Goal: Task Accomplishment & Management: Manage account settings

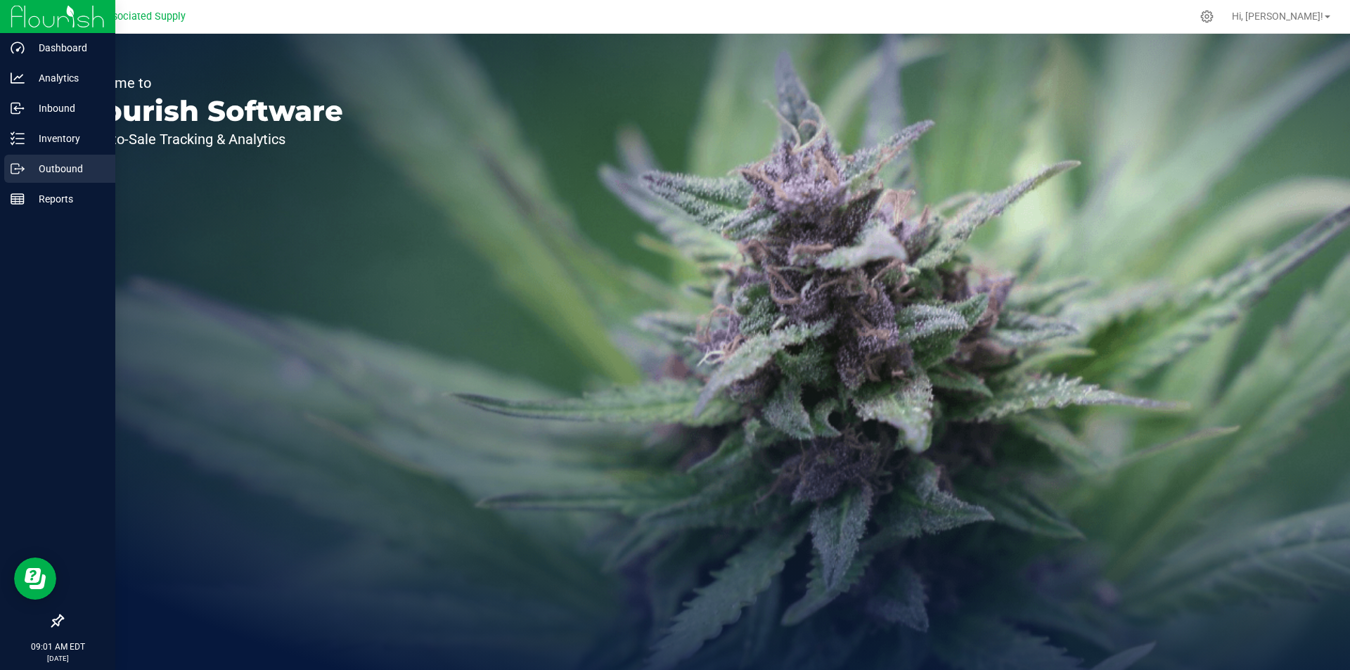
click at [18, 166] on icon at bounding box center [18, 169] width 14 height 14
click at [59, 165] on p "Outbound" at bounding box center [67, 168] width 84 height 17
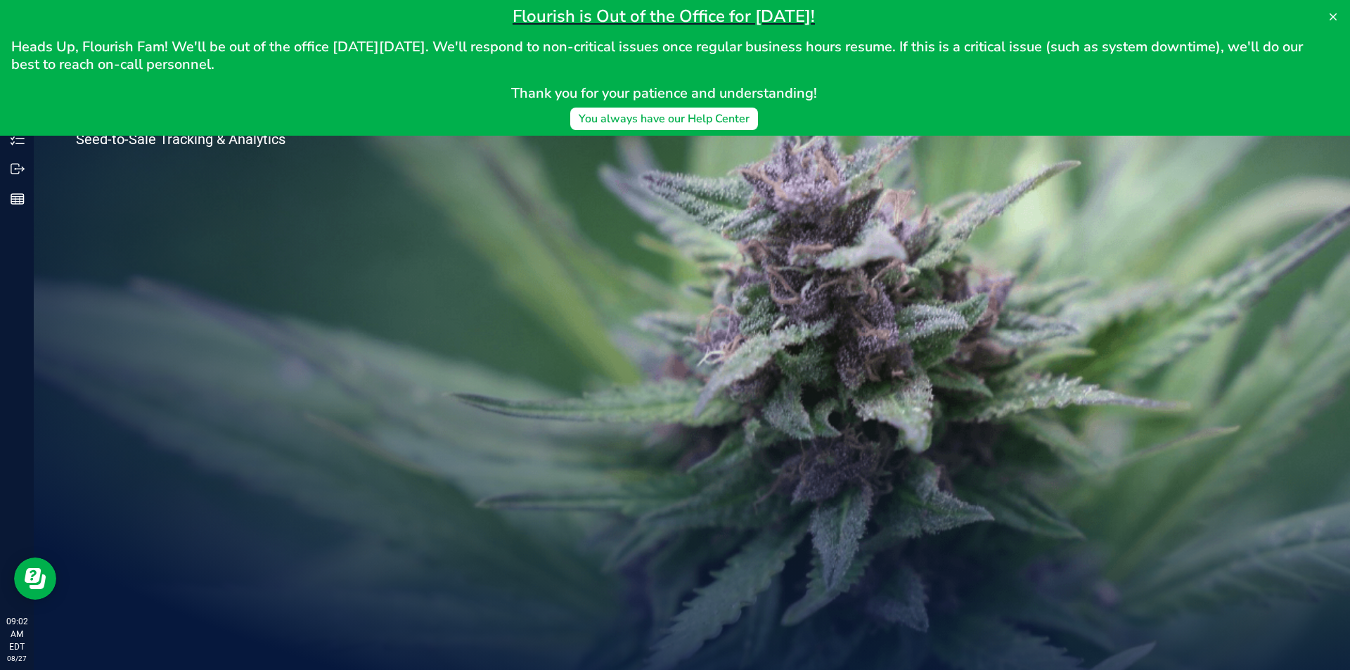
click at [151, 224] on div "Welcome to Flourish Software Seed-to-Sale Tracking & Analytics" at bounding box center [209, 352] width 351 height 636
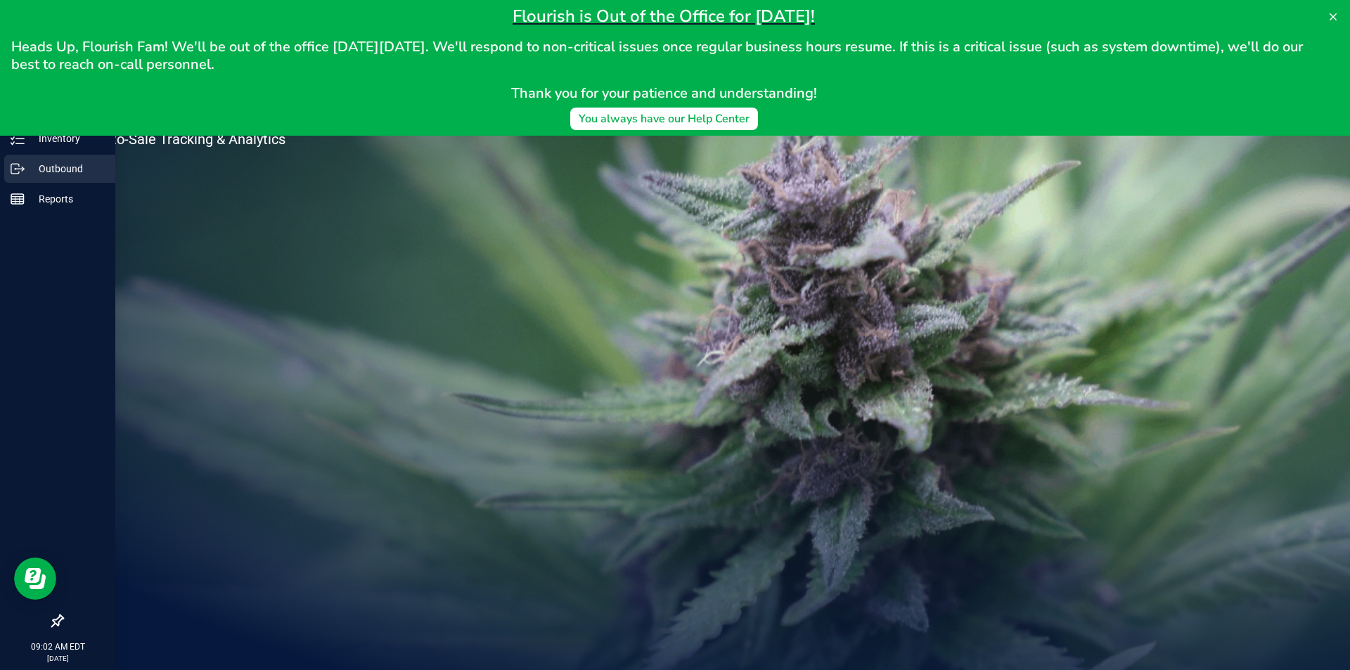
click at [62, 169] on p "Outbound" at bounding box center [67, 168] width 84 height 17
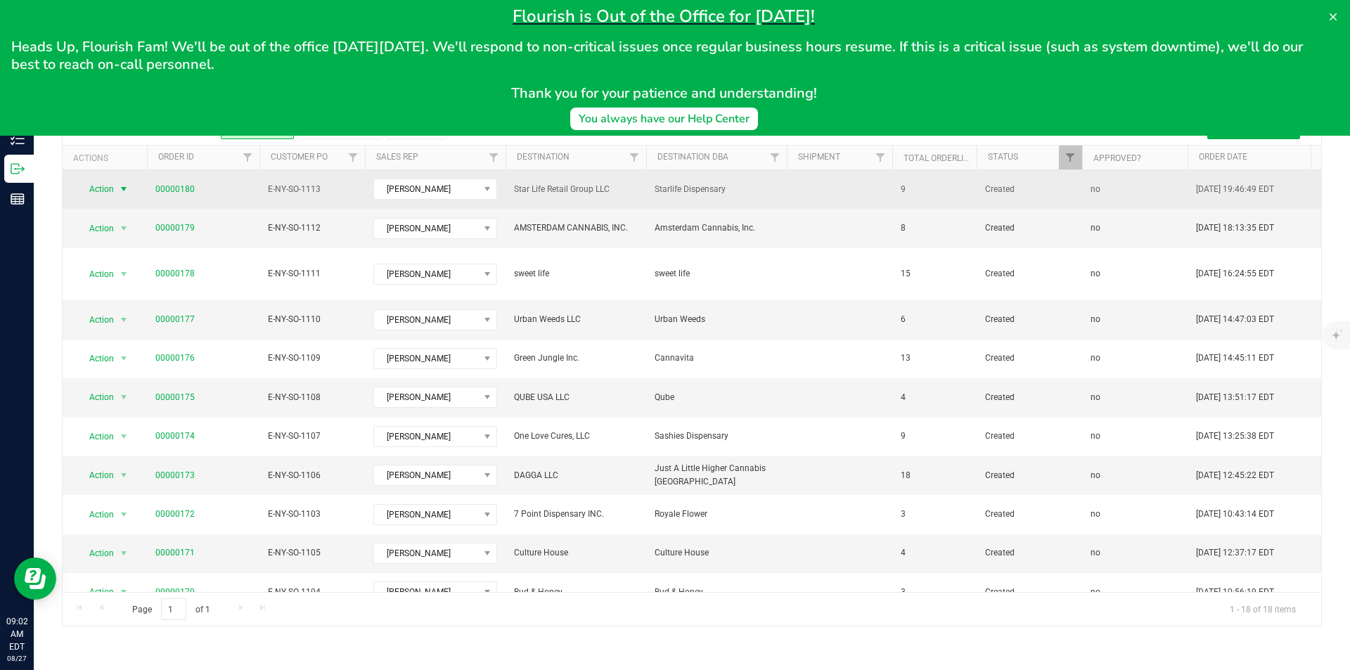
click at [123, 189] on span "select" at bounding box center [123, 188] width 11 height 11
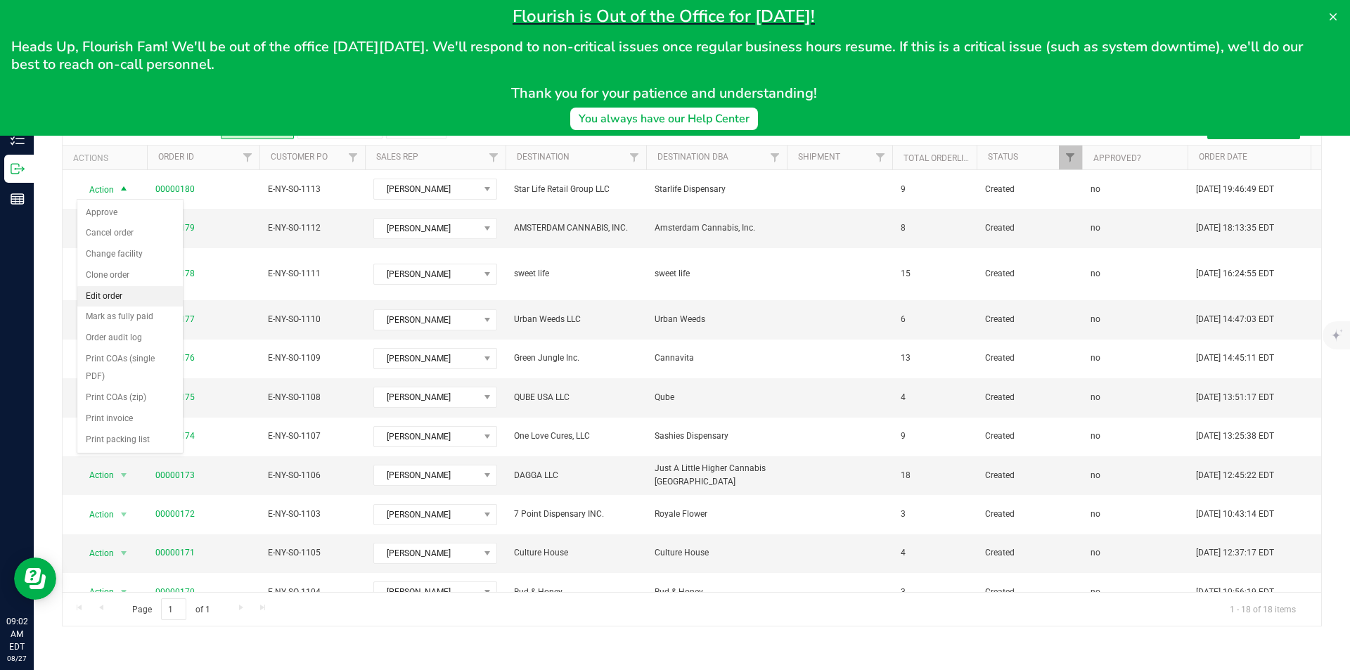
click at [112, 297] on li "Edit order" at bounding box center [129, 296] width 105 height 21
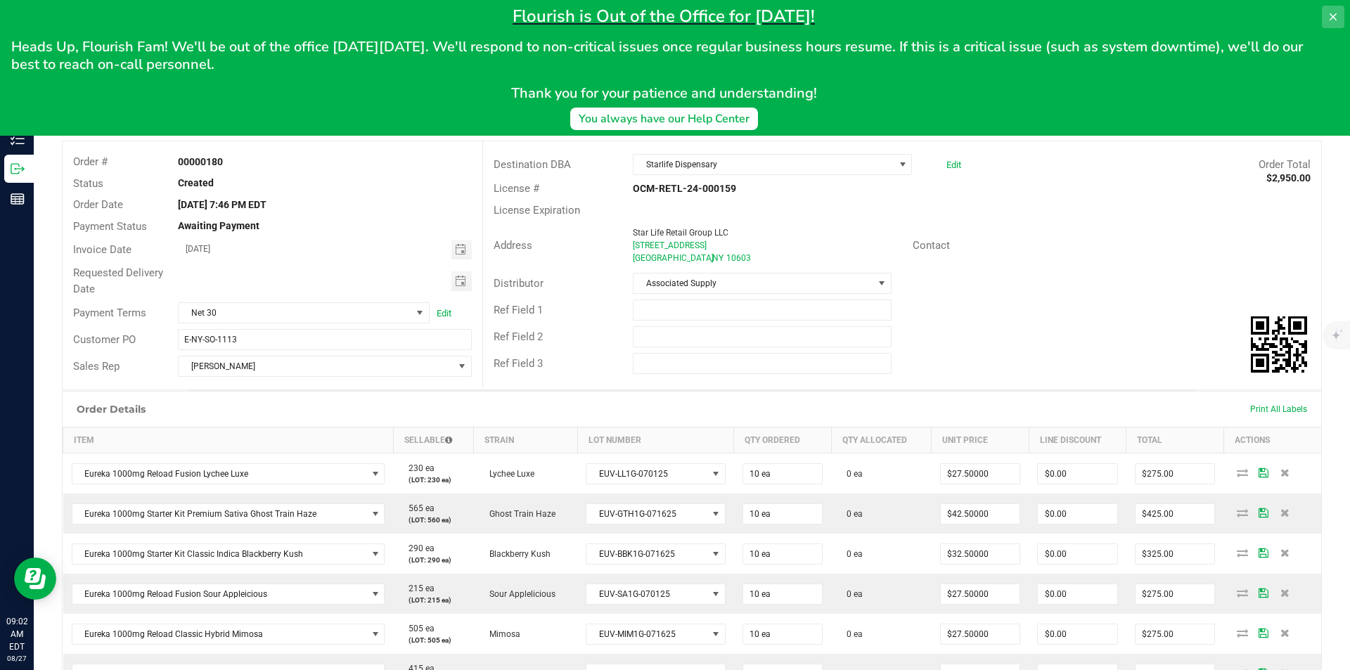
click at [1332, 13] on icon at bounding box center [1332, 16] width 11 height 11
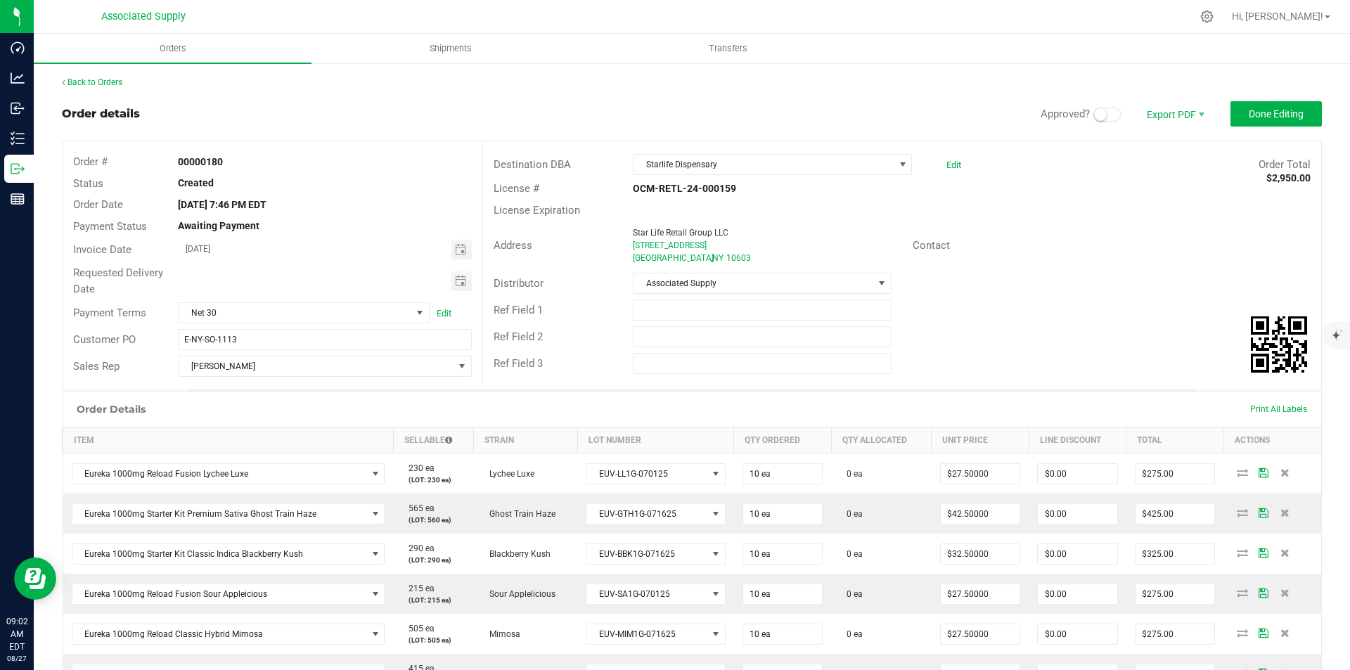
click at [1104, 113] on span at bounding box center [1107, 115] width 28 height 14
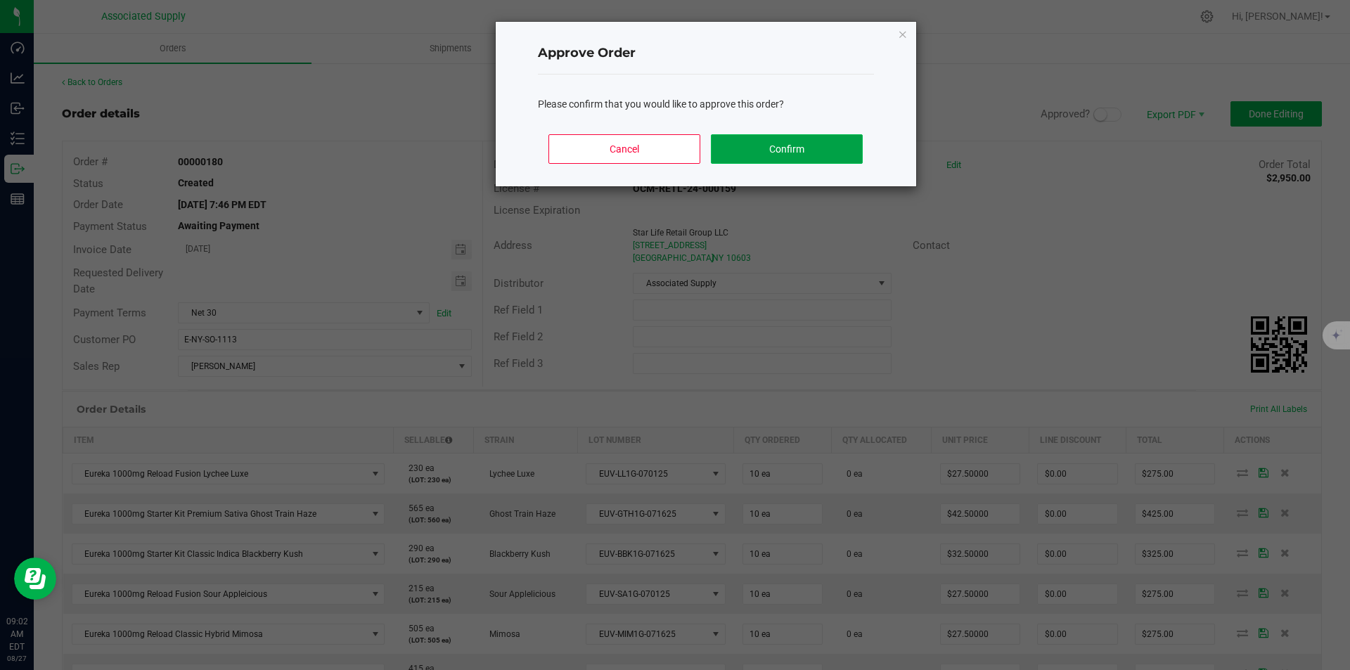
click at [780, 150] on button "Confirm" at bounding box center [786, 149] width 151 height 30
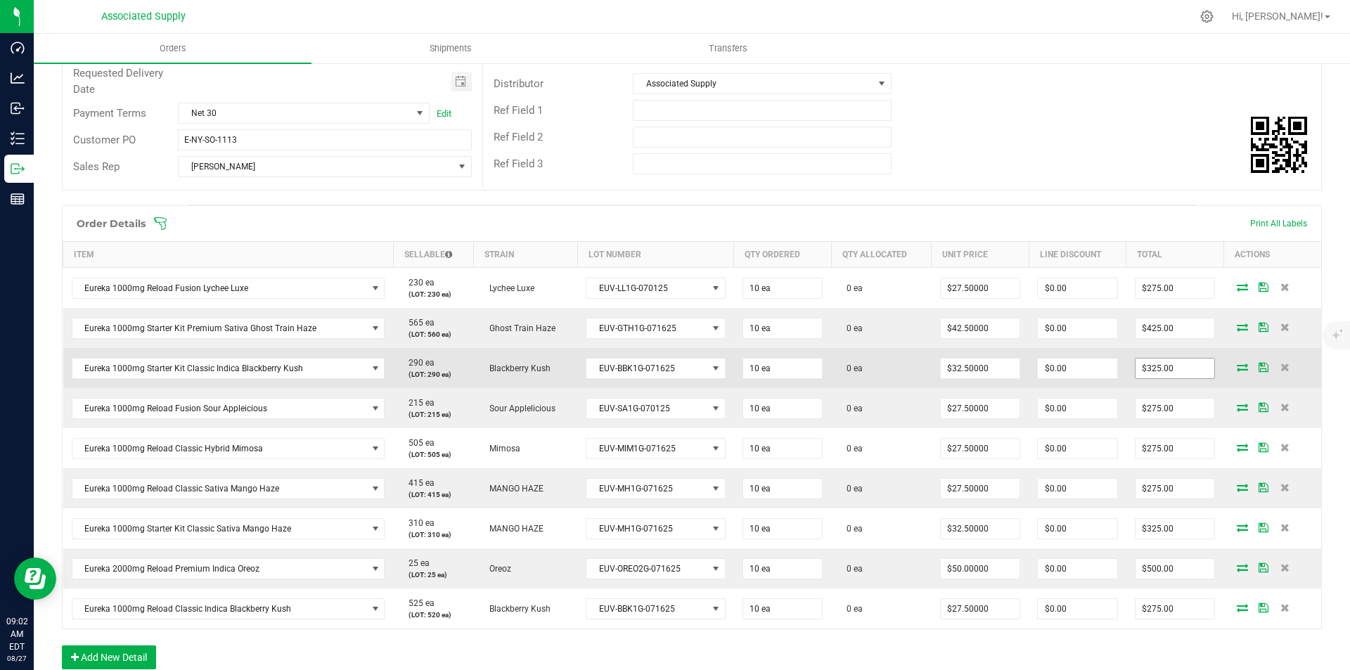
scroll to position [281, 0]
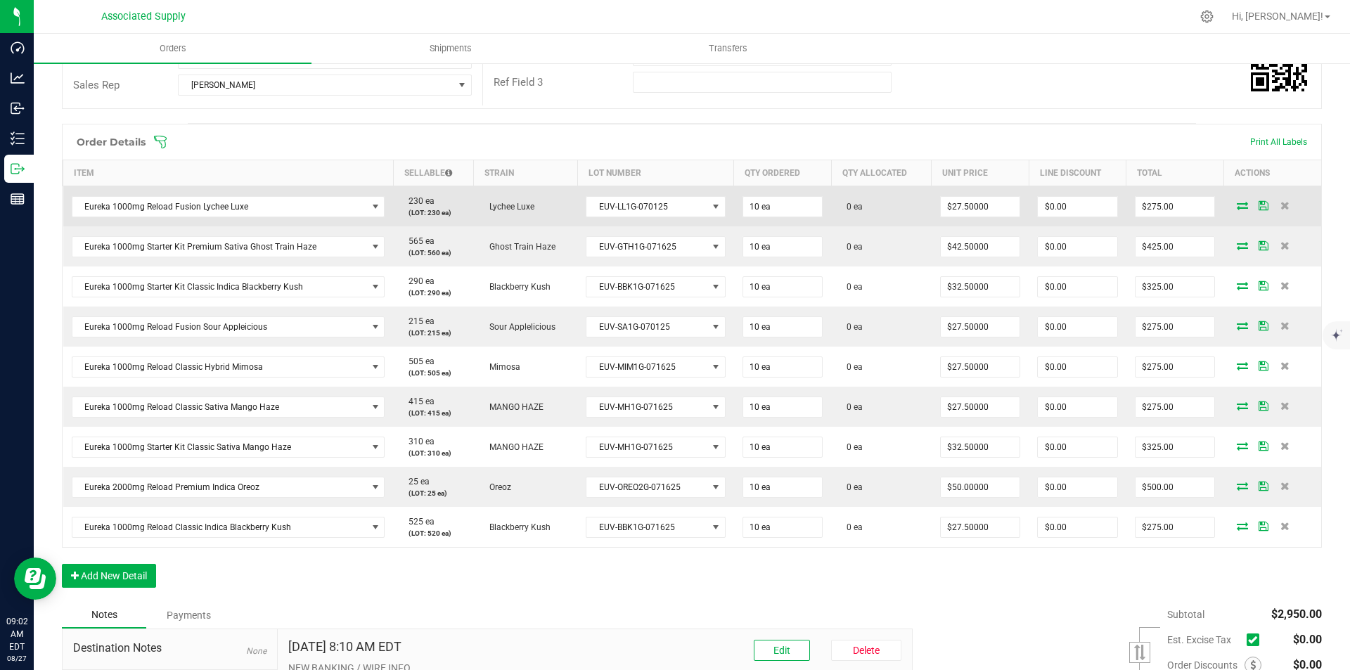
click at [1236, 205] on icon at bounding box center [1241, 205] width 11 height 8
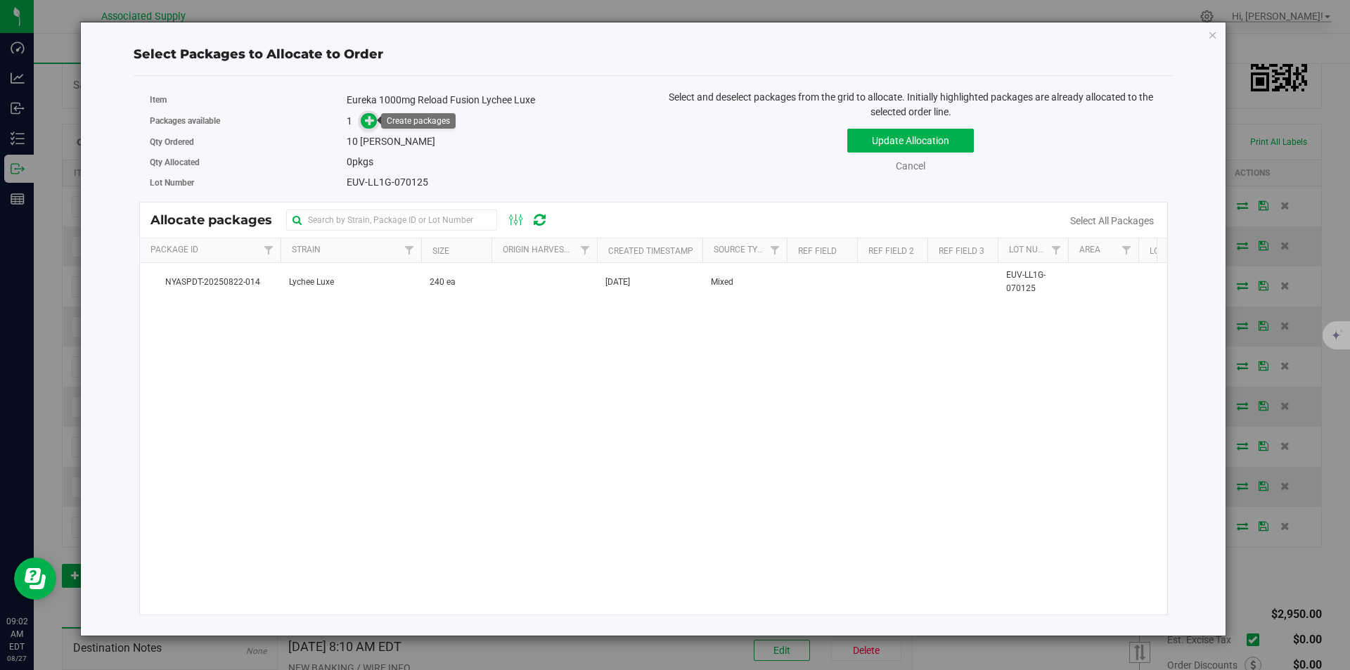
click at [371, 120] on icon at bounding box center [370, 120] width 10 height 10
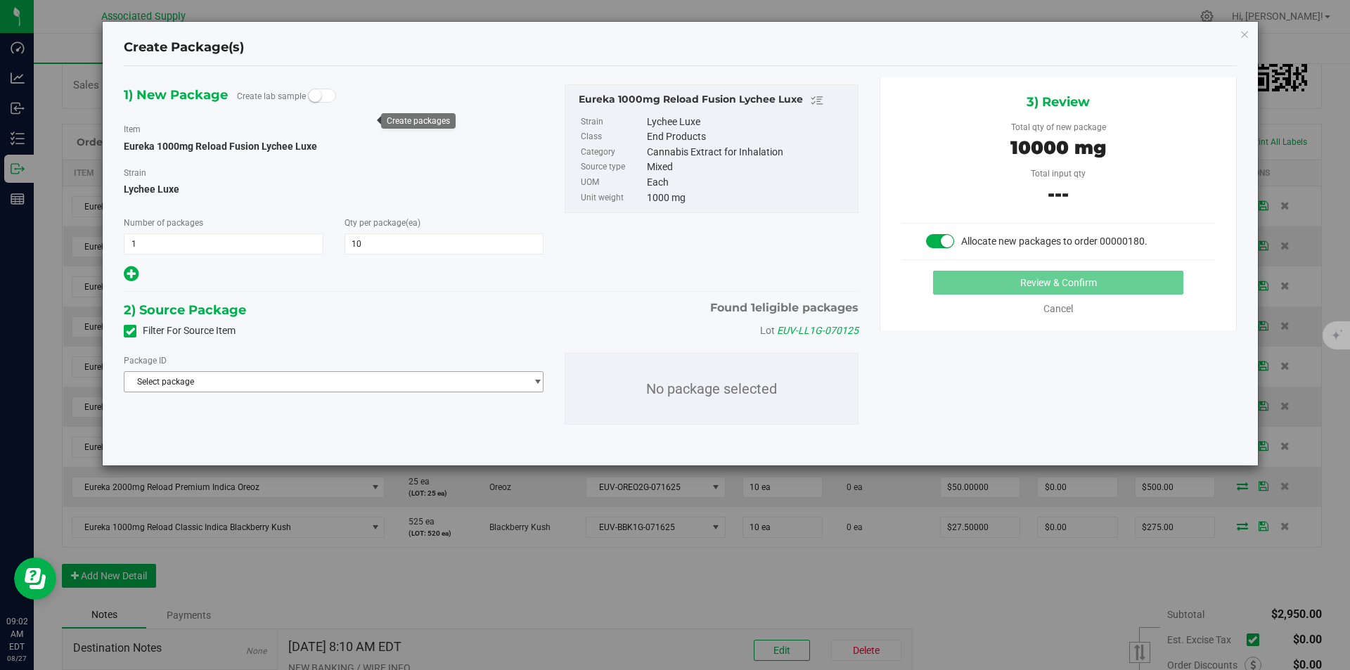
click at [256, 380] on span "Select package" at bounding box center [324, 382] width 401 height 20
click at [257, 439] on span "( Eureka 1000mg Reload Fusion Lychee Luxe )" at bounding box center [317, 439] width 174 height 10
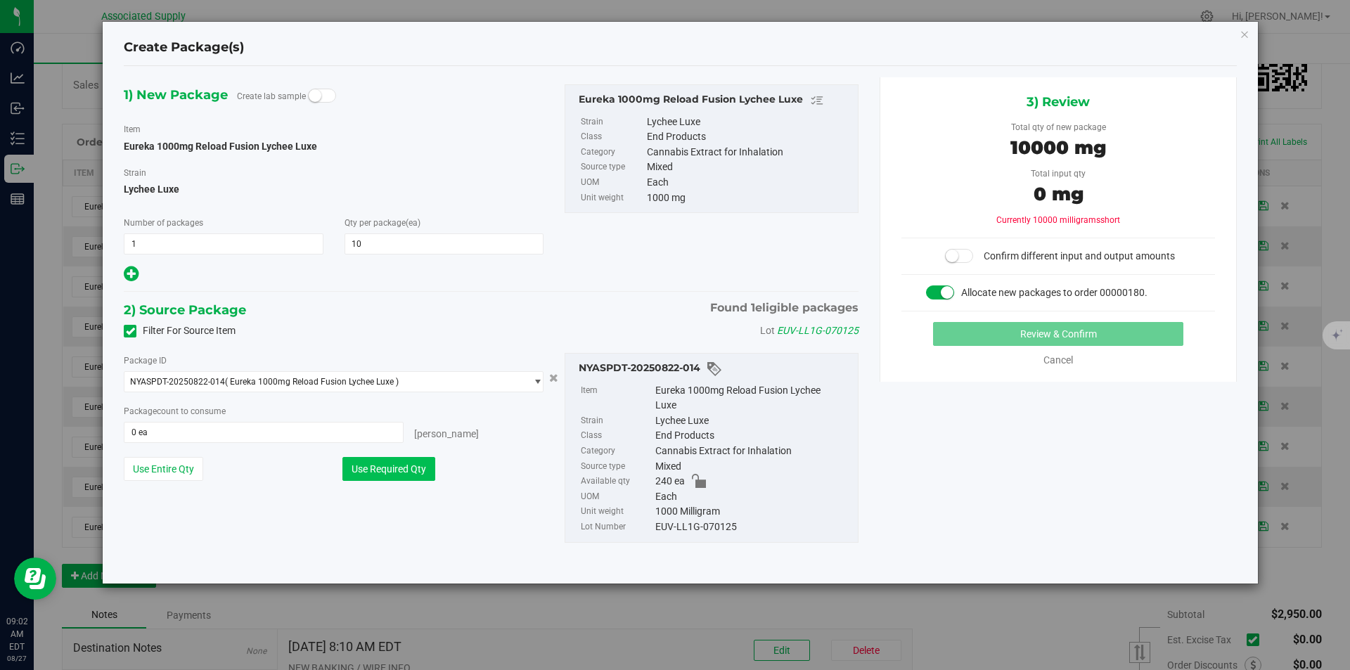
click at [361, 468] on button "Use Required Qty" at bounding box center [388, 469] width 93 height 24
type input "10 ea"
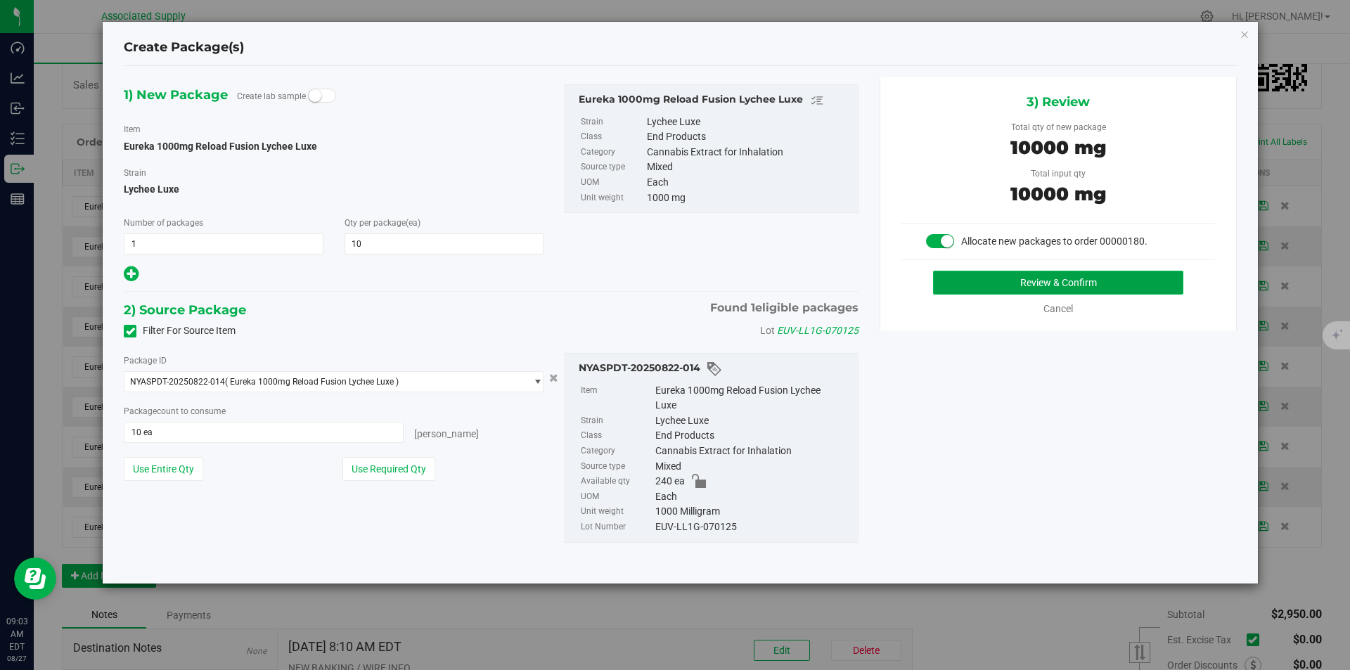
click at [1042, 283] on button "Review & Confirm" at bounding box center [1058, 283] width 250 height 24
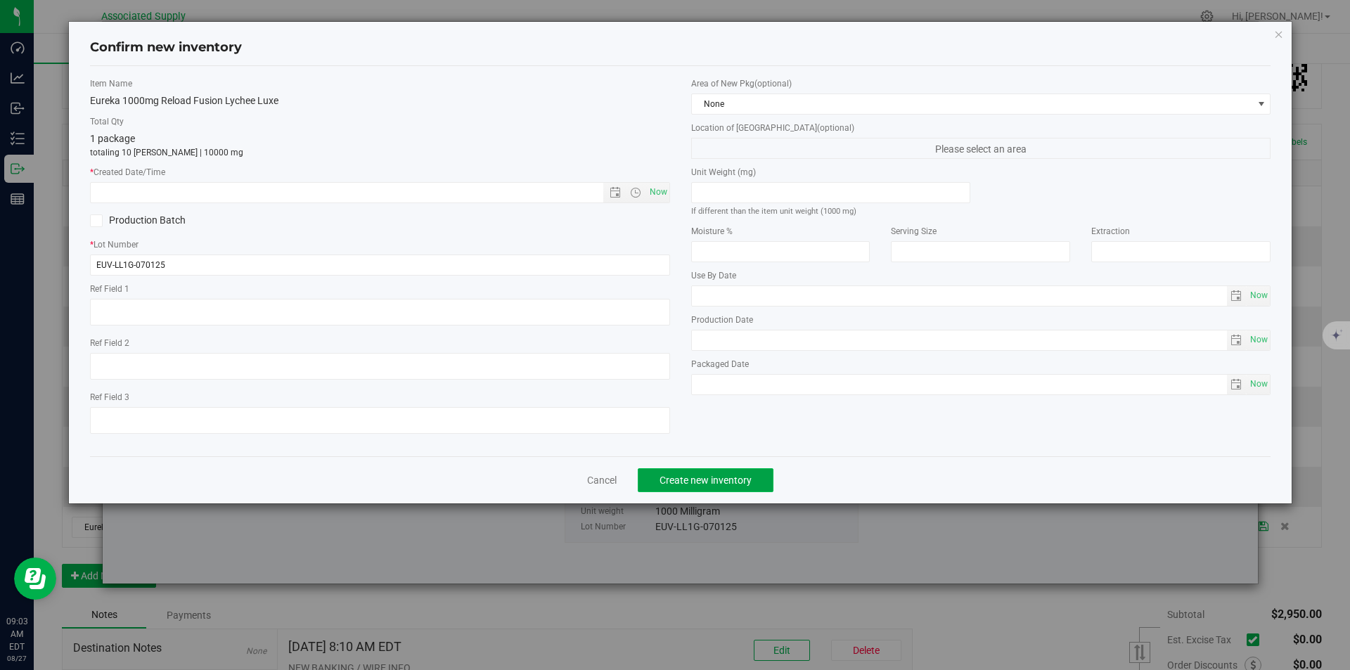
click at [703, 474] on span "Create new inventory" at bounding box center [705, 479] width 92 height 11
click at [615, 193] on span "Open the date view" at bounding box center [614, 192] width 11 height 11
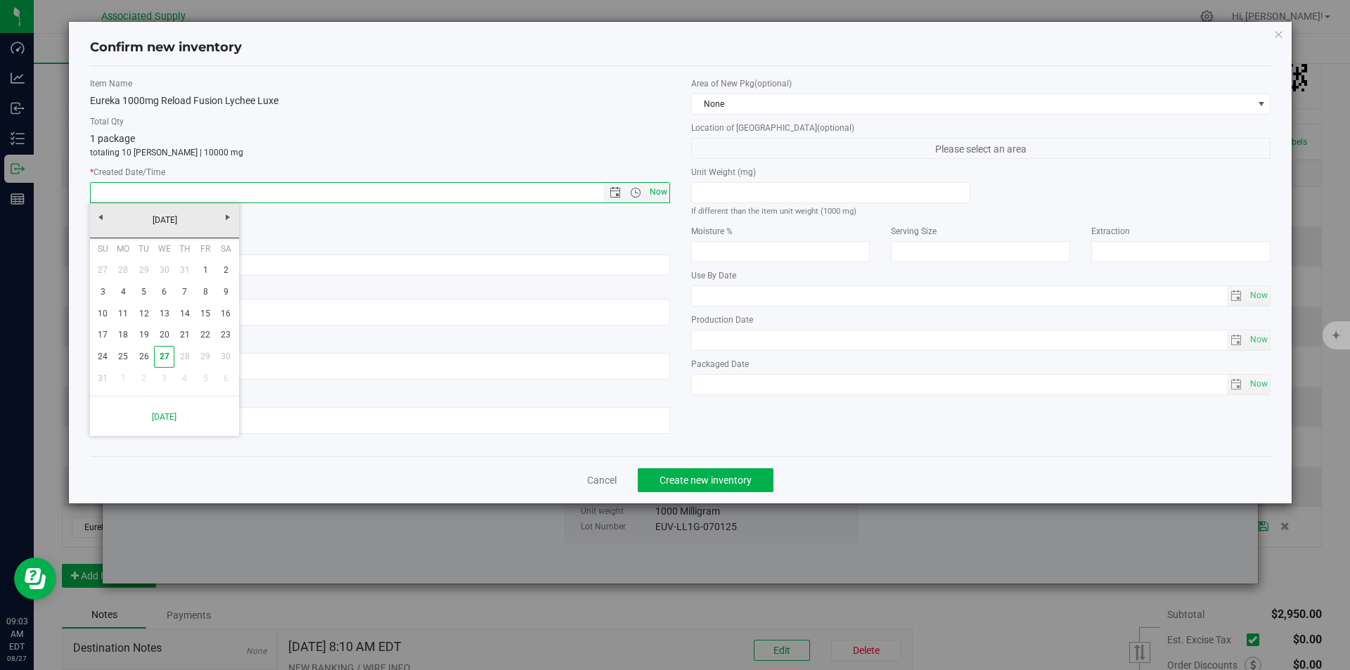
click at [660, 193] on span "Now" at bounding box center [658, 192] width 24 height 20
type input "[DATE] 9:03 AM"
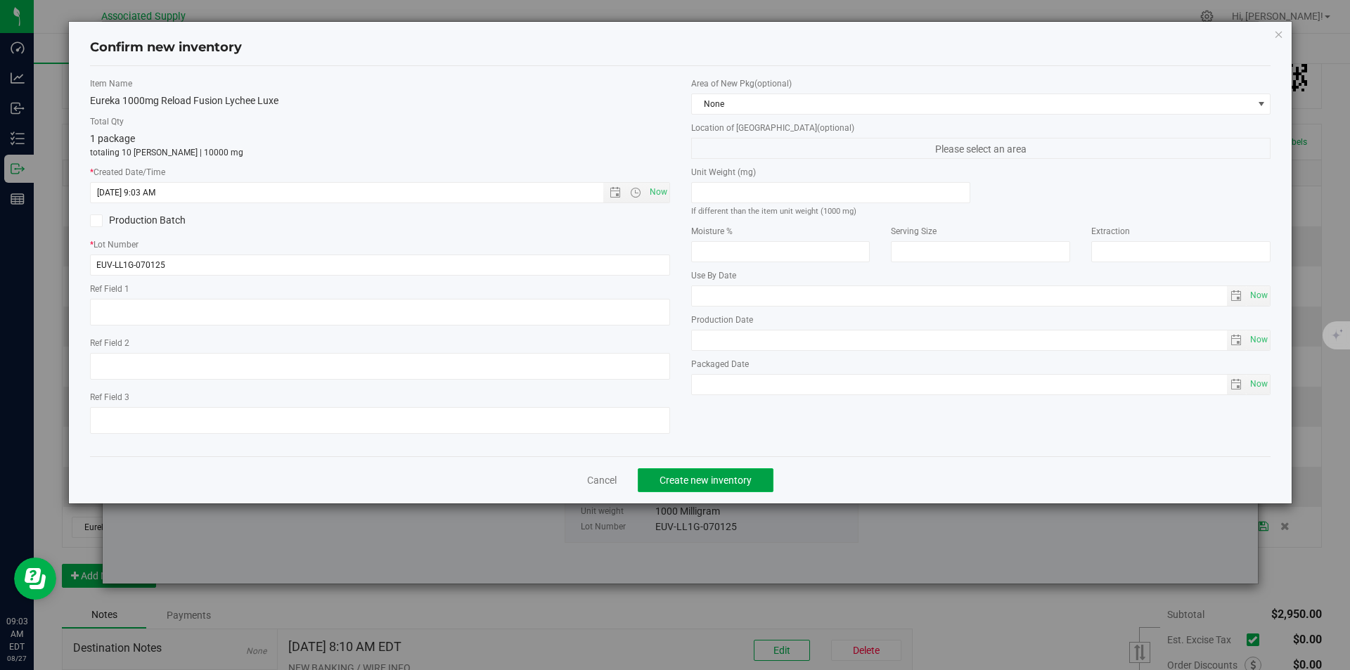
click at [699, 488] on button "Create new inventory" at bounding box center [706, 480] width 136 height 24
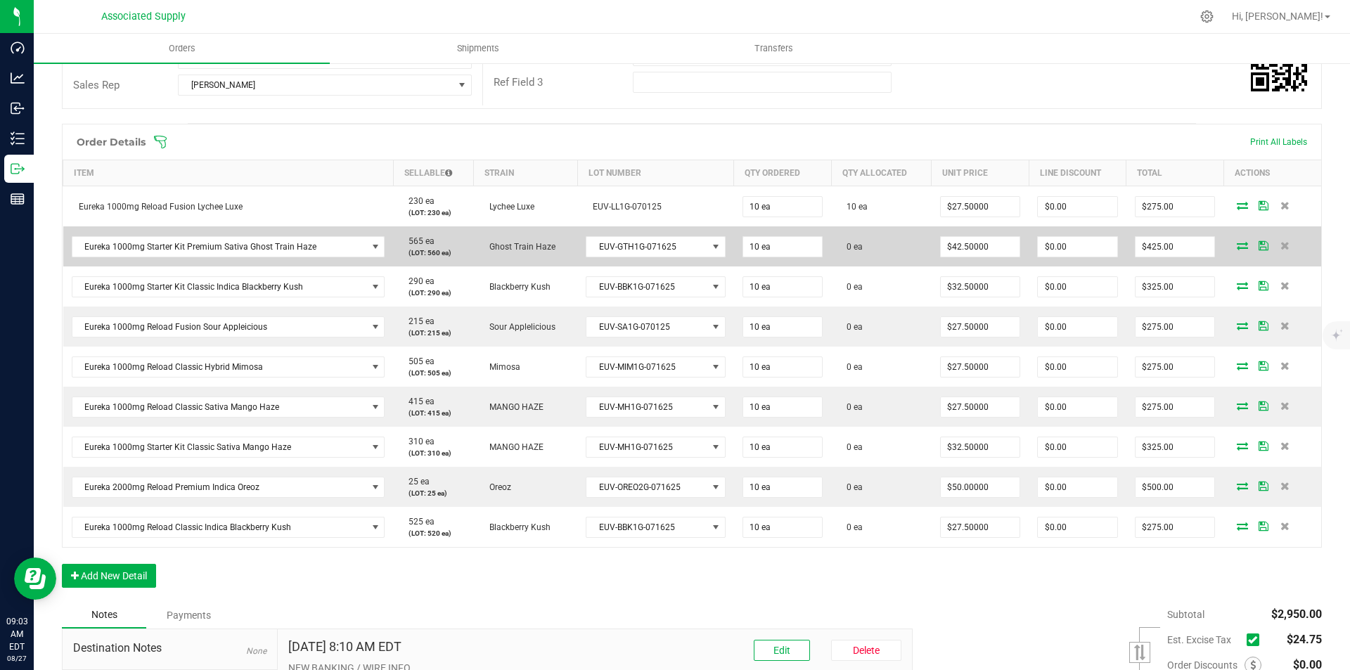
click at [1236, 244] on icon at bounding box center [1241, 245] width 11 height 8
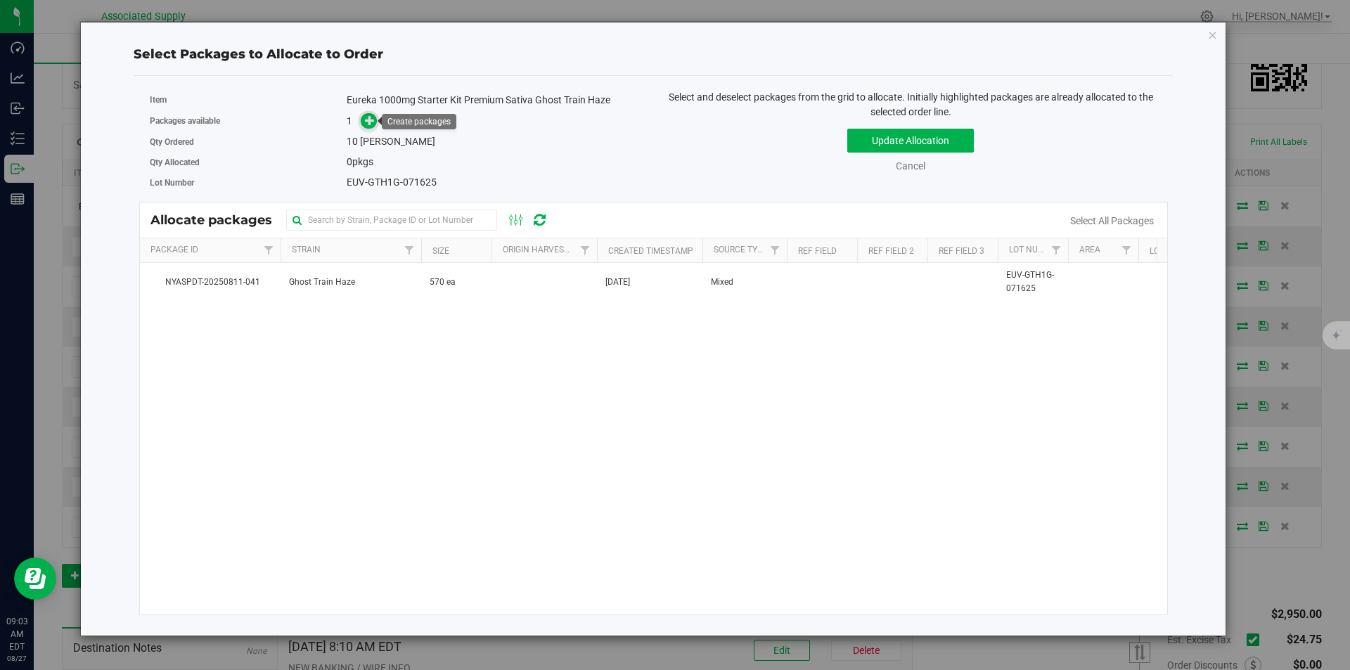
click at [370, 121] on icon at bounding box center [370, 120] width 10 height 10
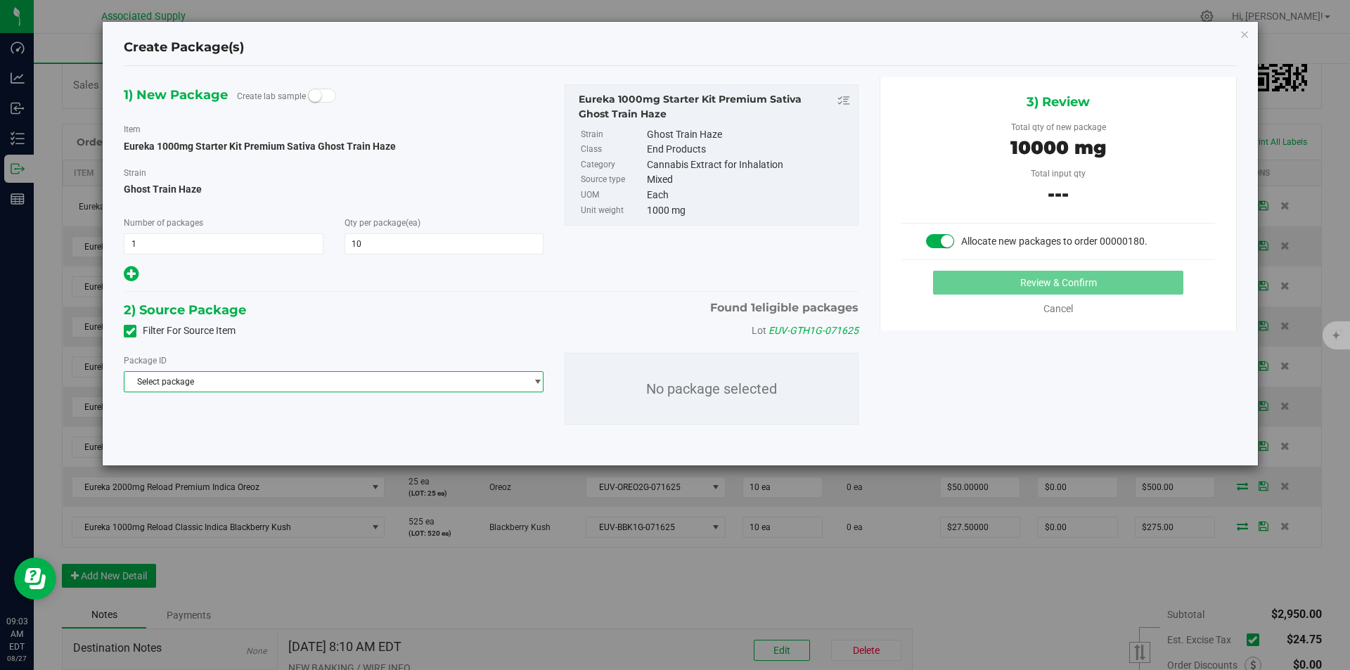
click at [271, 380] on span "Select package" at bounding box center [324, 382] width 401 height 20
click at [290, 445] on li "NYASPDT-20250811-041 ( Eureka 1000mg Starter Kit Premium Sativa Ghost Train Haz…" at bounding box center [333, 439] width 418 height 20
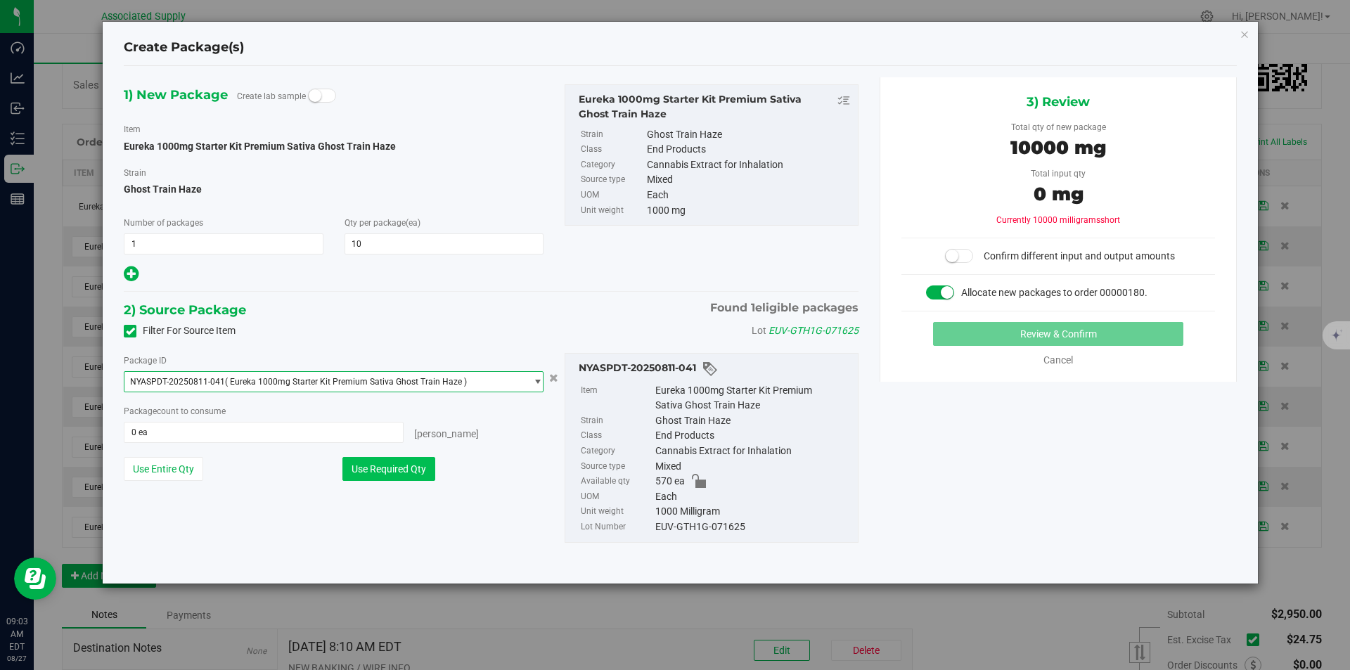
click at [405, 467] on button "Use Required Qty" at bounding box center [388, 469] width 93 height 24
type input "10 ea"
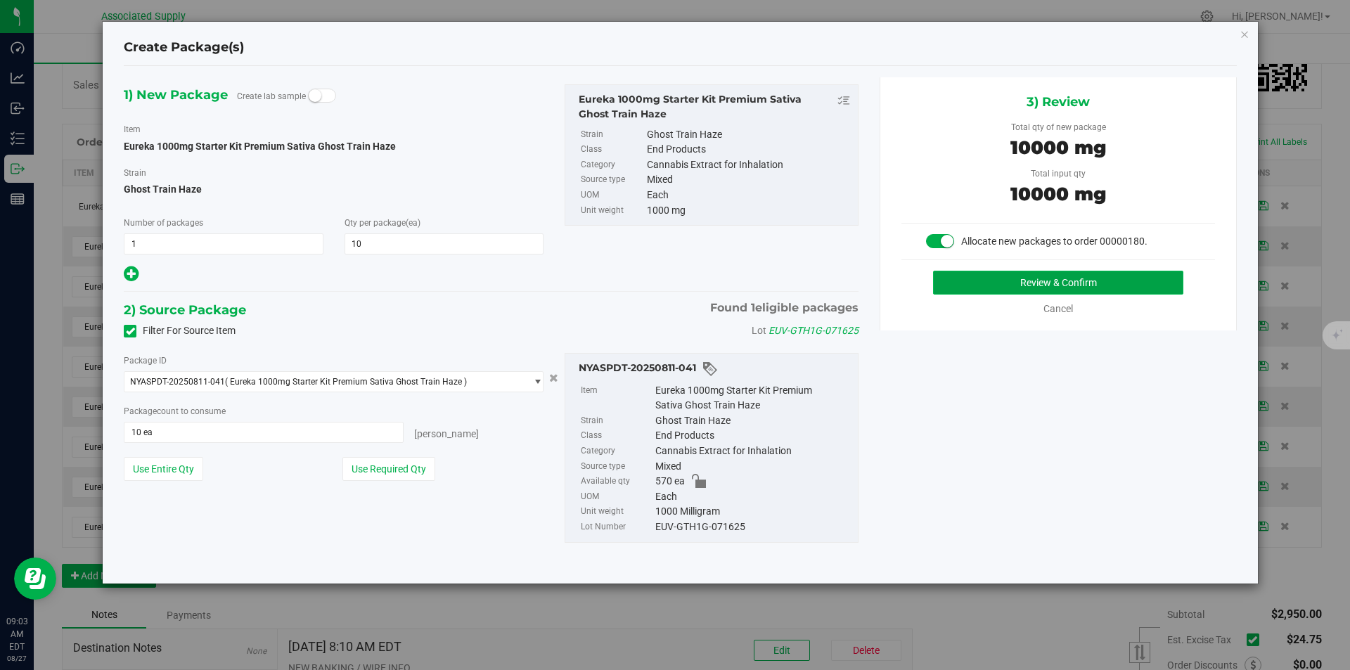
click at [1067, 283] on button "Review & Confirm" at bounding box center [1058, 283] width 250 height 24
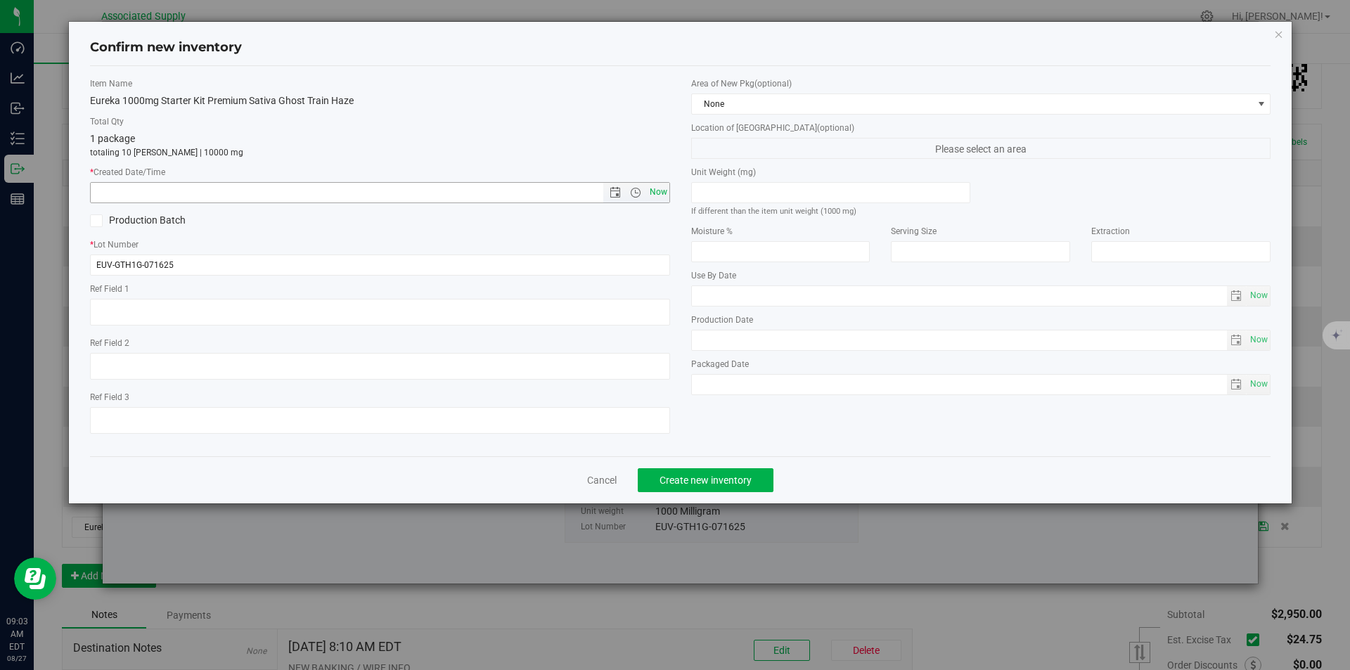
click at [651, 189] on span "Now" at bounding box center [658, 192] width 24 height 20
type input "[DATE] 9:03 AM"
click at [699, 486] on button "Create new inventory" at bounding box center [706, 480] width 136 height 24
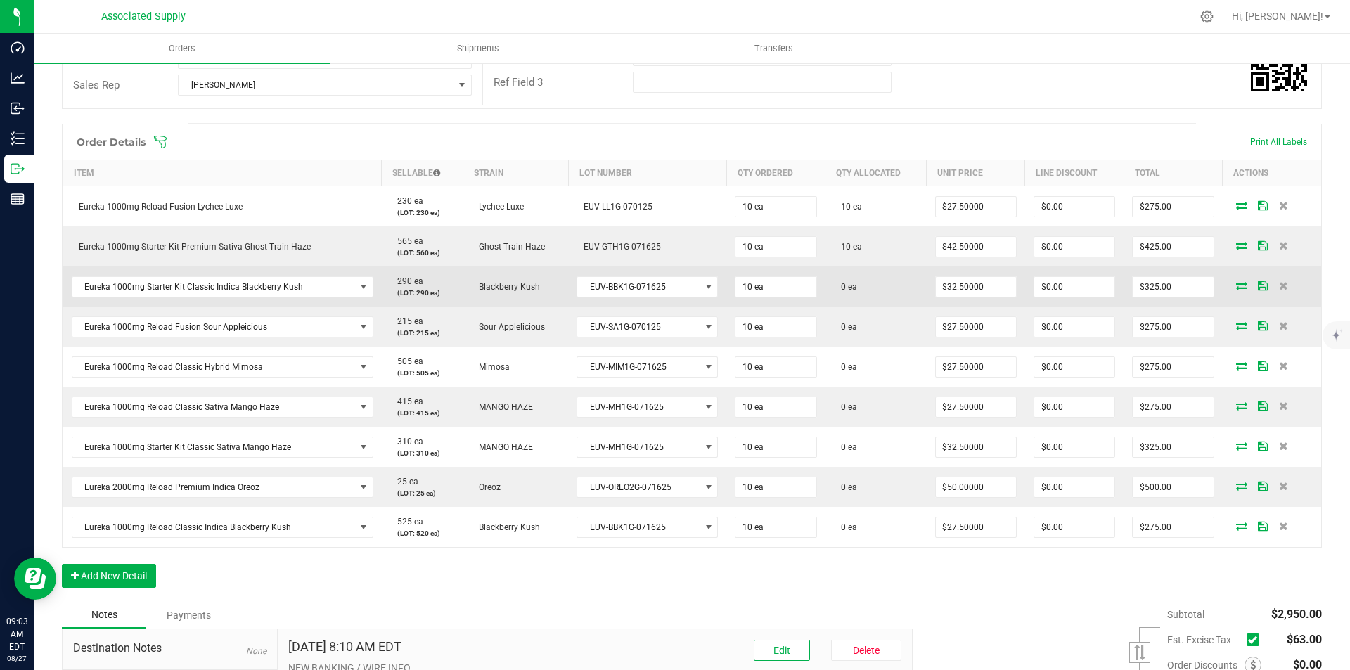
click at [1236, 287] on icon at bounding box center [1241, 285] width 11 height 8
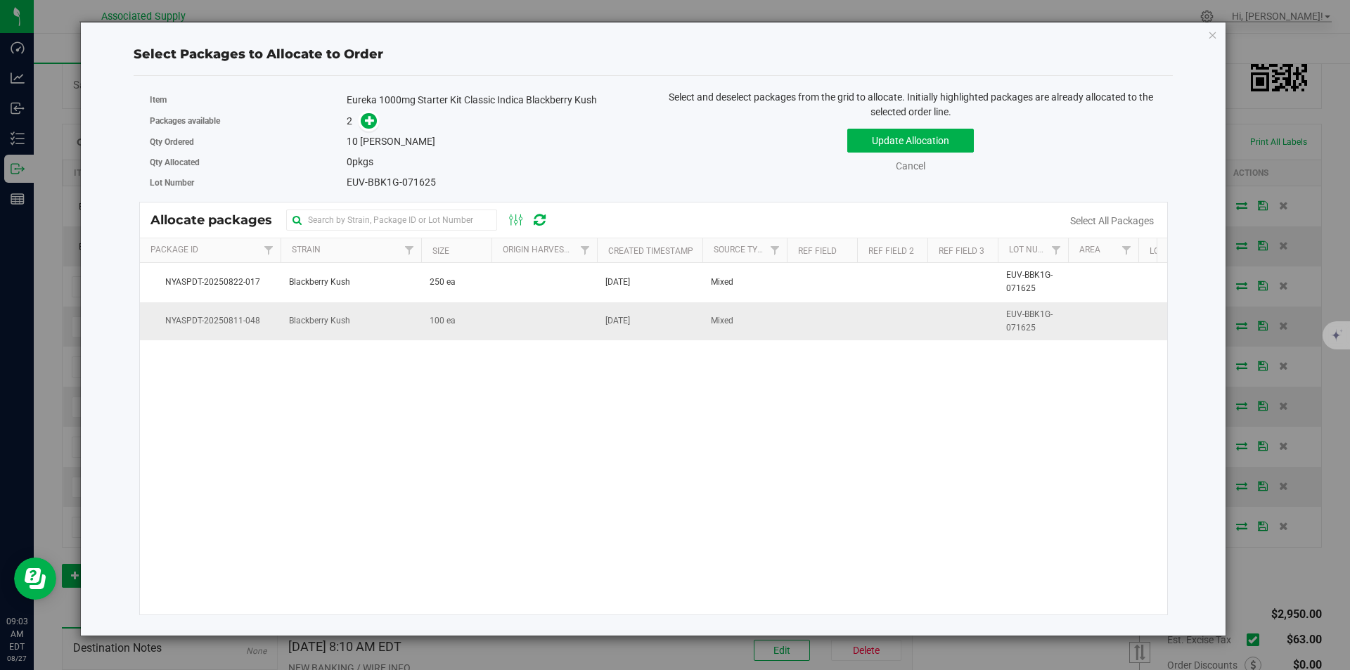
click at [322, 324] on span "Blackberry Kush" at bounding box center [319, 320] width 61 height 13
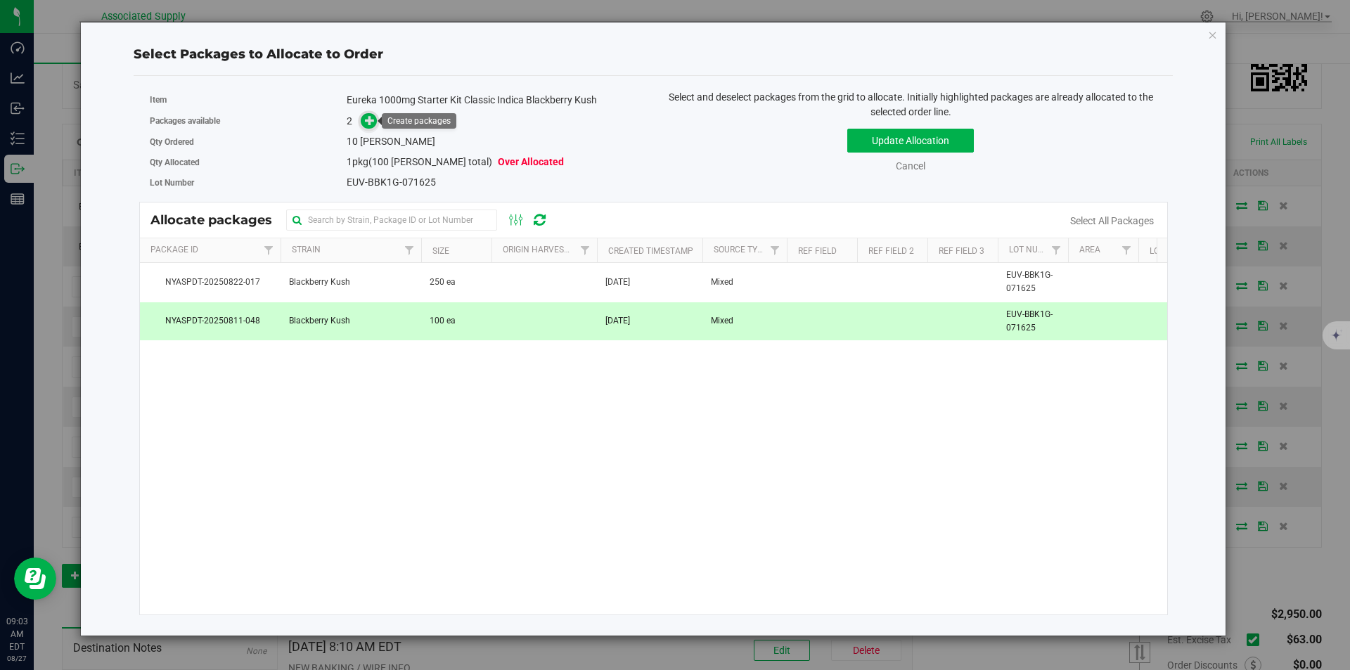
click at [368, 122] on icon at bounding box center [370, 120] width 10 height 10
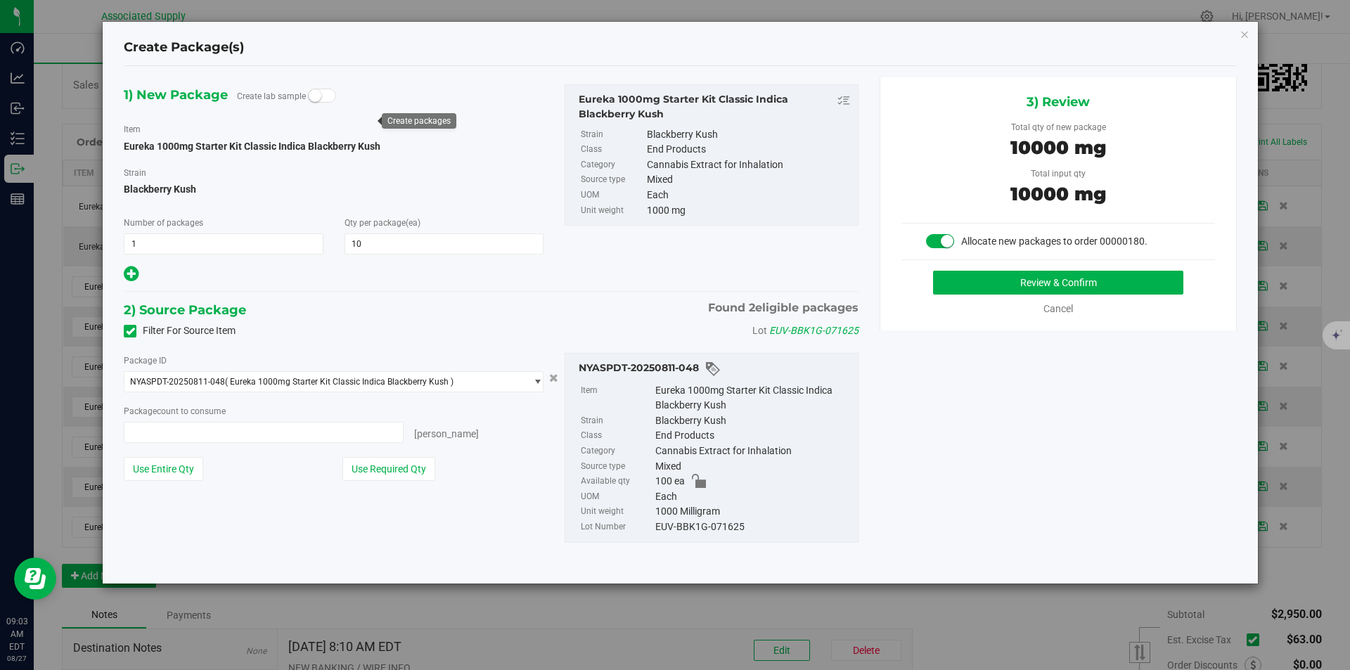
type input "10 ea"
click at [1040, 283] on button "Review & Confirm" at bounding box center [1058, 283] width 250 height 24
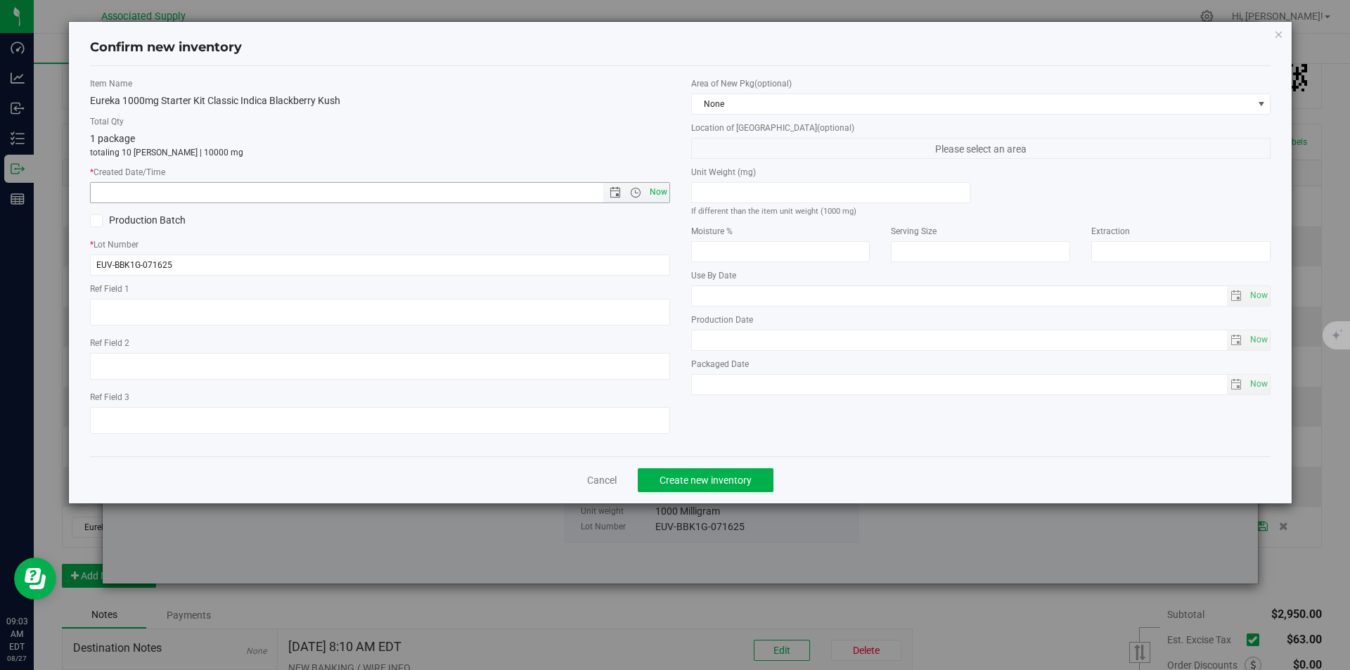
click at [657, 191] on span "Now" at bounding box center [658, 192] width 24 height 20
type input "[DATE] 9:04 AM"
click at [705, 481] on span "Create new inventory" at bounding box center [705, 479] width 92 height 11
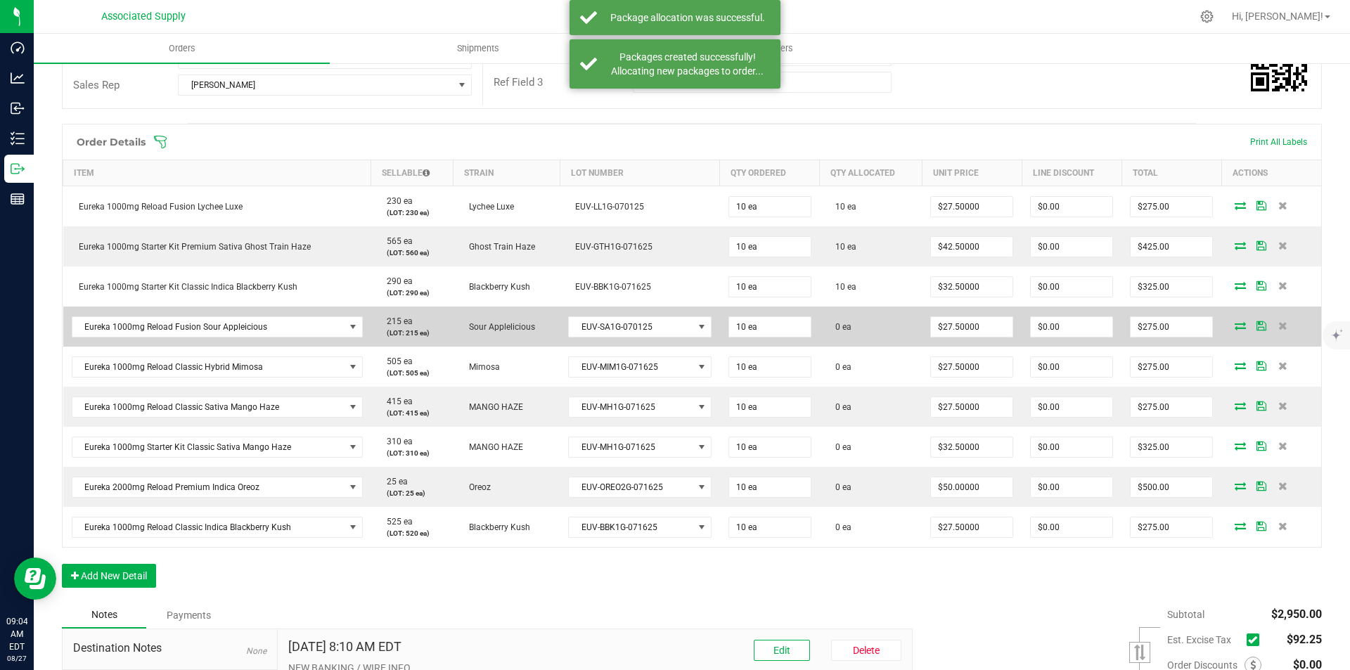
click at [1234, 328] on icon at bounding box center [1239, 325] width 11 height 8
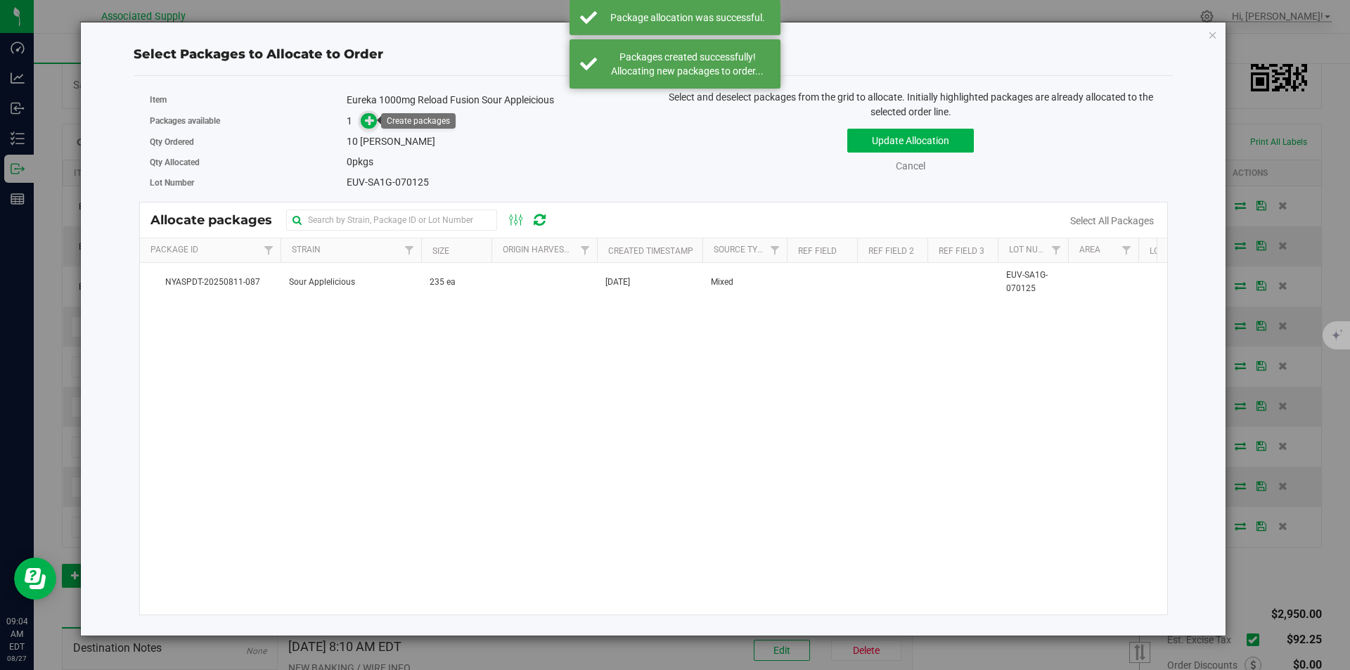
click at [366, 115] on icon at bounding box center [370, 120] width 10 height 10
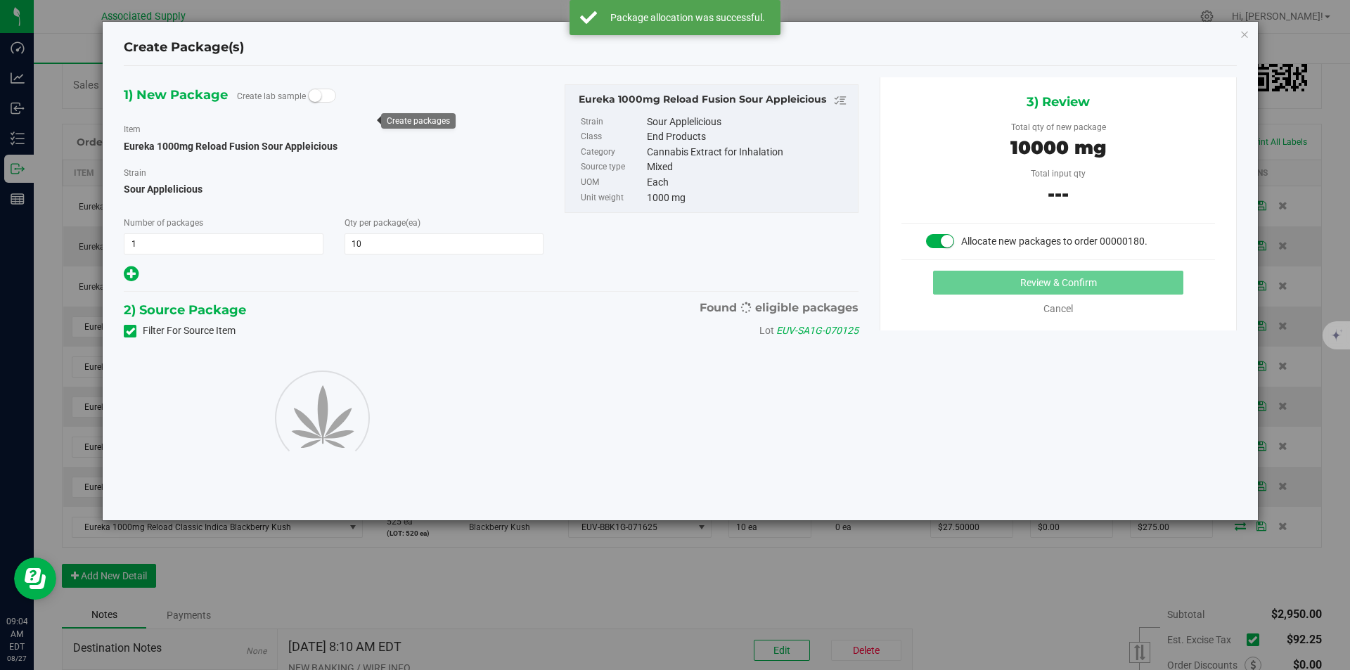
type input "10"
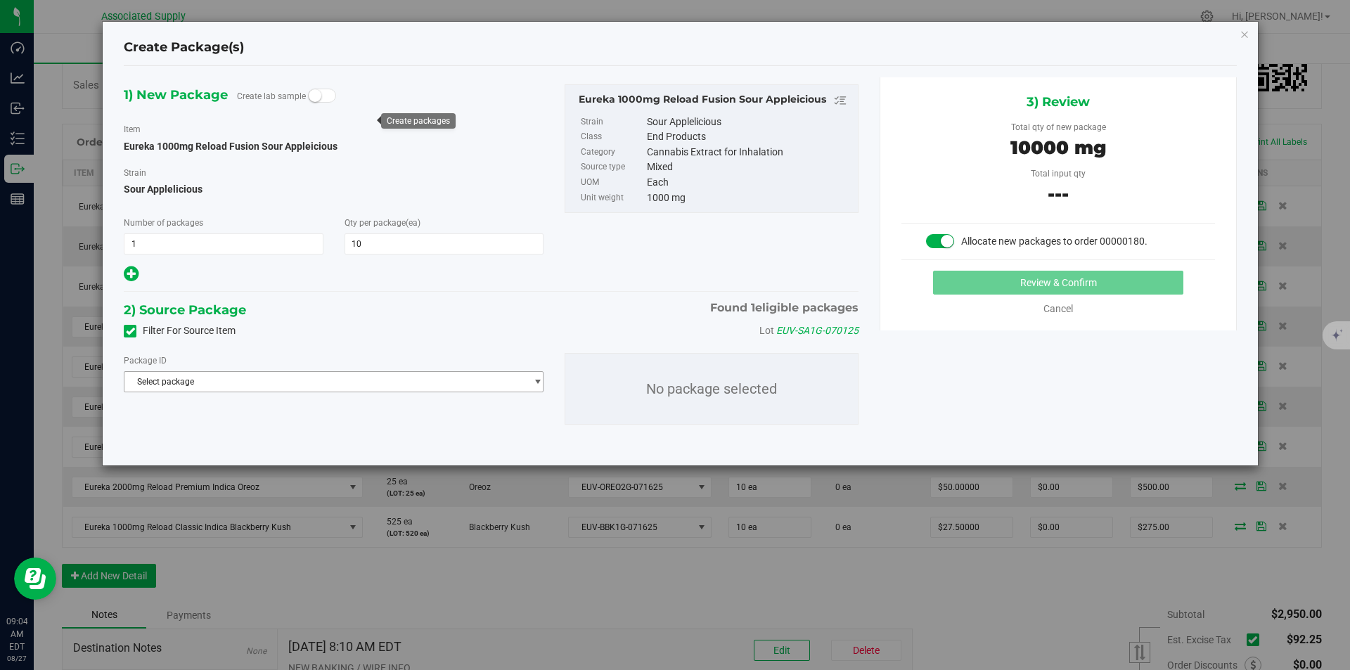
click at [214, 380] on span "Select package" at bounding box center [324, 382] width 401 height 20
click at [216, 443] on span "NYASPDT-20250811-087" at bounding box center [180, 439] width 95 height 10
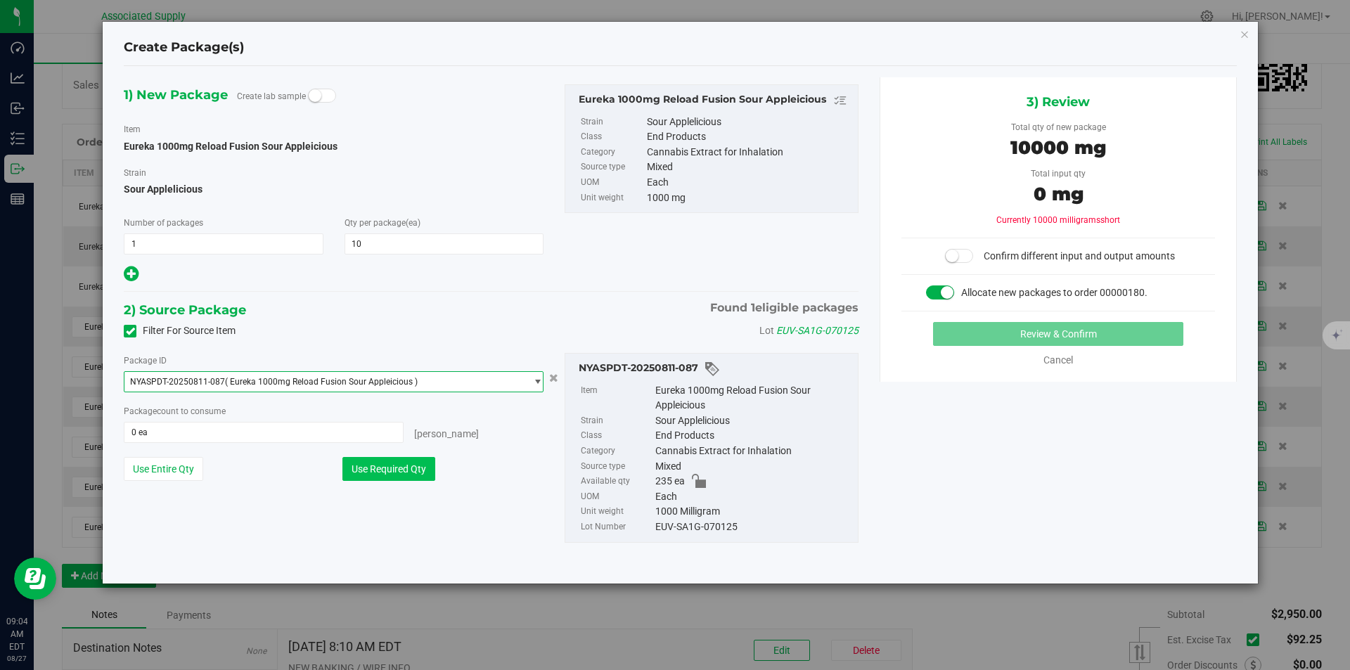
click at [370, 472] on button "Use Required Qty" at bounding box center [388, 469] width 93 height 24
type input "10 ea"
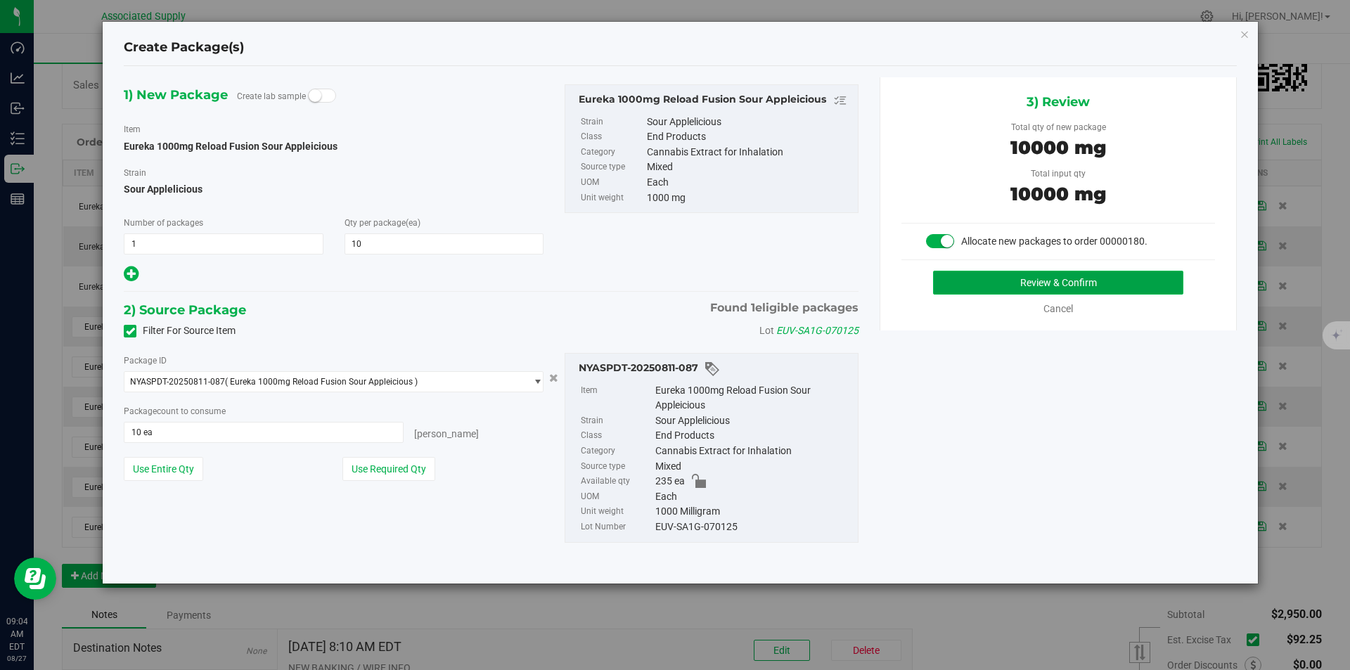
click at [1015, 283] on button "Review & Confirm" at bounding box center [1058, 283] width 250 height 24
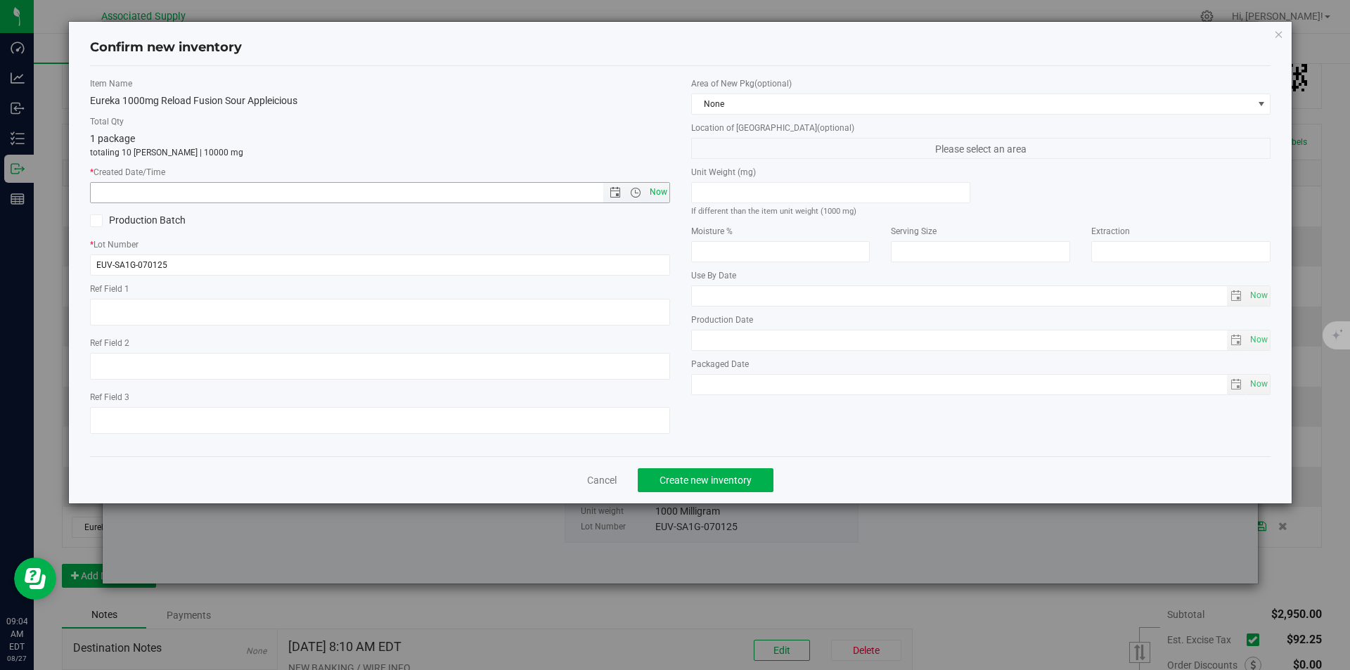
click at [659, 193] on span "Now" at bounding box center [658, 192] width 24 height 20
type input "[DATE] 9:04 AM"
click at [699, 480] on span "Create new inventory" at bounding box center [705, 479] width 92 height 11
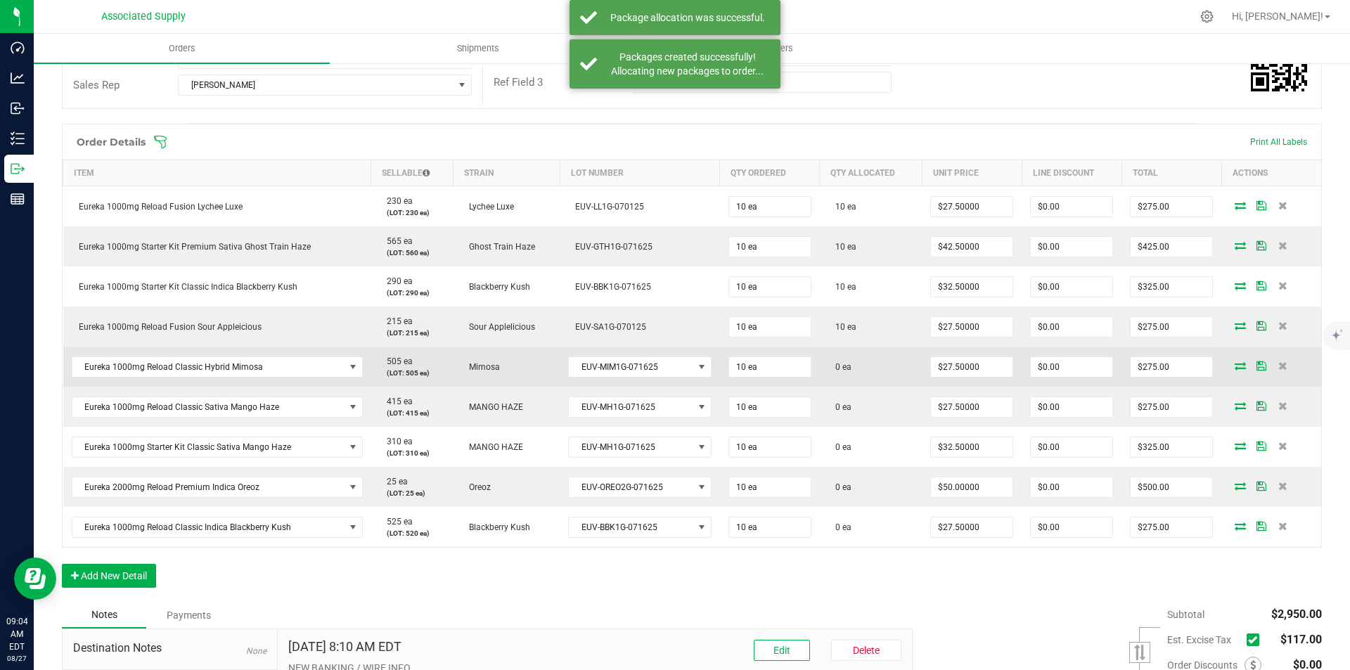
click at [1234, 365] on icon at bounding box center [1239, 365] width 11 height 8
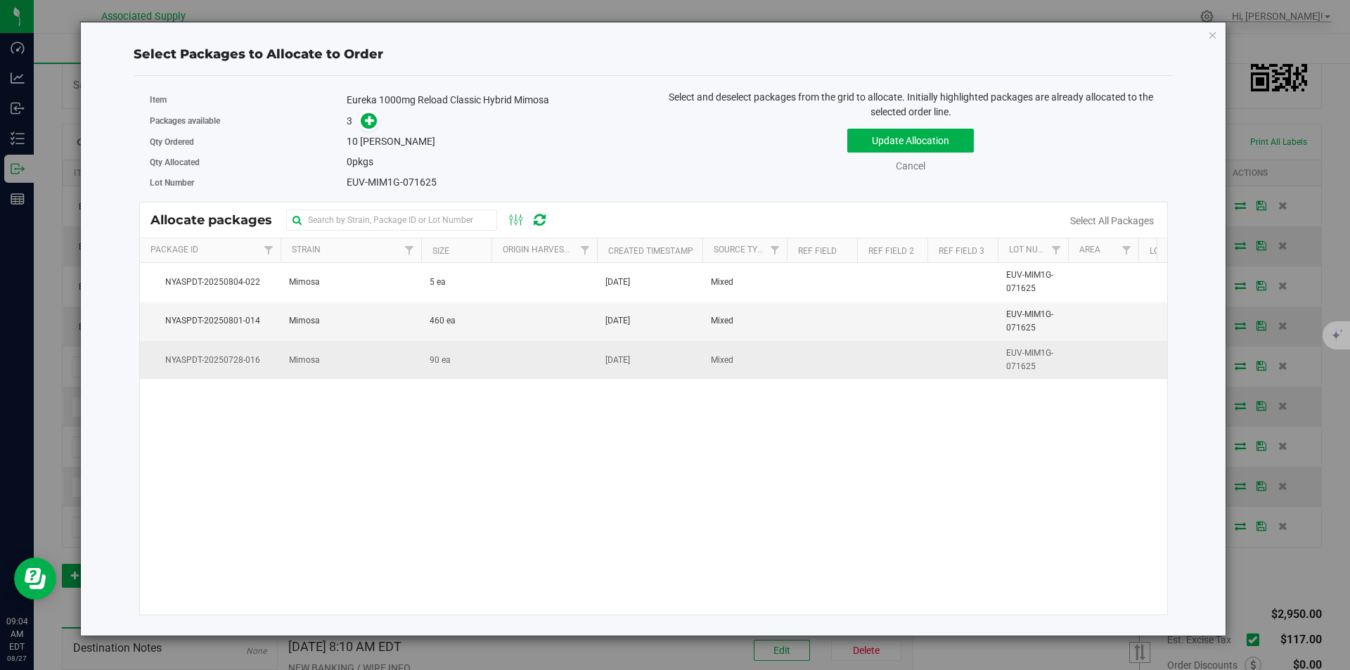
click at [302, 359] on span "Mimosa" at bounding box center [304, 360] width 31 height 13
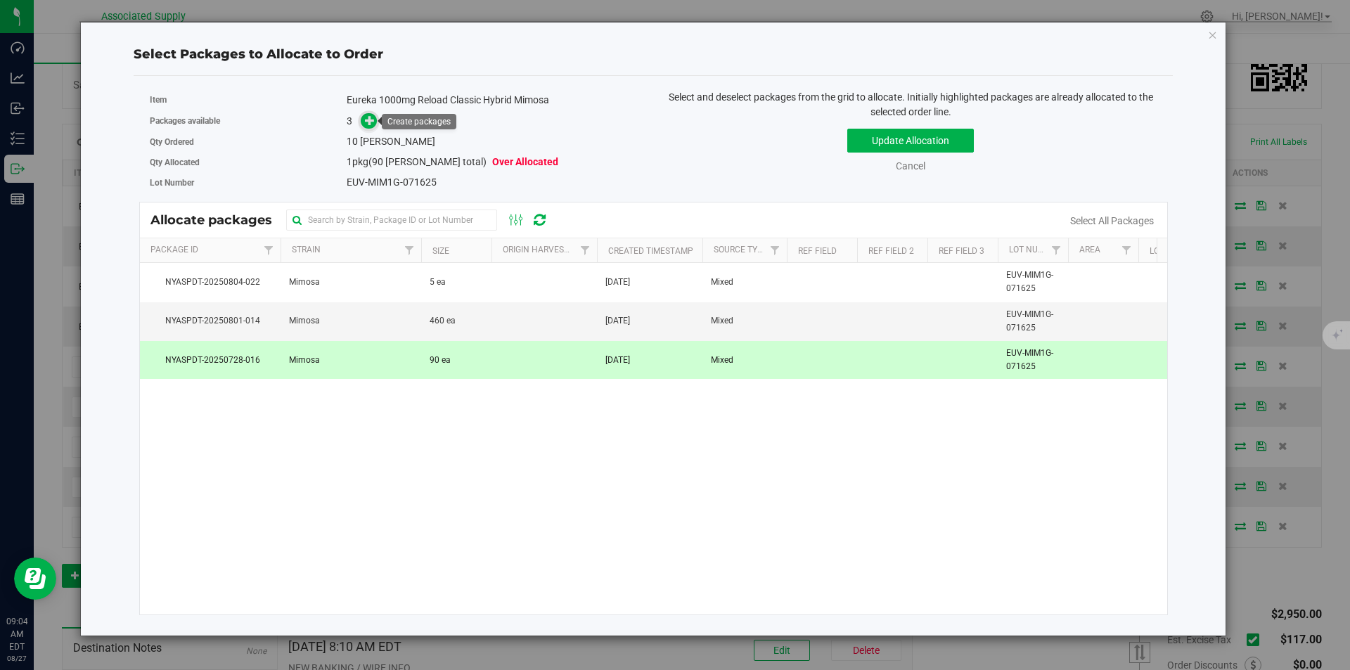
click at [369, 121] on icon at bounding box center [370, 120] width 10 height 10
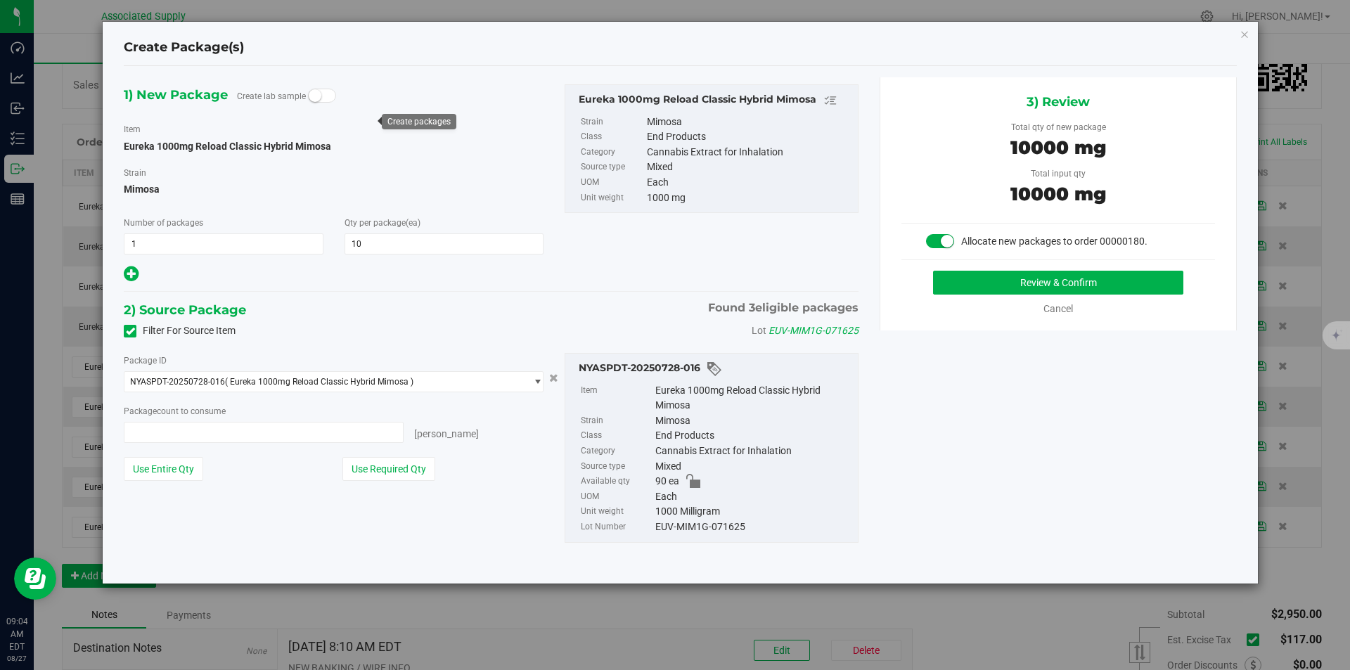
type input "10 ea"
click at [1050, 285] on button "Review & Confirm" at bounding box center [1058, 283] width 250 height 24
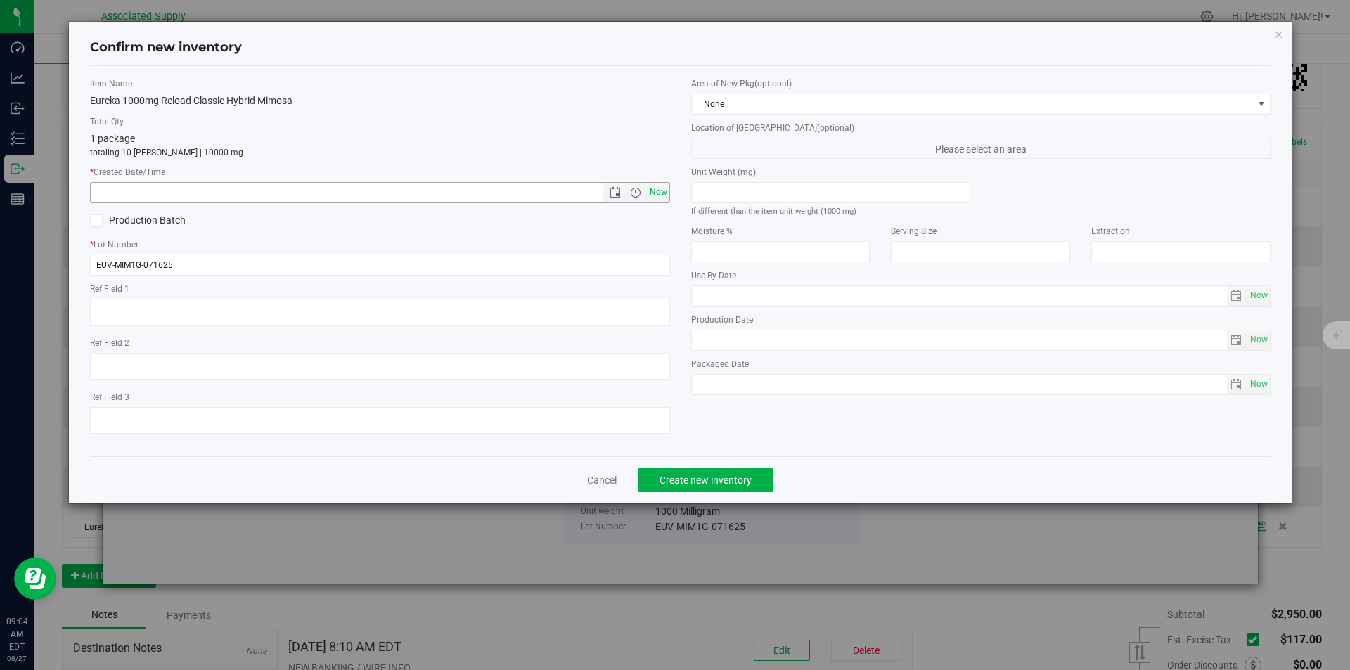
click at [659, 188] on span "Now" at bounding box center [658, 192] width 24 height 20
type input "[DATE] 9:04 AM"
click at [711, 481] on span "Create new inventory" at bounding box center [705, 479] width 92 height 11
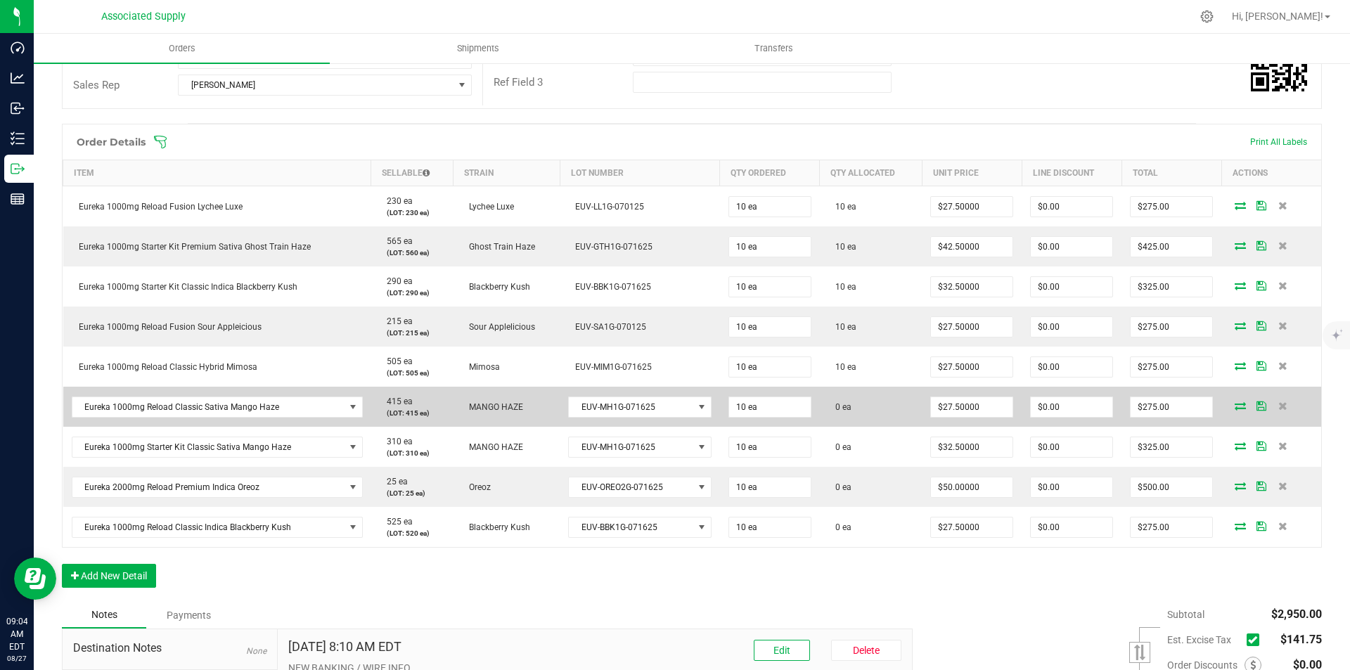
click at [1234, 406] on icon at bounding box center [1239, 405] width 11 height 8
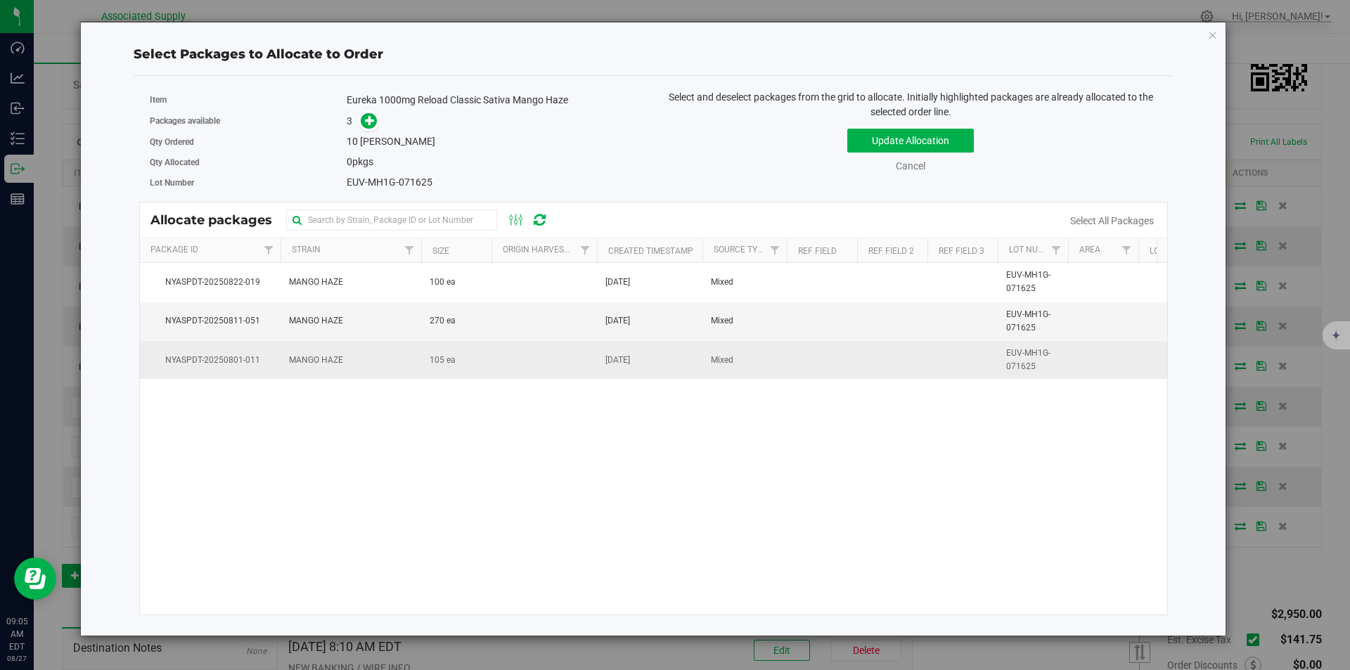
click at [302, 360] on span "MANGO HAZE" at bounding box center [316, 360] width 54 height 13
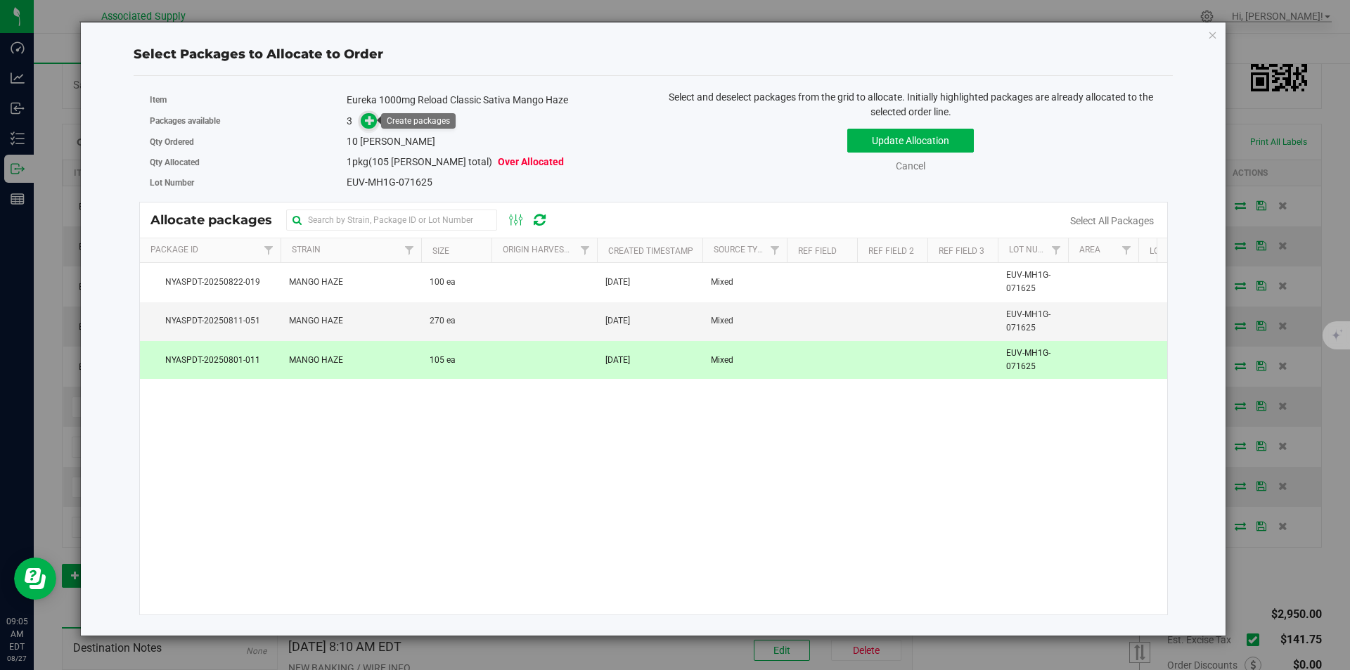
click at [368, 121] on icon at bounding box center [370, 120] width 11 height 11
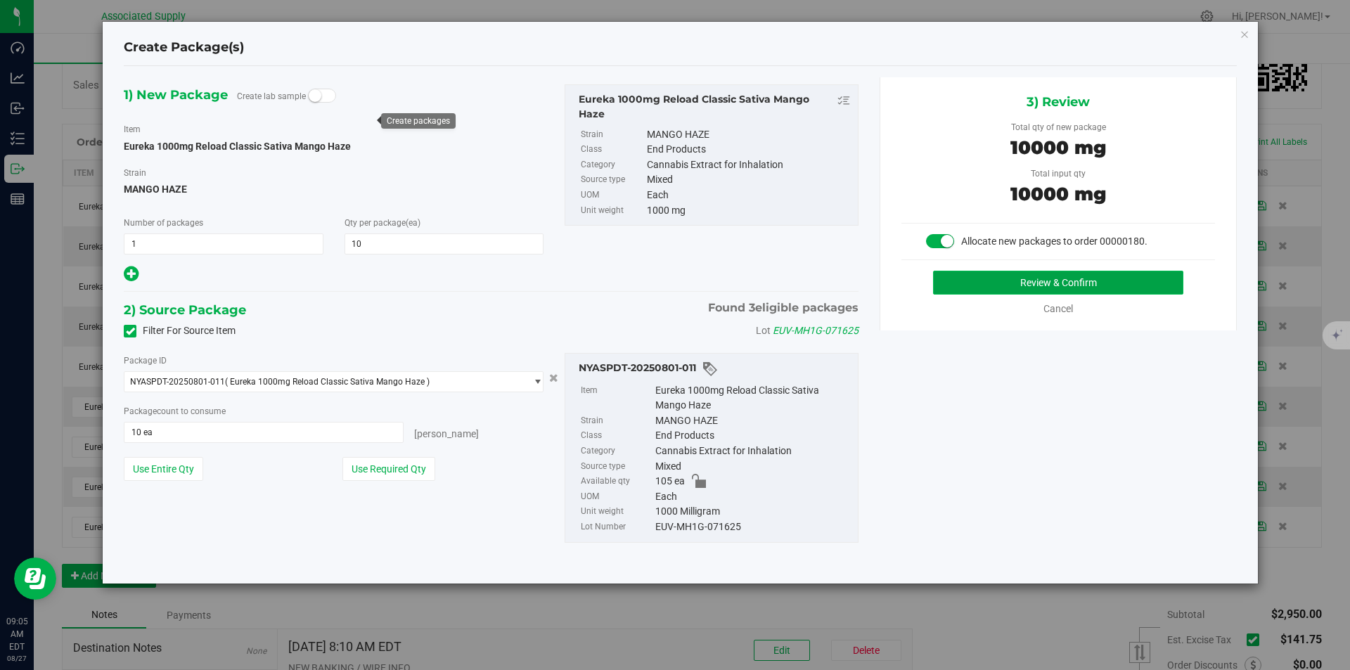
click at [1061, 277] on button "Review & Confirm" at bounding box center [1058, 283] width 250 height 24
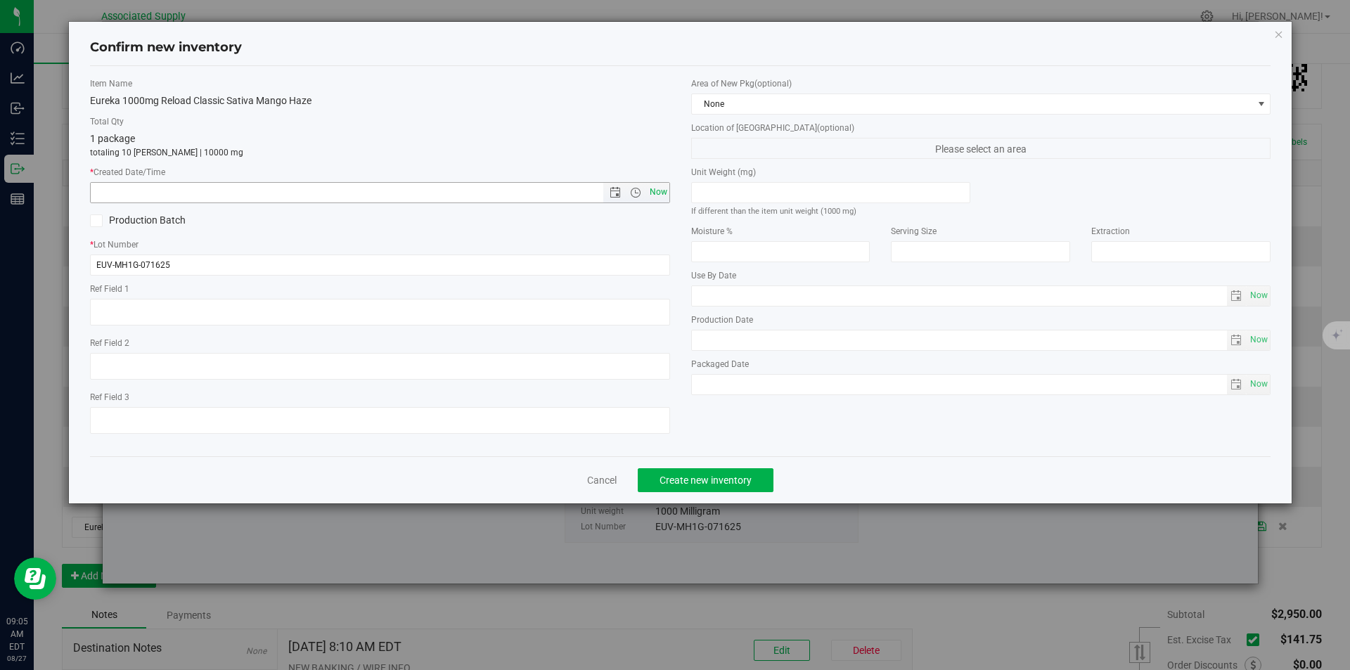
click at [649, 190] on span "Now" at bounding box center [658, 192] width 24 height 20
type input "[DATE] 9:05 AM"
click at [699, 477] on span "Create new inventory" at bounding box center [705, 479] width 92 height 11
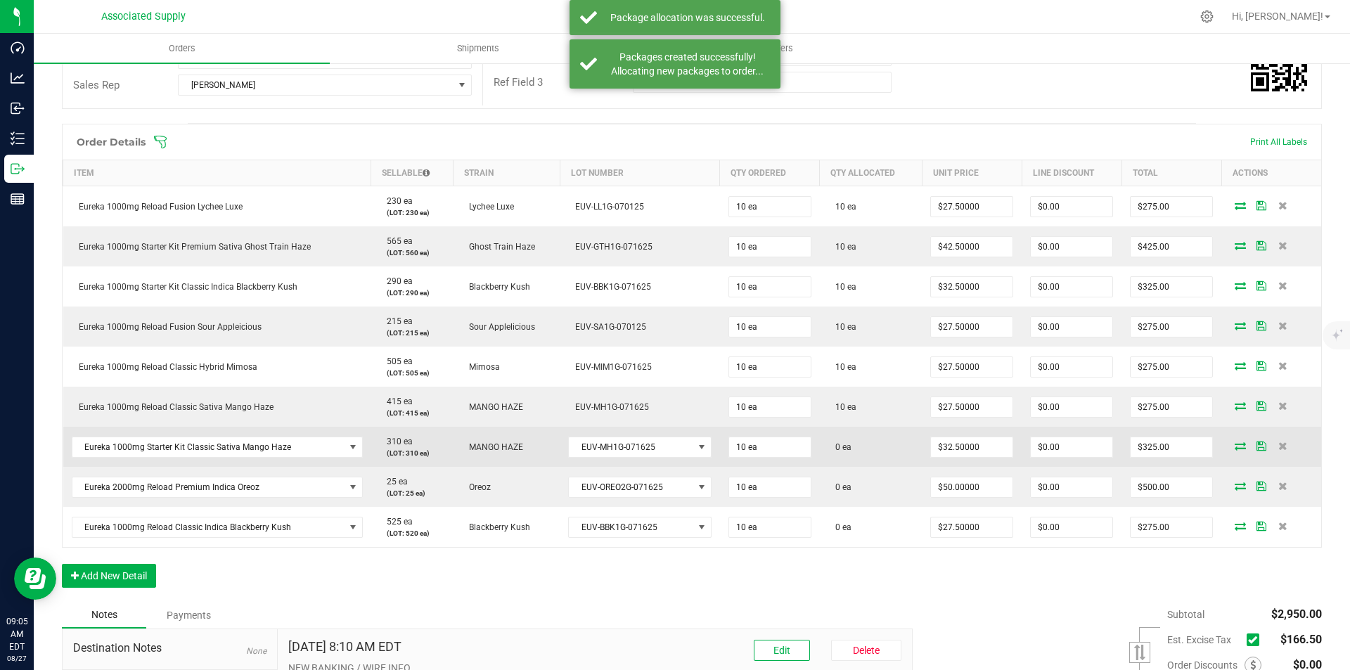
click at [1234, 446] on icon at bounding box center [1239, 445] width 11 height 8
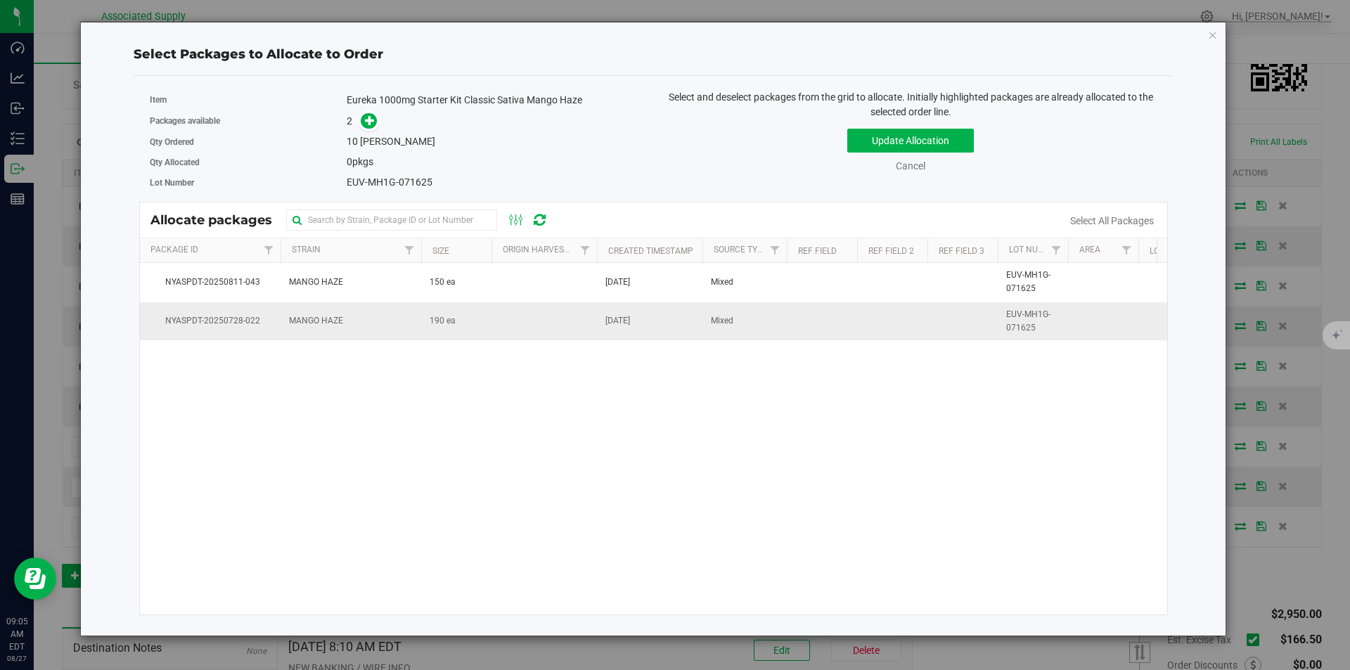
click at [311, 321] on span "MANGO HAZE" at bounding box center [316, 320] width 54 height 13
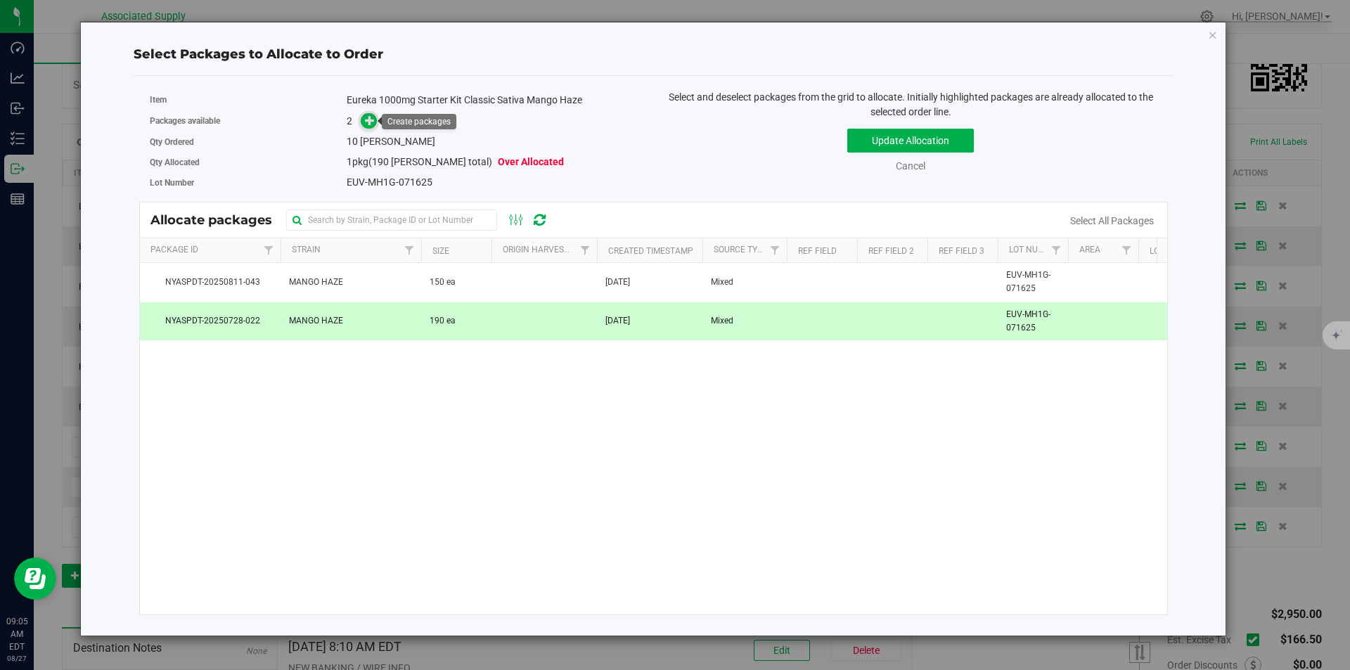
click at [373, 122] on icon at bounding box center [370, 120] width 11 height 11
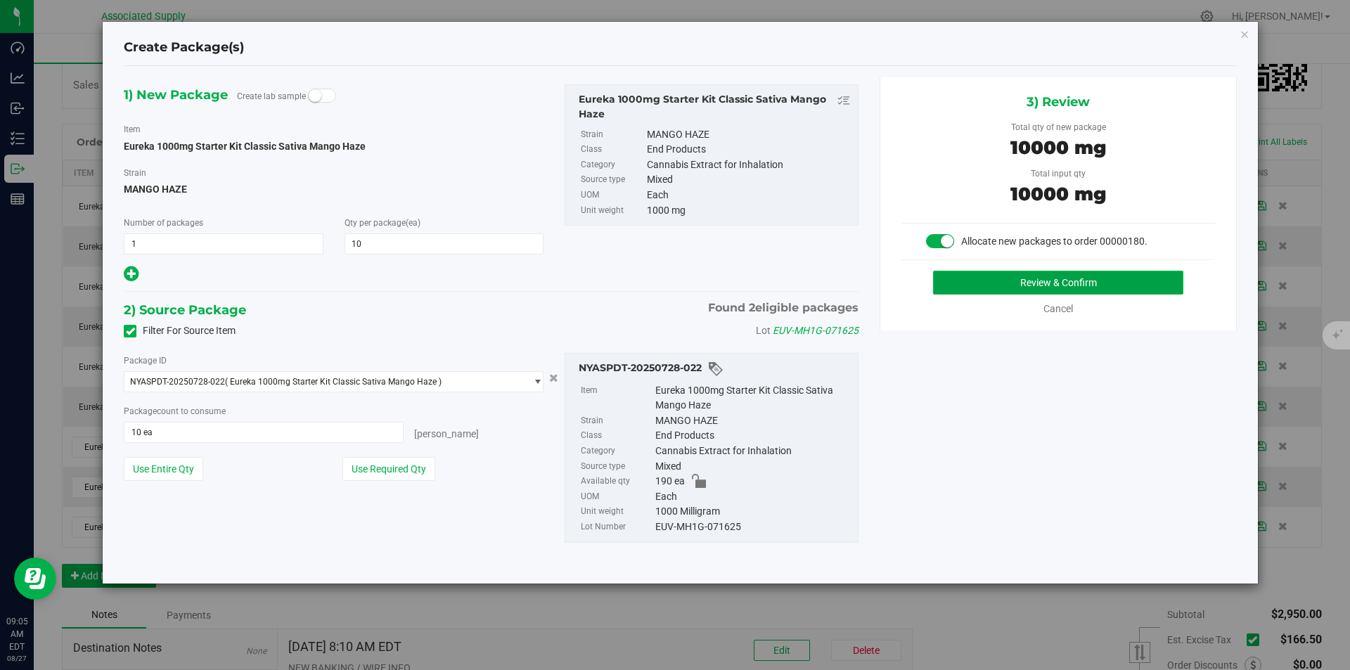
click at [1035, 282] on button "Review & Confirm" at bounding box center [1058, 283] width 250 height 24
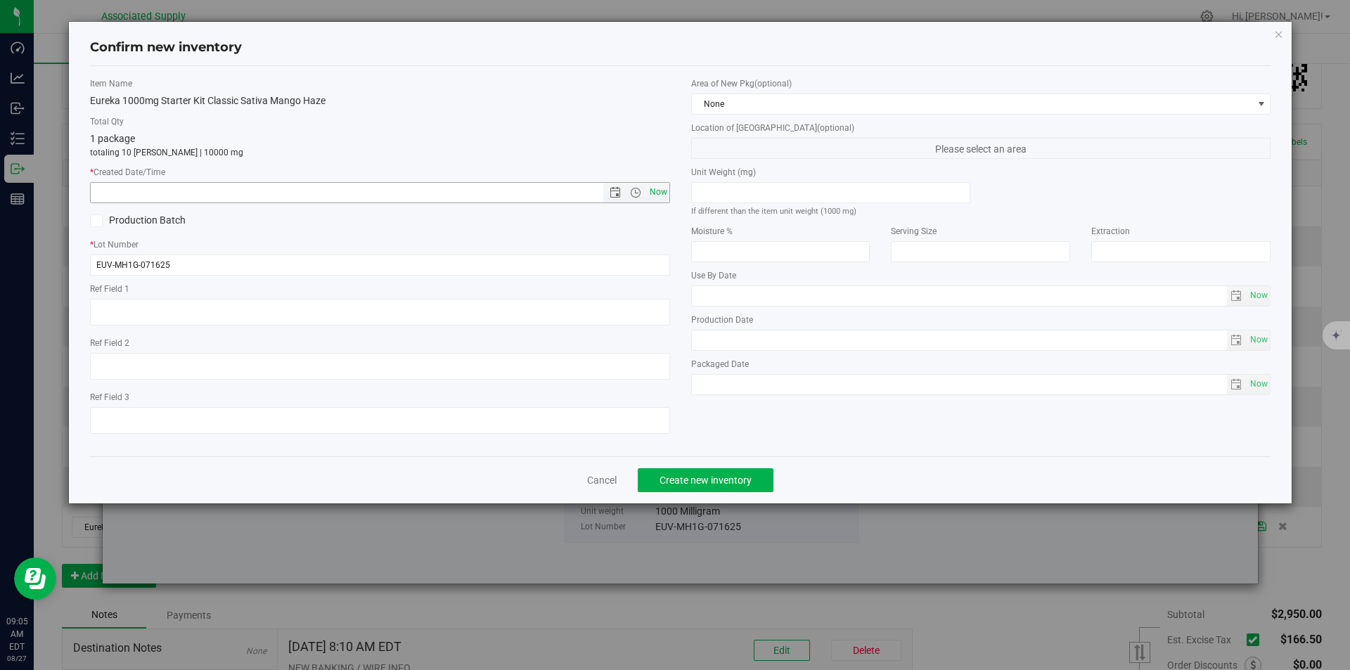
click at [664, 188] on span "Now" at bounding box center [658, 192] width 24 height 20
type input "[DATE] 9:05 AM"
click at [710, 474] on span "Create new inventory" at bounding box center [705, 479] width 92 height 11
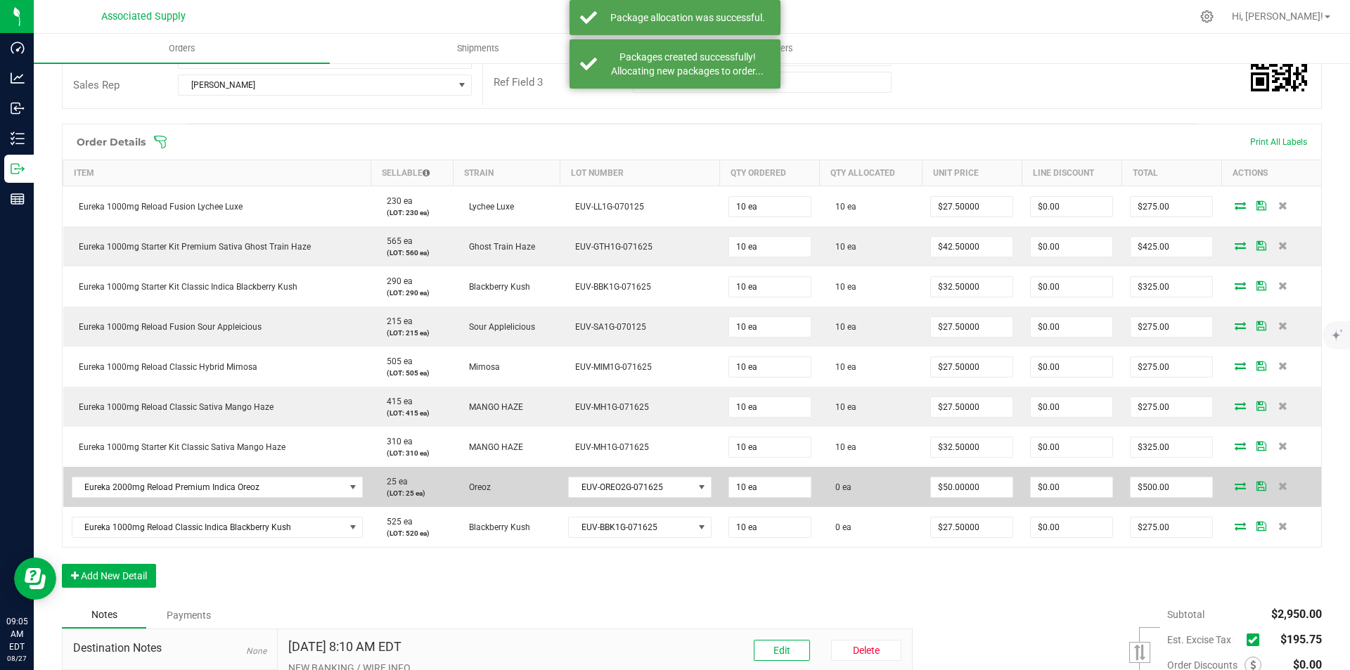
click at [1234, 490] on icon at bounding box center [1239, 486] width 11 height 8
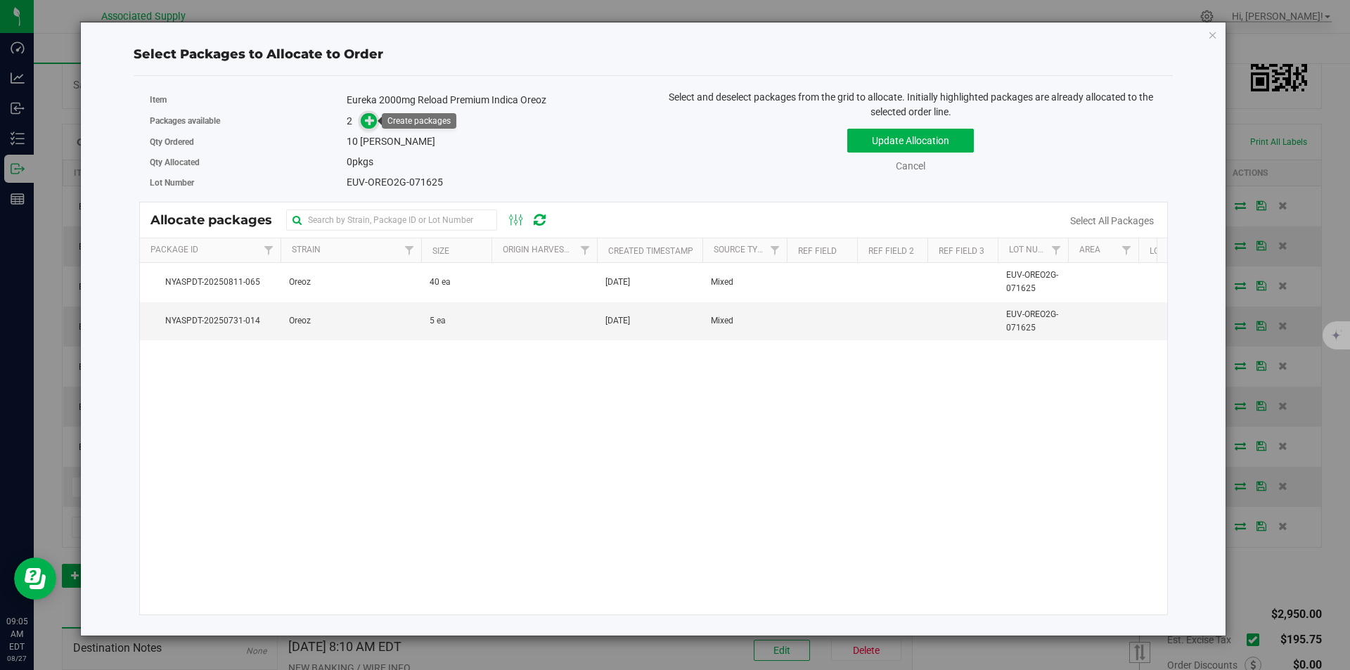
click at [366, 120] on icon at bounding box center [370, 120] width 10 height 10
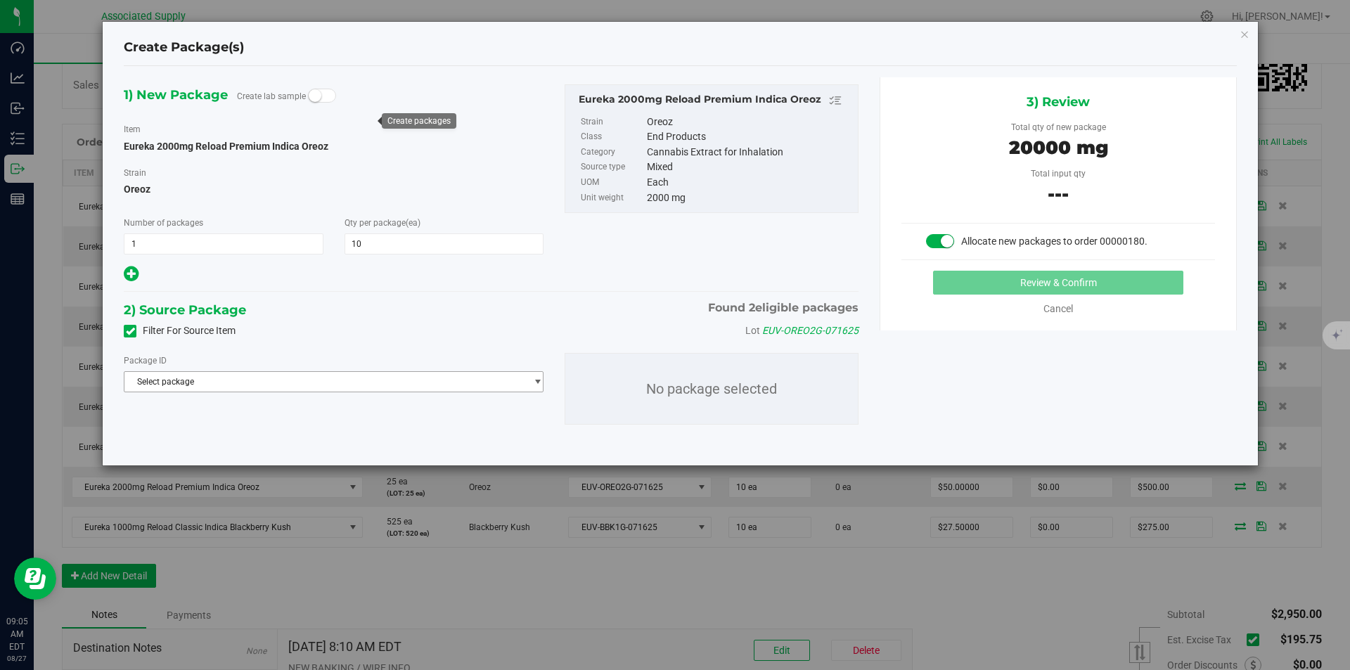
click at [418, 382] on span "Select package" at bounding box center [324, 382] width 401 height 20
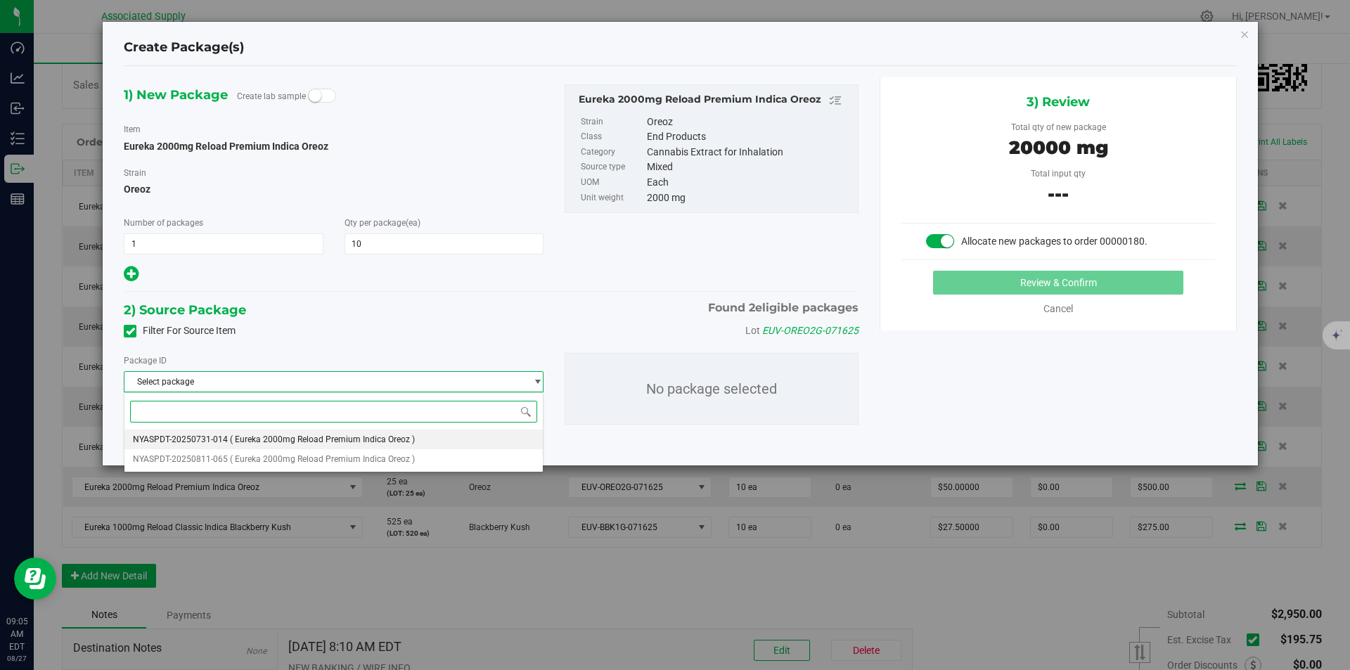
click at [336, 441] on span "( Eureka 2000mg Reload Premium Indica Oreoz )" at bounding box center [322, 439] width 185 height 10
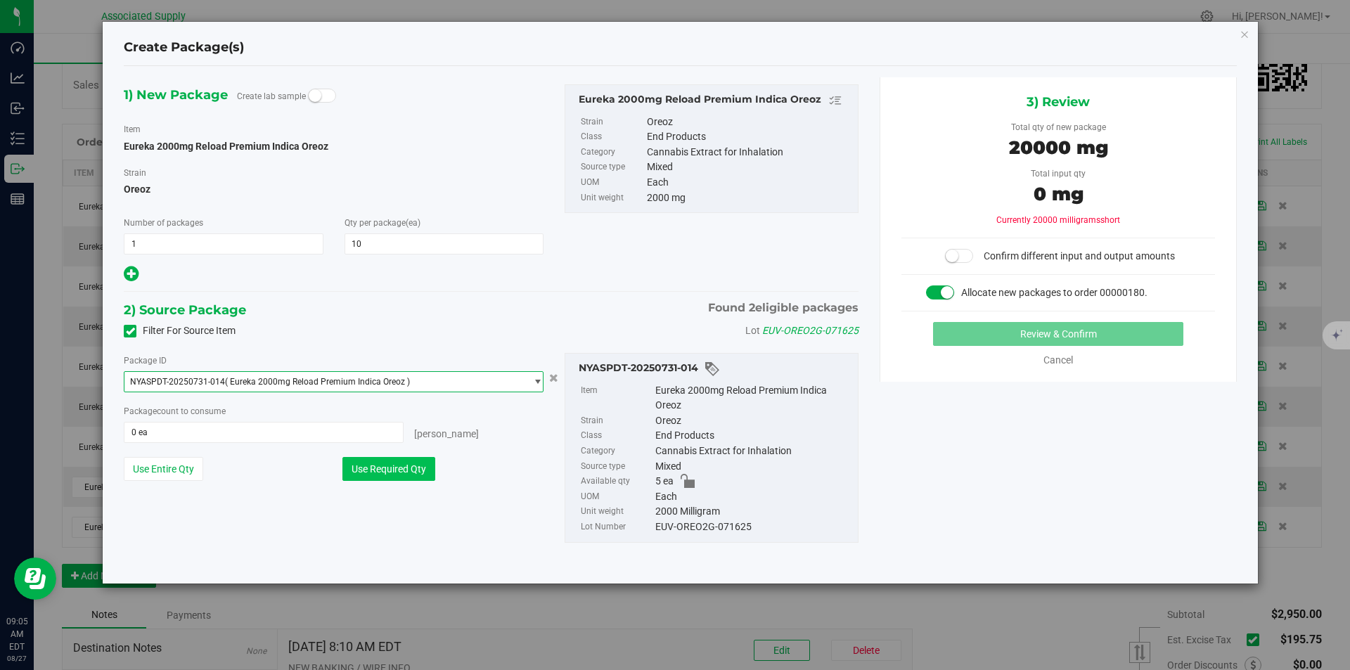
click at [418, 470] on button "Use Required Qty" at bounding box center [388, 469] width 93 height 24
type input "5 ea"
click at [421, 373] on span "NYASPDT-20250731-014 ( Eureka 2000mg Reload Premium Indica Oreoz )" at bounding box center [324, 382] width 401 height 20
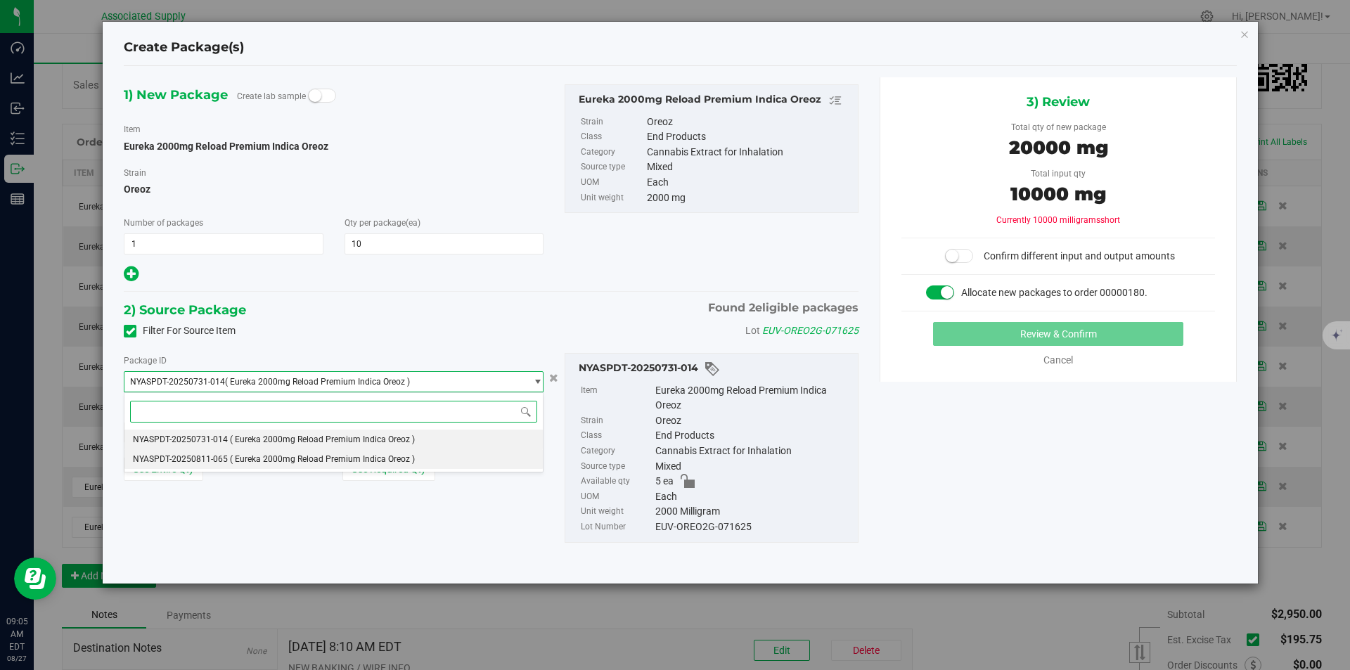
click at [316, 458] on span "( Eureka 2000mg Reload Premium Indica Oreoz )" at bounding box center [322, 459] width 185 height 10
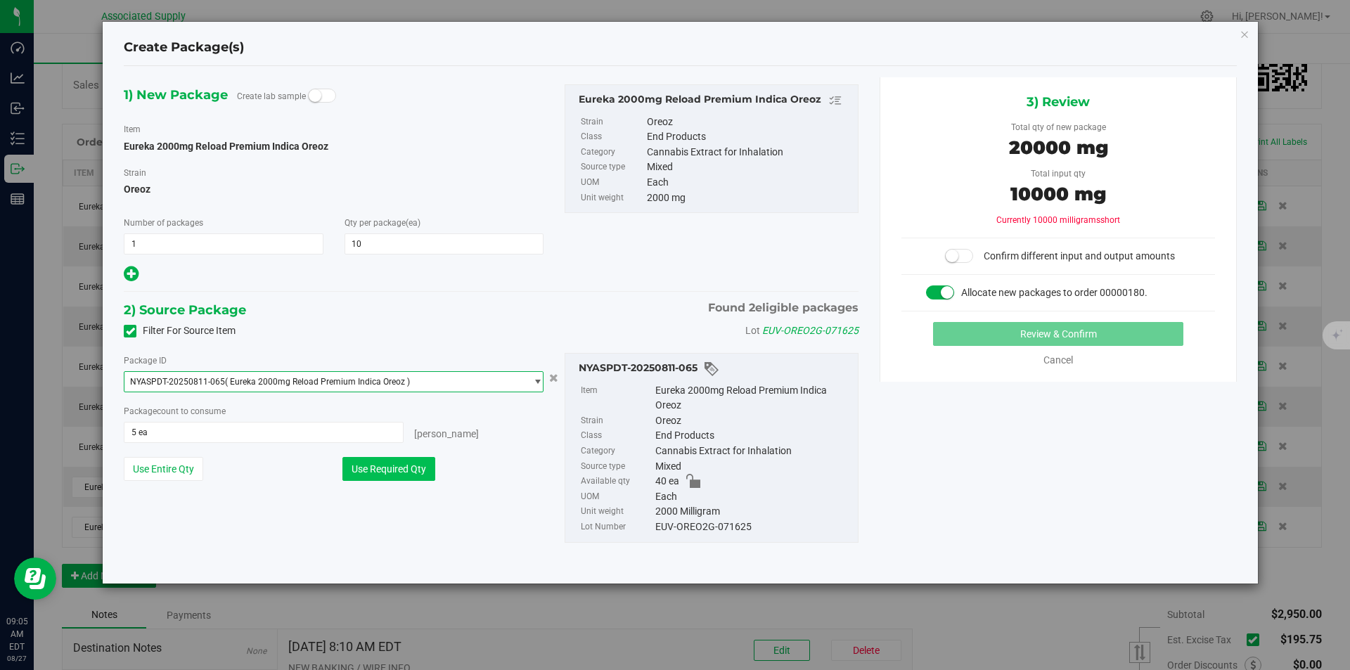
click at [394, 467] on button "Use Required Qty" at bounding box center [388, 469] width 93 height 24
type input "10 ea"
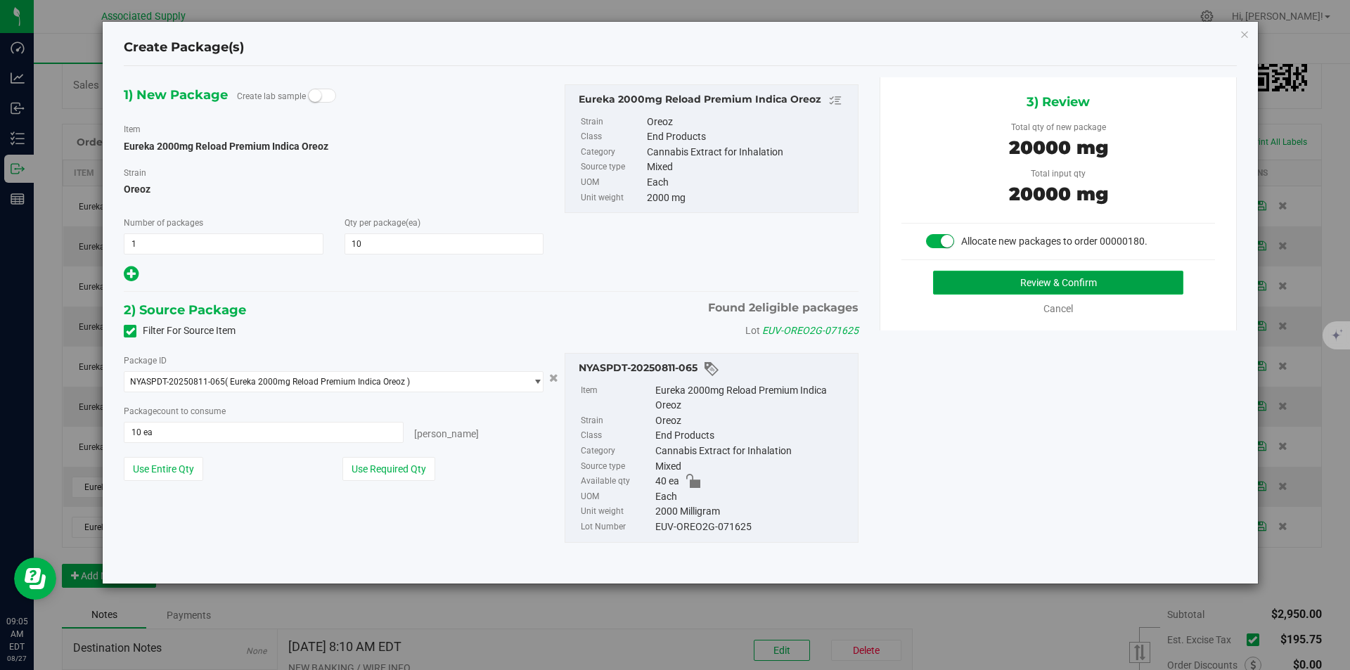
click at [1049, 276] on button "Review & Confirm" at bounding box center [1058, 283] width 250 height 24
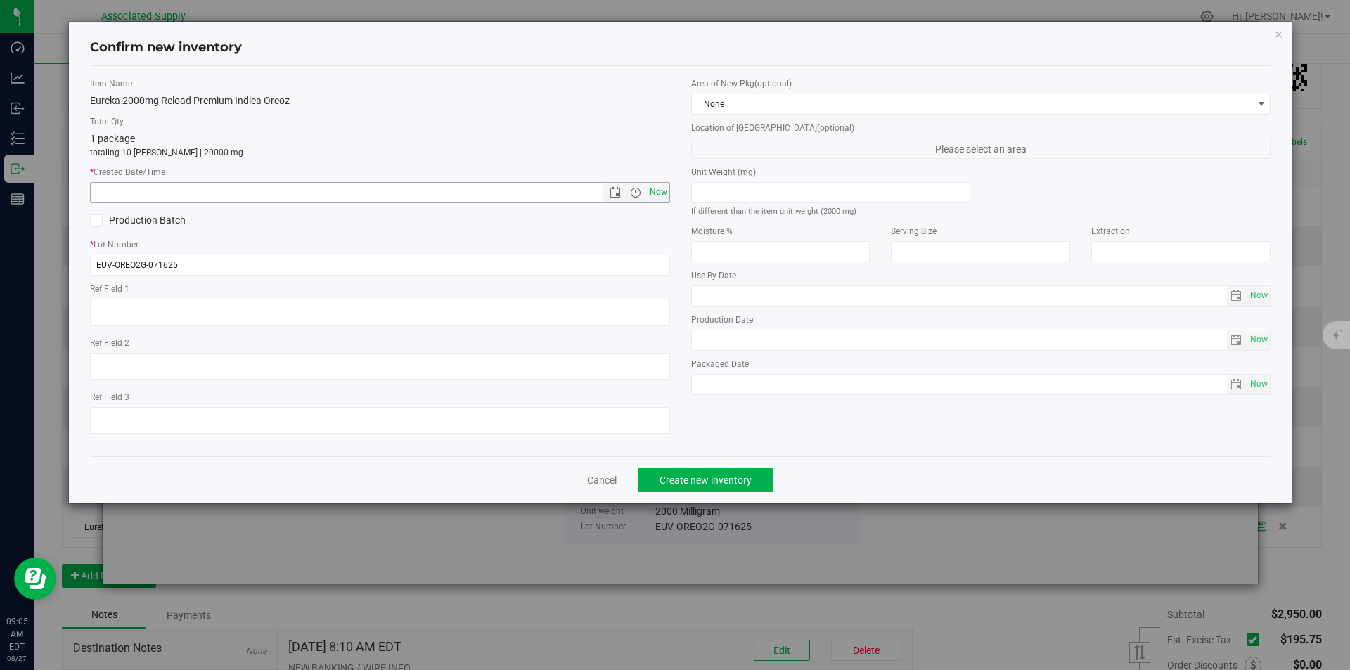
click at [656, 188] on span "Now" at bounding box center [658, 192] width 24 height 20
type input "[DATE] 9:05 AM"
click at [692, 477] on span "Create new inventory" at bounding box center [705, 479] width 92 height 11
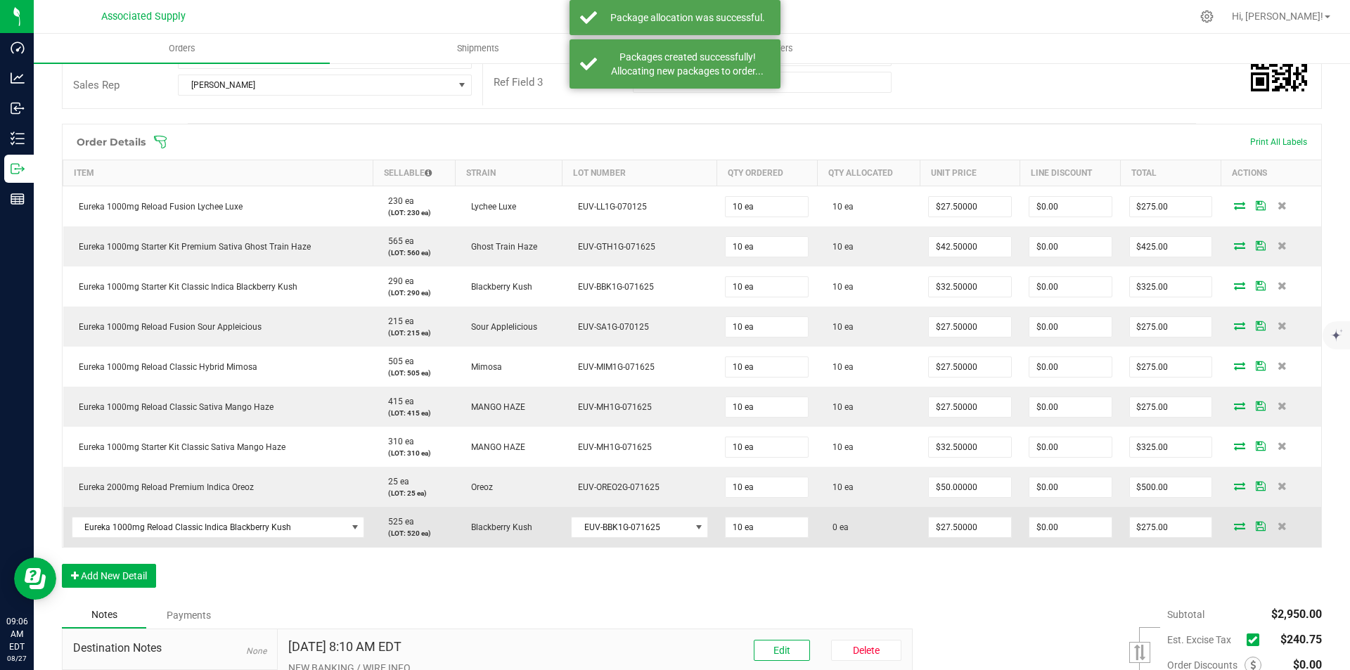
click at [1234, 523] on icon at bounding box center [1239, 526] width 11 height 8
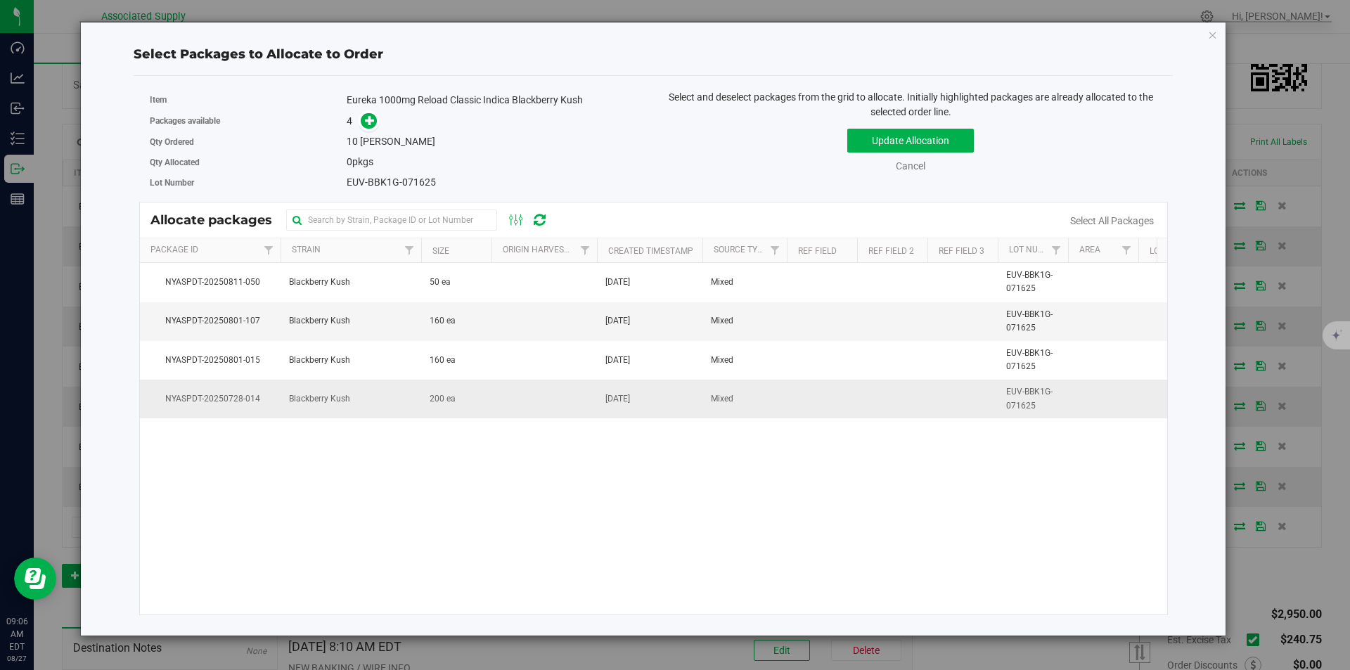
click at [319, 396] on span "Blackberry Kush" at bounding box center [319, 398] width 61 height 13
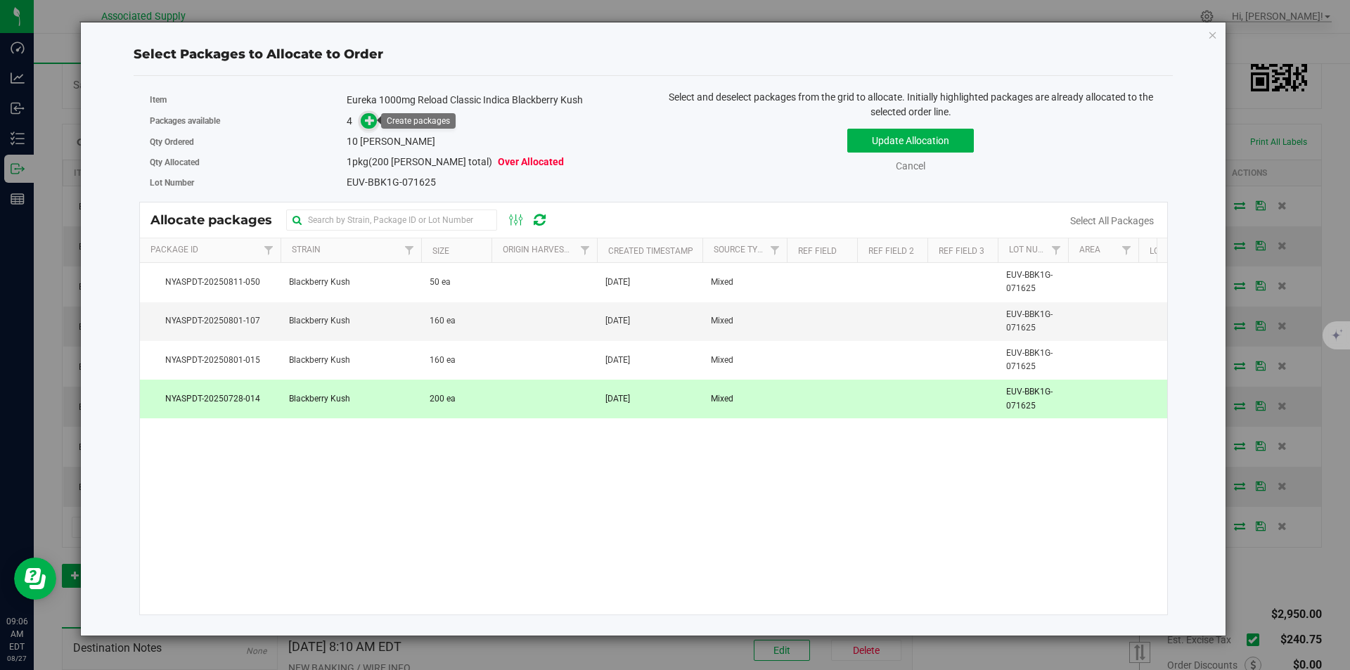
click at [368, 122] on icon at bounding box center [370, 120] width 10 height 10
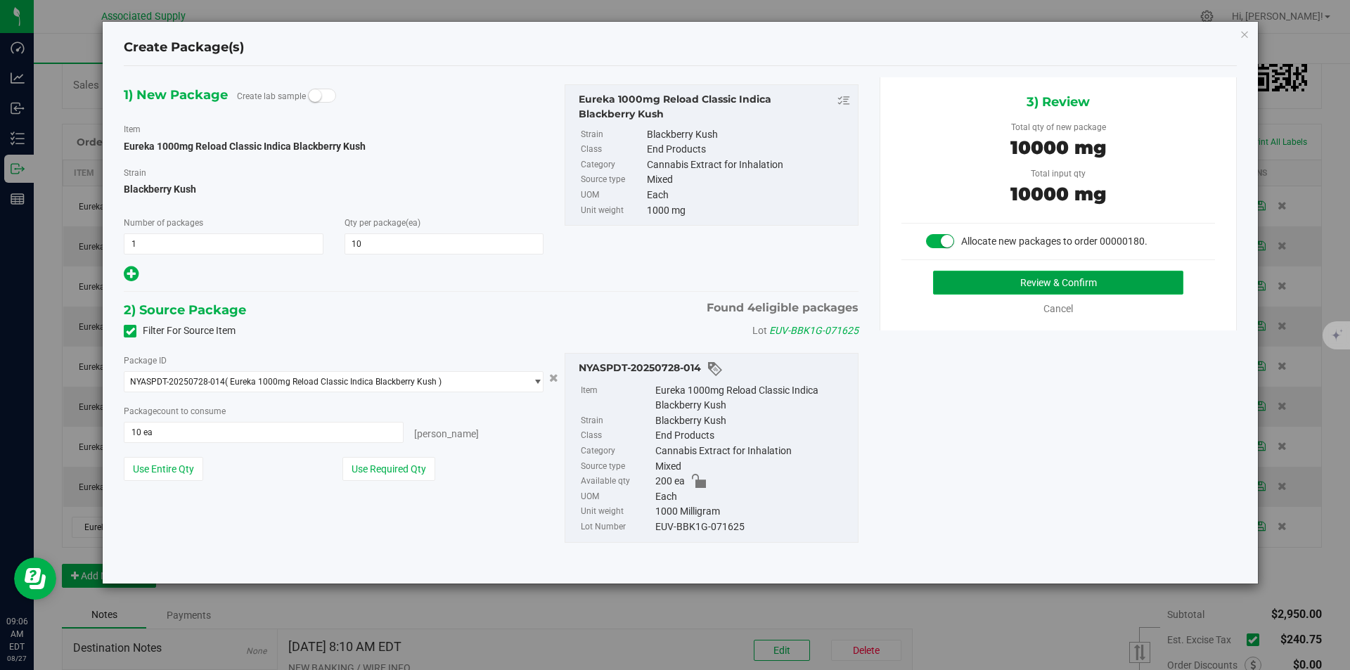
click at [1056, 283] on button "Review & Confirm" at bounding box center [1058, 283] width 250 height 24
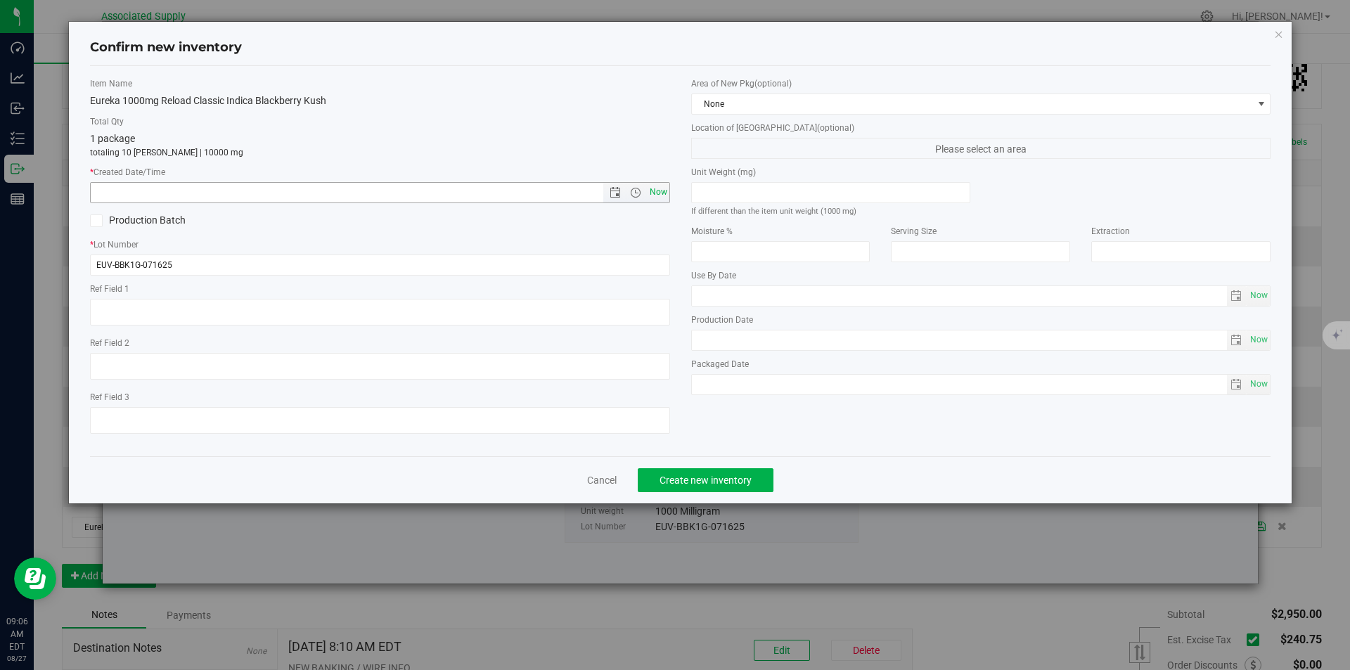
click at [661, 188] on span "Now" at bounding box center [658, 192] width 24 height 20
type input "[DATE] 9:06 AM"
click at [718, 476] on span "Create new inventory" at bounding box center [705, 479] width 92 height 11
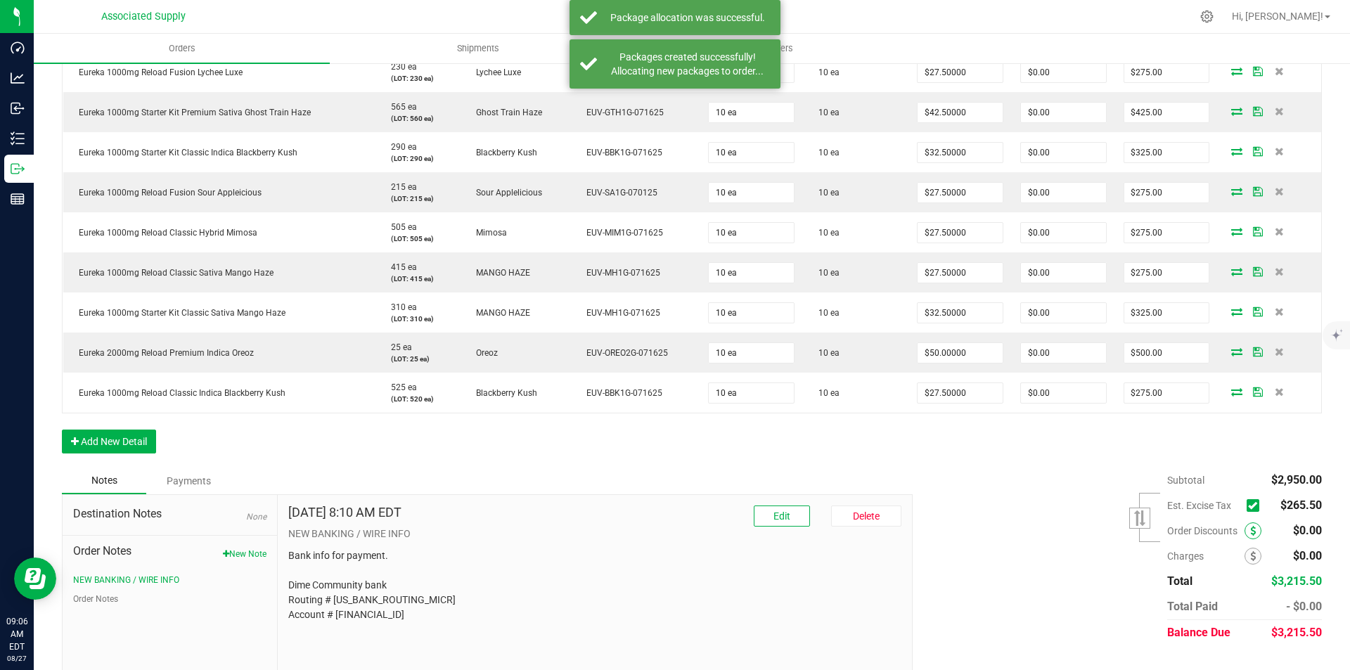
scroll to position [422, 0]
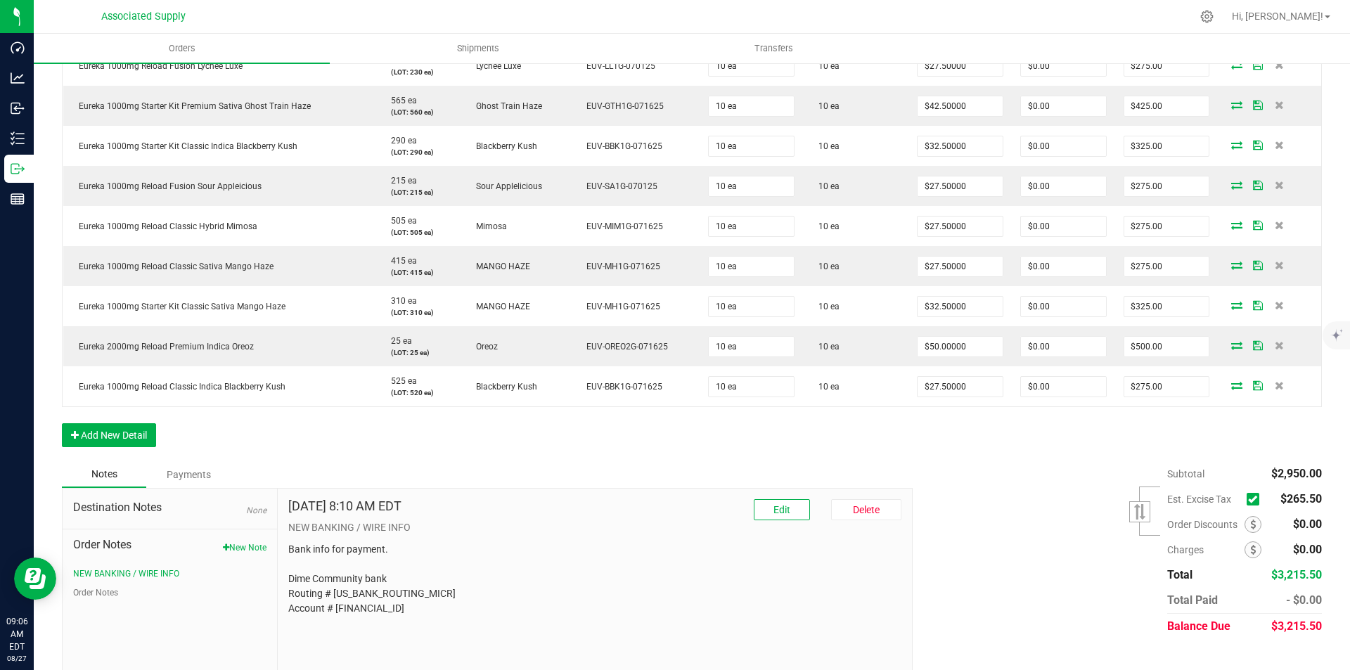
click at [1246, 503] on span at bounding box center [1252, 499] width 13 height 13
click at [0, 0] on input "checkbox" at bounding box center [0, 0] width 0 height 0
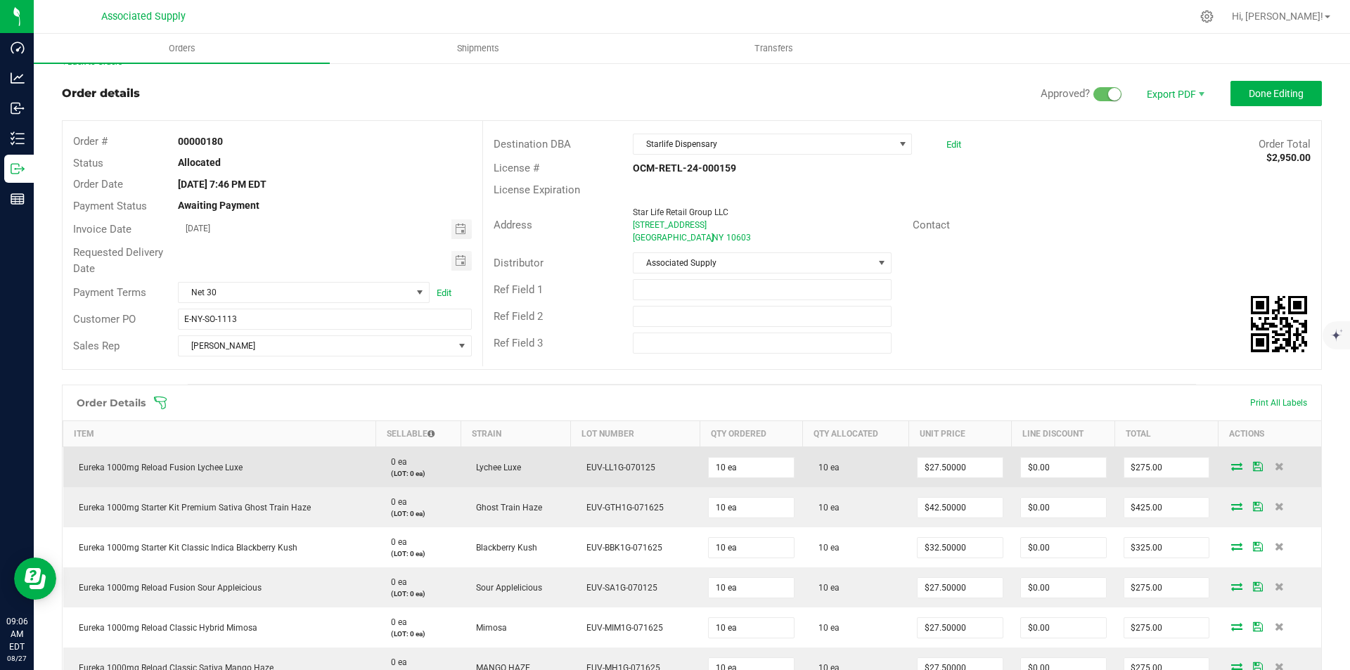
scroll to position [0, 0]
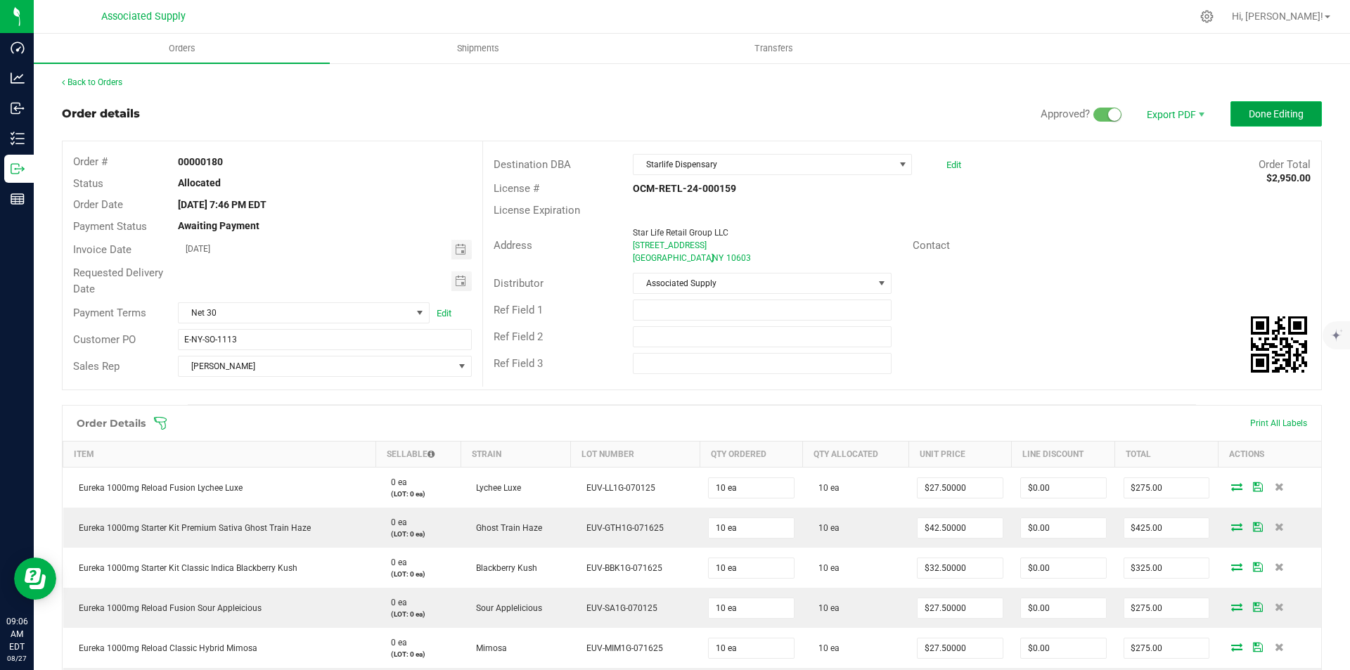
click at [1256, 106] on button "Done Editing" at bounding box center [1275, 113] width 91 height 25
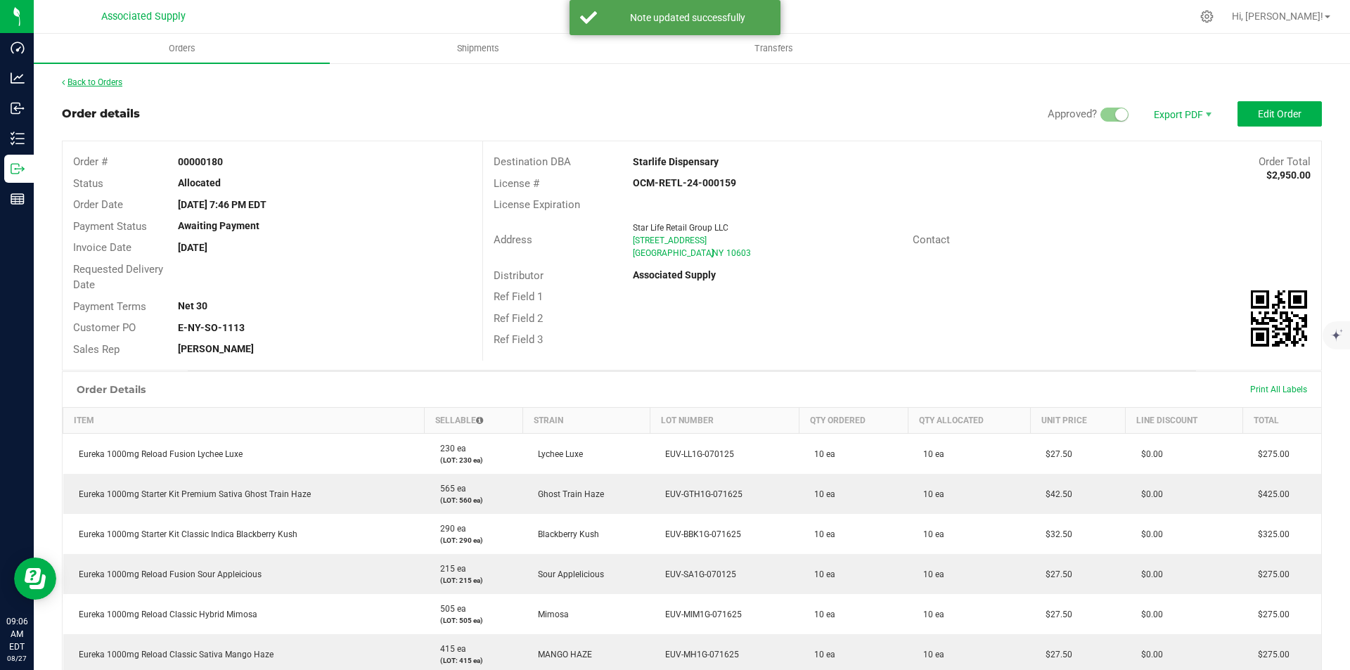
click at [72, 83] on link "Back to Orders" at bounding box center [92, 82] width 60 height 10
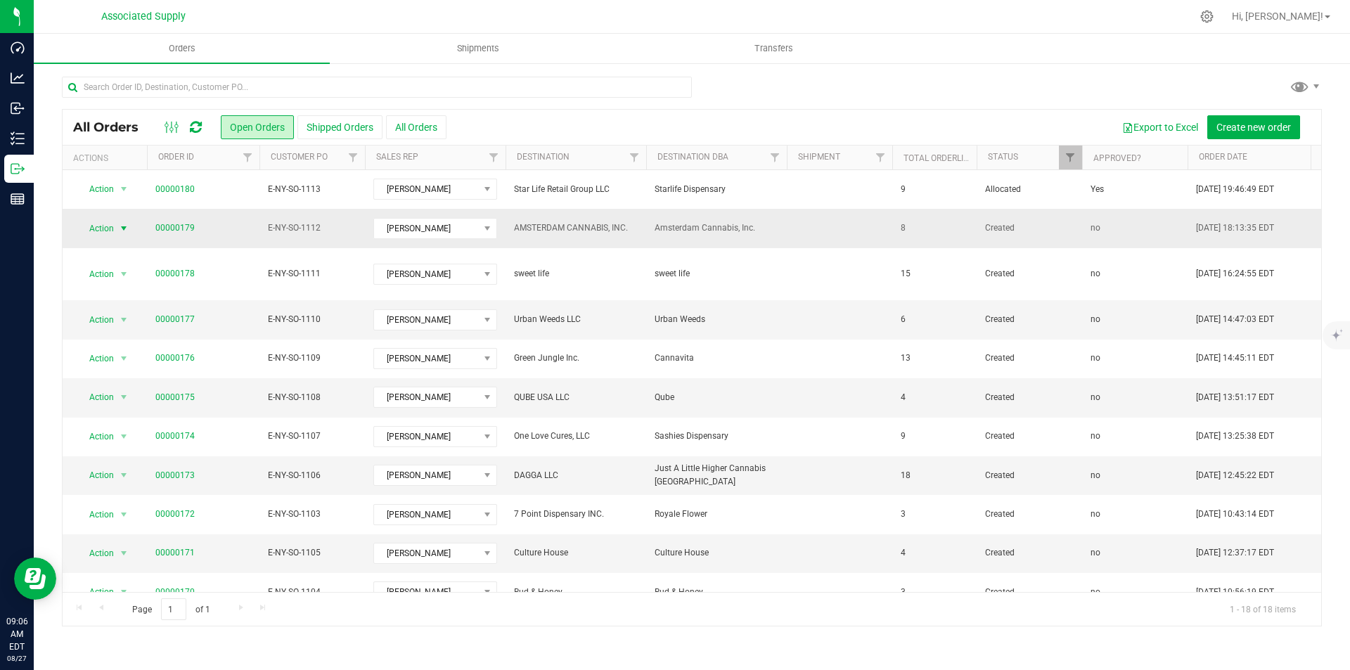
click at [124, 228] on span "select" at bounding box center [123, 228] width 11 height 11
click at [109, 335] on li "Edit order" at bounding box center [129, 335] width 105 height 21
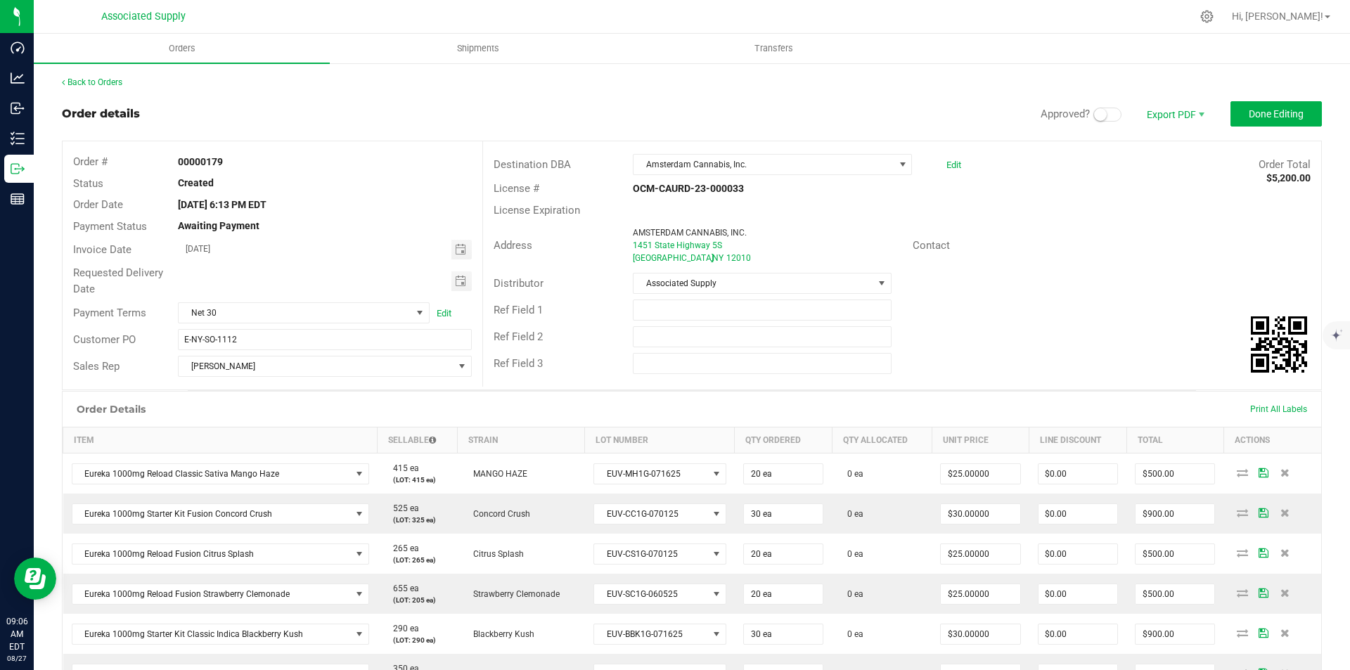
click at [1104, 116] on span at bounding box center [1107, 115] width 28 height 14
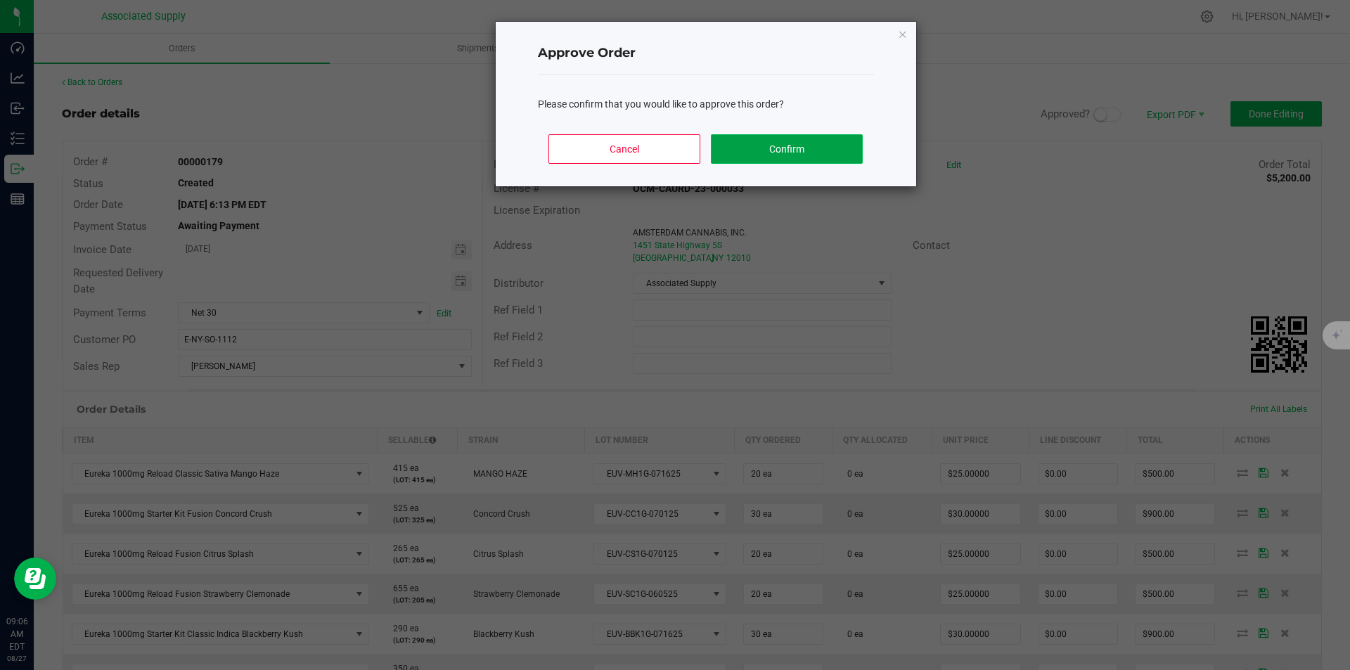
click at [797, 151] on button "Confirm" at bounding box center [786, 149] width 151 height 30
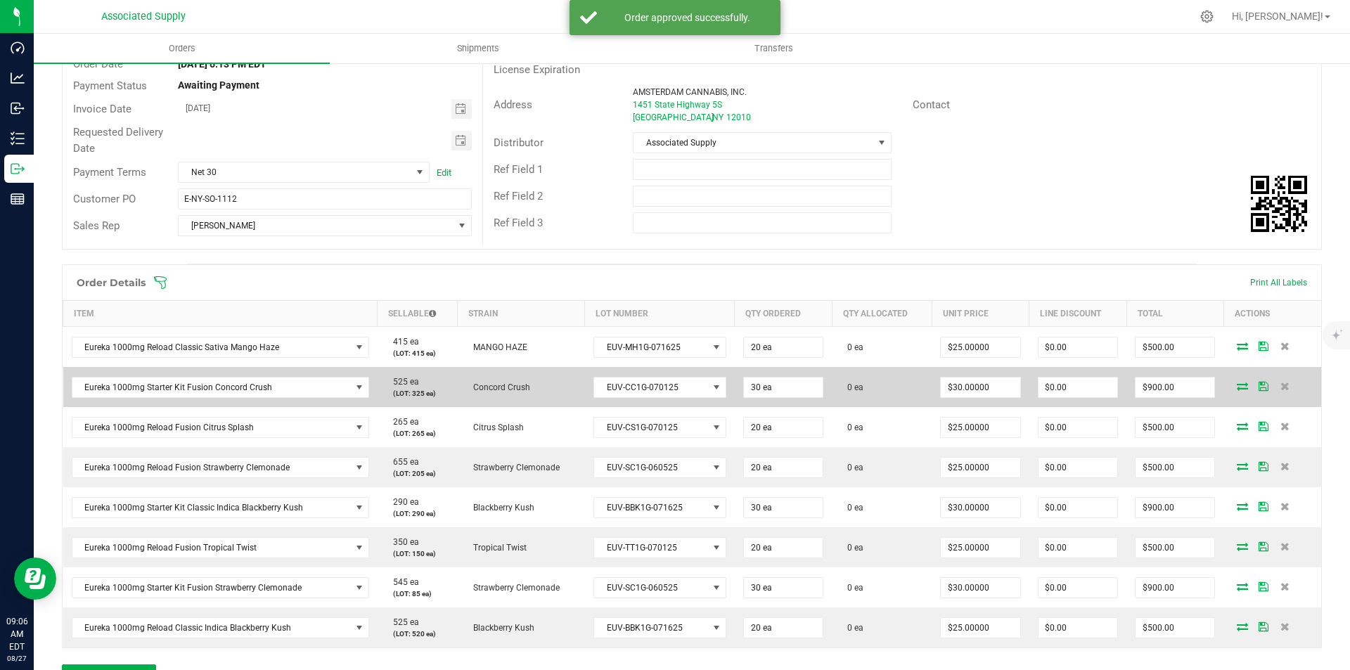
scroll to position [211, 0]
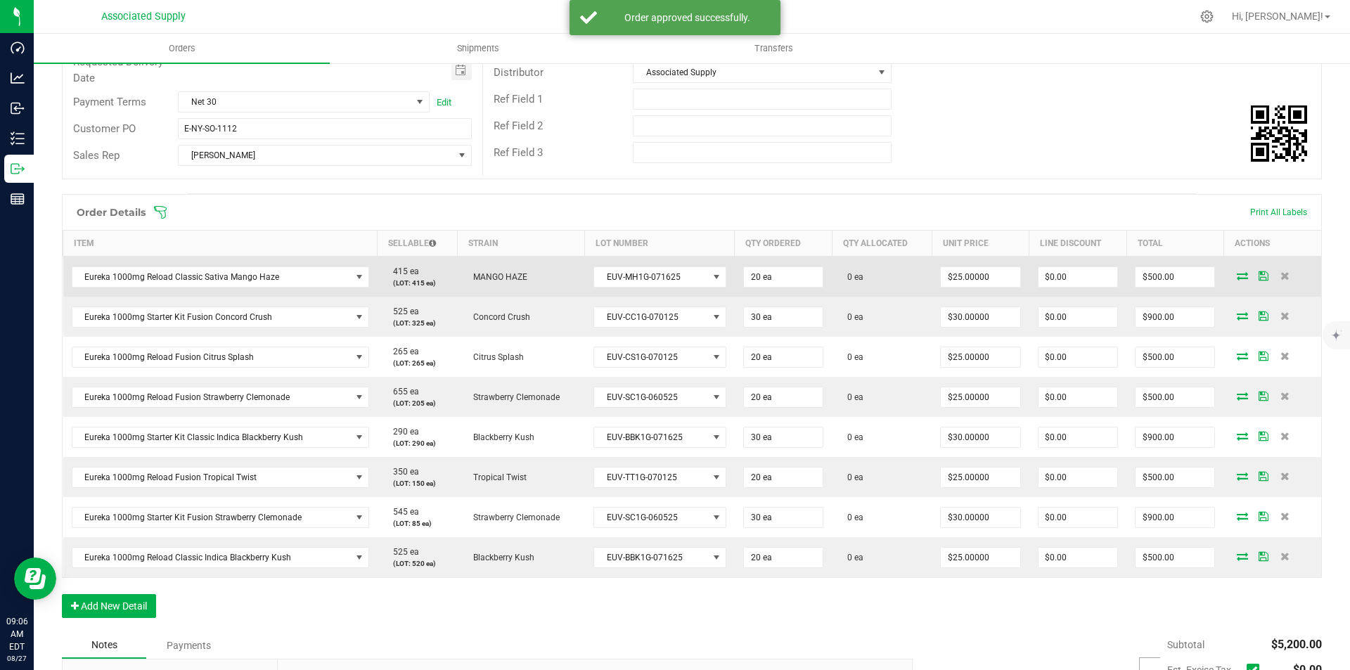
click at [1236, 276] on icon at bounding box center [1241, 275] width 11 height 8
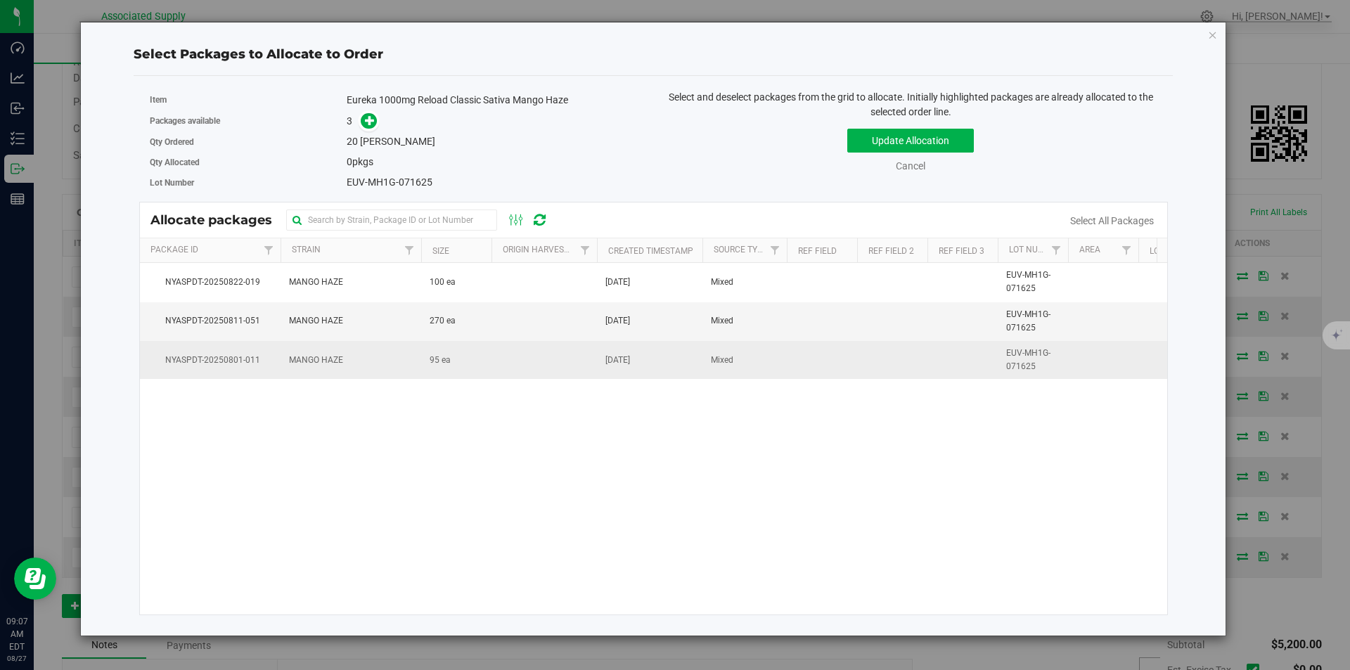
click at [309, 362] on span "MANGO HAZE" at bounding box center [316, 360] width 54 height 13
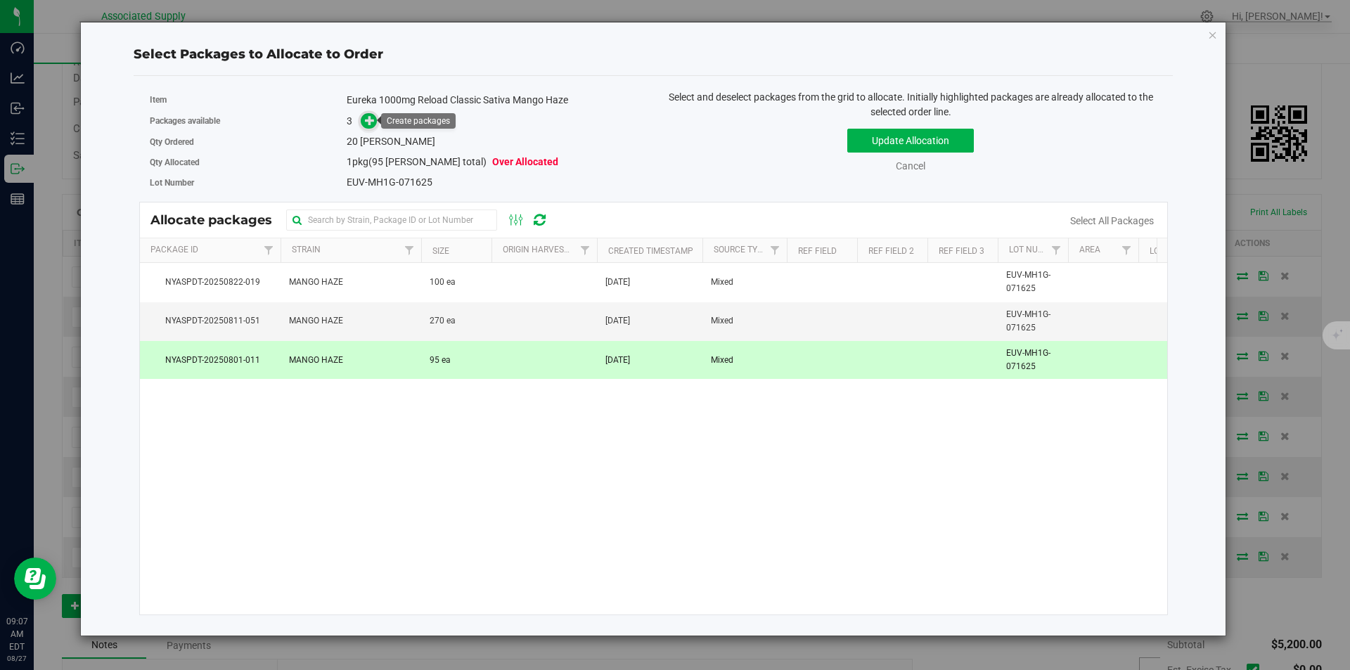
click at [369, 125] on icon at bounding box center [370, 120] width 10 height 10
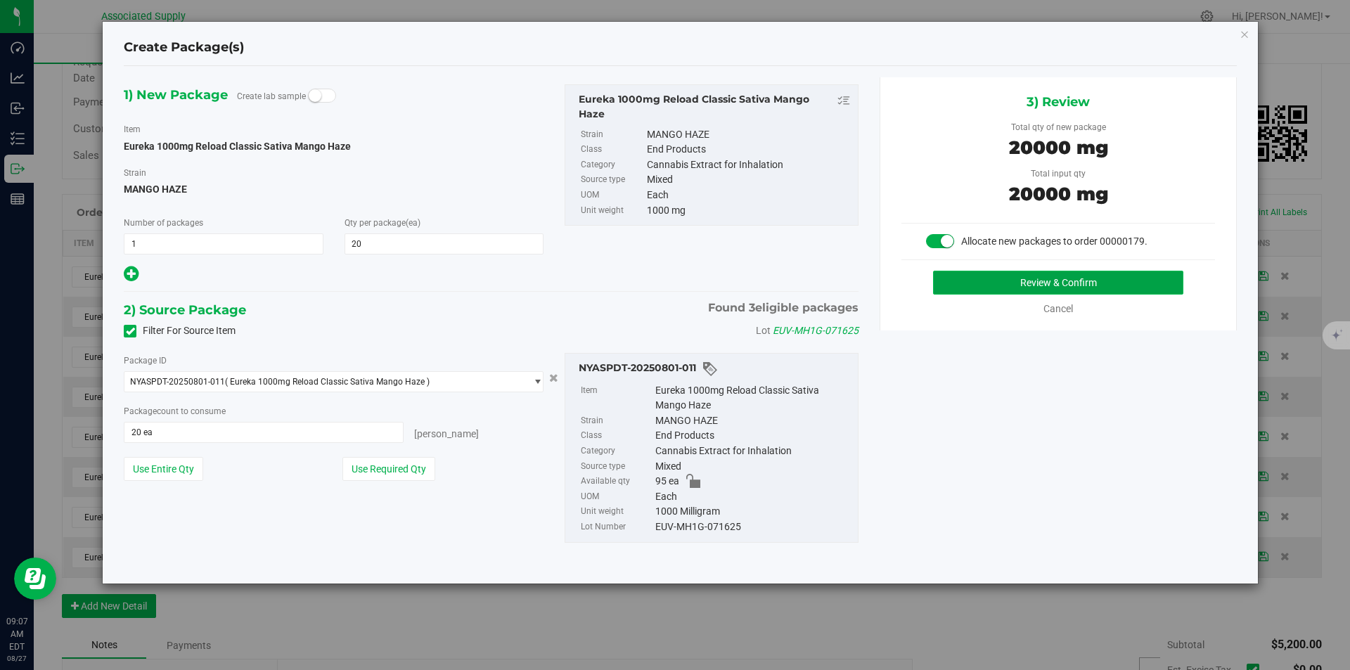
click at [1085, 282] on button "Review & Confirm" at bounding box center [1058, 283] width 250 height 24
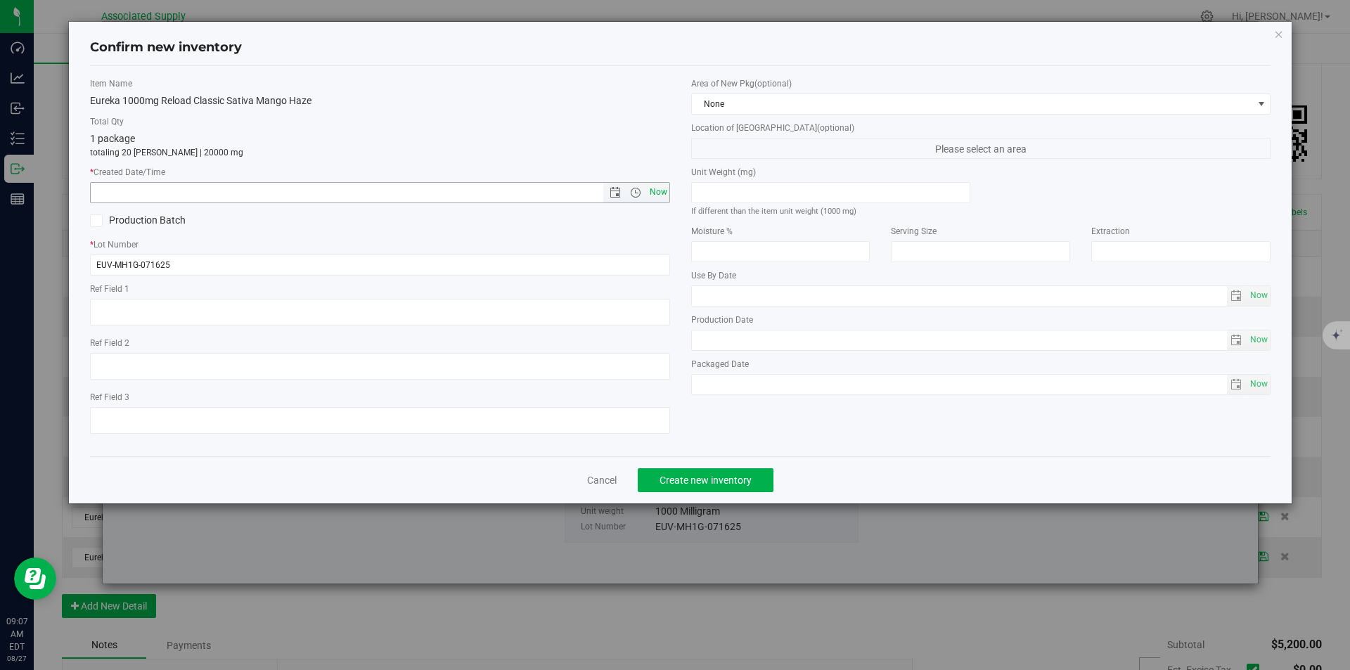
click at [664, 192] on span "Now" at bounding box center [658, 192] width 24 height 20
type input "[DATE] 9:07 AM"
click at [704, 479] on span "Create new inventory" at bounding box center [705, 479] width 92 height 11
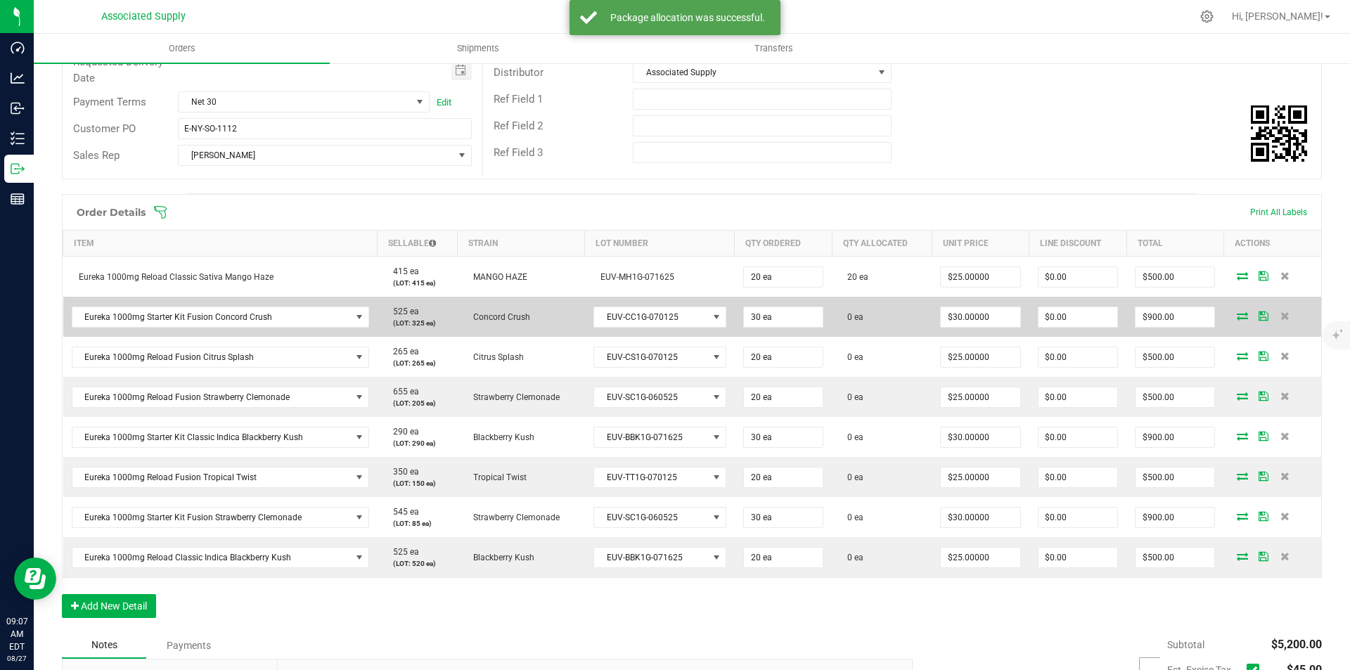
click at [1236, 314] on icon at bounding box center [1241, 315] width 11 height 8
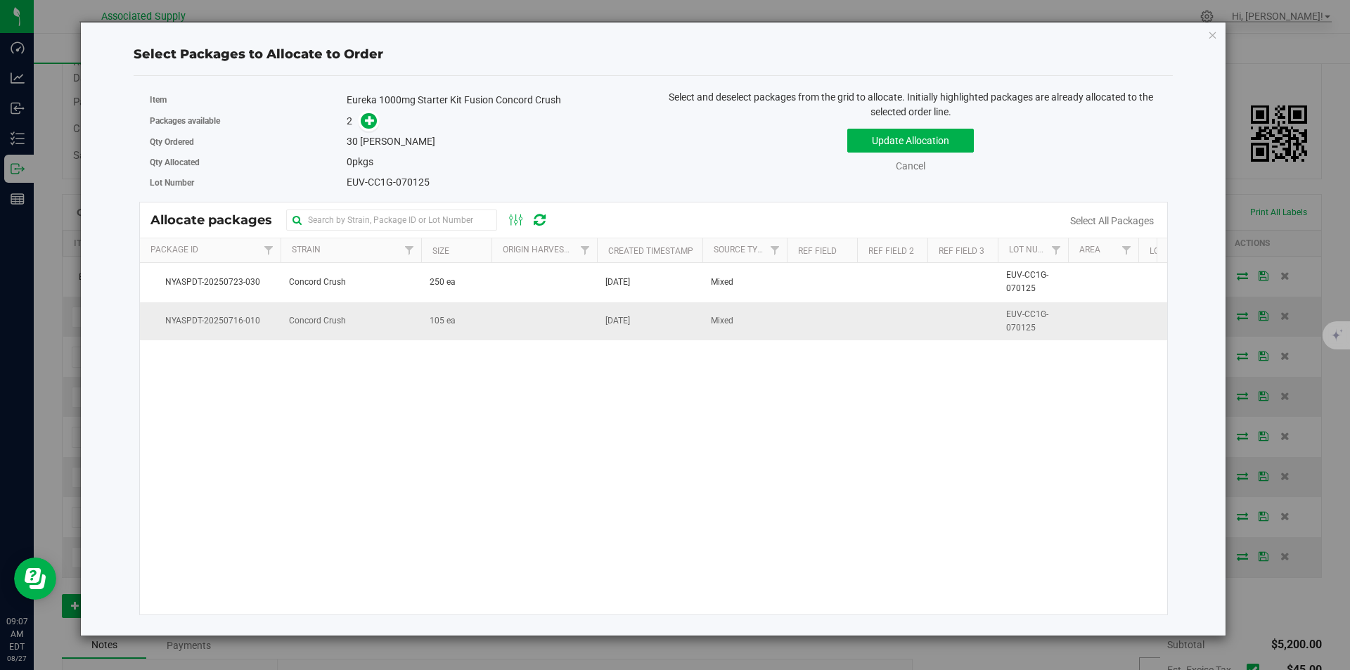
click at [329, 322] on span "Concord Crush" at bounding box center [317, 320] width 57 height 13
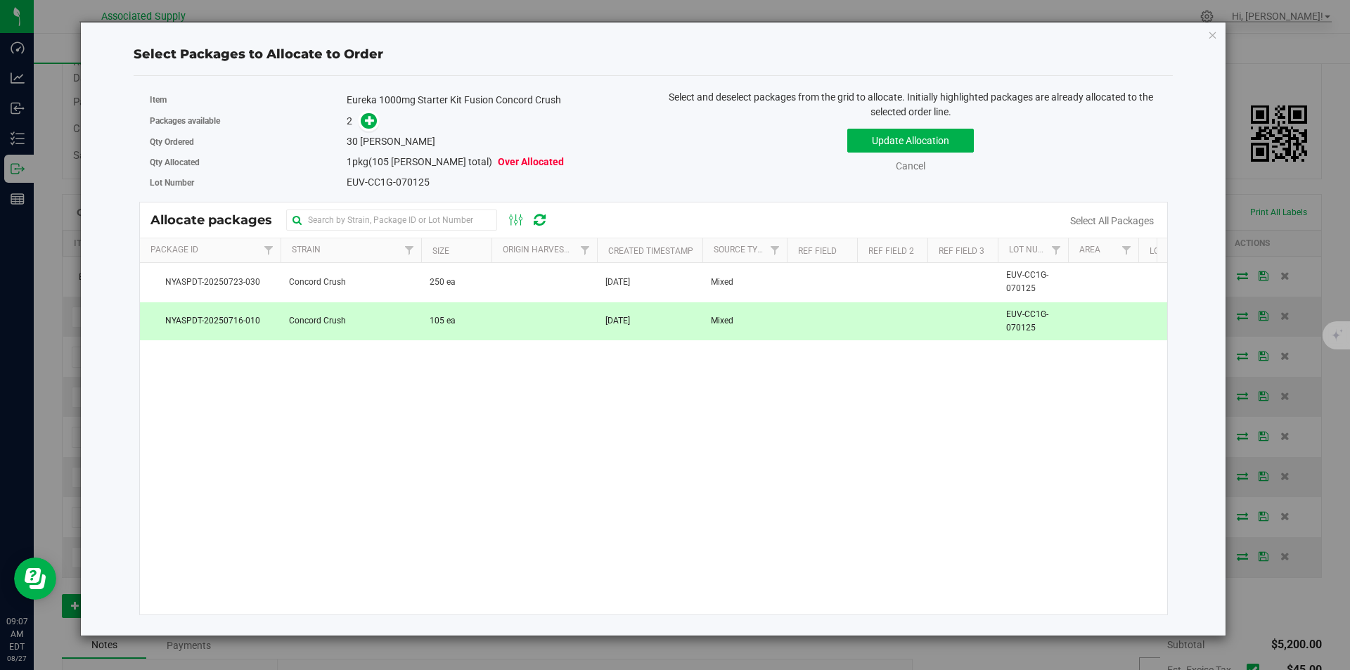
click at [363, 113] on span at bounding box center [365, 120] width 23 height 17
click at [369, 124] on icon at bounding box center [370, 120] width 10 height 10
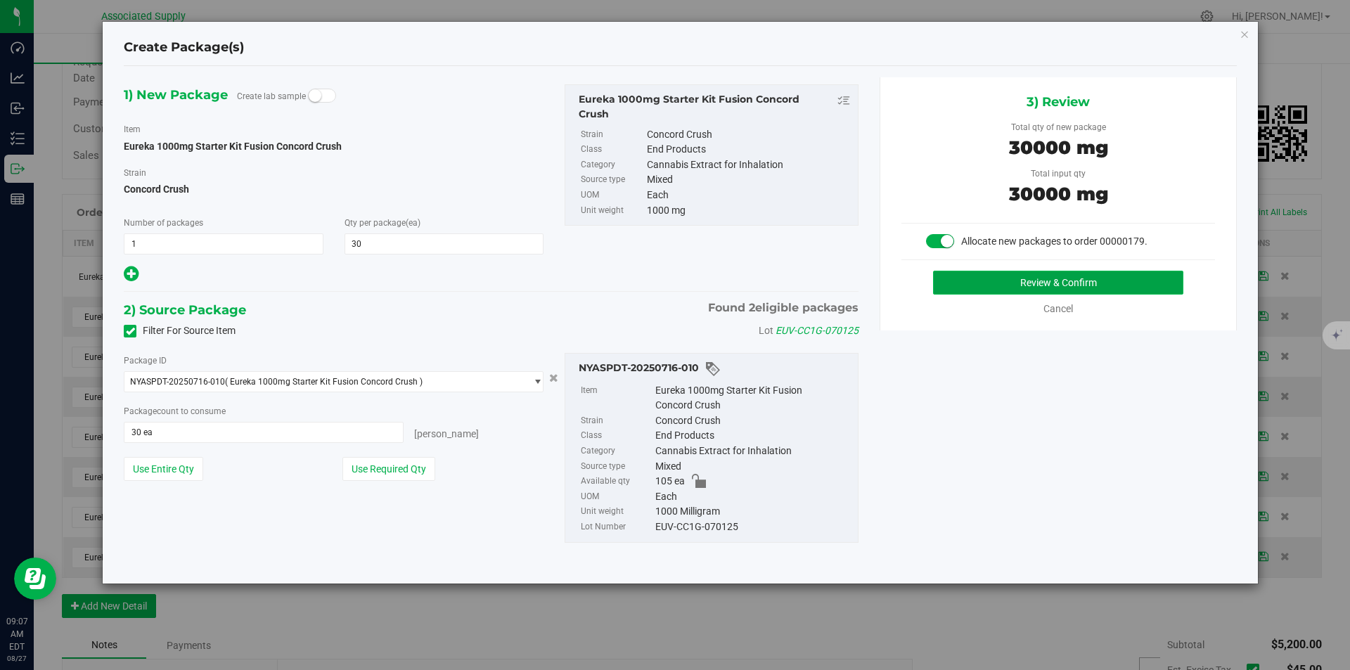
click at [1049, 288] on button "Review & Confirm" at bounding box center [1058, 283] width 250 height 24
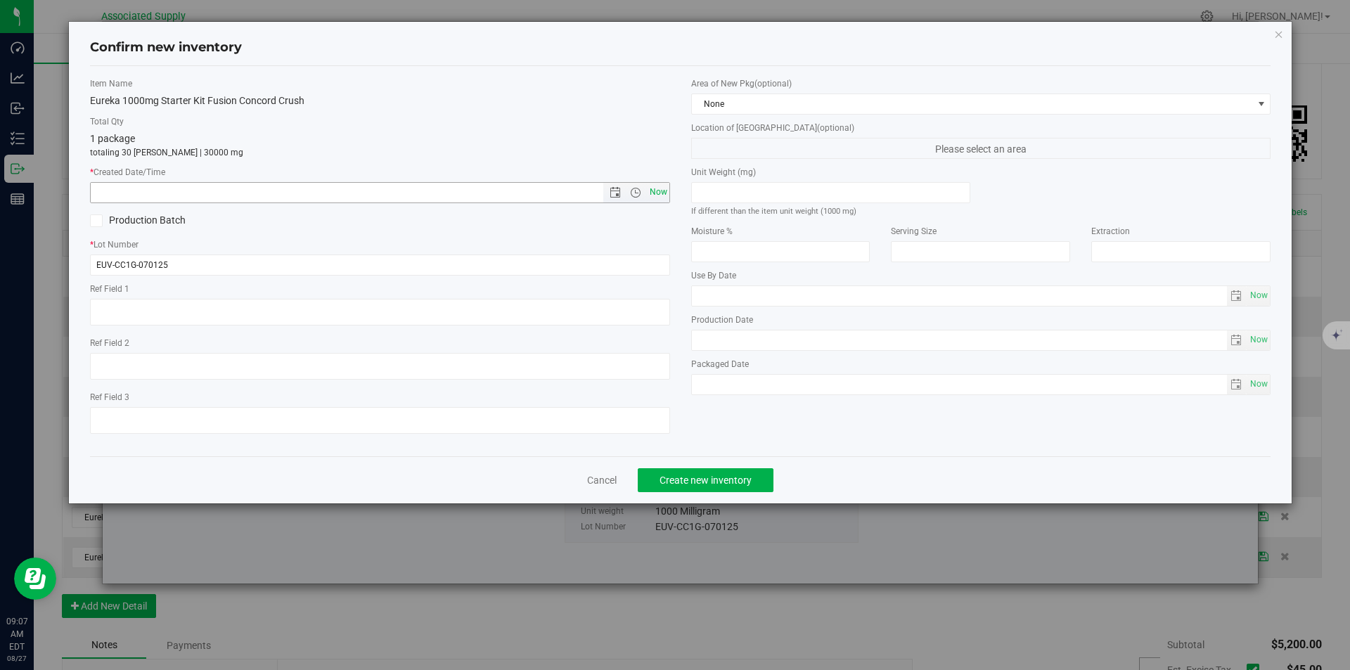
click at [660, 193] on span "Now" at bounding box center [658, 192] width 24 height 20
type input "[DATE] 9:07 AM"
click at [713, 479] on span "Create new inventory" at bounding box center [705, 479] width 92 height 11
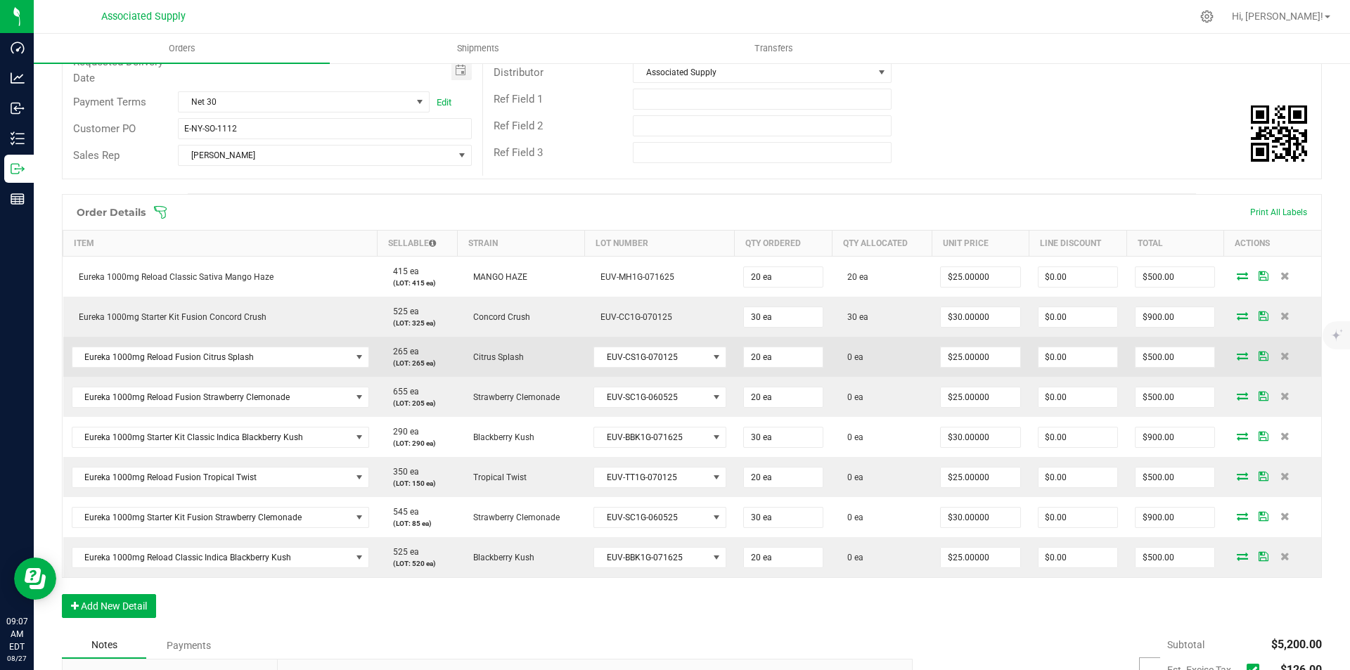
click at [1236, 357] on icon at bounding box center [1241, 355] width 11 height 8
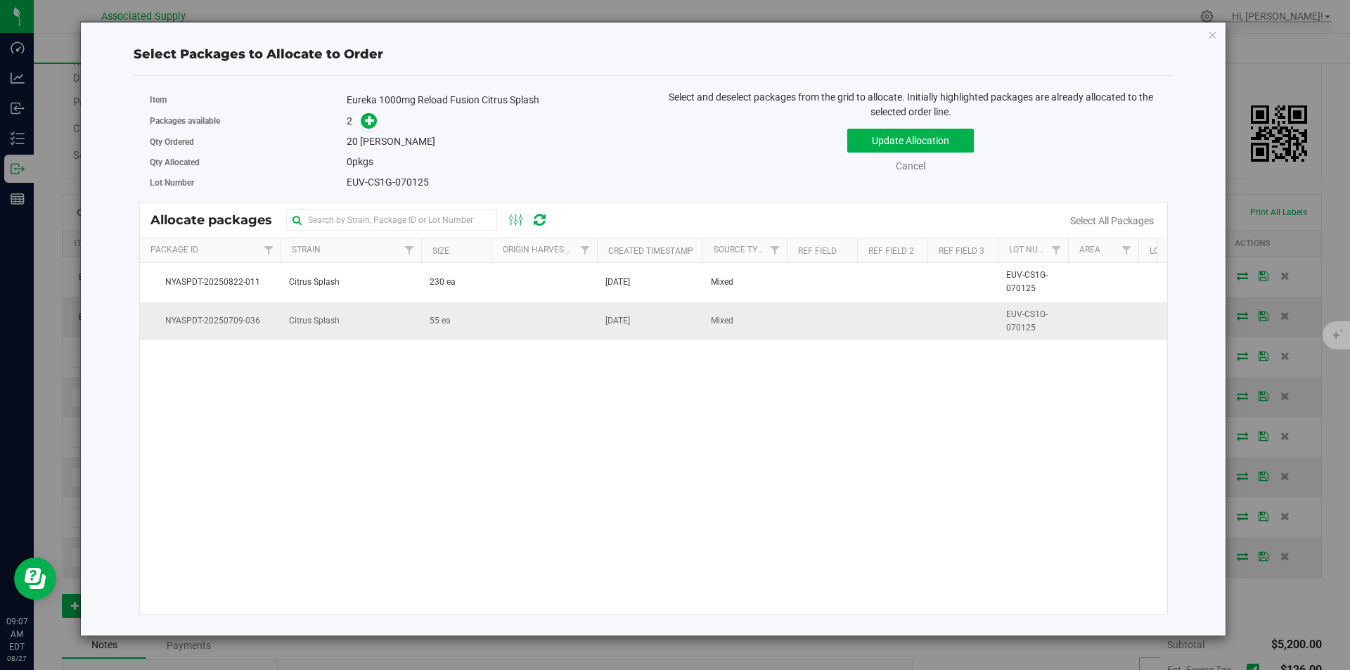
click at [299, 325] on span "Citrus Splash" at bounding box center [314, 320] width 51 height 13
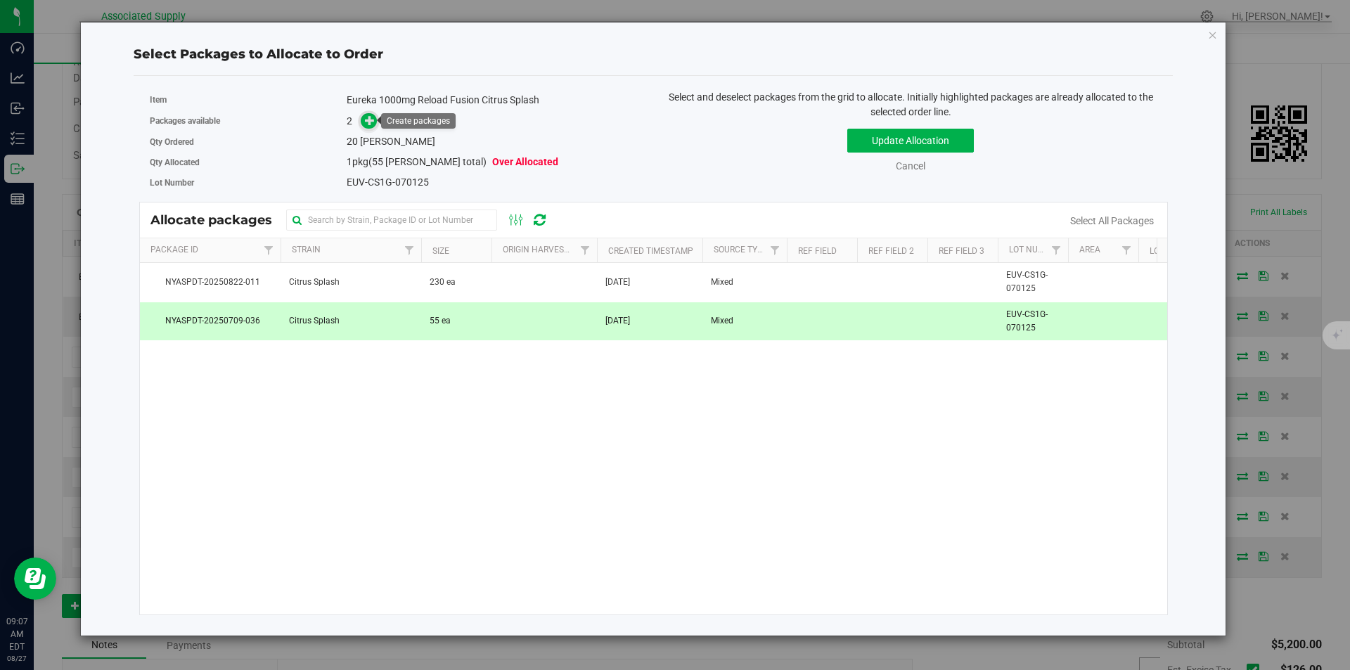
click at [368, 123] on icon at bounding box center [370, 120] width 10 height 10
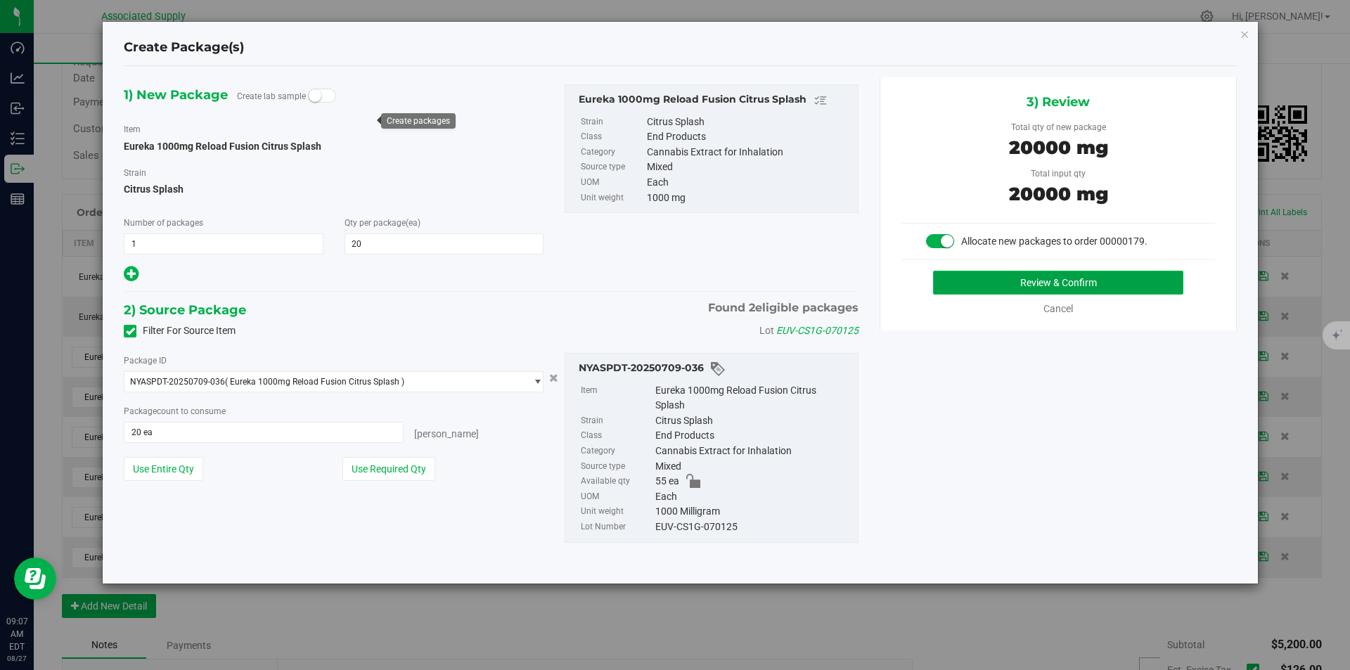
click at [1062, 287] on button "Review & Confirm" at bounding box center [1058, 283] width 250 height 24
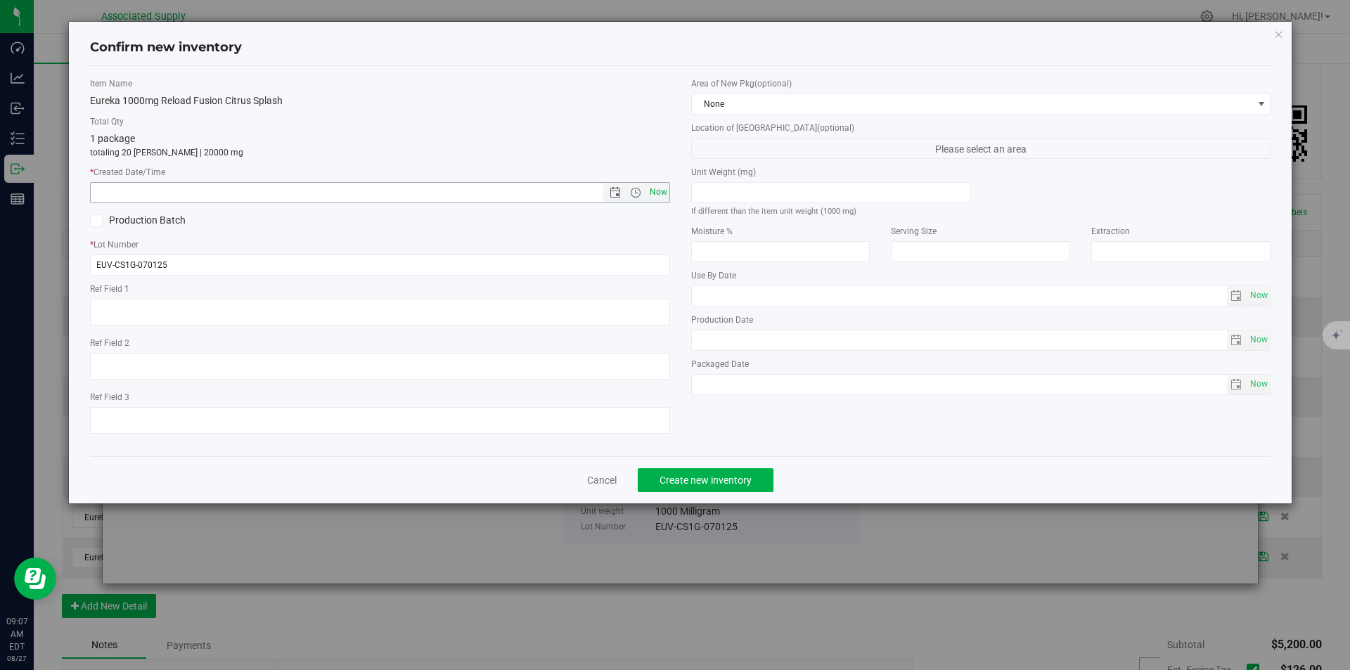
click at [663, 195] on span "Now" at bounding box center [658, 192] width 24 height 20
type input "[DATE] 9:07 AM"
click at [695, 482] on span "Create new inventory" at bounding box center [705, 479] width 92 height 11
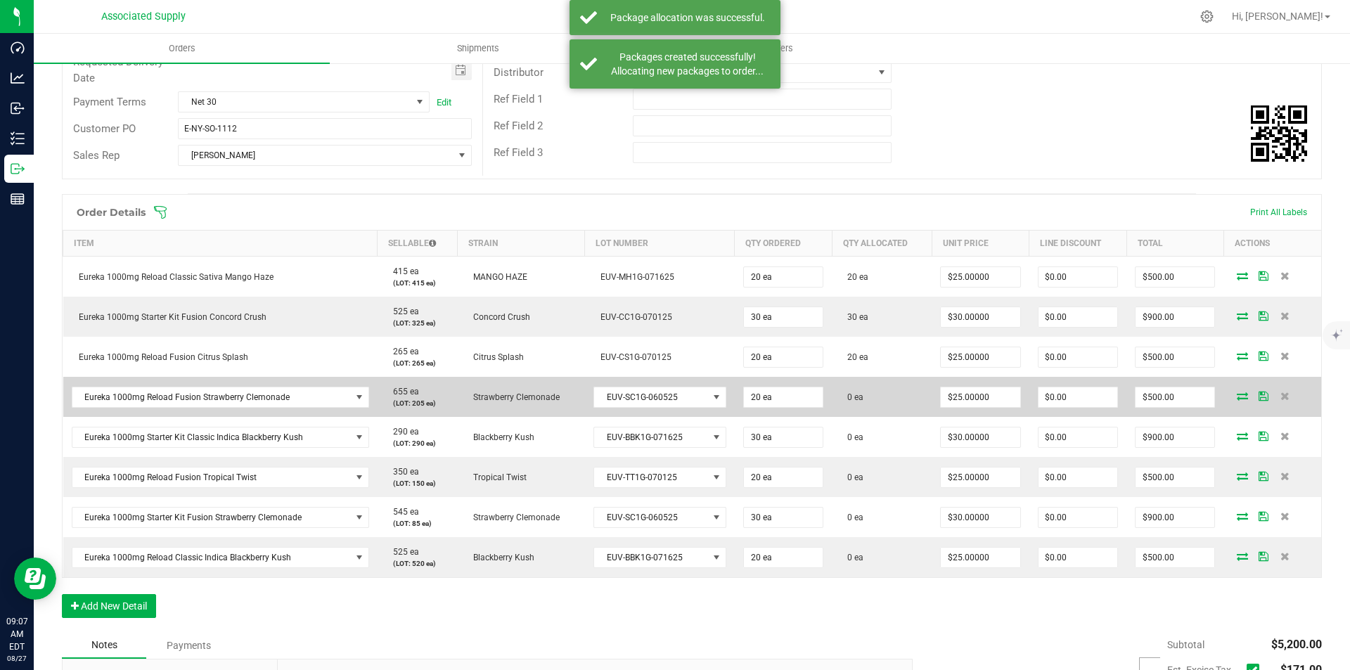
click at [1236, 396] on icon at bounding box center [1241, 396] width 11 height 8
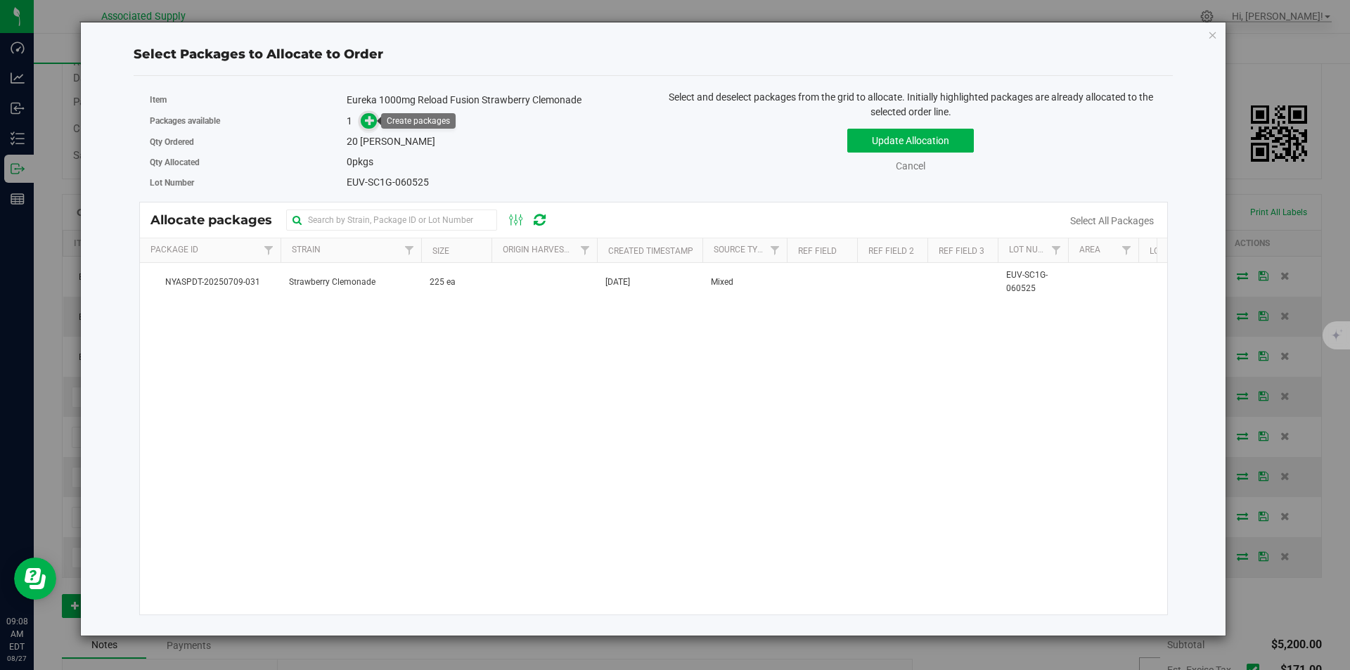
click at [370, 122] on icon at bounding box center [370, 120] width 10 height 10
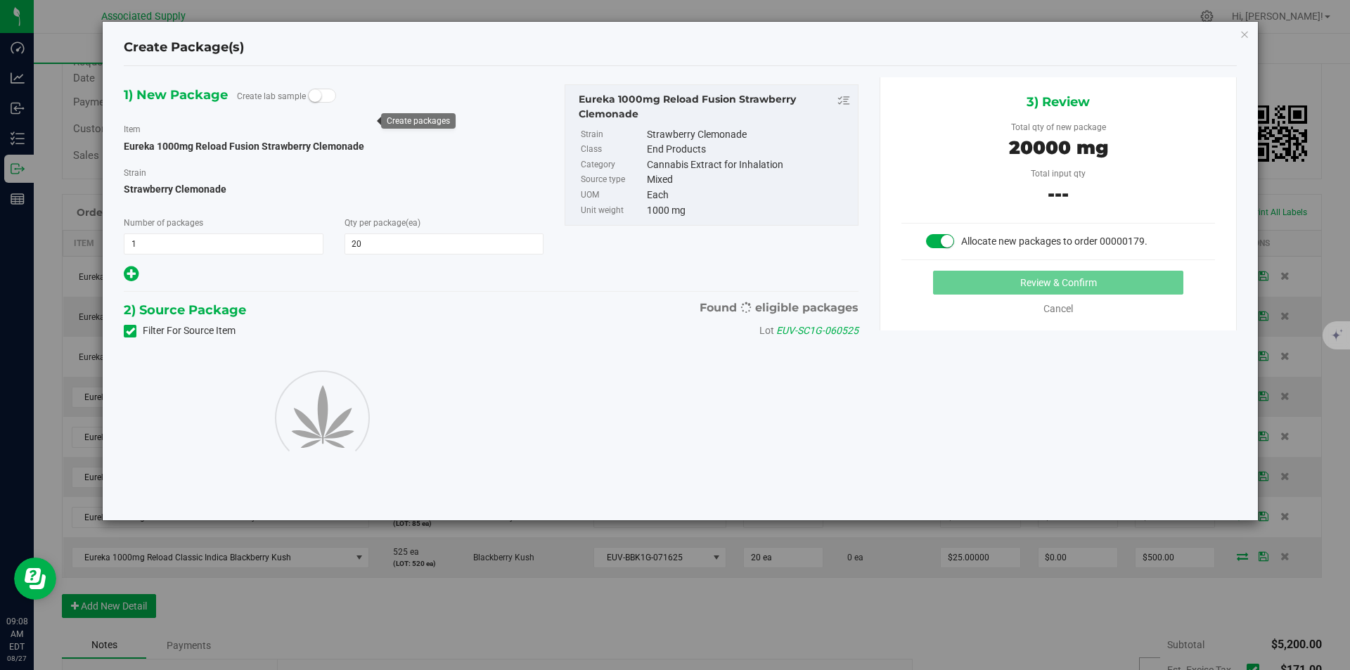
type input "20"
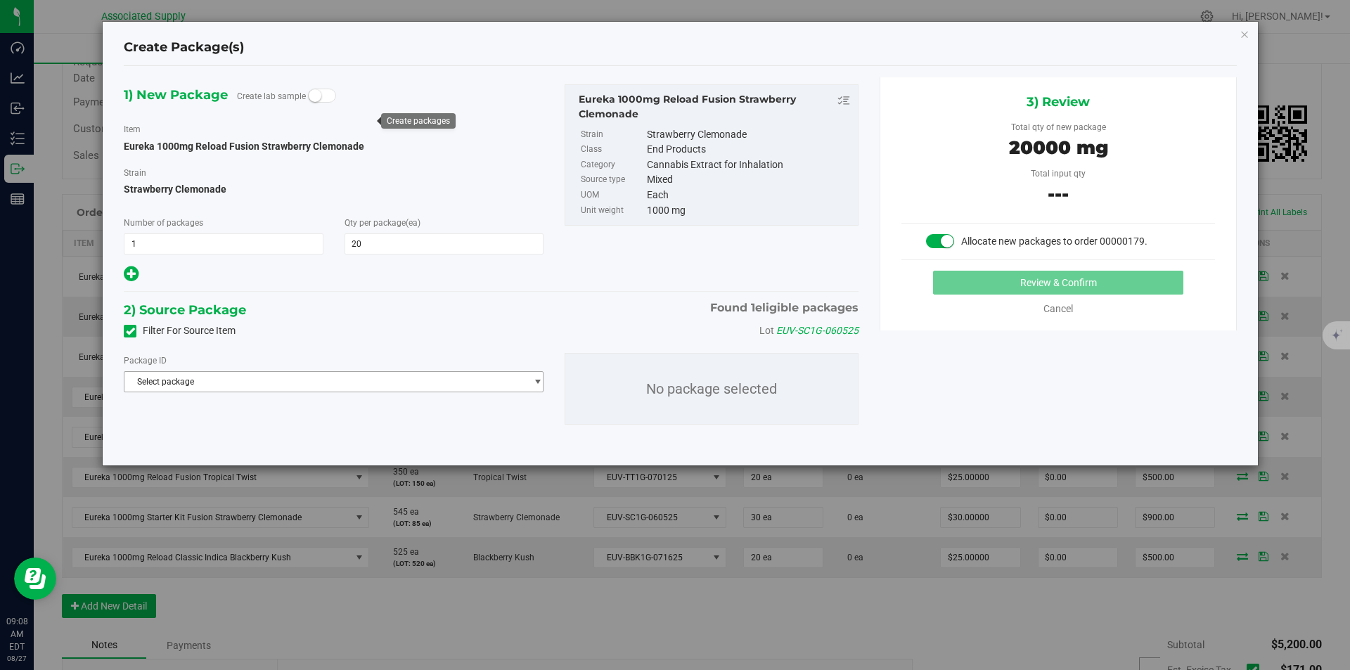
click at [303, 389] on span "Select package" at bounding box center [324, 382] width 401 height 20
click at [292, 437] on span "( Eureka 1000mg Reload Fusion Strawberry Clemonade )" at bounding box center [337, 439] width 215 height 10
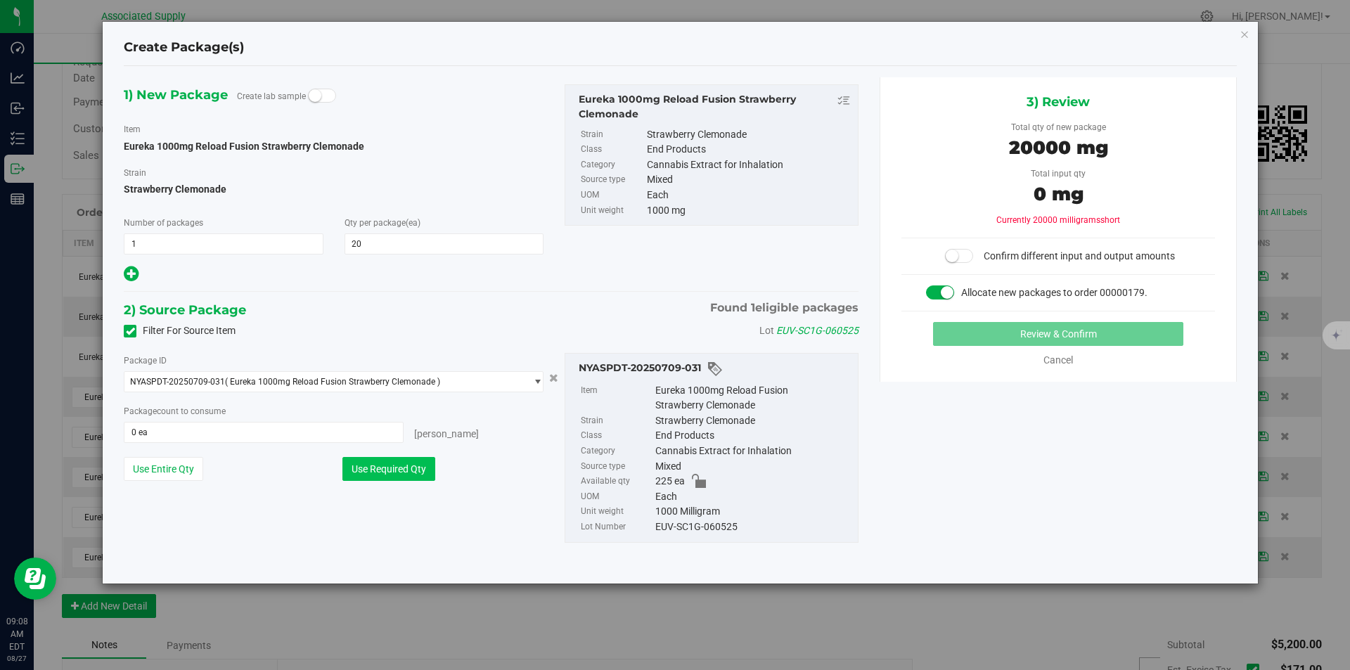
click at [400, 460] on button "Use Required Qty" at bounding box center [388, 469] width 93 height 24
type input "20 ea"
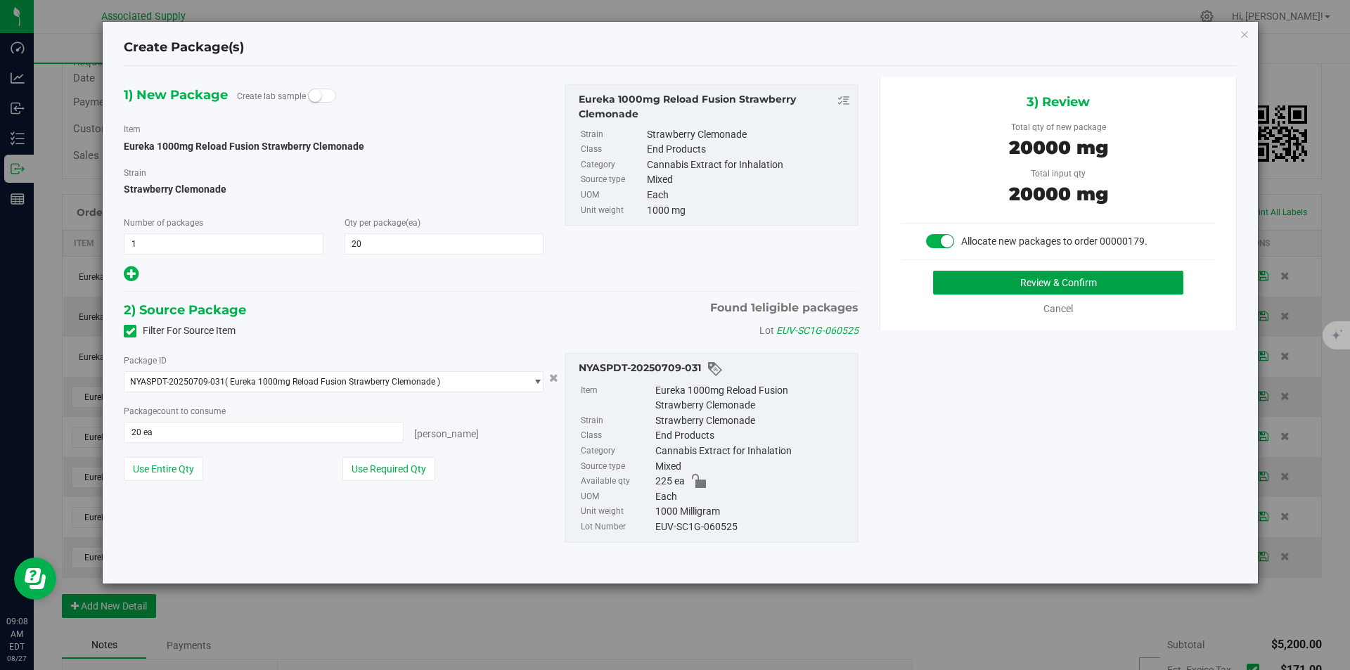
click at [1063, 285] on button "Review & Confirm" at bounding box center [1058, 283] width 250 height 24
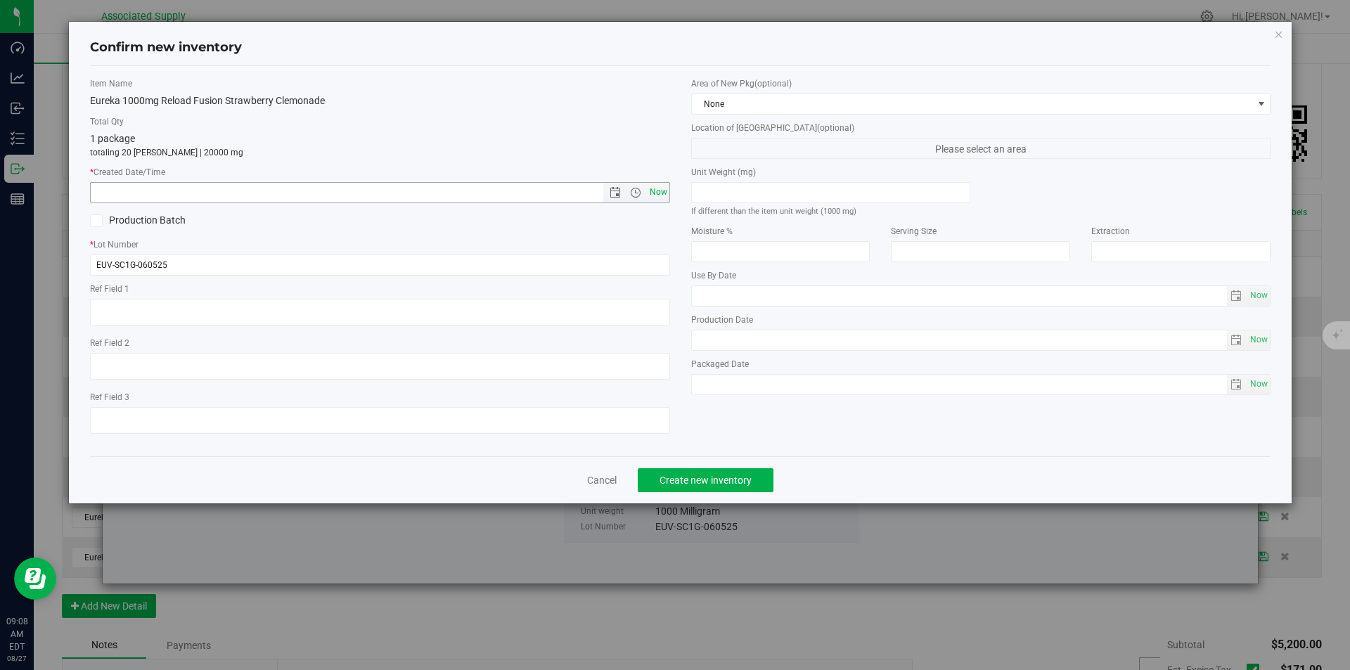
click at [657, 192] on span "Now" at bounding box center [658, 192] width 24 height 20
type input "[DATE] 9:08 AM"
click at [693, 482] on span "Create new inventory" at bounding box center [705, 479] width 92 height 11
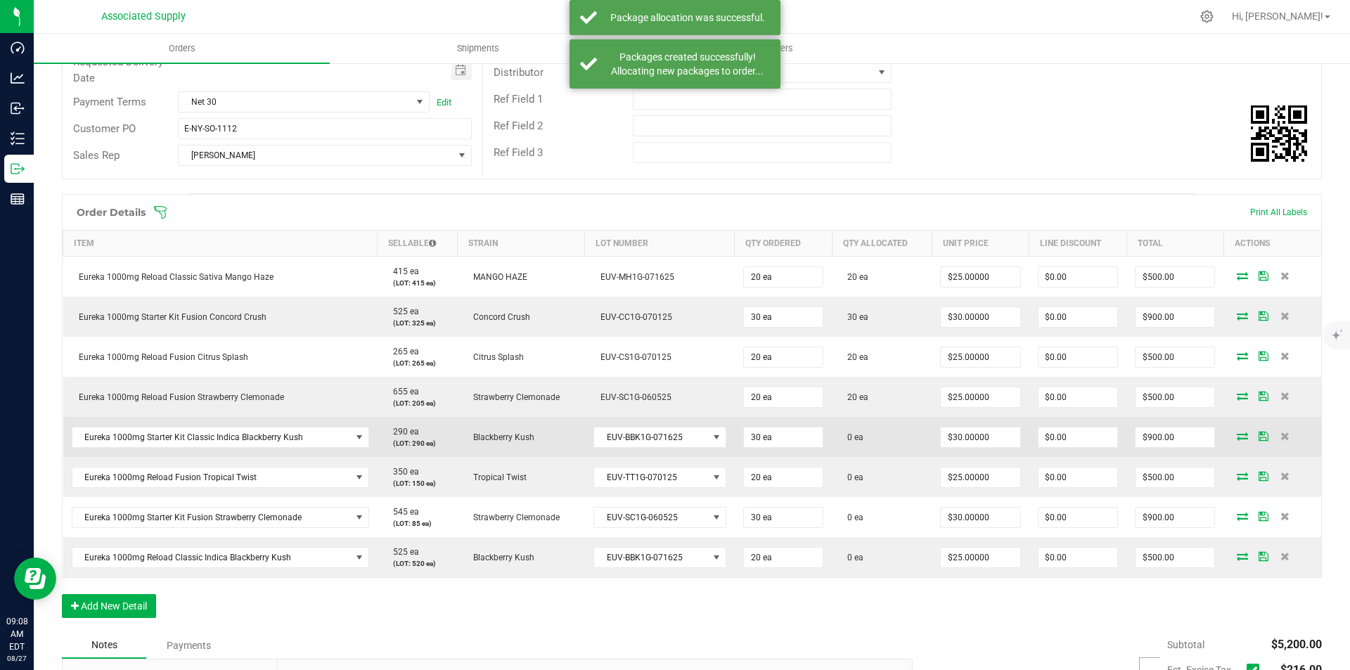
click at [1236, 437] on icon at bounding box center [1241, 436] width 11 height 8
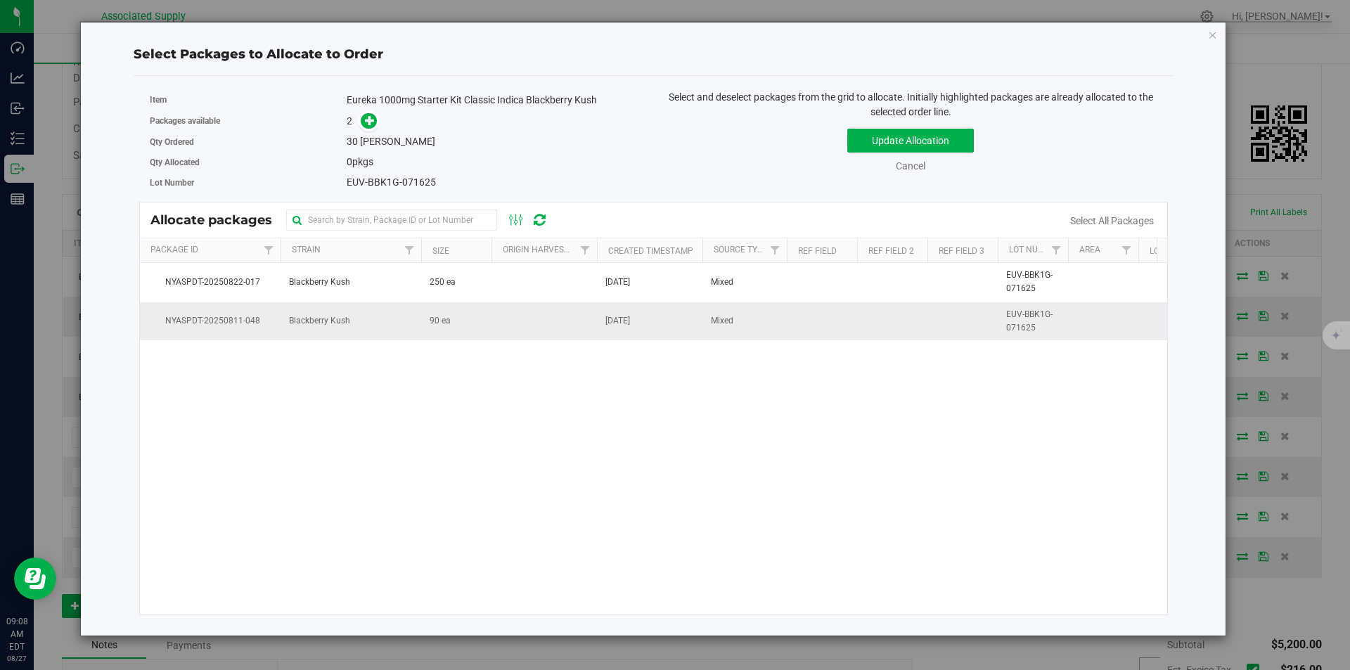
click at [317, 320] on span "Blackberry Kush" at bounding box center [319, 320] width 61 height 13
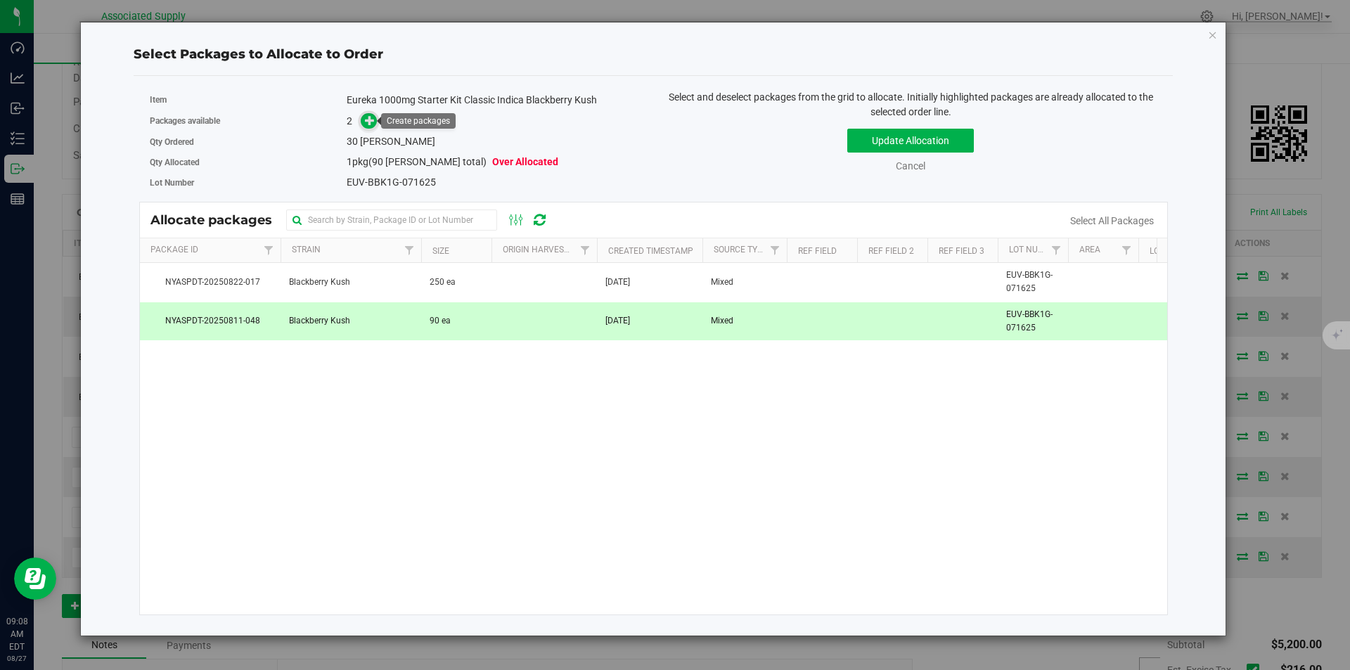
click at [372, 124] on icon at bounding box center [370, 120] width 11 height 11
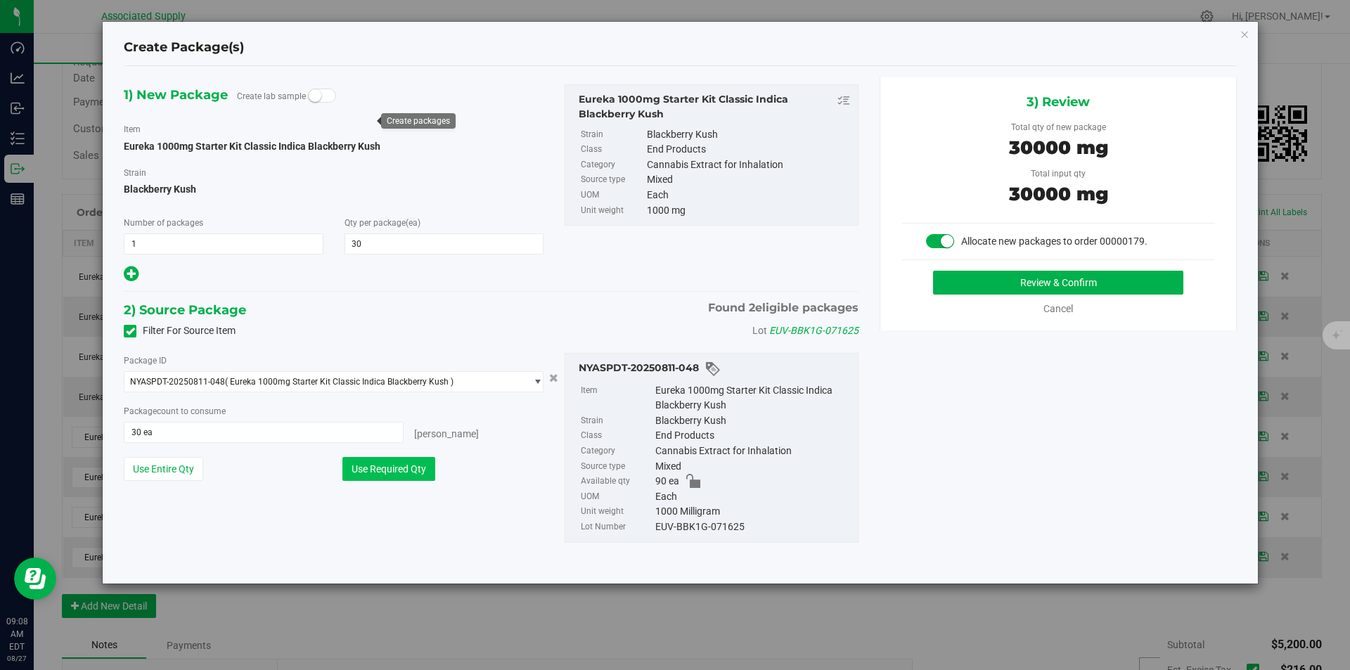
click at [369, 469] on button "Use Required Qty" at bounding box center [388, 469] width 93 height 24
click at [1049, 277] on button "Review & Confirm" at bounding box center [1058, 283] width 250 height 24
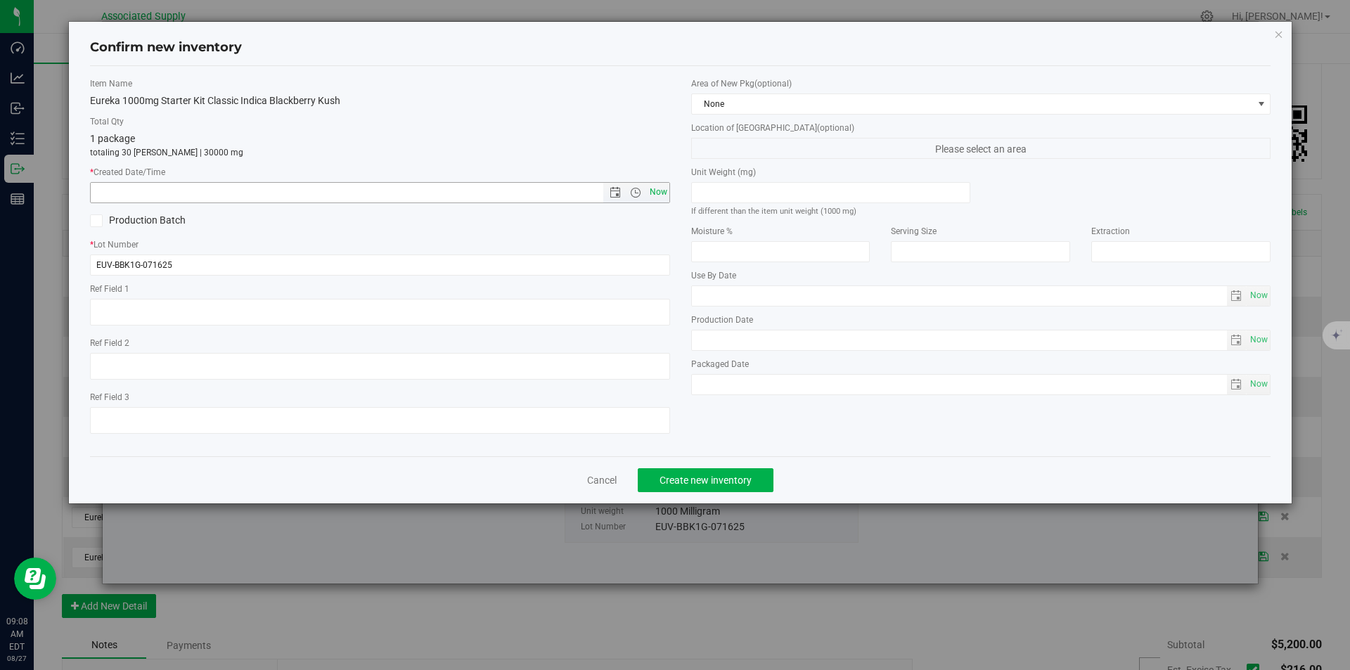
click at [659, 193] on span "Now" at bounding box center [658, 192] width 24 height 20
type input "[DATE] 9:08 AM"
click at [690, 477] on span "Create new inventory" at bounding box center [705, 479] width 92 height 11
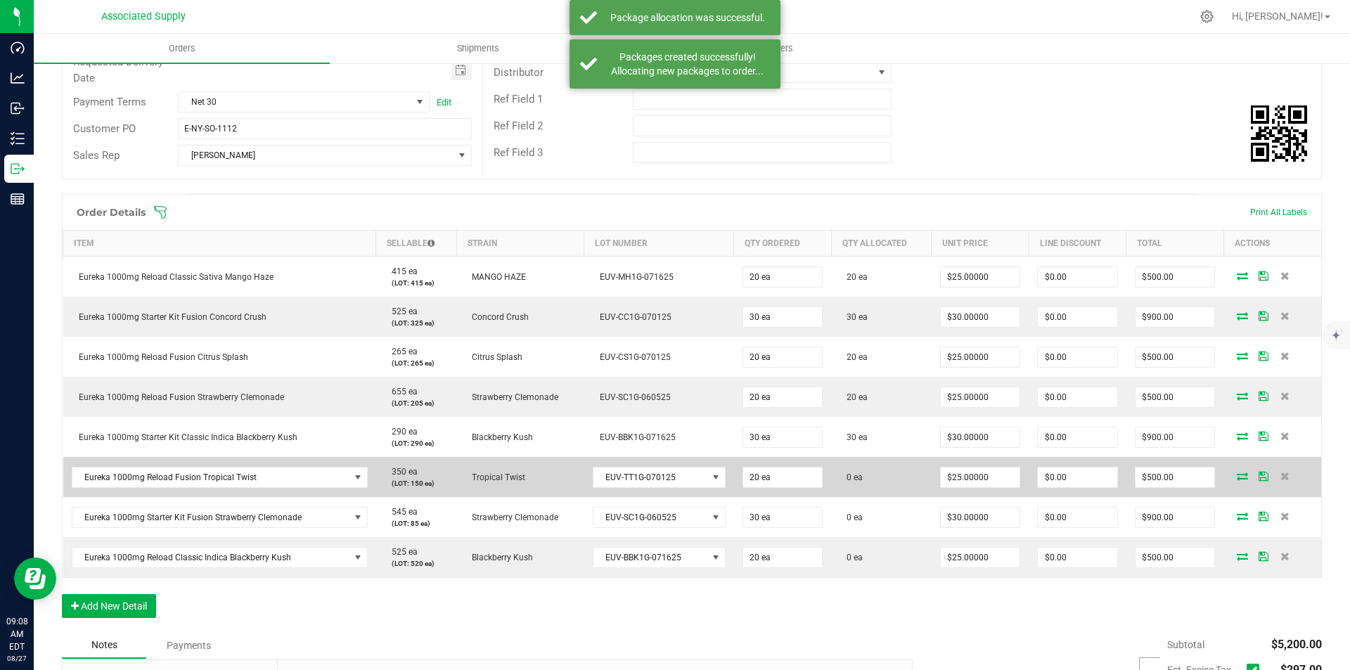
click at [1236, 479] on icon at bounding box center [1241, 476] width 11 height 8
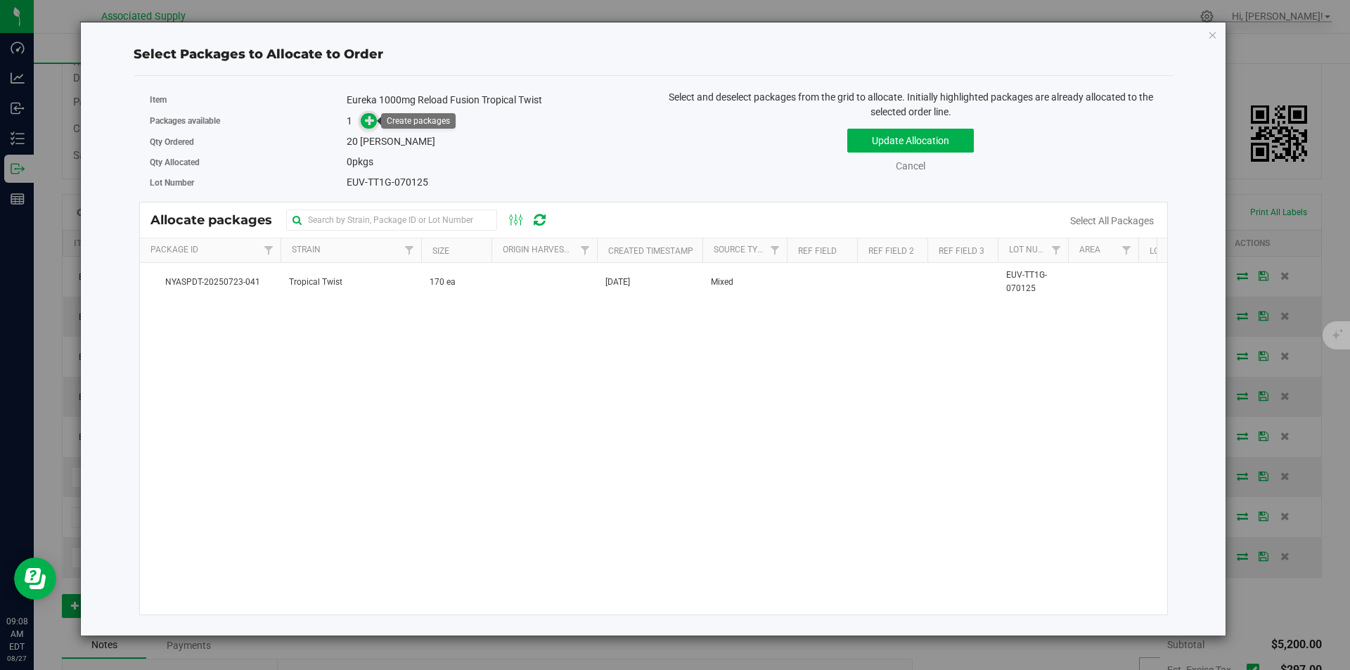
click at [366, 123] on icon at bounding box center [370, 120] width 10 height 10
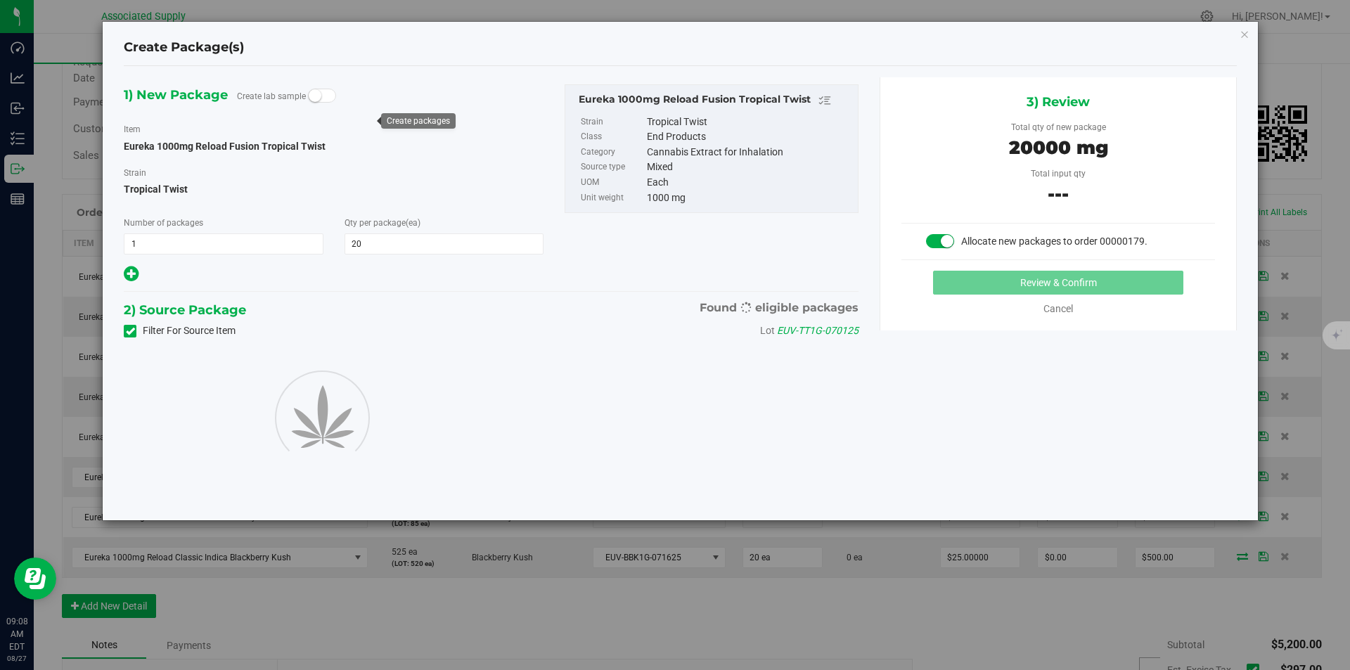
type input "20"
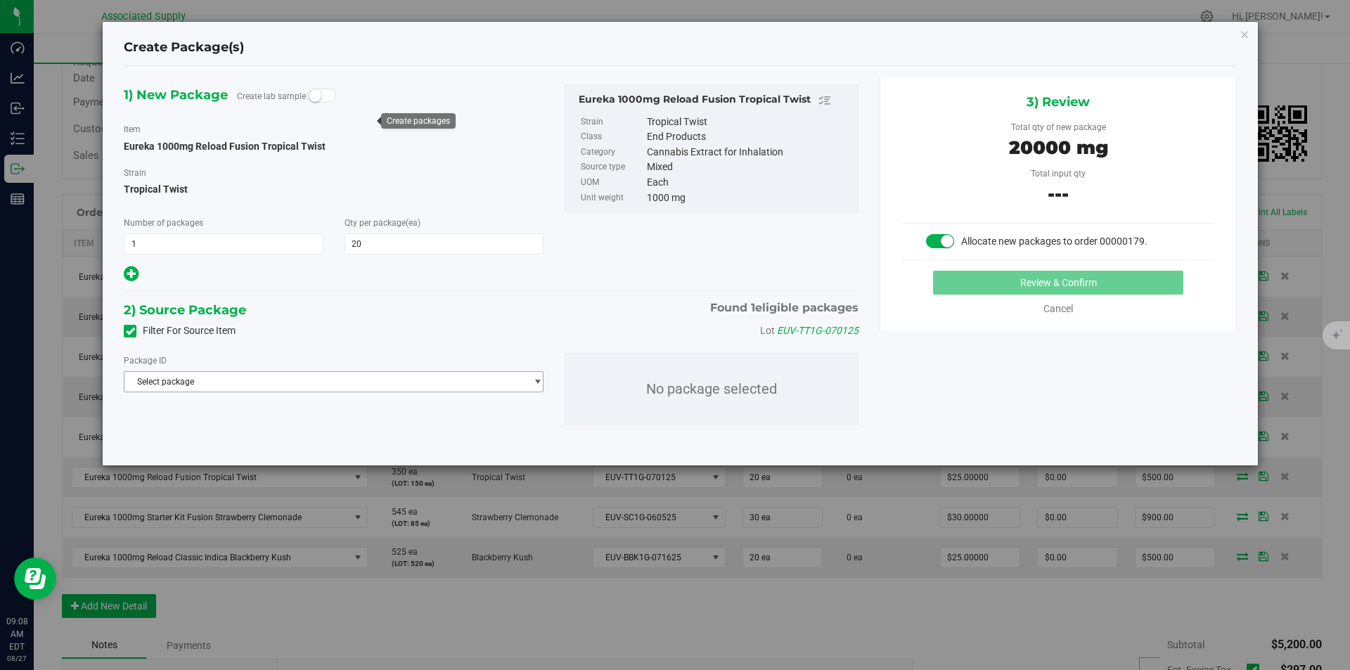
click at [388, 384] on span "Select package" at bounding box center [324, 382] width 401 height 20
click at [370, 439] on span "( Eureka 1000mg Reload Fusion Tropical Twist )" at bounding box center [321, 439] width 182 height 10
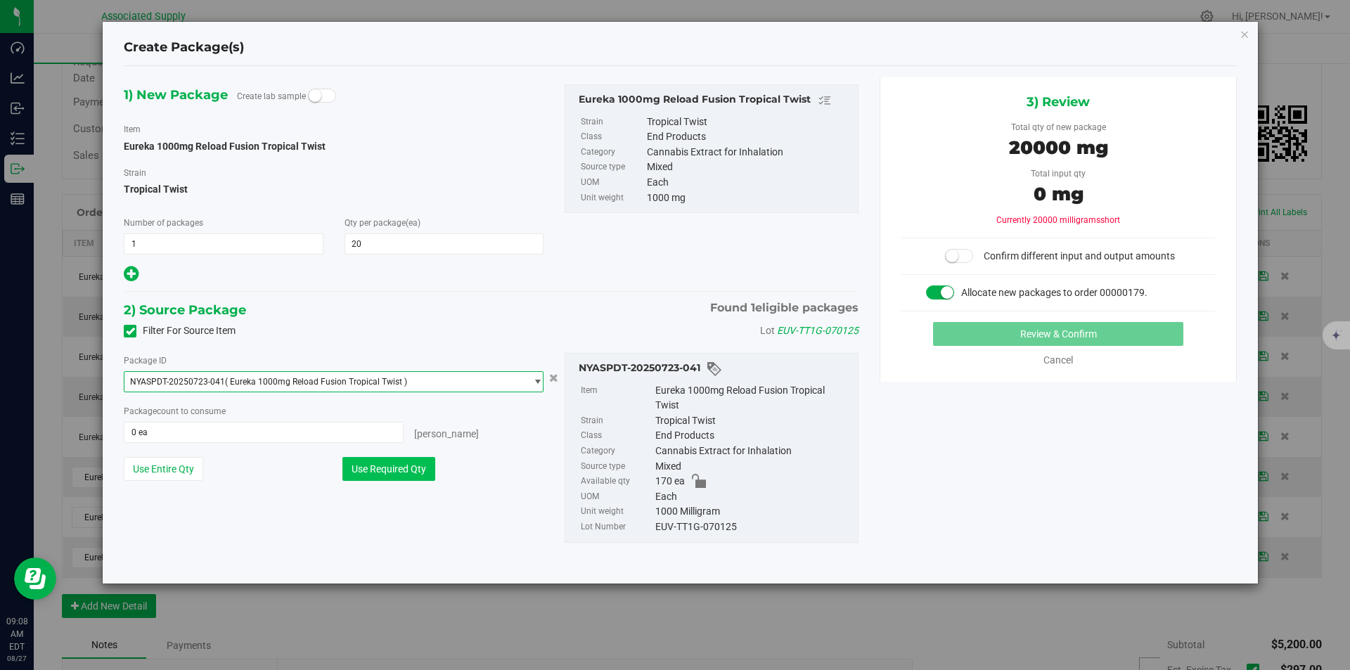
click at [406, 472] on button "Use Required Qty" at bounding box center [388, 469] width 93 height 24
type input "20 ea"
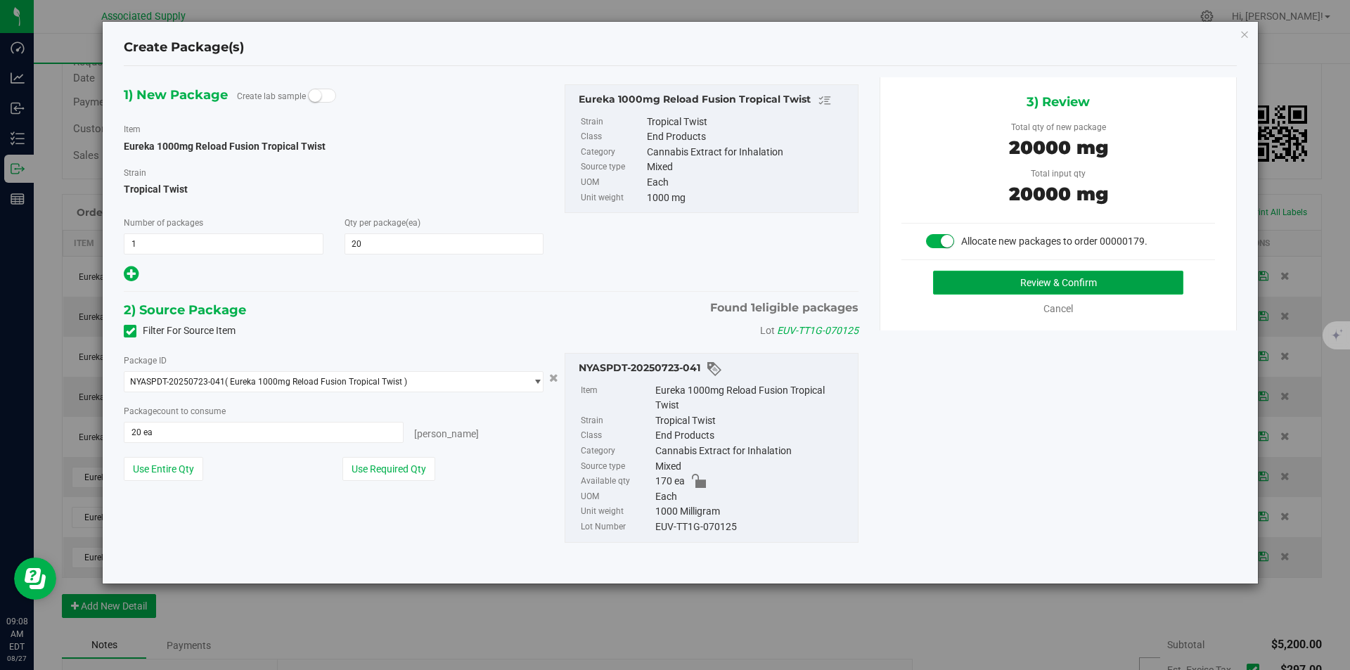
click at [1052, 286] on button "Review & Confirm" at bounding box center [1058, 283] width 250 height 24
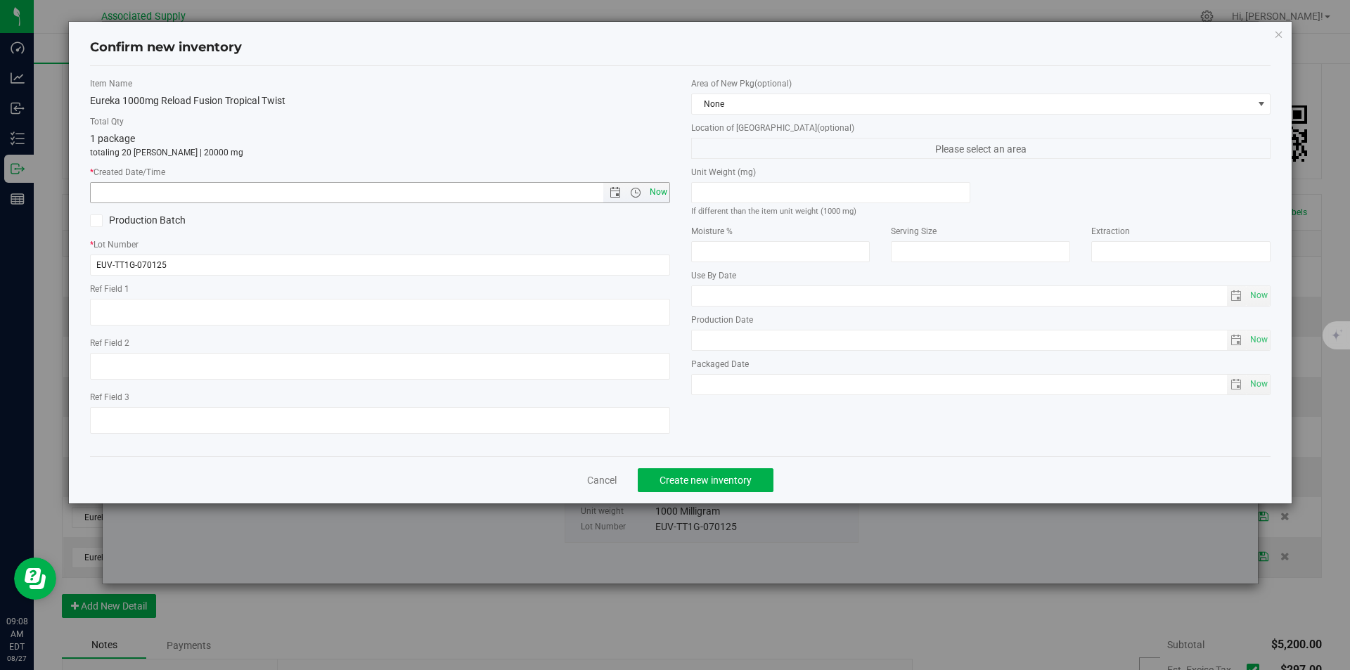
click at [660, 190] on span "Now" at bounding box center [658, 192] width 24 height 20
type input "[DATE] 9:08 AM"
click at [675, 479] on span "Create new inventory" at bounding box center [705, 479] width 92 height 11
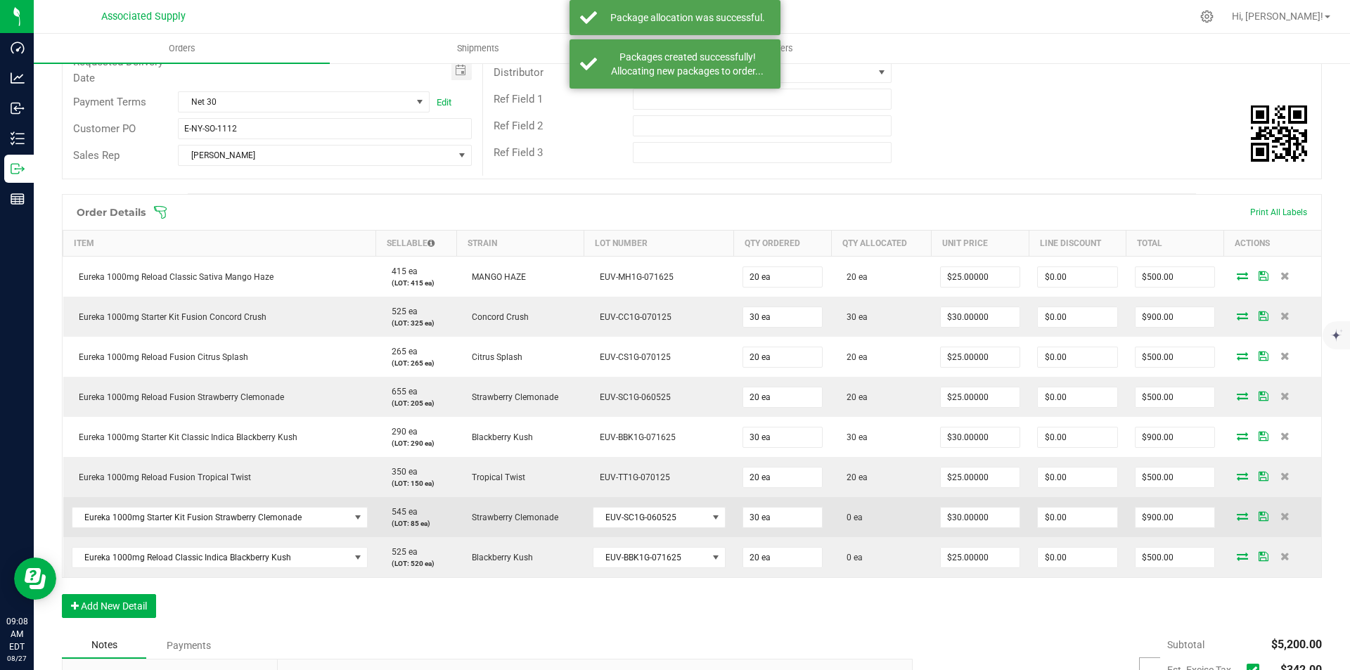
click at [1236, 517] on icon at bounding box center [1241, 516] width 11 height 8
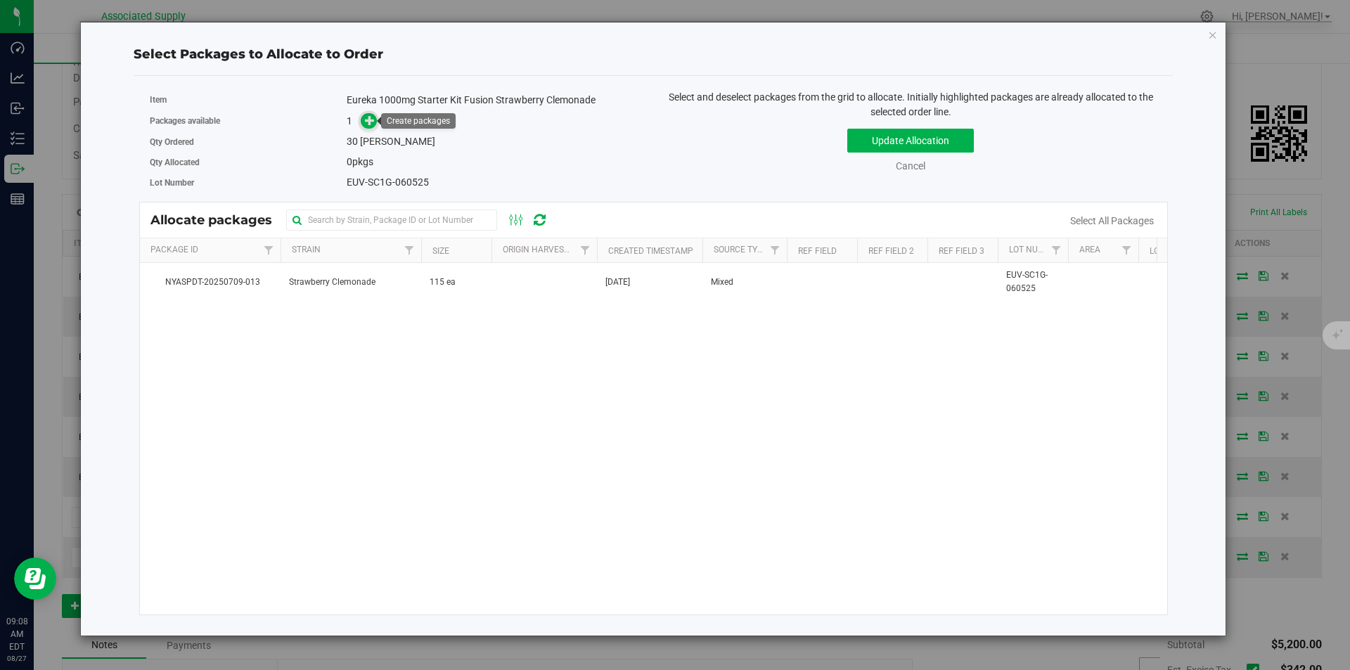
click at [366, 118] on icon at bounding box center [370, 120] width 11 height 11
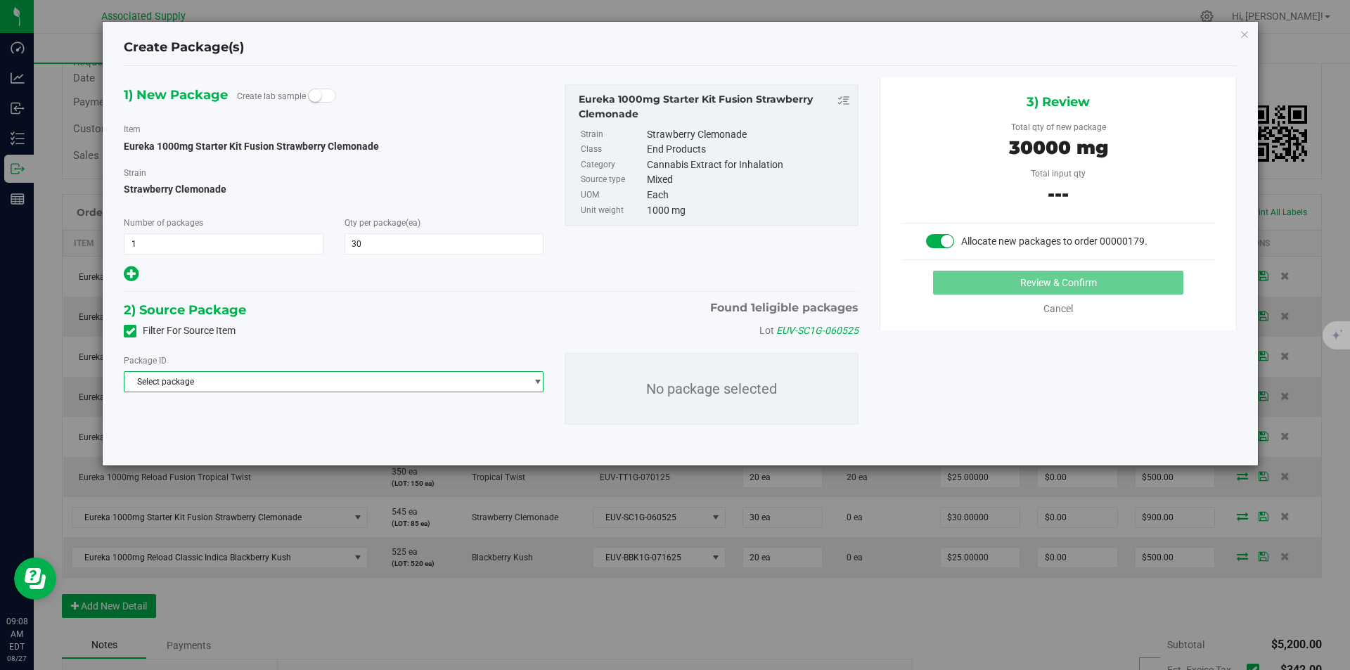
click at [221, 382] on span "Select package" at bounding box center [324, 382] width 401 height 20
click at [218, 437] on span "NYASPDT-20250709-013" at bounding box center [180, 439] width 95 height 10
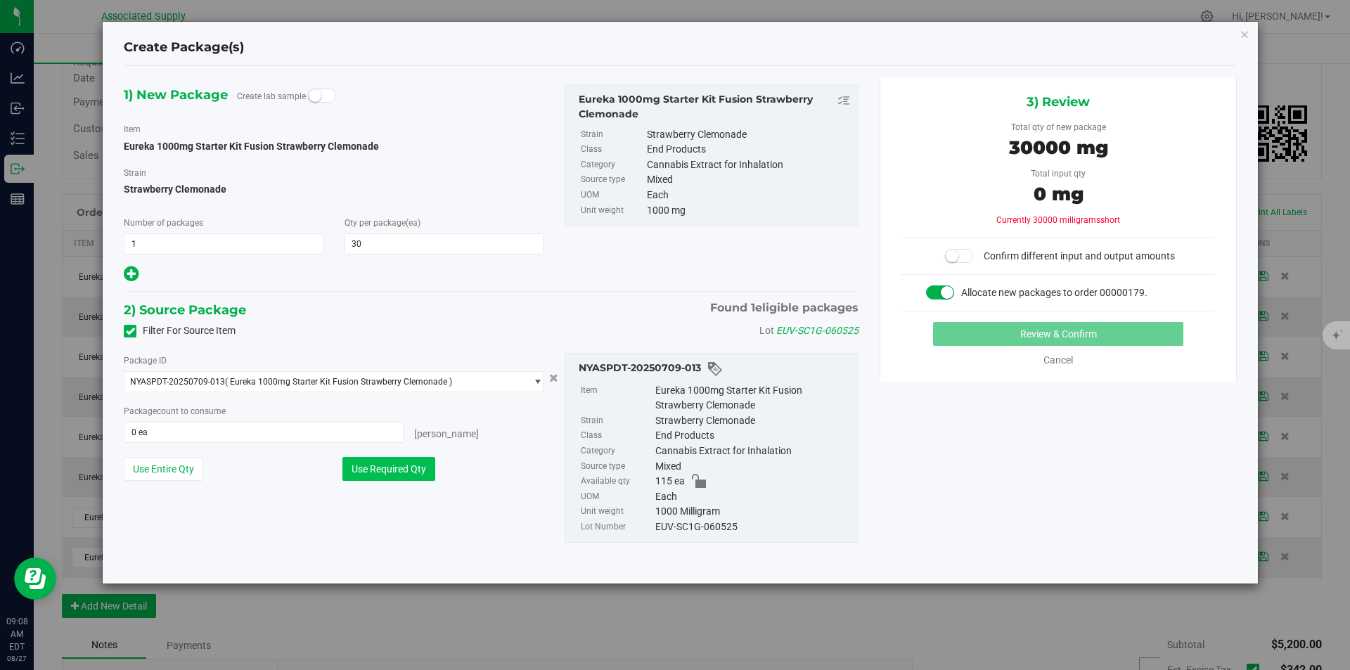
click at [401, 470] on button "Use Required Qty" at bounding box center [388, 469] width 93 height 24
type input "30 ea"
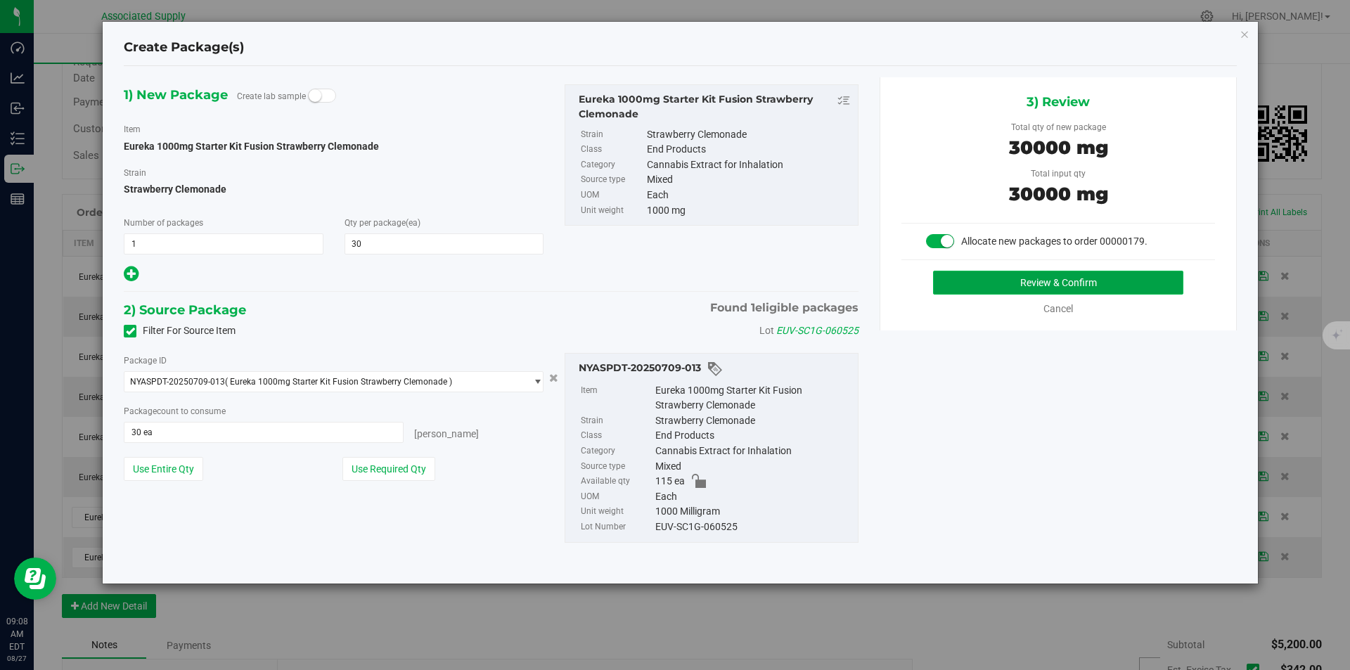
click at [1060, 274] on button "Review & Confirm" at bounding box center [1058, 283] width 250 height 24
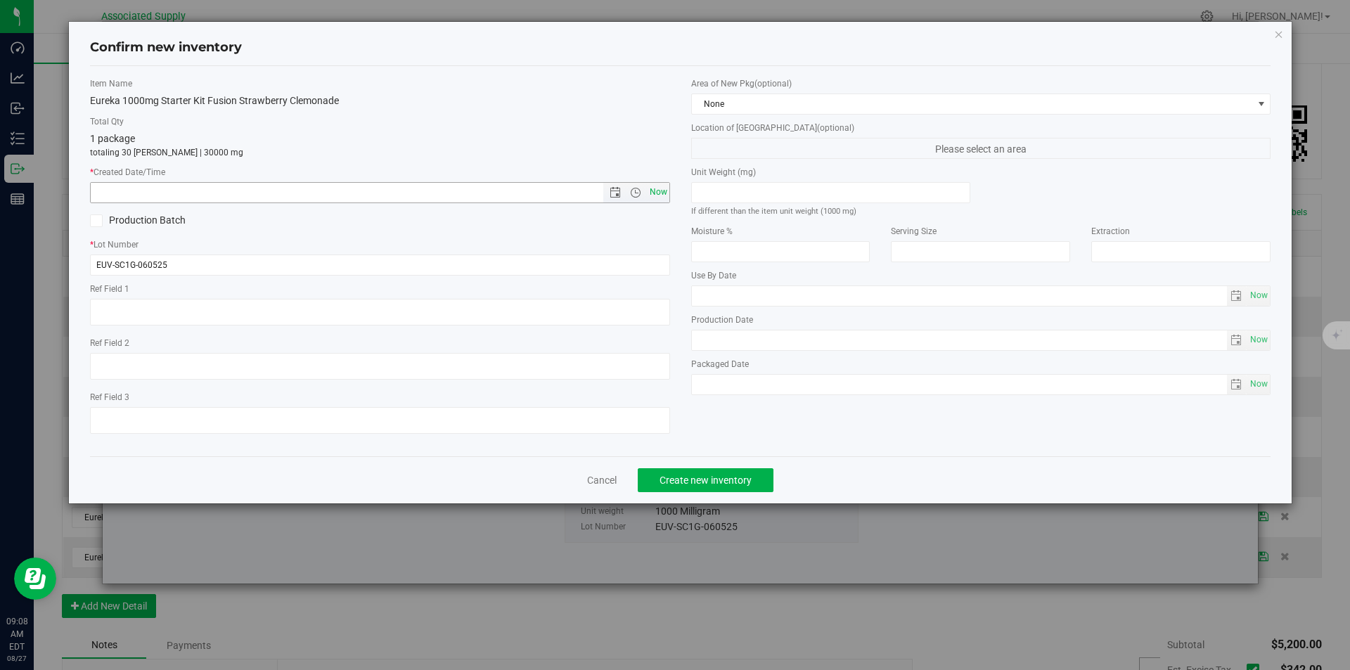
click at [650, 186] on span "Now" at bounding box center [658, 192] width 24 height 20
type input "[DATE] 9:08 AM"
click at [697, 482] on span "Create new inventory" at bounding box center [705, 479] width 92 height 11
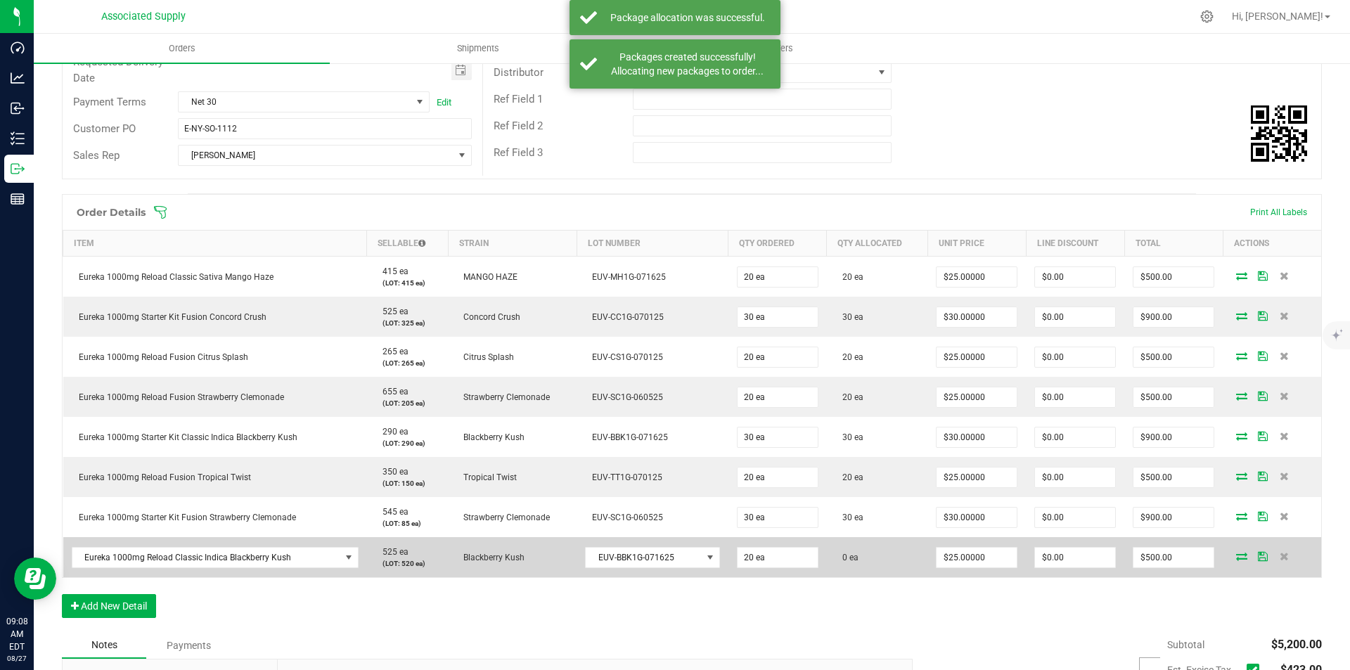
click at [1236, 555] on icon at bounding box center [1241, 556] width 11 height 8
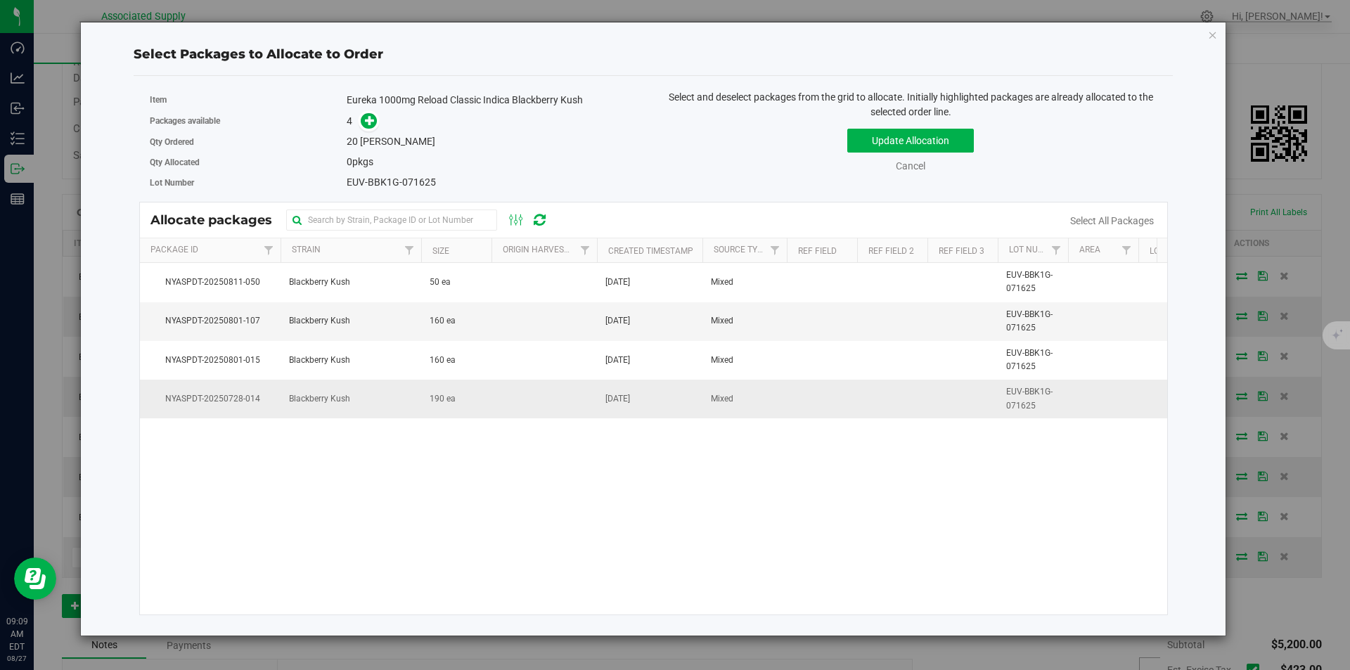
click at [307, 401] on span "Blackberry Kush" at bounding box center [319, 398] width 61 height 13
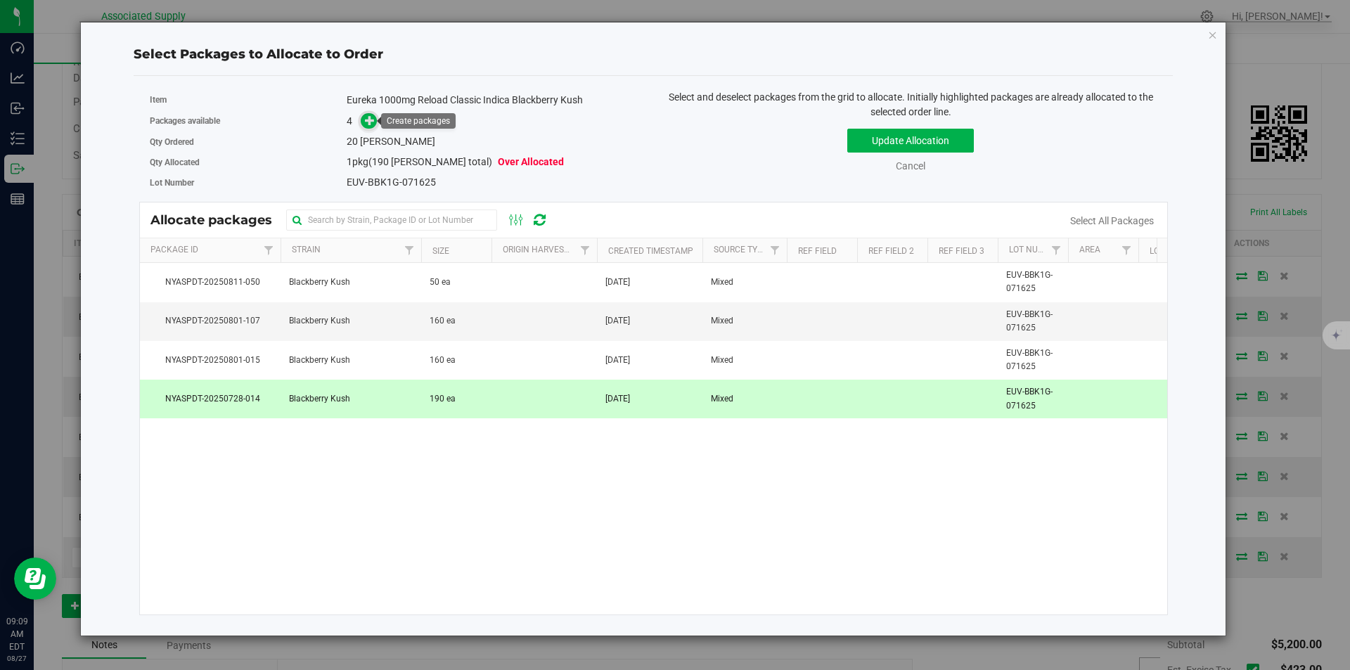
click at [369, 122] on icon at bounding box center [370, 120] width 10 height 10
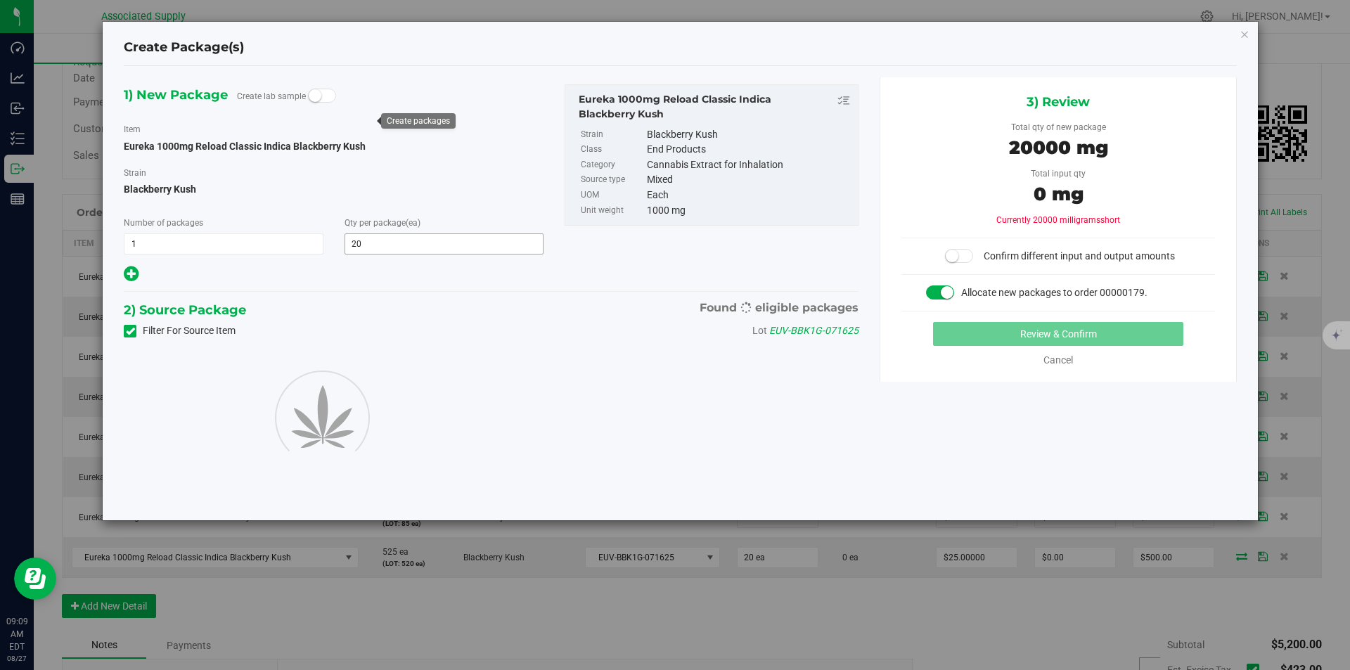
type input "20"
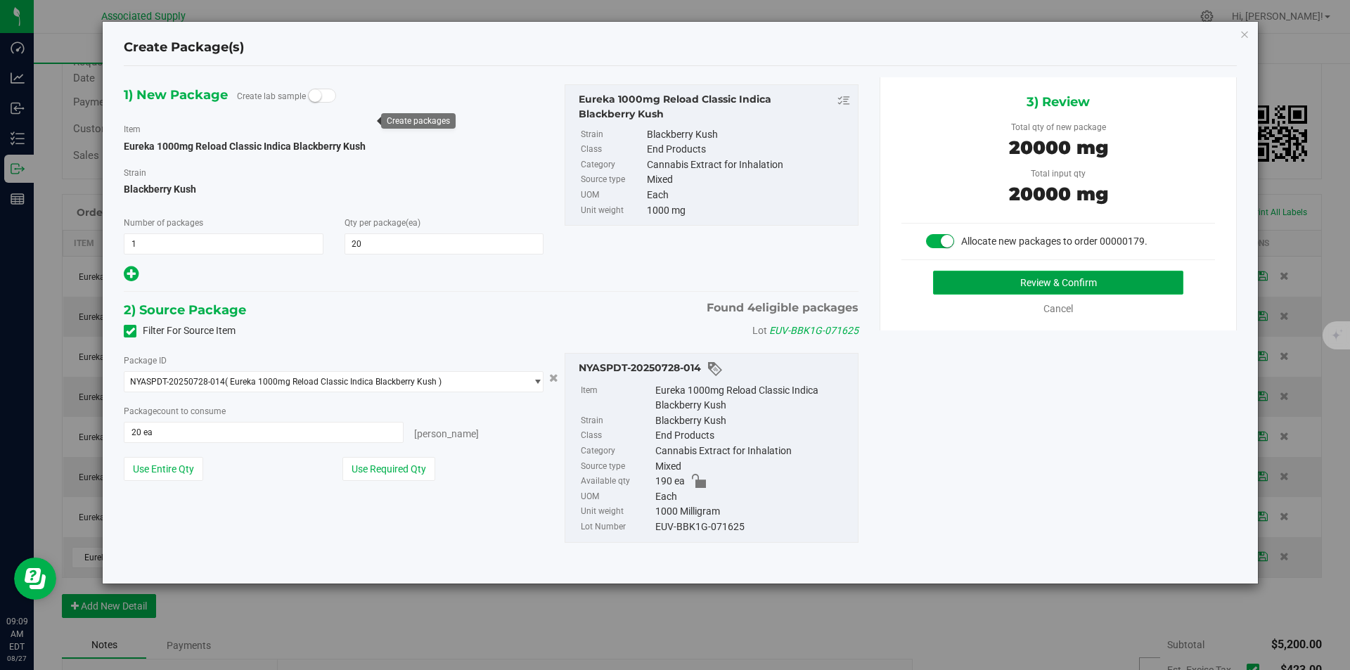
click at [1033, 283] on button "Review & Confirm" at bounding box center [1058, 283] width 250 height 24
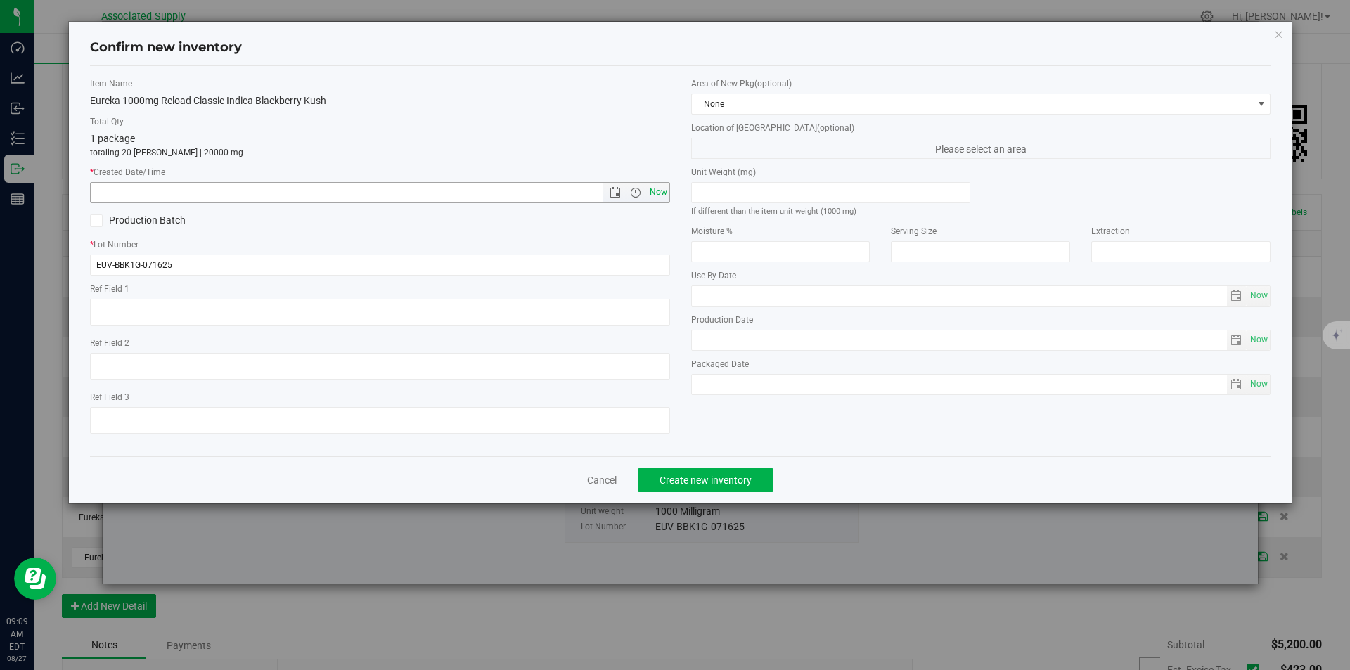
click at [657, 194] on span "Now" at bounding box center [658, 192] width 24 height 20
type input "[DATE] 9:09 AM"
click at [699, 490] on button "Create new inventory" at bounding box center [706, 480] width 136 height 24
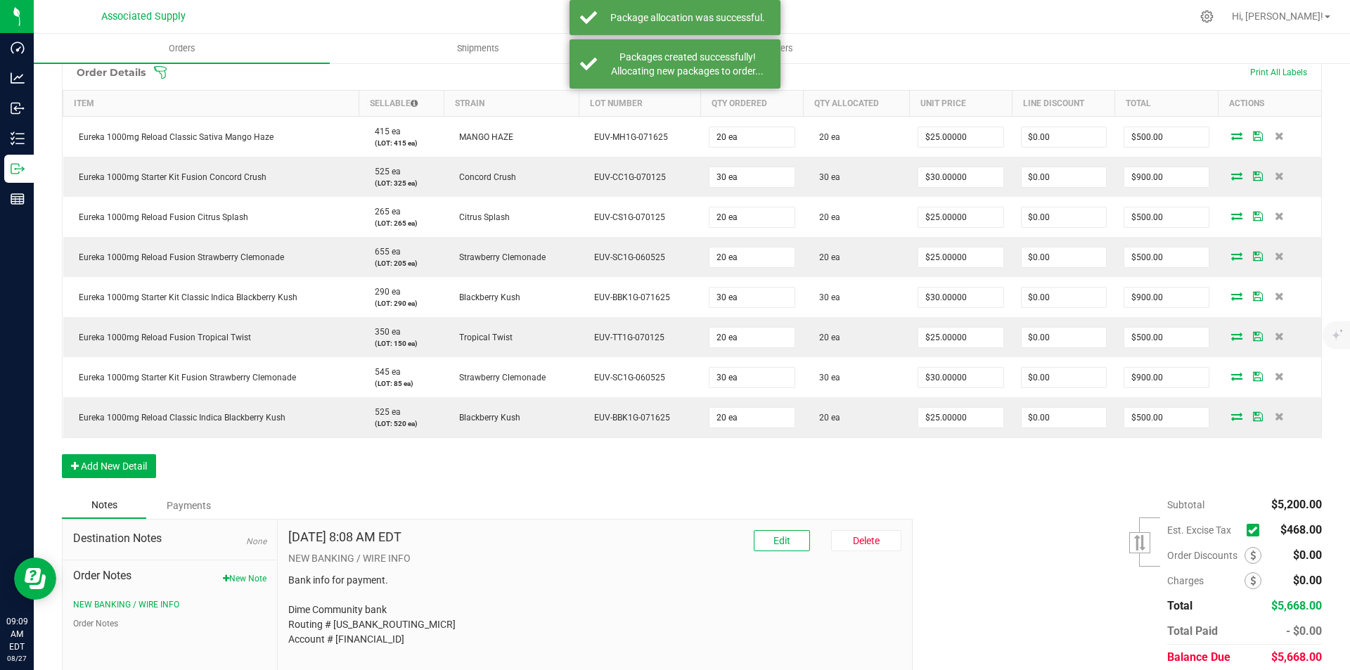
scroll to position [351, 0]
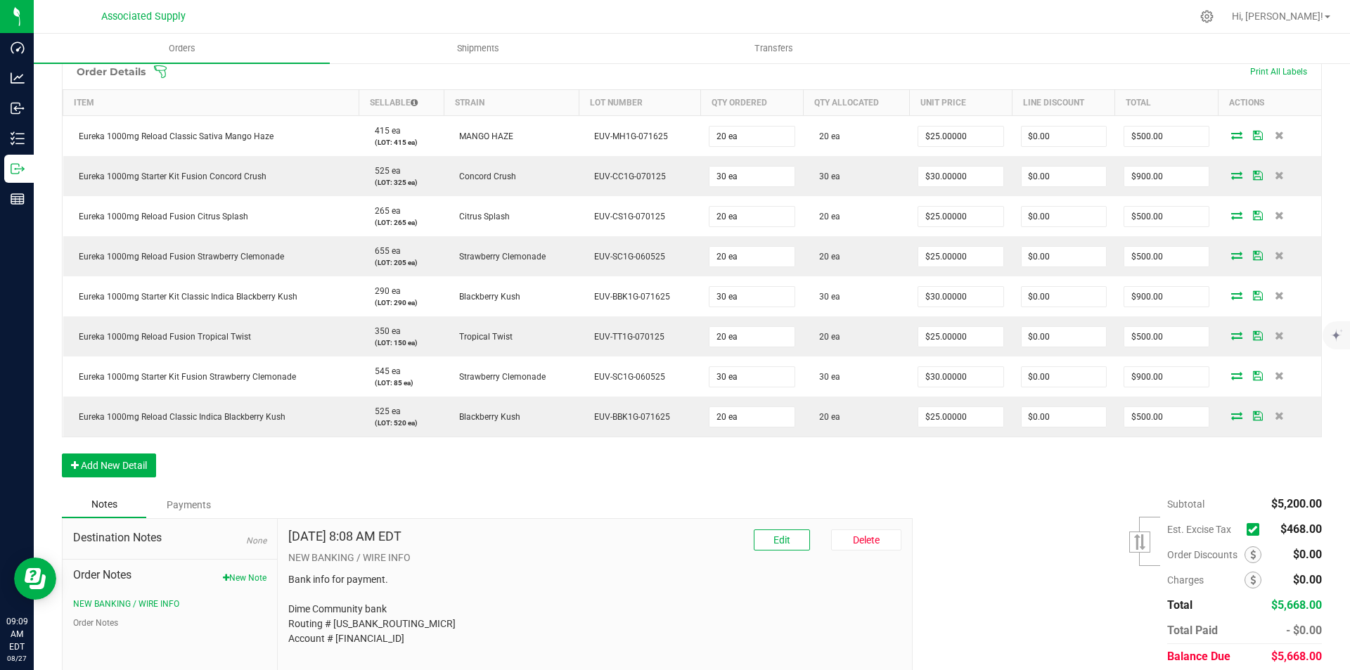
click at [1248, 529] on icon at bounding box center [1252, 529] width 9 height 0
click at [0, 0] on input "checkbox" at bounding box center [0, 0] width 0 height 0
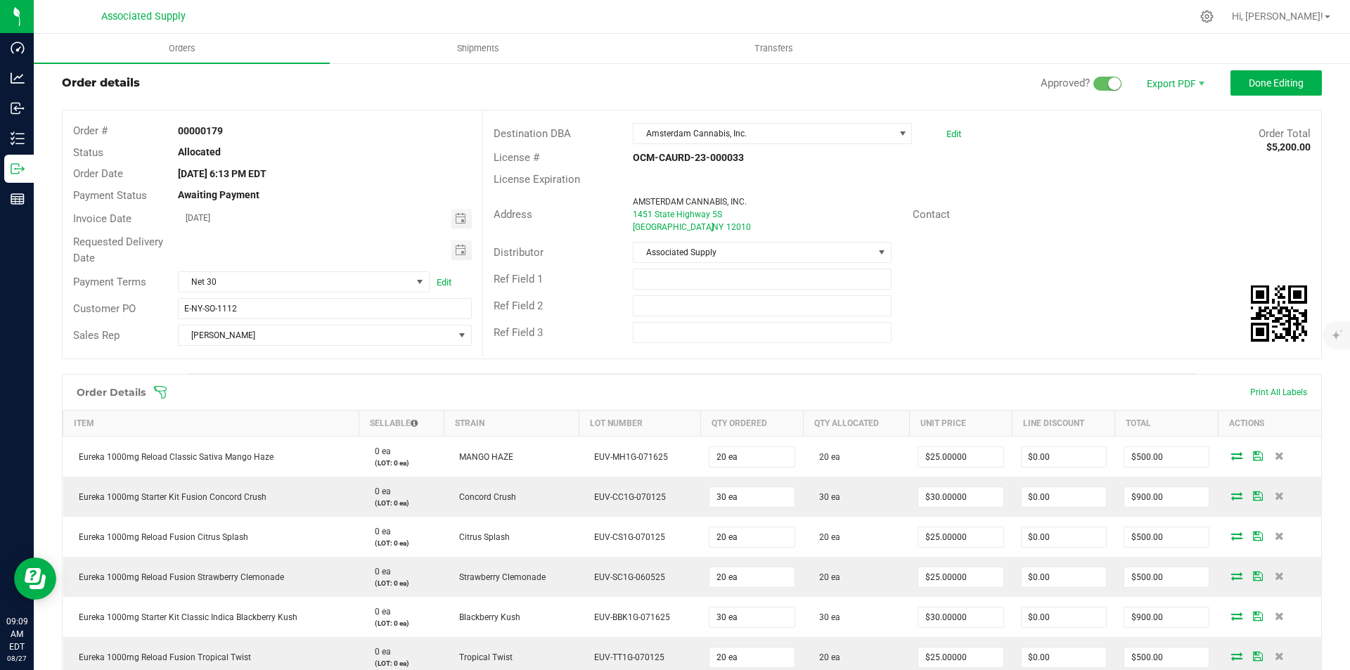
scroll to position [0, 0]
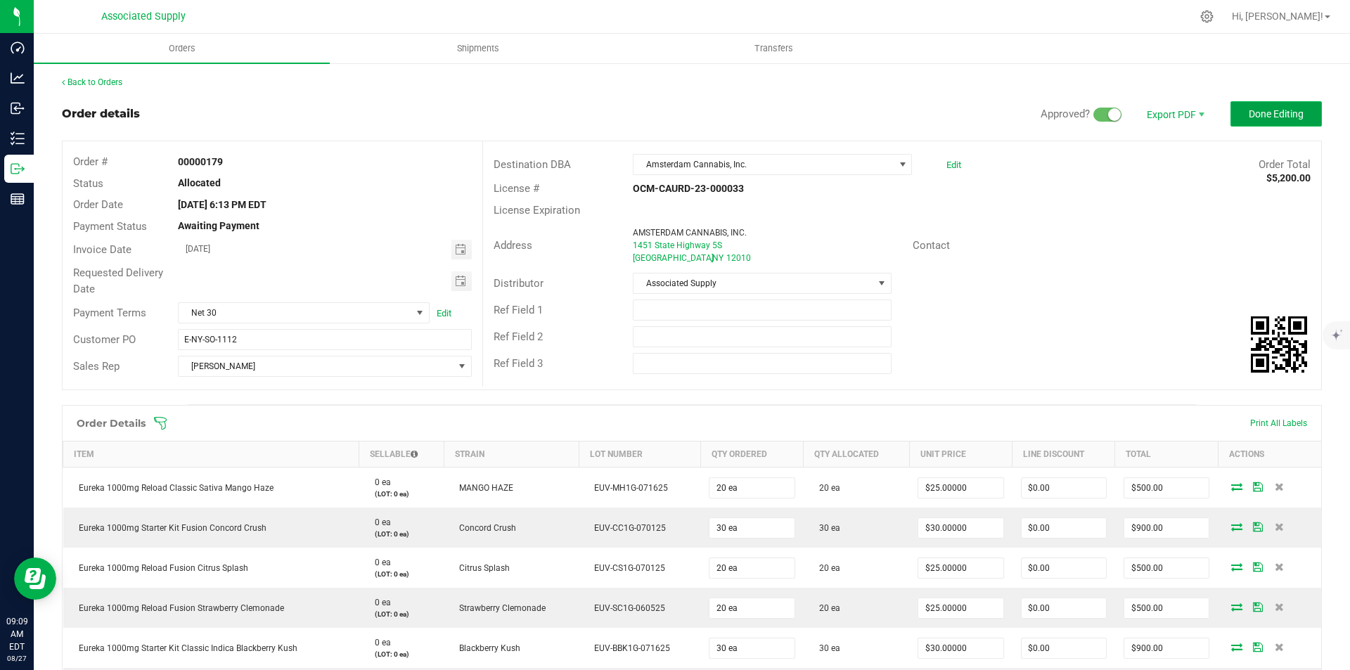
click at [1266, 112] on span "Done Editing" at bounding box center [1275, 113] width 55 height 11
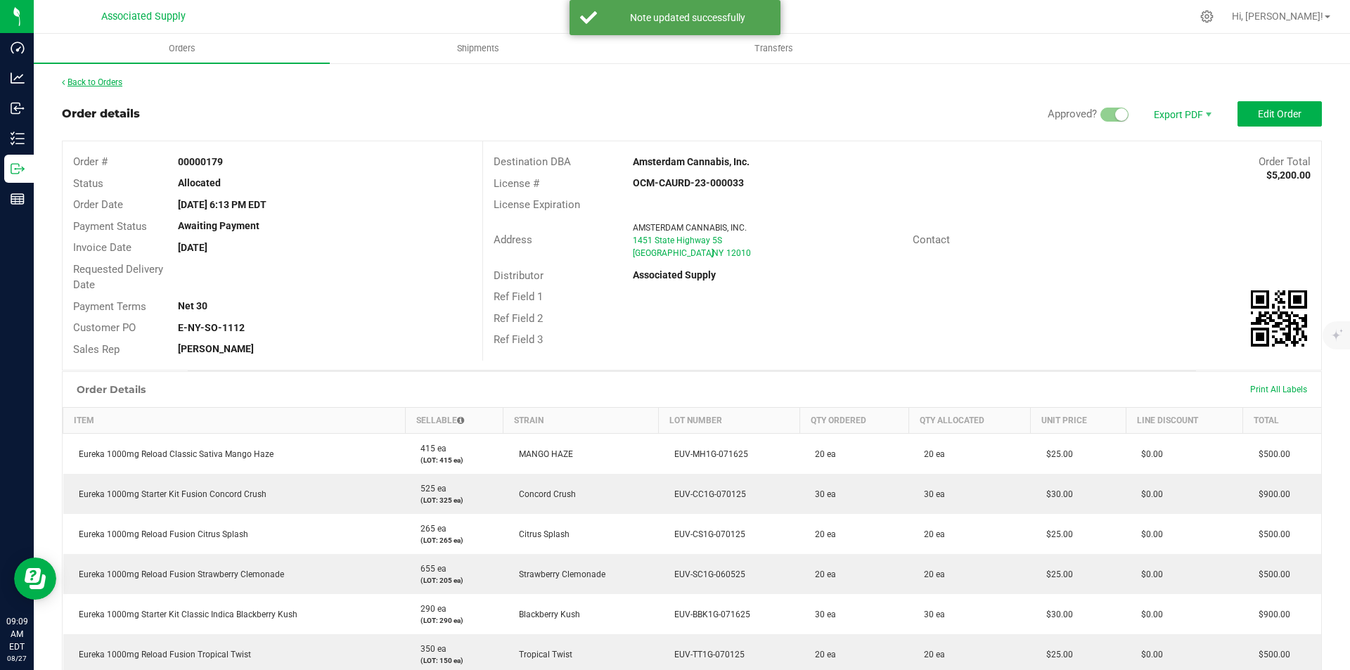
click at [92, 82] on link "Back to Orders" at bounding box center [92, 82] width 60 height 10
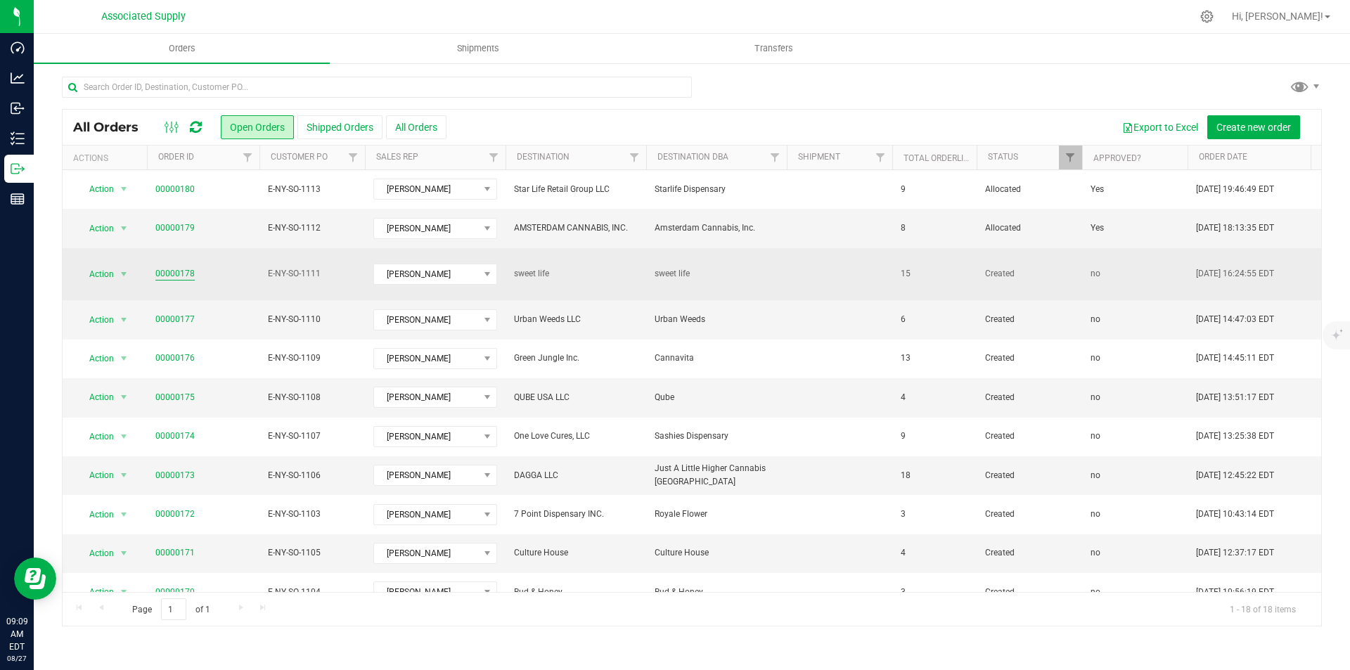
click at [178, 267] on link "00000178" at bounding box center [174, 273] width 39 height 13
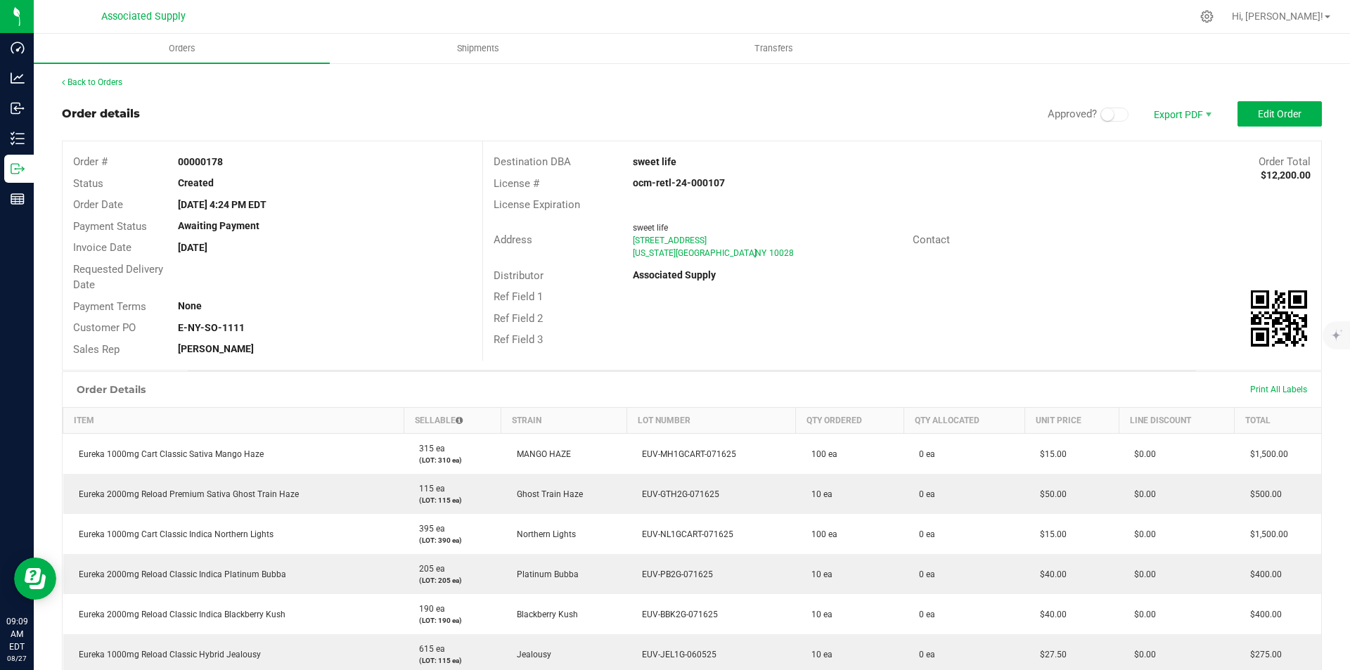
click at [1111, 117] on span at bounding box center [1114, 115] width 28 height 14
click at [89, 83] on link "Back to Orders" at bounding box center [92, 82] width 60 height 10
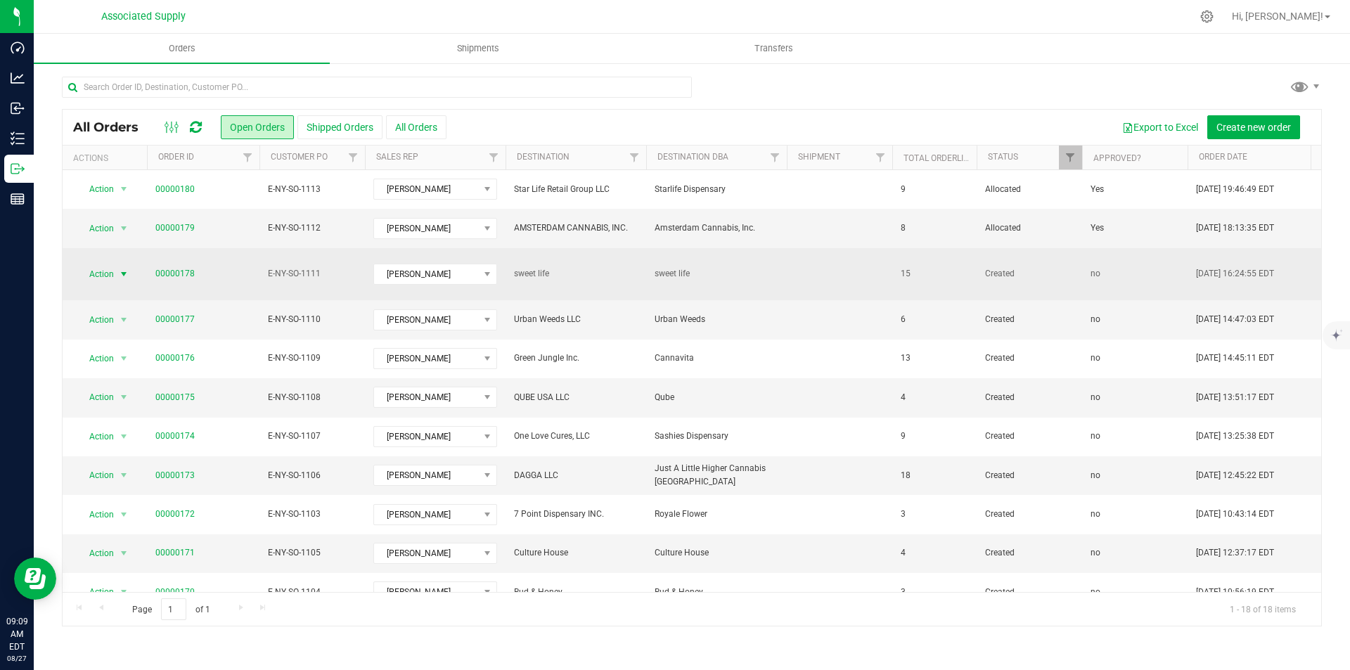
click at [122, 269] on span "select" at bounding box center [123, 274] width 11 height 11
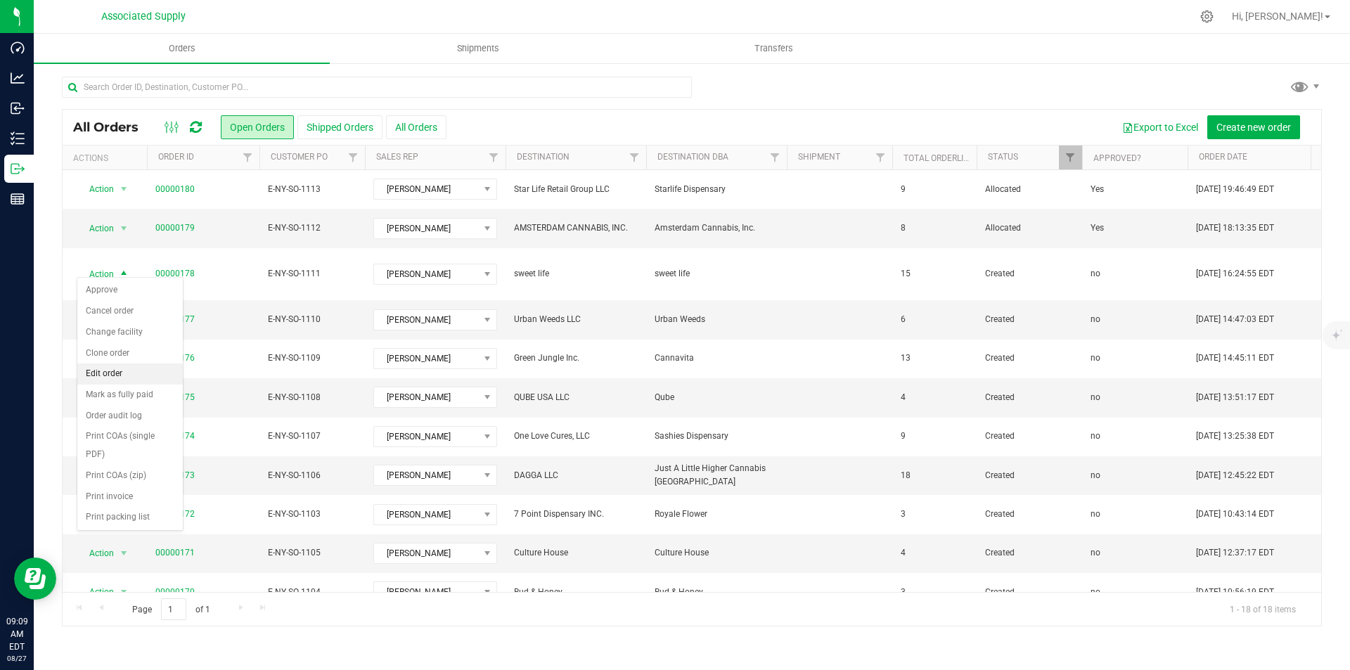
click at [105, 372] on li "Edit order" at bounding box center [129, 373] width 105 height 21
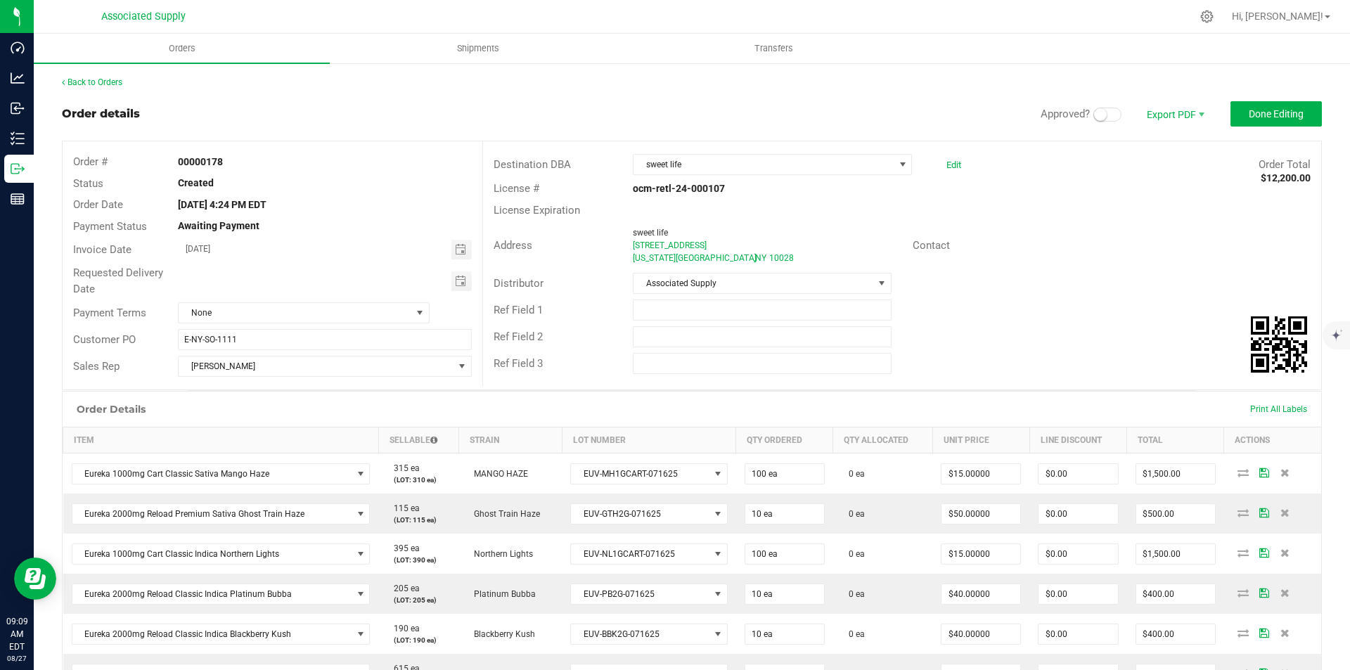
click at [1105, 110] on span at bounding box center [1107, 115] width 28 height 14
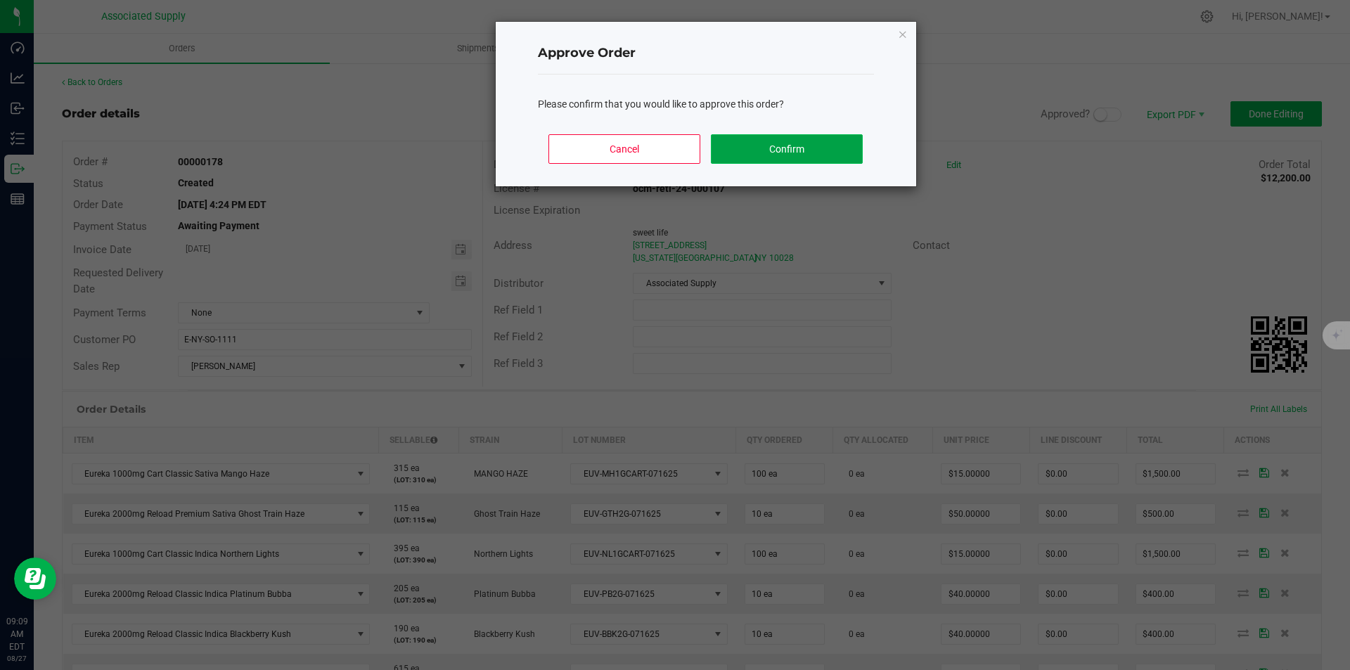
click at [792, 147] on button "Confirm" at bounding box center [786, 149] width 151 height 30
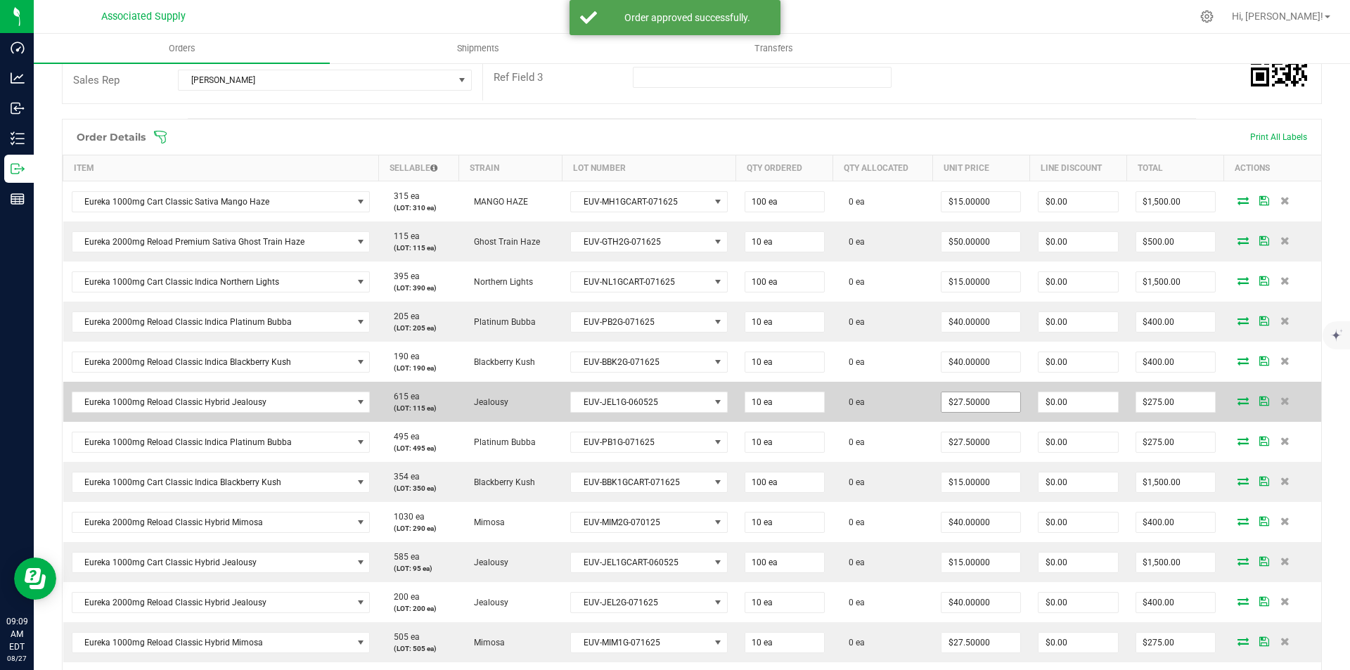
scroll to position [281, 0]
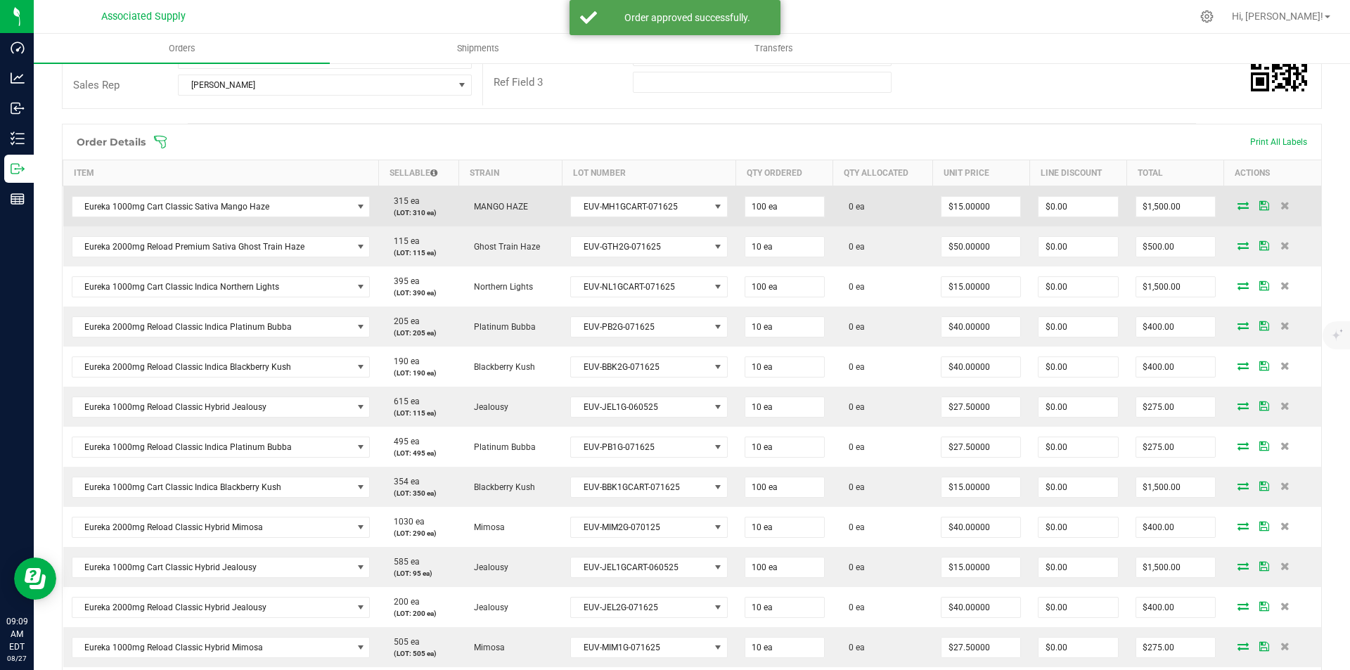
click at [1237, 202] on icon at bounding box center [1242, 205] width 11 height 8
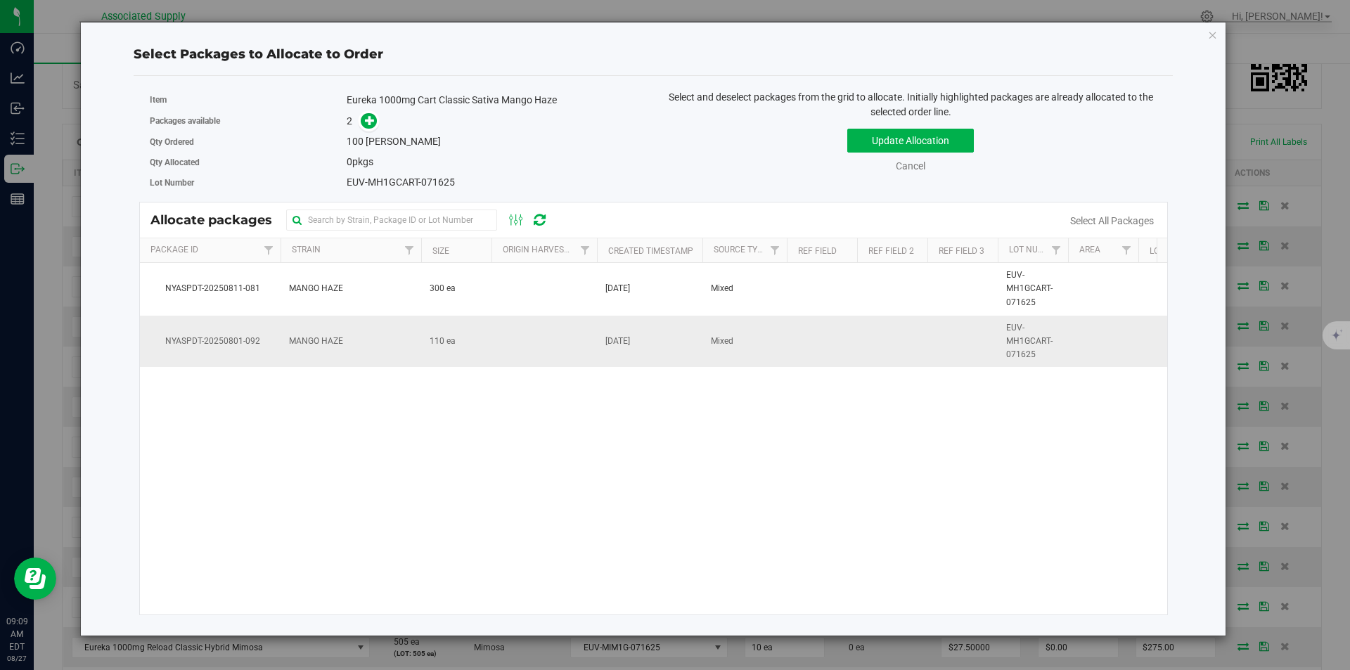
click at [317, 337] on span "MANGO HAZE" at bounding box center [316, 341] width 54 height 13
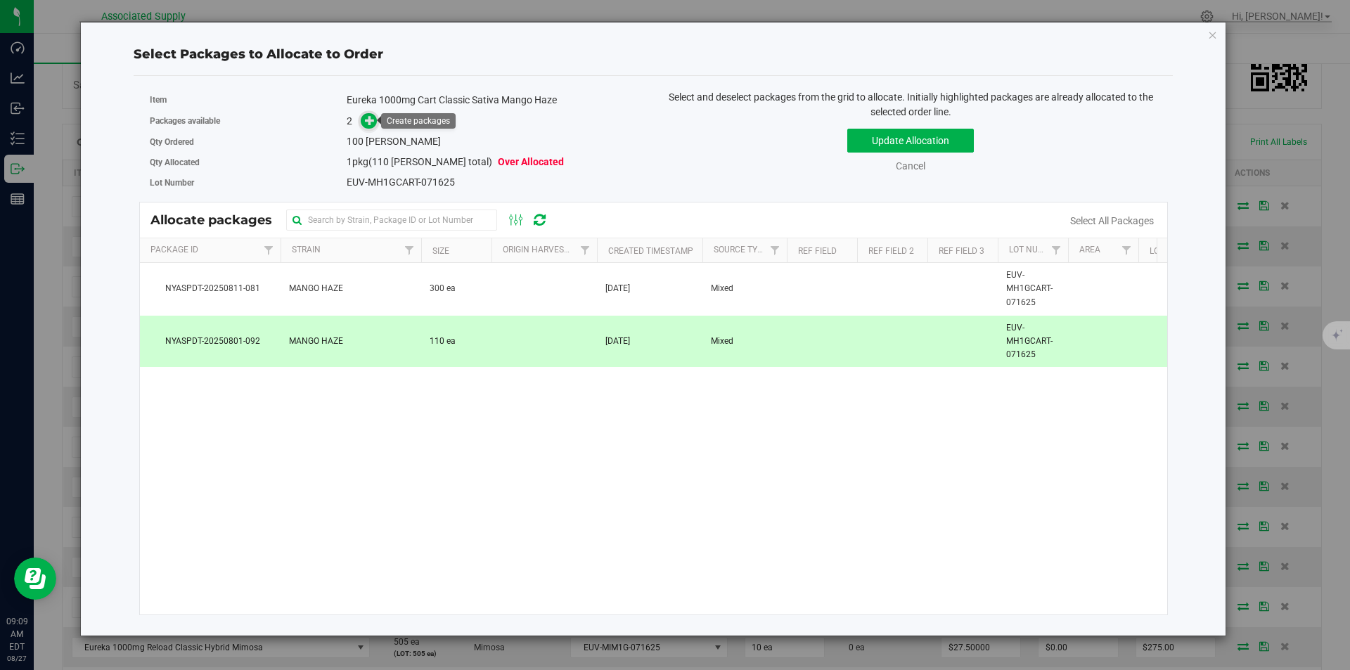
click at [366, 123] on icon at bounding box center [370, 120] width 10 height 10
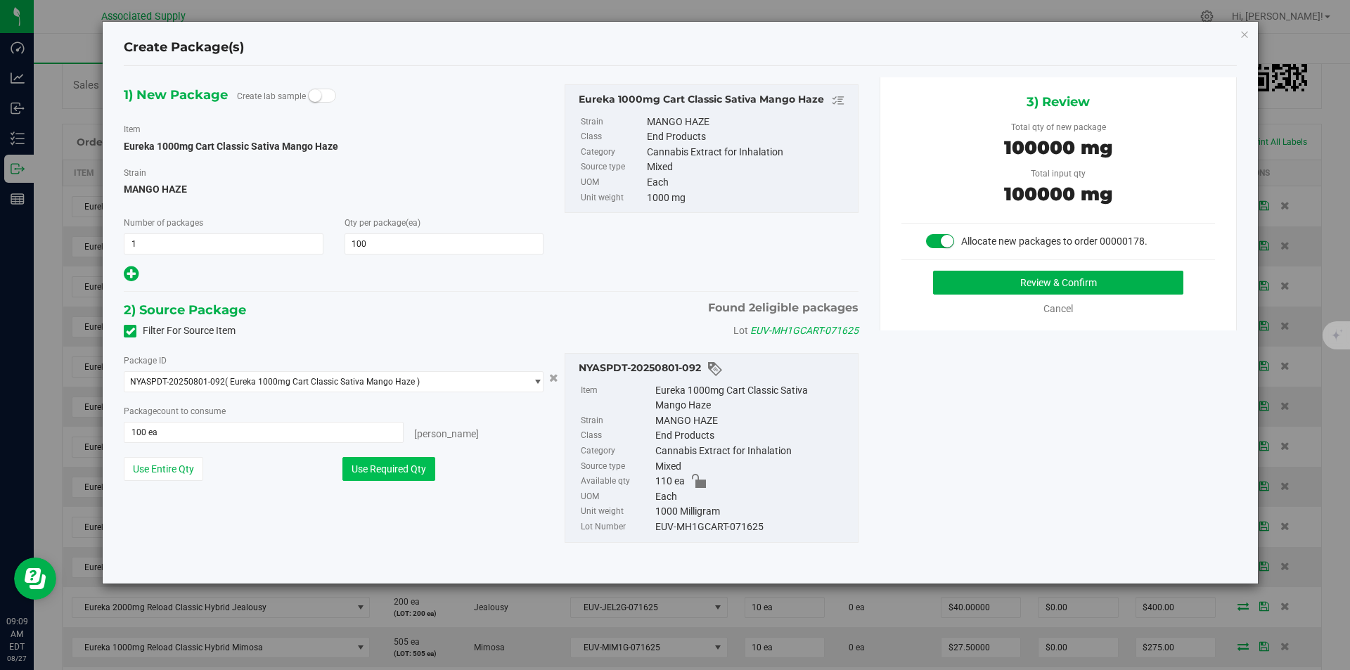
click at [384, 470] on button "Use Required Qty" at bounding box center [388, 469] width 93 height 24
click at [1049, 286] on button "Review & Confirm" at bounding box center [1058, 283] width 250 height 24
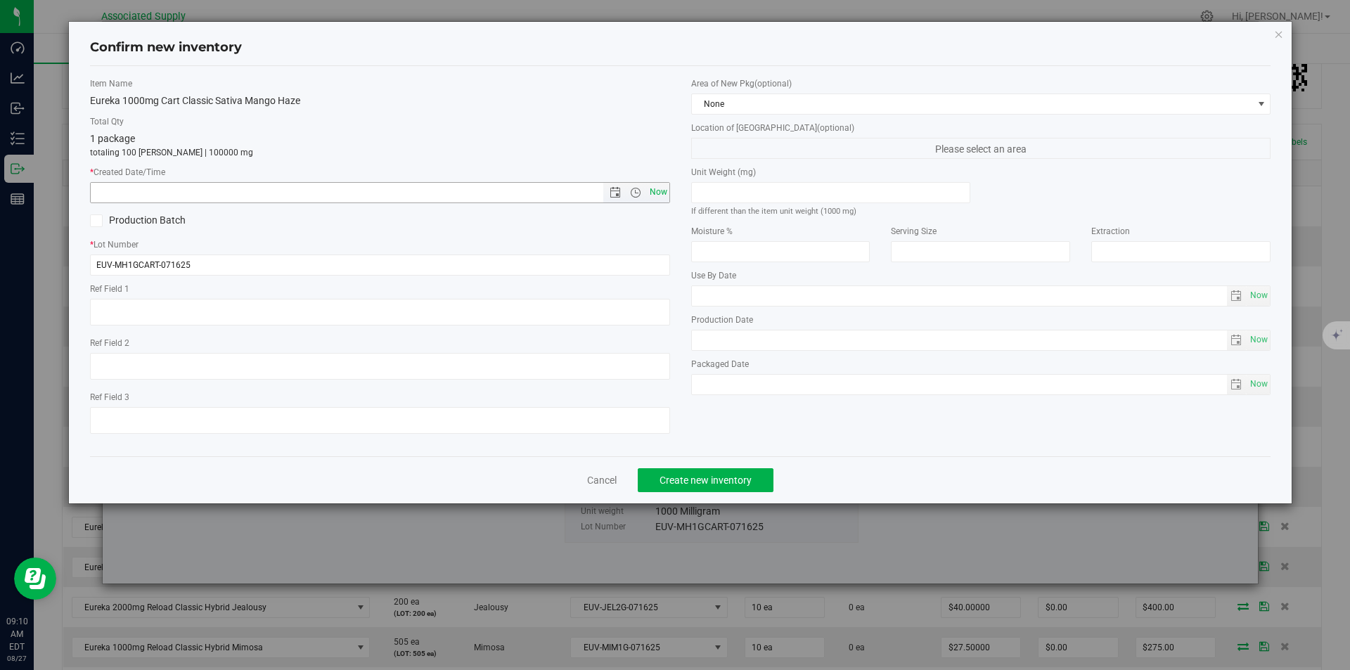
click at [660, 190] on span "Now" at bounding box center [658, 192] width 24 height 20
type input "[DATE] 9:10 AM"
click at [683, 478] on span "Create new inventory" at bounding box center [705, 479] width 92 height 11
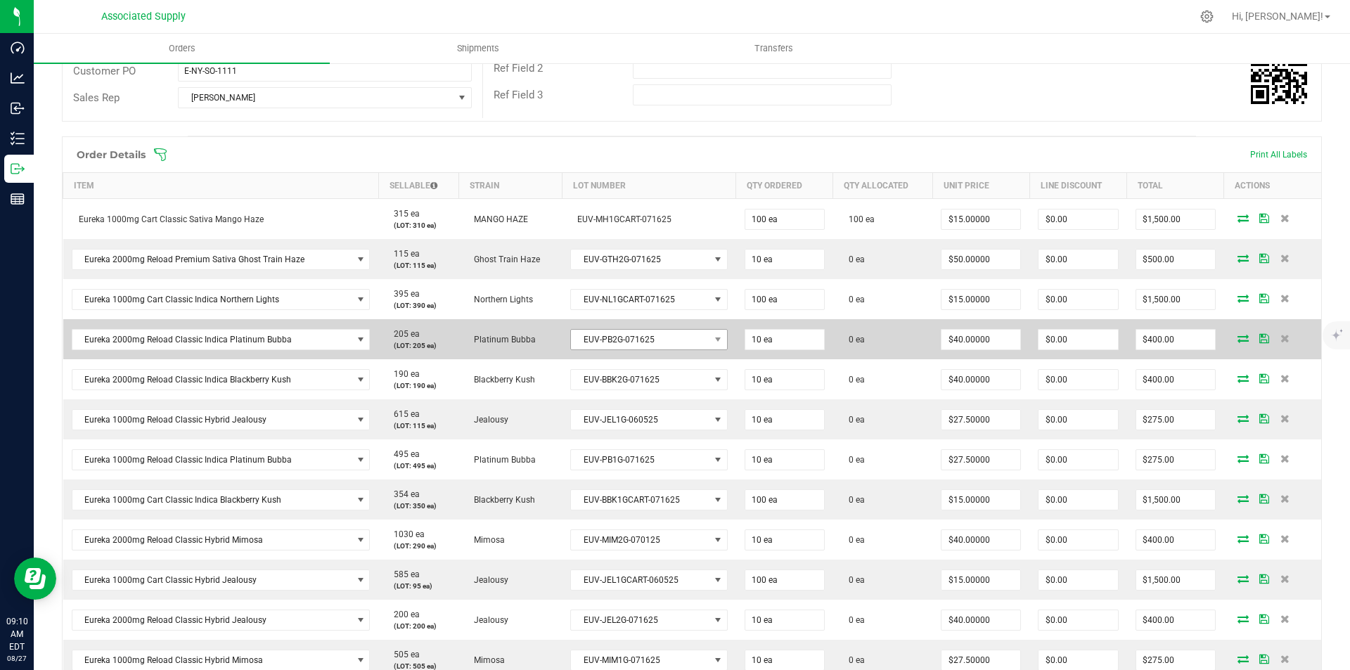
scroll to position [281, 0]
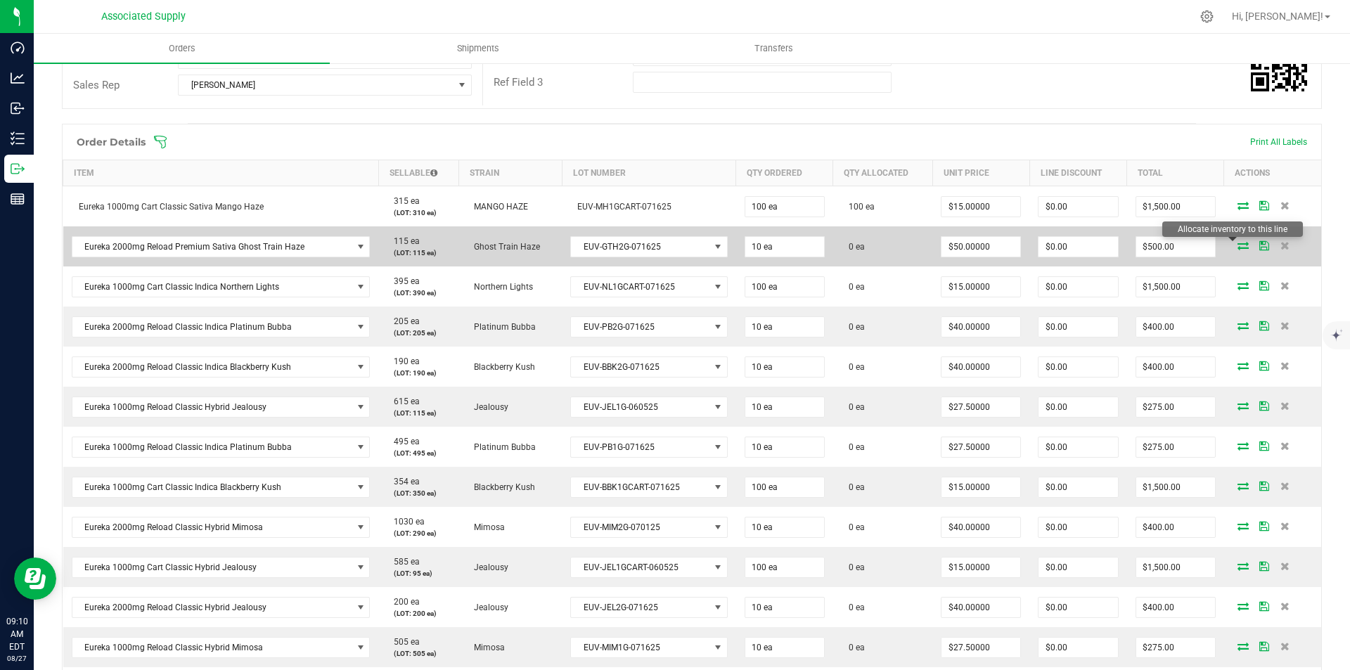
click at [1237, 244] on icon at bounding box center [1242, 245] width 11 height 8
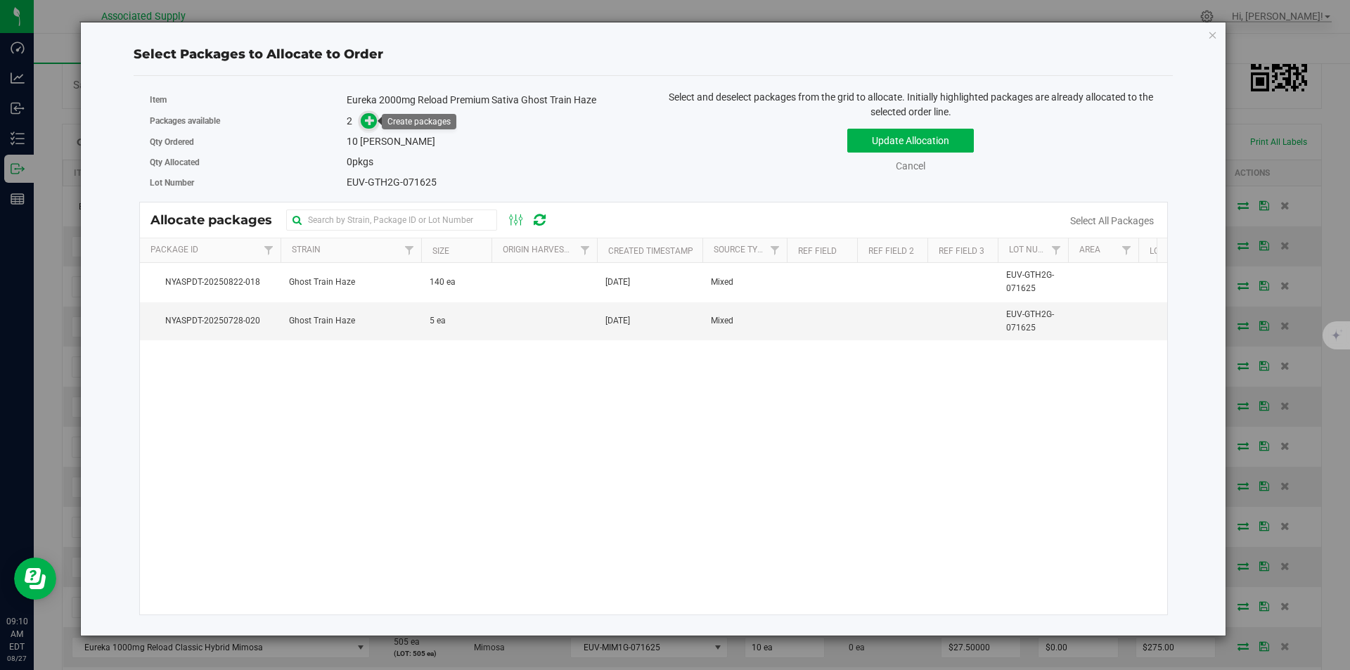
click at [367, 117] on icon at bounding box center [370, 120] width 10 height 10
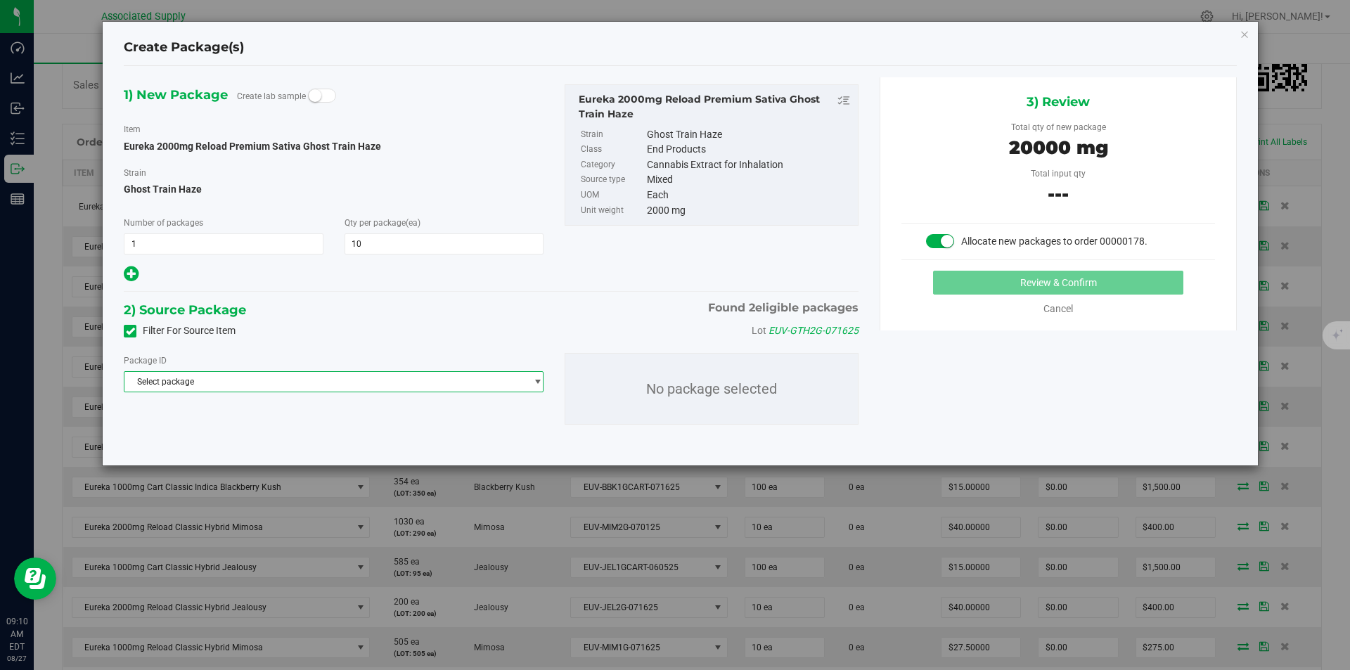
click at [372, 383] on span "Select package" at bounding box center [324, 382] width 401 height 20
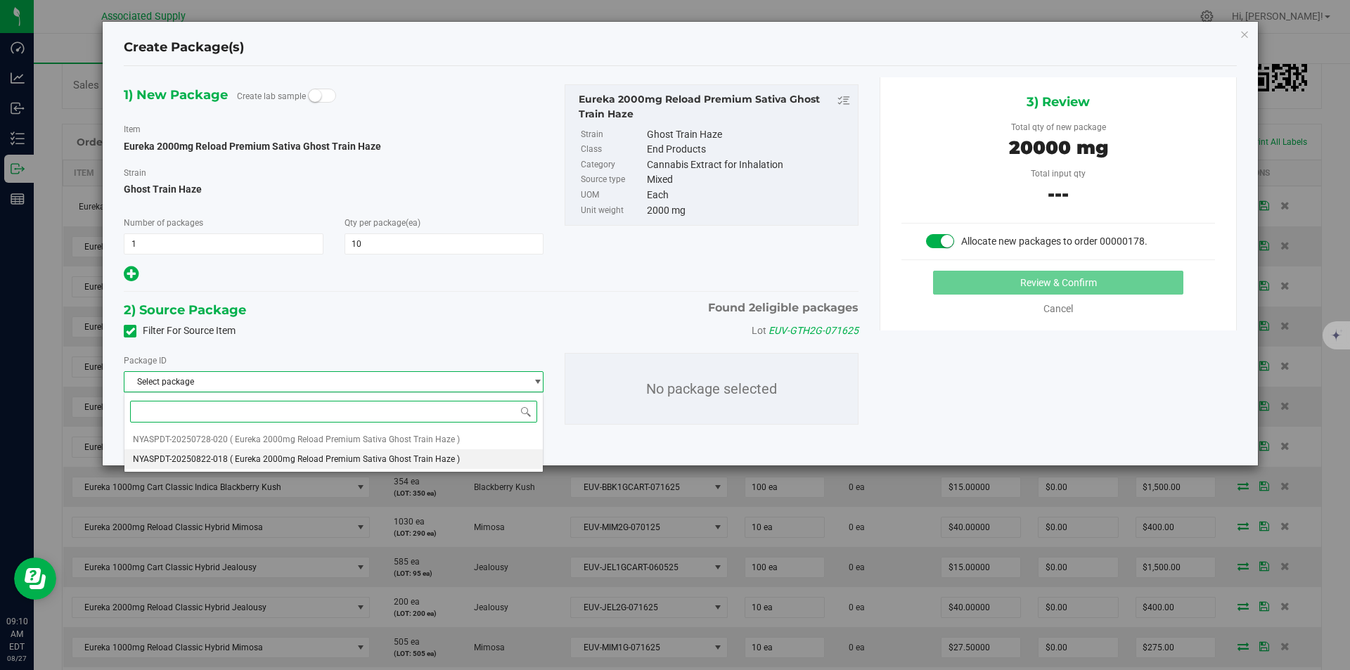
click at [318, 459] on span "( Eureka 2000mg Reload Premium Sativa Ghost Train Haze )" at bounding box center [345, 459] width 230 height 10
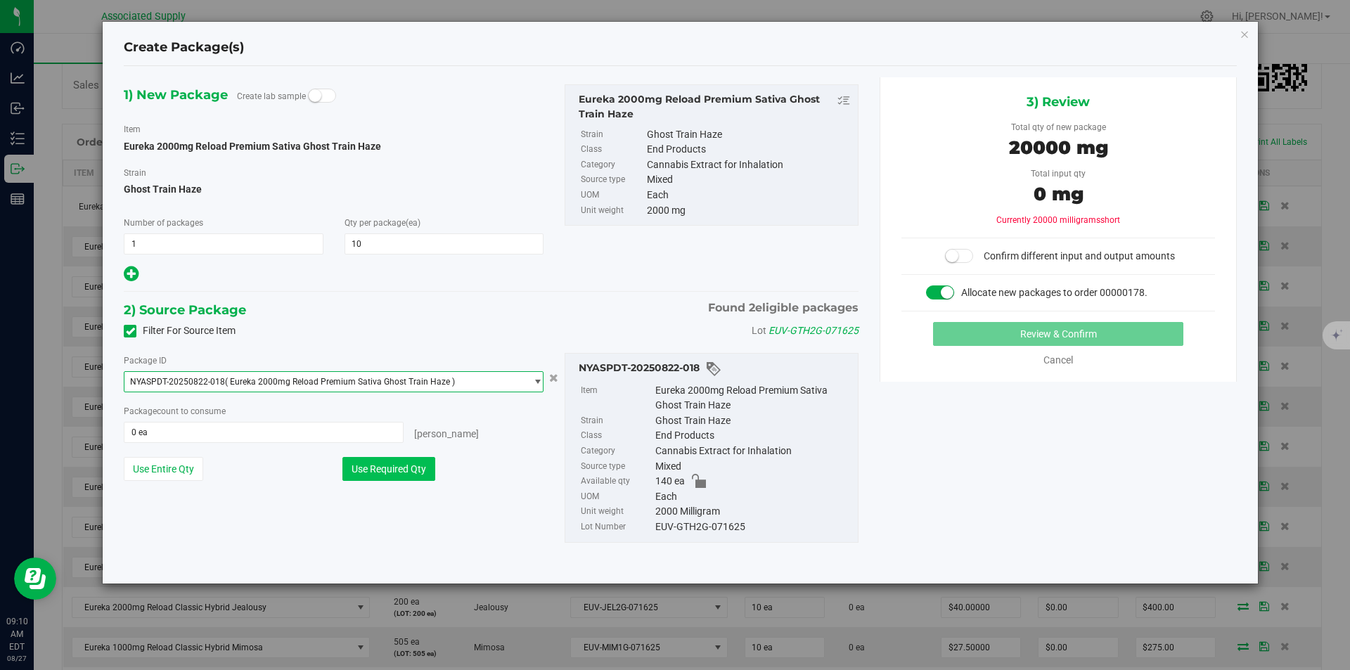
click at [396, 468] on button "Use Required Qty" at bounding box center [388, 469] width 93 height 24
type input "10 ea"
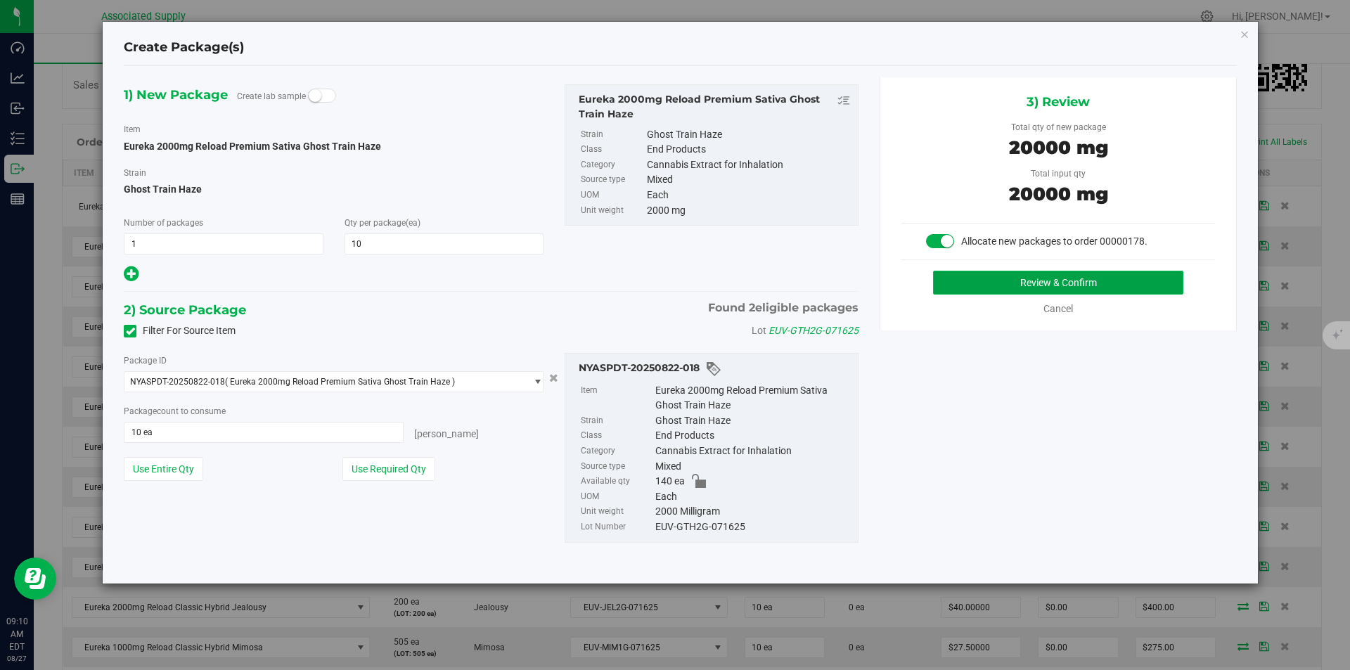
click at [1027, 283] on button "Review & Confirm" at bounding box center [1058, 283] width 250 height 24
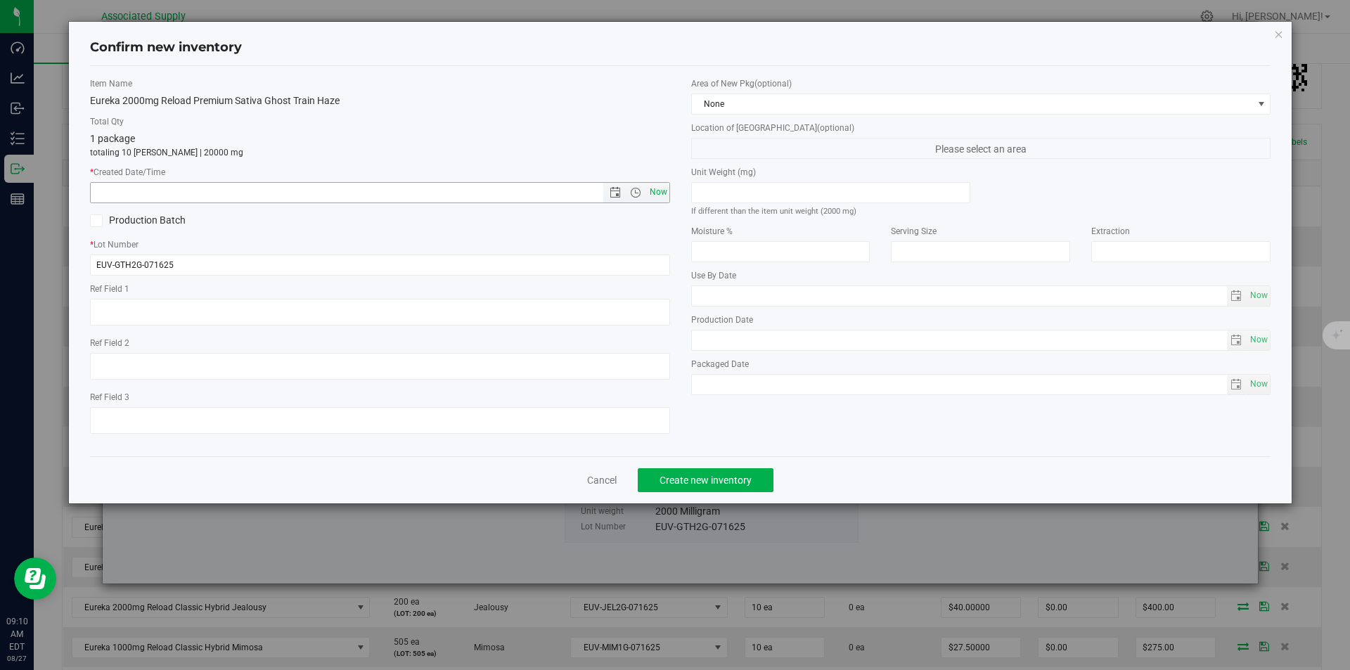
click at [657, 190] on span "Now" at bounding box center [658, 192] width 24 height 20
type input "[DATE] 9:10 AM"
click at [690, 487] on button "Create new inventory" at bounding box center [706, 480] width 136 height 24
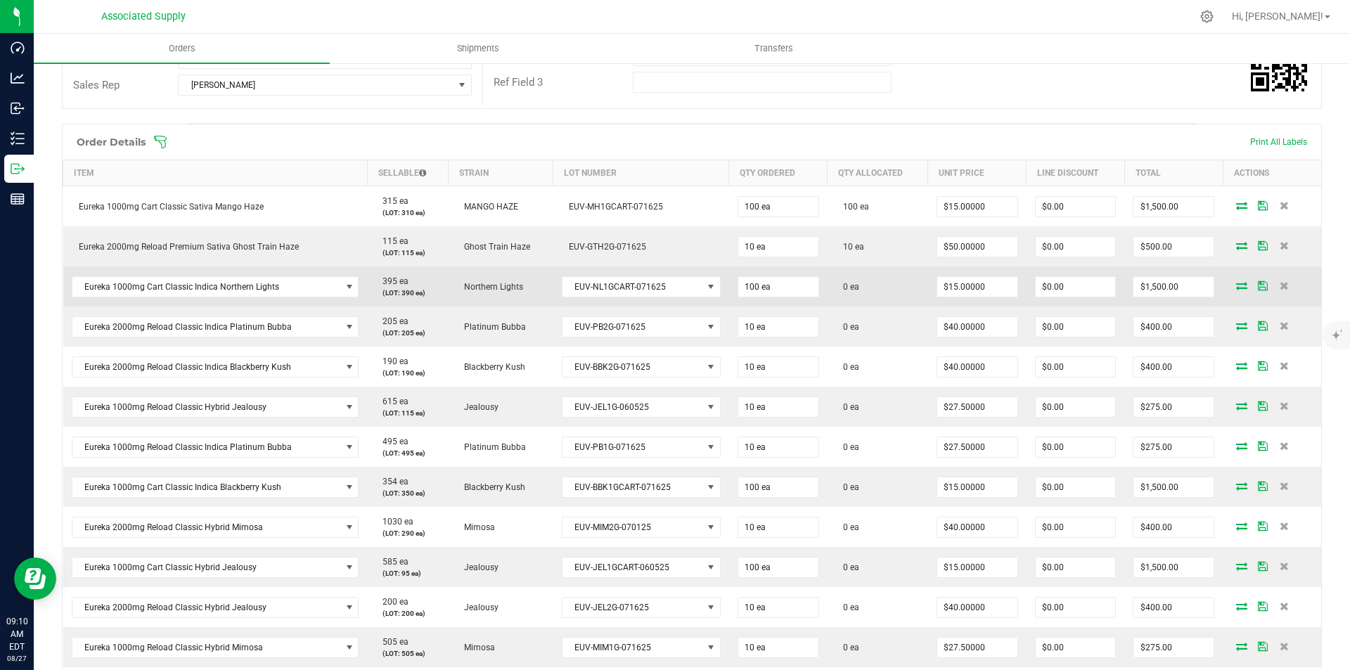
click at [1236, 287] on icon at bounding box center [1241, 285] width 11 height 8
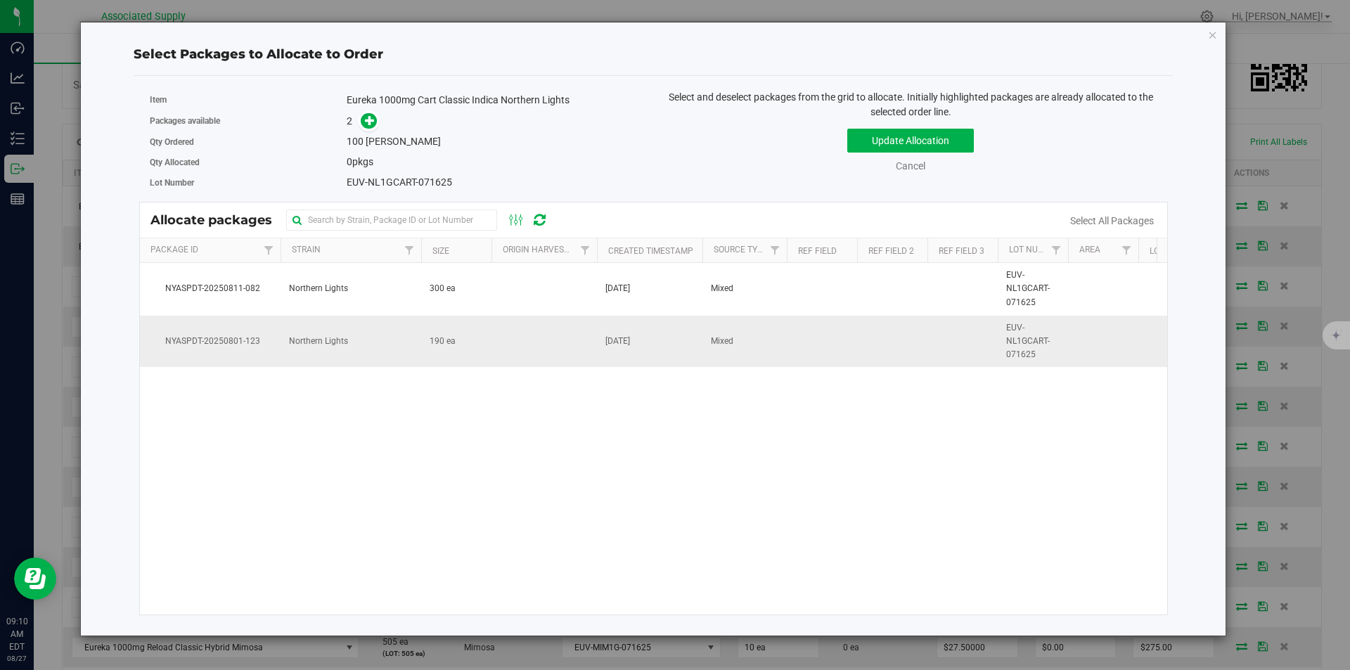
click at [332, 343] on span "Northern Lights" at bounding box center [318, 341] width 59 height 13
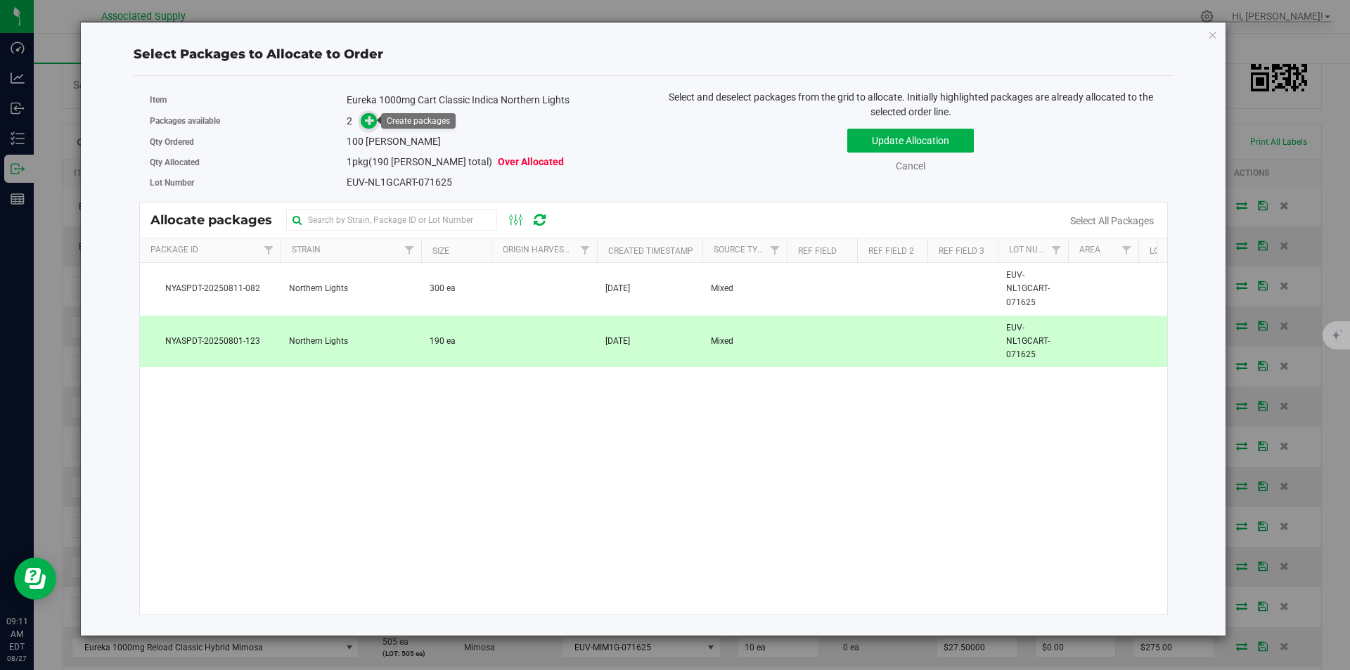
click at [375, 123] on icon at bounding box center [370, 120] width 10 height 10
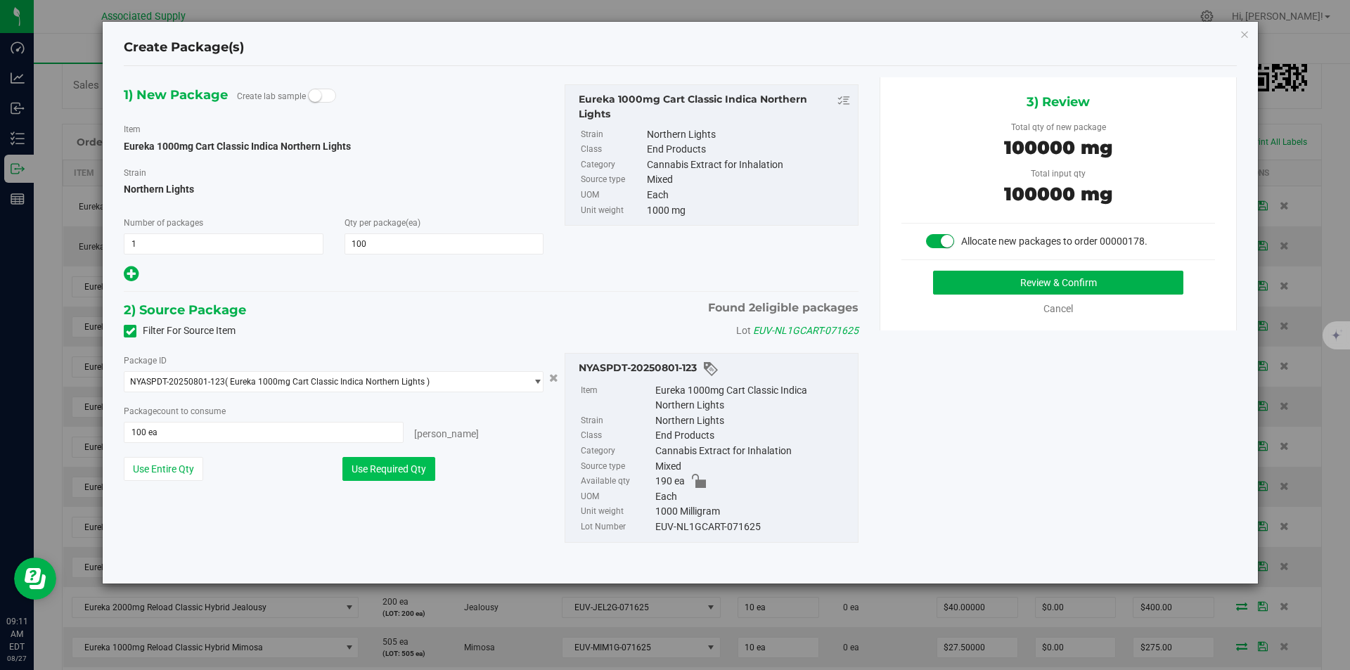
click at [371, 472] on button "Use Required Qty" at bounding box center [388, 469] width 93 height 24
click at [1056, 285] on button "Review & Confirm" at bounding box center [1058, 283] width 250 height 24
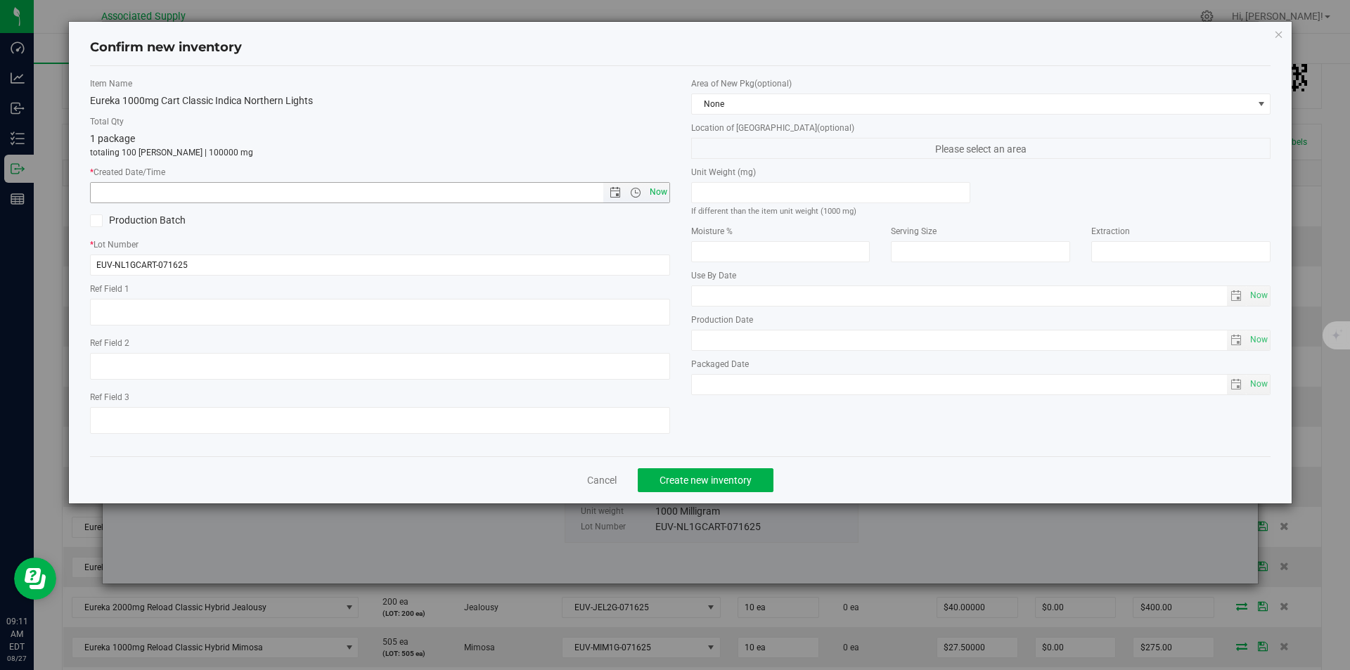
click at [662, 191] on span "Now" at bounding box center [658, 192] width 24 height 20
type input "[DATE] 9:11 AM"
click at [697, 484] on span "Create new inventory" at bounding box center [705, 479] width 92 height 11
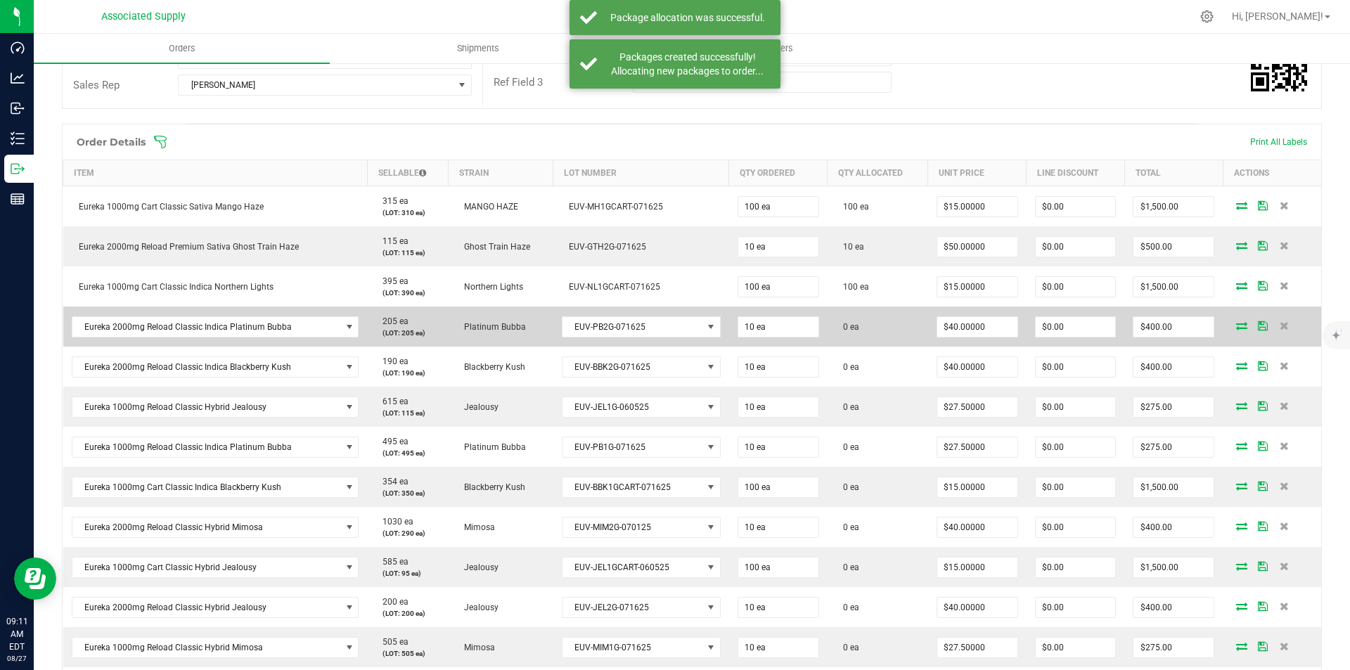
click at [1236, 326] on icon at bounding box center [1241, 325] width 11 height 8
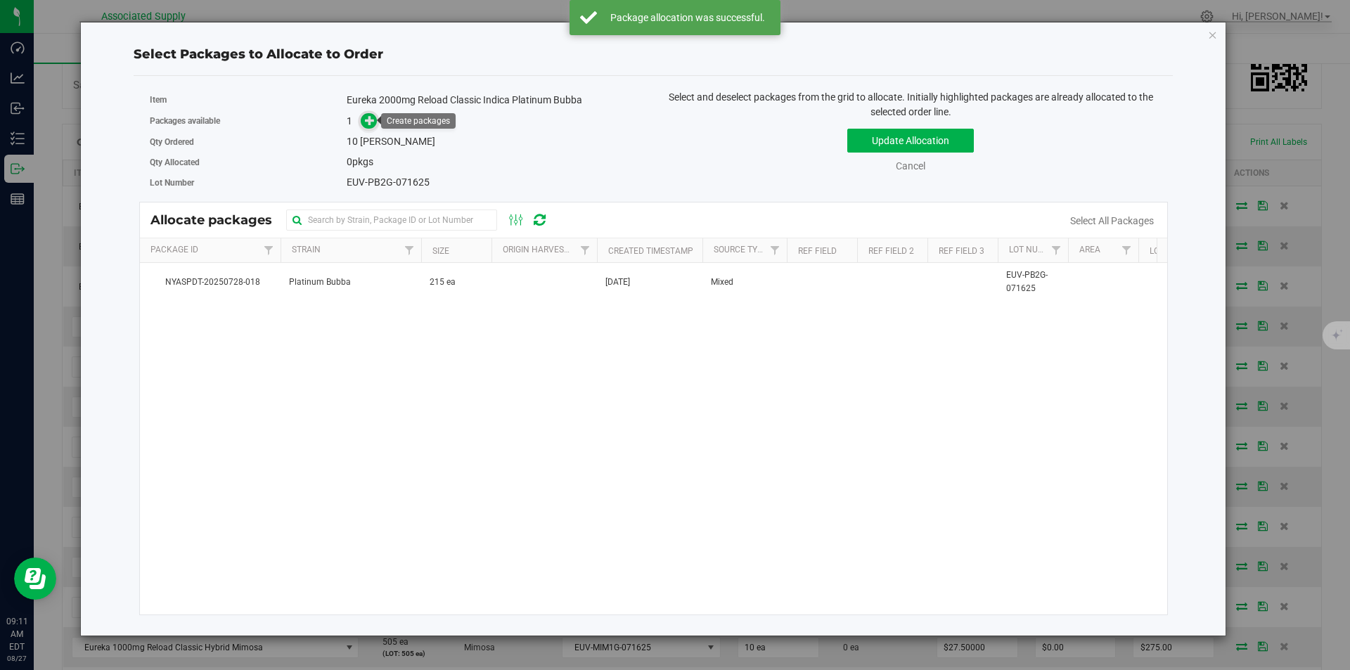
click at [369, 124] on icon at bounding box center [370, 120] width 11 height 11
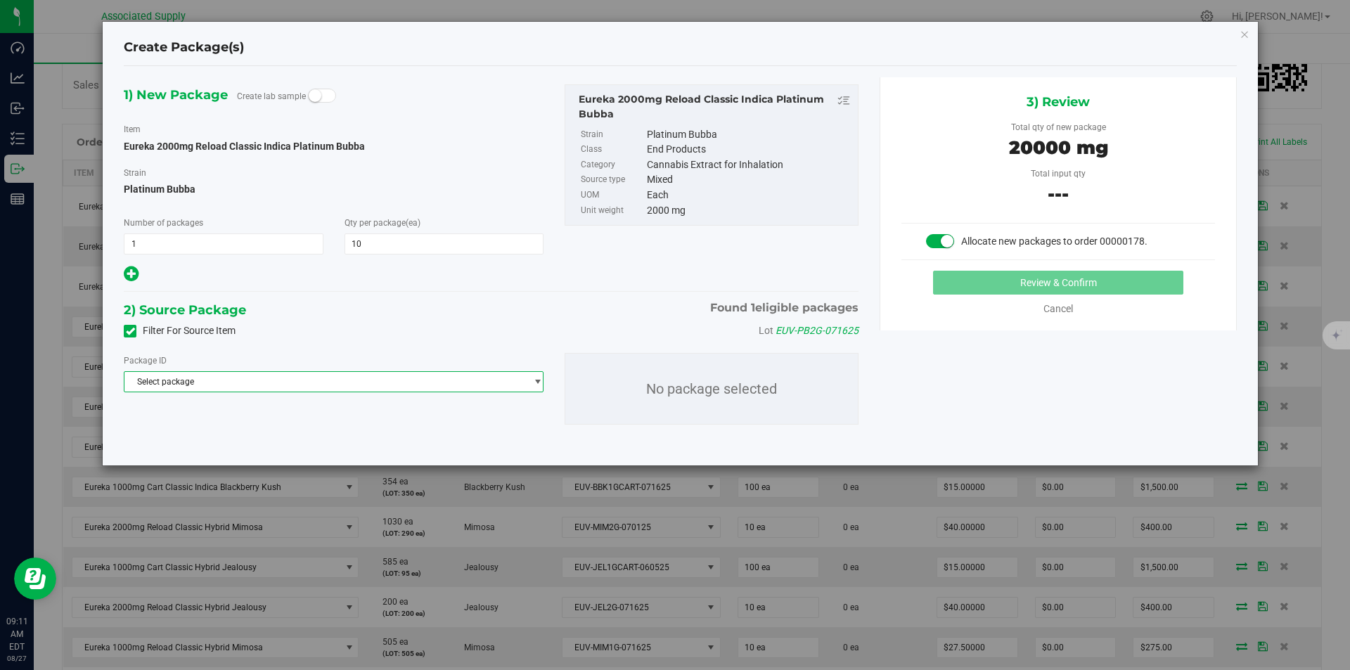
click at [424, 379] on span "Select package" at bounding box center [324, 382] width 401 height 20
click at [419, 434] on li "NYASPDT-20250728-018 ( Eureka 2000mg Reload Classic Indica Platinum Bubba )" at bounding box center [333, 439] width 418 height 20
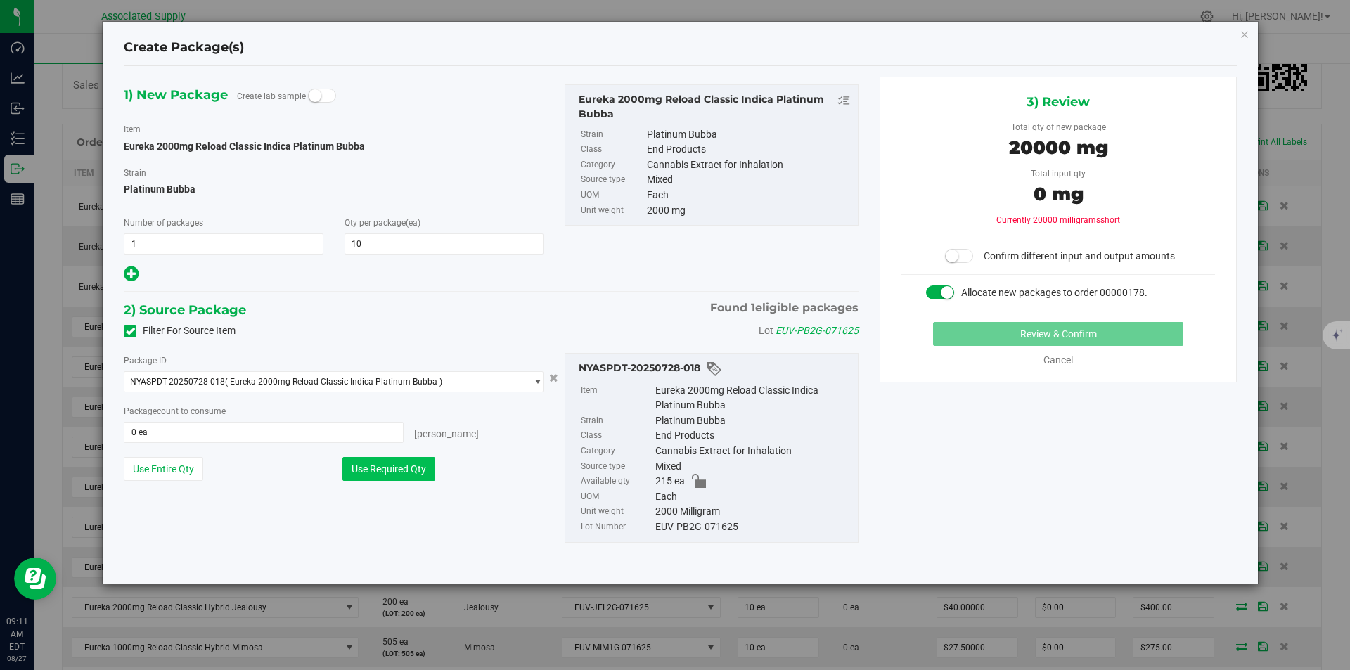
click at [395, 467] on button "Use Required Qty" at bounding box center [388, 469] width 93 height 24
type input "10 ea"
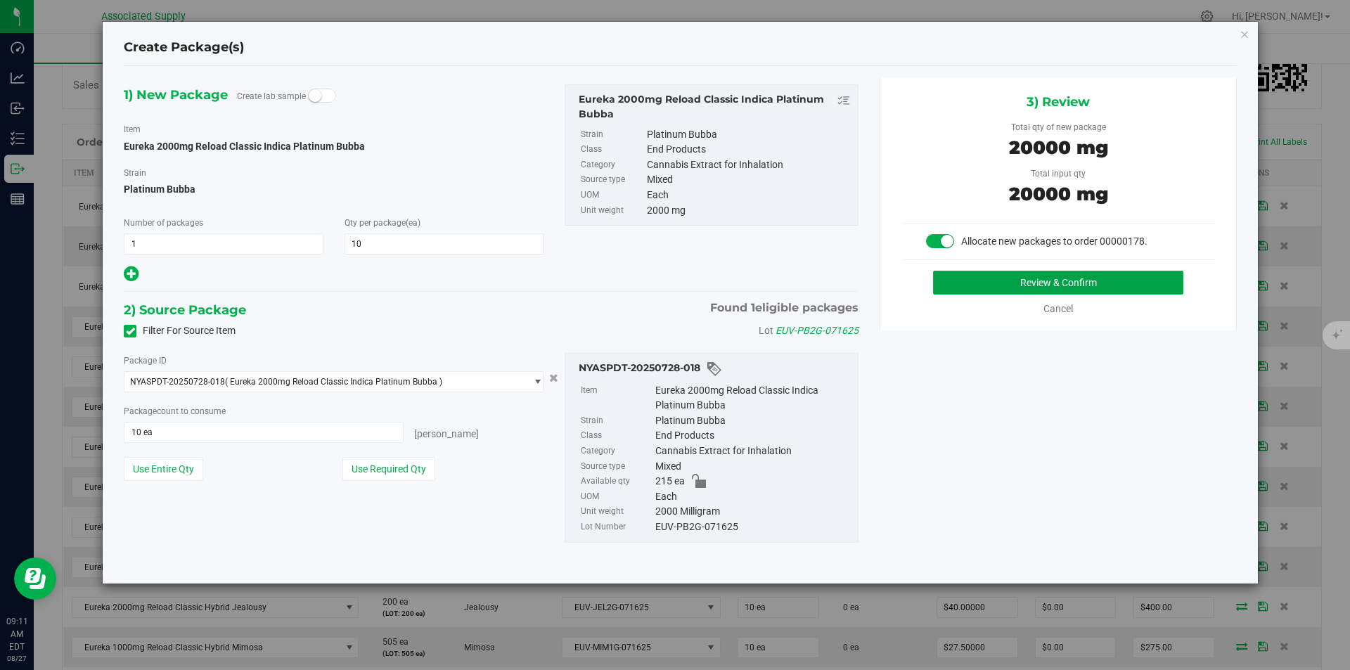
click at [1059, 290] on button "Review & Confirm" at bounding box center [1058, 283] width 250 height 24
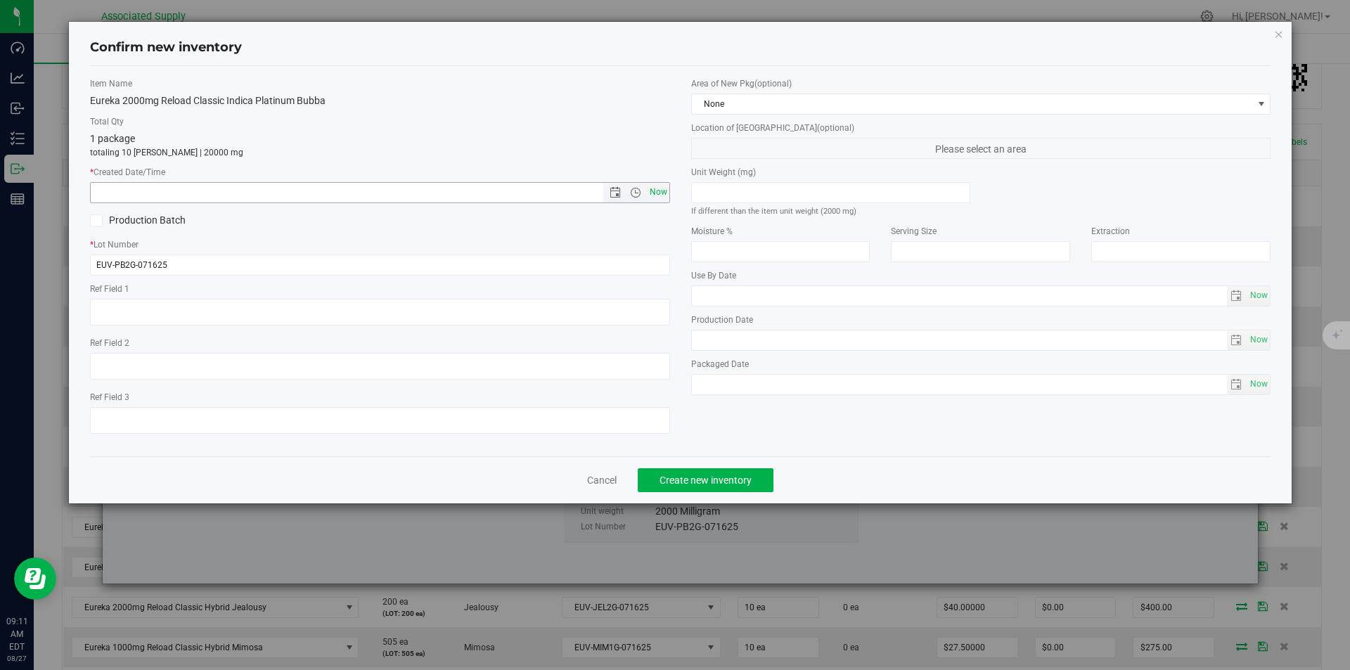
click at [657, 191] on span "Now" at bounding box center [658, 192] width 24 height 20
type input "[DATE] 9:11 AM"
click at [690, 482] on span "Create new inventory" at bounding box center [705, 479] width 92 height 11
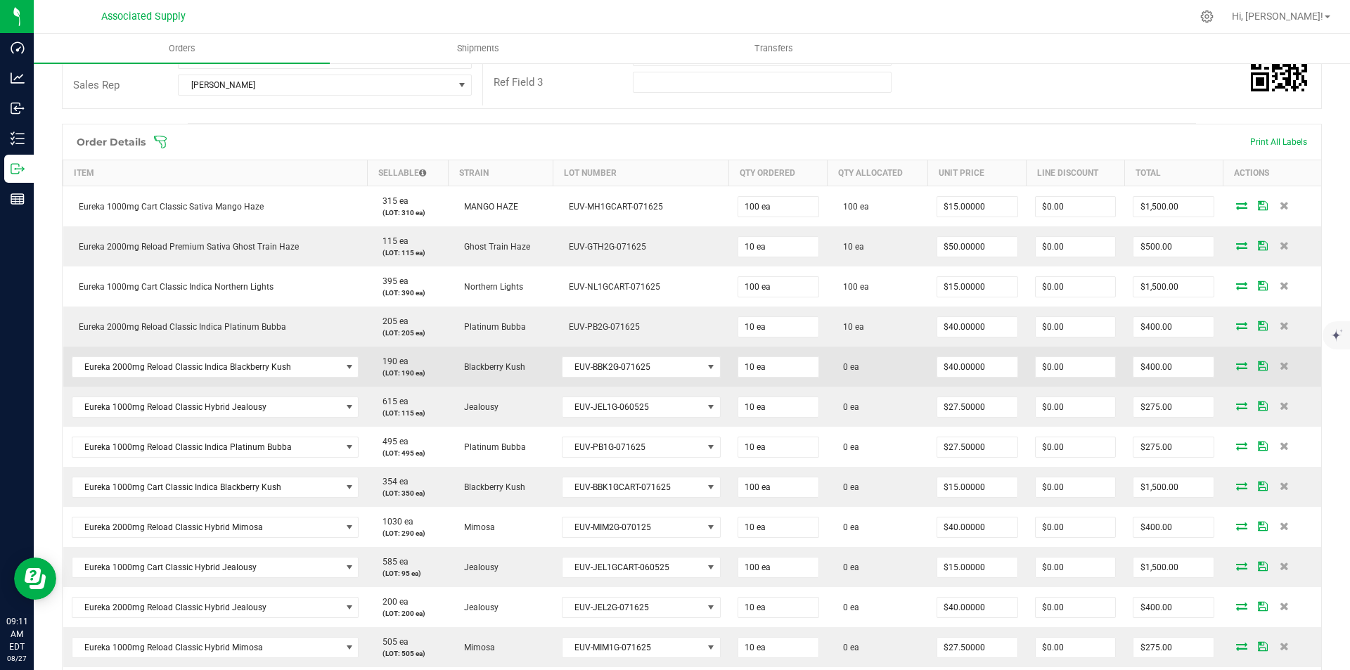
click at [1236, 363] on icon at bounding box center [1241, 365] width 11 height 8
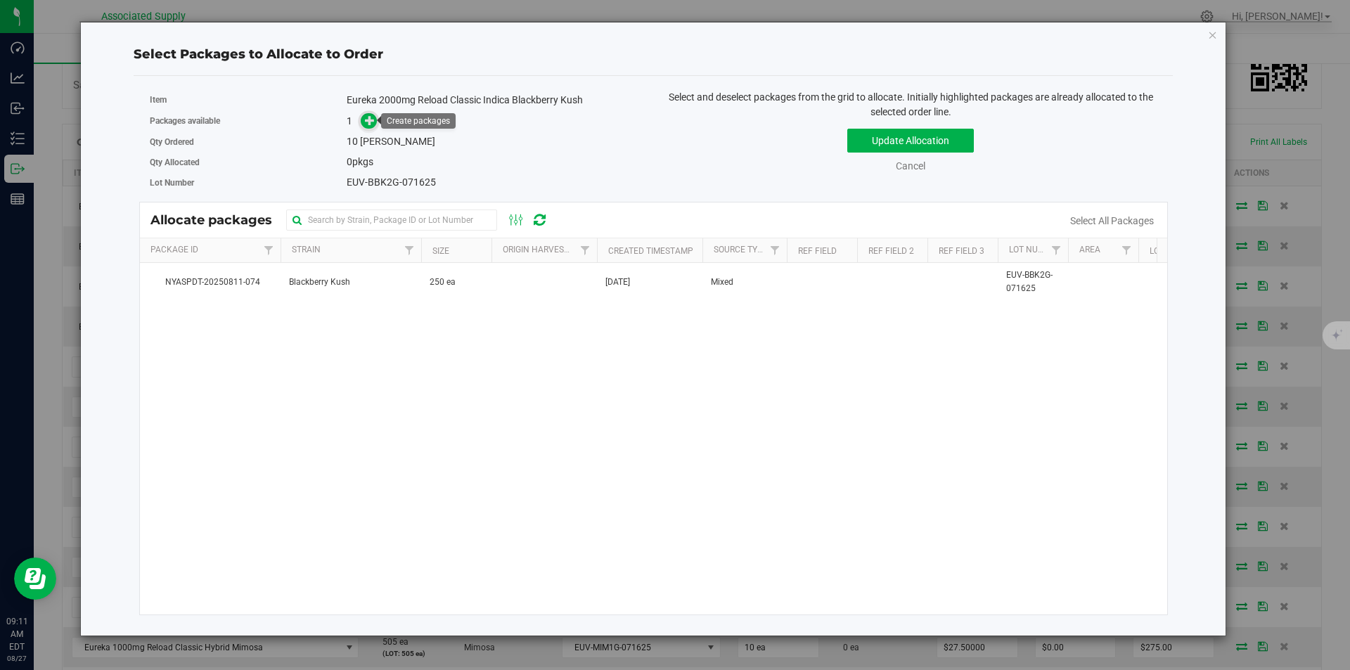
click at [369, 124] on icon at bounding box center [370, 120] width 10 height 10
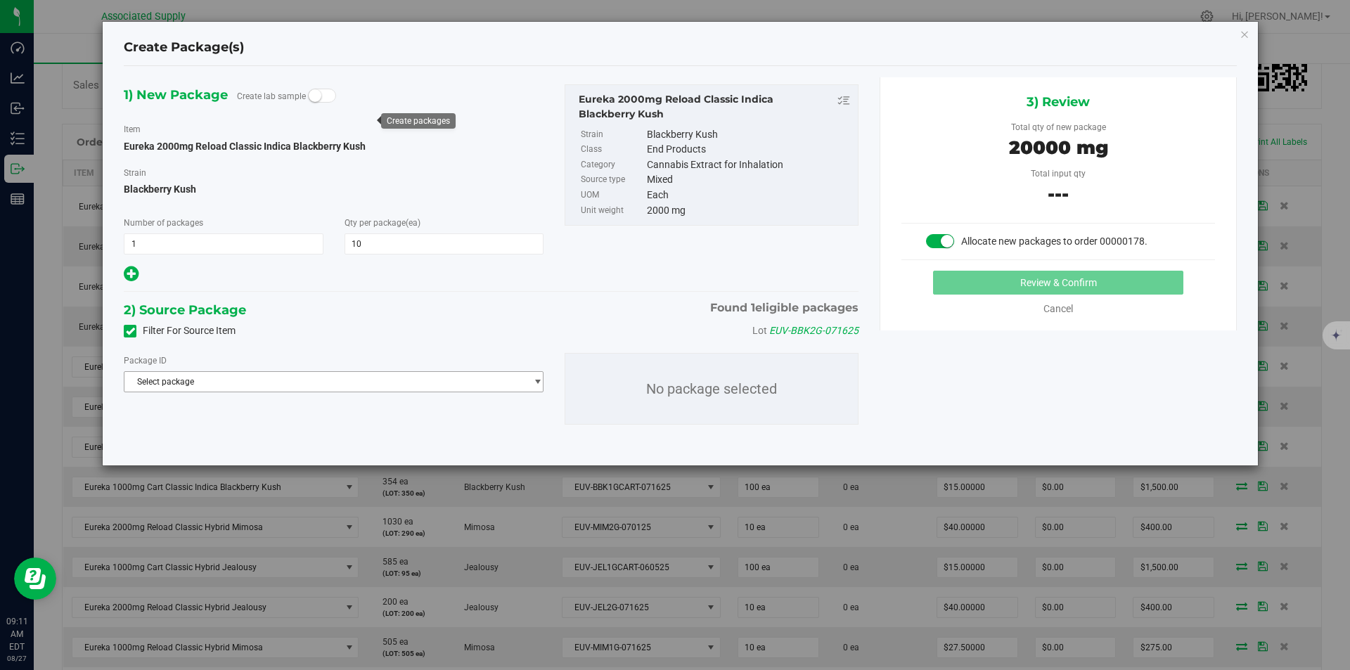
click at [385, 381] on span "Select package" at bounding box center [324, 382] width 401 height 20
click at [375, 439] on span "( Eureka 2000mg Reload Classic Indica Blackberry Kush )" at bounding box center [338, 439] width 217 height 10
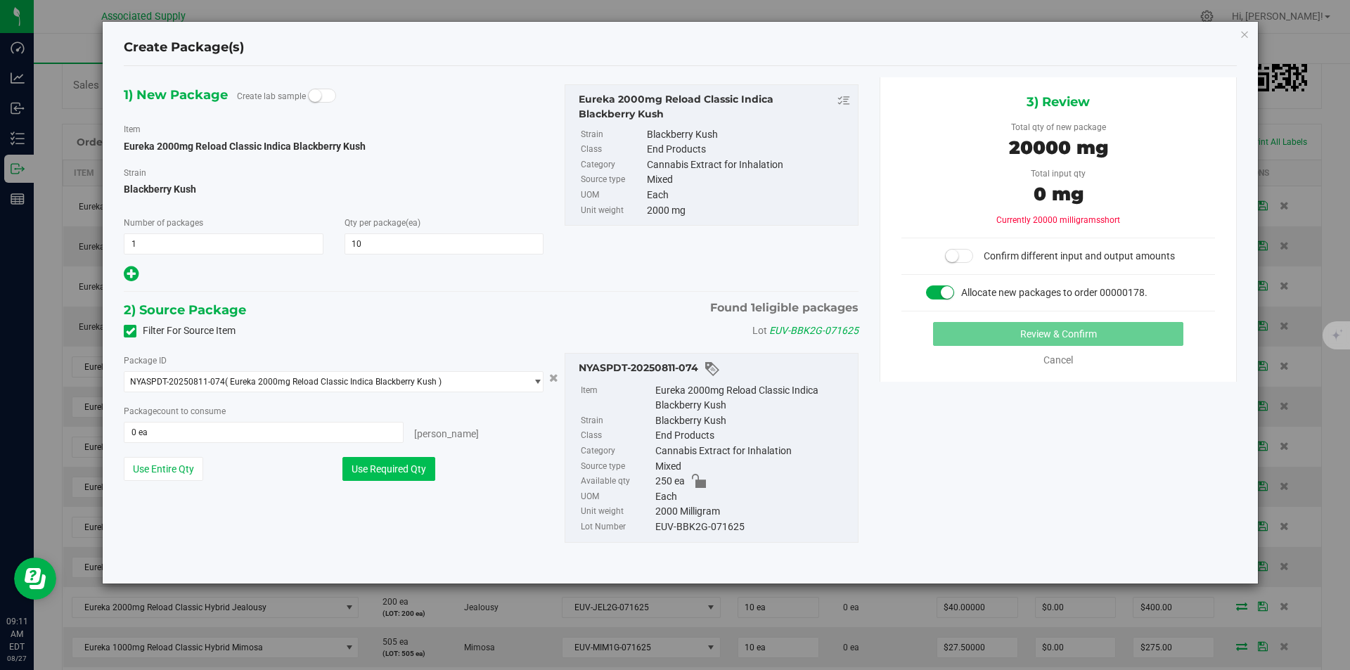
click at [402, 468] on button "Use Required Qty" at bounding box center [388, 469] width 93 height 24
type input "10 ea"
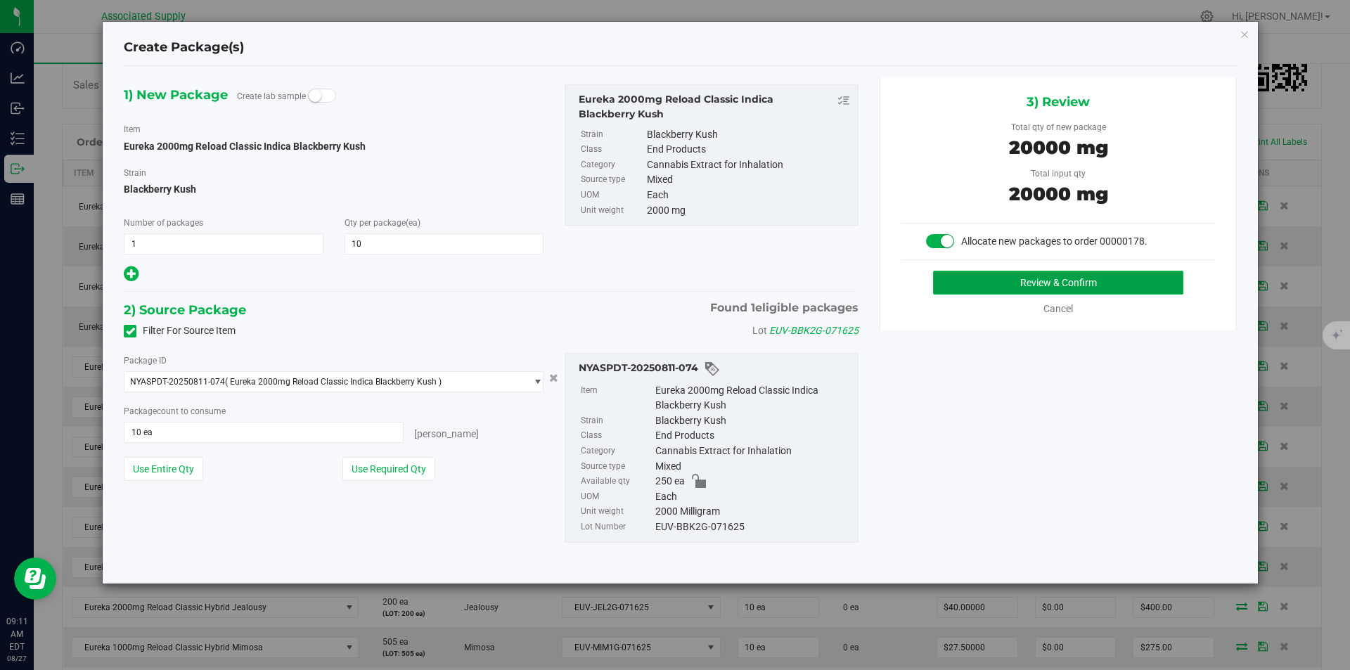
click at [1059, 280] on button "Review & Confirm" at bounding box center [1058, 283] width 250 height 24
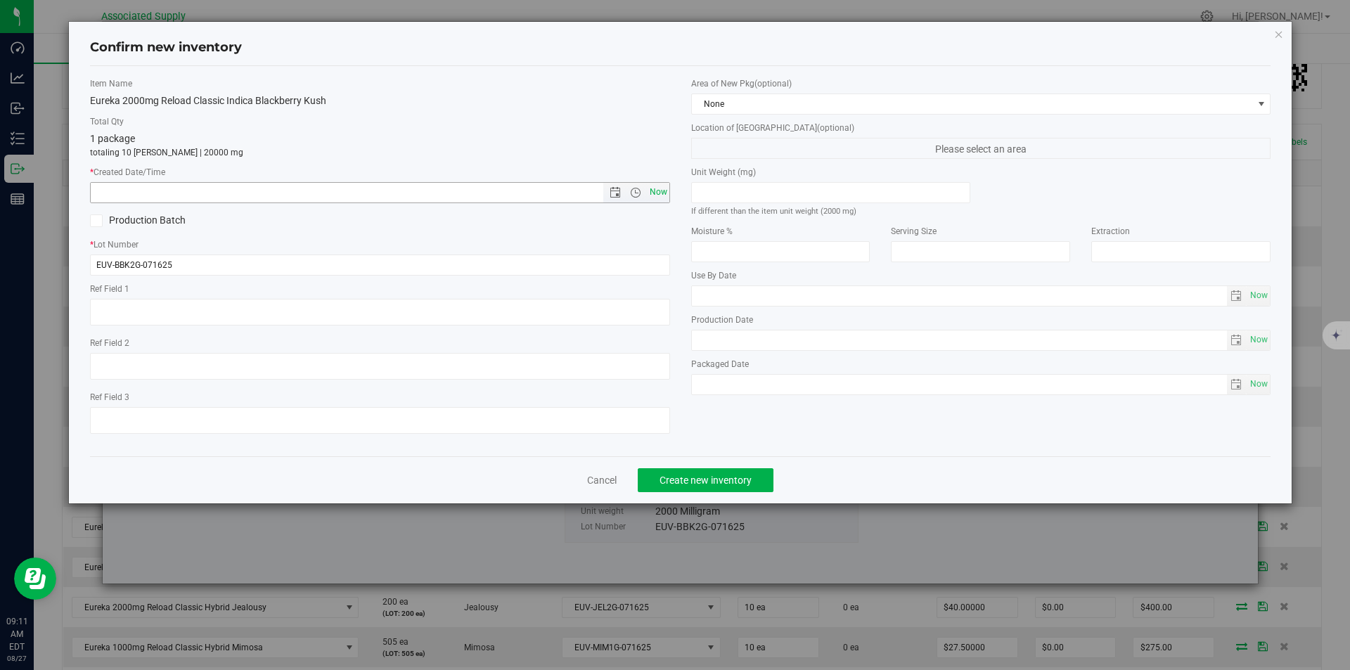
click at [655, 190] on span "Now" at bounding box center [658, 192] width 24 height 20
type input "[DATE] 9:11 AM"
click at [695, 484] on span "Create new inventory" at bounding box center [705, 479] width 92 height 11
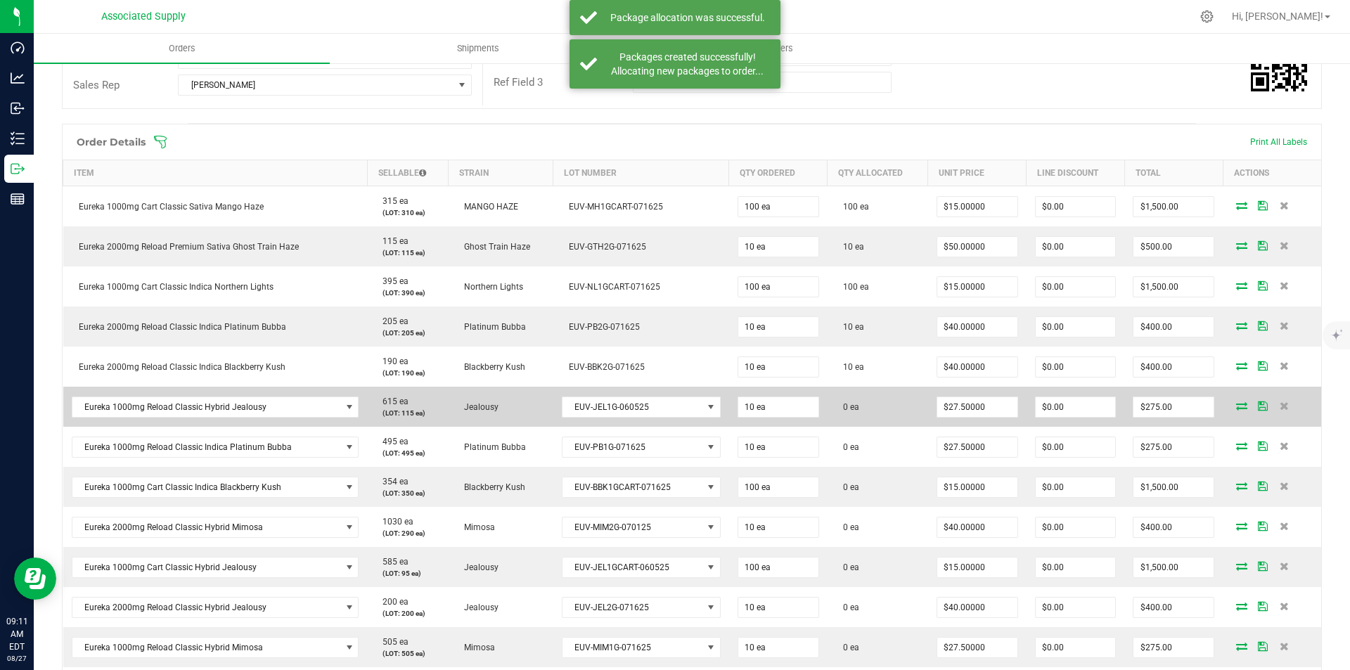
click at [1236, 402] on icon at bounding box center [1241, 405] width 11 height 8
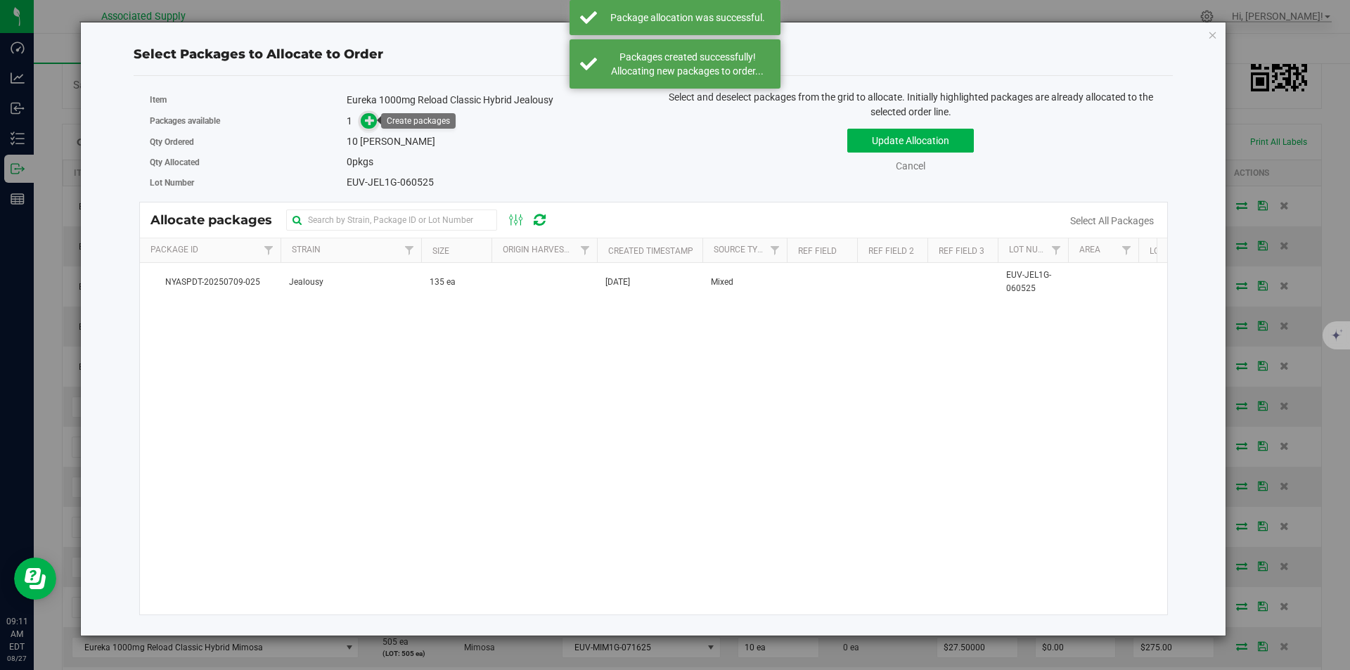
click at [366, 117] on icon at bounding box center [370, 120] width 11 height 11
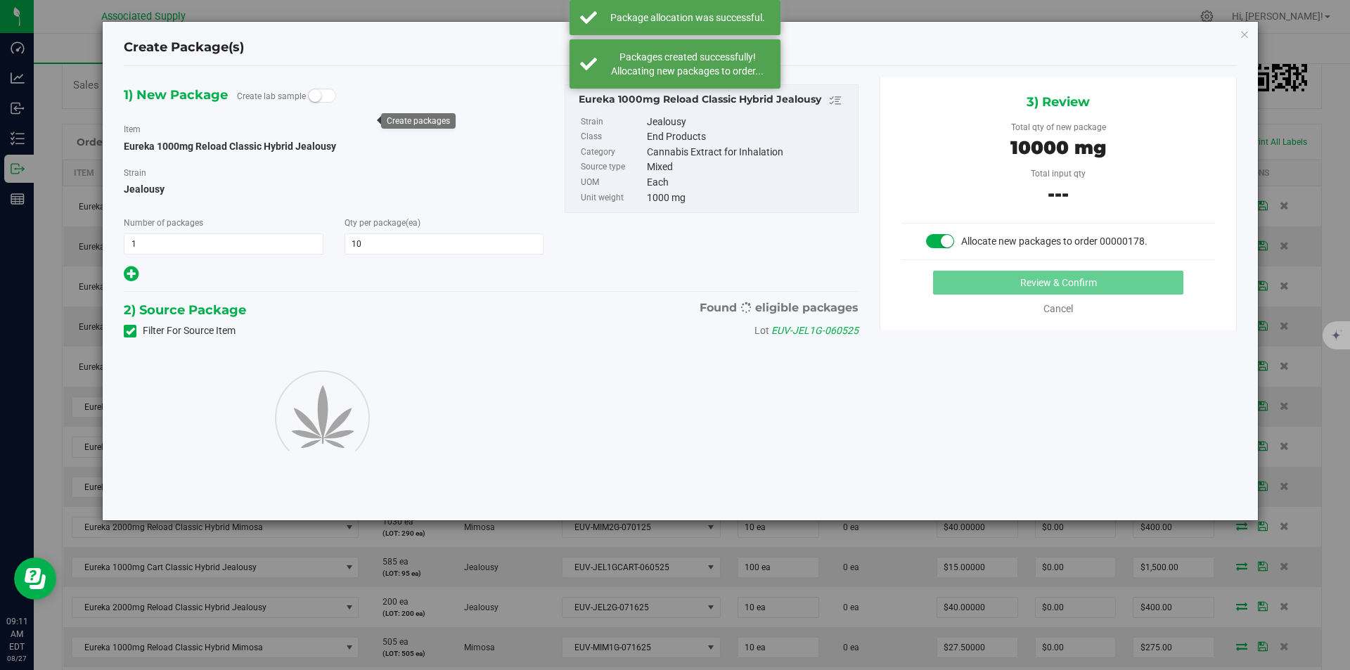
type input "10"
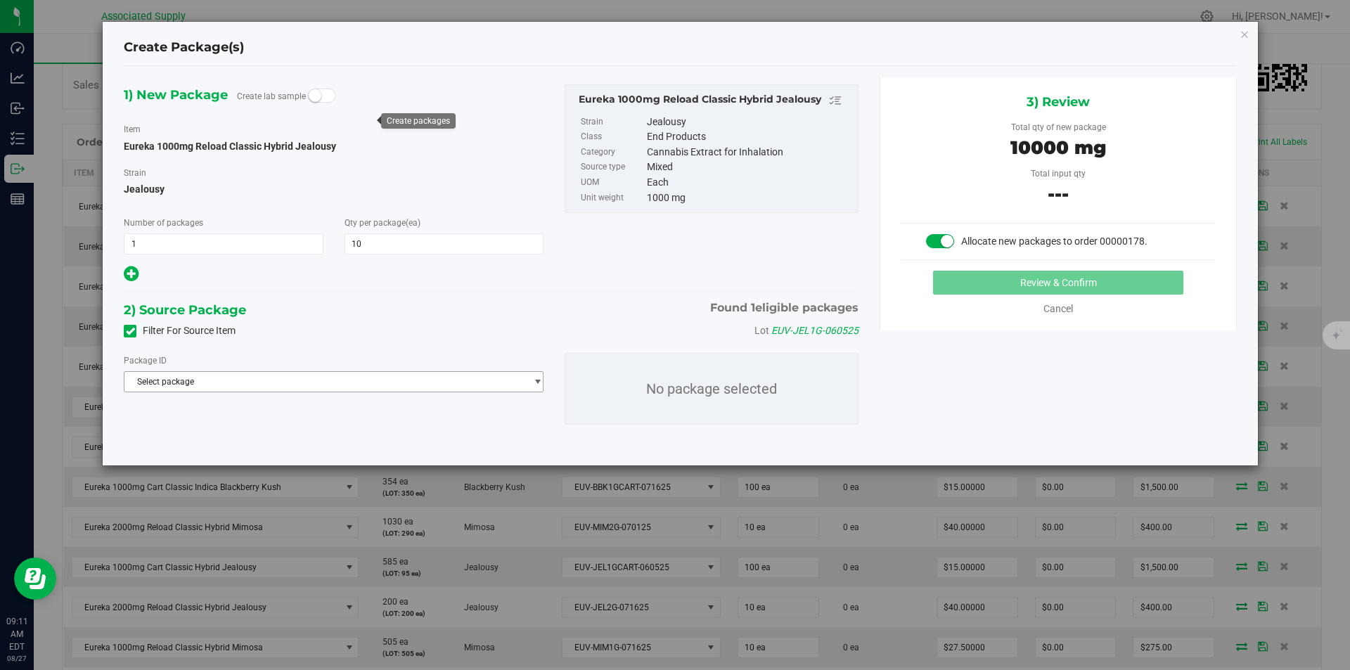
click at [399, 382] on span "Select package" at bounding box center [324, 382] width 401 height 20
click at [379, 443] on span "( Eureka 1000mg Reload Classic Hybrid Jealousy )" at bounding box center [326, 439] width 192 height 10
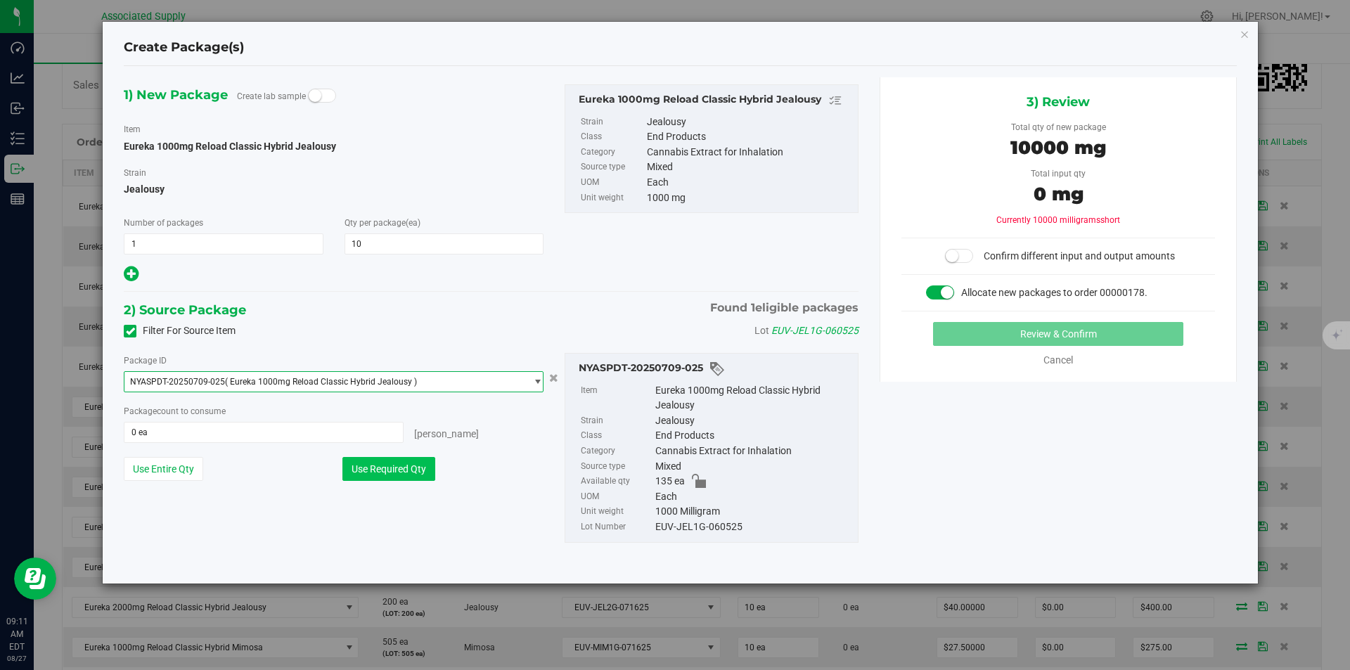
click at [413, 467] on button "Use Required Qty" at bounding box center [388, 469] width 93 height 24
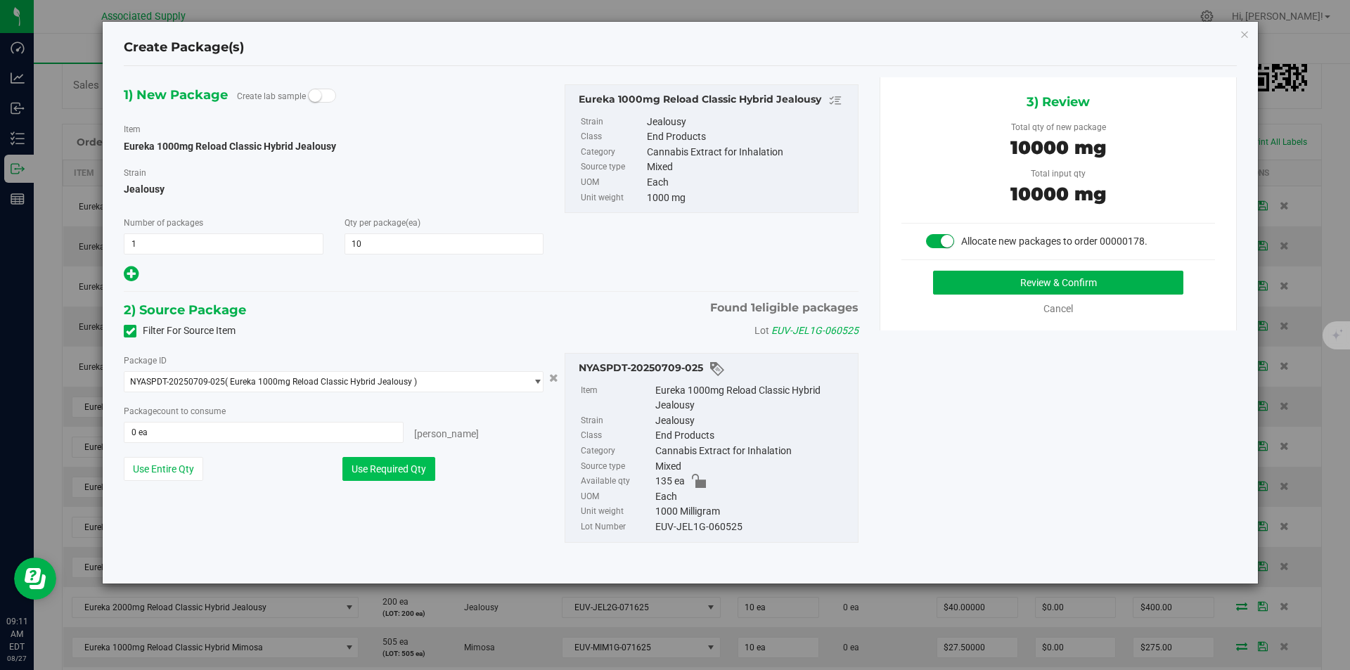
type input "10 ea"
click at [1061, 278] on button "Review & Confirm" at bounding box center [1058, 283] width 250 height 24
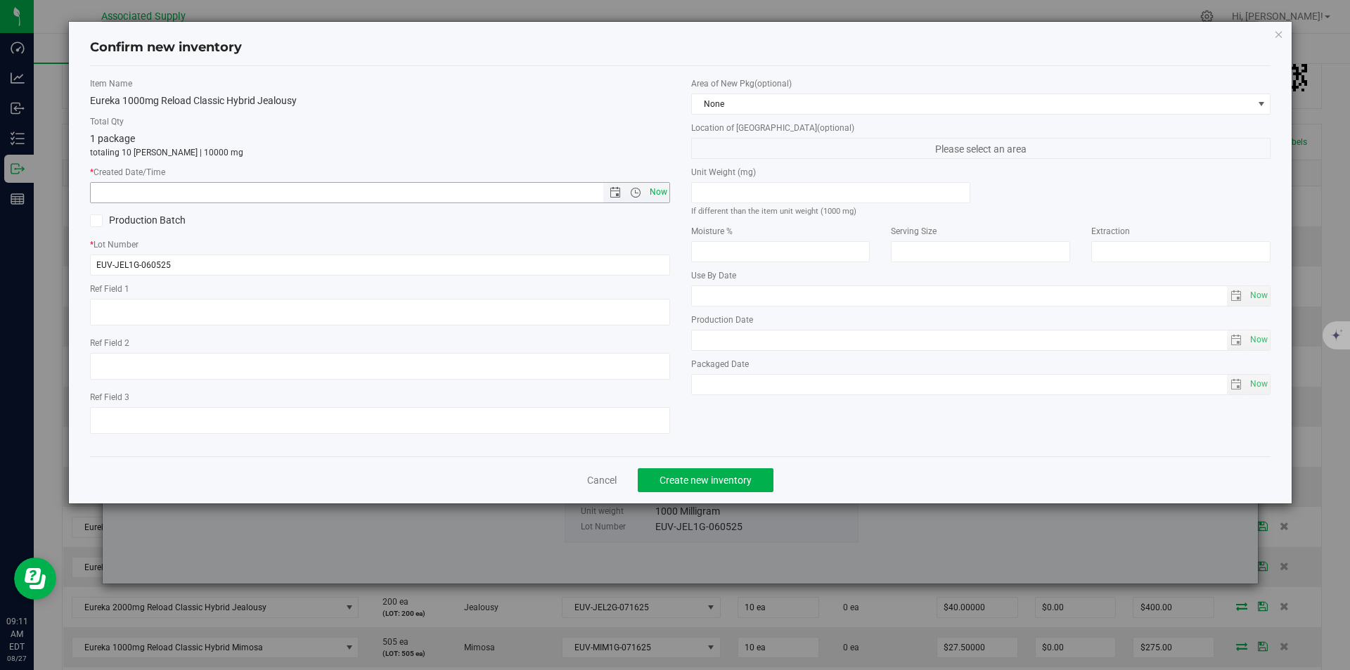
click at [654, 186] on span "Now" at bounding box center [658, 192] width 24 height 20
type input "[DATE] 9:11 AM"
click at [688, 478] on span "Create new inventory" at bounding box center [705, 479] width 92 height 11
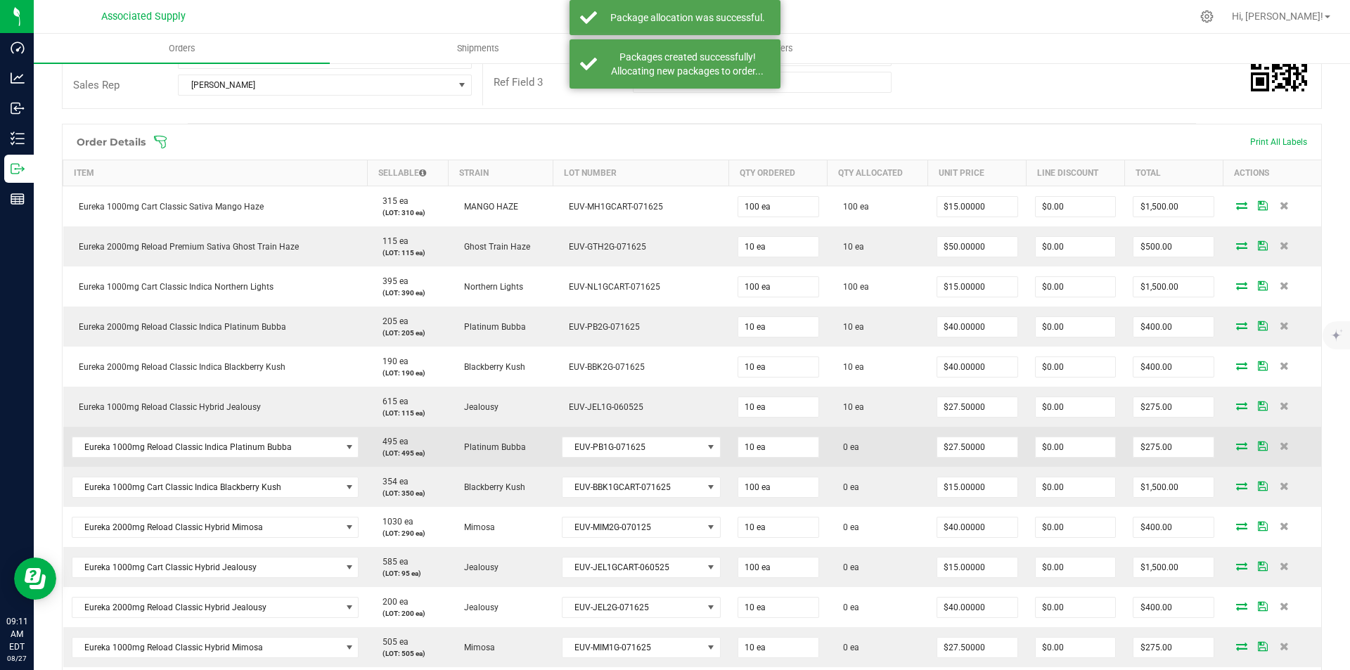
click at [1236, 445] on icon at bounding box center [1241, 445] width 11 height 8
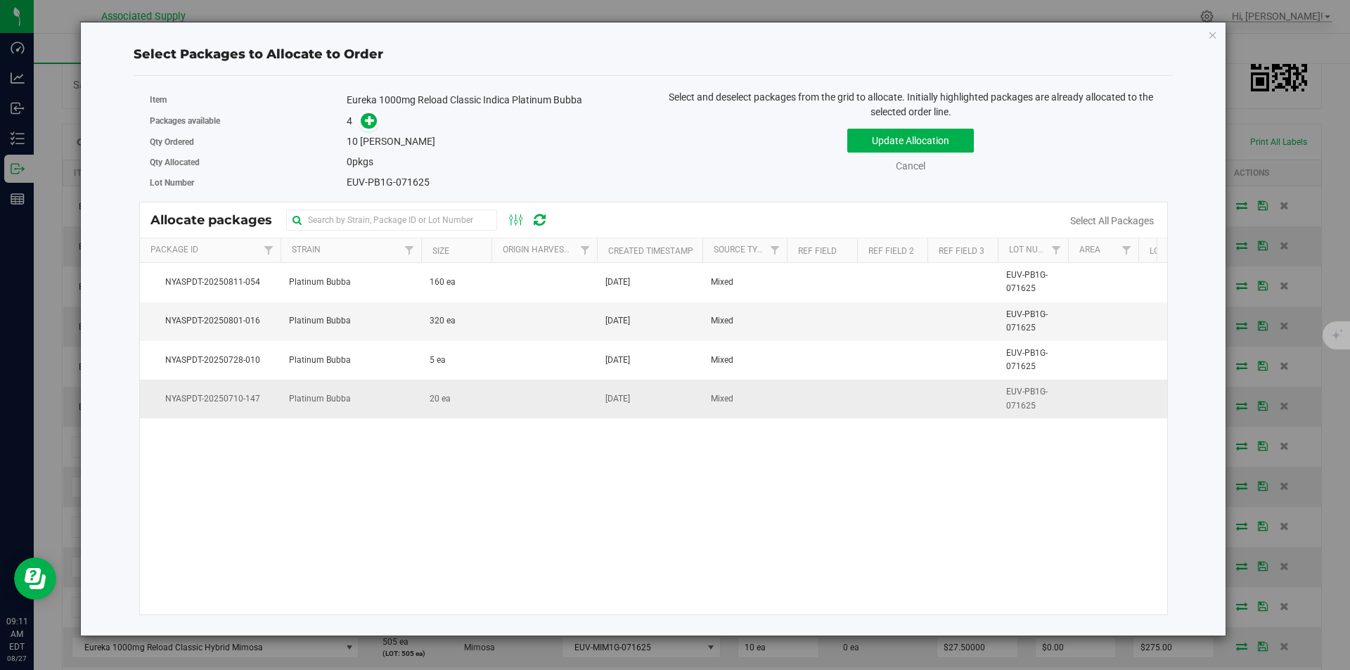
click at [296, 399] on span "Platinum Bubba" at bounding box center [320, 398] width 62 height 13
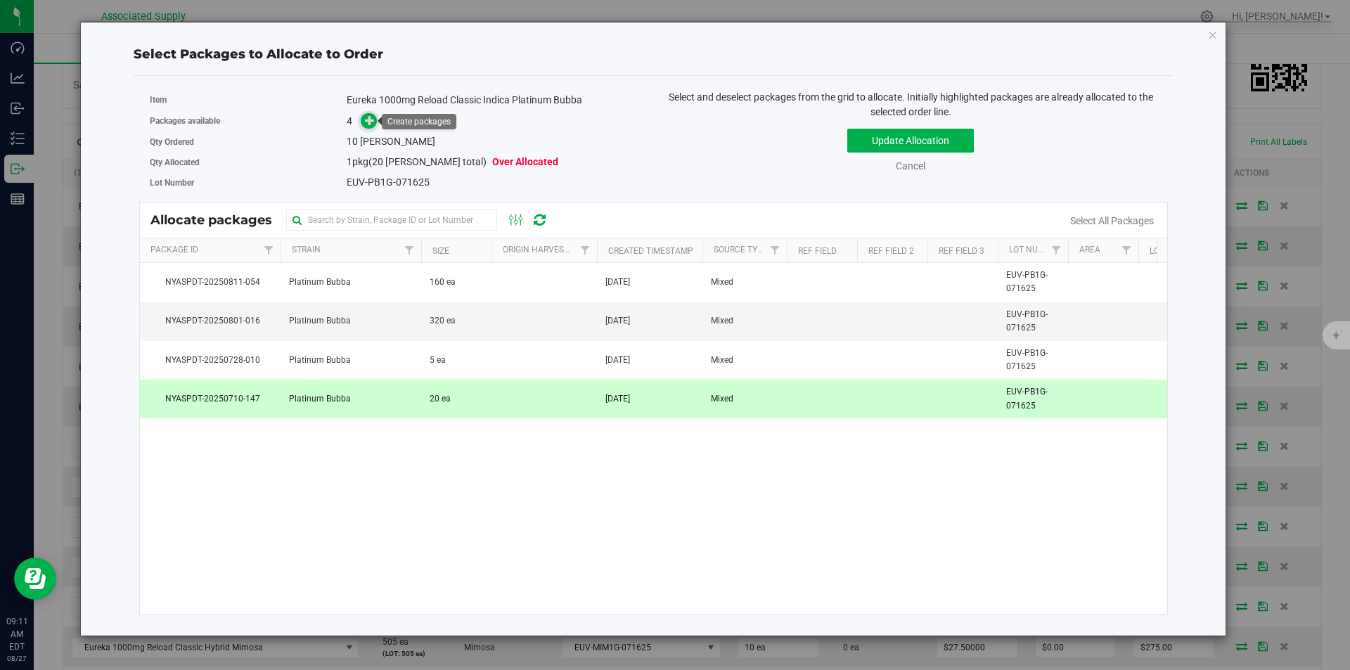
click at [374, 121] on icon at bounding box center [370, 120] width 10 height 10
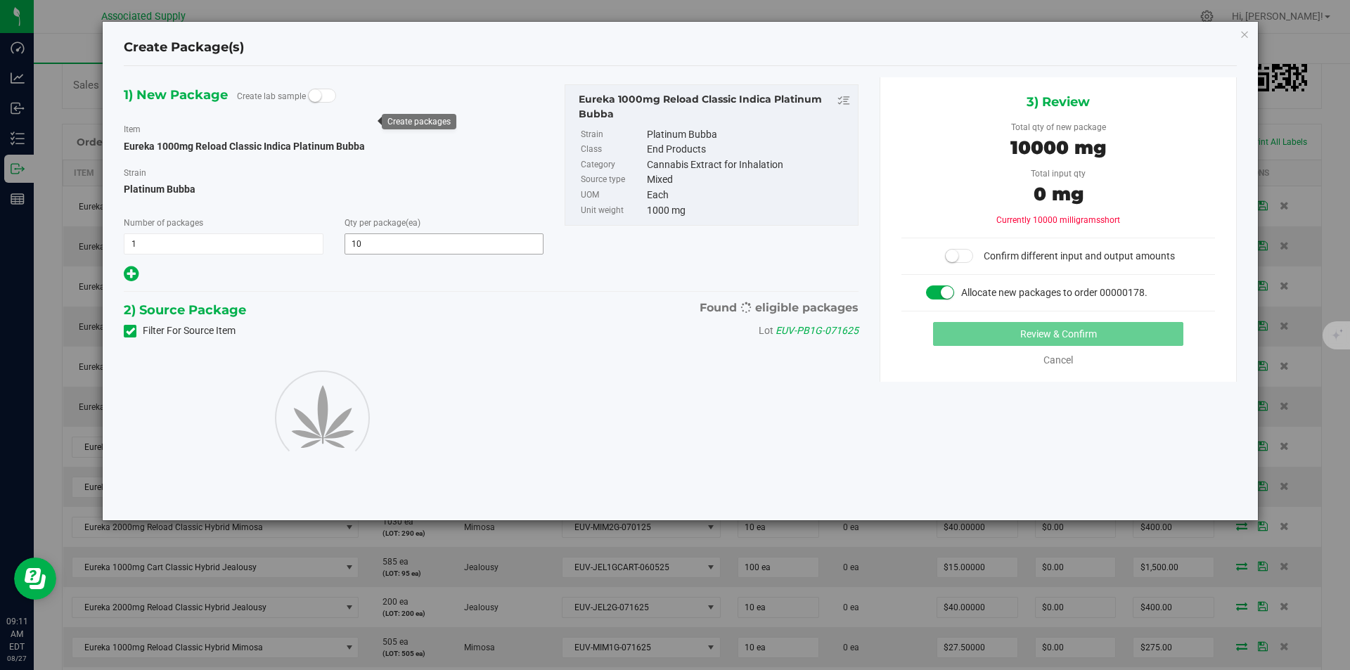
type input "10"
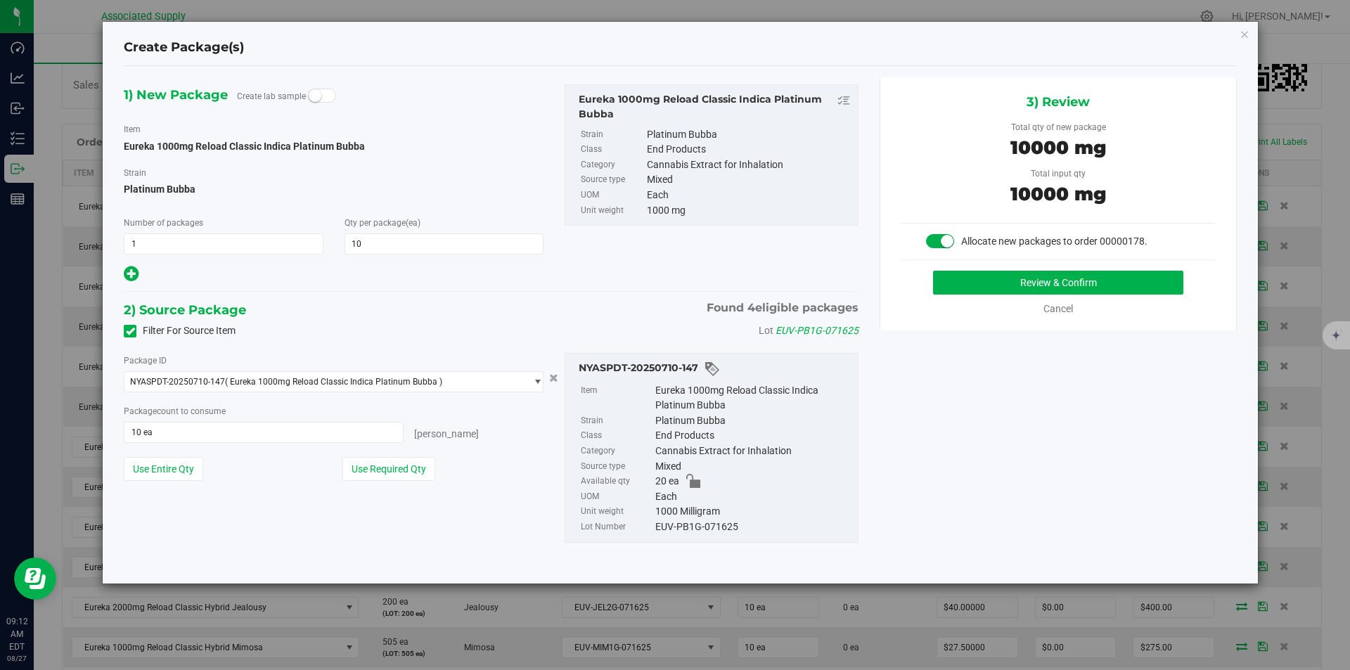
drag, startPoint x: 382, startPoint y: 465, endPoint x: 558, endPoint y: 395, distance: 189.7
click at [382, 467] on button "Use Required Qty" at bounding box center [388, 469] width 93 height 24
click at [1052, 285] on button "Review & Confirm" at bounding box center [1058, 283] width 250 height 24
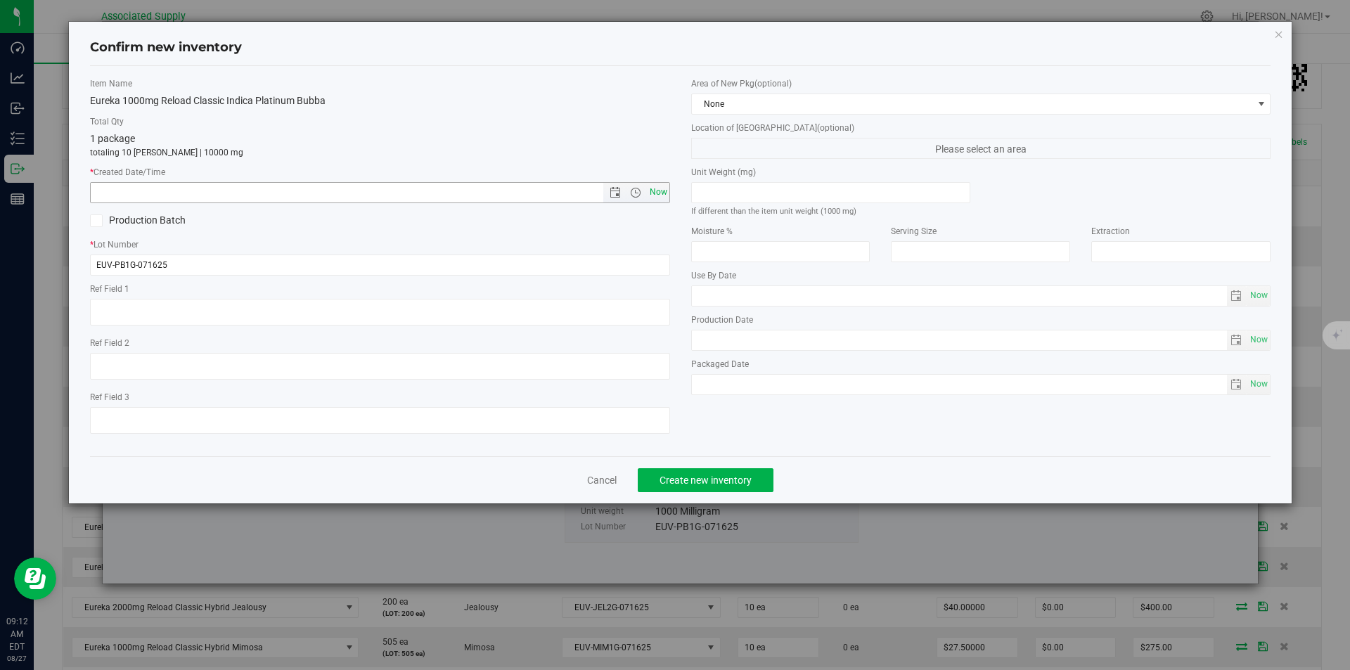
click at [652, 193] on span "Now" at bounding box center [658, 192] width 24 height 20
type input "[DATE] 9:12 AM"
click at [690, 484] on span "Create new inventory" at bounding box center [705, 479] width 92 height 11
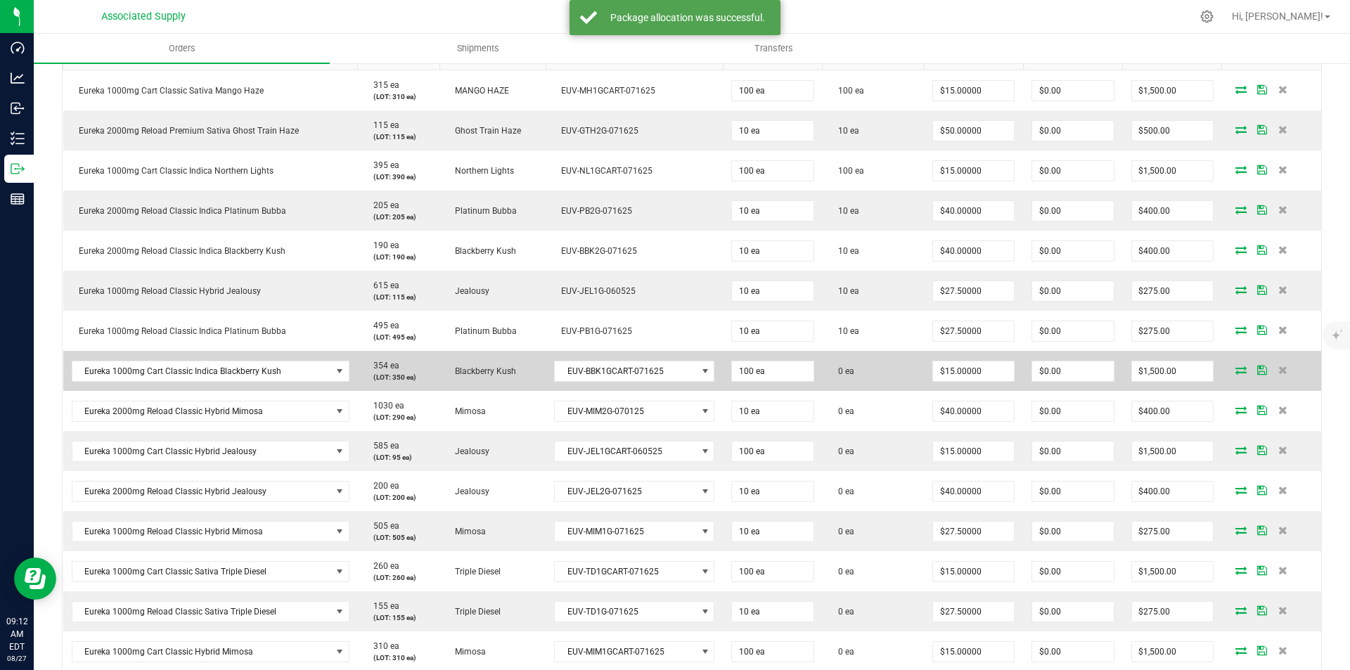
scroll to position [422, 0]
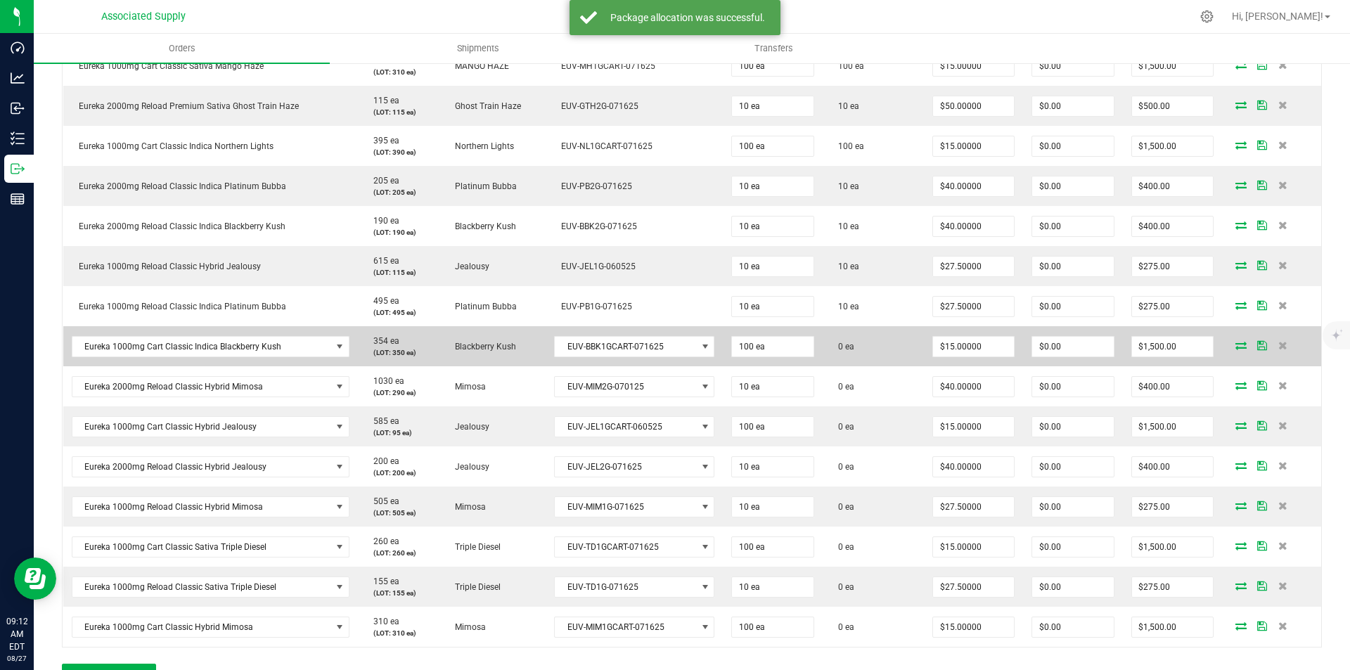
click at [1235, 347] on icon at bounding box center [1240, 345] width 11 height 8
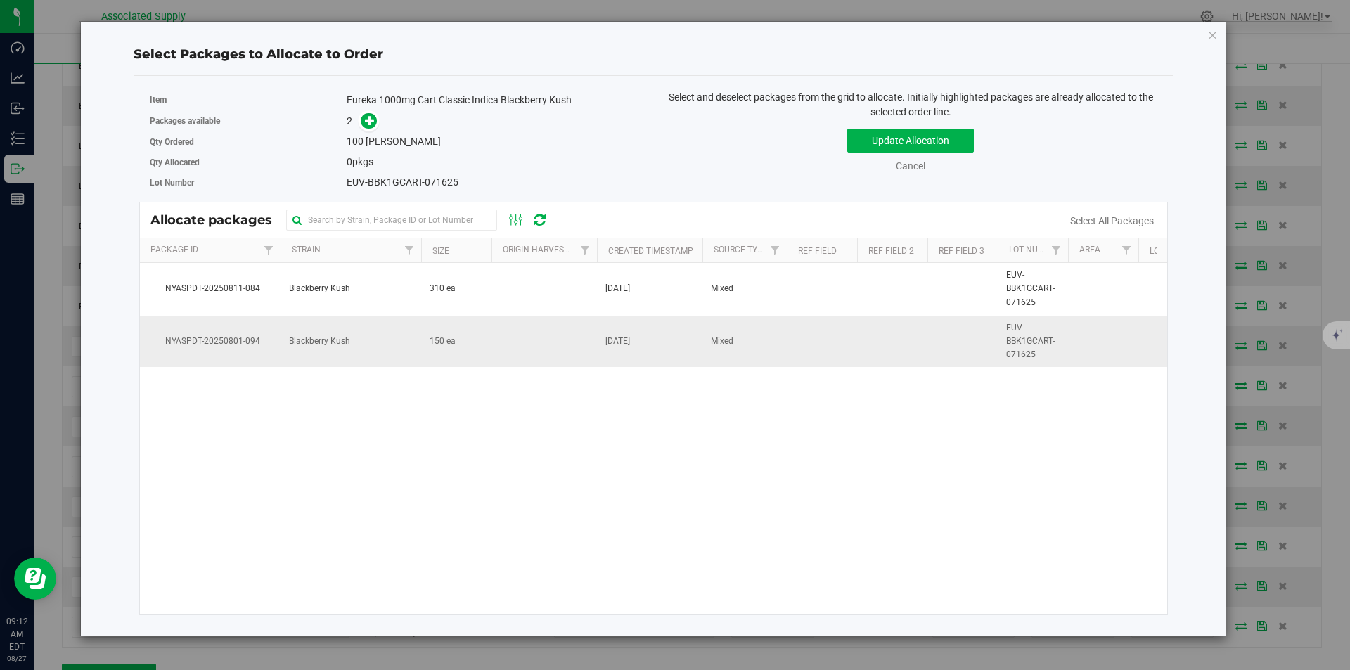
click at [304, 338] on span "Blackberry Kush" at bounding box center [319, 341] width 61 height 13
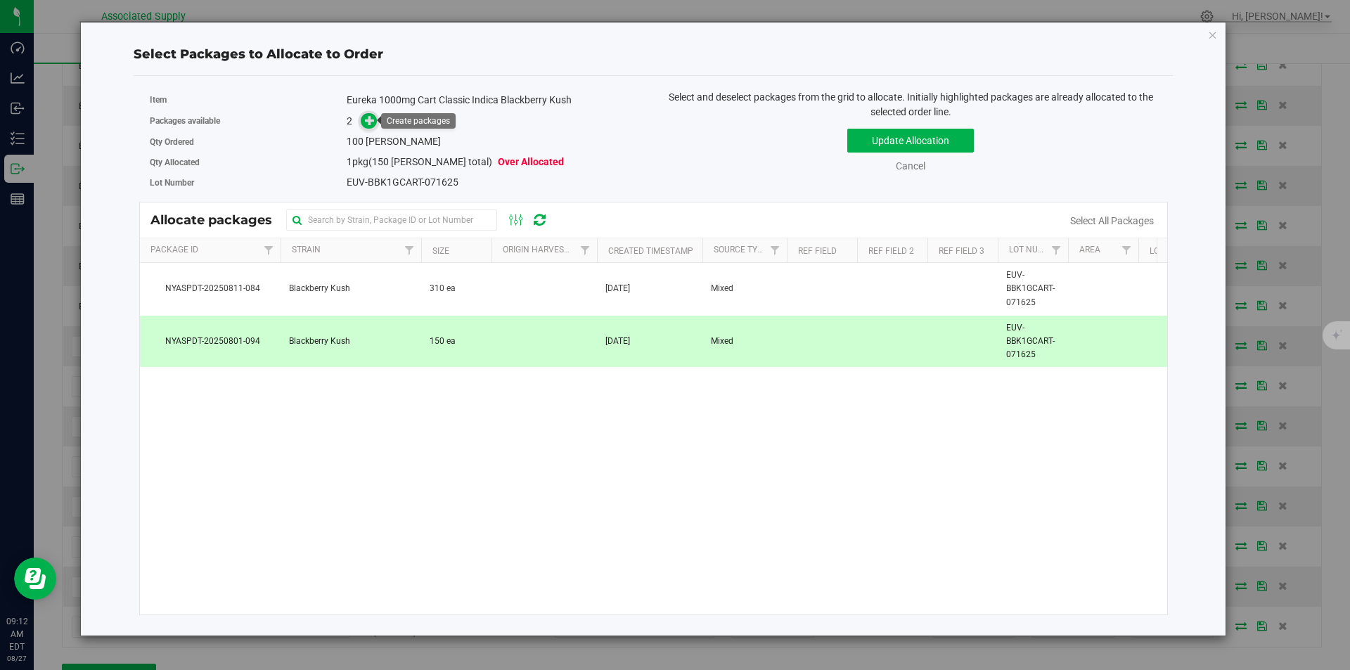
click at [362, 121] on span at bounding box center [369, 120] width 16 height 16
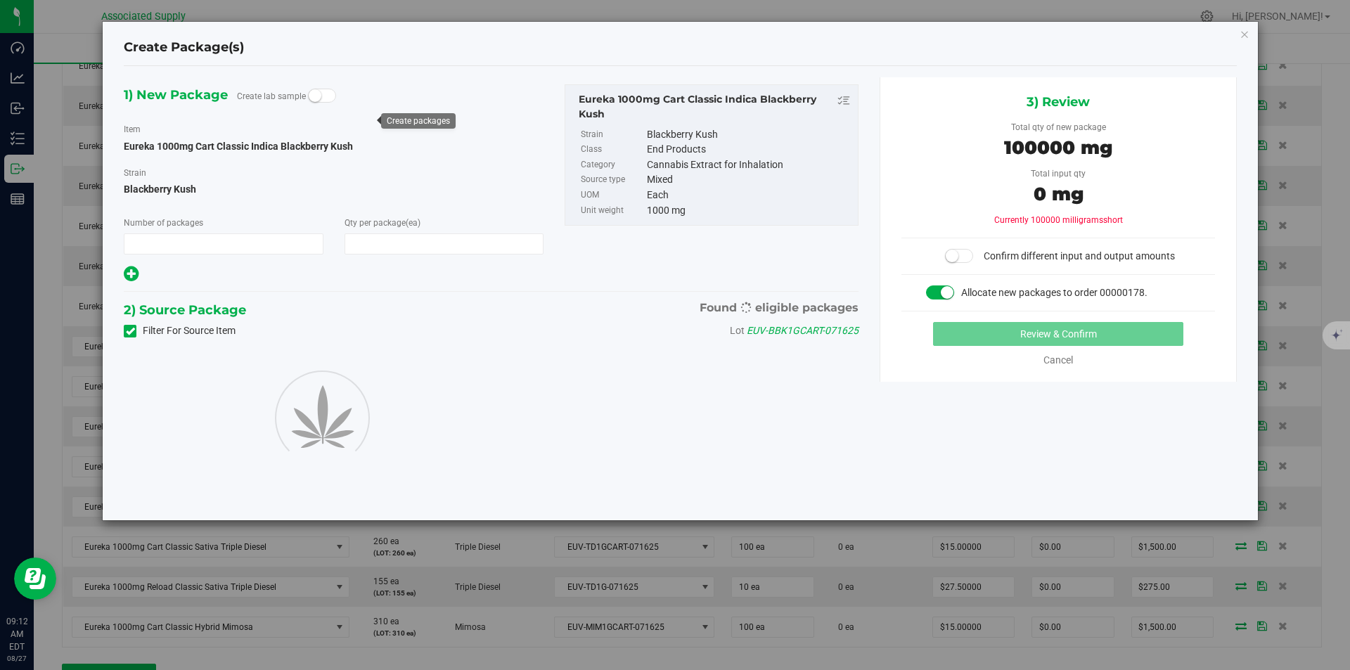
type input "1"
type input "100"
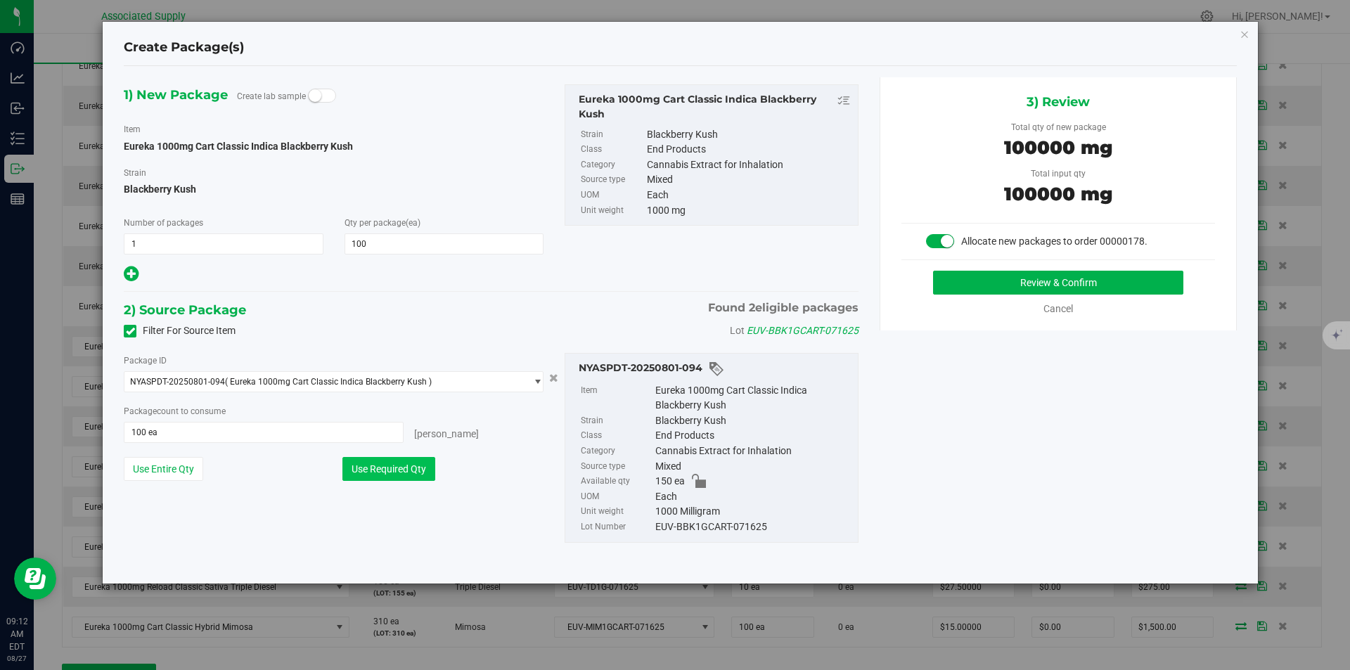
click at [385, 470] on button "Use Required Qty" at bounding box center [388, 469] width 93 height 24
click at [1060, 284] on button "Review & Confirm" at bounding box center [1058, 283] width 250 height 24
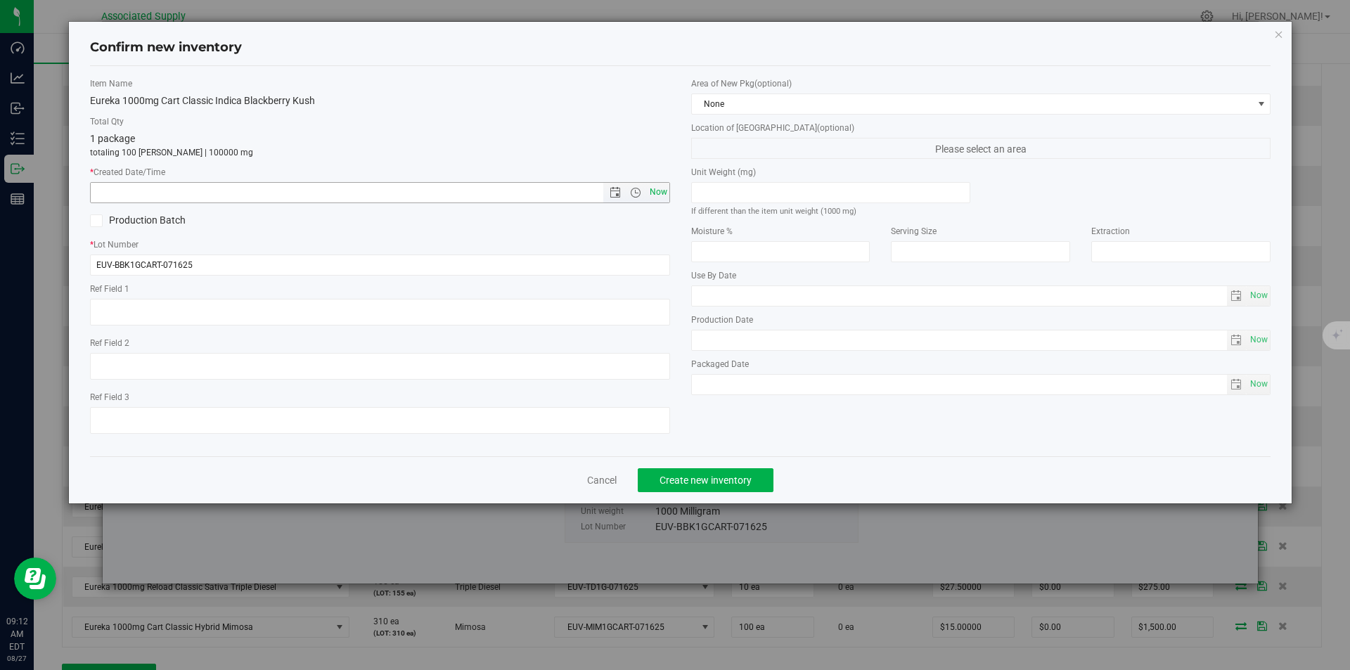
click at [662, 188] on span "Now" at bounding box center [658, 192] width 24 height 20
type input "[DATE] 9:12 AM"
click at [729, 481] on span "Create new inventory" at bounding box center [705, 479] width 92 height 11
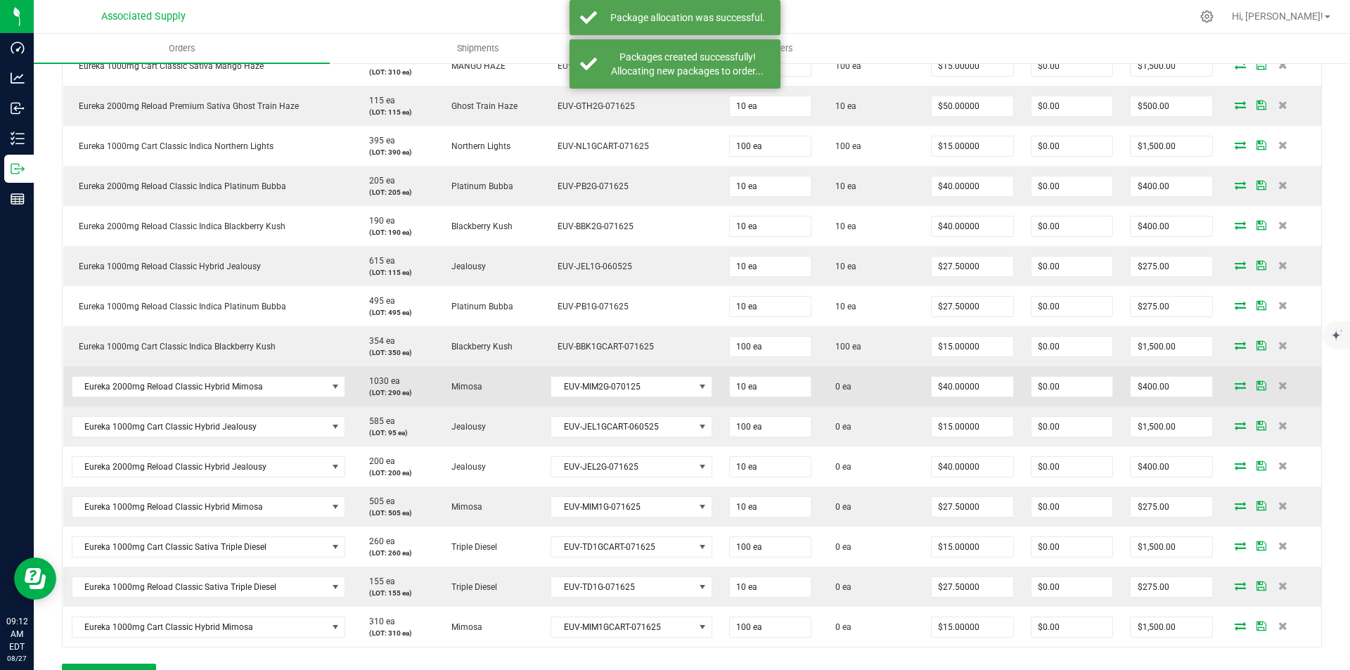
click at [1234, 383] on icon at bounding box center [1239, 385] width 11 height 8
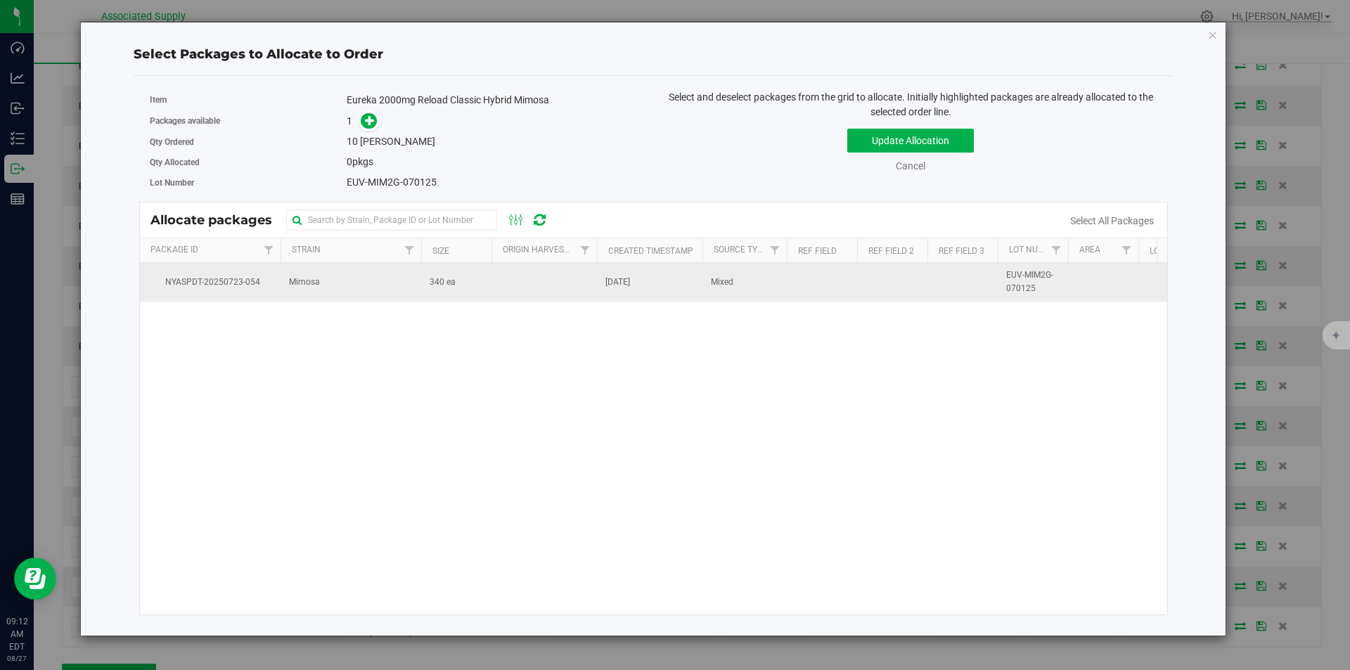
click at [306, 282] on span "Mimosa" at bounding box center [304, 282] width 31 height 13
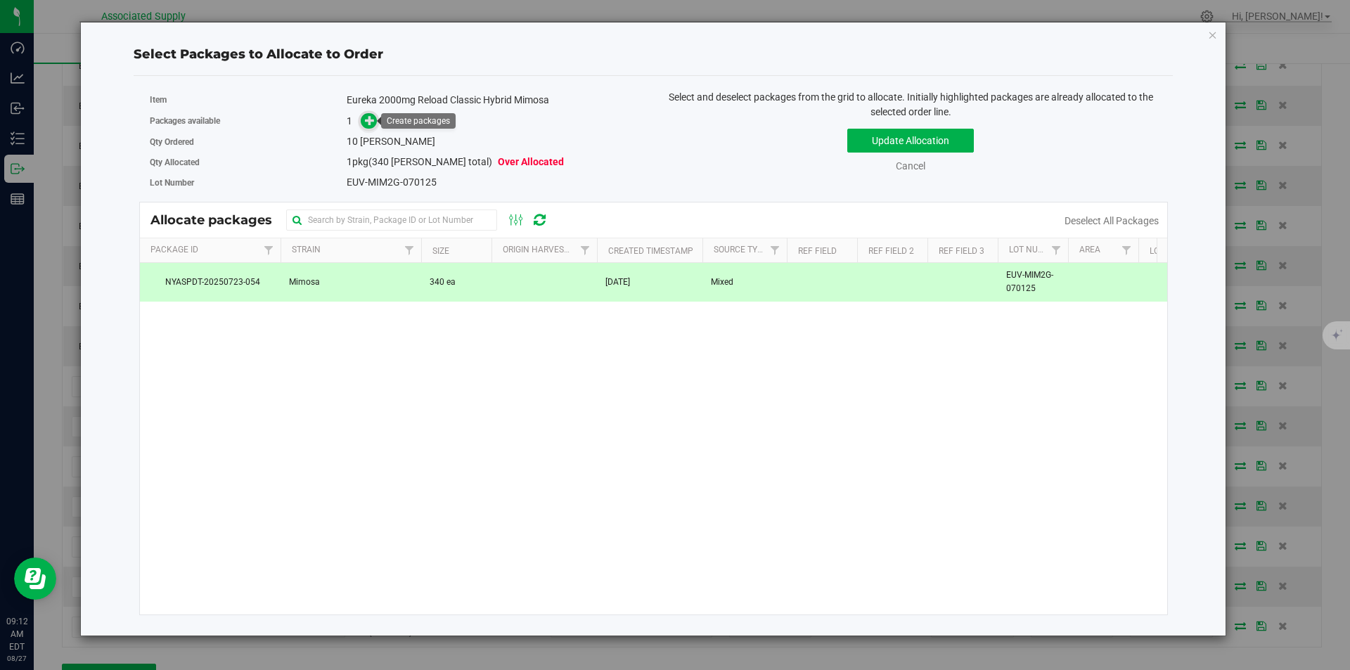
click at [372, 123] on icon at bounding box center [370, 120] width 10 height 10
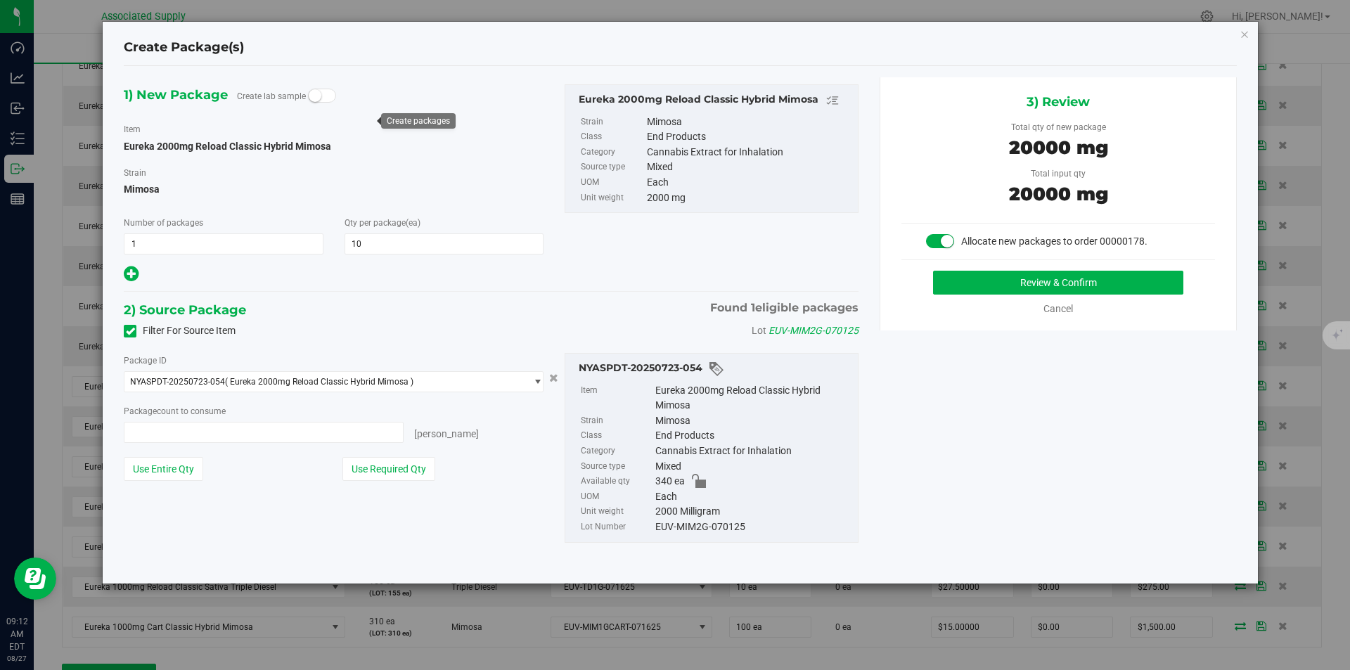
type input "10 ea"
click at [381, 471] on button "Use Required Qty" at bounding box center [388, 469] width 93 height 24
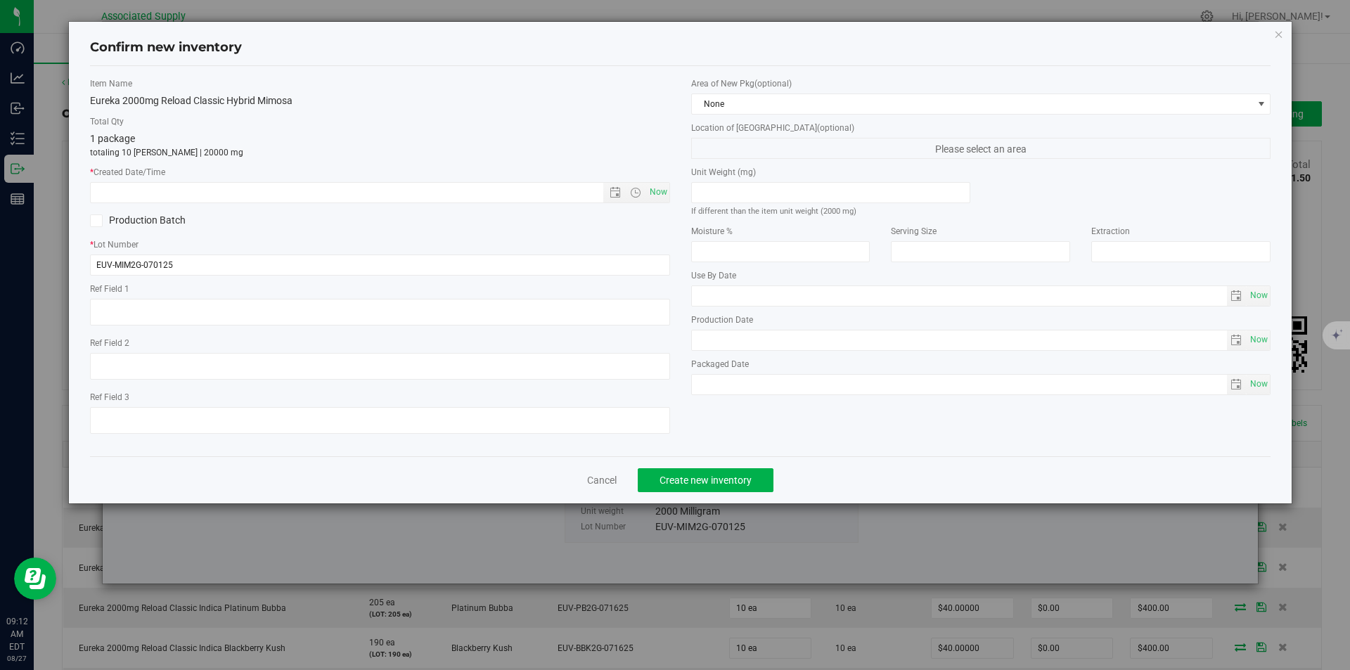
scroll to position [422, 0]
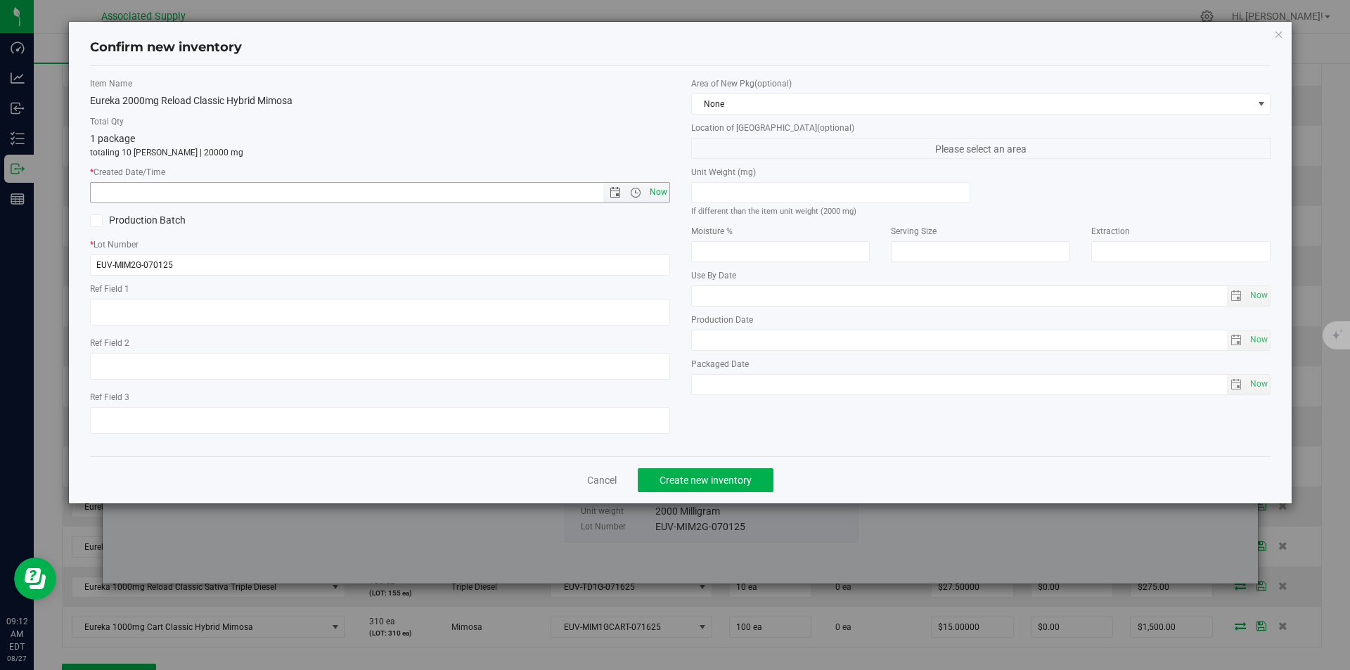
click at [655, 188] on span "Now" at bounding box center [658, 192] width 24 height 20
type input "8/27/2025 9:12 AM"
click at [696, 484] on span "Create new inventory" at bounding box center [705, 479] width 92 height 11
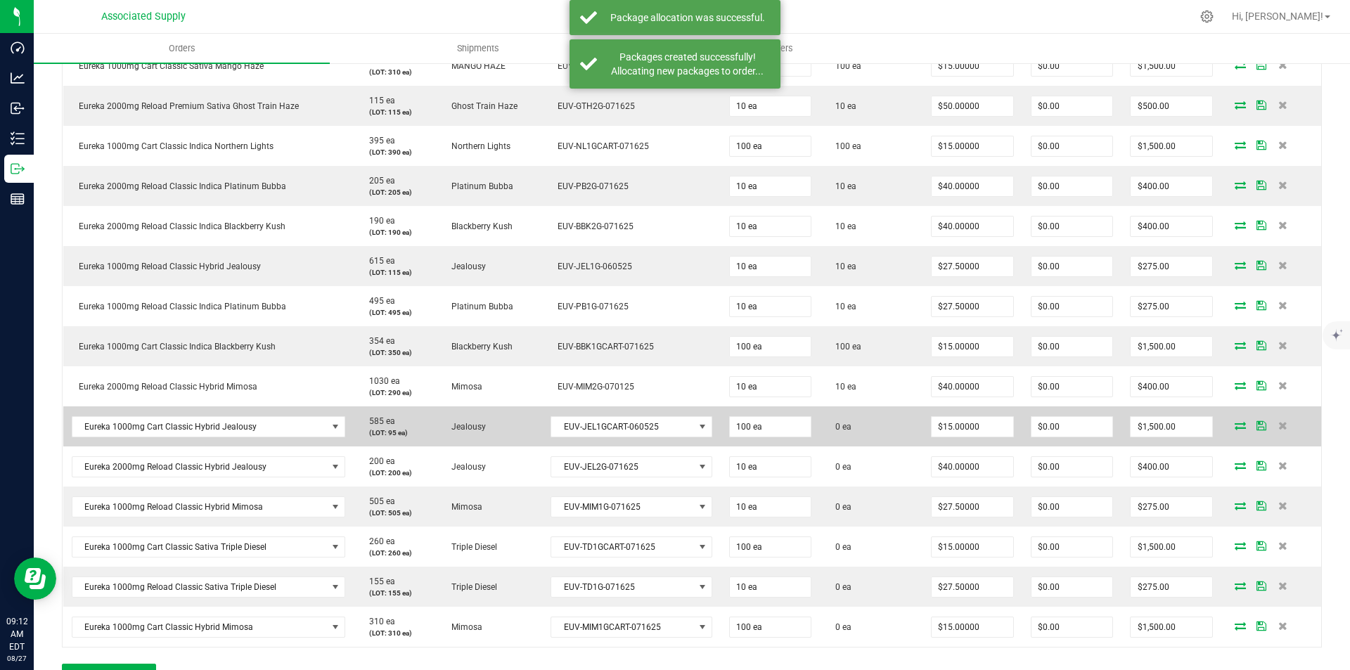
click at [1234, 424] on icon at bounding box center [1239, 425] width 11 height 8
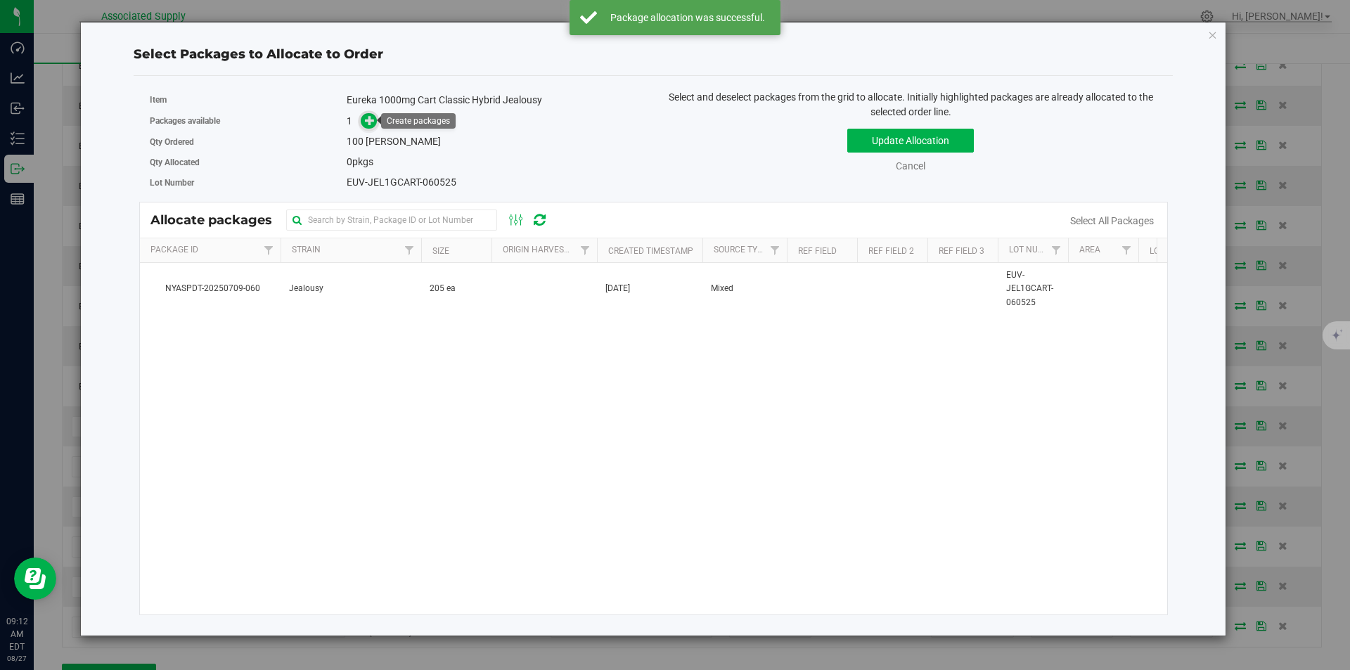
click at [372, 122] on icon at bounding box center [370, 120] width 10 height 10
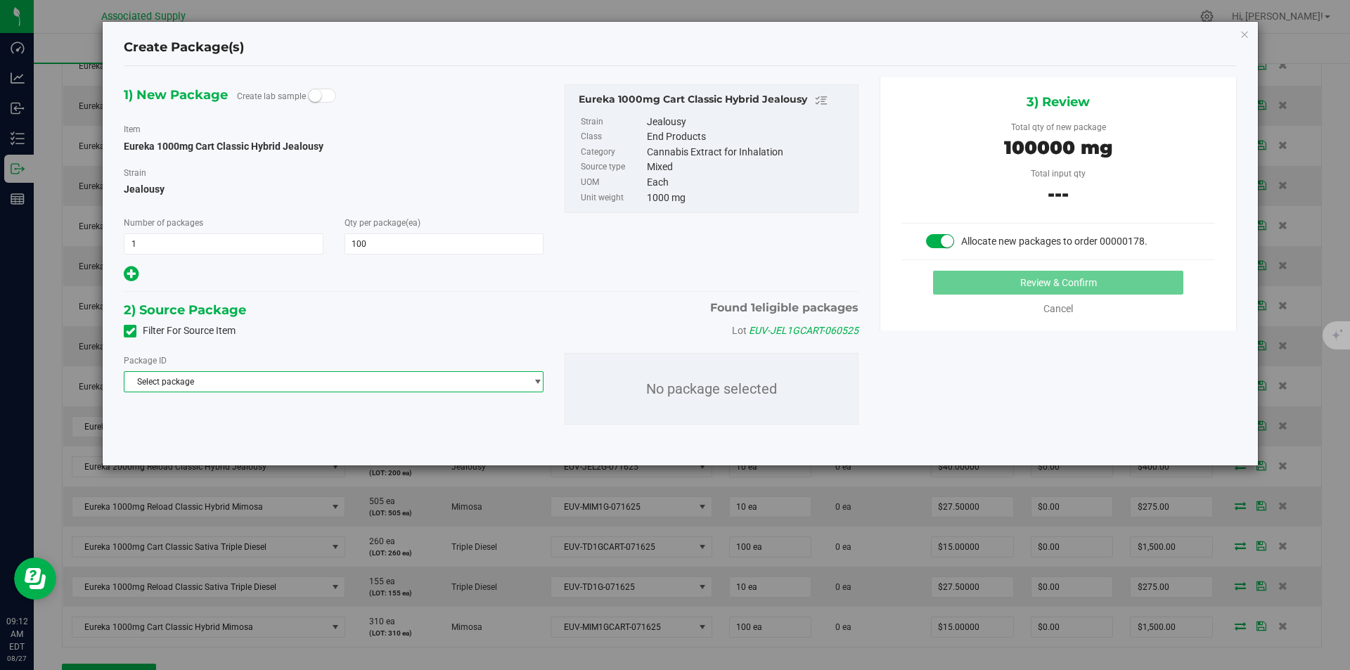
click at [324, 380] on span "Select package" at bounding box center [324, 382] width 401 height 20
click at [319, 440] on span "( Eureka 1000mg Cart Classic Hybrid Jealousy )" at bounding box center [321, 439] width 182 height 10
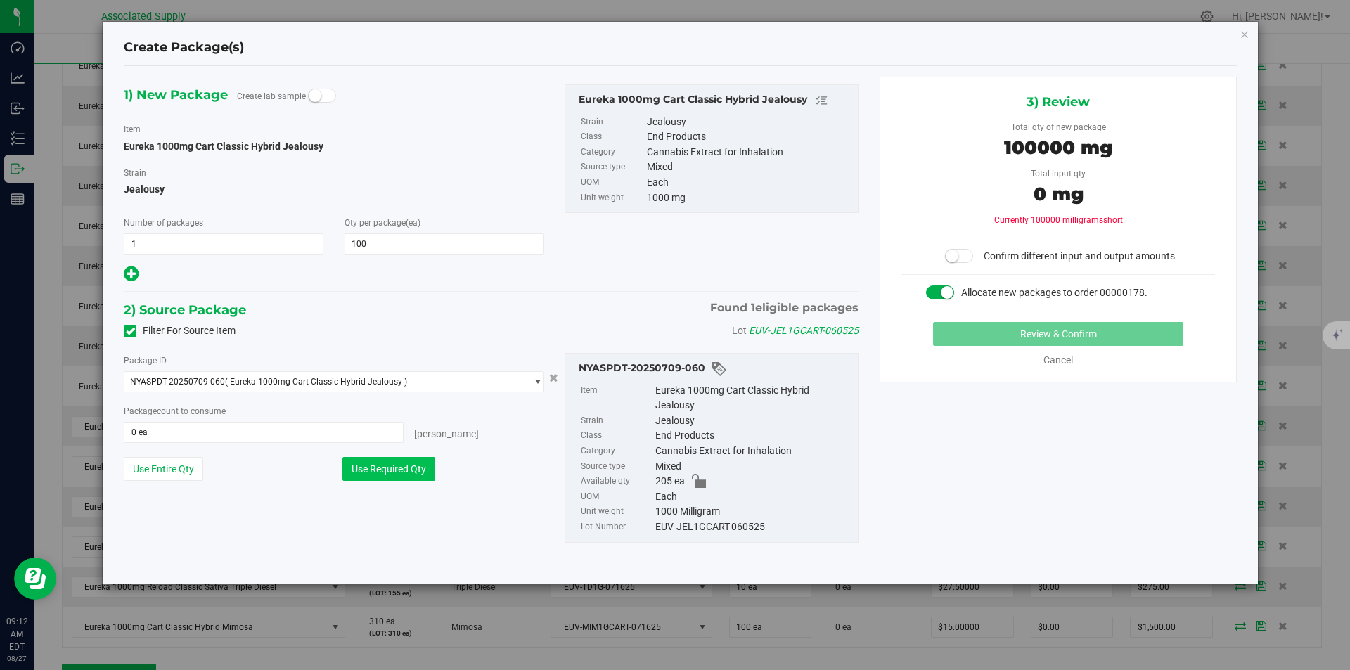
click at [401, 471] on button "Use Required Qty" at bounding box center [388, 469] width 93 height 24
type input "100 ea"
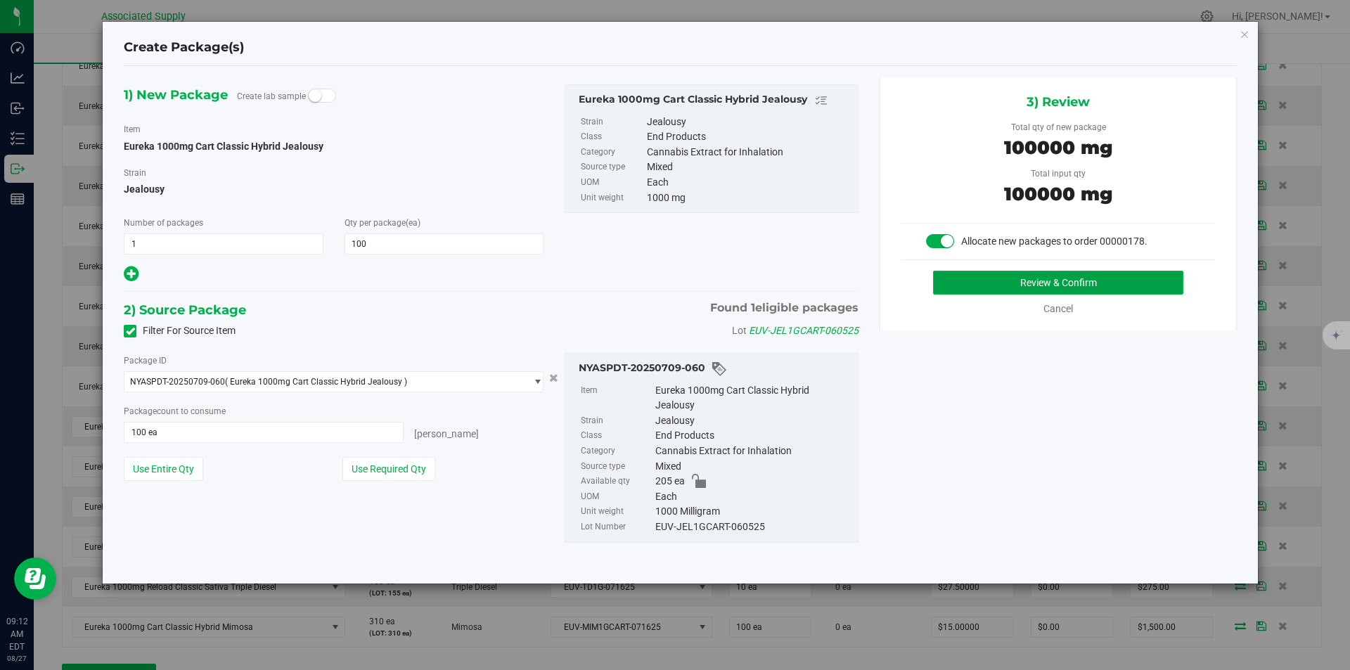
click at [1022, 282] on button "Review & Confirm" at bounding box center [1058, 283] width 250 height 24
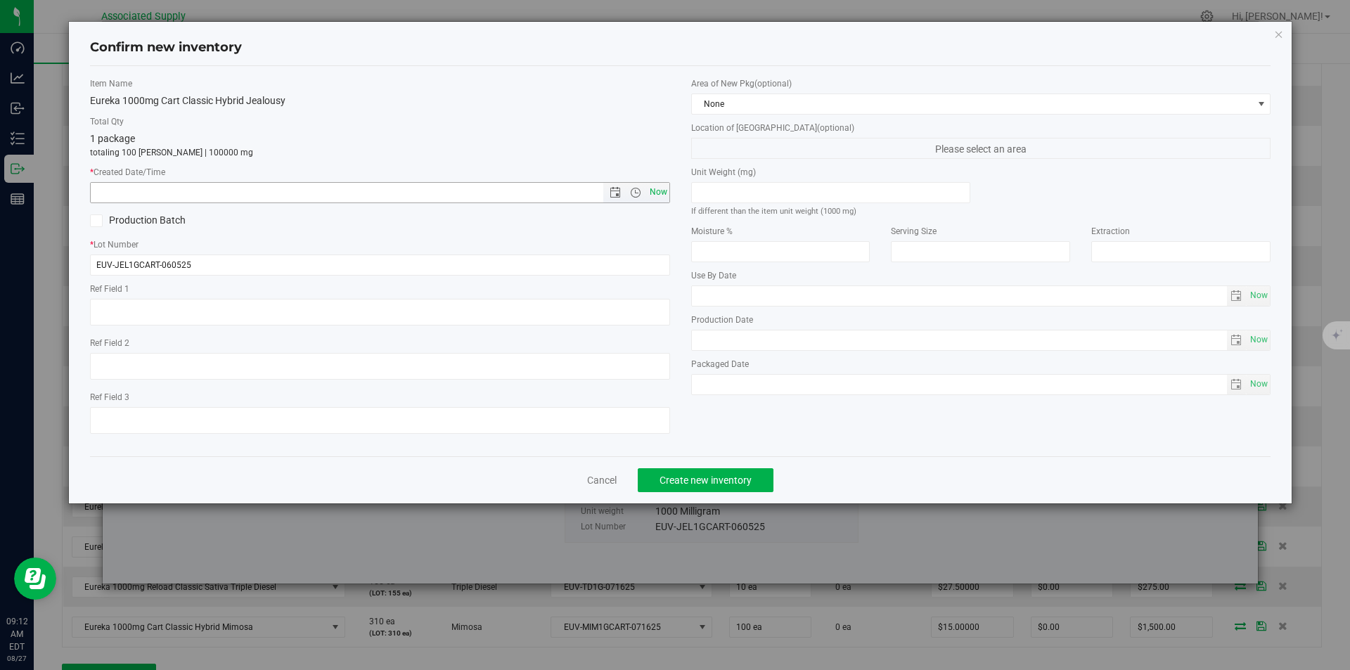
click at [657, 191] on span "Now" at bounding box center [658, 192] width 24 height 20
type input "[DATE] 9:12 AM"
click at [676, 484] on span "Create new inventory" at bounding box center [705, 479] width 92 height 11
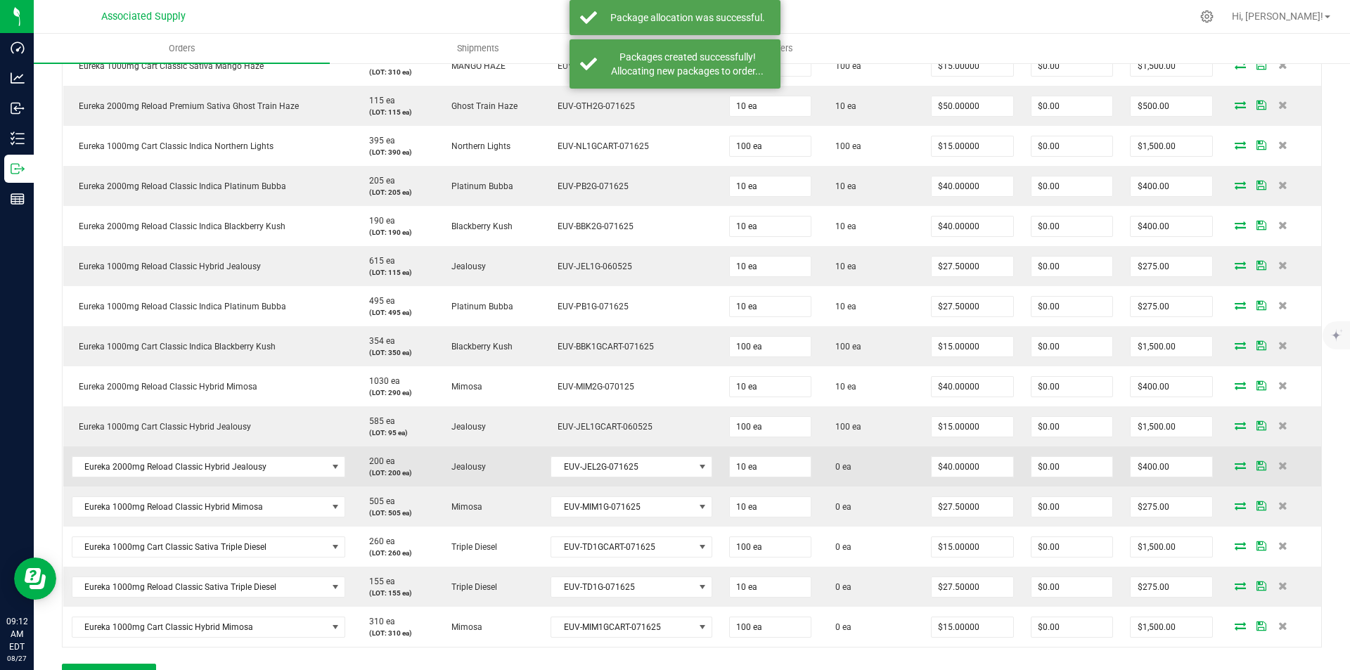
click at [1234, 467] on icon at bounding box center [1239, 465] width 11 height 8
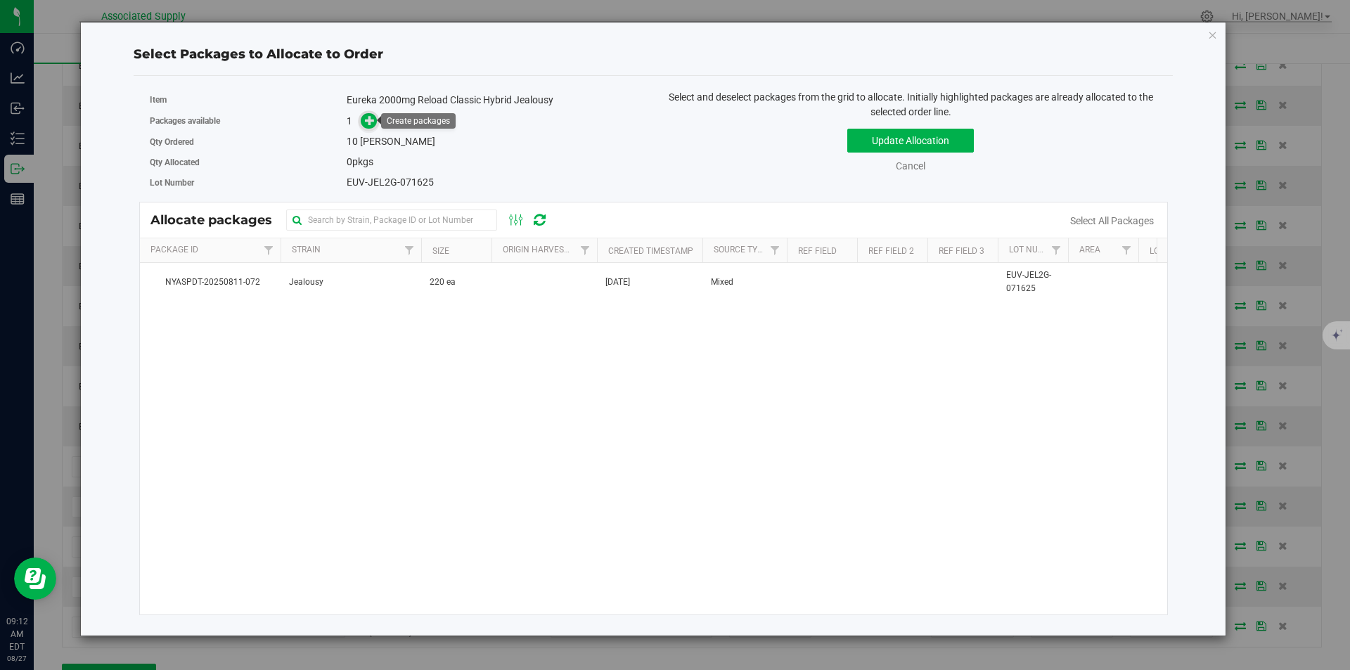
click at [368, 120] on icon at bounding box center [370, 120] width 10 height 10
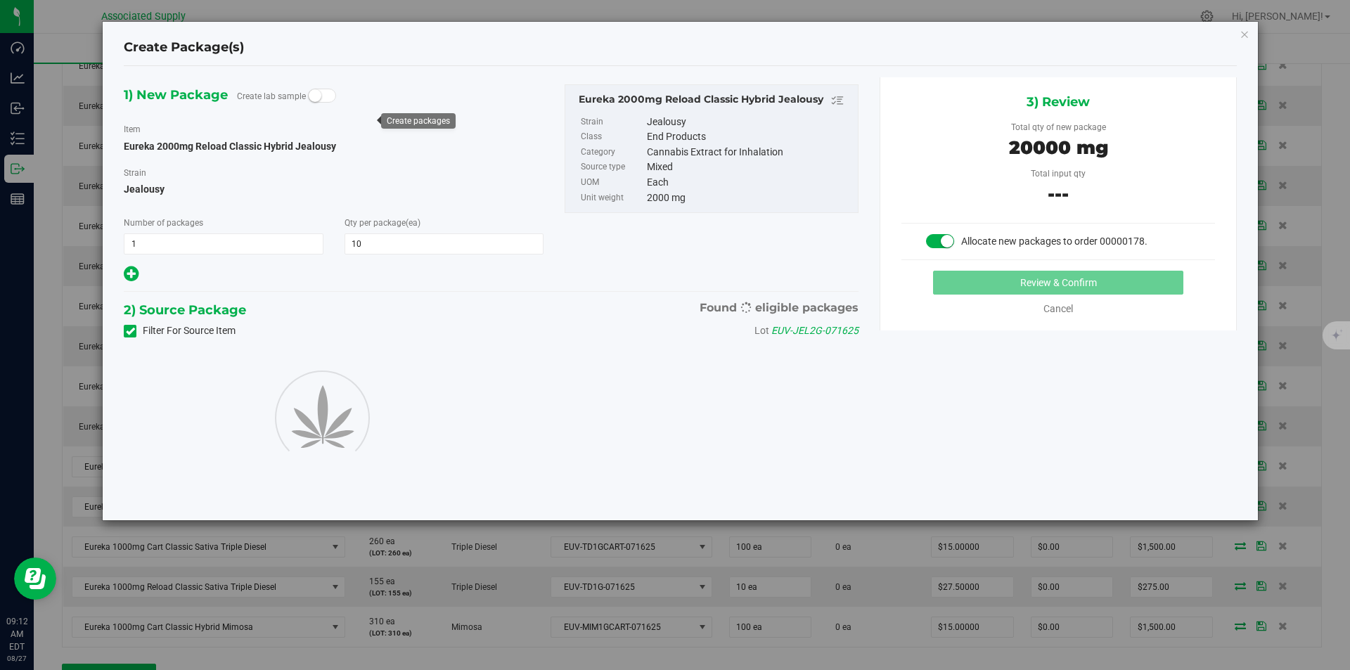
type input "10"
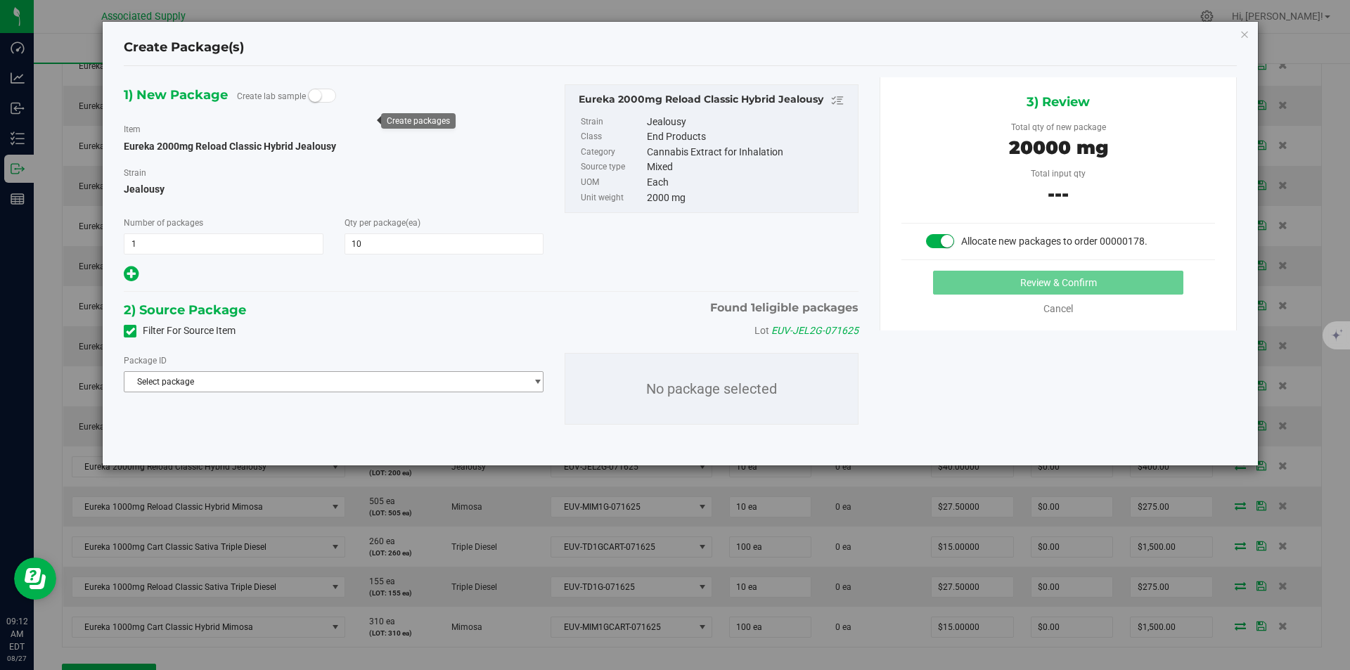
click at [392, 378] on span "Select package" at bounding box center [324, 382] width 401 height 20
click at [366, 441] on span "( Eureka 2000mg Reload Classic Hybrid Jealousy )" at bounding box center [326, 439] width 192 height 10
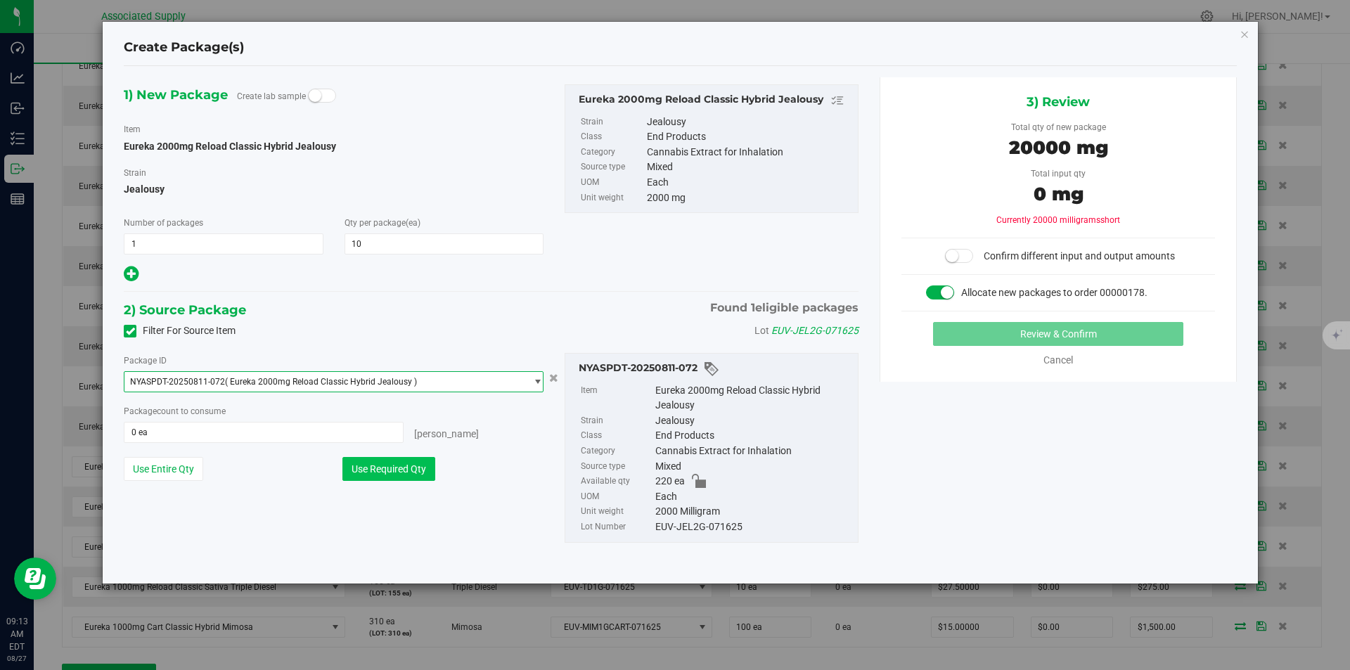
click at [401, 472] on button "Use Required Qty" at bounding box center [388, 469] width 93 height 24
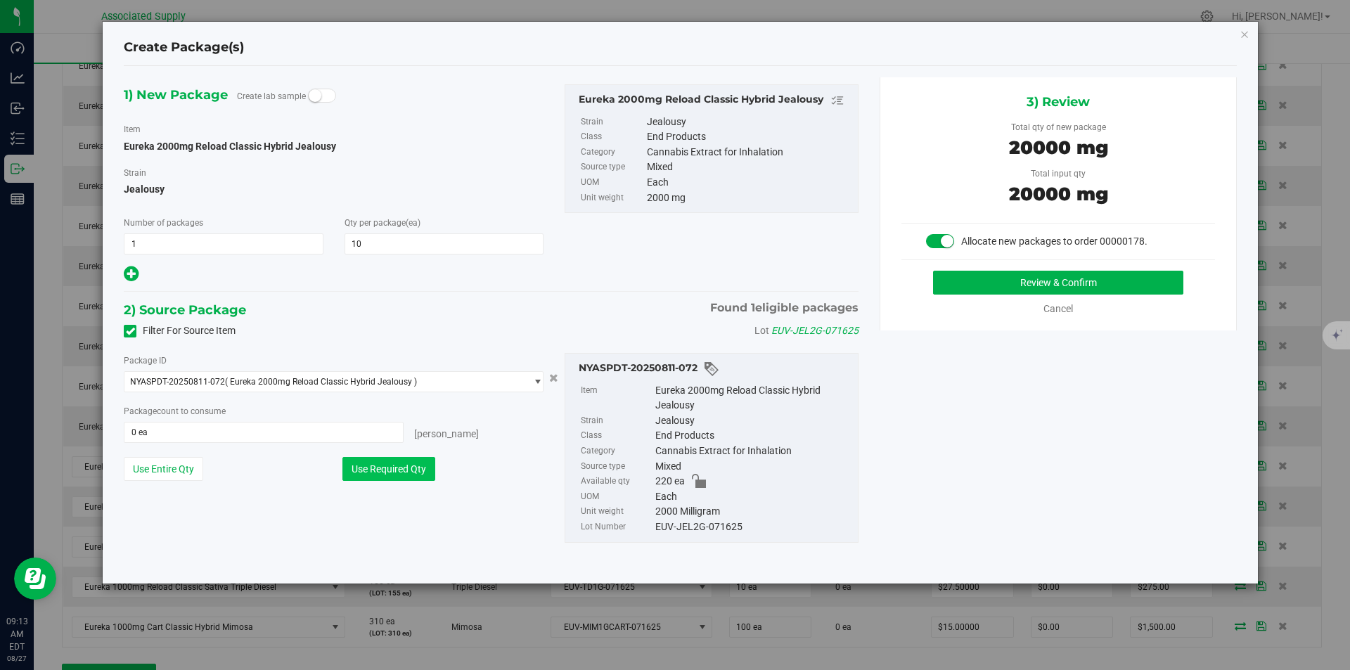
type input "10 ea"
click at [1014, 285] on button "Review & Confirm" at bounding box center [1058, 283] width 250 height 24
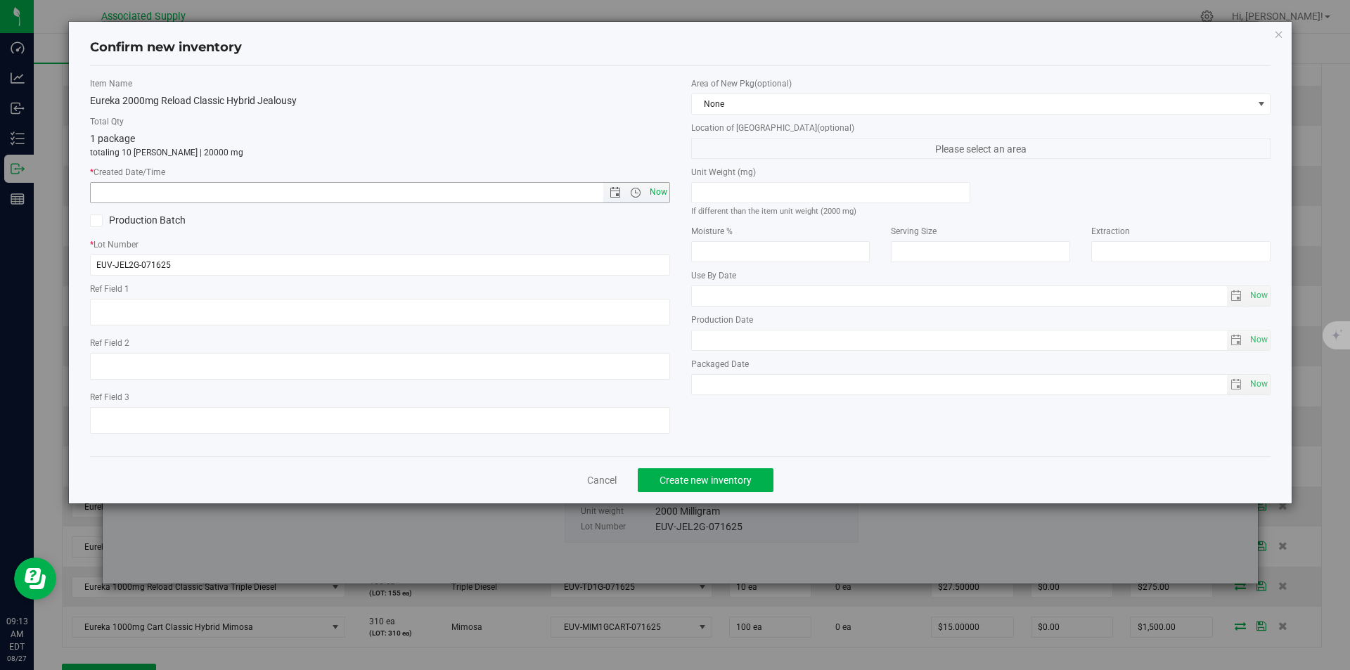
click at [660, 190] on span "Now" at bounding box center [658, 192] width 24 height 20
type input "8/27/2025 9:13 AM"
click at [676, 476] on span "Create new inventory" at bounding box center [705, 479] width 92 height 11
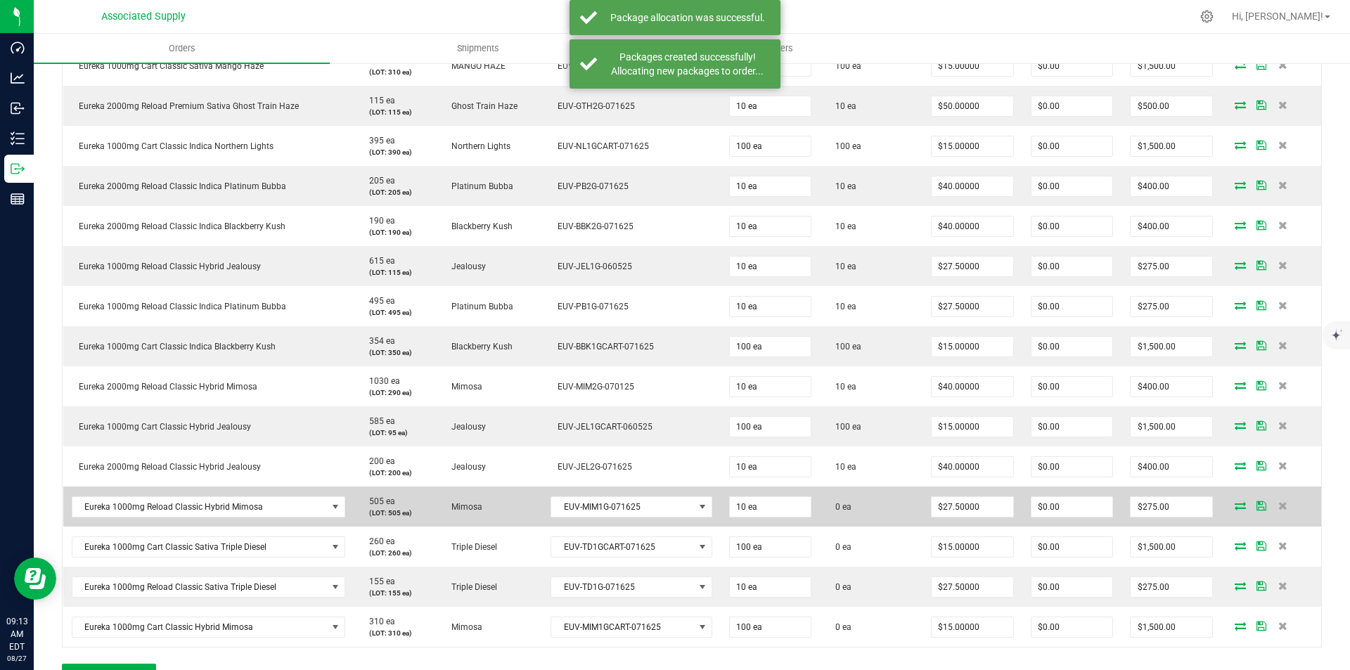
click at [1234, 508] on icon at bounding box center [1239, 505] width 11 height 8
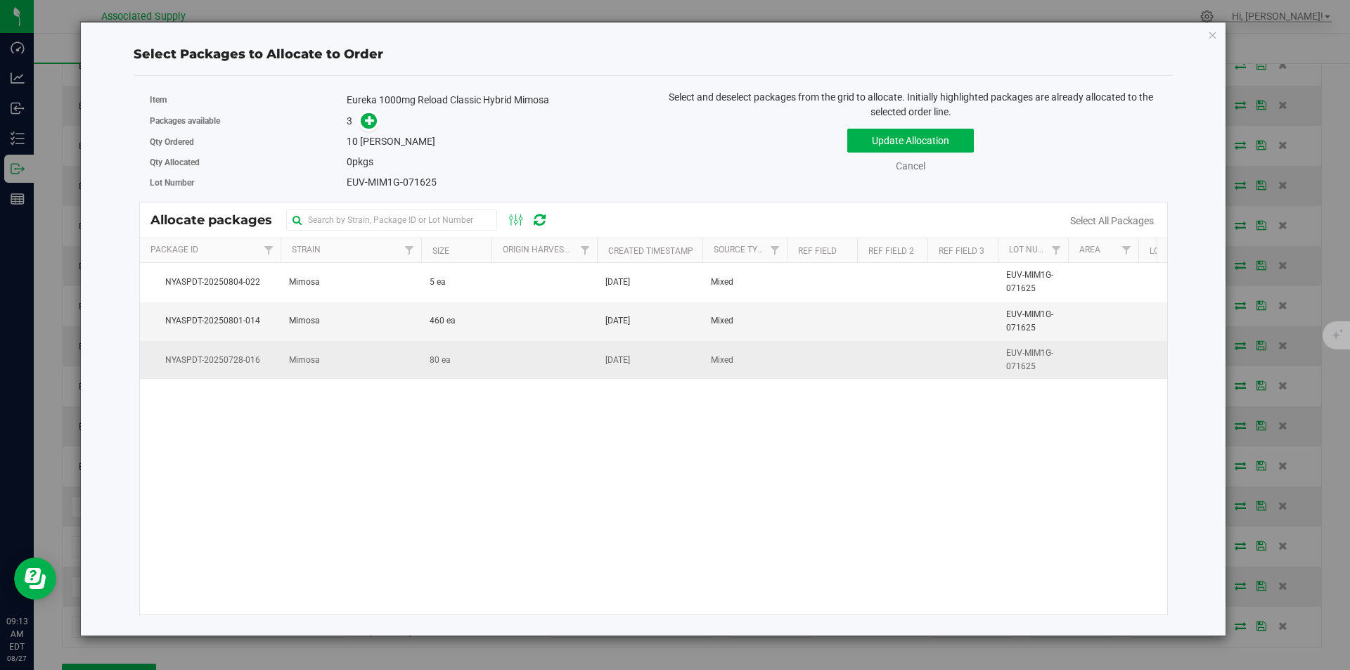
click at [295, 360] on span "Mimosa" at bounding box center [304, 360] width 31 height 13
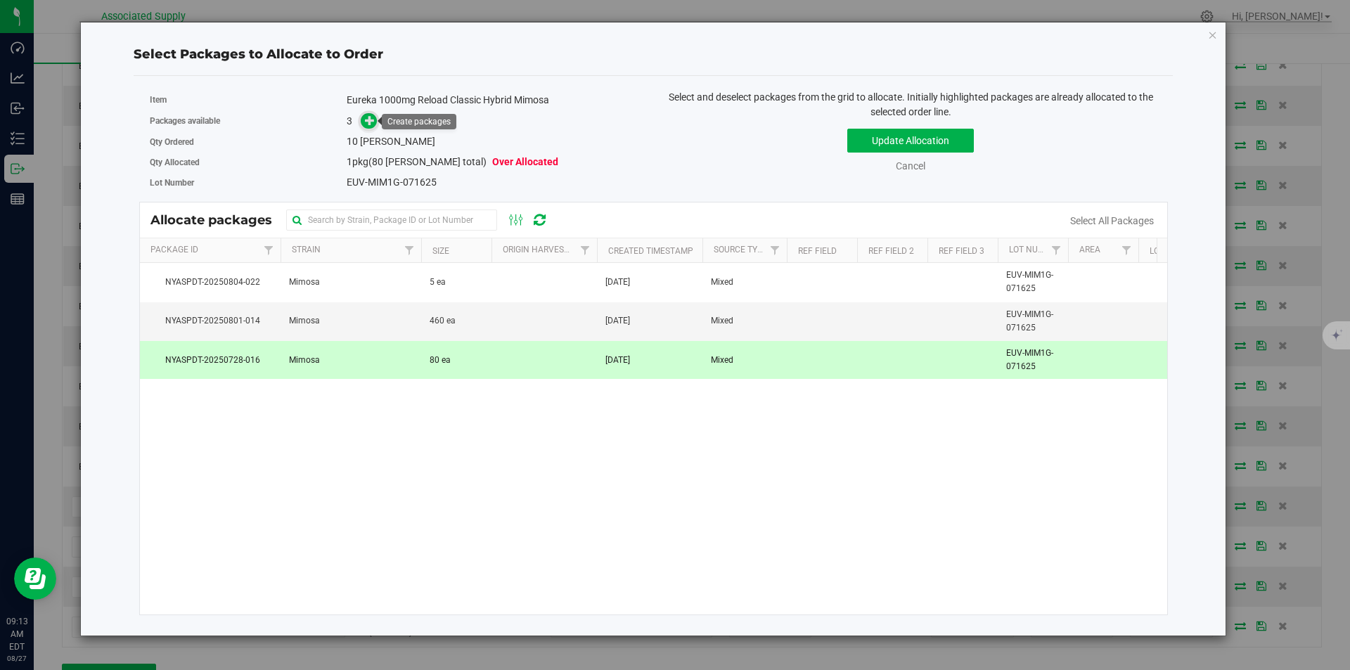
click at [369, 127] on span at bounding box center [369, 121] width 16 height 16
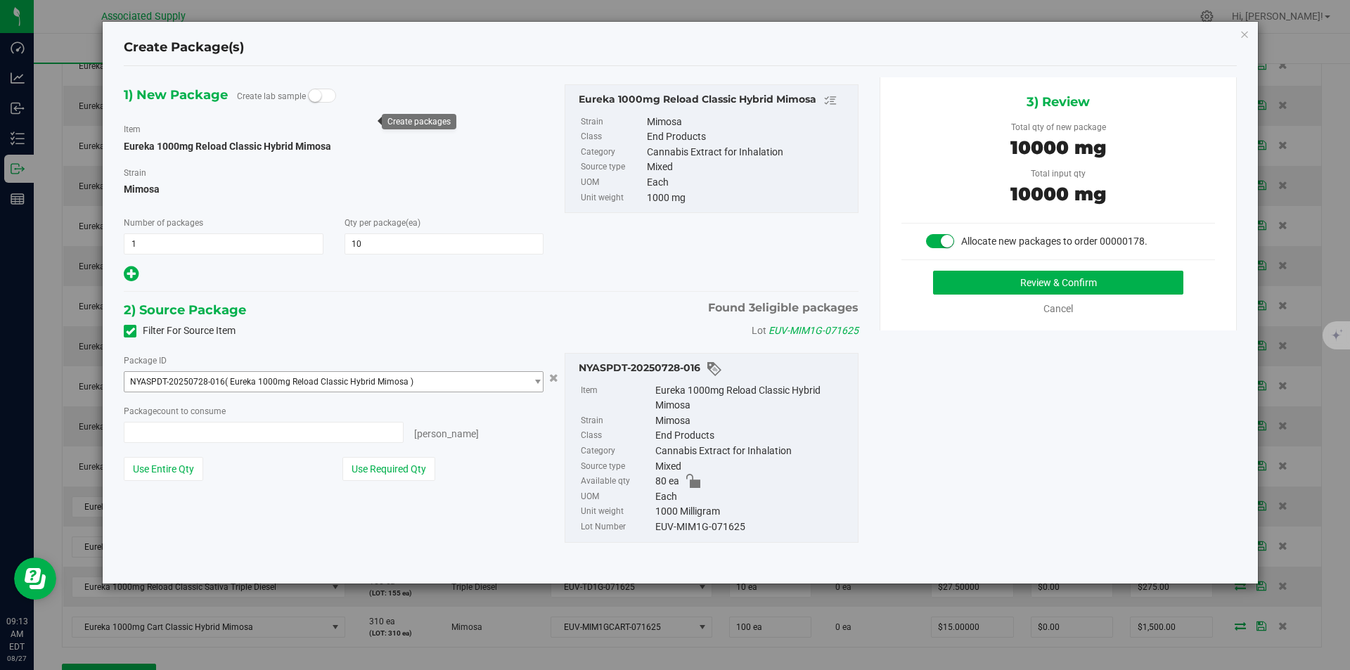
type input "10 ea"
click at [386, 472] on button "Use Required Qty" at bounding box center [388, 469] width 93 height 24
click at [1054, 281] on button "Review & Confirm" at bounding box center [1058, 283] width 250 height 24
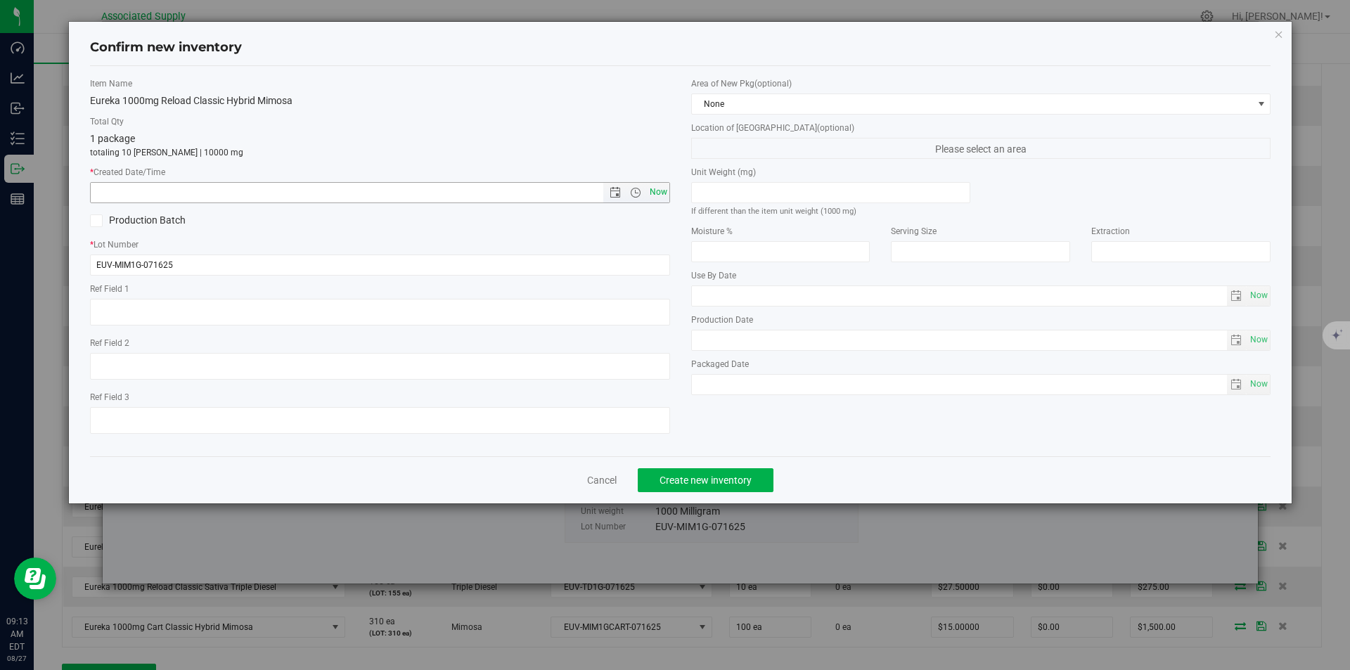
click at [665, 189] on span "Now" at bounding box center [658, 192] width 24 height 20
type input "8/27/2025 9:13 AM"
click at [698, 476] on span "Create new inventory" at bounding box center [705, 479] width 92 height 11
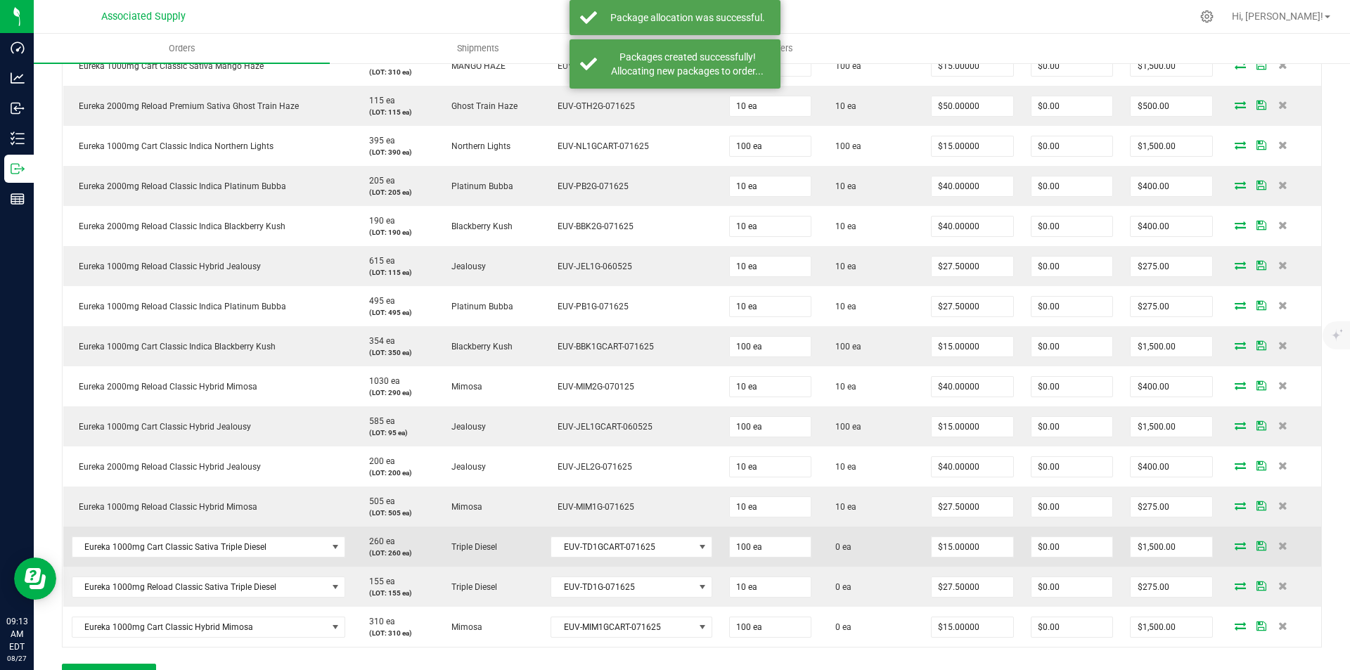
click at [1234, 543] on icon at bounding box center [1239, 545] width 11 height 8
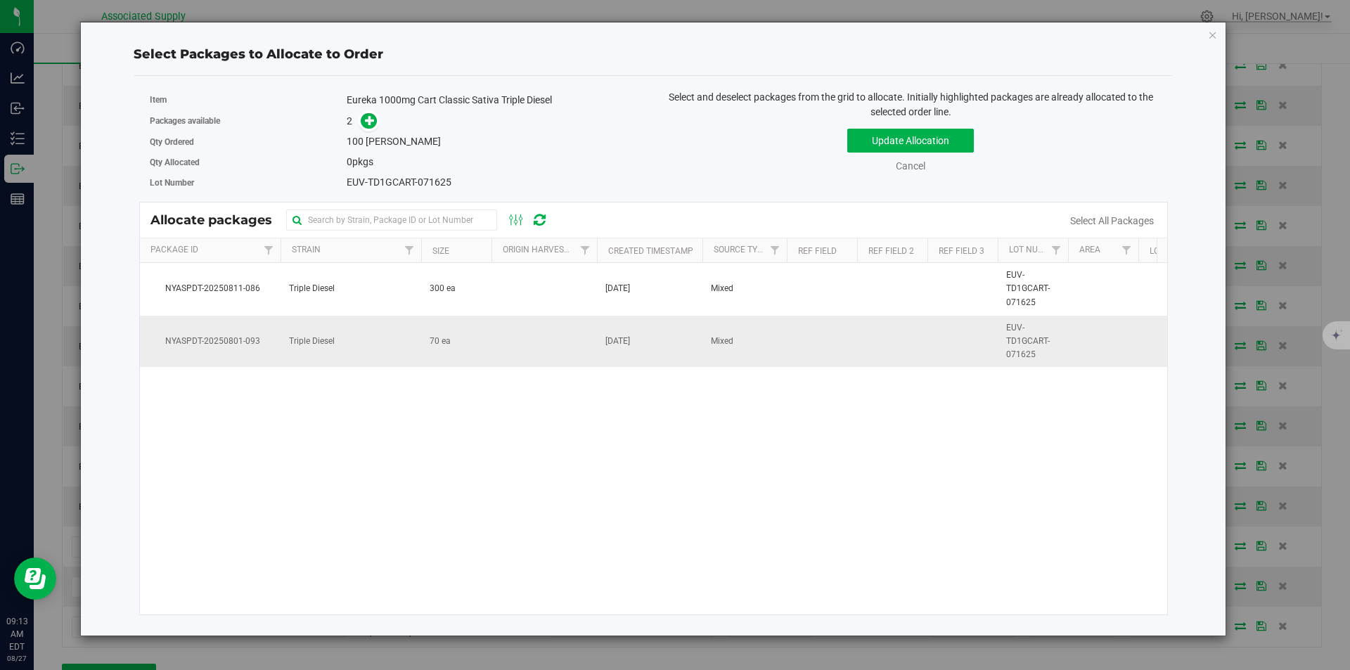
click at [319, 335] on span "Triple Diesel" at bounding box center [312, 341] width 46 height 13
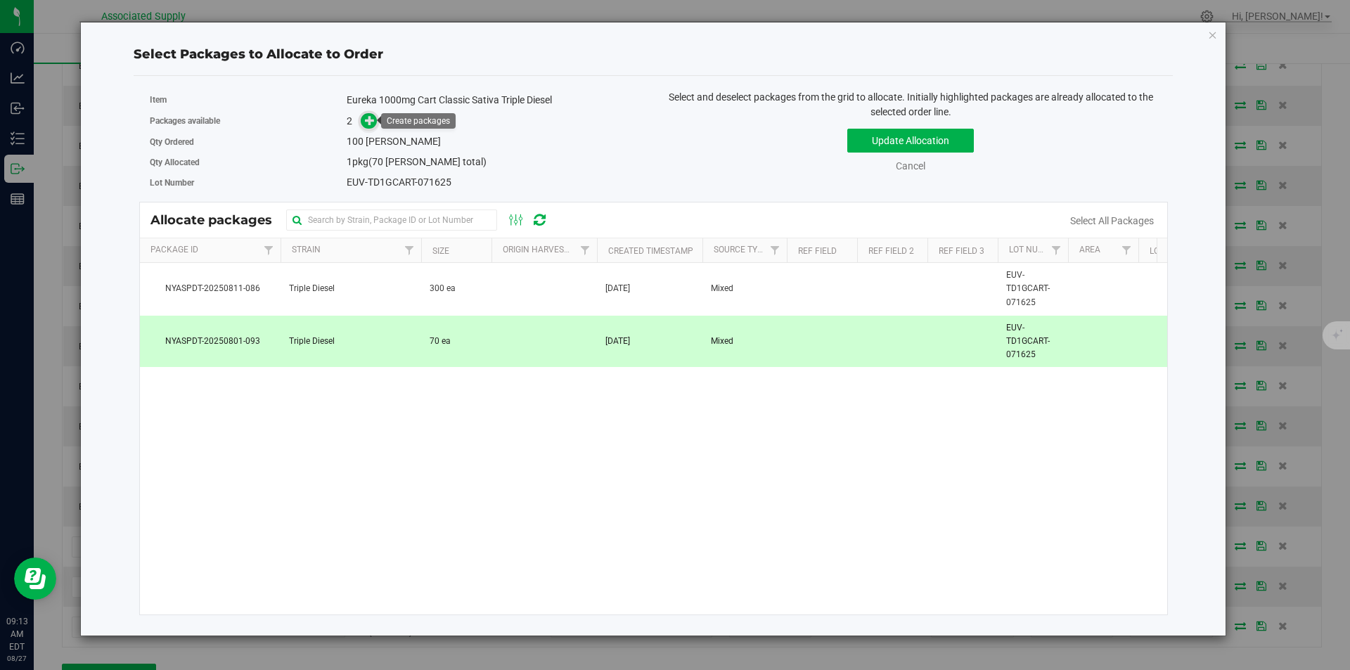
click at [364, 121] on span at bounding box center [369, 121] width 16 height 16
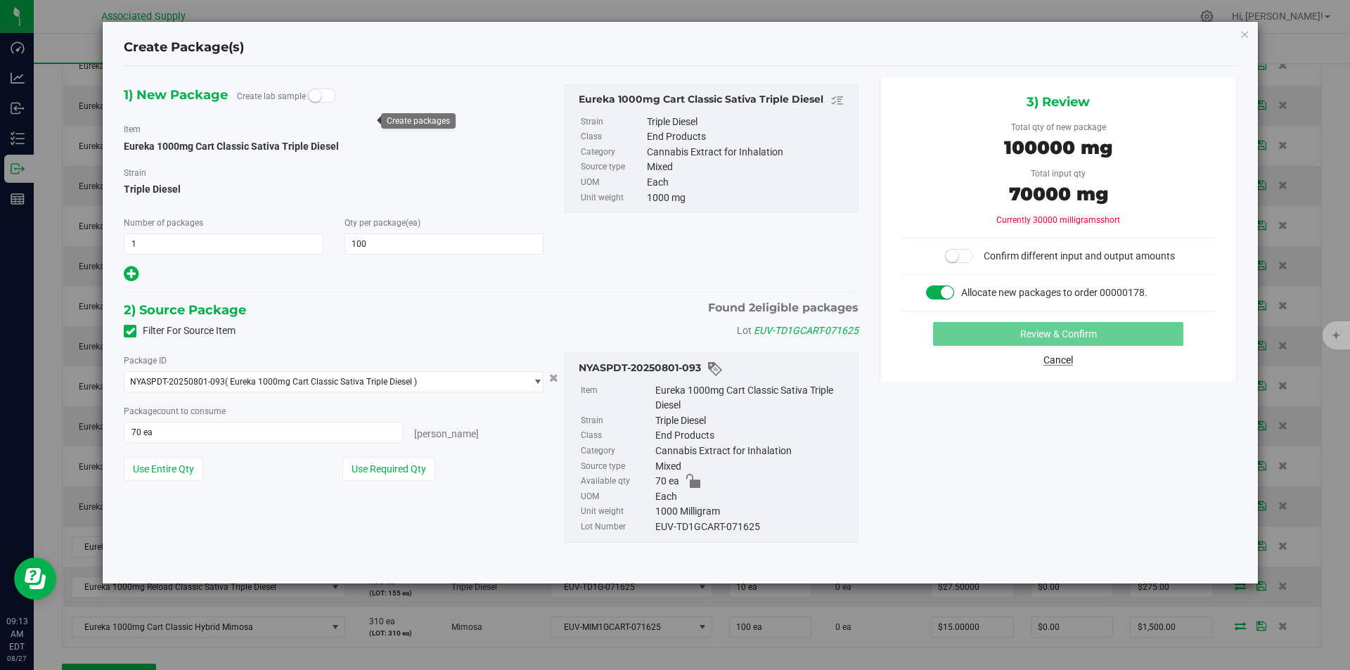
click at [1061, 361] on link "Cancel" at bounding box center [1058, 359] width 30 height 11
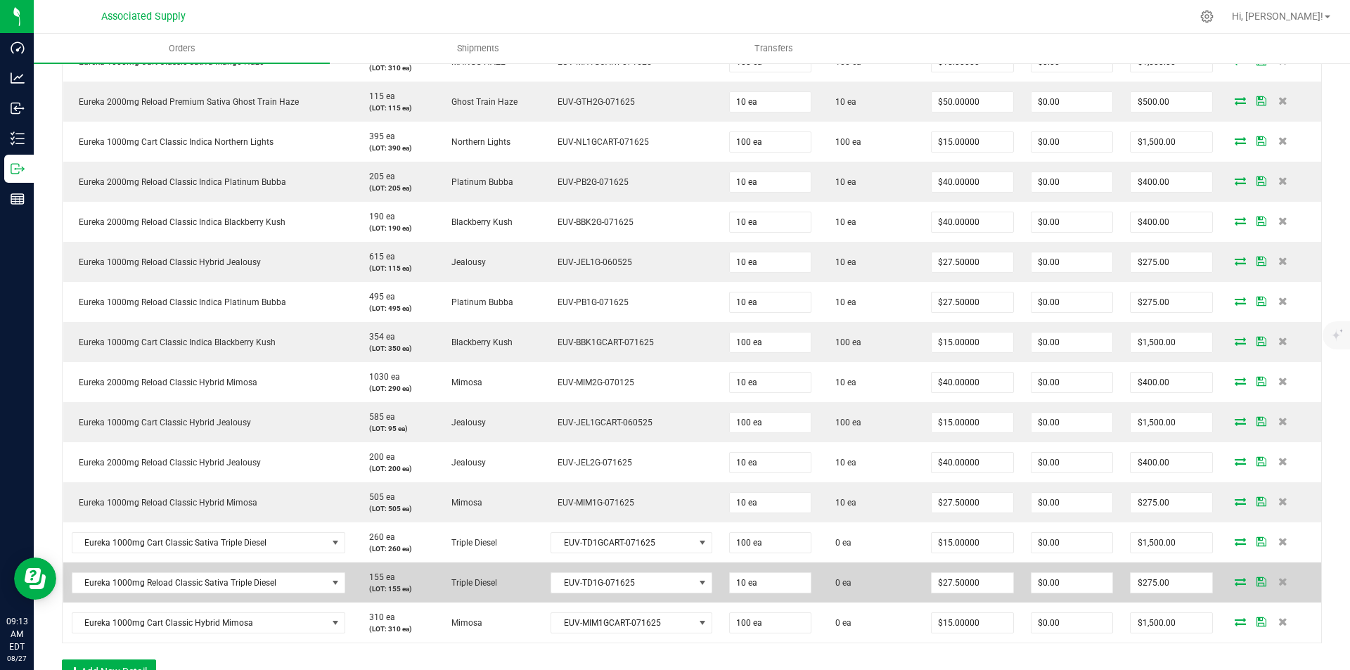
scroll to position [492, 0]
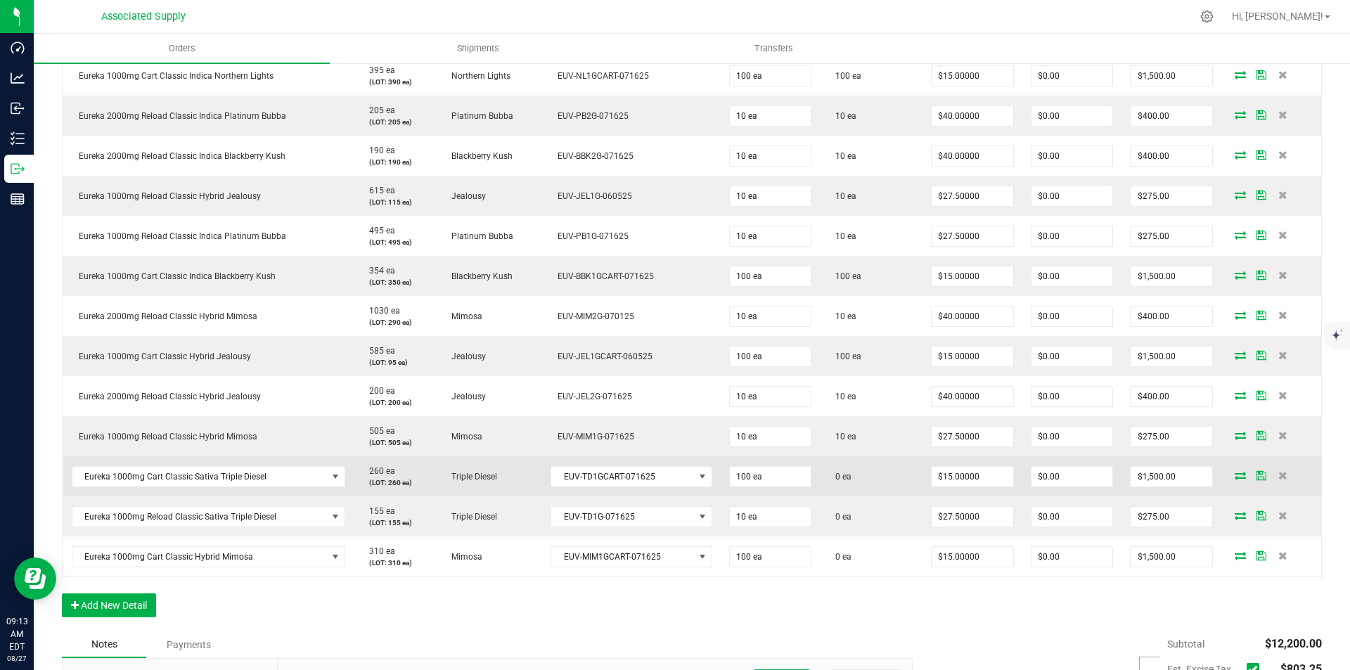
click at [1234, 475] on icon at bounding box center [1239, 475] width 11 height 8
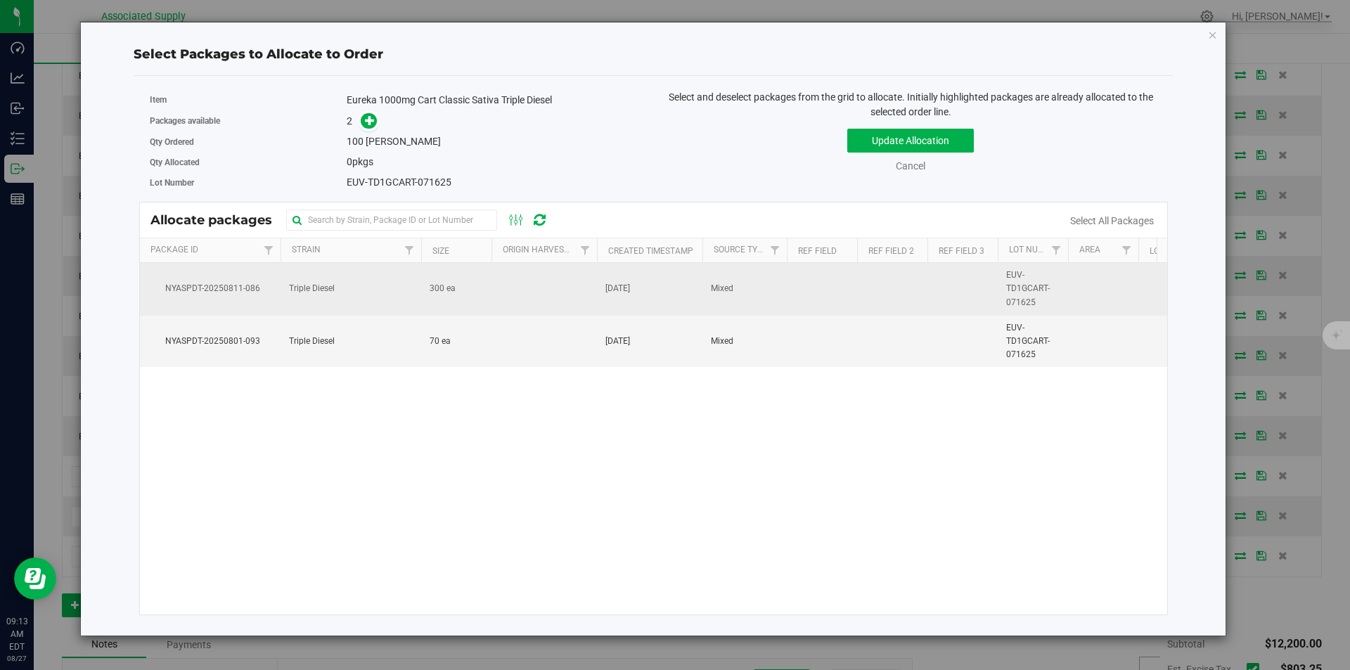
click at [311, 289] on span "Triple Diesel" at bounding box center [312, 288] width 46 height 13
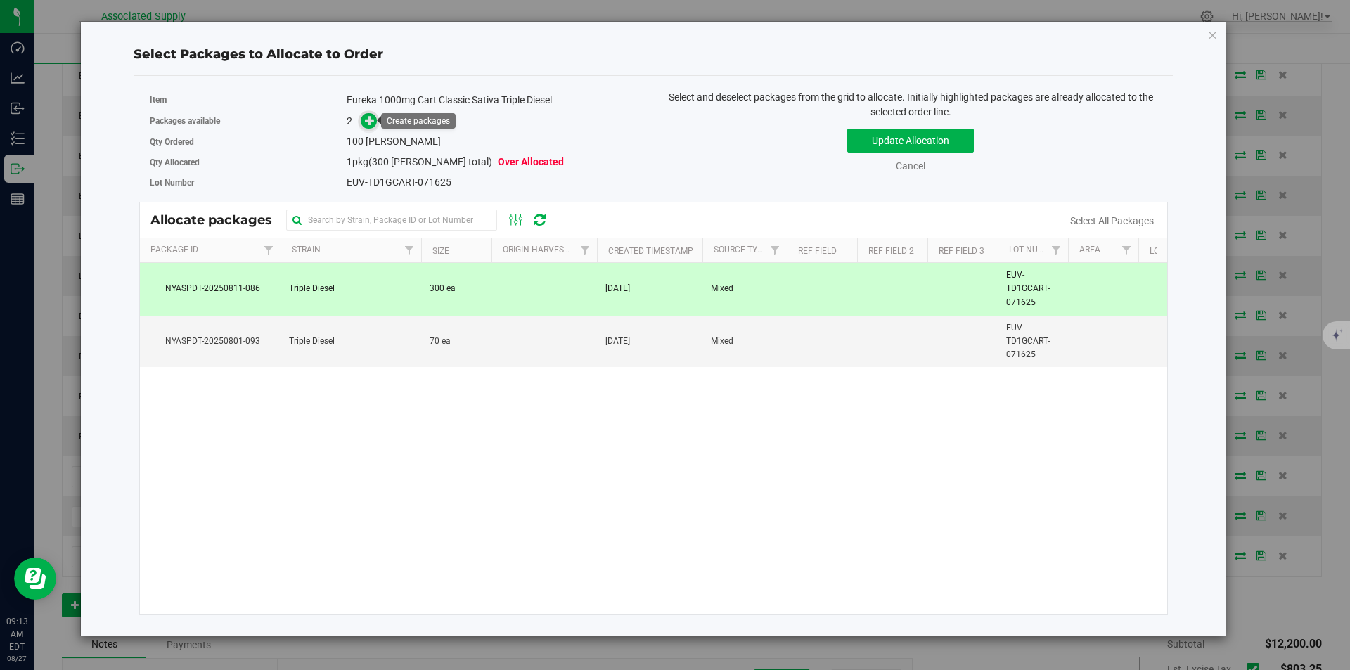
click at [367, 122] on icon at bounding box center [370, 120] width 10 height 10
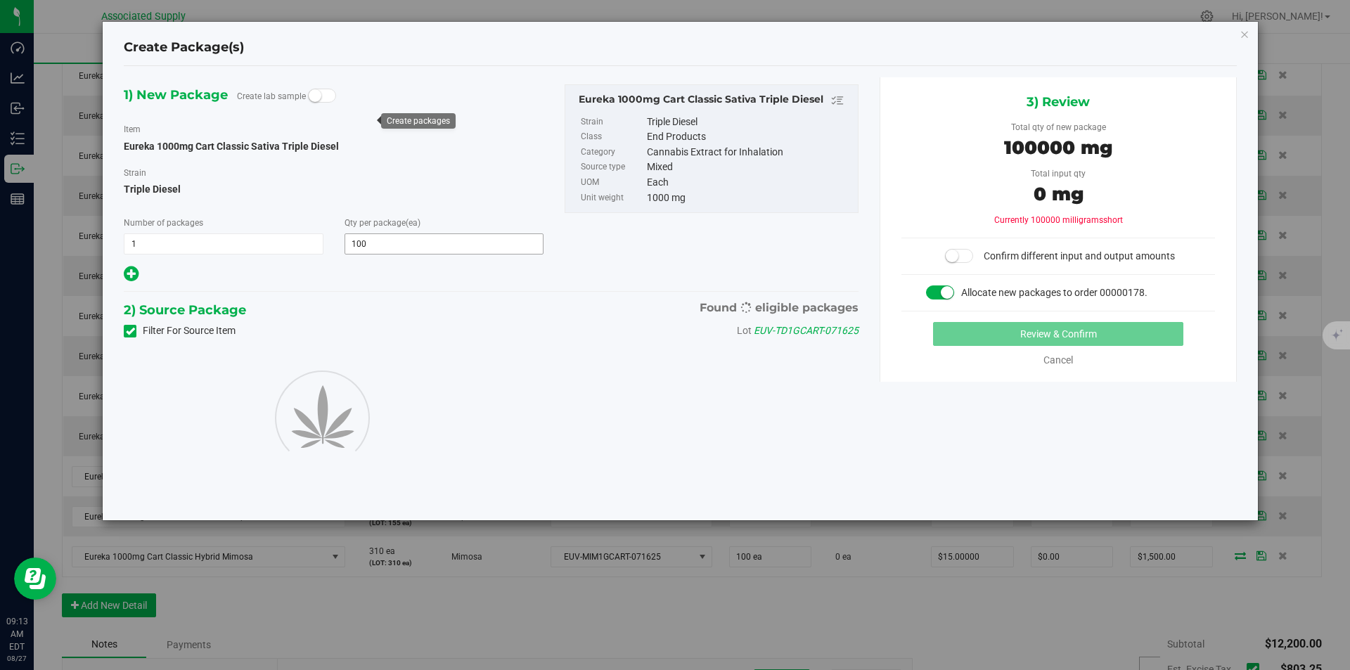
type input "100"
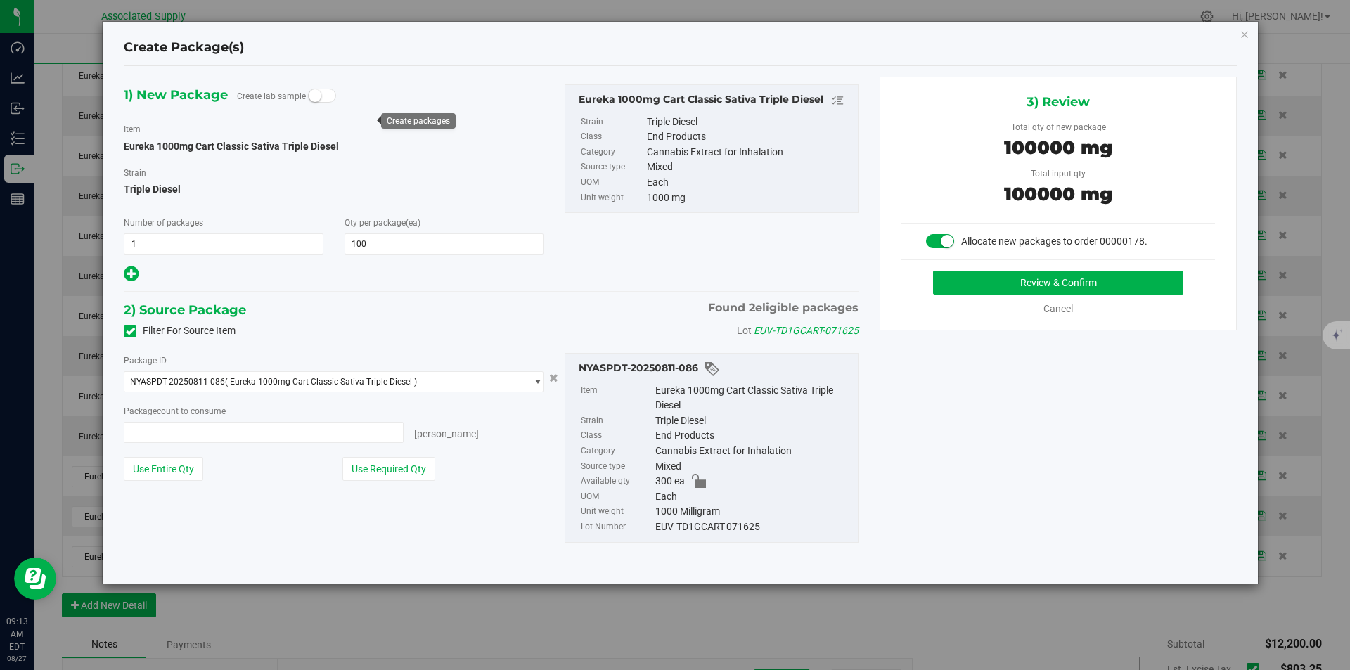
type input "100 ea"
click at [1062, 283] on button "Review & Confirm" at bounding box center [1058, 283] width 250 height 24
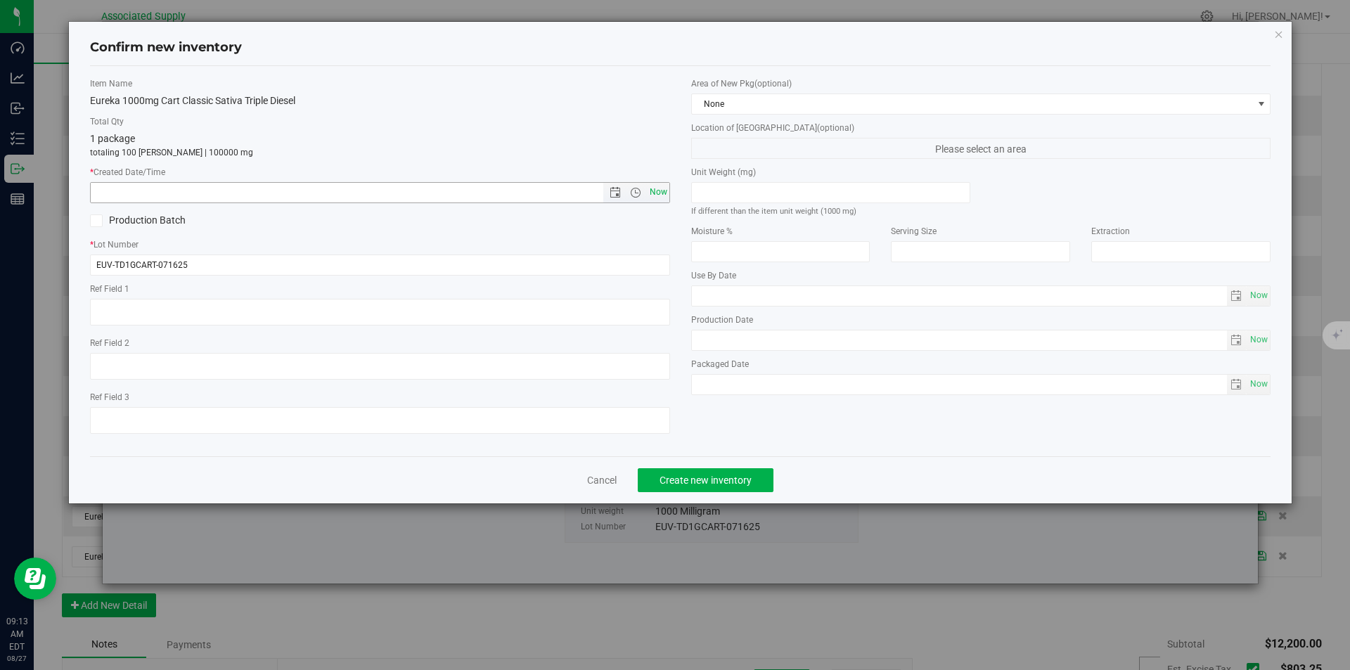
click at [659, 188] on span "Now" at bounding box center [658, 192] width 24 height 20
type input "8/27/2025 9:13 AM"
click at [697, 475] on span "Create new inventory" at bounding box center [705, 479] width 92 height 11
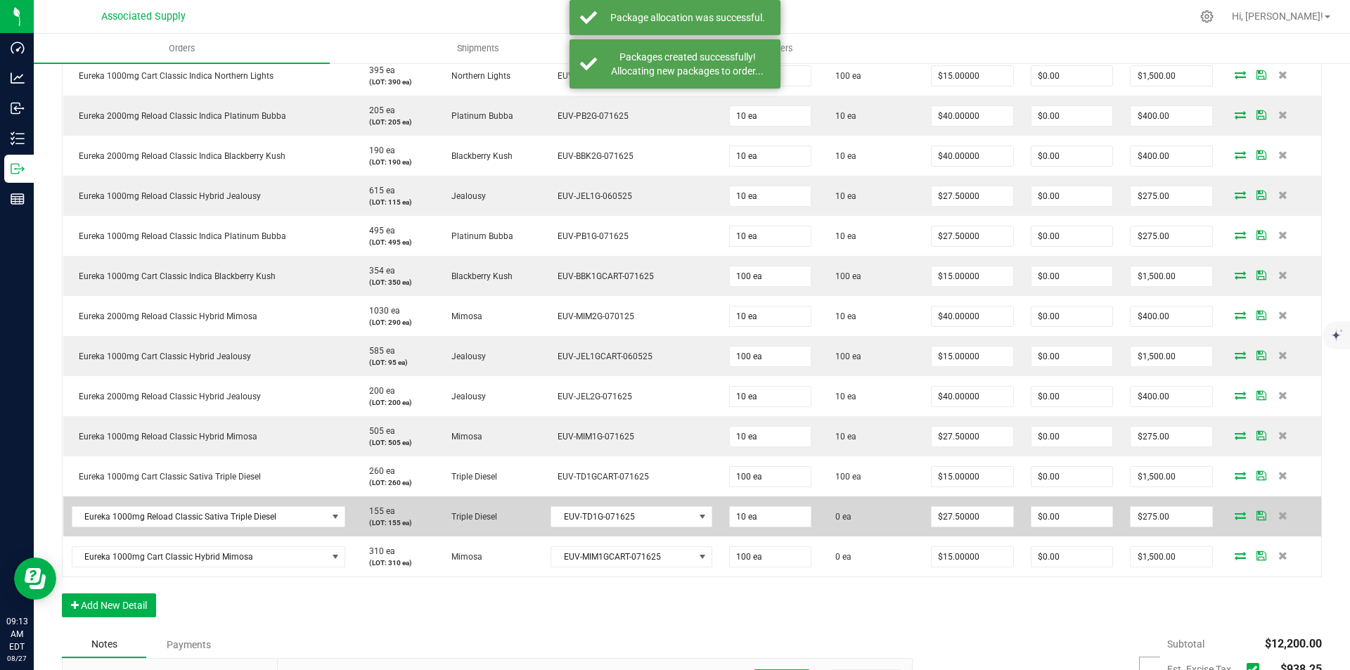
click at [1234, 512] on icon at bounding box center [1239, 515] width 11 height 8
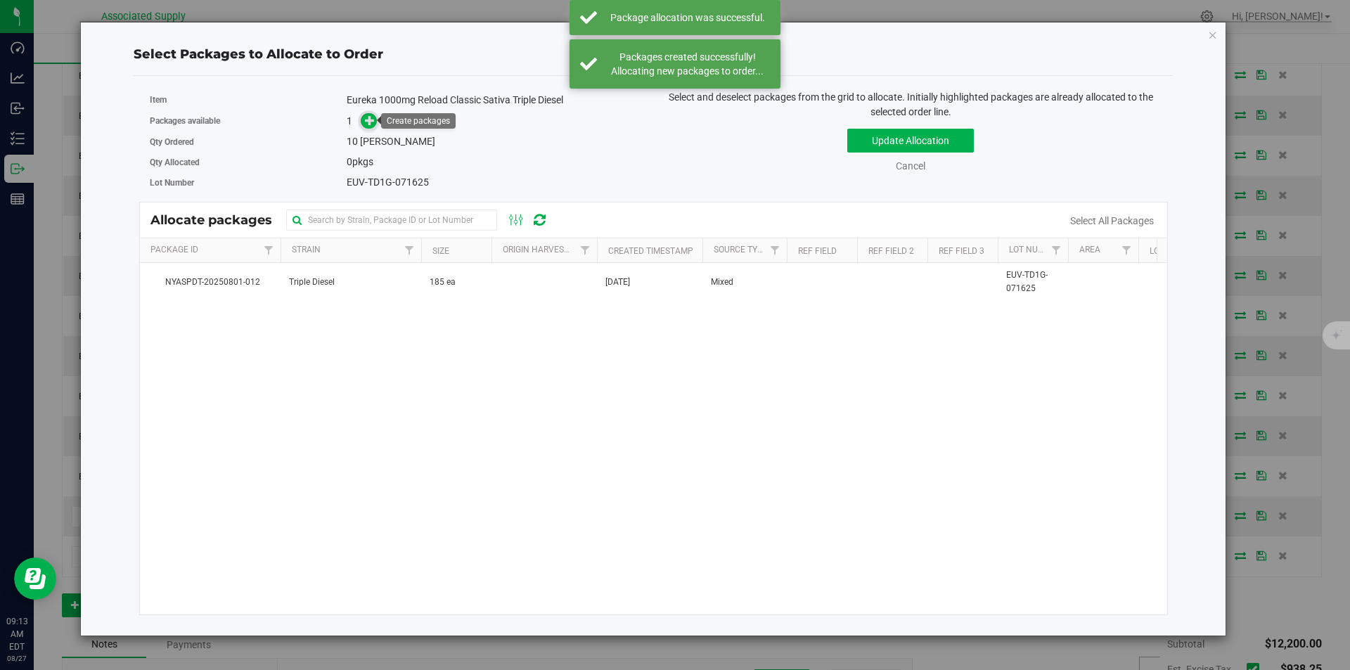
click at [373, 121] on icon at bounding box center [370, 120] width 10 height 10
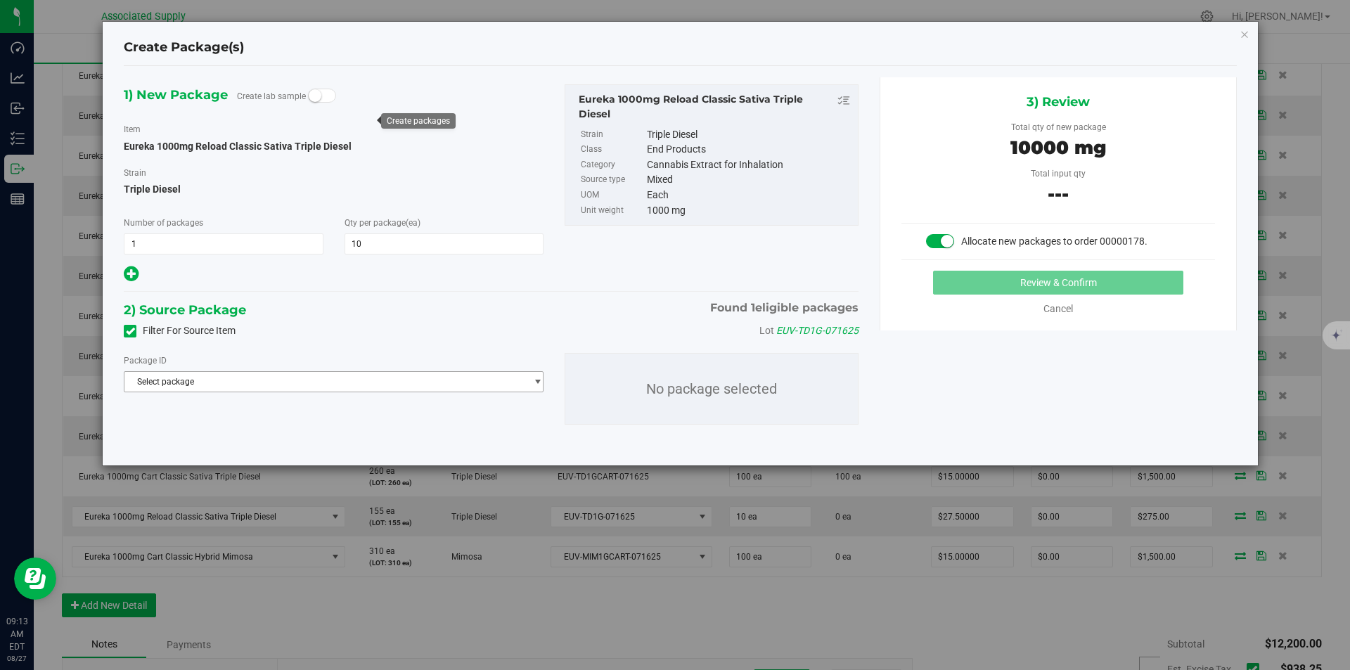
click at [368, 380] on span "Select package" at bounding box center [324, 382] width 401 height 20
click at [363, 436] on span "( Eureka 1000mg Reload Classic Sativa Triple Diesel )" at bounding box center [331, 439] width 202 height 10
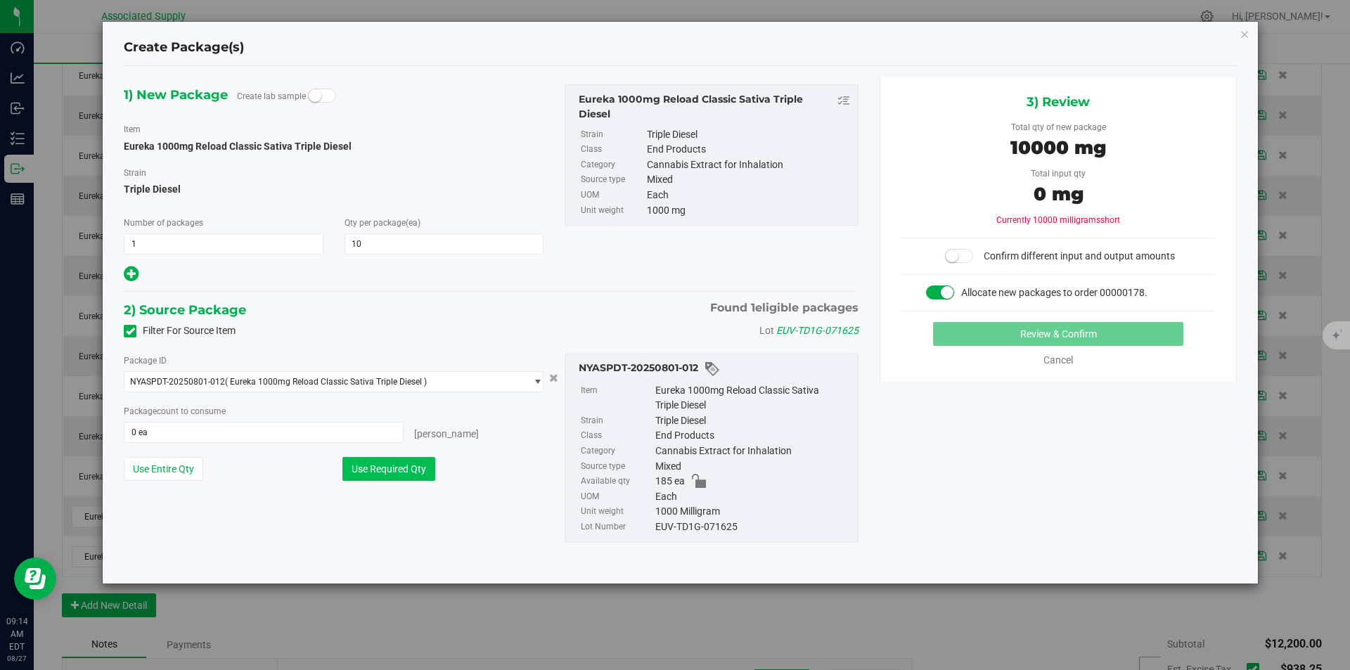
click at [391, 470] on button "Use Required Qty" at bounding box center [388, 469] width 93 height 24
type input "10 ea"
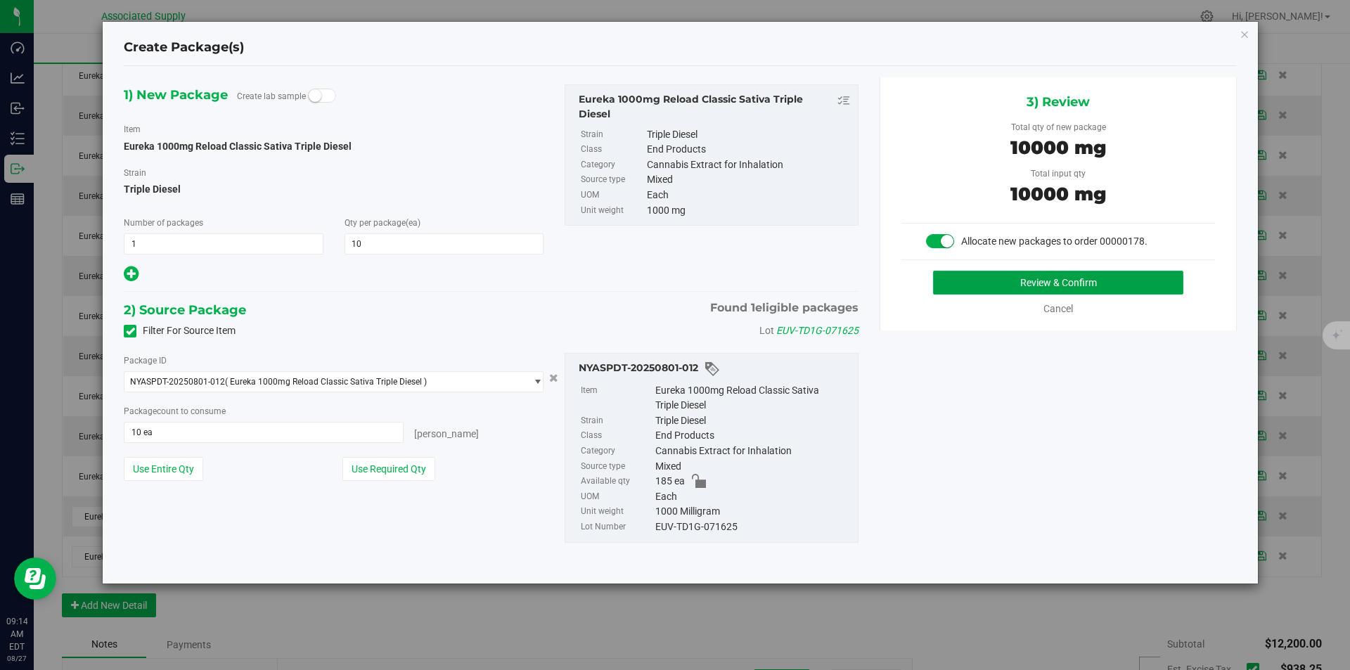
click at [1028, 282] on button "Review & Confirm" at bounding box center [1058, 283] width 250 height 24
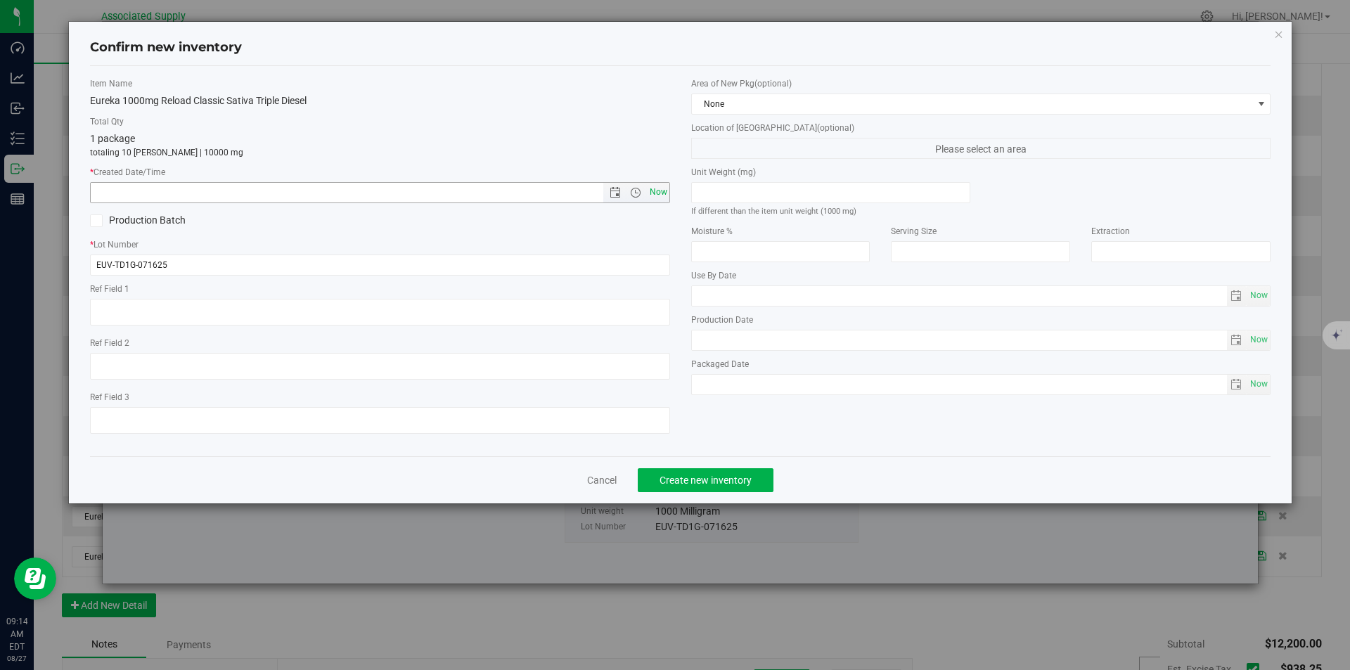
click at [653, 191] on span "Now" at bounding box center [658, 192] width 24 height 20
type input "8/27/2025 9:14 AM"
click at [696, 479] on span "Create new inventory" at bounding box center [705, 479] width 92 height 11
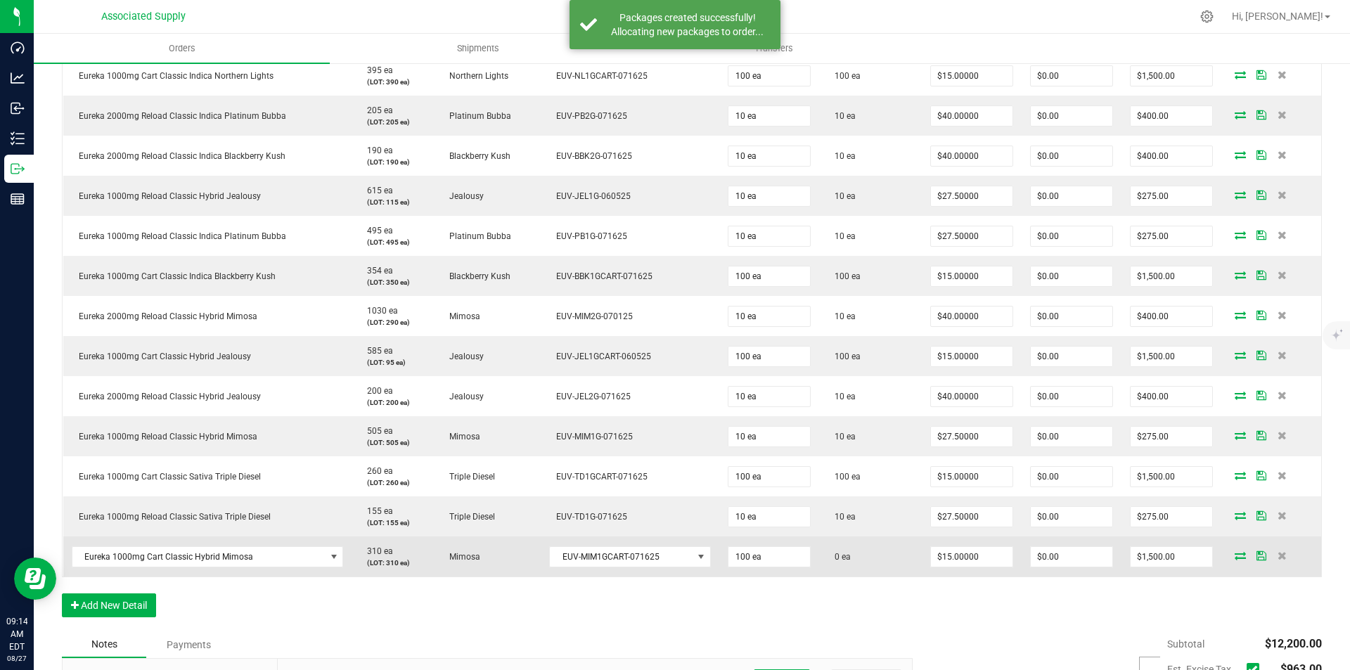
click at [1234, 558] on icon at bounding box center [1239, 555] width 11 height 8
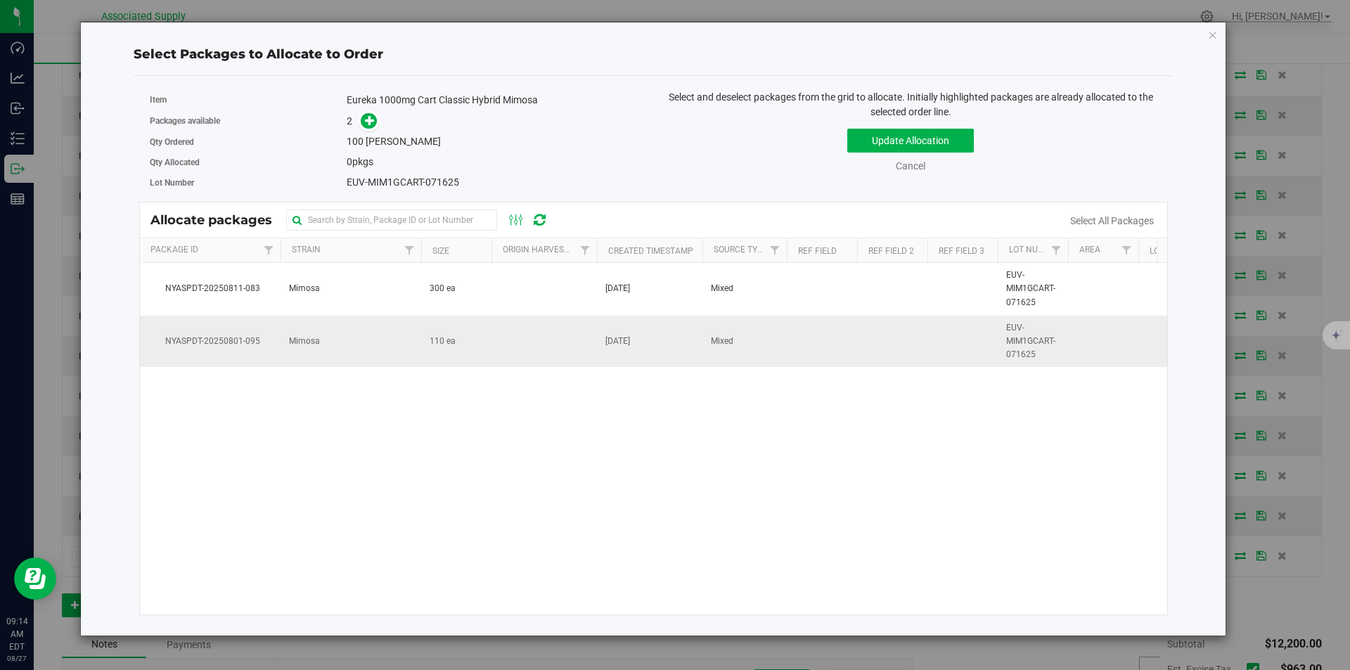
click at [291, 340] on span "Mimosa" at bounding box center [304, 341] width 31 height 13
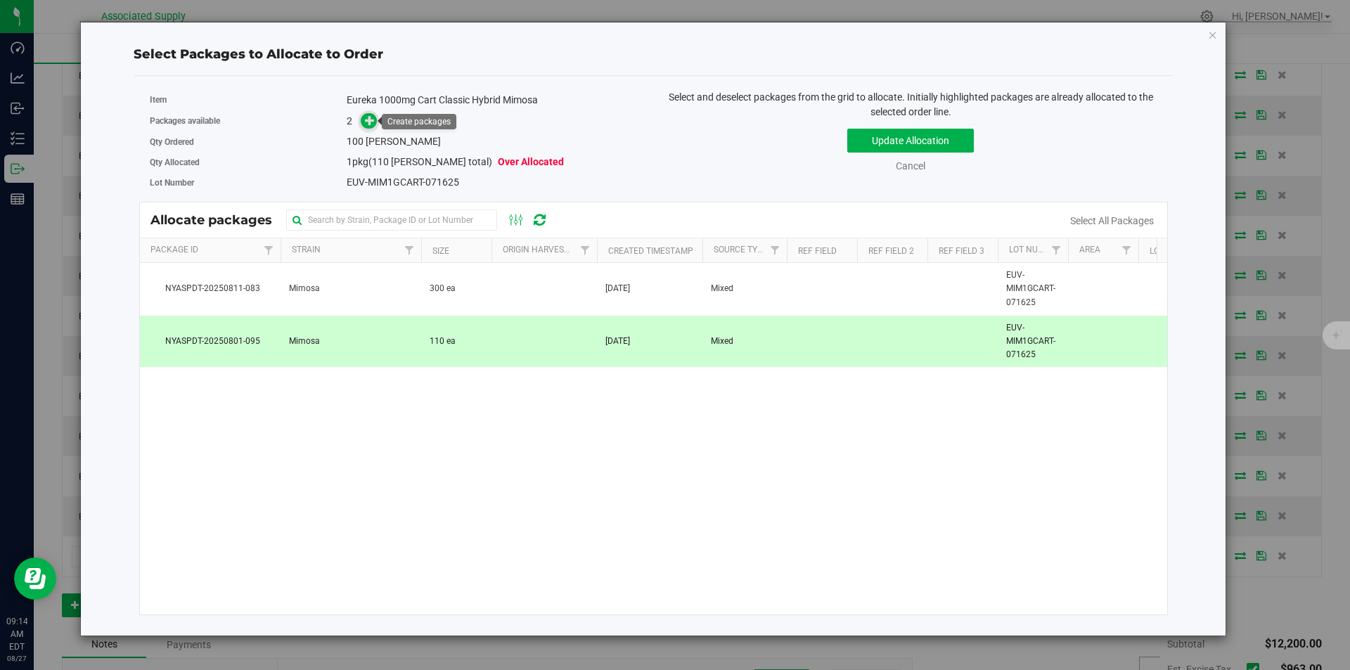
click at [366, 121] on icon at bounding box center [370, 120] width 10 height 10
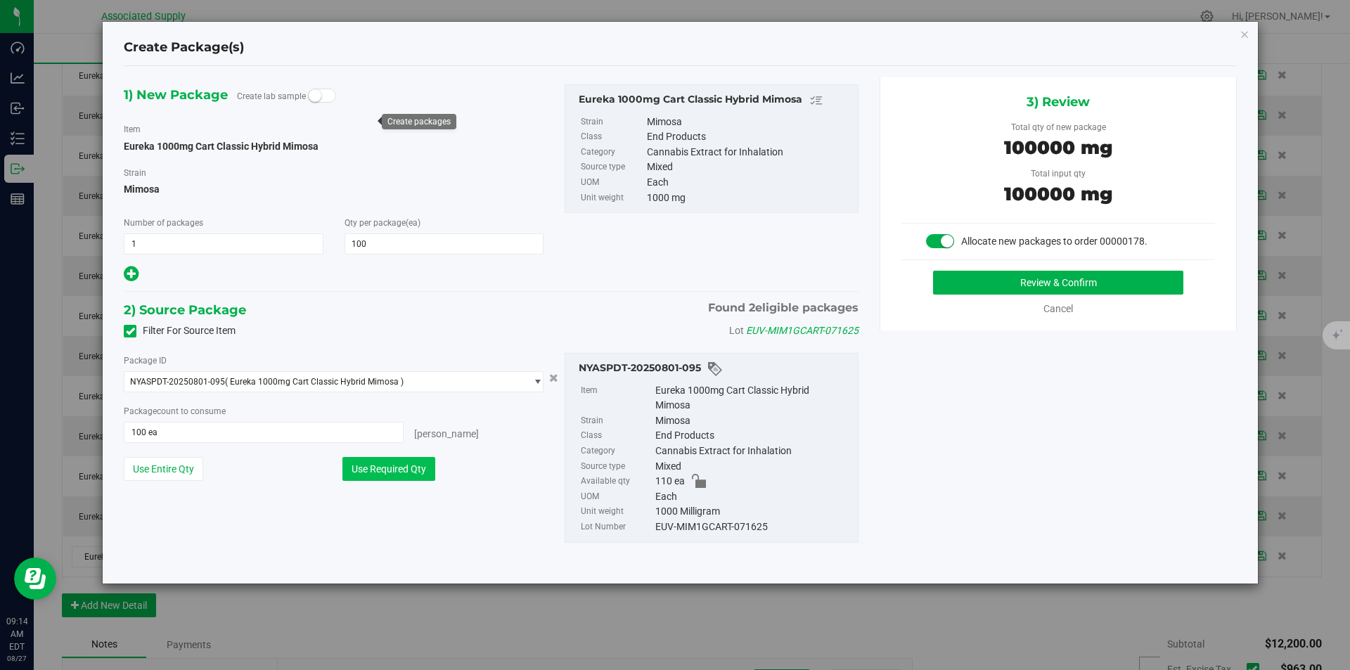
click at [377, 468] on button "Use Required Qty" at bounding box center [388, 469] width 93 height 24
click at [1019, 285] on button "Review & Confirm" at bounding box center [1058, 283] width 250 height 24
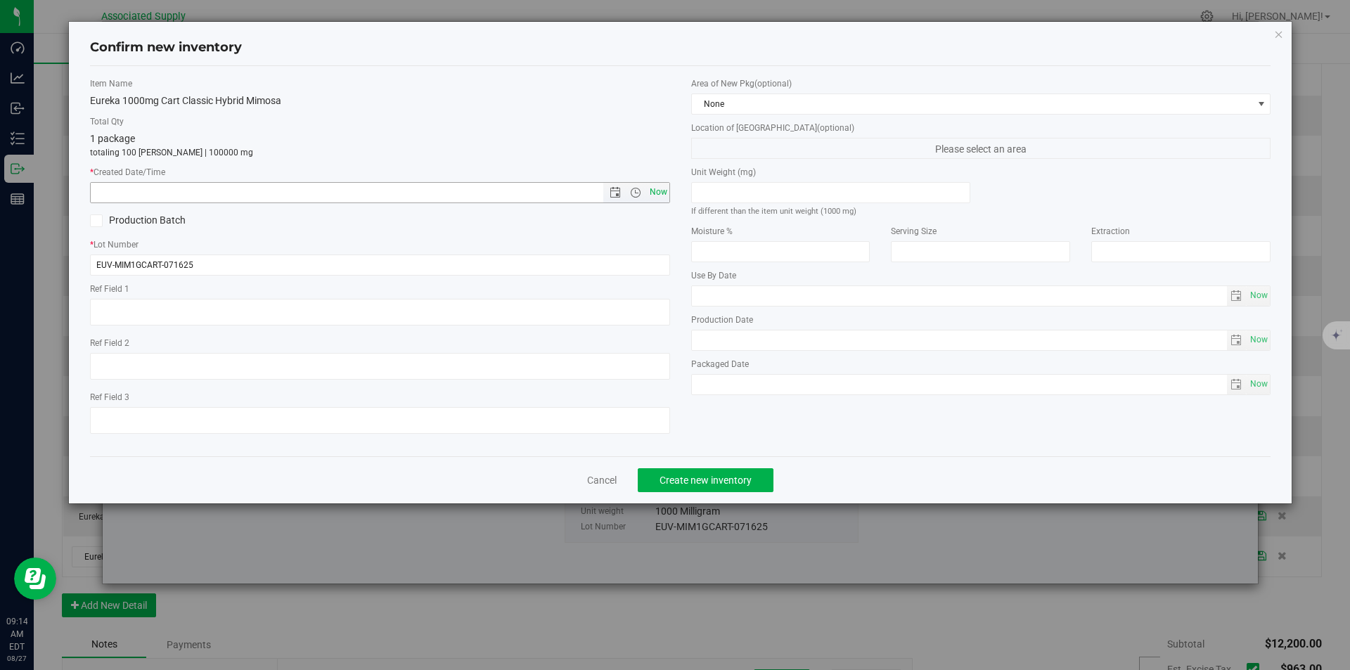
click at [654, 193] on span "Now" at bounding box center [658, 192] width 24 height 20
type input "8/27/2025 9:14 AM"
click at [706, 486] on button "Create new inventory" at bounding box center [706, 480] width 136 height 24
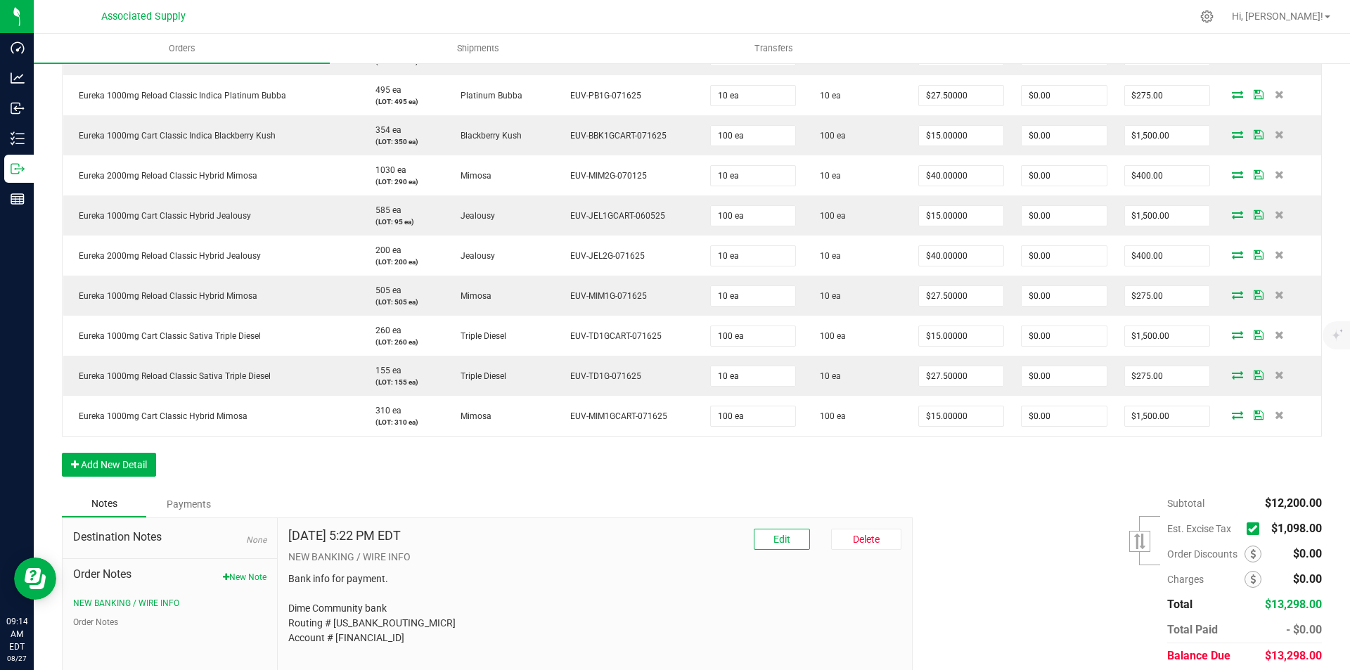
scroll to position [684, 0]
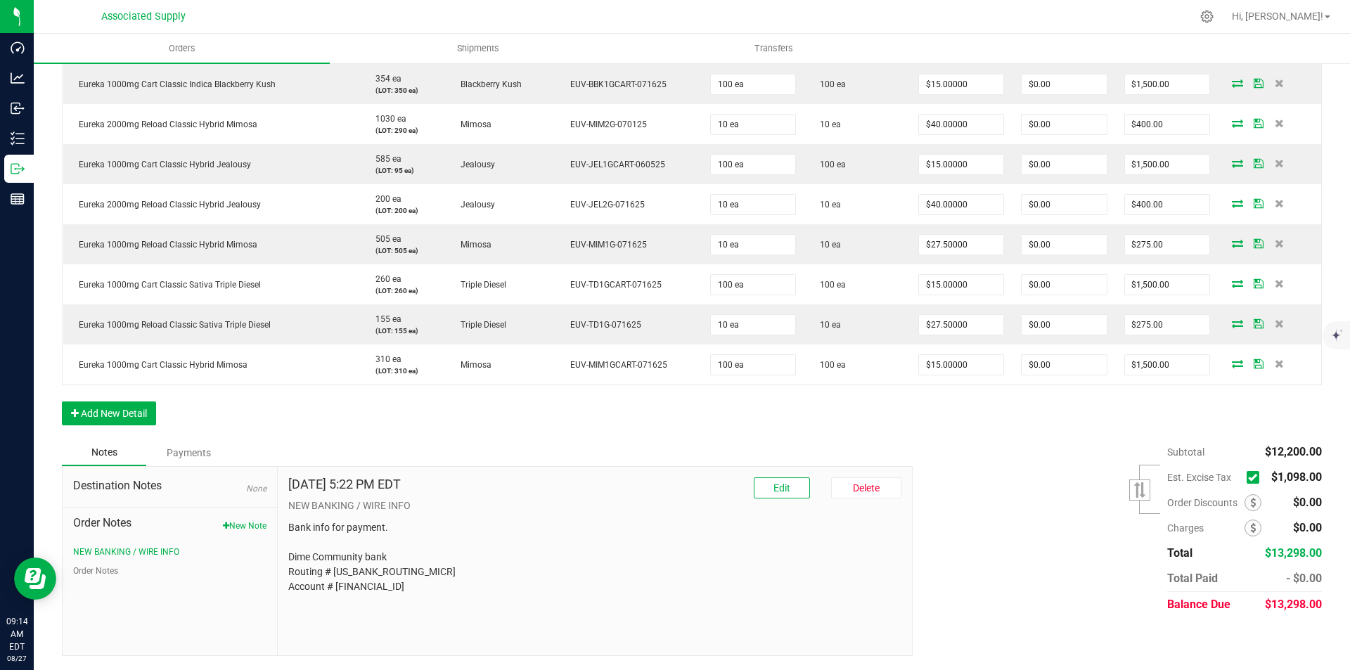
click at [1248, 477] on icon at bounding box center [1252, 477] width 9 height 0
click at [0, 0] on input "checkbox" at bounding box center [0, 0] width 0 height 0
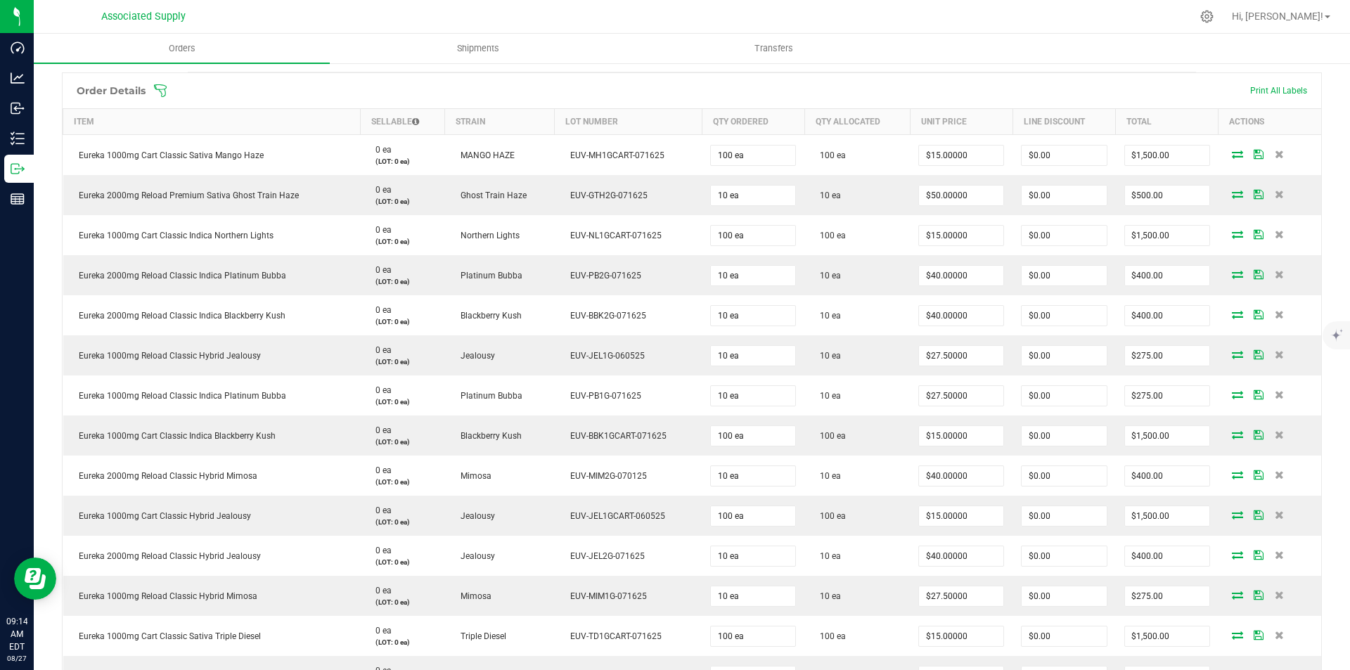
scroll to position [0, 0]
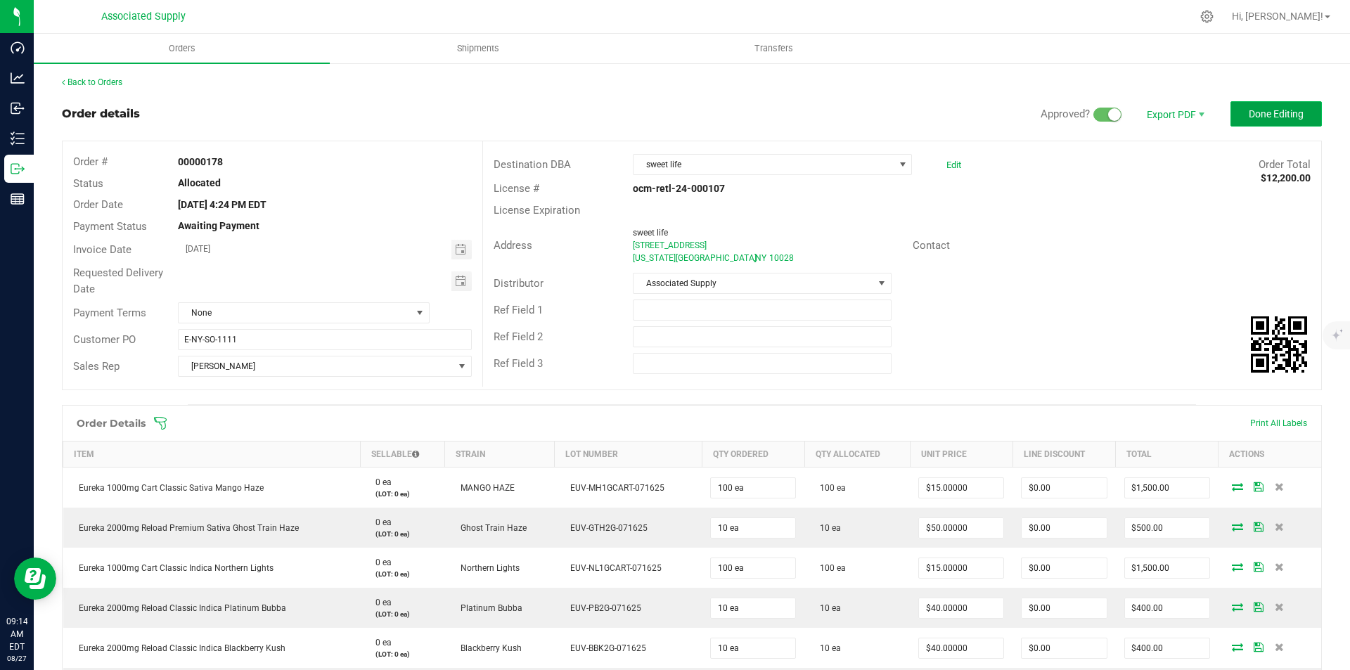
click at [1248, 114] on span "Done Editing" at bounding box center [1275, 113] width 55 height 11
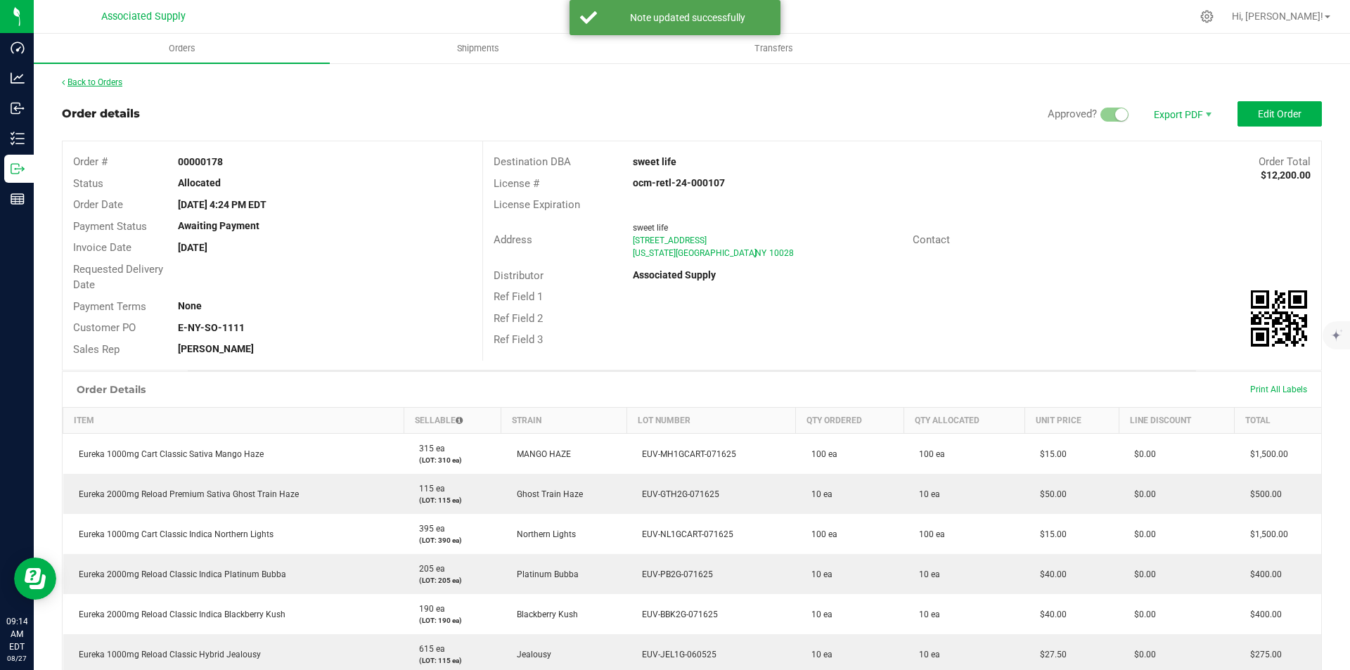
click at [82, 79] on link "Back to Orders" at bounding box center [92, 82] width 60 height 10
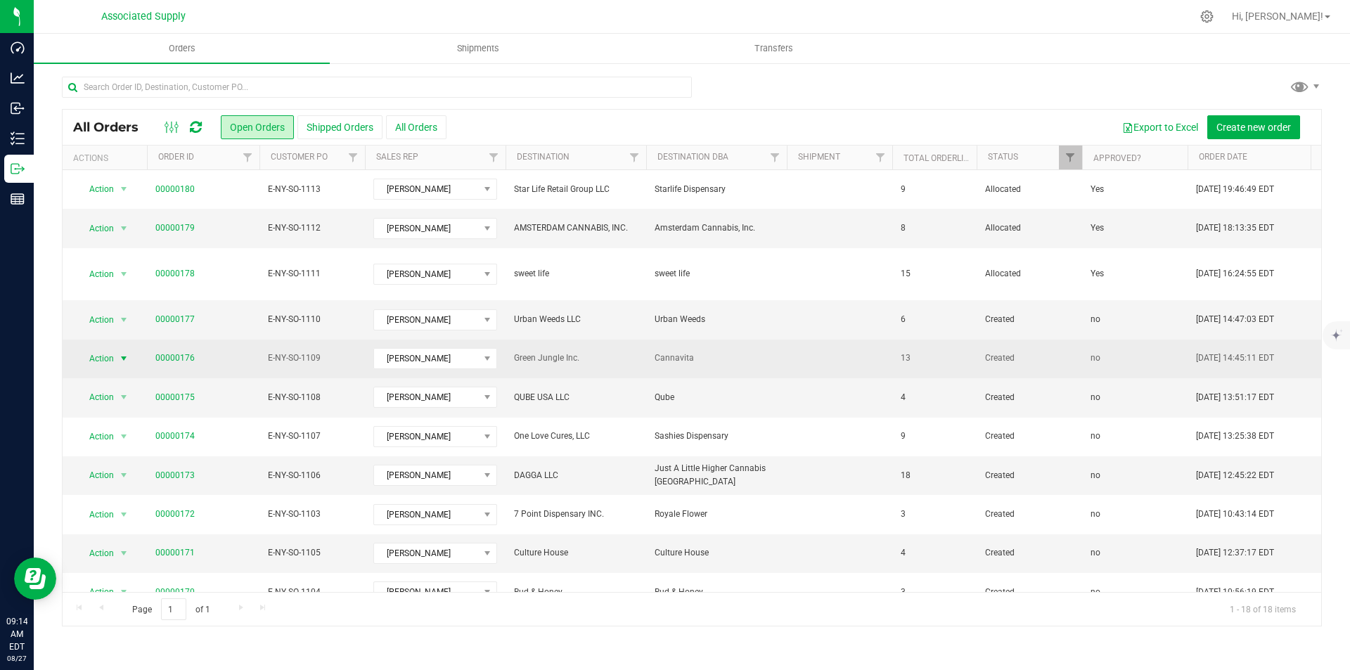
click at [124, 353] on span "select" at bounding box center [123, 358] width 11 height 11
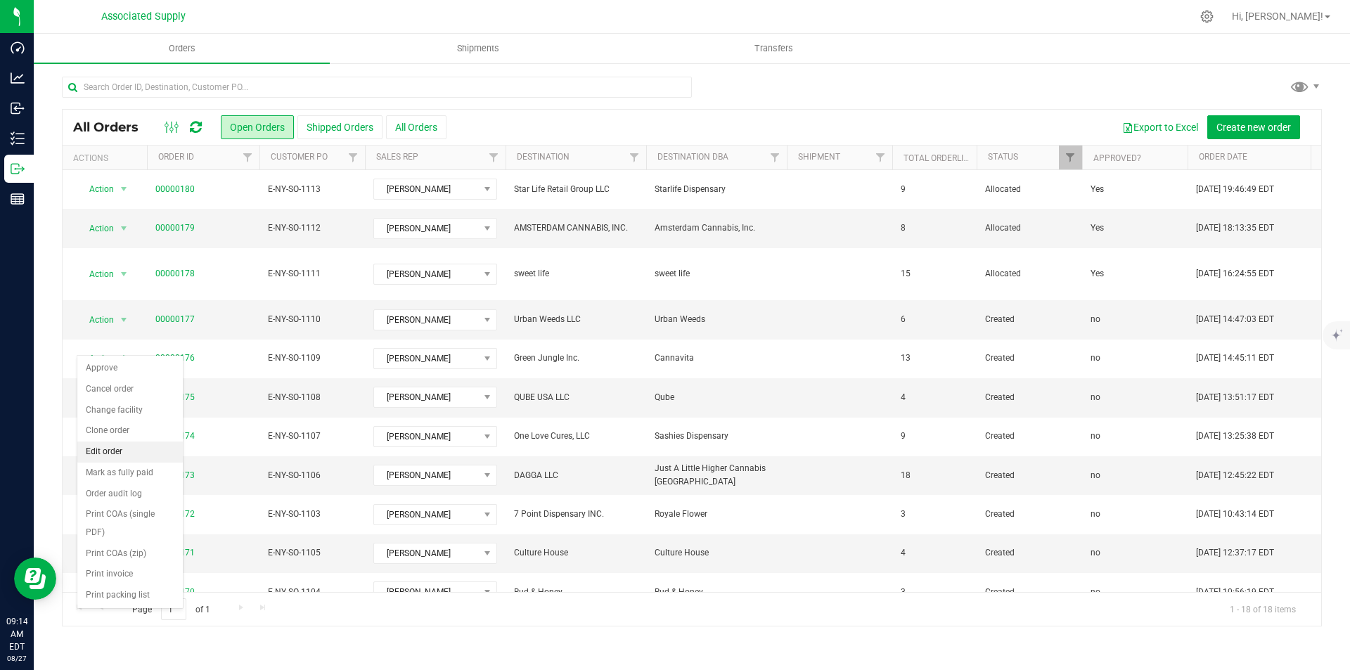
click at [110, 451] on li "Edit order" at bounding box center [129, 451] width 105 height 21
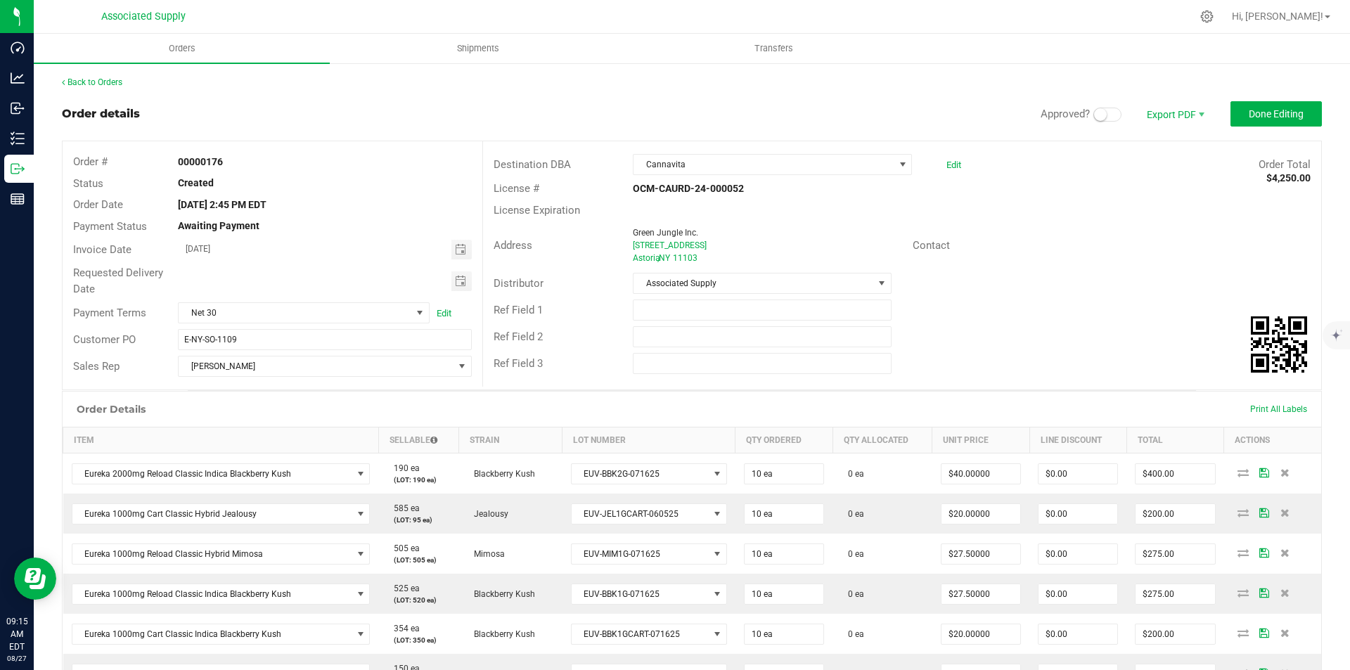
click at [1105, 113] on span at bounding box center [1107, 115] width 28 height 14
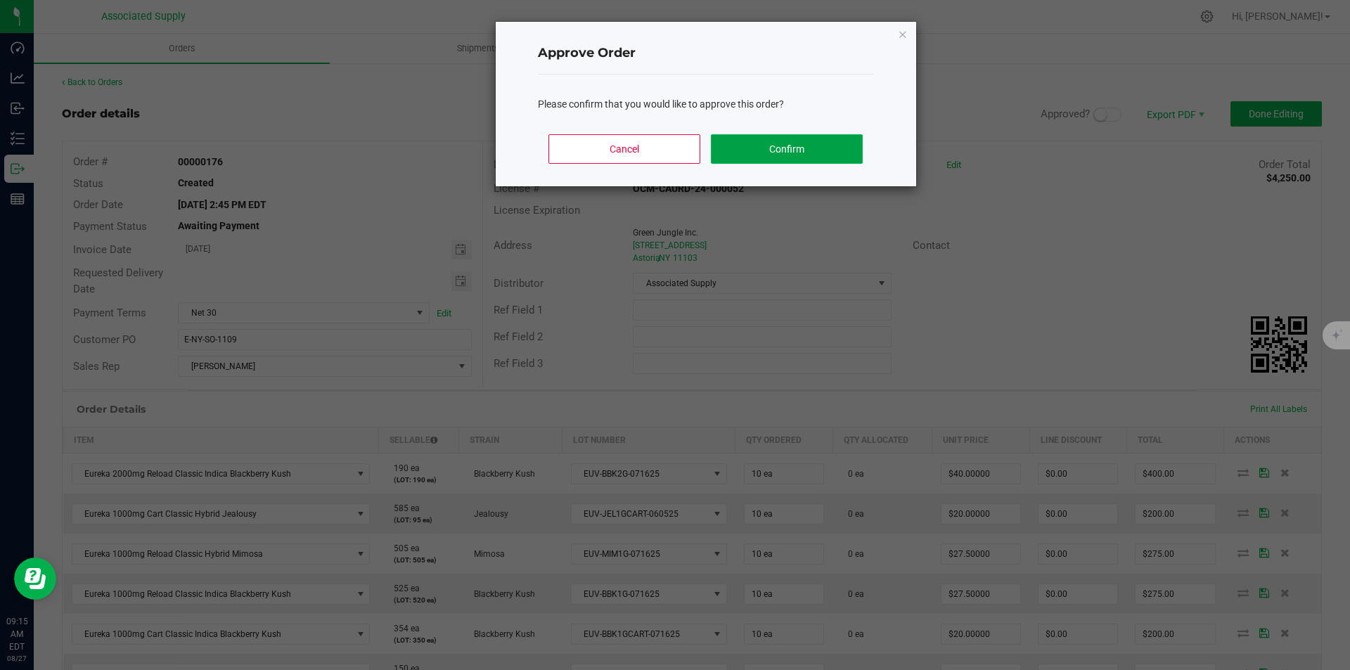
click at [788, 151] on button "Confirm" at bounding box center [786, 149] width 151 height 30
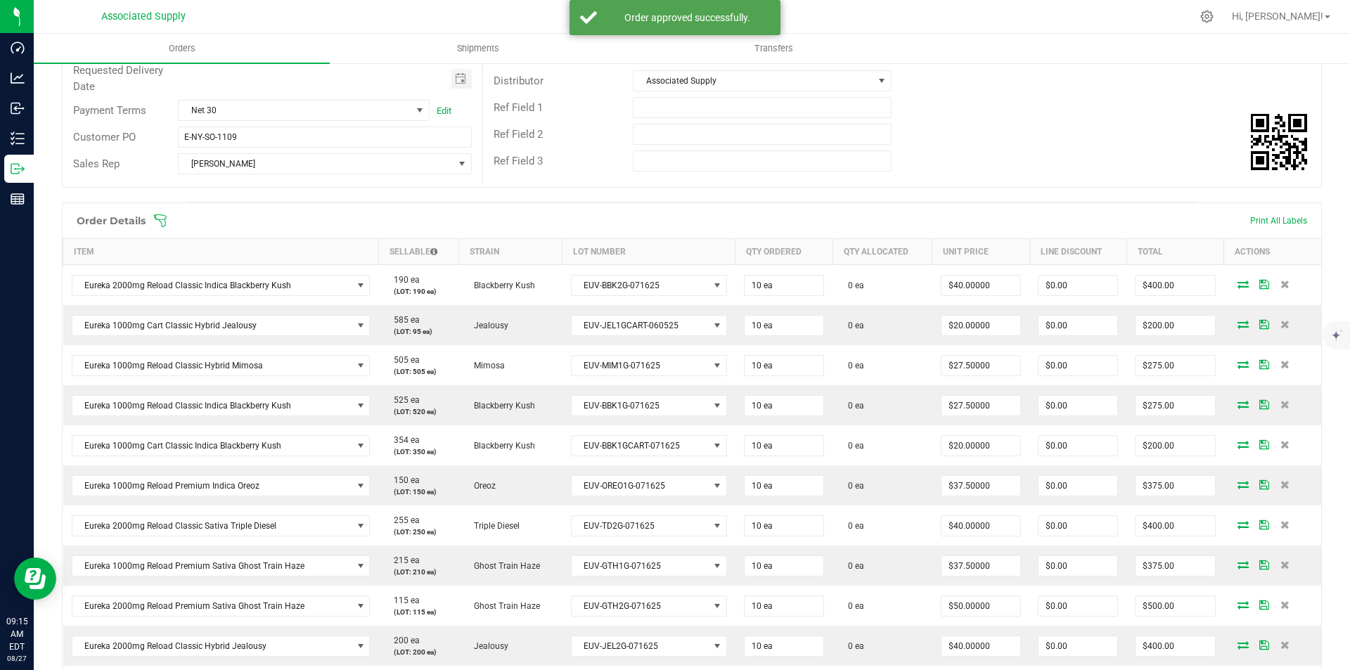
scroll to position [211, 0]
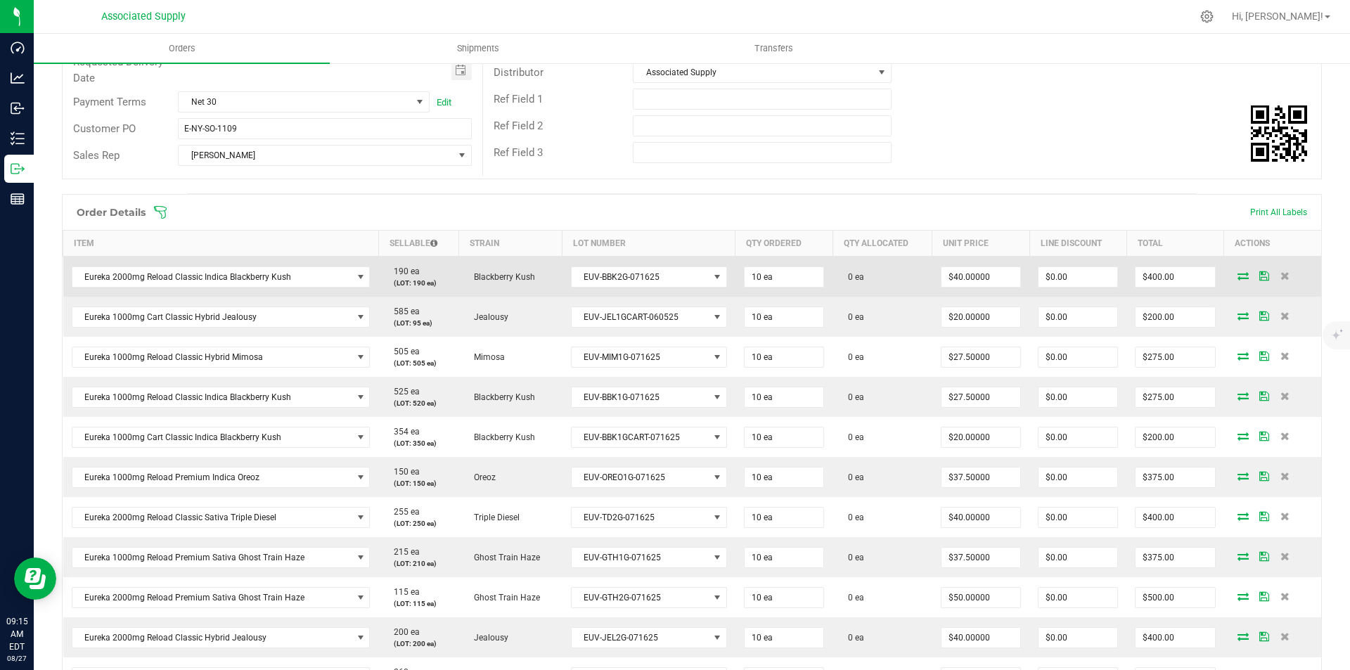
click at [1237, 278] on icon at bounding box center [1242, 275] width 11 height 8
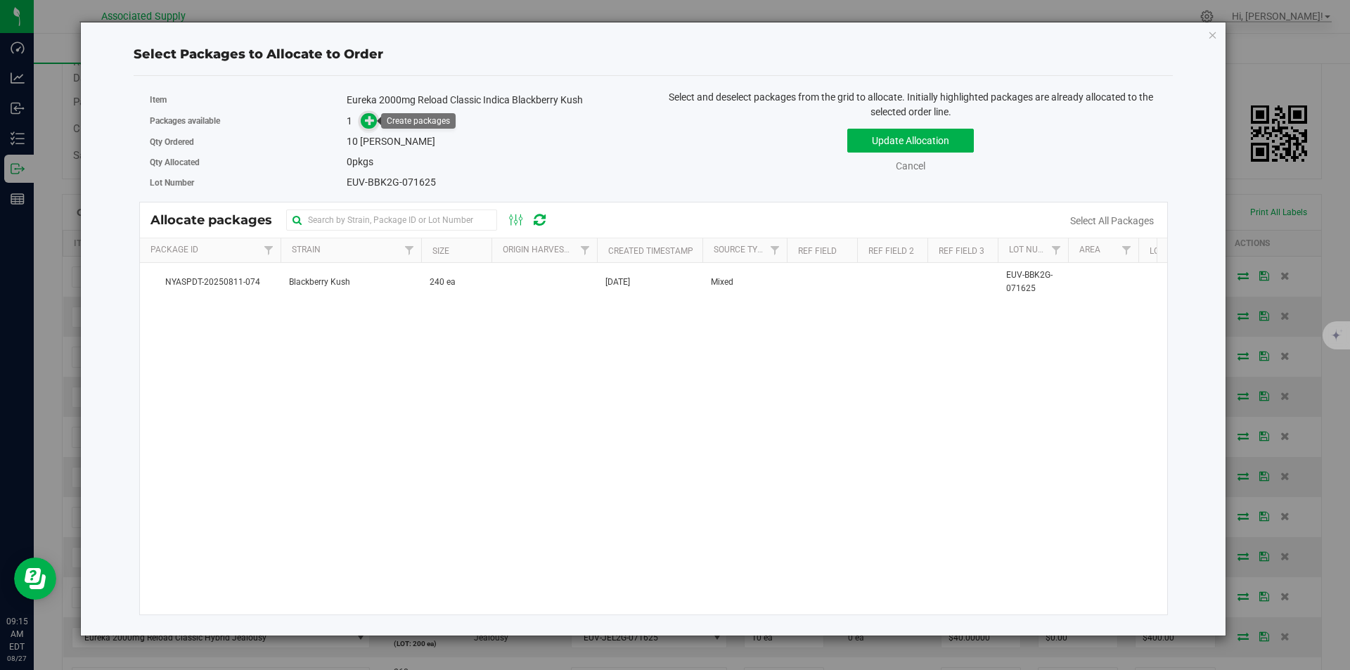
click at [370, 125] on icon at bounding box center [370, 120] width 10 height 10
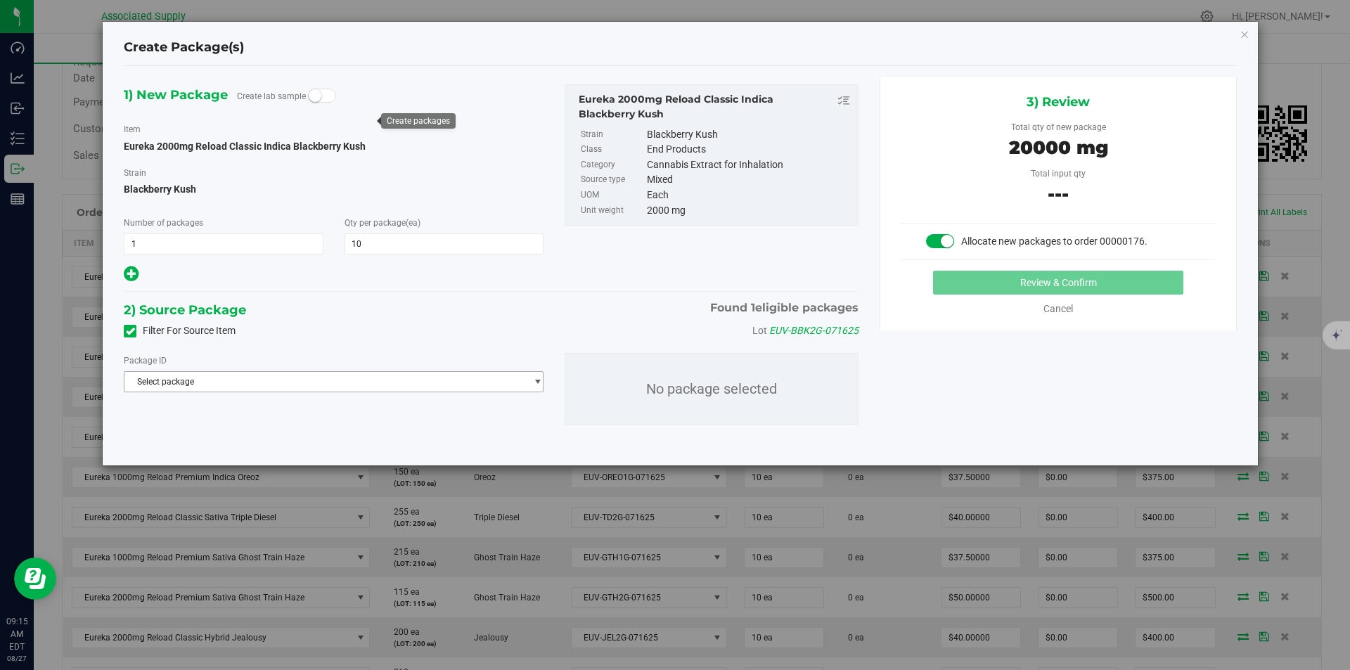
click at [306, 377] on span "Select package" at bounding box center [324, 382] width 401 height 20
click at [284, 441] on span "( Eureka 2000mg Reload Classic Indica Blackberry Kush )" at bounding box center [338, 439] width 217 height 10
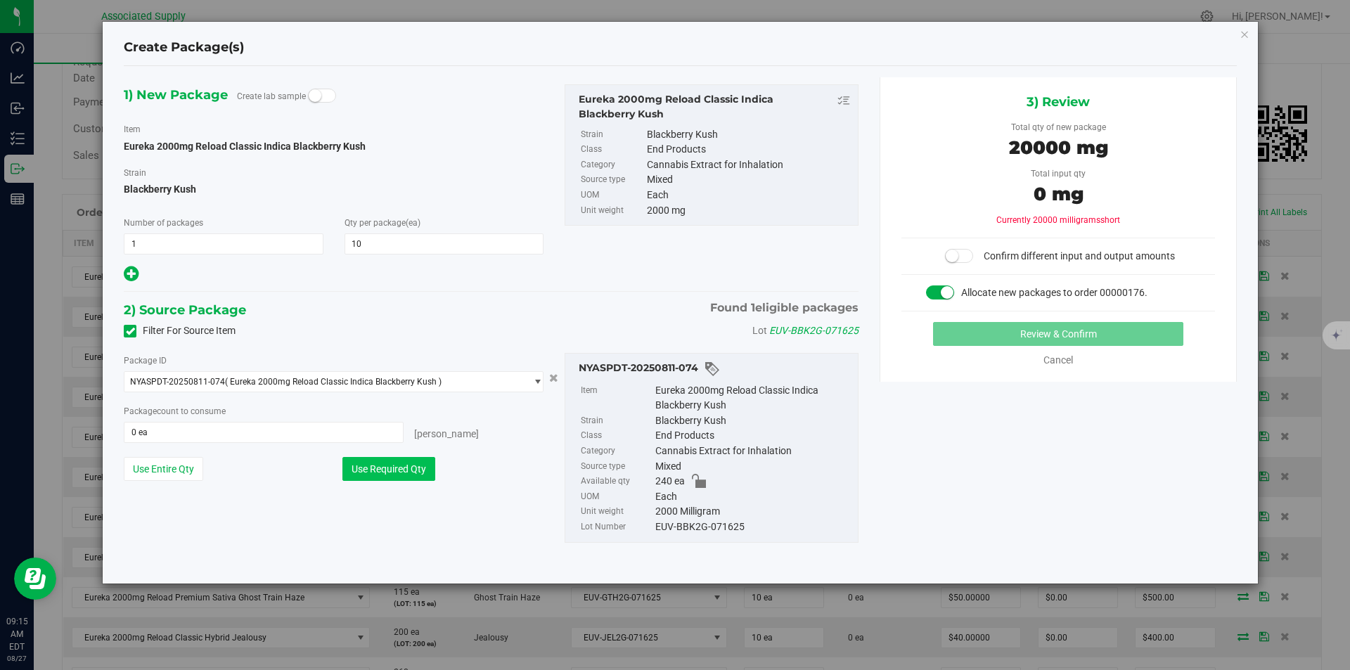
click at [396, 472] on button "Use Required Qty" at bounding box center [388, 469] width 93 height 24
type input "10 ea"
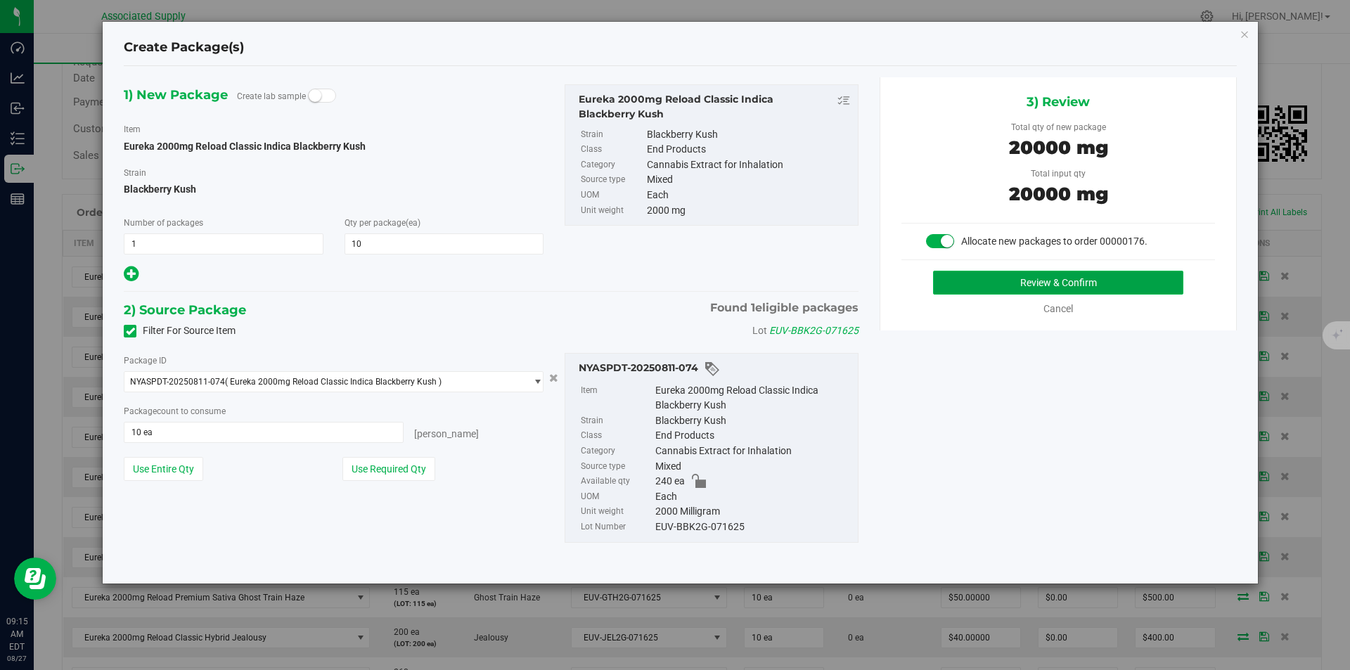
click at [1066, 275] on button "Review & Confirm" at bounding box center [1058, 283] width 250 height 24
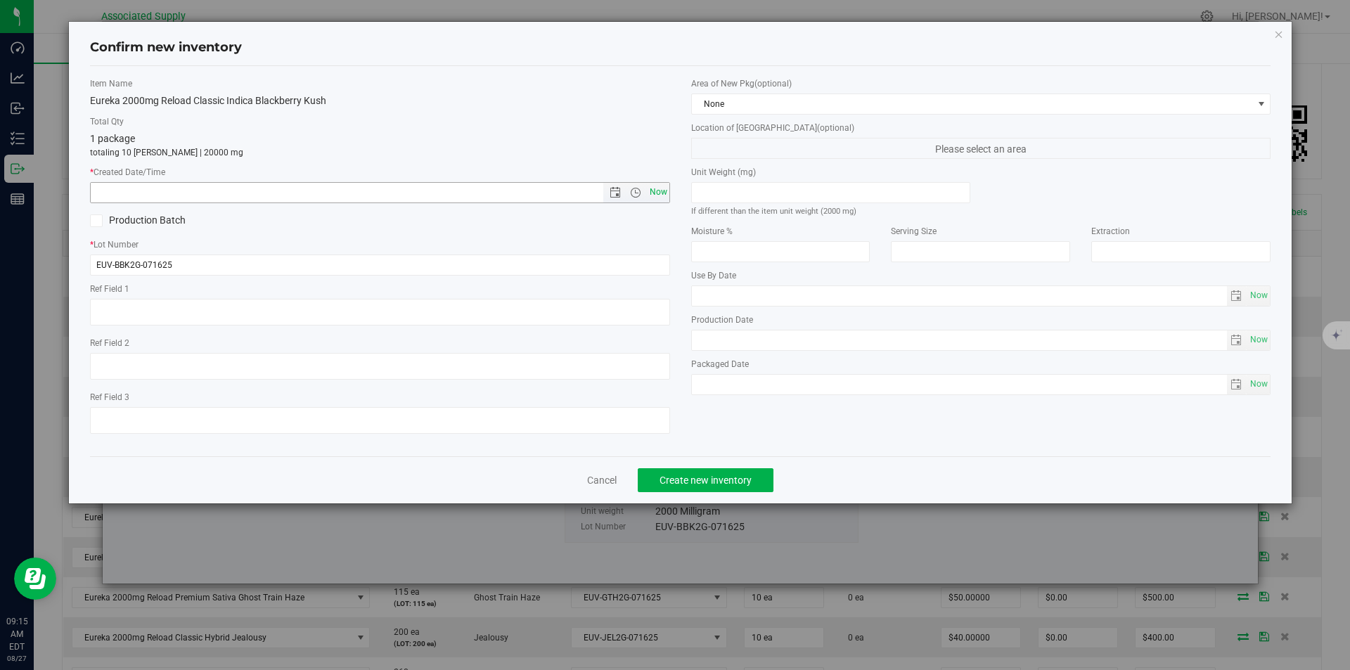
click at [658, 192] on span "Now" at bounding box center [658, 192] width 24 height 20
type input "8/27/2025 9:15 AM"
click at [664, 190] on span "Now" at bounding box center [658, 192] width 24 height 20
click at [718, 485] on span "Create new inventory" at bounding box center [705, 479] width 92 height 11
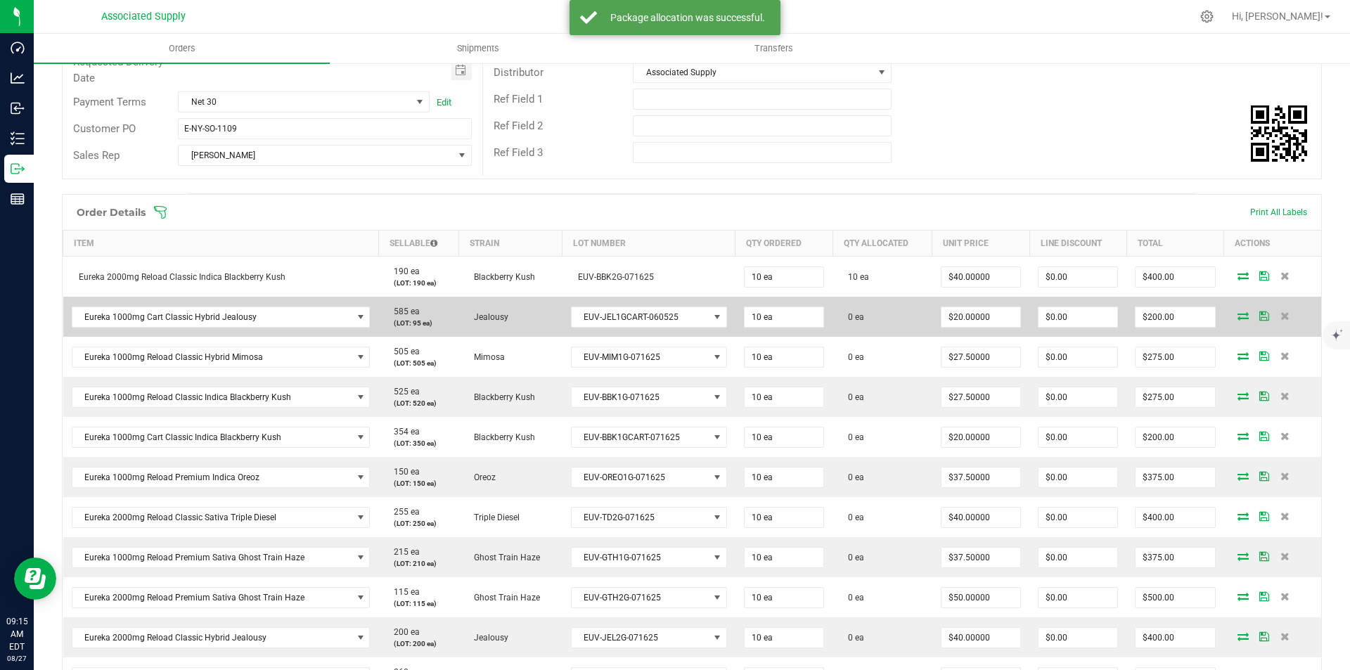
click at [1237, 314] on icon at bounding box center [1242, 315] width 11 height 8
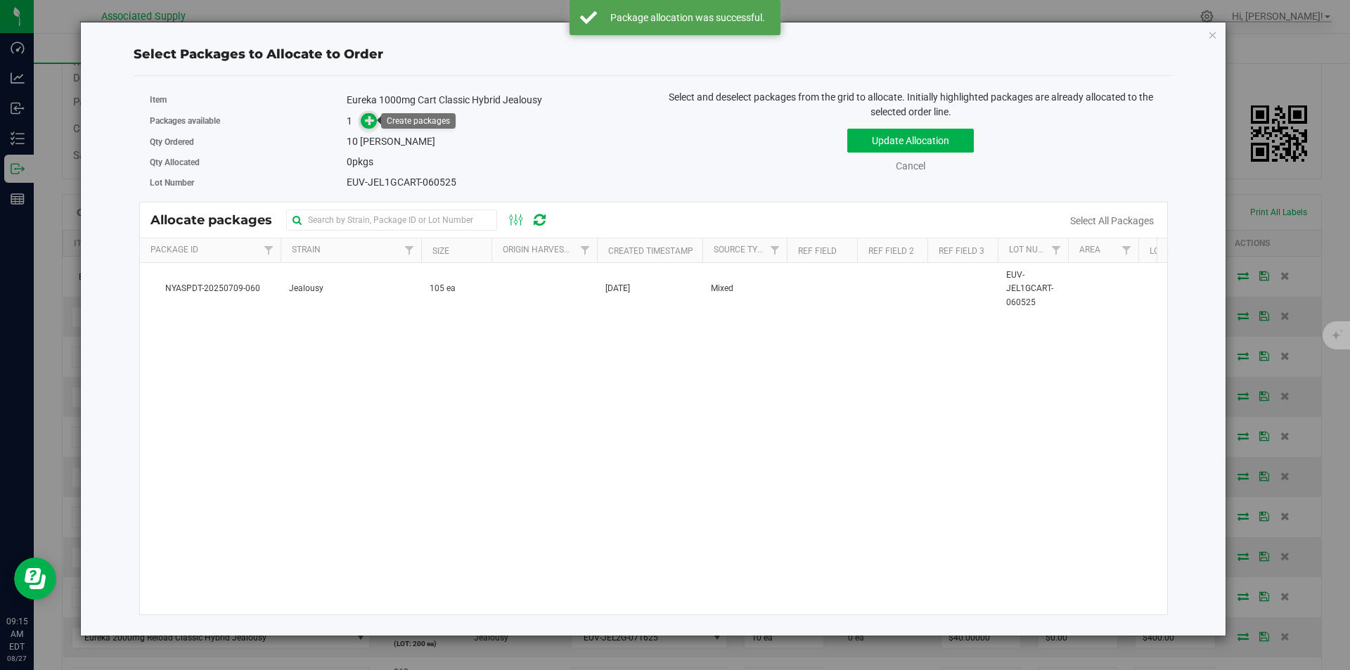
click at [370, 120] on icon at bounding box center [370, 120] width 10 height 10
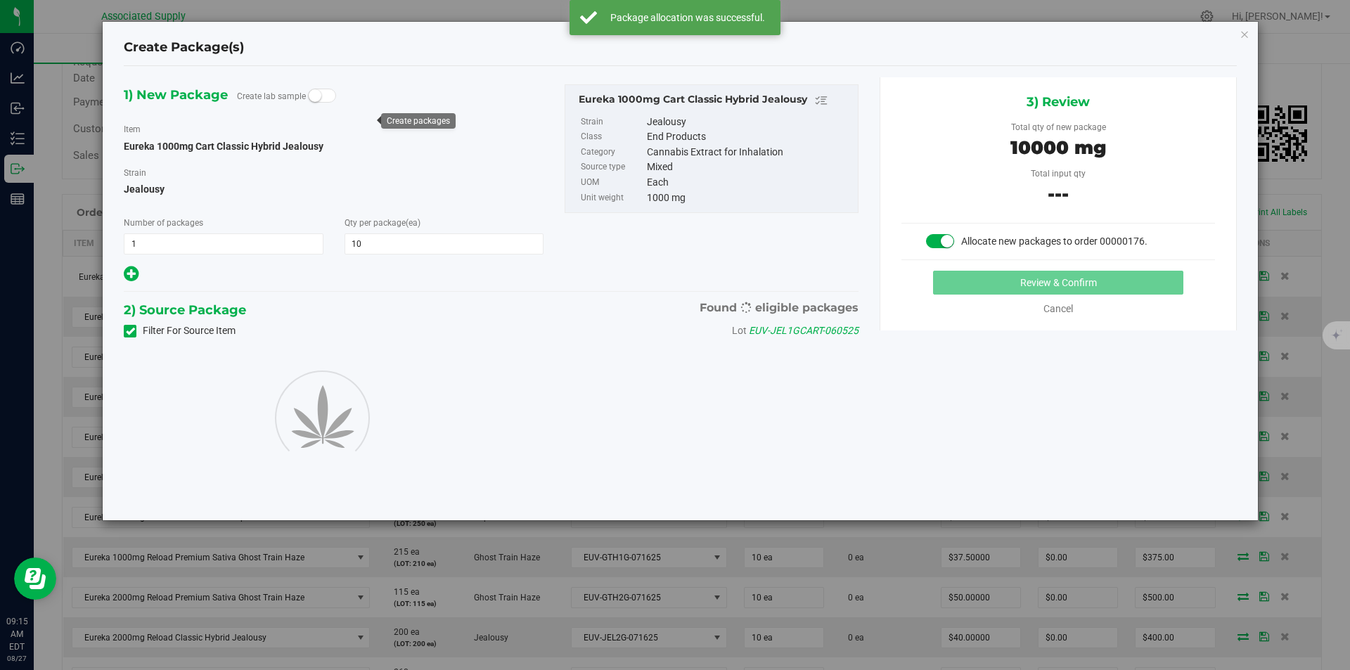
type input "10"
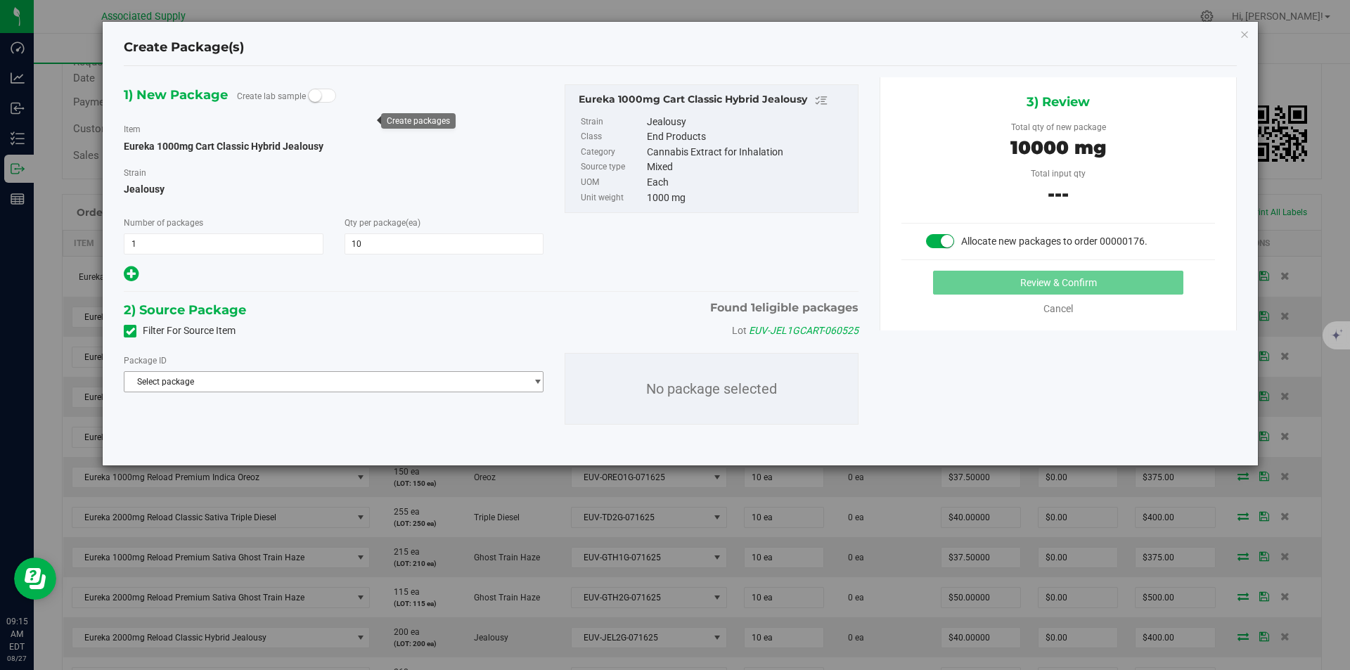
click at [309, 380] on span "Select package" at bounding box center [324, 382] width 401 height 20
click at [304, 443] on span "( Eureka 1000mg Cart Classic Hybrid Jealousy )" at bounding box center [321, 439] width 182 height 10
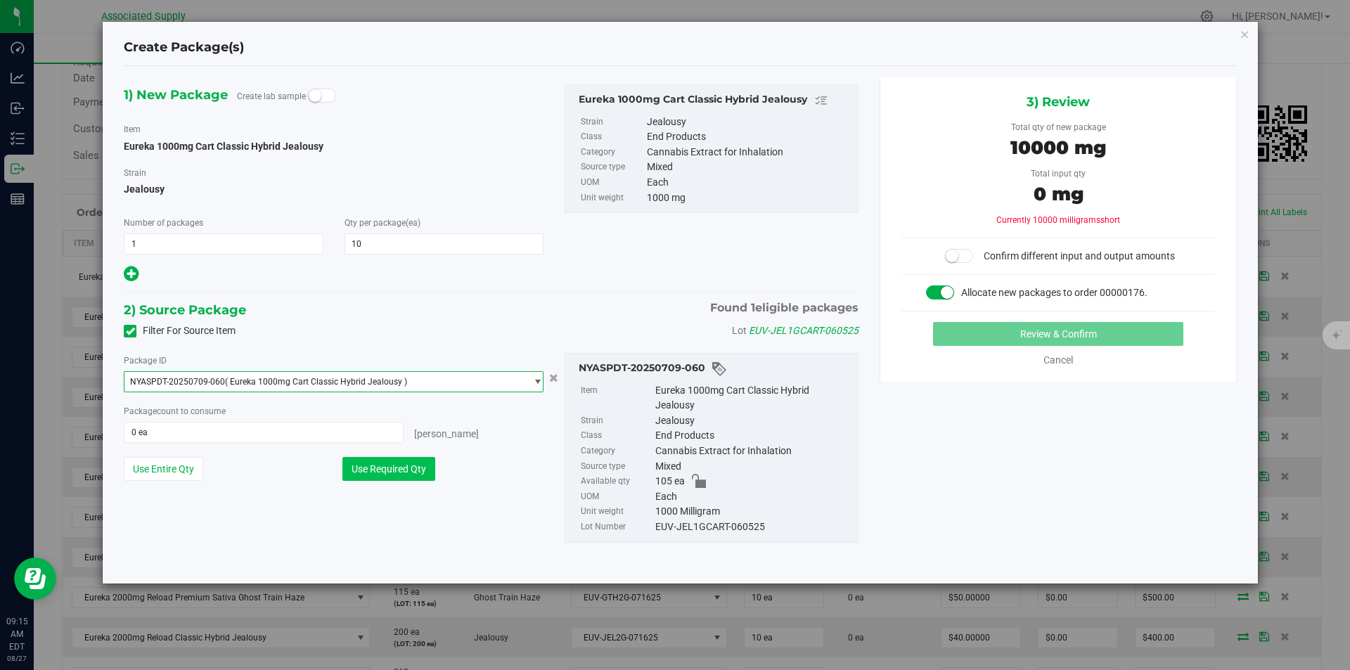
click at [381, 474] on button "Use Required Qty" at bounding box center [388, 469] width 93 height 24
type input "10 ea"
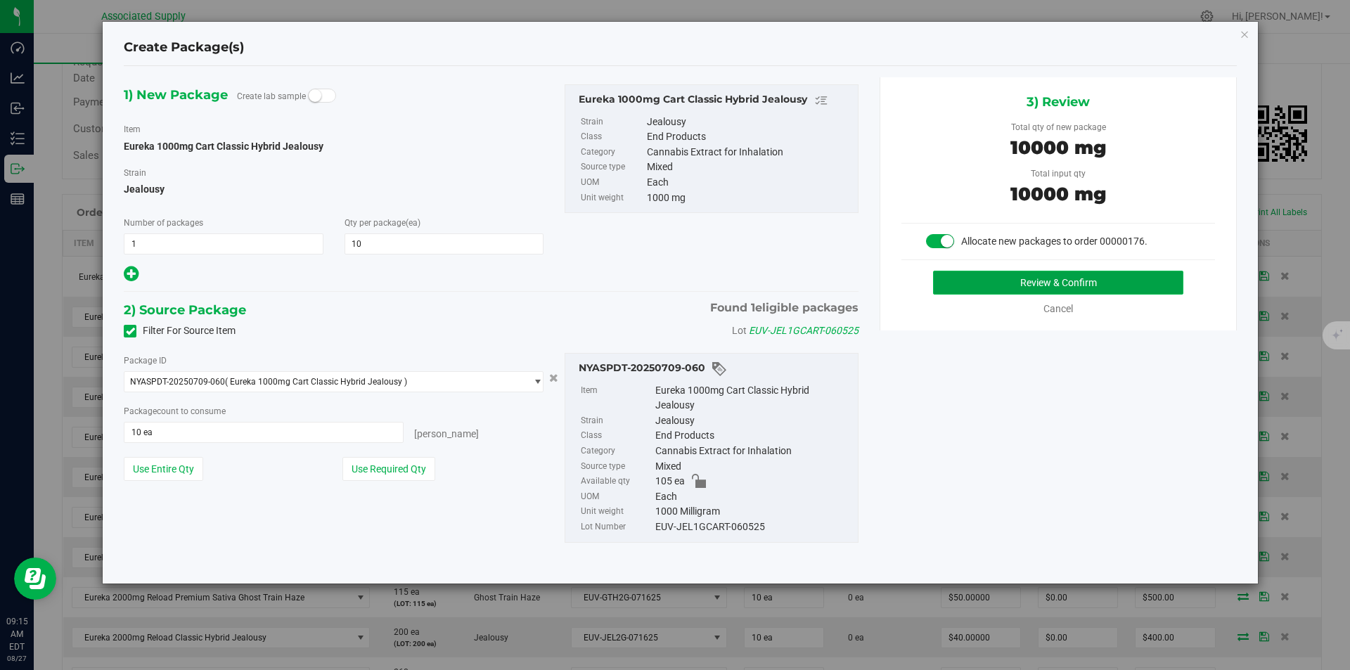
click at [1043, 280] on button "Review & Confirm" at bounding box center [1058, 283] width 250 height 24
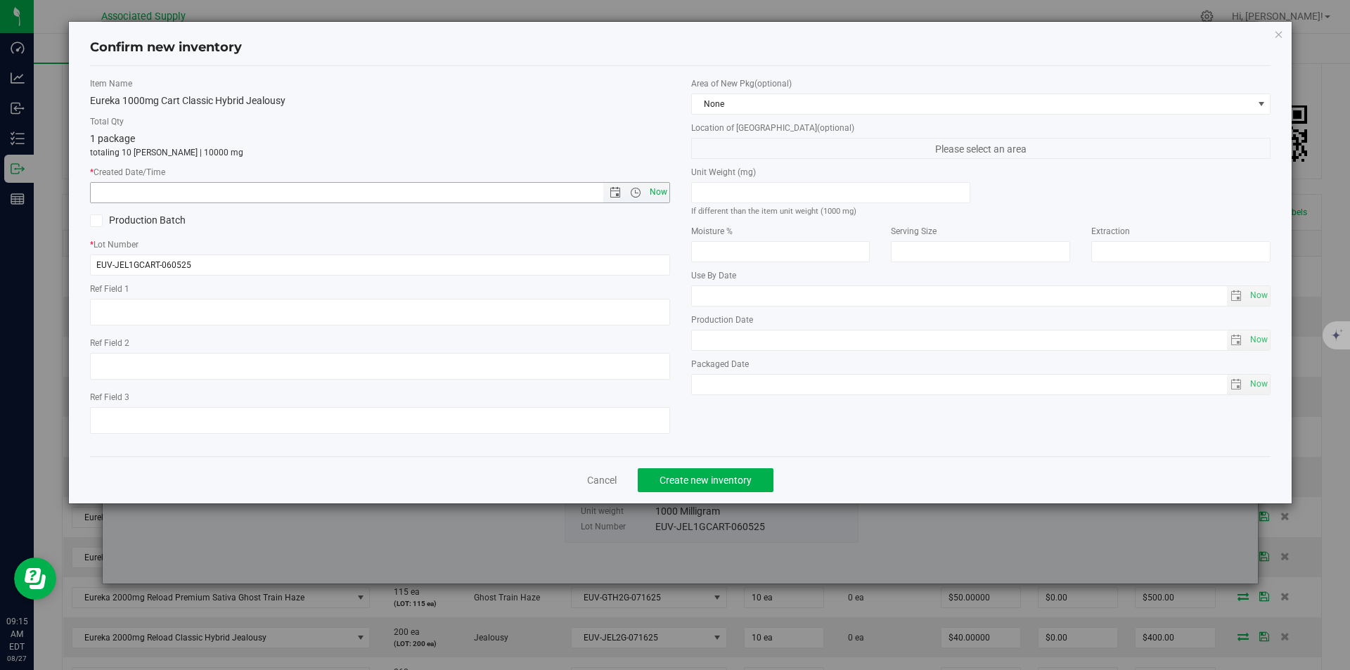
click at [657, 188] on span "Now" at bounding box center [658, 192] width 24 height 20
type input "8/27/2025 9:15 AM"
click at [692, 484] on span "Create new inventory" at bounding box center [705, 479] width 92 height 11
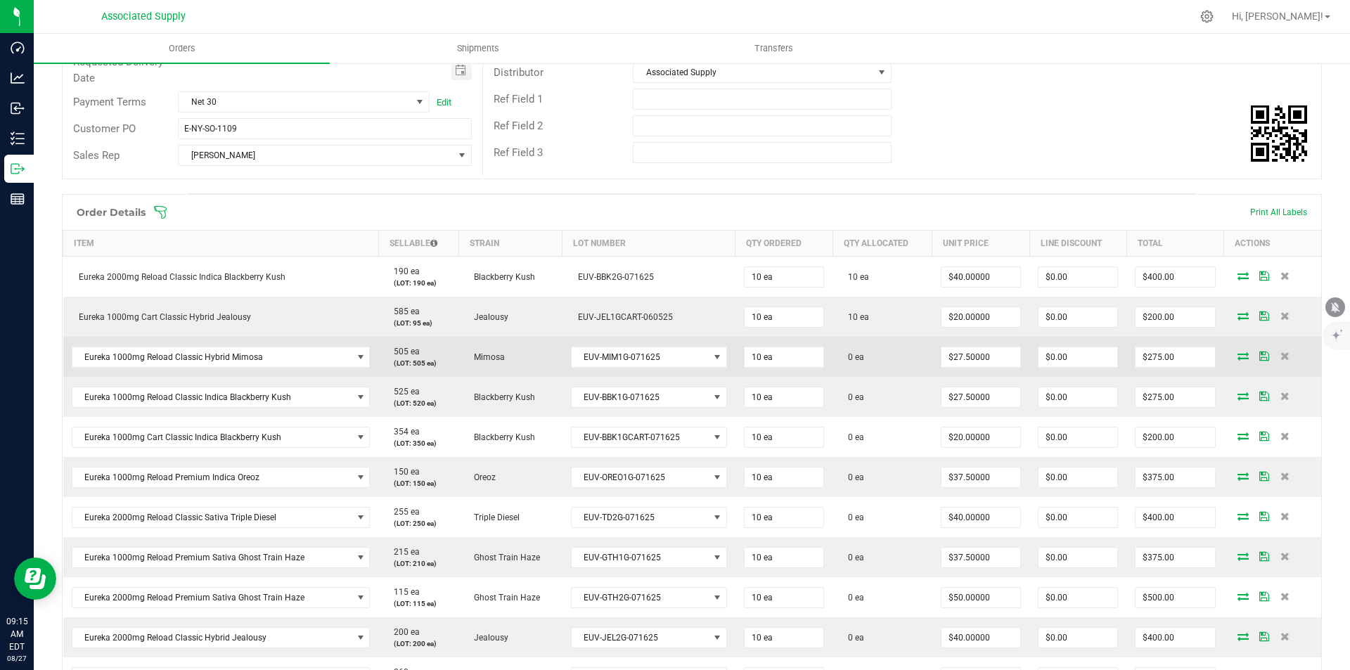
click at [1237, 359] on icon at bounding box center [1242, 355] width 11 height 8
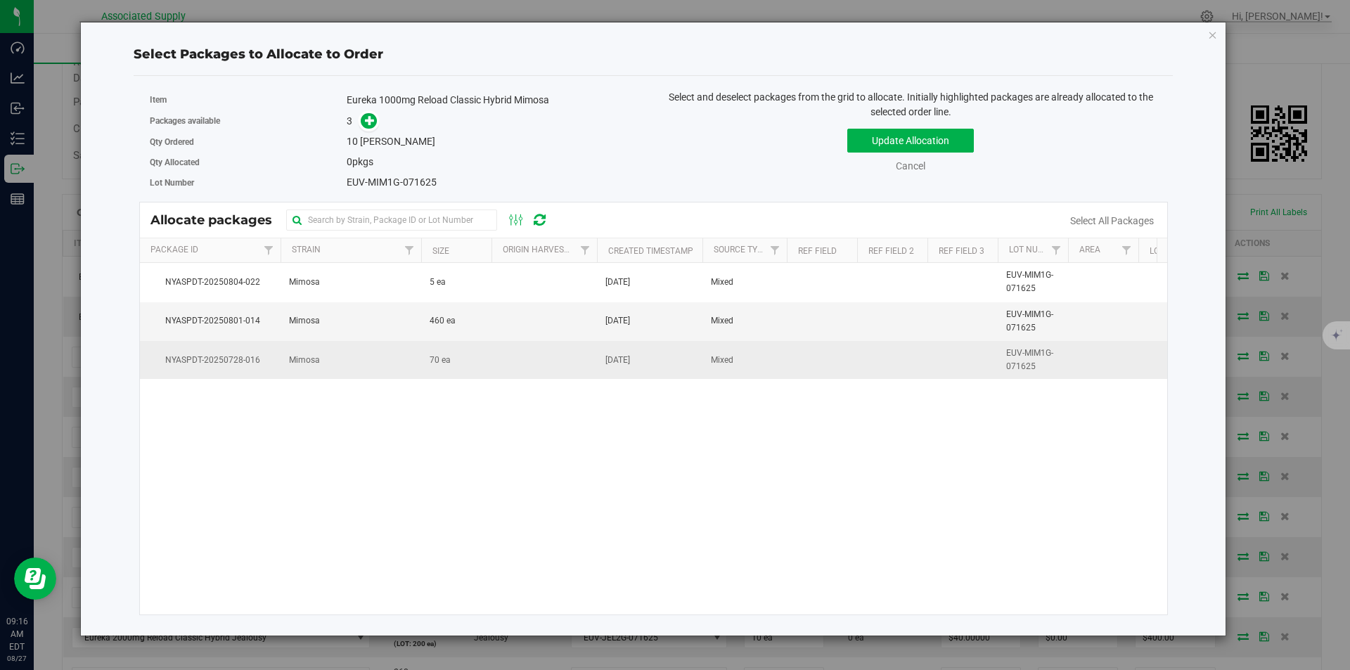
click at [292, 361] on span "Mimosa" at bounding box center [304, 360] width 31 height 13
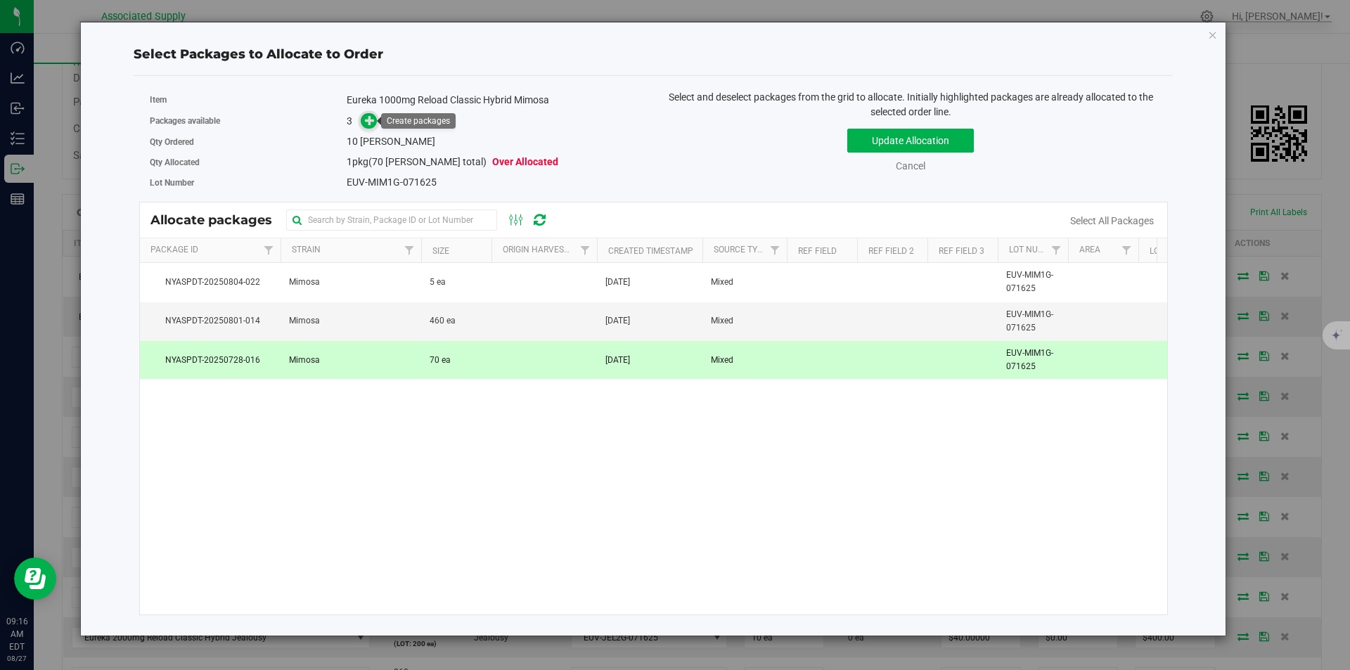
click at [366, 121] on icon at bounding box center [370, 120] width 10 height 10
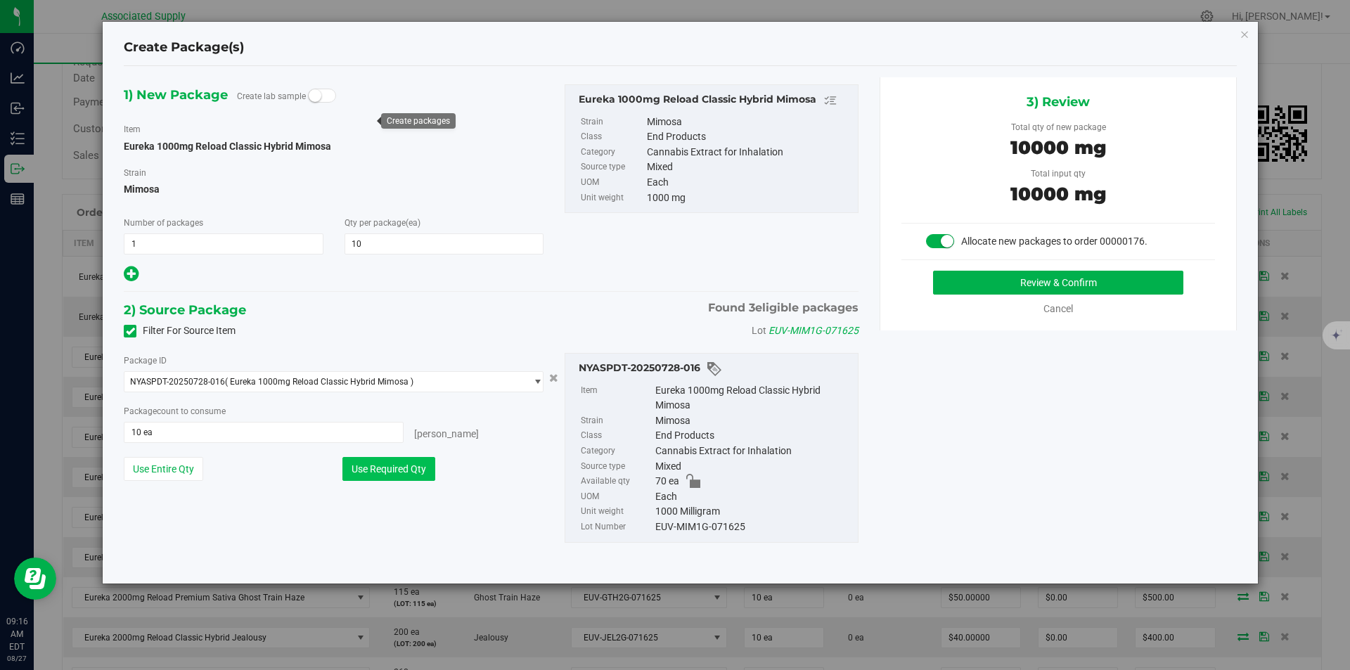
click at [377, 467] on button "Use Required Qty" at bounding box center [388, 469] width 93 height 24
click at [1025, 283] on button "Review & Confirm" at bounding box center [1058, 283] width 250 height 24
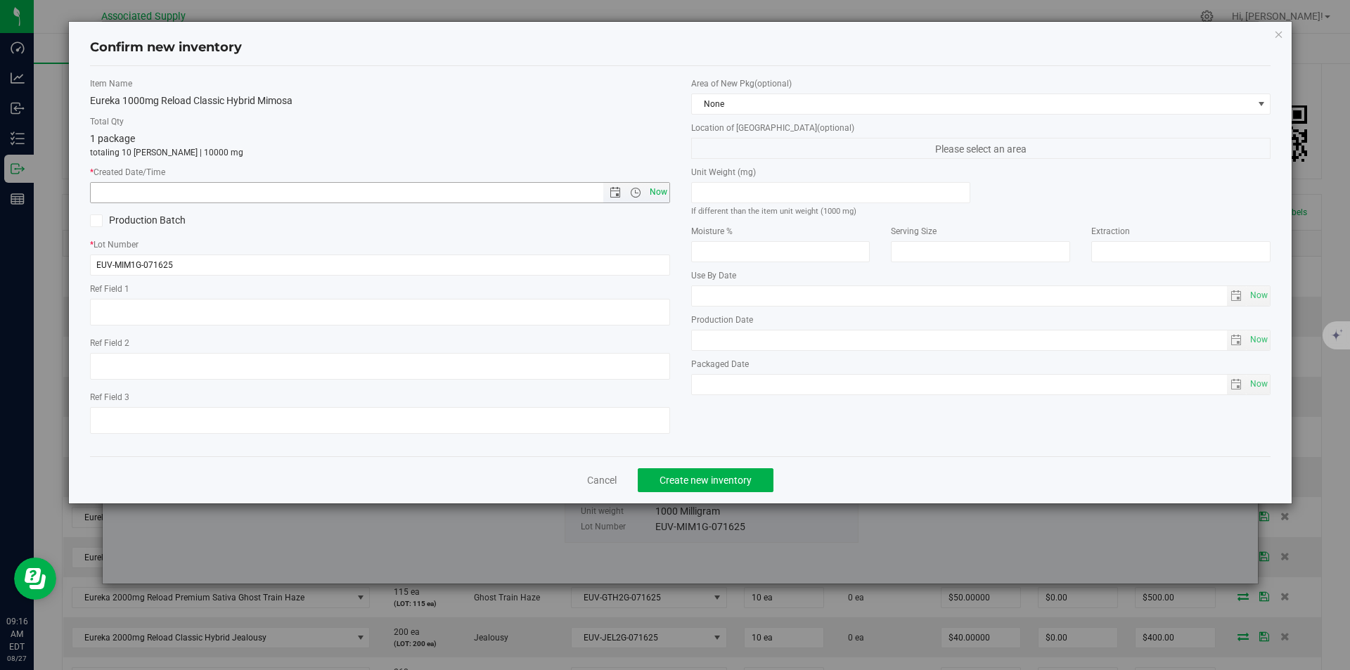
click at [653, 188] on span "Now" at bounding box center [658, 192] width 24 height 20
type input "8/27/2025 9:16 AM"
click at [706, 468] on button "Create new inventory" at bounding box center [706, 480] width 136 height 24
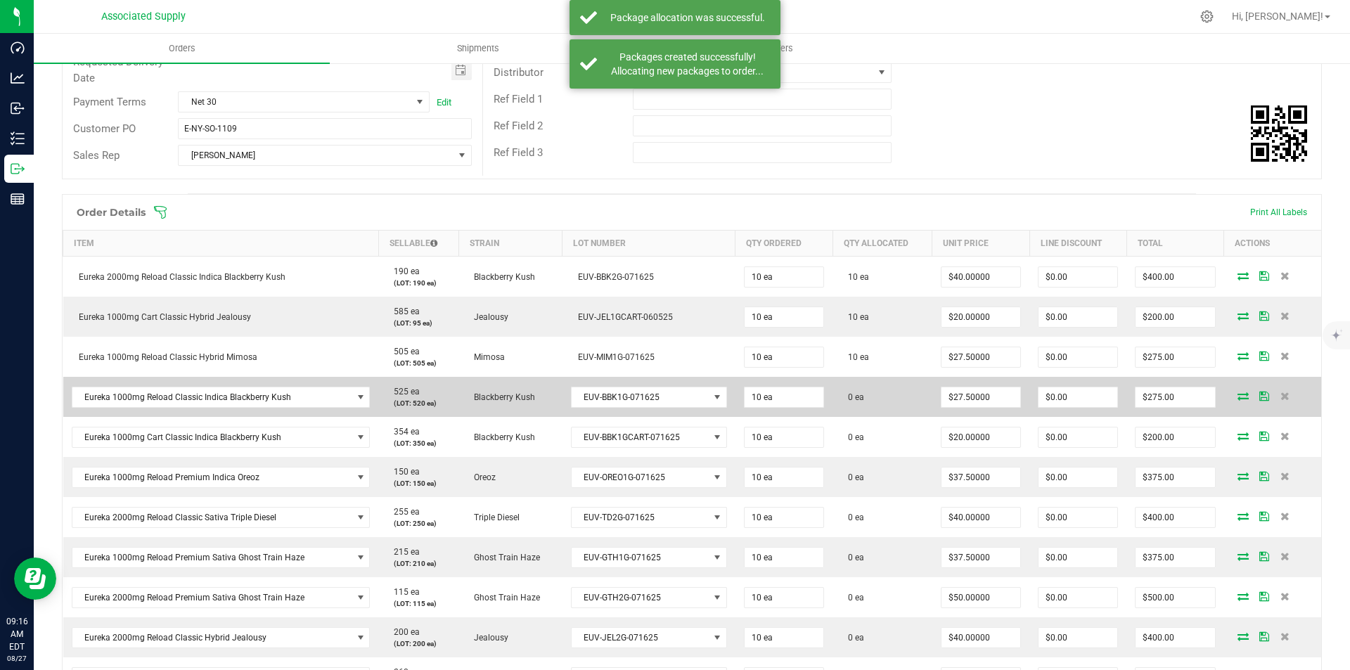
click at [1237, 392] on icon at bounding box center [1242, 396] width 11 height 8
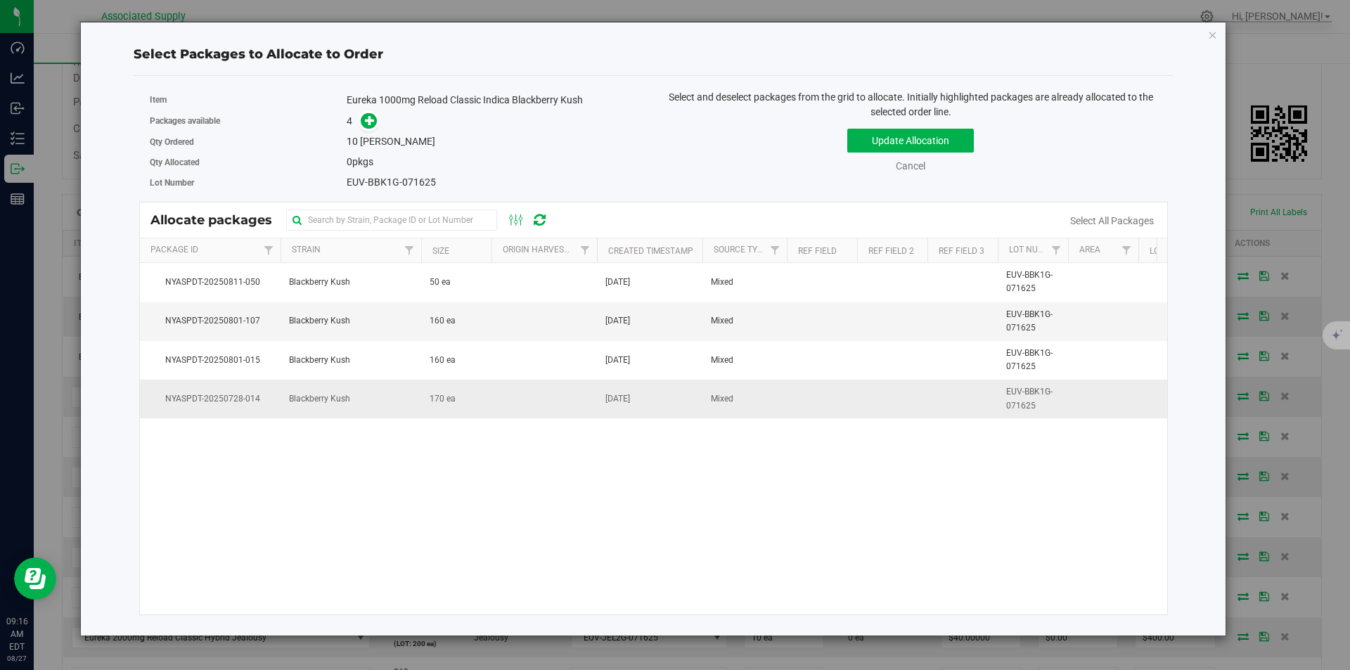
click at [315, 398] on span "Blackberry Kush" at bounding box center [319, 398] width 61 height 13
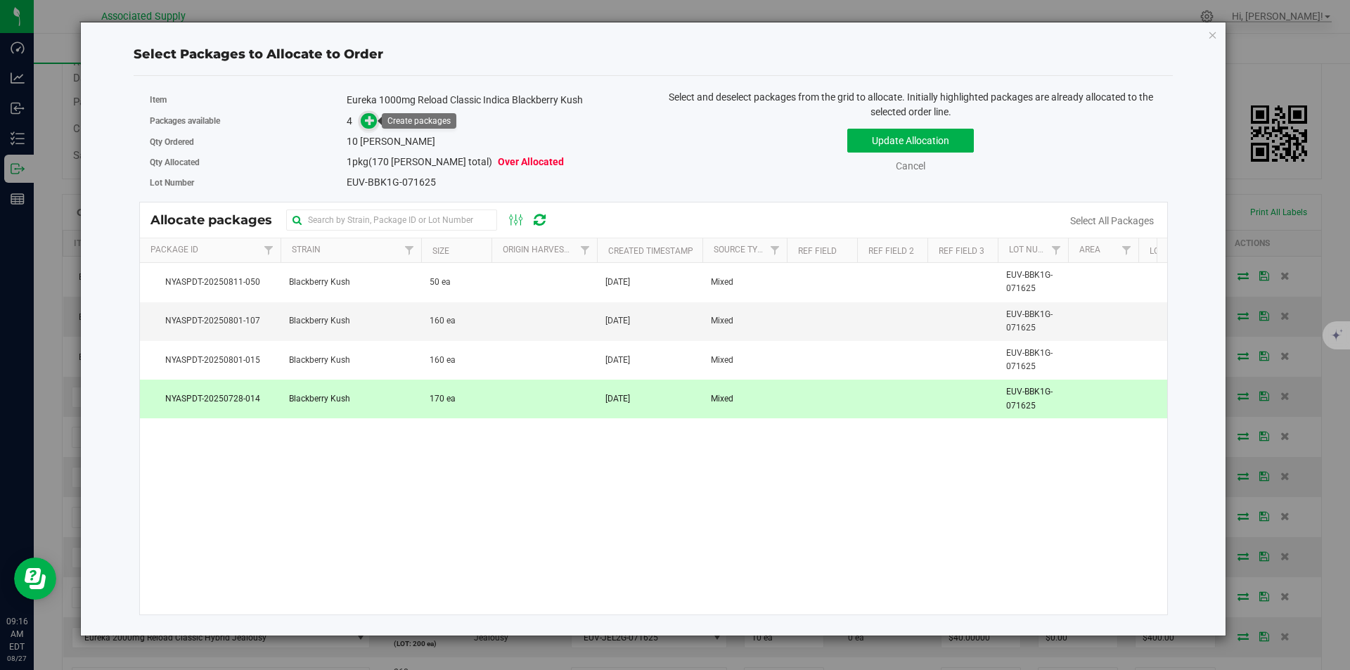
click at [368, 121] on icon at bounding box center [370, 120] width 10 height 10
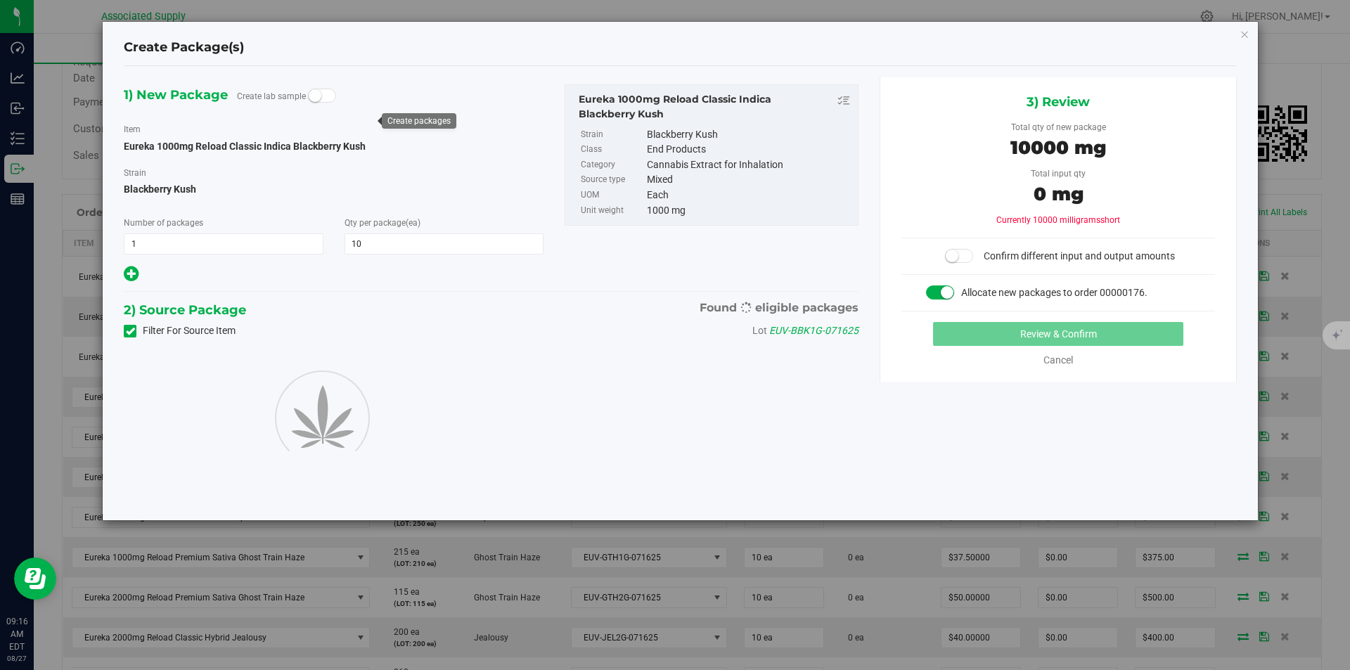
type input "10"
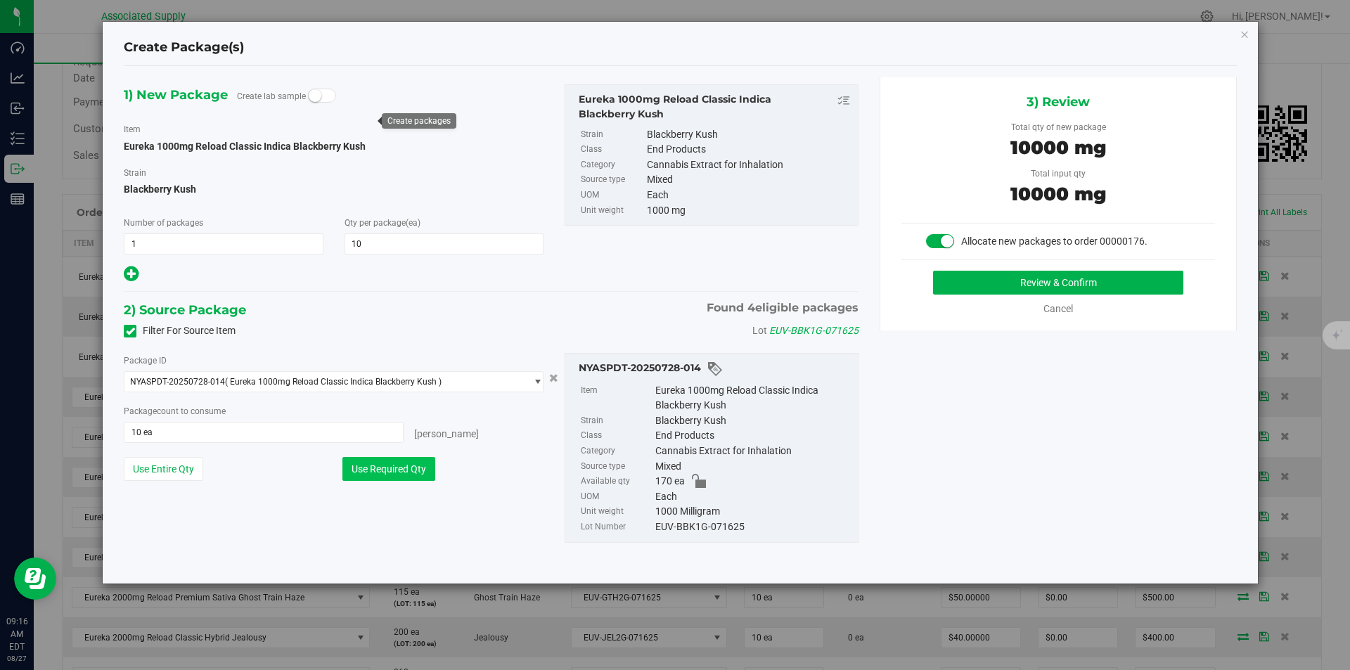
click at [382, 475] on button "Use Required Qty" at bounding box center [388, 469] width 93 height 24
click at [1070, 285] on button "Review & Confirm" at bounding box center [1058, 283] width 250 height 24
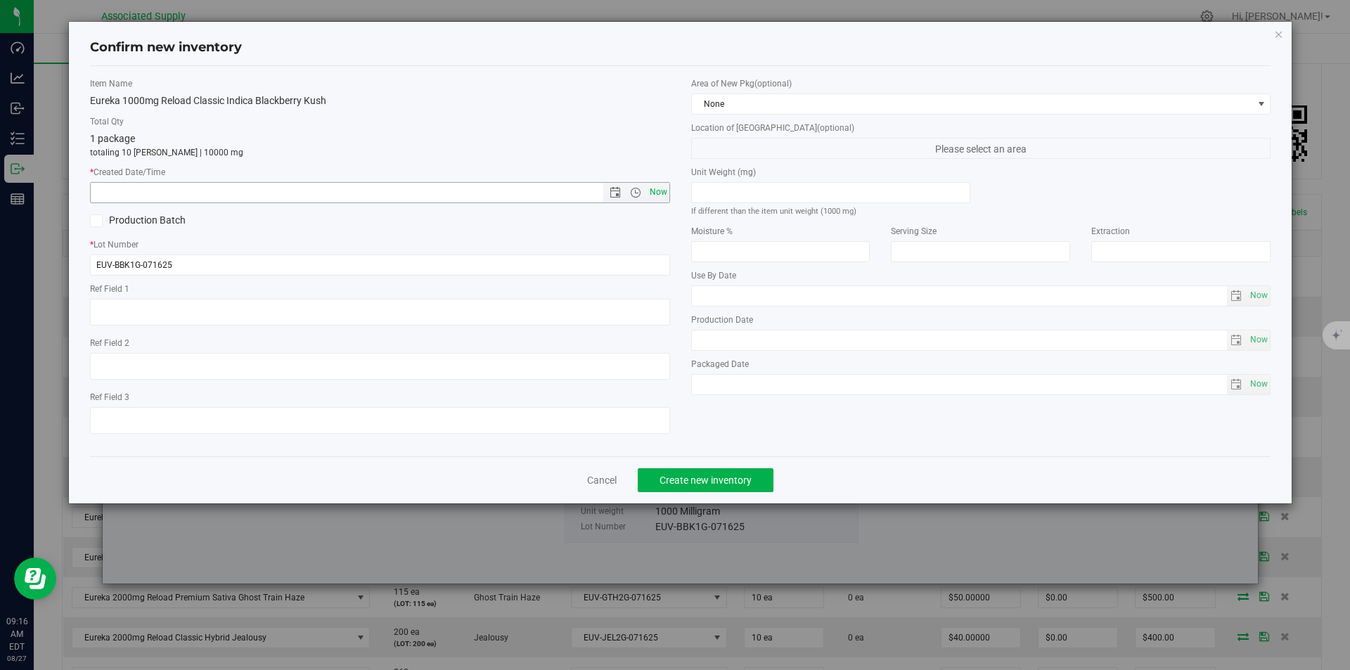
click at [658, 192] on span "Now" at bounding box center [658, 192] width 24 height 20
type input "8/27/2025 9:16 AM"
click at [709, 485] on span "Create new inventory" at bounding box center [705, 479] width 92 height 11
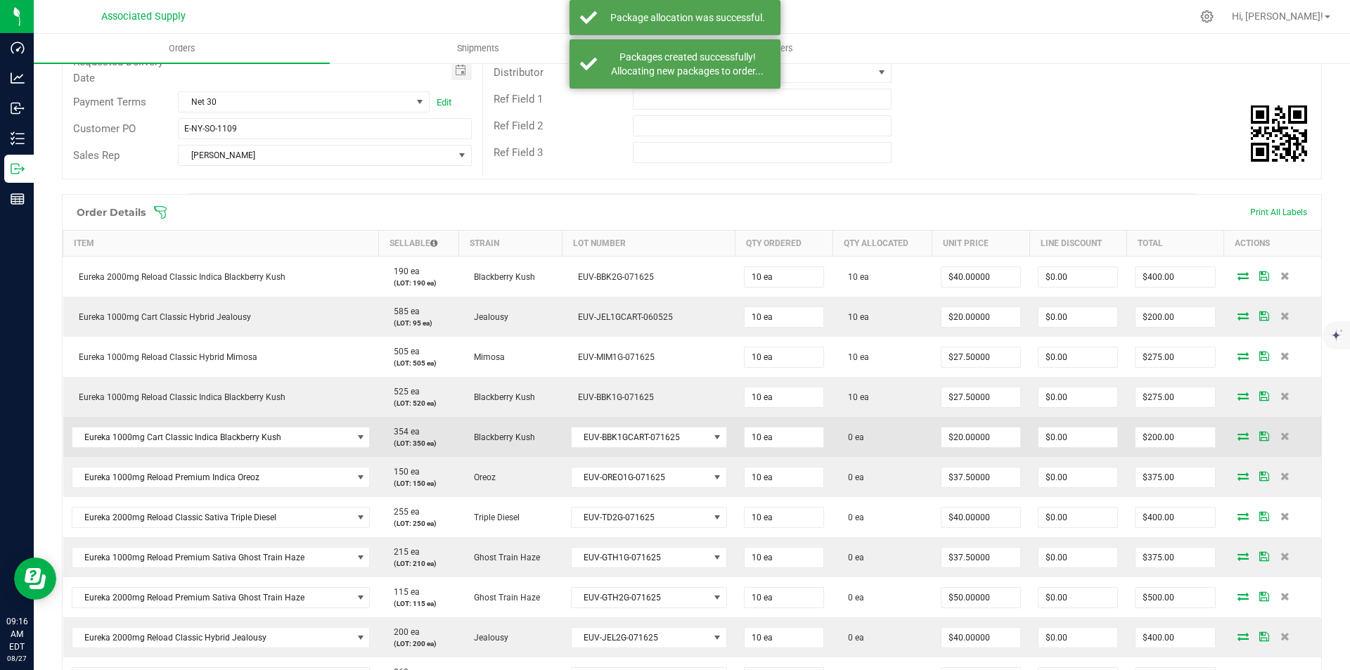
click at [1237, 435] on icon at bounding box center [1242, 436] width 11 height 8
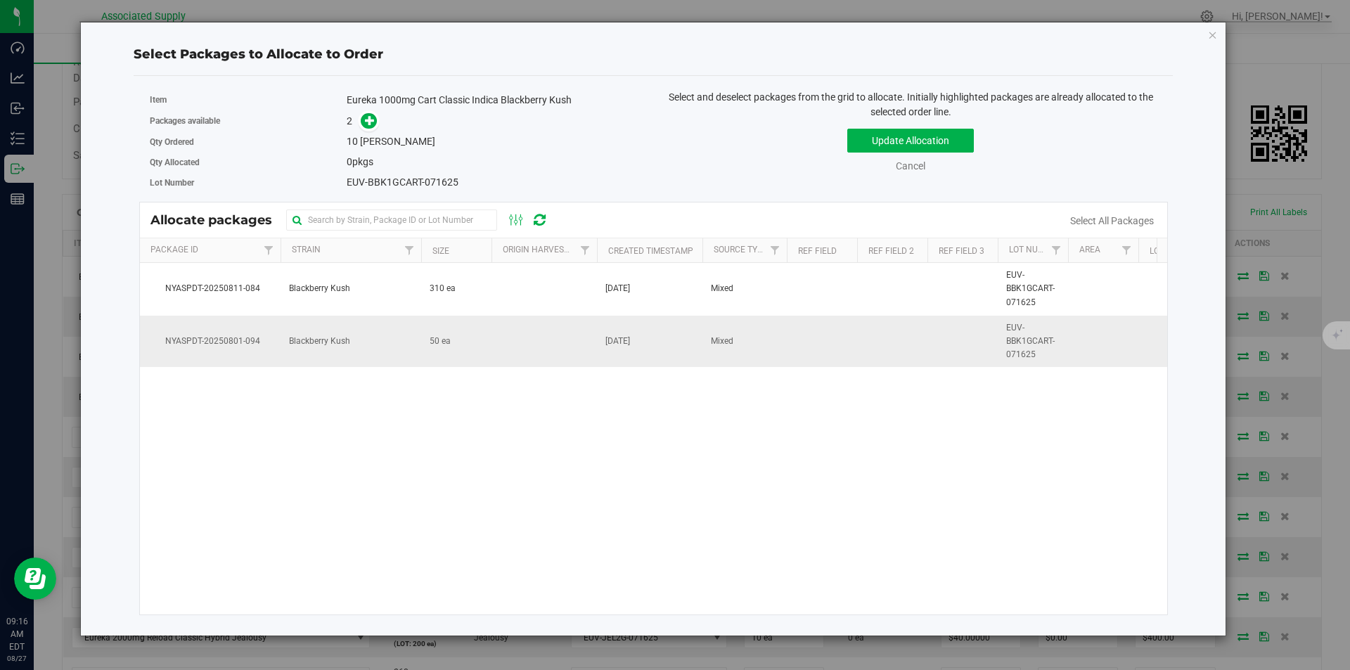
click at [317, 340] on span "Blackberry Kush" at bounding box center [319, 341] width 61 height 13
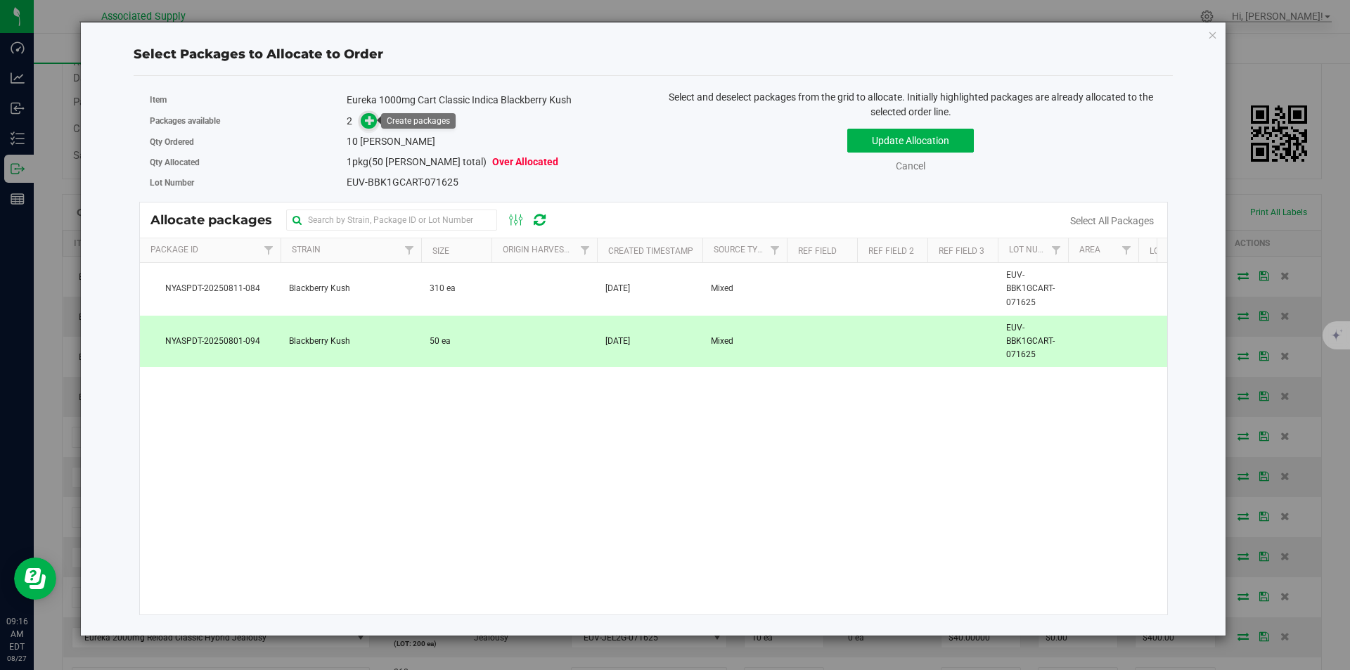
click at [364, 117] on span at bounding box center [369, 121] width 16 height 16
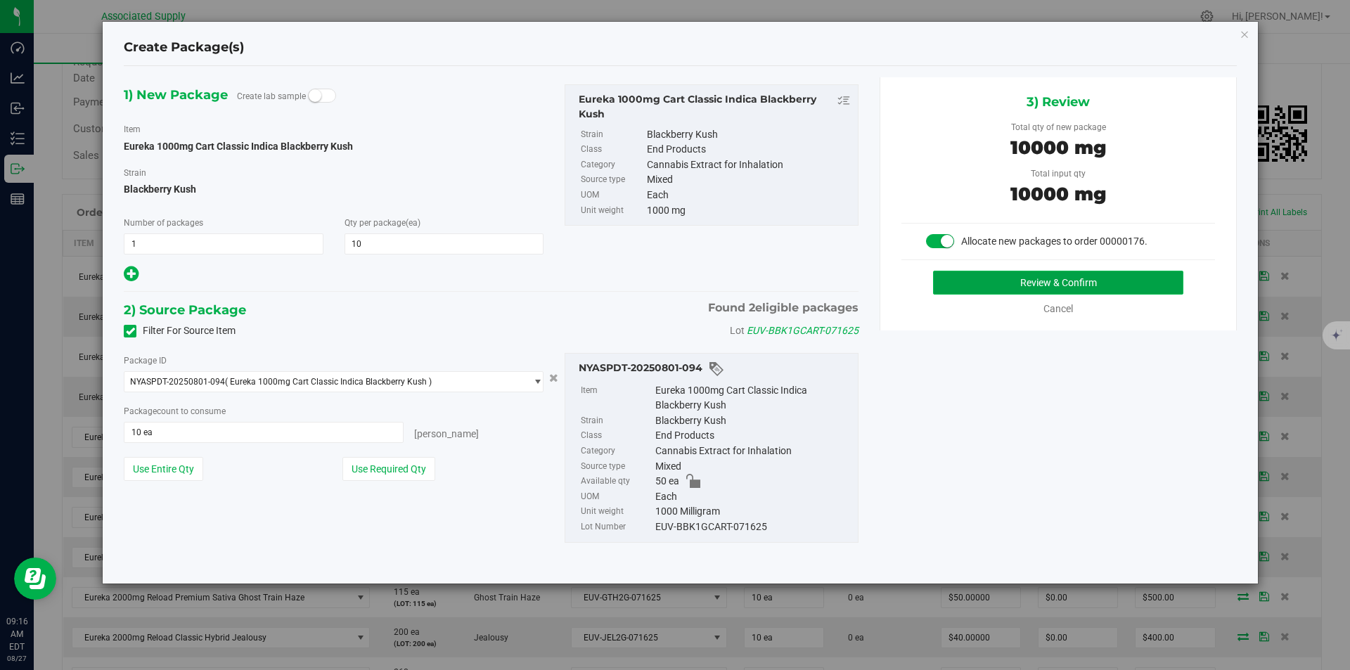
click at [1068, 280] on button "Review & Confirm" at bounding box center [1058, 283] width 250 height 24
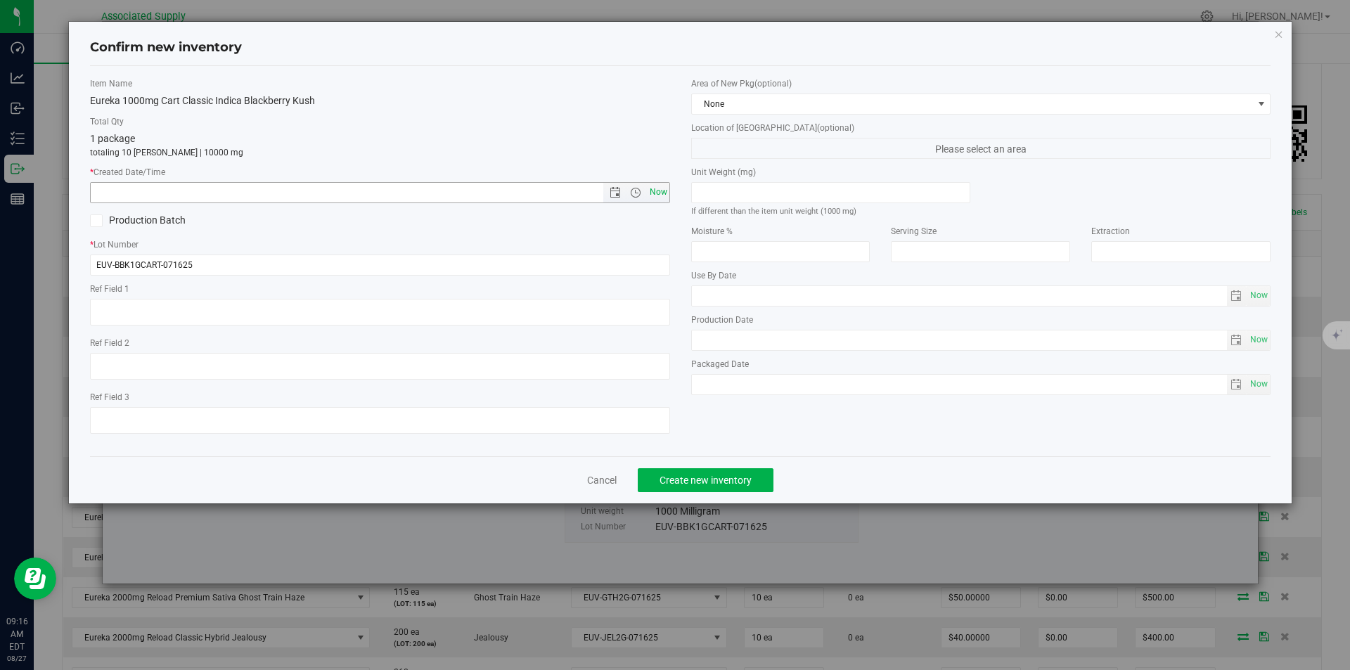
click at [655, 195] on span "Now" at bounding box center [658, 192] width 24 height 20
type input "8/27/2025 9:16 AM"
click at [707, 484] on span "Create new inventory" at bounding box center [705, 479] width 92 height 11
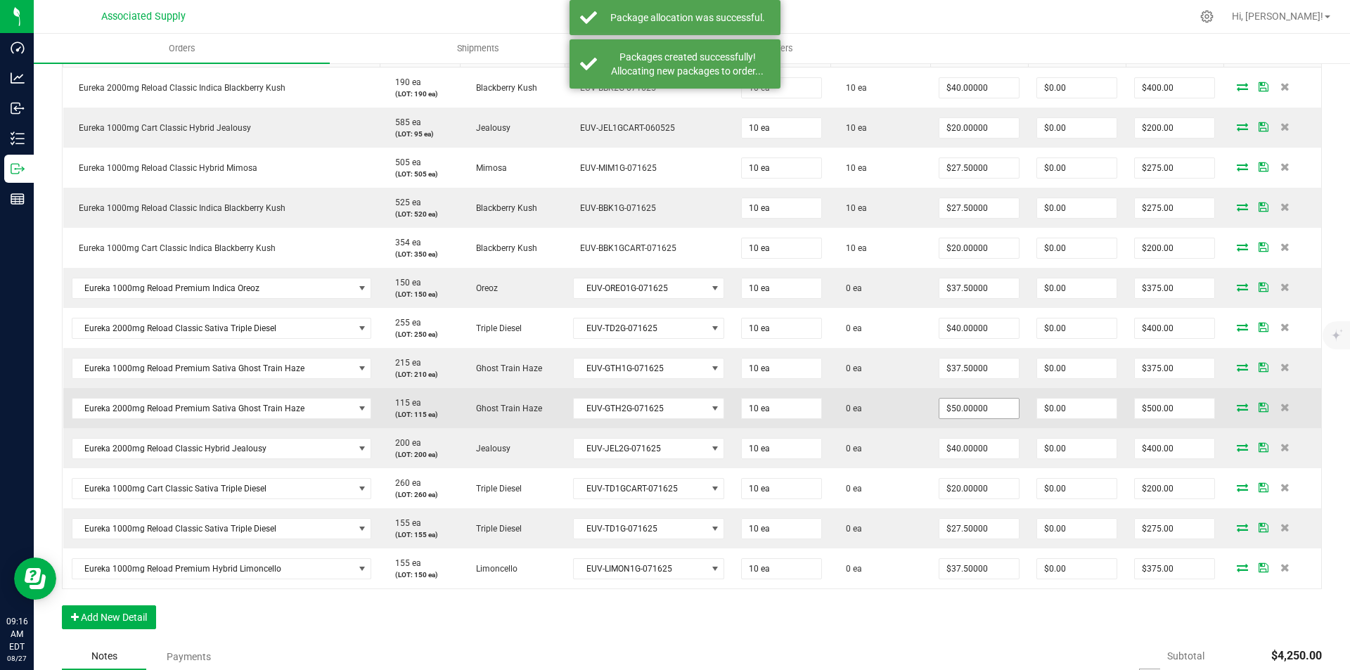
scroll to position [422, 0]
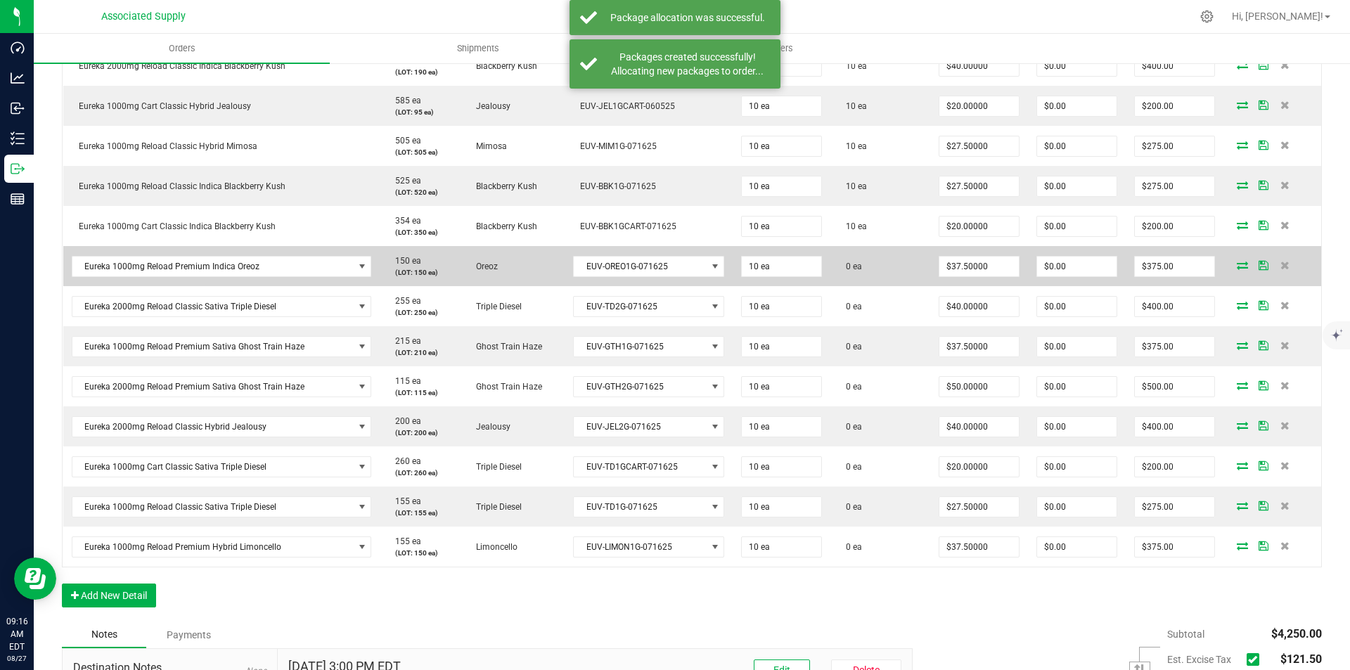
click at [1236, 262] on icon at bounding box center [1241, 265] width 11 height 8
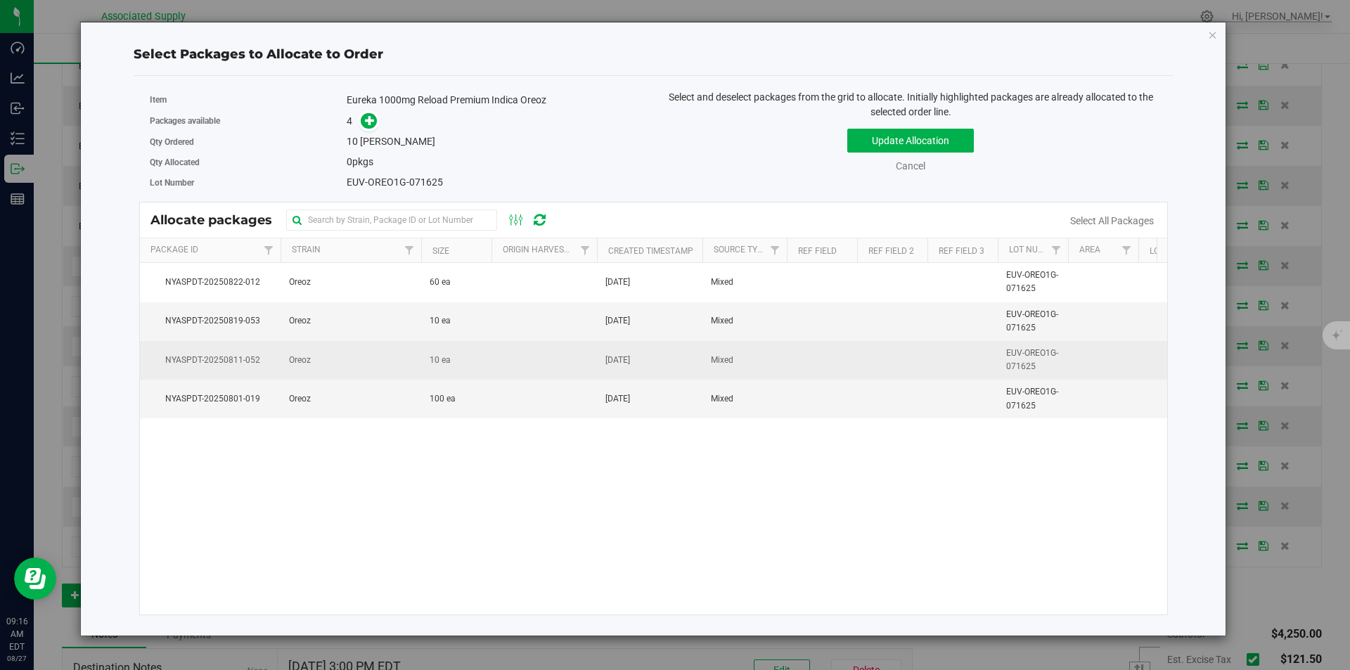
click at [302, 359] on span "Oreoz" at bounding box center [300, 360] width 22 height 13
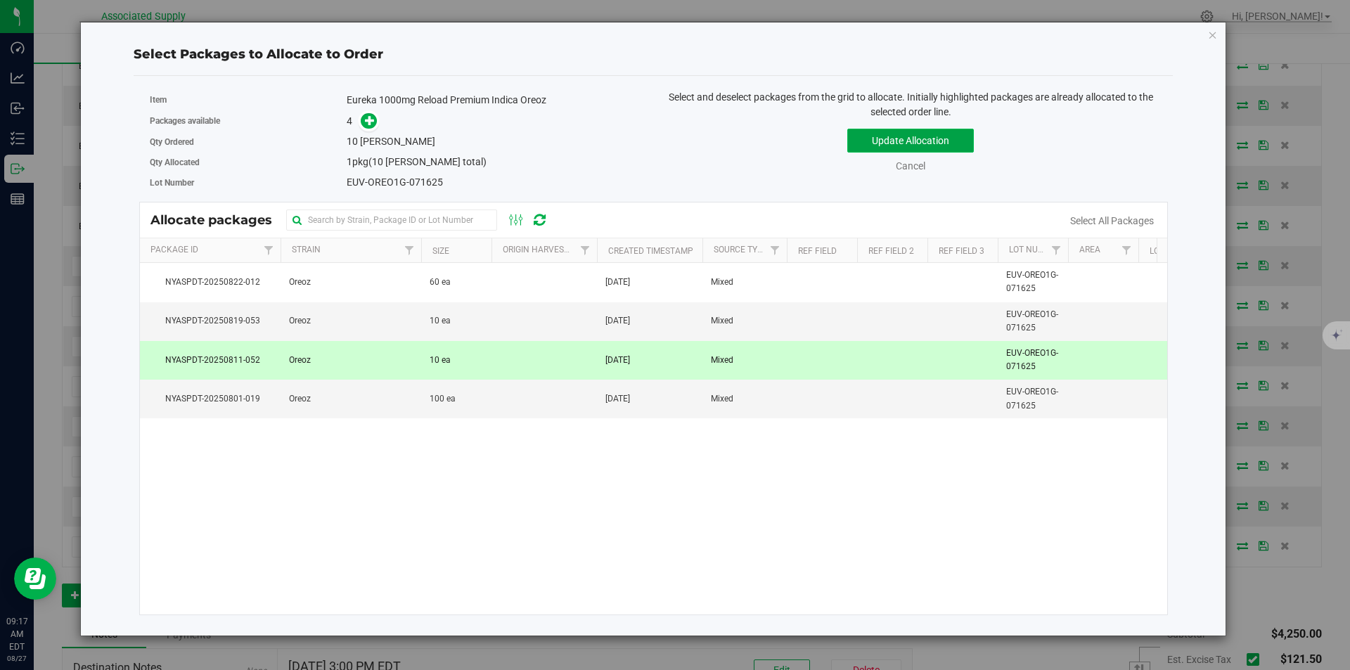
click at [908, 134] on button "Update Allocation" at bounding box center [910, 141] width 127 height 24
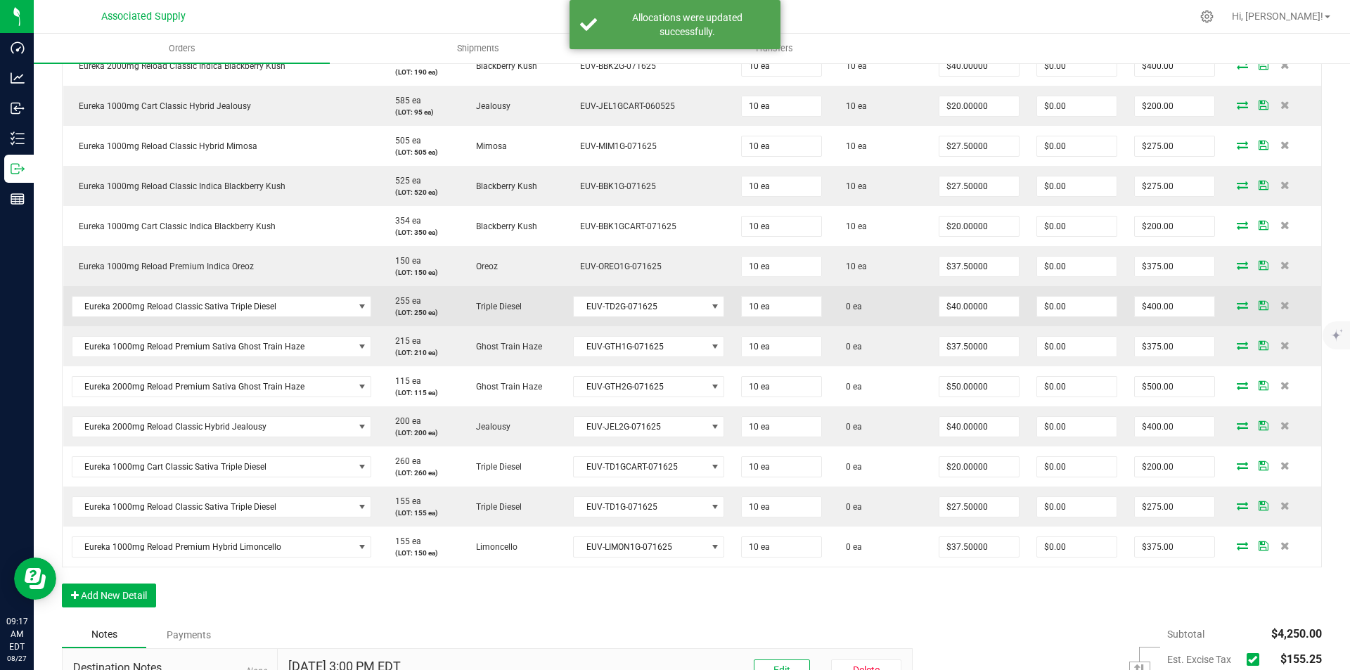
click at [1236, 304] on icon at bounding box center [1241, 305] width 11 height 8
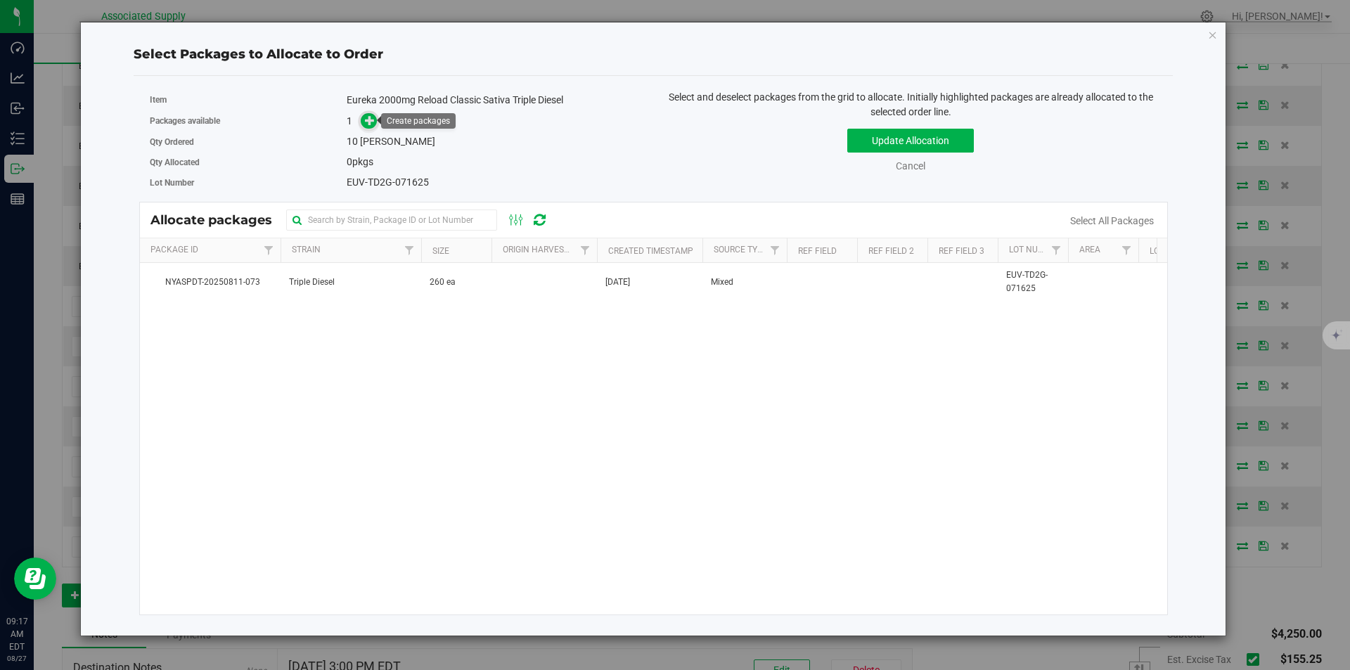
click at [369, 120] on icon at bounding box center [370, 120] width 10 height 10
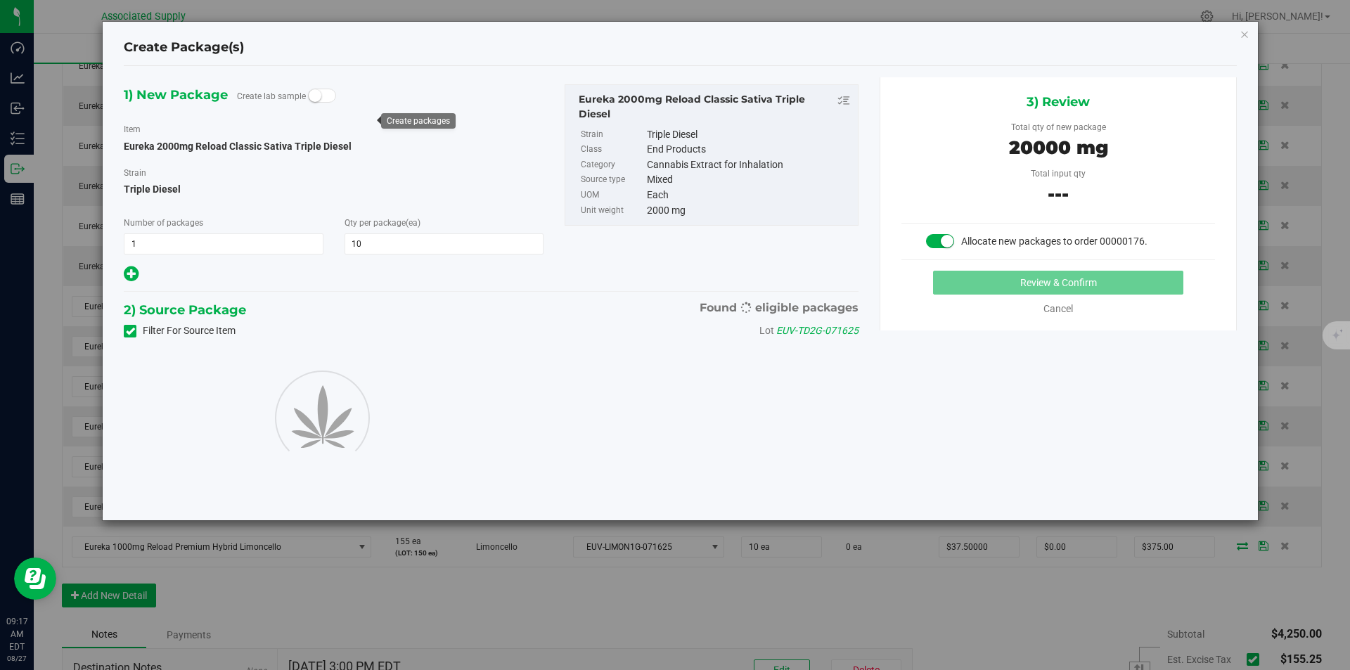
type input "10"
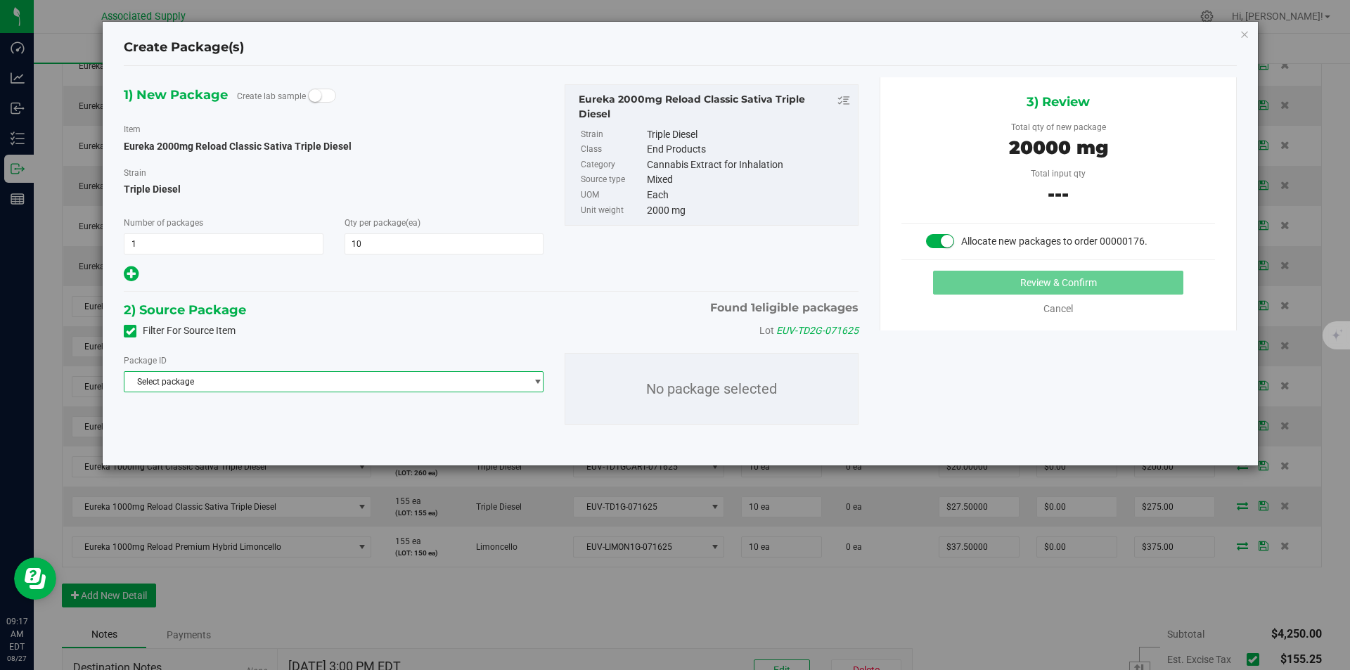
click at [292, 389] on span "Select package" at bounding box center [324, 382] width 401 height 20
click at [297, 439] on span "( Eureka 2000mg Reload Classic Sativa Triple Diesel )" at bounding box center [331, 439] width 202 height 10
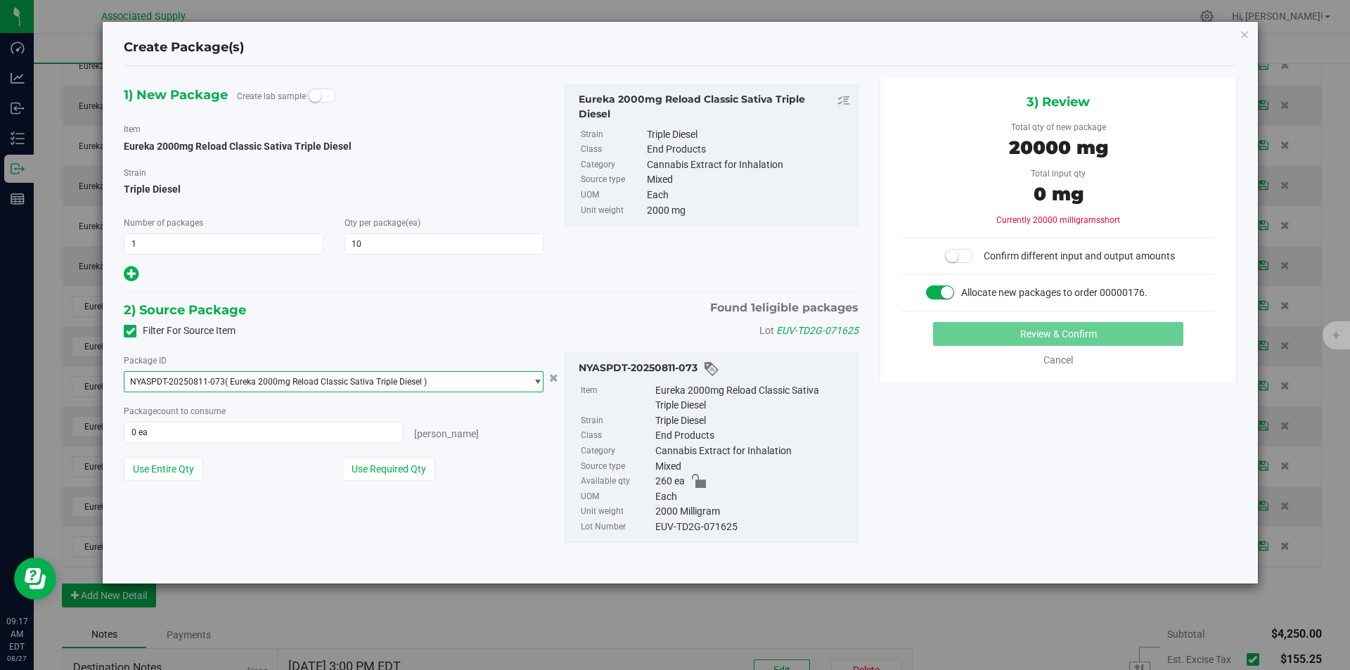
drag, startPoint x: 387, startPoint y: 465, endPoint x: 478, endPoint y: 423, distance: 99.7
click at [387, 465] on button "Use Required Qty" at bounding box center [388, 469] width 93 height 24
type input "10 ea"
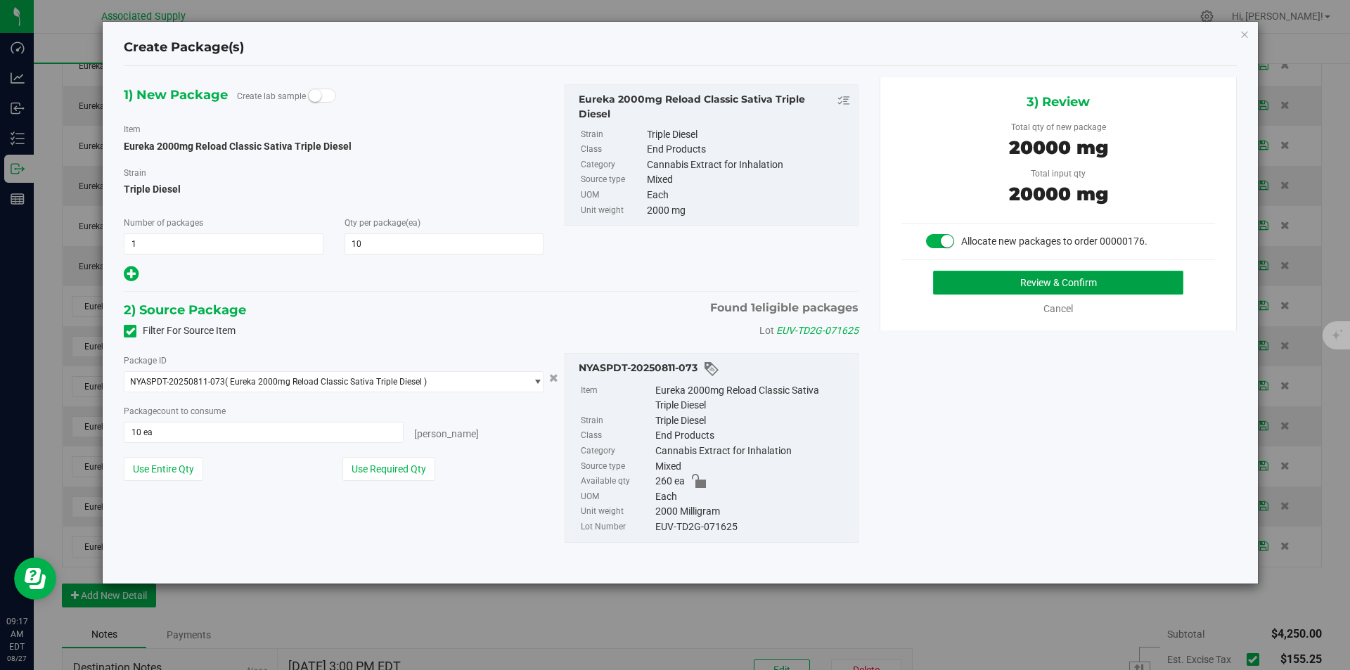
click at [1008, 286] on button "Review & Confirm" at bounding box center [1058, 283] width 250 height 24
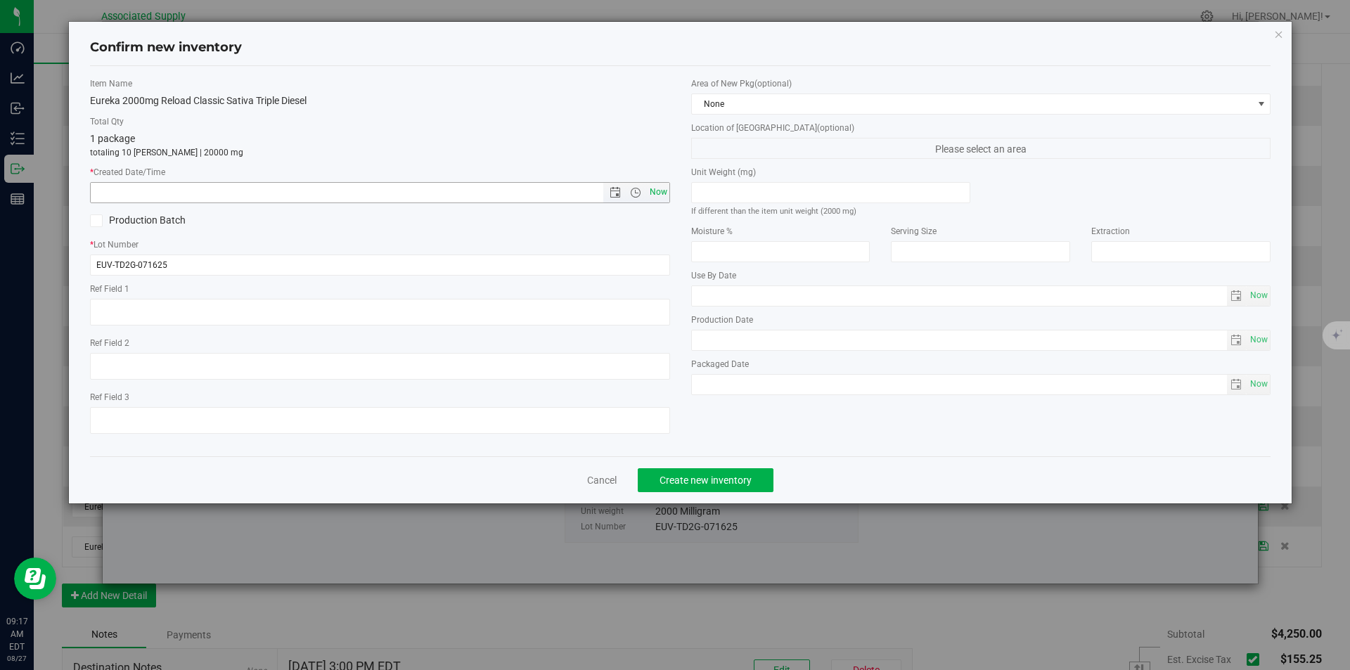
click at [654, 192] on span "Now" at bounding box center [658, 192] width 24 height 20
type input "8/27/2025 9:17 AM"
click at [692, 484] on span "Create new inventory" at bounding box center [705, 479] width 92 height 11
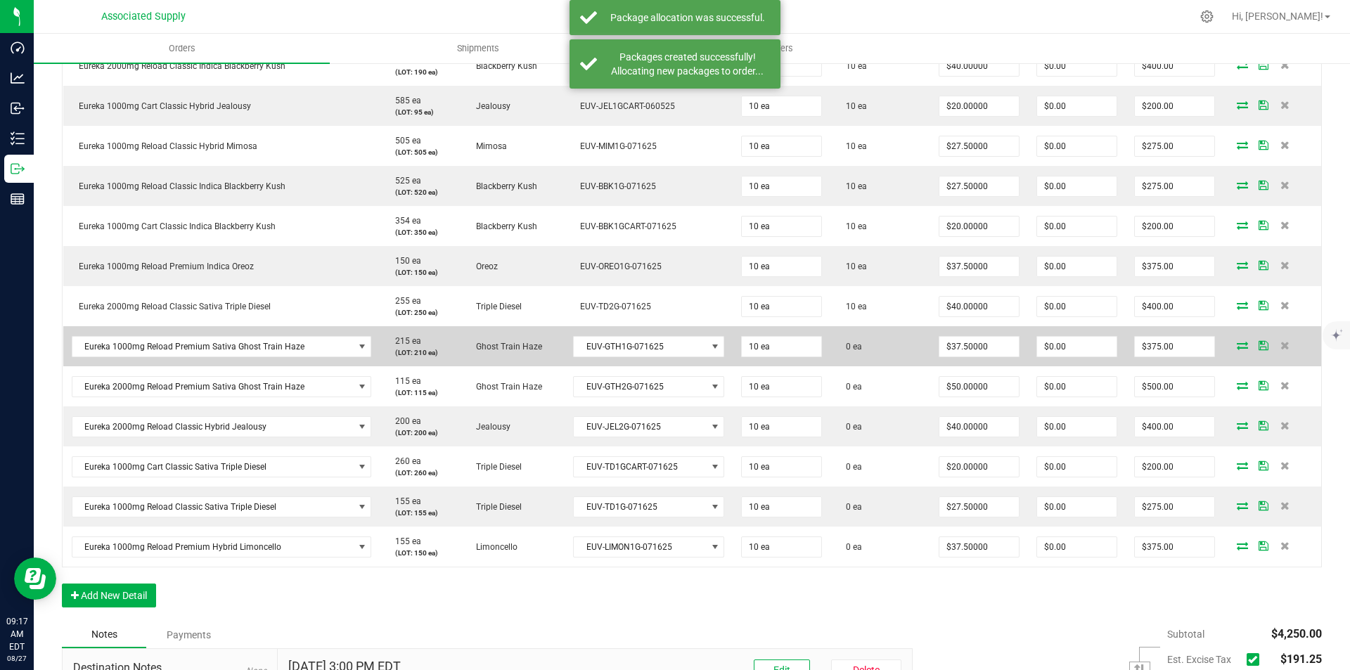
click at [1236, 346] on icon at bounding box center [1241, 345] width 11 height 8
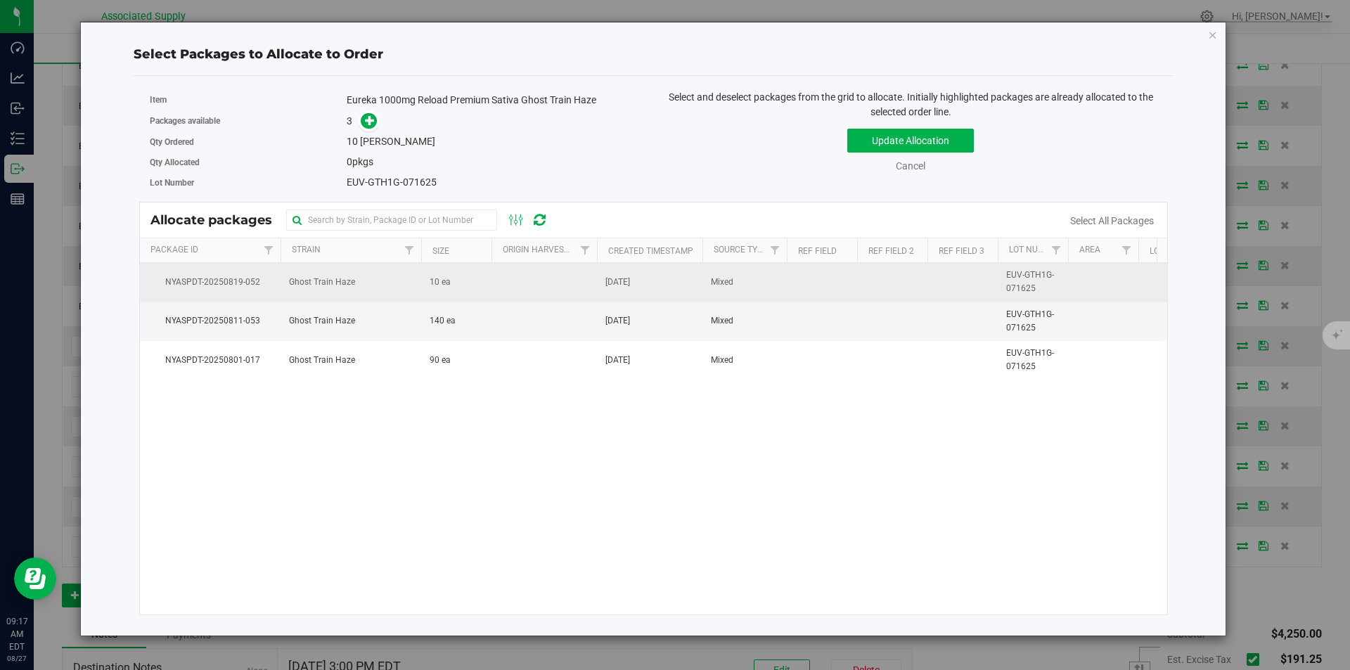
click at [704, 278] on td "Mixed" at bounding box center [744, 282] width 84 height 39
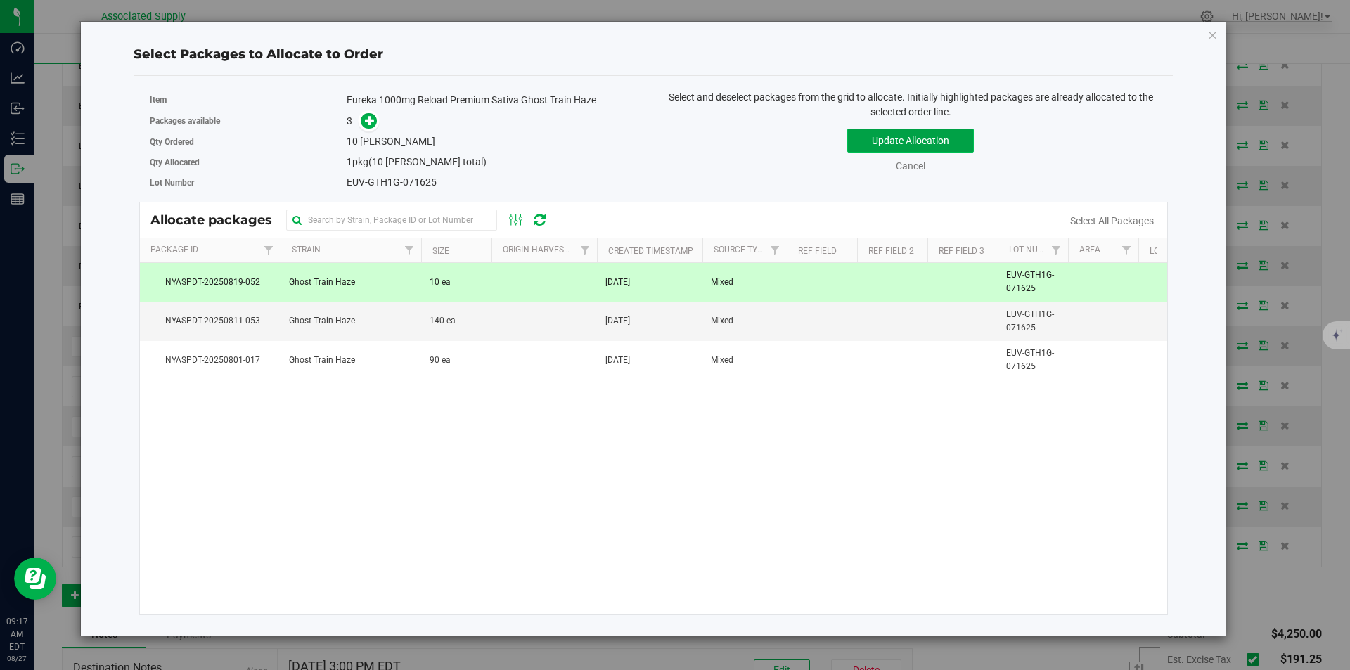
click at [915, 139] on button "Update Allocation" at bounding box center [910, 141] width 127 height 24
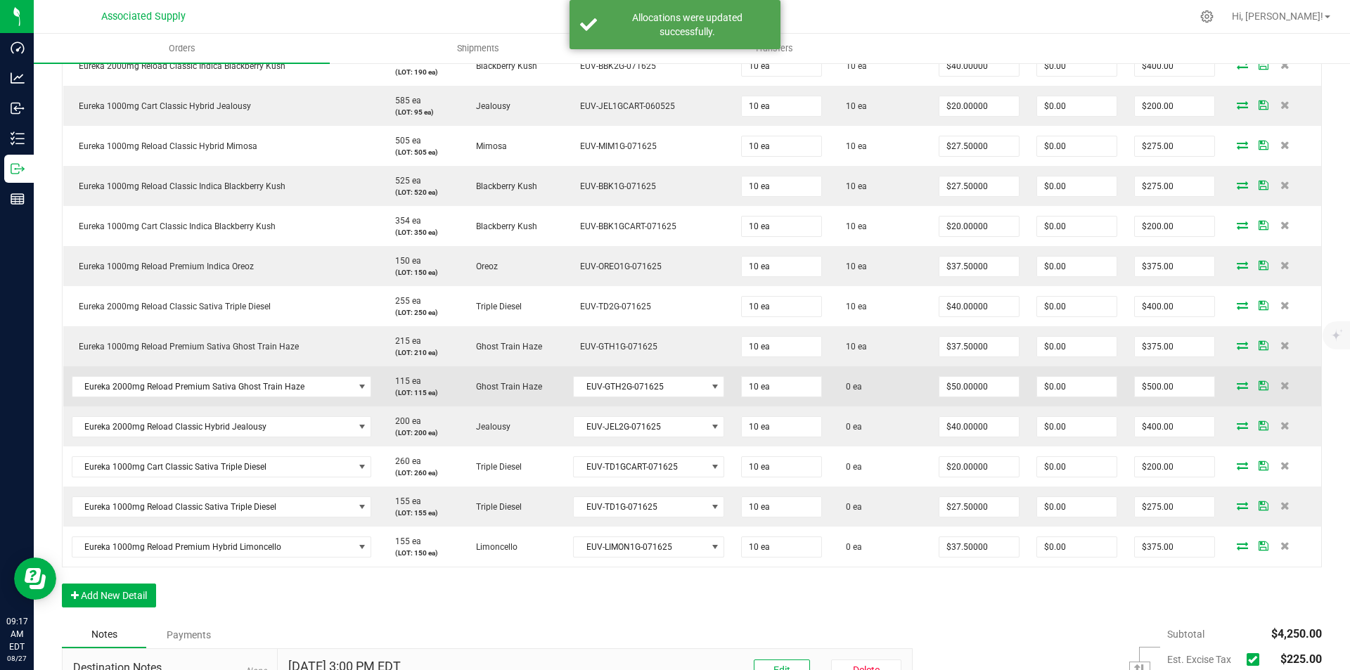
click at [1236, 383] on icon at bounding box center [1241, 385] width 11 height 8
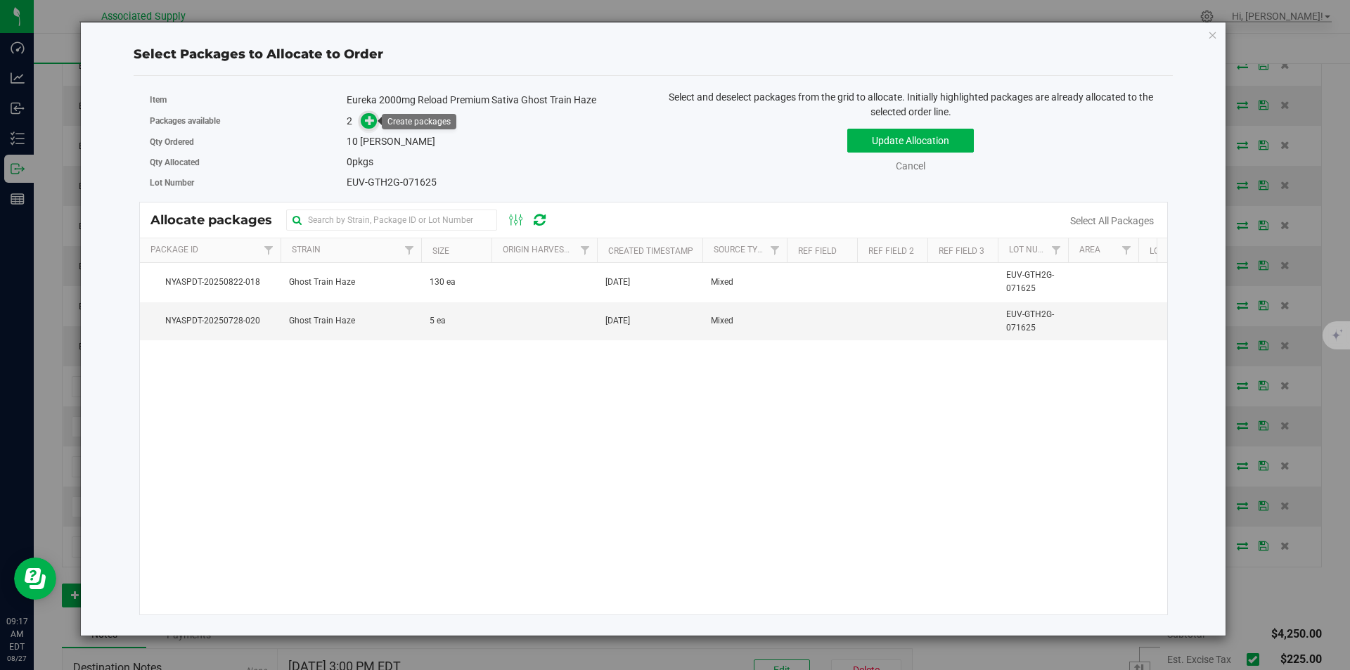
click at [372, 124] on icon at bounding box center [370, 120] width 10 height 10
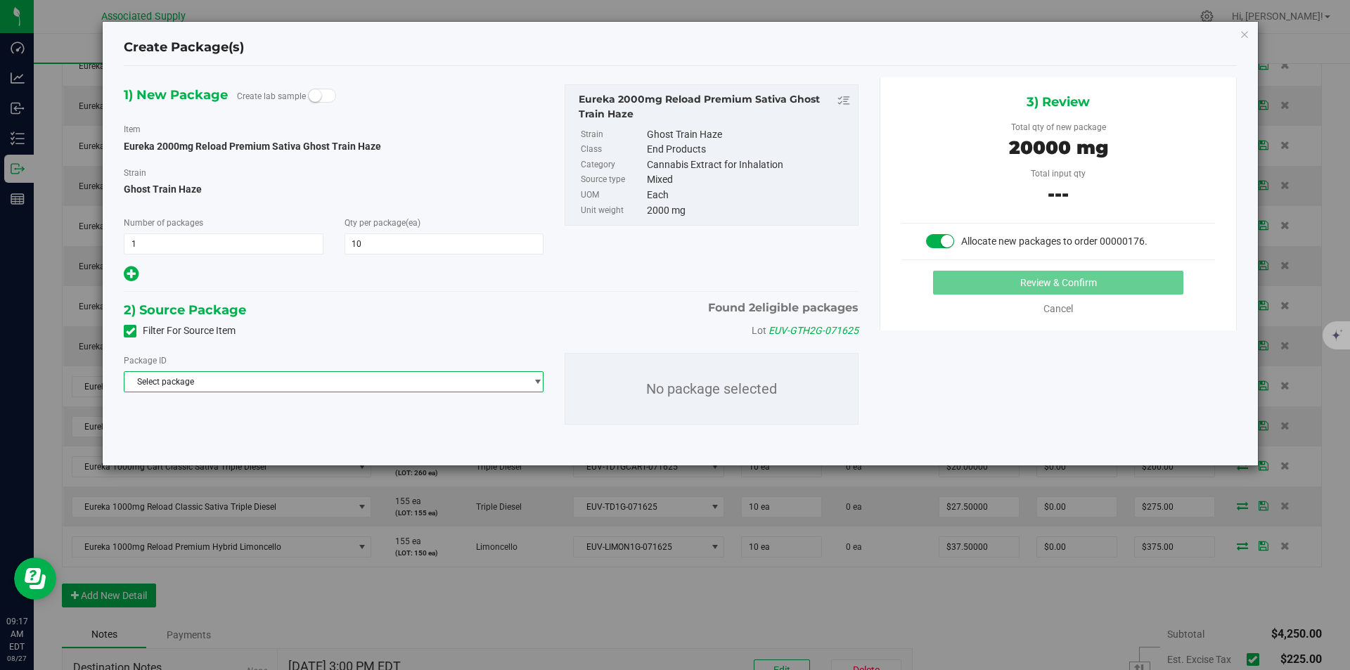
click at [304, 382] on span "Select package" at bounding box center [324, 382] width 401 height 20
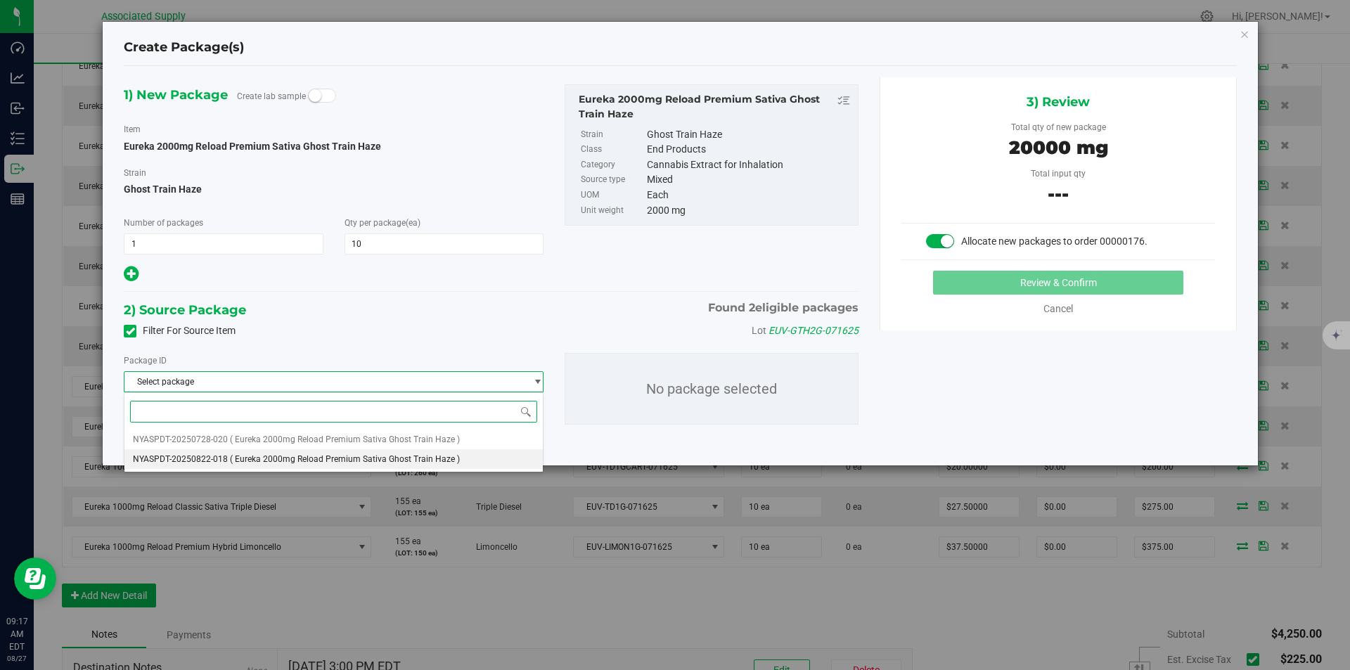
click at [264, 454] on span "( Eureka 2000mg Reload Premium Sativa Ghost Train Haze )" at bounding box center [345, 459] width 230 height 10
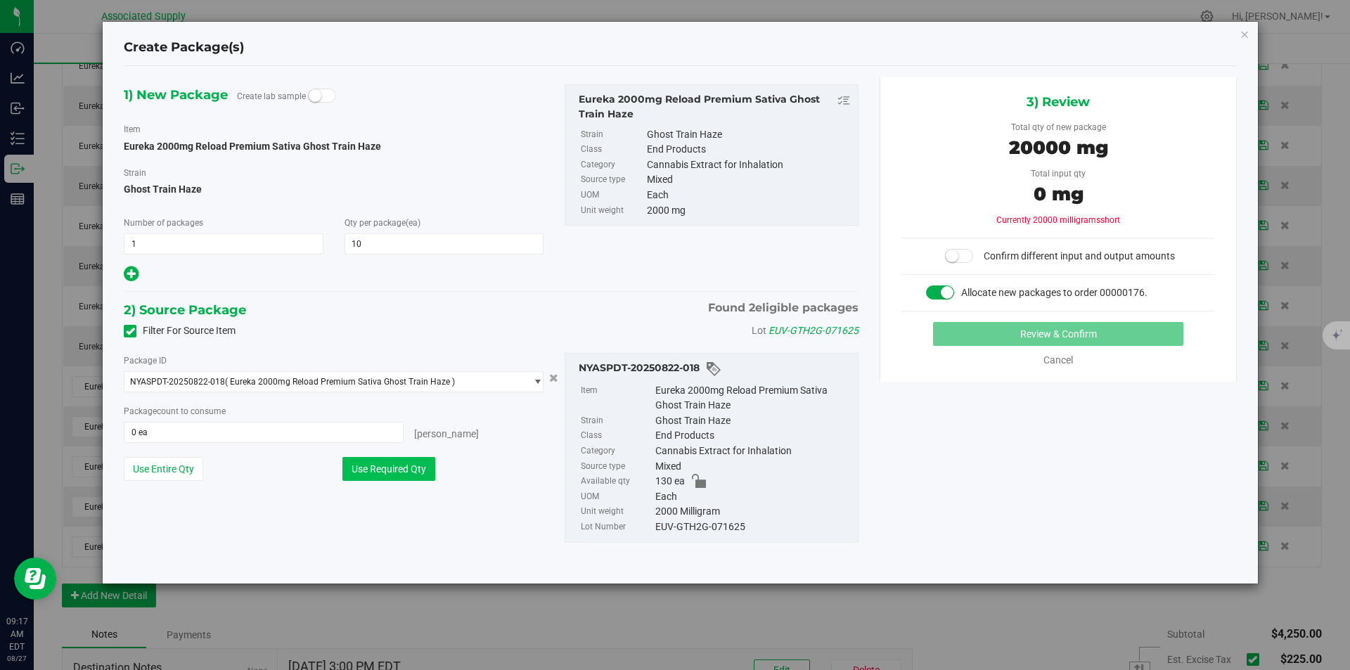
click at [402, 470] on button "Use Required Qty" at bounding box center [388, 469] width 93 height 24
type input "10 ea"
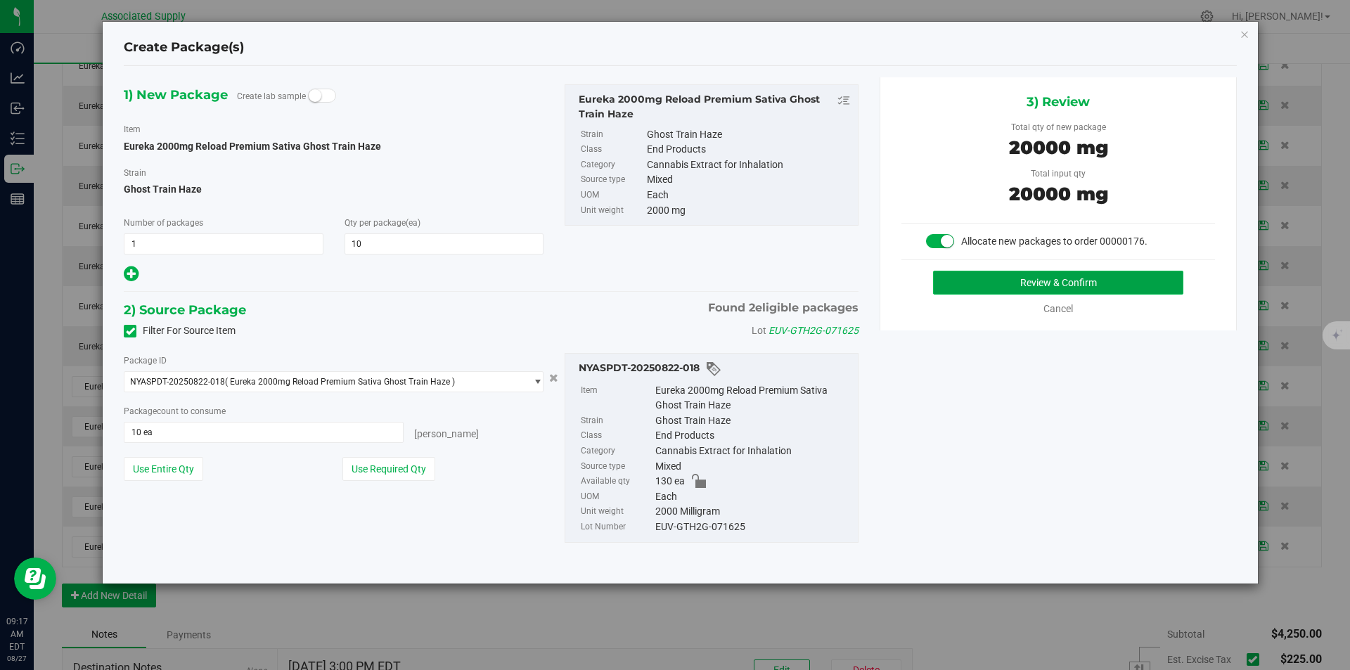
click at [1026, 281] on button "Review & Confirm" at bounding box center [1058, 283] width 250 height 24
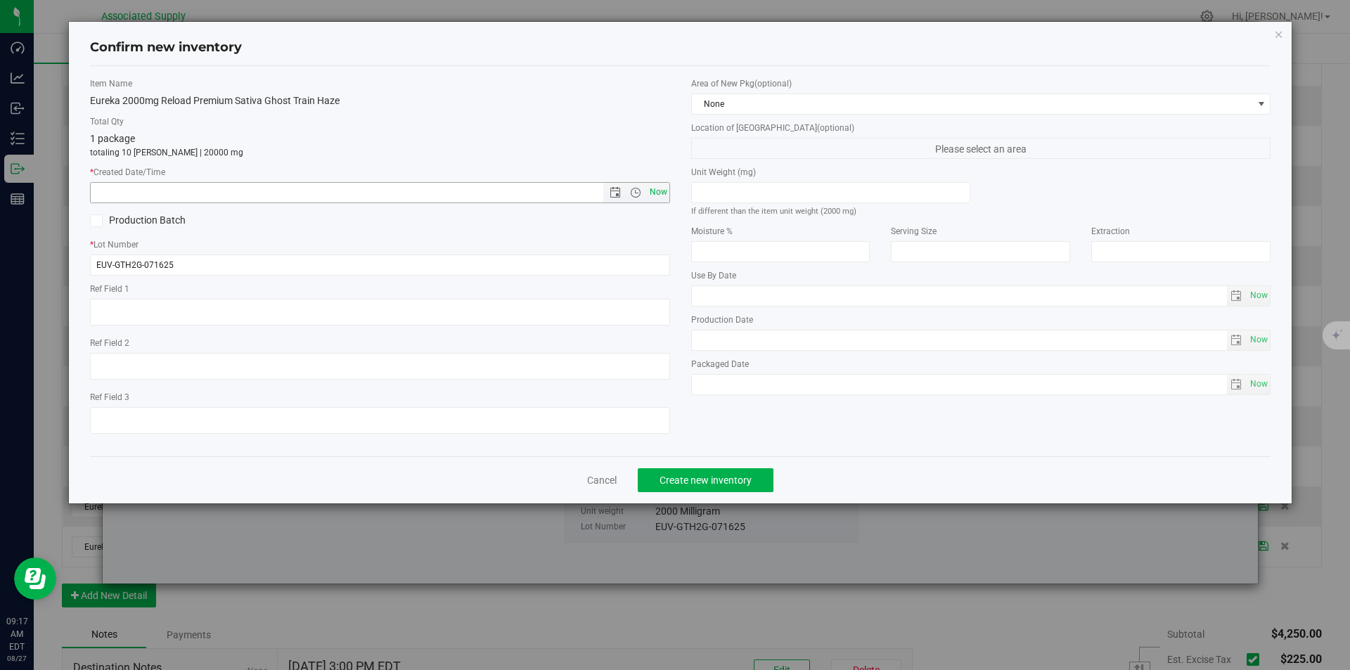
click at [658, 191] on span "Now" at bounding box center [658, 192] width 24 height 20
type input "8/27/2025 9:18 AM"
click at [693, 481] on span "Create new inventory" at bounding box center [705, 479] width 92 height 11
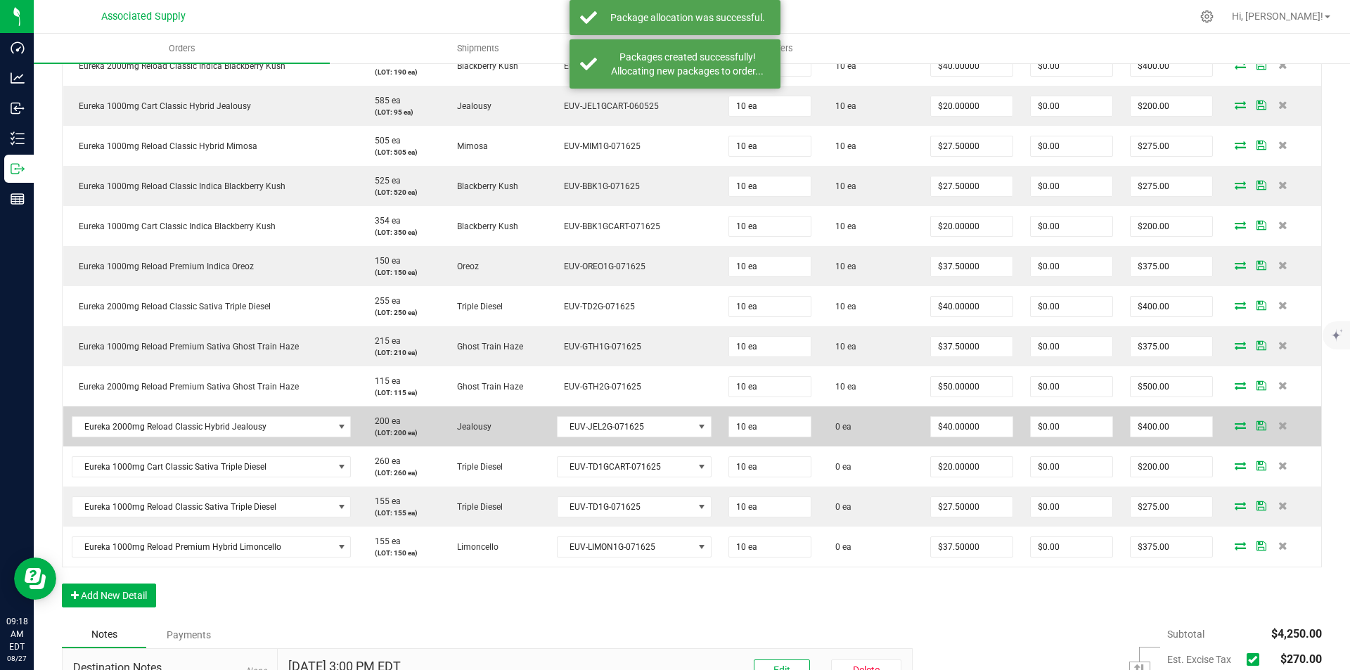
click at [1234, 425] on icon at bounding box center [1239, 425] width 11 height 8
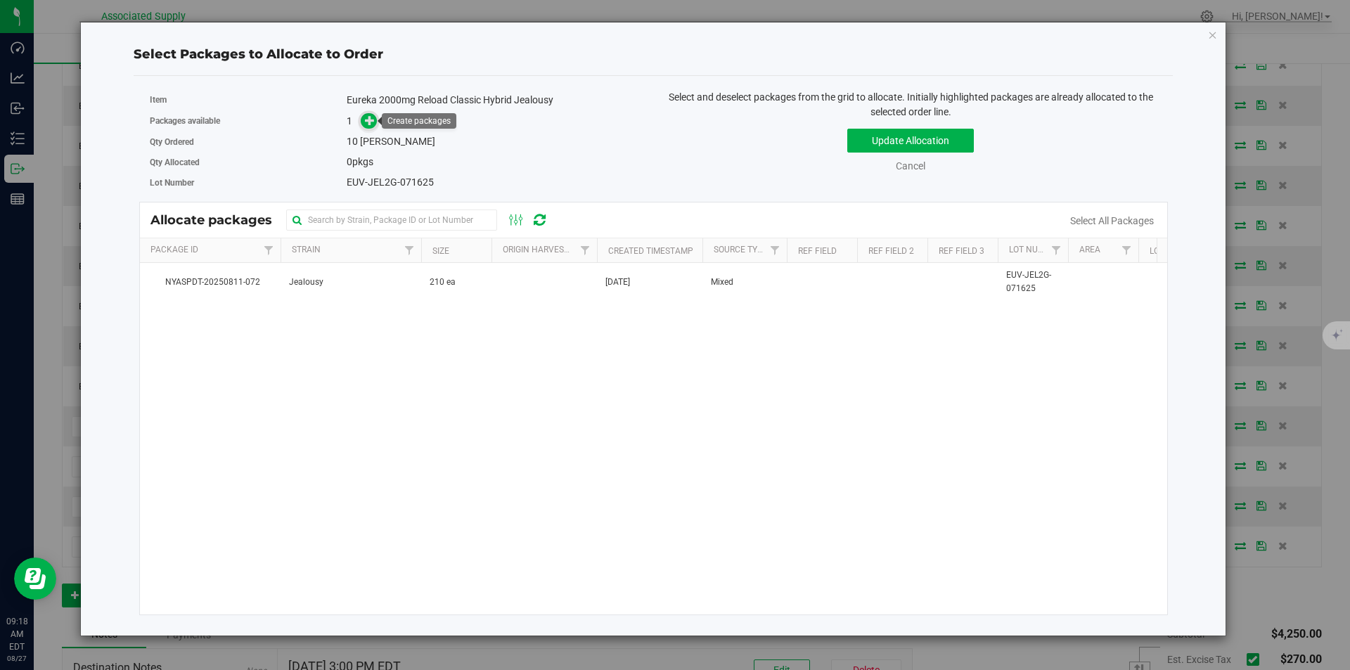
click at [373, 117] on icon at bounding box center [370, 120] width 10 height 10
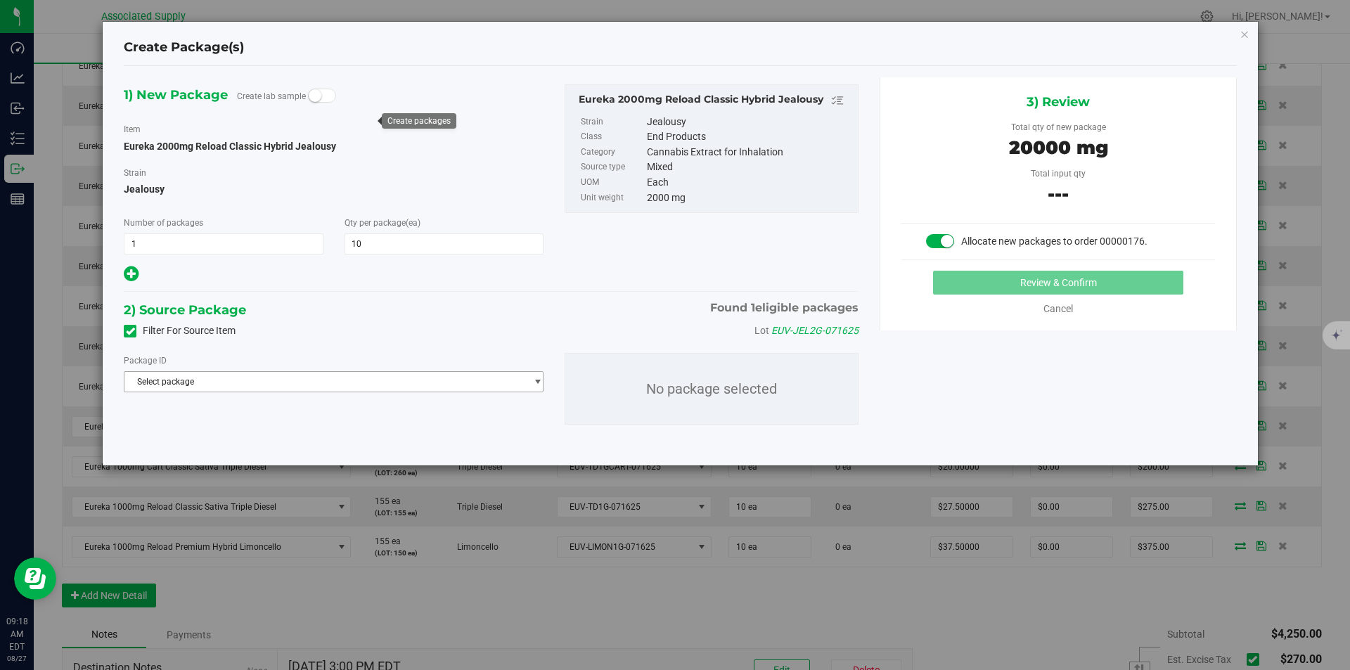
click at [347, 381] on span "Select package" at bounding box center [324, 382] width 401 height 20
click at [335, 440] on span "( Eureka 2000mg Reload Classic Hybrid Jealousy )" at bounding box center [326, 439] width 192 height 10
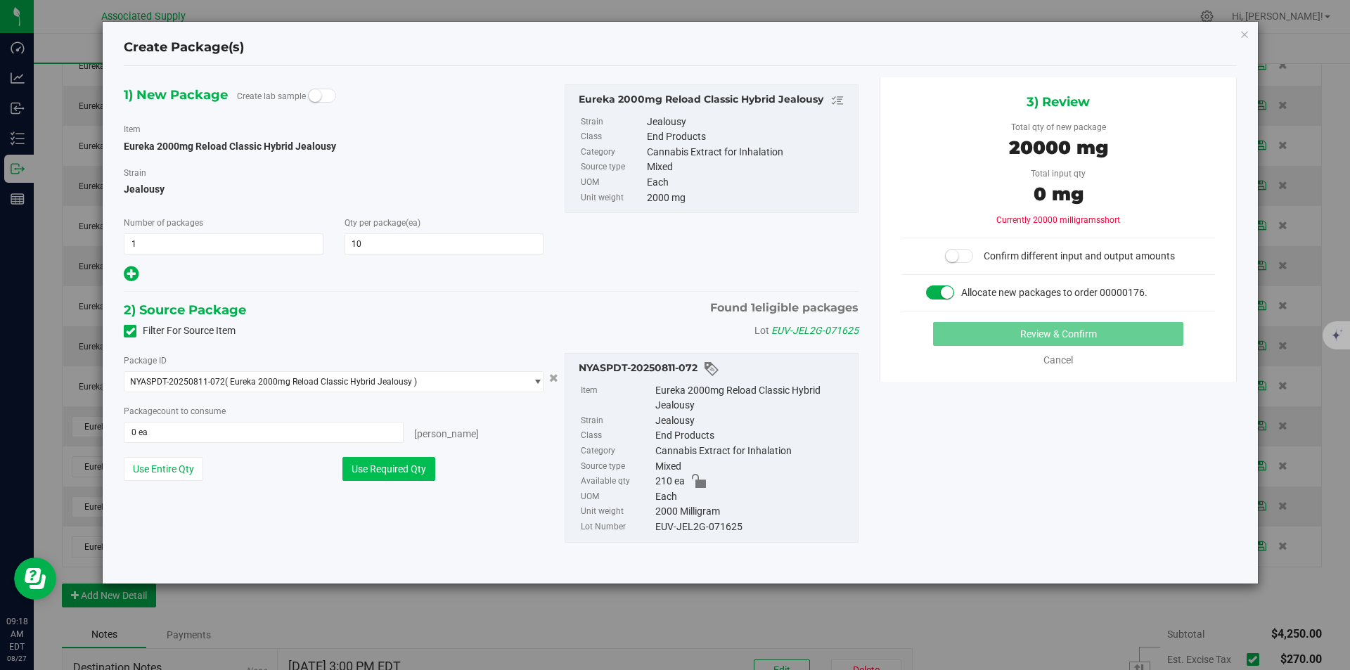
click at [369, 476] on button "Use Required Qty" at bounding box center [388, 469] width 93 height 24
type input "10 ea"
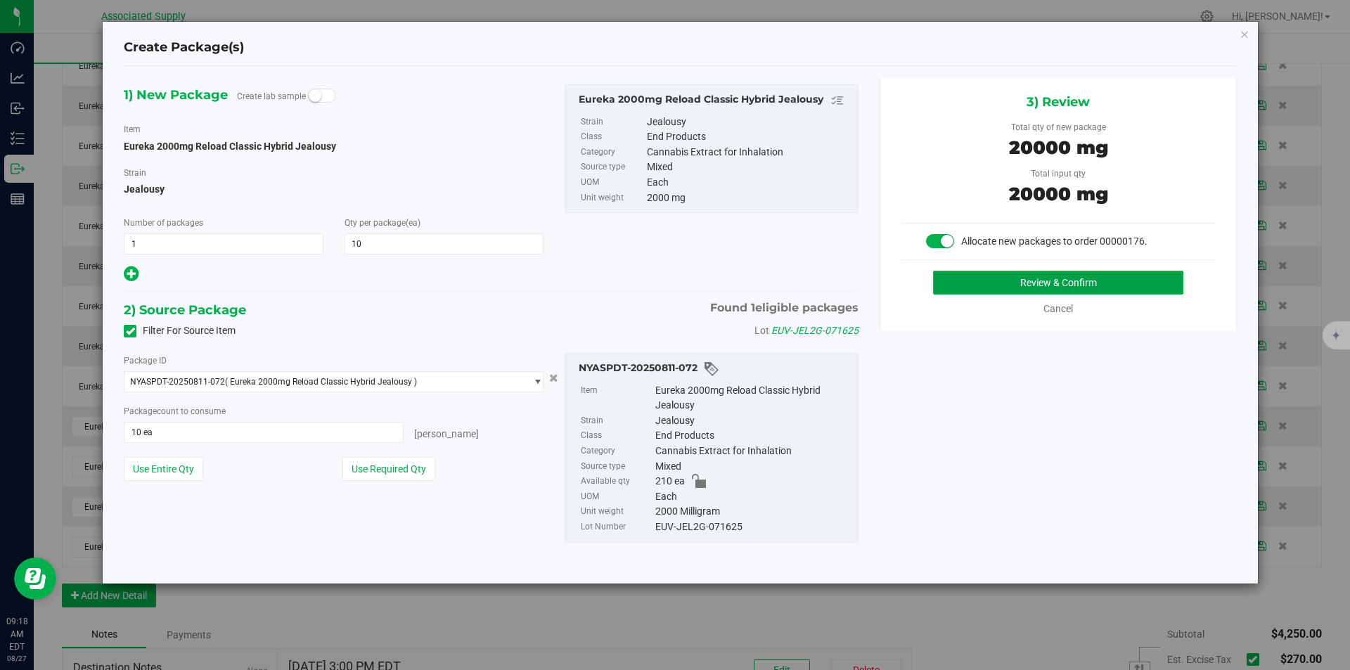
click at [1026, 280] on button "Review & Confirm" at bounding box center [1058, 283] width 250 height 24
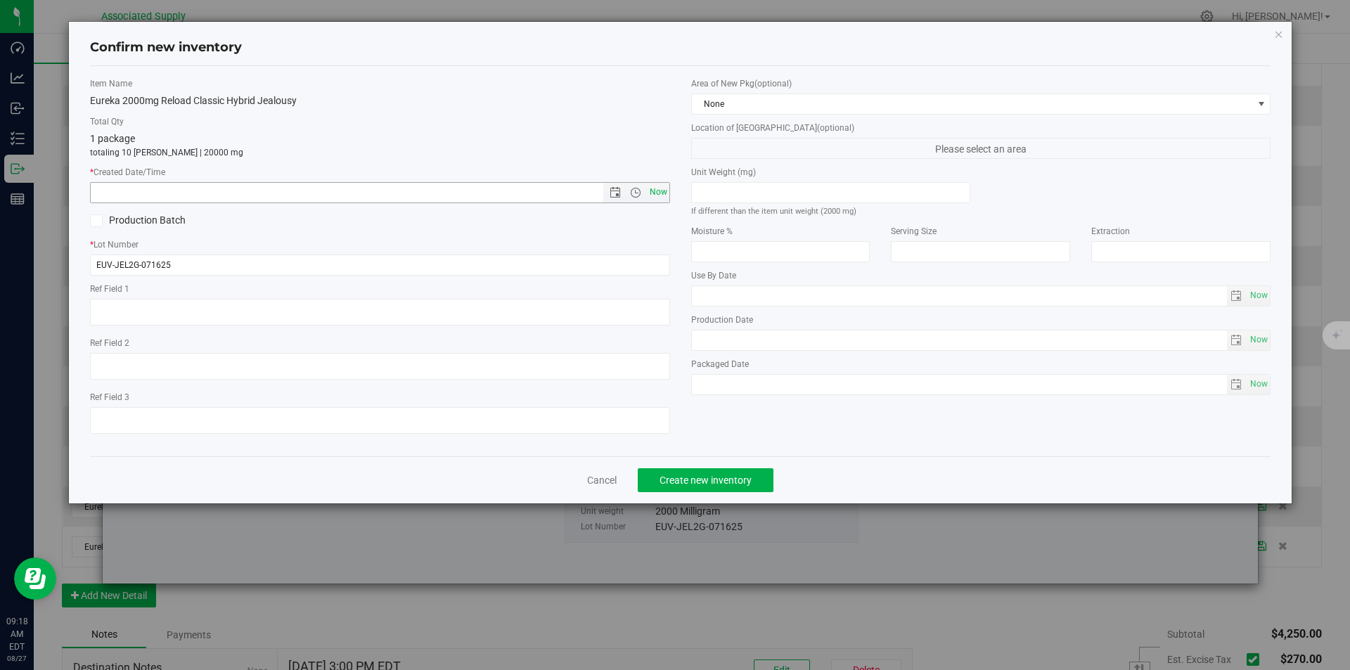
click at [658, 193] on span "Now" at bounding box center [658, 192] width 24 height 20
type input "8/27/2025 9:18 AM"
click at [679, 483] on span "Create new inventory" at bounding box center [705, 479] width 92 height 11
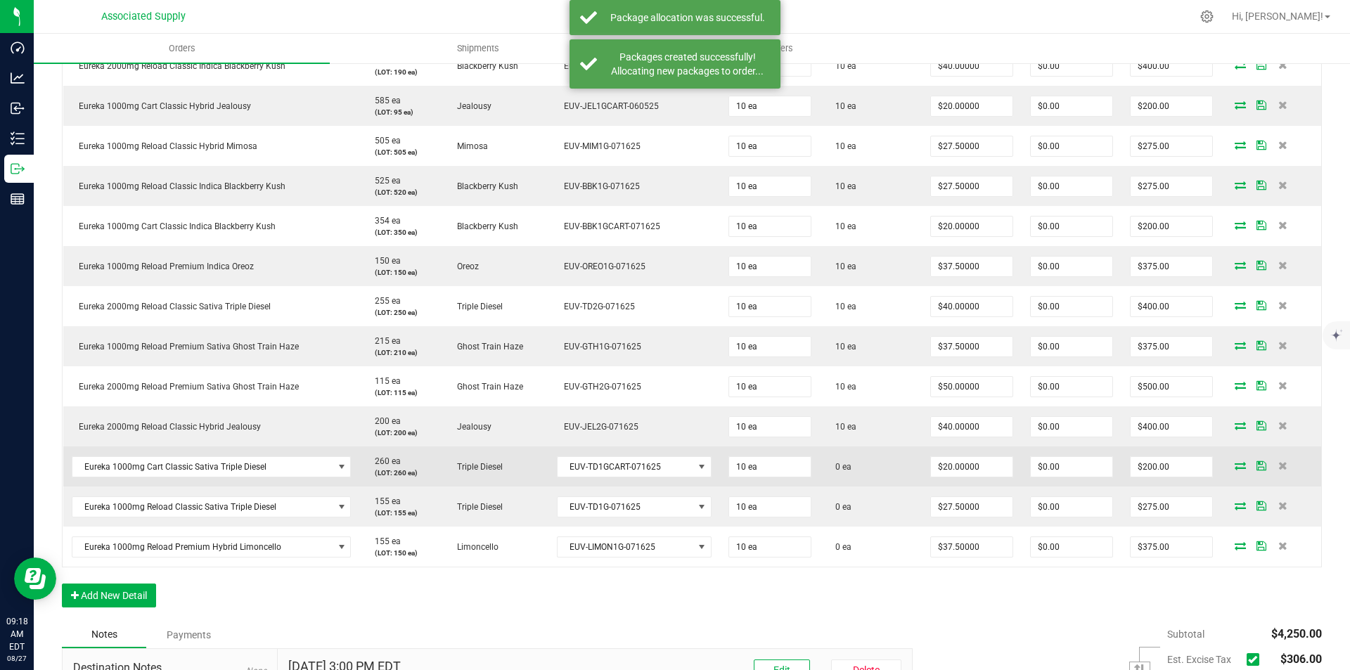
click at [1234, 468] on icon at bounding box center [1239, 465] width 11 height 8
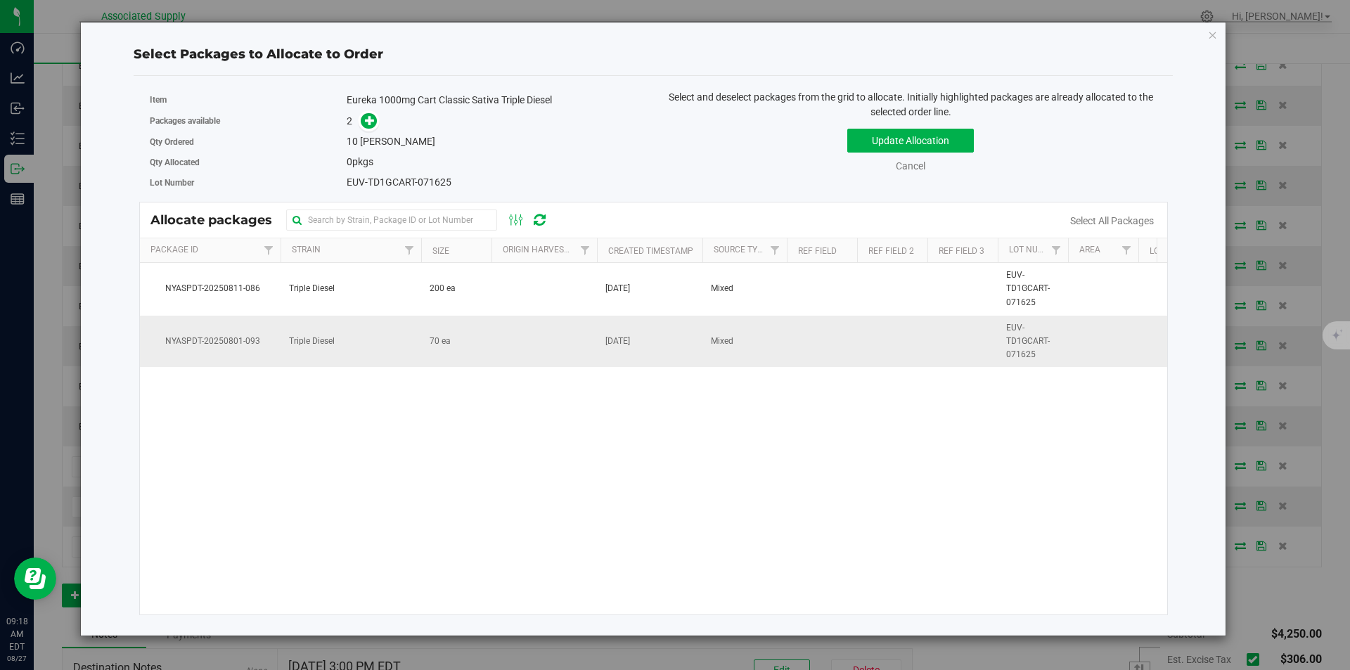
click at [311, 343] on span "Triple Diesel" at bounding box center [312, 341] width 46 height 13
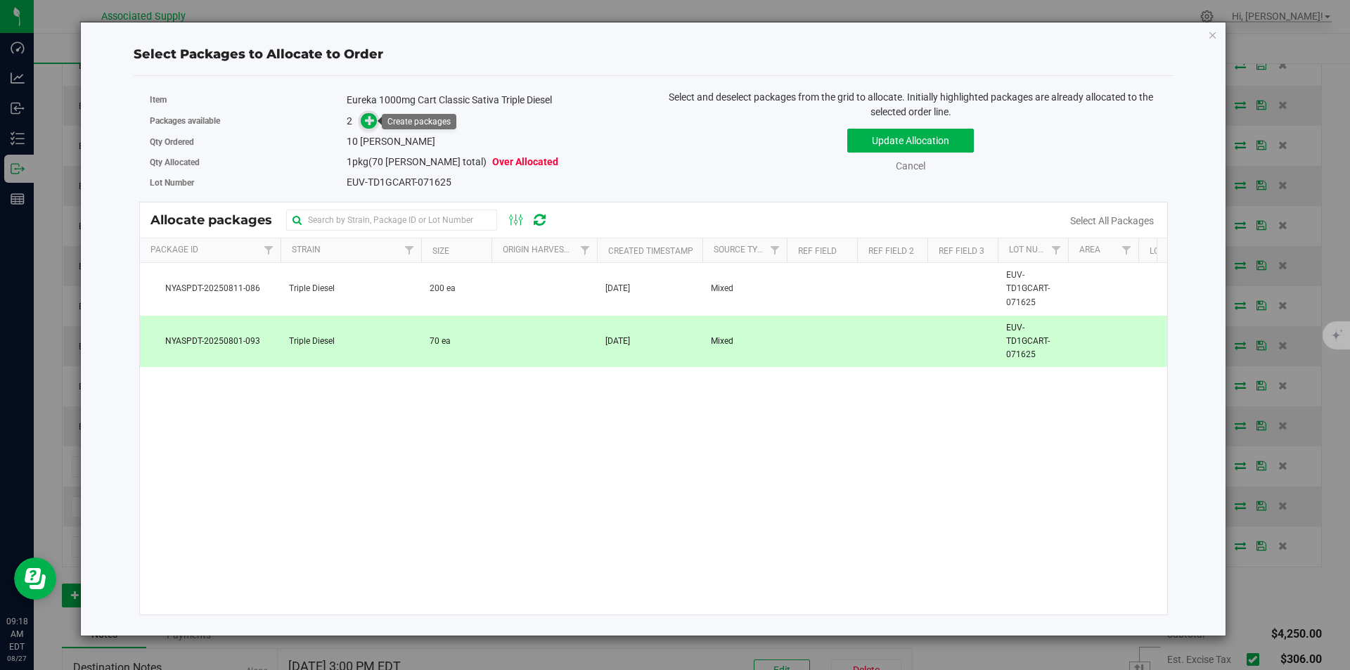
click at [373, 122] on icon at bounding box center [370, 120] width 10 height 10
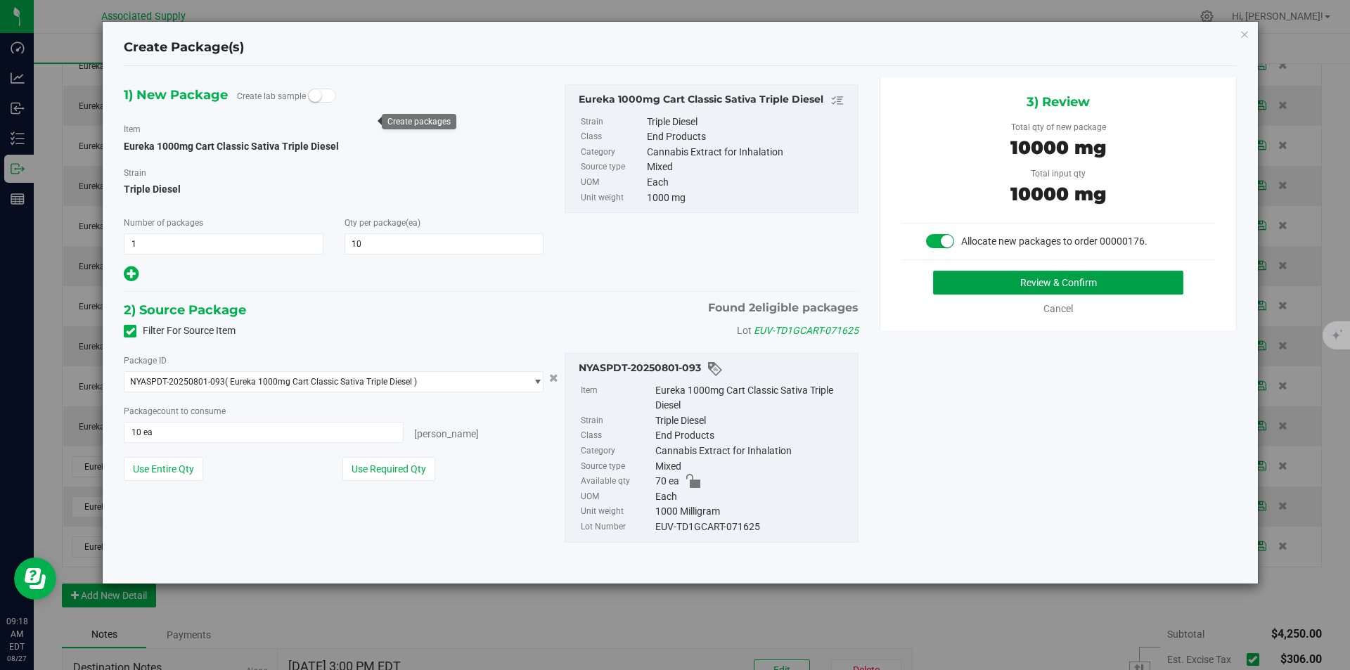
click at [1054, 285] on button "Review & Confirm" at bounding box center [1058, 283] width 250 height 24
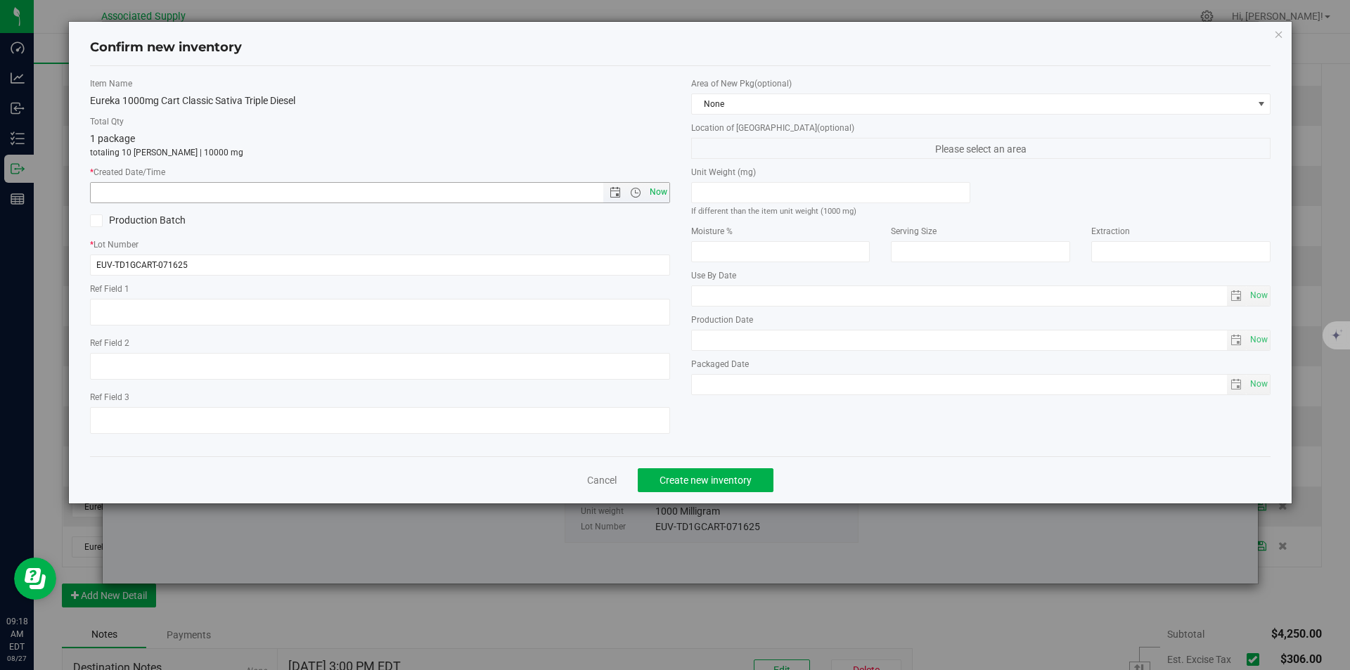
click at [663, 190] on span "Now" at bounding box center [658, 192] width 24 height 20
type input "8/27/2025 9:18 AM"
click at [679, 479] on span "Create new inventory" at bounding box center [705, 479] width 92 height 11
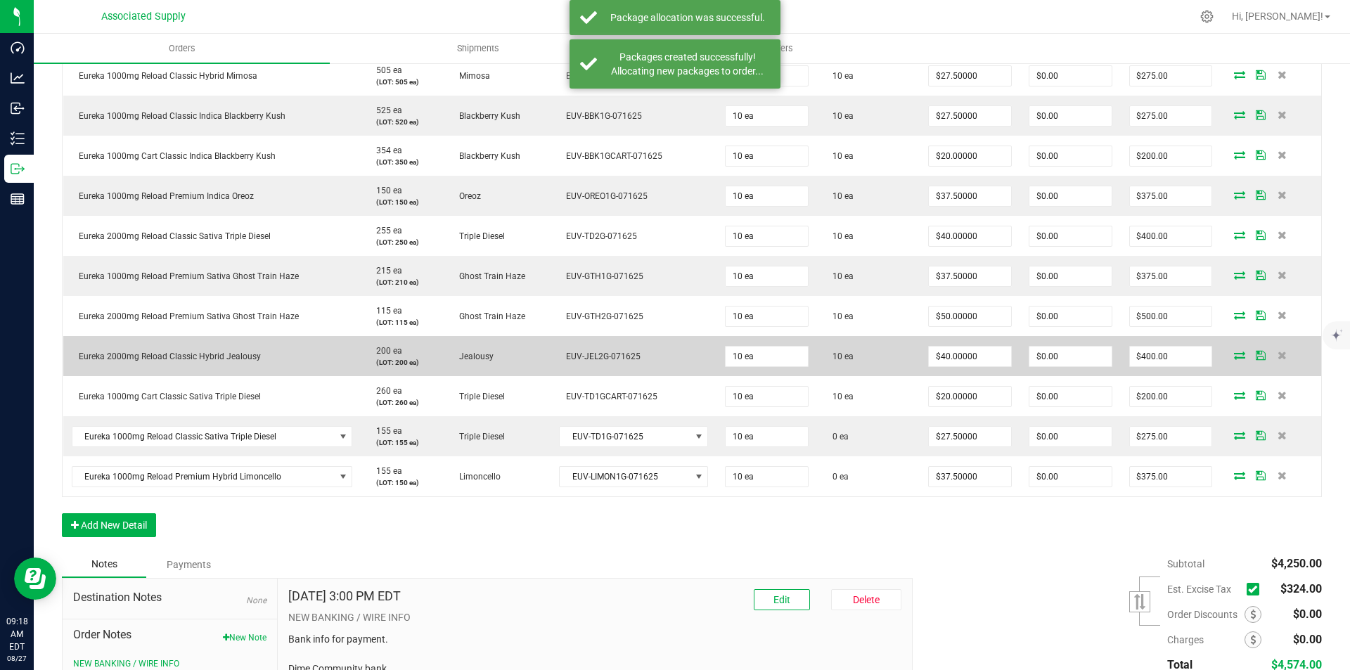
scroll to position [562, 0]
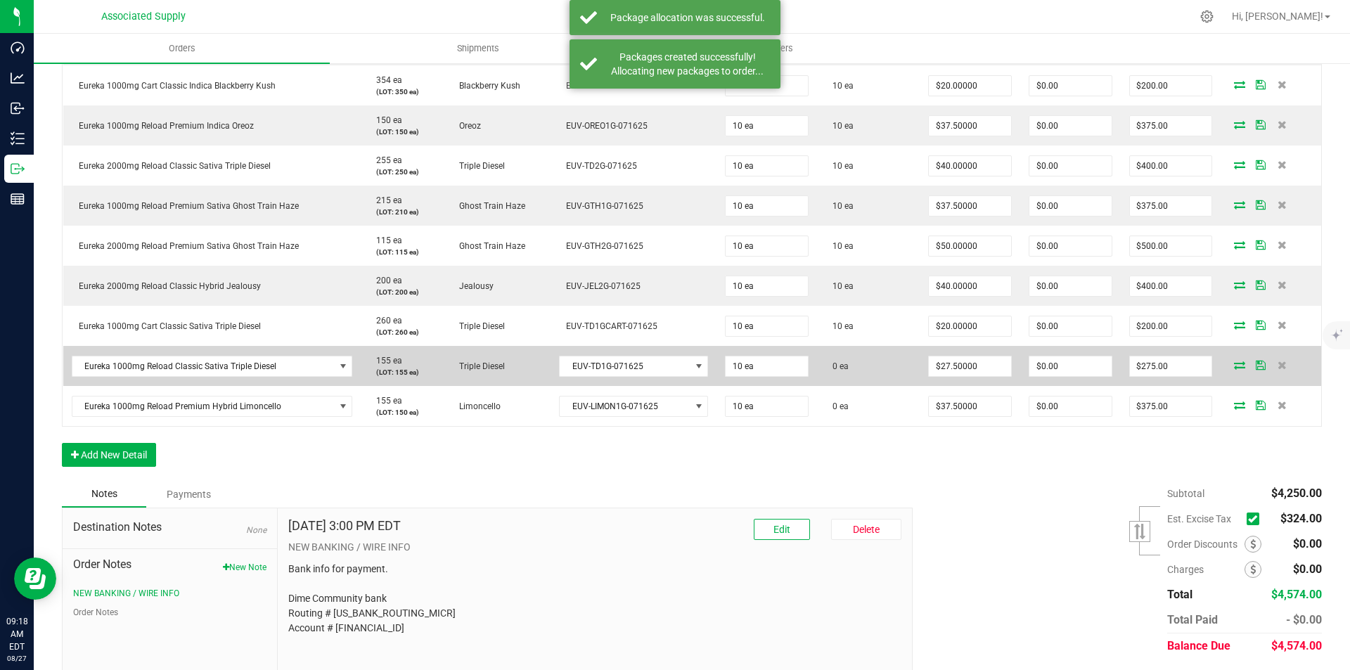
click at [1234, 363] on icon at bounding box center [1239, 365] width 11 height 8
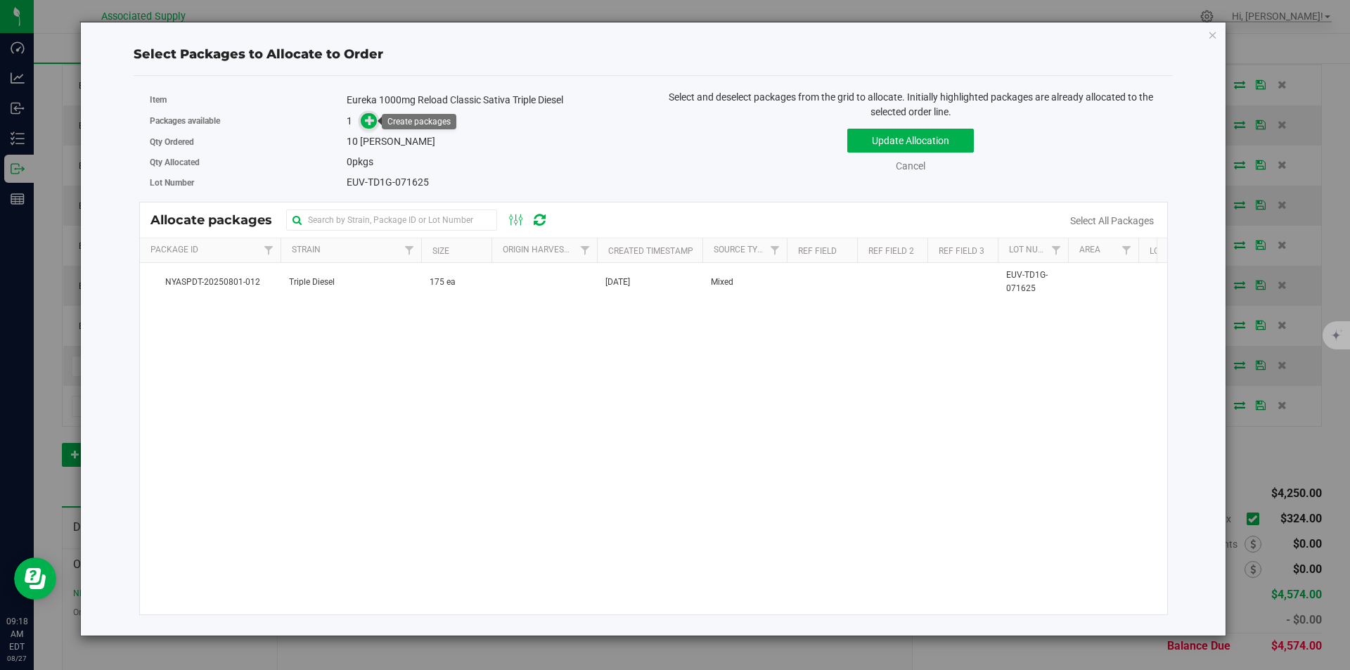
click at [368, 124] on icon at bounding box center [370, 120] width 10 height 10
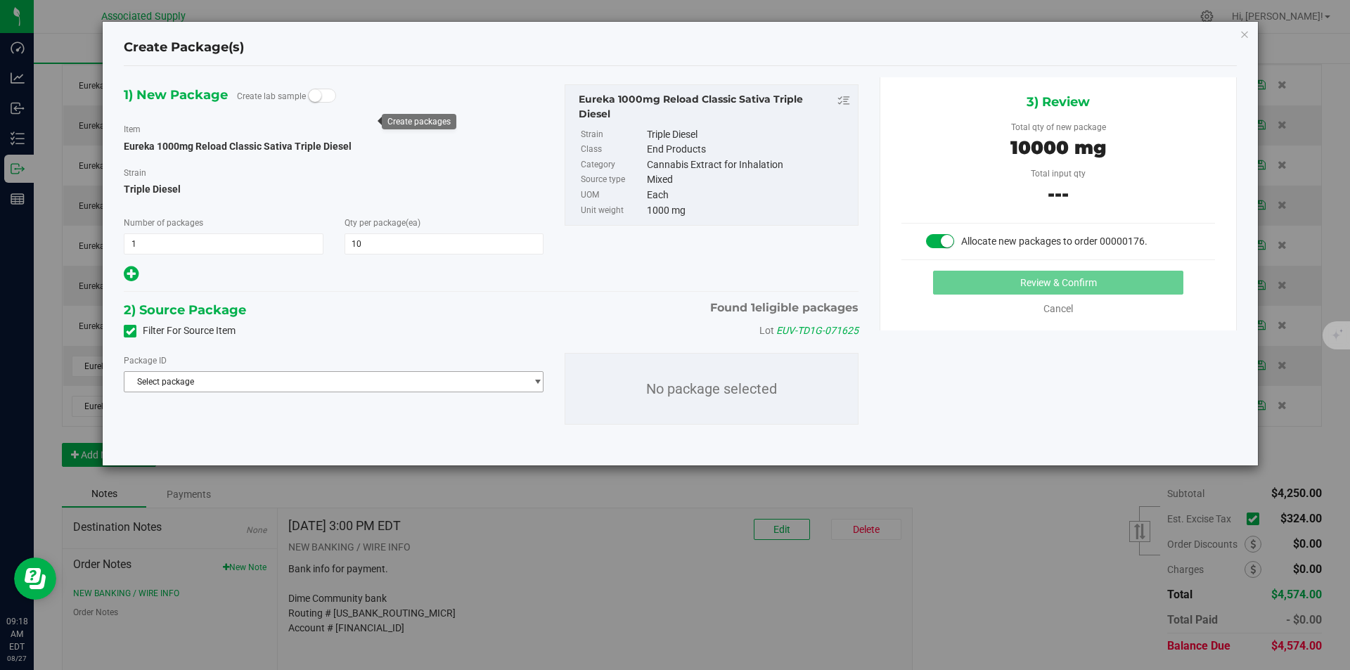
click at [247, 379] on span "Select package" at bounding box center [324, 382] width 401 height 20
click at [252, 444] on span "( Eureka 1000mg Reload Classic Sativa Triple Diesel )" at bounding box center [331, 439] width 202 height 10
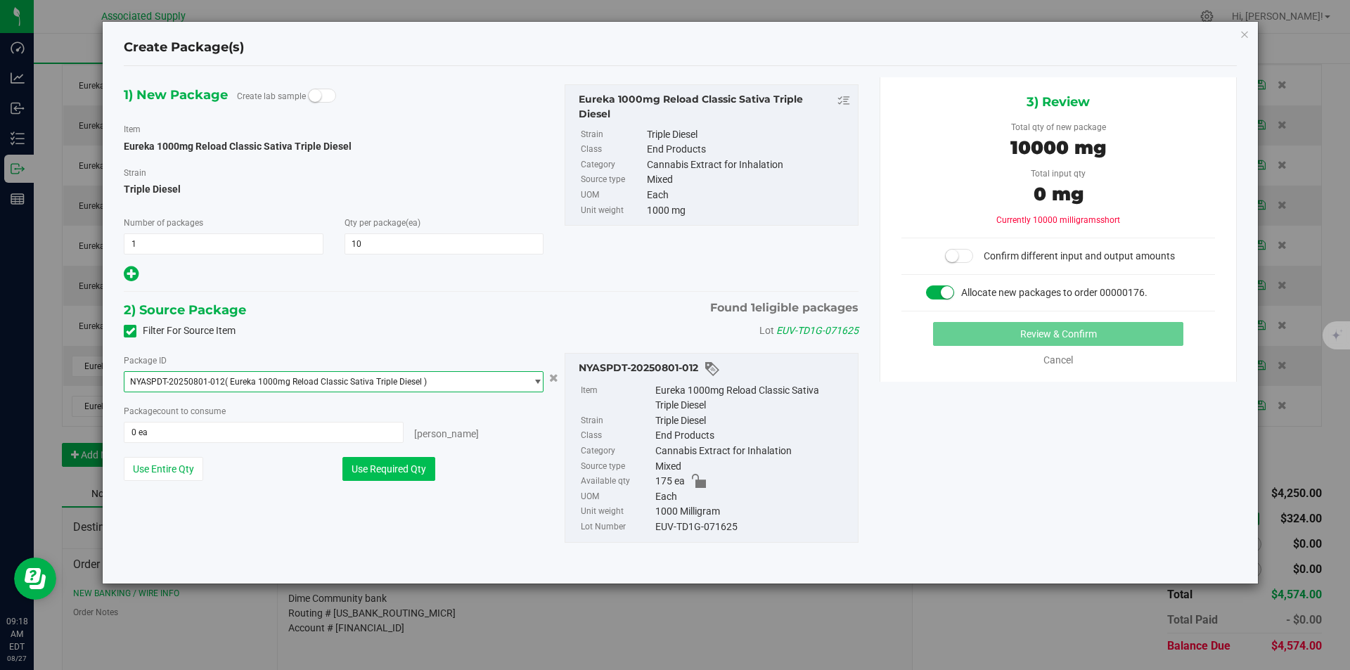
click at [403, 469] on button "Use Required Qty" at bounding box center [388, 469] width 93 height 24
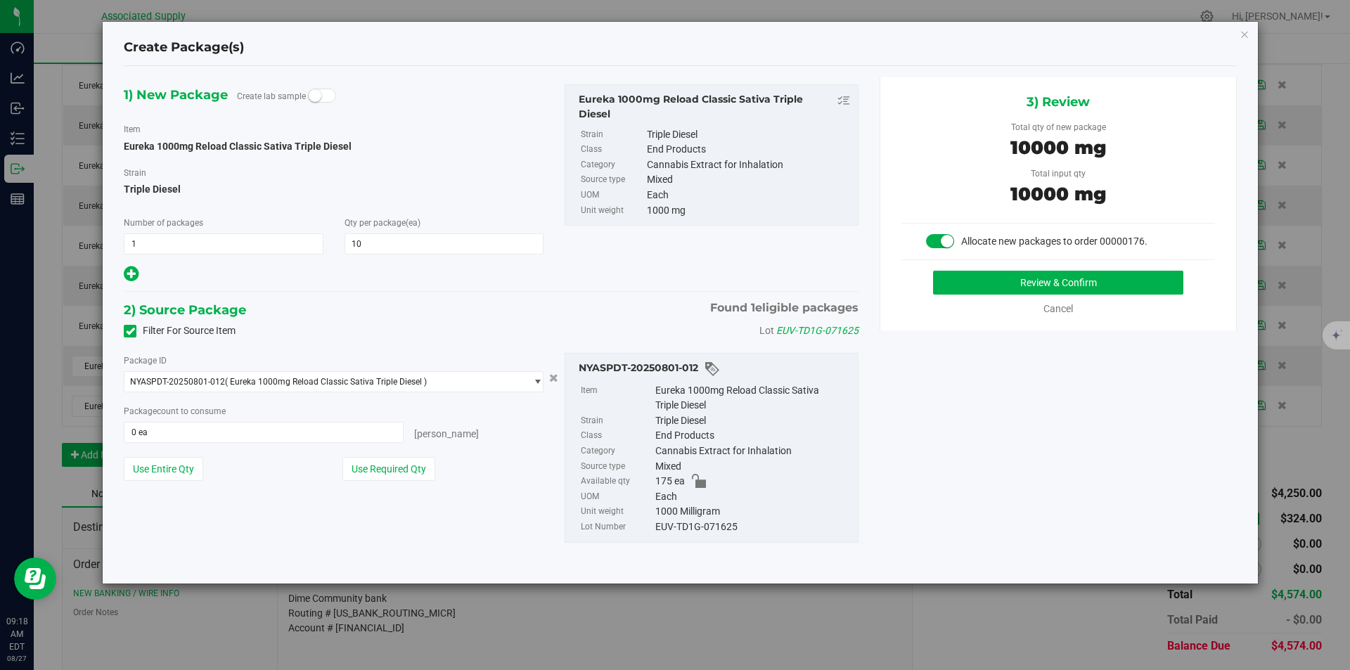
type input "10 ea"
click at [1010, 287] on button "Review & Confirm" at bounding box center [1058, 283] width 250 height 24
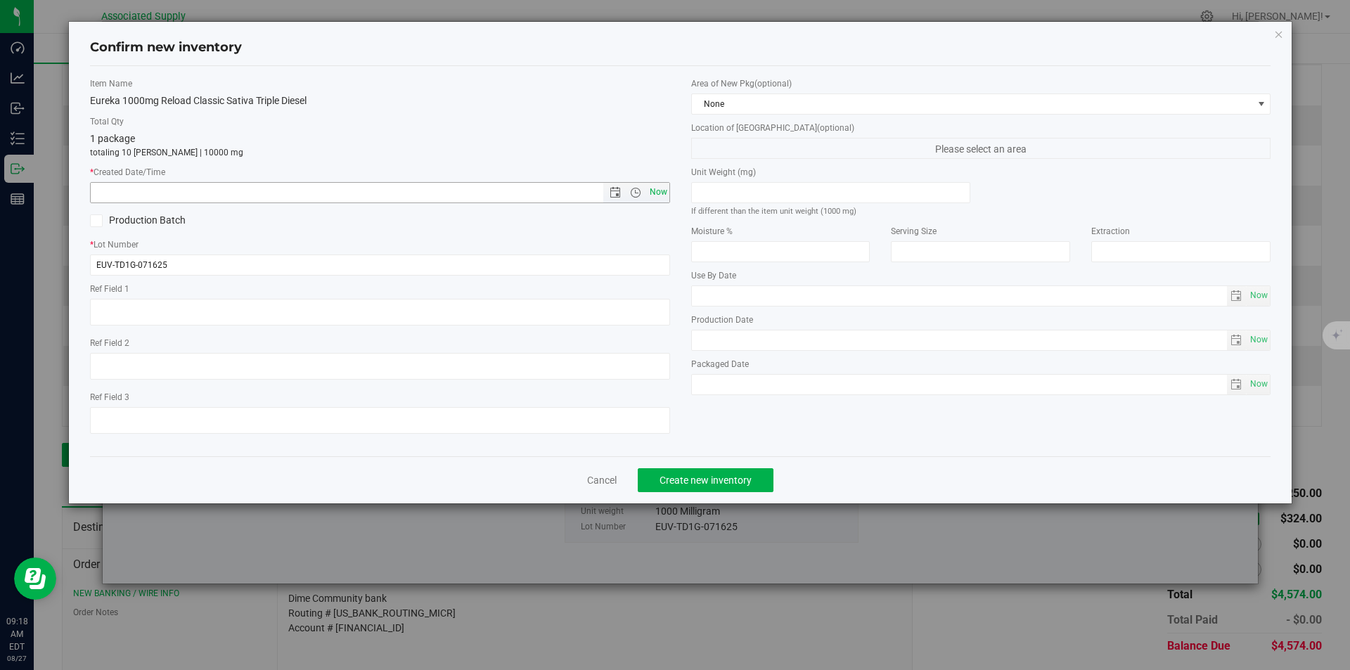
click at [658, 193] on span "Now" at bounding box center [658, 192] width 24 height 20
type input "8/27/2025 9:18 AM"
click at [687, 485] on span "Create new inventory" at bounding box center [705, 479] width 92 height 11
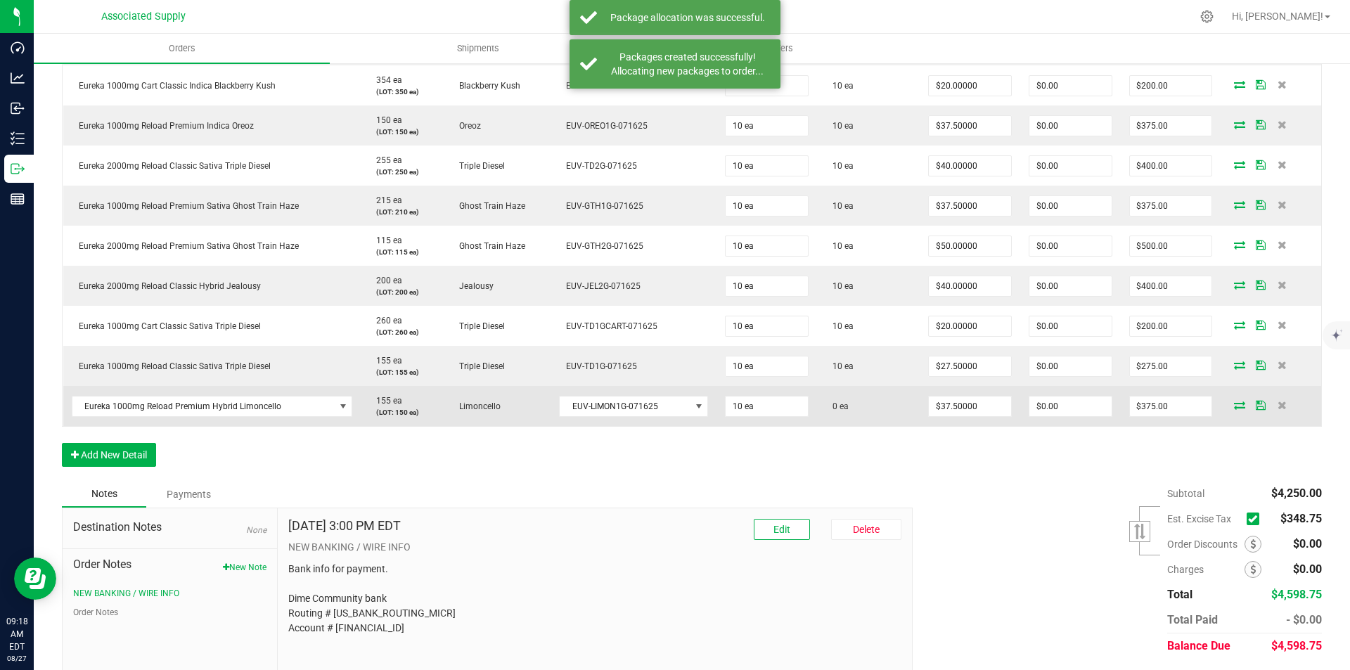
click at [1234, 401] on icon at bounding box center [1239, 405] width 11 height 8
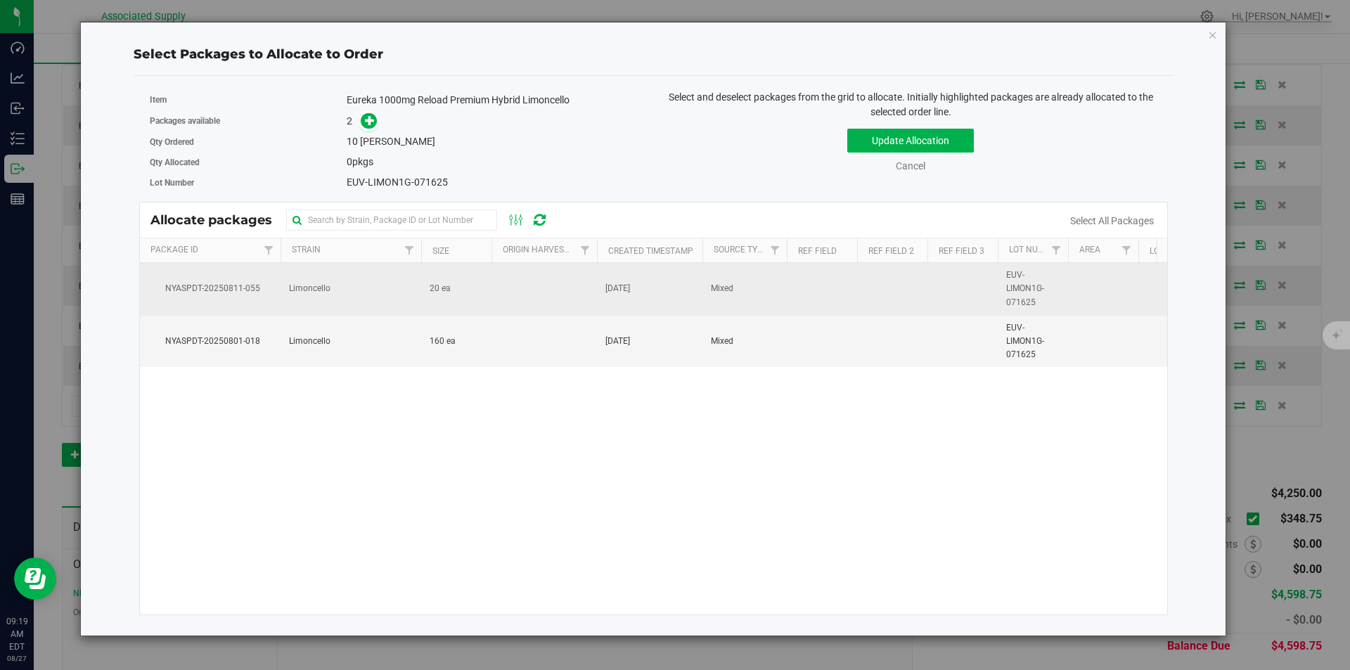
click at [332, 285] on td "Limoncello" at bounding box center [350, 289] width 141 height 53
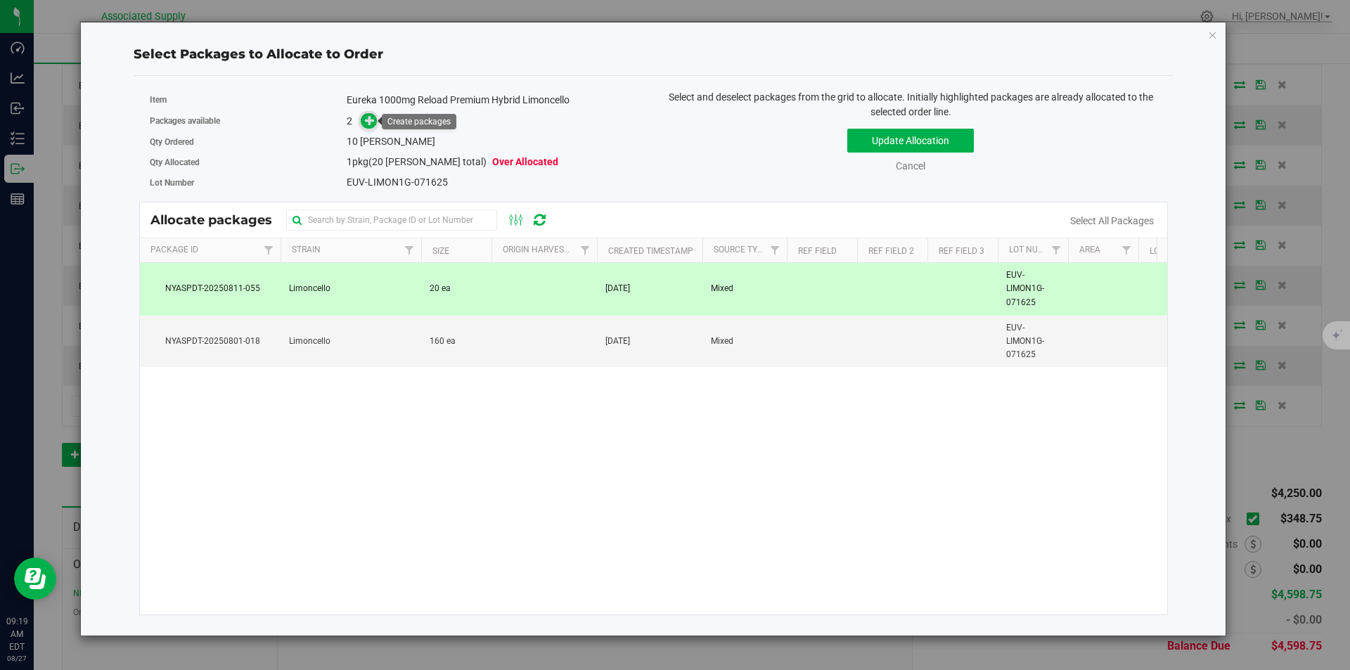
click at [367, 117] on icon at bounding box center [370, 120] width 10 height 10
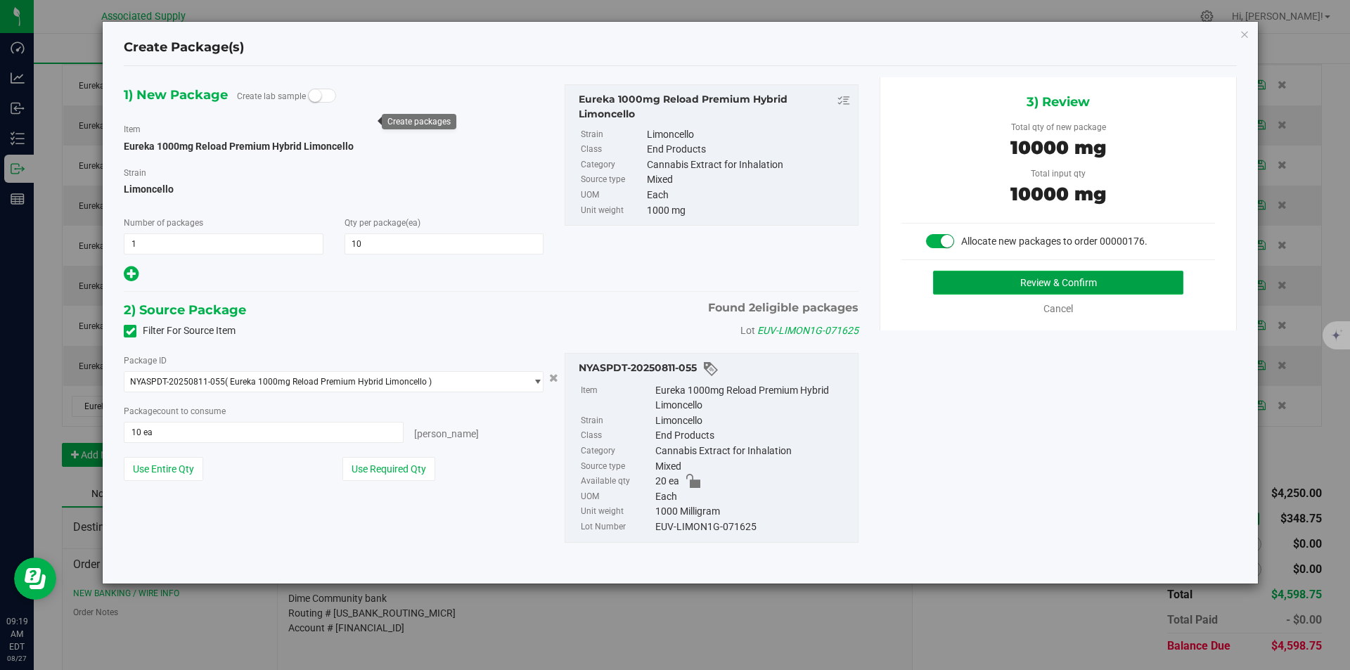
click at [1068, 285] on button "Review & Confirm" at bounding box center [1058, 283] width 250 height 24
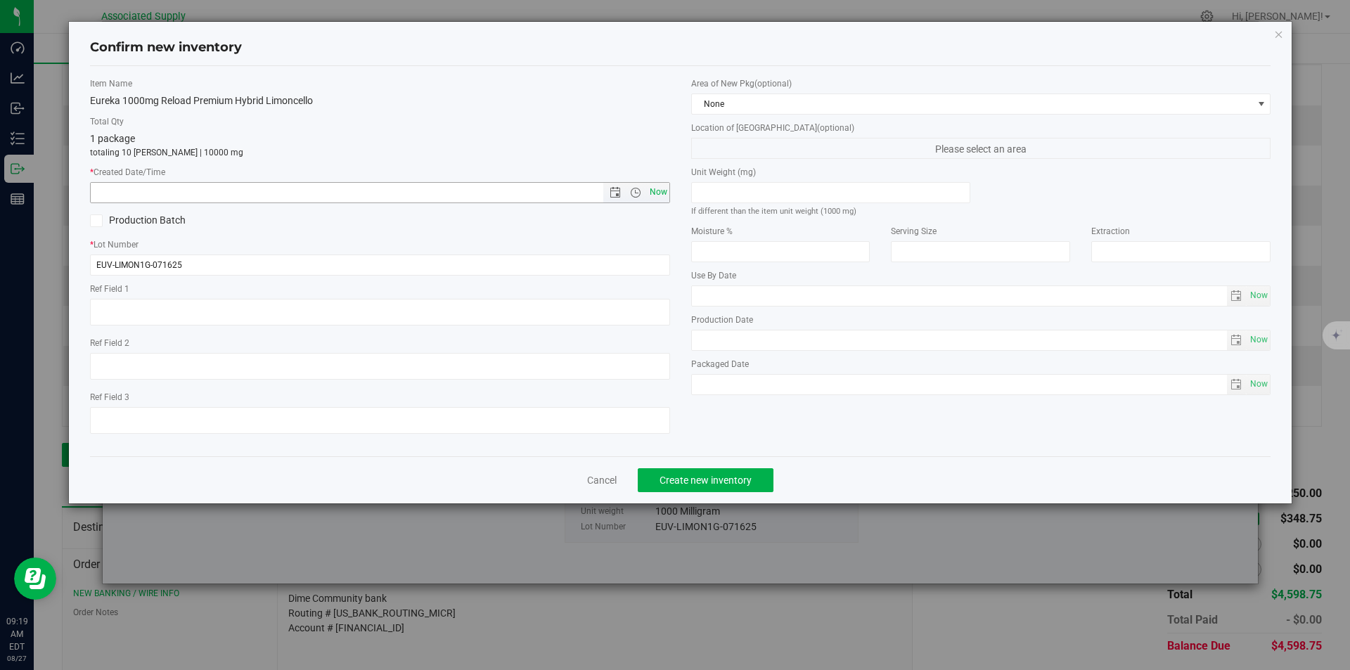
click at [650, 193] on span "Now" at bounding box center [658, 192] width 24 height 20
type input "8/27/2025 9:19 AM"
click at [719, 486] on button "Create new inventory" at bounding box center [706, 480] width 136 height 24
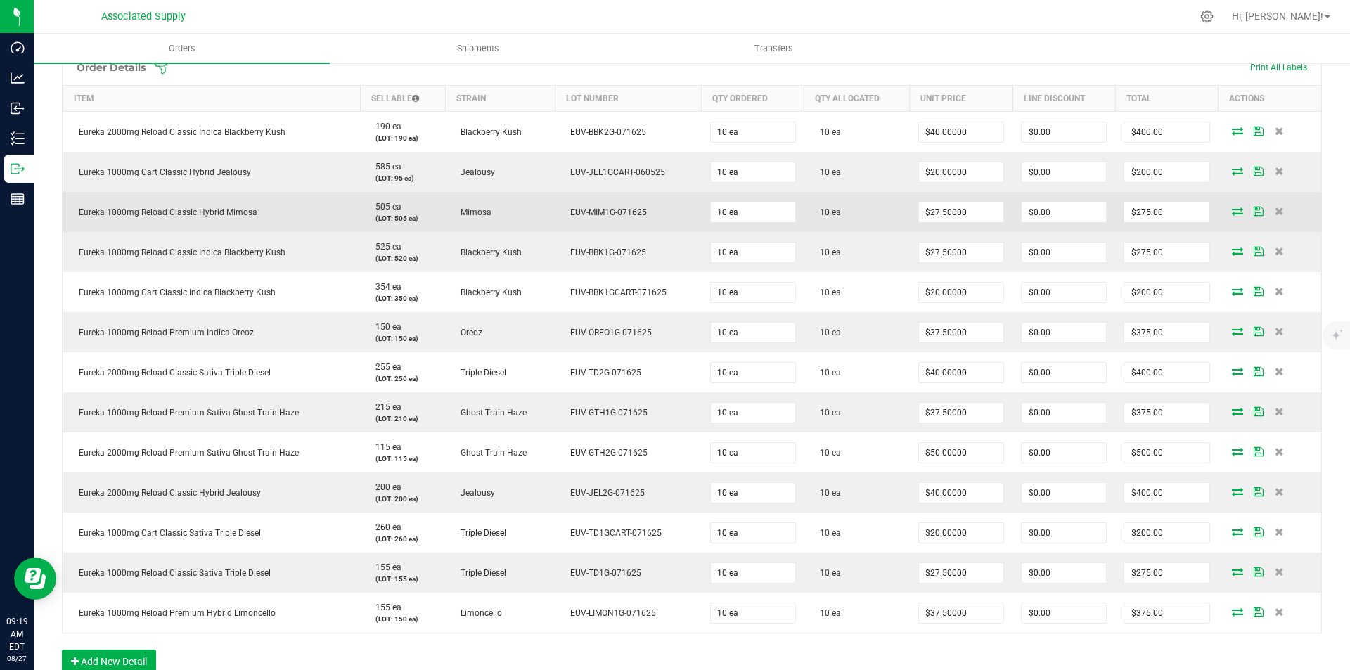
scroll to position [562, 0]
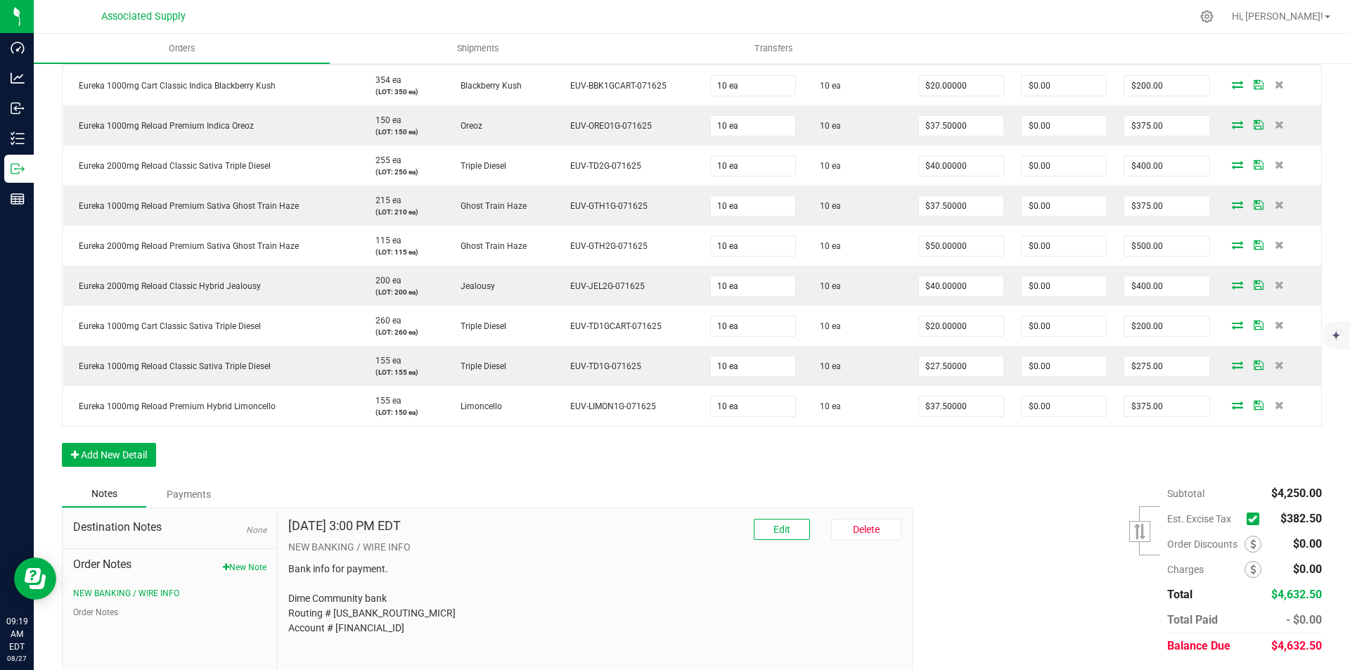
click at [1248, 519] on icon at bounding box center [1252, 519] width 9 height 0
click at [0, 0] on input "checkbox" at bounding box center [0, 0] width 0 height 0
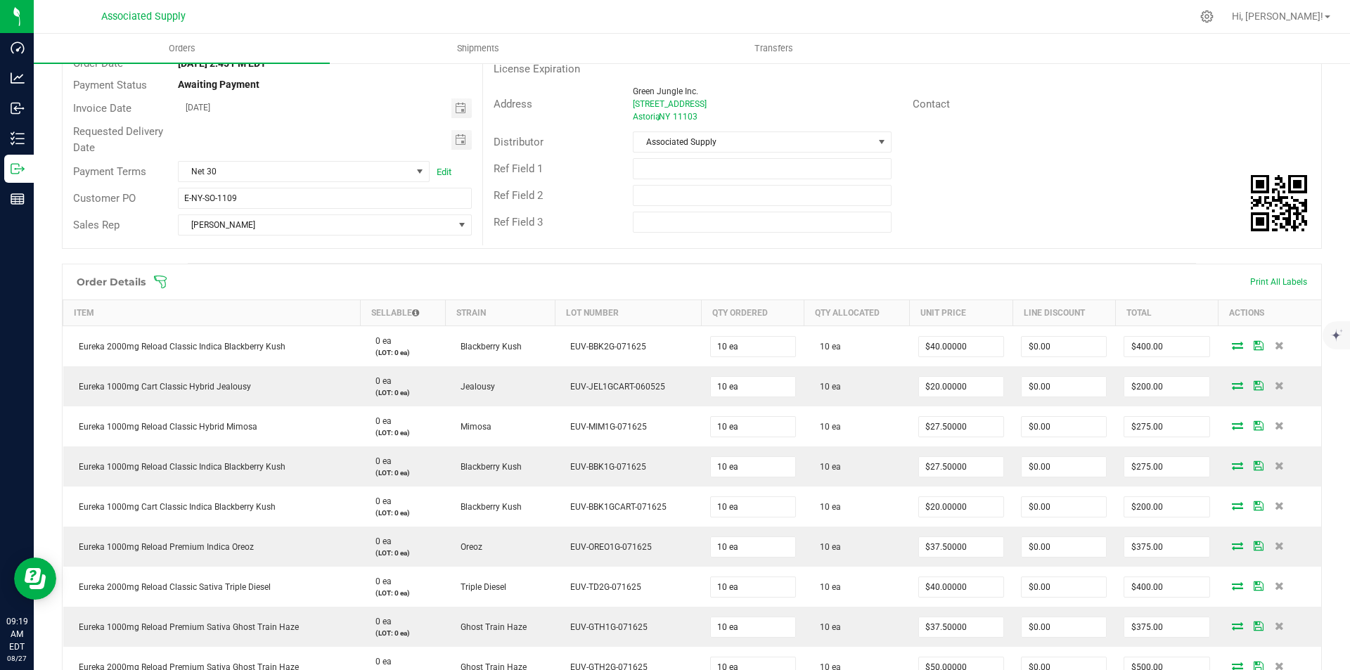
scroll to position [0, 0]
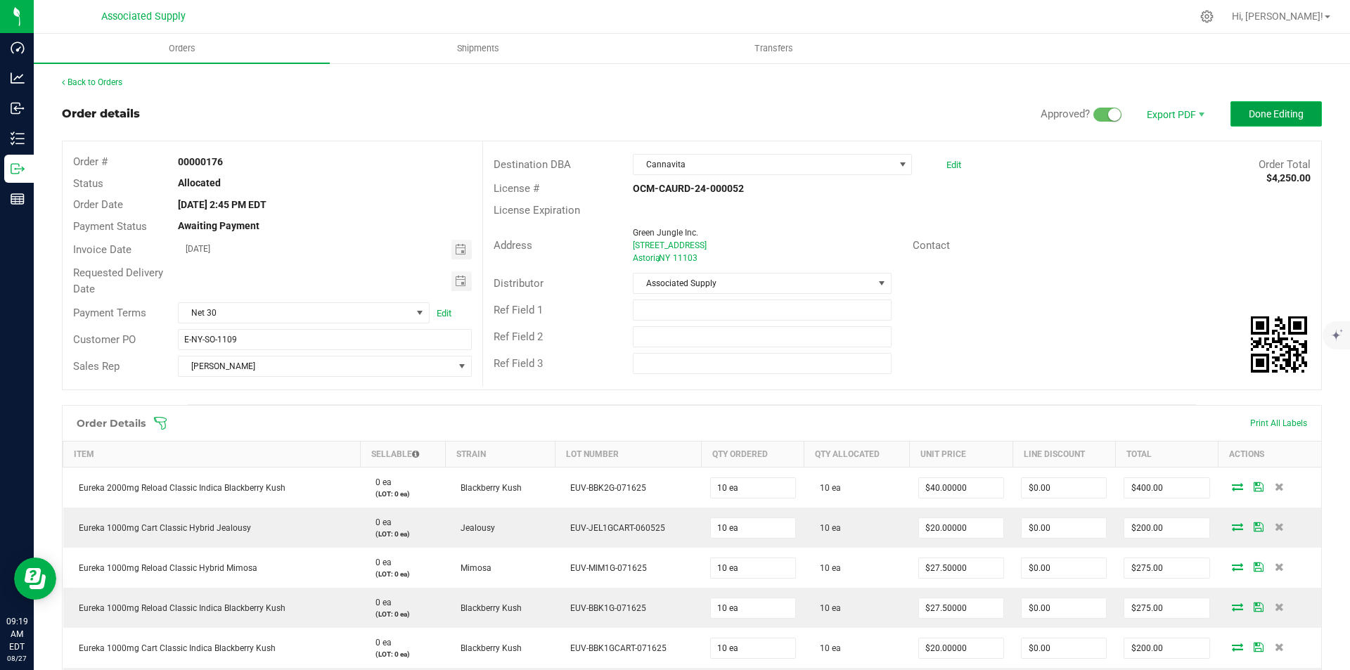
click at [1257, 109] on span "Done Editing" at bounding box center [1275, 113] width 55 height 11
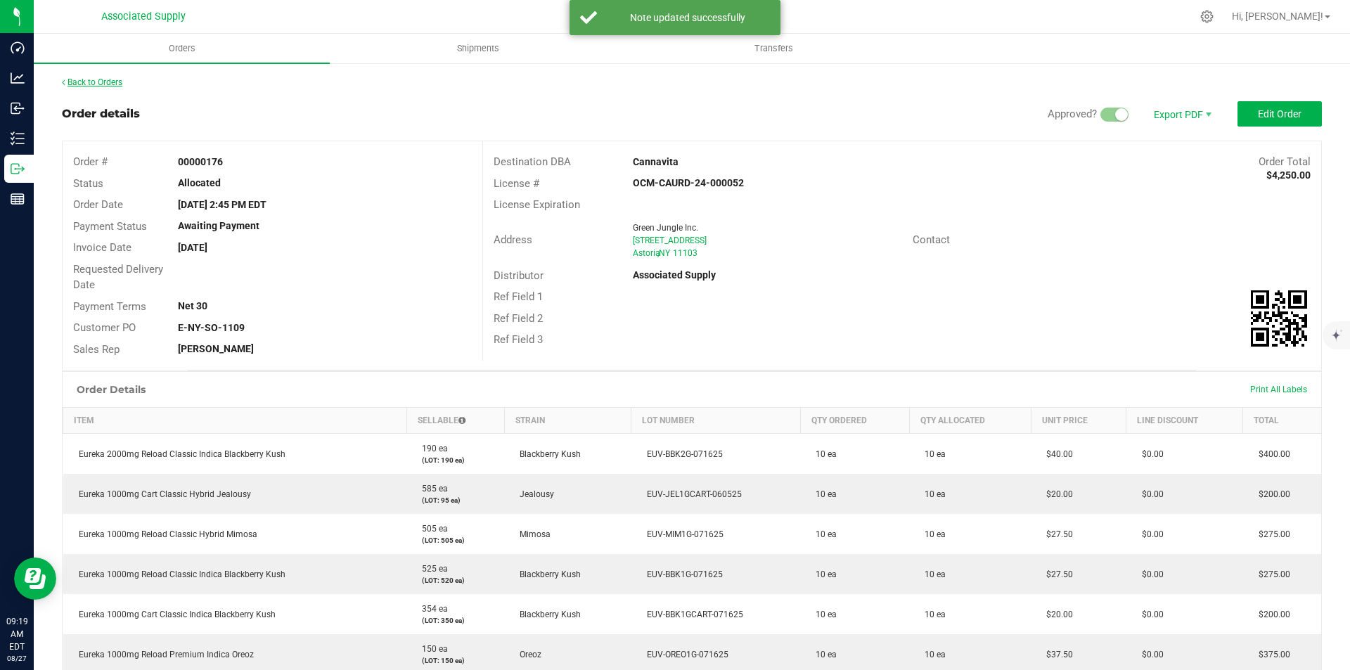
click at [72, 81] on link "Back to Orders" at bounding box center [92, 82] width 60 height 10
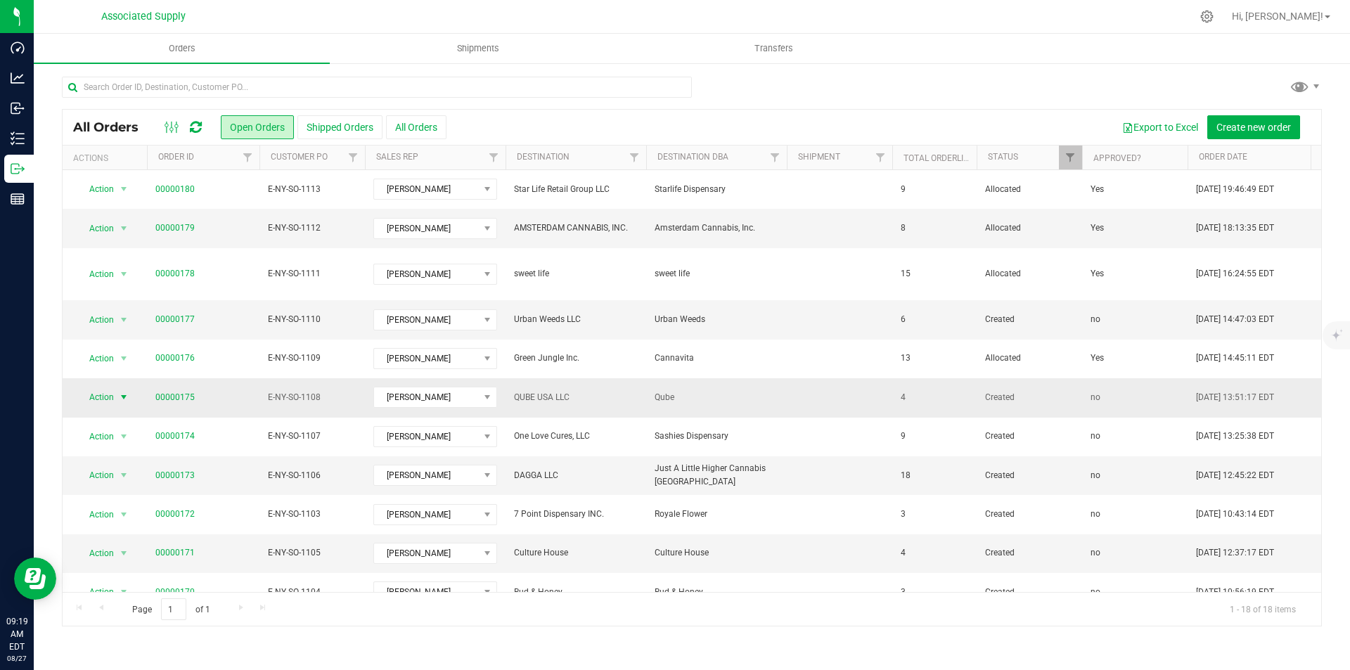
click at [124, 392] on span "select" at bounding box center [123, 397] width 11 height 11
click at [112, 493] on li "Edit order" at bounding box center [129, 491] width 105 height 21
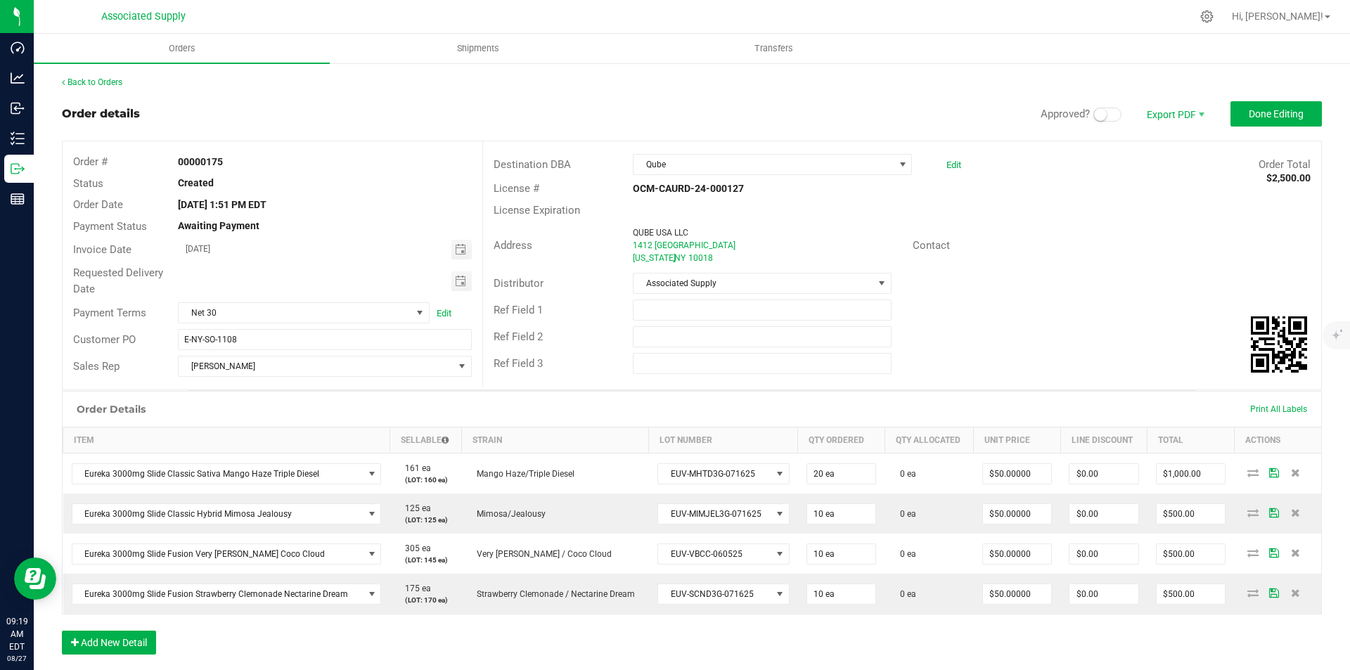
click at [1103, 113] on span at bounding box center [1107, 115] width 28 height 14
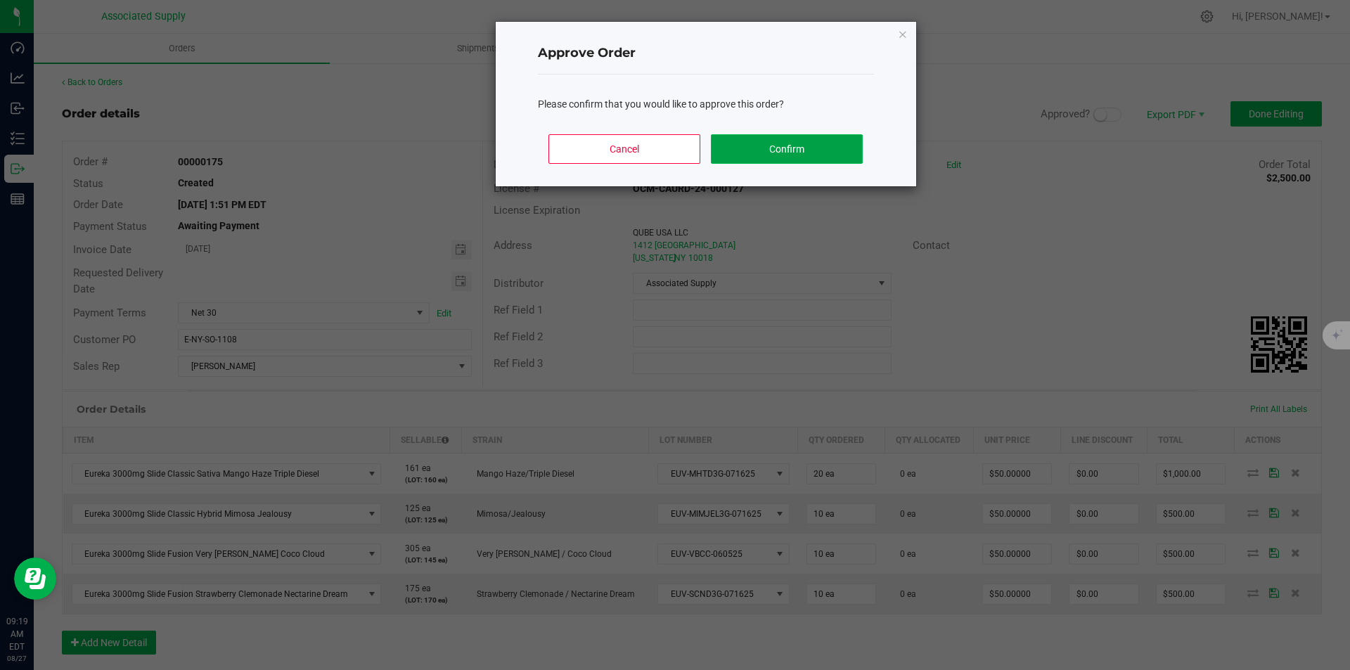
click at [805, 146] on button "Confirm" at bounding box center [786, 149] width 151 height 30
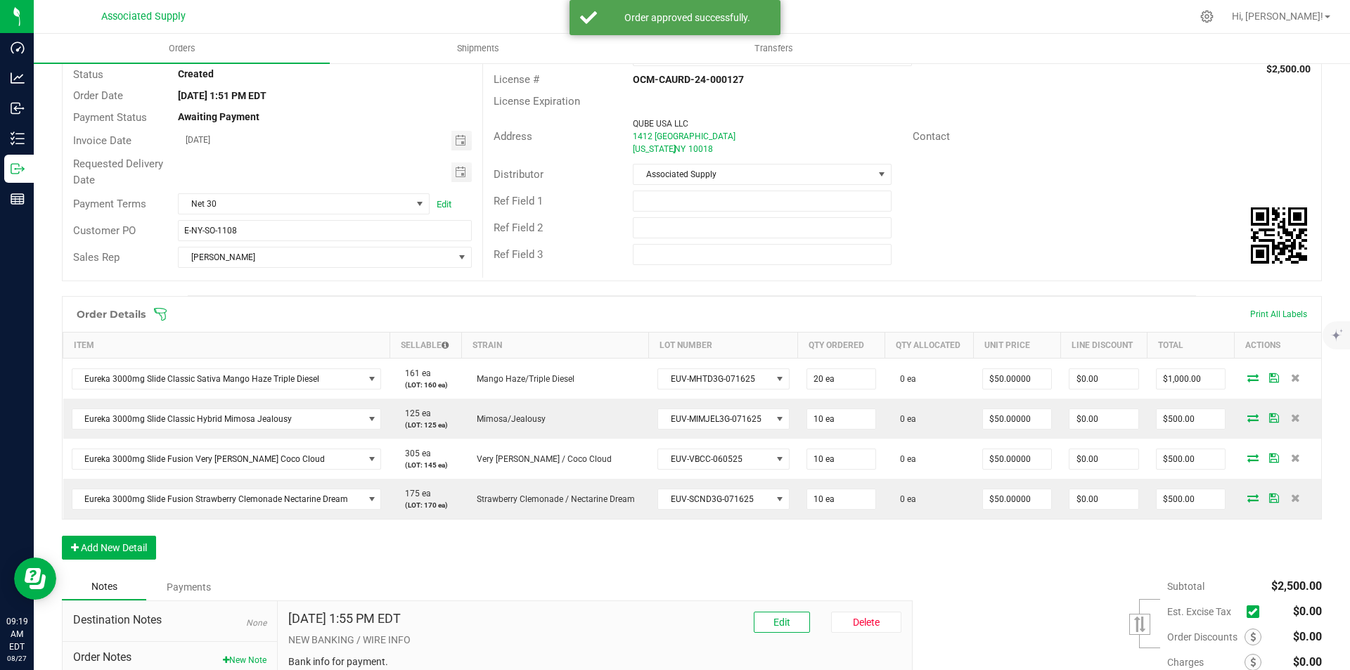
scroll to position [141, 0]
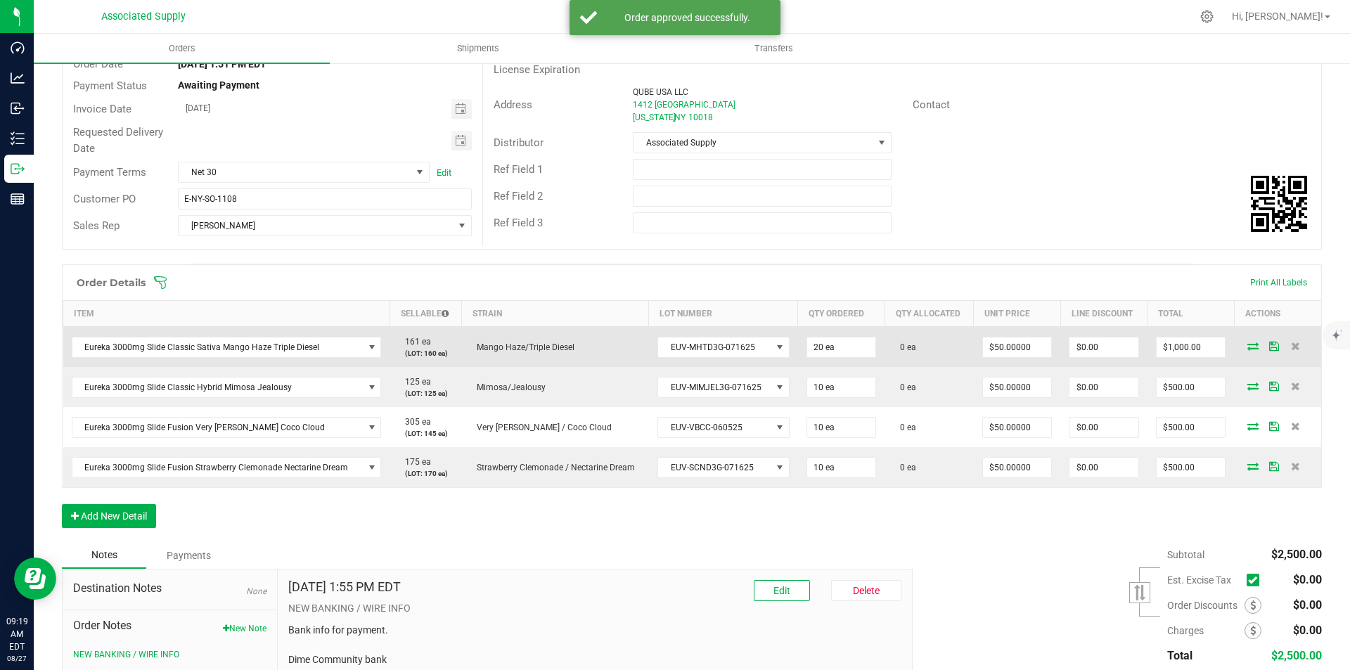
click at [1247, 347] on icon at bounding box center [1252, 346] width 11 height 8
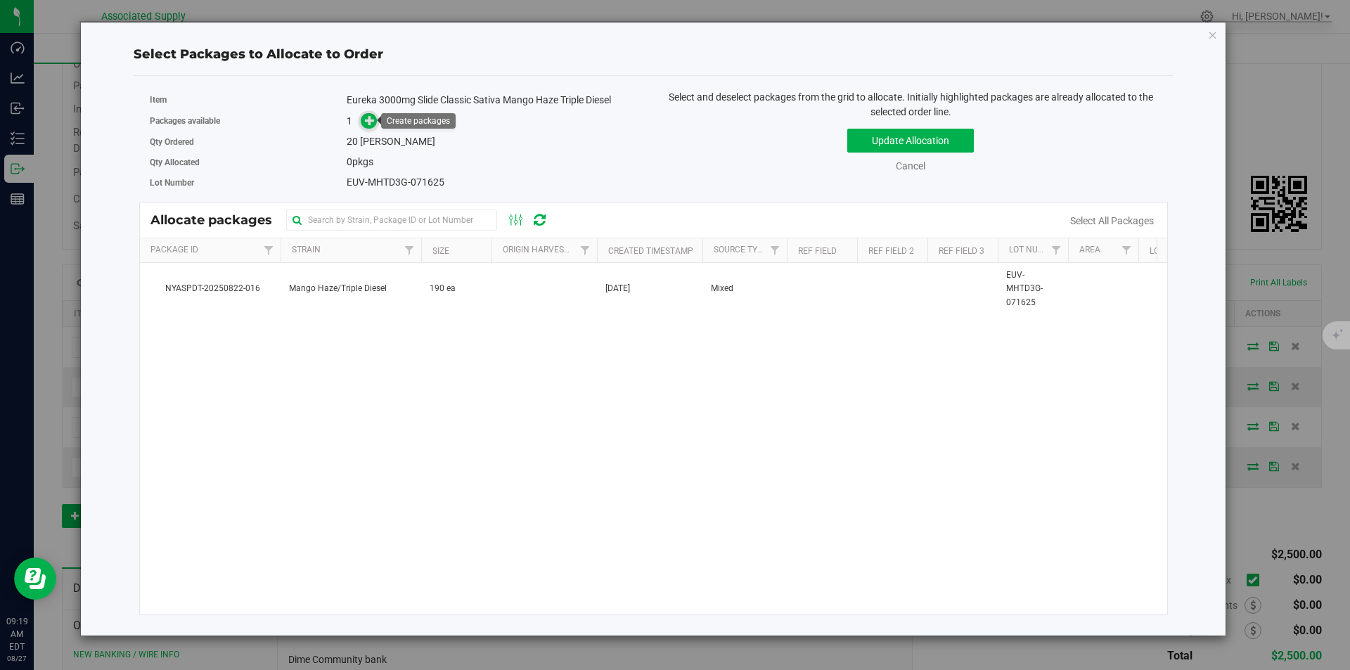
click at [367, 120] on icon at bounding box center [370, 120] width 10 height 10
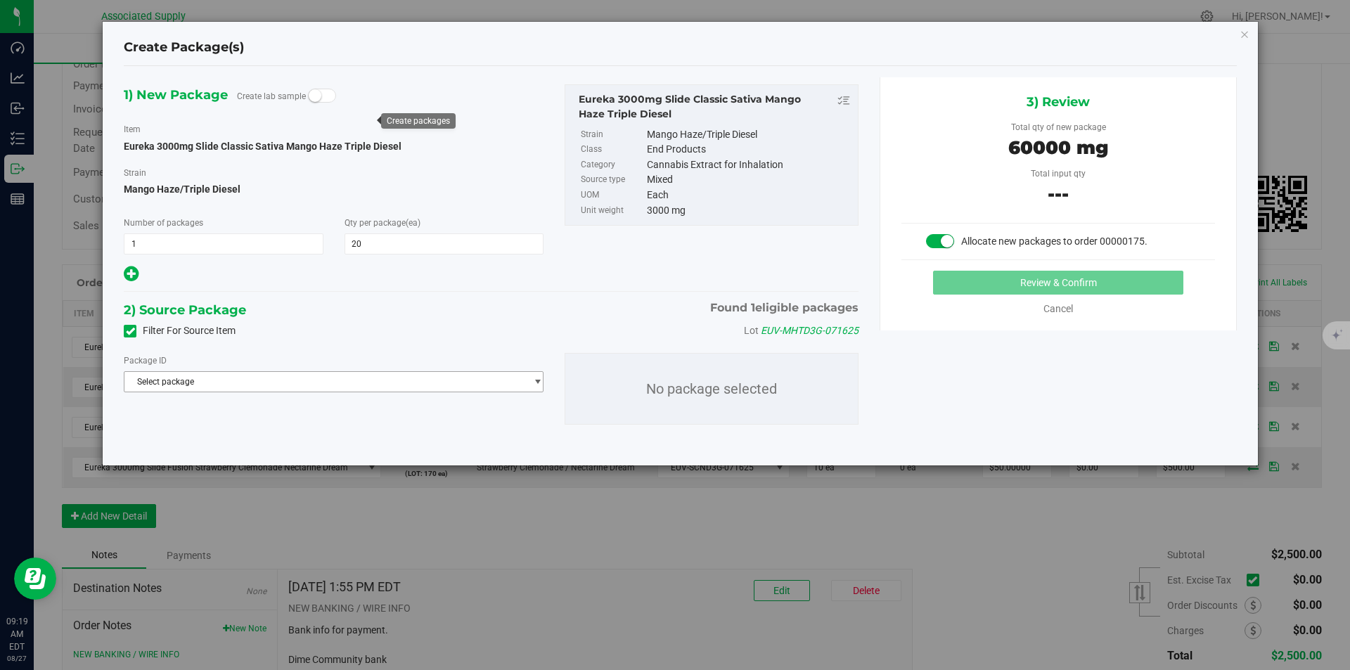
click at [383, 386] on span "Select package" at bounding box center [324, 382] width 401 height 20
click at [373, 446] on li "NYASPDT-20250822-016 ( Eureka 3000mg Slide Classic Sativa Mango Haze Triple Die…" at bounding box center [333, 439] width 418 height 20
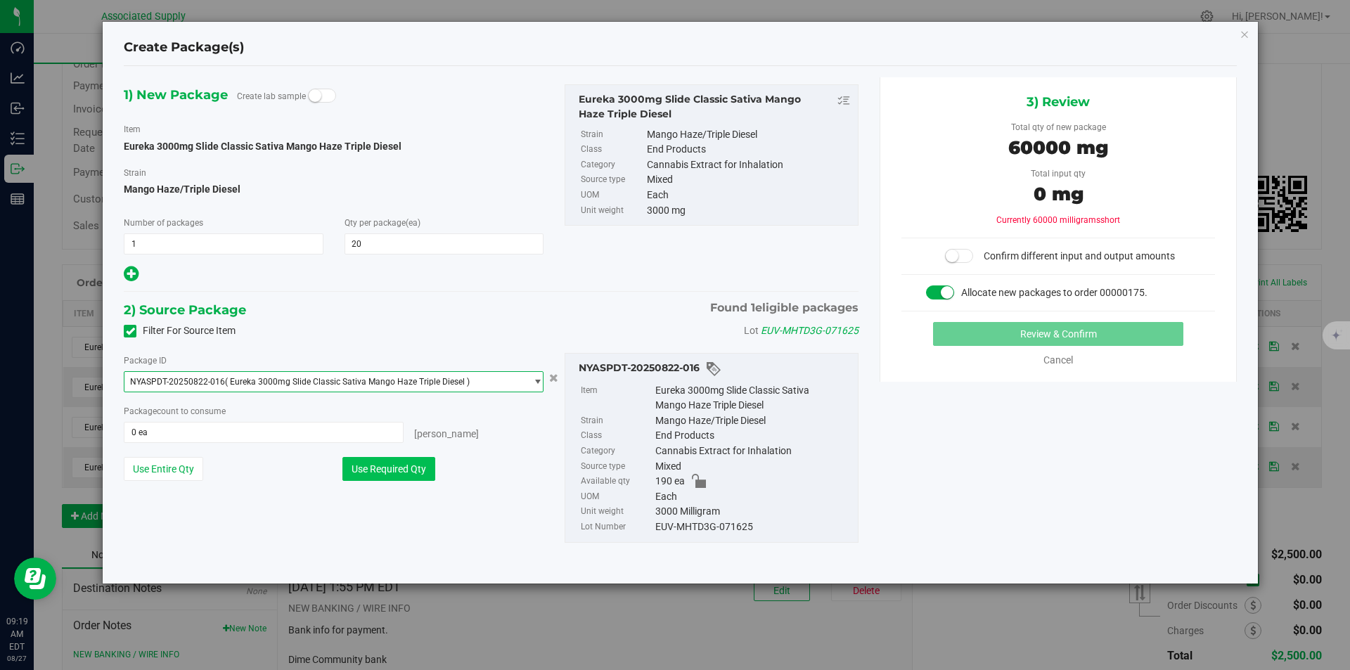
click at [394, 470] on button "Use Required Qty" at bounding box center [388, 469] width 93 height 24
type input "20 ea"
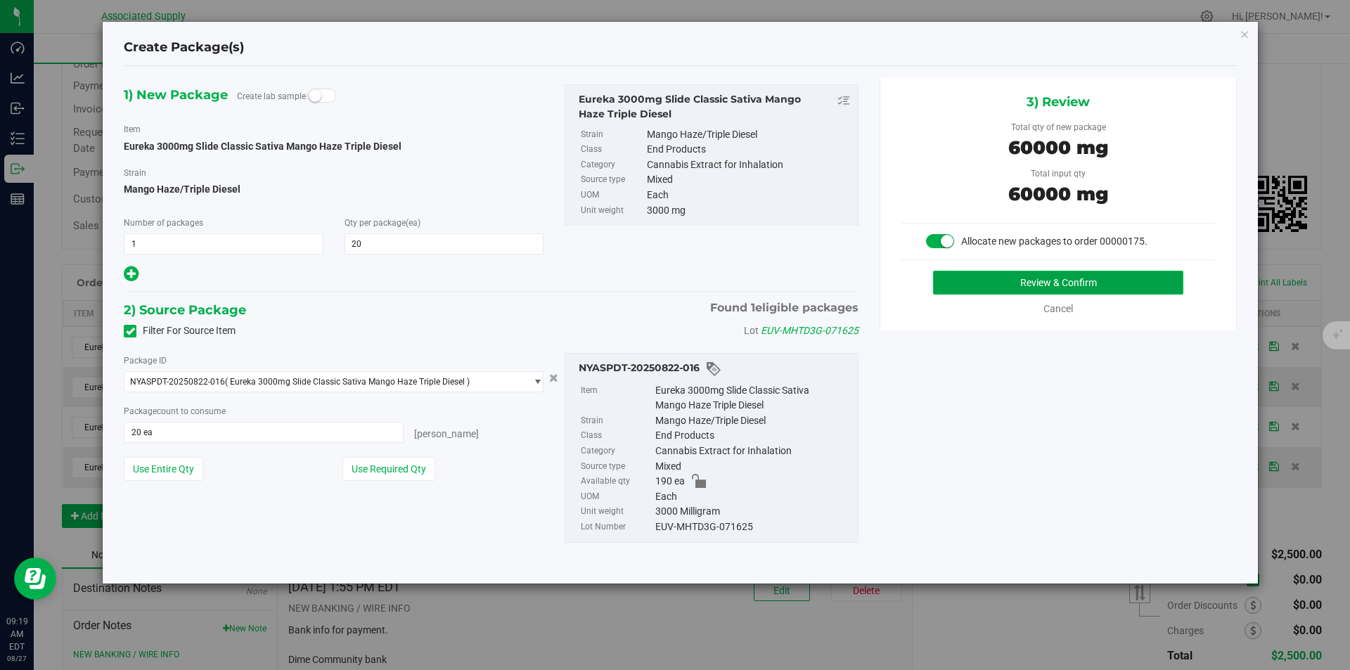
click at [1050, 283] on button "Review & Confirm" at bounding box center [1058, 283] width 250 height 24
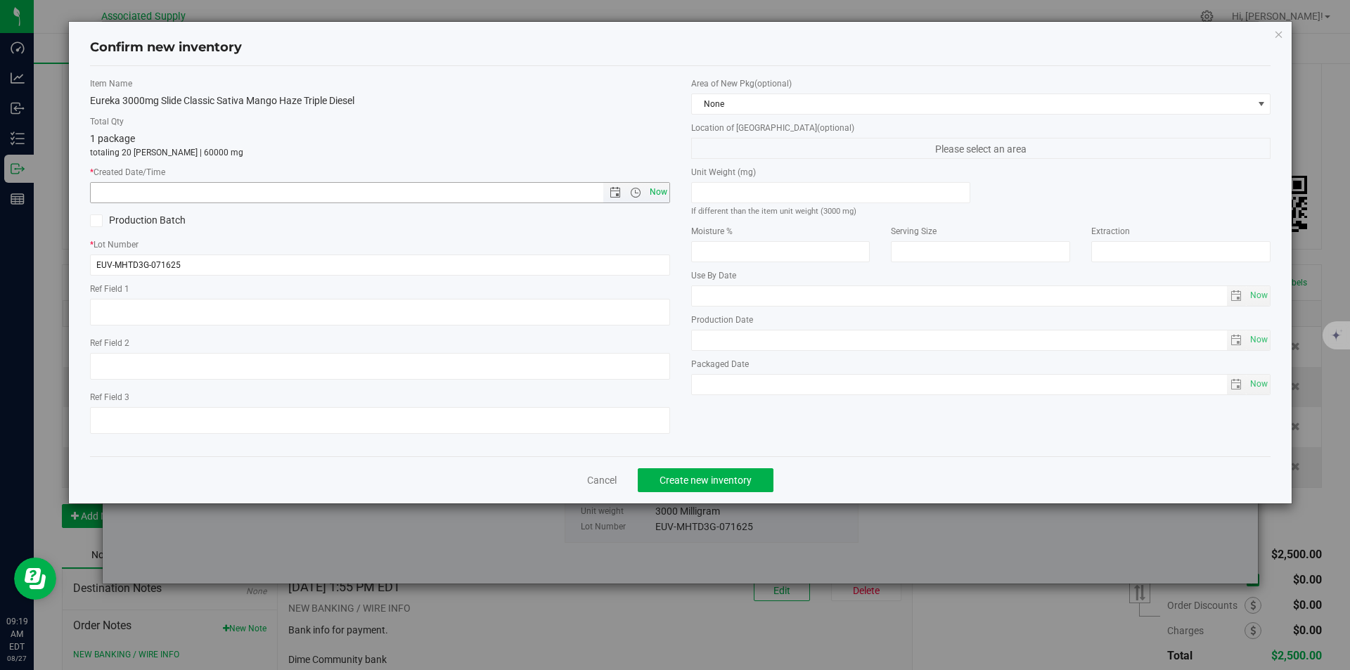
click at [659, 193] on span "Now" at bounding box center [658, 192] width 24 height 20
type input "8/27/2025 9:19 AM"
click at [707, 477] on span "Create new inventory" at bounding box center [705, 479] width 92 height 11
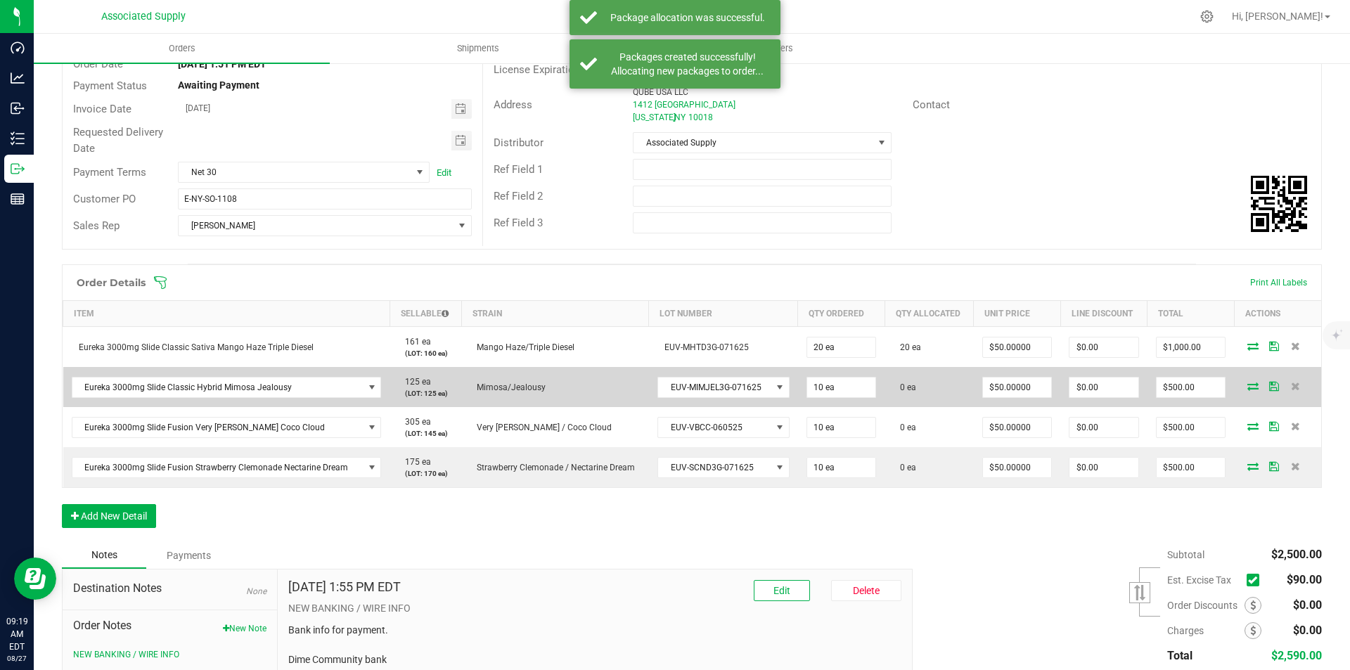
click at [1247, 386] on icon at bounding box center [1252, 386] width 11 height 8
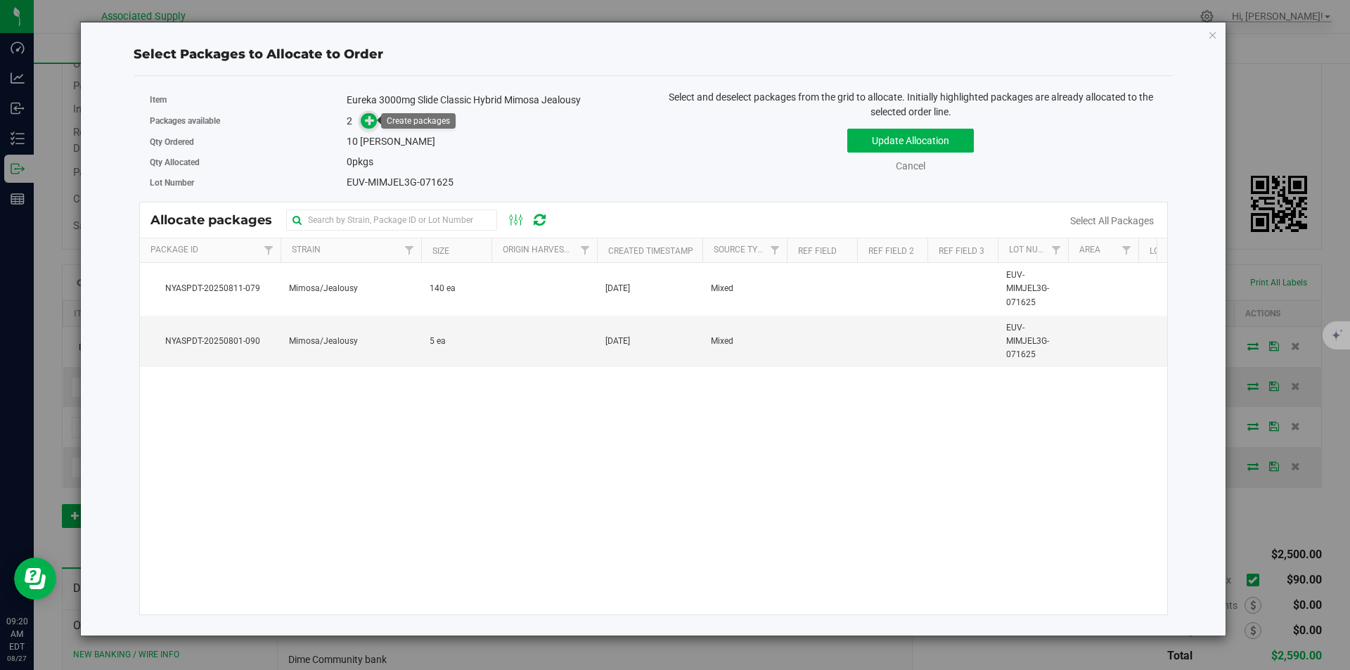
click at [371, 117] on icon at bounding box center [370, 120] width 10 height 10
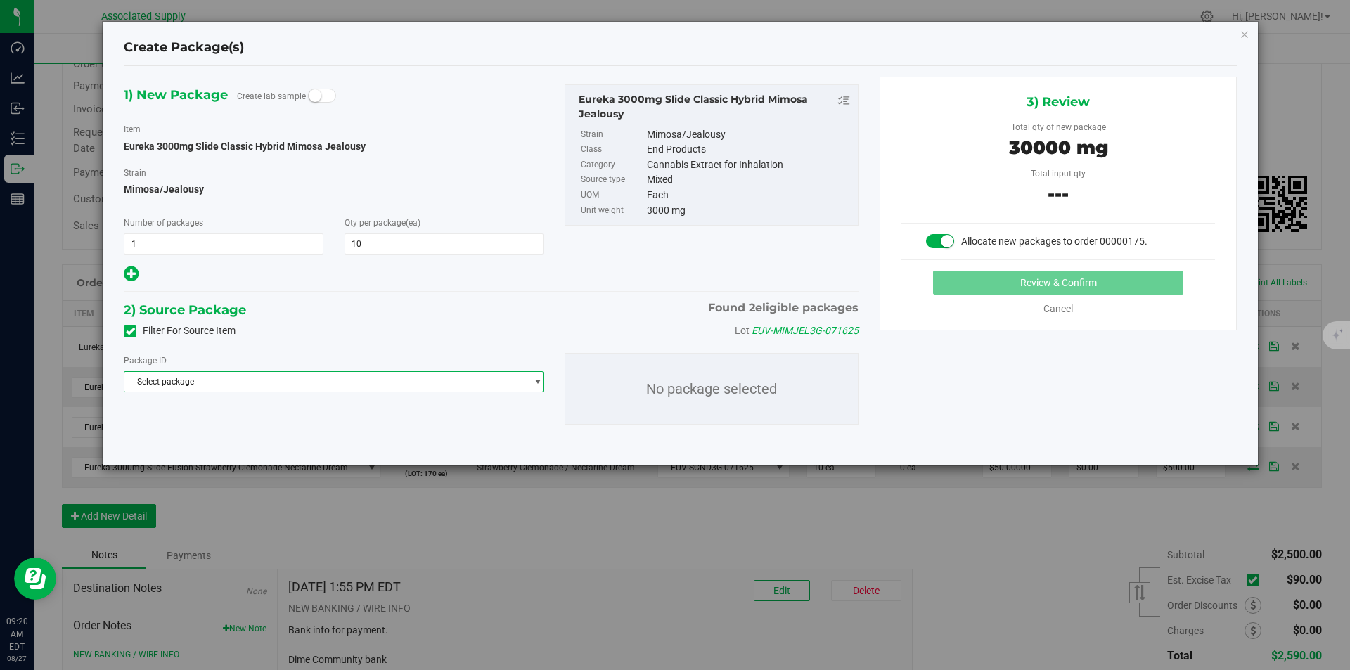
click at [245, 381] on span "Select package" at bounding box center [324, 382] width 401 height 20
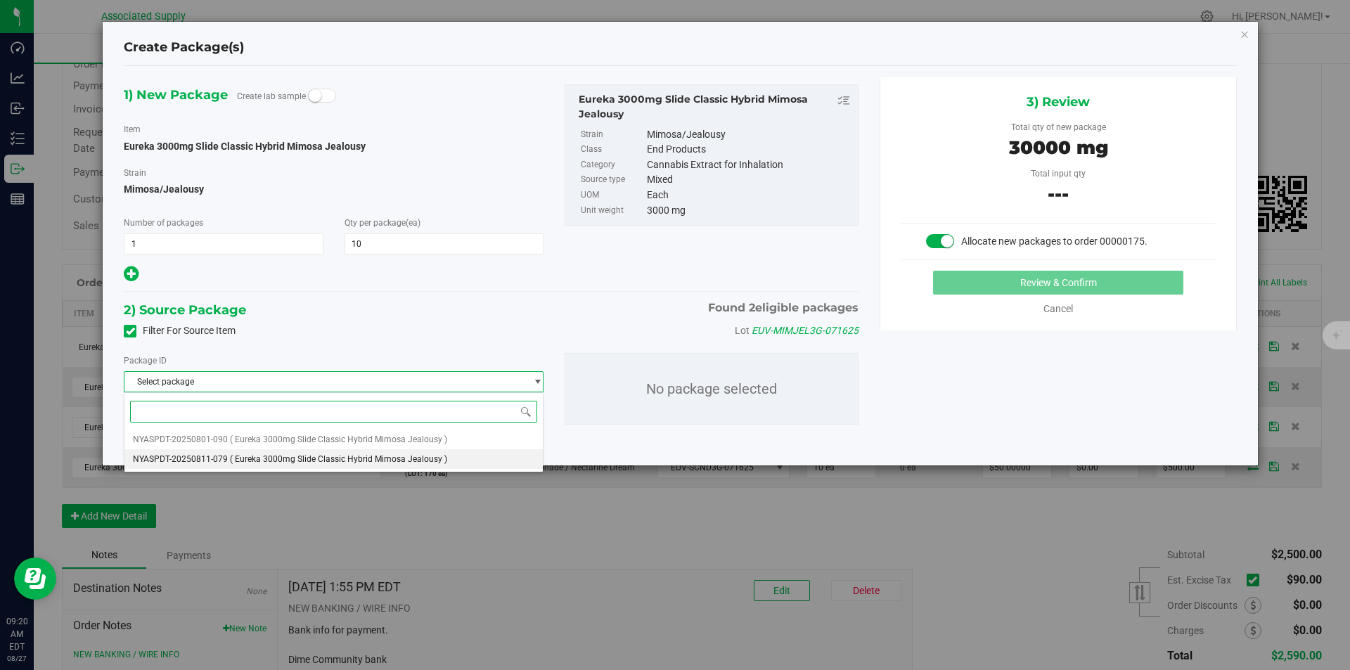
click at [221, 462] on span "NYASPDT-20250811-079" at bounding box center [180, 459] width 95 height 10
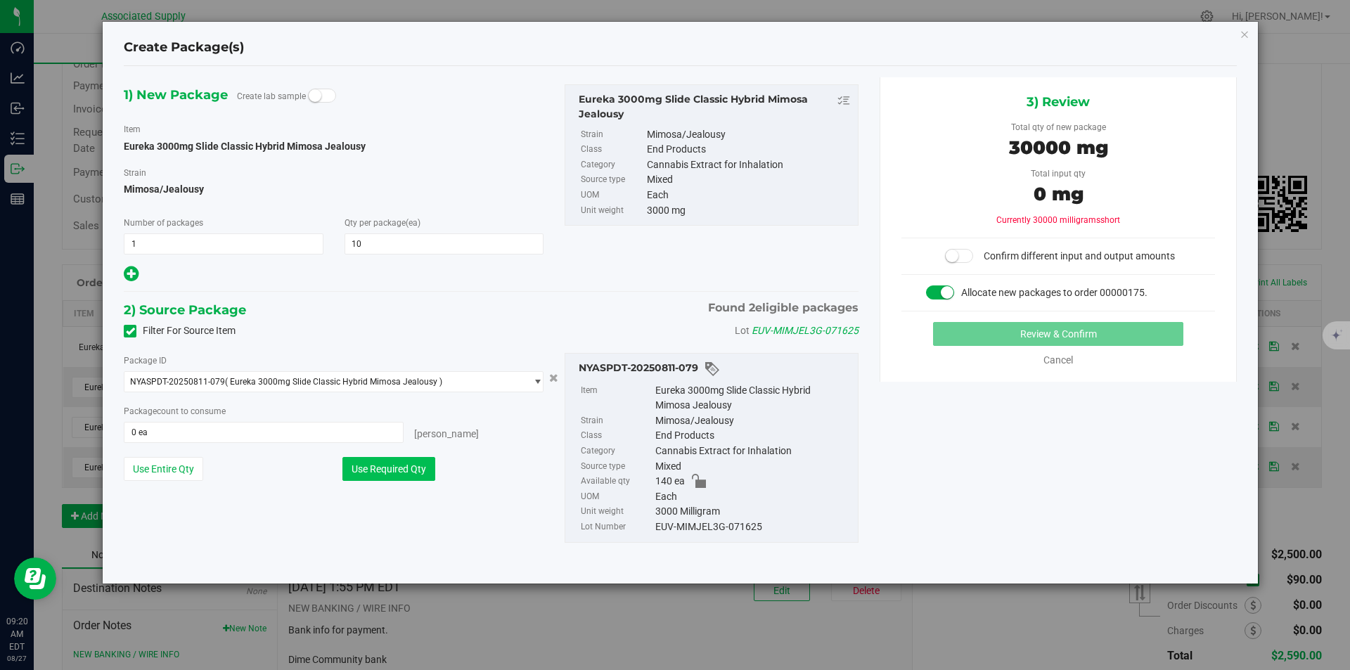
click at [383, 470] on button "Use Required Qty" at bounding box center [388, 469] width 93 height 24
type input "10 ea"
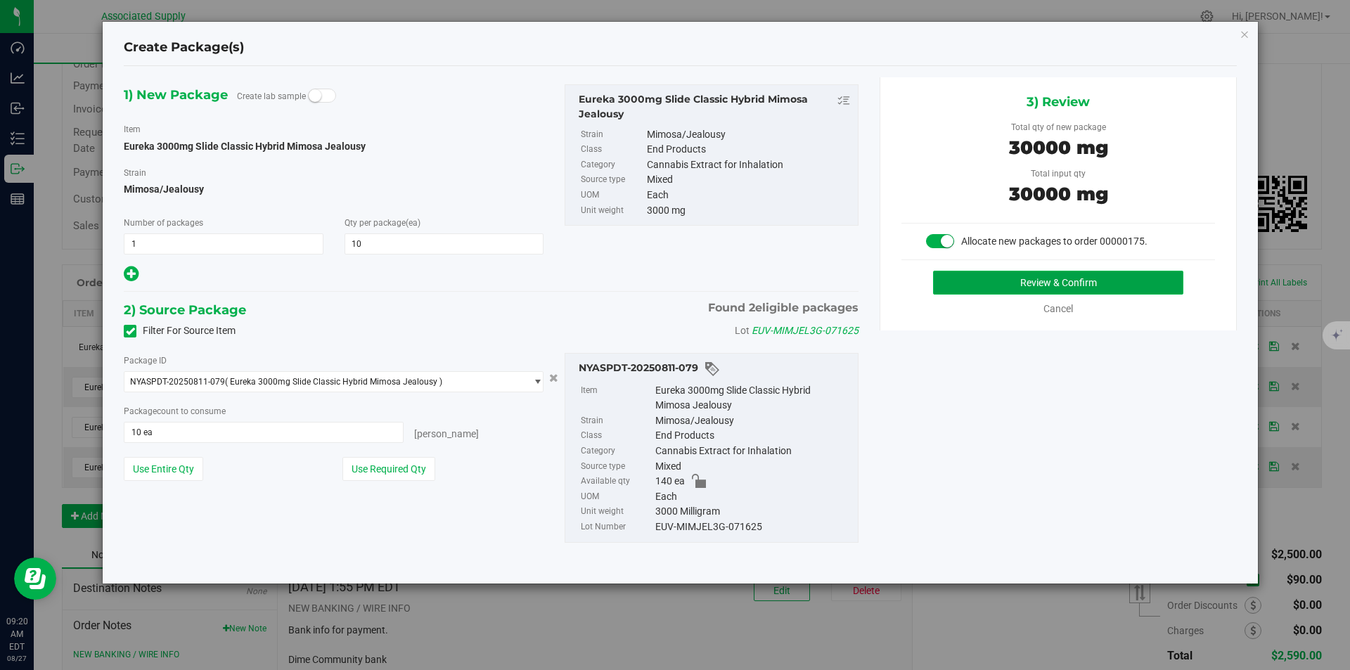
click at [1064, 282] on button "Review & Confirm" at bounding box center [1058, 283] width 250 height 24
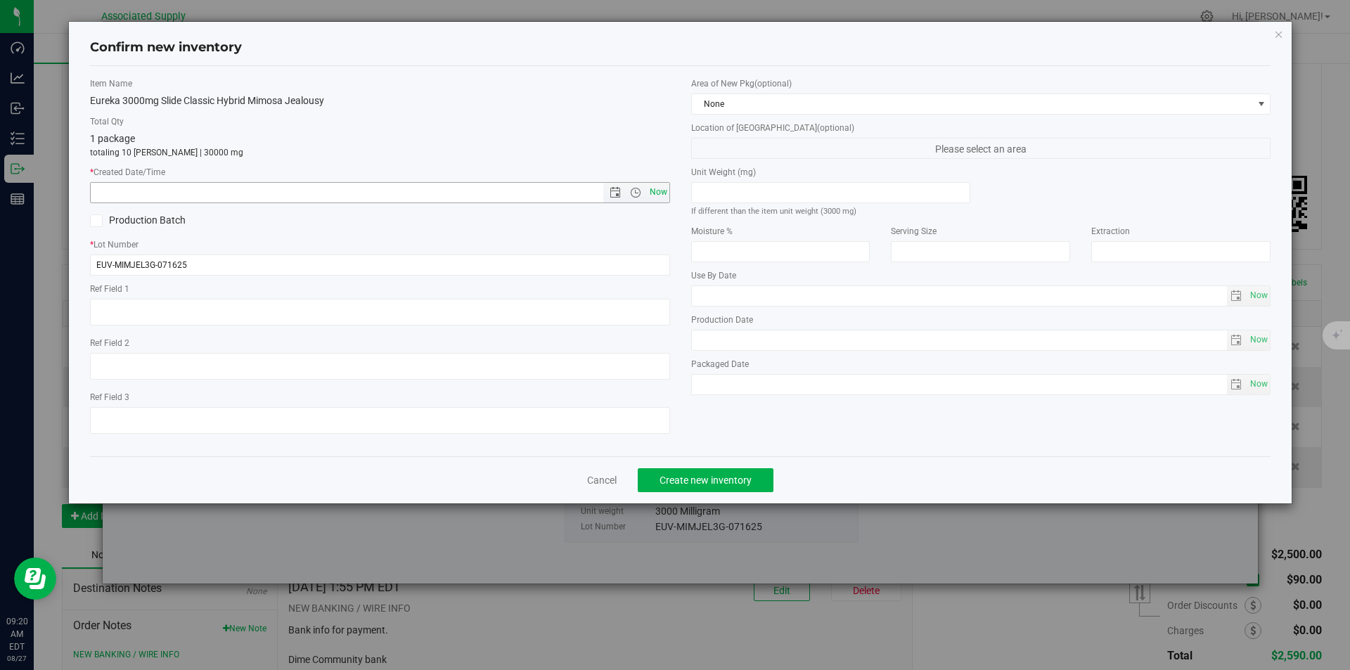
click at [659, 196] on span "Now" at bounding box center [658, 192] width 24 height 20
type input "8/27/2025 9:20 AM"
click at [686, 474] on span "Create new inventory" at bounding box center [705, 479] width 92 height 11
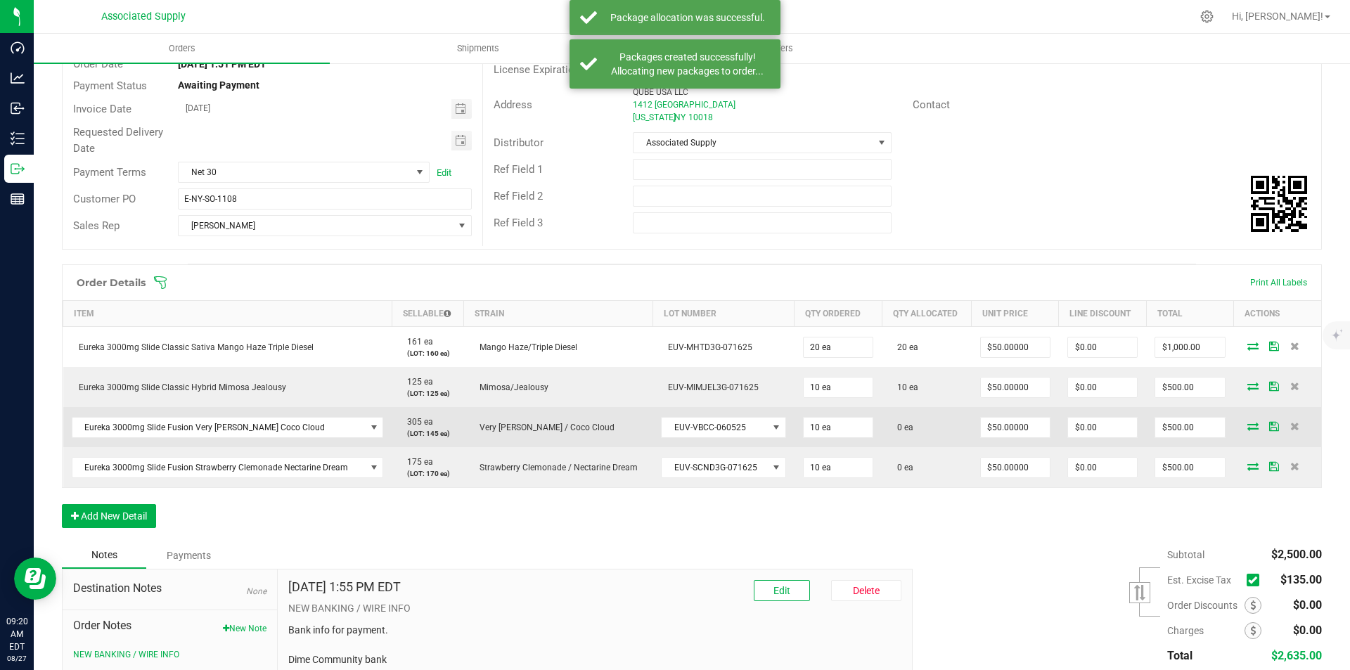
click at [1247, 425] on icon at bounding box center [1252, 426] width 11 height 8
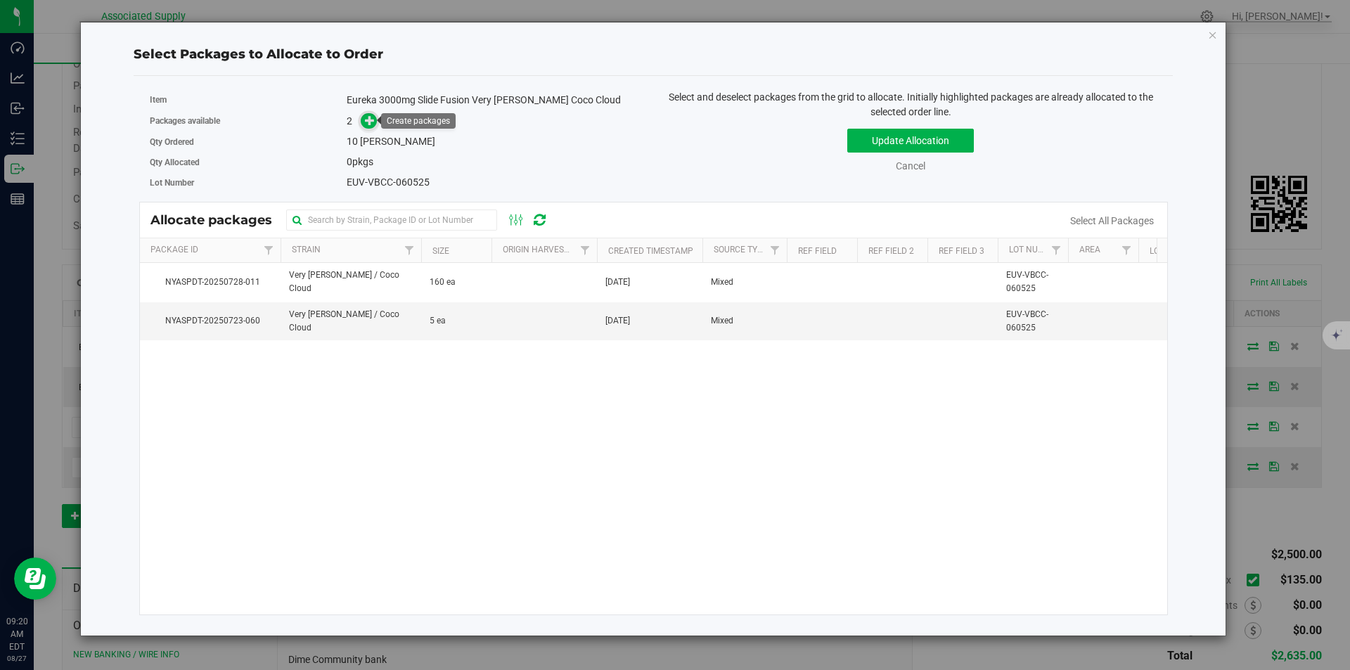
click at [366, 123] on icon at bounding box center [370, 120] width 10 height 10
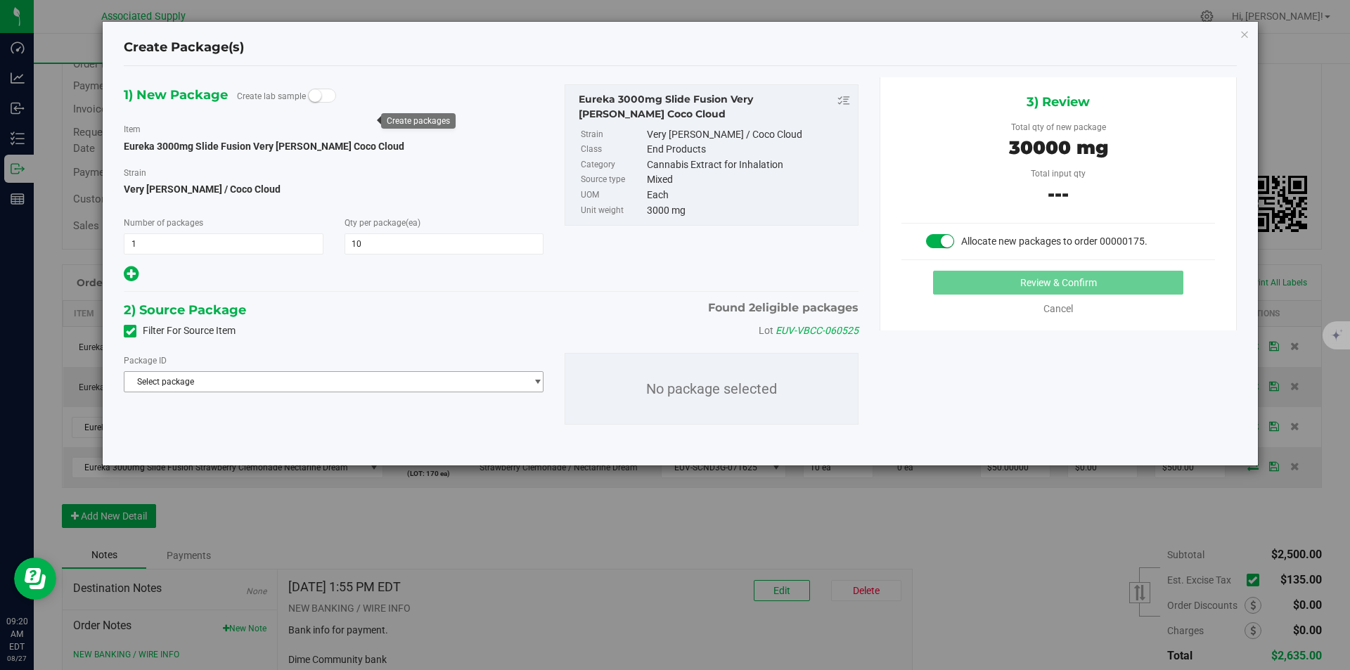
click at [334, 385] on span "Select package" at bounding box center [324, 382] width 401 height 20
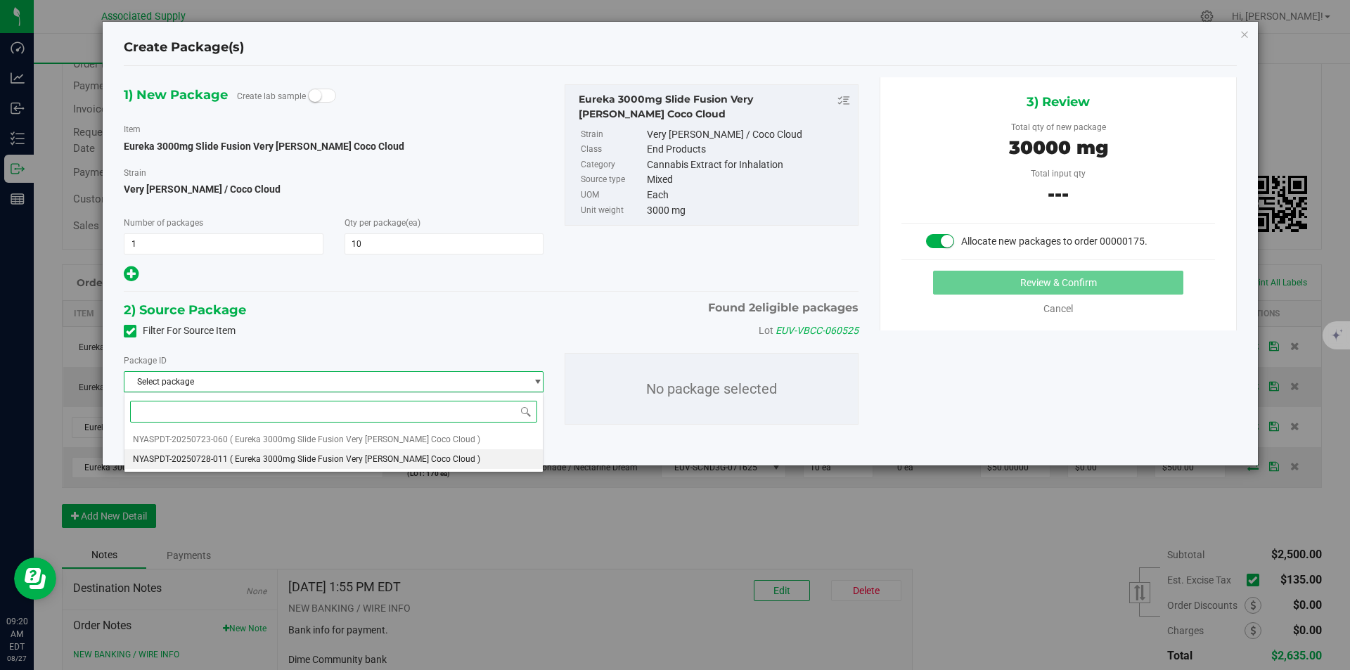
click at [330, 453] on li "NYASPDT-20250728-011 ( Eureka 3000mg Slide Fusion Very Berry Coco Cloud )" at bounding box center [333, 459] width 418 height 20
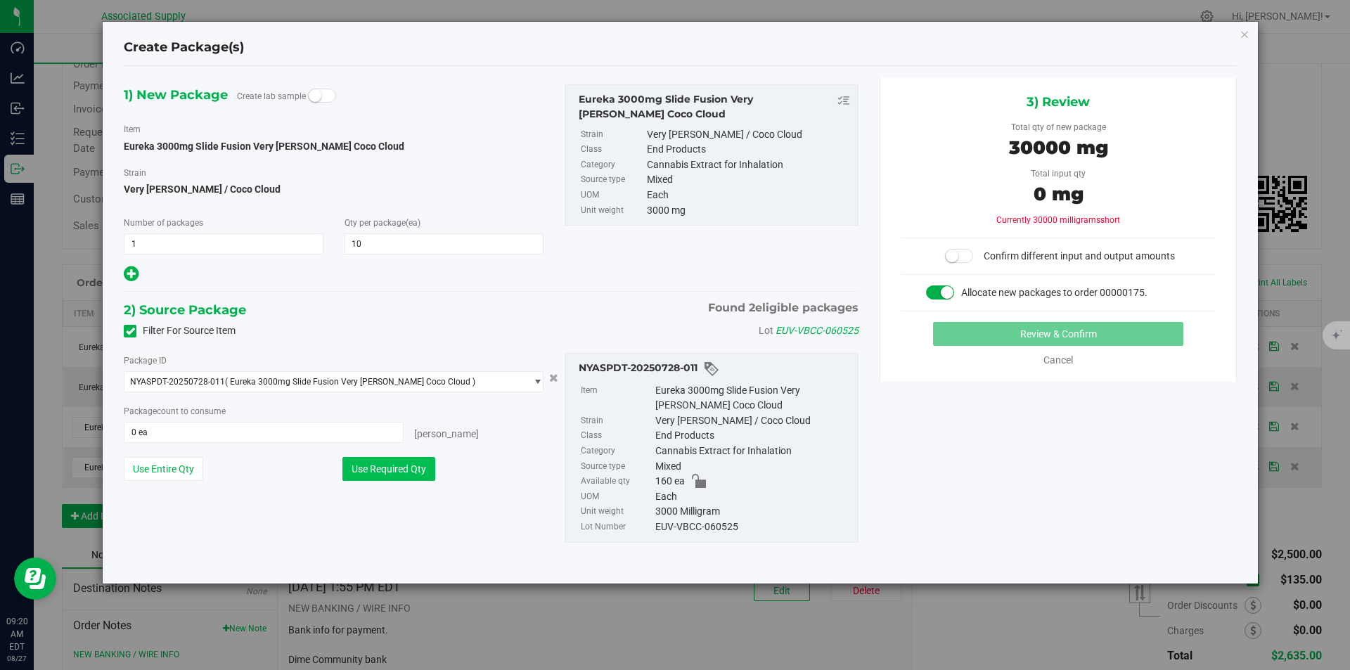
click at [412, 470] on button "Use Required Qty" at bounding box center [388, 469] width 93 height 24
type input "10 ea"
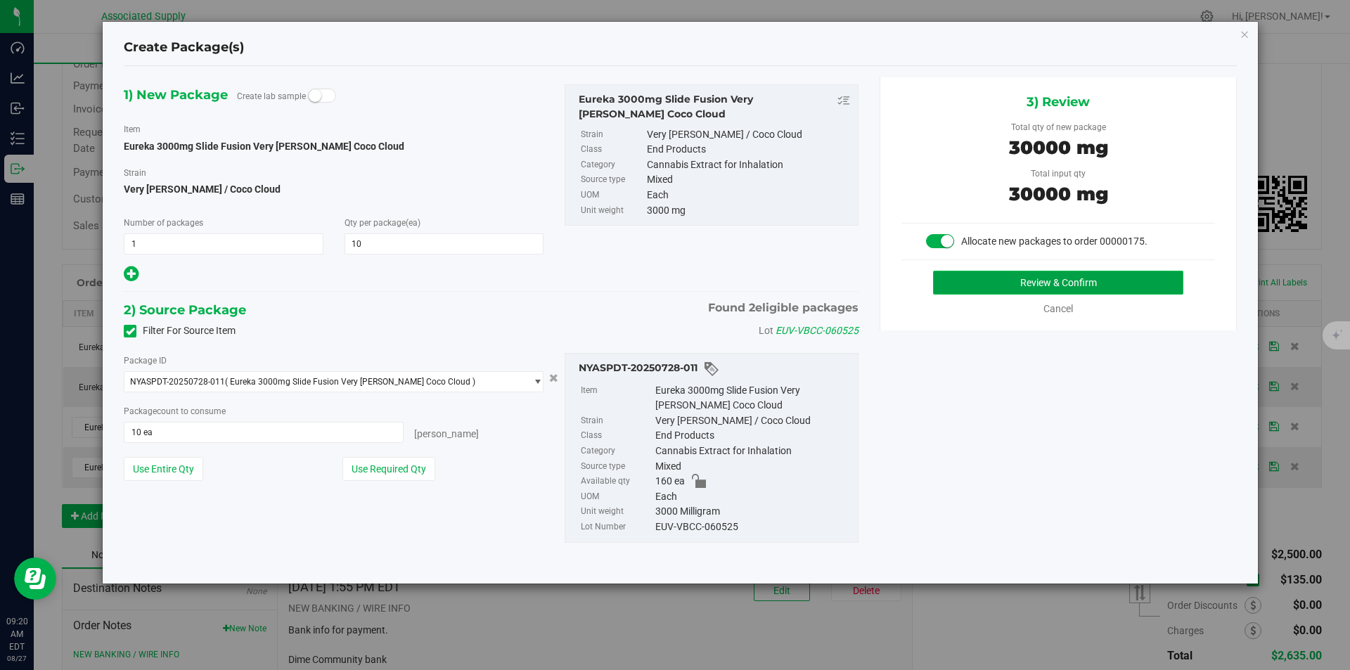
click at [1012, 280] on button "Review & Confirm" at bounding box center [1058, 283] width 250 height 24
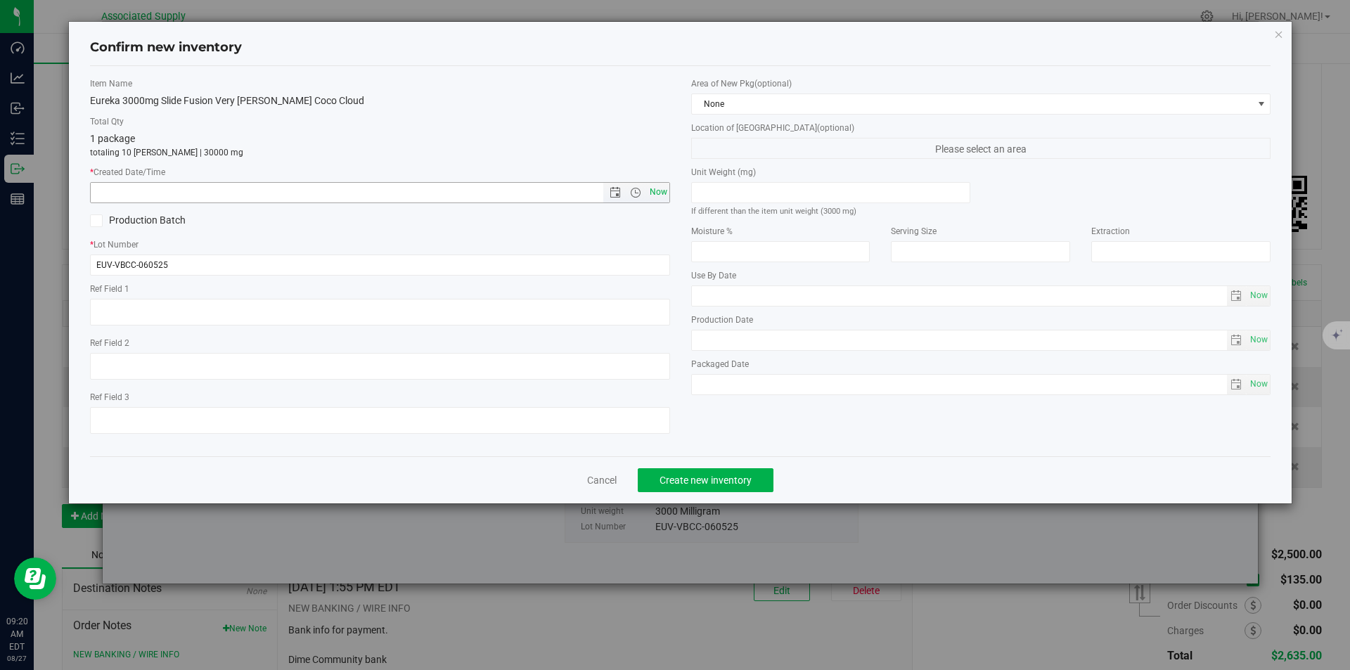
click at [659, 194] on span "Now" at bounding box center [658, 192] width 24 height 20
type input "8/27/2025 9:20 AM"
click at [709, 482] on span "Create new inventory" at bounding box center [705, 479] width 92 height 11
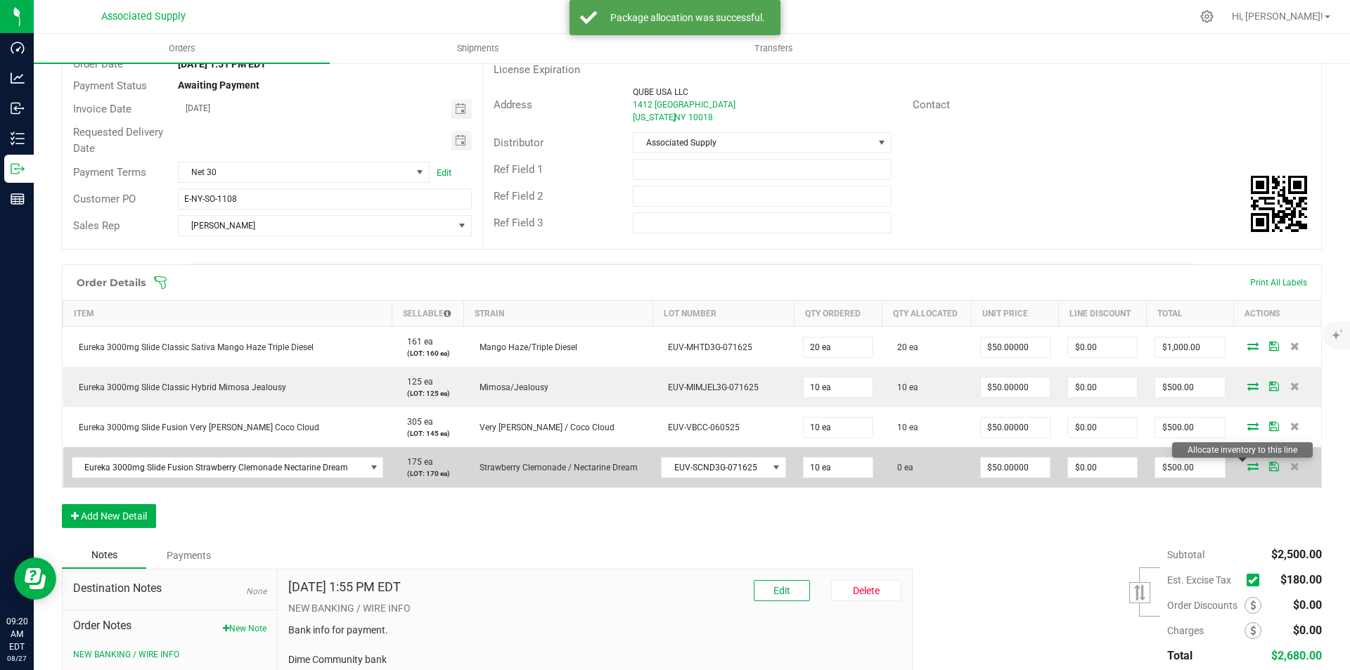
click at [1247, 467] on icon at bounding box center [1252, 466] width 11 height 8
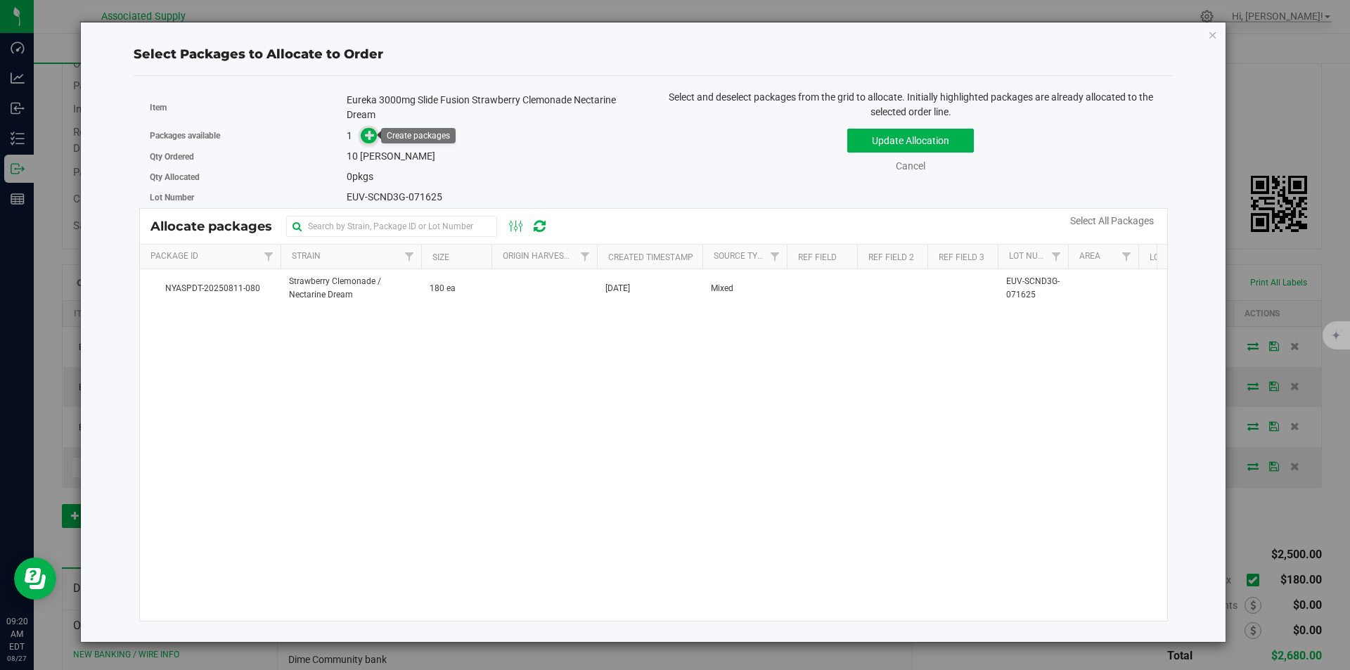
click at [373, 134] on icon at bounding box center [370, 135] width 10 height 10
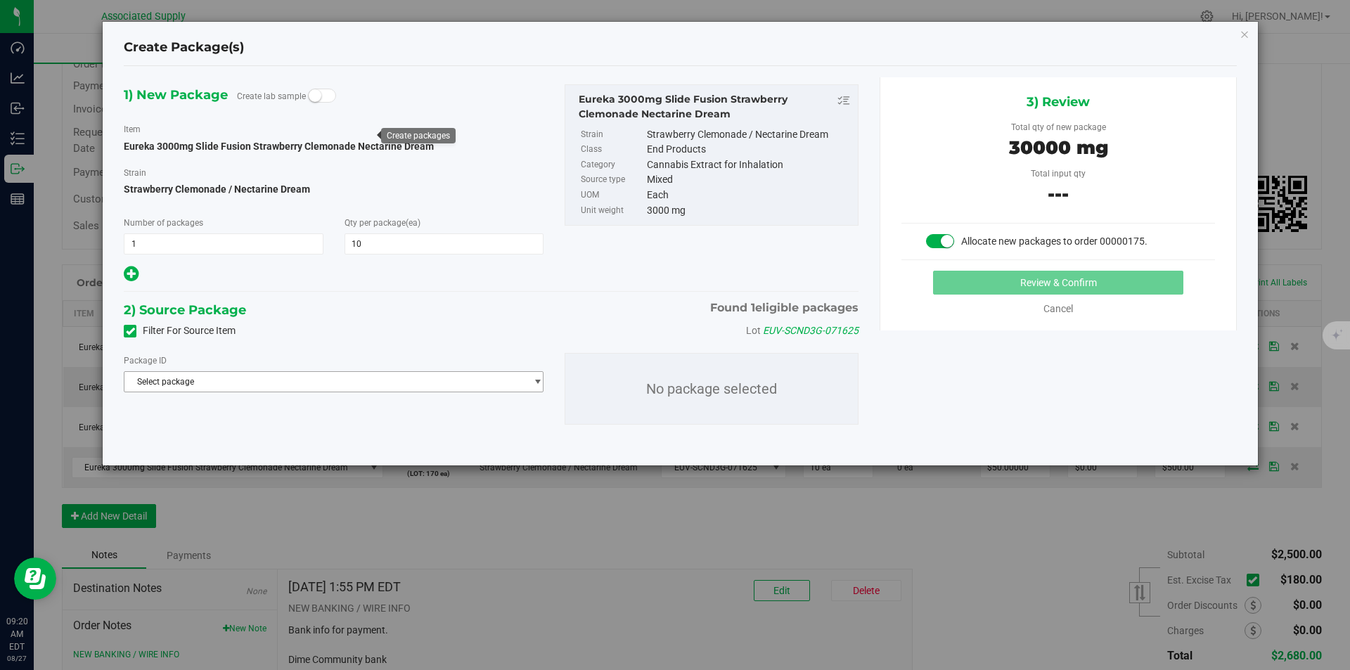
click at [285, 382] on span "Select package" at bounding box center [324, 382] width 401 height 20
click at [267, 434] on li "NYASPDT-20250811-080 ( Eureka 3000mg Slide Fusion Strawberry Clemonade Nectarin…" at bounding box center [333, 439] width 418 height 20
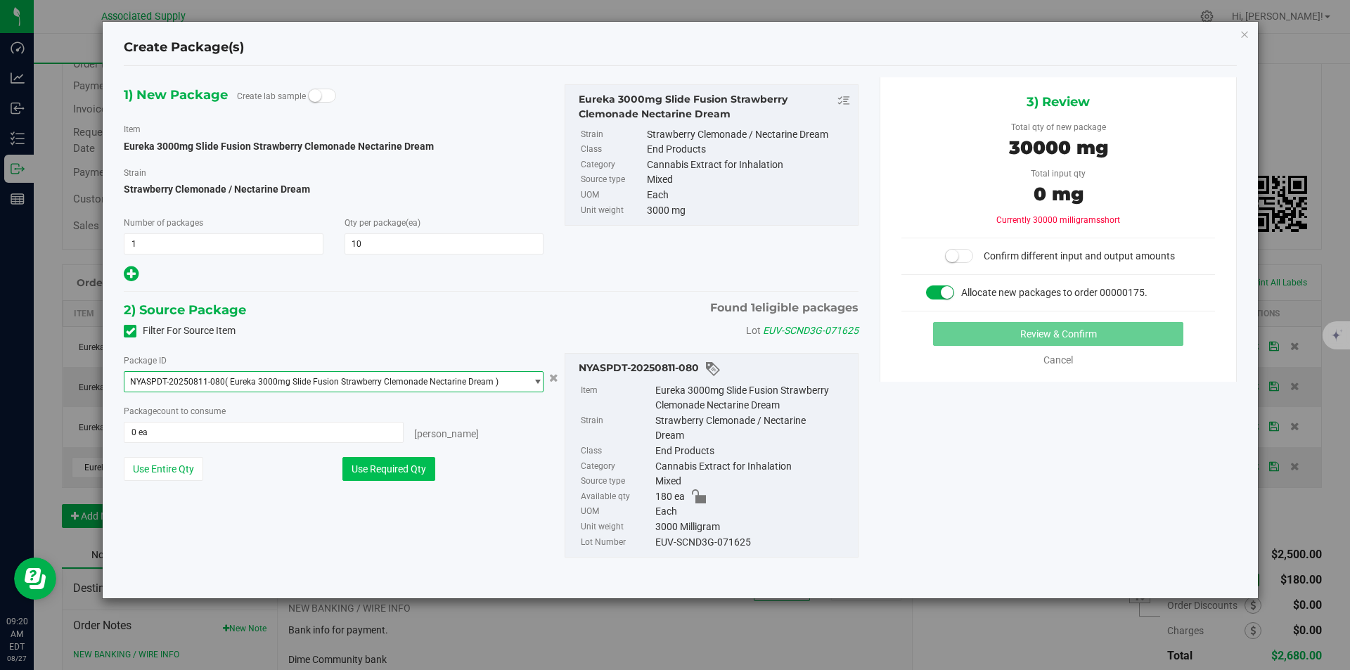
click at [387, 470] on button "Use Required Qty" at bounding box center [388, 469] width 93 height 24
type input "10 ea"
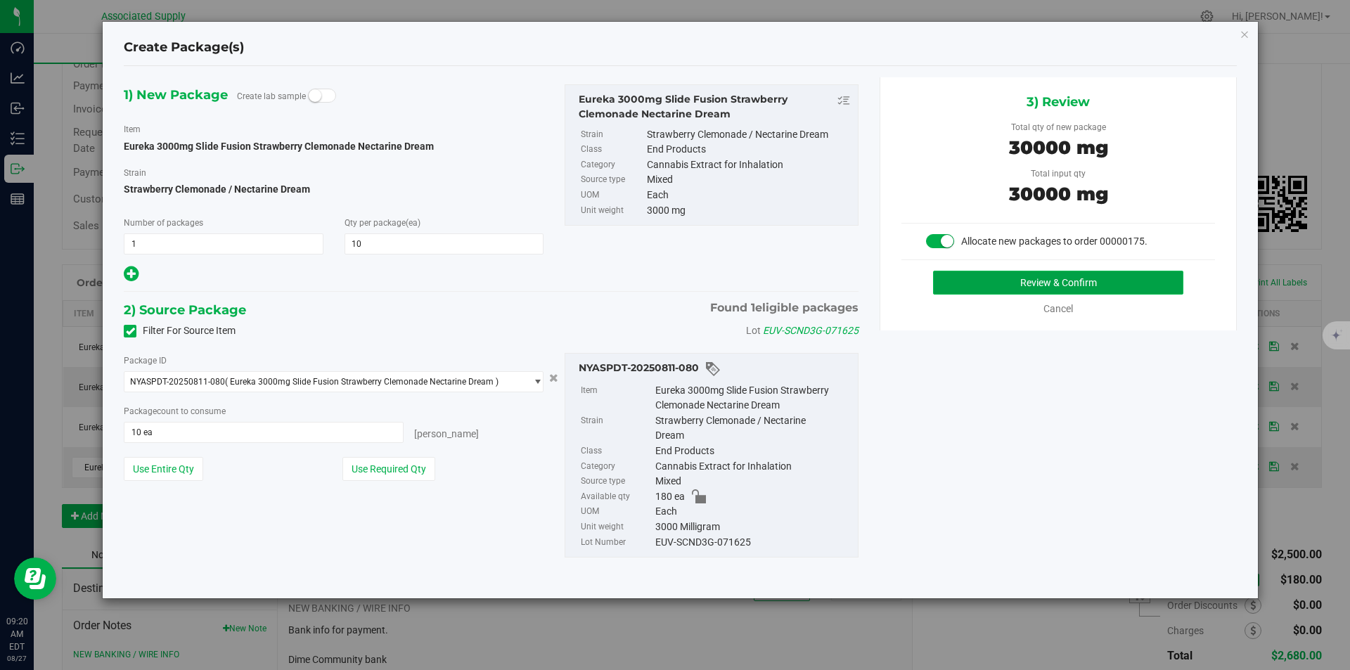
click at [1048, 280] on button "Review & Confirm" at bounding box center [1058, 283] width 250 height 24
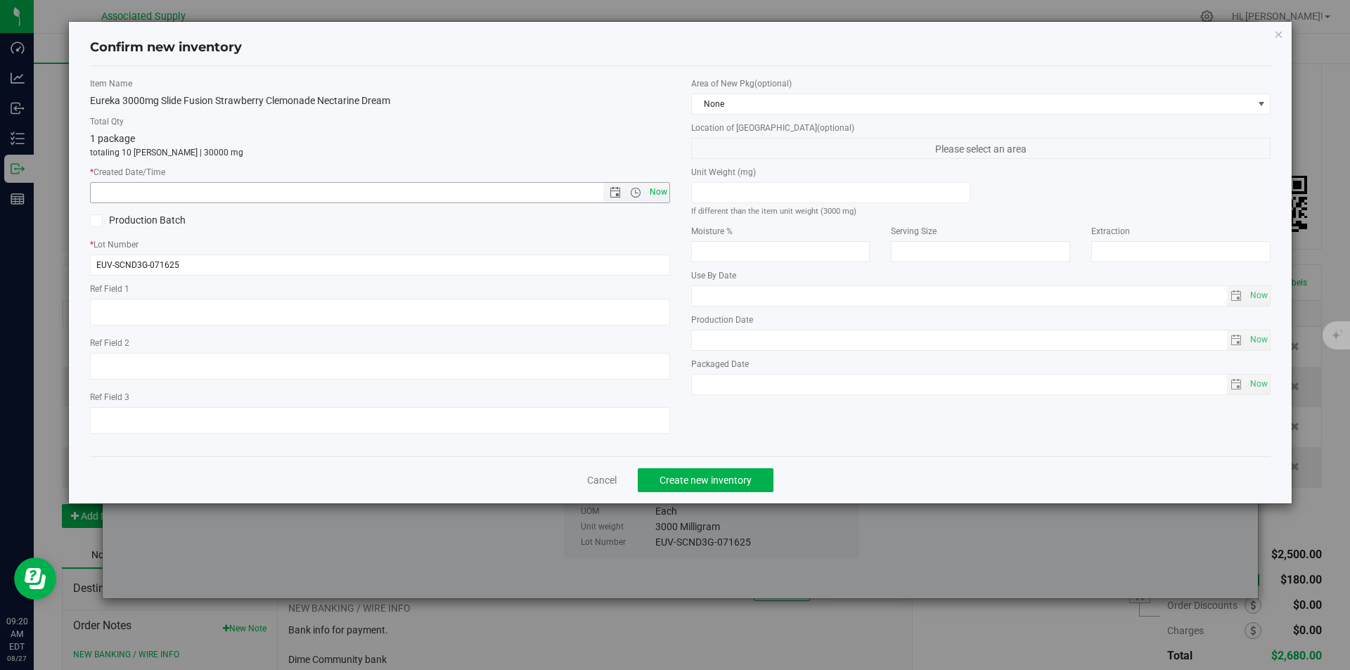
click at [664, 190] on span "Now" at bounding box center [658, 192] width 24 height 20
type input "8/27/2025 9:20 AM"
click at [714, 486] on button "Create new inventory" at bounding box center [706, 480] width 136 height 24
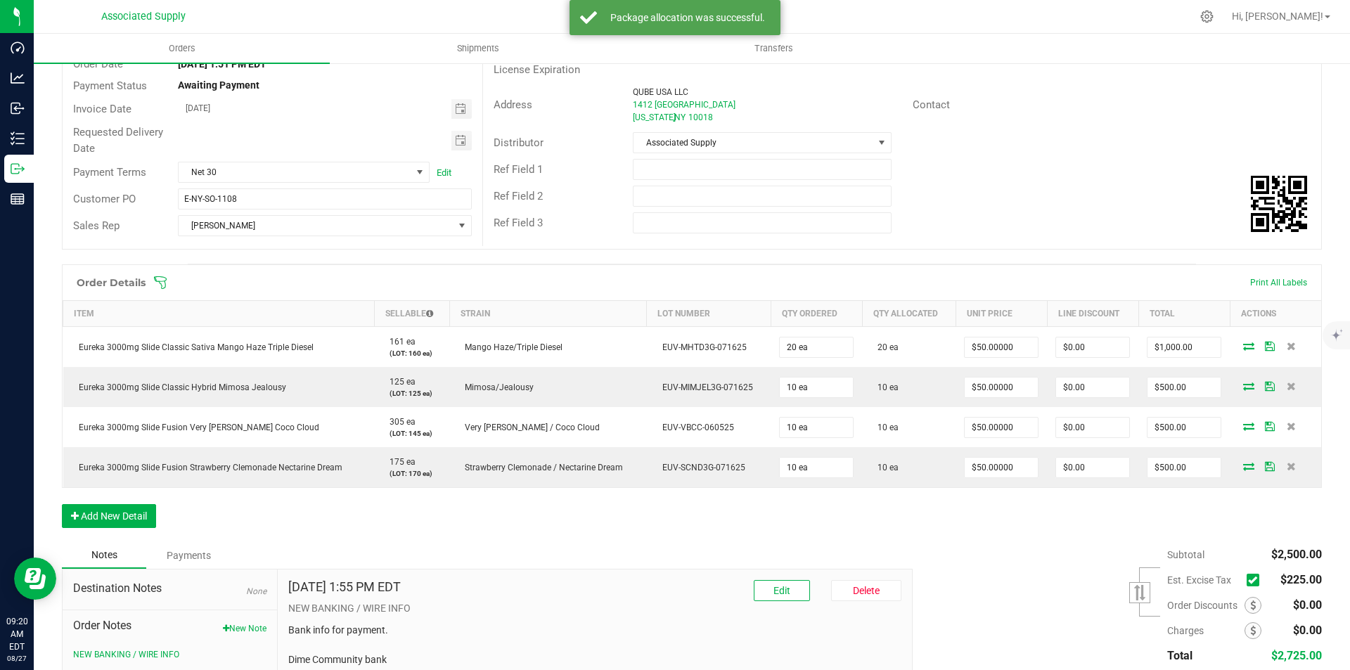
click at [1248, 580] on icon at bounding box center [1252, 580] width 9 height 0
click at [0, 0] on input "checkbox" at bounding box center [0, 0] width 0 height 0
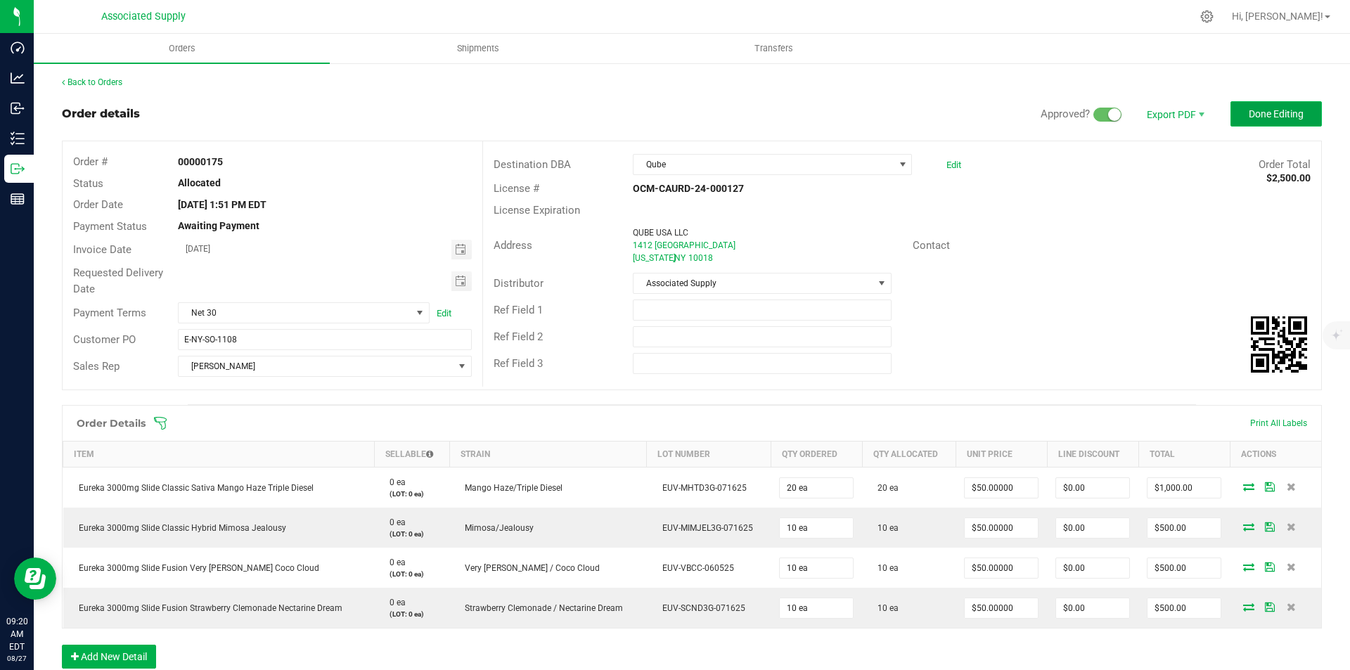
click at [1255, 115] on span "Done Editing" at bounding box center [1275, 113] width 55 height 11
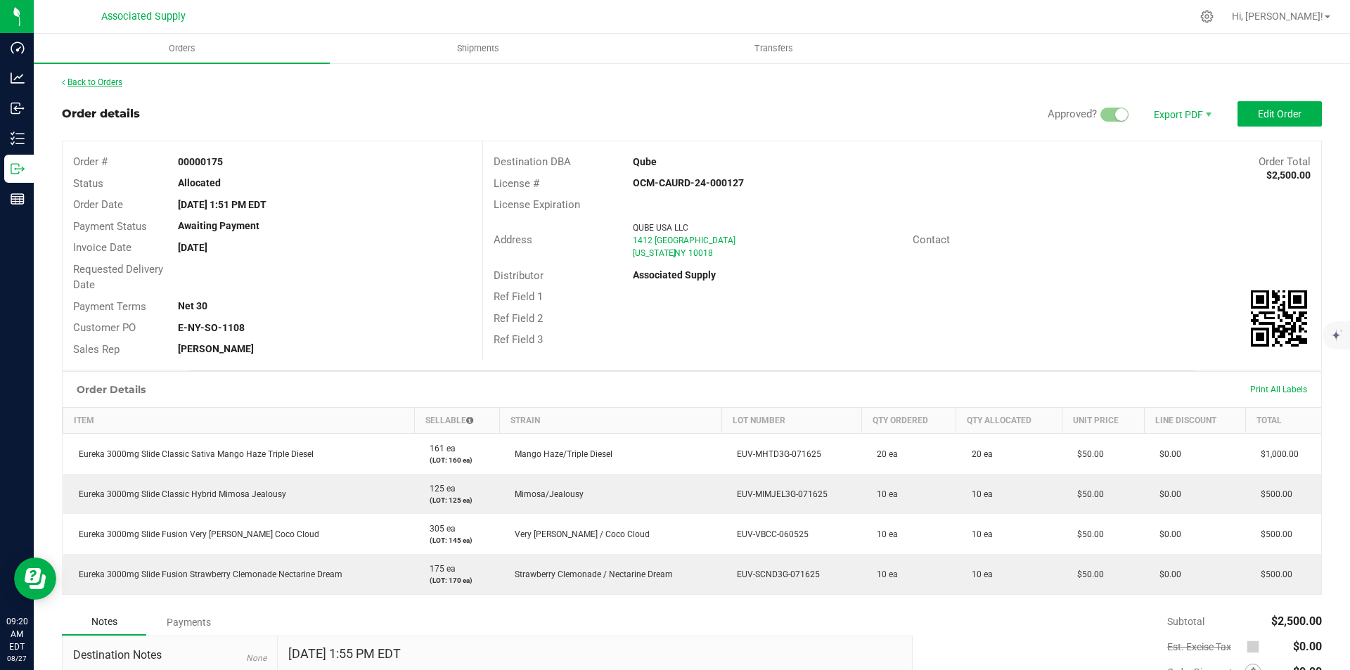
click at [67, 84] on link "Back to Orders" at bounding box center [92, 82] width 60 height 10
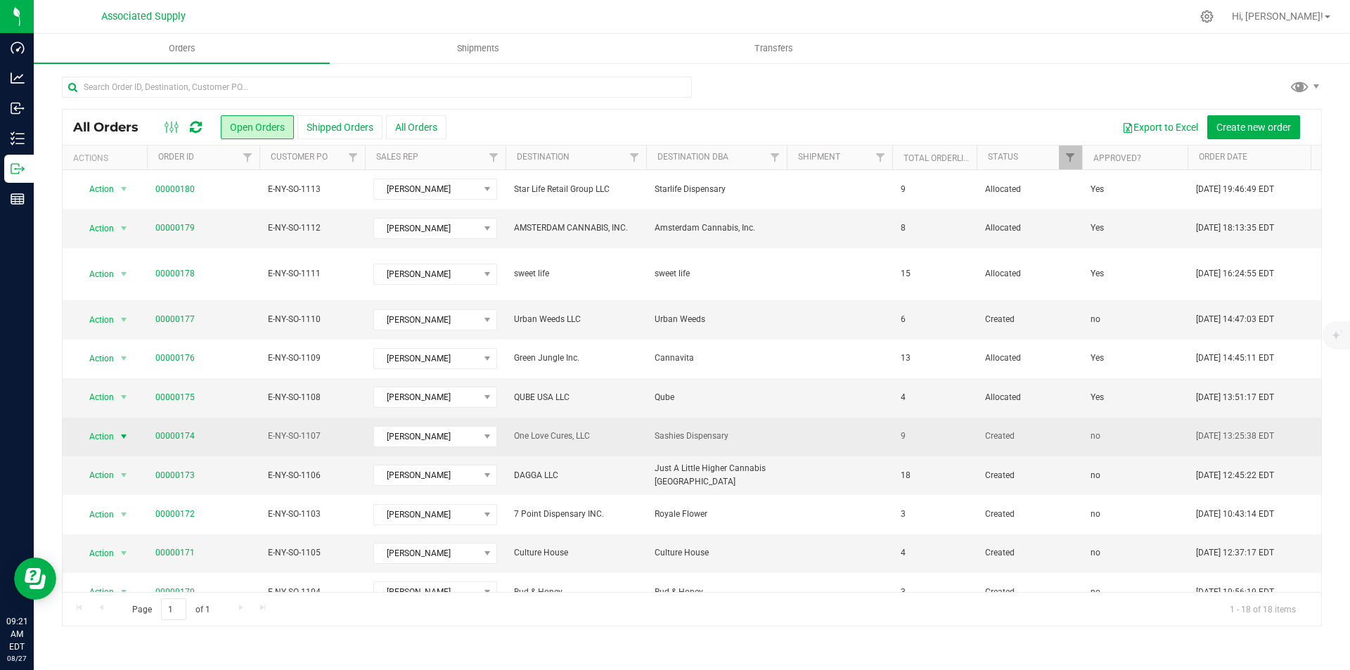
click at [120, 431] on span "select" at bounding box center [123, 436] width 11 height 11
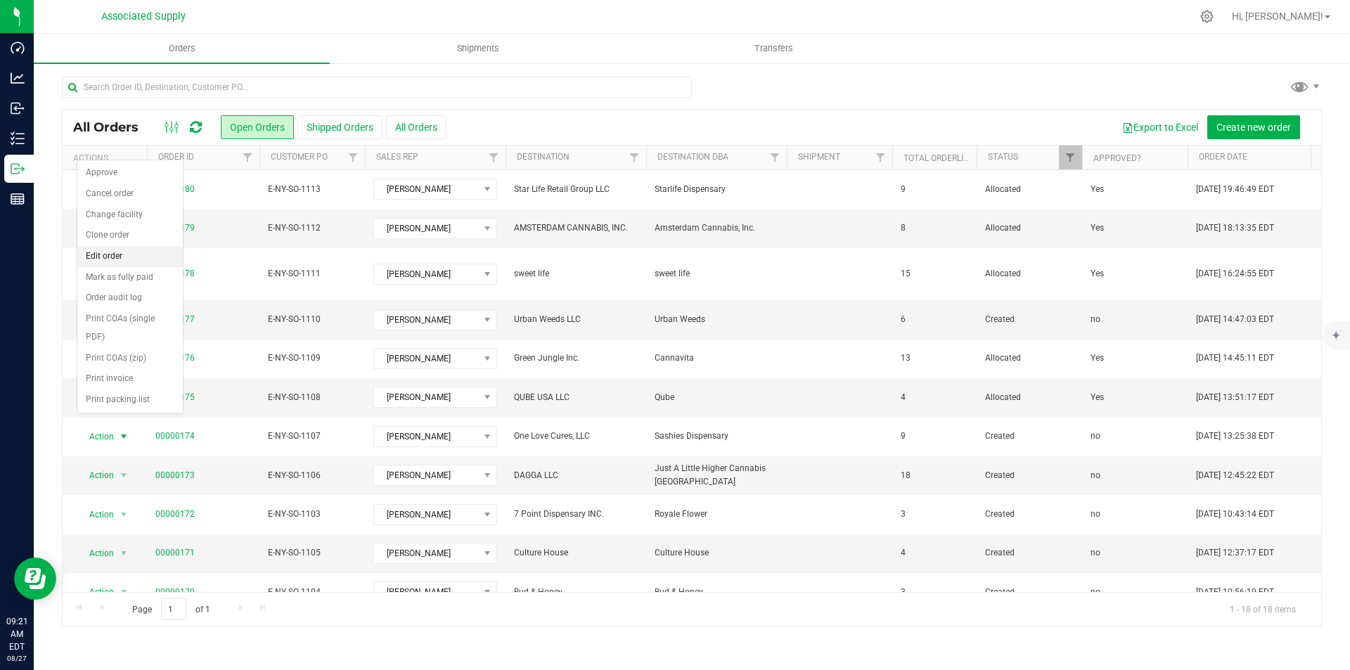
click at [110, 254] on li "Edit order" at bounding box center [129, 256] width 105 height 21
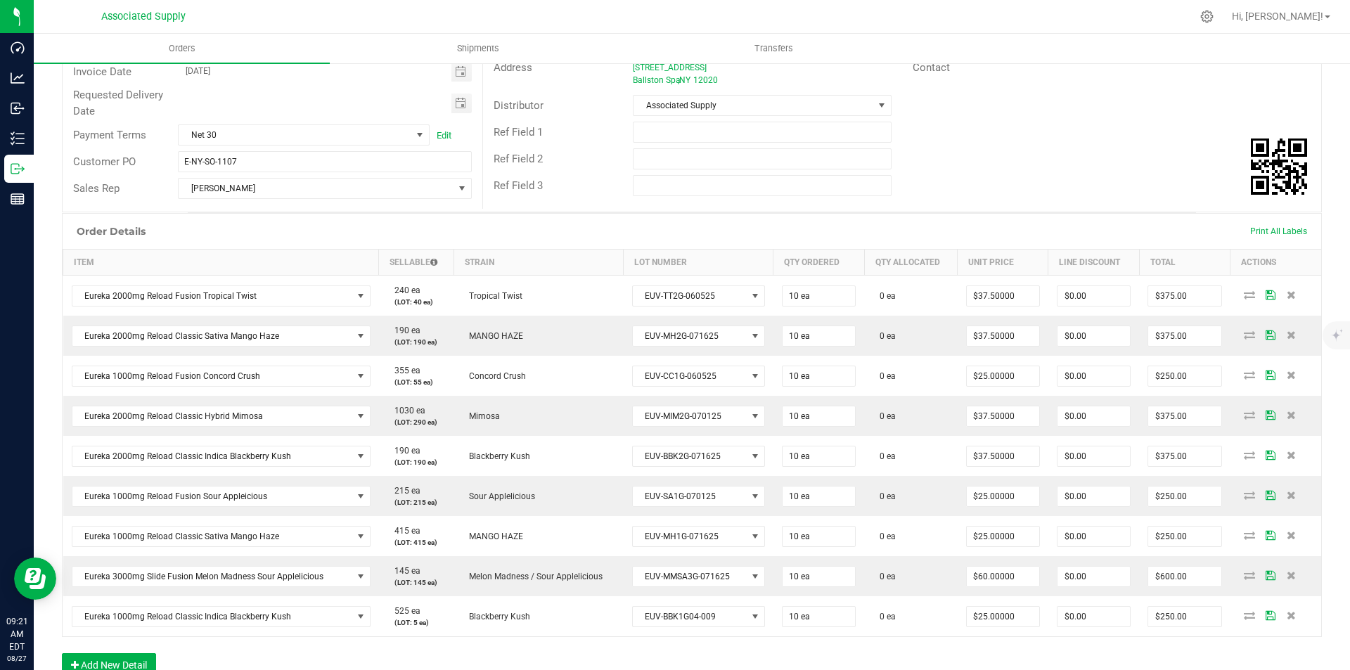
scroll to position [281, 0]
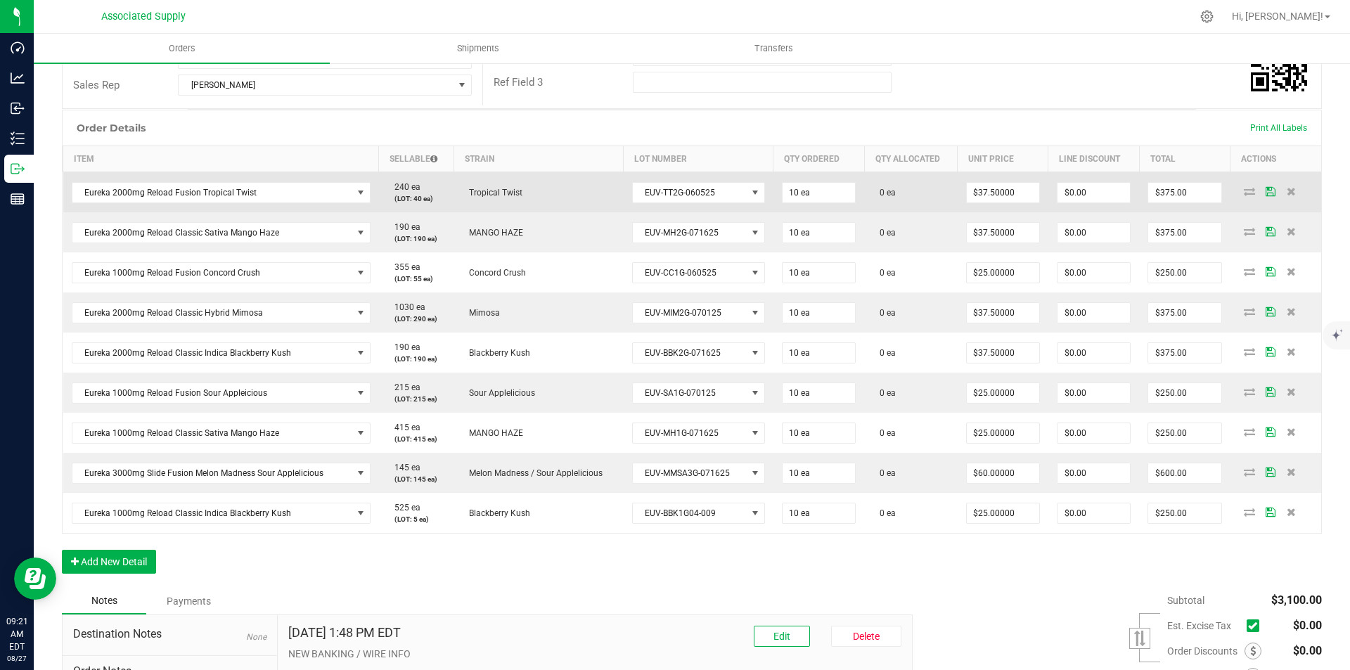
click at [1244, 193] on icon at bounding box center [1249, 191] width 11 height 8
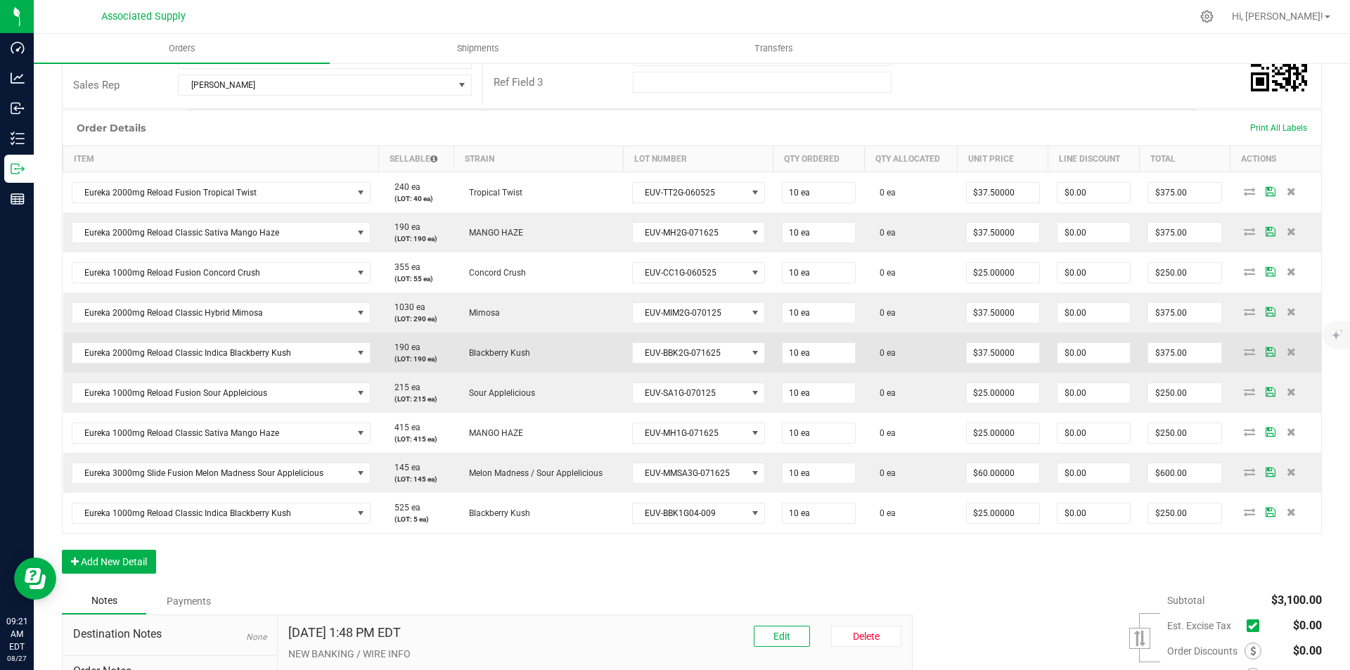
scroll to position [0, 0]
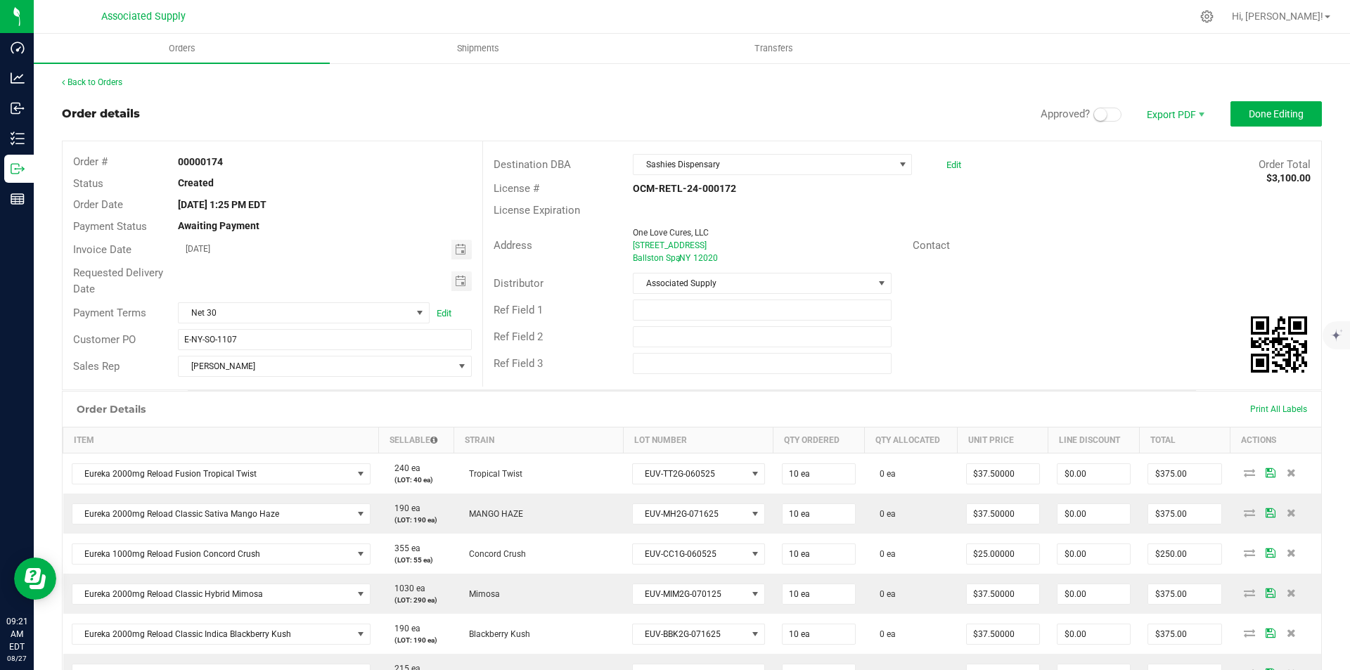
click at [1108, 114] on span at bounding box center [1107, 115] width 28 height 14
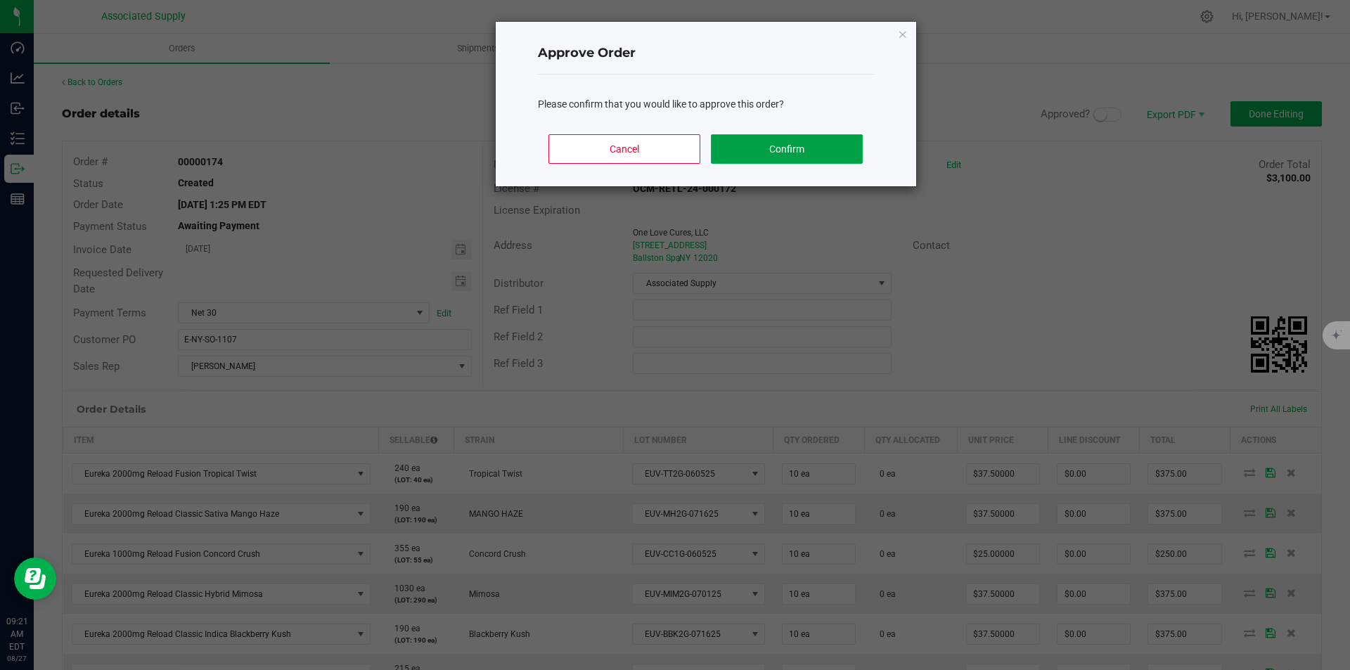
click at [781, 147] on button "Confirm" at bounding box center [786, 149] width 151 height 30
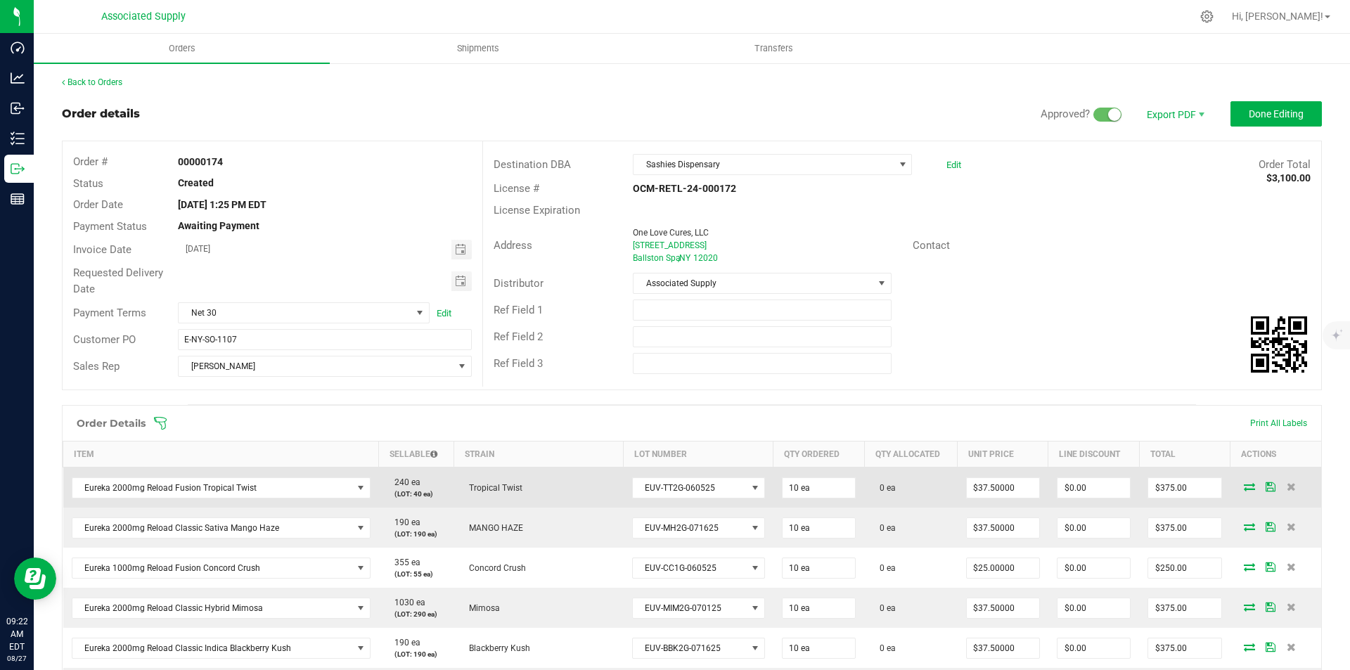
click at [1244, 482] on icon at bounding box center [1249, 486] width 11 height 8
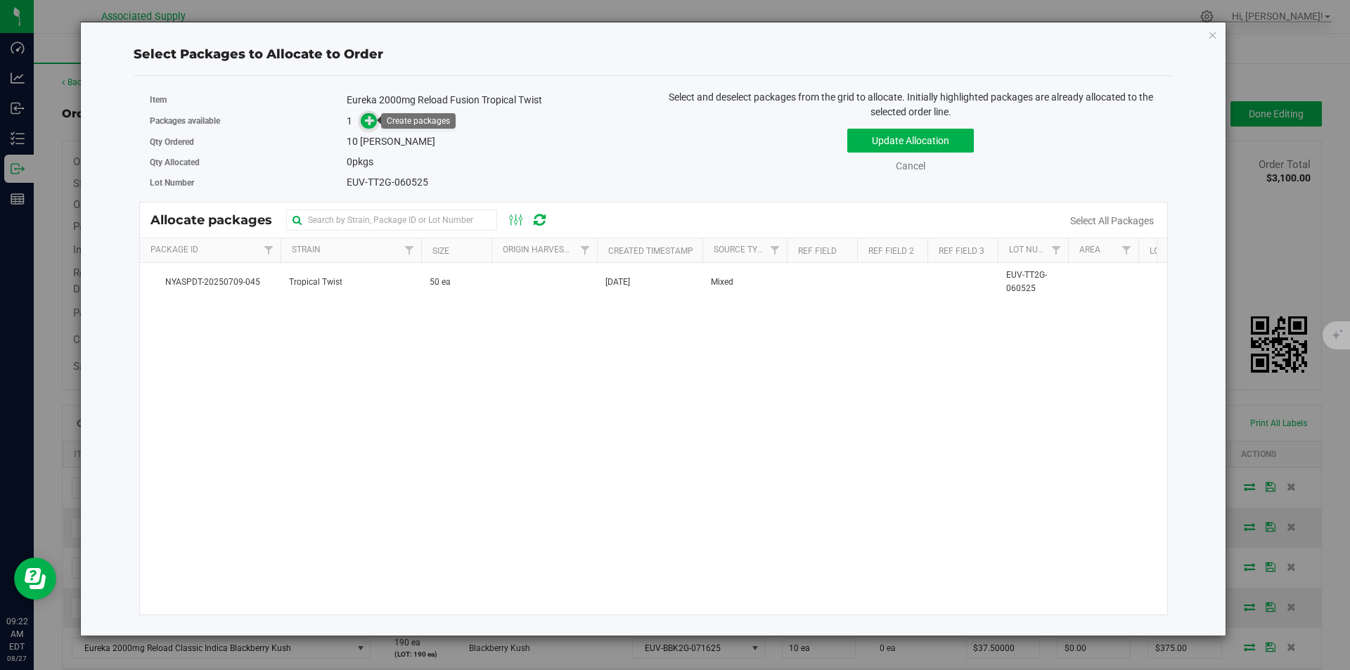
click at [366, 122] on icon at bounding box center [370, 120] width 10 height 10
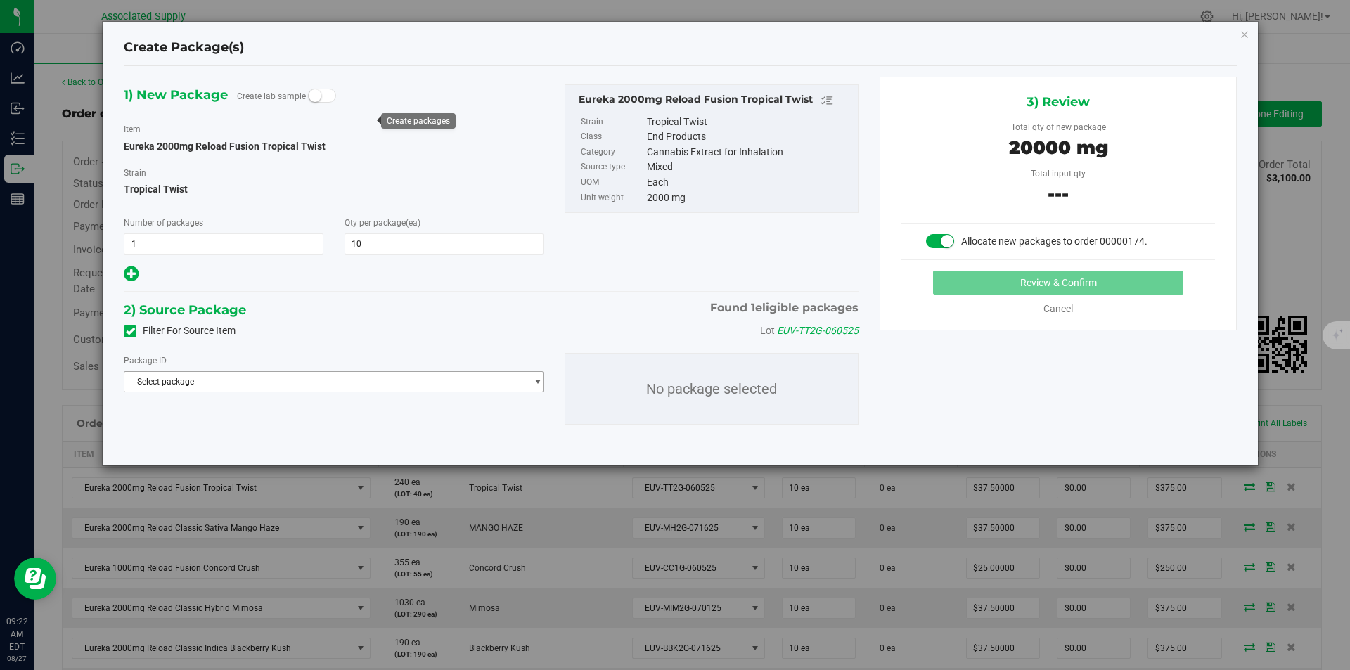
click at [318, 382] on span "Select package" at bounding box center [324, 382] width 401 height 20
click at [339, 442] on span "( Eureka 2000mg Reload Fusion Tropical Twist )" at bounding box center [321, 439] width 182 height 10
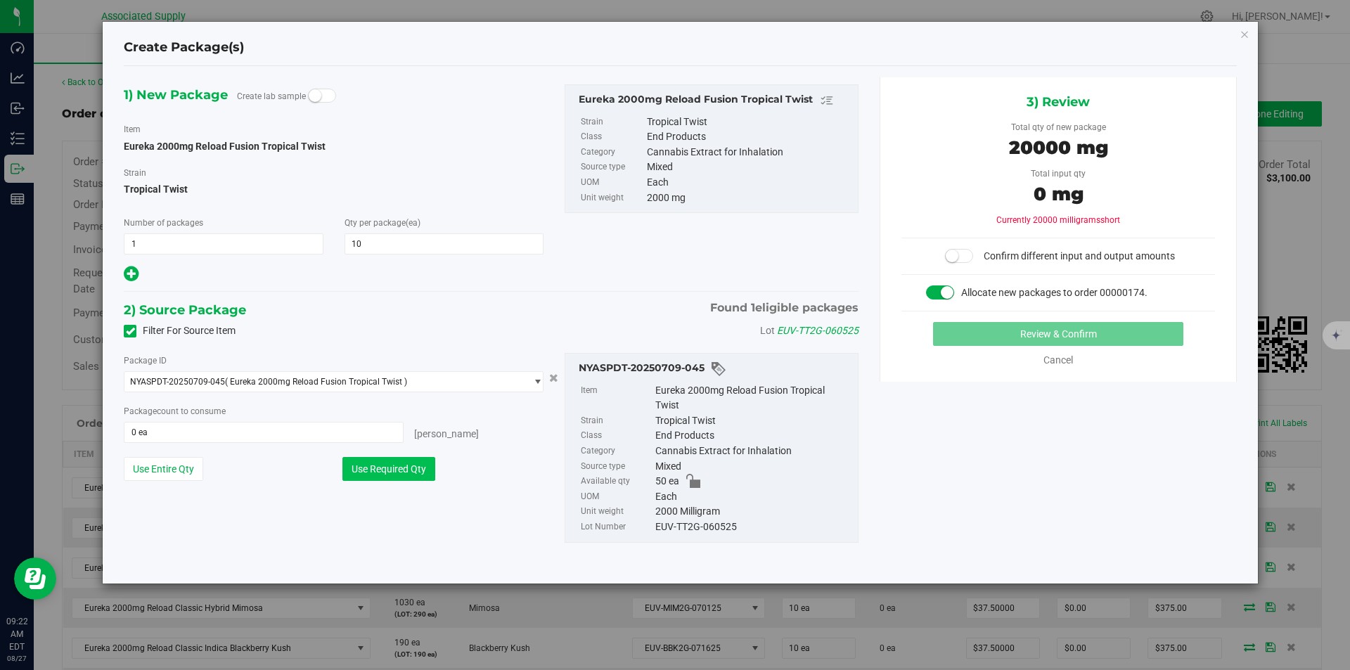
click at [375, 463] on button "Use Required Qty" at bounding box center [388, 469] width 93 height 24
type input "10 ea"
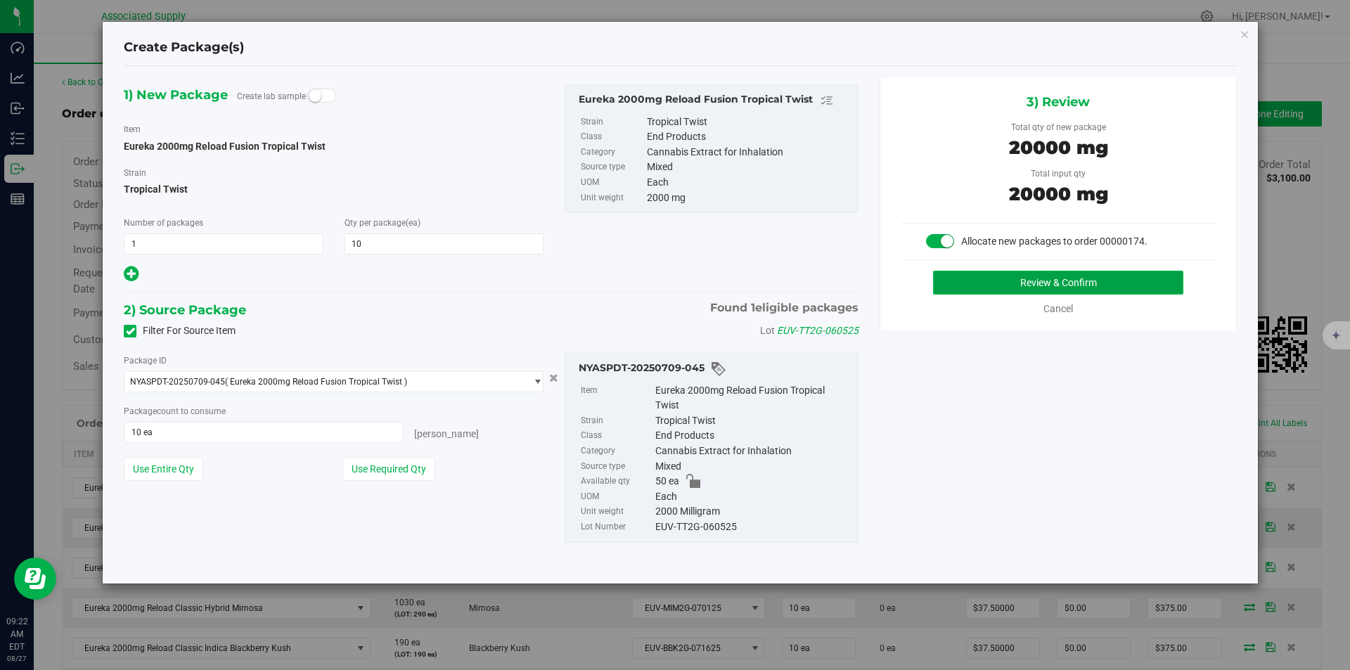
click at [1050, 277] on button "Review & Confirm" at bounding box center [1058, 283] width 250 height 24
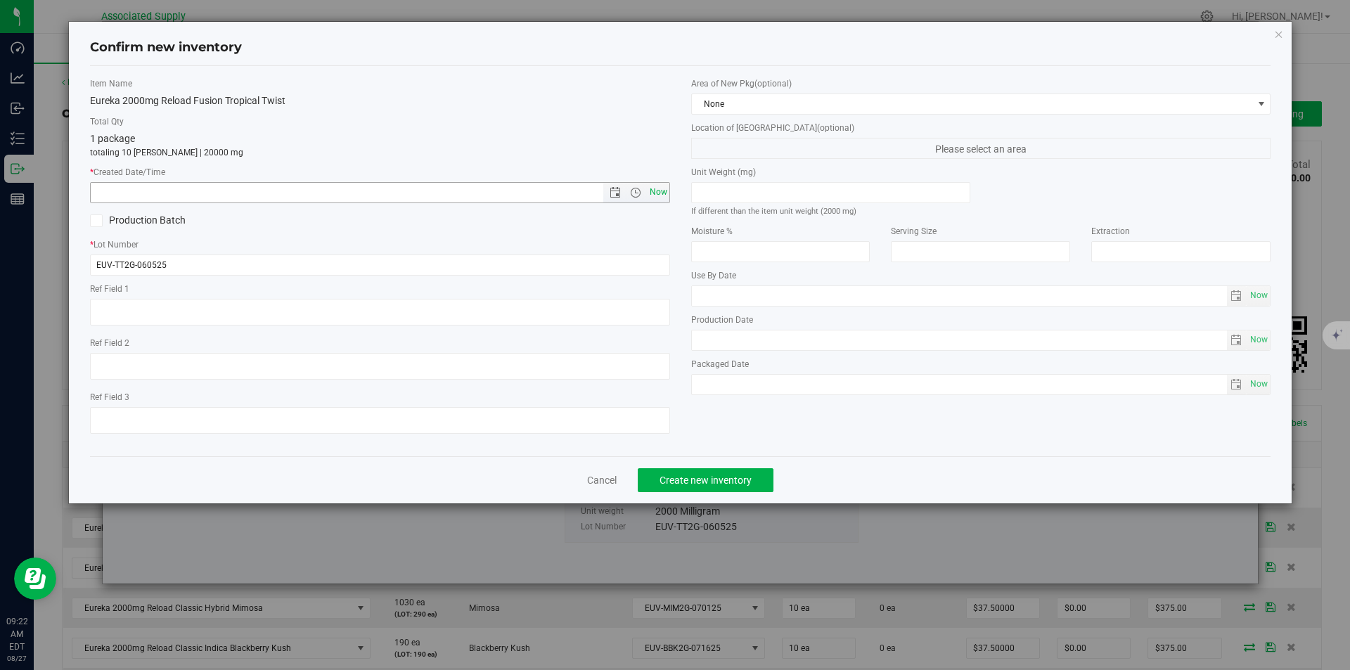
click at [657, 193] on span "Now" at bounding box center [658, 192] width 24 height 20
type input "8/27/2025 9:22 AM"
click at [696, 482] on span "Create new inventory" at bounding box center [705, 479] width 92 height 11
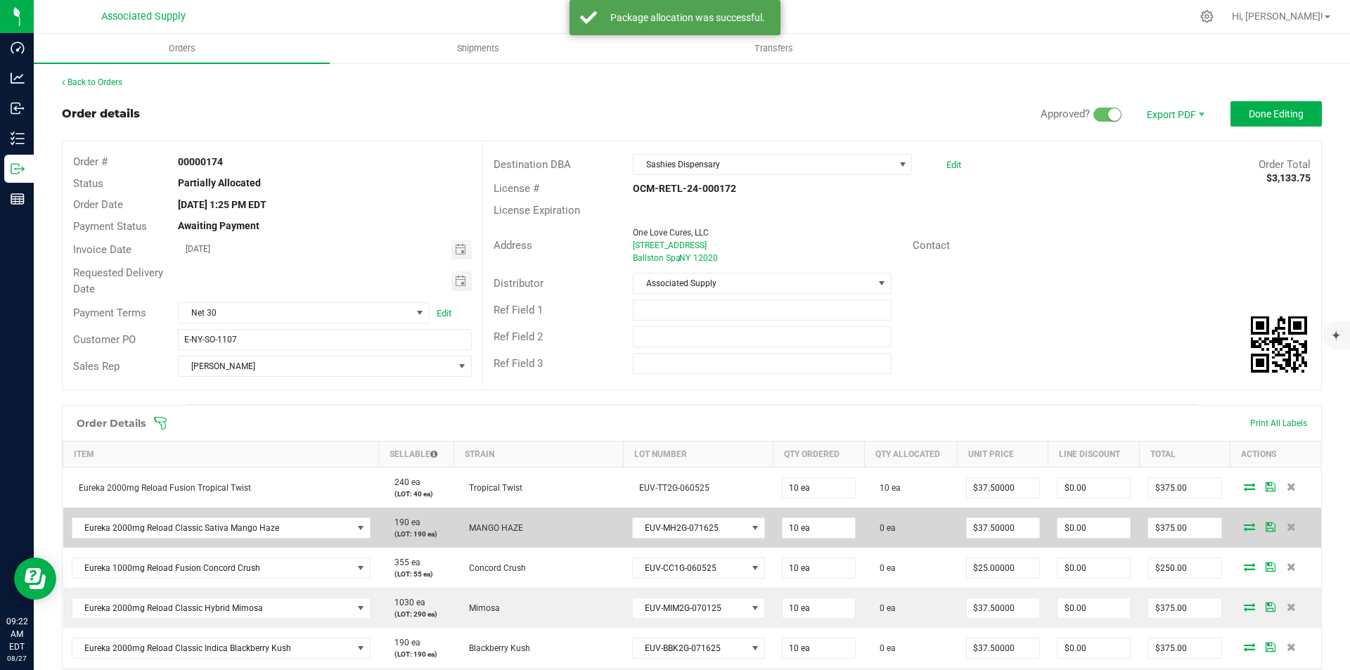
click at [1244, 528] on icon at bounding box center [1249, 526] width 11 height 8
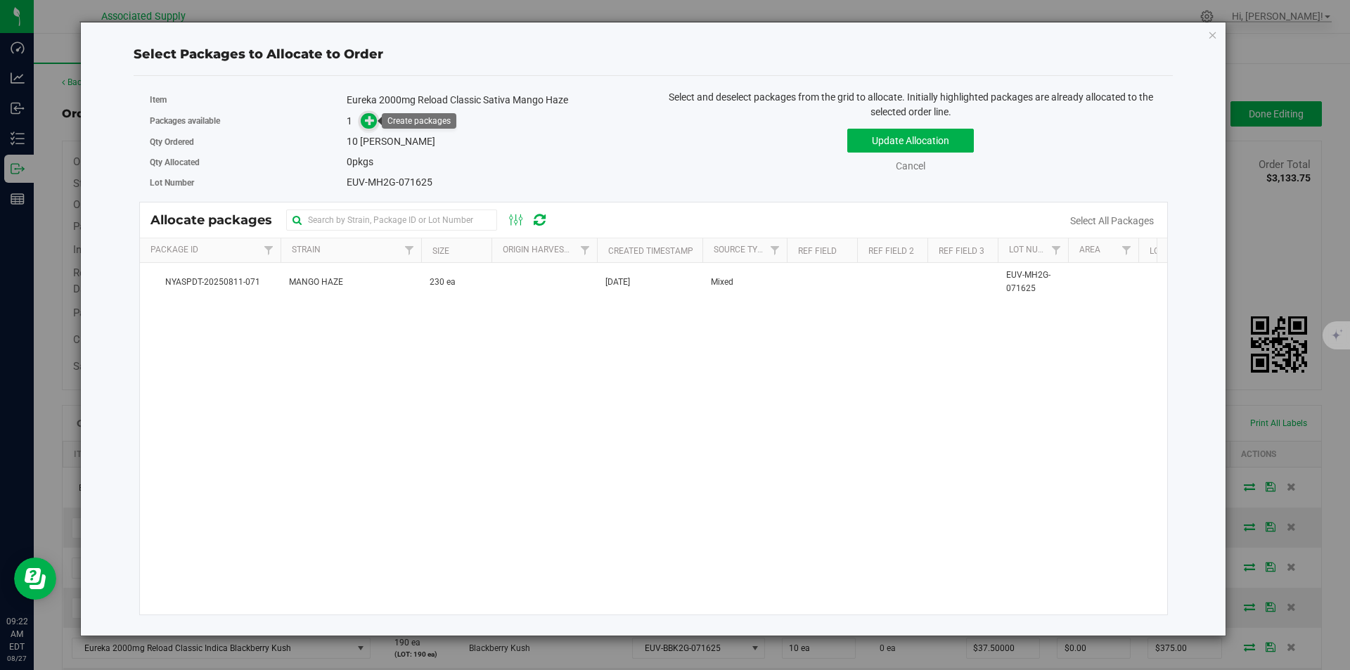
click at [371, 125] on icon at bounding box center [370, 120] width 10 height 10
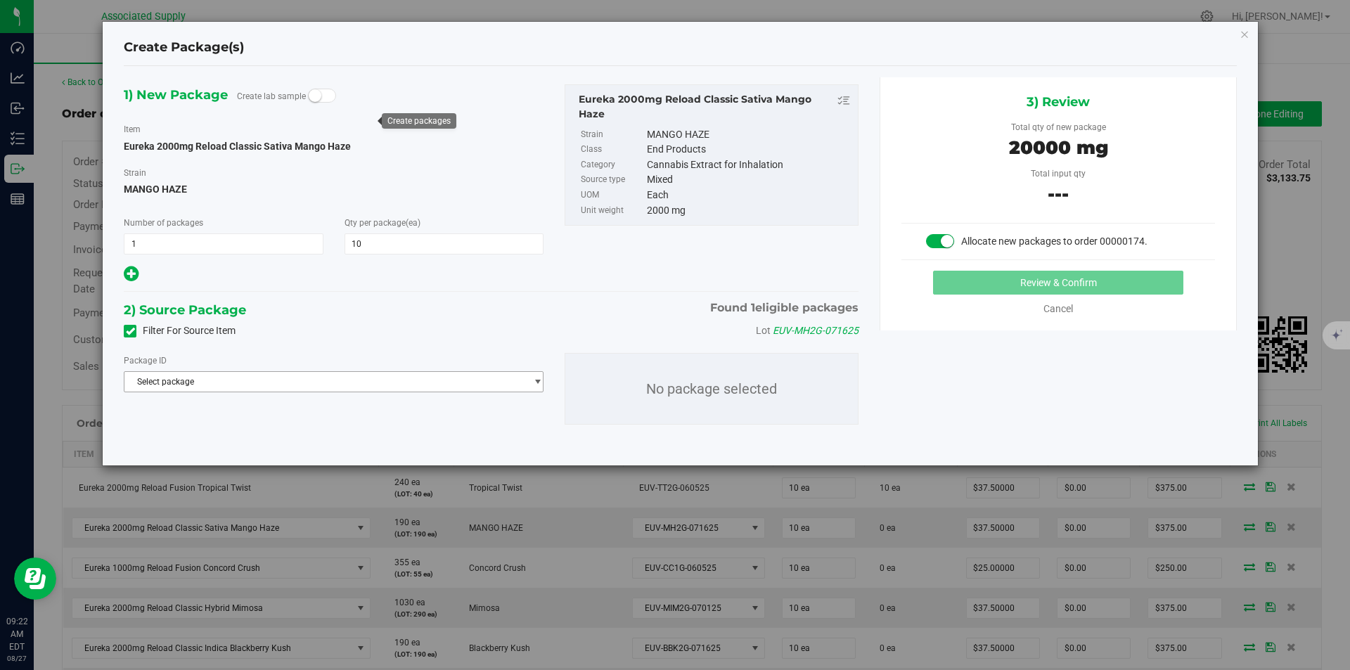
click at [304, 387] on span "Select package" at bounding box center [324, 382] width 401 height 20
click at [300, 439] on span "( Eureka 2000mg Reload Classic Sativa Mango Haze )" at bounding box center [332, 439] width 205 height 10
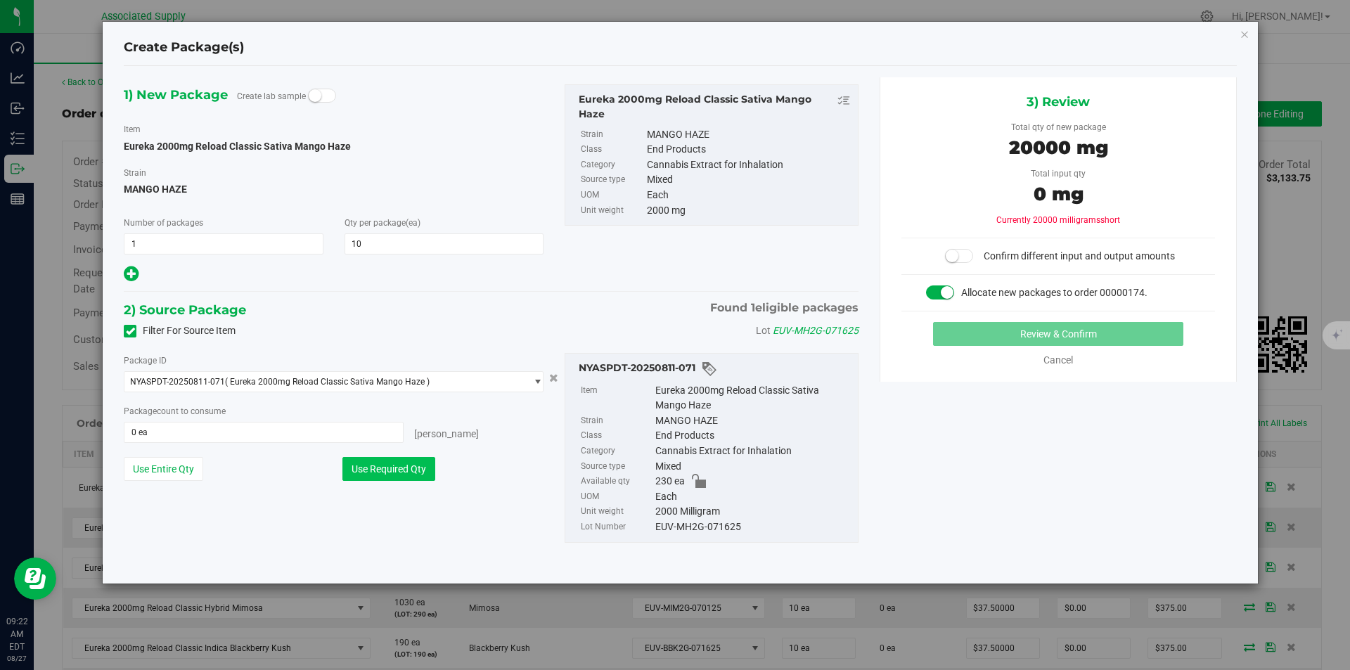
click at [380, 471] on button "Use Required Qty" at bounding box center [388, 469] width 93 height 24
type input "10 ea"
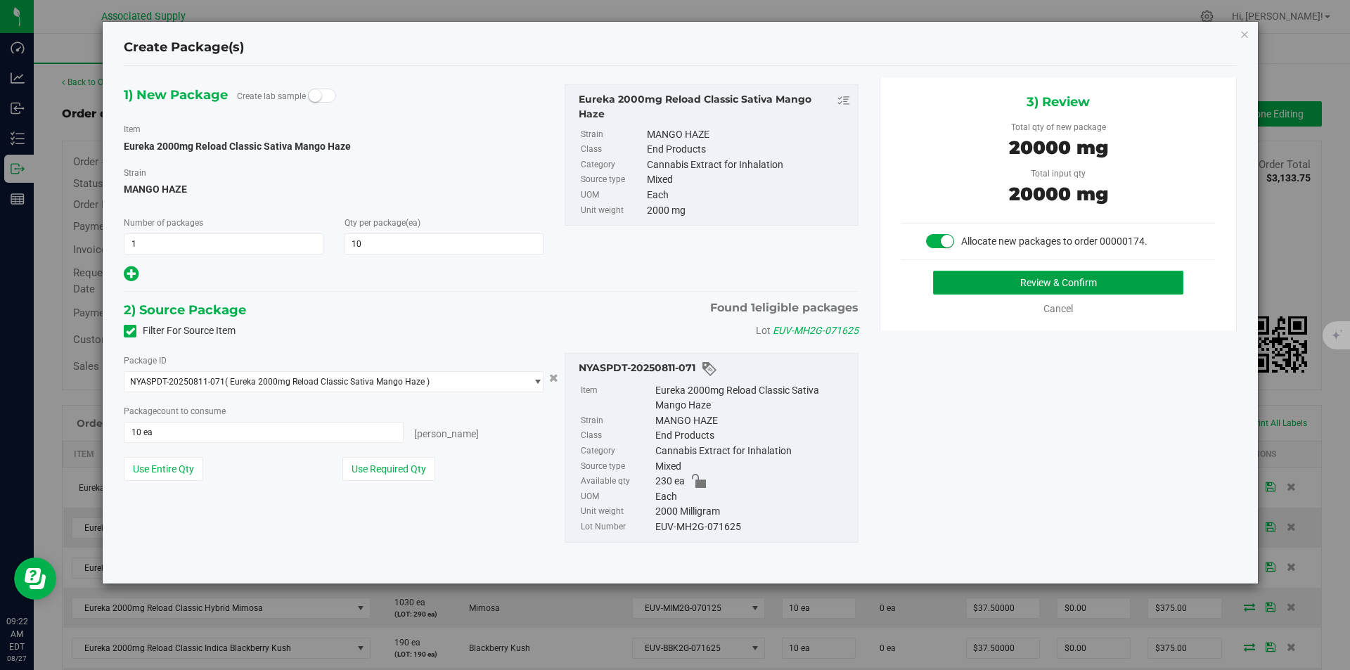
click at [1068, 285] on button "Review & Confirm" at bounding box center [1058, 283] width 250 height 24
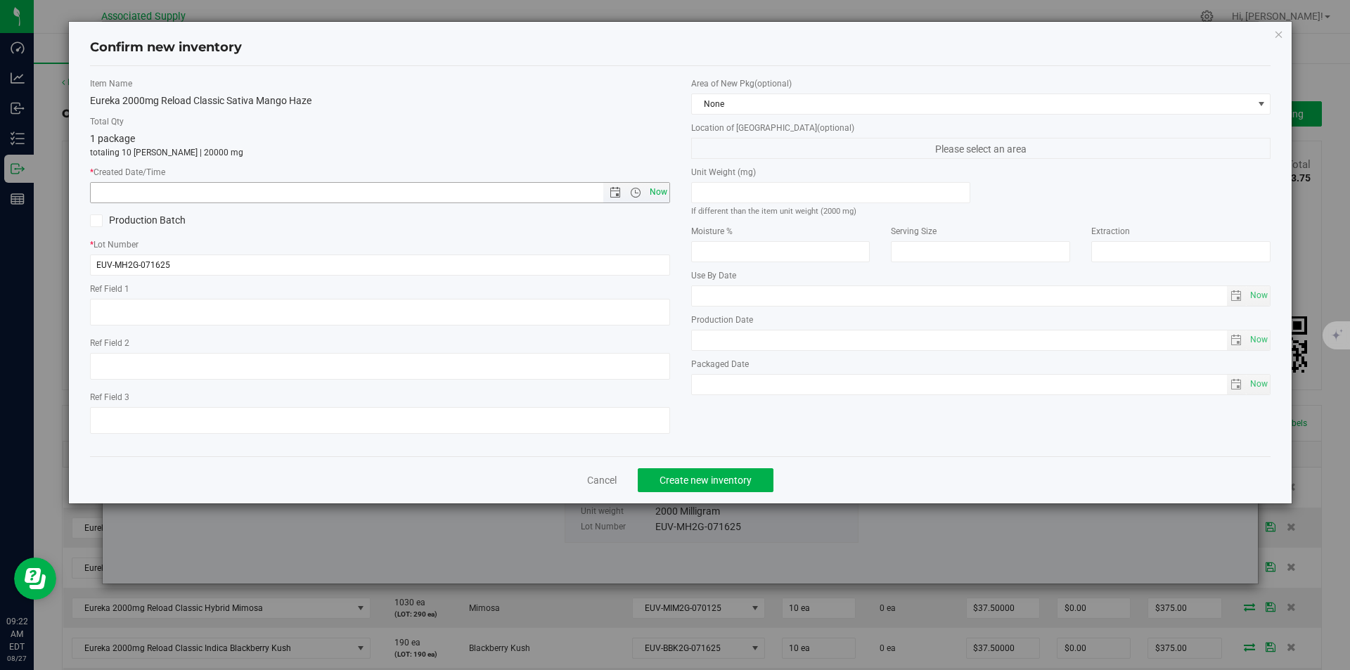
click at [661, 191] on span "Now" at bounding box center [658, 192] width 24 height 20
type input "8/27/2025 9:22 AM"
click at [683, 477] on span "Create new inventory" at bounding box center [705, 479] width 92 height 11
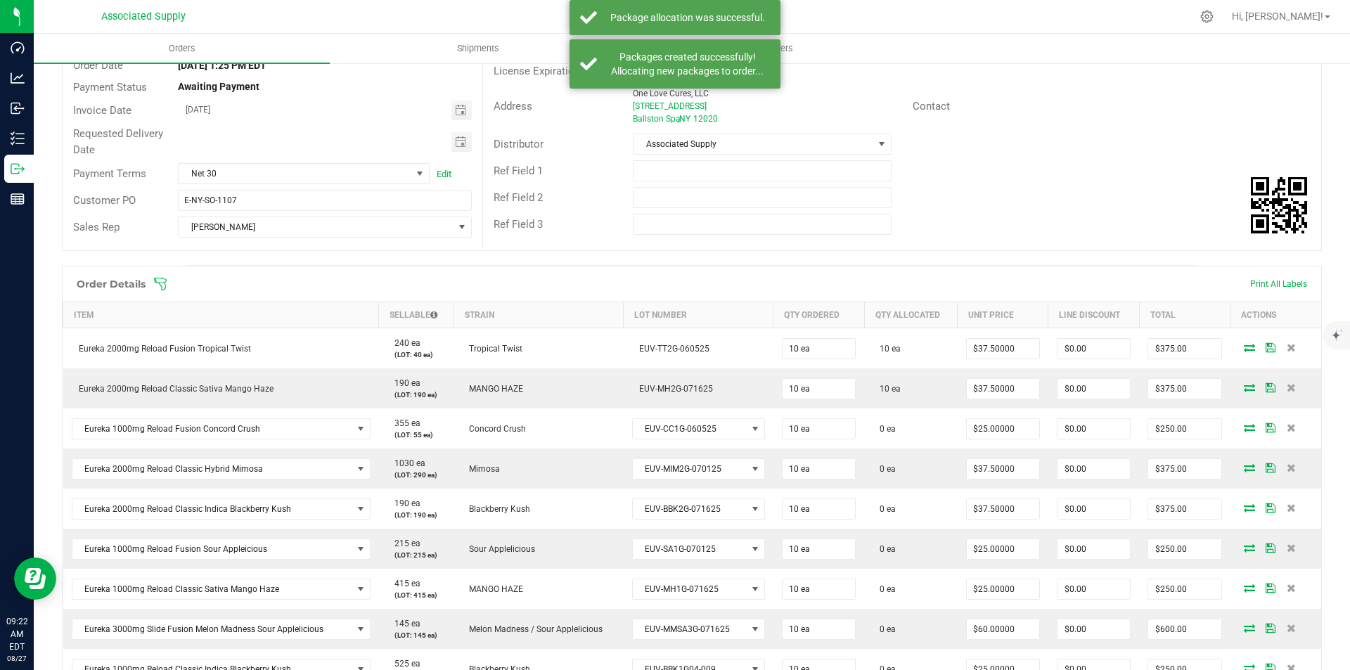
scroll to position [141, 0]
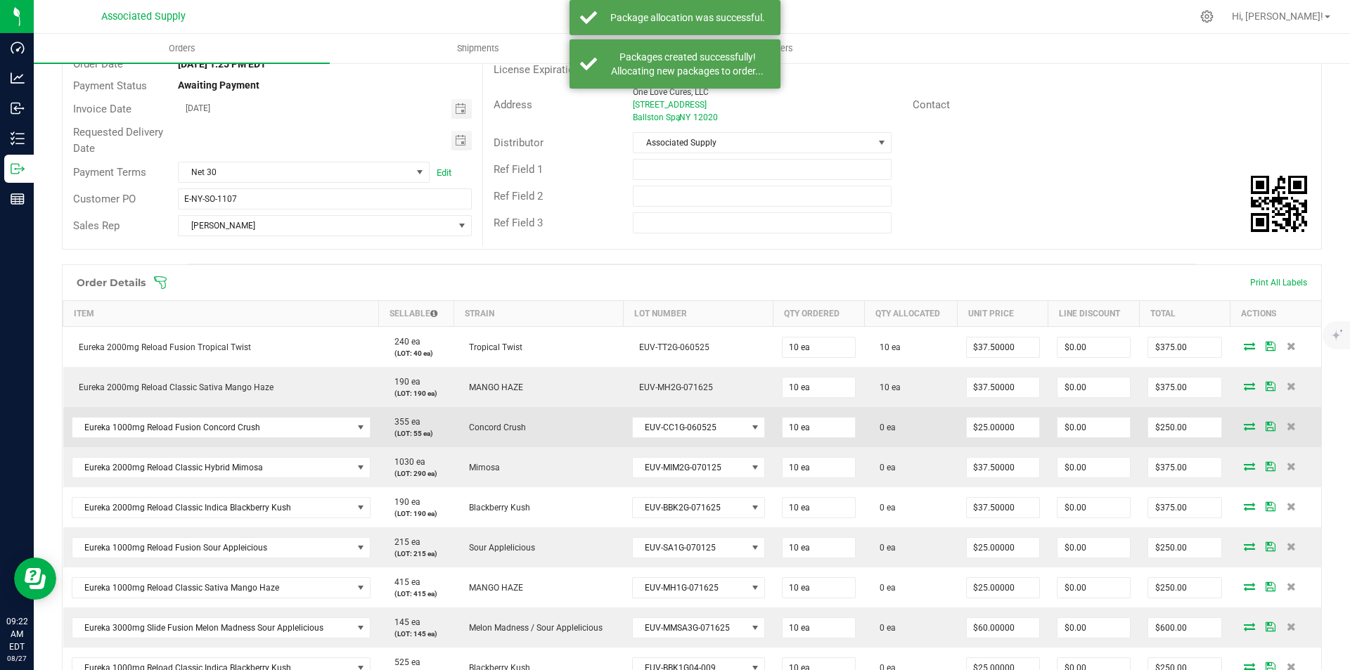
click at [1244, 425] on icon at bounding box center [1249, 426] width 11 height 8
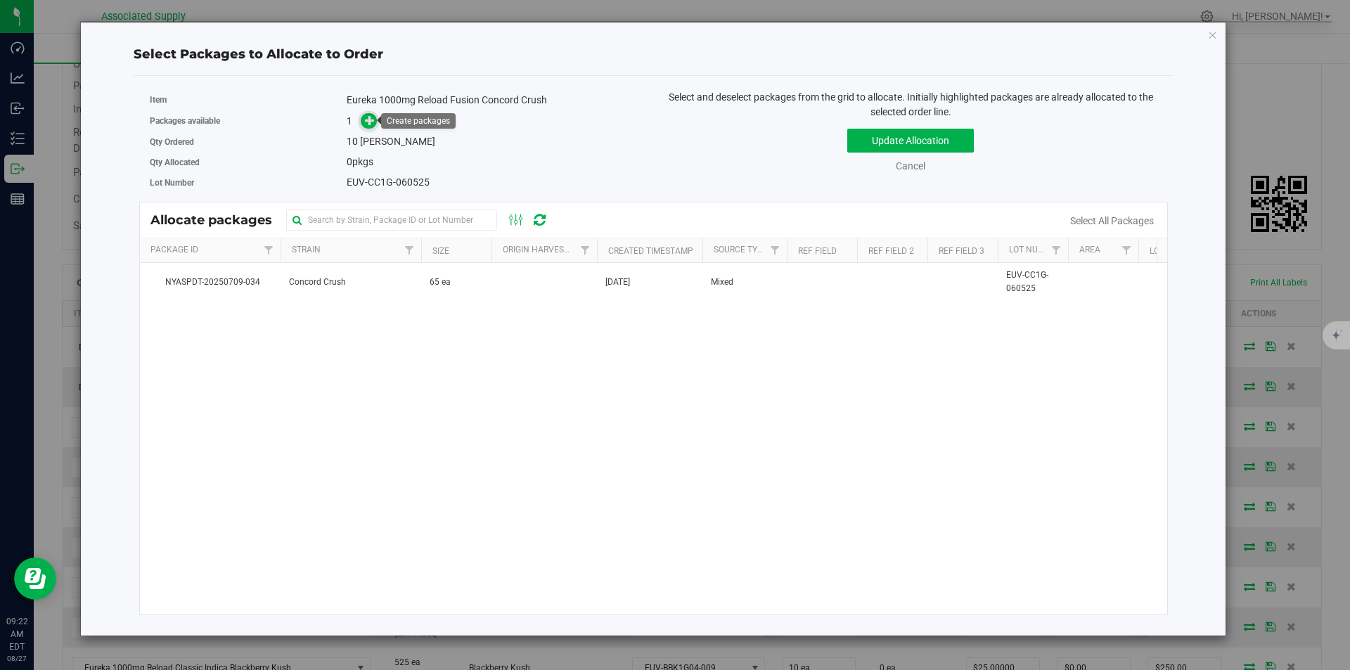
click at [366, 115] on icon at bounding box center [370, 120] width 10 height 10
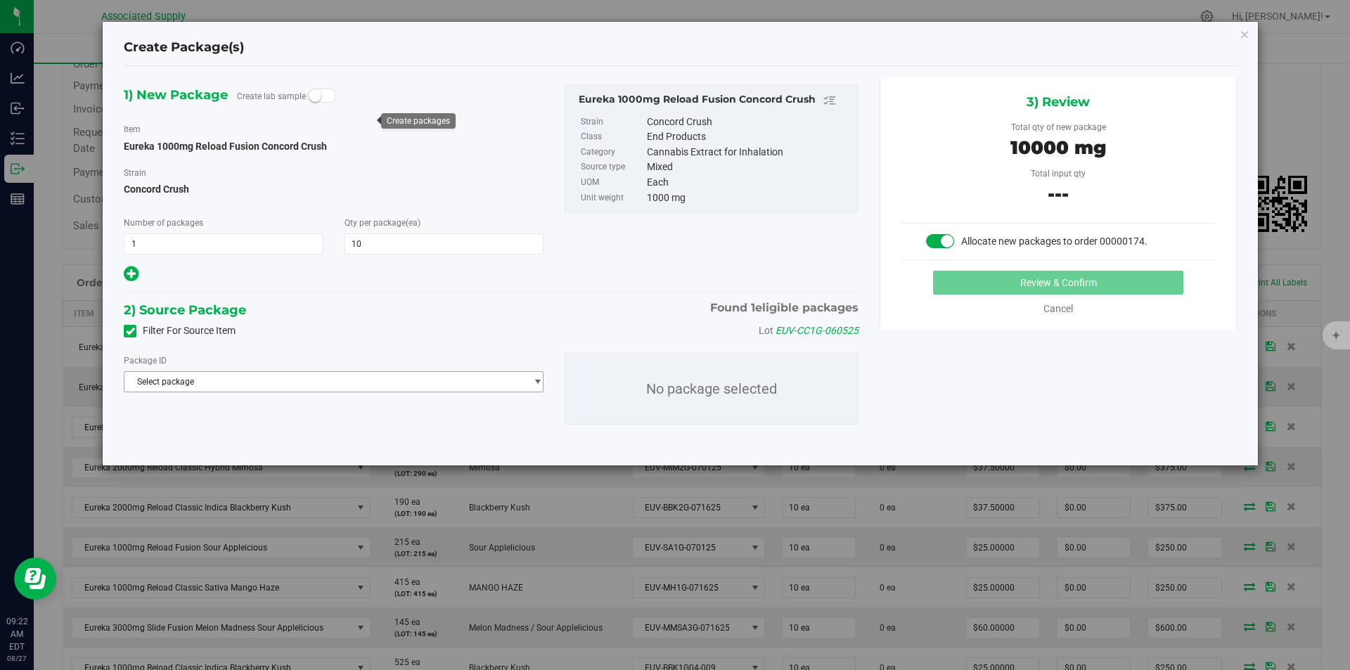
click at [302, 392] on span "Select package" at bounding box center [334, 381] width 420 height 21
click at [299, 437] on span "( Eureka 1000mg Reload Fusion Concord Crush )" at bounding box center [323, 439] width 186 height 10
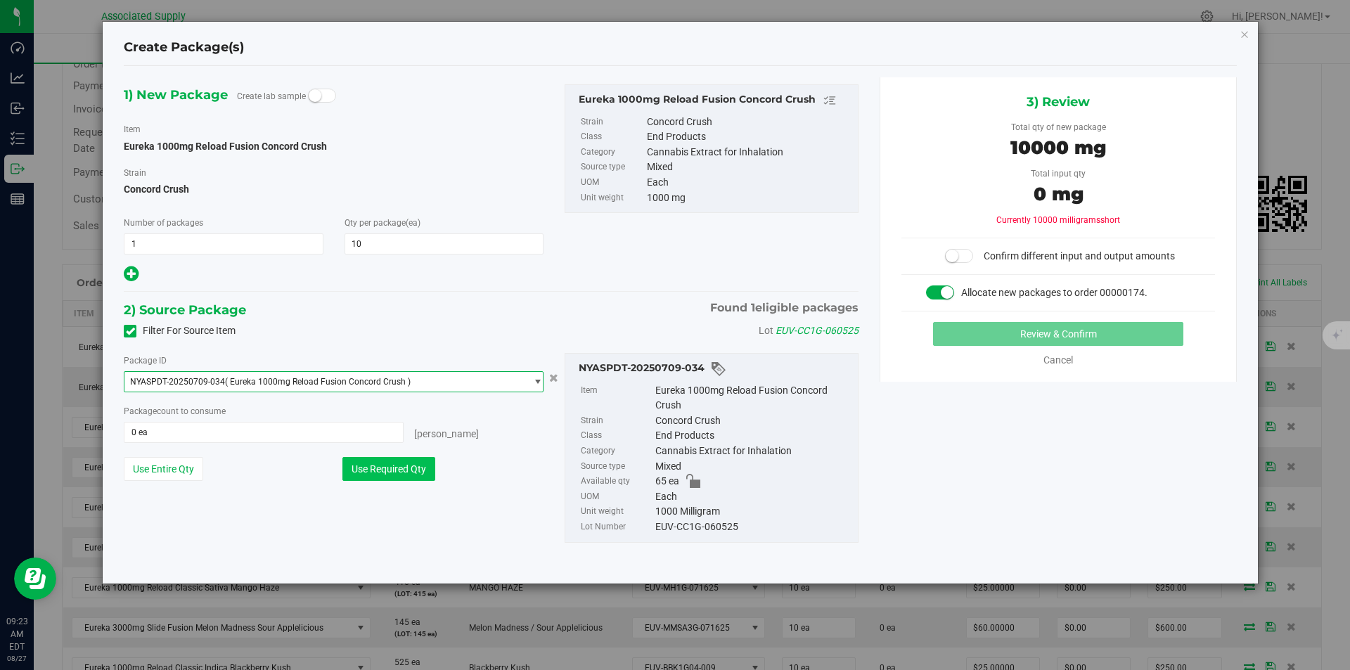
click at [369, 470] on button "Use Required Qty" at bounding box center [388, 469] width 93 height 24
type input "10 ea"
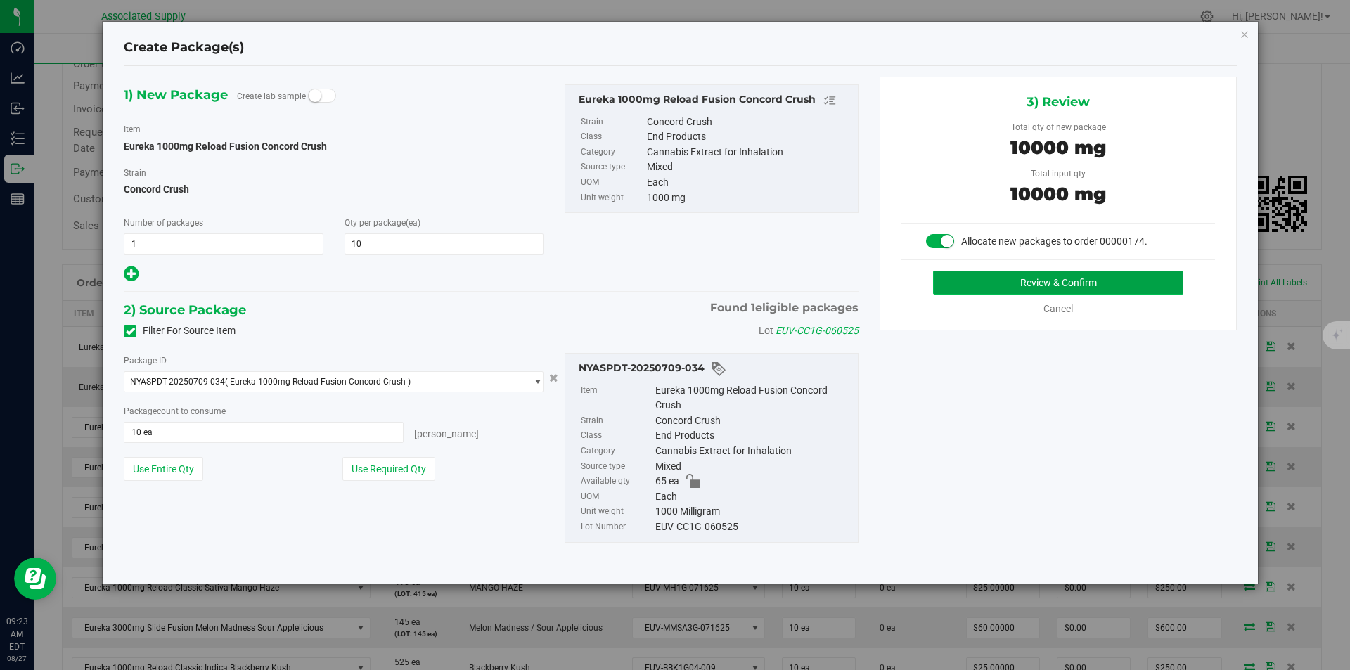
click at [1049, 282] on button "Review & Confirm" at bounding box center [1058, 283] width 250 height 24
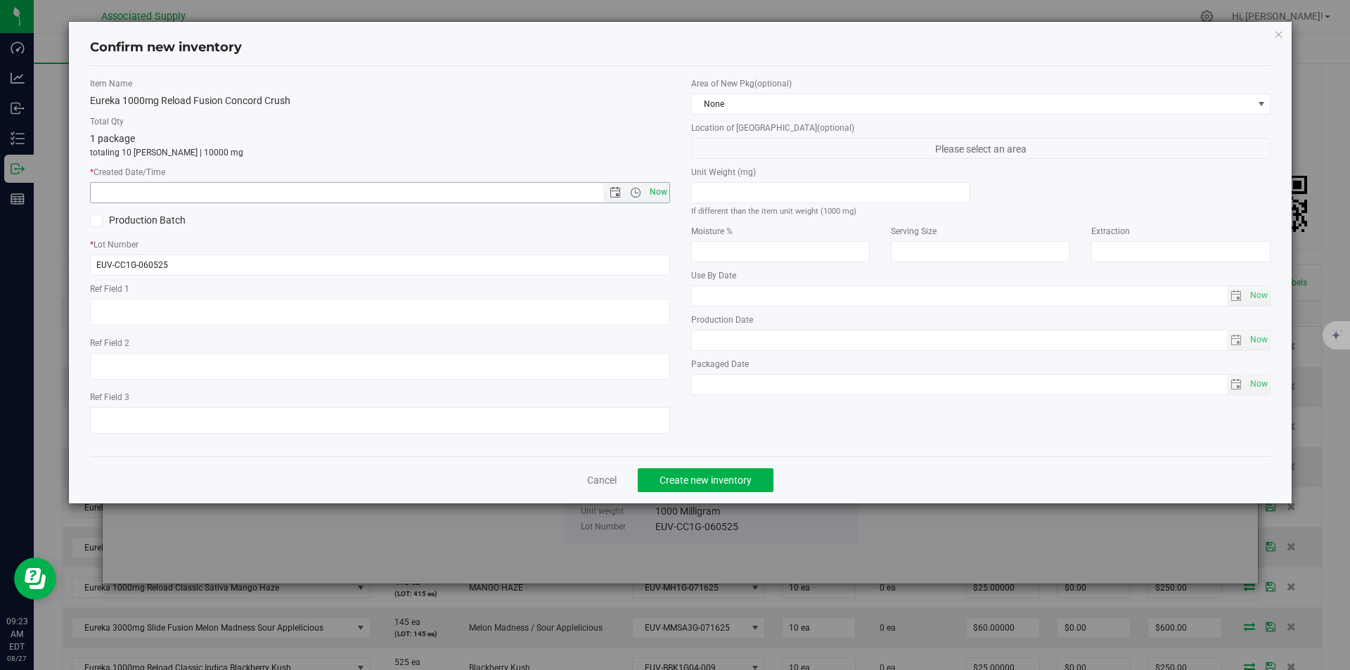
click at [659, 190] on span "Now" at bounding box center [658, 192] width 24 height 20
type input "8/27/2025 9:23 AM"
click at [682, 482] on span "Create new inventory" at bounding box center [705, 479] width 92 height 11
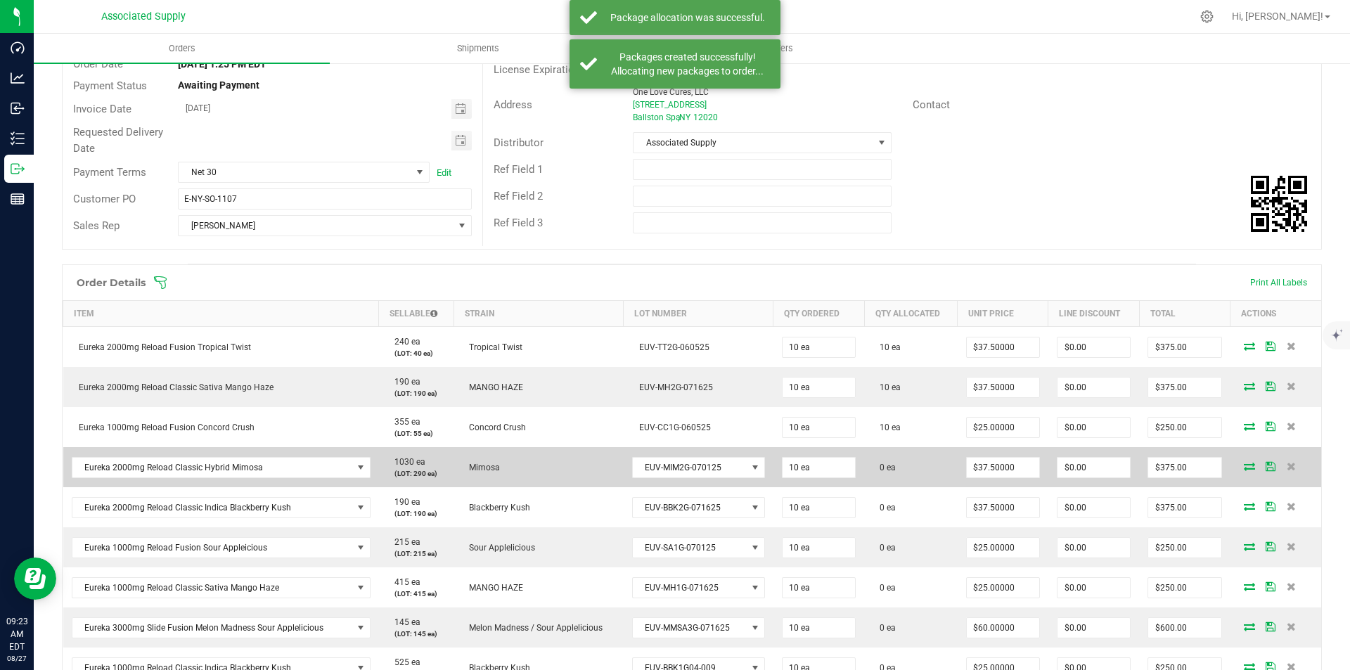
click at [1244, 467] on icon at bounding box center [1249, 466] width 11 height 8
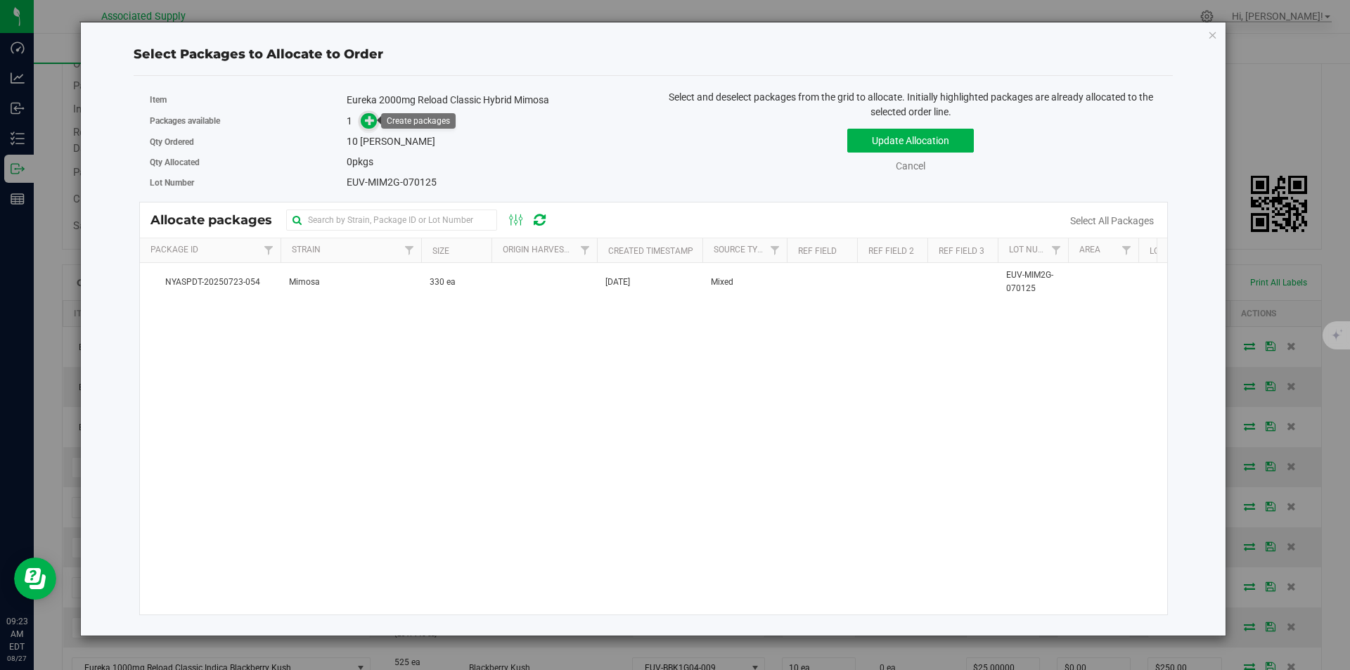
click at [364, 122] on span at bounding box center [369, 121] width 16 height 16
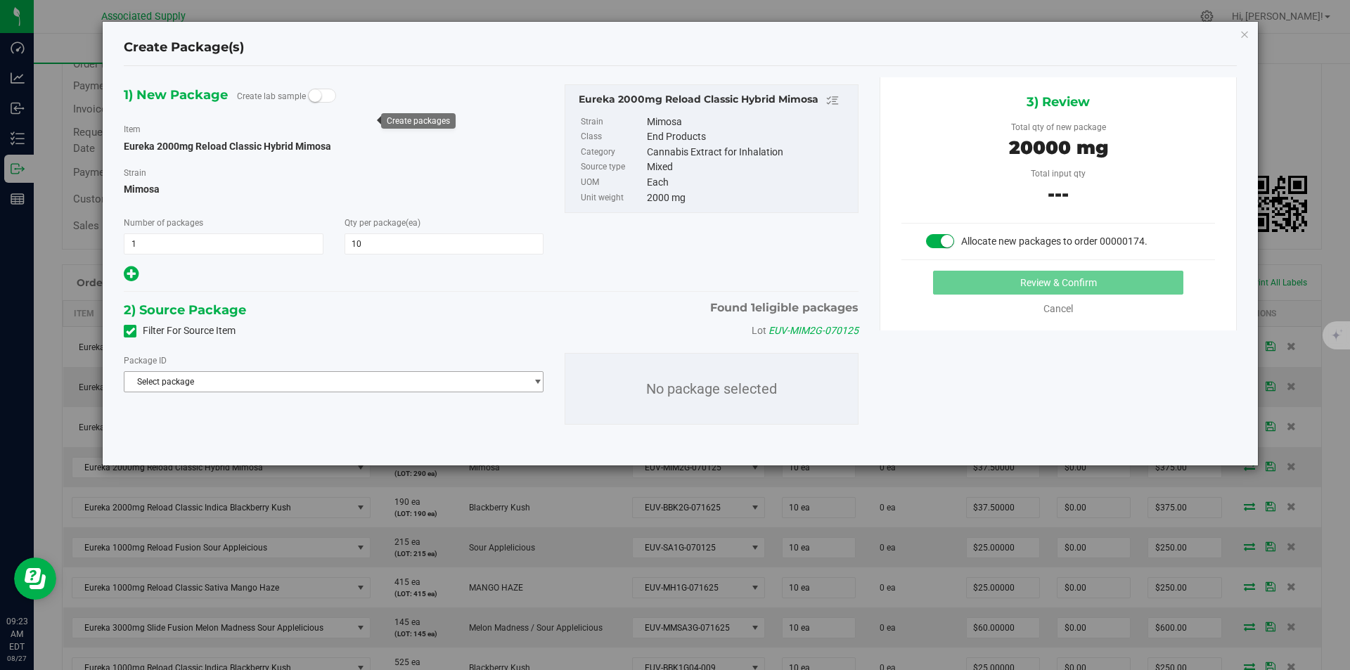
click at [404, 388] on span "Select package" at bounding box center [324, 382] width 401 height 20
click at [411, 430] on li "NYASPDT-20250723-054 ( Eureka 2000mg Reload Classic Hybrid Mimosa )" at bounding box center [333, 439] width 418 height 20
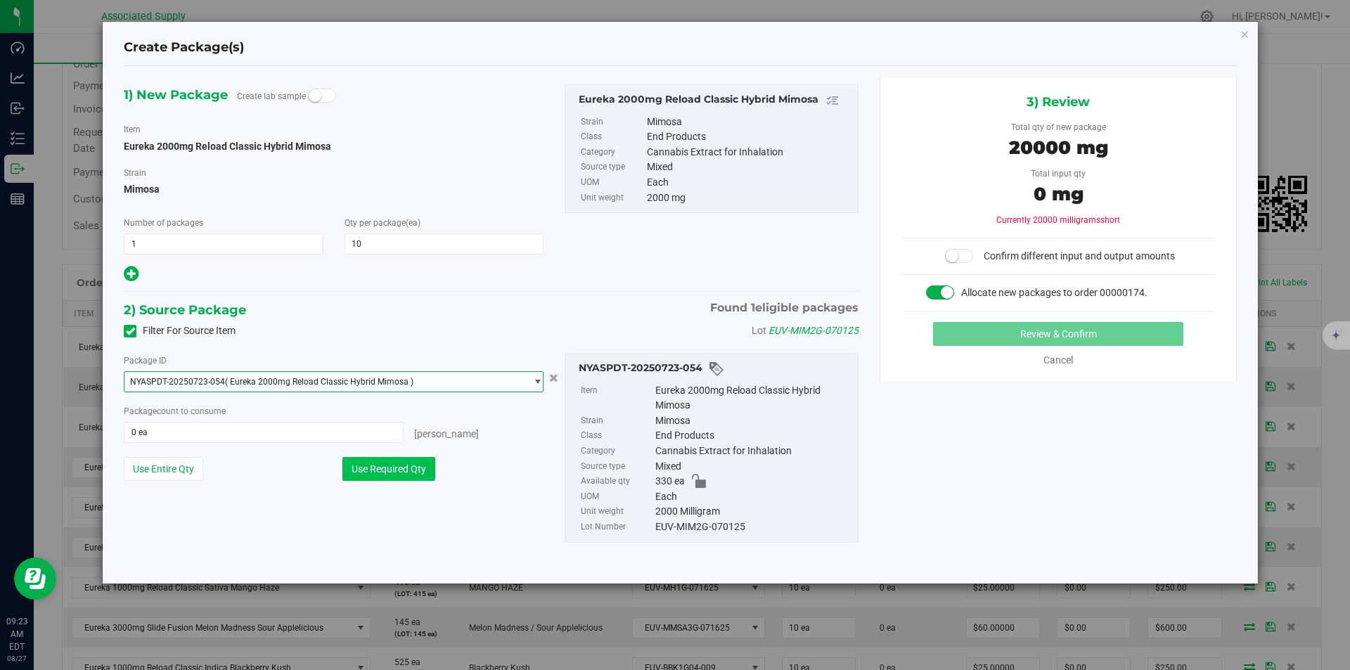
click at [403, 470] on button "Use Required Qty" at bounding box center [388, 469] width 93 height 24
type input "10 ea"
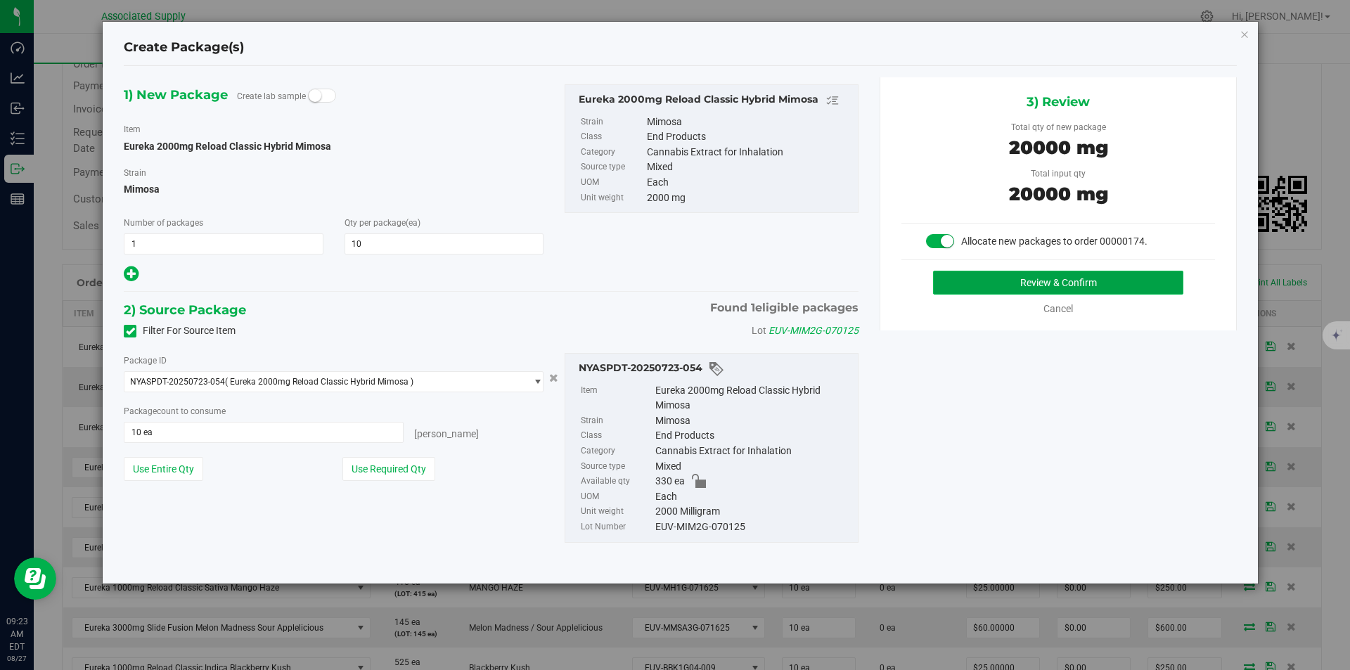
click at [1058, 280] on button "Review & Confirm" at bounding box center [1058, 283] width 250 height 24
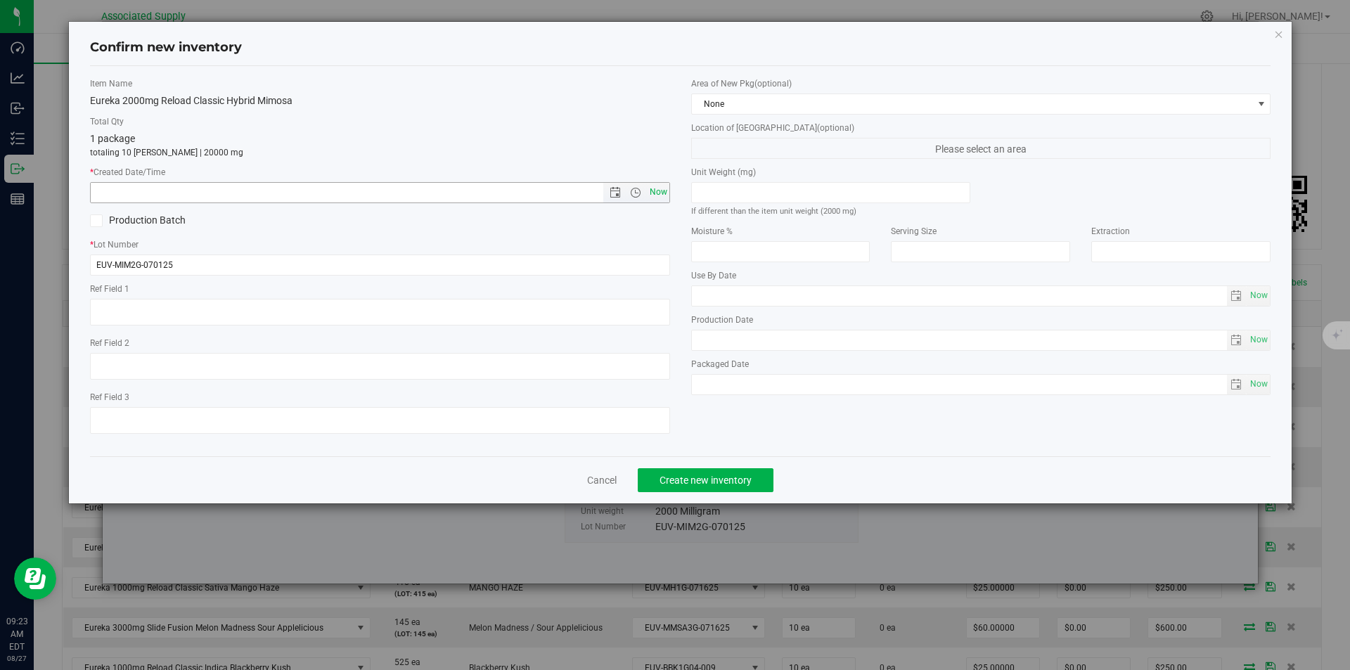
click at [664, 192] on span "Now" at bounding box center [658, 192] width 24 height 20
type input "8/27/2025 9:23 AM"
click at [695, 482] on span "Create new inventory" at bounding box center [705, 479] width 92 height 11
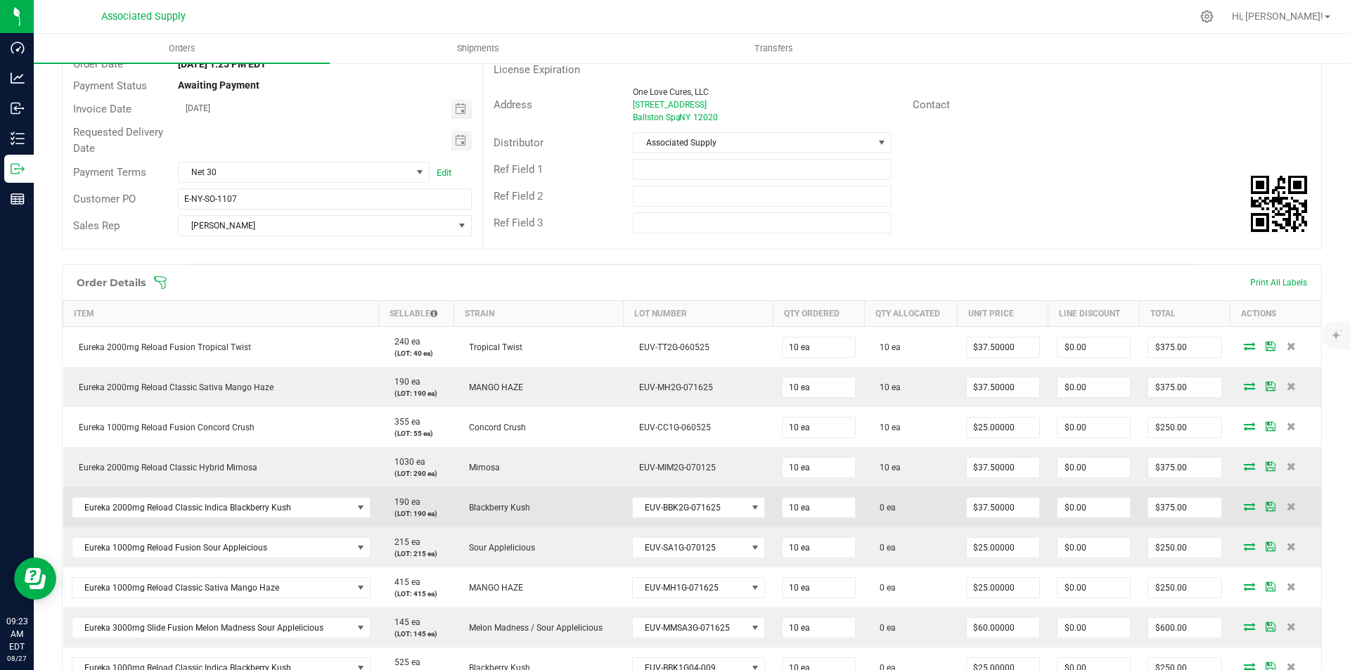
scroll to position [281, 0]
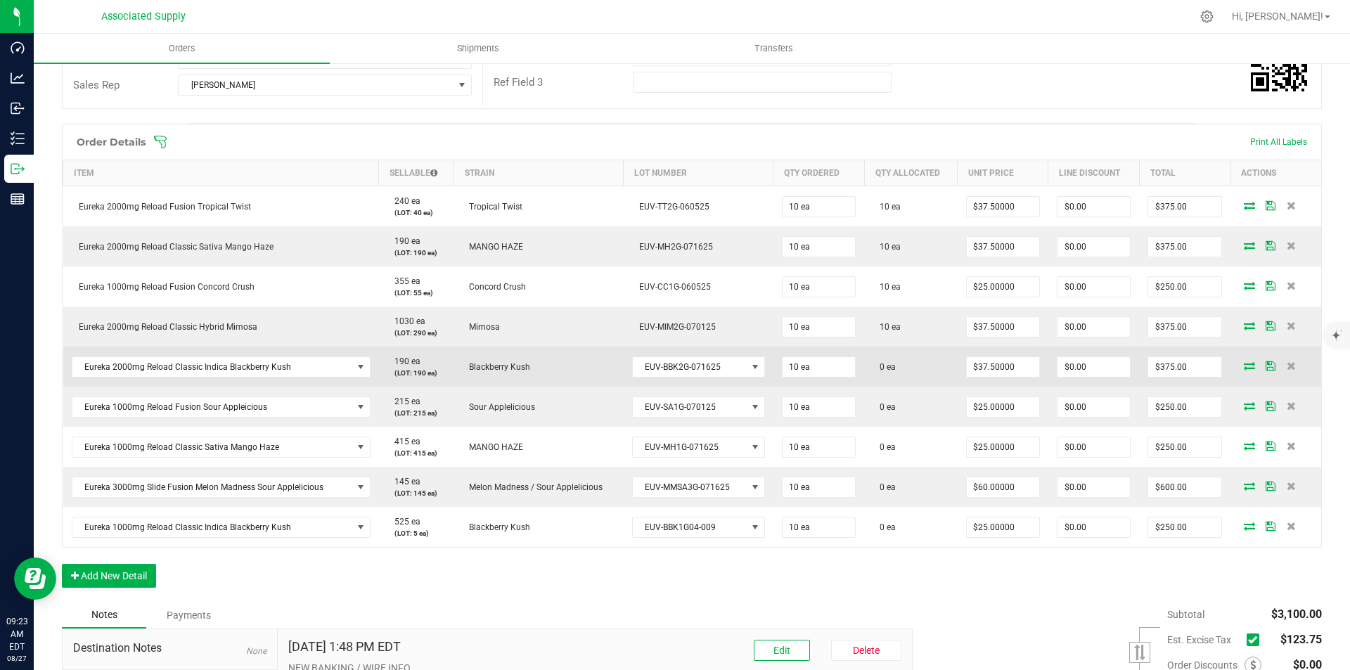
click at [1244, 366] on icon at bounding box center [1249, 365] width 11 height 8
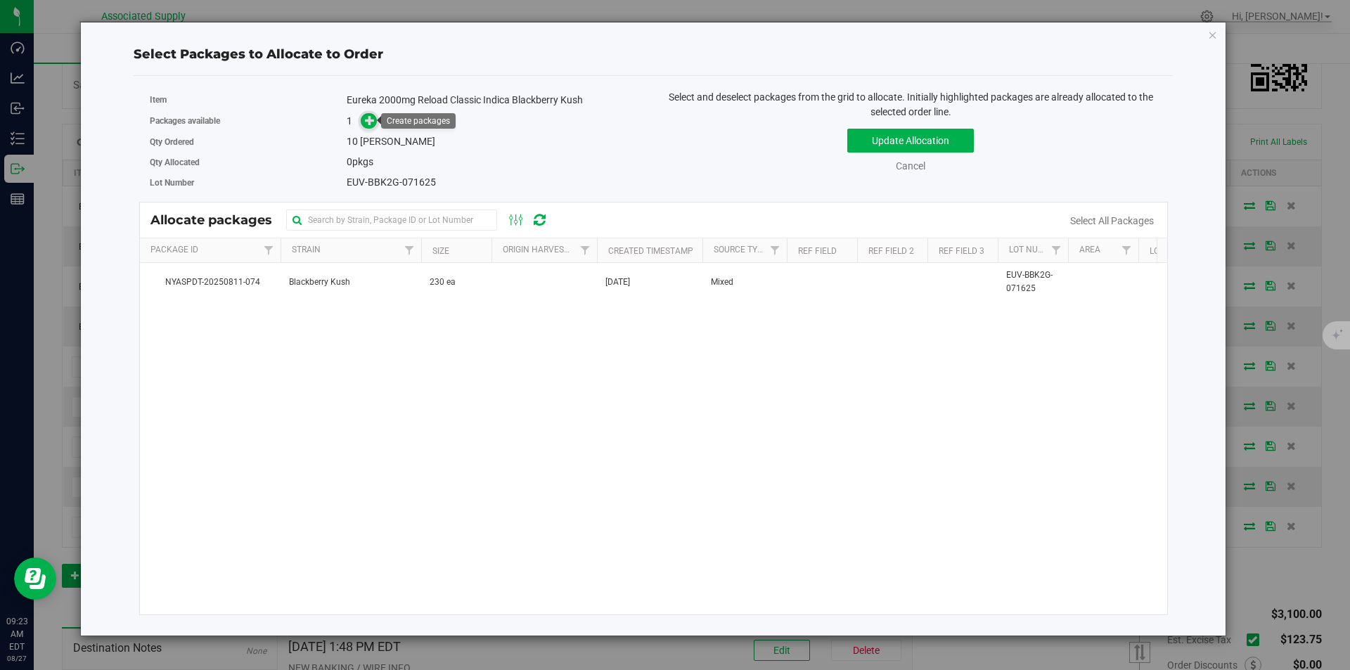
click at [374, 121] on icon at bounding box center [370, 120] width 10 height 10
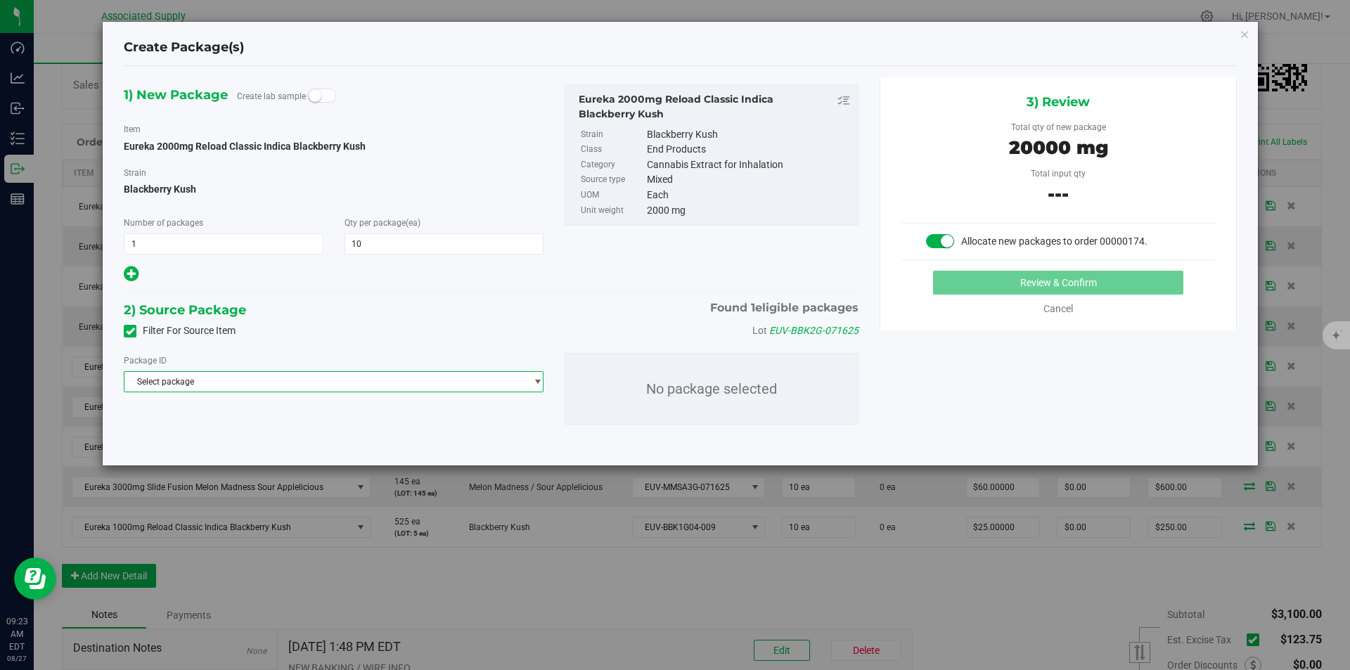
click at [330, 387] on span "Select package" at bounding box center [324, 382] width 401 height 20
click at [328, 441] on span "( Eureka 2000mg Reload Classic Indica Blackberry Kush )" at bounding box center [338, 439] width 217 height 10
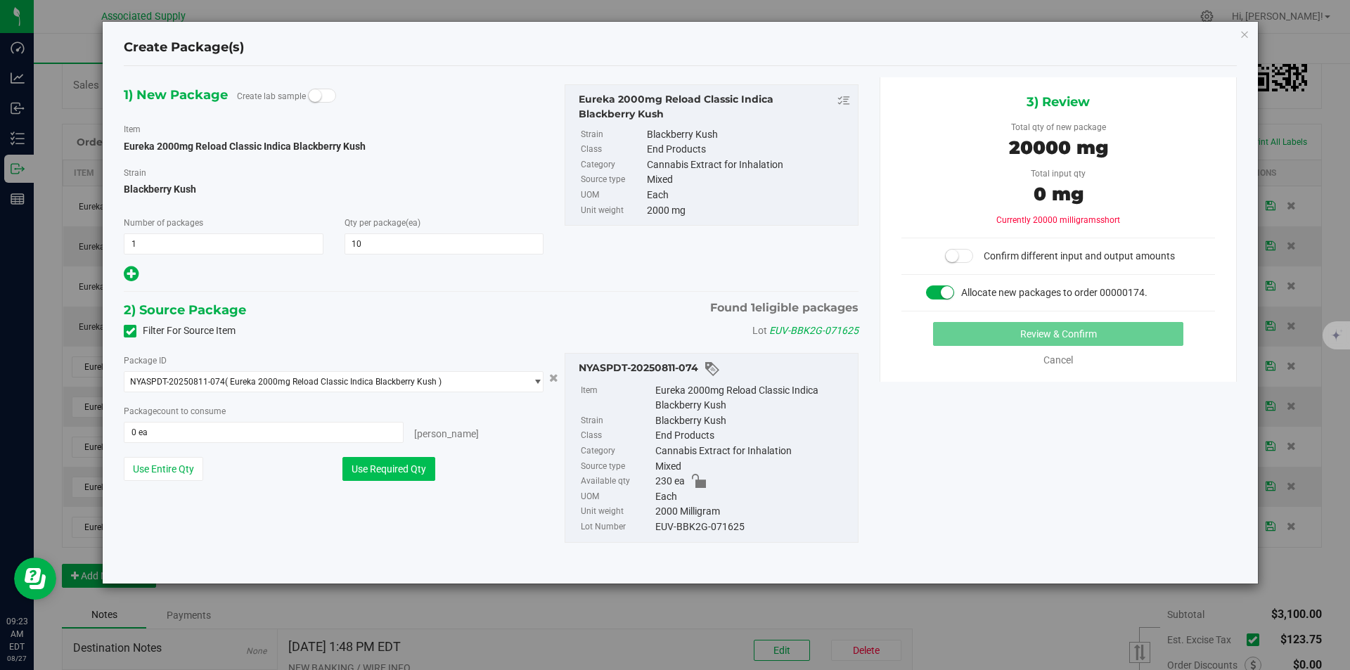
click at [394, 473] on button "Use Required Qty" at bounding box center [388, 469] width 93 height 24
type input "10 ea"
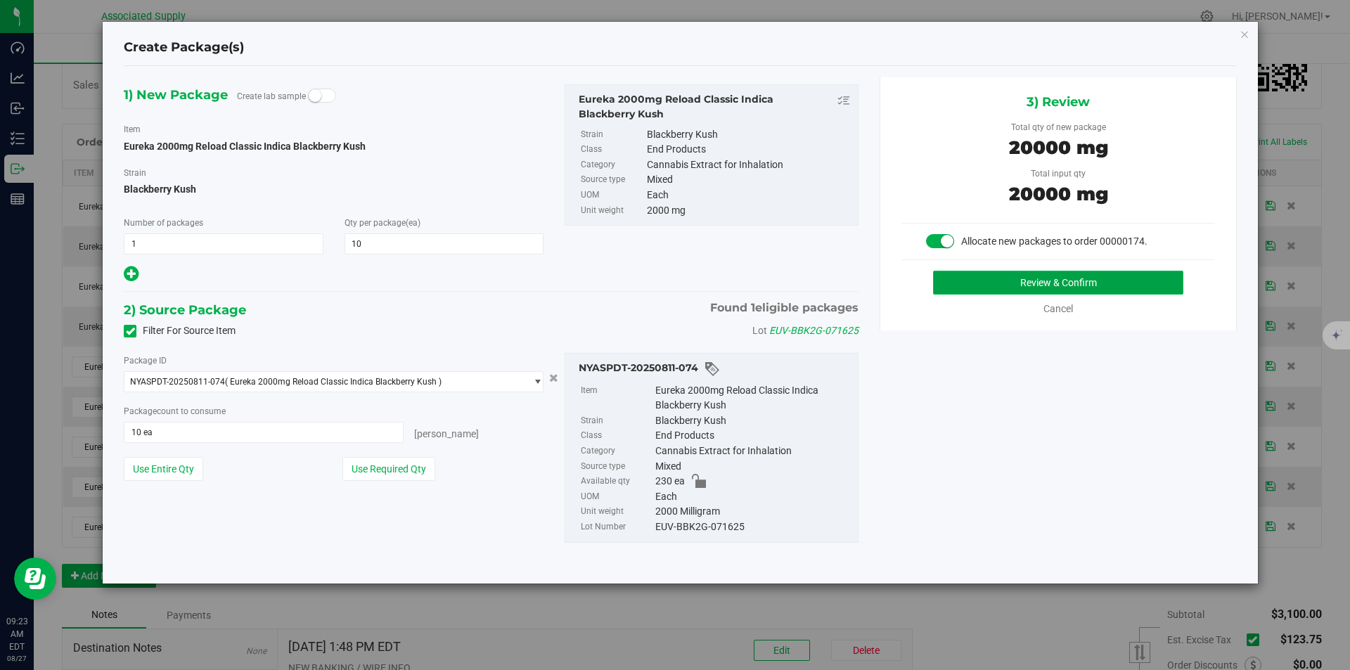
click at [1061, 283] on button "Review & Confirm" at bounding box center [1058, 283] width 250 height 24
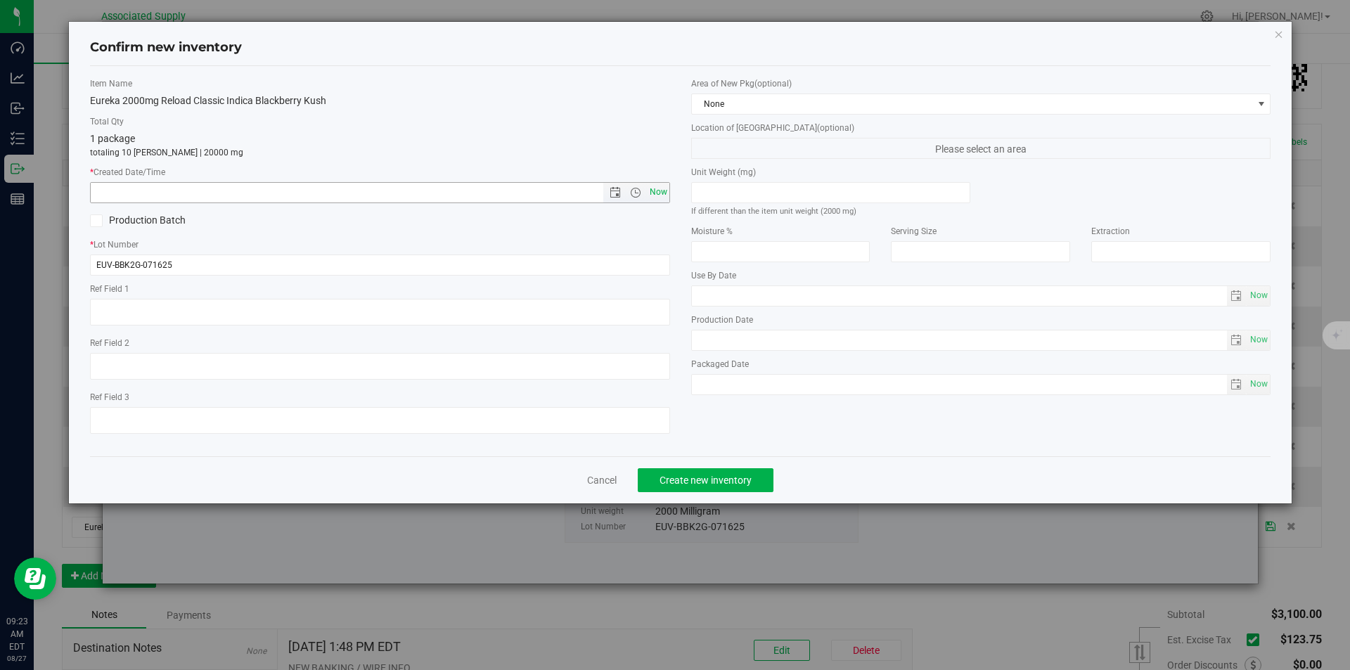
click at [657, 194] on span "Now" at bounding box center [658, 192] width 24 height 20
type input "8/27/2025 9:23 AM"
click at [698, 481] on span "Create new inventory" at bounding box center [705, 479] width 92 height 11
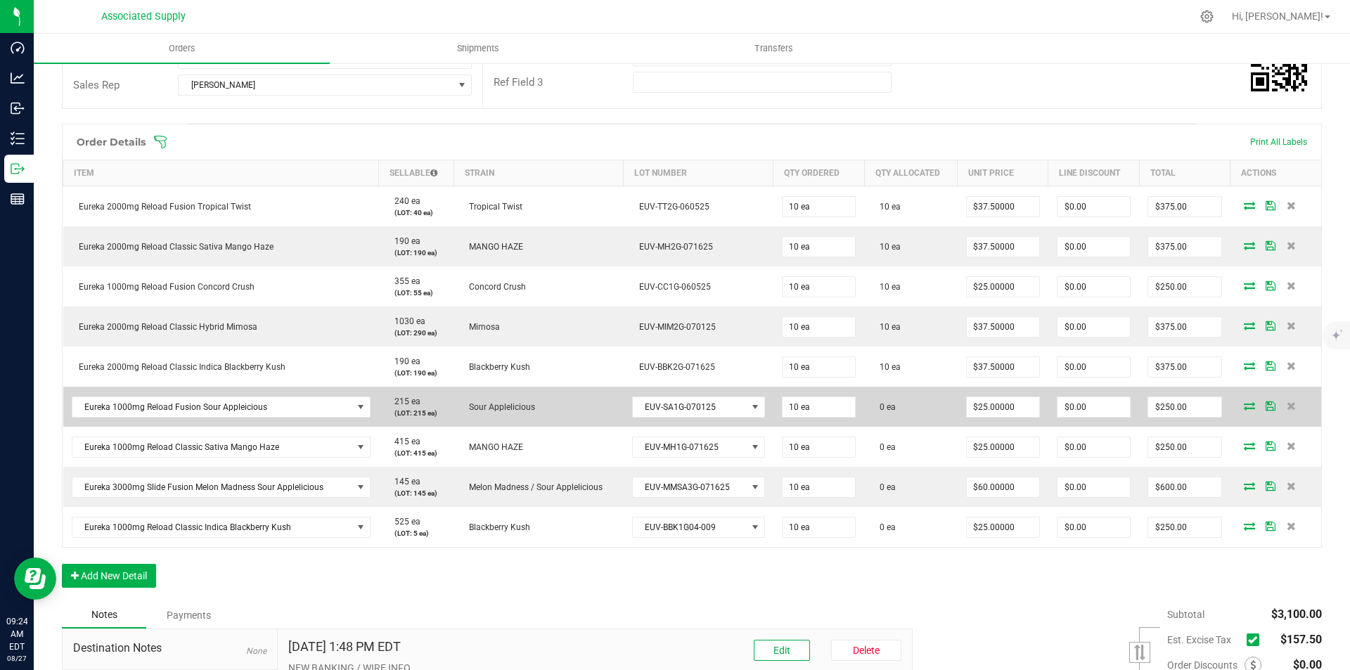
click at [1244, 405] on icon at bounding box center [1249, 405] width 11 height 8
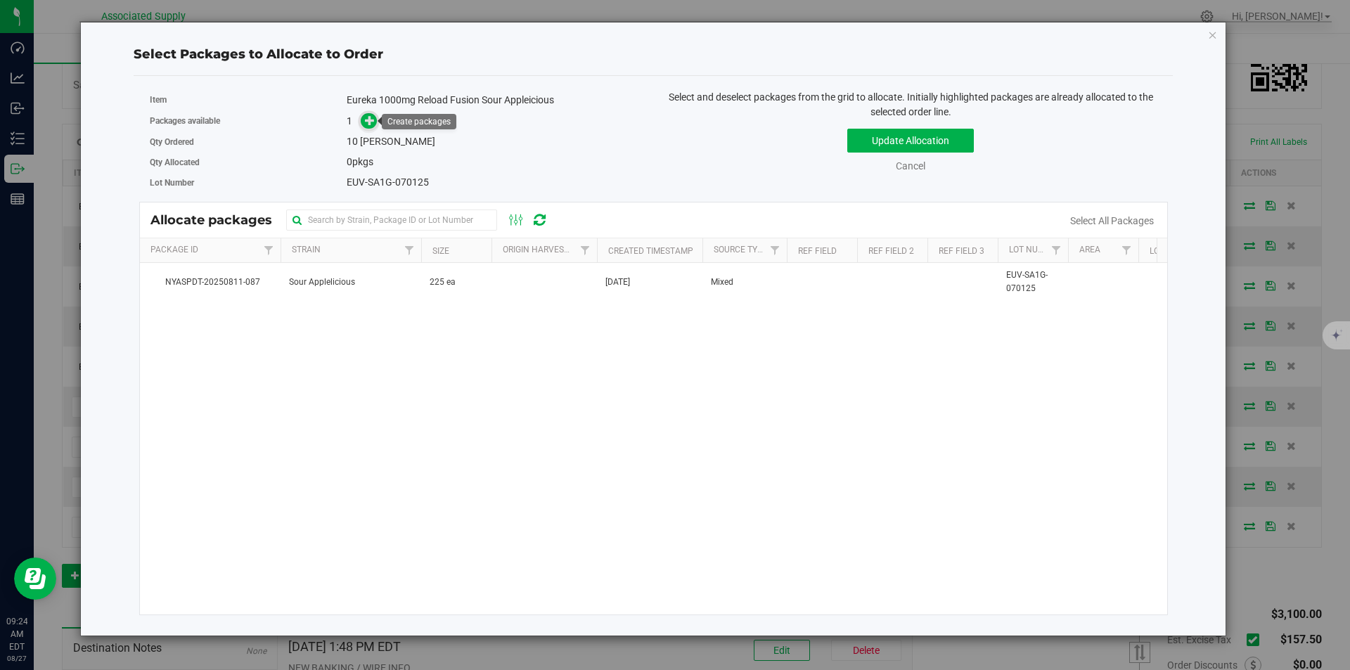
click at [367, 118] on icon at bounding box center [370, 120] width 10 height 10
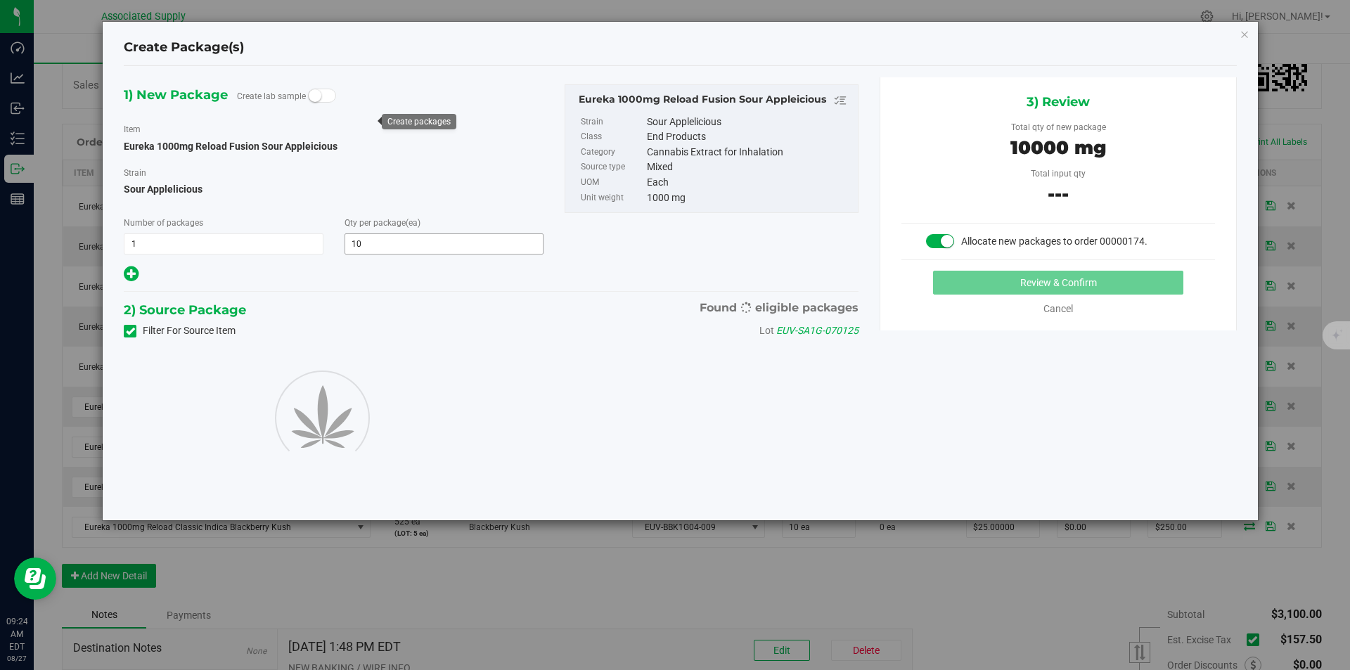
type input "10"
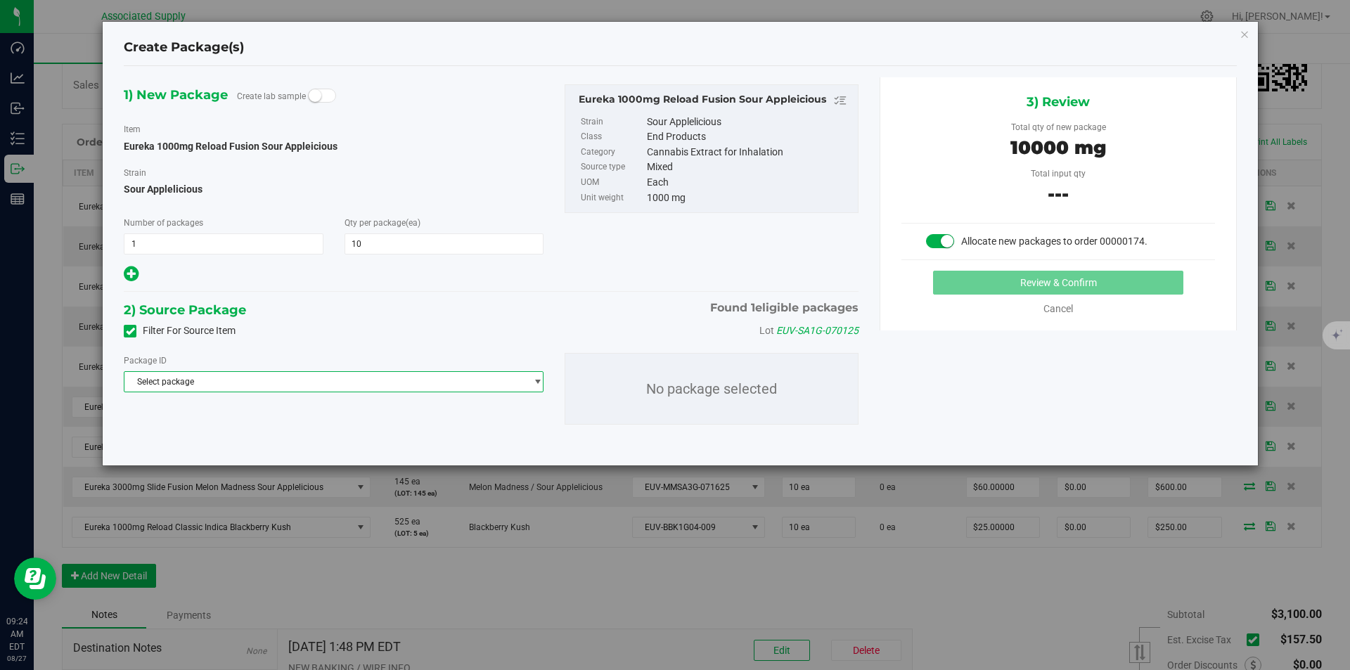
click at [341, 386] on span "Select package" at bounding box center [324, 382] width 401 height 20
click at [335, 441] on span "( Eureka 1000mg Reload Fusion Sour Appleicious )" at bounding box center [326, 439] width 193 height 10
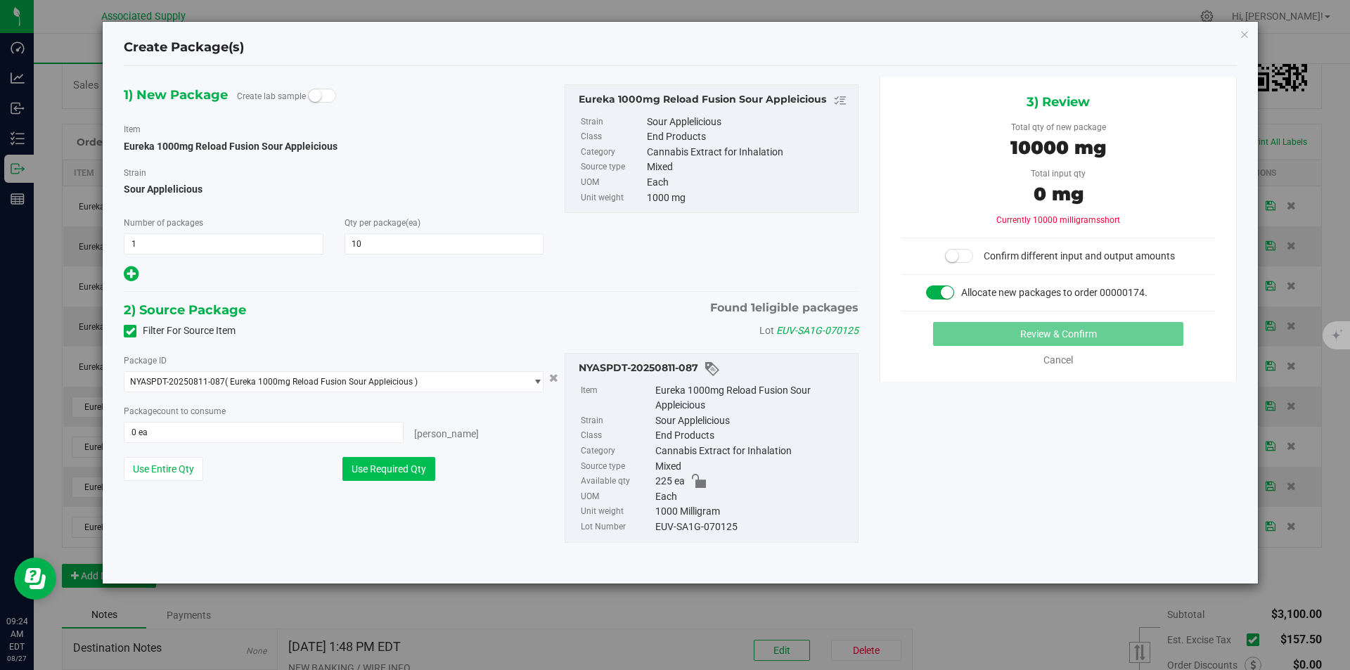
click at [403, 469] on button "Use Required Qty" at bounding box center [388, 469] width 93 height 24
type input "10 ea"
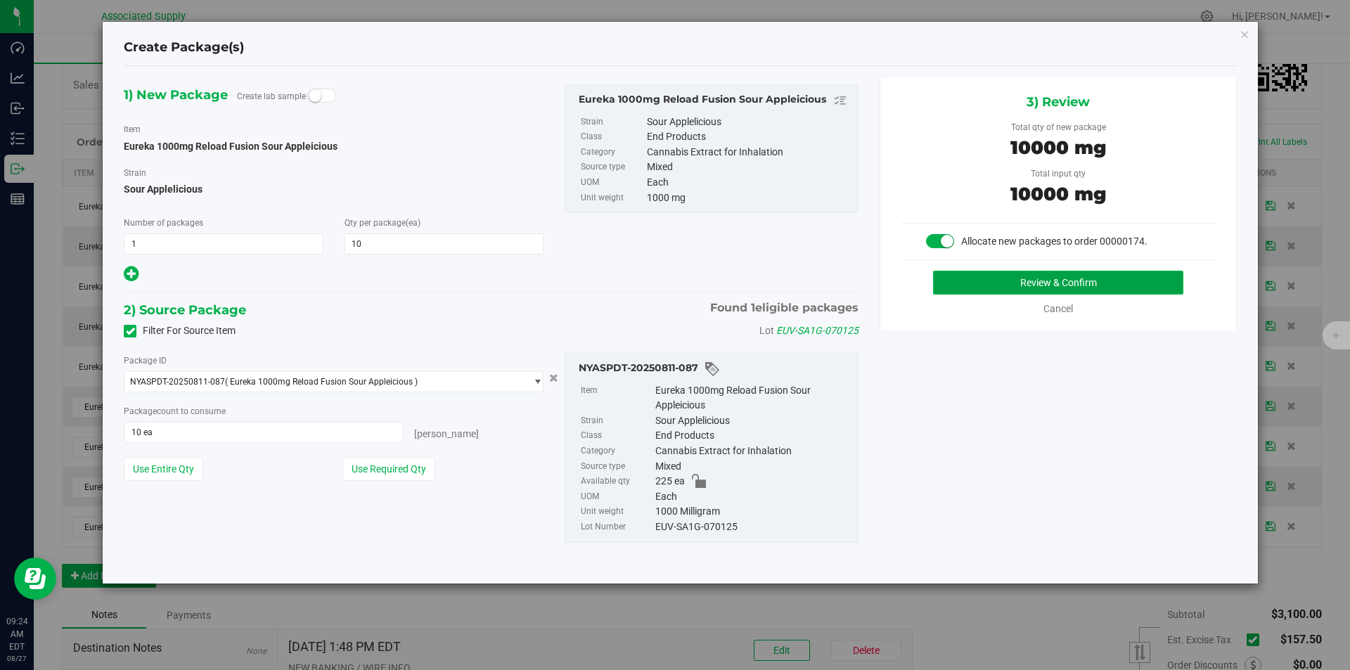
click at [1053, 283] on button "Review & Confirm" at bounding box center [1058, 283] width 250 height 24
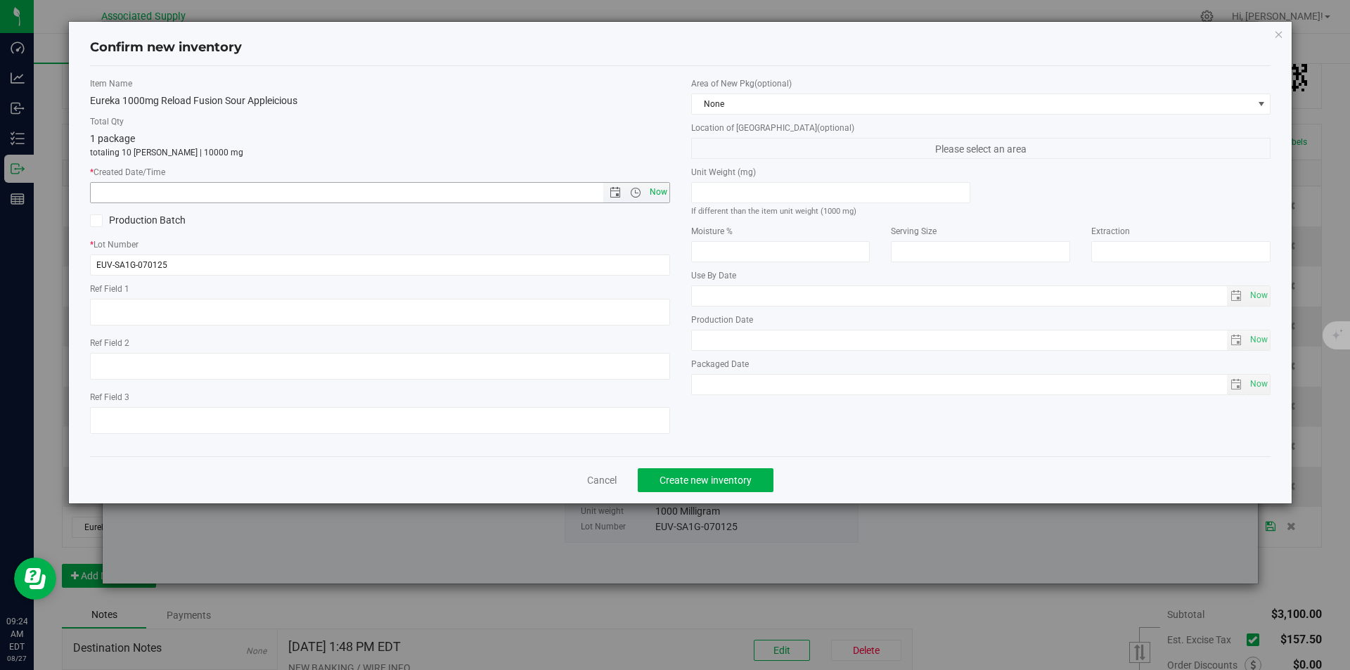
click at [664, 194] on span "Now" at bounding box center [658, 192] width 24 height 20
type input "8/27/2025 9:24 AM"
click at [716, 476] on span "Create new inventory" at bounding box center [705, 479] width 92 height 11
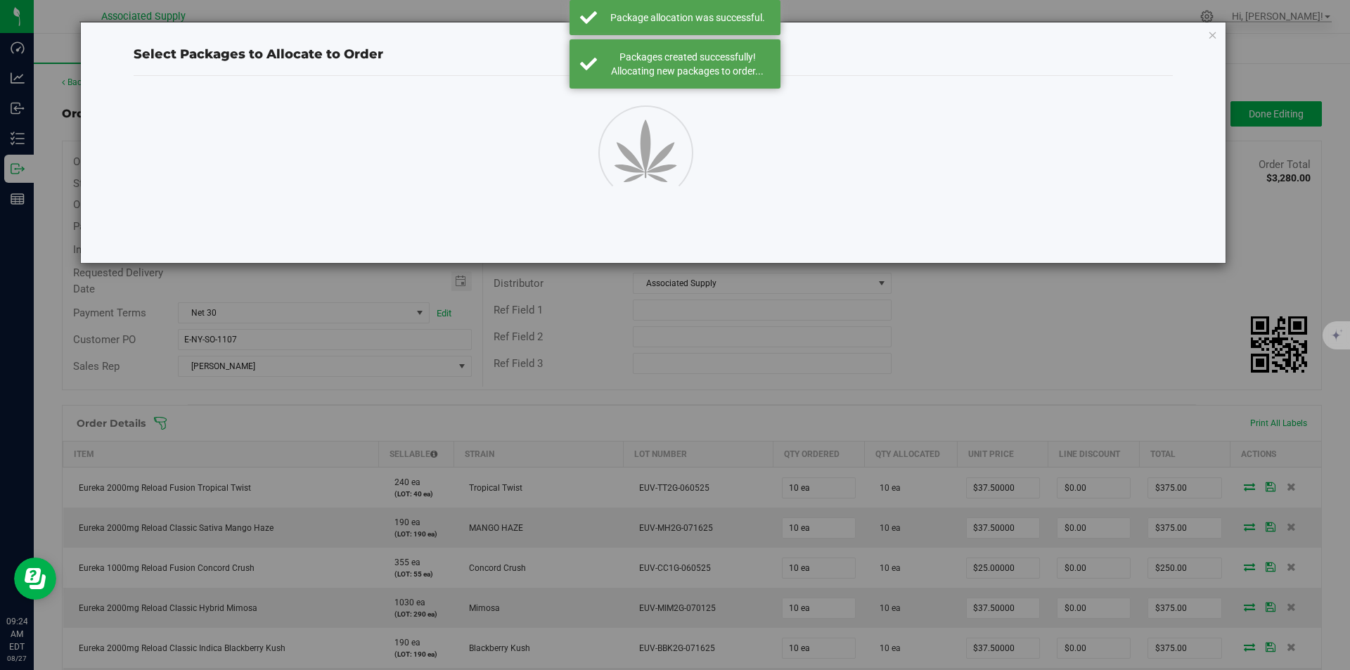
scroll to position [281, 0]
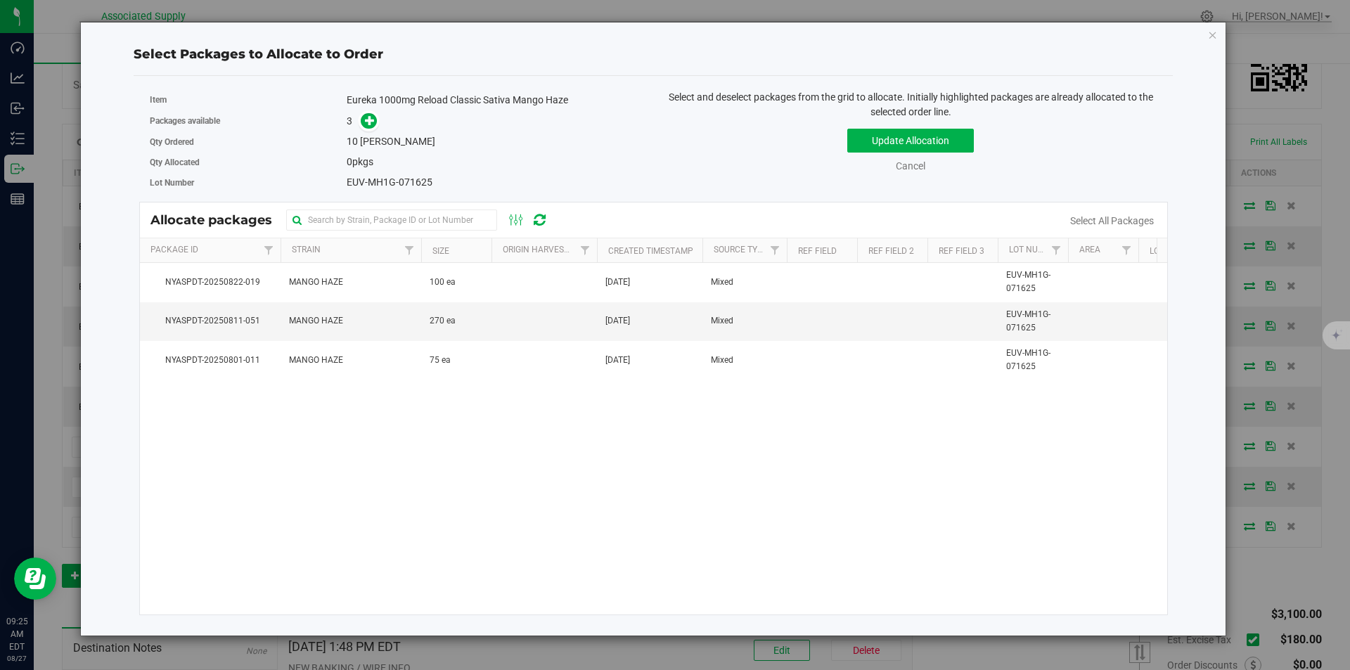
drag, startPoint x: 398, startPoint y: 361, endPoint x: 429, endPoint y: 437, distance: 81.6
click at [429, 437] on div "NYASPDT-20250822-019 MANGO HAZE 100 ea Aug 22, 2025 Mixed EUV-MH1G-071625 $27.5…" at bounding box center [654, 438] width 1028 height 351
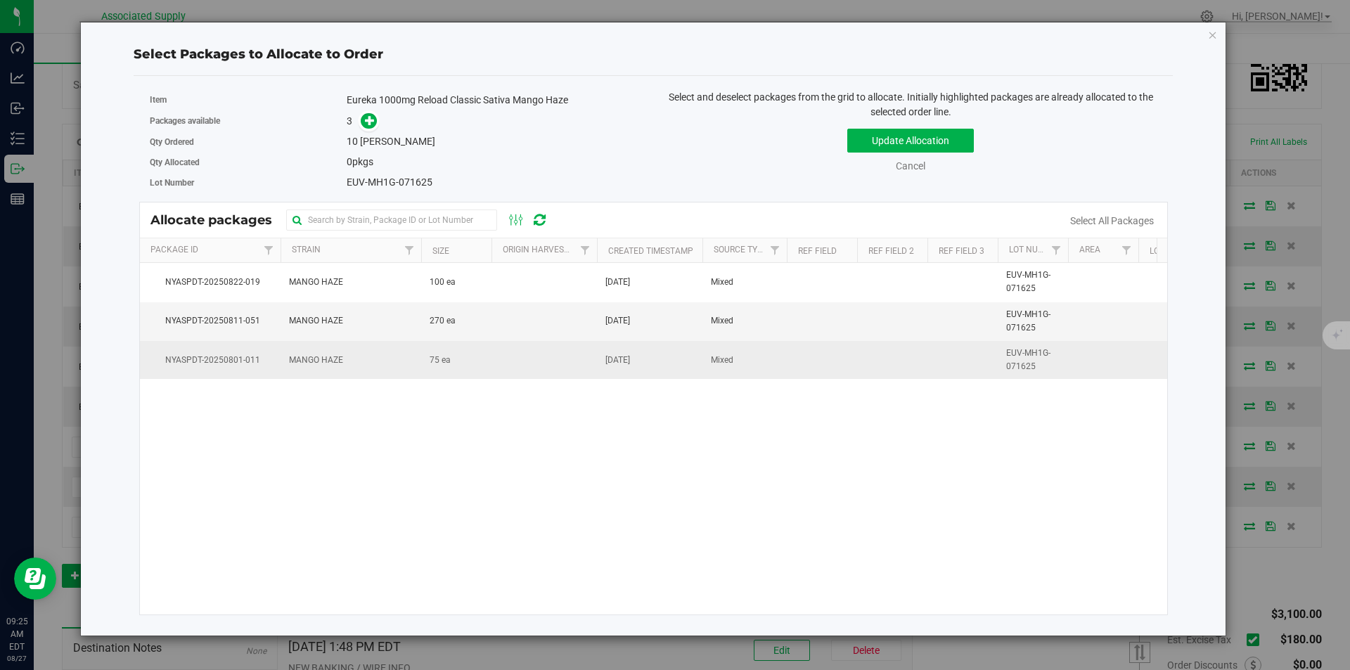
click at [394, 351] on td "MANGO HAZE" at bounding box center [350, 360] width 141 height 38
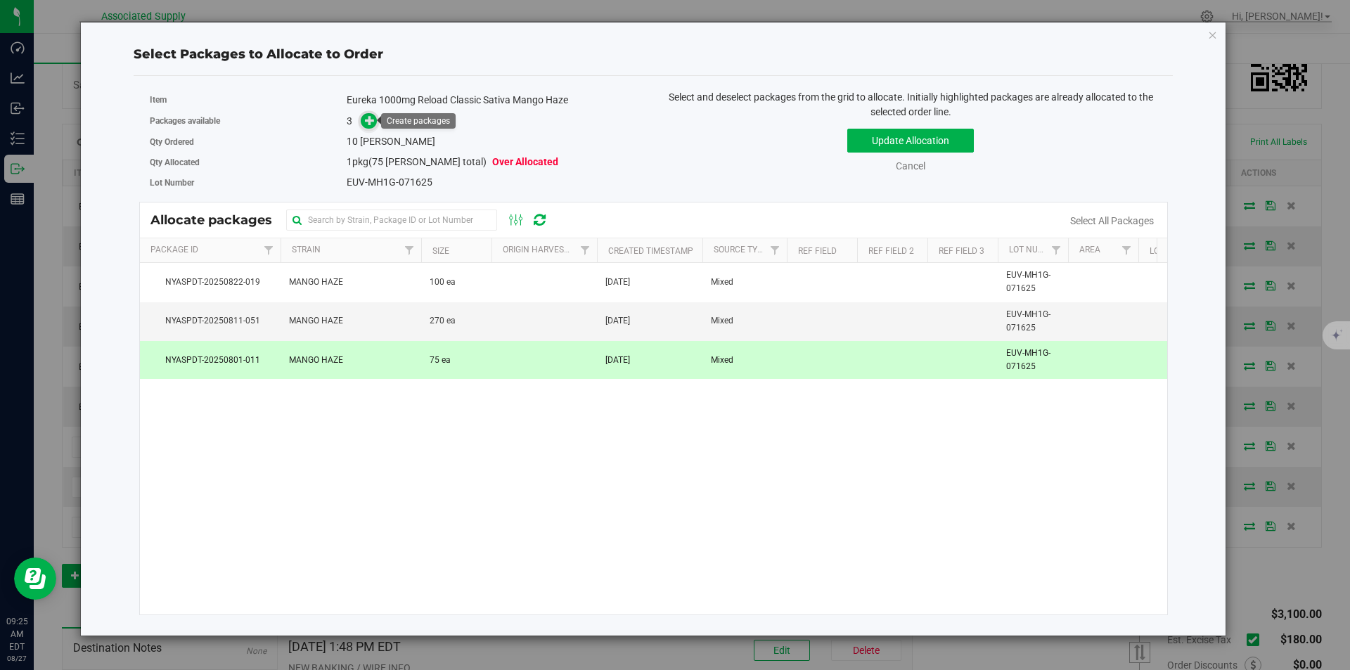
click at [375, 121] on icon at bounding box center [370, 120] width 10 height 10
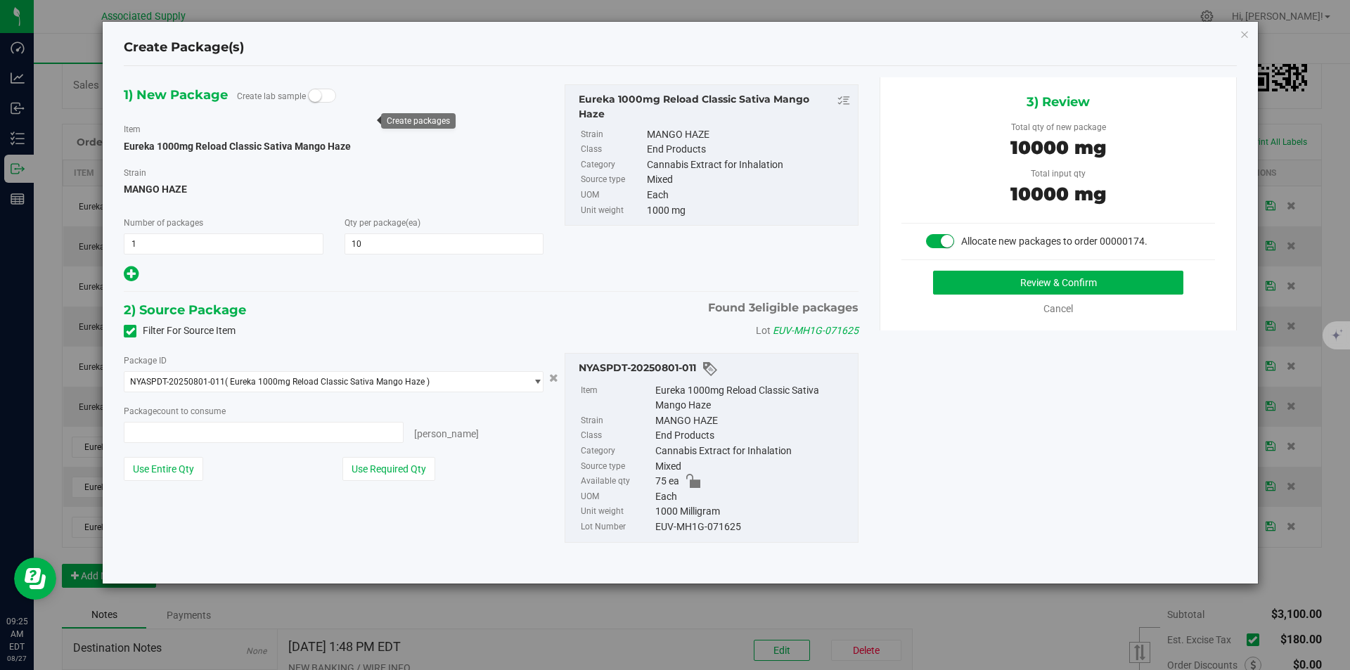
type input "10 ea"
click at [1078, 287] on button "Review & Confirm" at bounding box center [1058, 283] width 250 height 24
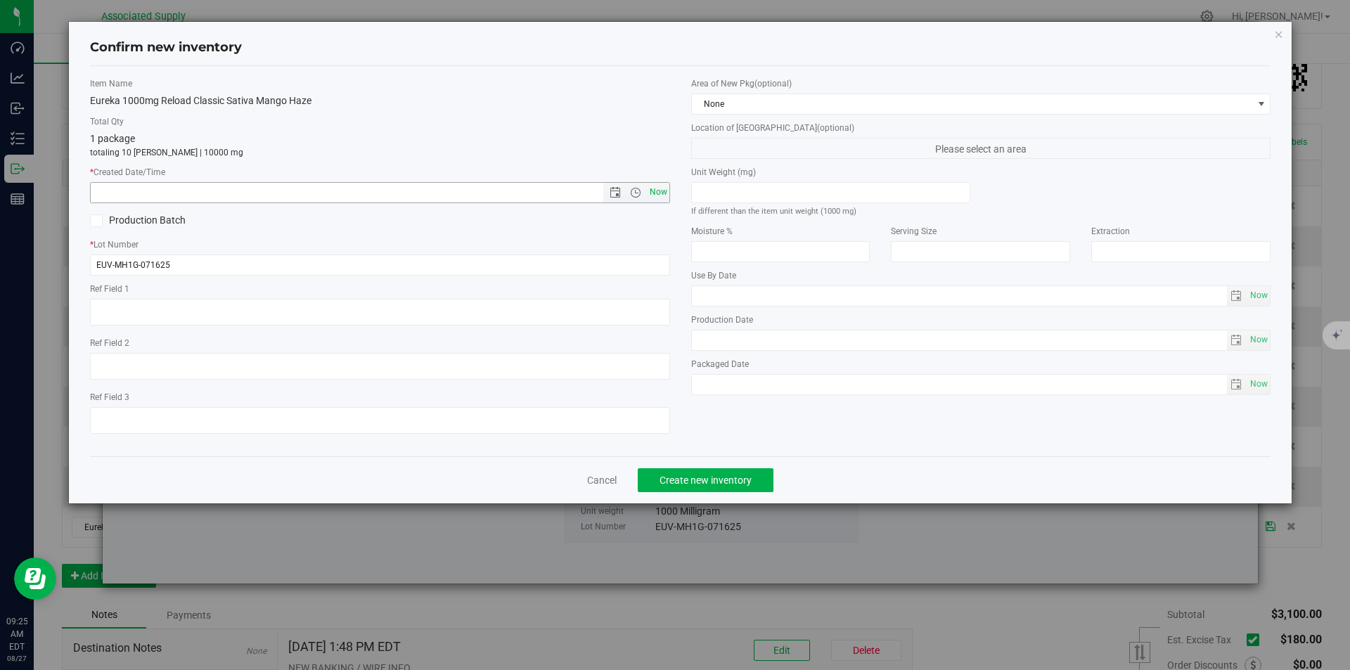
click at [659, 192] on span "Now" at bounding box center [658, 192] width 24 height 20
type input "8/27/2025 9:25 AM"
click at [703, 479] on span "Create new inventory" at bounding box center [705, 479] width 92 height 11
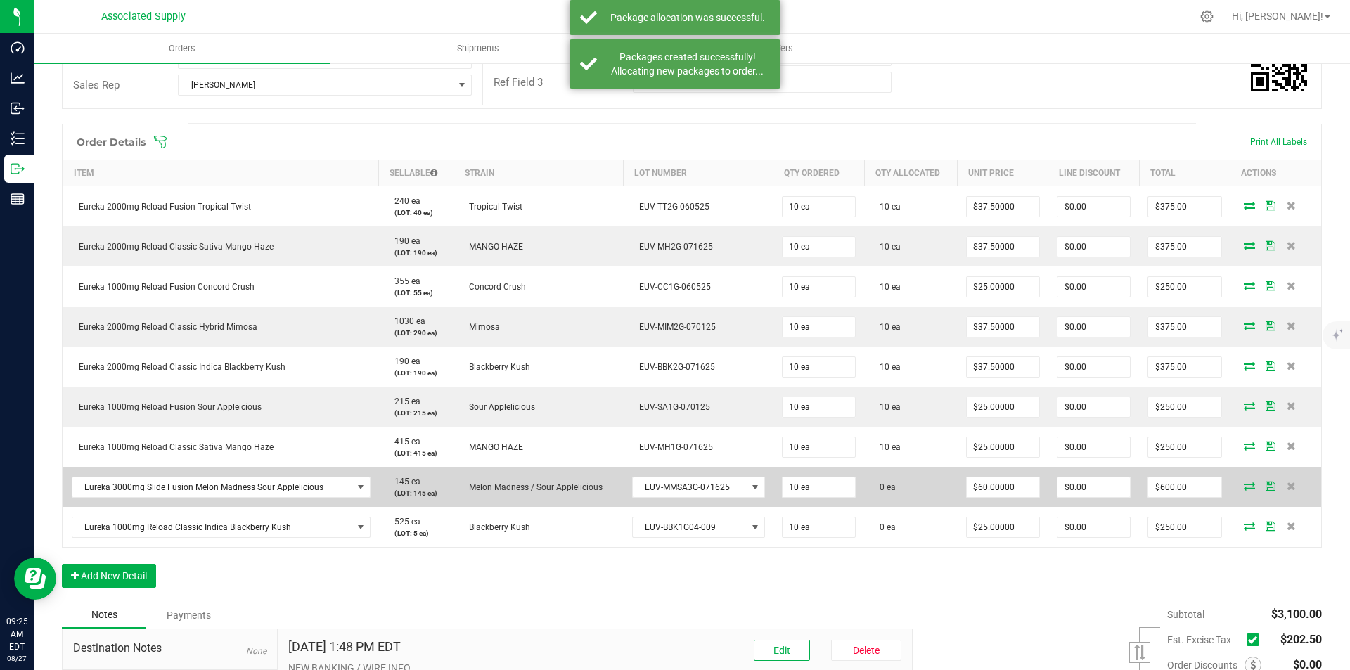
click at [1244, 486] on icon at bounding box center [1249, 486] width 11 height 8
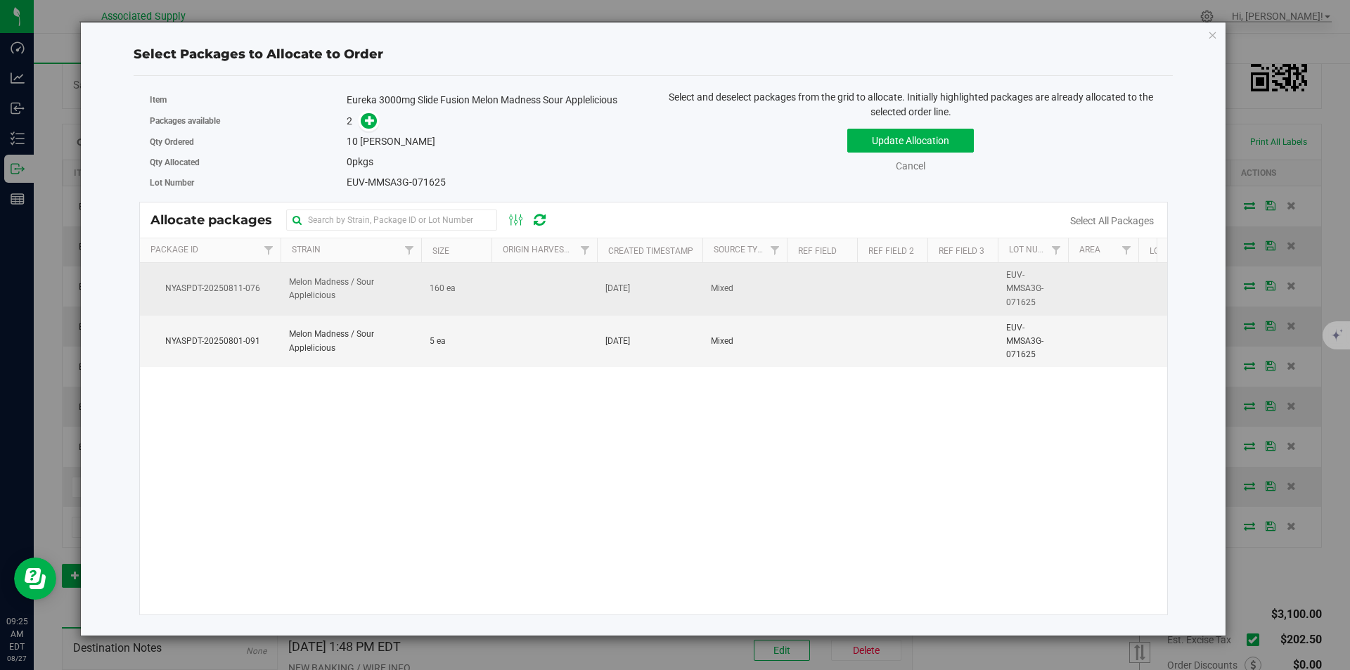
click at [323, 288] on span "Melon Madness / Sour Applelicious" at bounding box center [351, 289] width 124 height 27
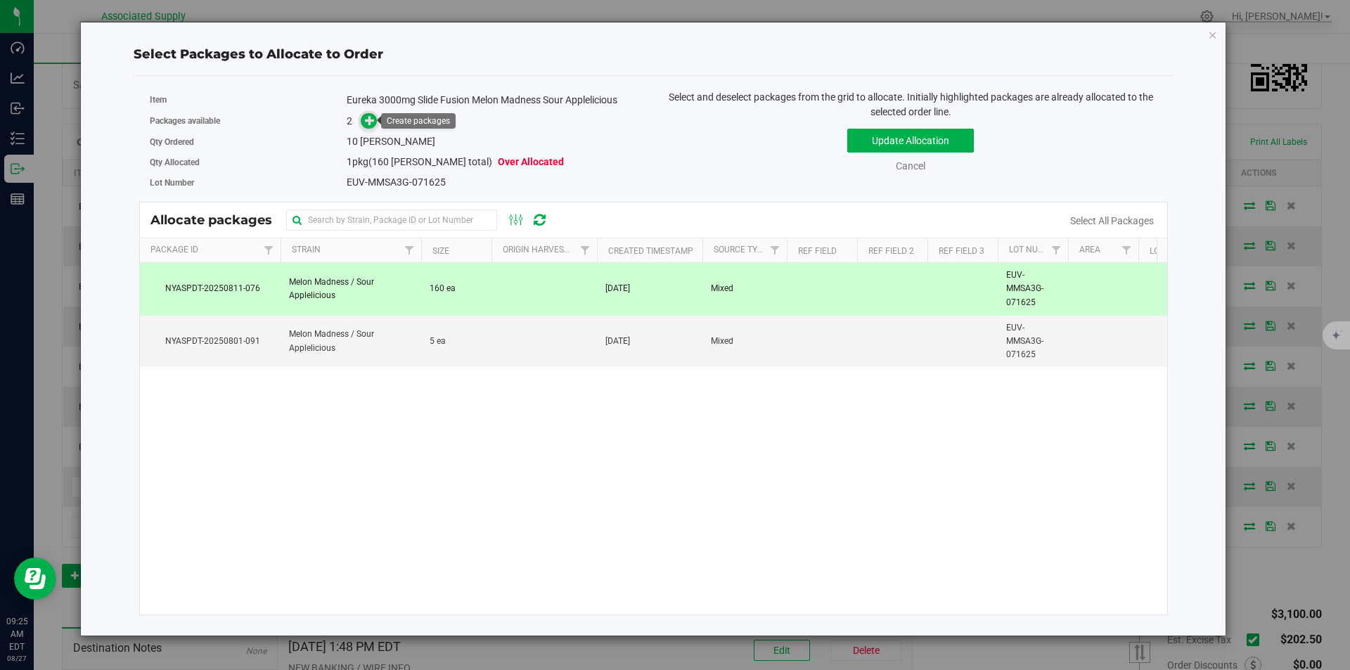
click at [368, 123] on icon at bounding box center [370, 120] width 11 height 11
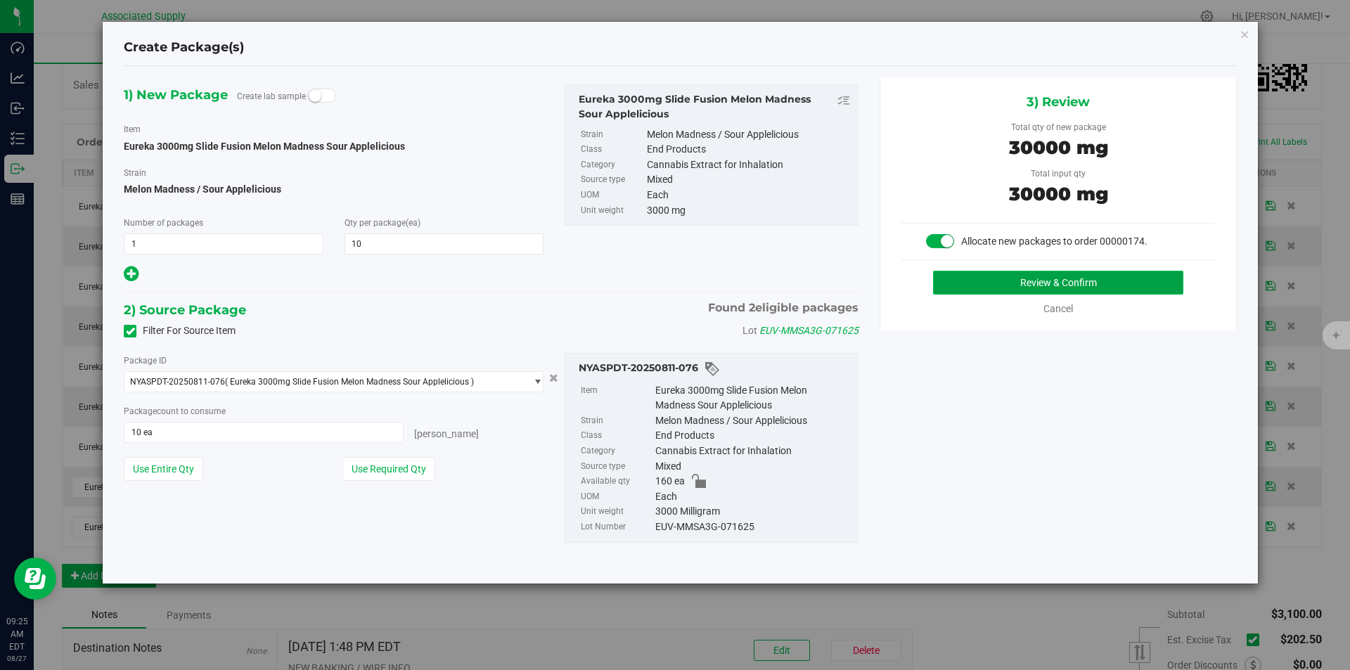
click at [1026, 285] on button "Review & Confirm" at bounding box center [1058, 283] width 250 height 24
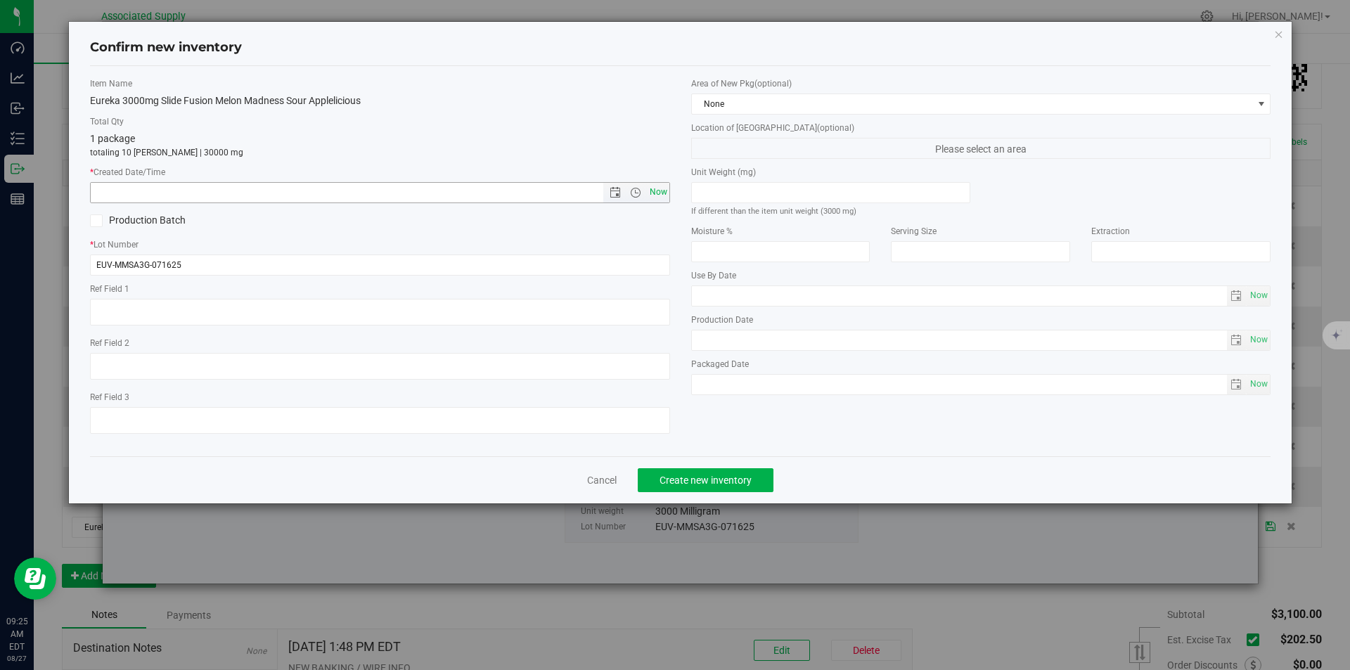
click at [655, 186] on span "Now" at bounding box center [658, 192] width 24 height 20
type input "8/27/2025 9:25 AM"
click at [695, 477] on span "Create new inventory" at bounding box center [705, 479] width 92 height 11
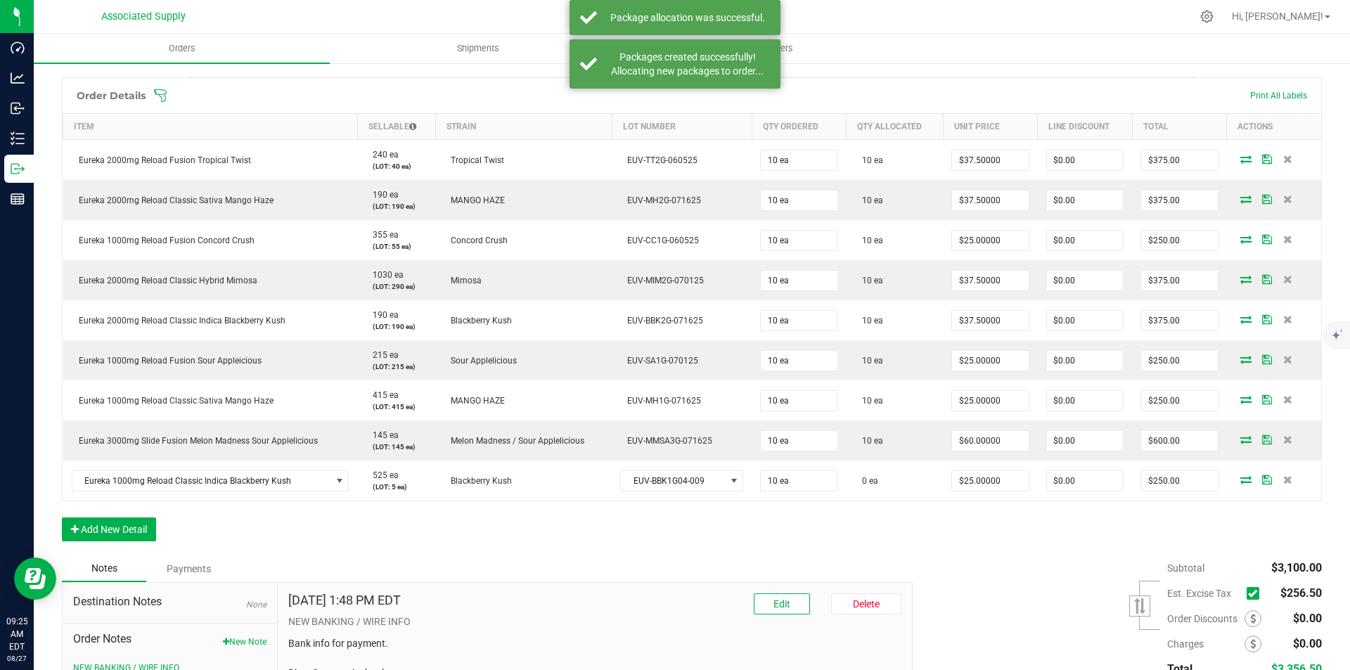
scroll to position [422, 0]
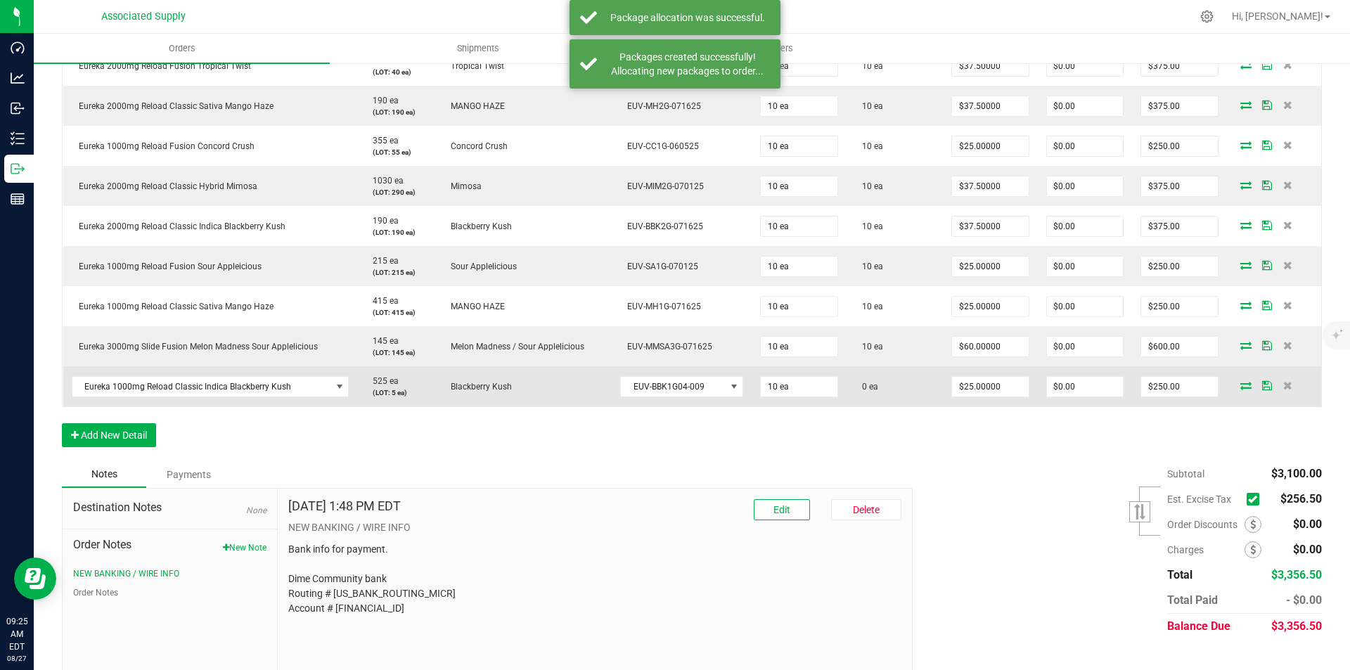
click at [1240, 381] on icon at bounding box center [1245, 385] width 11 height 8
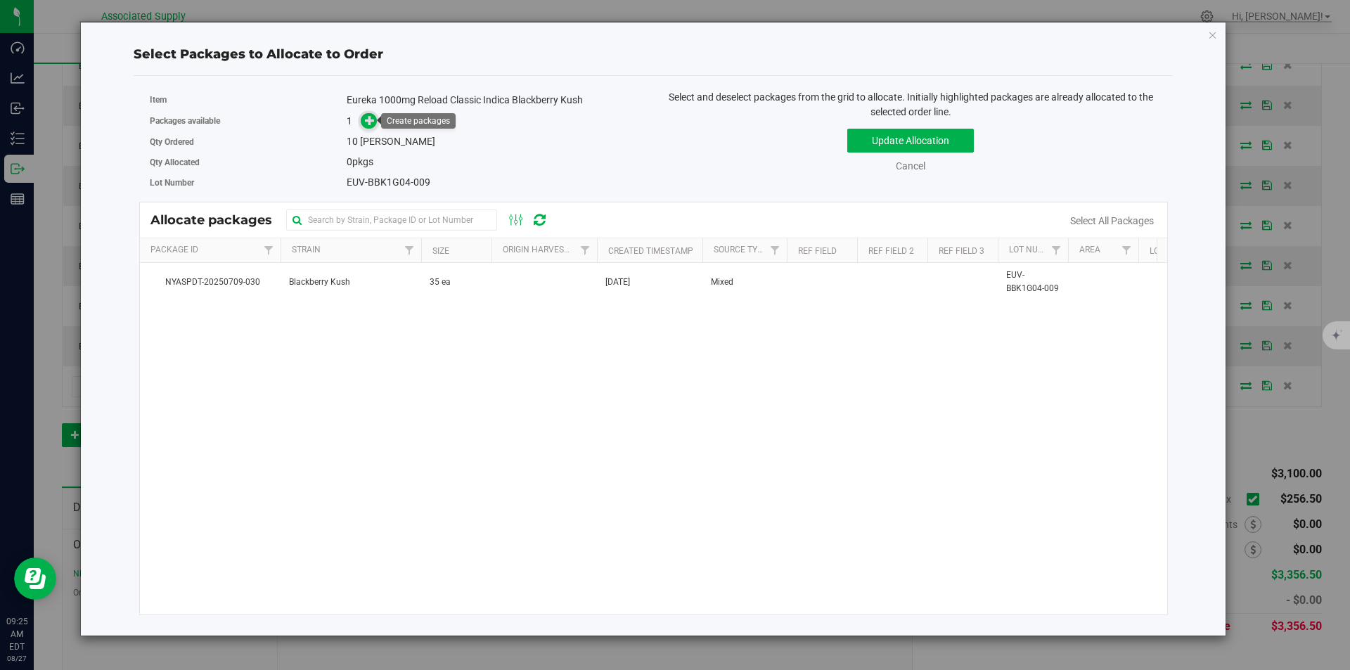
click at [369, 124] on icon at bounding box center [370, 120] width 11 height 11
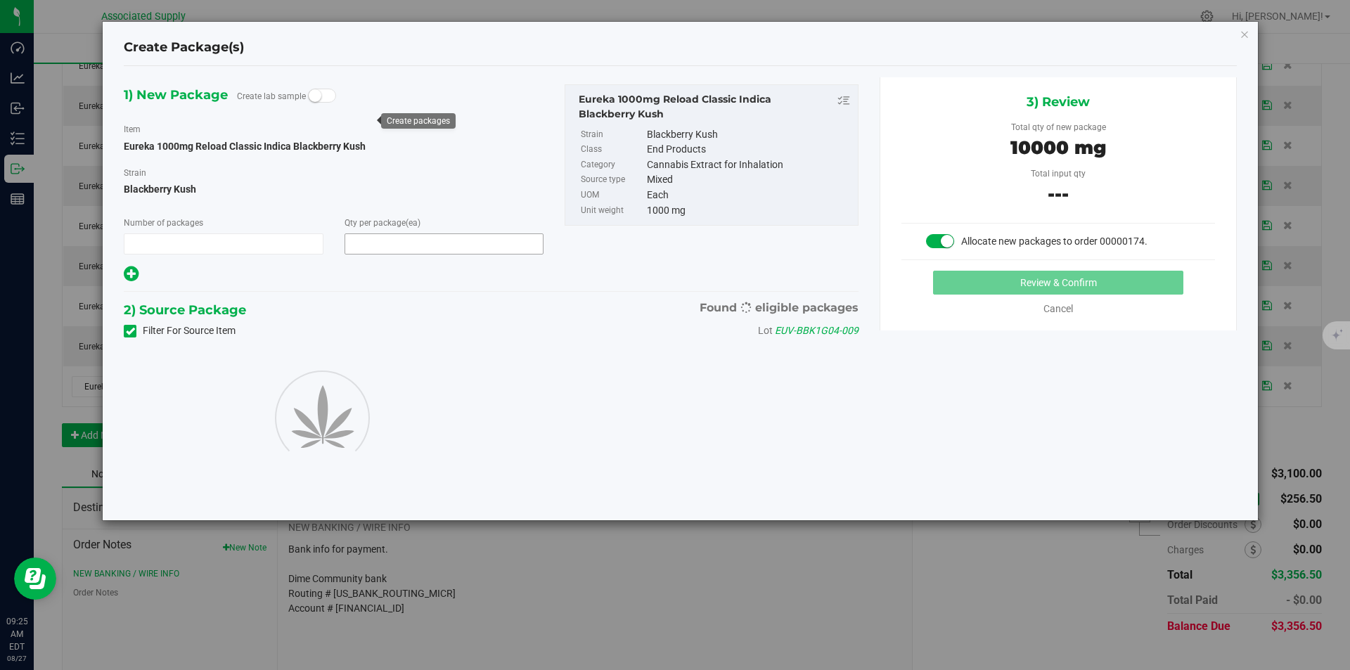
type input "1"
type input "10"
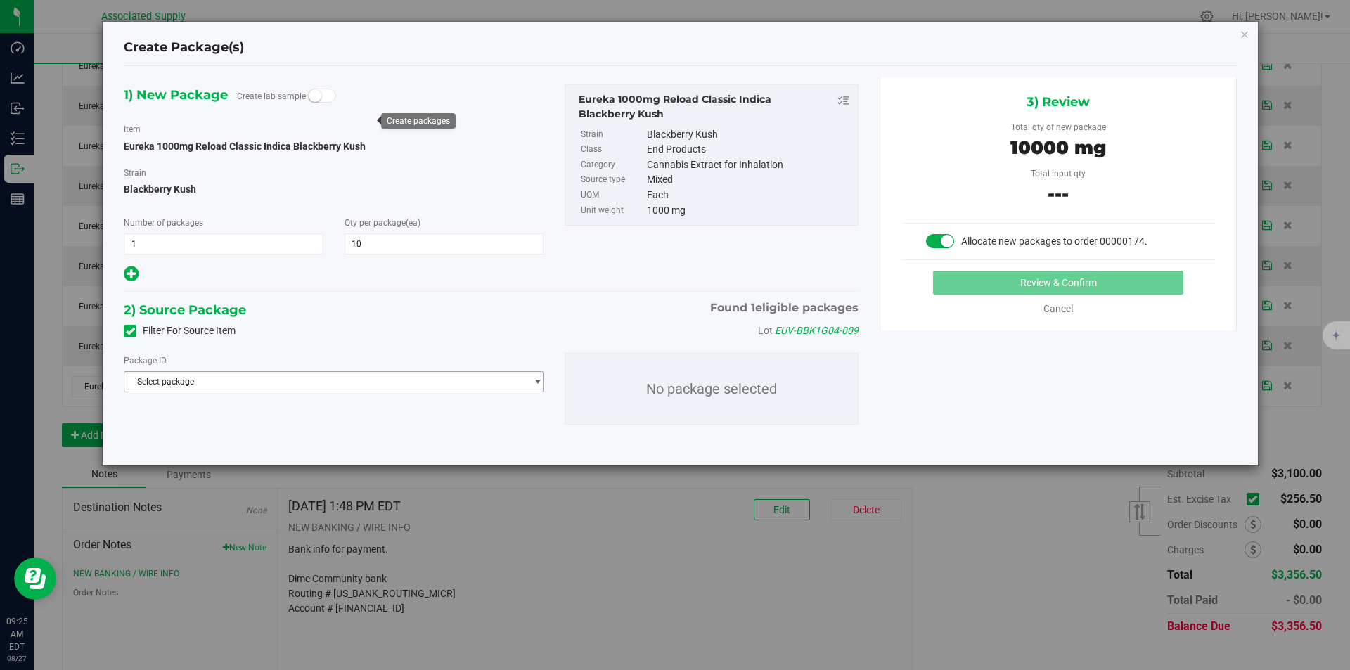
click at [270, 380] on span "Select package" at bounding box center [324, 382] width 401 height 20
click at [253, 439] on span "( Eureka 1000mg Reload Classic Indica Blackberry Kush )" at bounding box center [338, 439] width 217 height 10
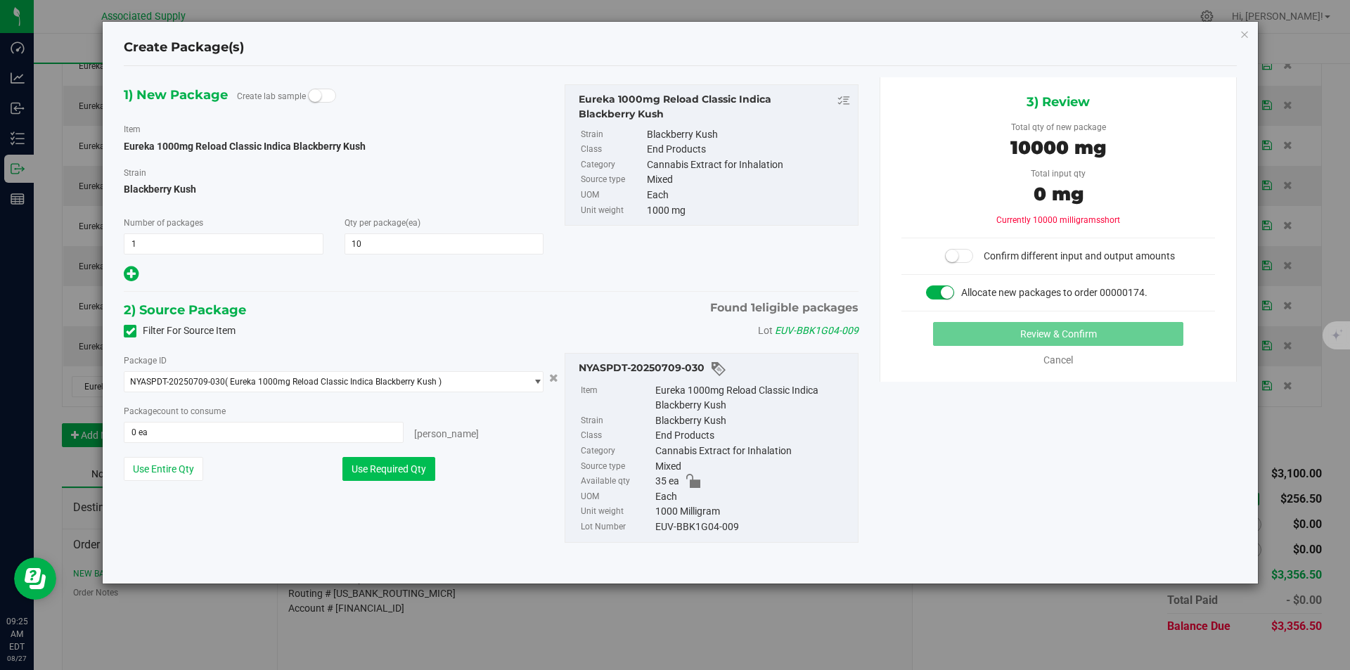
click at [368, 470] on button "Use Required Qty" at bounding box center [388, 469] width 93 height 24
type input "10 ea"
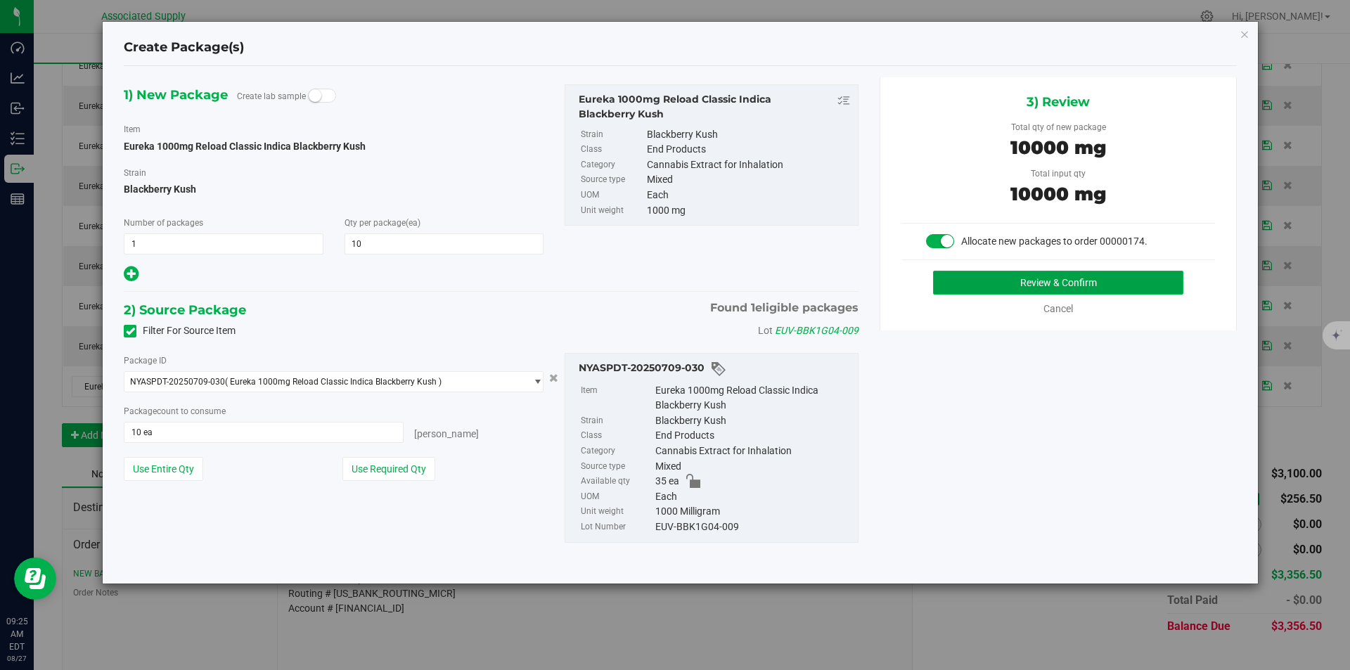
click at [1071, 282] on button "Review & Confirm" at bounding box center [1058, 283] width 250 height 24
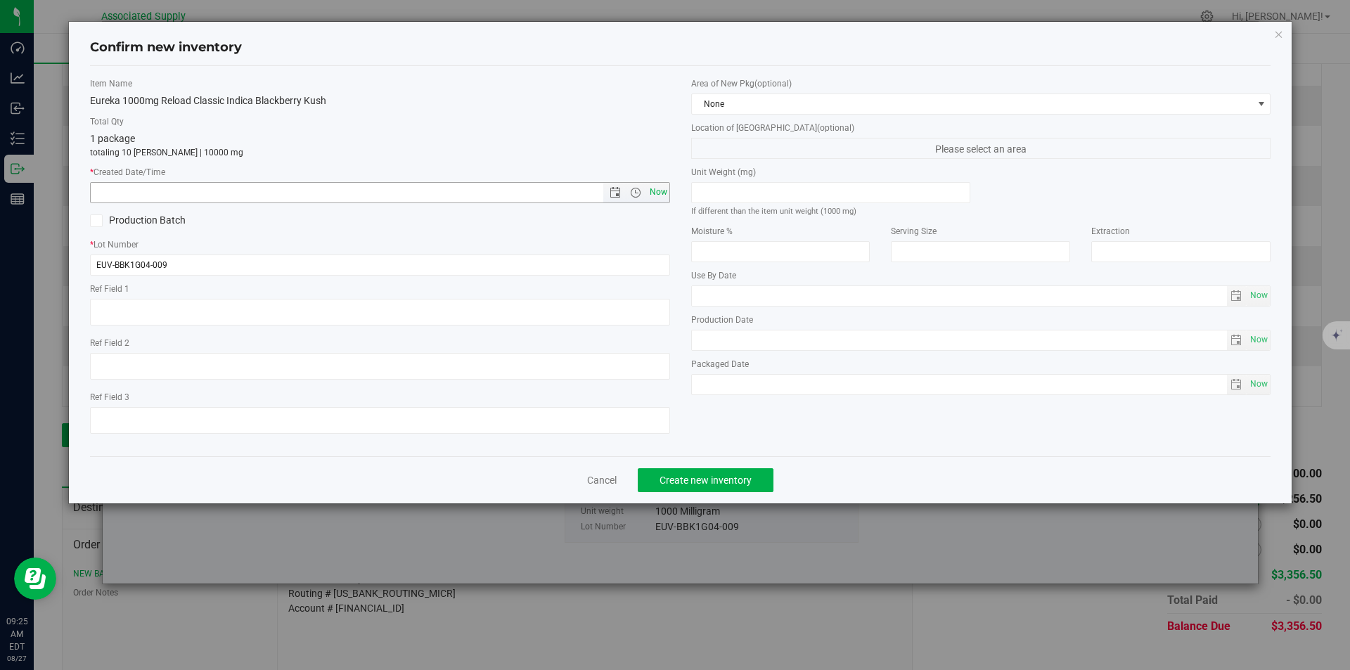
click at [658, 191] on span "Now" at bounding box center [658, 192] width 24 height 20
type input "8/27/2025 9:25 AM"
click at [702, 482] on span "Create new inventory" at bounding box center [705, 479] width 92 height 11
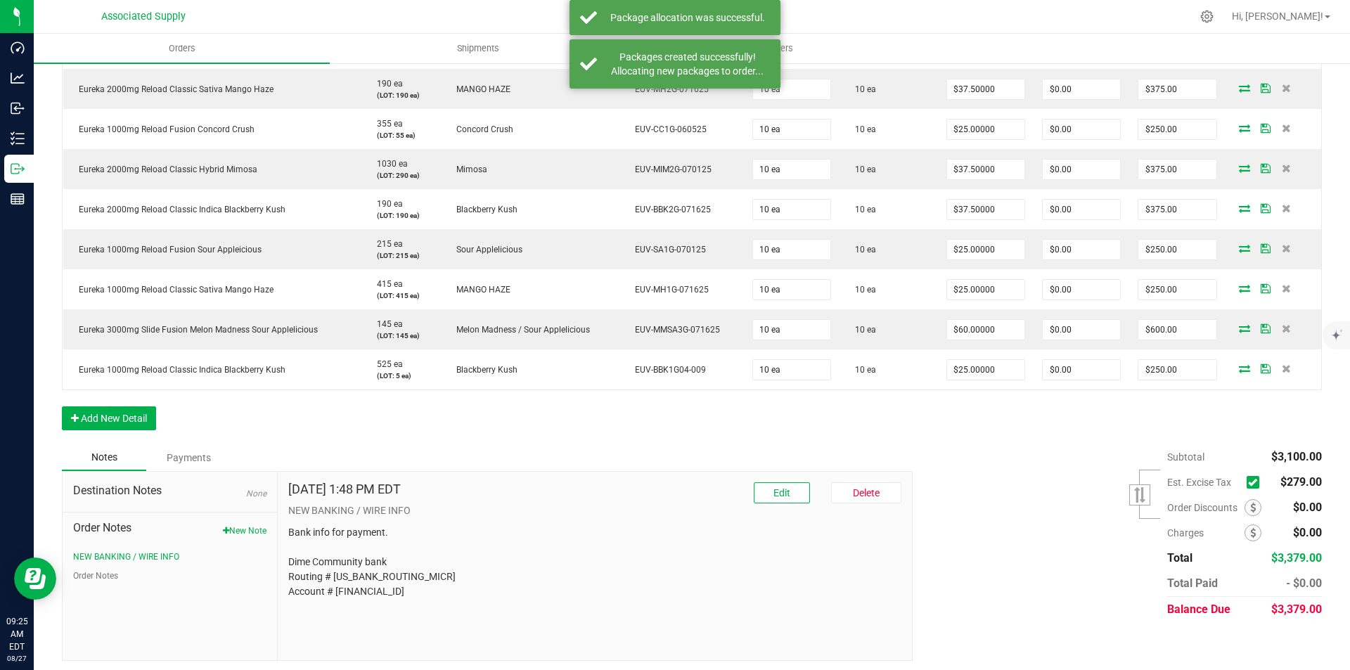
scroll to position [444, 0]
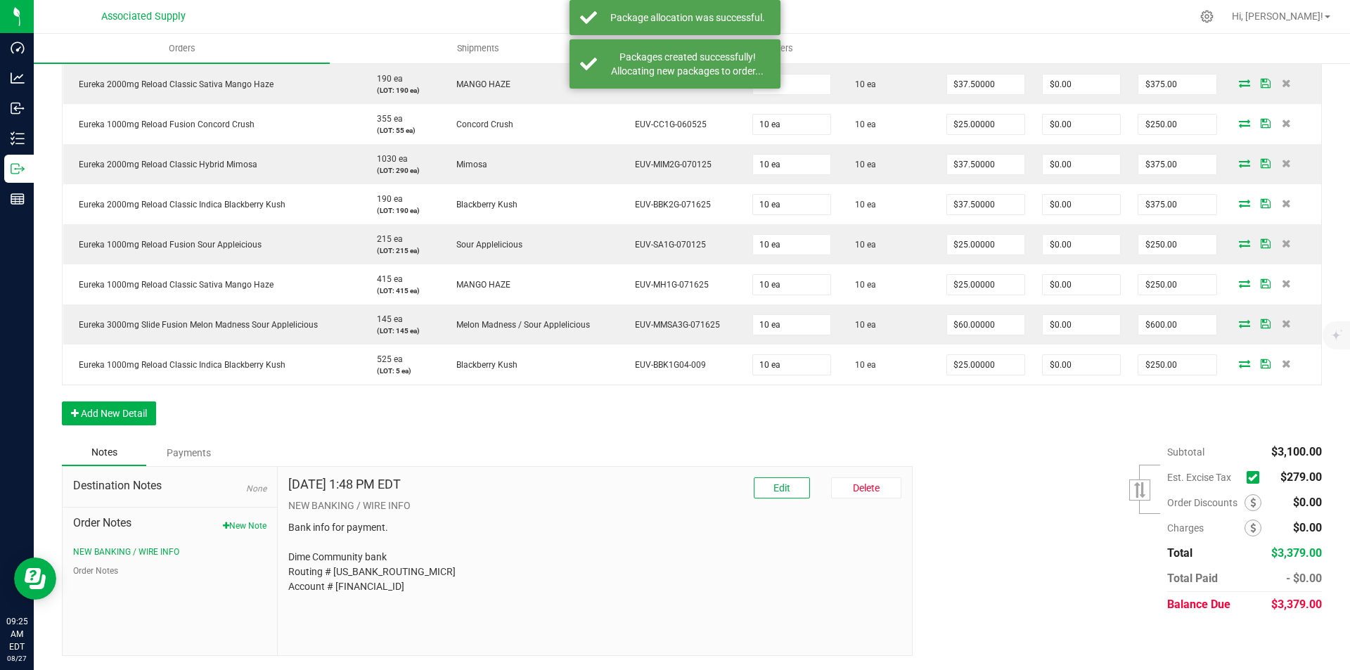
click at [1248, 477] on icon at bounding box center [1252, 477] width 9 height 0
click at [0, 0] on input "checkbox" at bounding box center [0, 0] width 0 height 0
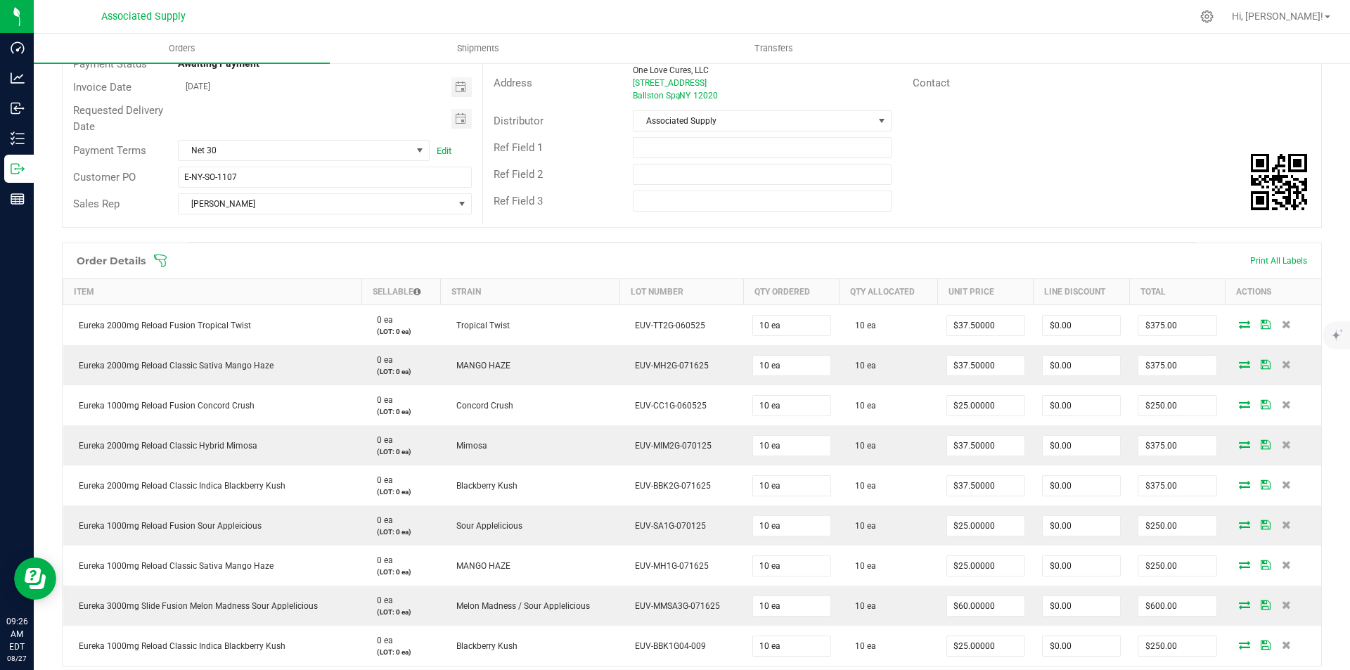
scroll to position [0, 0]
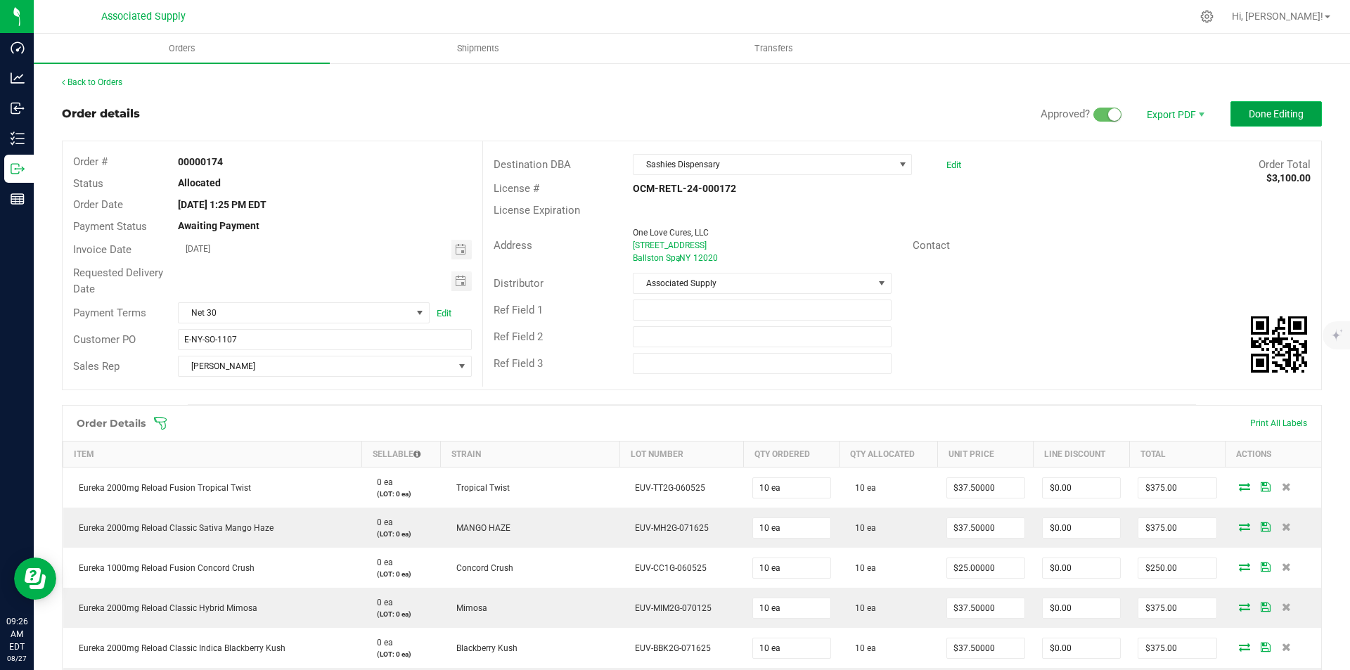
click at [1263, 115] on span "Done Editing" at bounding box center [1275, 113] width 55 height 11
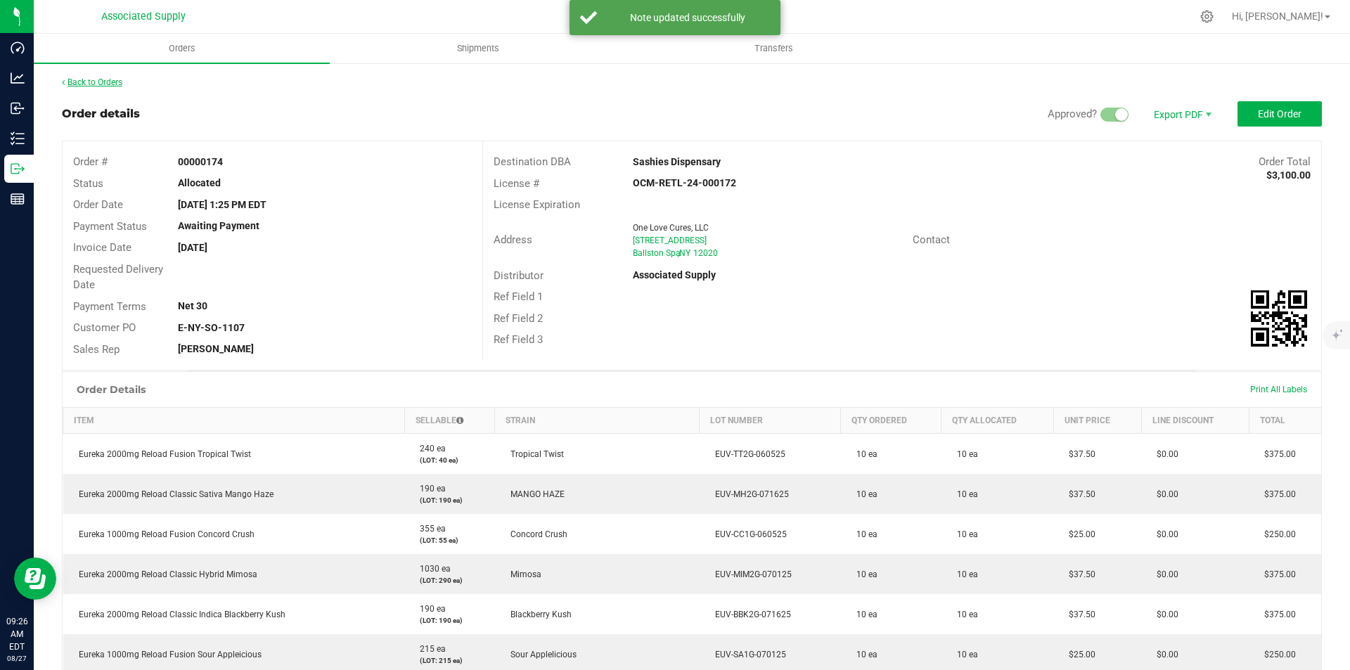
click at [88, 84] on link "Back to Orders" at bounding box center [92, 82] width 60 height 10
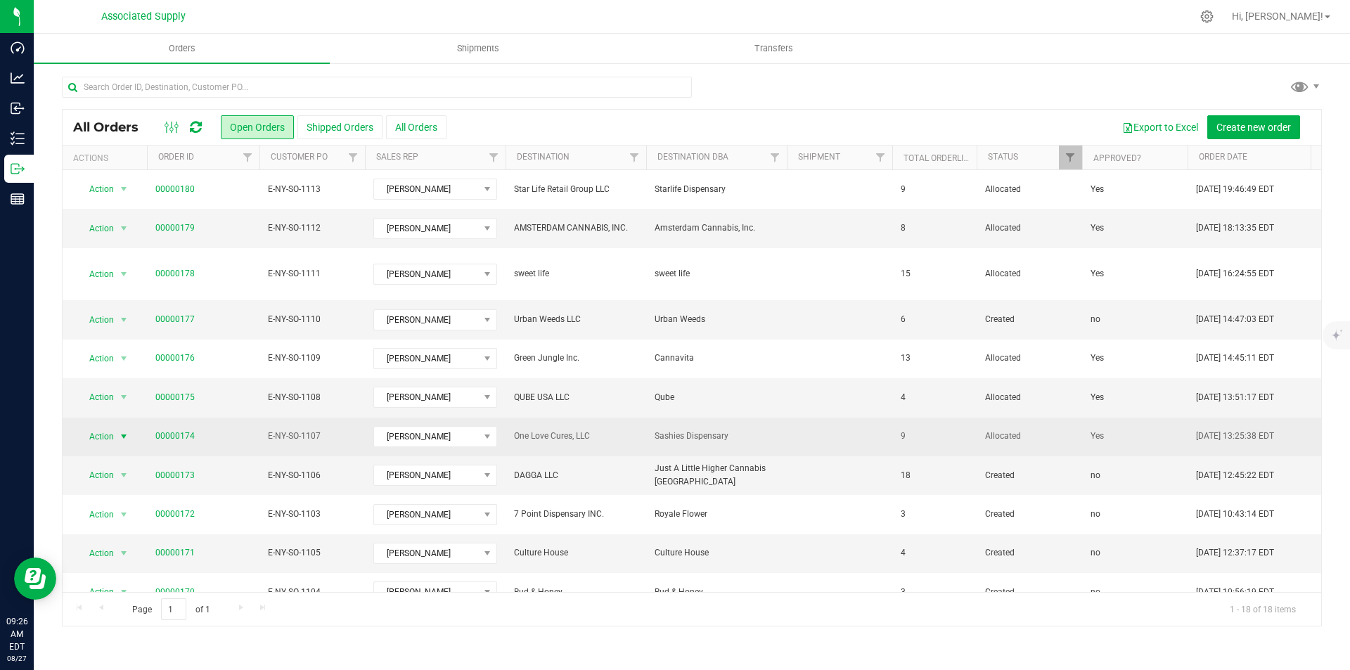
click at [125, 431] on span "select" at bounding box center [123, 436] width 11 height 11
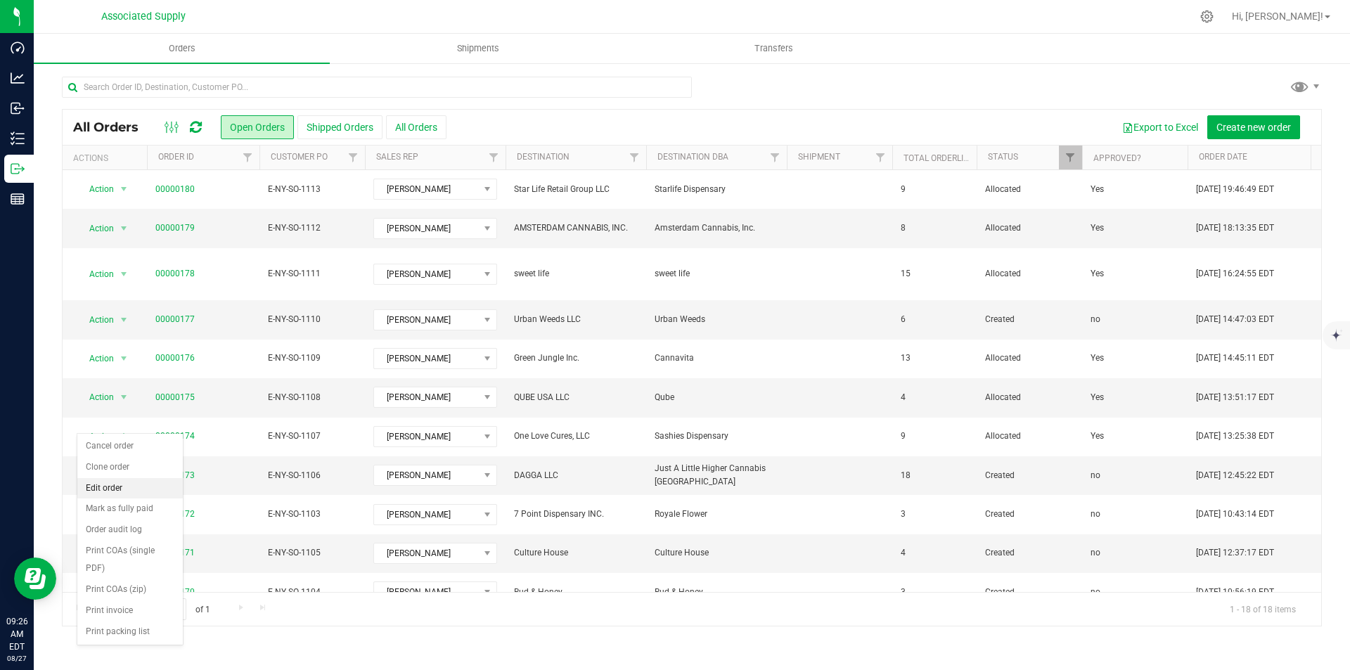
click at [107, 487] on li "Edit order" at bounding box center [129, 488] width 105 height 21
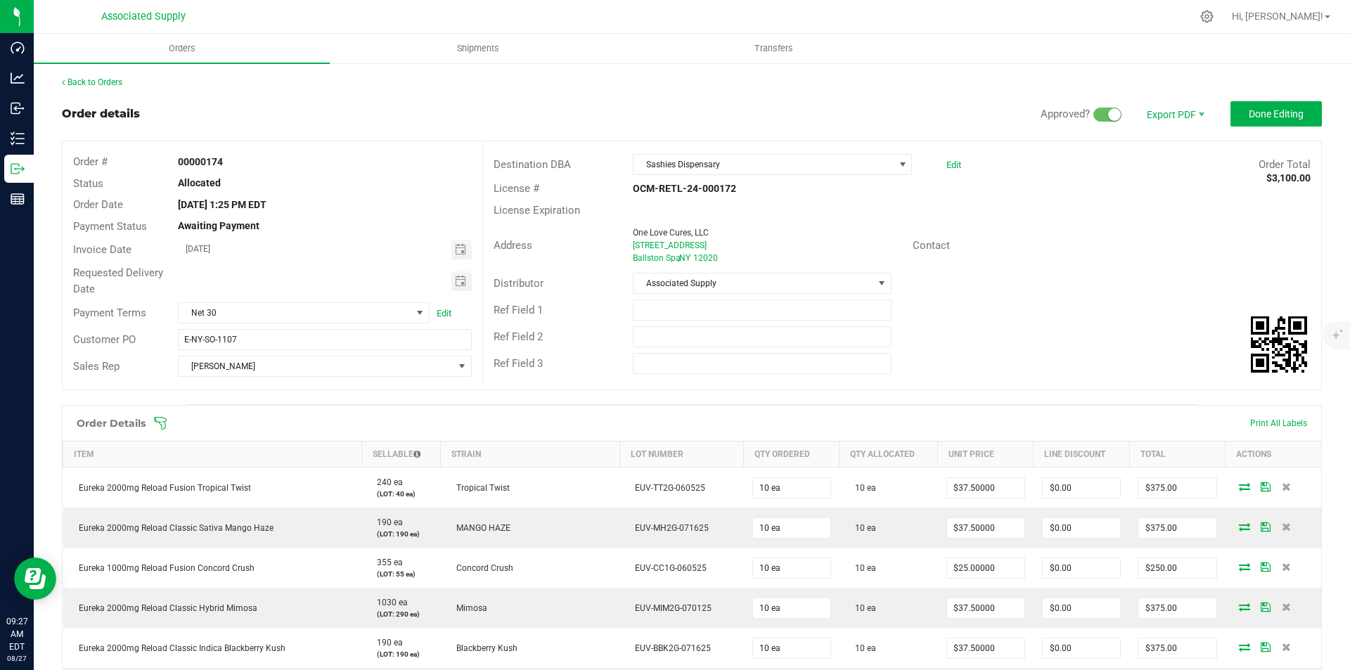
click at [61, 82] on div "Back to Orders Order details Approved? Export PDF Done Editing Order # 00000174…" at bounding box center [692, 588] width 1316 height 1052
click at [75, 82] on link "Back to Orders" at bounding box center [92, 82] width 60 height 10
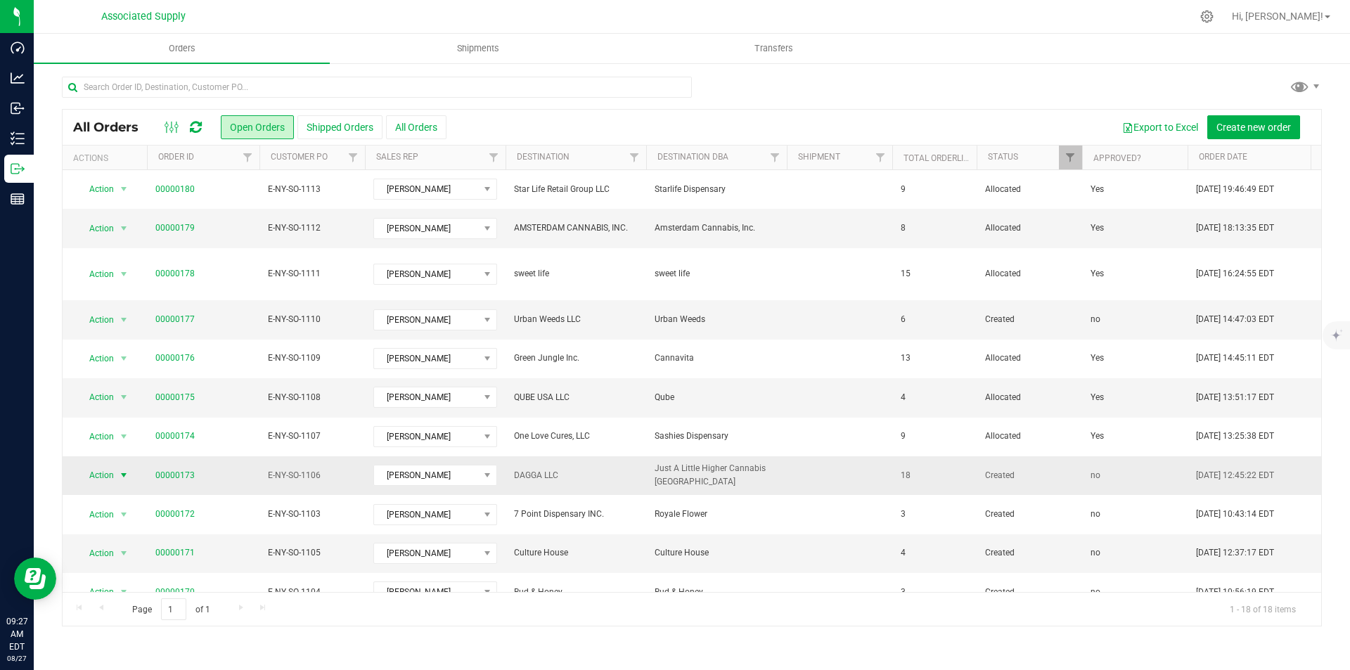
click at [121, 470] on span "select" at bounding box center [123, 475] width 11 height 11
click at [108, 297] on li "Edit order" at bounding box center [129, 295] width 105 height 21
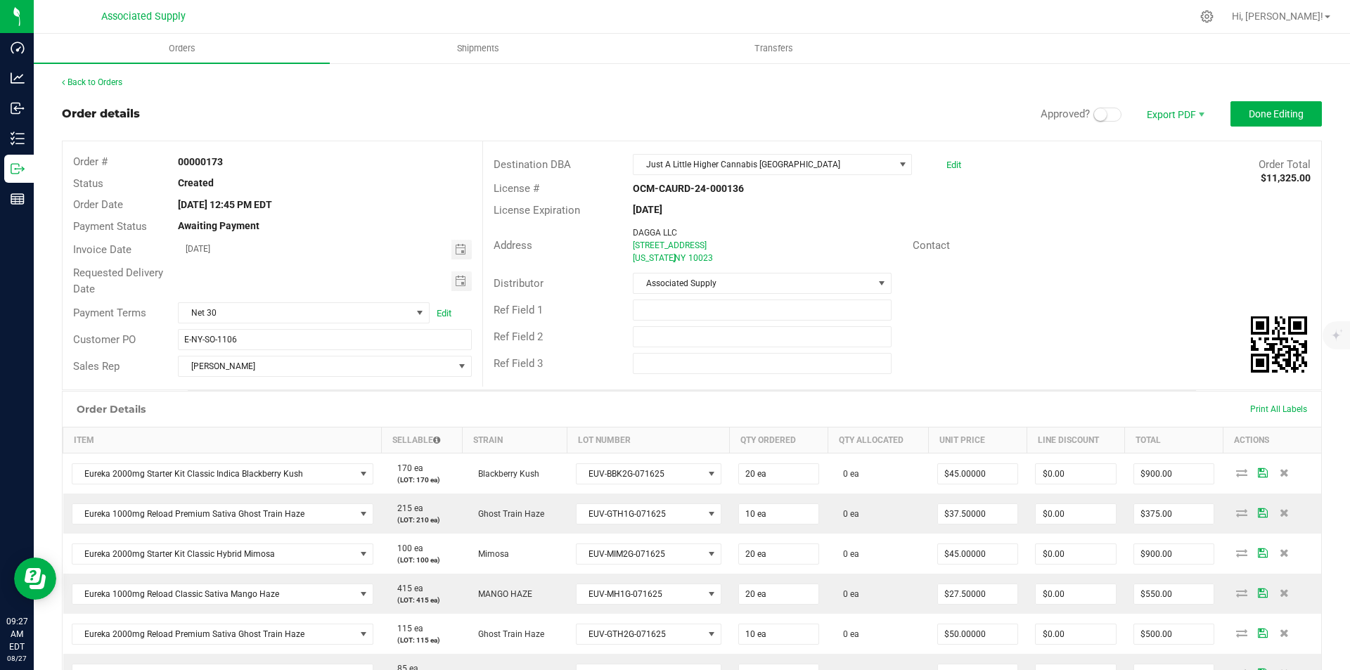
click at [1104, 115] on span at bounding box center [1107, 115] width 28 height 14
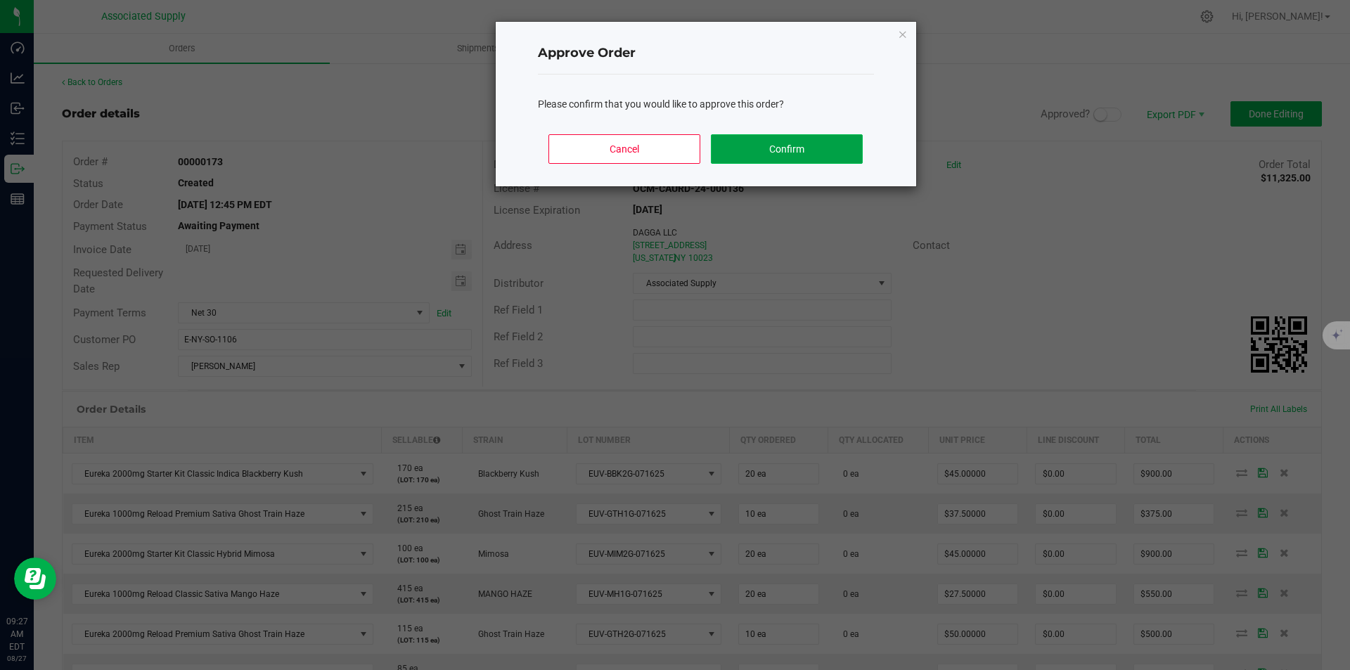
click at [803, 155] on button "Confirm" at bounding box center [786, 149] width 151 height 30
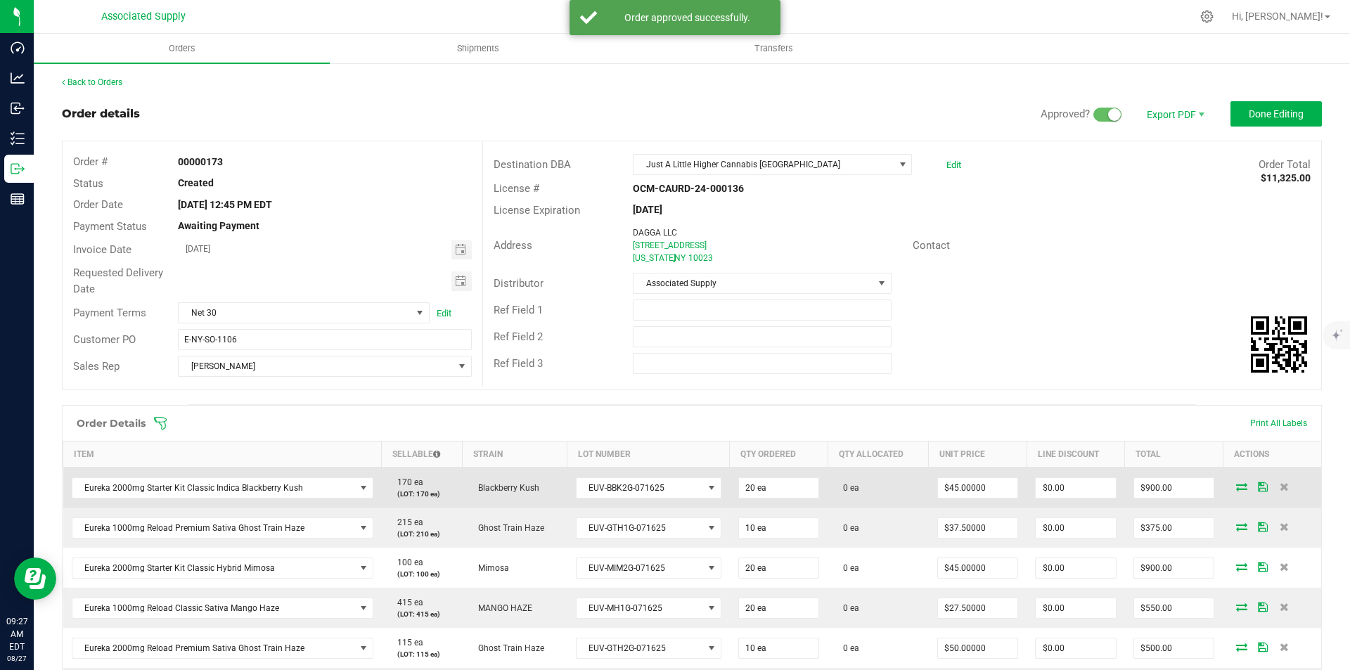
click at [1236, 486] on icon at bounding box center [1241, 486] width 11 height 8
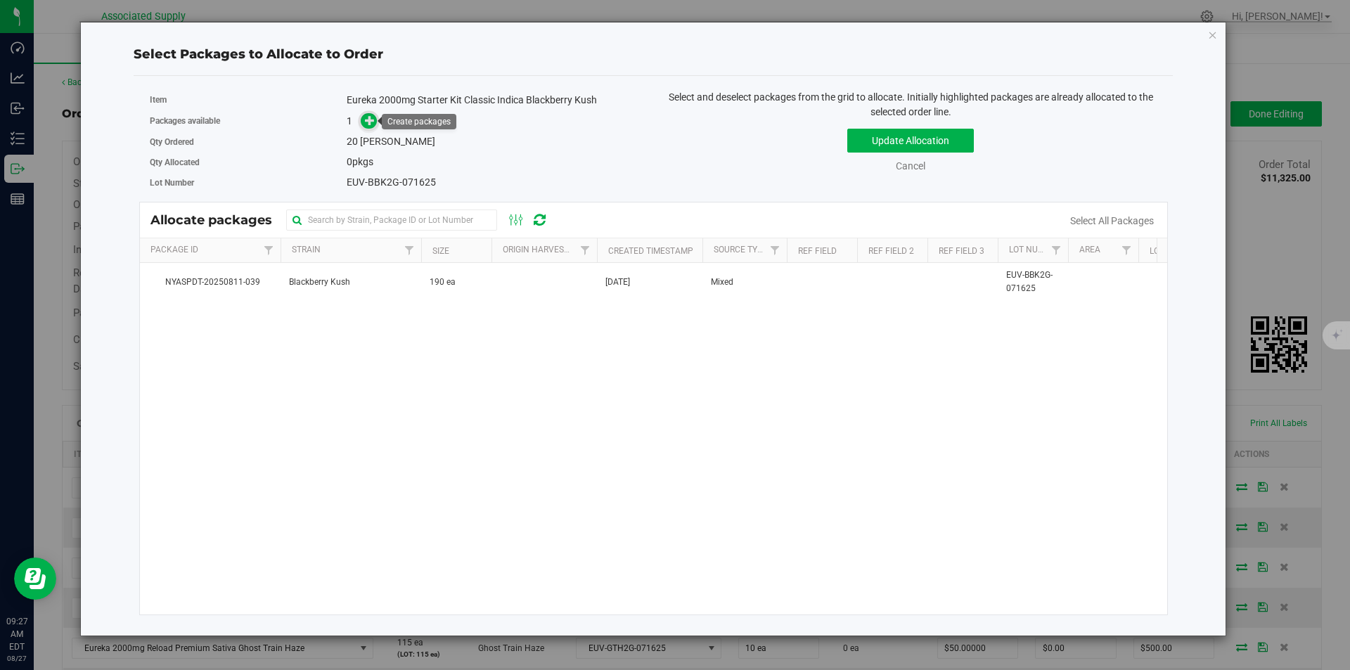
click at [368, 121] on icon at bounding box center [370, 120] width 10 height 10
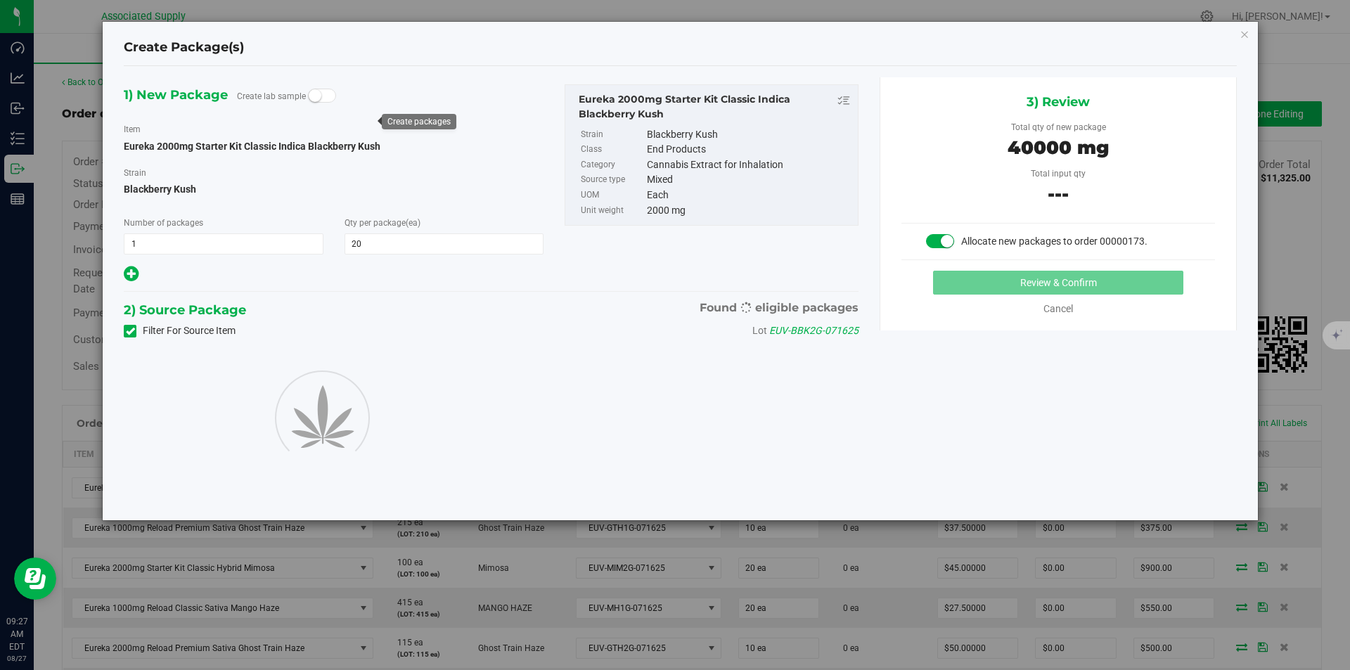
type input "20"
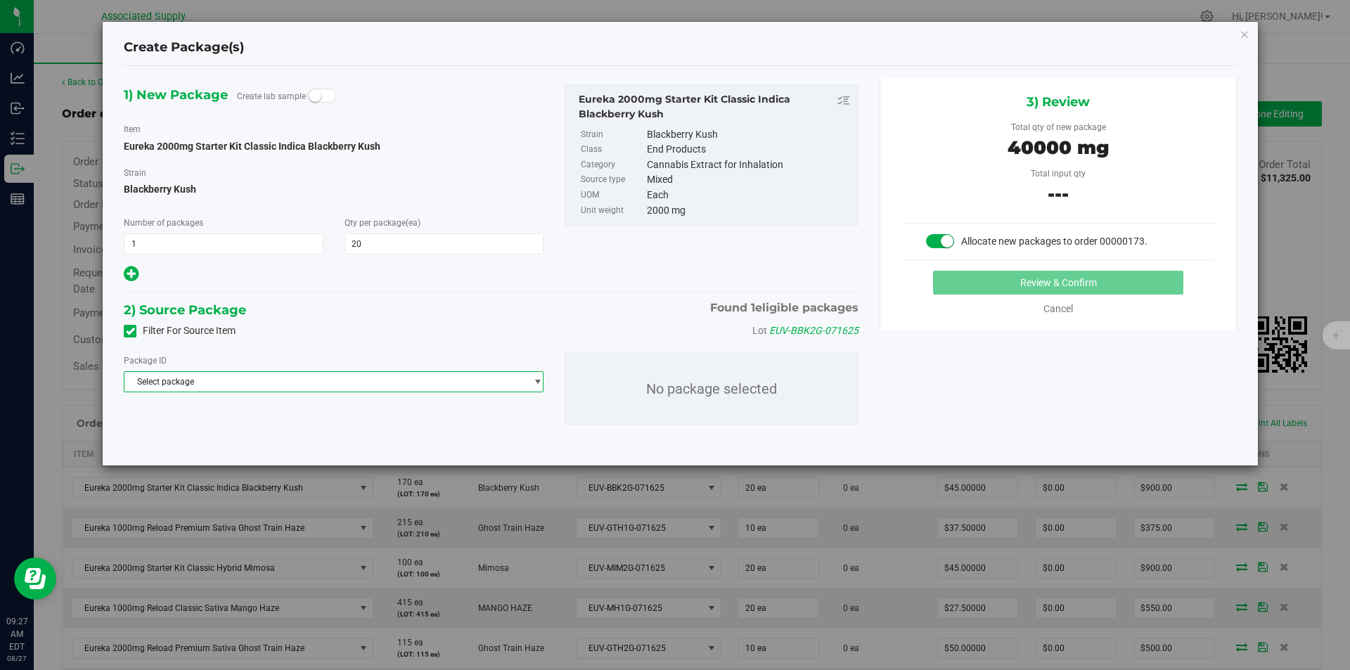
click at [375, 380] on span "Select package" at bounding box center [324, 382] width 401 height 20
click at [347, 435] on span "( Eureka 2000mg Starter Kit Classic Indica Blackberry Kush )" at bounding box center [344, 439] width 228 height 10
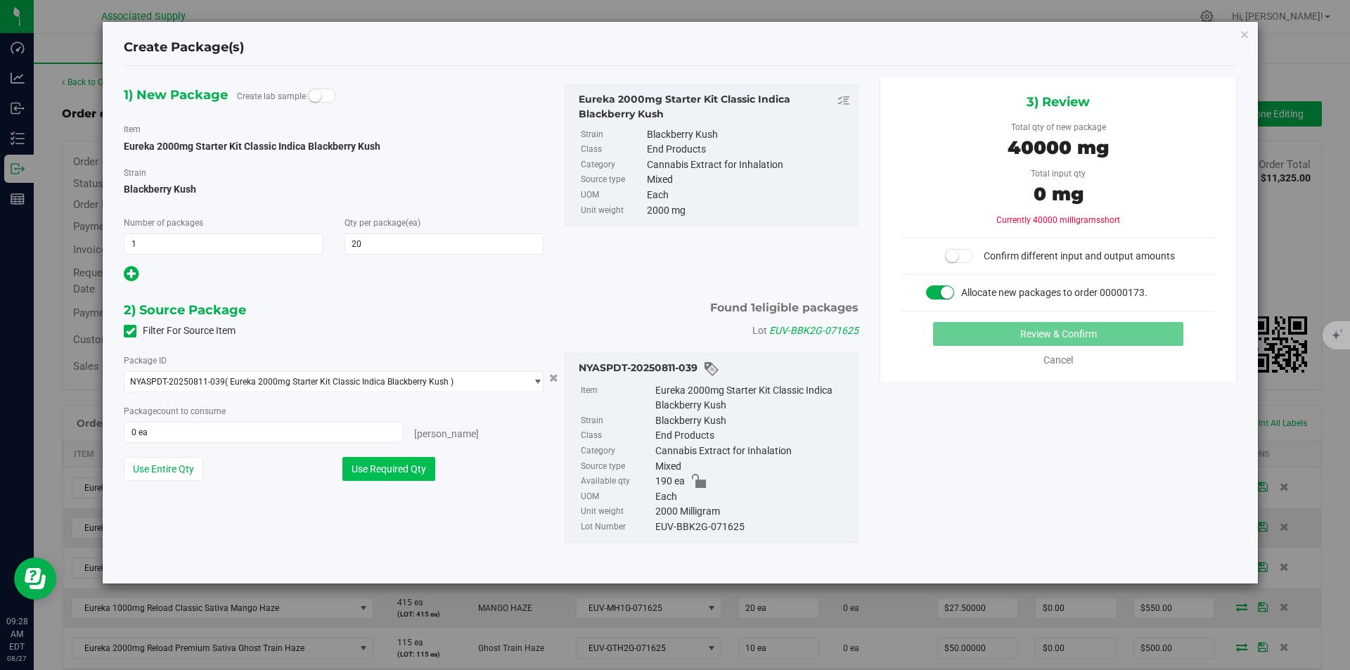
click at [396, 470] on button "Use Required Qty" at bounding box center [388, 469] width 93 height 24
type input "20 ea"
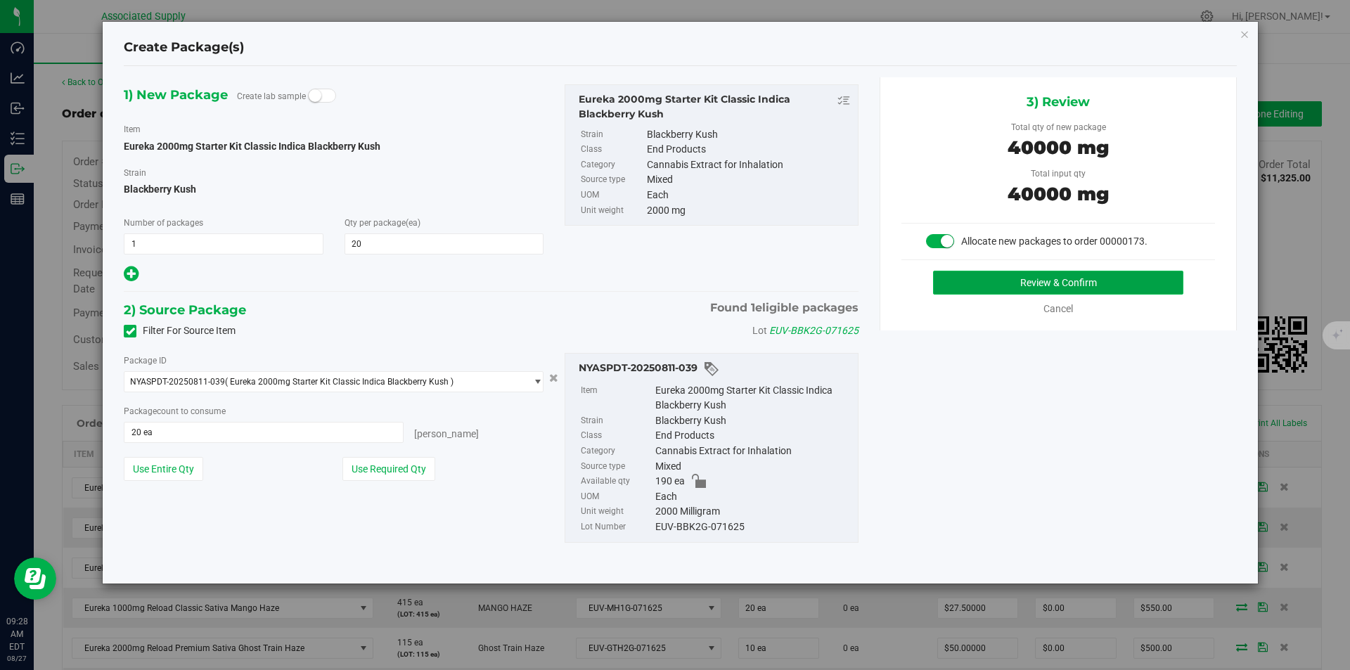
click at [1063, 283] on button "Review & Confirm" at bounding box center [1058, 283] width 250 height 24
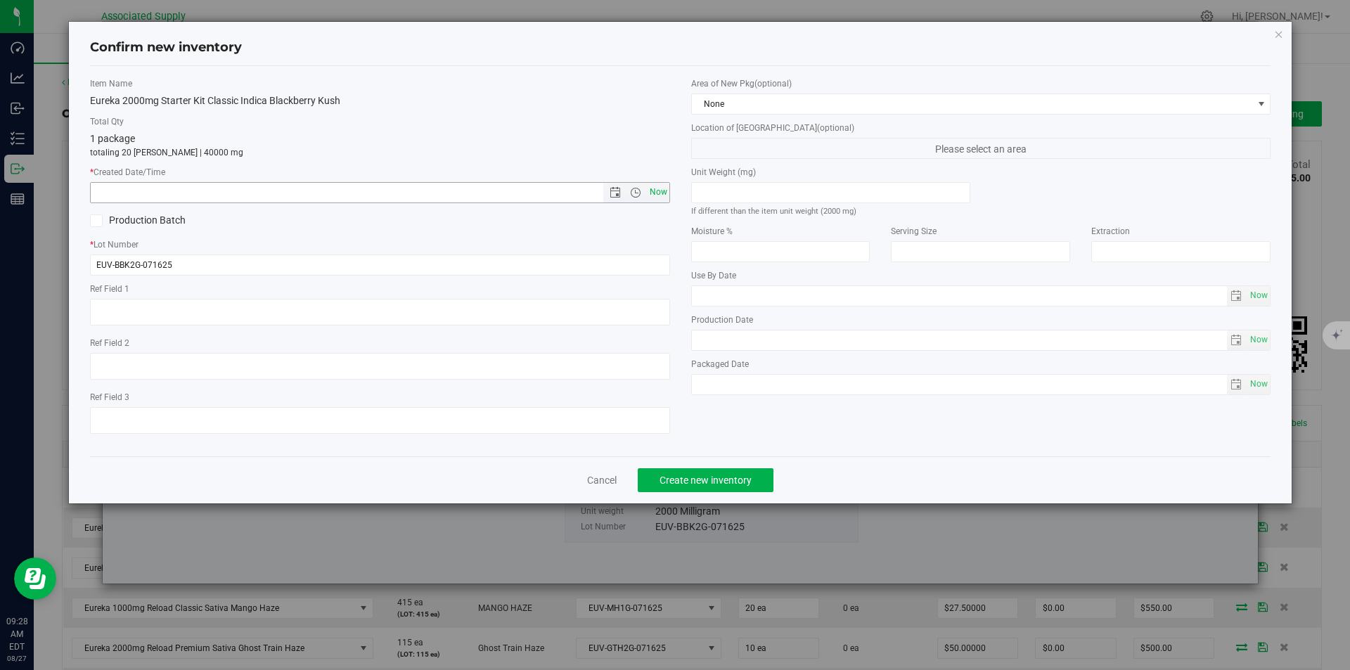
click at [653, 189] on span "Now" at bounding box center [658, 192] width 24 height 20
type input "8/27/2025 9:28 AM"
click at [706, 479] on span "Create new inventory" at bounding box center [705, 479] width 92 height 11
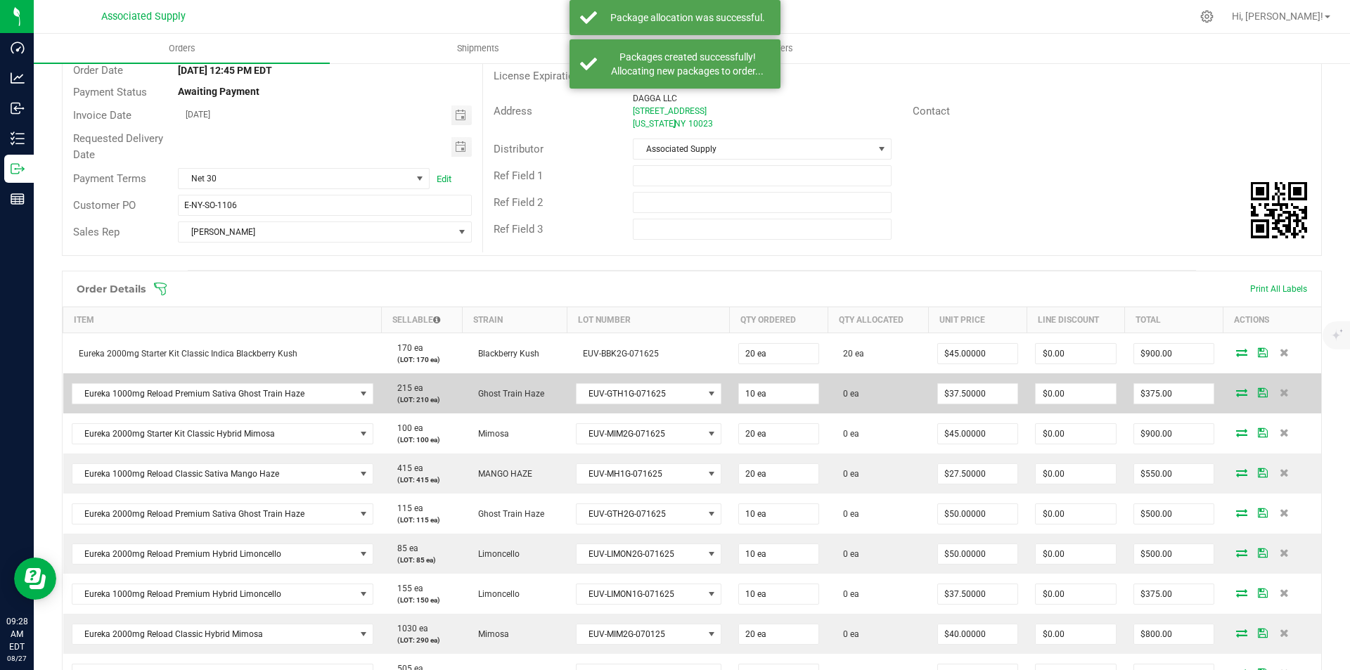
scroll to position [141, 0]
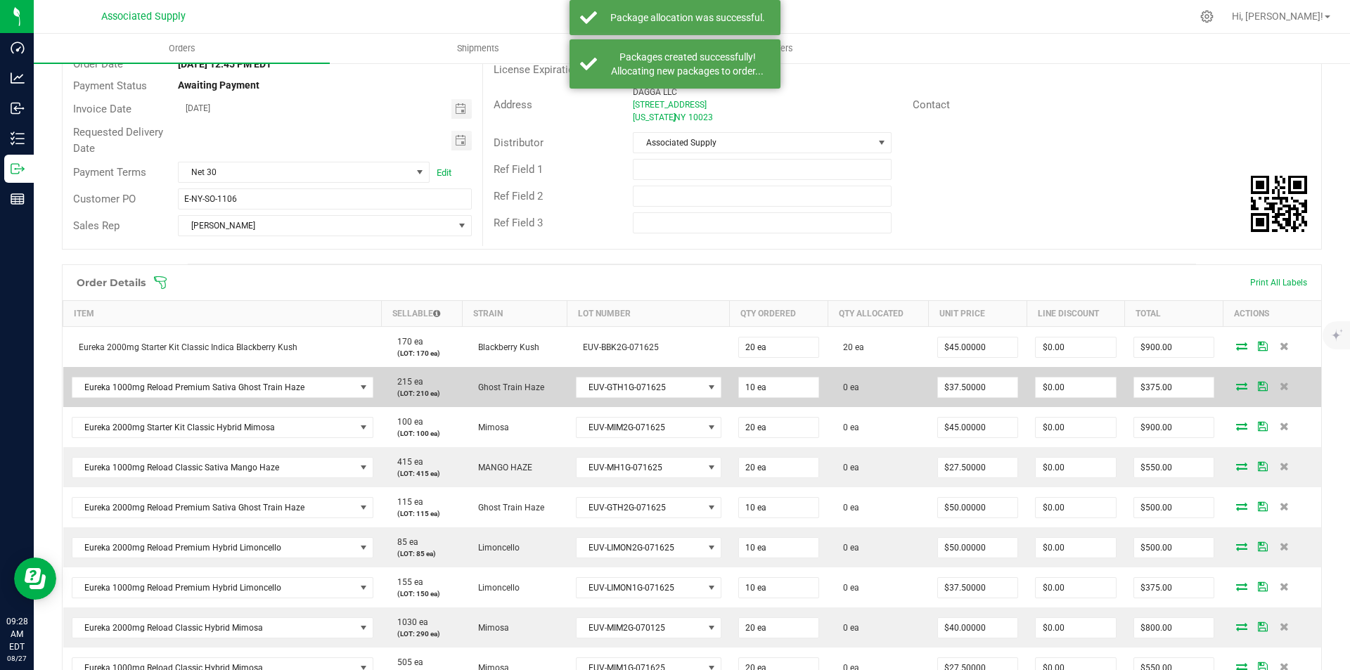
click at [1236, 385] on icon at bounding box center [1241, 386] width 11 height 8
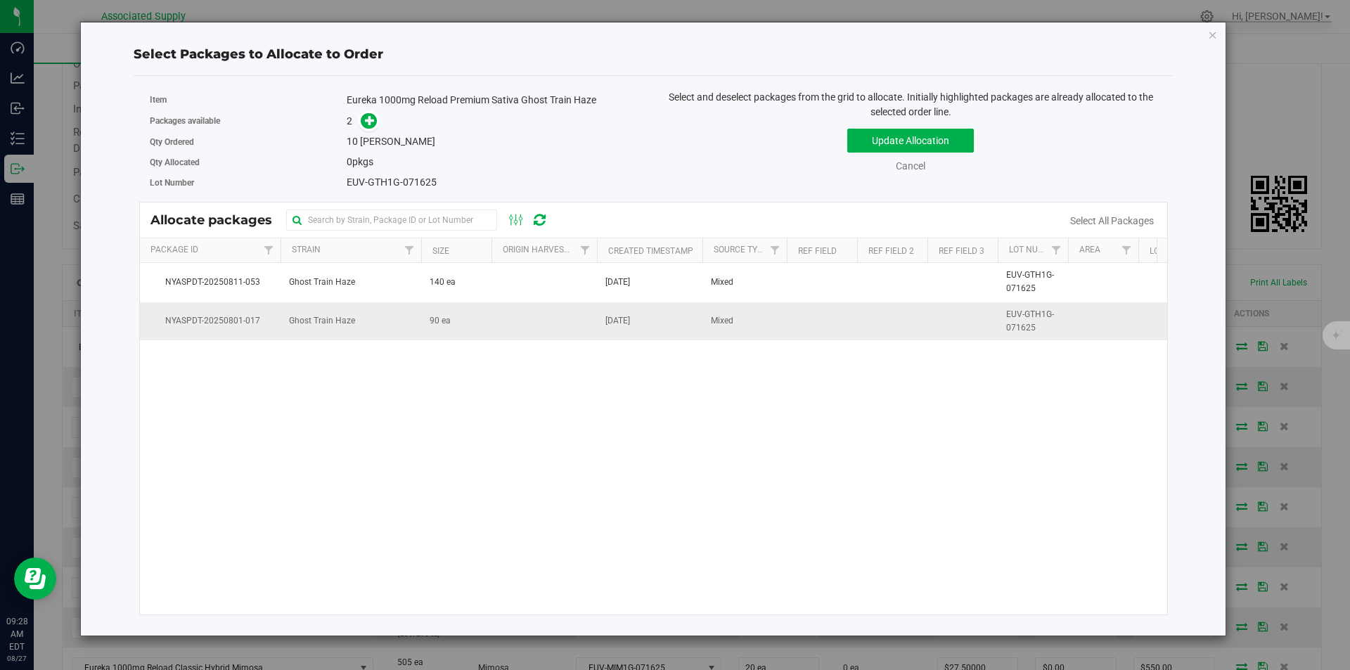
click at [329, 323] on span "Ghost Train Haze" at bounding box center [322, 320] width 66 height 13
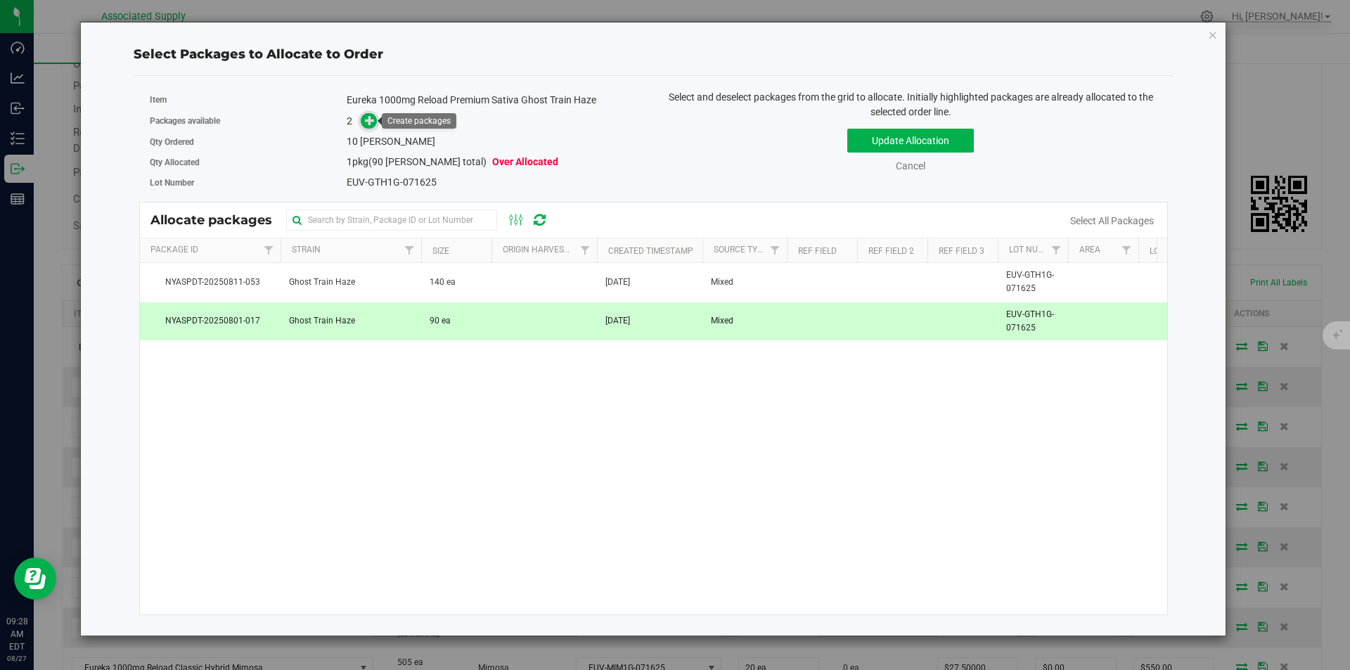
click at [369, 124] on icon at bounding box center [370, 120] width 11 height 11
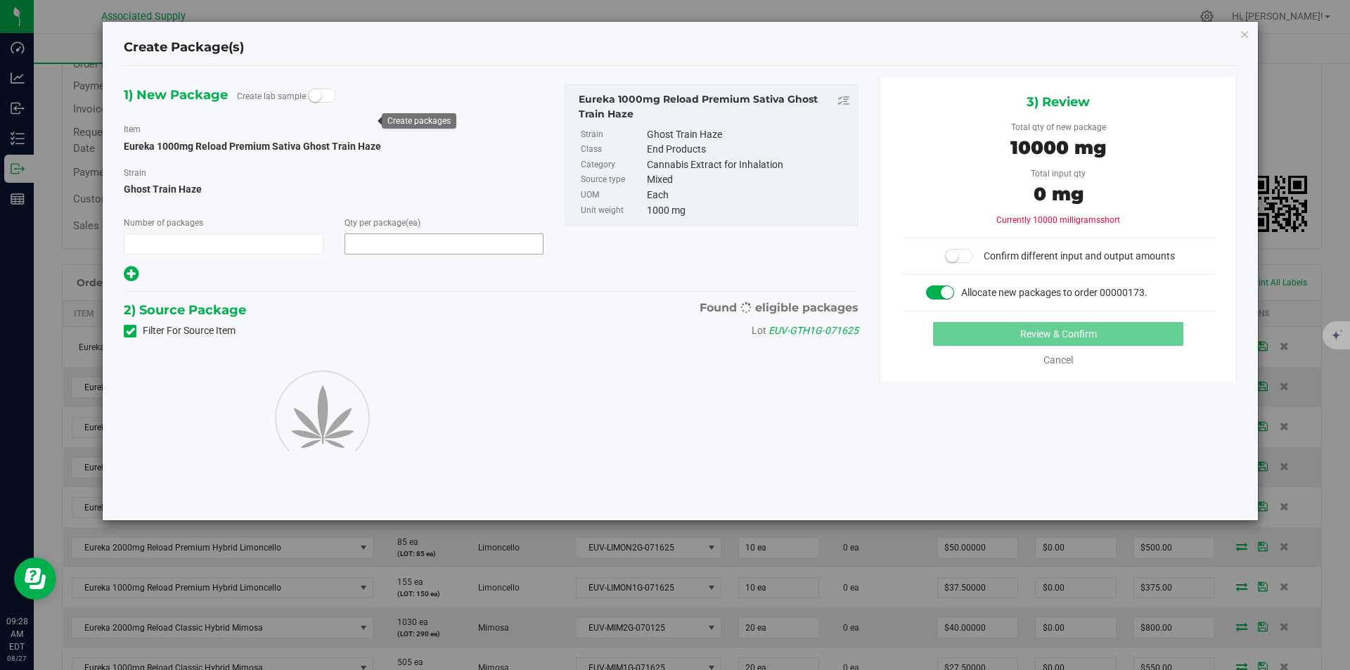
type input "1"
type input "10"
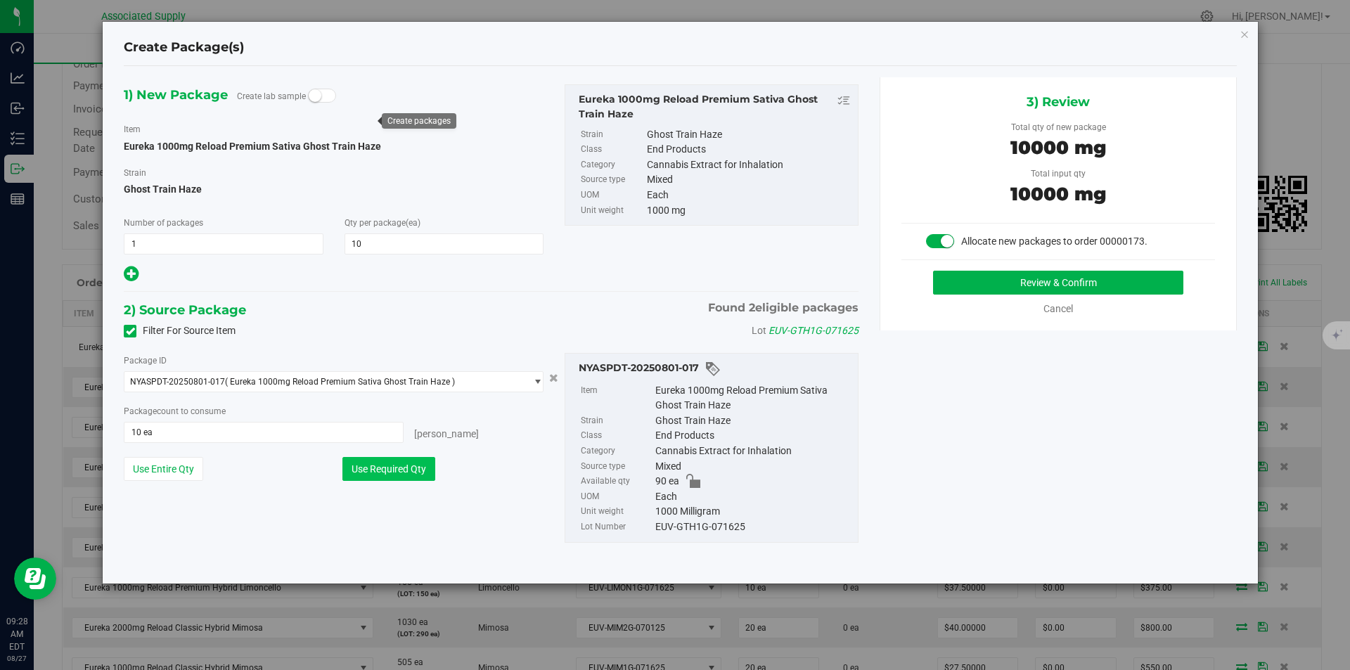
click at [387, 470] on button "Use Required Qty" at bounding box center [388, 469] width 93 height 24
click at [1066, 282] on button "Review & Confirm" at bounding box center [1058, 283] width 250 height 24
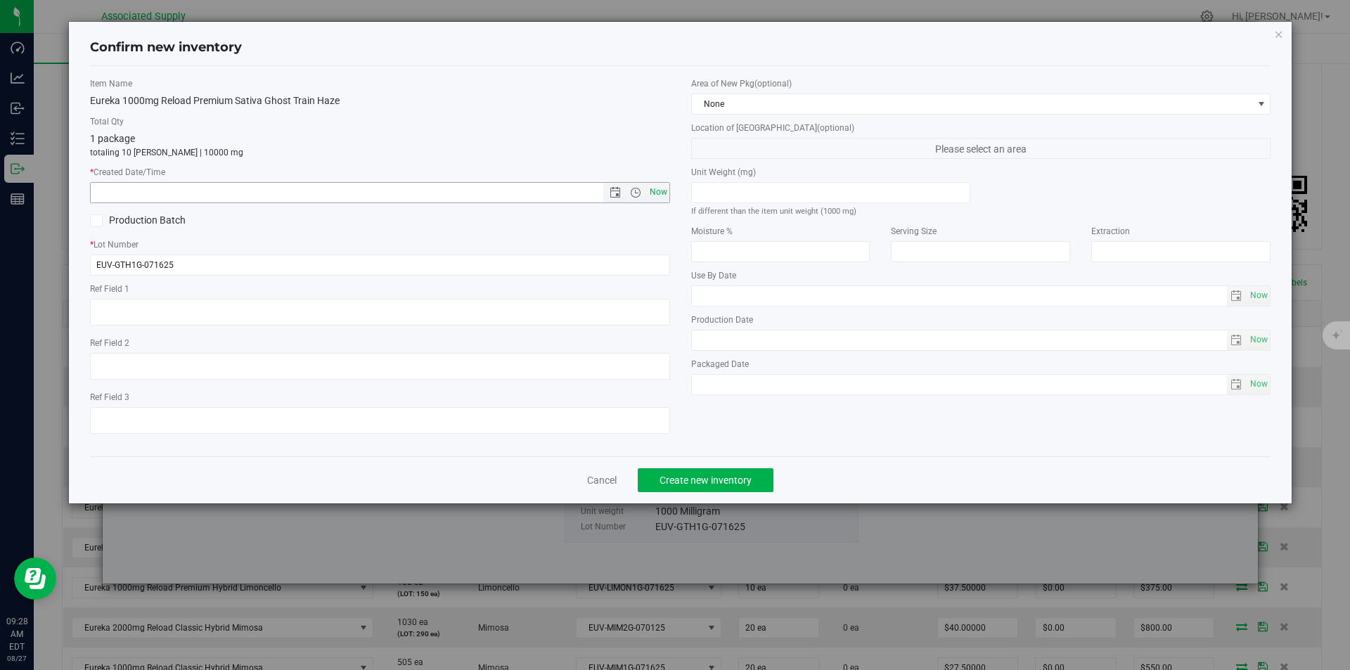
click at [654, 185] on span "Now" at bounding box center [658, 192] width 24 height 20
type input "8/27/2025 9:28 AM"
click at [691, 480] on span "Create new inventory" at bounding box center [705, 479] width 92 height 11
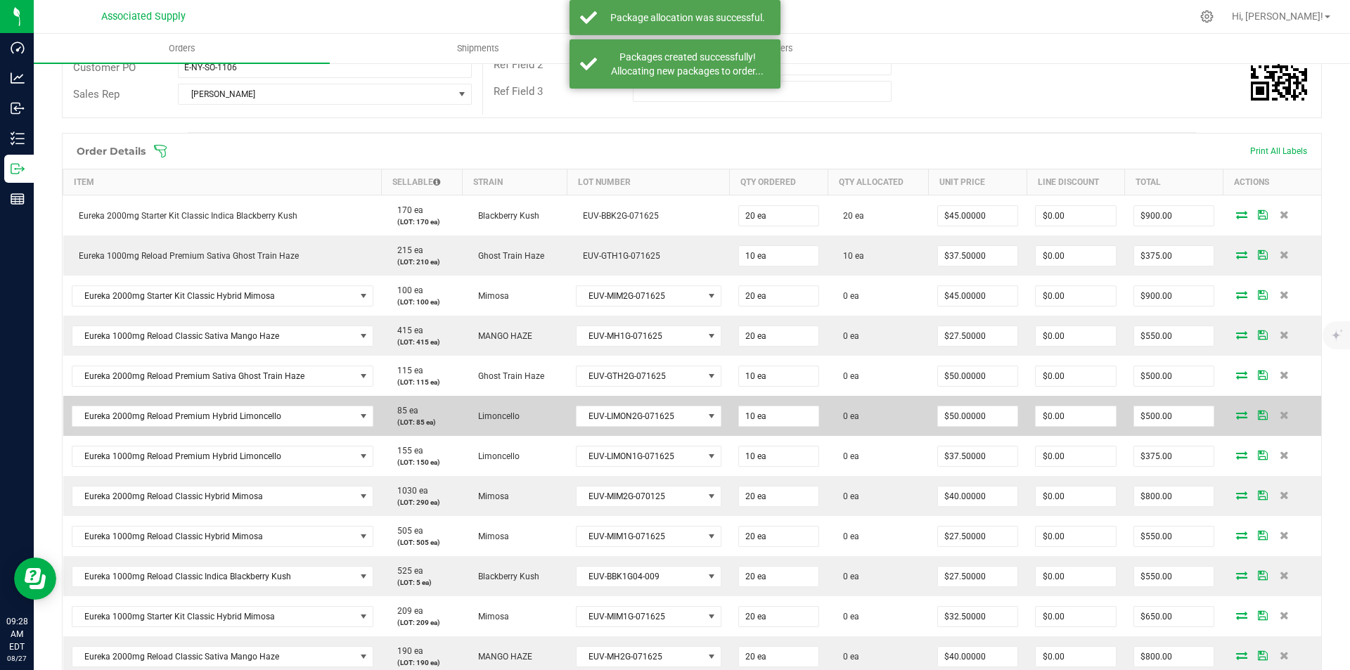
scroll to position [281, 0]
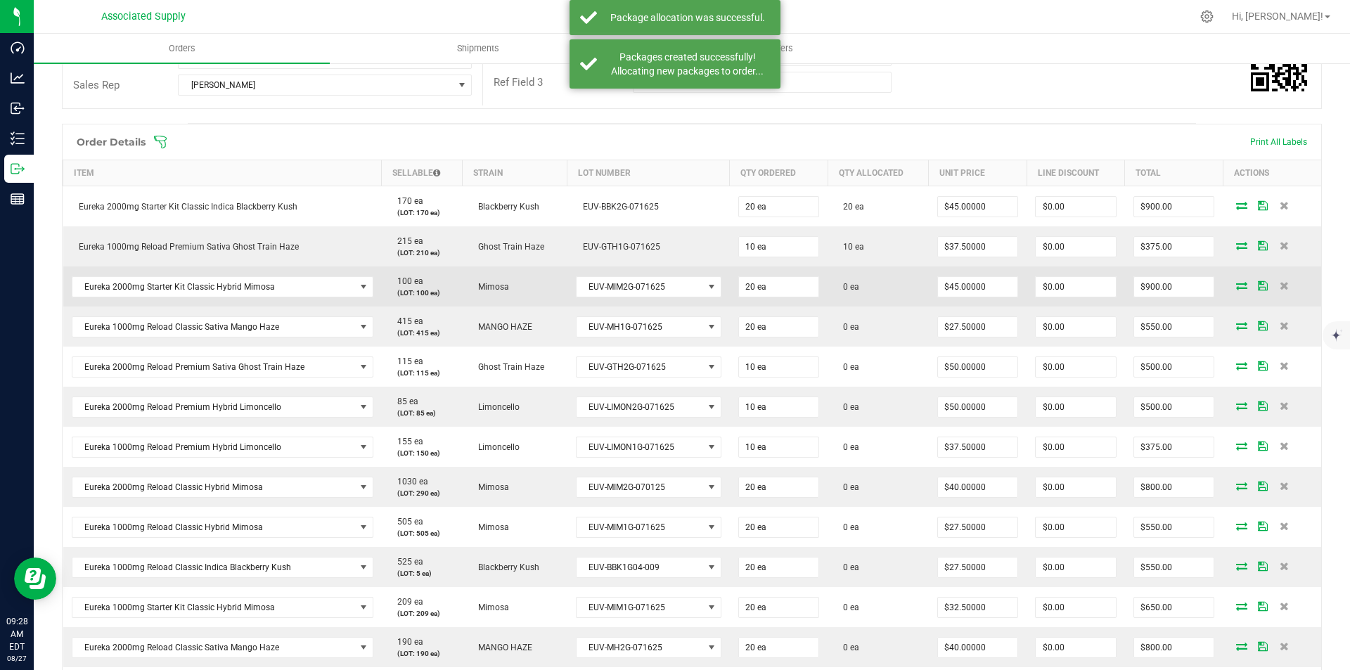
click at [1236, 284] on icon at bounding box center [1241, 285] width 11 height 8
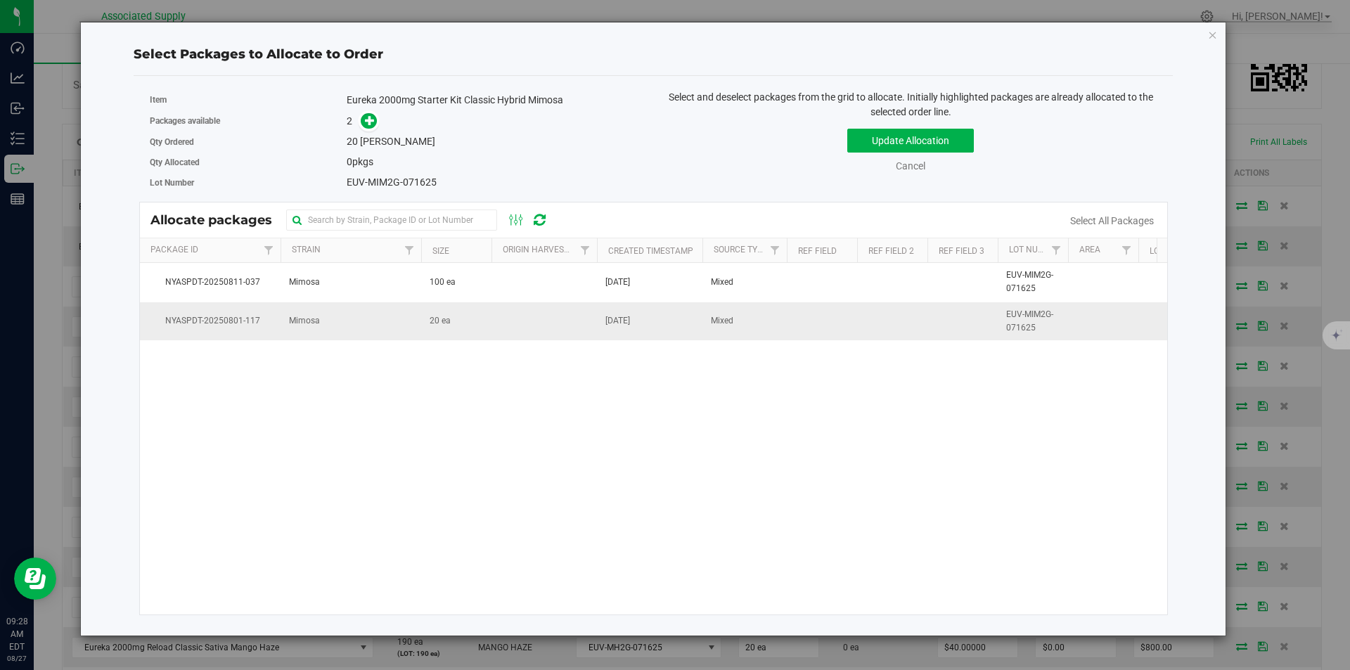
click at [367, 324] on td "Mimosa" at bounding box center [350, 321] width 141 height 38
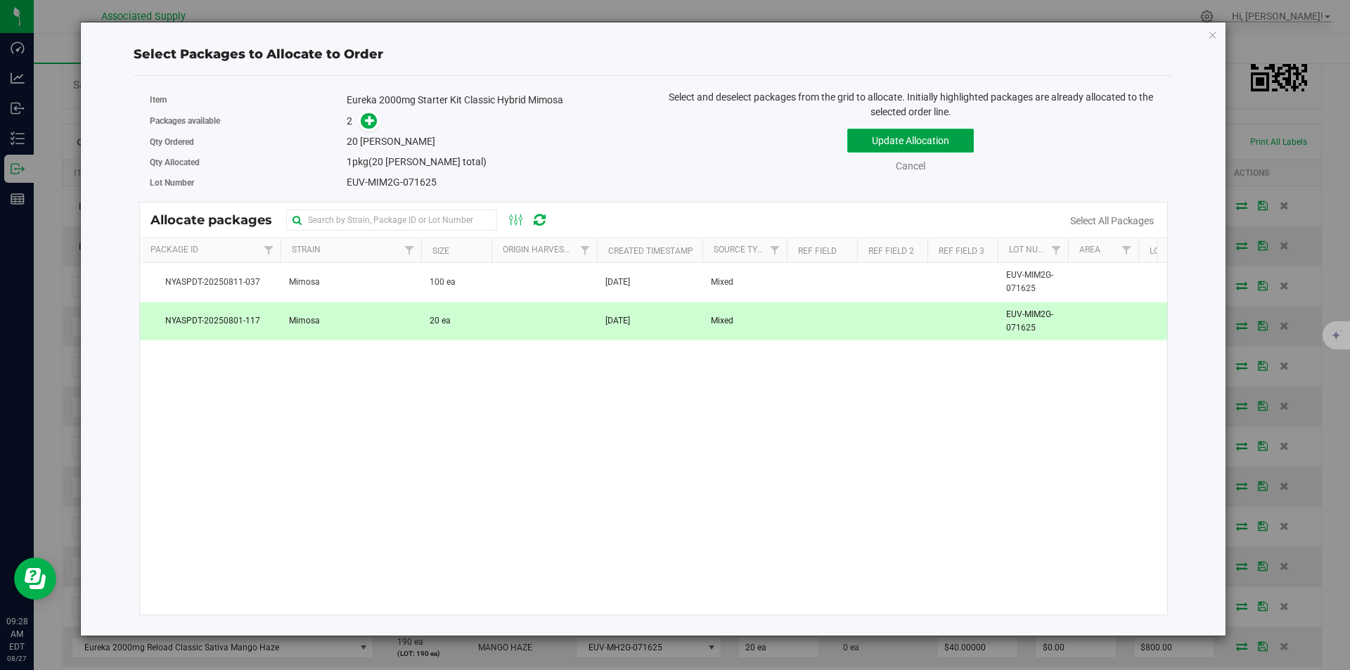
click at [899, 141] on button "Update Allocation" at bounding box center [910, 141] width 127 height 24
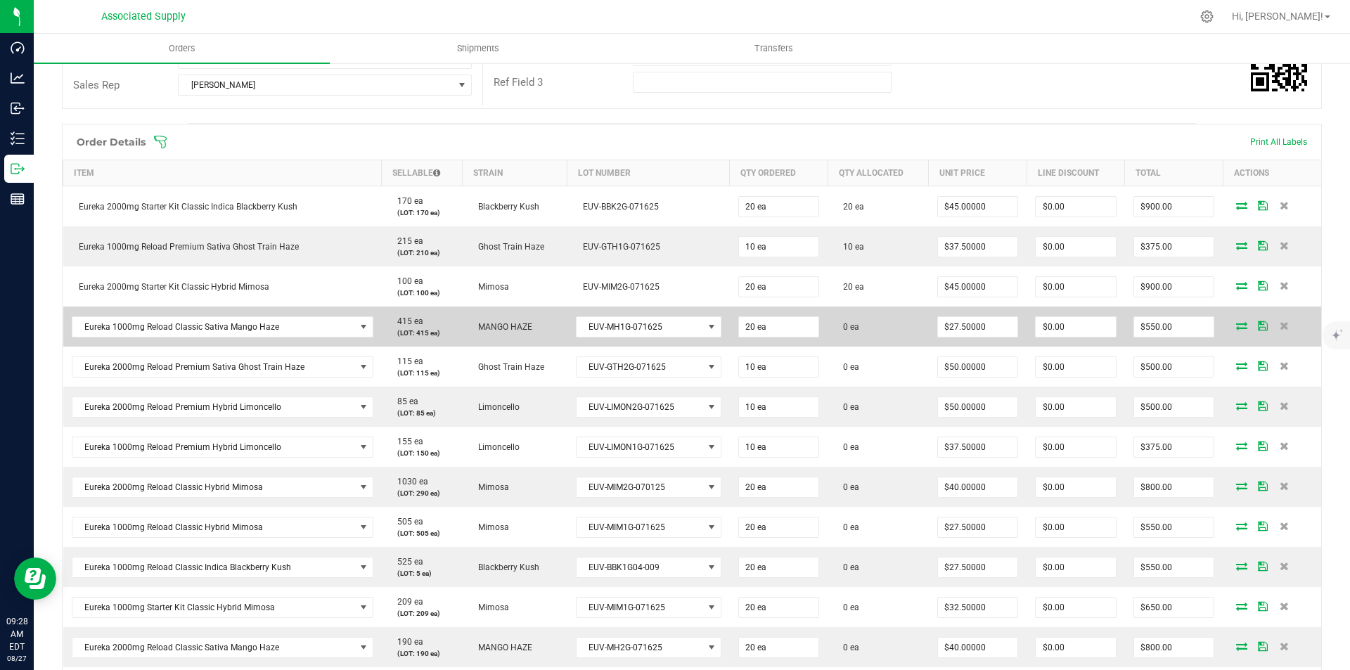
click at [1236, 325] on icon at bounding box center [1241, 325] width 11 height 8
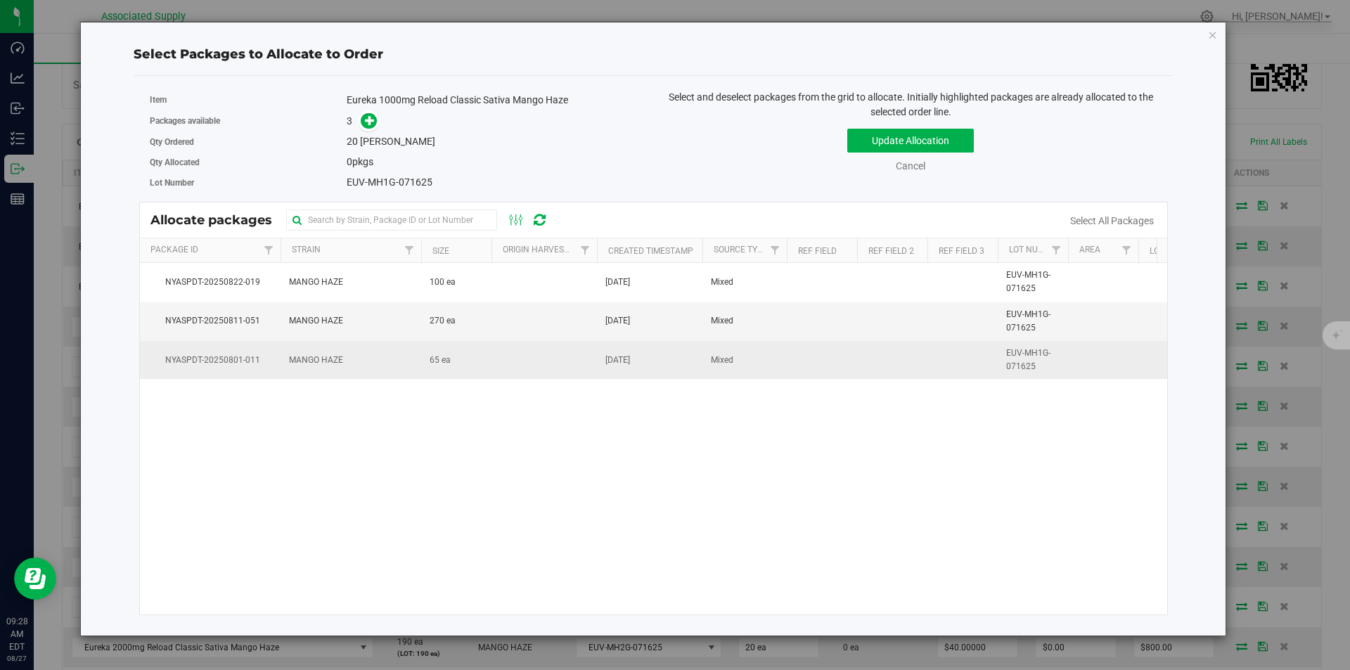
click at [326, 365] on span "MANGO HAZE" at bounding box center [316, 360] width 54 height 13
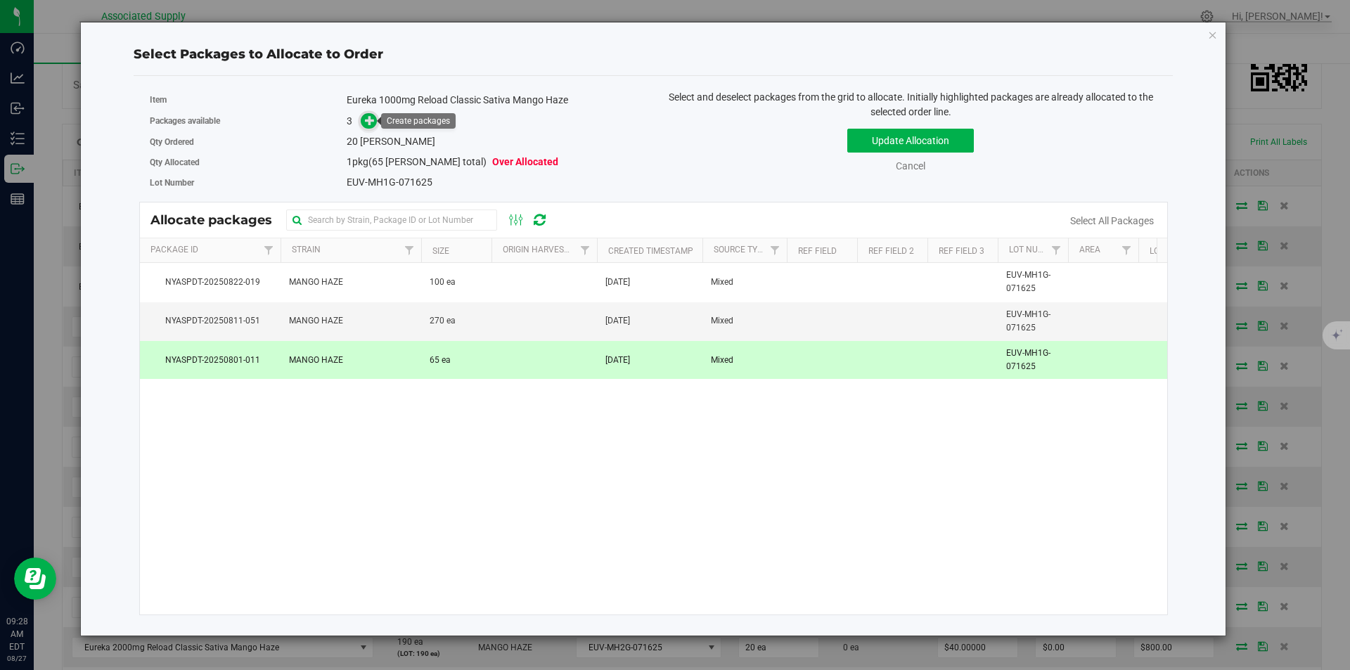
click at [368, 119] on icon at bounding box center [370, 120] width 10 height 10
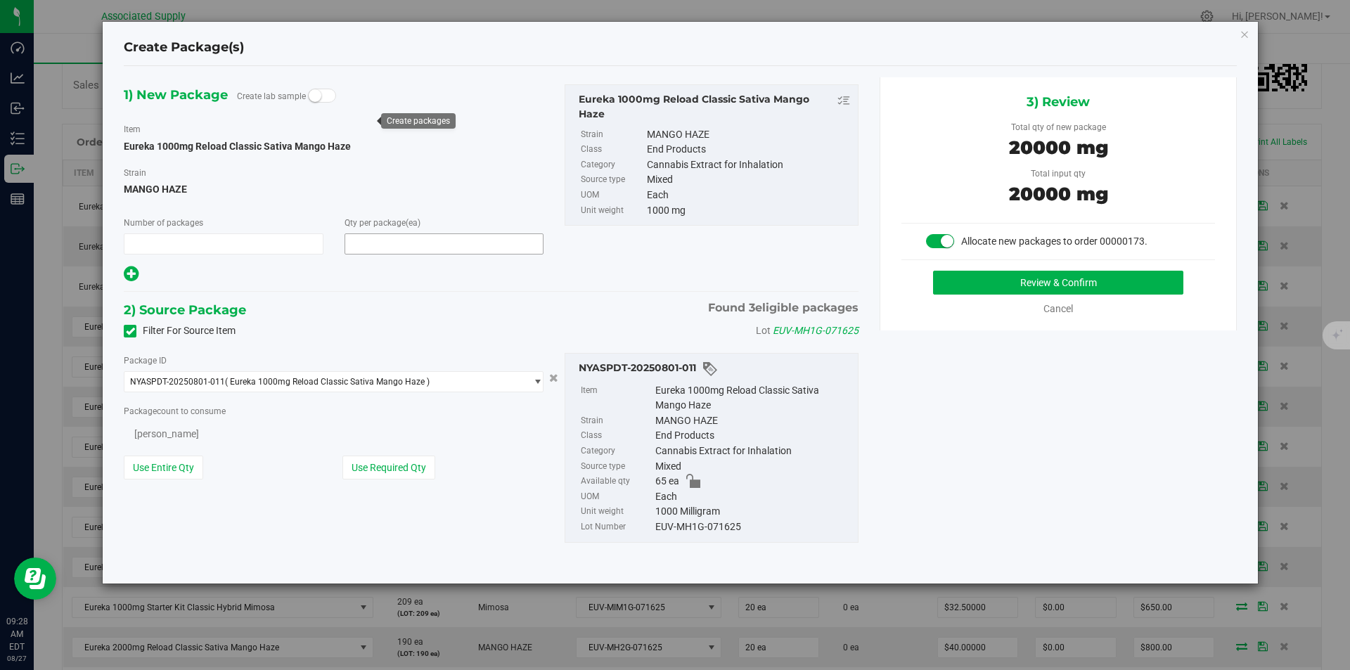
type input "1"
type input "20"
click at [395, 475] on button "Use Required Qty" at bounding box center [388, 469] width 93 height 24
click at [1054, 284] on button "Review & Confirm" at bounding box center [1058, 283] width 250 height 24
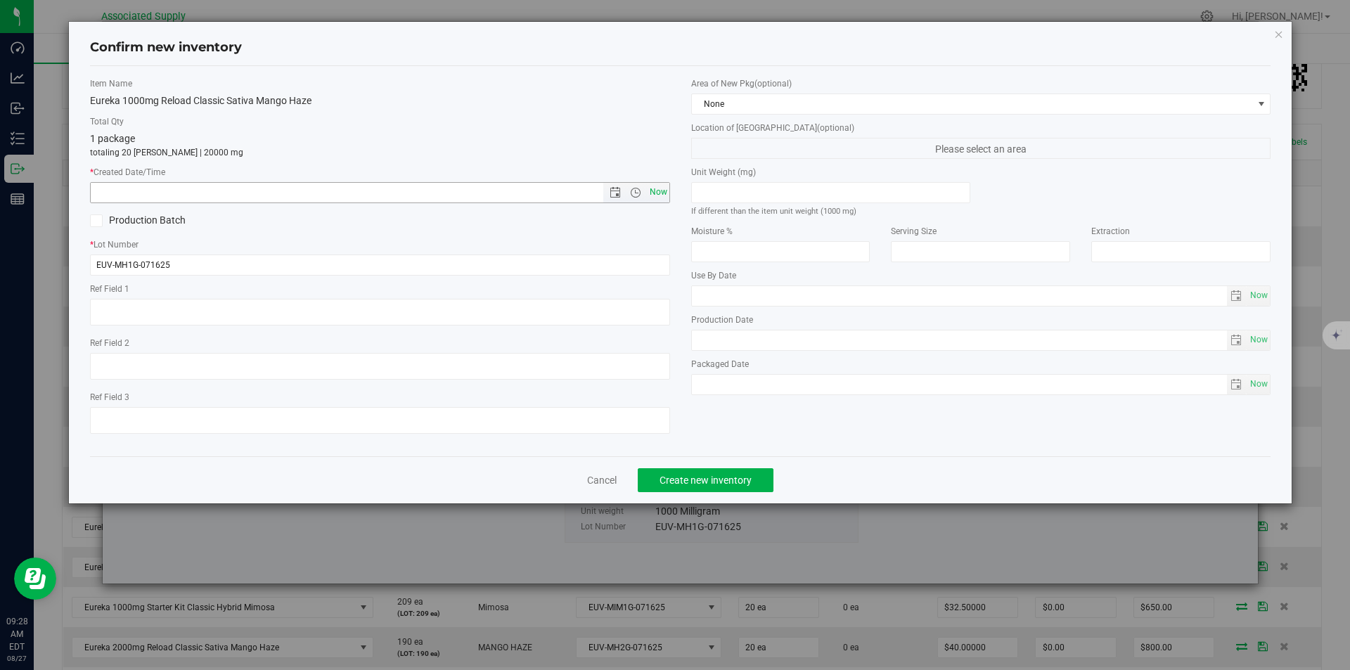
click at [662, 193] on span "Now" at bounding box center [658, 192] width 24 height 20
type input "8/27/2025 9:28 AM"
click at [706, 477] on span "Create new inventory" at bounding box center [705, 479] width 92 height 11
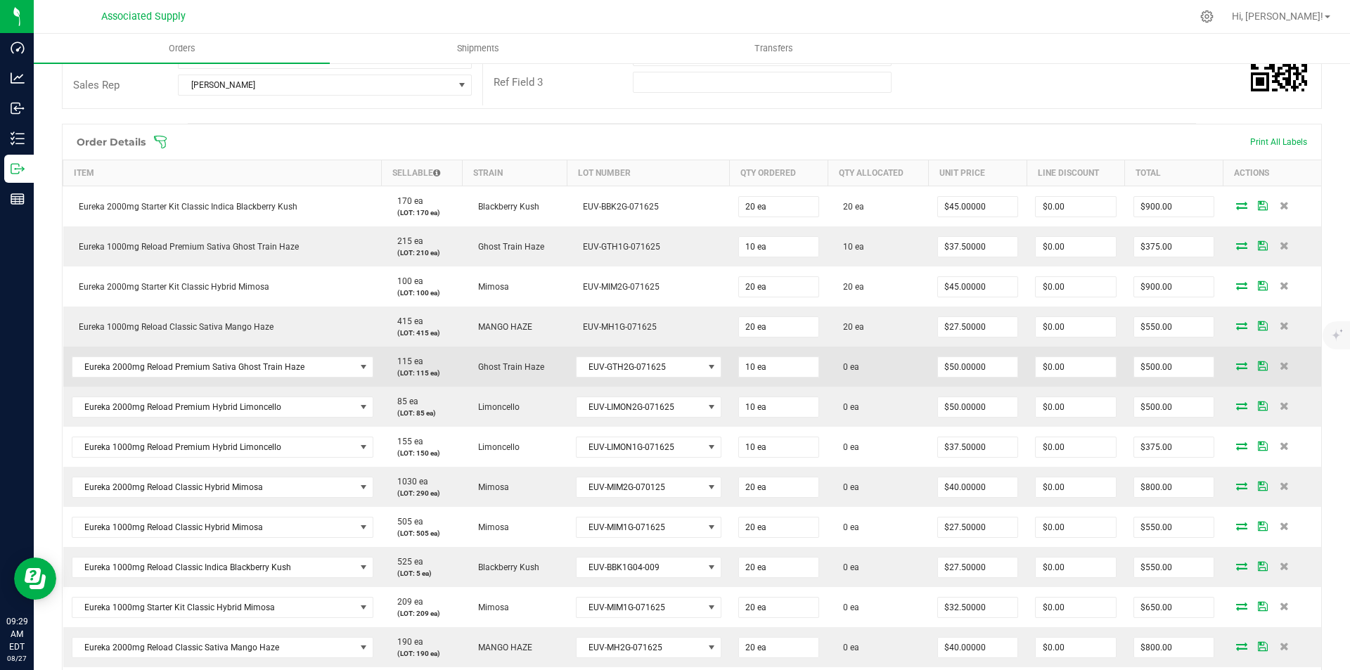
click at [1236, 365] on icon at bounding box center [1241, 365] width 11 height 8
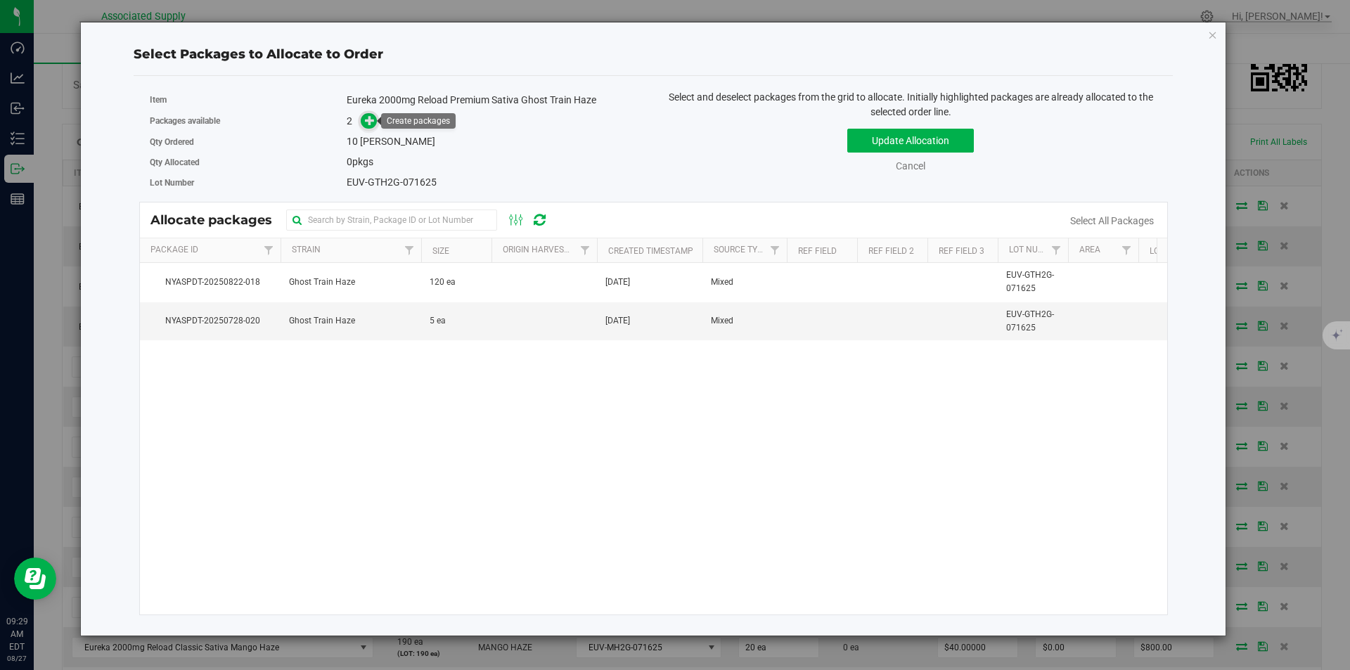
click at [369, 122] on icon at bounding box center [370, 120] width 10 height 10
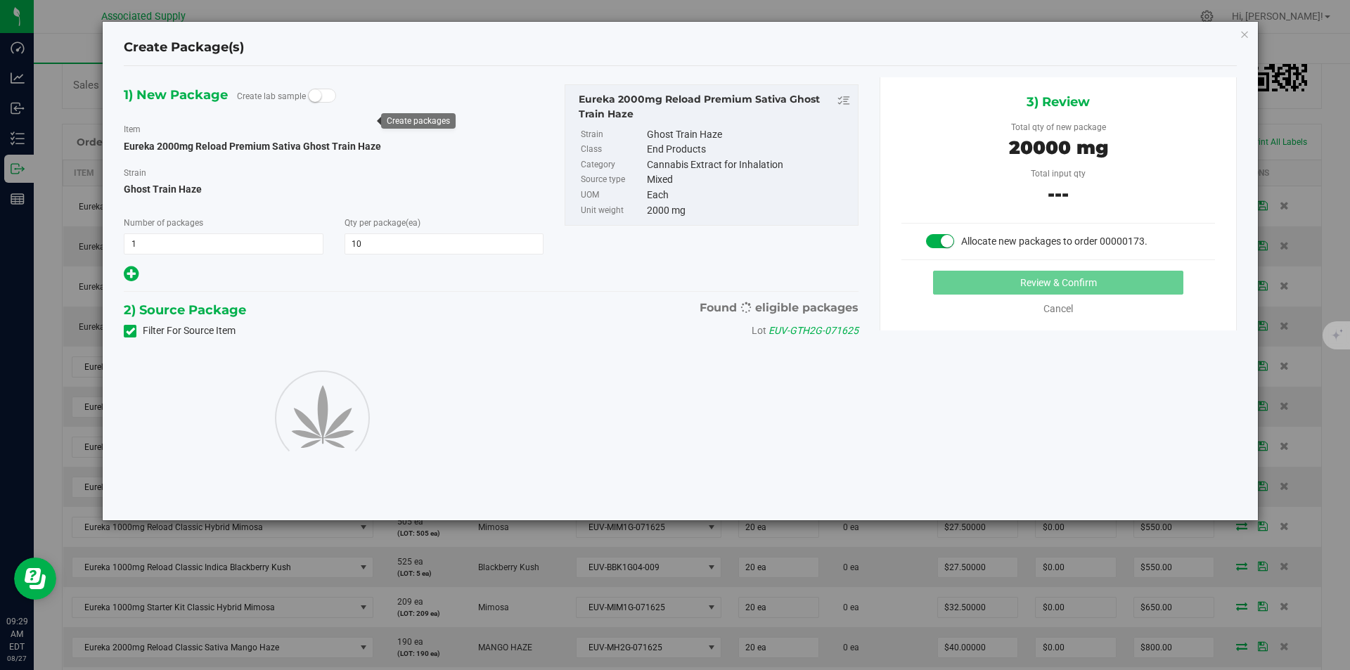
type input "10"
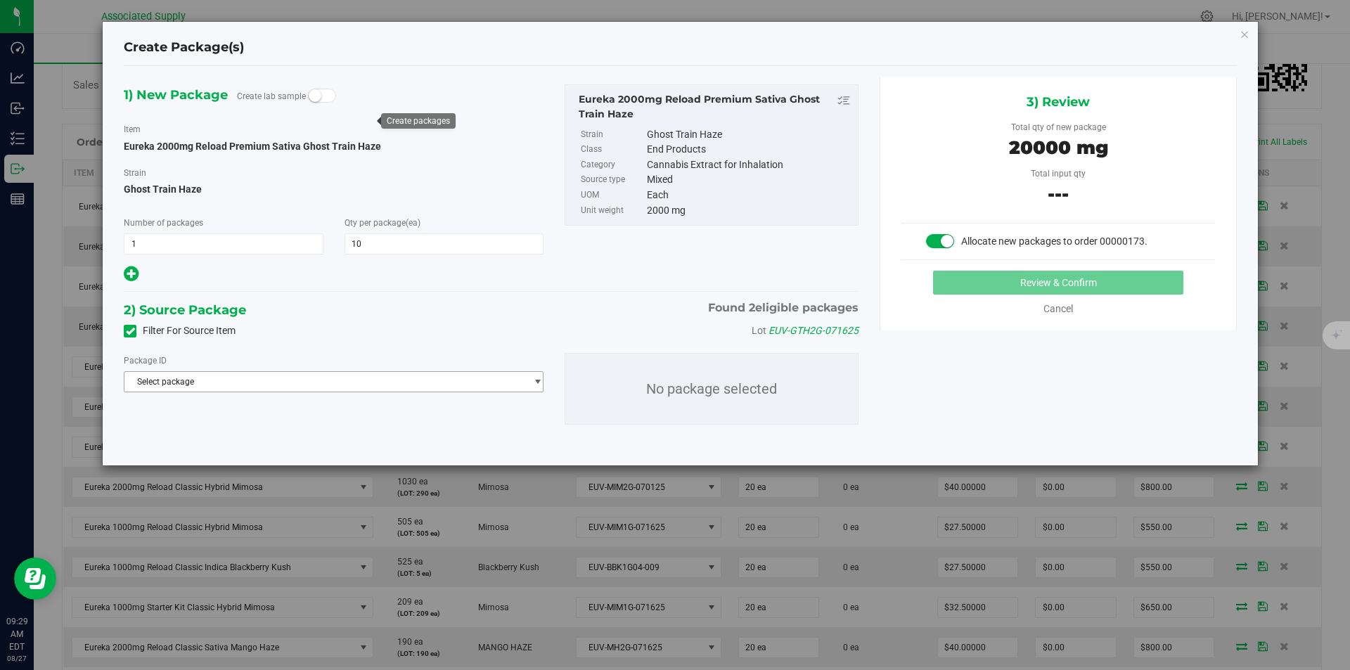
click at [217, 387] on span "Select package" at bounding box center [324, 382] width 401 height 20
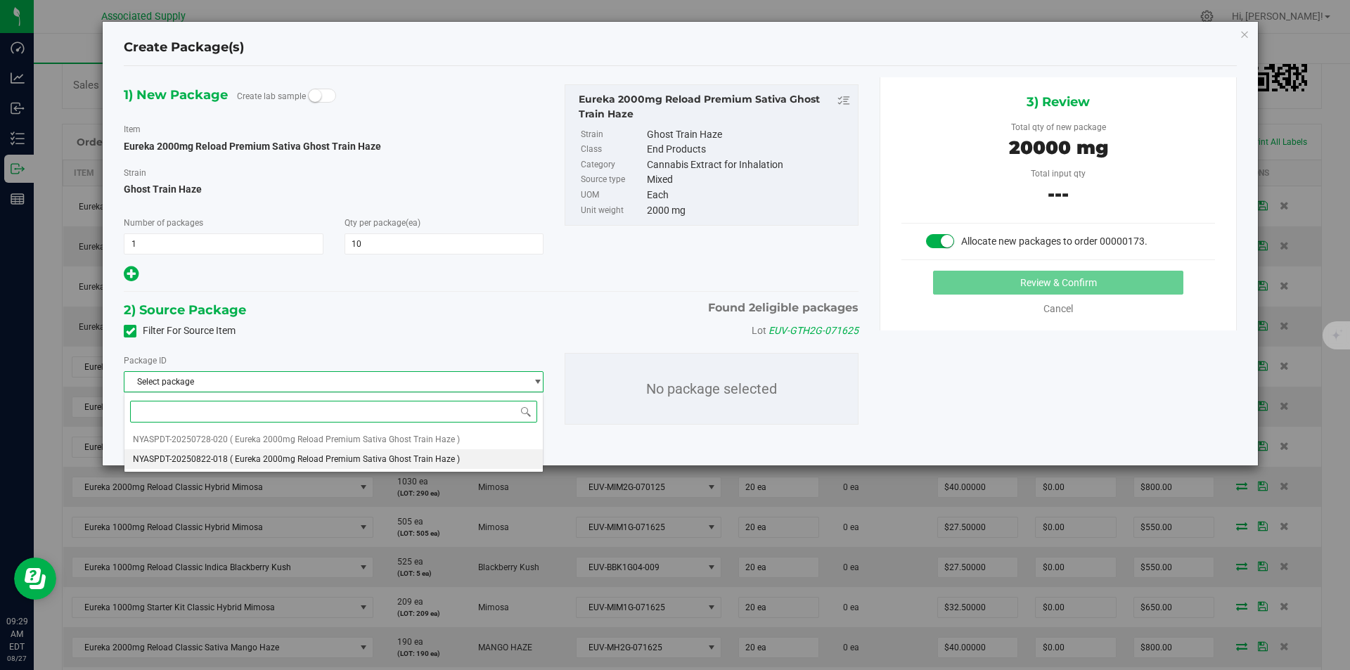
click at [212, 453] on li "NYASPDT-20250822-018 ( Eureka 2000mg Reload Premium Sativa Ghost Train Haze )" at bounding box center [333, 459] width 418 height 20
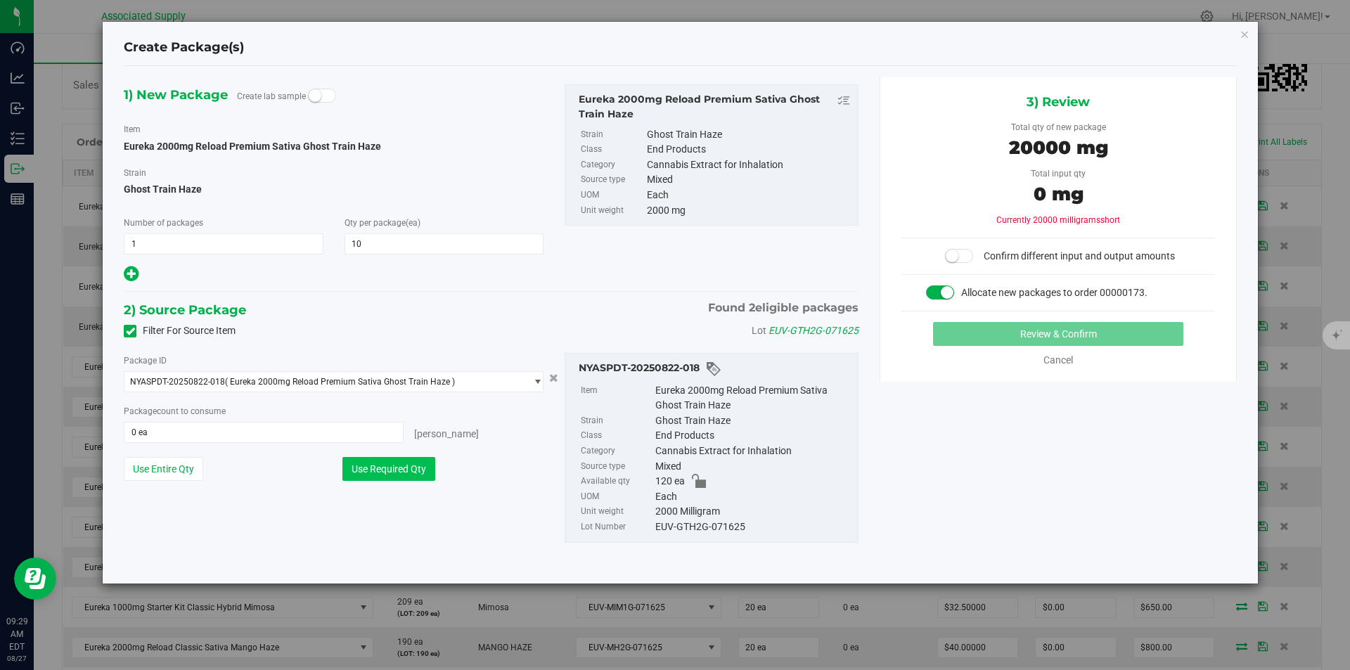
click at [405, 472] on button "Use Required Qty" at bounding box center [388, 469] width 93 height 24
type input "10 ea"
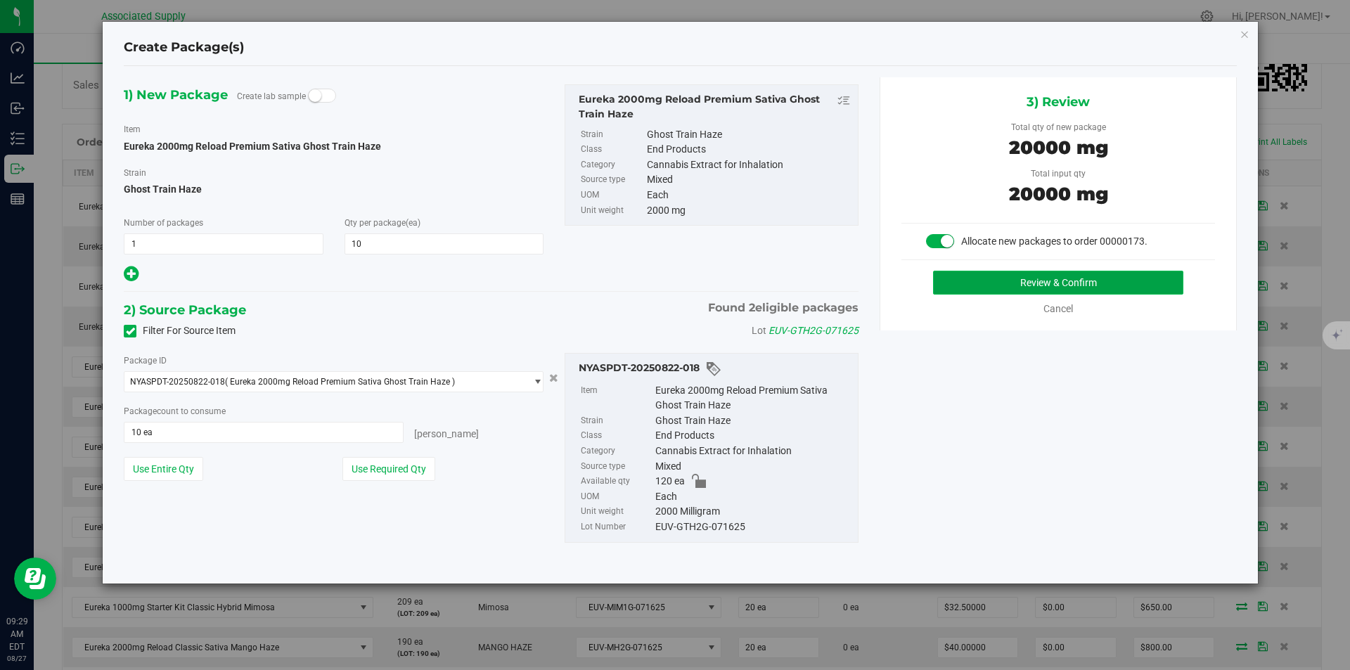
click at [1042, 286] on button "Review & Confirm" at bounding box center [1058, 283] width 250 height 24
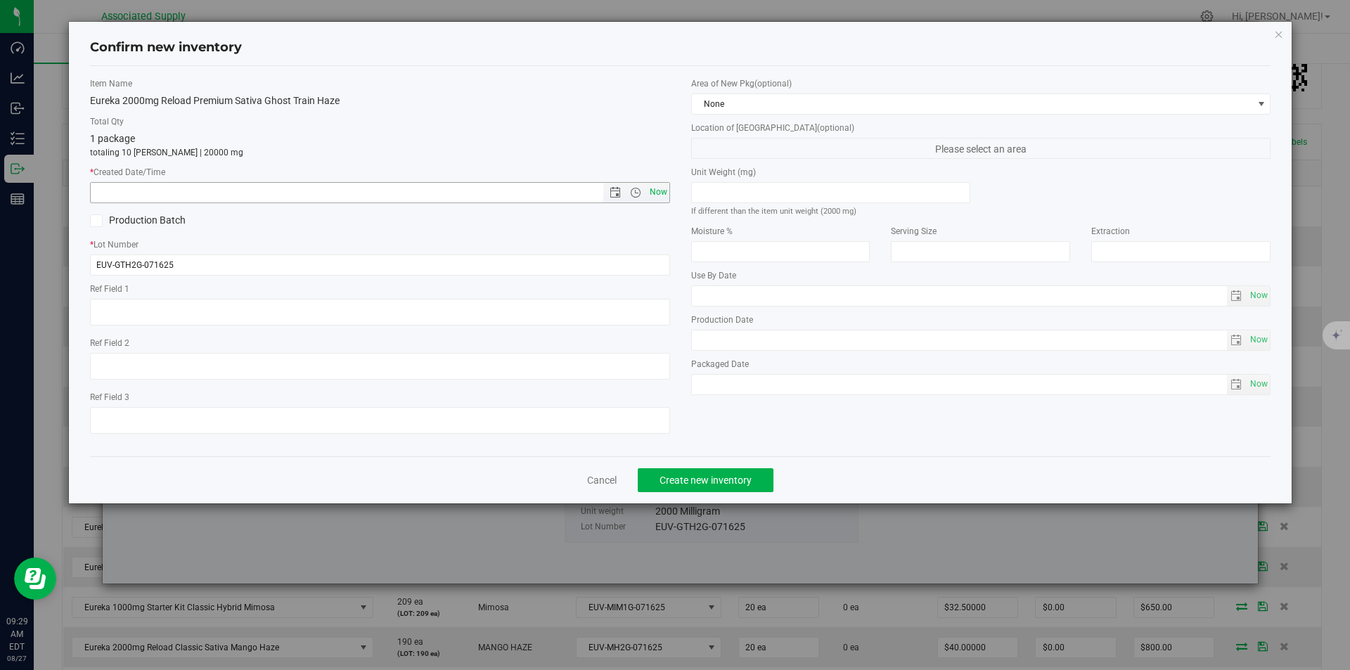
click at [654, 190] on span "Now" at bounding box center [658, 192] width 24 height 20
type input "8/27/2025 9:29 AM"
click at [698, 475] on span "Create new inventory" at bounding box center [705, 479] width 92 height 11
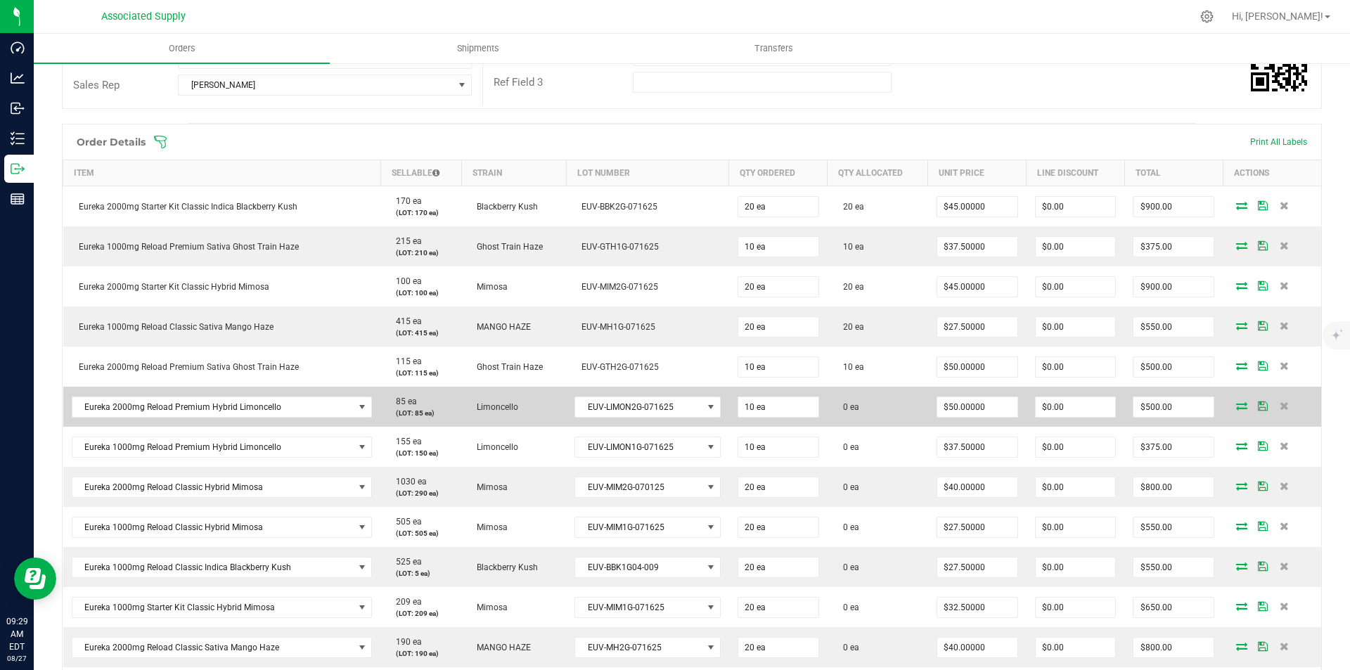
click at [1236, 407] on icon at bounding box center [1241, 405] width 11 height 8
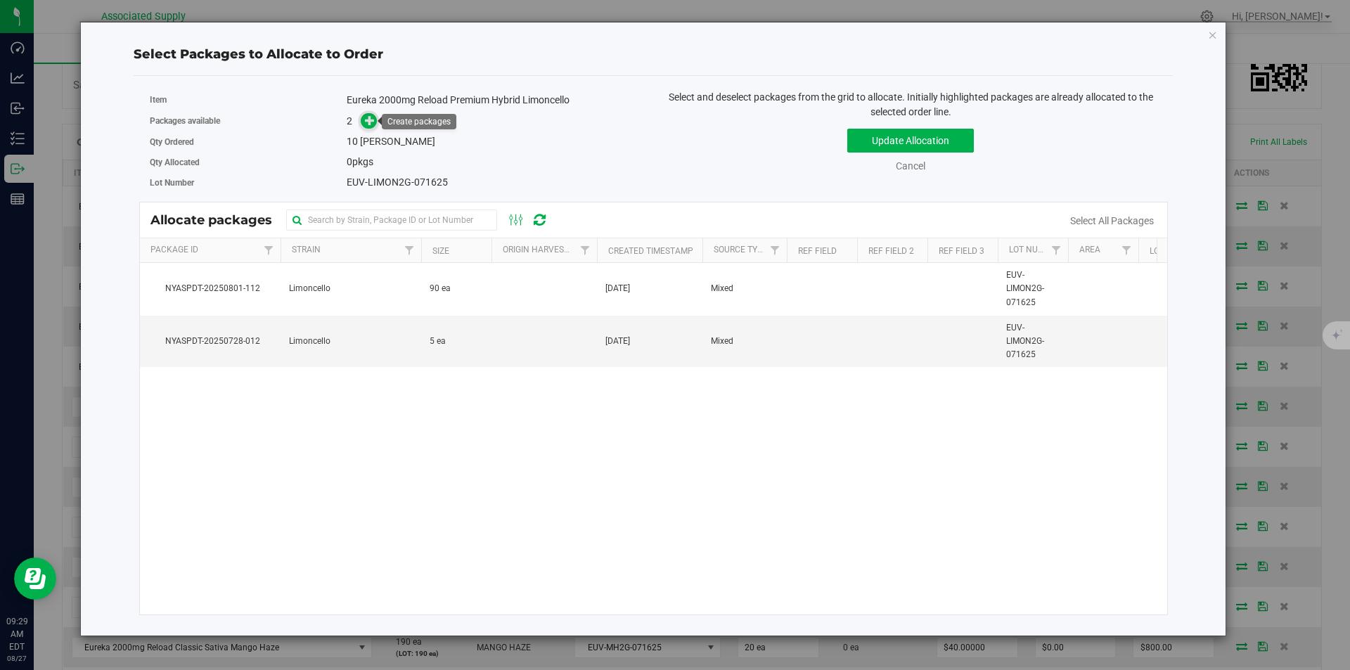
click at [367, 122] on icon at bounding box center [370, 120] width 11 height 11
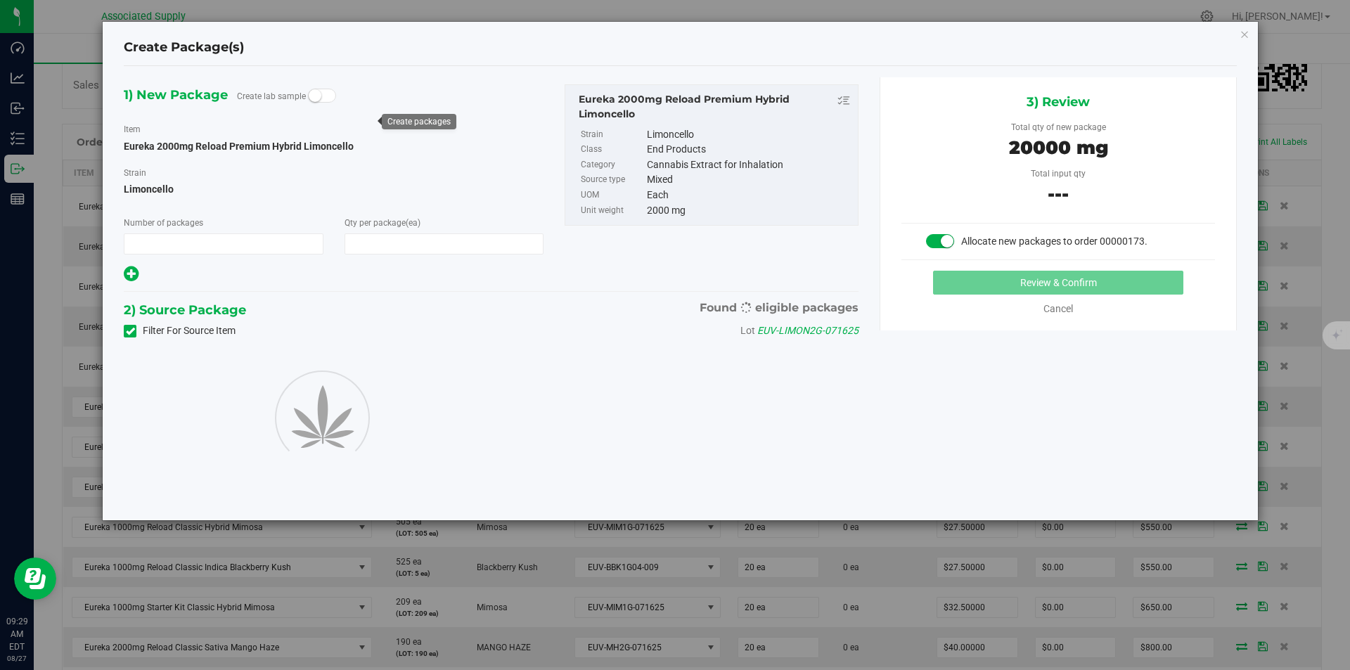
type input "1"
type input "10"
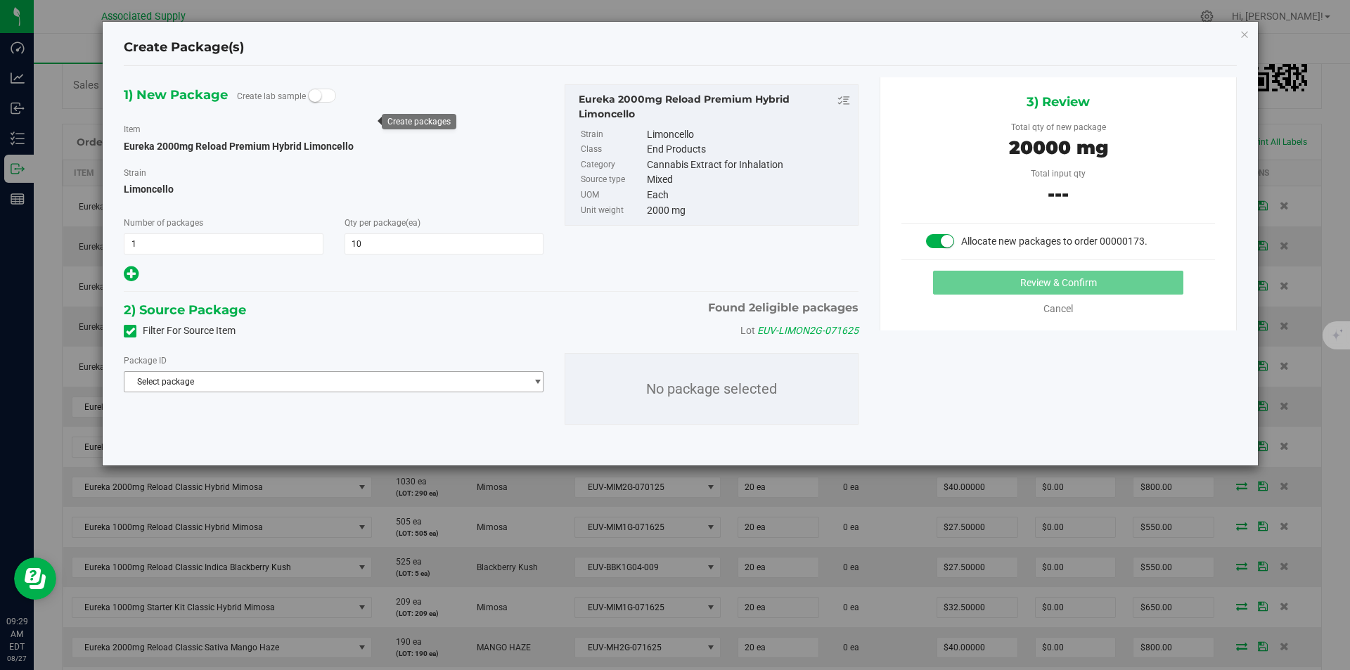
click at [240, 385] on span "Select package" at bounding box center [324, 382] width 401 height 20
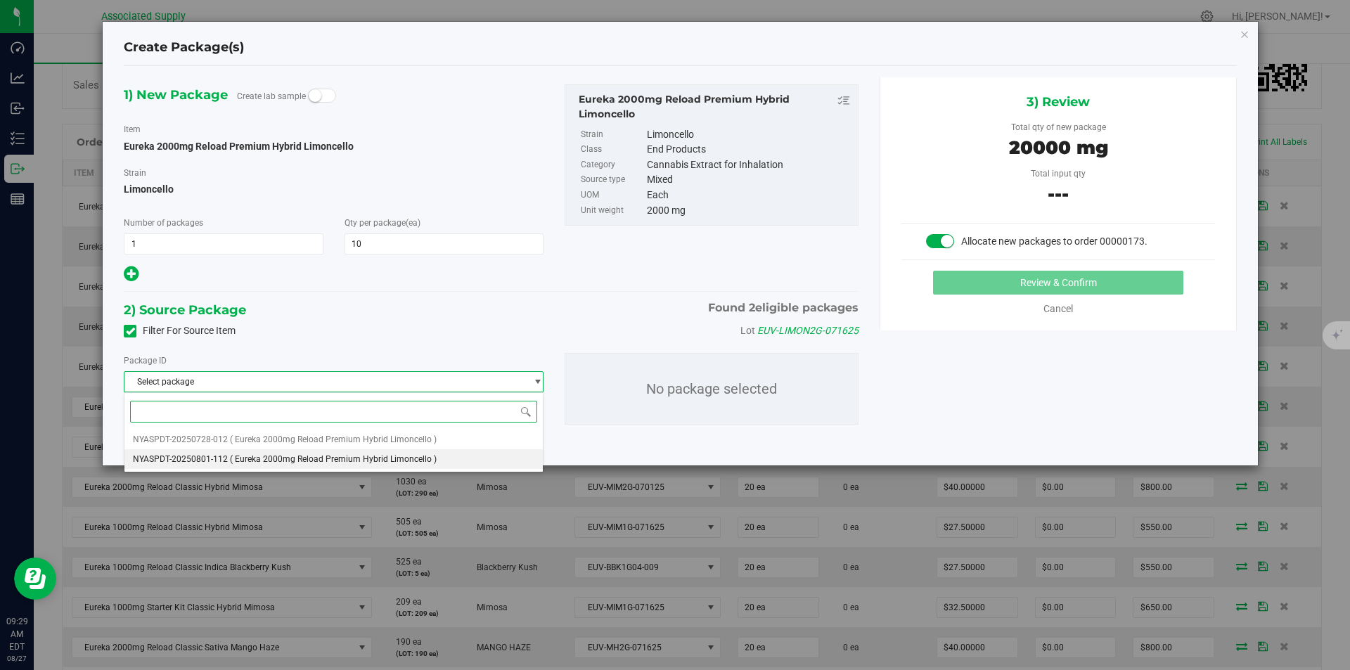
click at [247, 458] on span "( Eureka 2000mg Reload Premium Hybrid Limoncello )" at bounding box center [333, 459] width 207 height 10
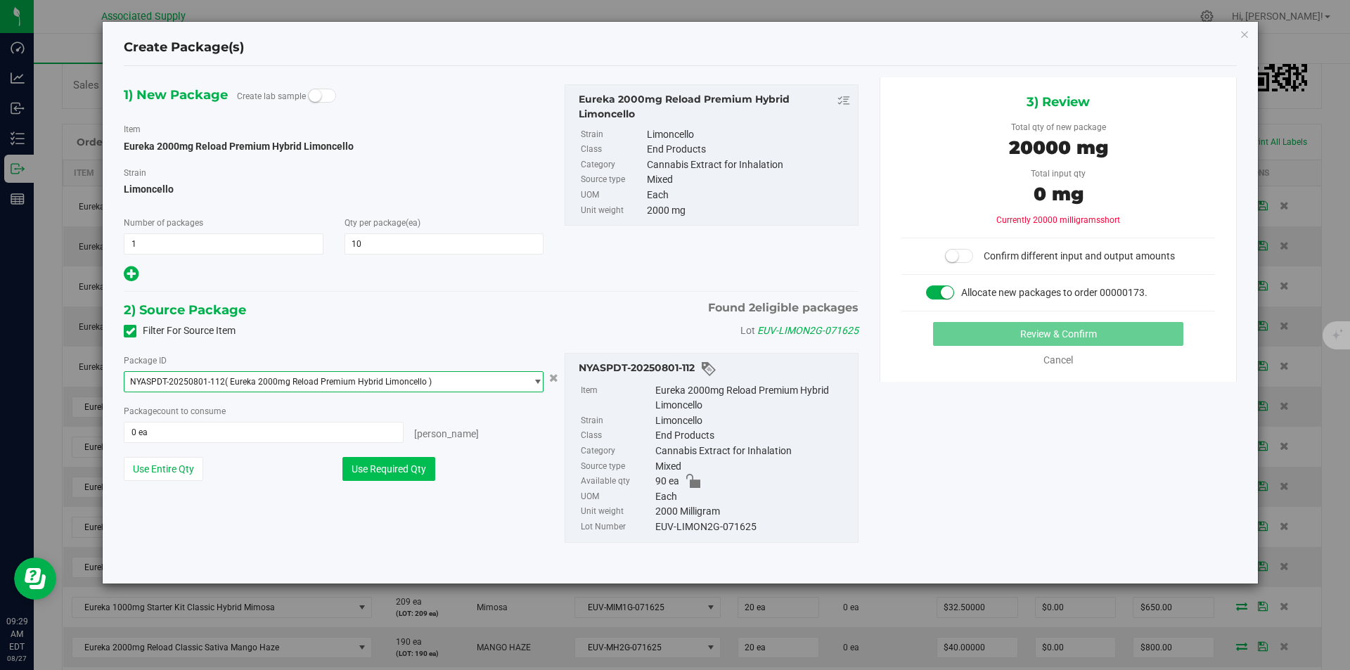
click at [387, 477] on button "Use Required Qty" at bounding box center [388, 469] width 93 height 24
type input "10 ea"
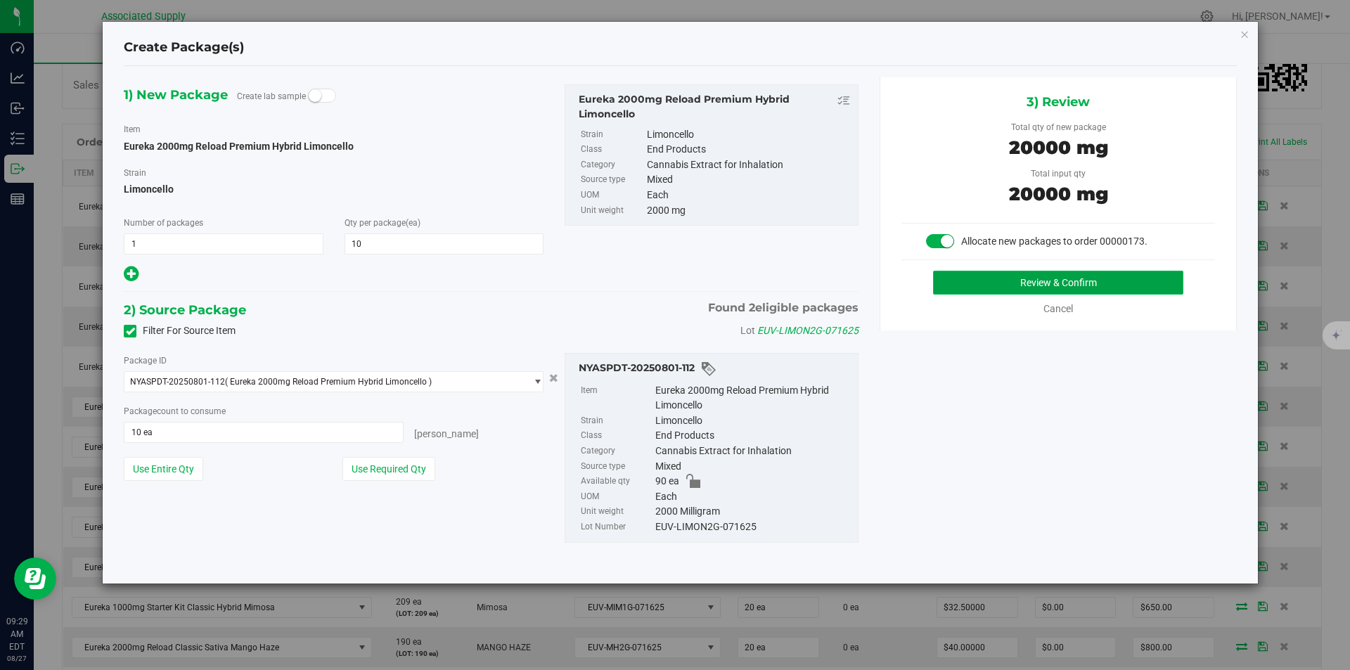
click at [1058, 285] on button "Review & Confirm" at bounding box center [1058, 283] width 250 height 24
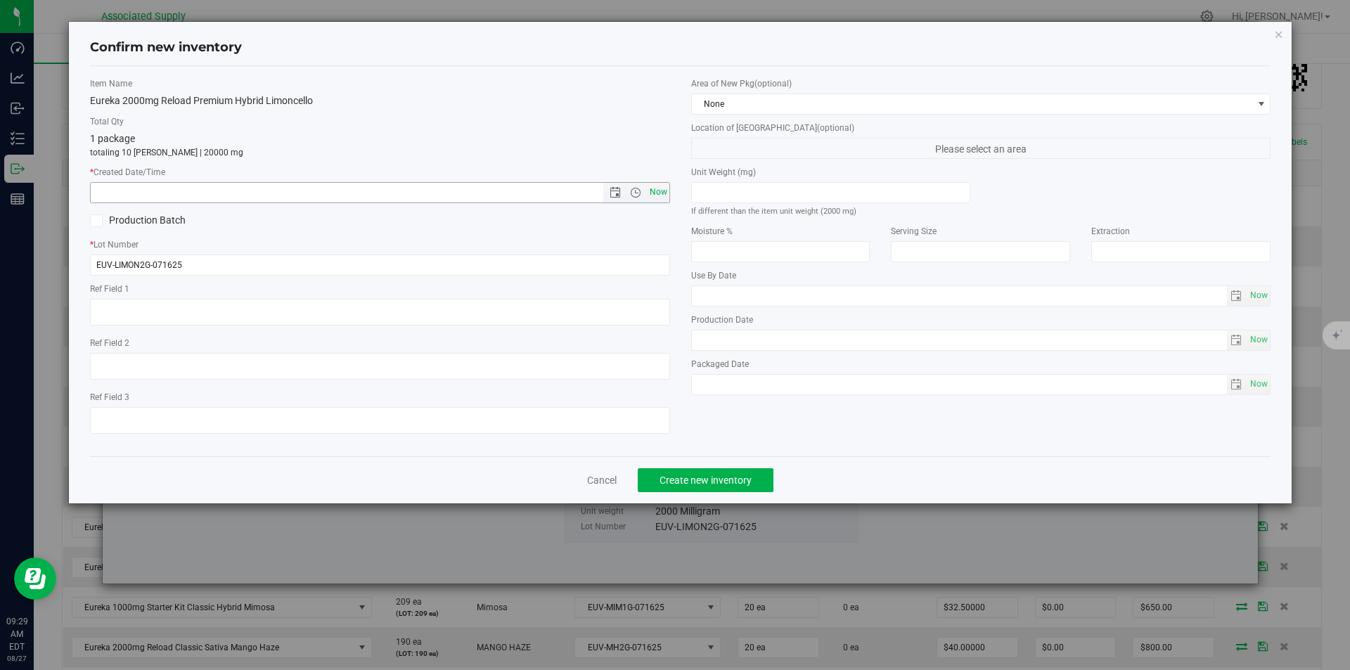
click at [657, 195] on span "Now" at bounding box center [658, 192] width 24 height 20
type input "8/27/2025 9:29 AM"
click at [690, 478] on span "Create new inventory" at bounding box center [705, 479] width 92 height 11
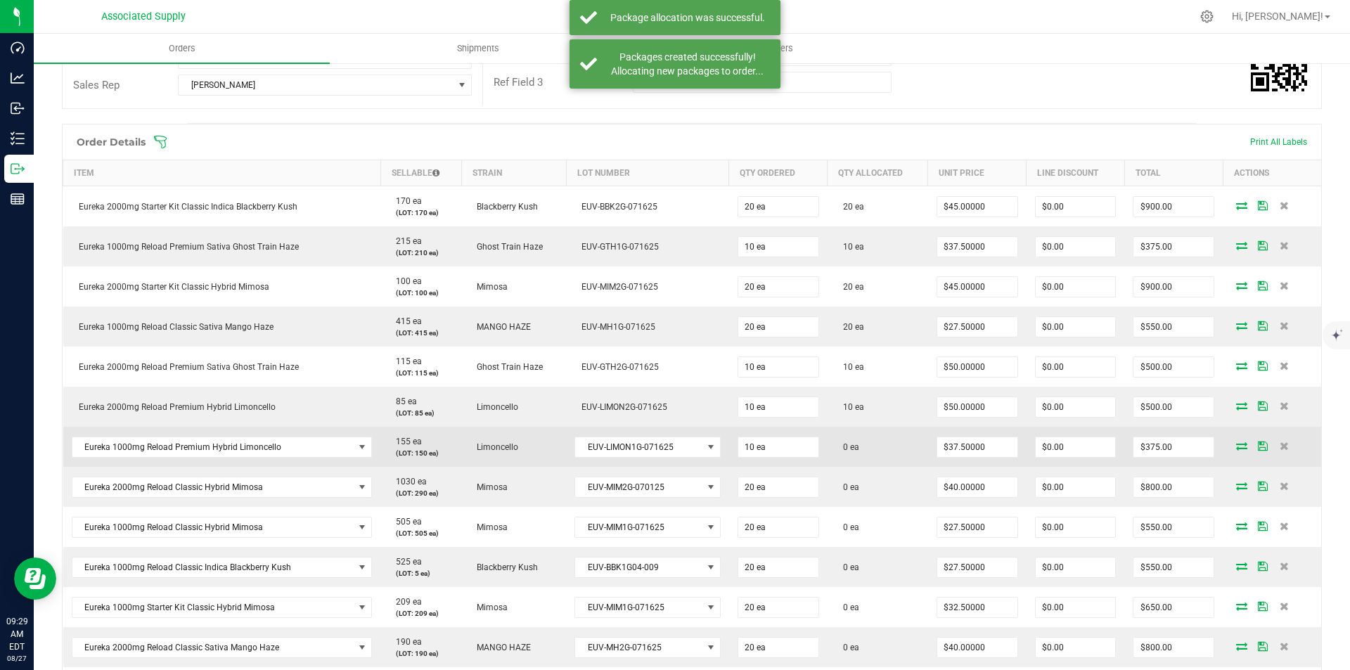
click at [1236, 446] on icon at bounding box center [1241, 445] width 11 height 8
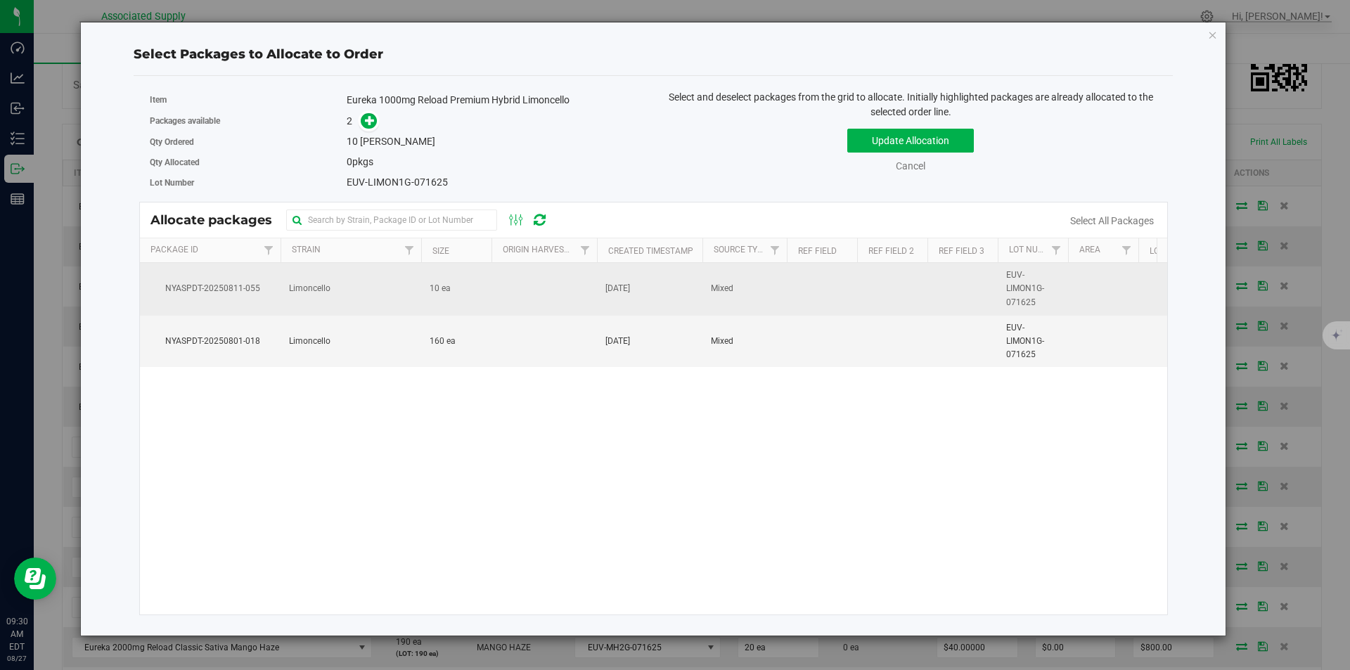
click at [347, 292] on td "Limoncello" at bounding box center [350, 289] width 141 height 53
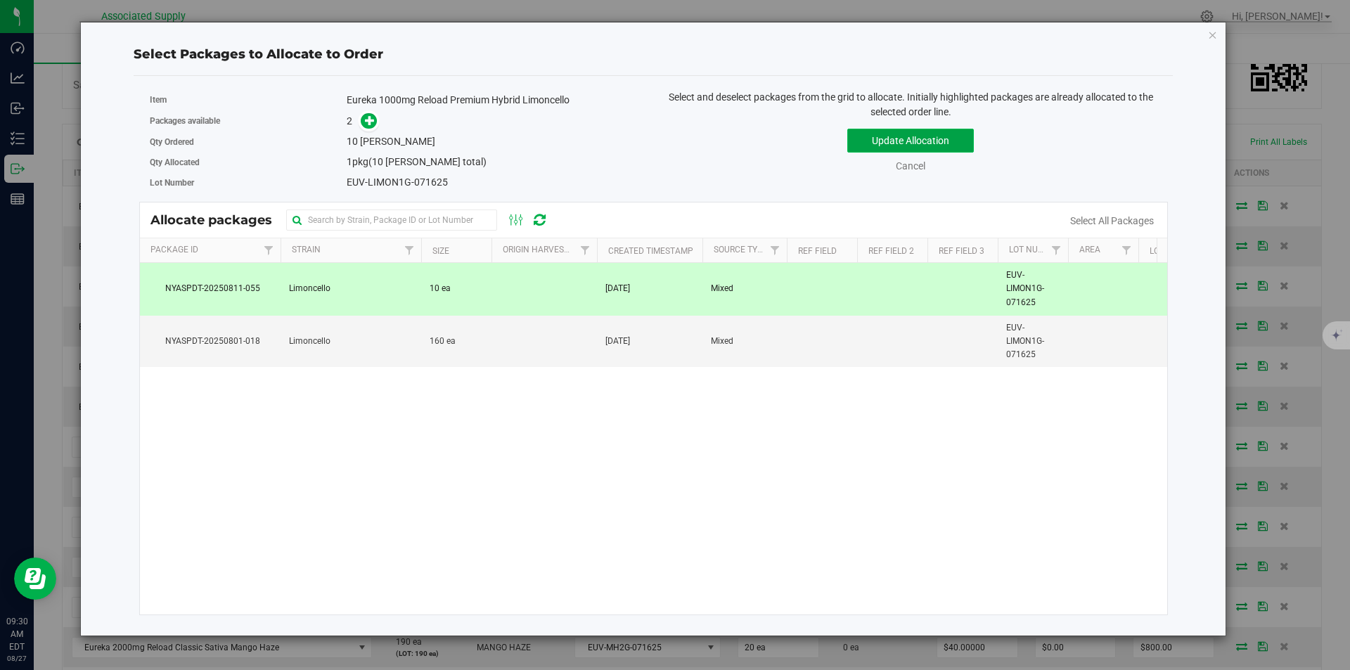
click at [910, 139] on button "Update Allocation" at bounding box center [910, 141] width 127 height 24
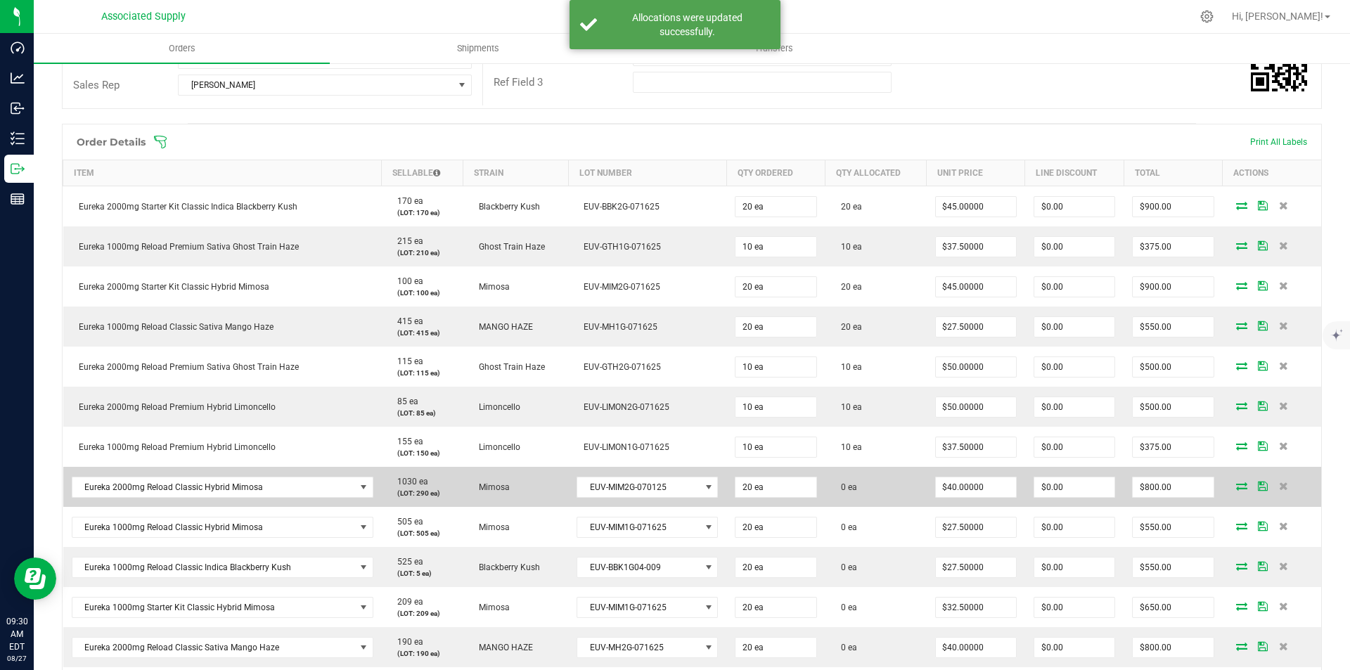
click at [1236, 484] on icon at bounding box center [1241, 486] width 11 height 8
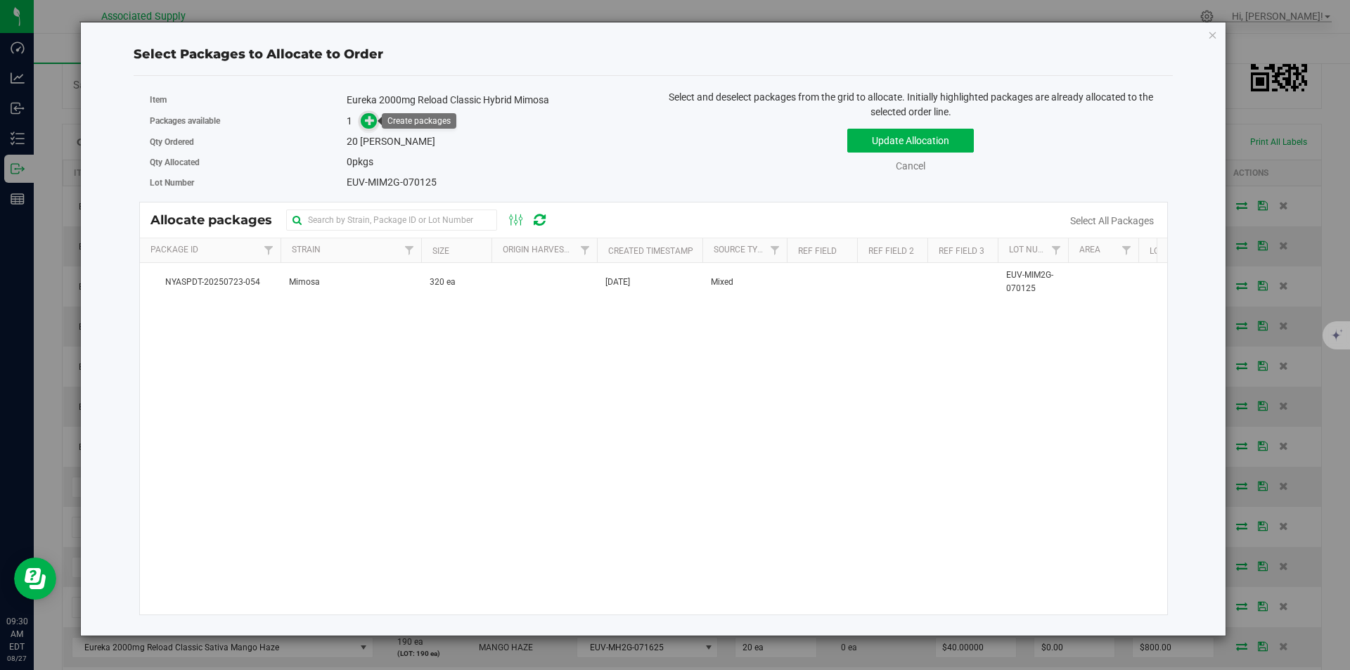
click at [372, 123] on icon at bounding box center [370, 120] width 10 height 10
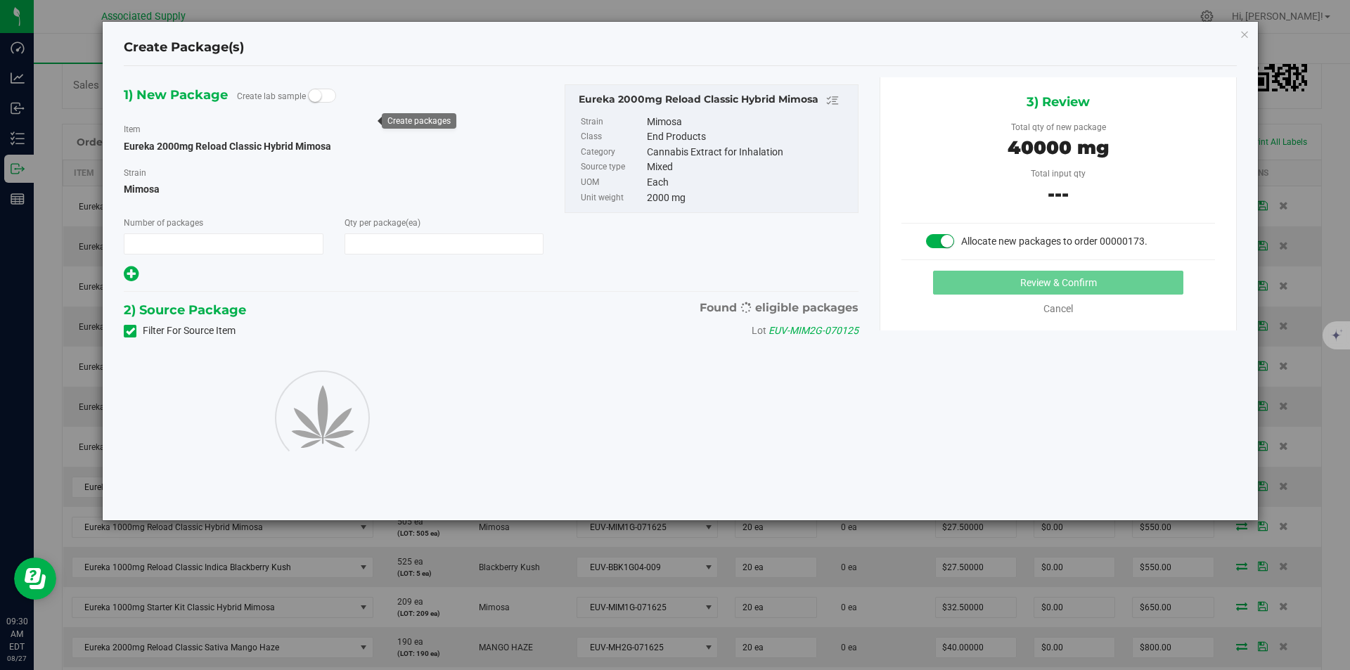
type input "1"
type input "20"
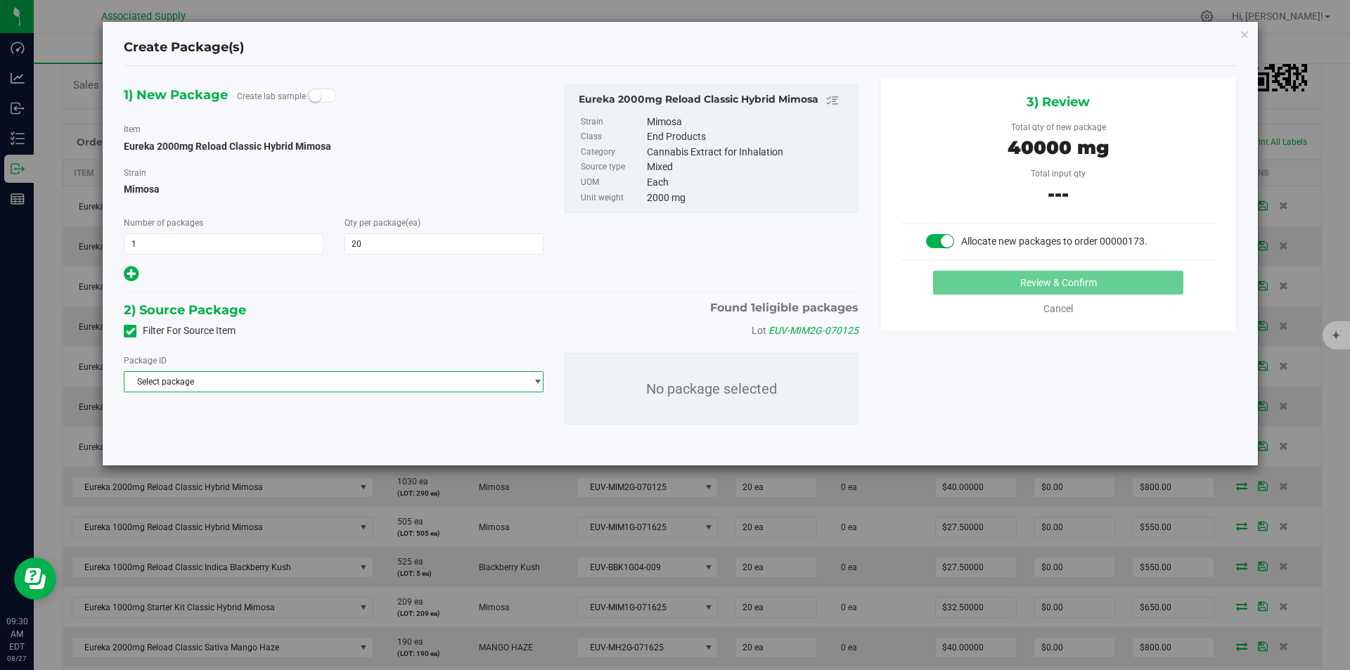
click at [394, 385] on span "Select package" at bounding box center [324, 382] width 401 height 20
click at [381, 439] on span "( Eureka 2000mg Reload Classic Hybrid Mimosa )" at bounding box center [324, 439] width 188 height 10
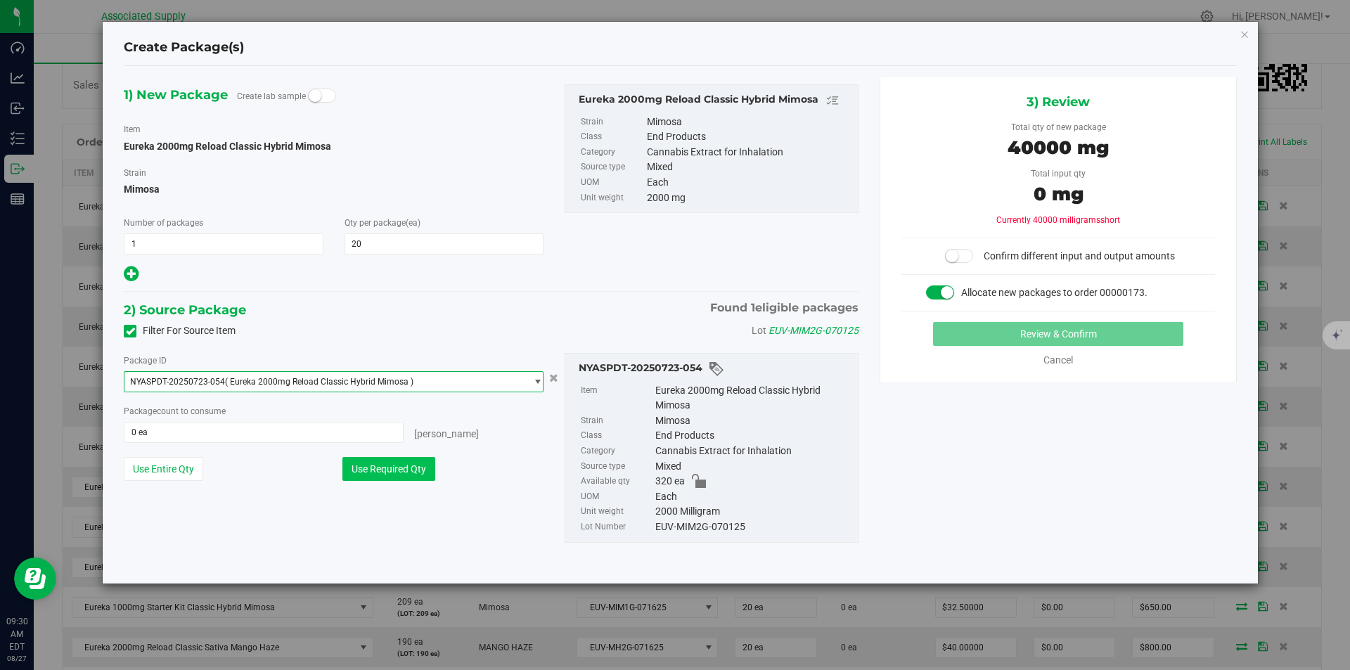
click at [370, 465] on button "Use Required Qty" at bounding box center [388, 469] width 93 height 24
type input "20 ea"
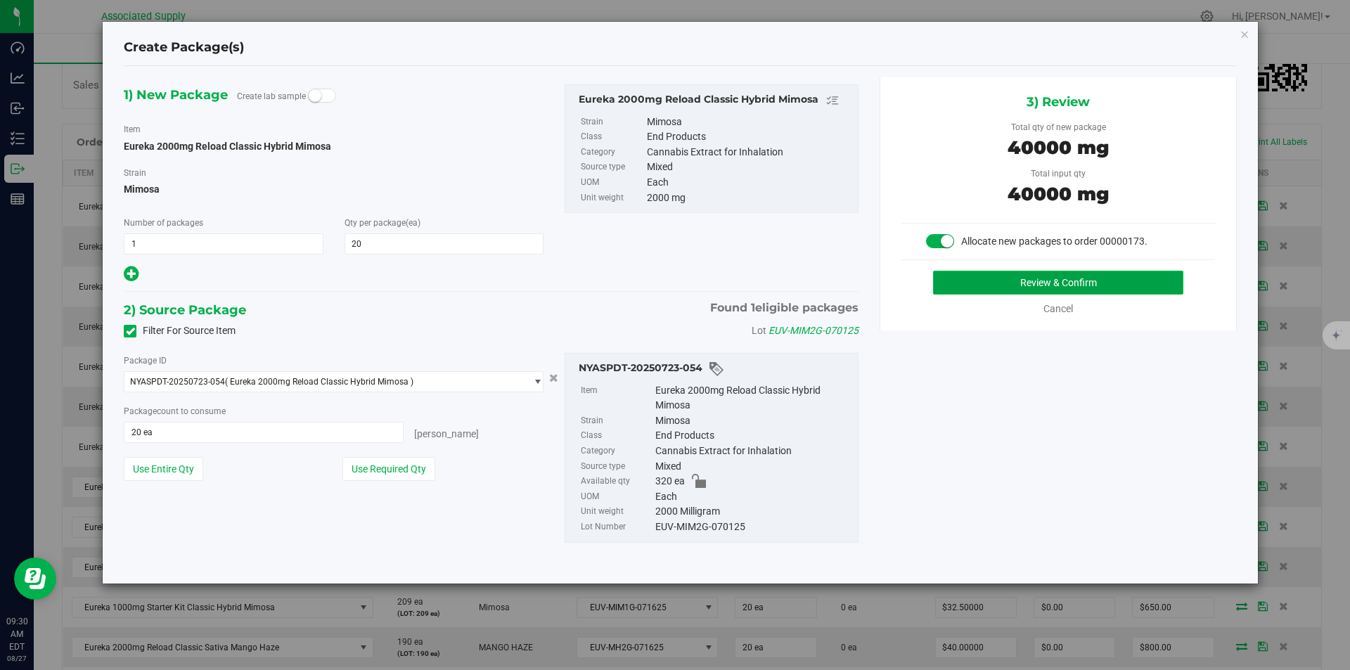
click at [1031, 284] on button "Review & Confirm" at bounding box center [1058, 283] width 250 height 24
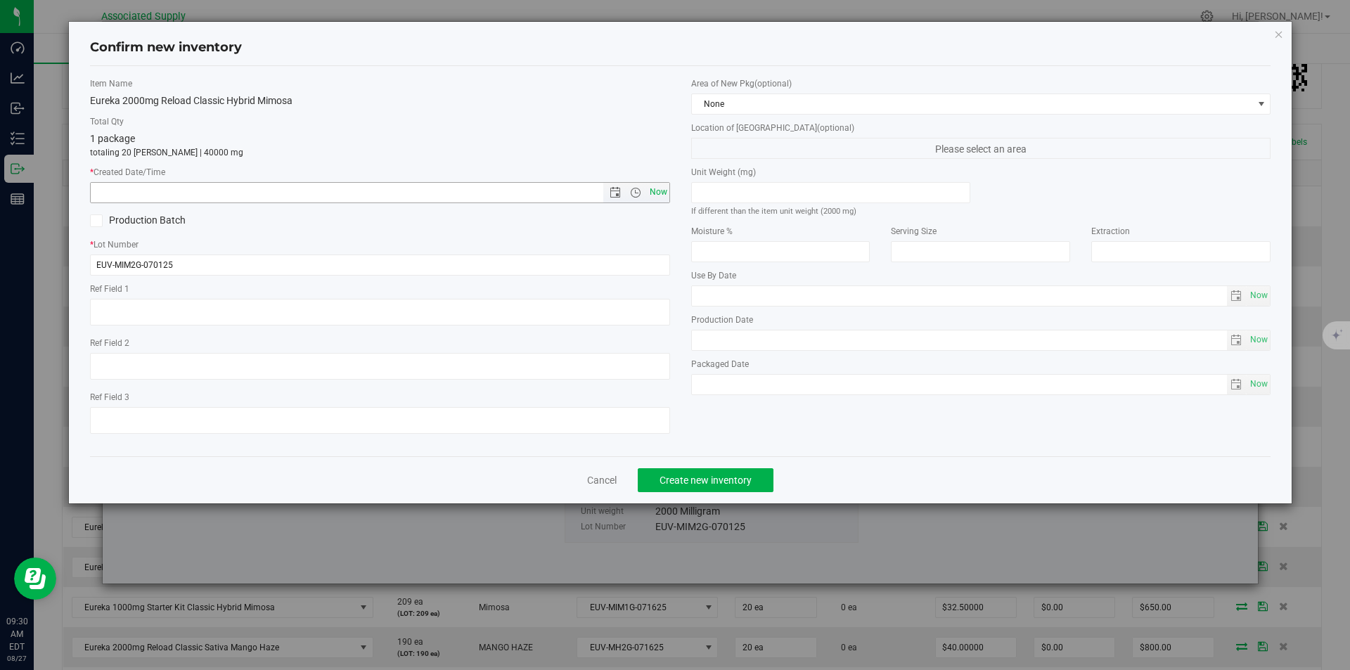
click at [658, 190] on span "Now" at bounding box center [658, 192] width 24 height 20
type input "8/27/2025 9:30 AM"
click at [706, 482] on span "Create new inventory" at bounding box center [705, 479] width 92 height 11
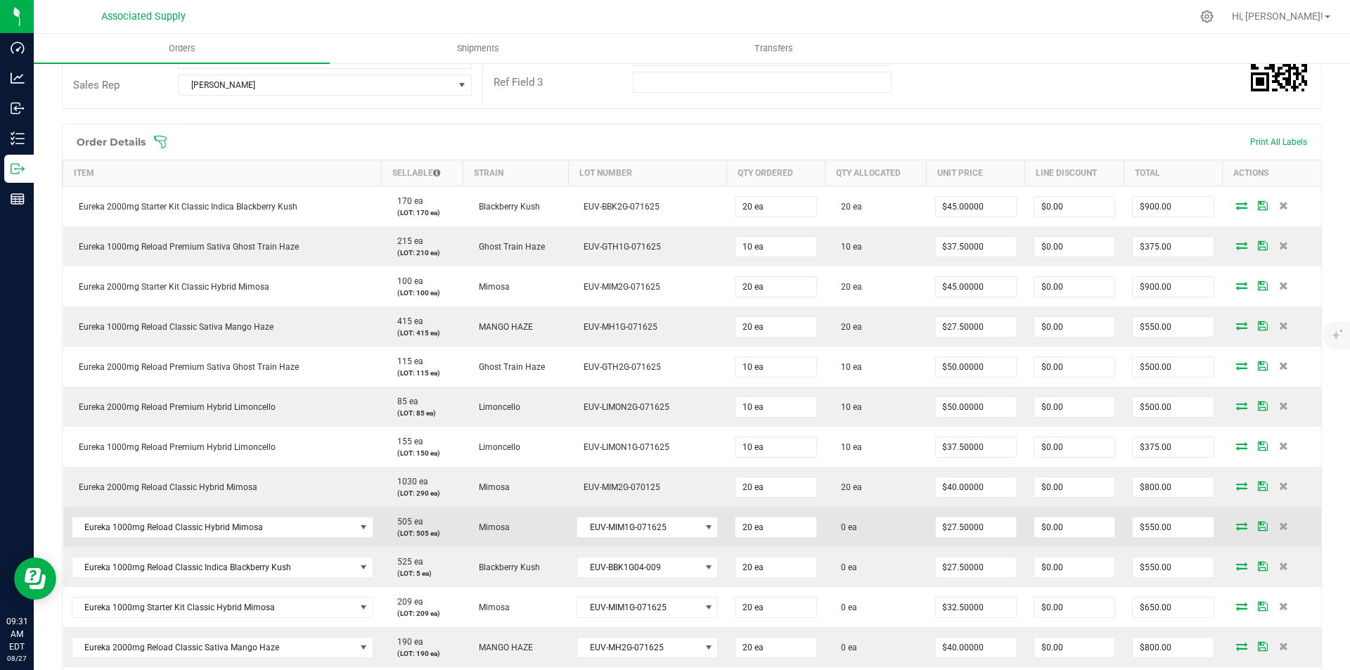
click at [1236, 524] on icon at bounding box center [1241, 526] width 11 height 8
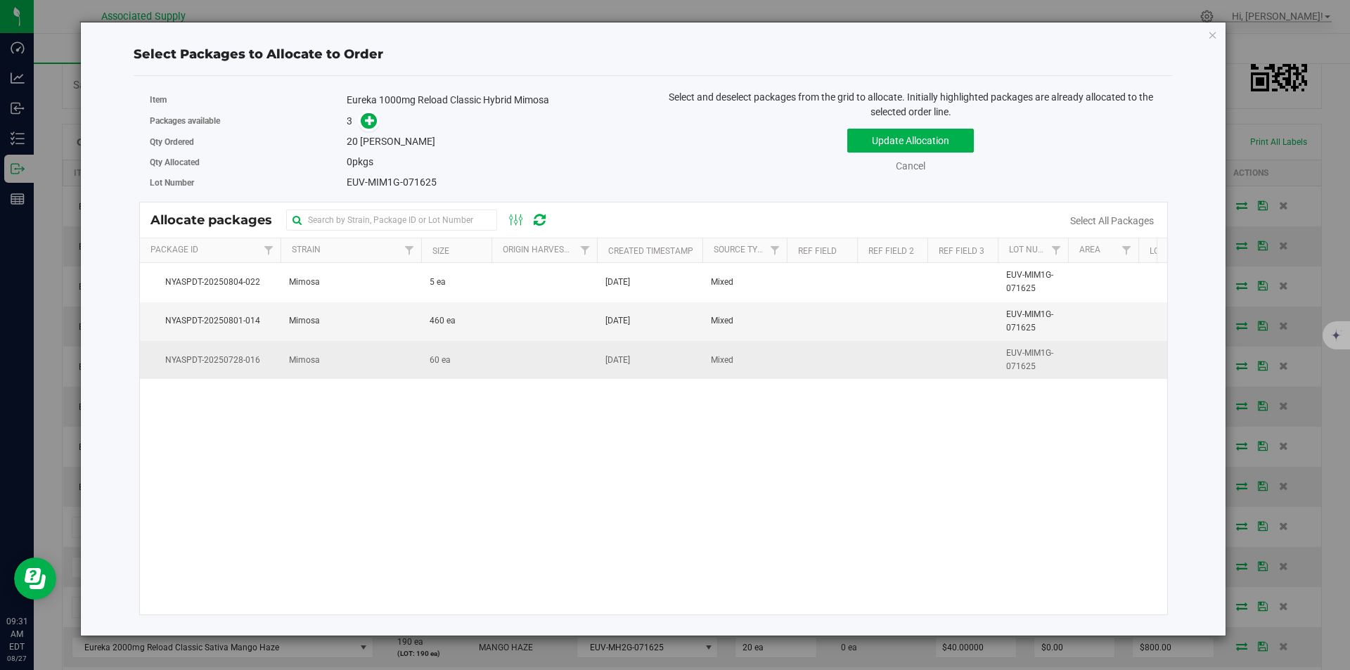
click at [441, 365] on span "60 ea" at bounding box center [439, 360] width 21 height 13
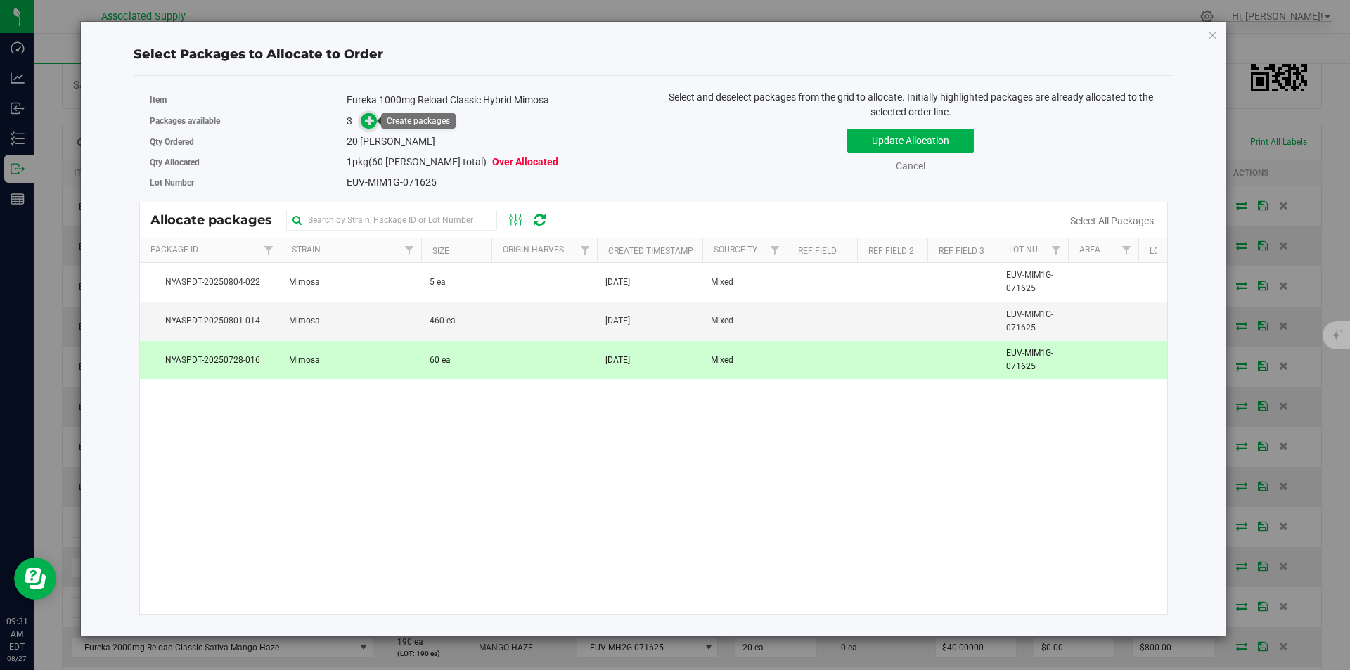
click at [371, 120] on icon at bounding box center [370, 120] width 11 height 11
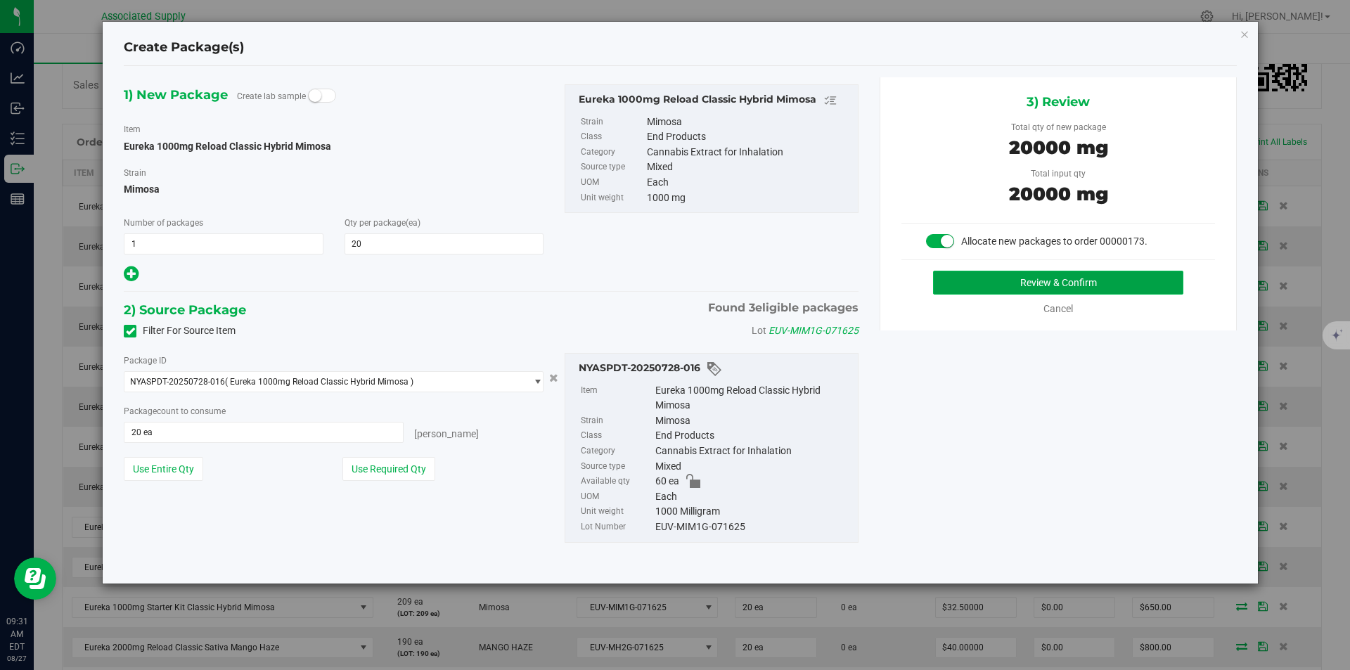
click at [1058, 278] on button "Review & Confirm" at bounding box center [1058, 283] width 250 height 24
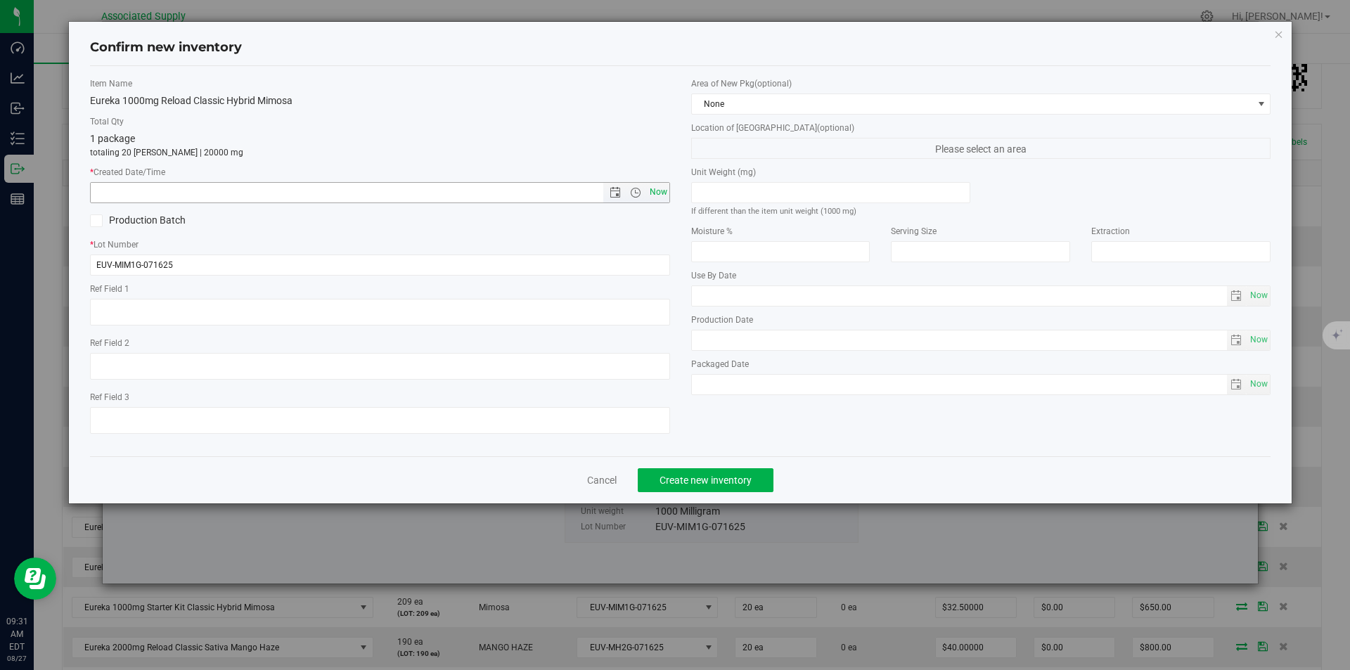
click at [657, 189] on span "Now" at bounding box center [658, 192] width 24 height 20
type input "8/27/2025 9:31 AM"
click at [697, 482] on span "Create new inventory" at bounding box center [705, 479] width 92 height 11
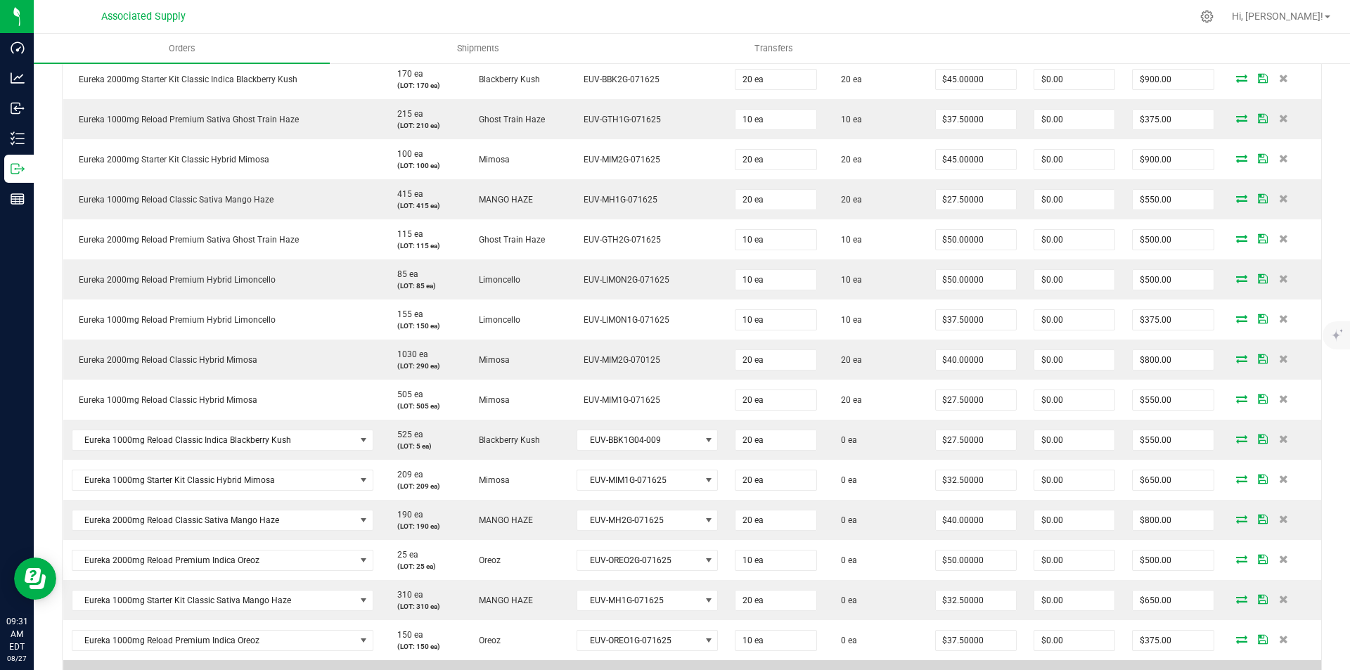
scroll to position [422, 0]
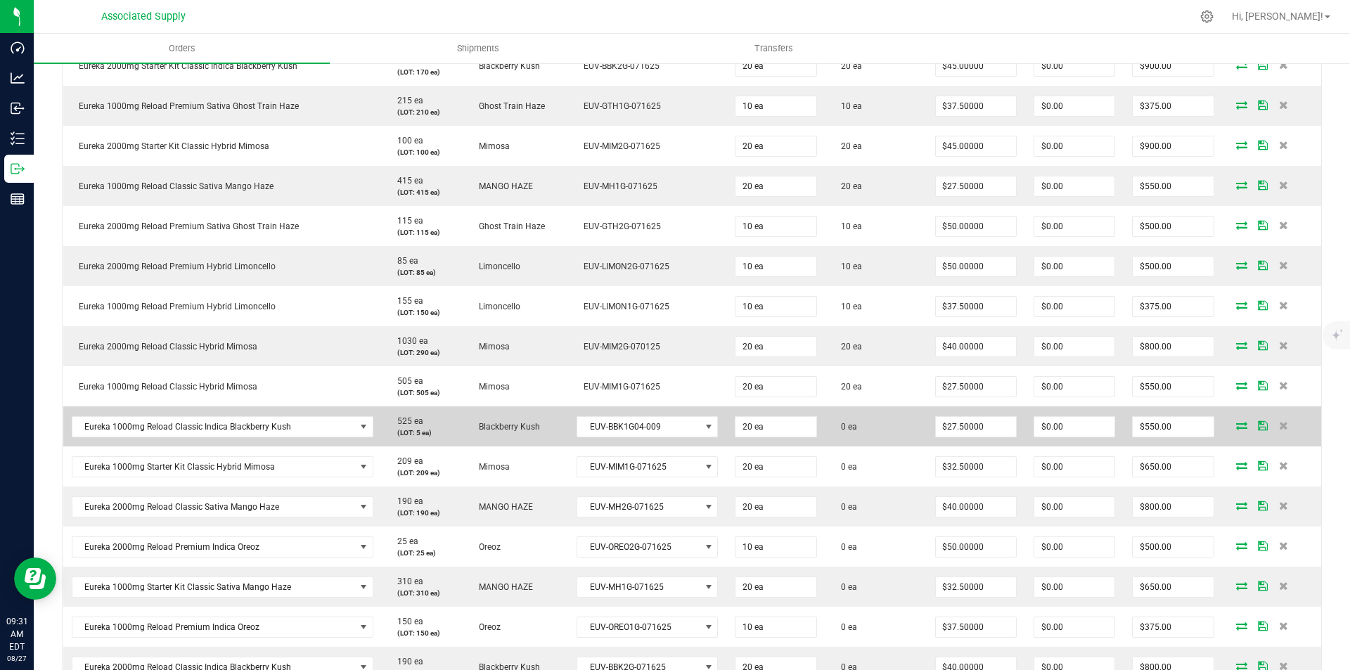
click at [1236, 424] on icon at bounding box center [1241, 425] width 11 height 8
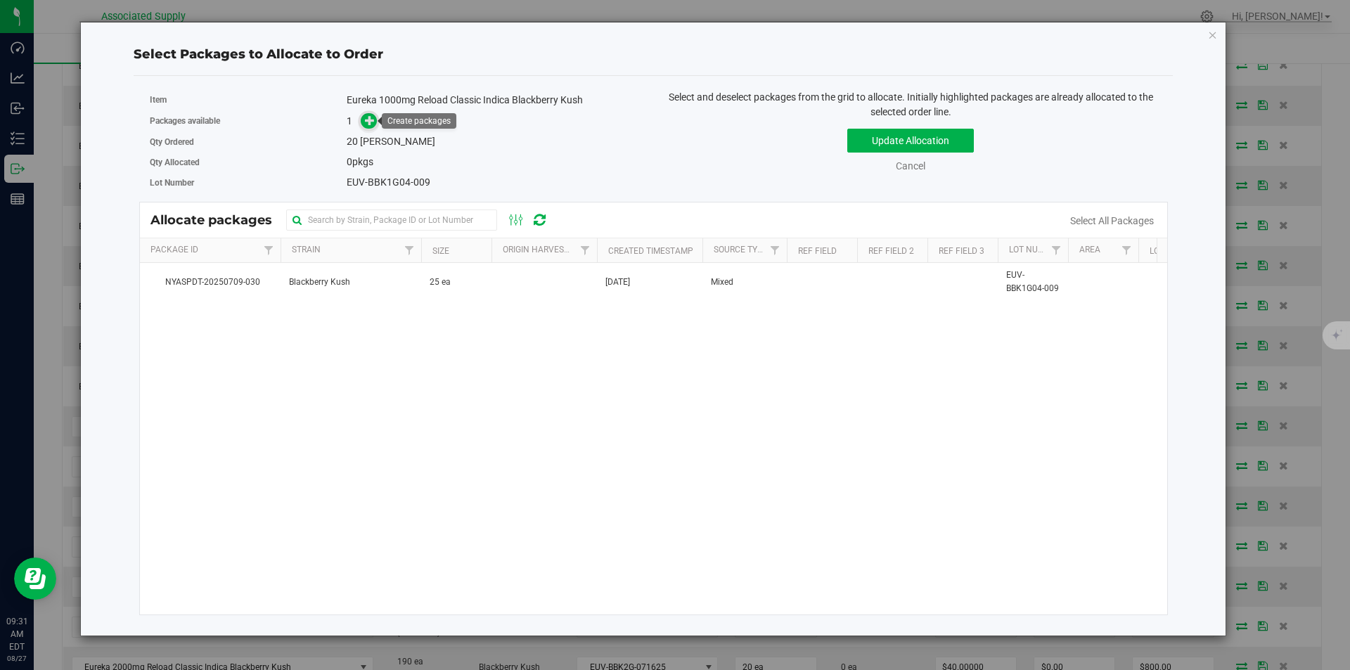
click at [368, 122] on icon at bounding box center [370, 120] width 11 height 11
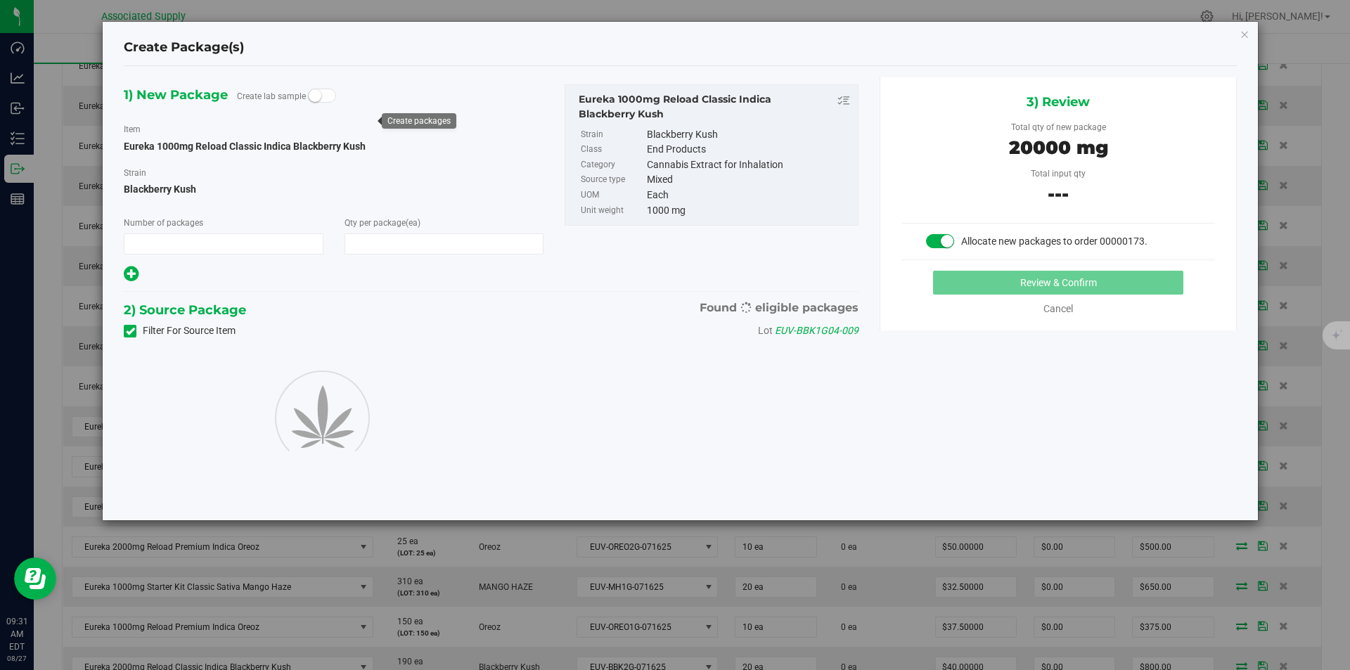
type input "1"
type input "20"
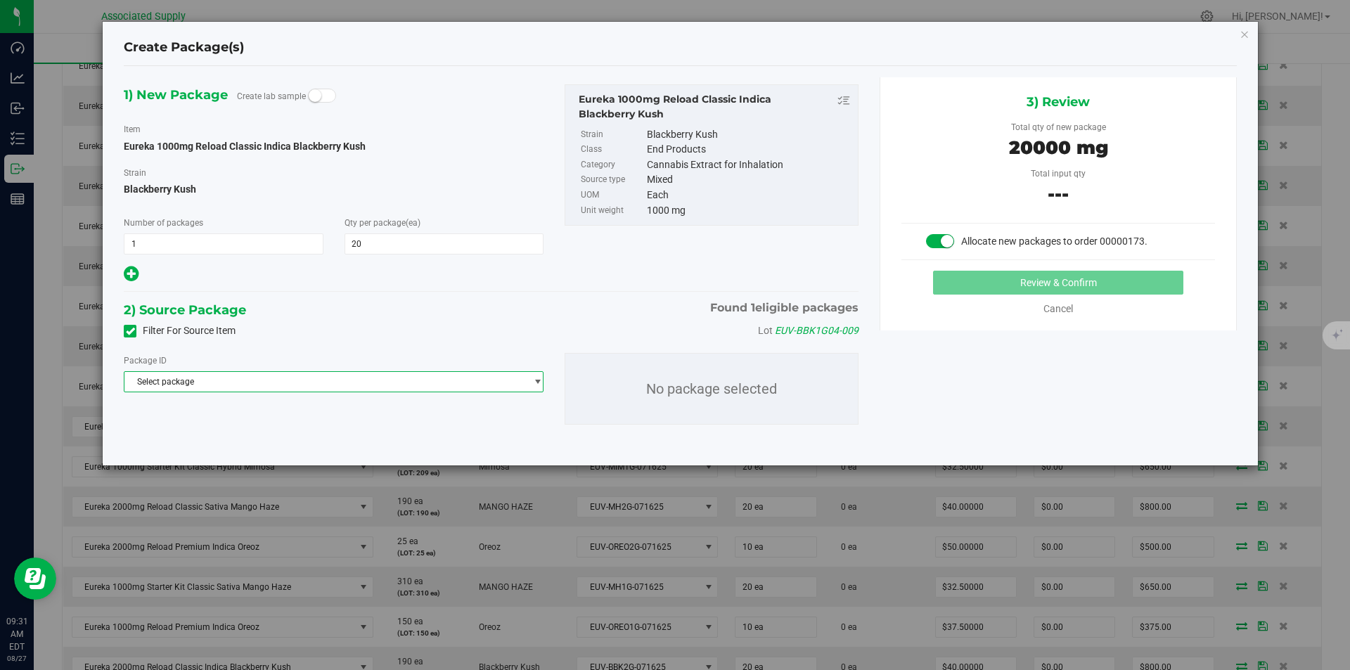
click at [385, 384] on span "Select package" at bounding box center [324, 382] width 401 height 20
click at [357, 435] on span "( Eureka 1000mg Reload Classic Indica Blackberry Kush )" at bounding box center [338, 439] width 217 height 10
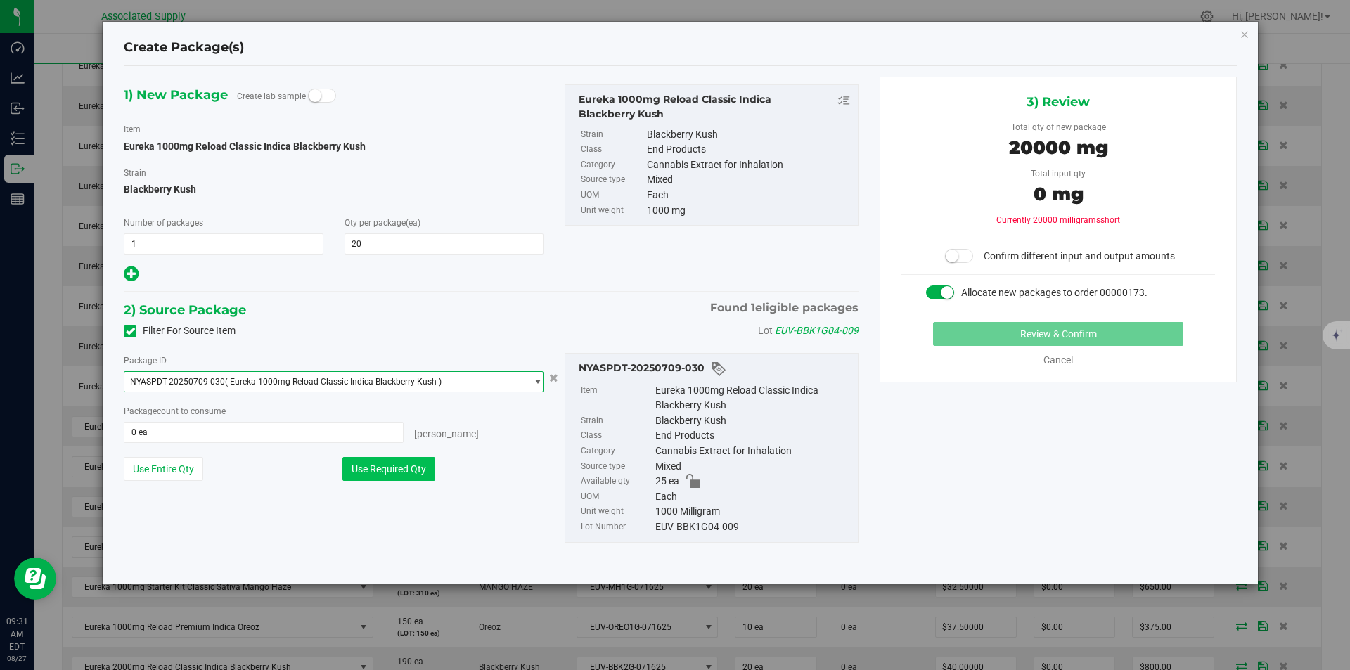
click at [395, 466] on button "Use Required Qty" at bounding box center [388, 469] width 93 height 24
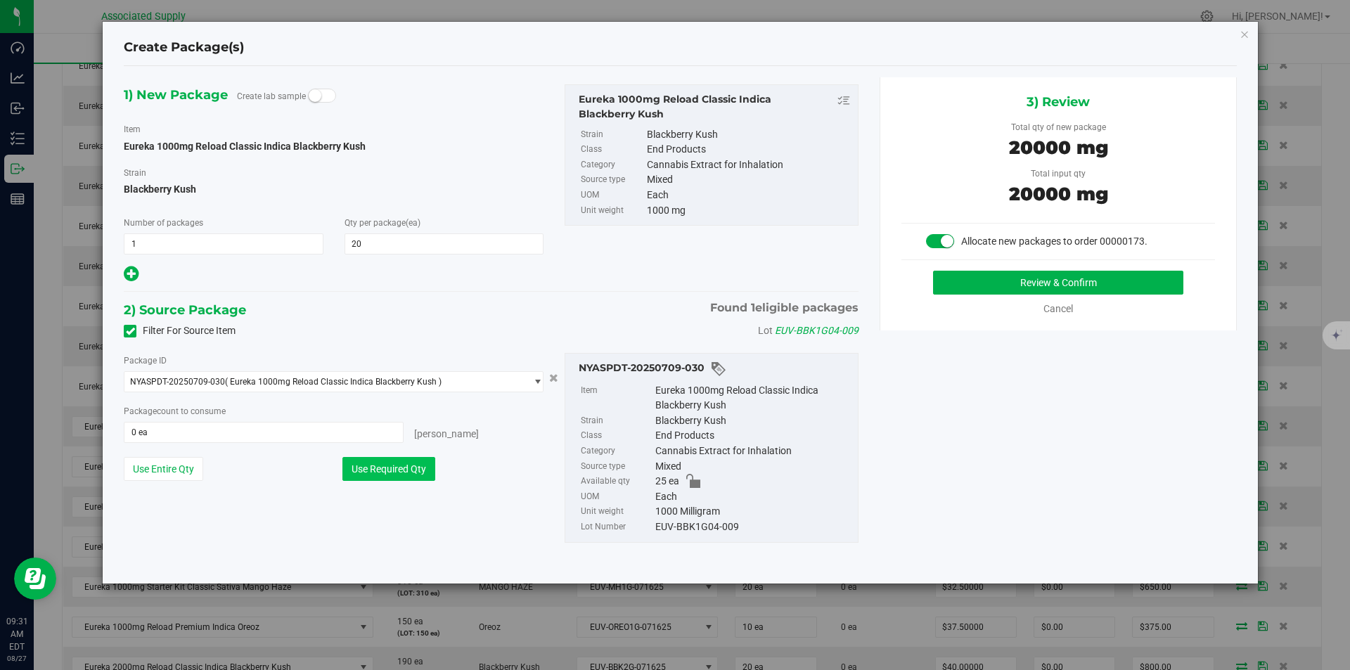
type input "20 ea"
click at [1040, 290] on button "Review & Confirm" at bounding box center [1058, 283] width 250 height 24
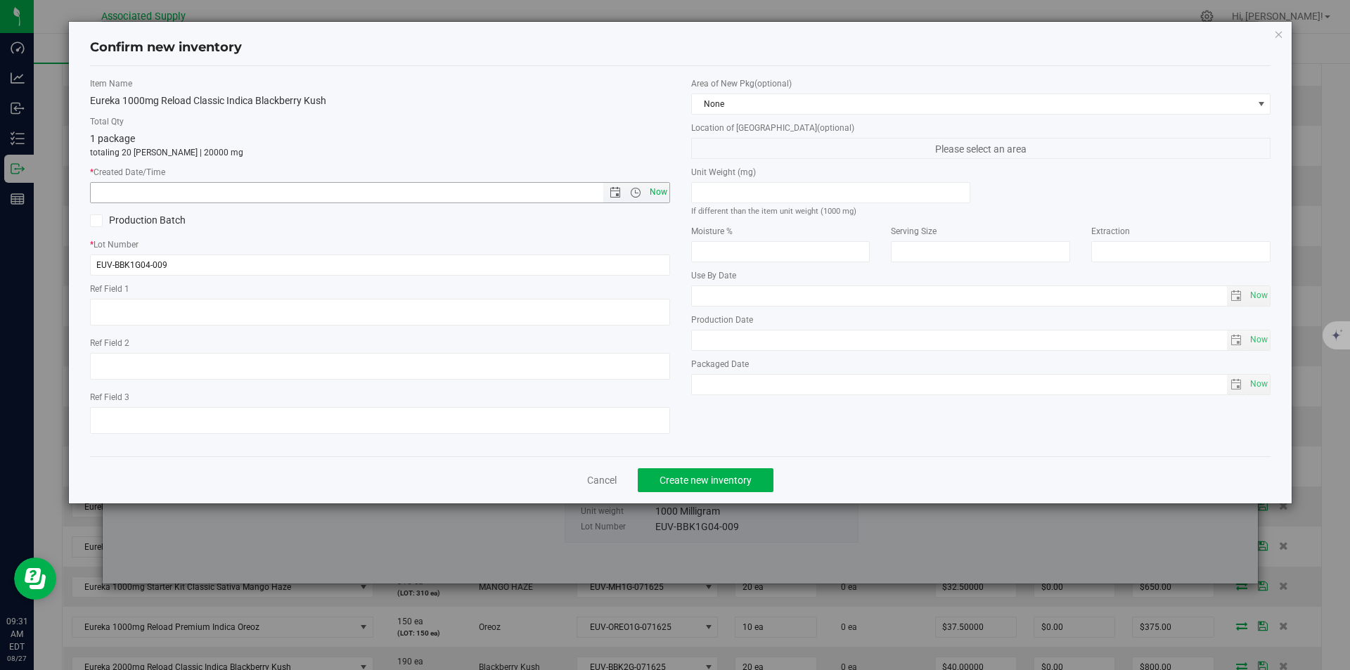
click at [663, 193] on span "Now" at bounding box center [658, 192] width 24 height 20
type input "8/27/2025 9:31 AM"
click at [689, 483] on span "Create new inventory" at bounding box center [705, 479] width 92 height 11
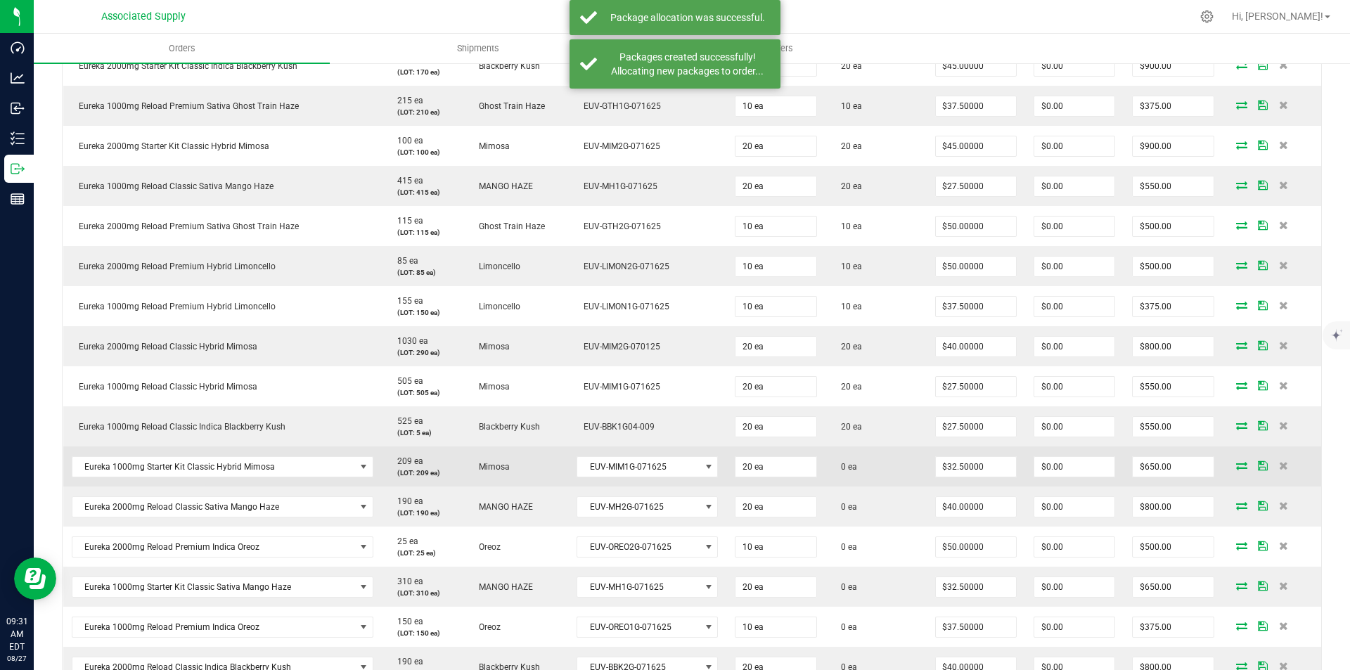
click at [1236, 465] on icon at bounding box center [1241, 465] width 11 height 8
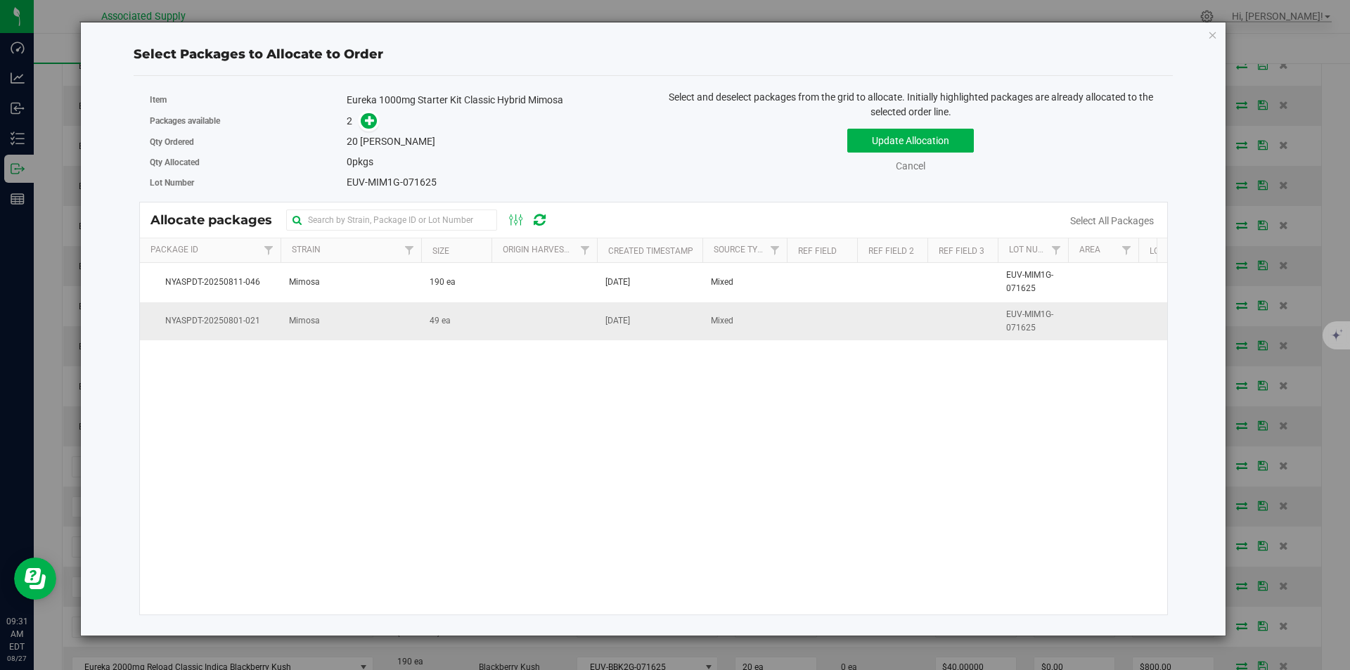
click at [306, 318] on span "Mimosa" at bounding box center [304, 320] width 31 height 13
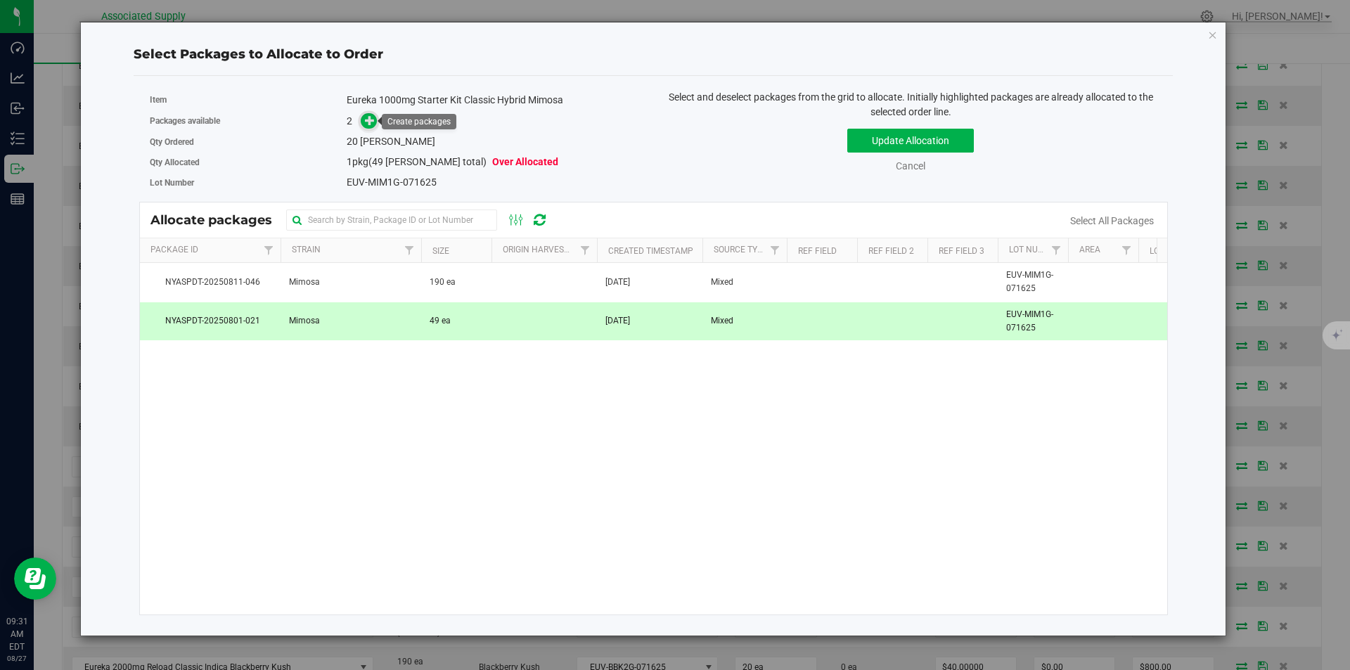
click at [363, 117] on span at bounding box center [369, 121] width 16 height 16
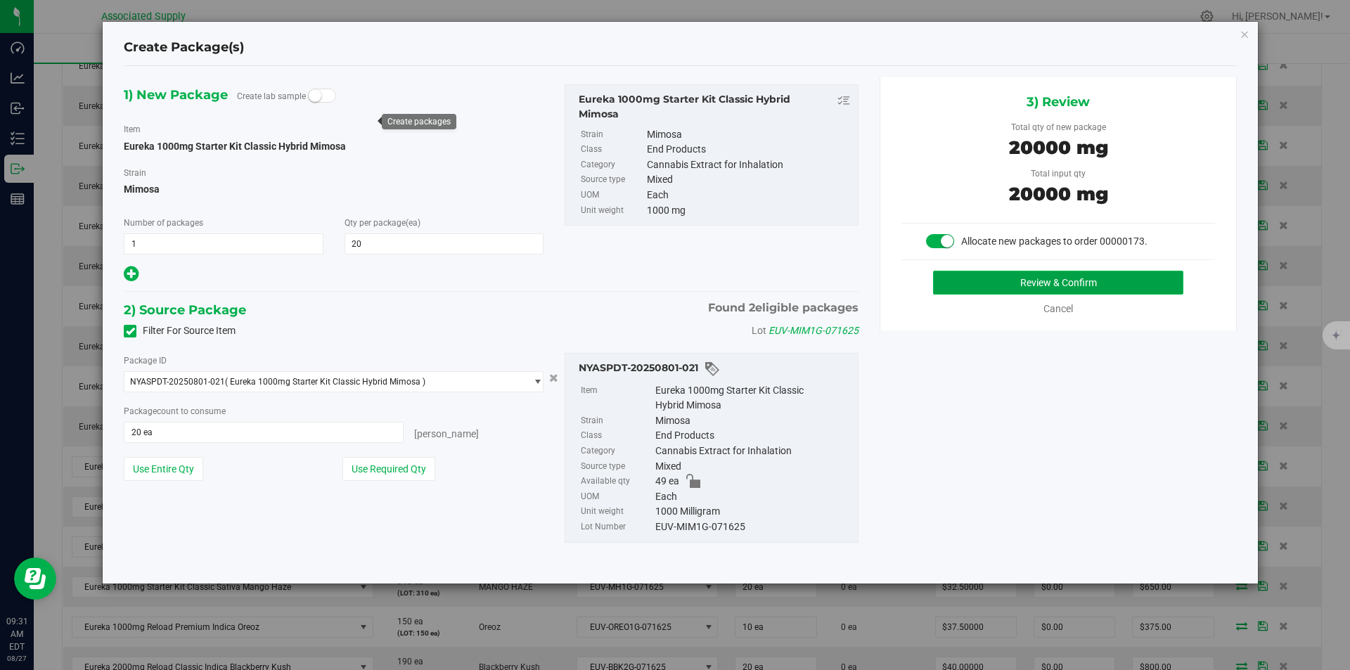
click at [1059, 287] on button "Review & Confirm" at bounding box center [1058, 283] width 250 height 24
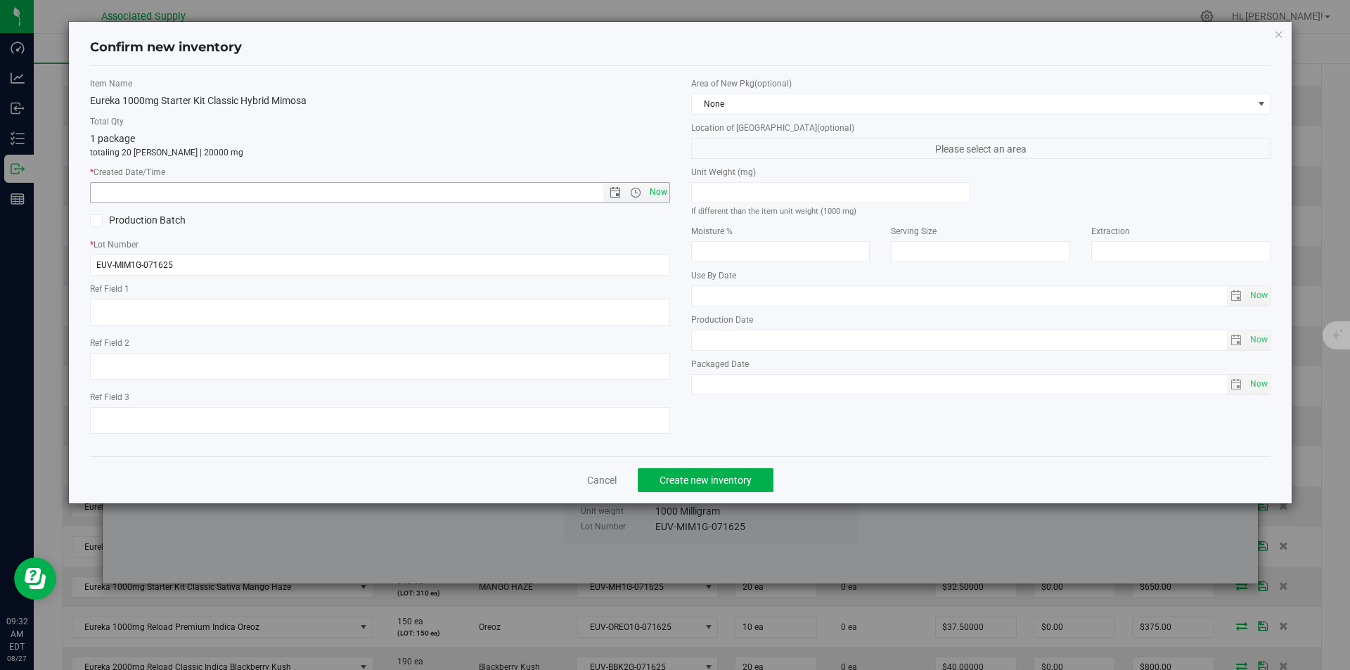
click at [658, 193] on span "Now" at bounding box center [658, 192] width 24 height 20
type input "8/27/2025 9:32 AM"
click at [690, 482] on span "Create new inventory" at bounding box center [705, 479] width 92 height 11
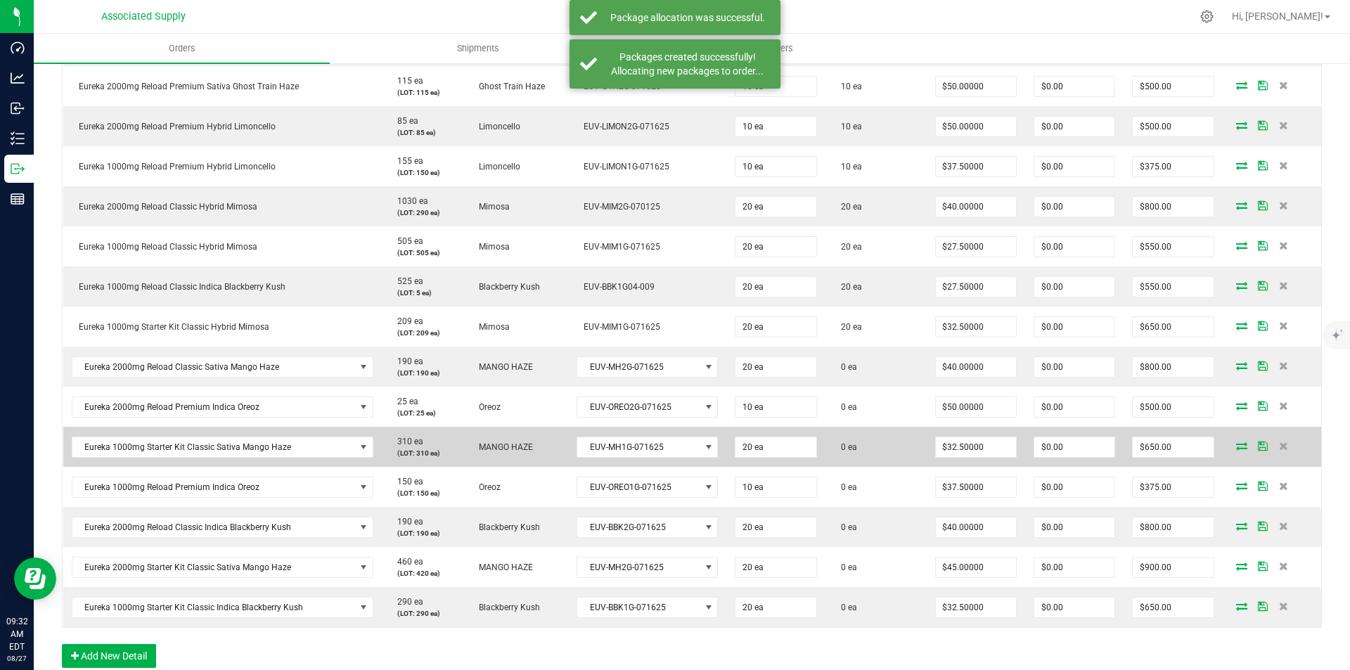
scroll to position [562, 0]
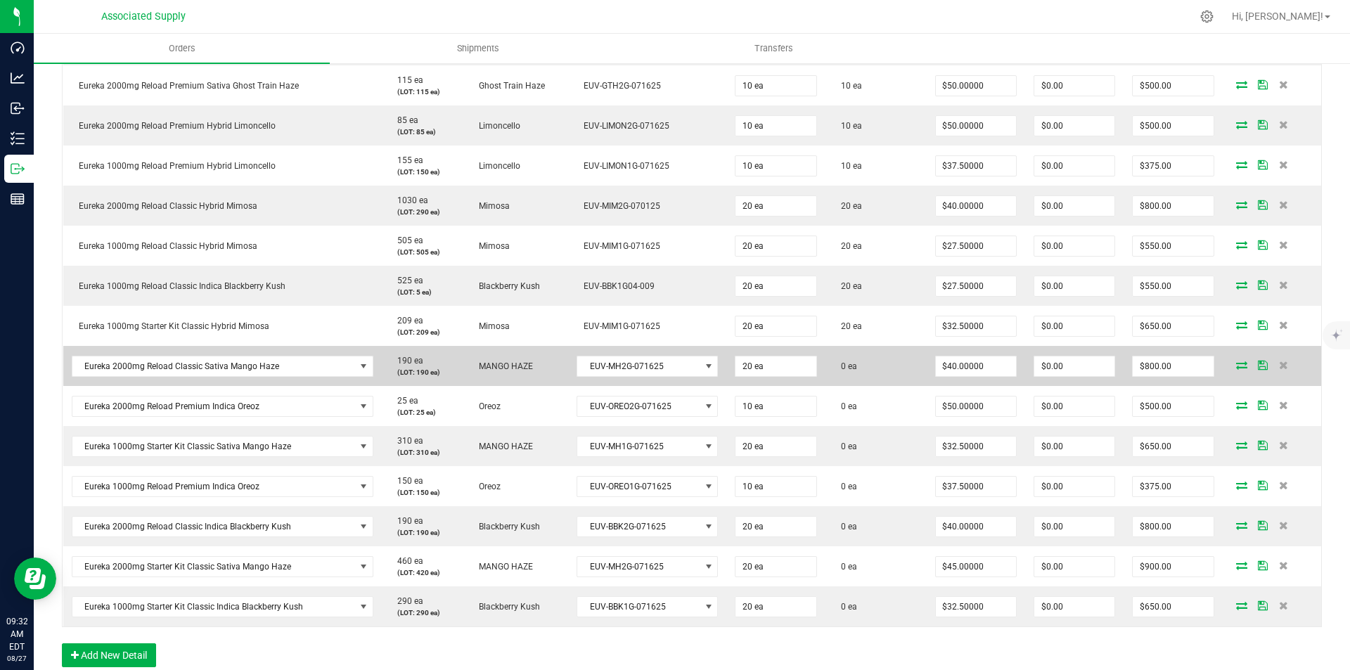
click at [1236, 362] on icon at bounding box center [1241, 365] width 11 height 8
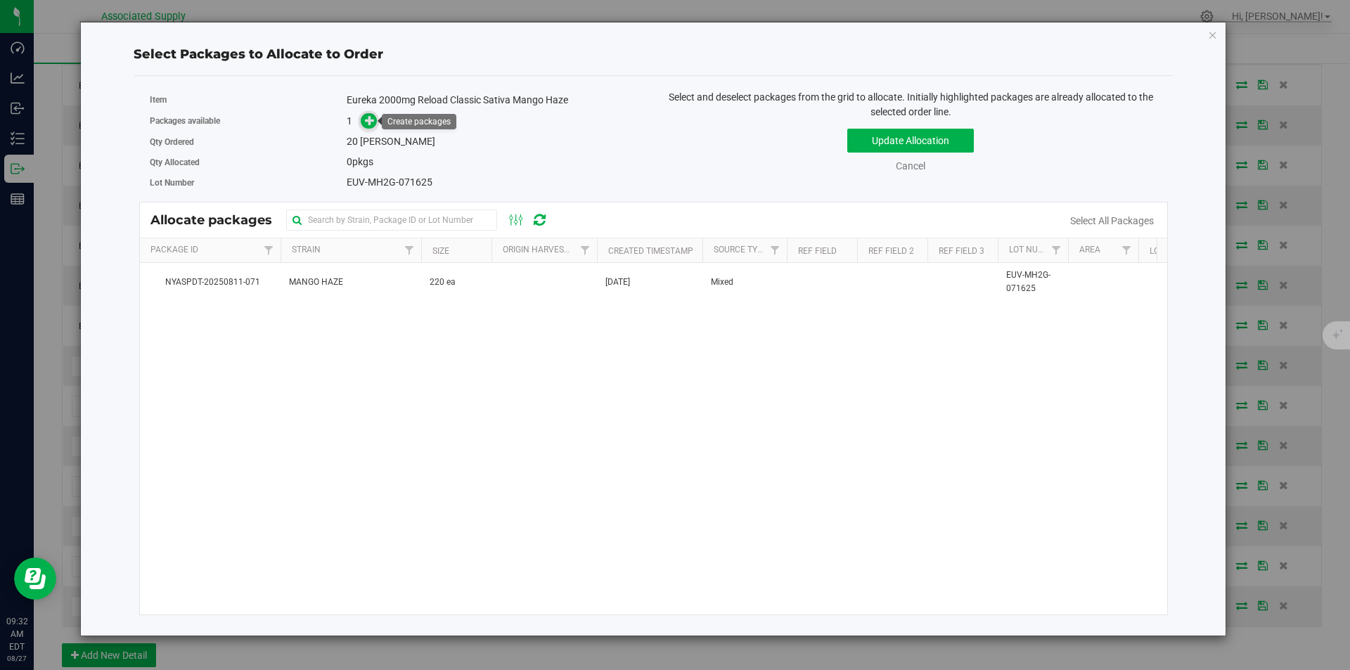
click at [370, 124] on icon at bounding box center [370, 120] width 10 height 10
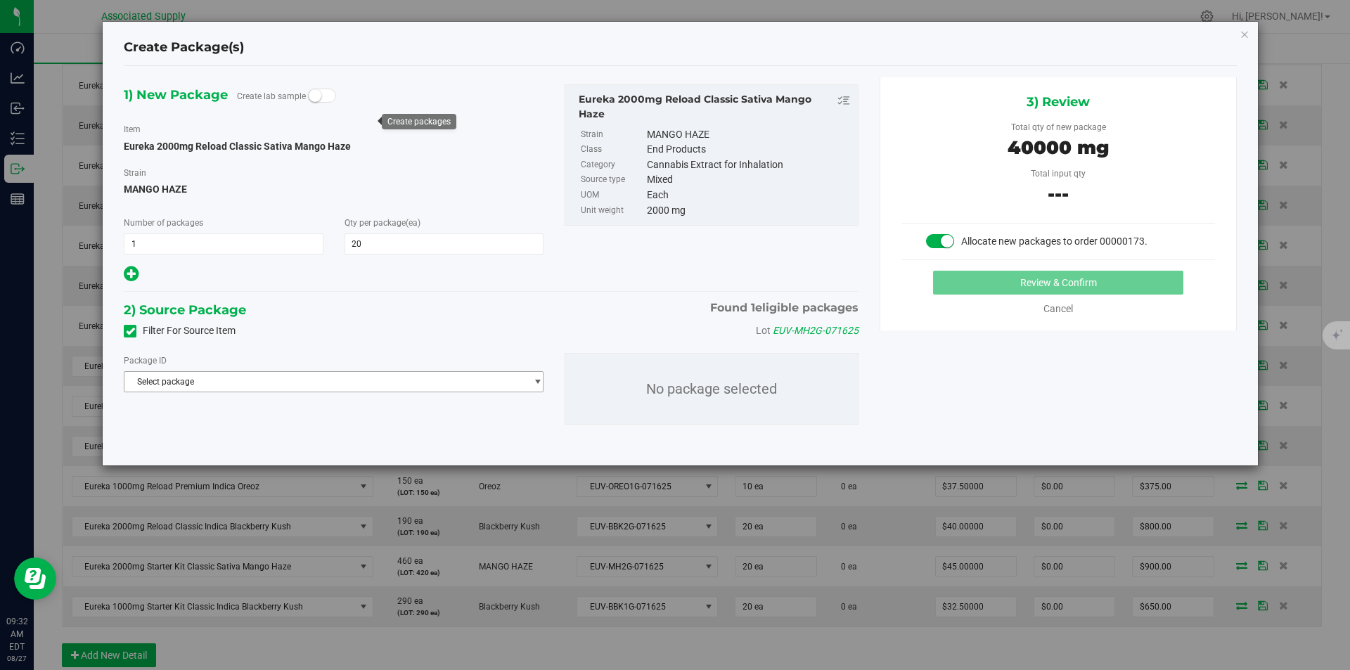
click at [368, 385] on span "Select package" at bounding box center [324, 382] width 401 height 20
click at [333, 438] on span "( Eureka 2000mg Reload Classic Sativa Mango Haze )" at bounding box center [332, 439] width 205 height 10
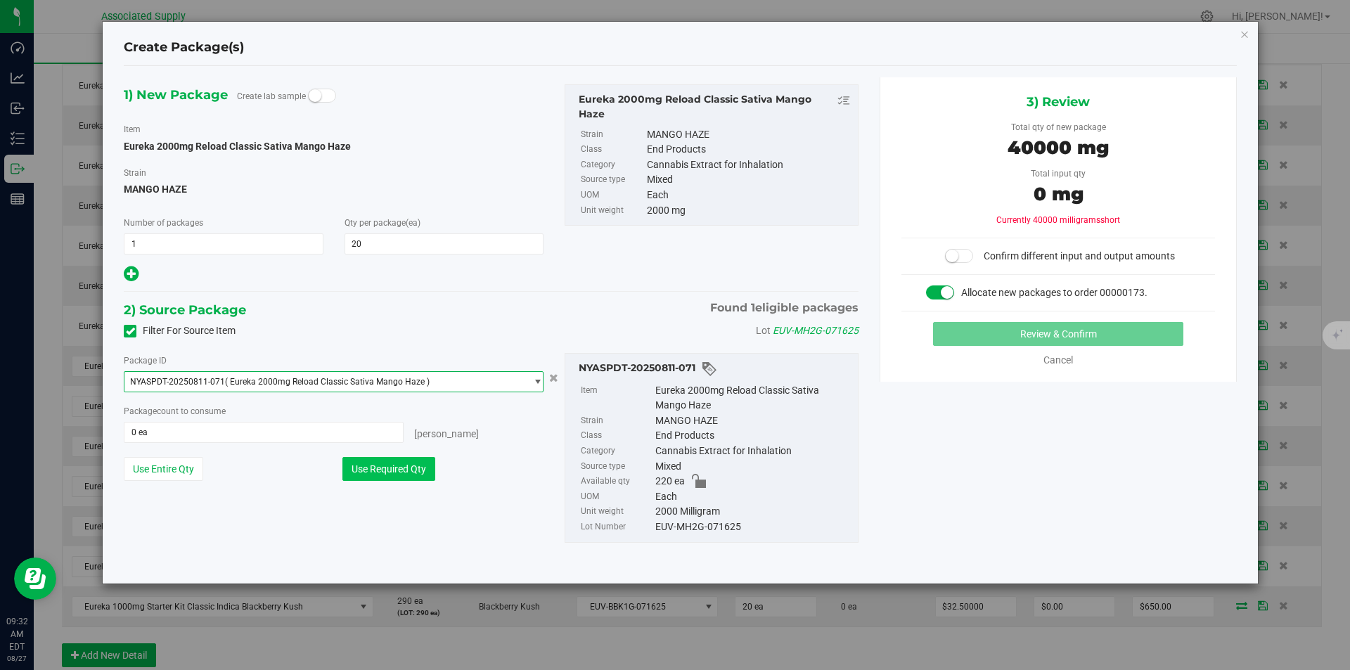
click at [396, 468] on button "Use Required Qty" at bounding box center [388, 469] width 93 height 24
type input "20 ea"
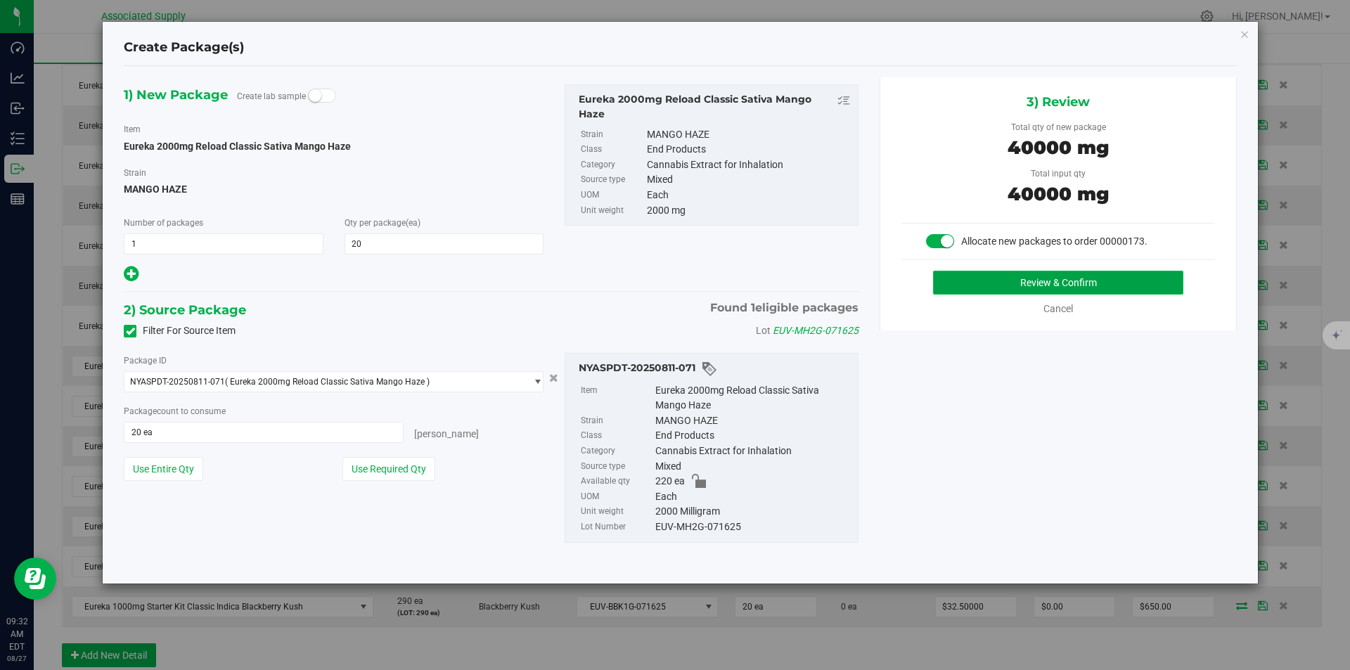
click at [1061, 285] on button "Review & Confirm" at bounding box center [1058, 283] width 250 height 24
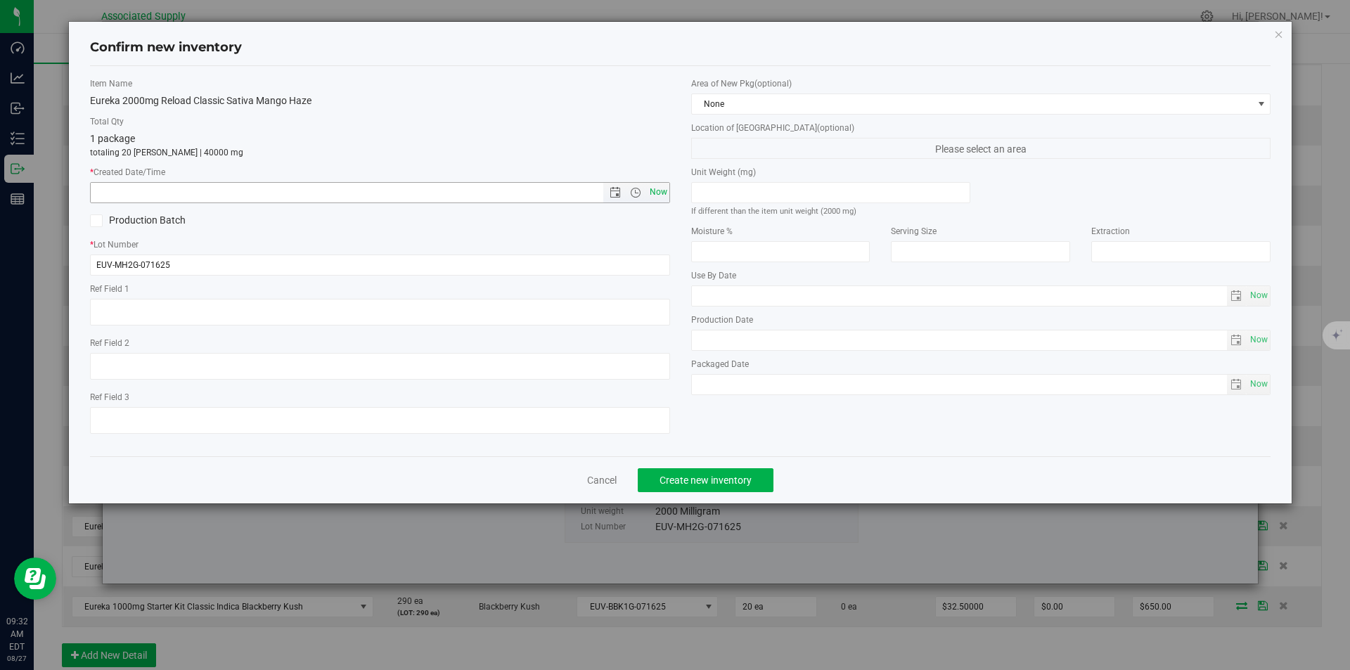
click at [659, 193] on span "Now" at bounding box center [658, 192] width 24 height 20
type input "8/27/2025 9:32 AM"
click at [678, 474] on span "Create new inventory" at bounding box center [705, 479] width 92 height 11
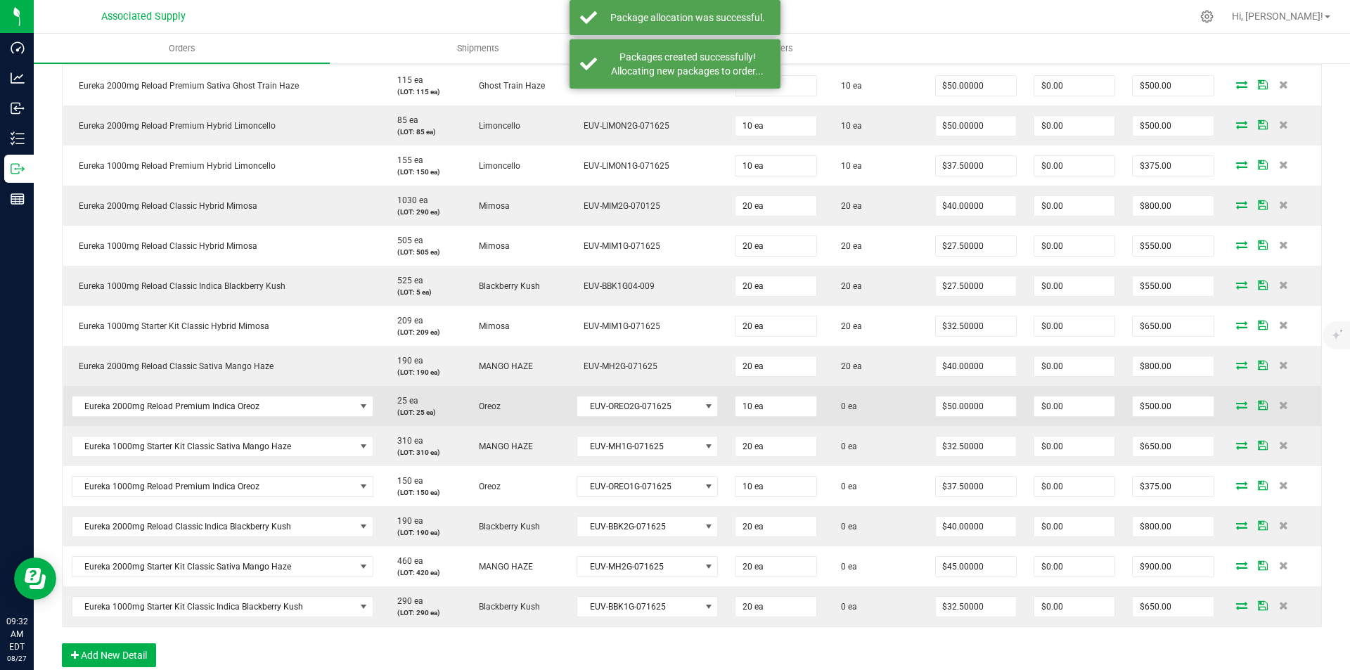
click at [1236, 404] on icon at bounding box center [1241, 405] width 11 height 8
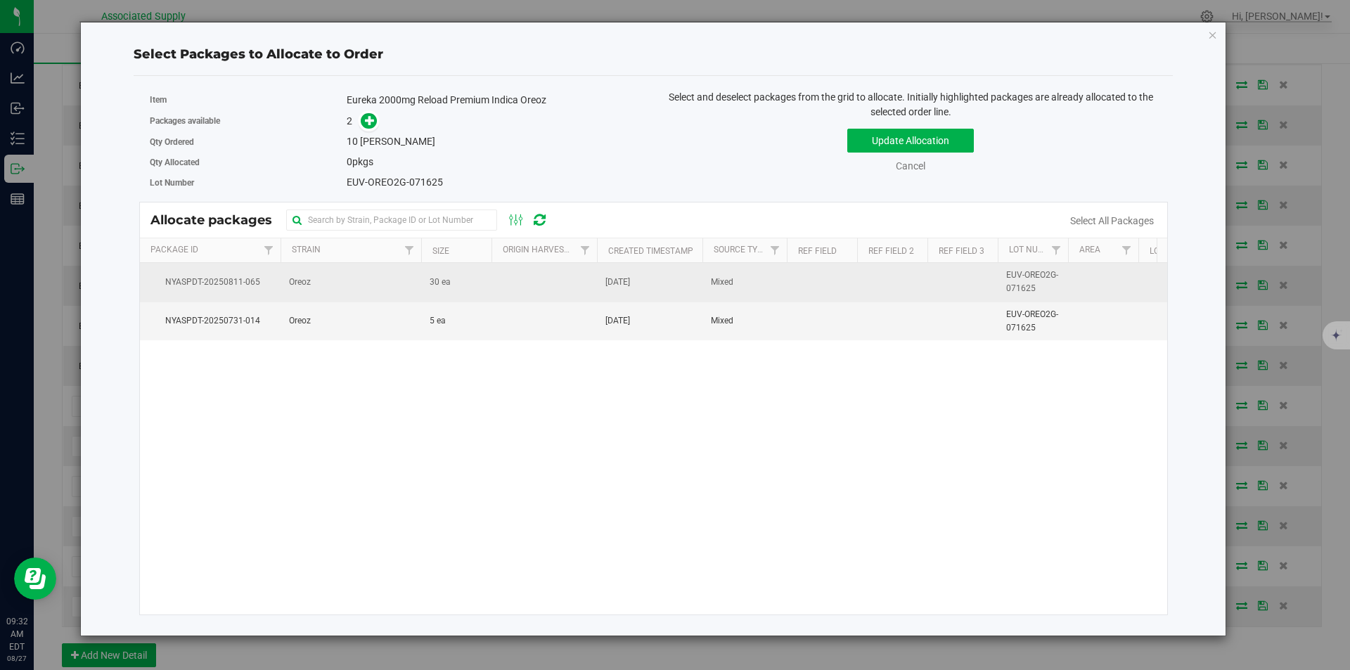
click at [312, 280] on td "Oreoz" at bounding box center [350, 282] width 141 height 39
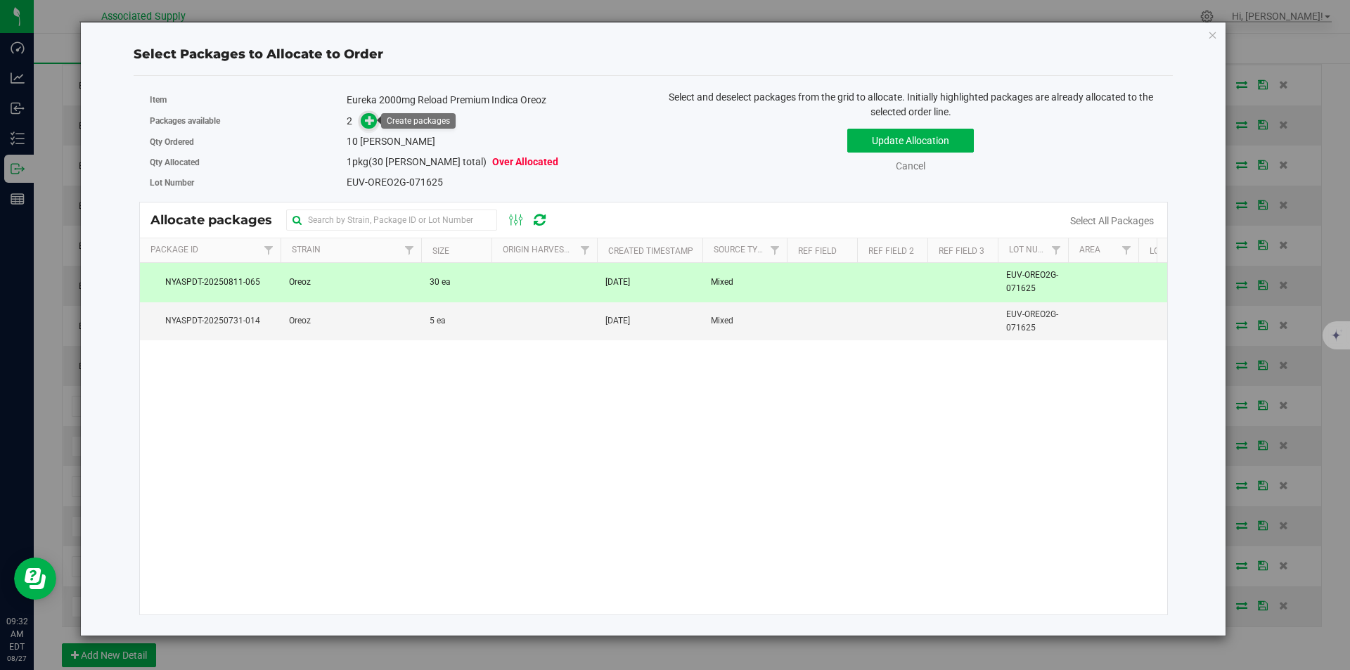
click at [370, 122] on icon at bounding box center [370, 120] width 11 height 11
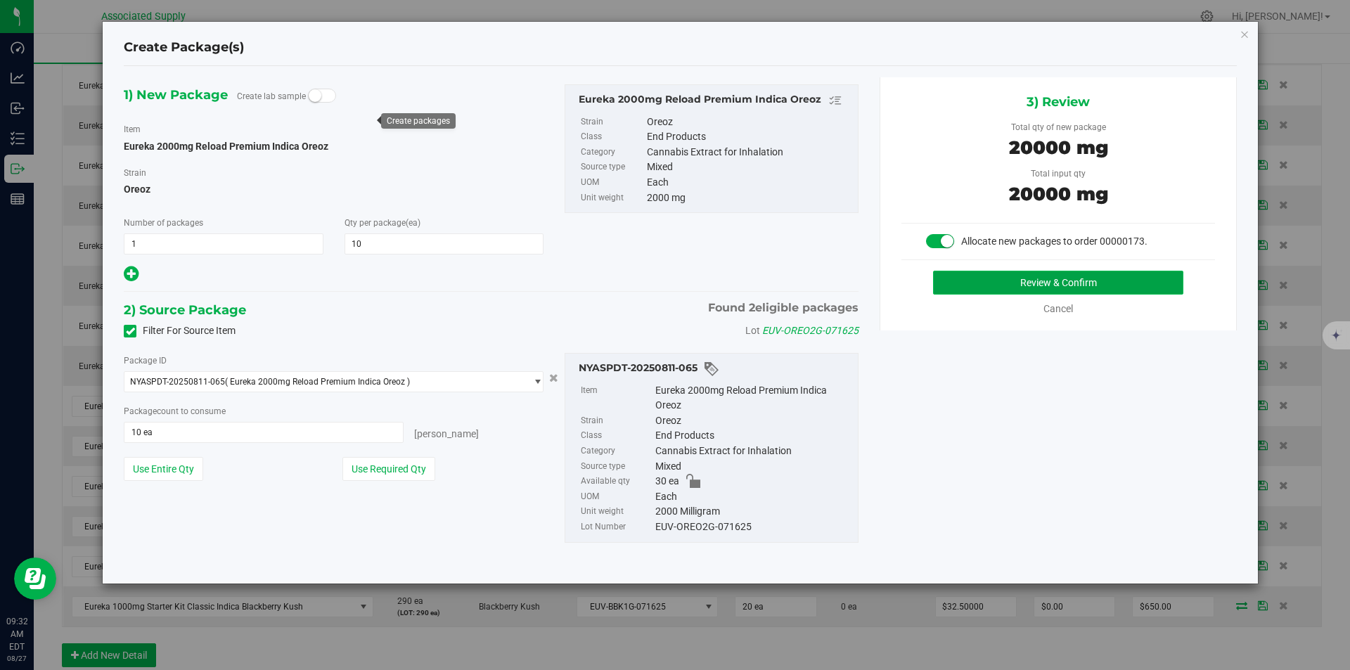
click at [1074, 286] on button "Review & Confirm" at bounding box center [1058, 283] width 250 height 24
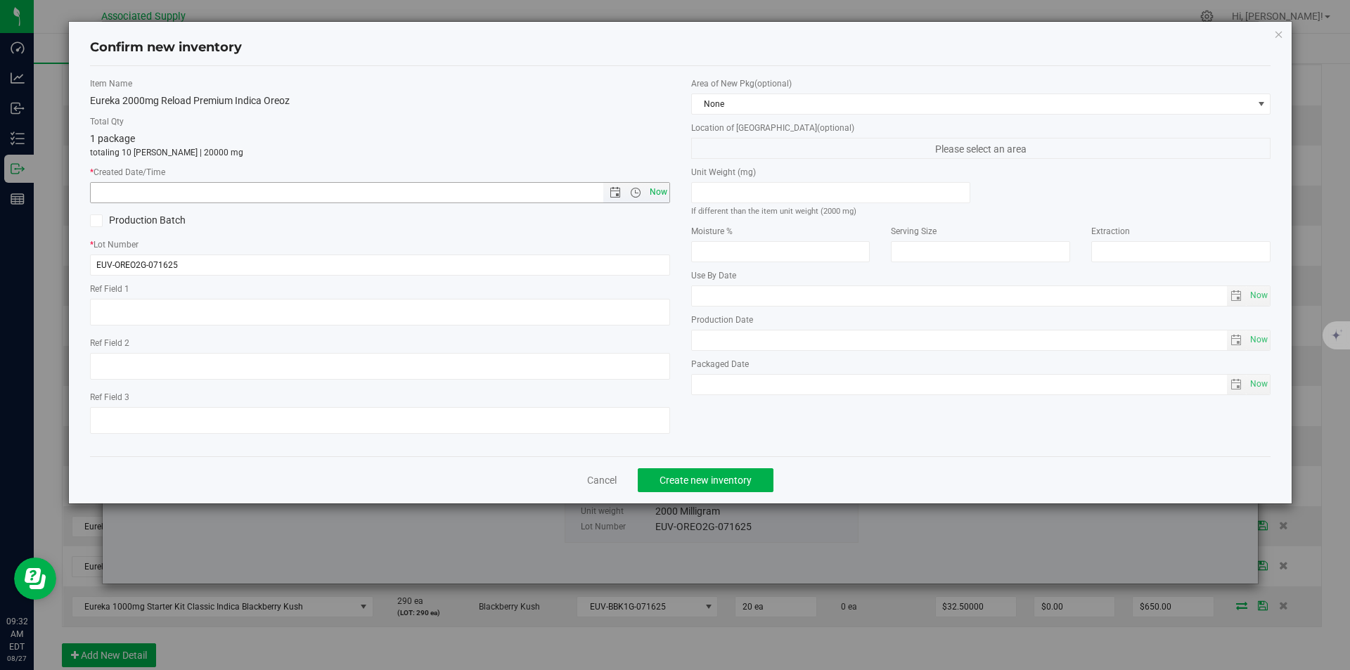
click at [662, 195] on span "Now" at bounding box center [658, 192] width 24 height 20
type input "8/27/2025 9:32 AM"
click at [692, 482] on span "Create new inventory" at bounding box center [705, 479] width 92 height 11
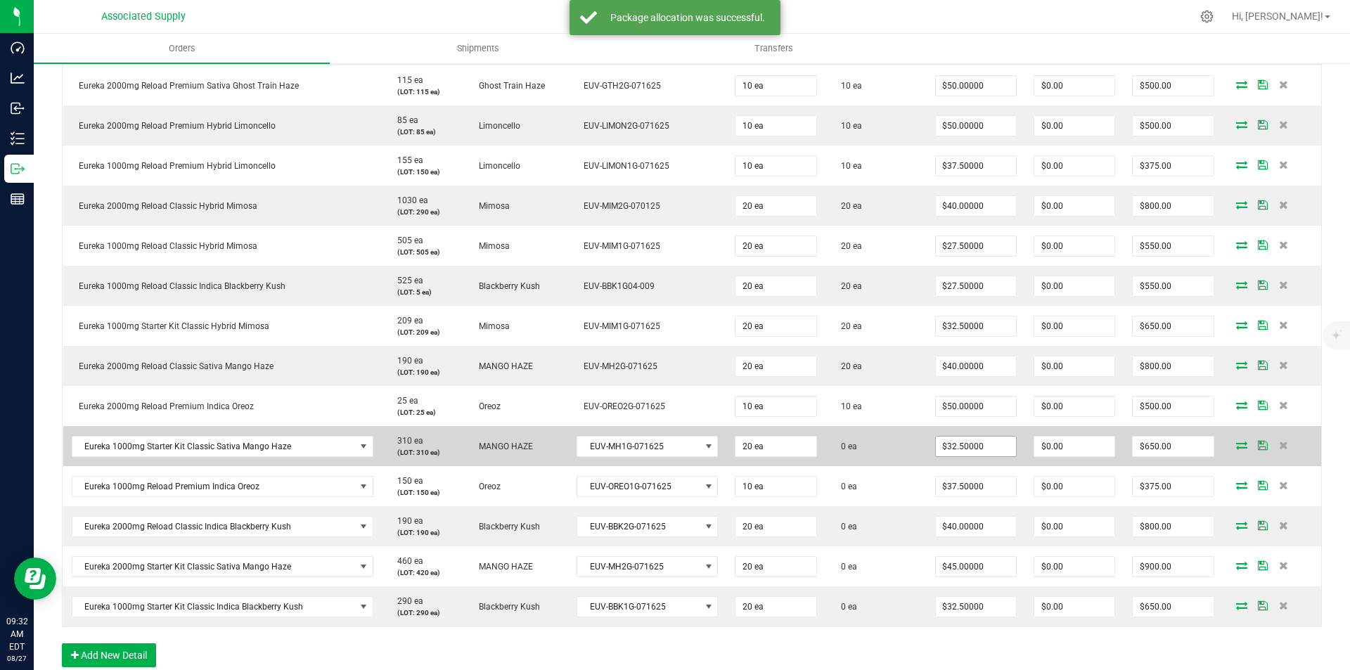
scroll to position [633, 0]
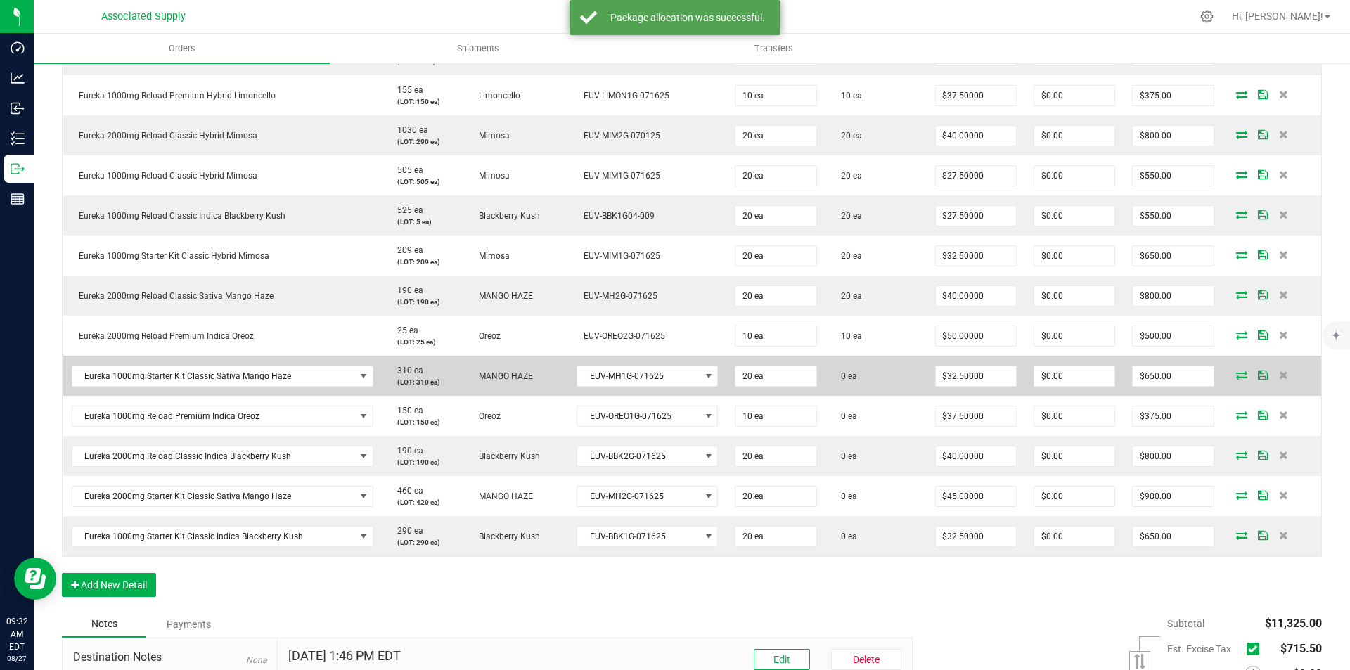
click at [1236, 374] on icon at bounding box center [1241, 374] width 11 height 8
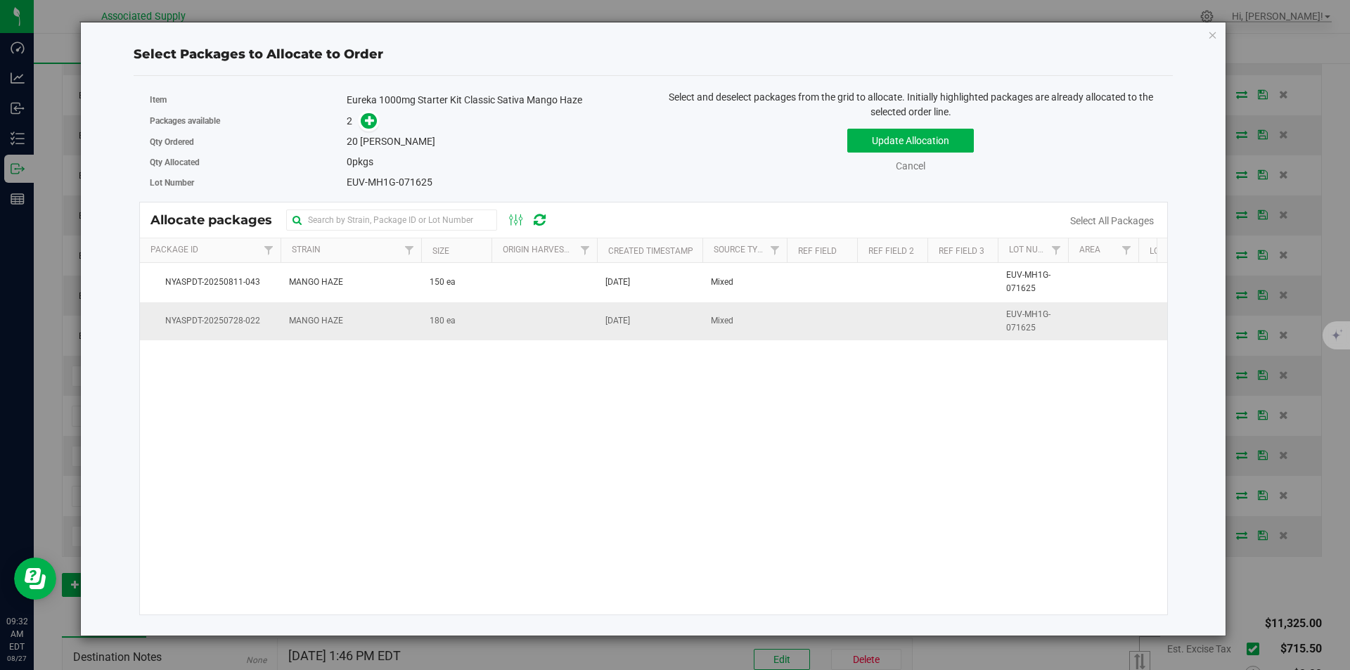
click at [316, 323] on span "MANGO HAZE" at bounding box center [316, 320] width 54 height 13
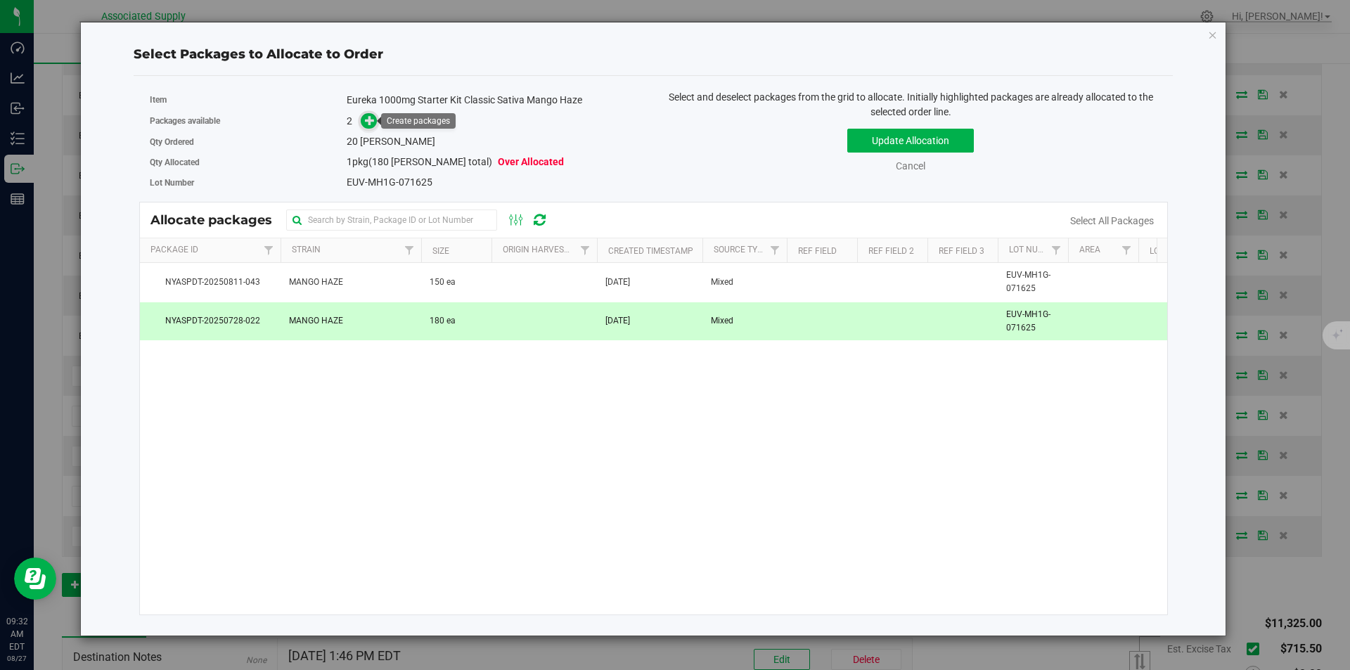
click at [369, 120] on icon at bounding box center [370, 120] width 11 height 11
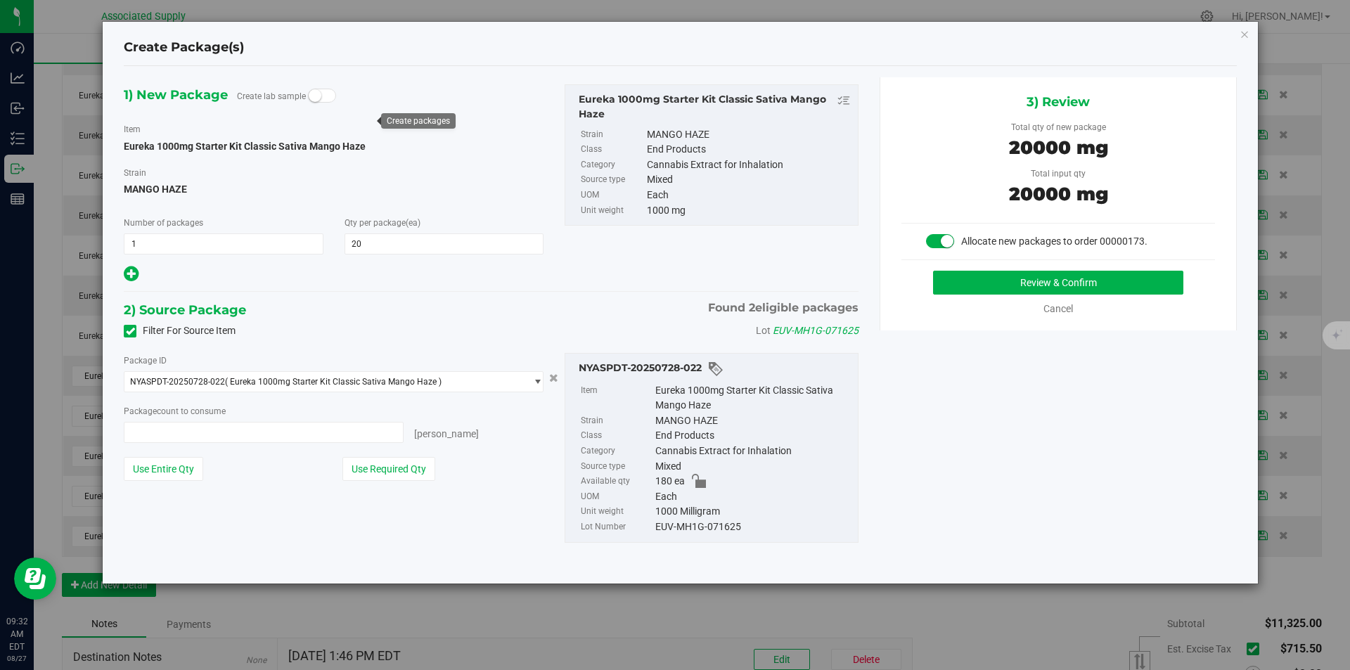
type input "20 ea"
click at [376, 471] on button "Use Required Qty" at bounding box center [388, 469] width 93 height 24
click at [1073, 284] on button "Review & Confirm" at bounding box center [1058, 283] width 250 height 24
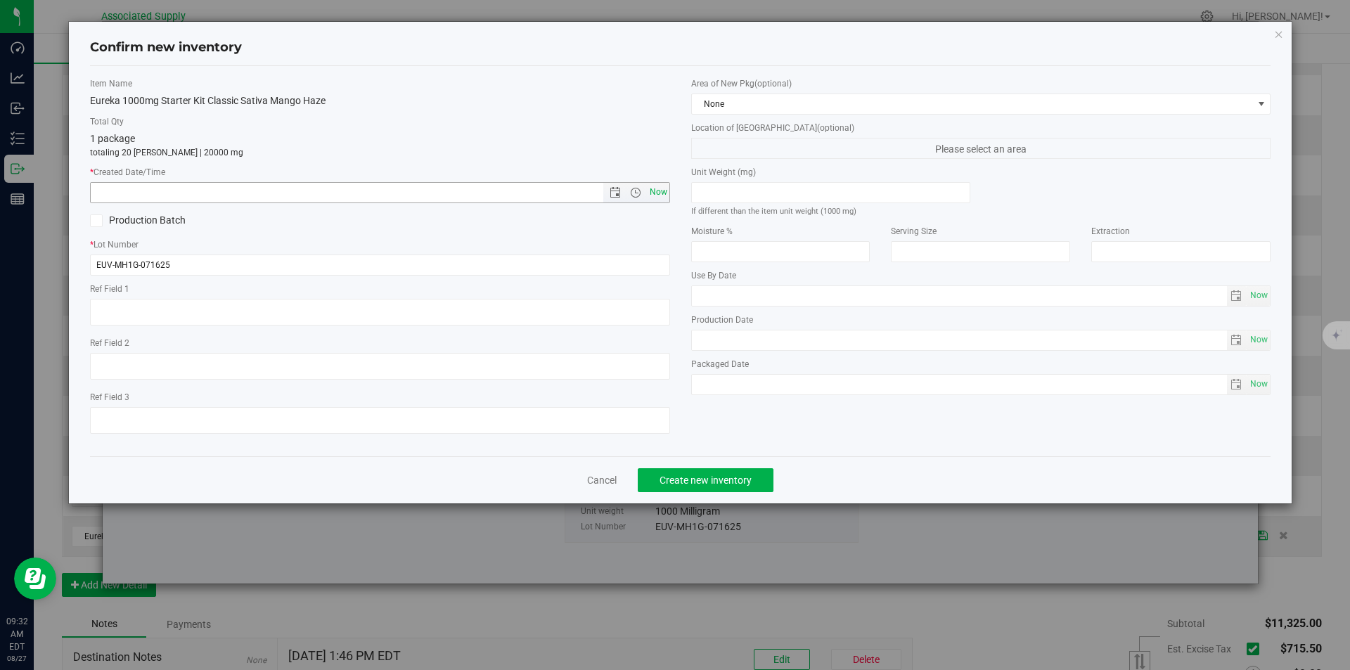
click at [659, 188] on span "Now" at bounding box center [658, 192] width 24 height 20
type input "8/27/2025 9:33 AM"
click at [713, 477] on span "Create new inventory" at bounding box center [705, 479] width 92 height 11
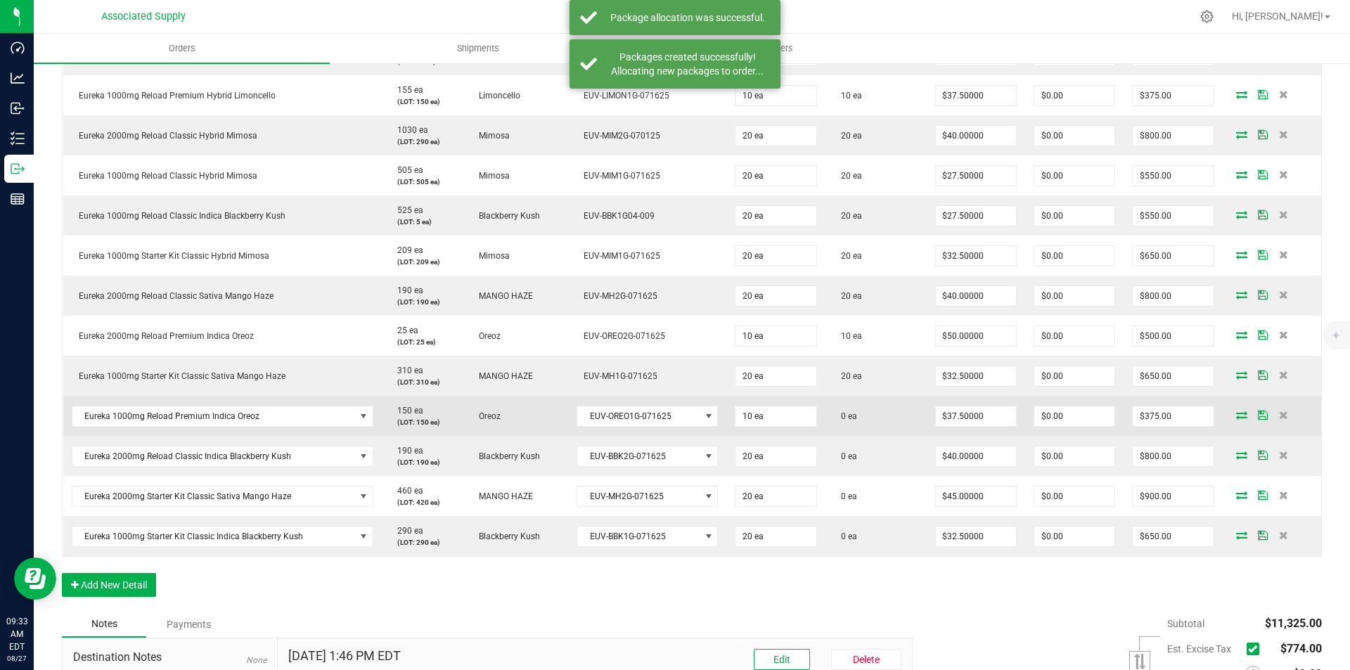
click at [1236, 411] on icon at bounding box center [1241, 415] width 11 height 8
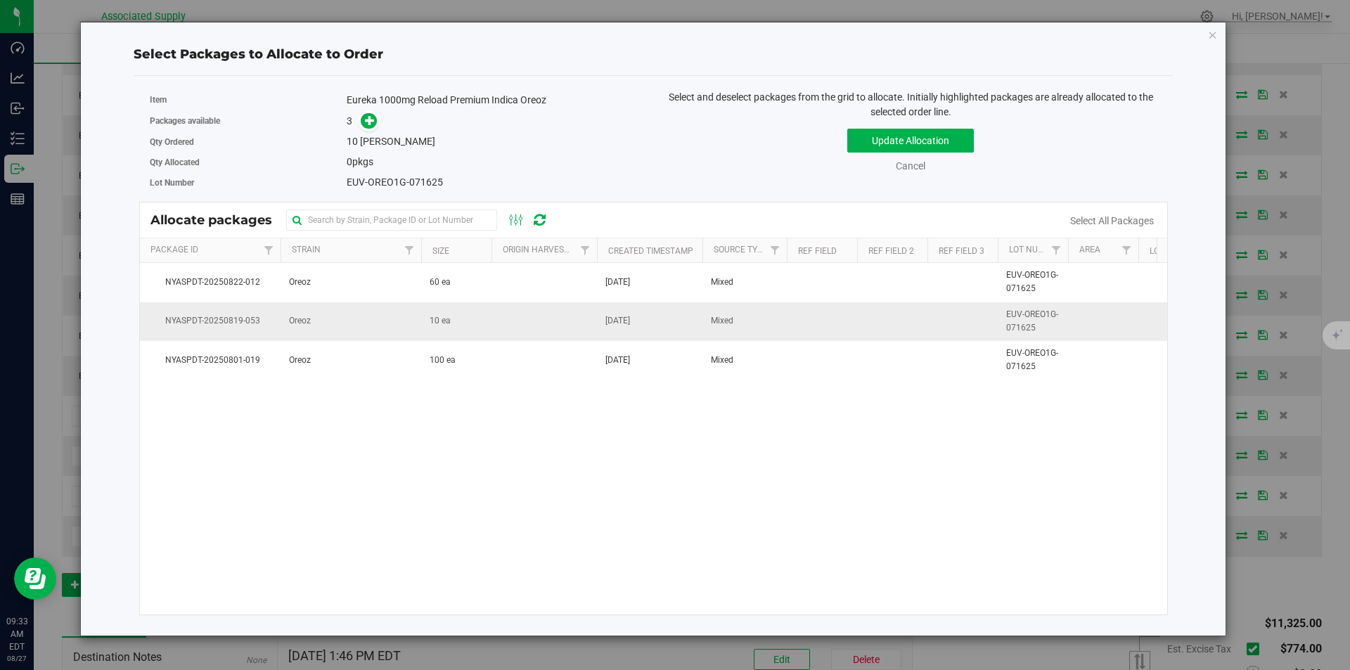
click at [316, 320] on td "Oreoz" at bounding box center [350, 321] width 141 height 39
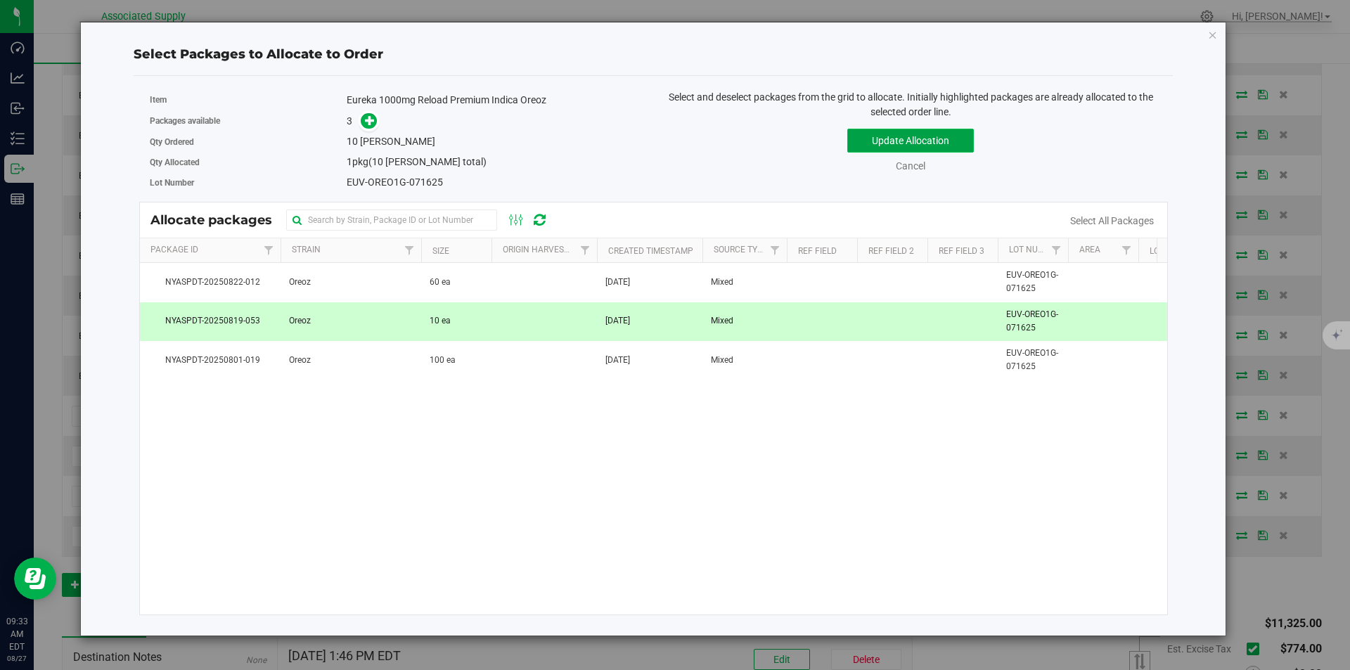
click at [913, 143] on button "Update Allocation" at bounding box center [910, 141] width 127 height 24
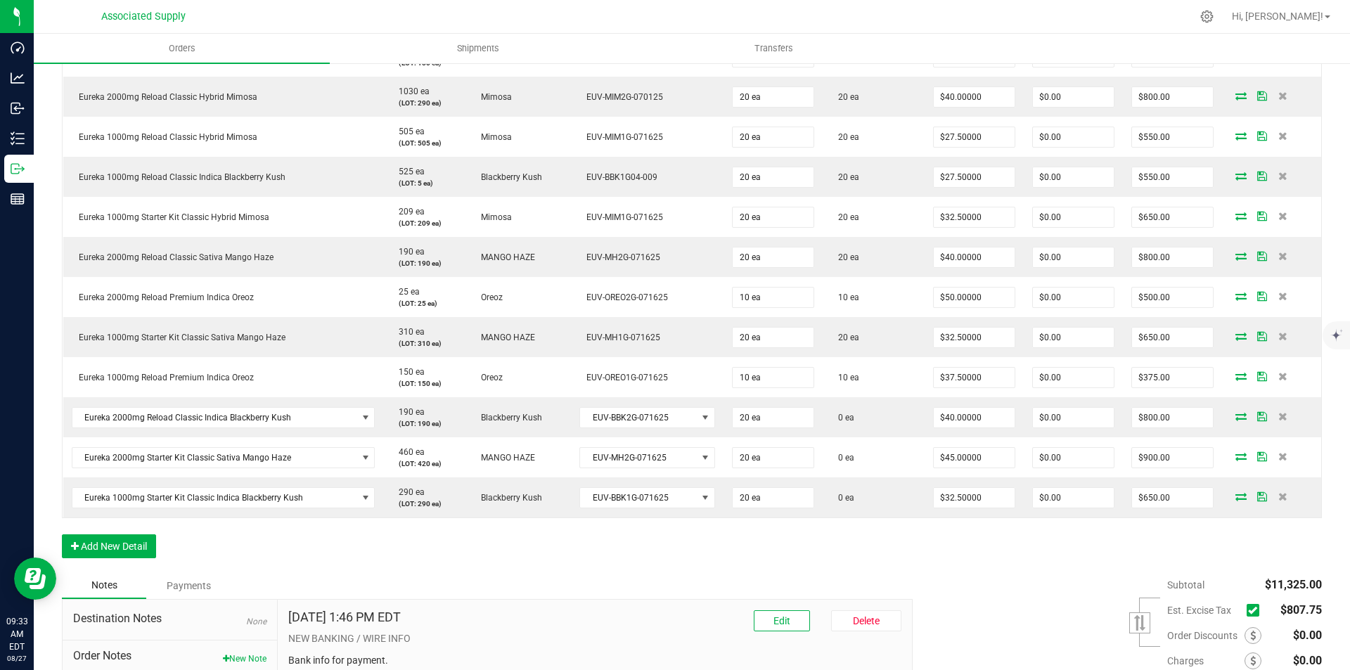
scroll to position [703, 0]
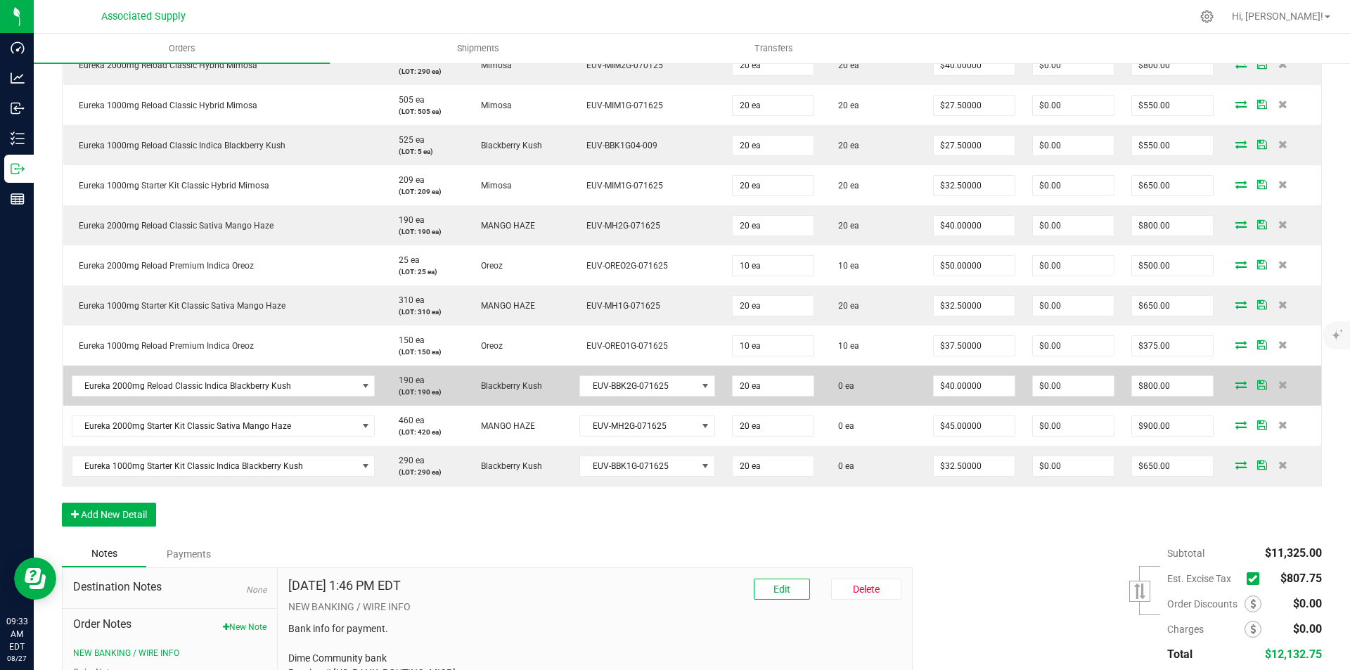
click at [1235, 387] on icon at bounding box center [1240, 384] width 11 height 8
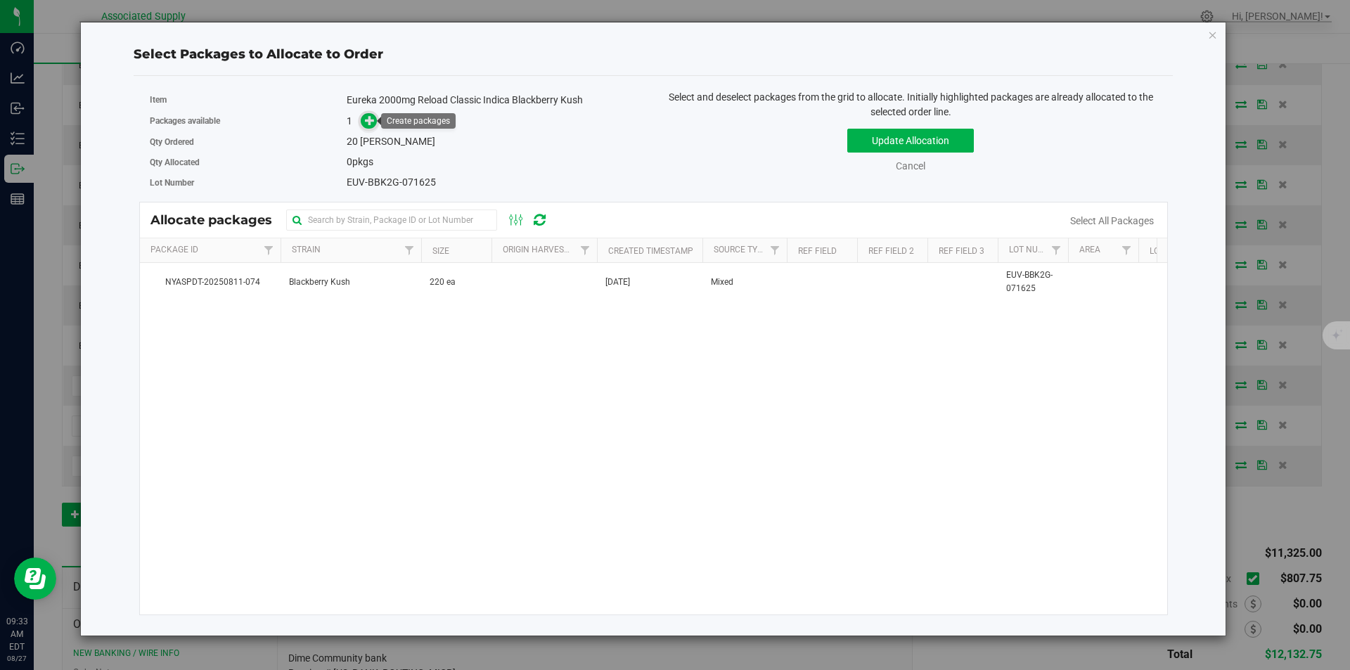
click at [370, 122] on icon at bounding box center [370, 120] width 10 height 10
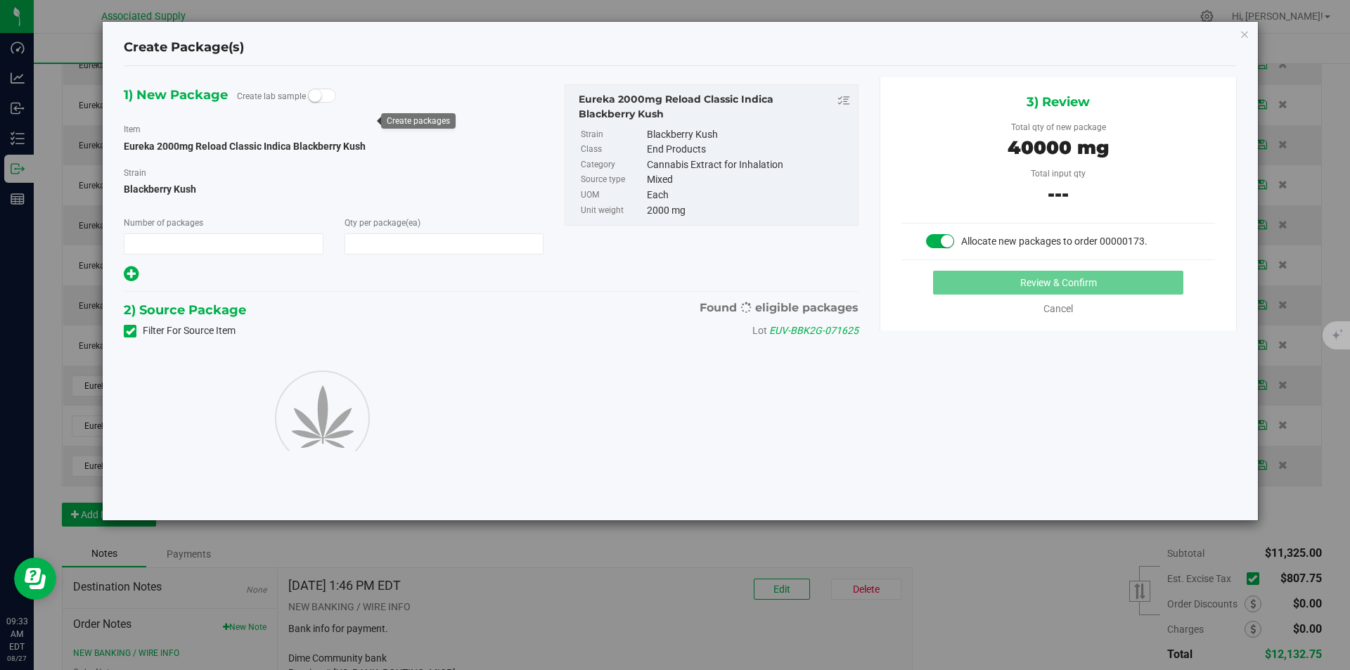
type input "1"
type input "20"
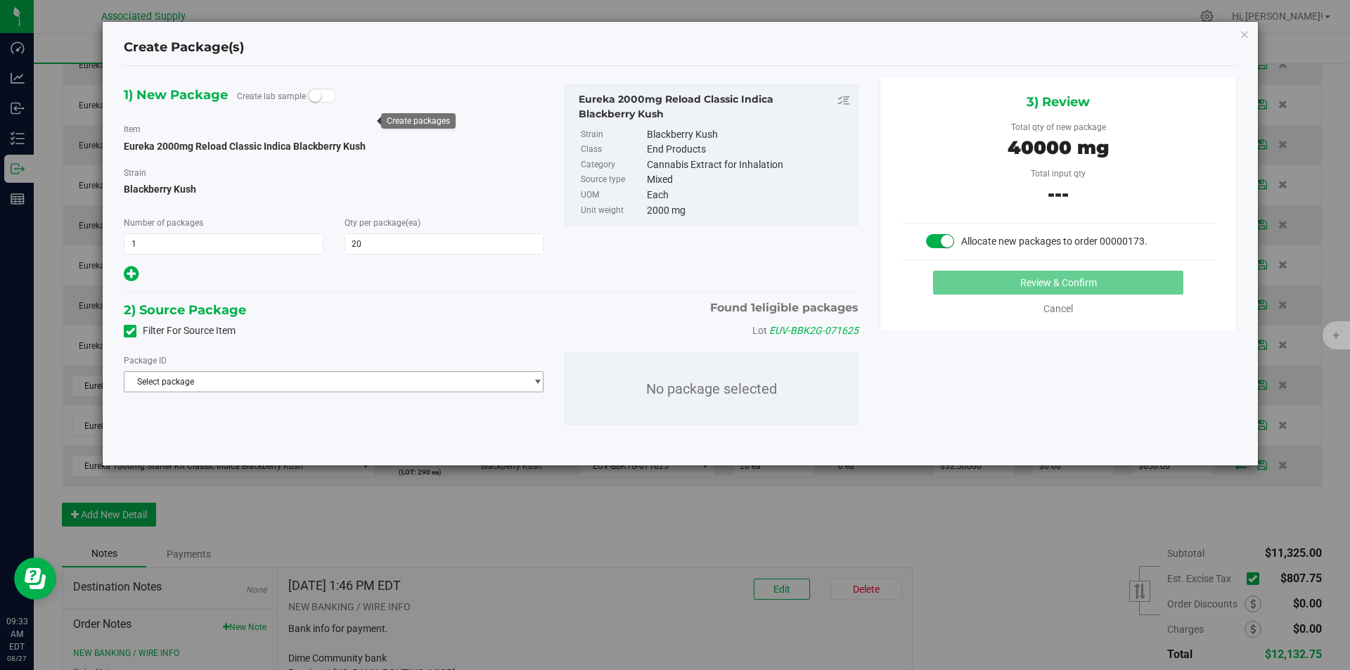
click at [408, 384] on span "Select package" at bounding box center [324, 382] width 401 height 20
click at [408, 437] on span "( Eureka 2000mg Reload Classic Indica Blackberry Kush )" at bounding box center [338, 439] width 217 height 10
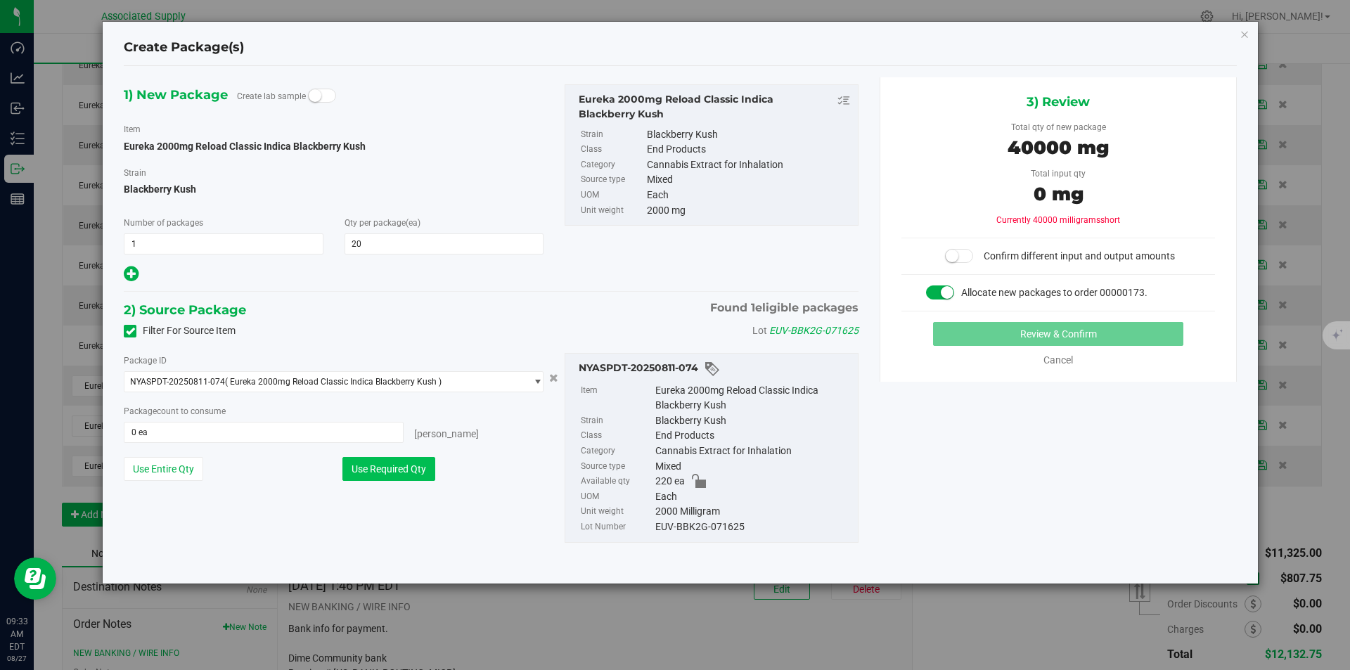
click at [361, 472] on button "Use Required Qty" at bounding box center [388, 469] width 93 height 24
type input "20 ea"
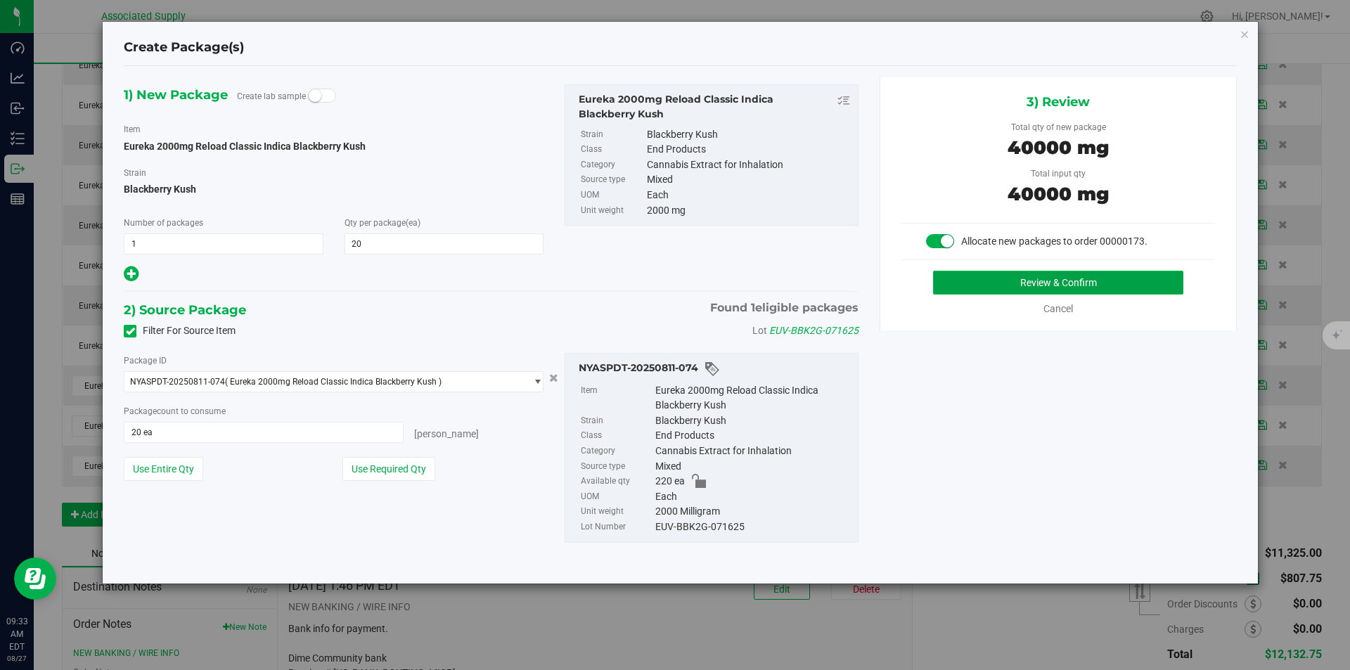
click at [1007, 278] on button "Review & Confirm" at bounding box center [1058, 283] width 250 height 24
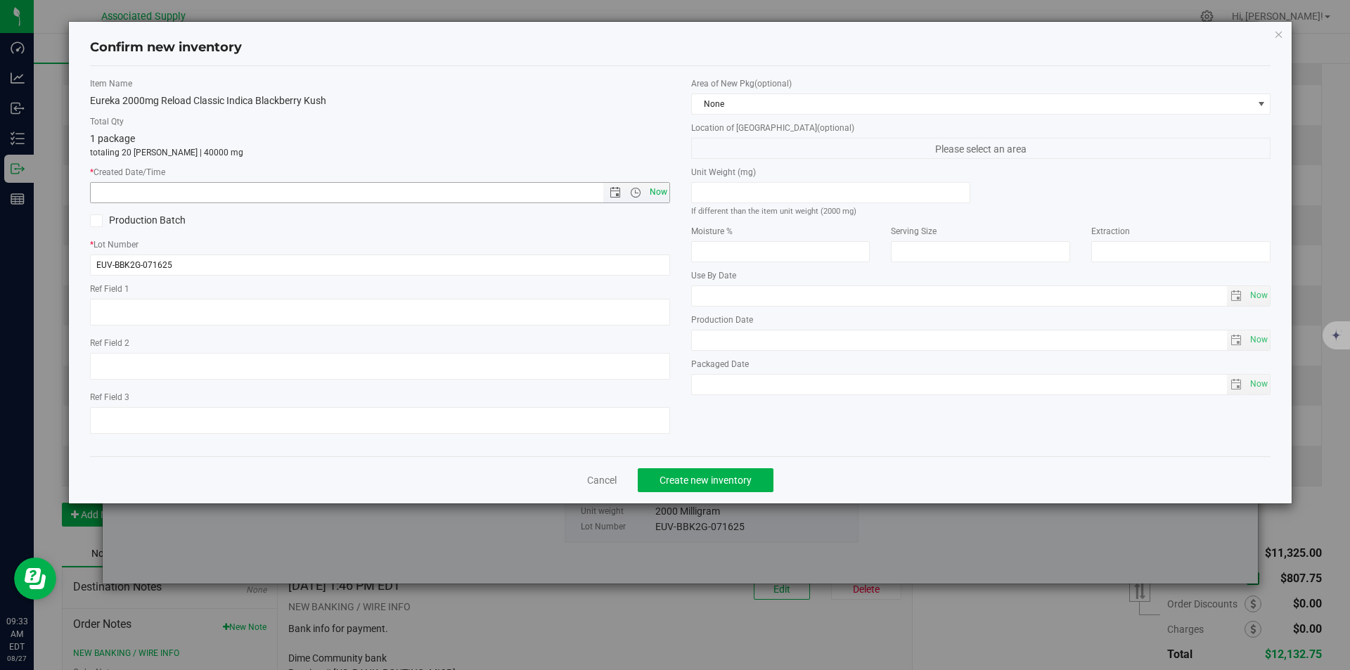
click at [664, 192] on span "Now" at bounding box center [658, 192] width 24 height 20
type input "8/27/2025 9:33 AM"
click at [696, 477] on span "Create new inventory" at bounding box center [705, 479] width 92 height 11
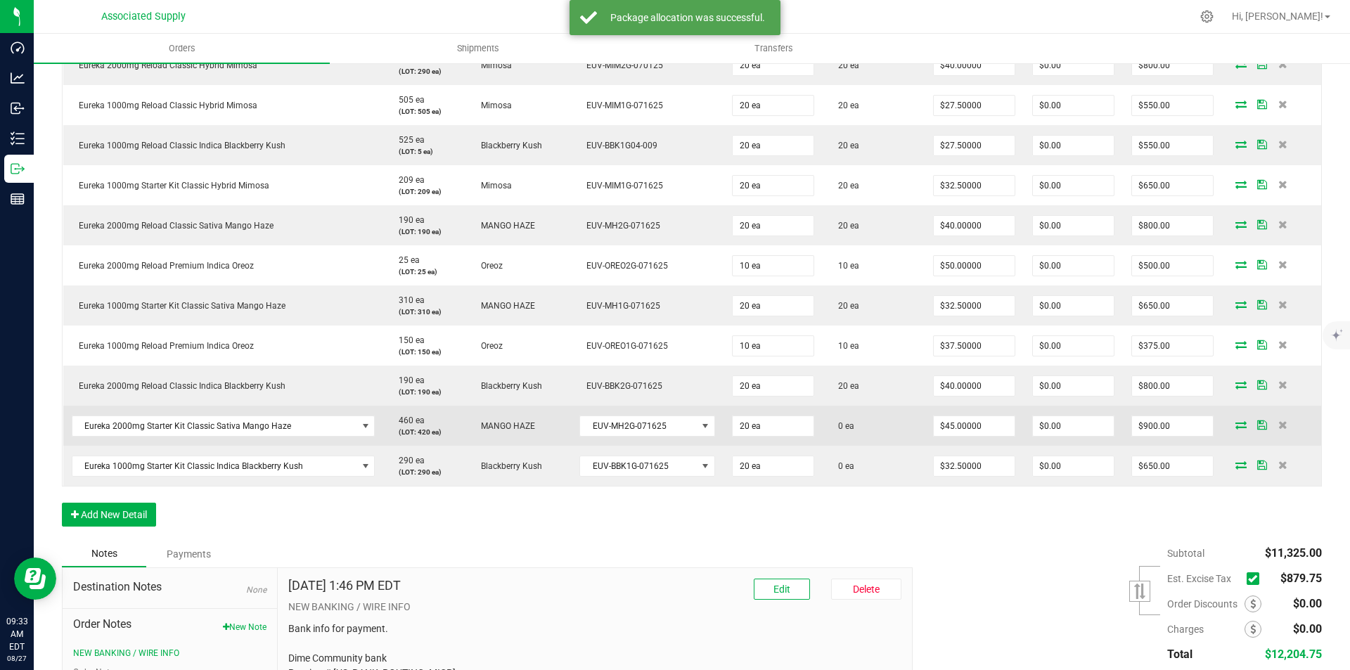
click at [1235, 424] on icon at bounding box center [1240, 424] width 11 height 8
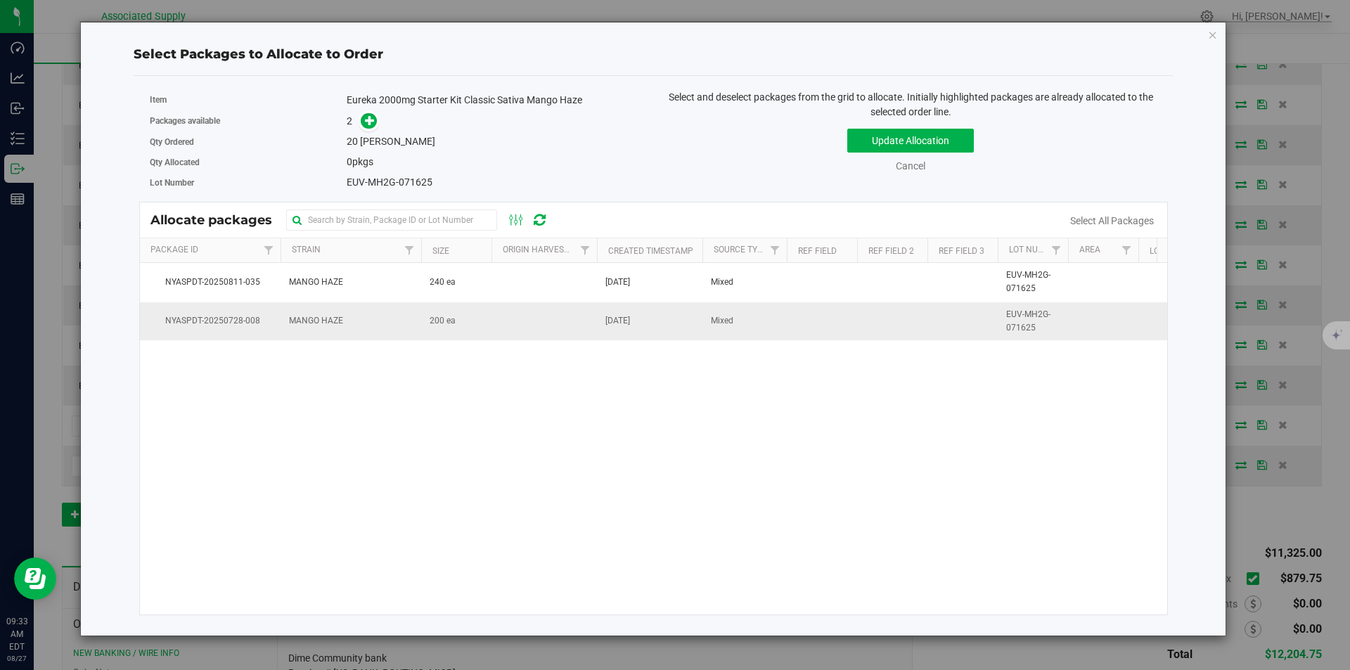
click at [344, 321] on td "MANGO HAZE" at bounding box center [350, 321] width 141 height 38
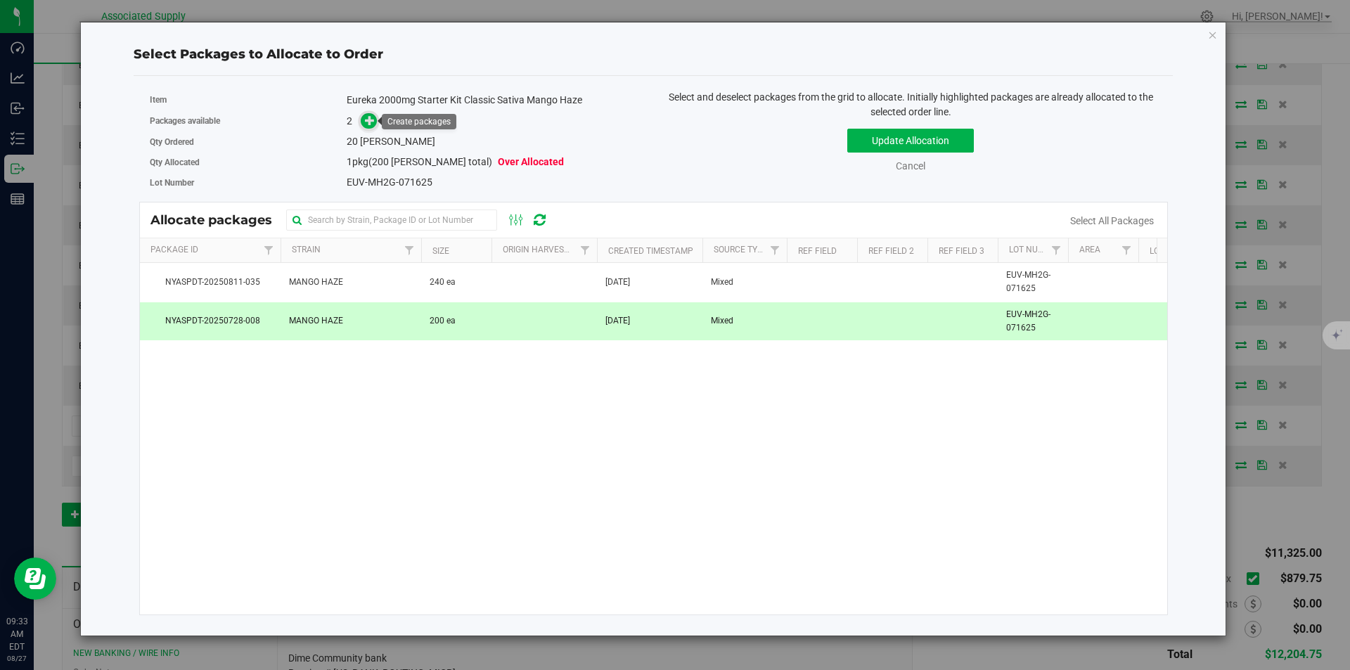
click at [366, 122] on icon at bounding box center [370, 120] width 10 height 10
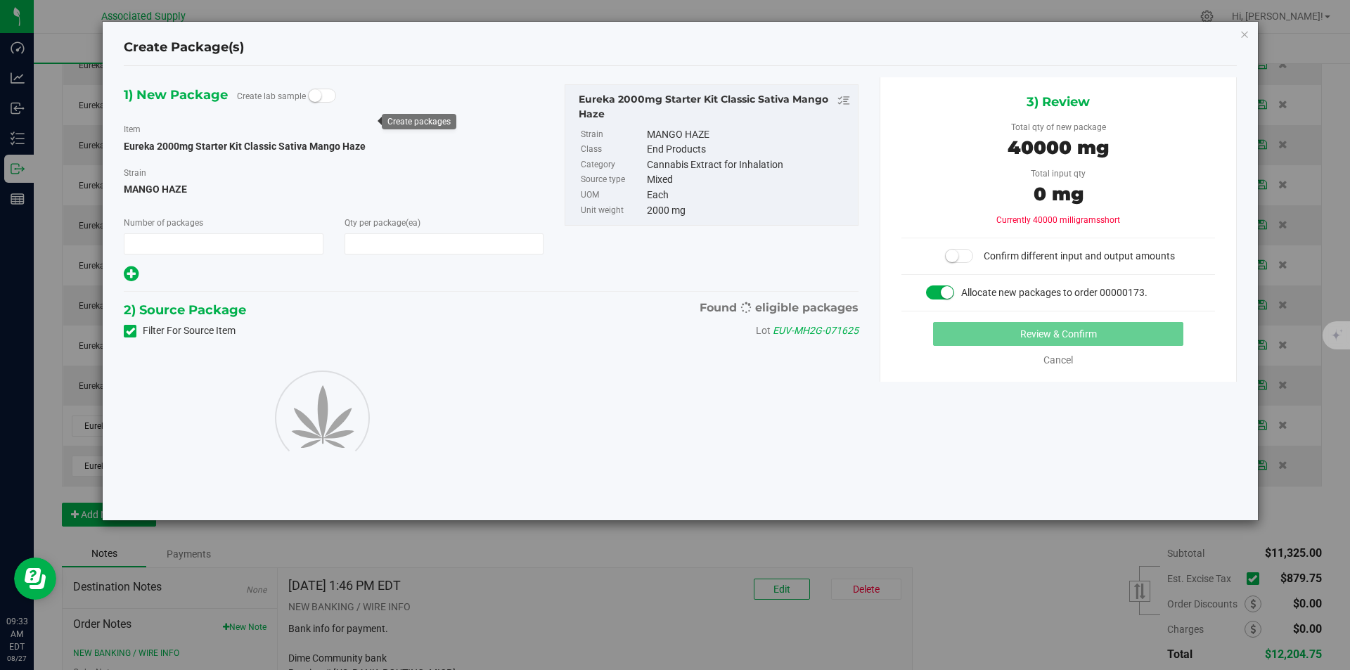
type input "1"
type input "20"
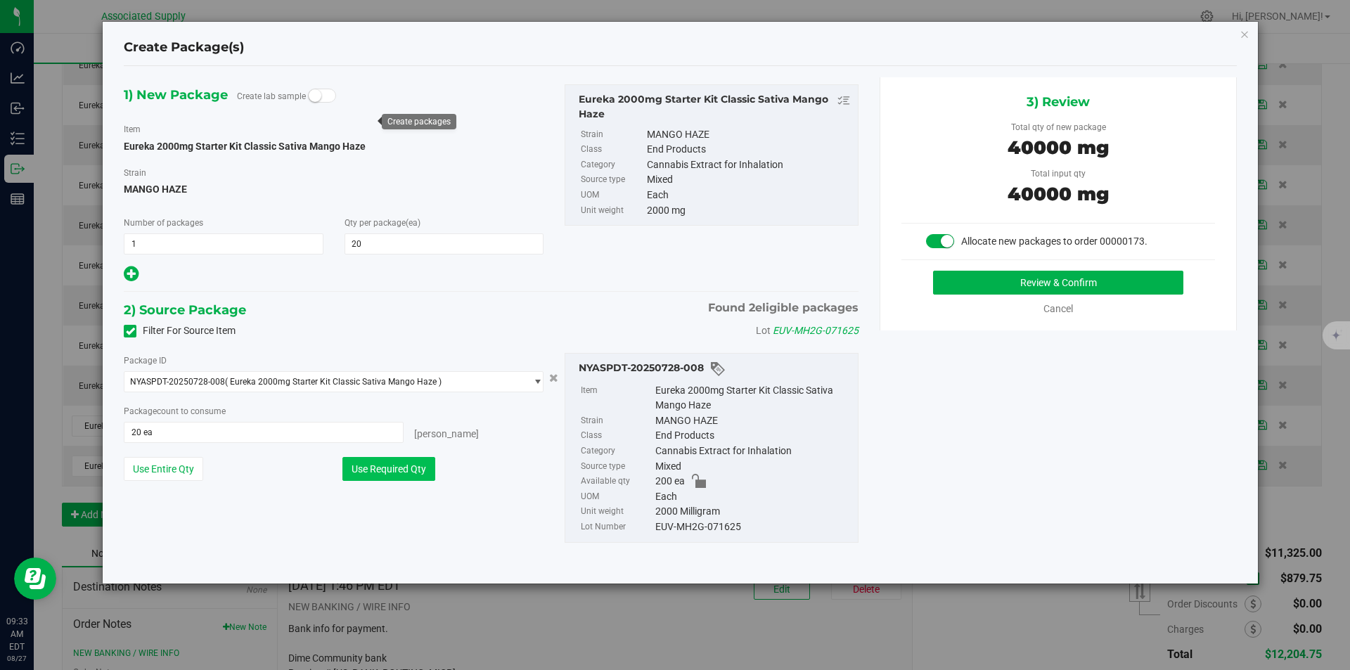
click at [384, 472] on button "Use Required Qty" at bounding box center [388, 469] width 93 height 24
click at [1059, 283] on button "Review & Confirm" at bounding box center [1058, 283] width 250 height 24
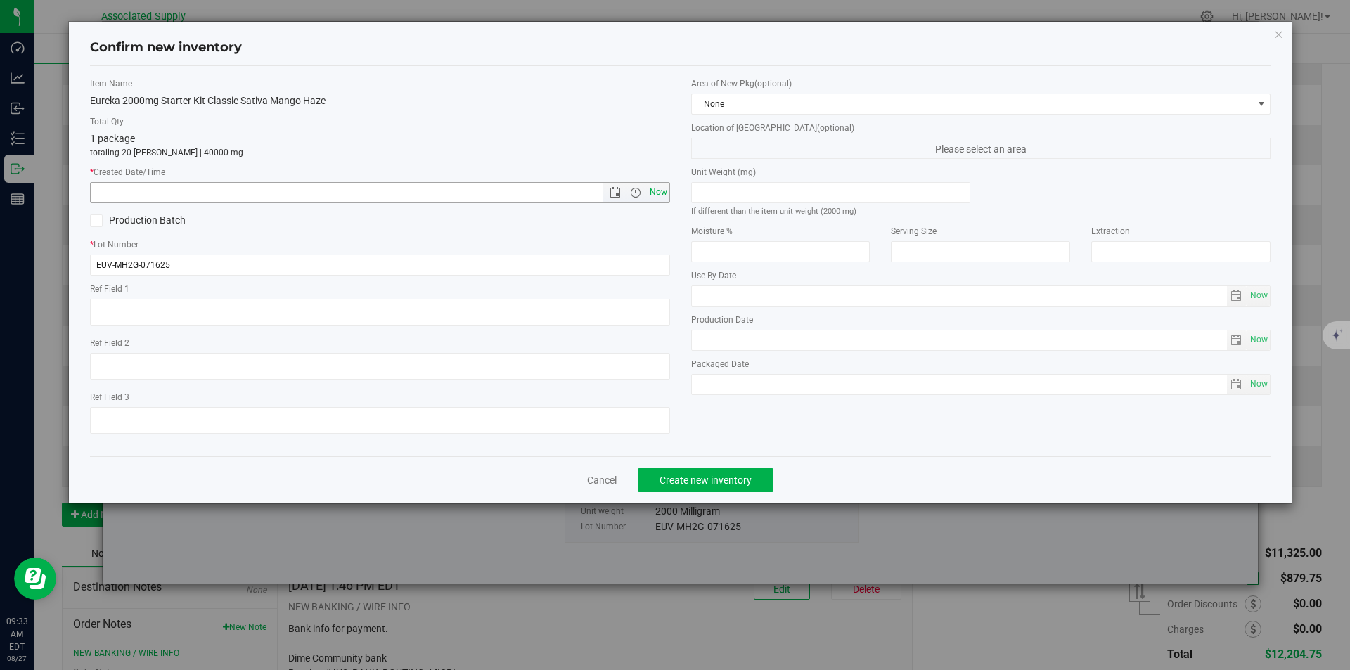
click at [657, 190] on span "Now" at bounding box center [658, 192] width 24 height 20
type input "8/27/2025 9:33 AM"
click at [673, 484] on span "Create new inventory" at bounding box center [705, 479] width 92 height 11
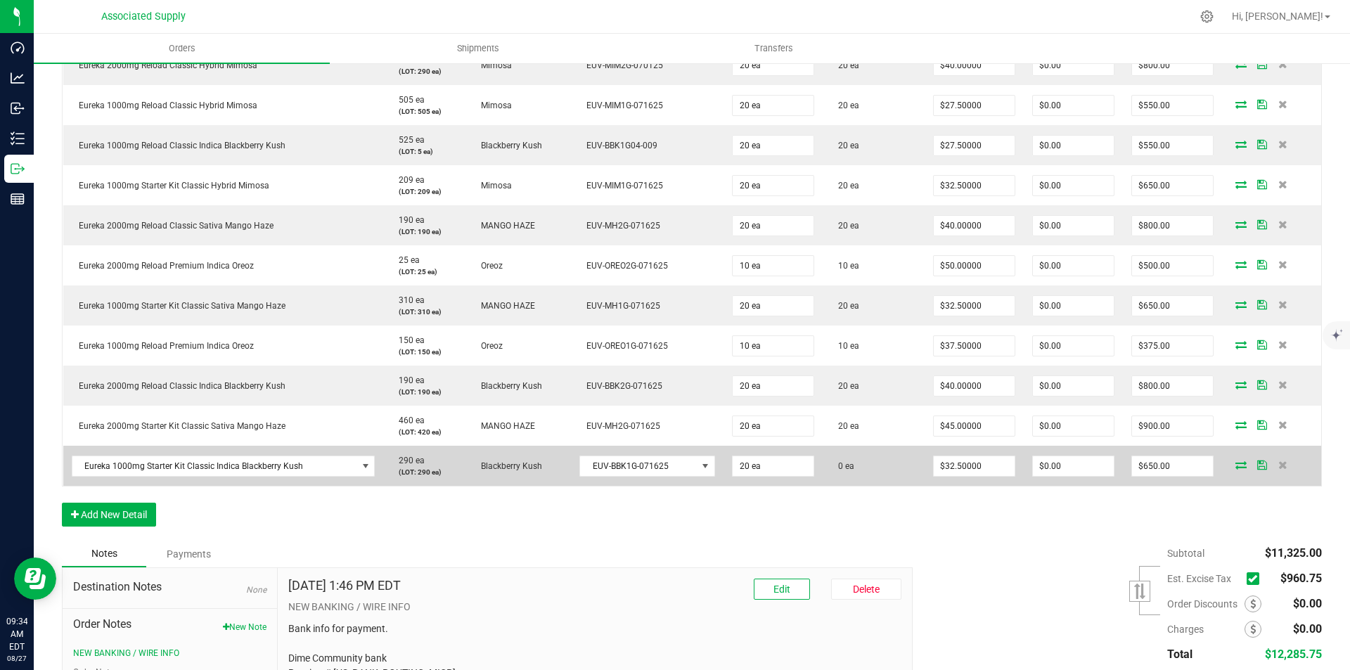
click at [1235, 466] on icon at bounding box center [1240, 464] width 11 height 8
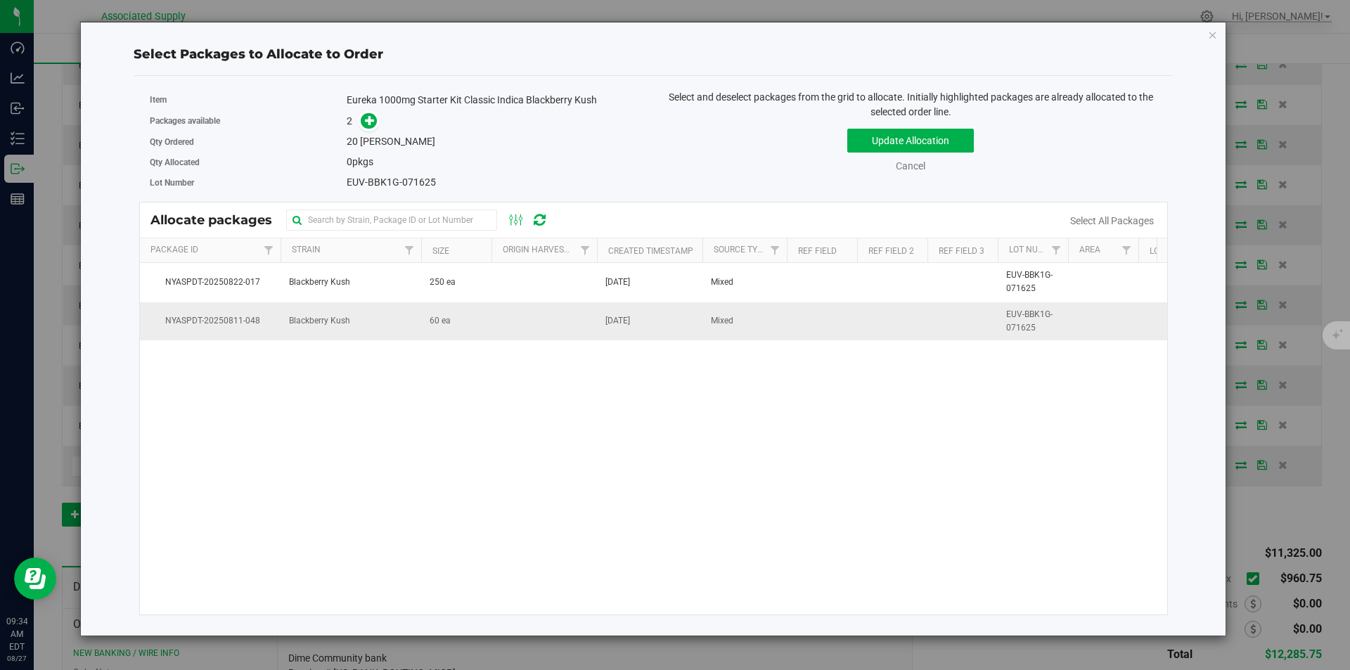
click at [417, 320] on td "Blackberry Kush" at bounding box center [350, 321] width 141 height 38
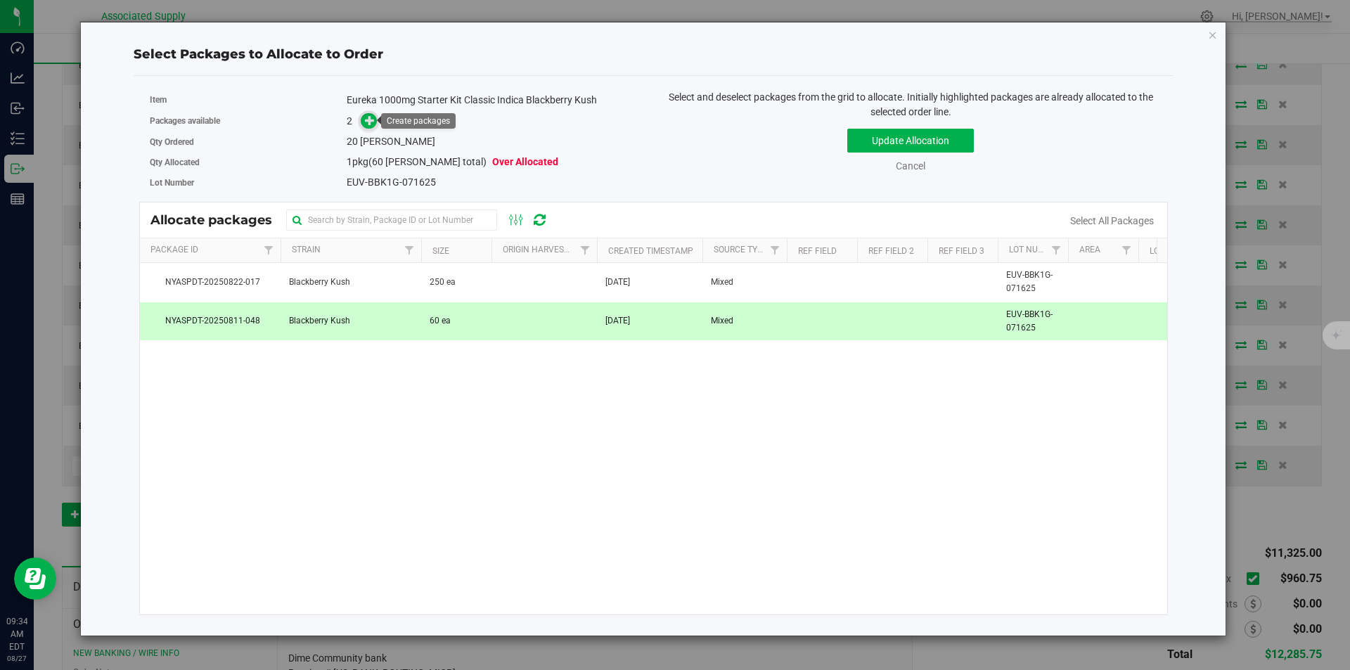
click at [363, 118] on span at bounding box center [369, 120] width 16 height 16
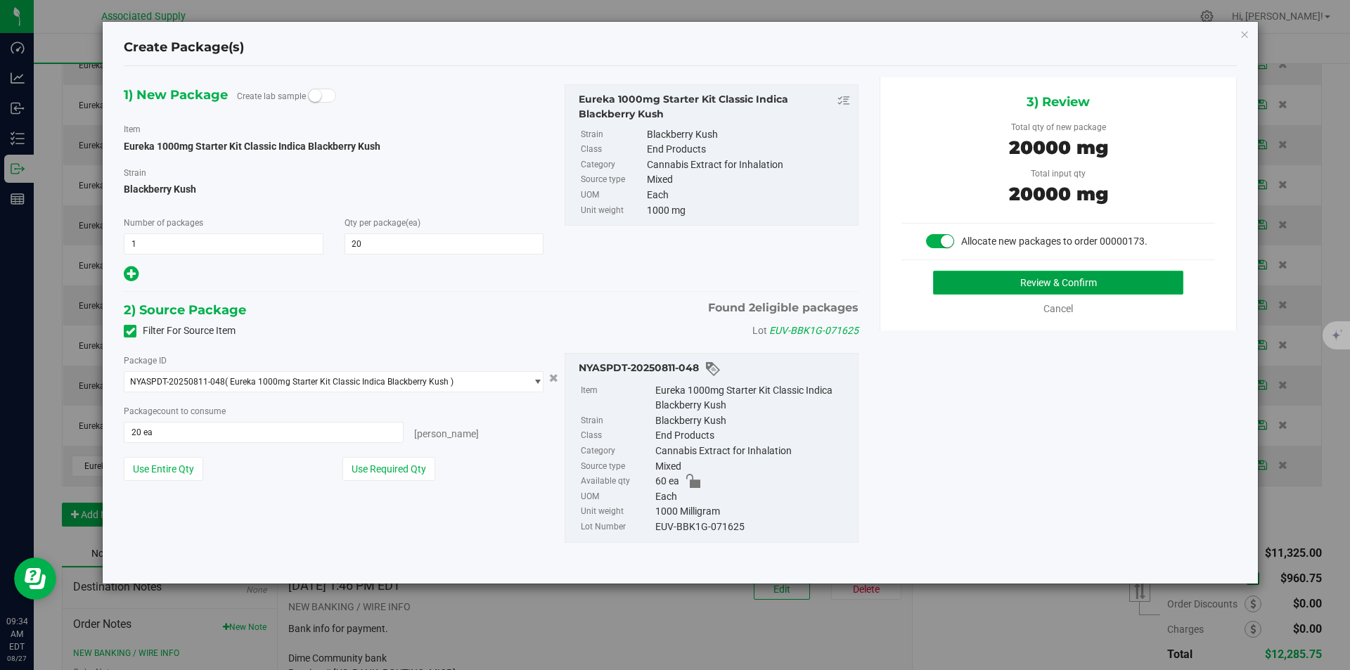
click at [1050, 281] on button "Review & Confirm" at bounding box center [1058, 283] width 250 height 24
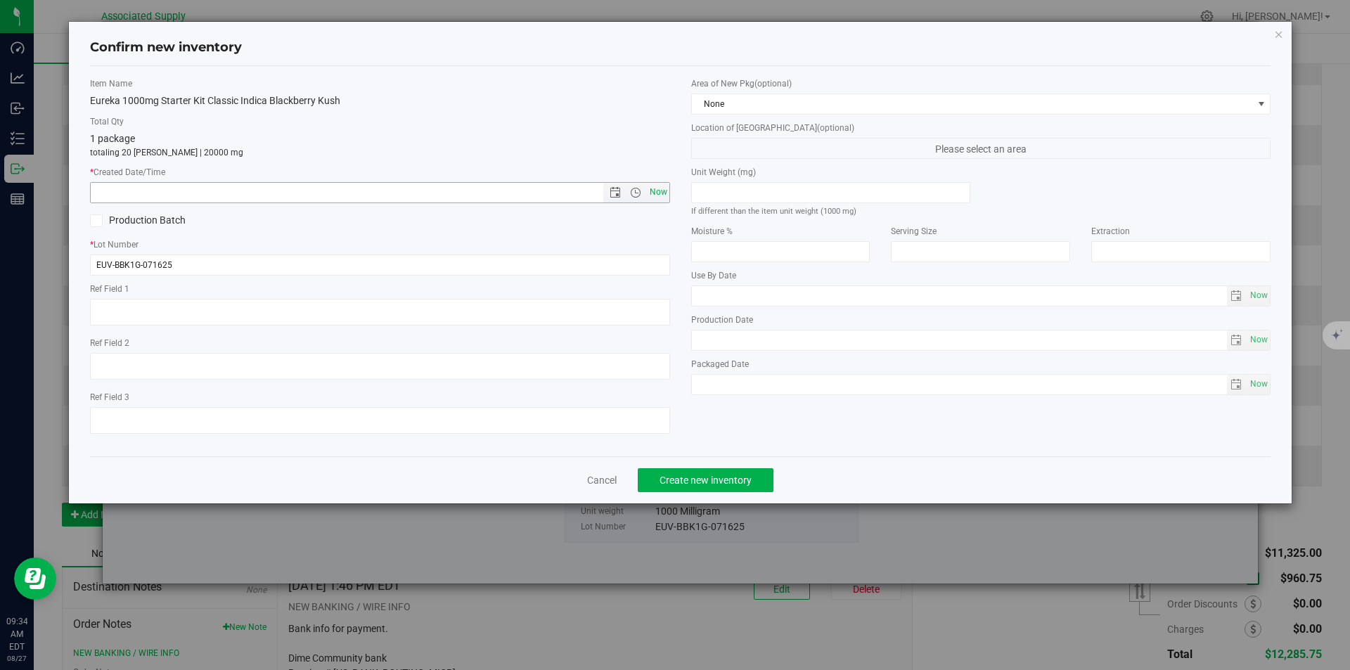
click at [657, 193] on span "Now" at bounding box center [658, 192] width 24 height 20
type input "8/27/2025 9:34 AM"
click at [693, 481] on span "Create new inventory" at bounding box center [705, 479] width 92 height 11
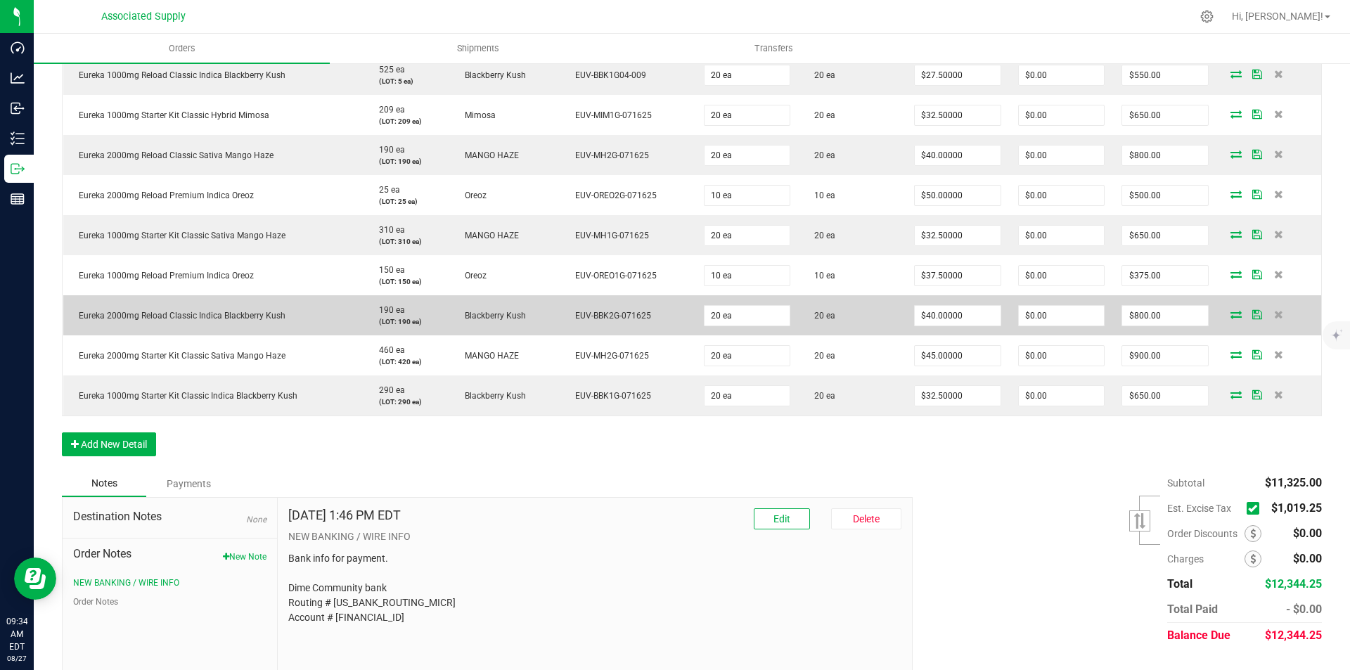
scroll to position [804, 0]
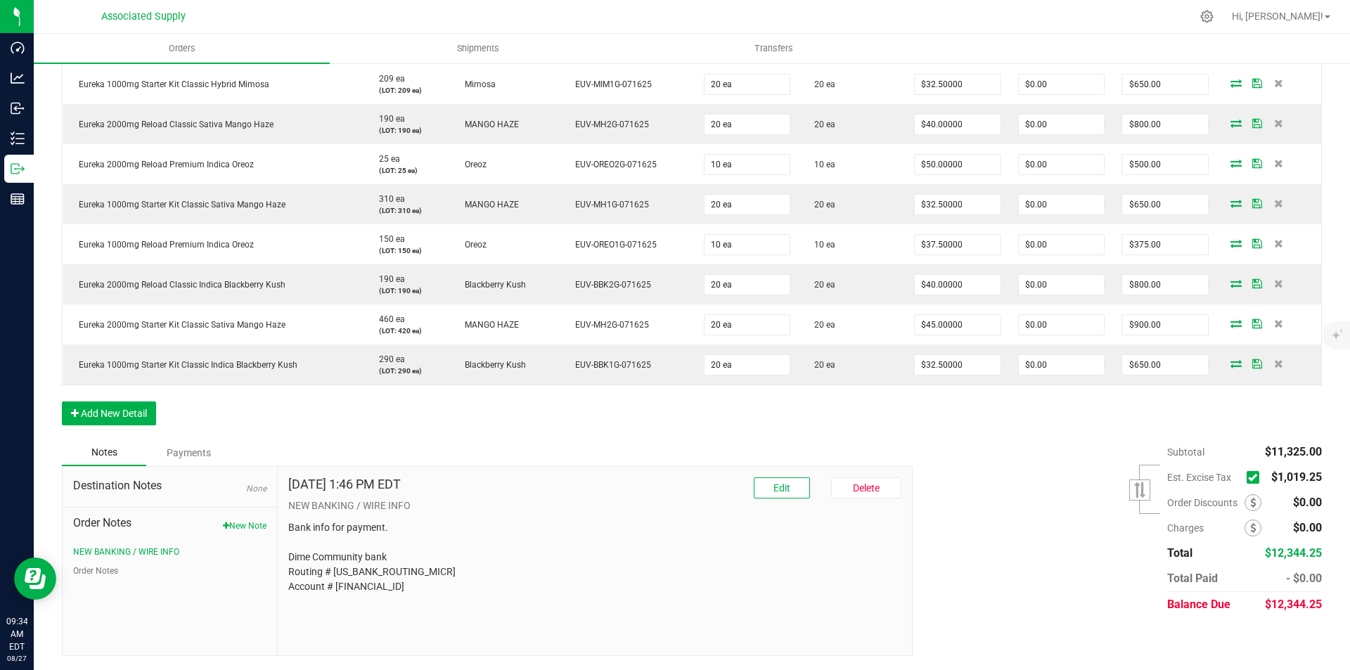
click at [1248, 477] on icon at bounding box center [1252, 477] width 9 height 0
click at [0, 0] on input "checkbox" at bounding box center [0, 0] width 0 height 0
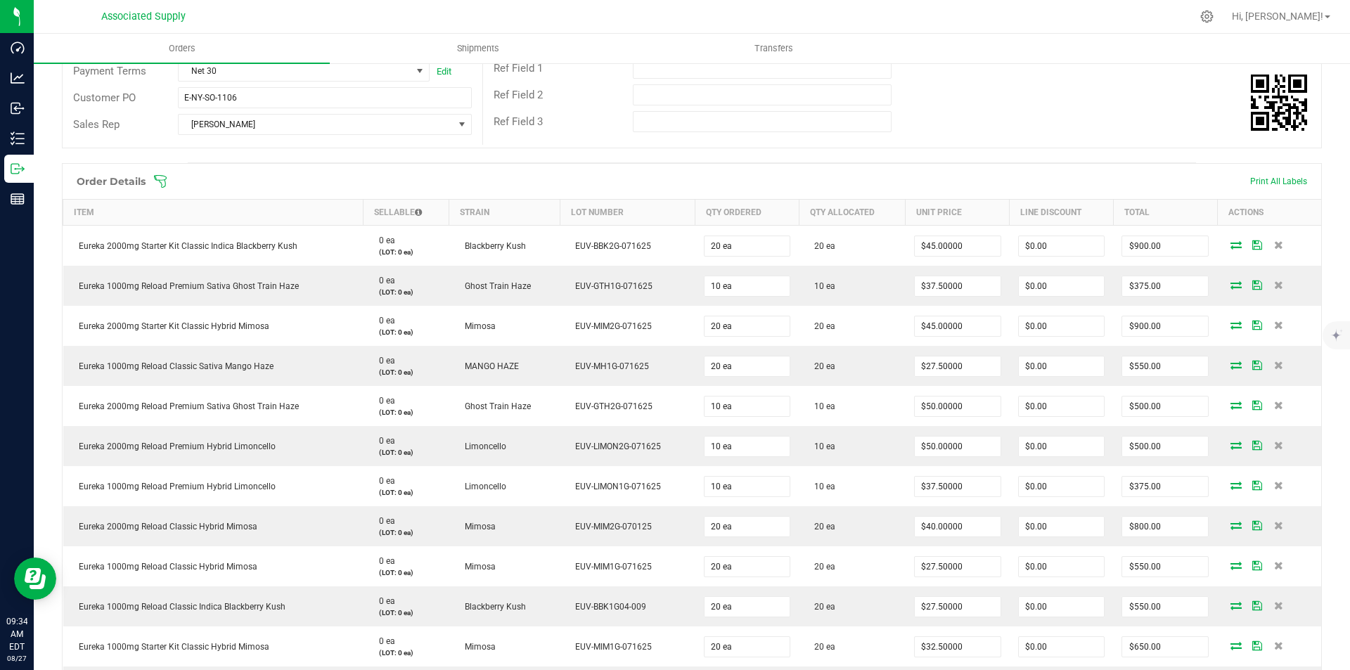
scroll to position [0, 0]
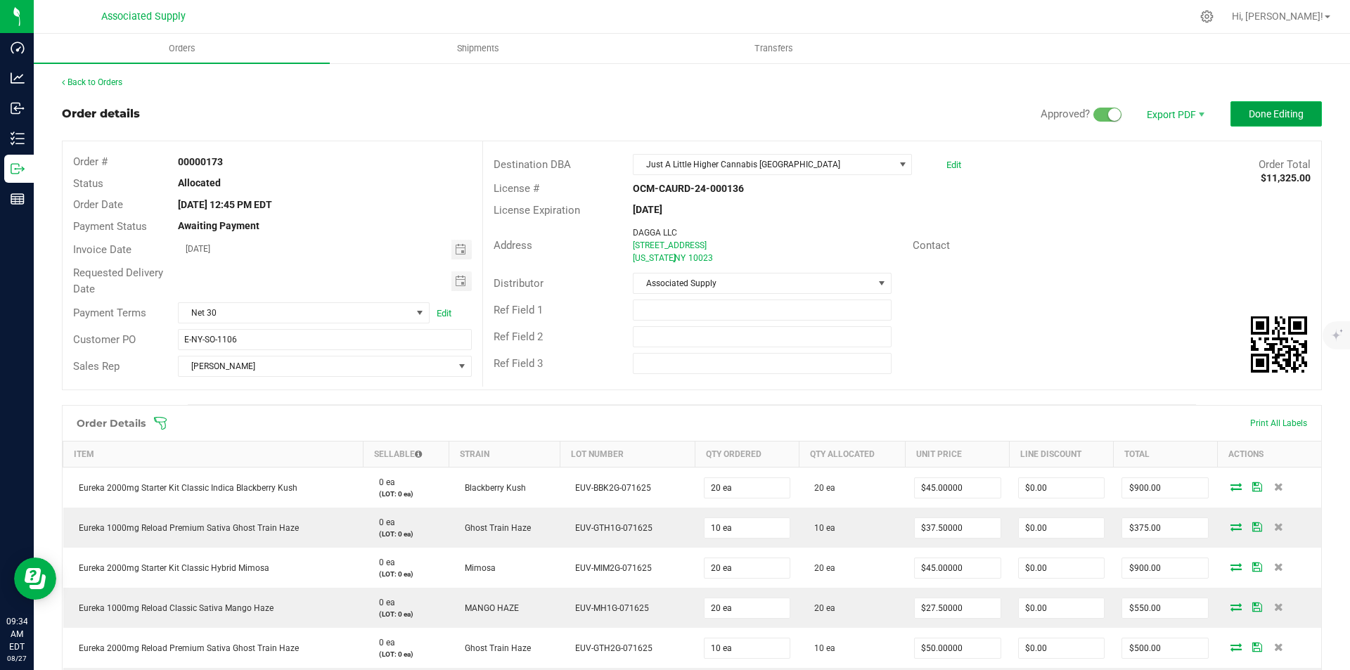
click at [1257, 119] on span "Done Editing" at bounding box center [1275, 113] width 55 height 11
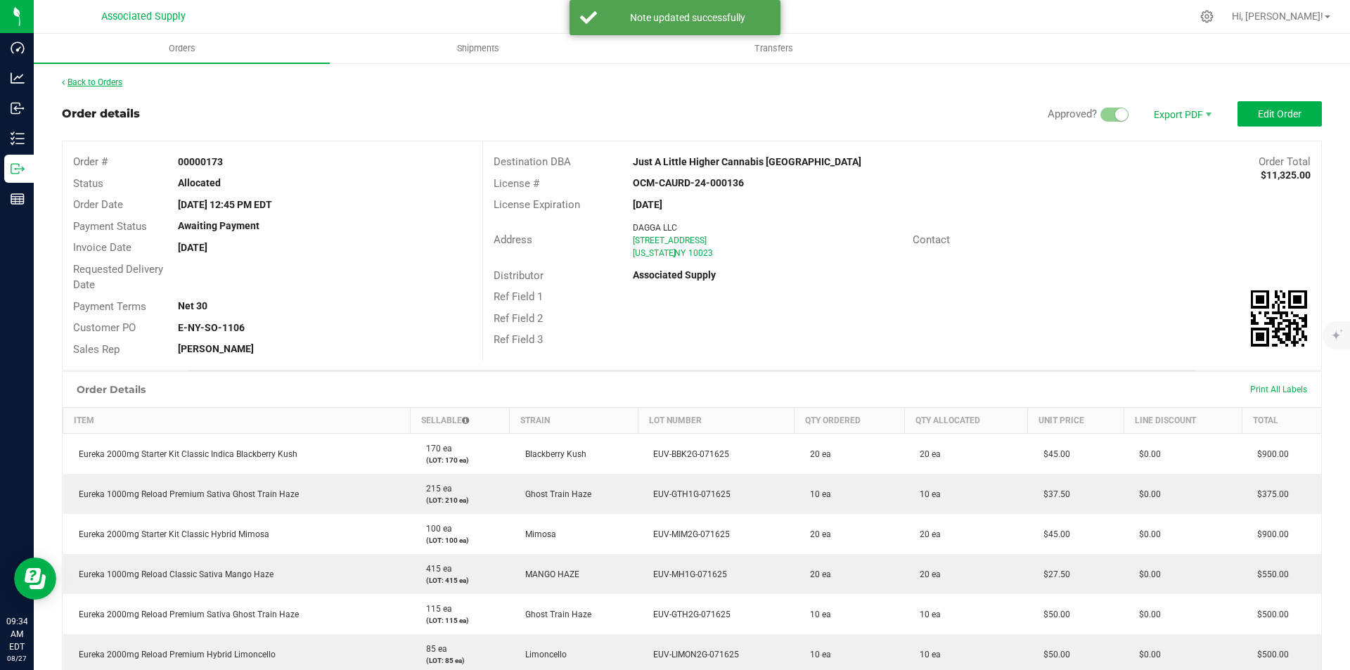
click at [64, 80] on icon at bounding box center [63, 82] width 3 height 8
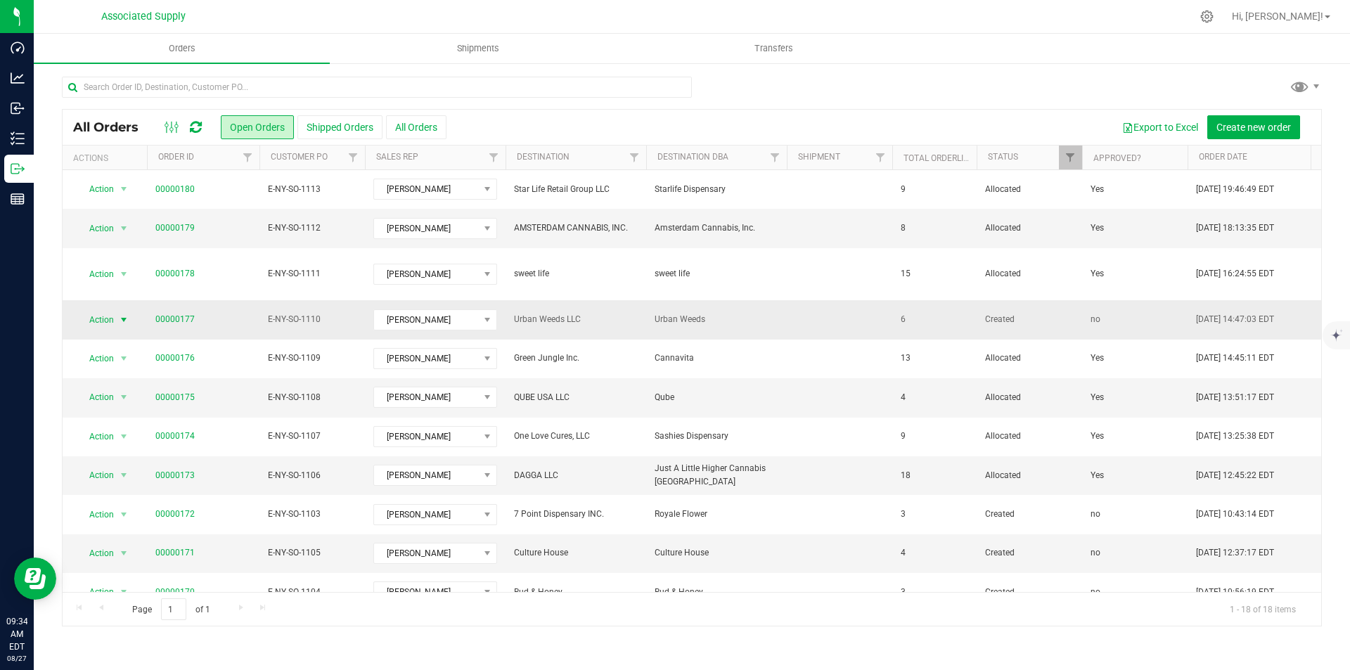
click at [122, 314] on span "select" at bounding box center [123, 319] width 11 height 11
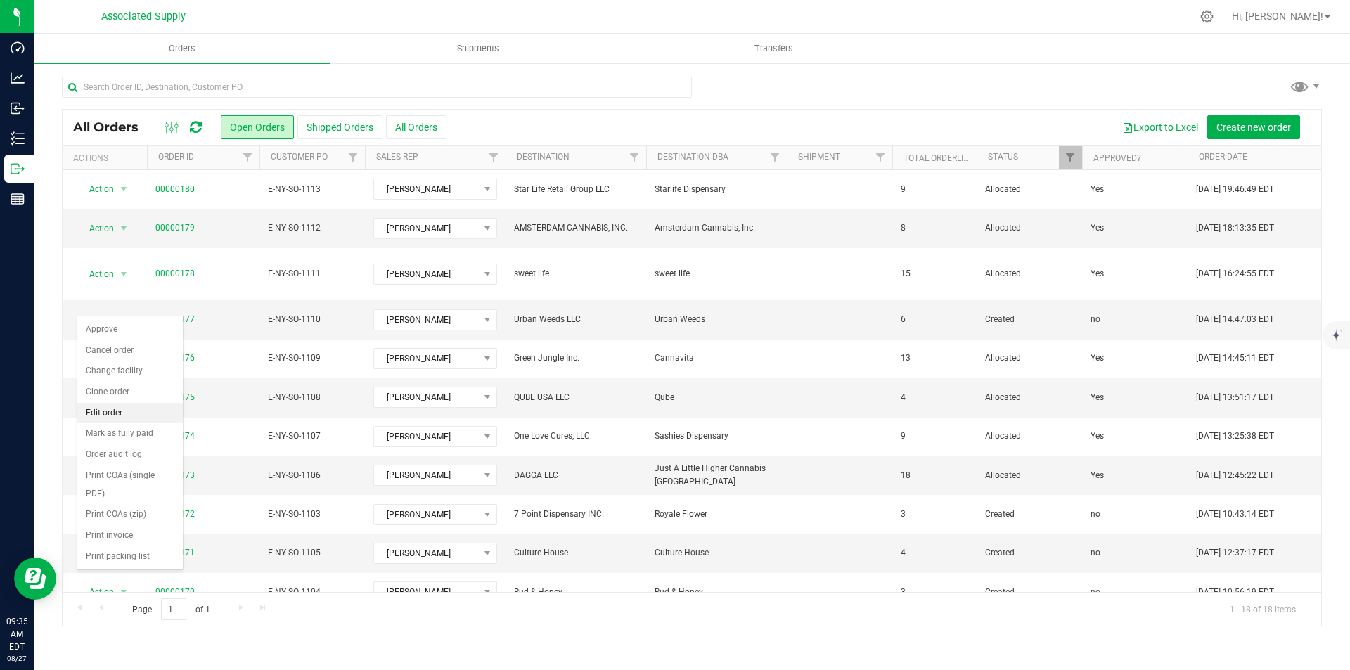
click at [108, 411] on li "Edit order" at bounding box center [129, 413] width 105 height 21
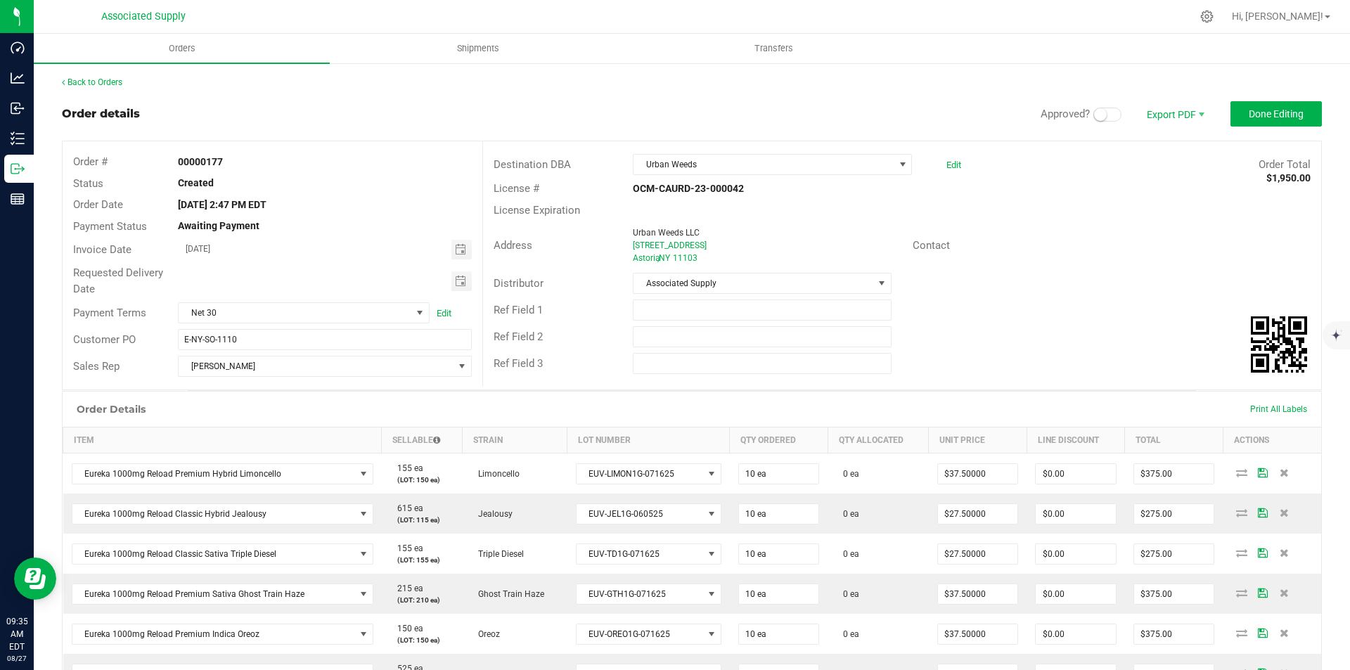
click at [1102, 115] on span at bounding box center [1107, 115] width 28 height 14
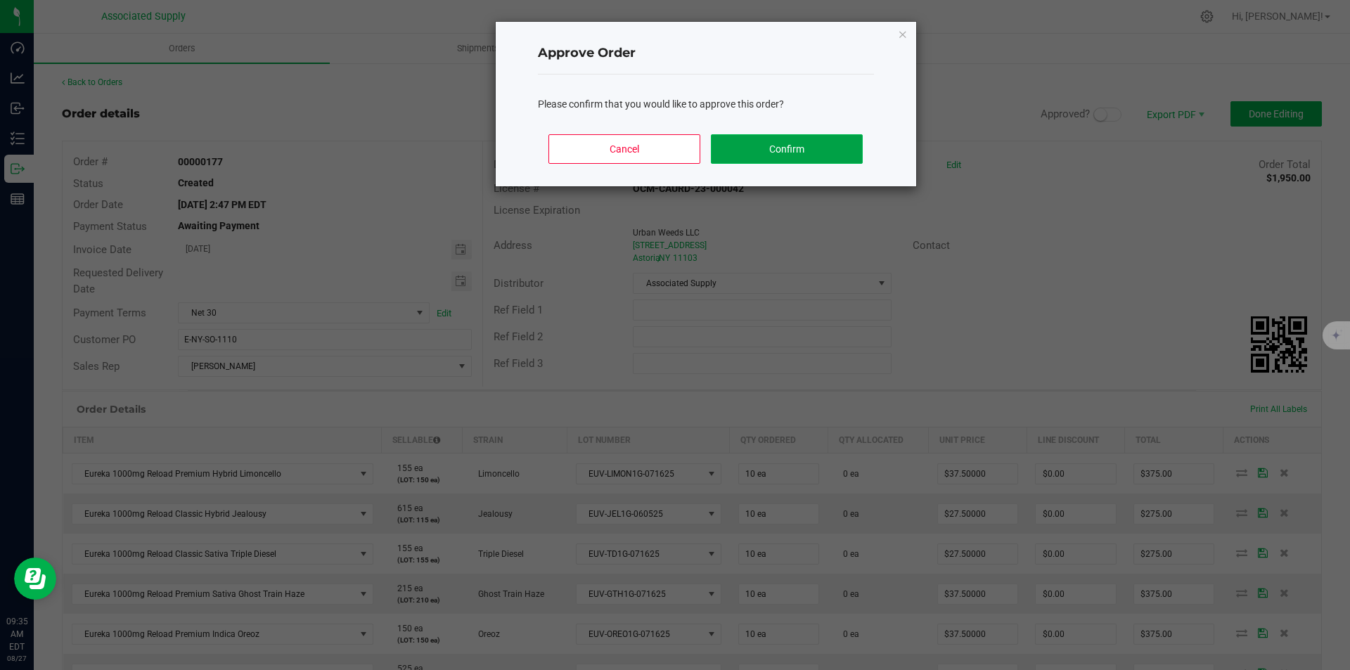
click at [792, 143] on button "Confirm" at bounding box center [786, 149] width 151 height 30
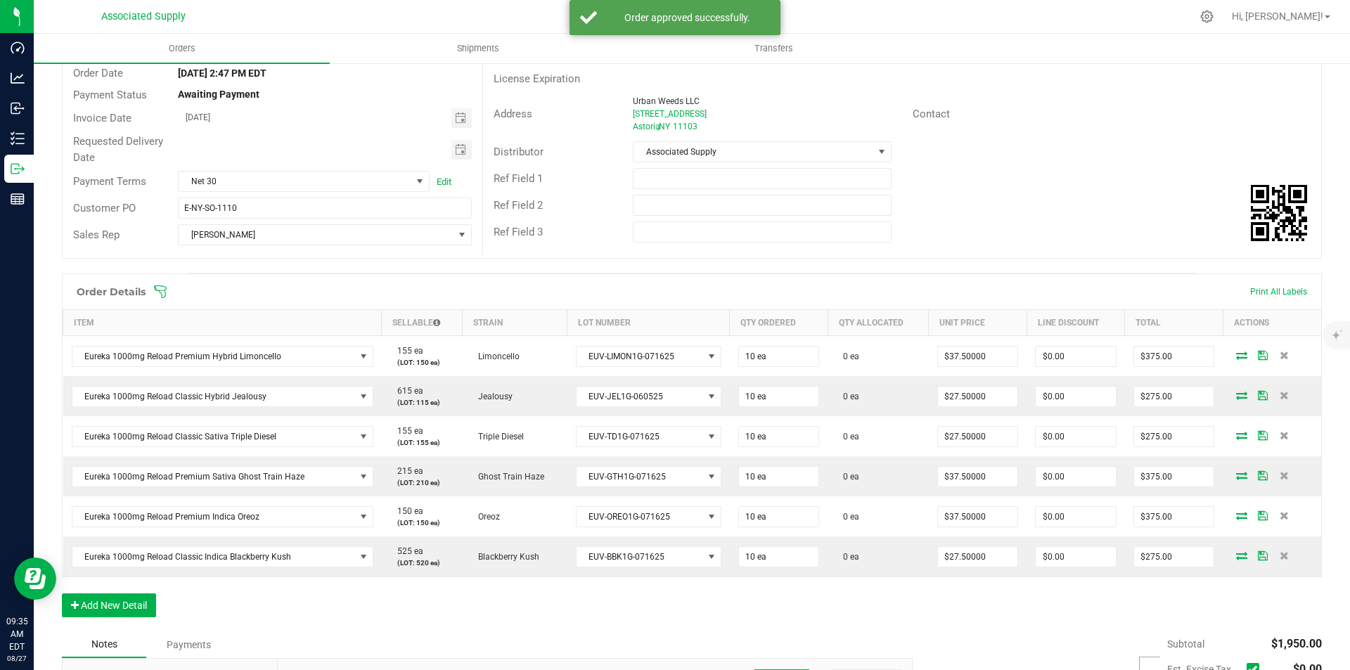
scroll to position [141, 0]
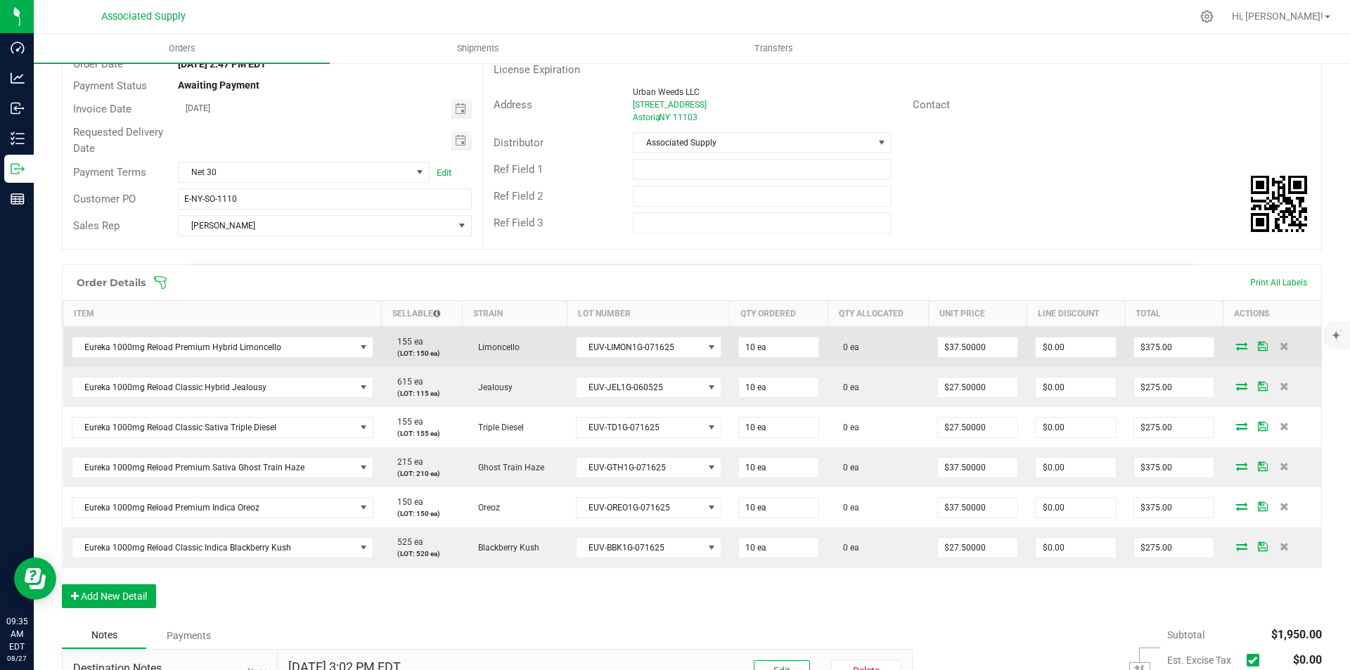
click at [1236, 344] on icon at bounding box center [1241, 346] width 11 height 8
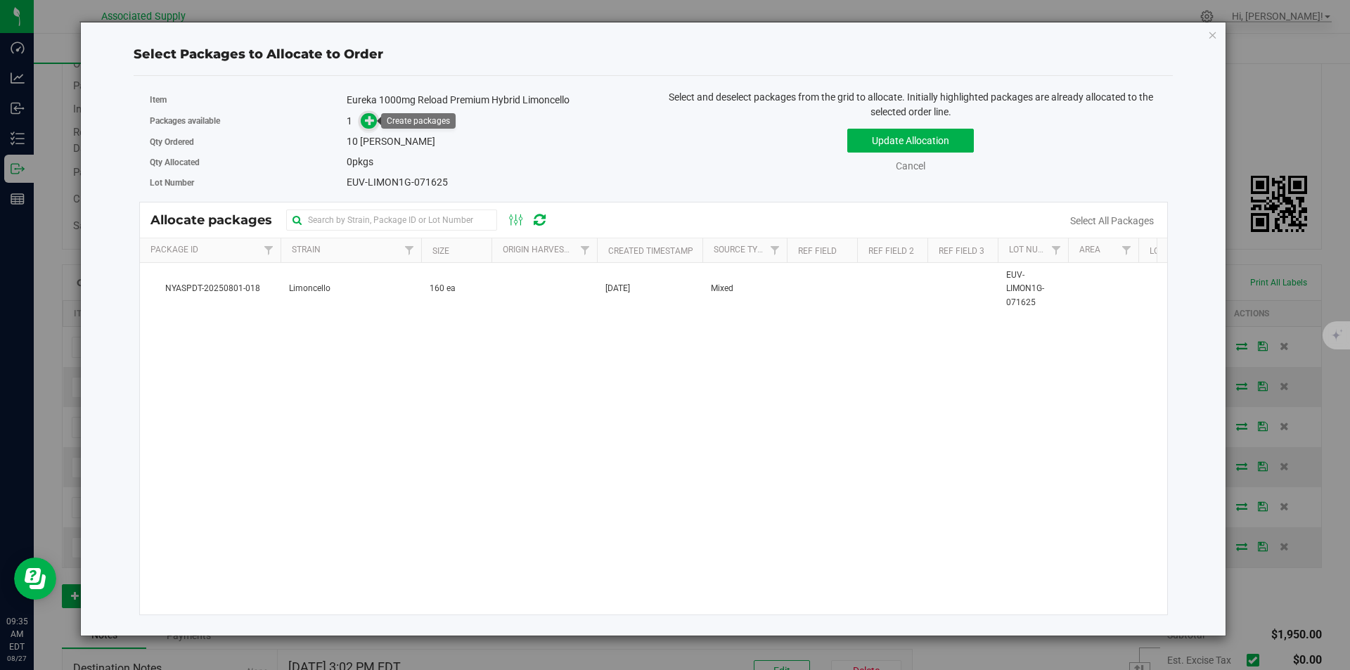
click at [369, 124] on icon at bounding box center [370, 120] width 10 height 10
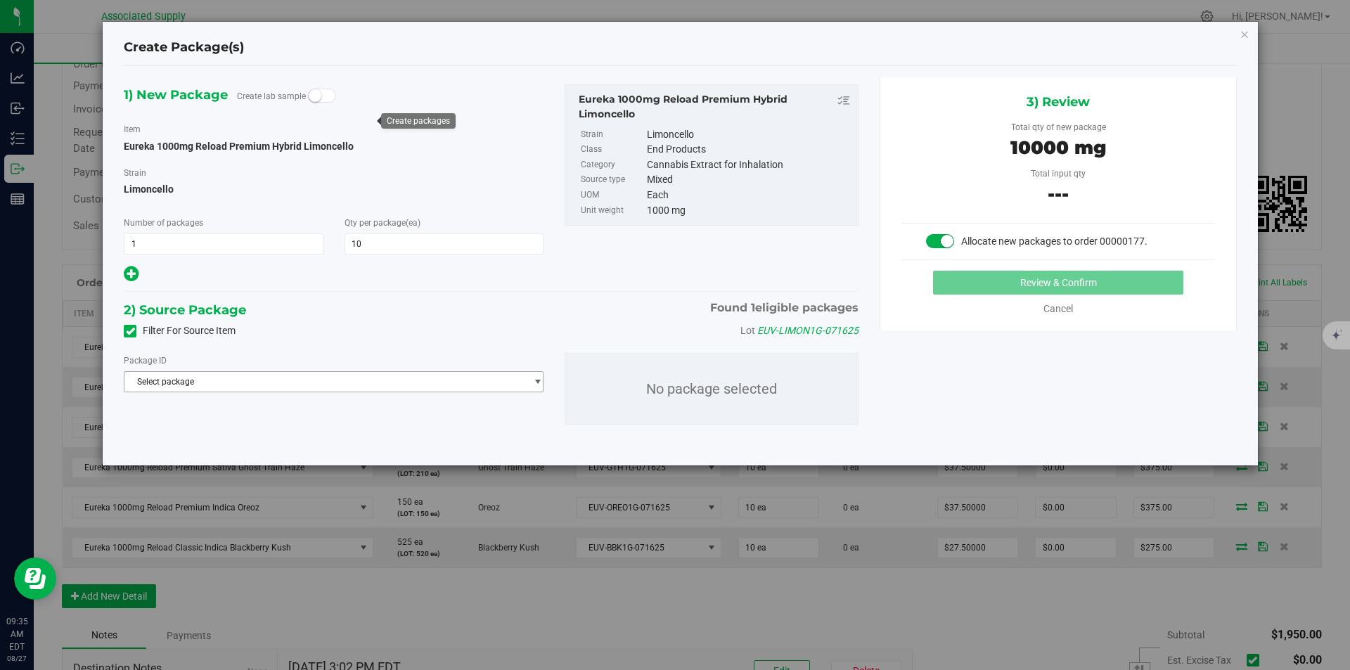
click at [293, 376] on span "Select package" at bounding box center [324, 382] width 401 height 20
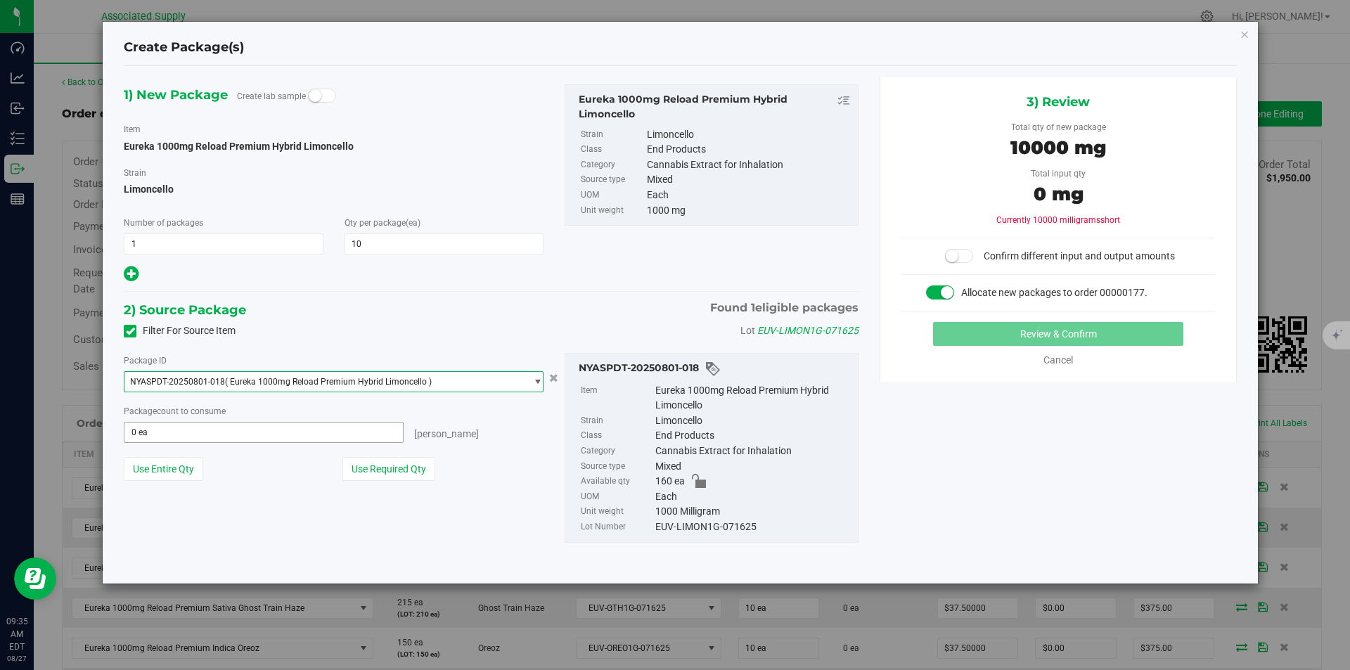
scroll to position [141, 0]
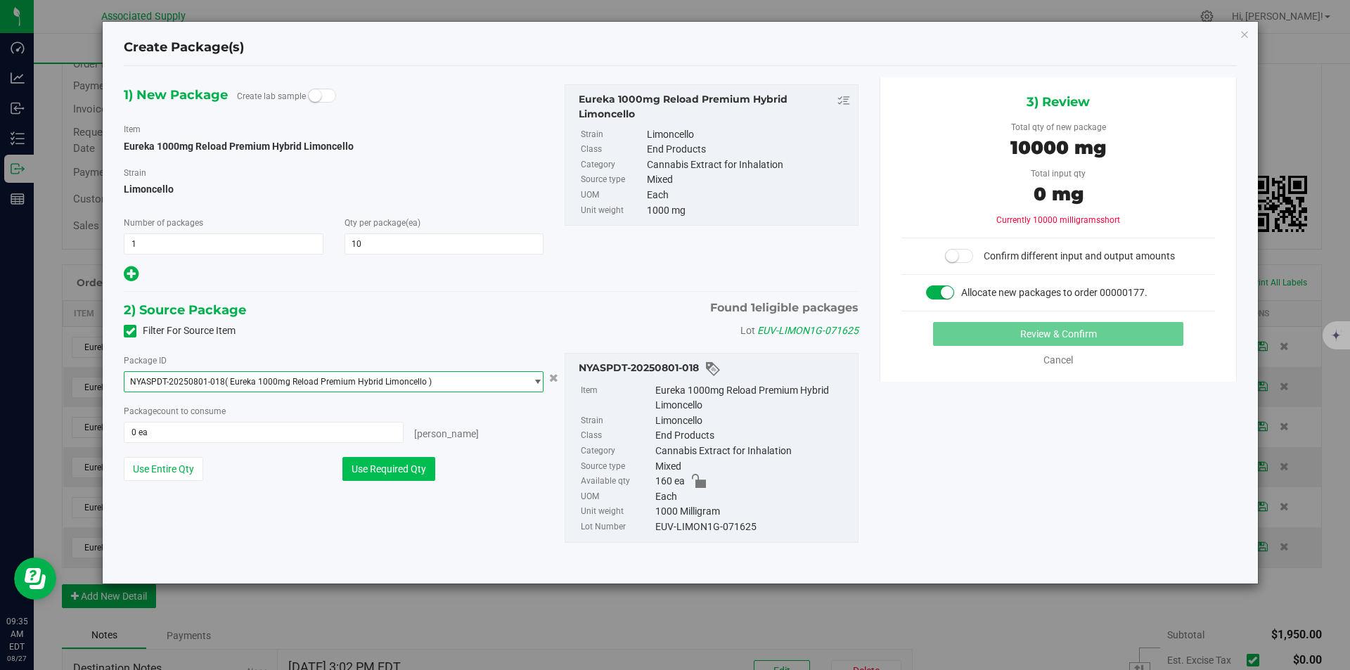
click at [402, 470] on button "Use Required Qty" at bounding box center [388, 469] width 93 height 24
type input "10 ea"
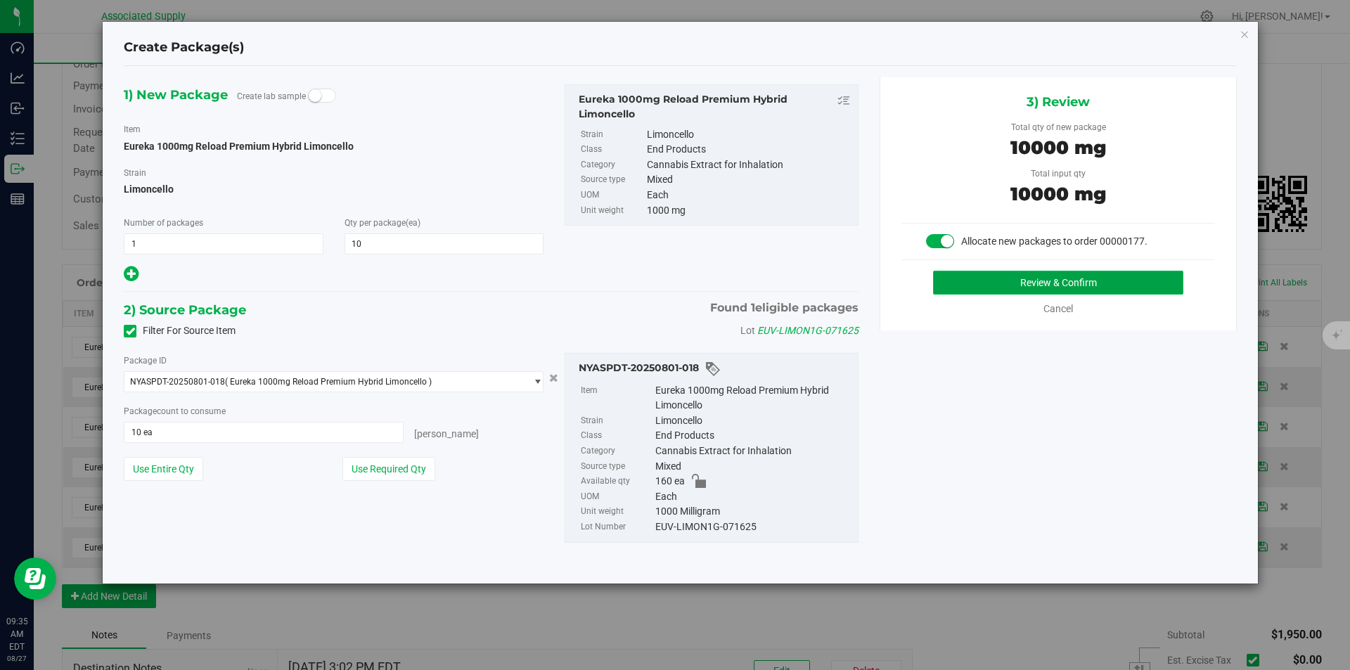
click at [1038, 284] on button "Review & Confirm" at bounding box center [1058, 283] width 250 height 24
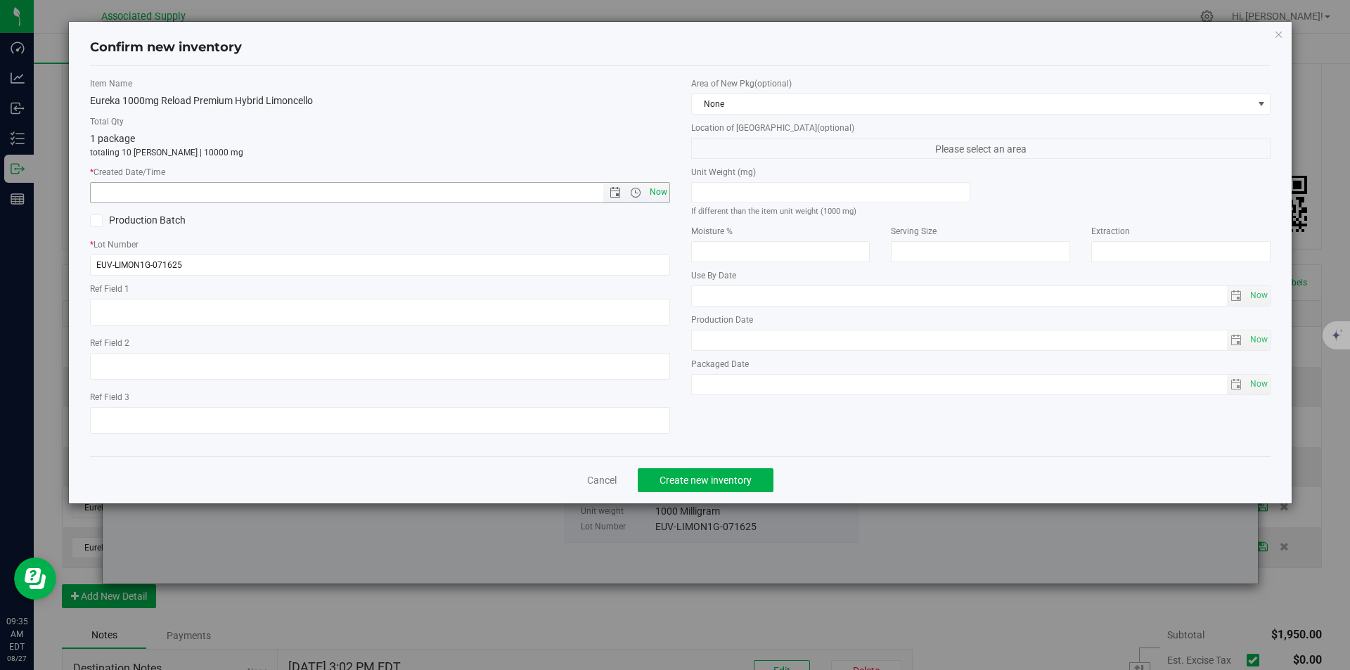
click at [661, 188] on span "Now" at bounding box center [658, 192] width 24 height 20
type input "8/27/2025 9:35 AM"
click at [690, 476] on span "Create new inventory" at bounding box center [705, 479] width 92 height 11
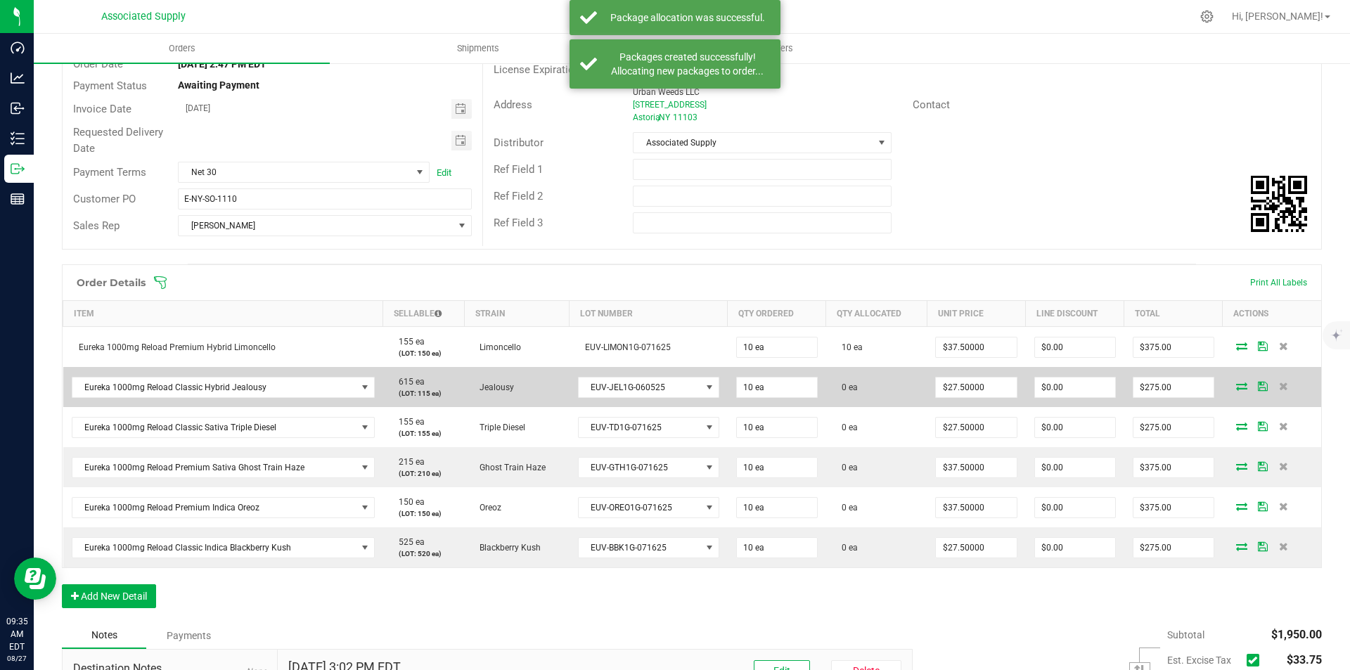
click at [1236, 389] on icon at bounding box center [1241, 386] width 11 height 8
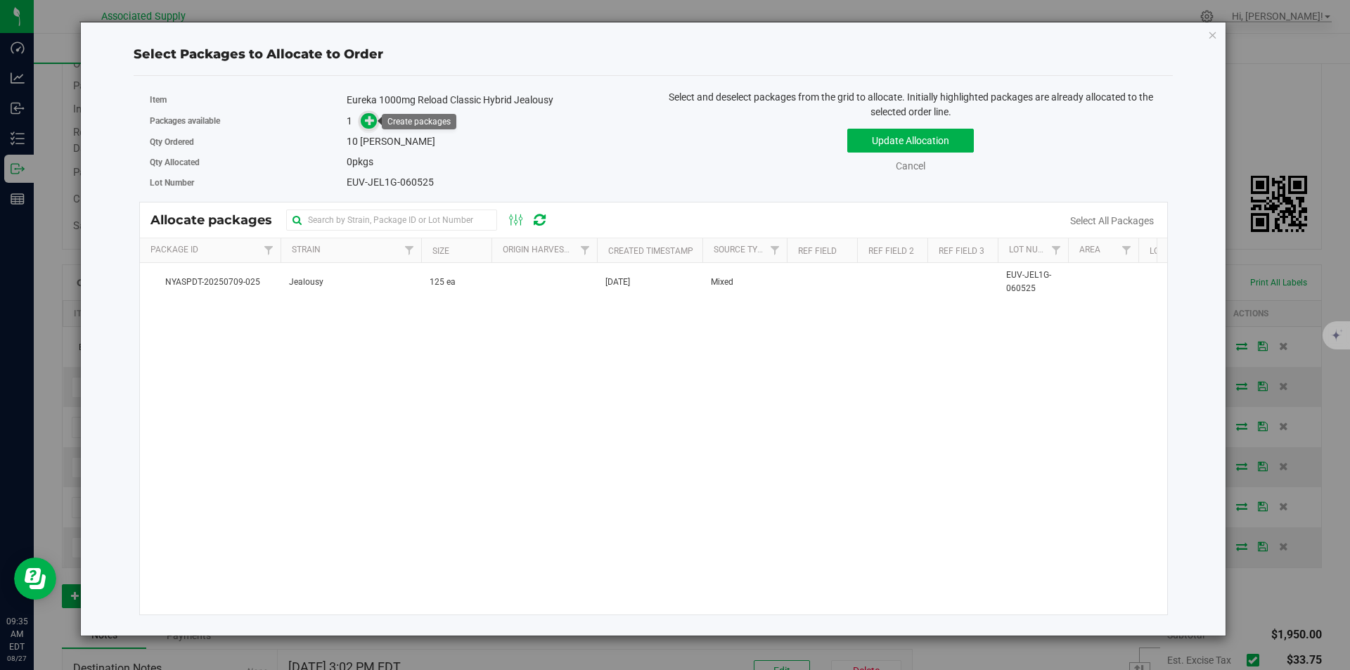
click at [370, 122] on icon at bounding box center [370, 120] width 10 height 10
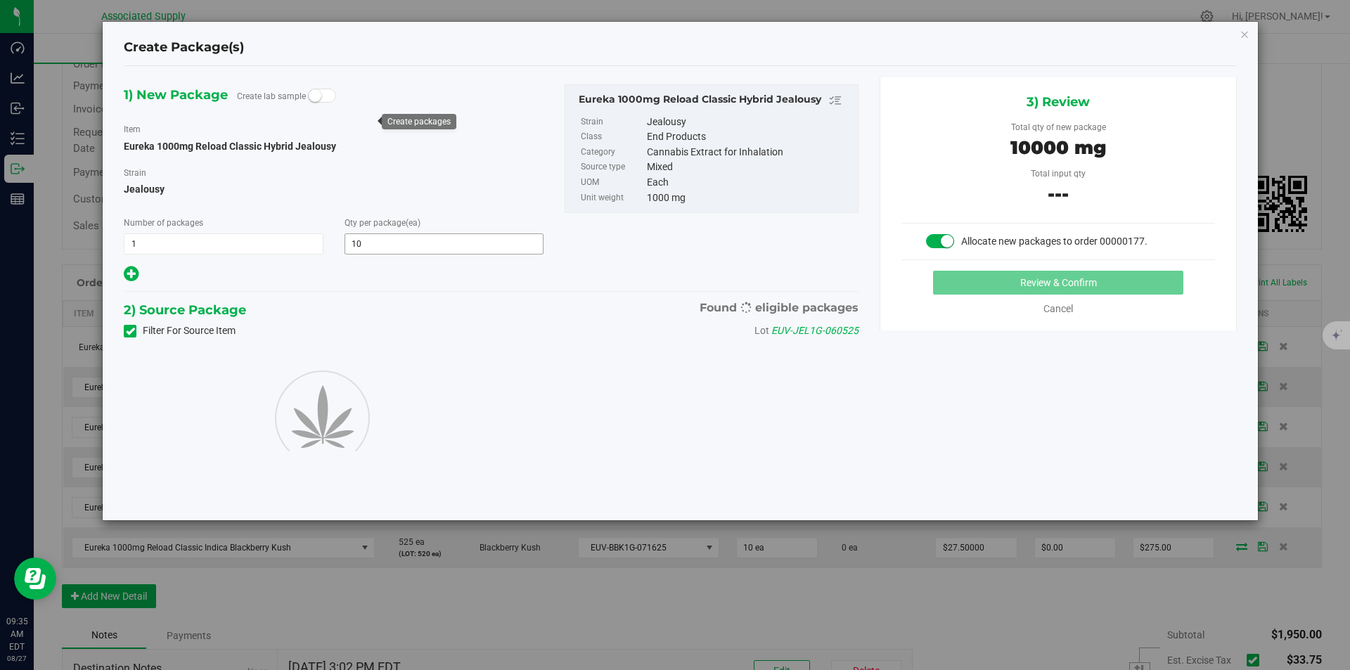
type input "10"
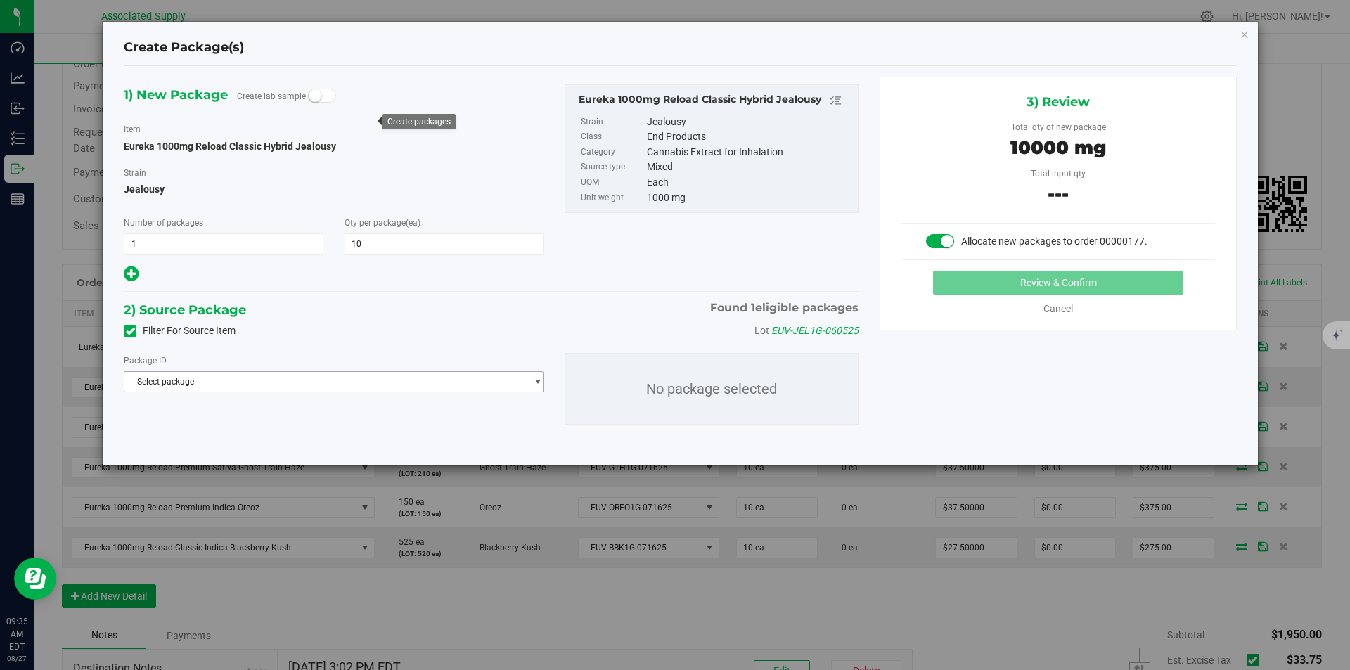
click at [305, 382] on span "Select package" at bounding box center [324, 382] width 401 height 20
click at [290, 439] on span "( Eureka 1000mg Reload Classic Hybrid Jealousy )" at bounding box center [326, 439] width 192 height 10
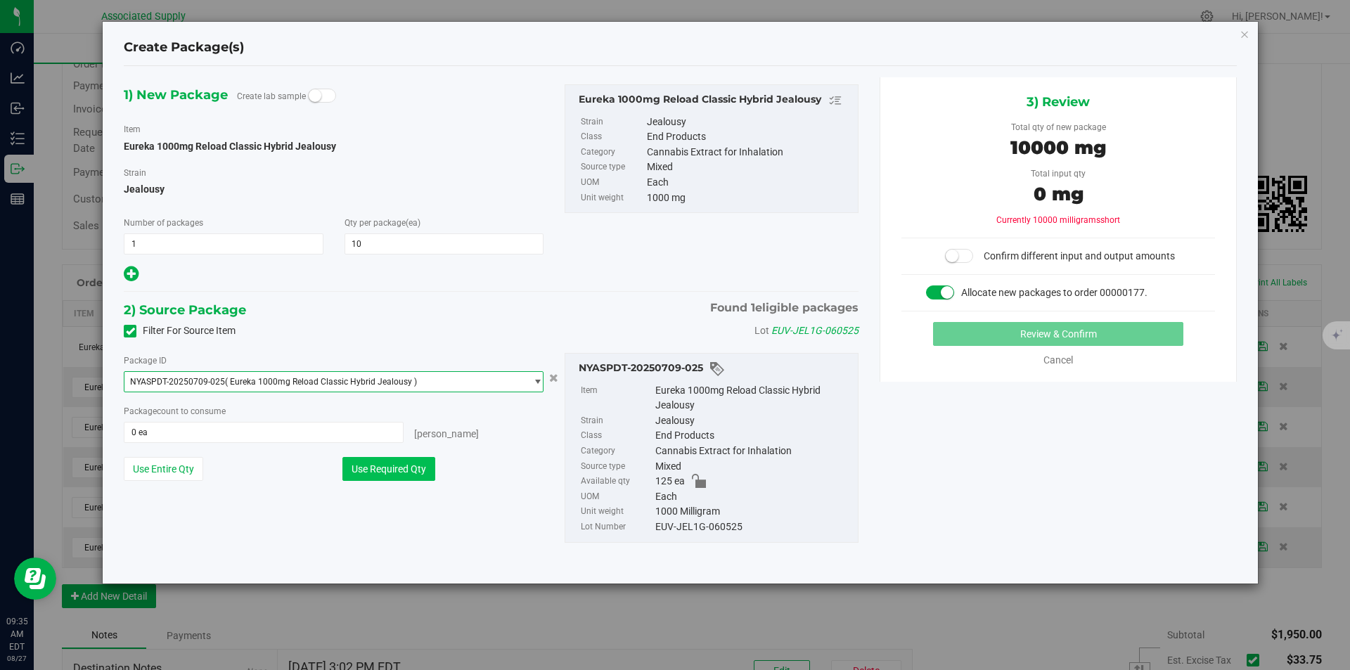
click at [404, 469] on button "Use Required Qty" at bounding box center [388, 469] width 93 height 24
type input "10 ea"
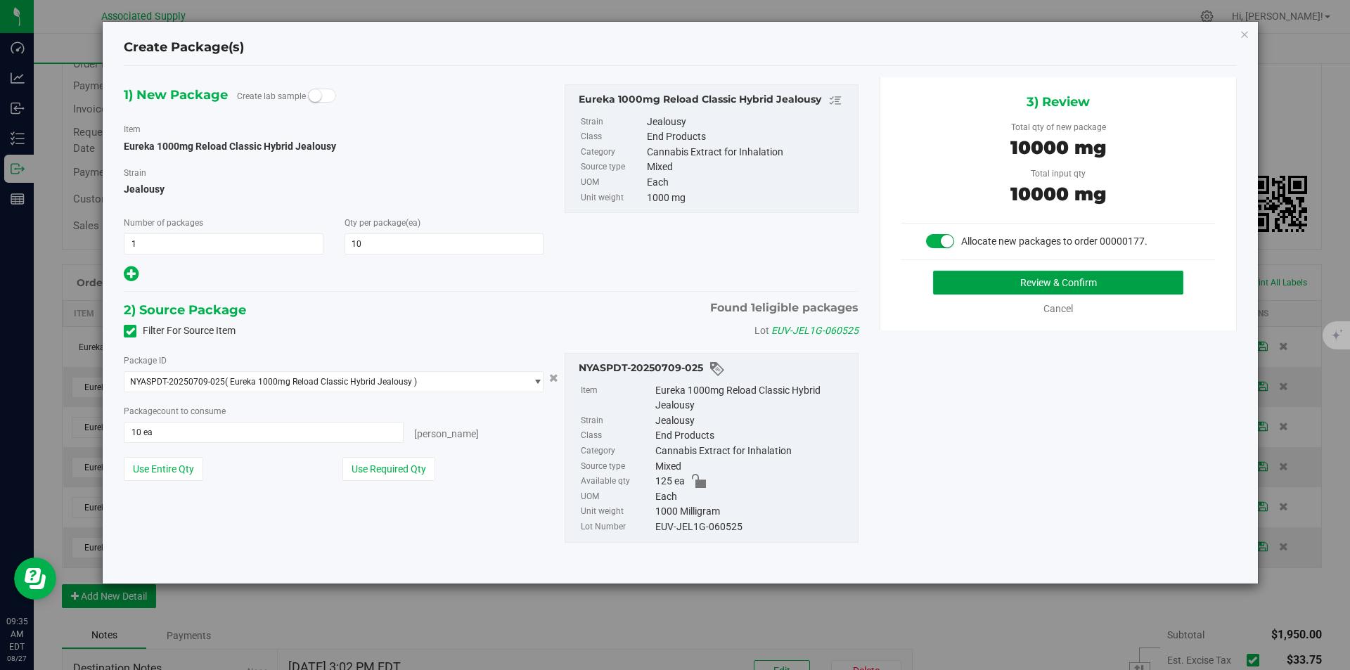
click at [1066, 282] on button "Review & Confirm" at bounding box center [1058, 283] width 250 height 24
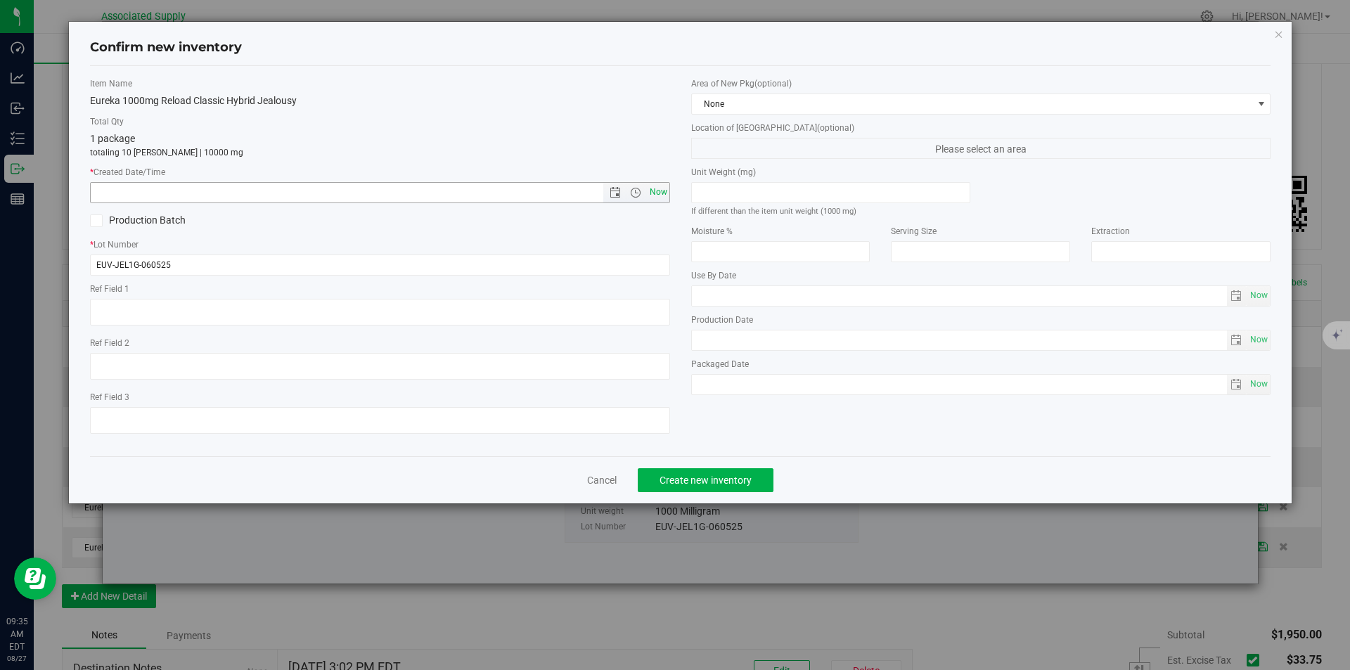
click at [661, 188] on span "Now" at bounding box center [658, 192] width 24 height 20
type input "8/27/2025 9:35 AM"
click at [691, 479] on span "Create new inventory" at bounding box center [705, 479] width 92 height 11
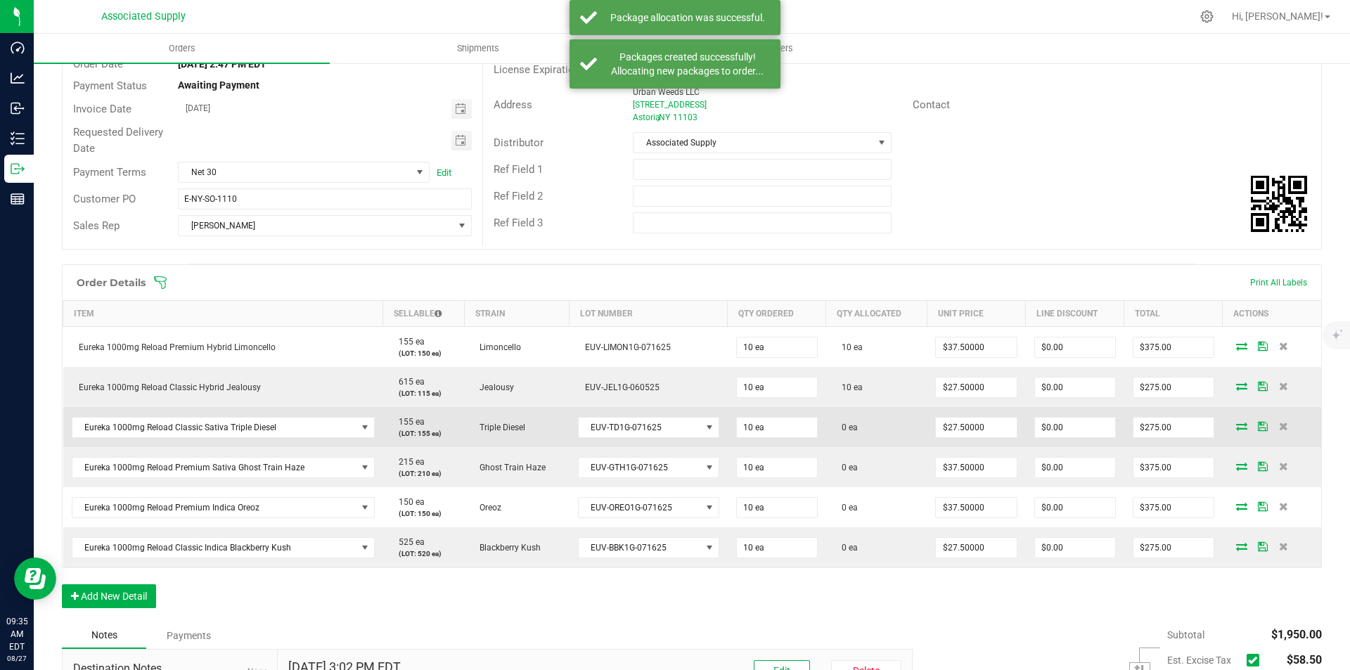
click at [1236, 425] on icon at bounding box center [1241, 426] width 11 height 8
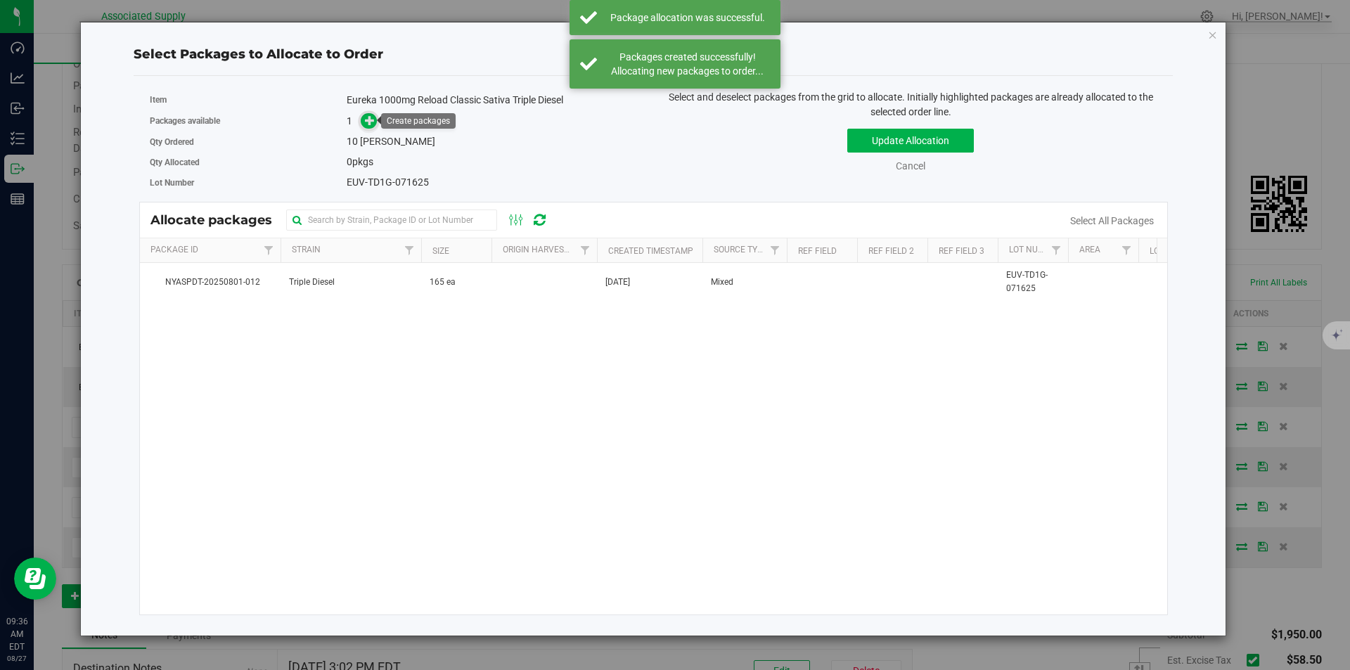
click at [372, 124] on icon at bounding box center [370, 120] width 10 height 10
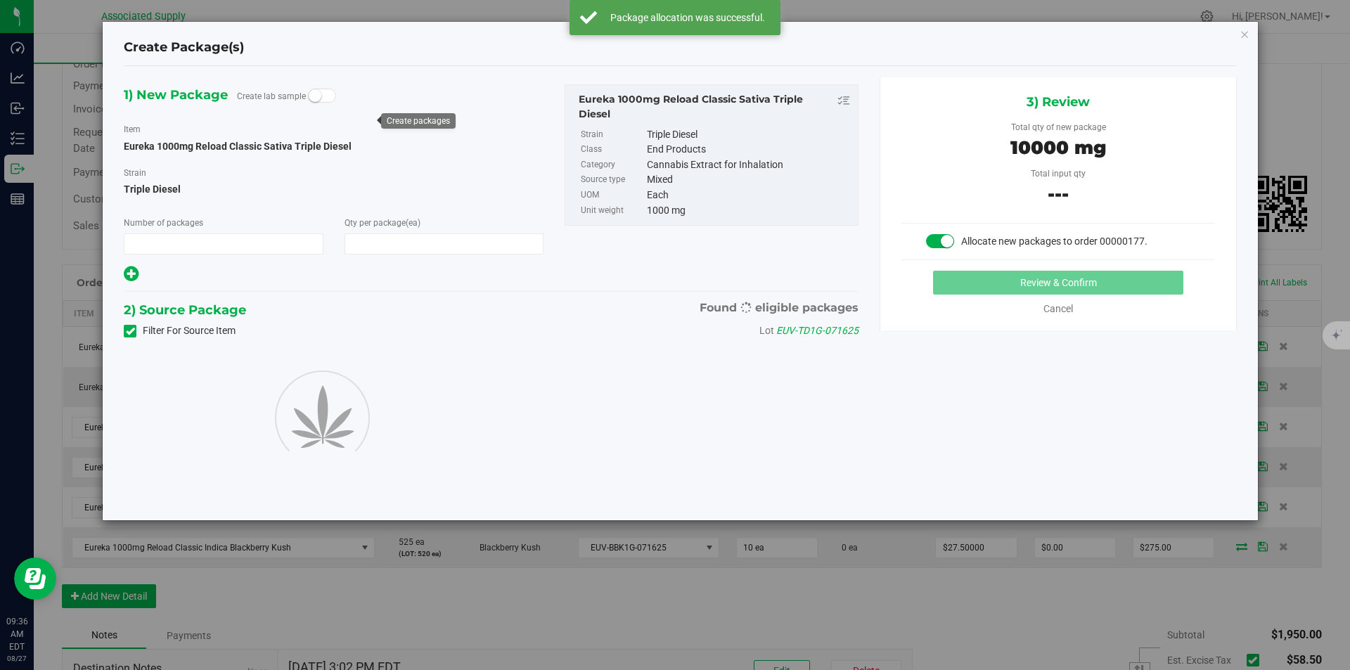
type input "1"
type input "10"
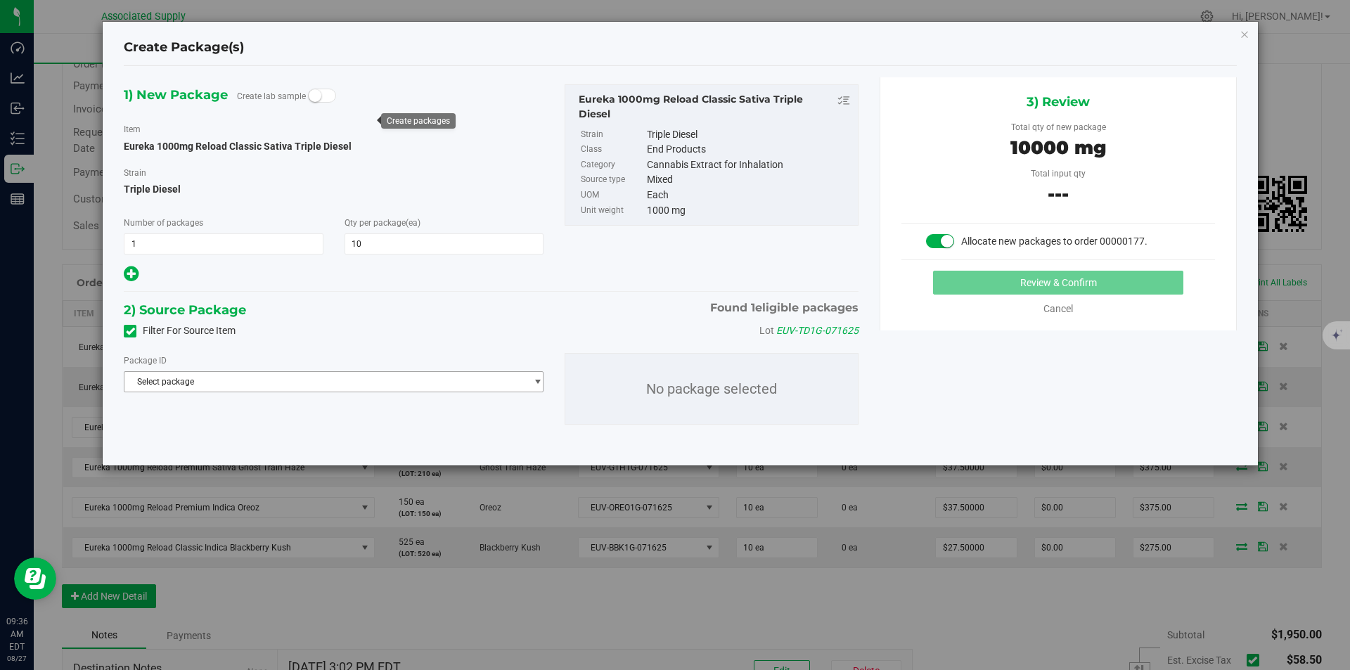
click at [389, 385] on span "Select package" at bounding box center [324, 382] width 401 height 20
click at [350, 443] on span "( Eureka 1000mg Reload Classic Sativa Triple Diesel )" at bounding box center [331, 439] width 202 height 10
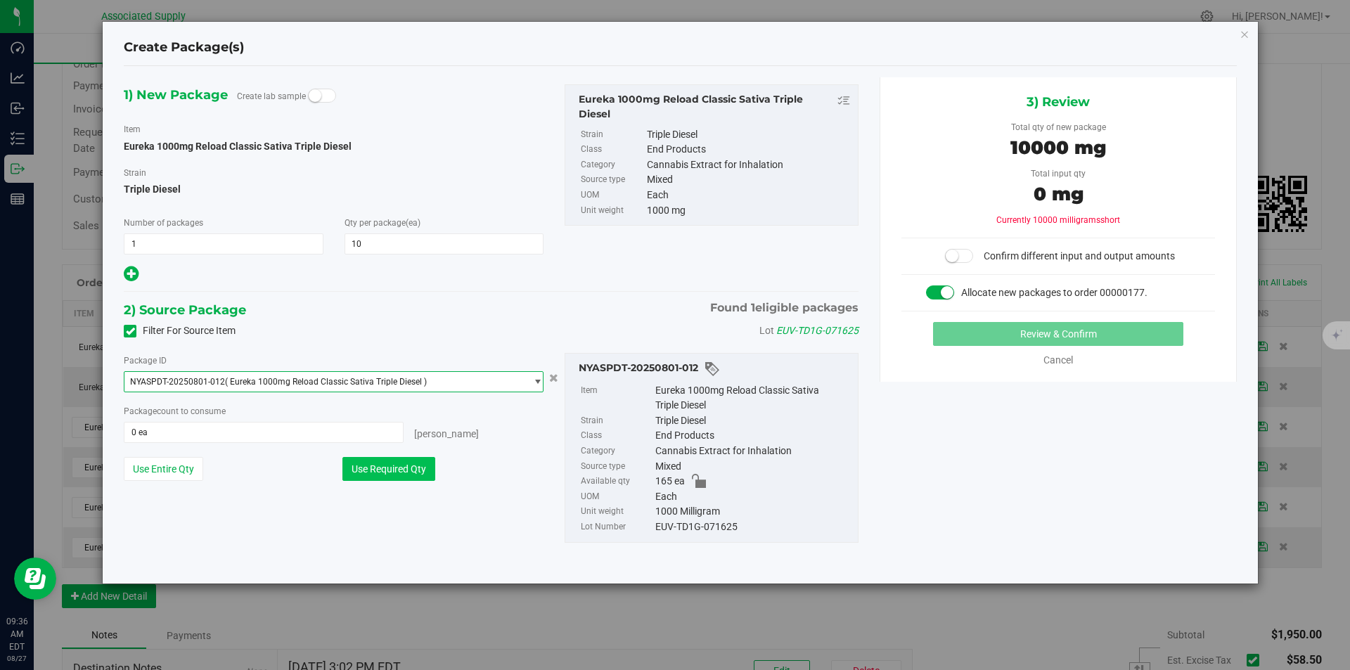
click at [399, 464] on button "Use Required Qty" at bounding box center [388, 469] width 93 height 24
type input "10 ea"
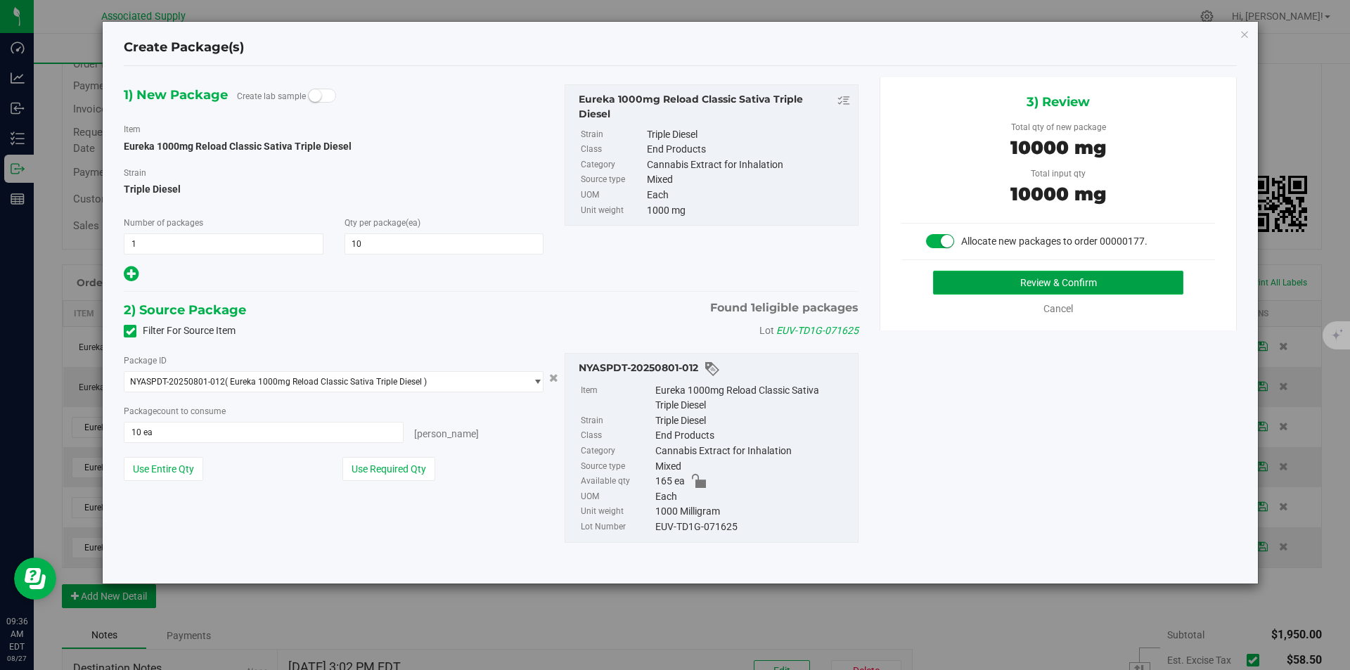
click at [1051, 280] on button "Review & Confirm" at bounding box center [1058, 283] width 250 height 24
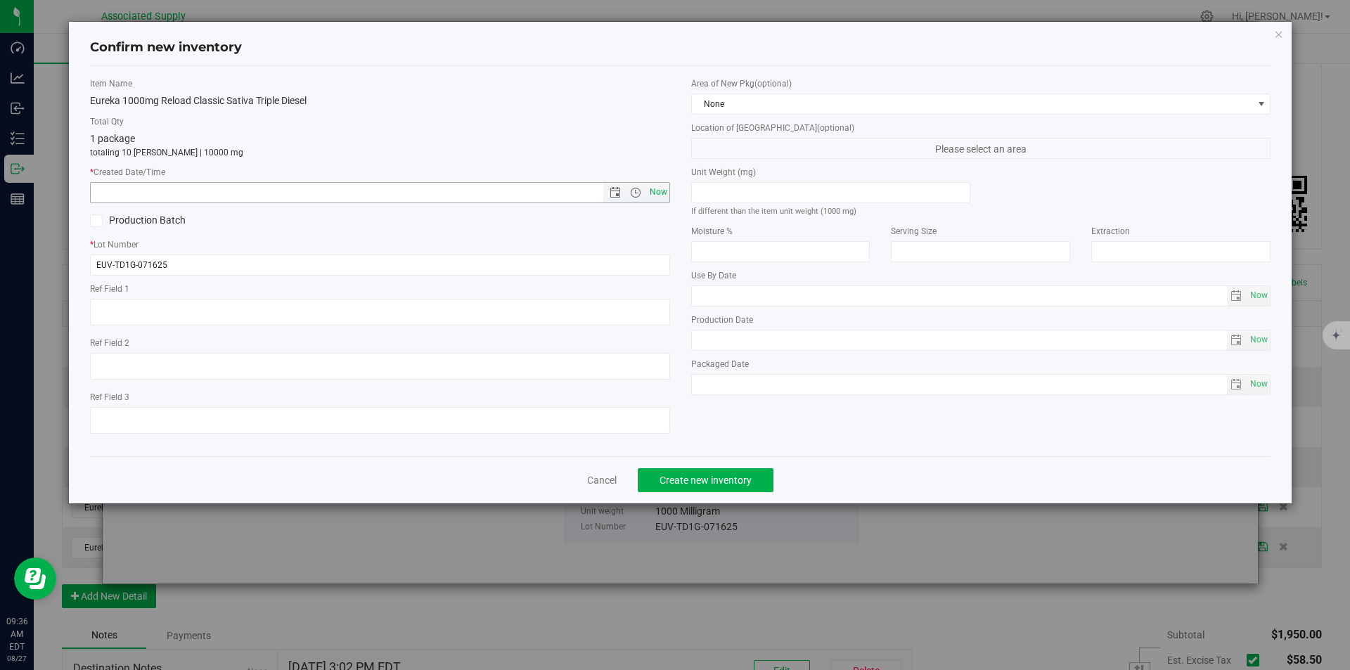
click at [654, 190] on span "Now" at bounding box center [658, 192] width 24 height 20
type input "8/27/2025 9:36 AM"
click at [679, 484] on span "Create new inventory" at bounding box center [705, 479] width 92 height 11
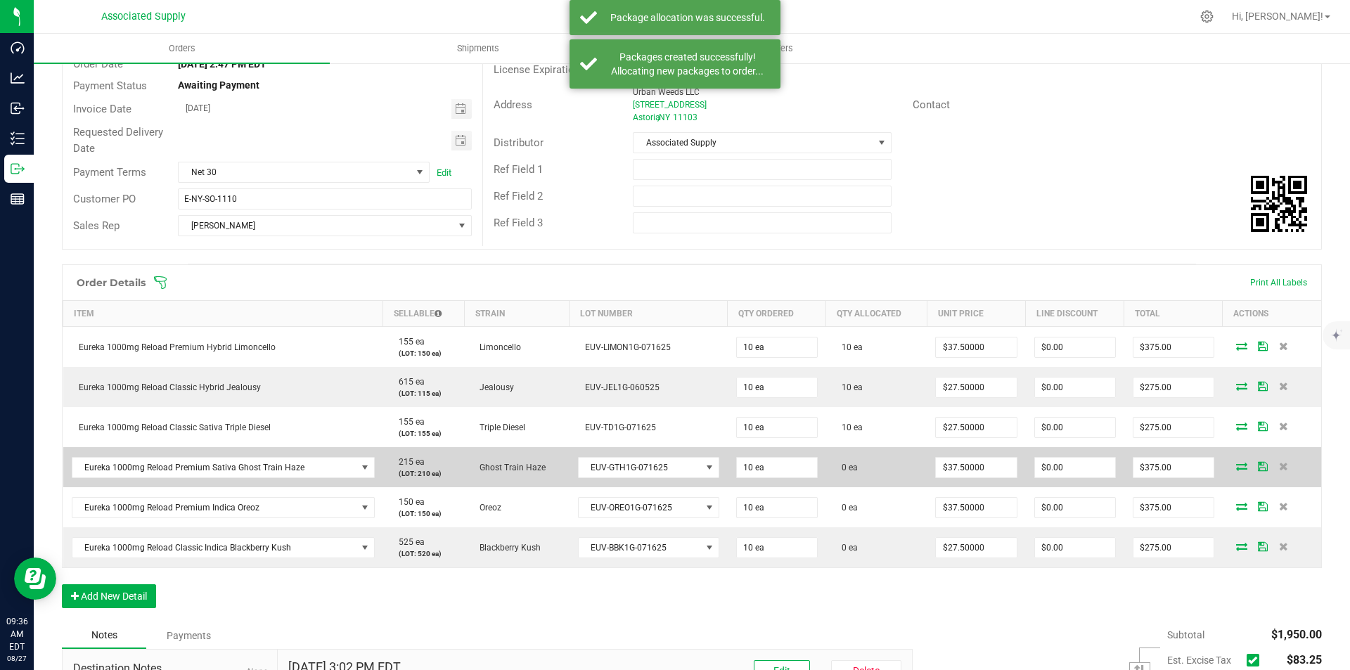
click at [1236, 467] on icon at bounding box center [1241, 466] width 11 height 8
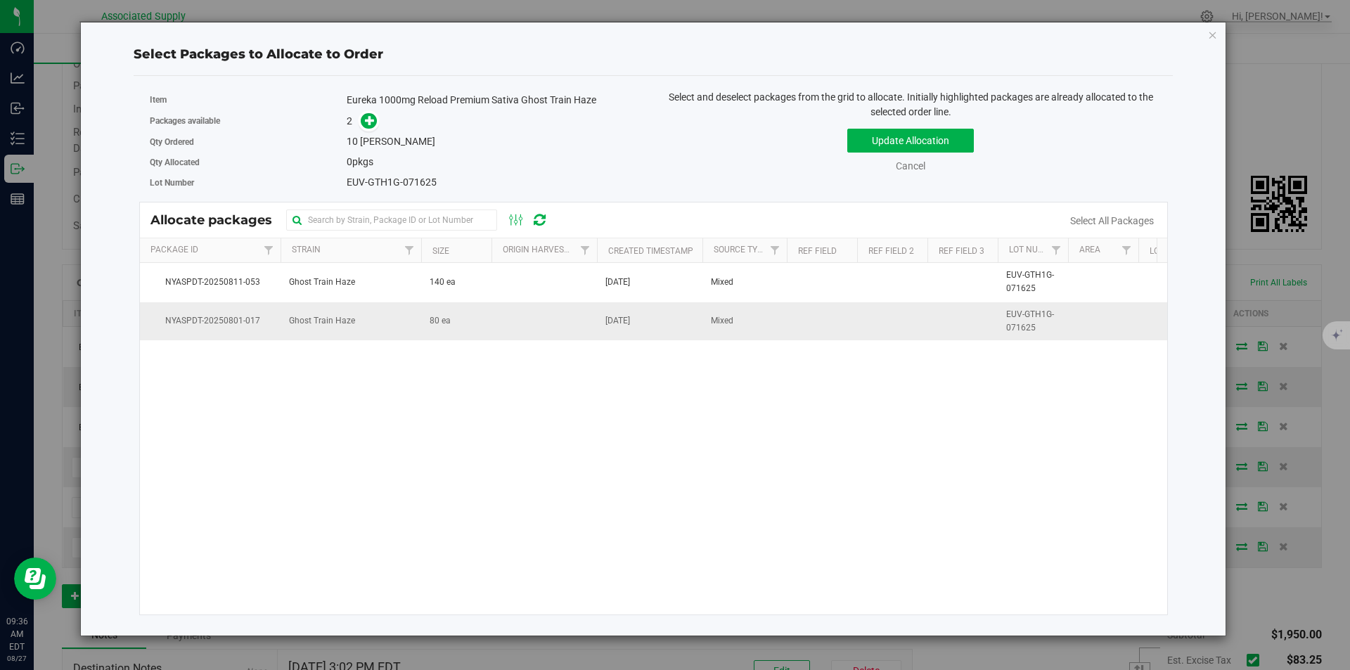
click at [342, 321] on span "Ghost Train Haze" at bounding box center [322, 320] width 66 height 13
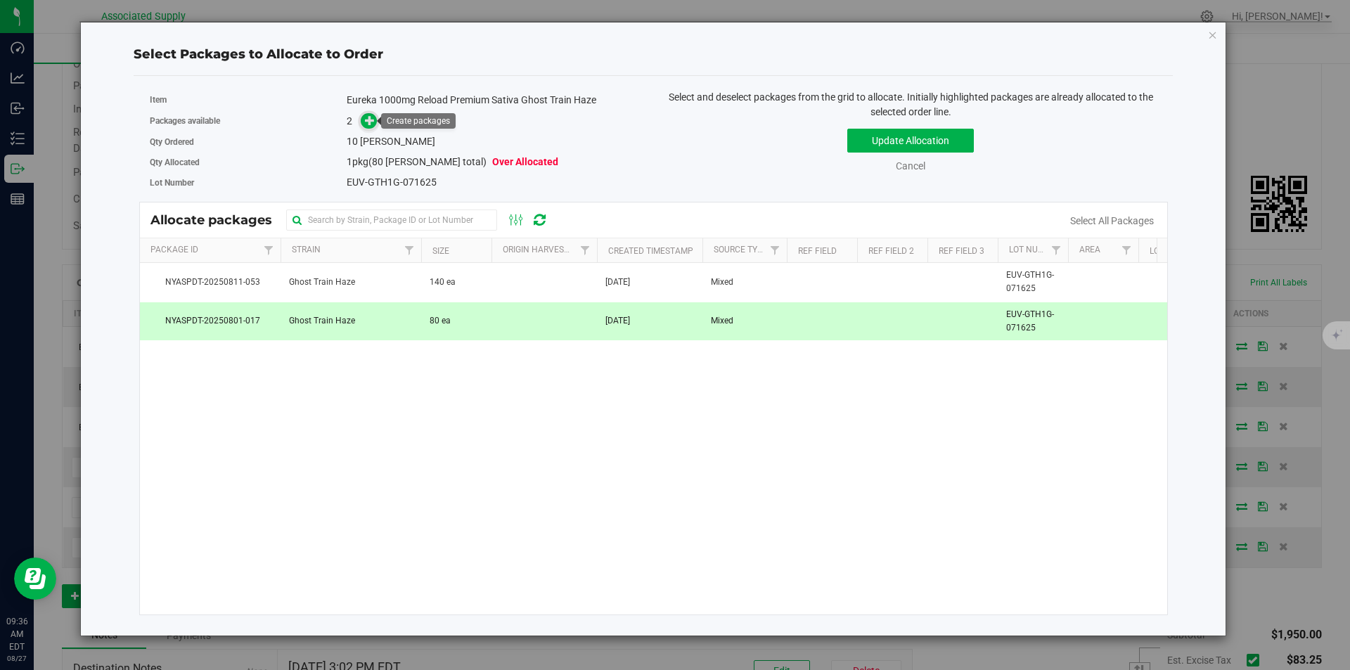
click at [369, 120] on icon at bounding box center [370, 120] width 10 height 10
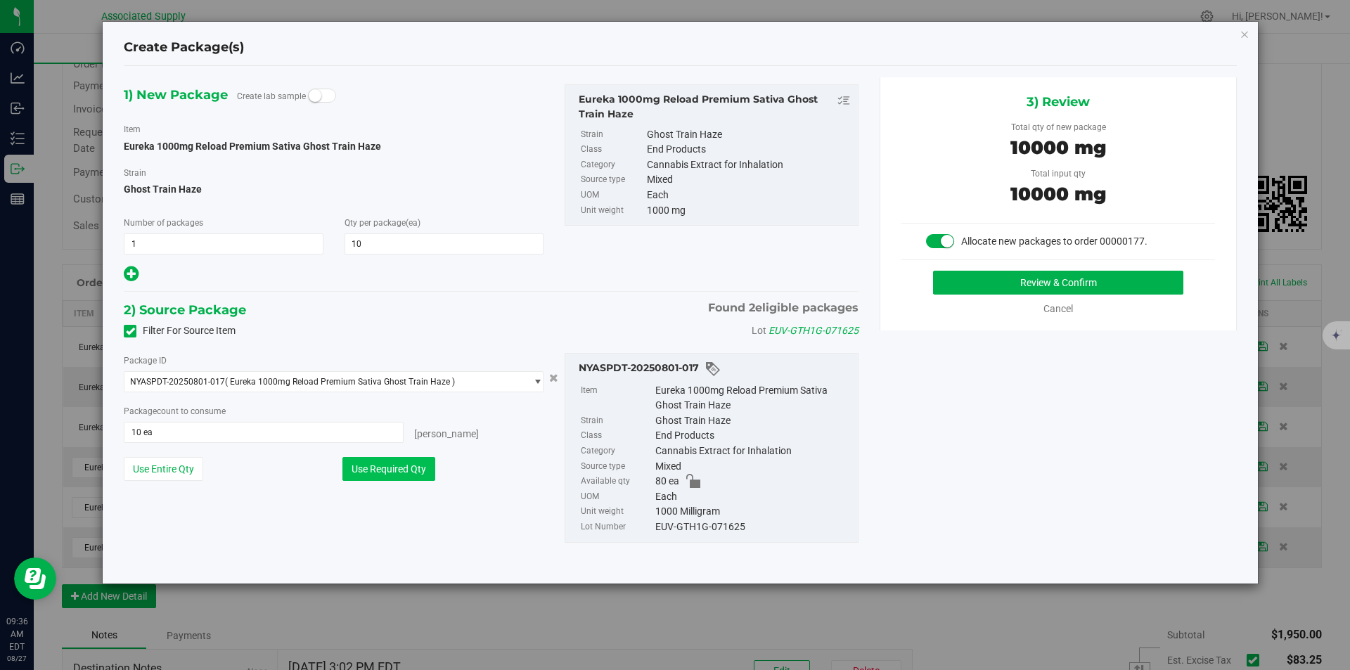
click at [370, 474] on button "Use Required Qty" at bounding box center [388, 469] width 93 height 24
click at [1047, 284] on button "Review & Confirm" at bounding box center [1058, 283] width 250 height 24
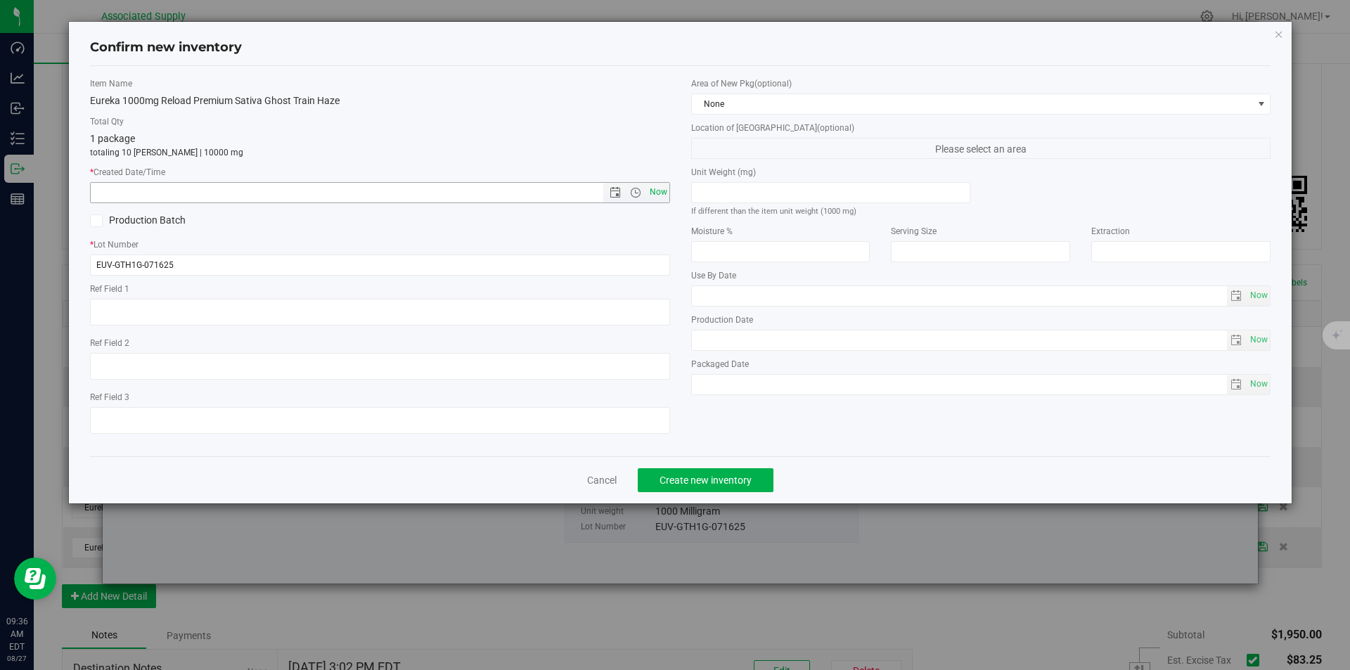
click at [650, 193] on span "Now" at bounding box center [658, 192] width 24 height 20
type input "8/27/2025 9:36 AM"
click at [687, 484] on span "Create new inventory" at bounding box center [705, 479] width 92 height 11
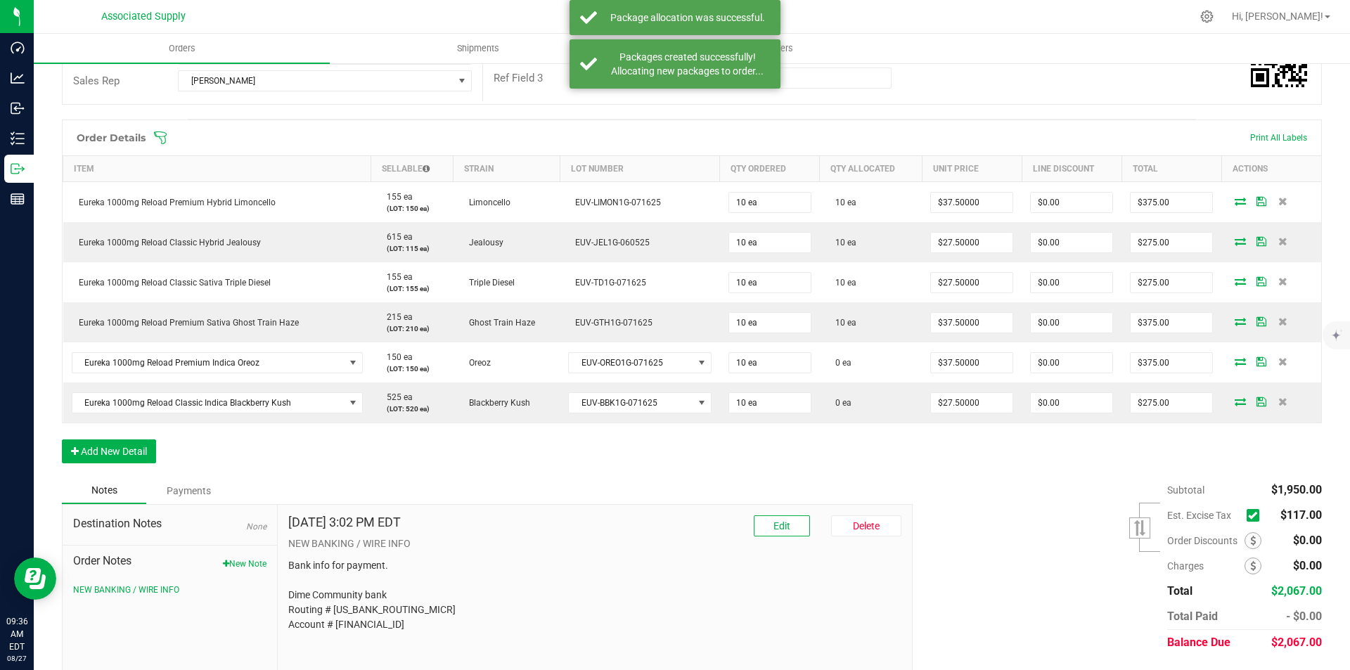
scroll to position [323, 0]
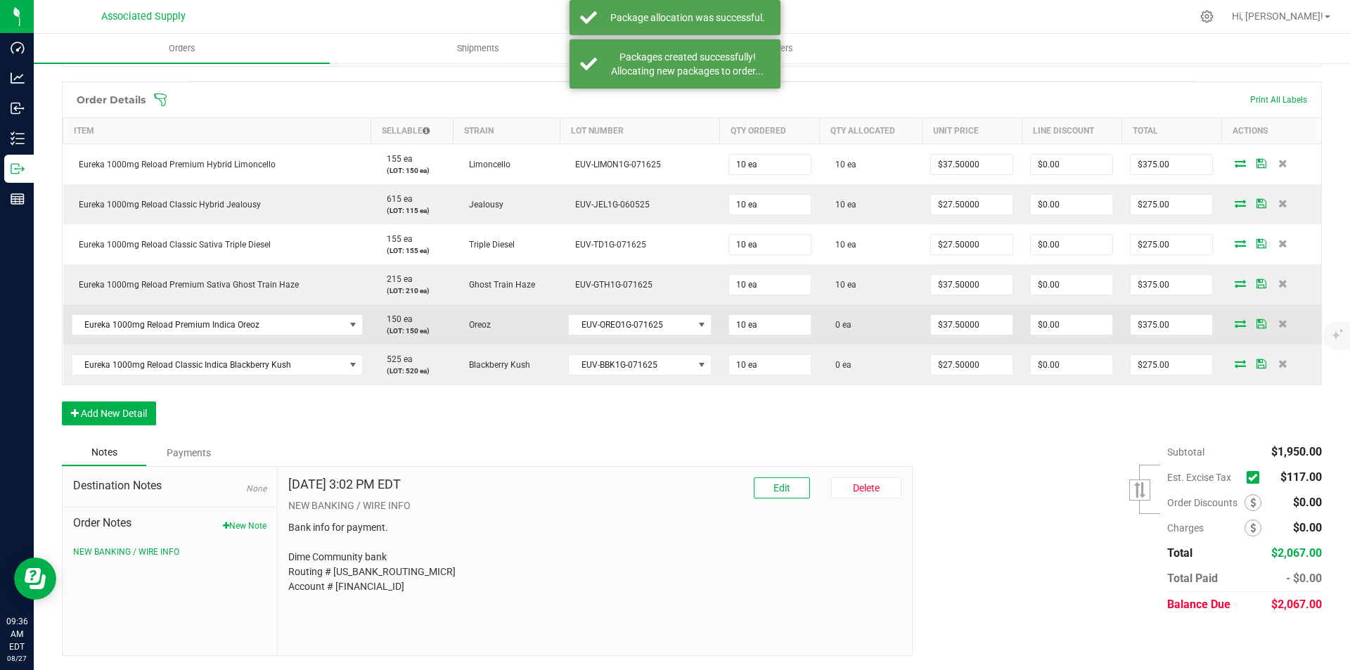
click at [1234, 320] on icon at bounding box center [1239, 323] width 11 height 8
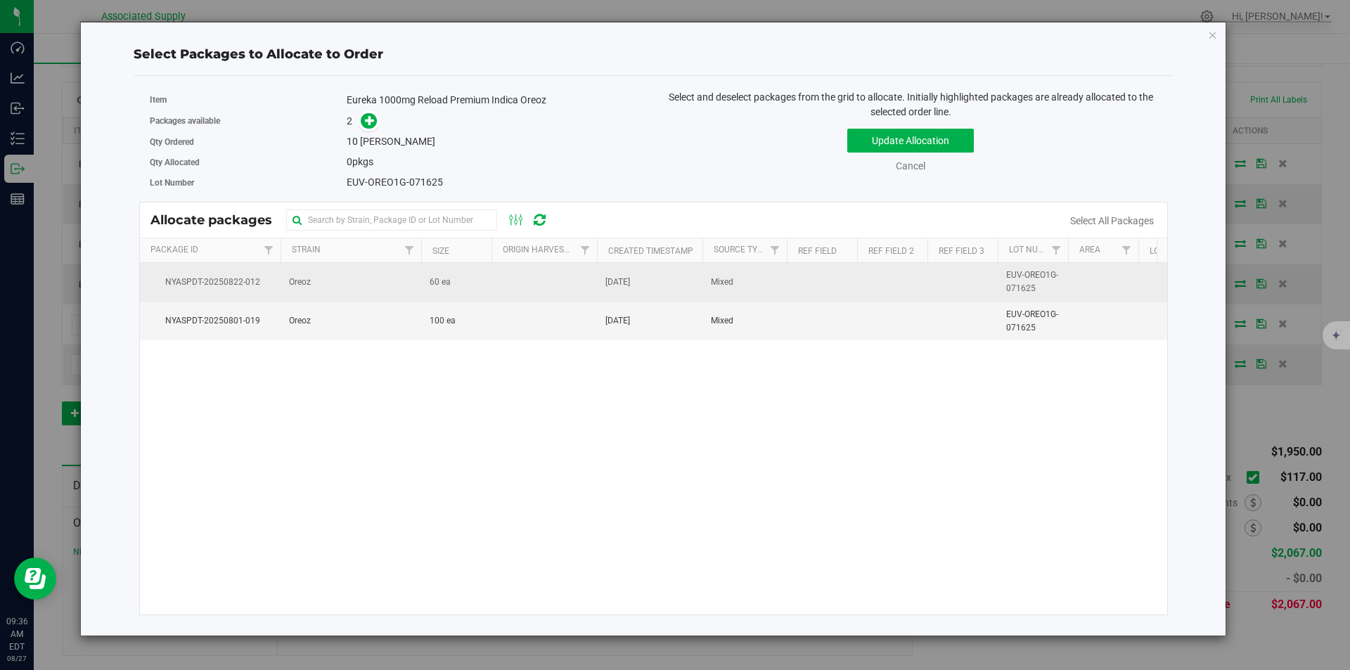
click at [444, 283] on span "60 ea" at bounding box center [439, 282] width 21 height 13
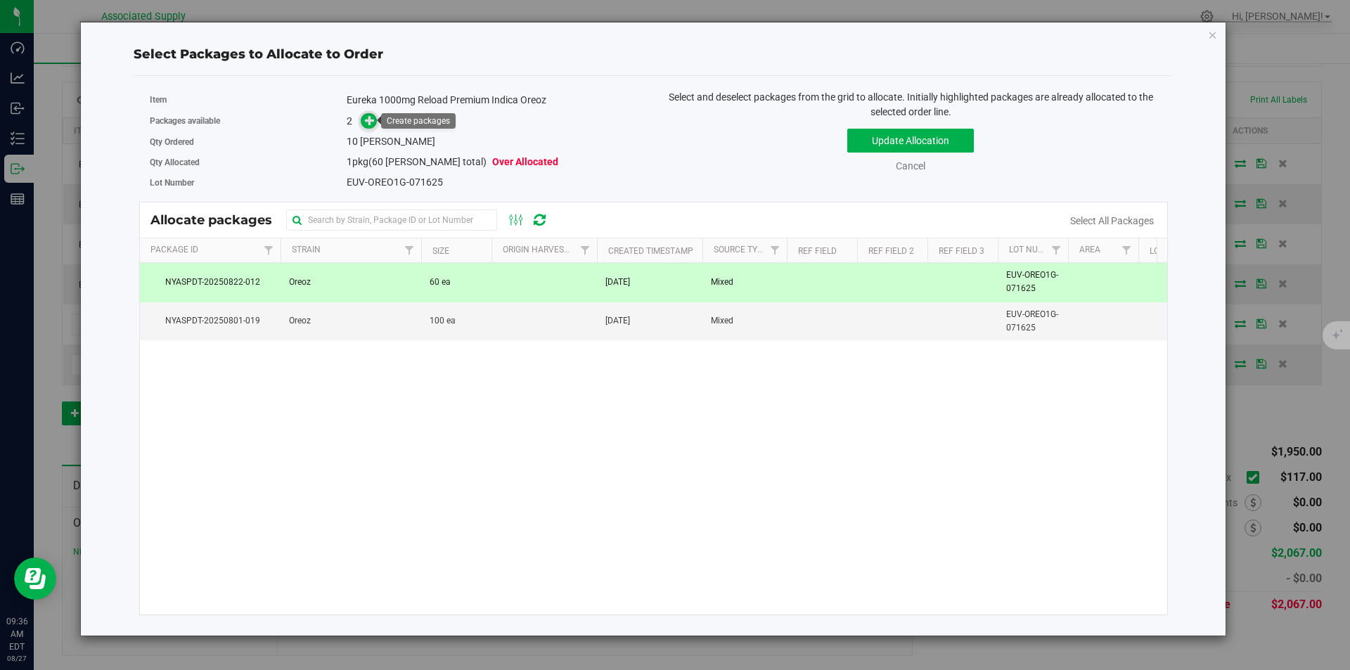
click at [374, 121] on icon at bounding box center [370, 120] width 10 height 10
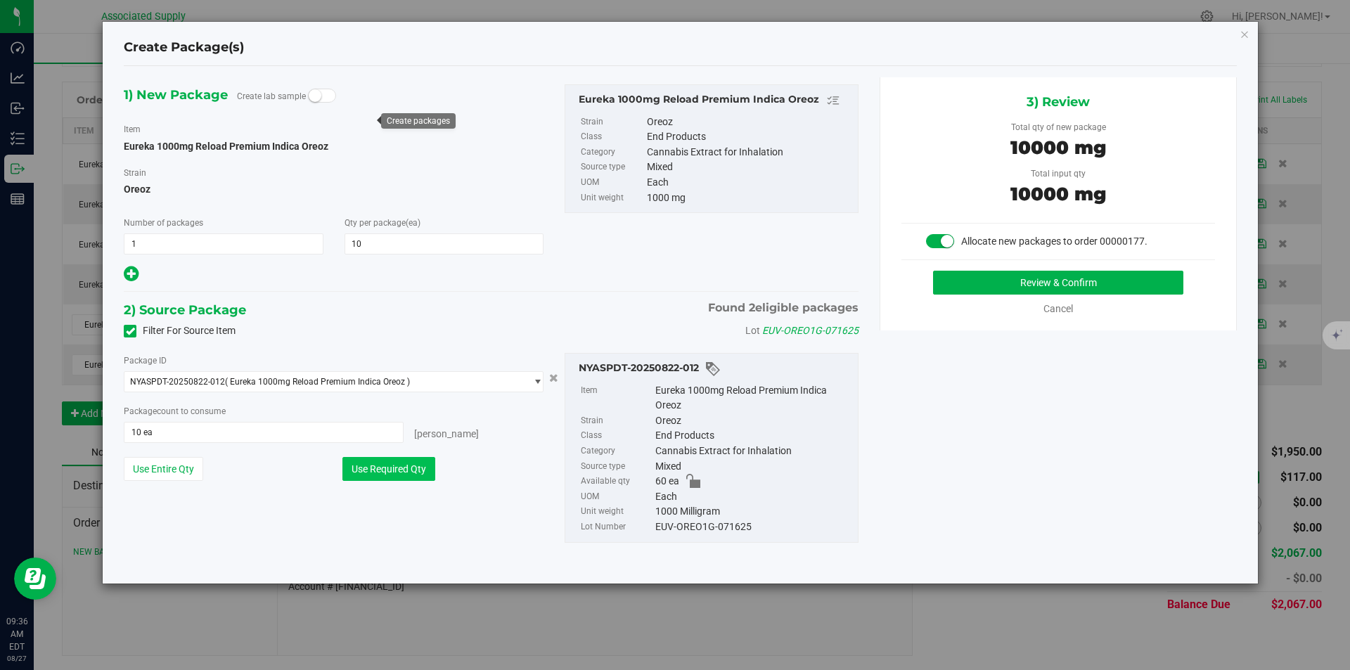
click at [397, 470] on button "Use Required Qty" at bounding box center [388, 469] width 93 height 24
click at [1068, 284] on button "Review & Confirm" at bounding box center [1058, 283] width 250 height 24
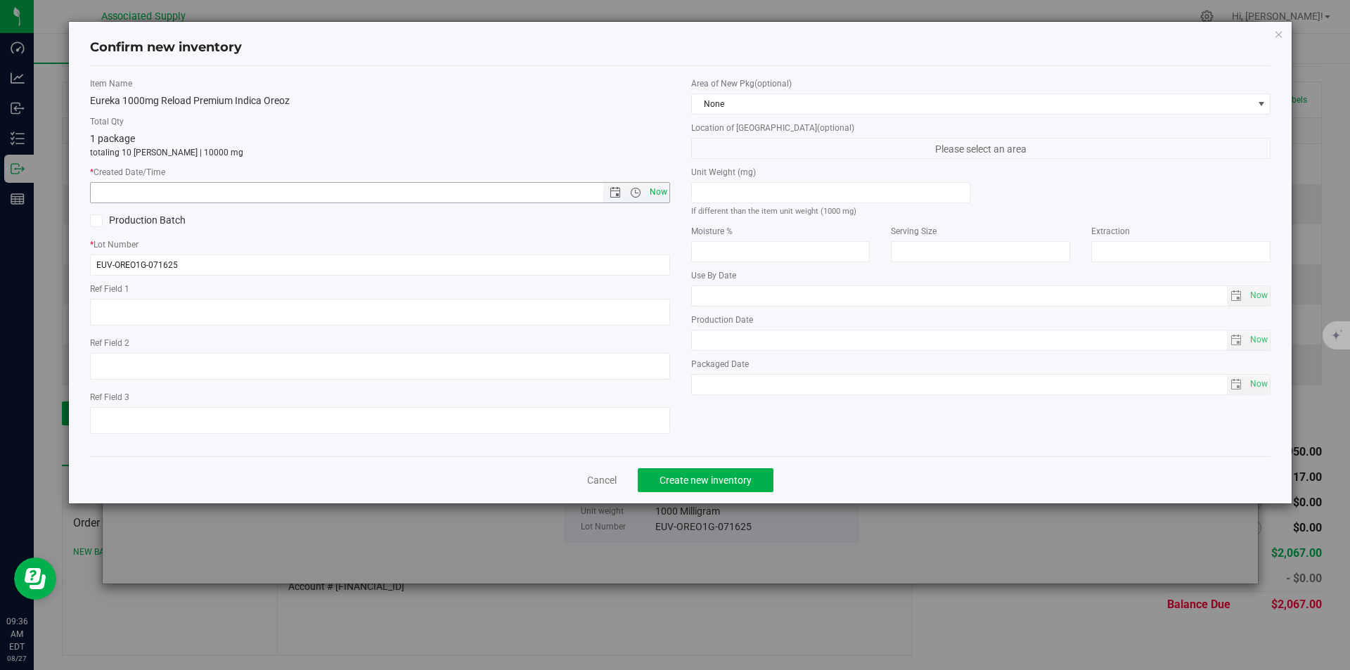
click at [660, 190] on span "Now" at bounding box center [658, 192] width 24 height 20
type input "8/27/2025 9:36 AM"
click at [720, 485] on span "Create new inventory" at bounding box center [705, 479] width 92 height 11
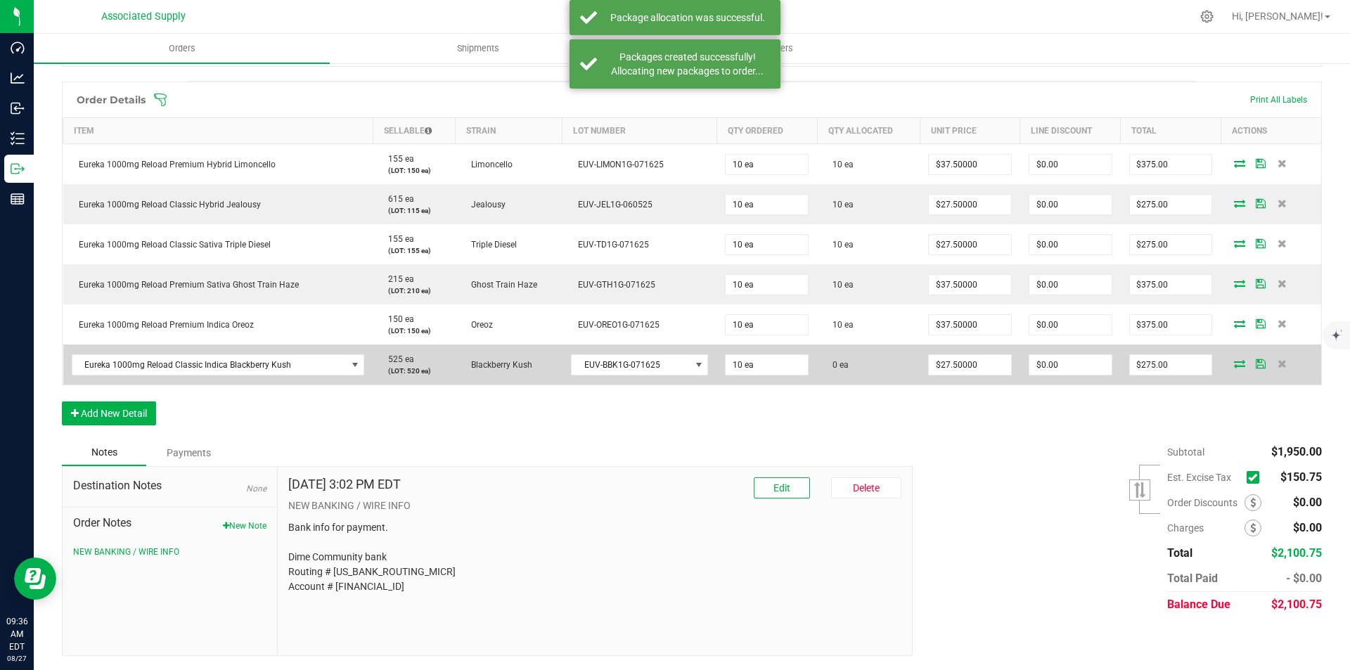
click at [1234, 361] on icon at bounding box center [1239, 363] width 11 height 8
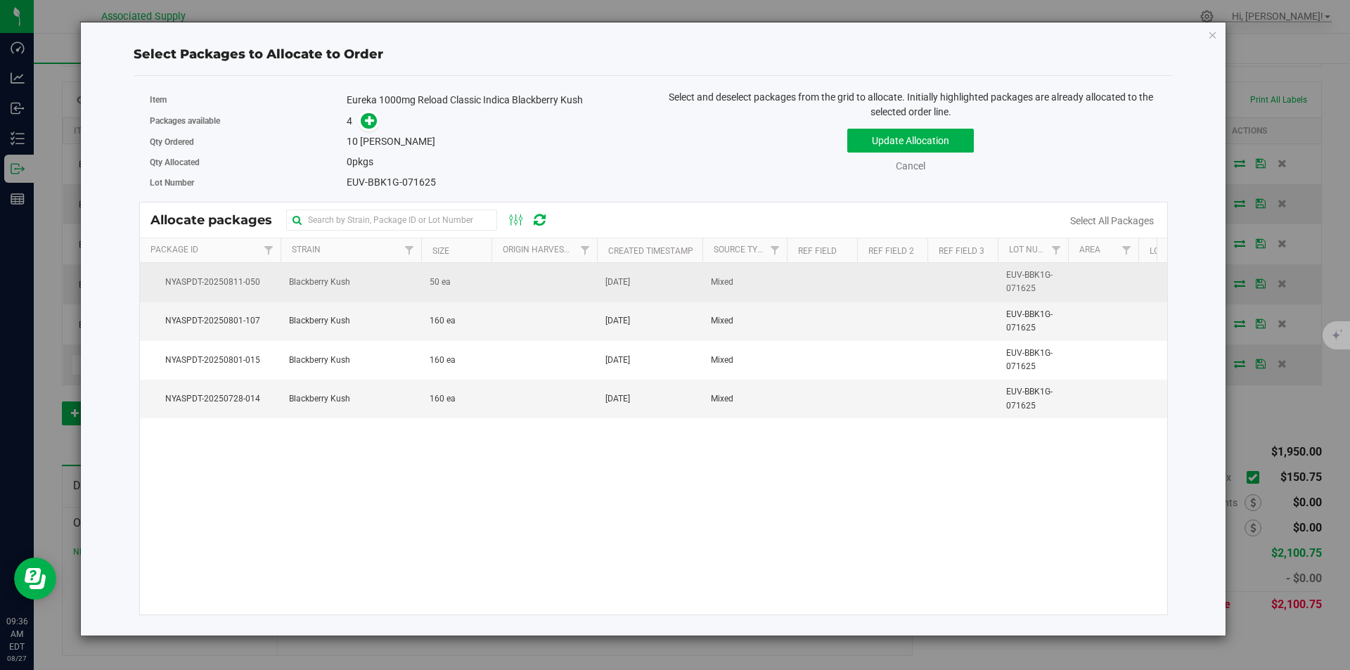
click at [328, 284] on span "Blackberry Kush" at bounding box center [319, 282] width 61 height 13
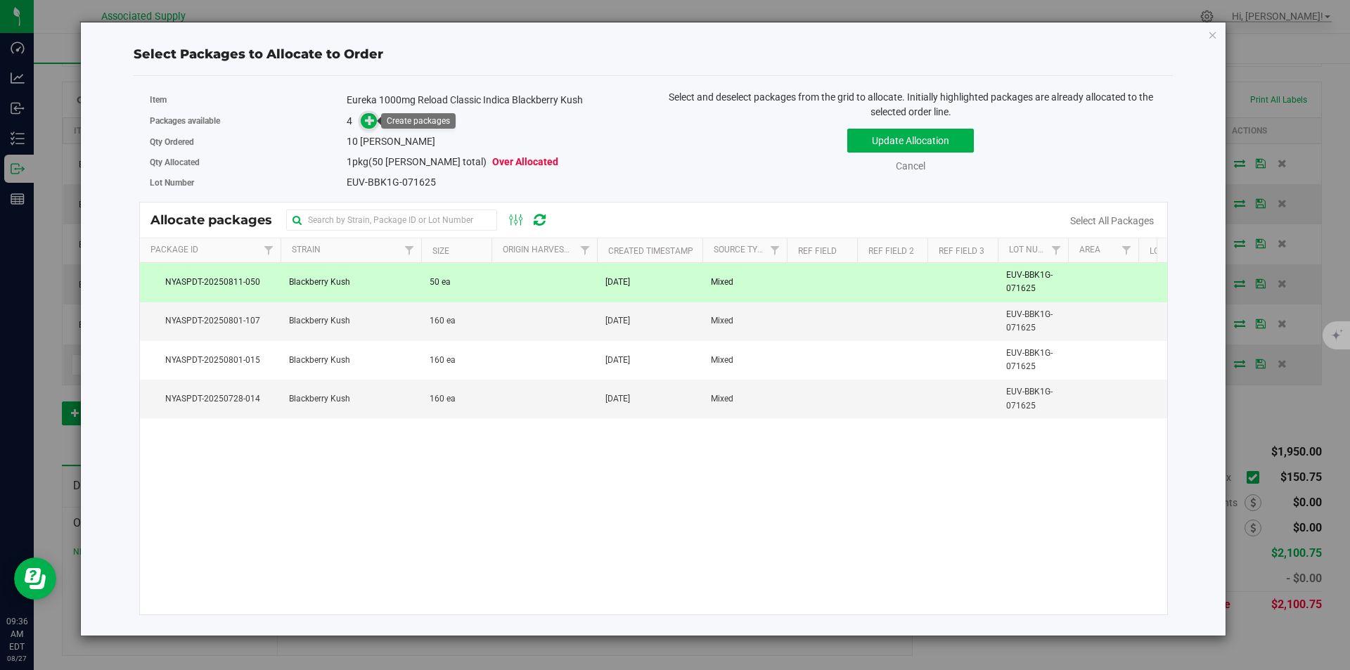
click at [366, 119] on icon at bounding box center [370, 120] width 10 height 10
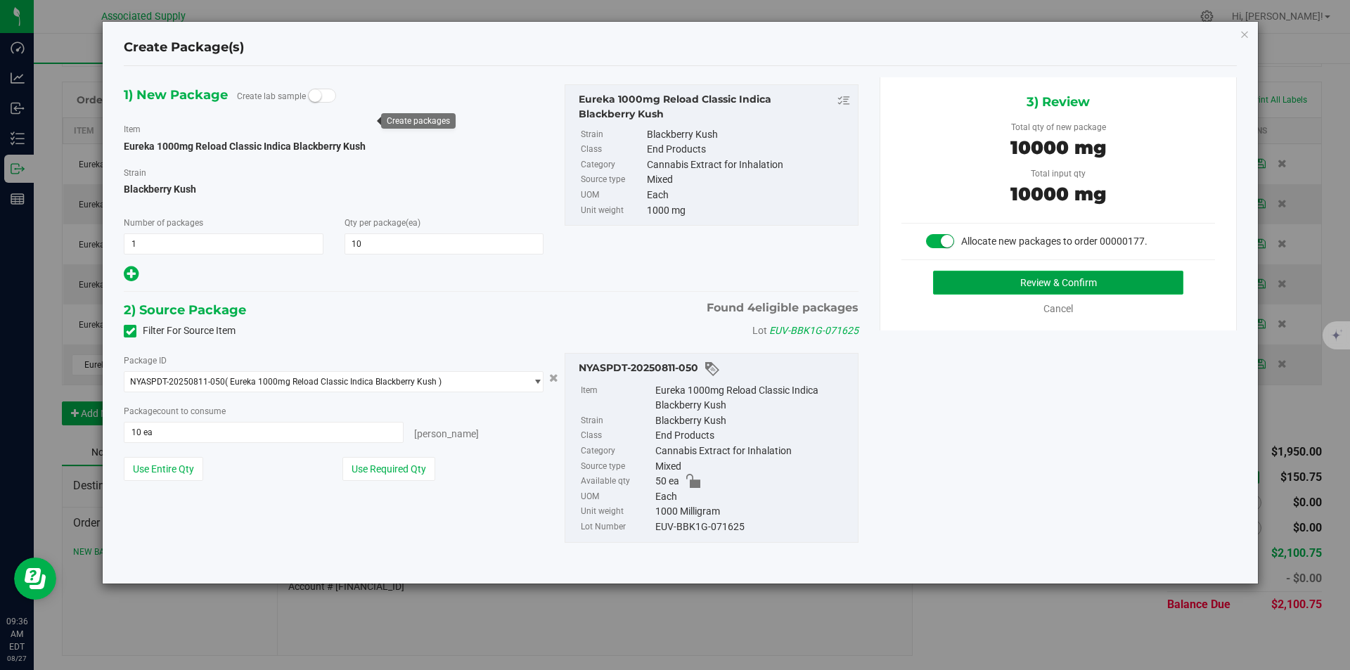
click at [1056, 283] on button "Review & Confirm" at bounding box center [1058, 283] width 250 height 24
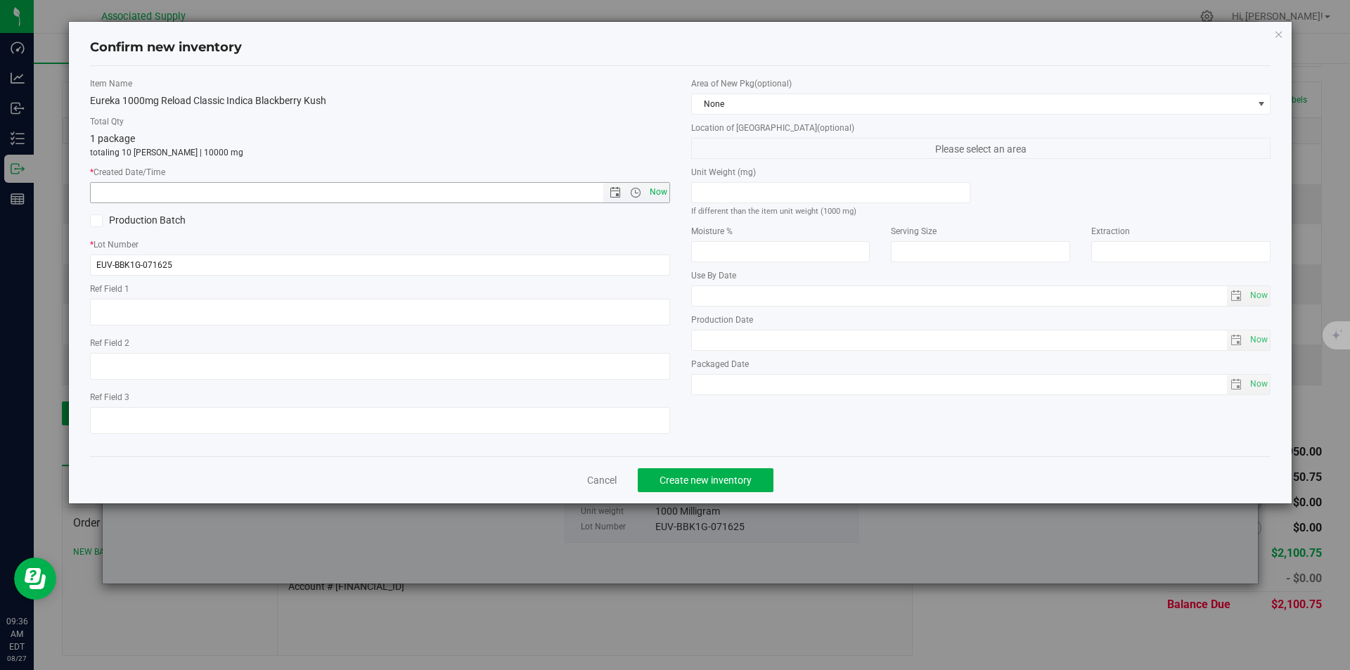
click at [665, 190] on span "Now" at bounding box center [658, 192] width 24 height 20
type input "8/27/2025 9:36 AM"
click at [700, 479] on span "Create new inventory" at bounding box center [705, 479] width 92 height 11
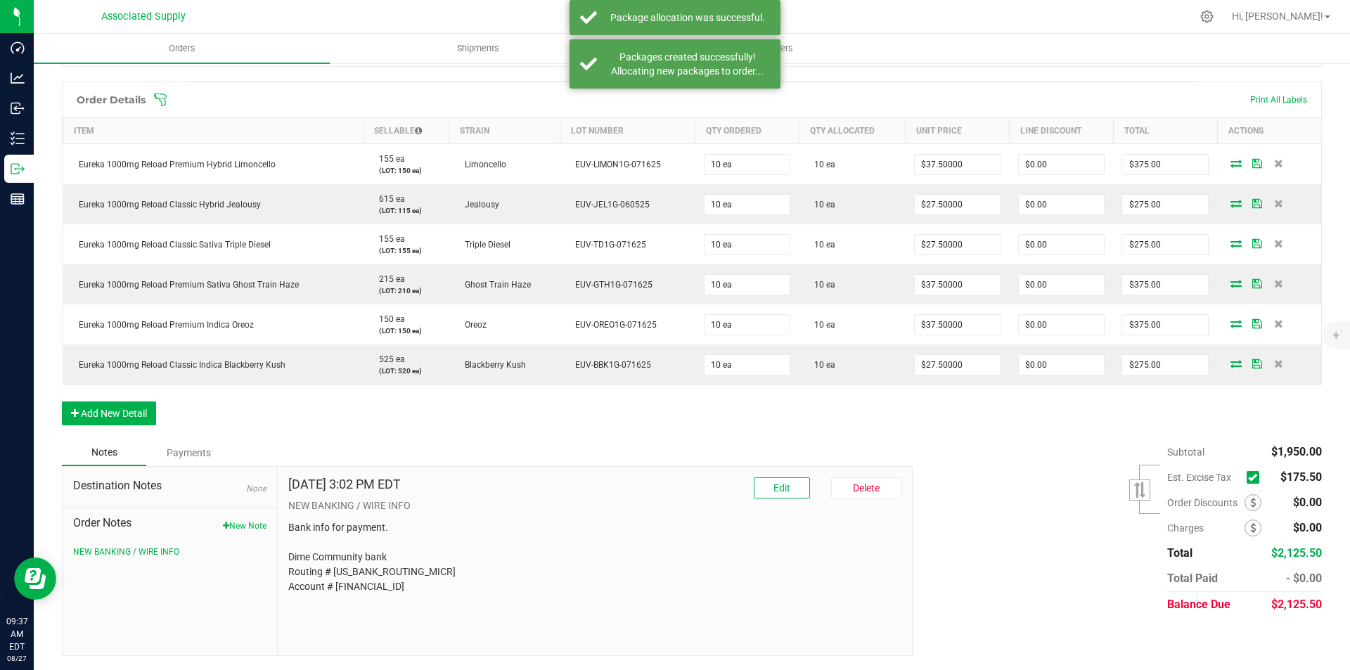
click at [1248, 477] on icon at bounding box center [1252, 477] width 9 height 0
click at [0, 0] on input "checkbox" at bounding box center [0, 0] width 0 height 0
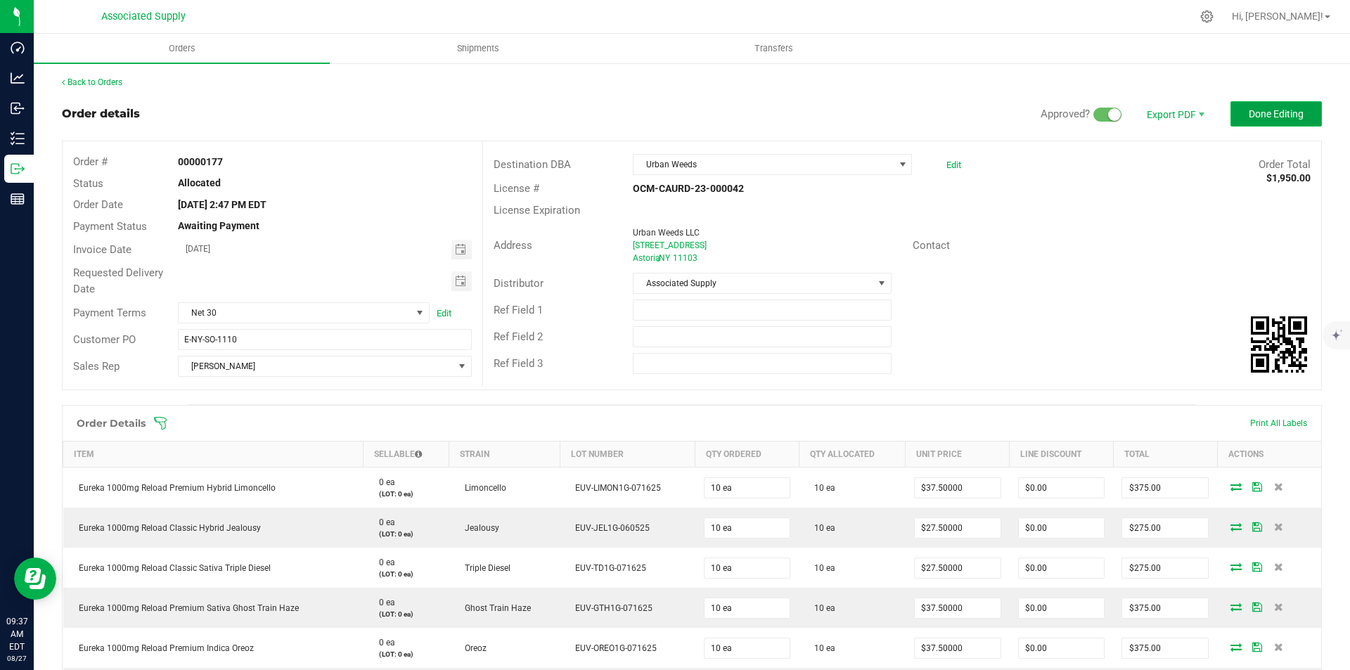
click at [1264, 117] on span "Done Editing" at bounding box center [1275, 113] width 55 height 11
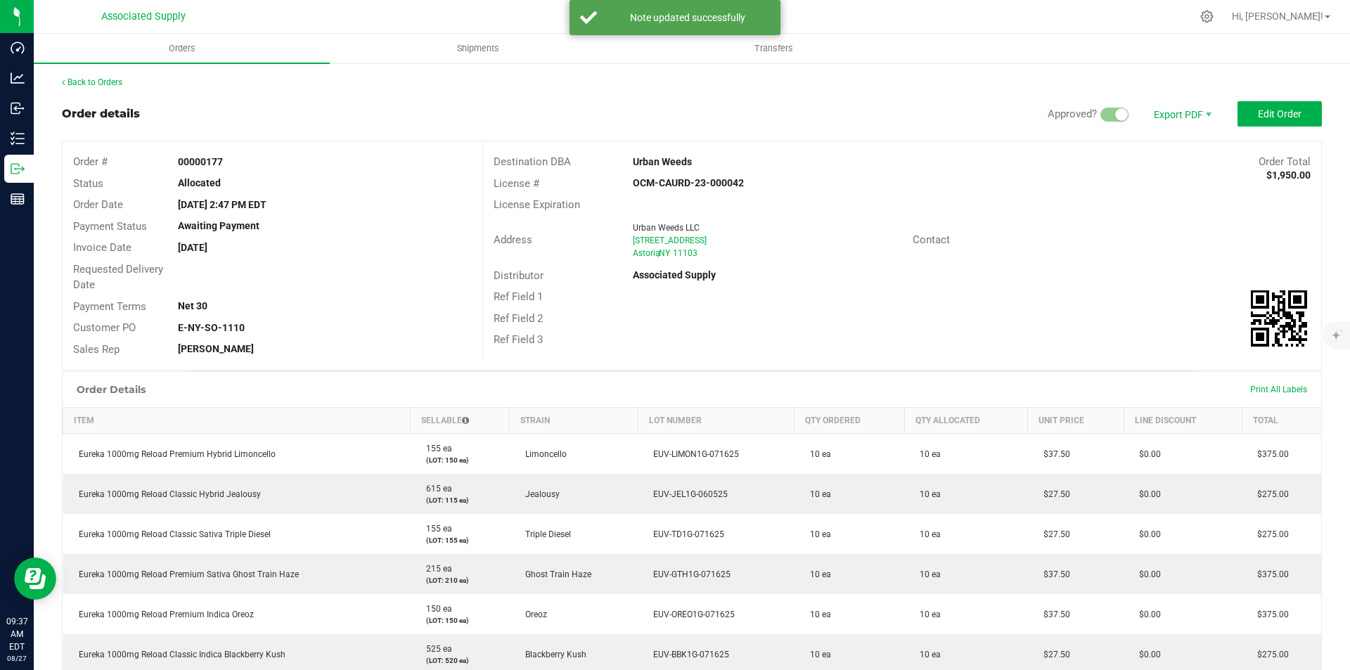
click at [61, 82] on div "Back to Orders Order details Approved? Export PDF Edit Order Order # 00000177 S…" at bounding box center [692, 491] width 1316 height 858
click at [85, 83] on link "Back to Orders" at bounding box center [92, 82] width 60 height 10
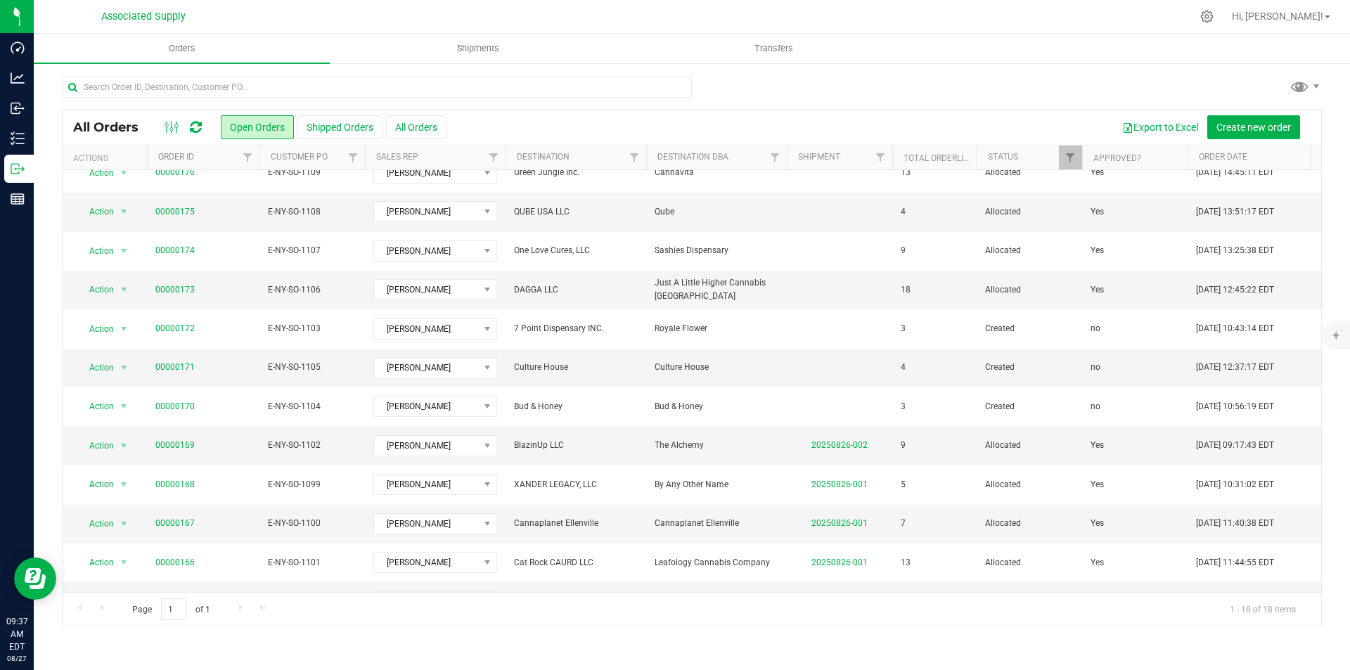
scroll to position [211, 0]
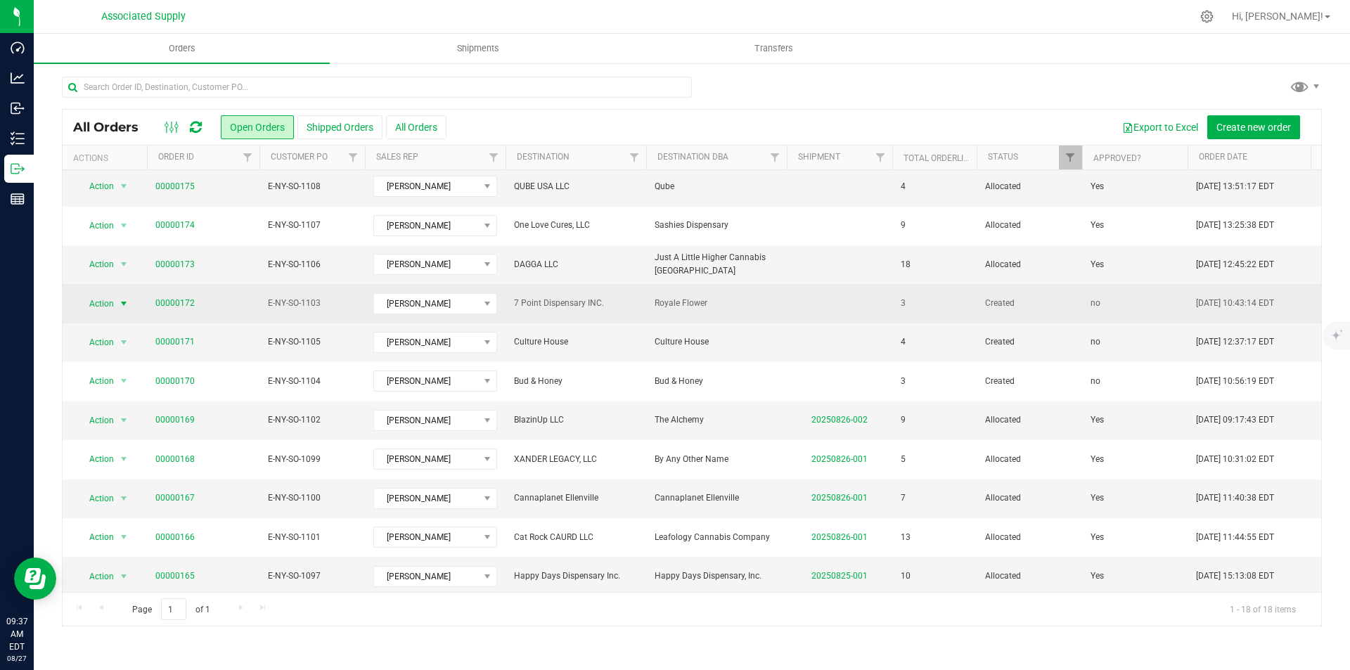
click at [122, 298] on span "select" at bounding box center [123, 303] width 11 height 11
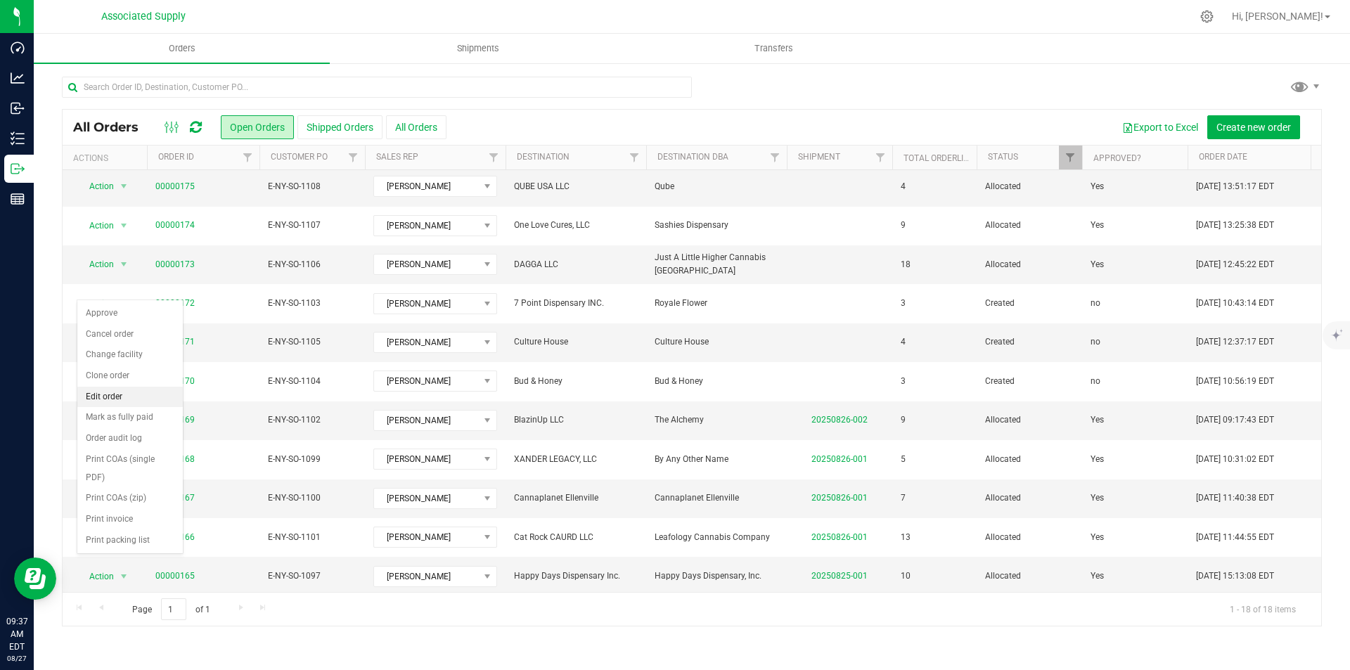
click at [109, 396] on li "Edit order" at bounding box center [129, 397] width 105 height 21
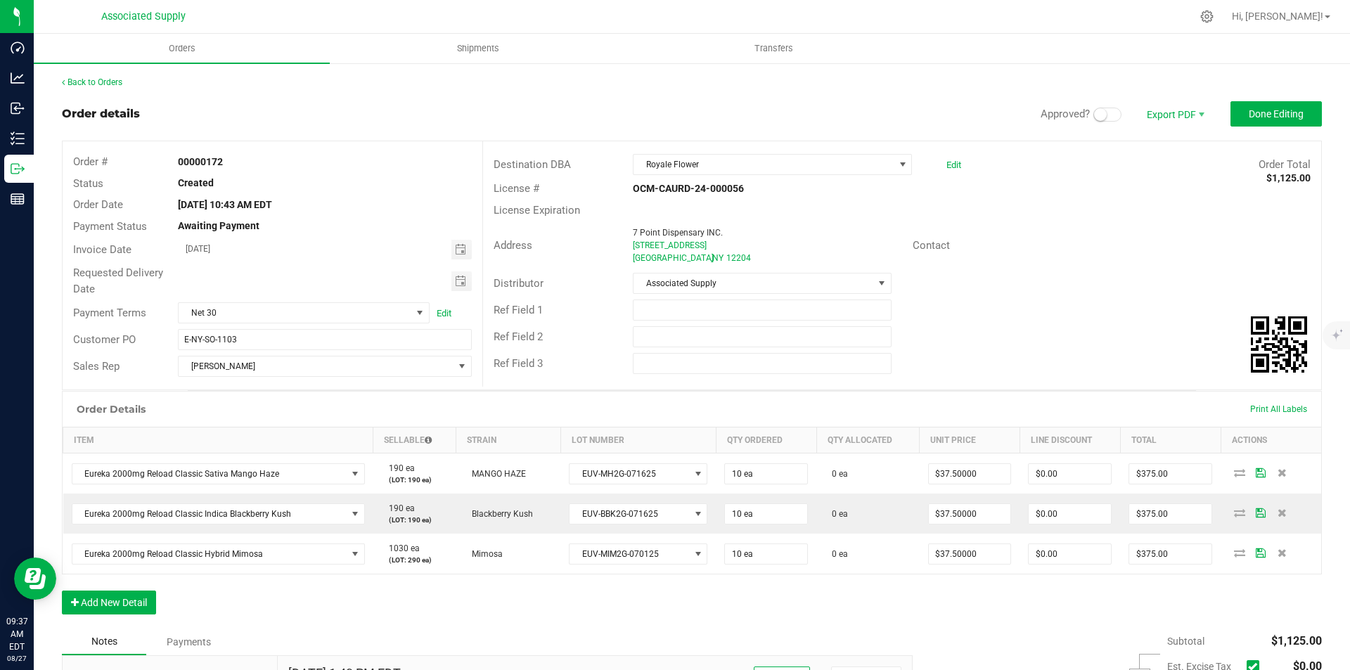
click at [1106, 117] on span at bounding box center [1107, 115] width 28 height 14
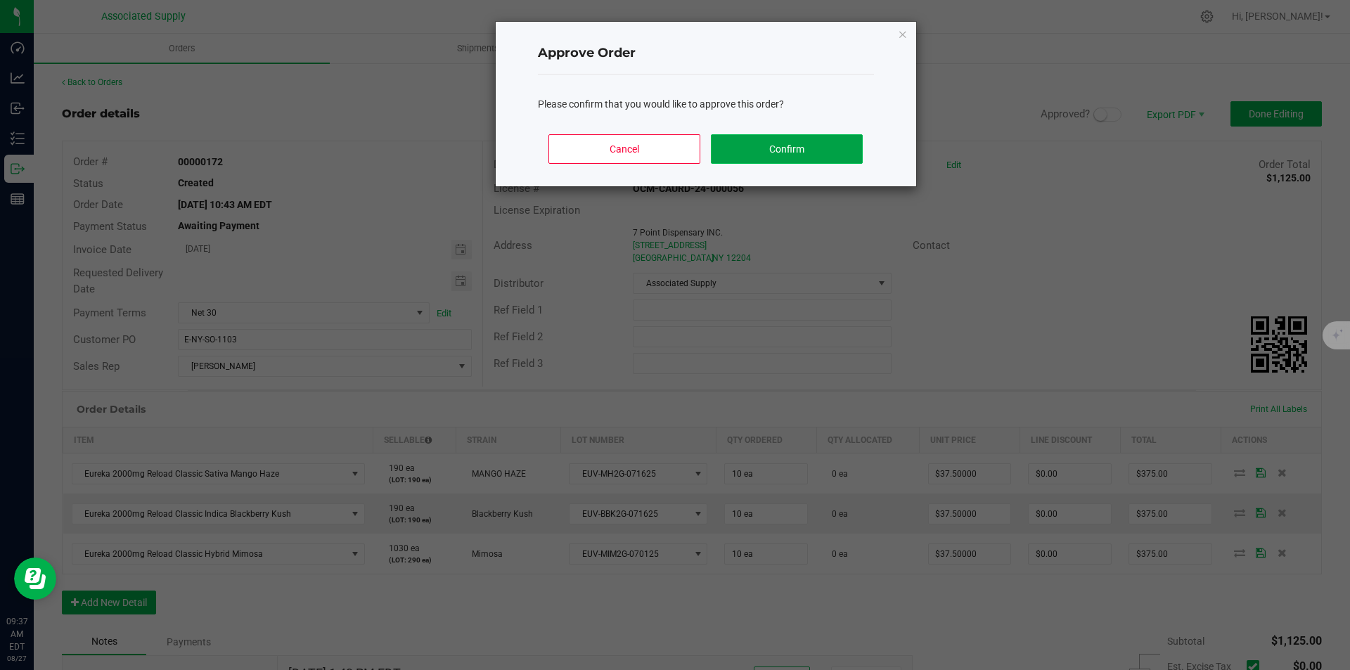
click at [779, 145] on button "Confirm" at bounding box center [786, 149] width 151 height 30
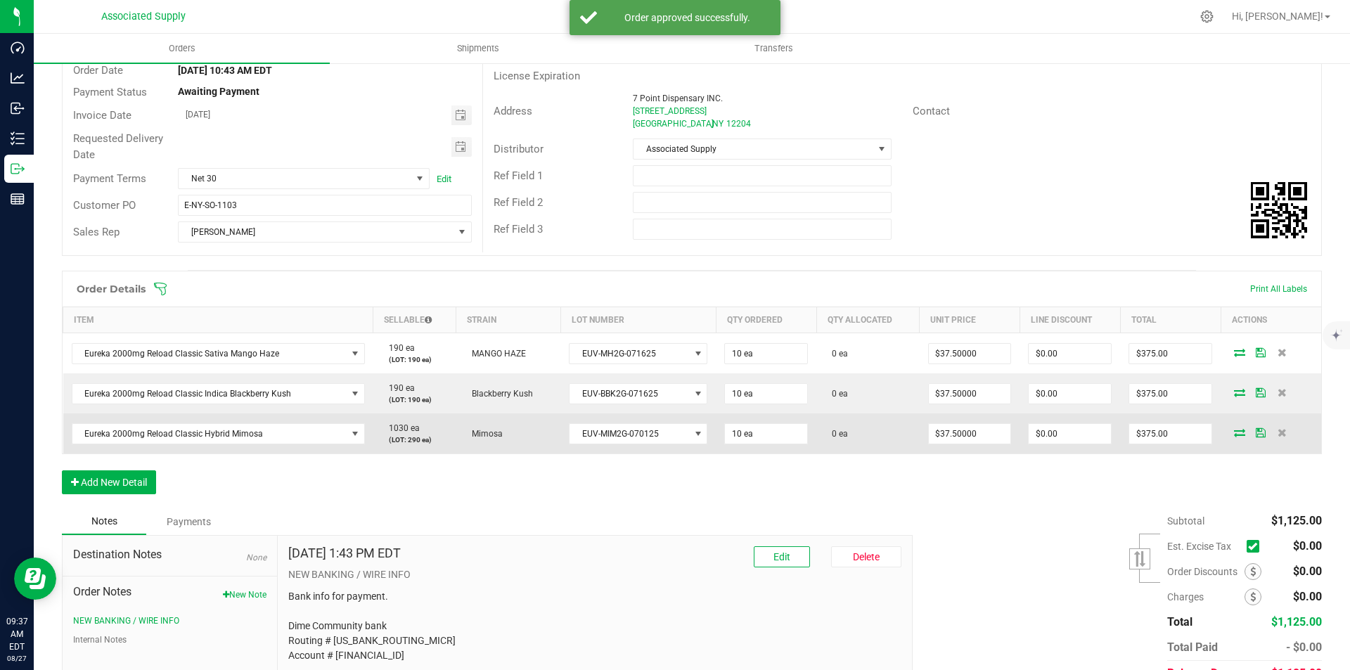
scroll to position [141, 0]
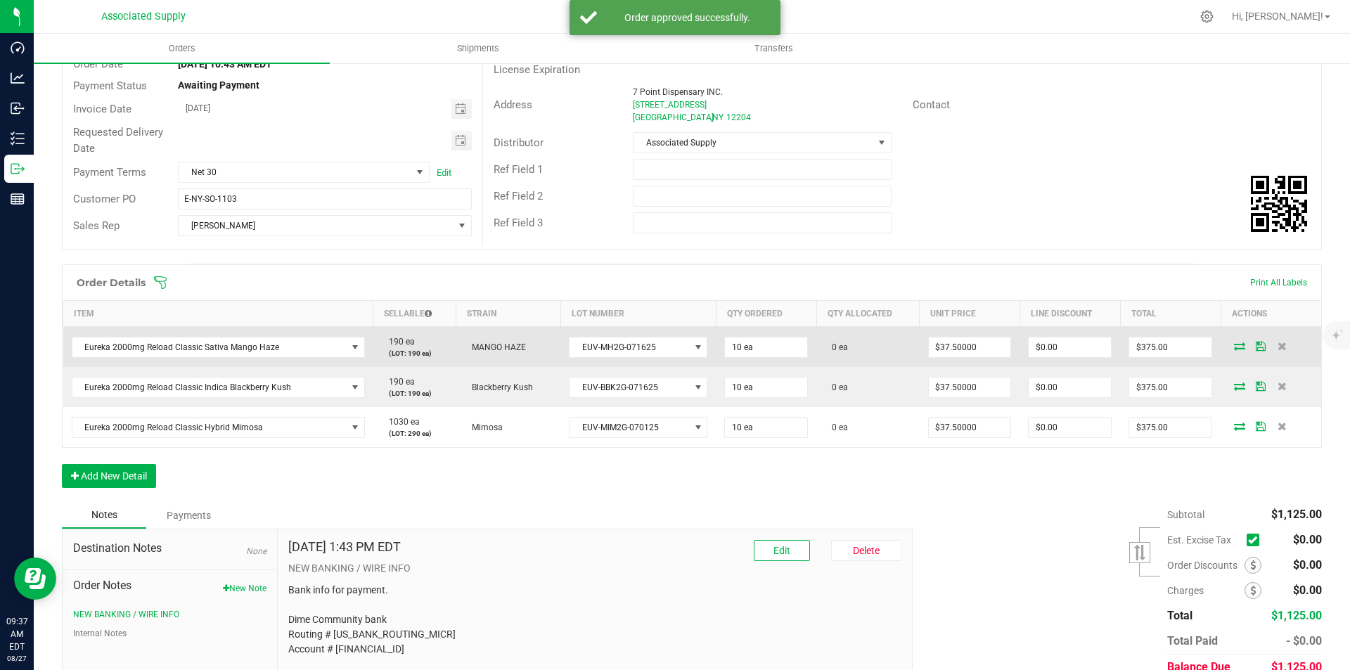
click at [1234, 346] on icon at bounding box center [1239, 346] width 11 height 8
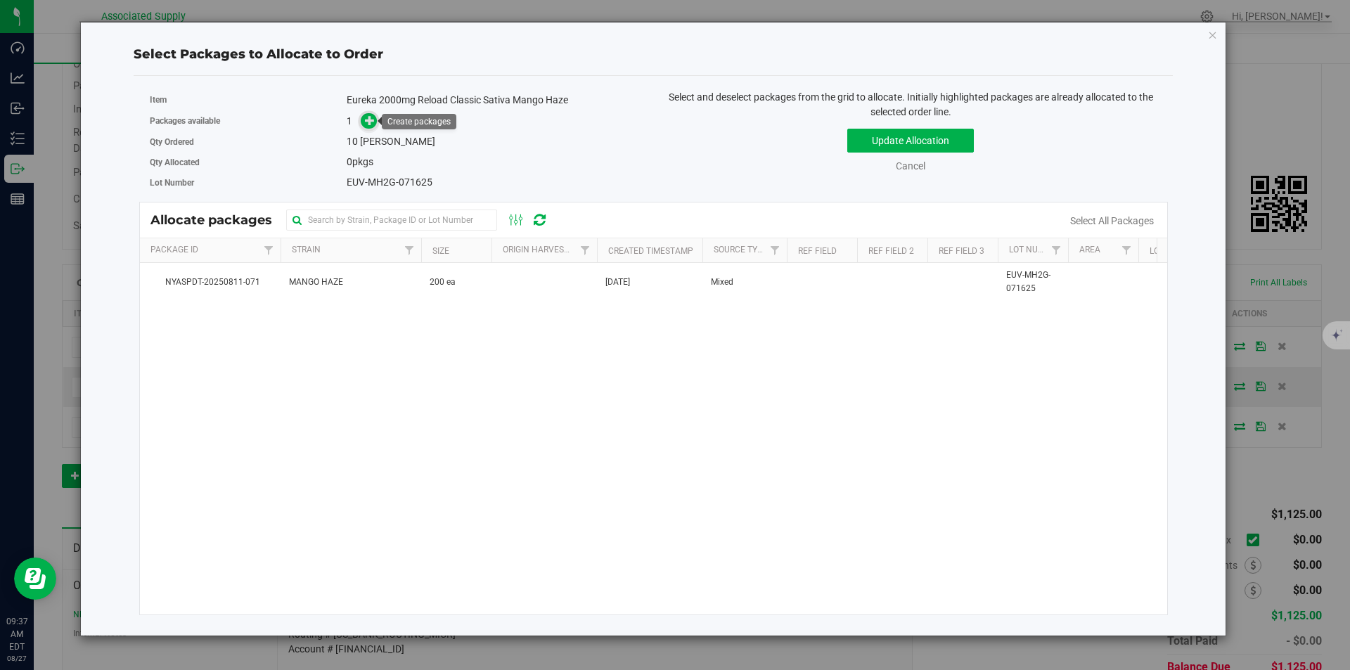
click at [374, 123] on icon at bounding box center [370, 120] width 10 height 10
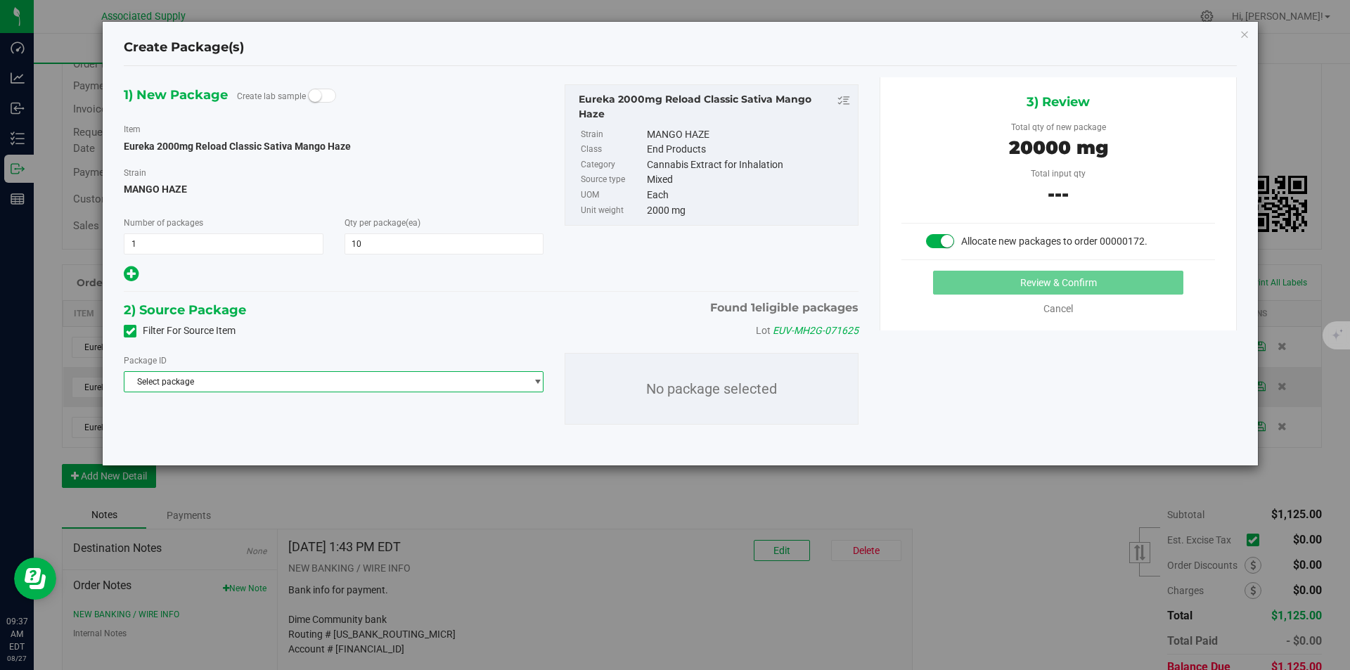
click at [387, 382] on span "Select package" at bounding box center [324, 382] width 401 height 20
click at [366, 434] on span "( Eureka 2000mg Reload Classic Sativa Mango Haze )" at bounding box center [332, 439] width 205 height 10
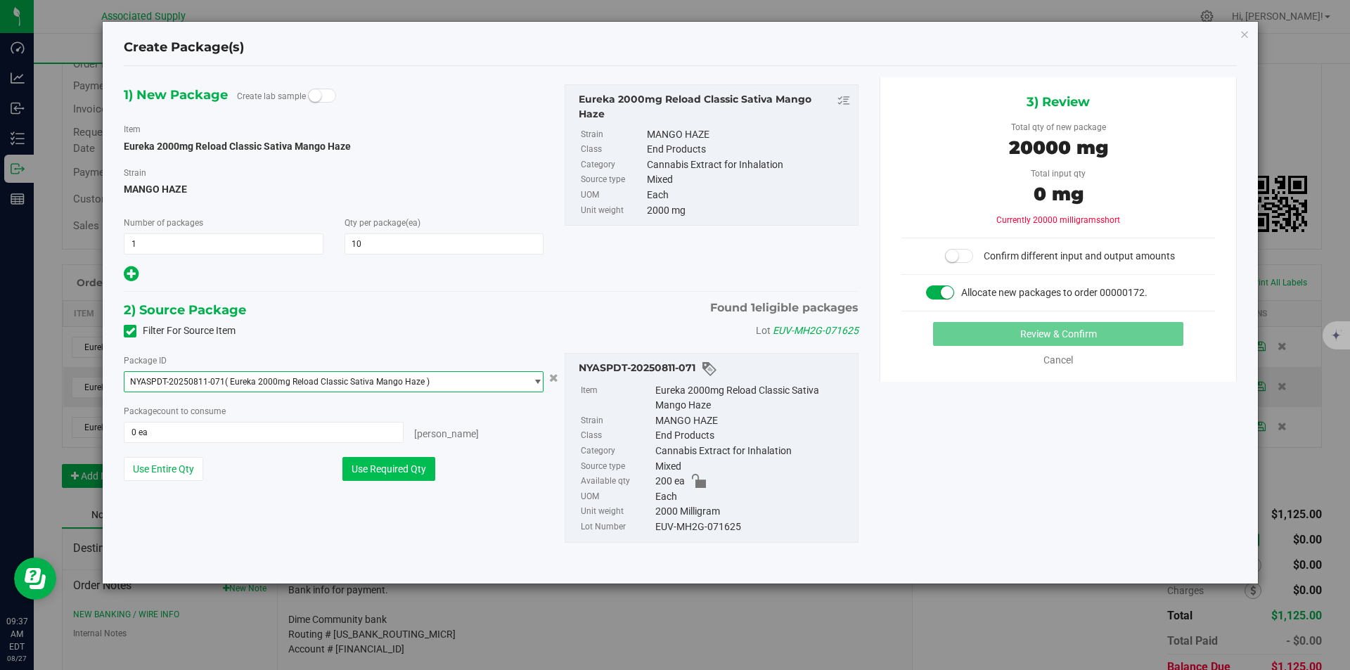
click at [389, 465] on button "Use Required Qty" at bounding box center [388, 469] width 93 height 24
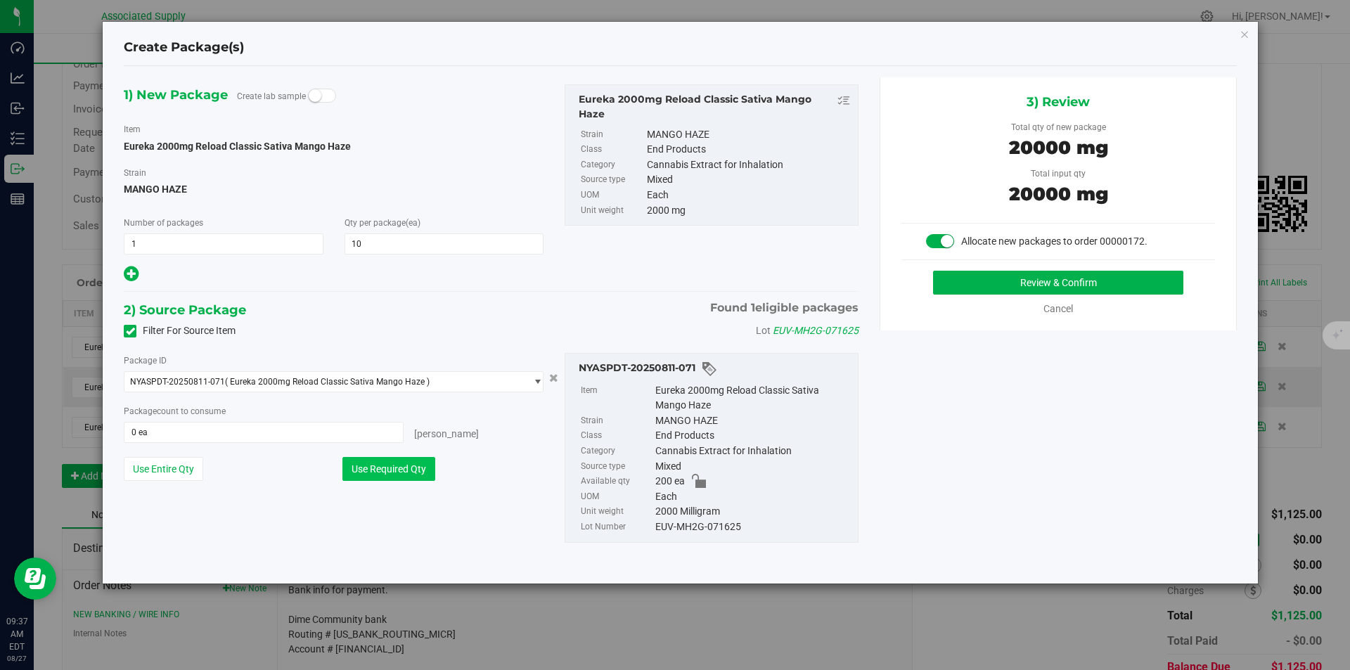
type input "10 ea"
click at [1028, 284] on button "Review & Confirm" at bounding box center [1058, 283] width 250 height 24
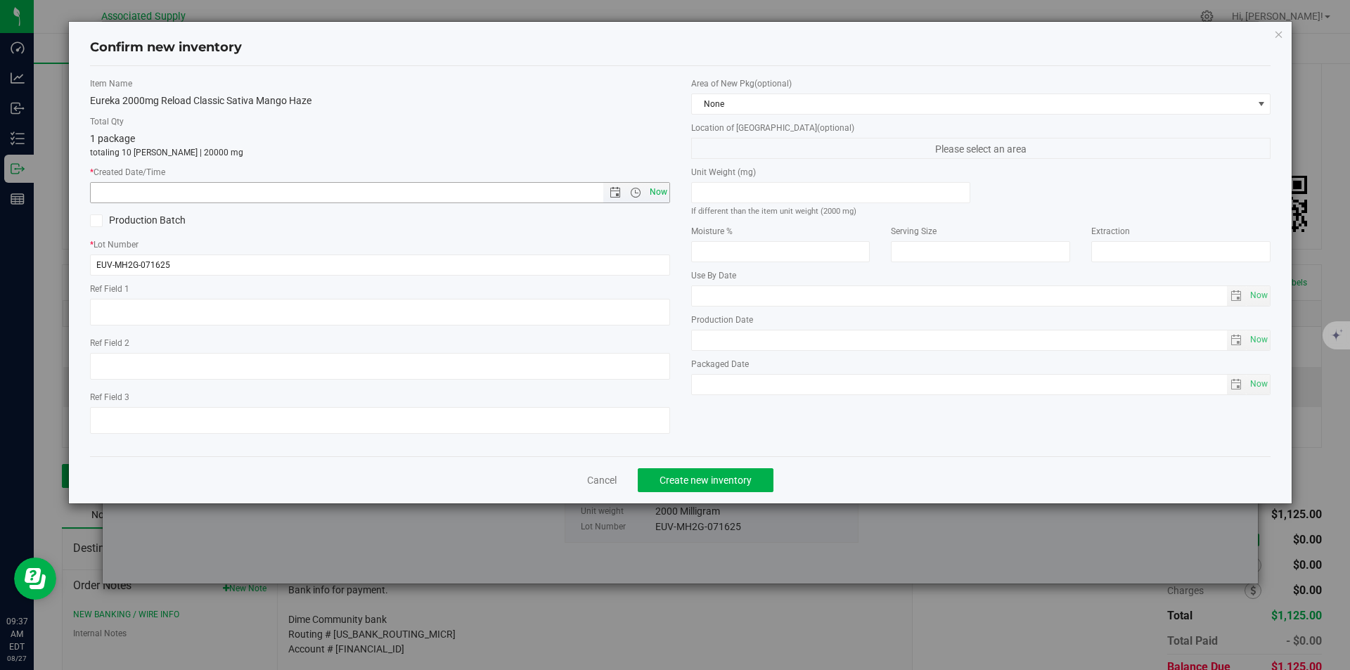
click at [658, 190] on span "Now" at bounding box center [658, 192] width 24 height 20
type input "8/27/2025 9:37 AM"
click at [702, 478] on span "Create new inventory" at bounding box center [705, 479] width 92 height 11
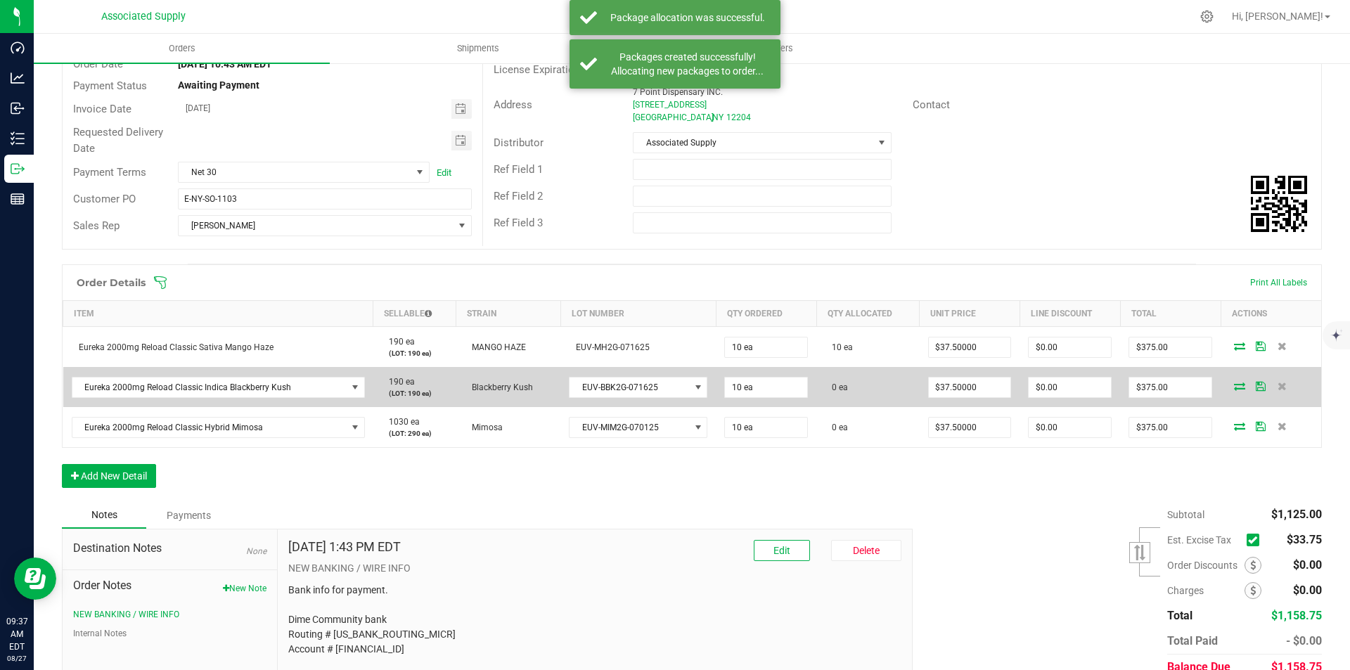
click at [1234, 386] on icon at bounding box center [1239, 386] width 11 height 8
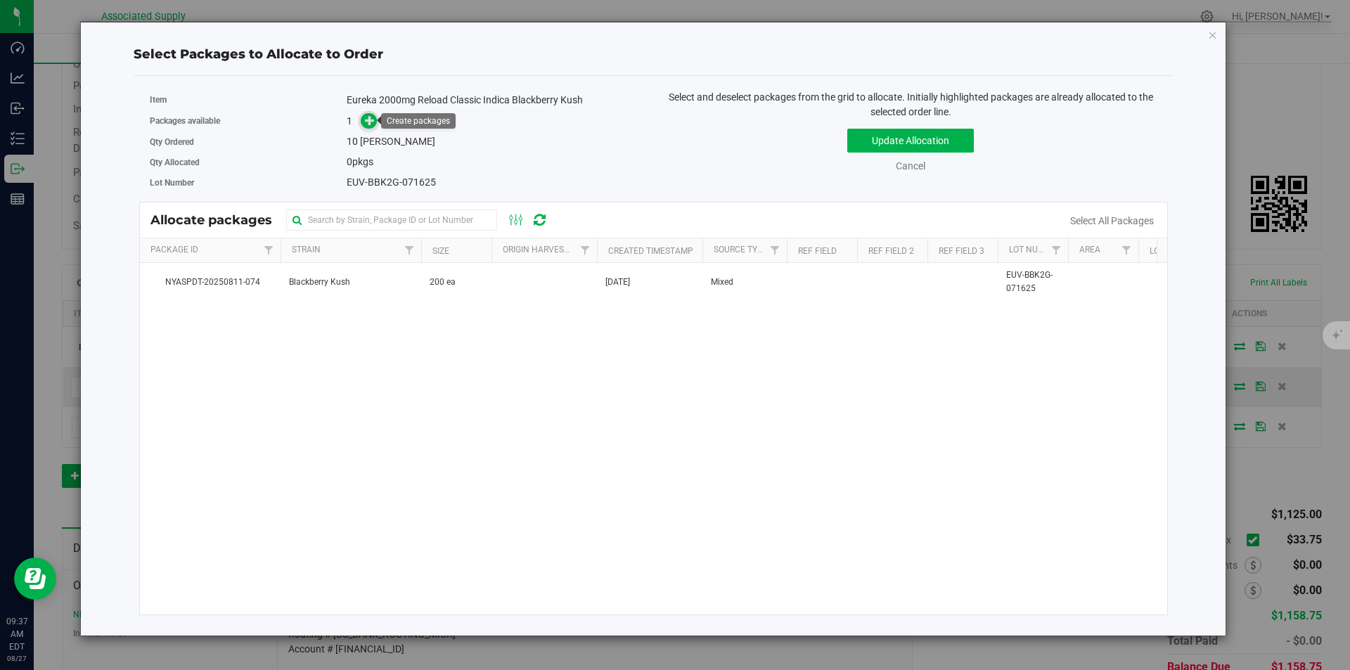
click at [370, 119] on icon at bounding box center [370, 120] width 10 height 10
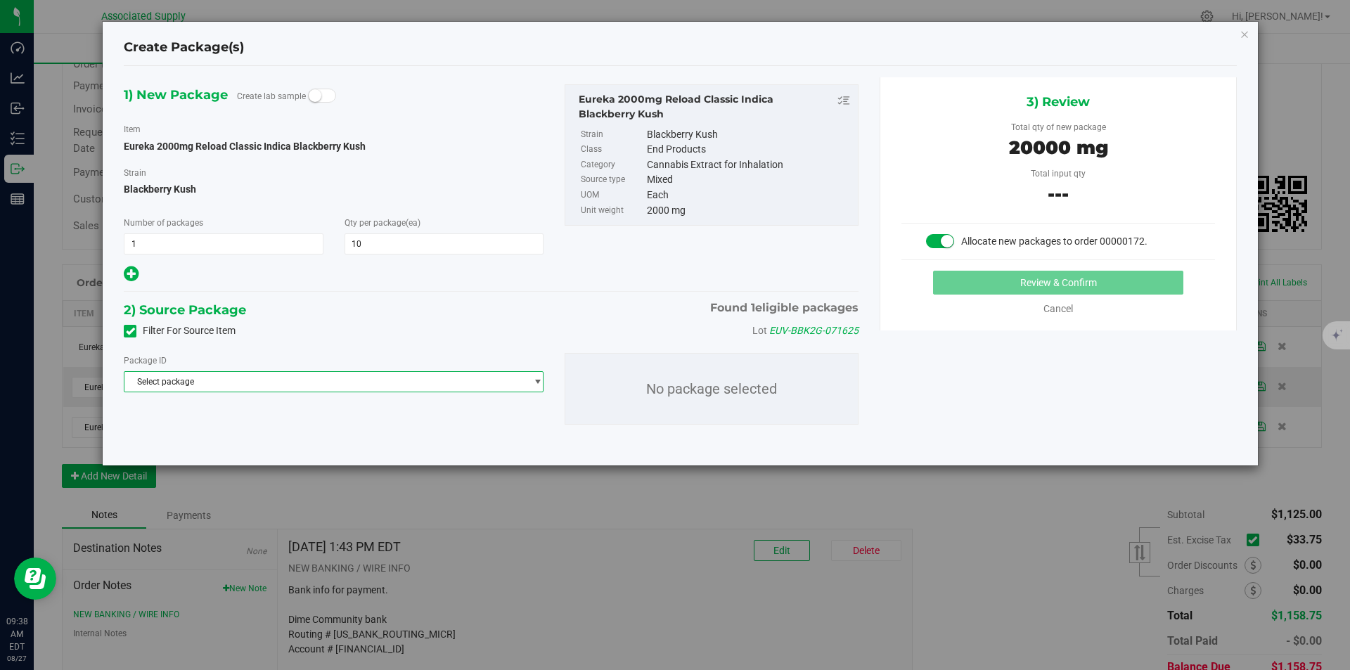
click at [369, 382] on span "Select package" at bounding box center [324, 382] width 401 height 20
click at [314, 440] on span "( Eureka 2000mg Reload Classic Indica Blackberry Kush )" at bounding box center [338, 439] width 217 height 10
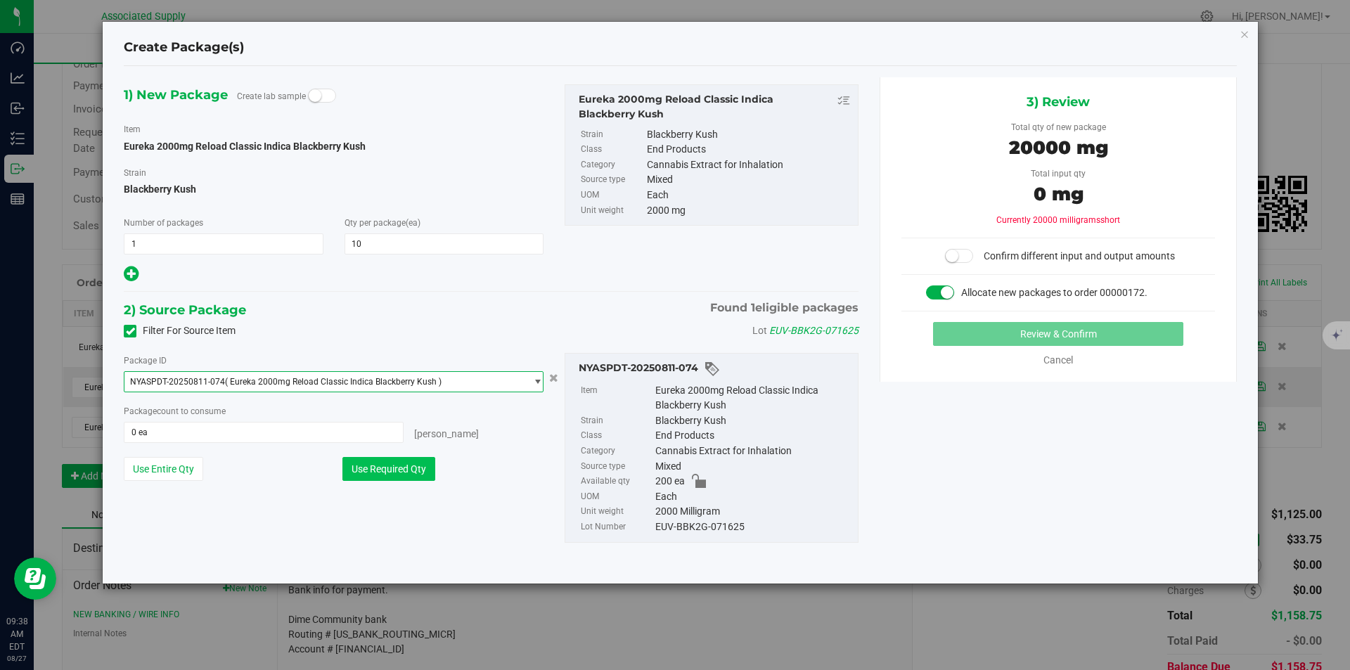
click at [394, 472] on button "Use Required Qty" at bounding box center [388, 469] width 93 height 24
type input "10 ea"
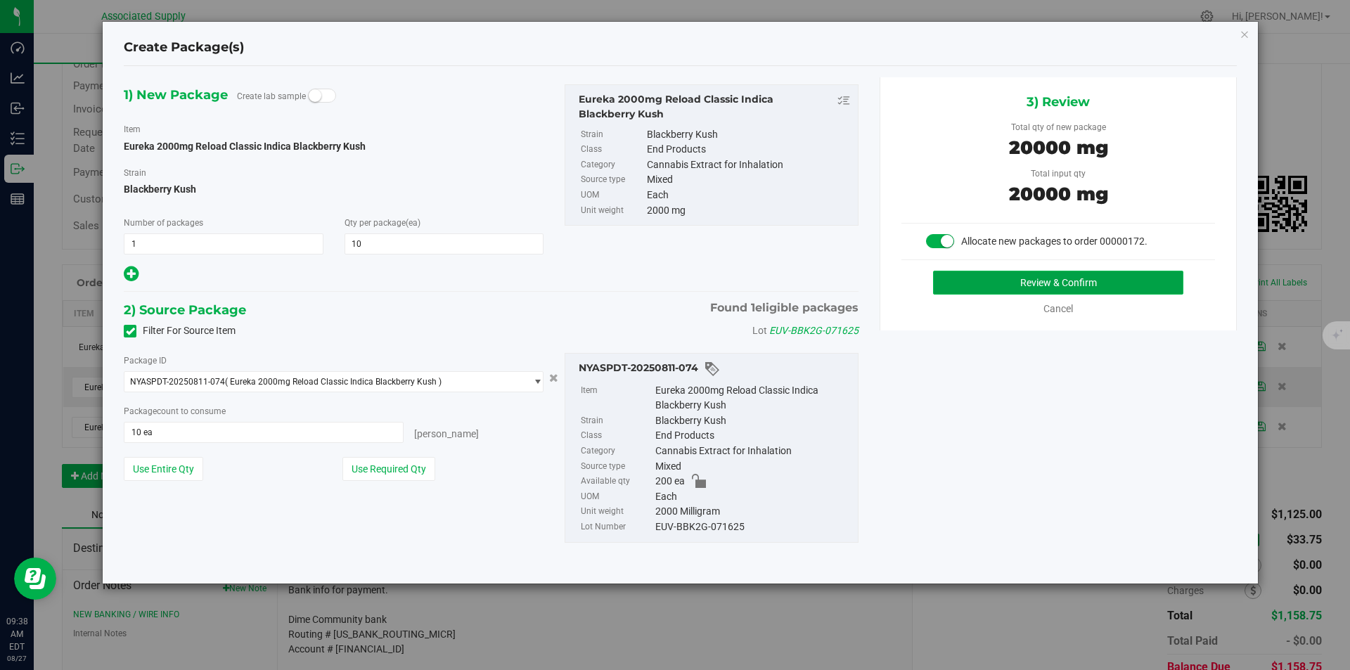
click at [1067, 280] on button "Review & Confirm" at bounding box center [1058, 283] width 250 height 24
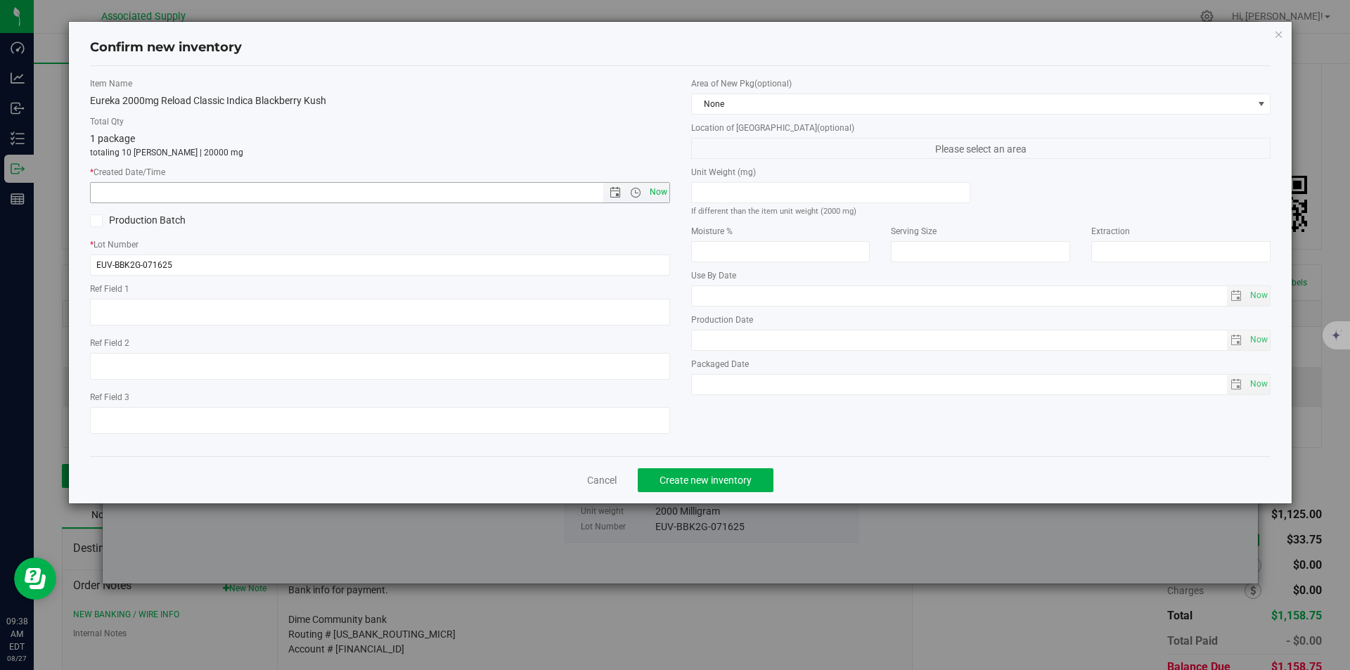
click at [656, 191] on span "Now" at bounding box center [658, 192] width 24 height 20
type input "8/27/2025 9:38 AM"
click at [713, 478] on span "Create new inventory" at bounding box center [705, 479] width 92 height 11
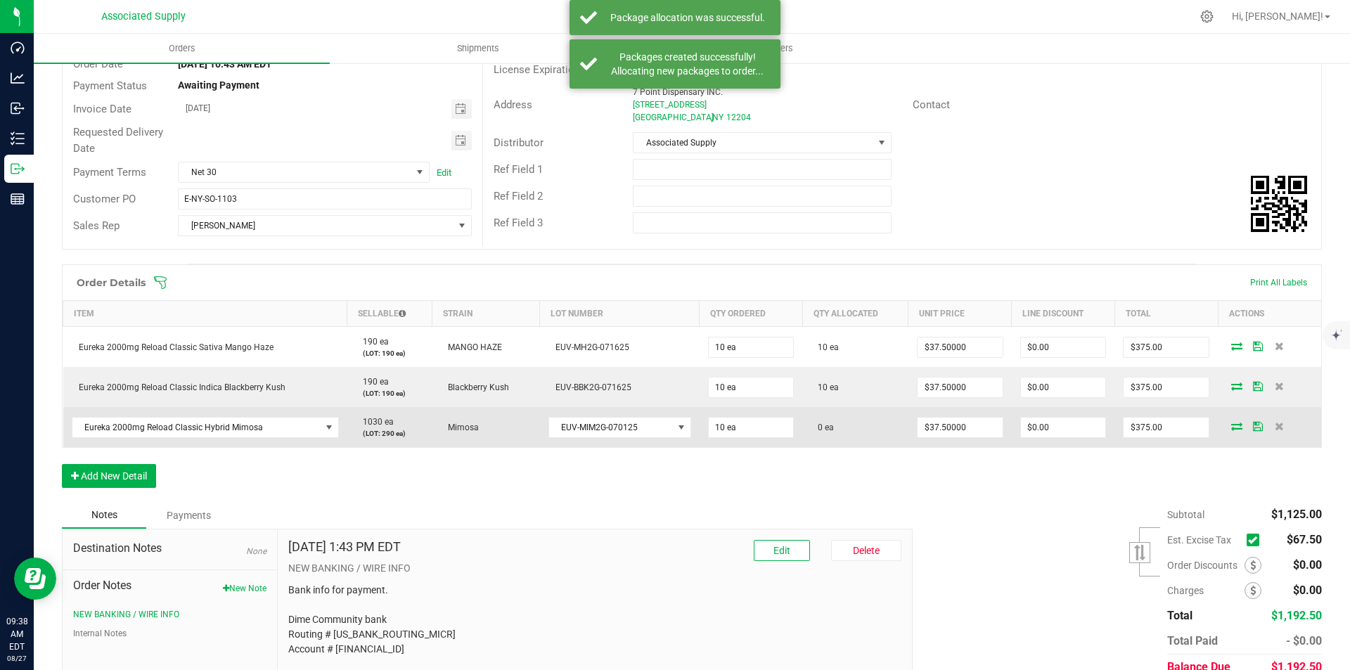
click at [1231, 425] on icon at bounding box center [1236, 426] width 11 height 8
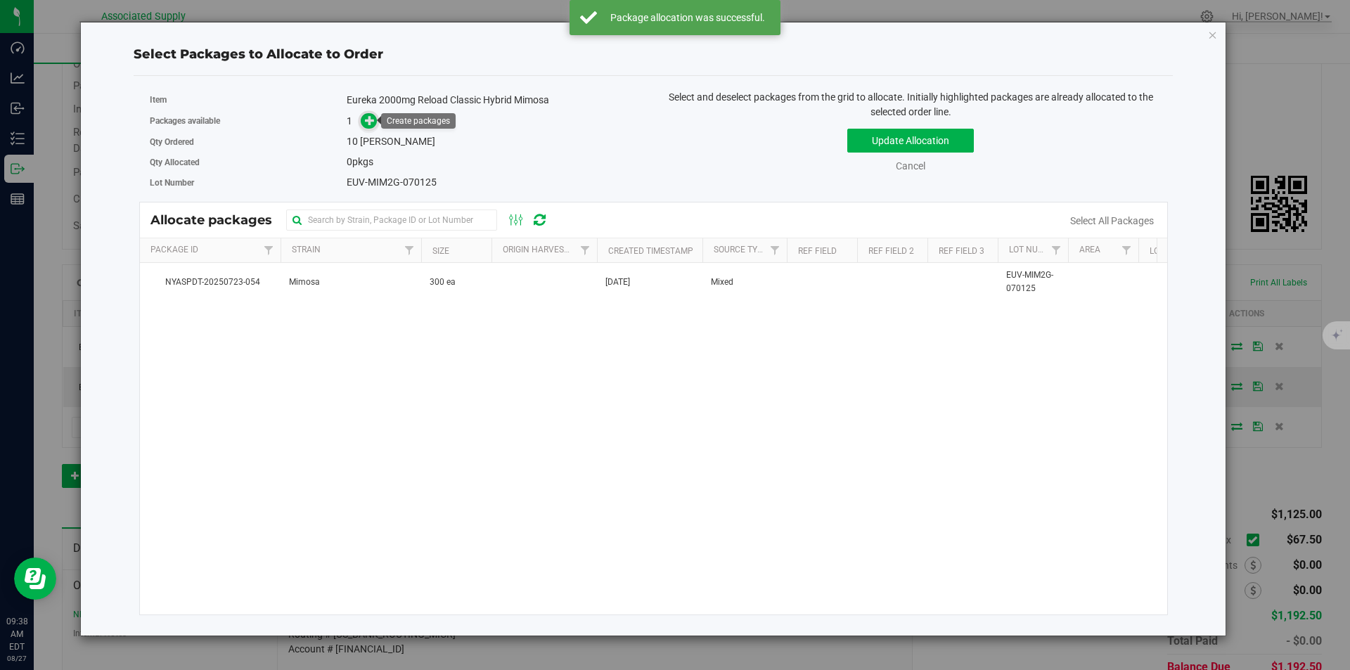
click at [370, 122] on icon at bounding box center [370, 120] width 10 height 10
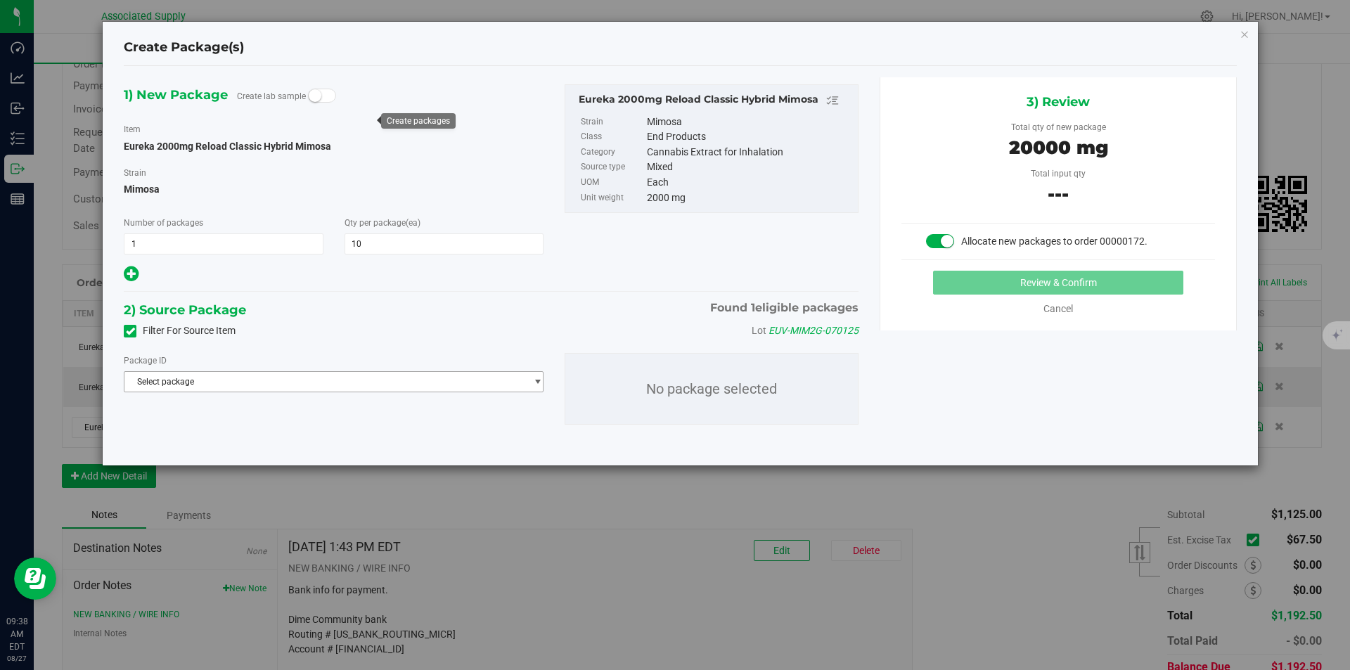
click at [370, 380] on span "Select package" at bounding box center [324, 382] width 401 height 20
click at [342, 437] on span "( Eureka 2000mg Reload Classic Hybrid Mimosa )" at bounding box center [324, 439] width 188 height 10
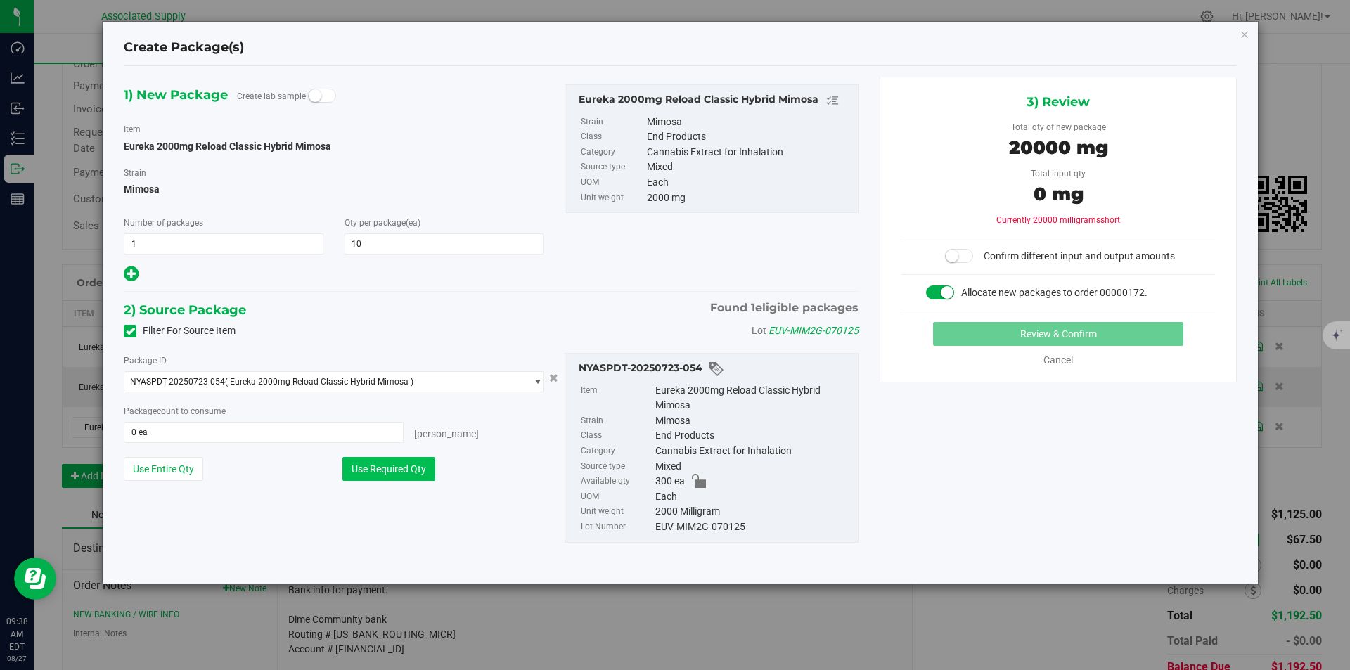
click at [394, 477] on button "Use Required Qty" at bounding box center [388, 469] width 93 height 24
type input "10 ea"
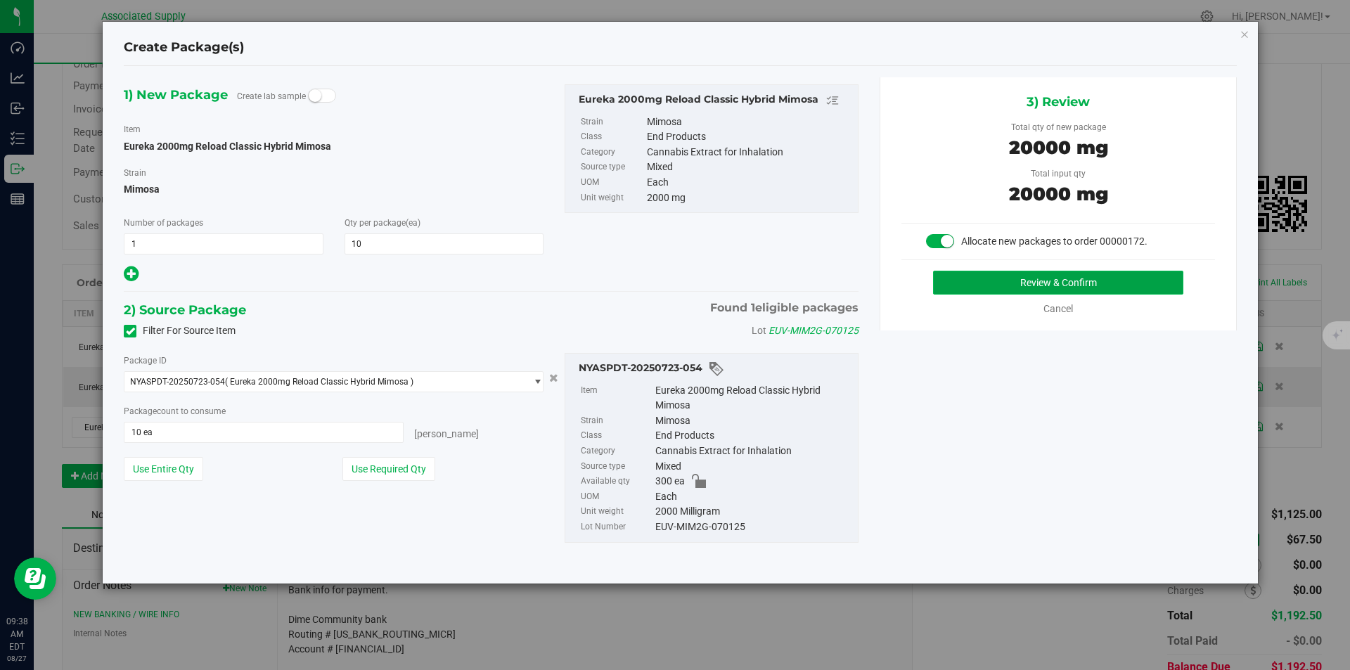
click at [1042, 281] on button "Review & Confirm" at bounding box center [1058, 283] width 250 height 24
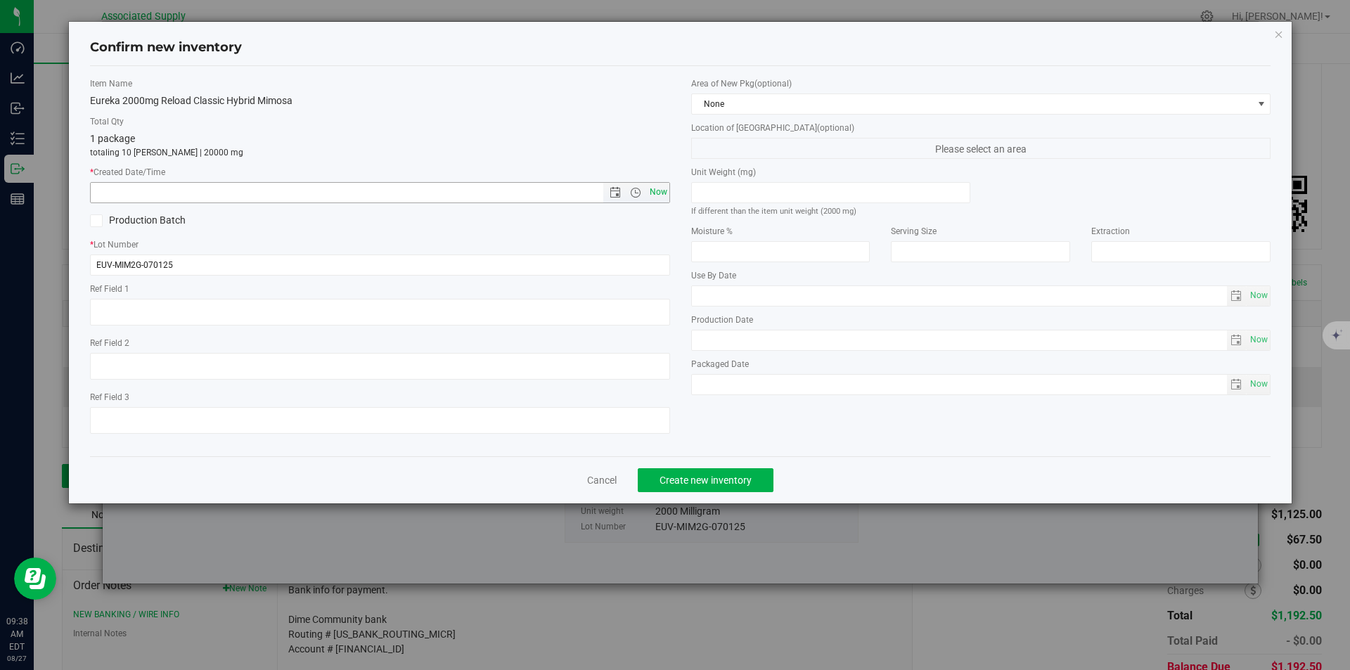
click at [659, 189] on span "Now" at bounding box center [658, 192] width 24 height 20
type input "8/27/2025 9:38 AM"
click at [711, 479] on span "Create new inventory" at bounding box center [705, 479] width 92 height 11
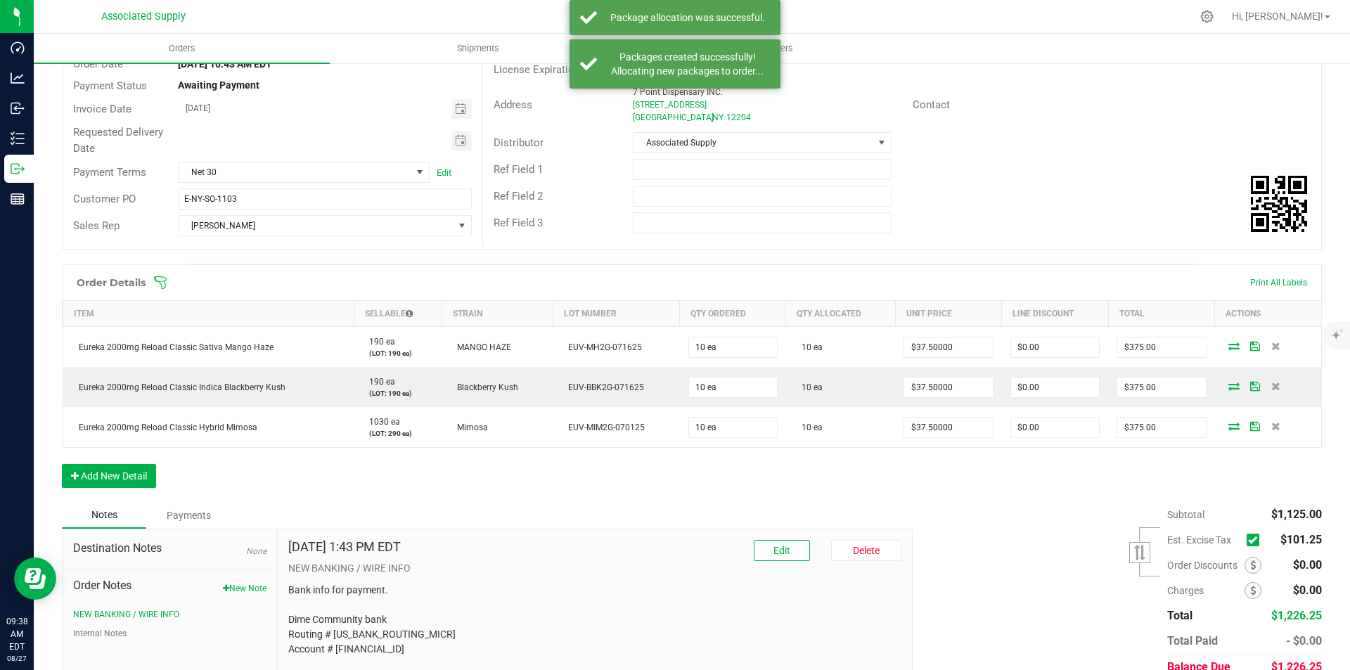
click at [1248, 540] on icon at bounding box center [1252, 540] width 9 height 0
click at [0, 0] on input "checkbox" at bounding box center [0, 0] width 0 height 0
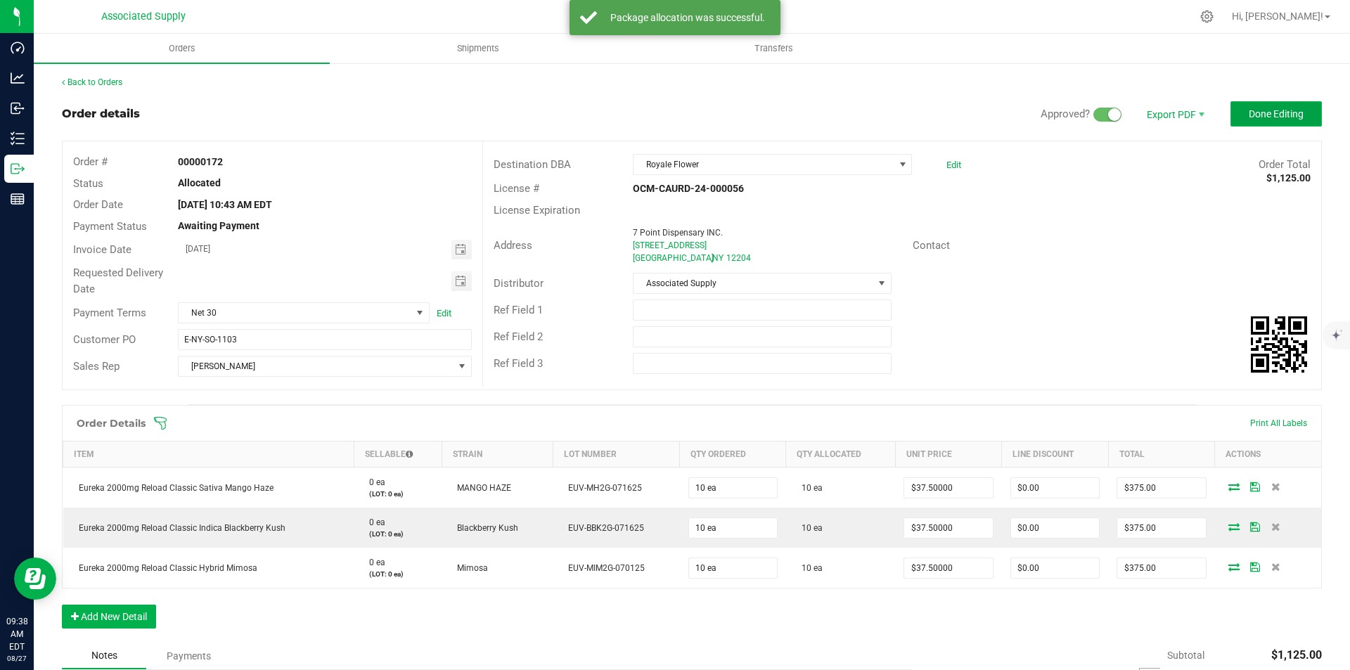
click at [1258, 112] on span "Done Editing" at bounding box center [1275, 113] width 55 height 11
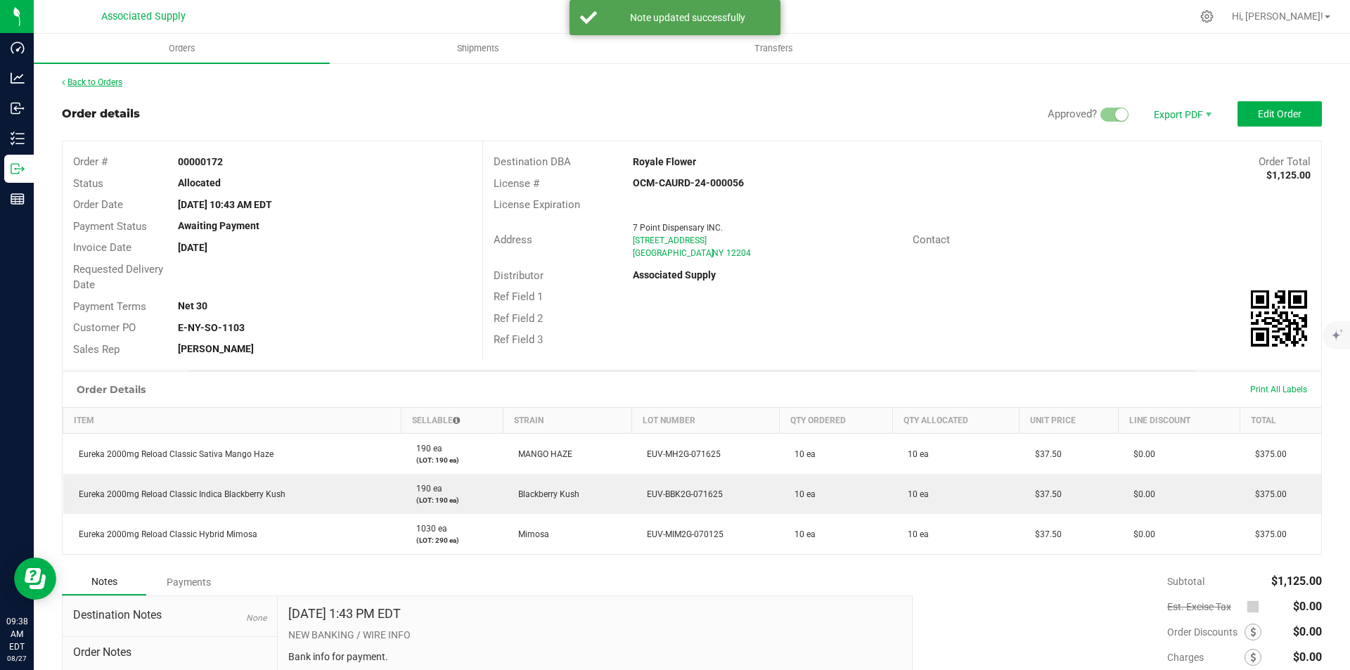
click at [89, 78] on link "Back to Orders" at bounding box center [92, 82] width 60 height 10
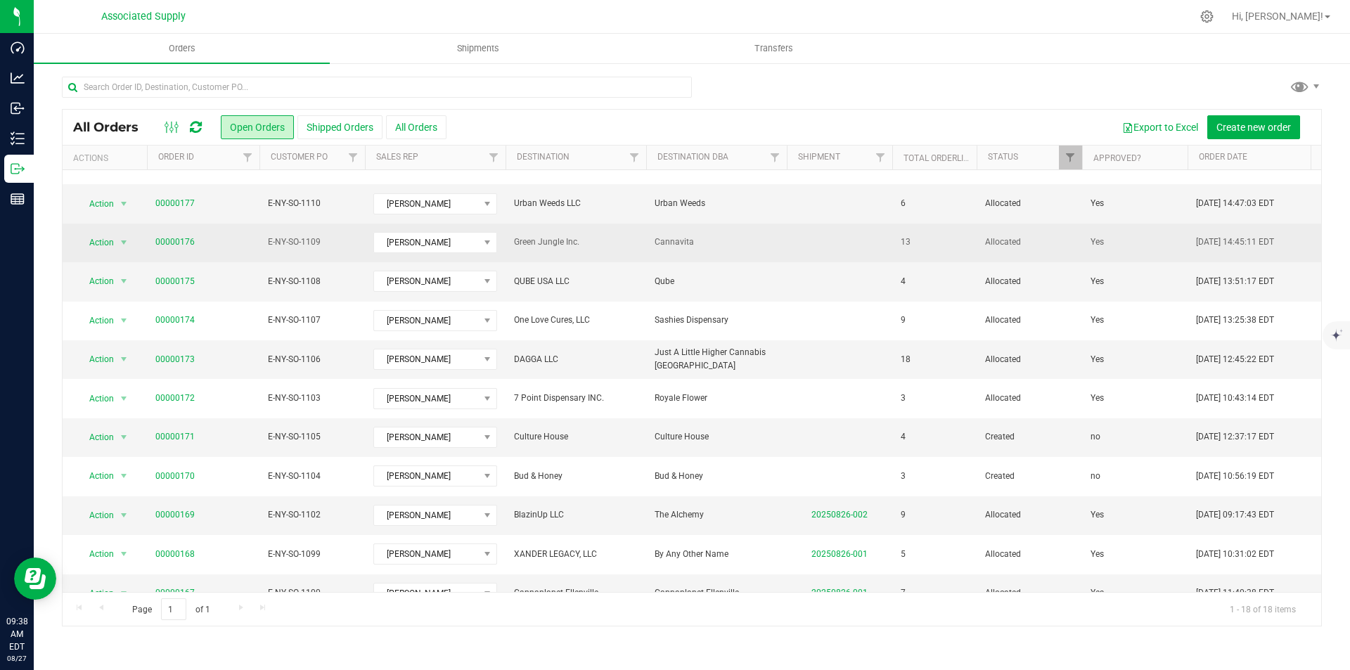
scroll to position [141, 0]
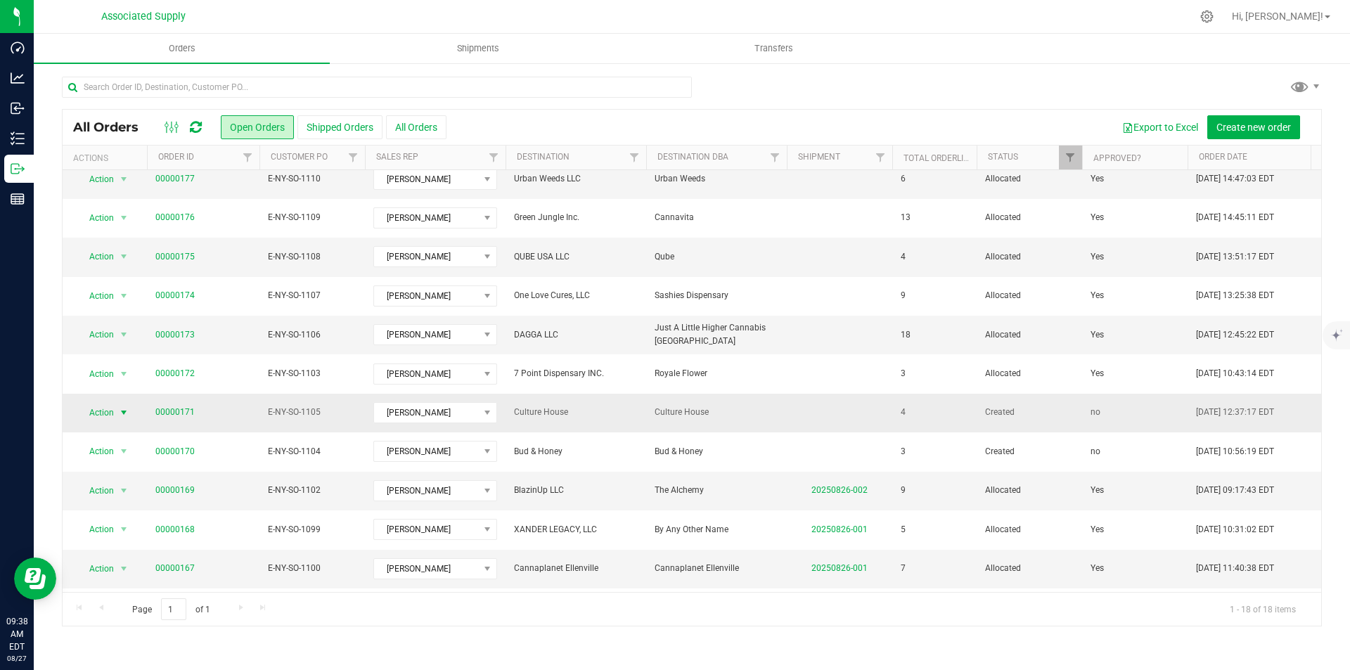
click at [122, 407] on span "select" at bounding box center [123, 412] width 11 height 11
click at [105, 506] on li "Edit order" at bounding box center [129, 506] width 105 height 21
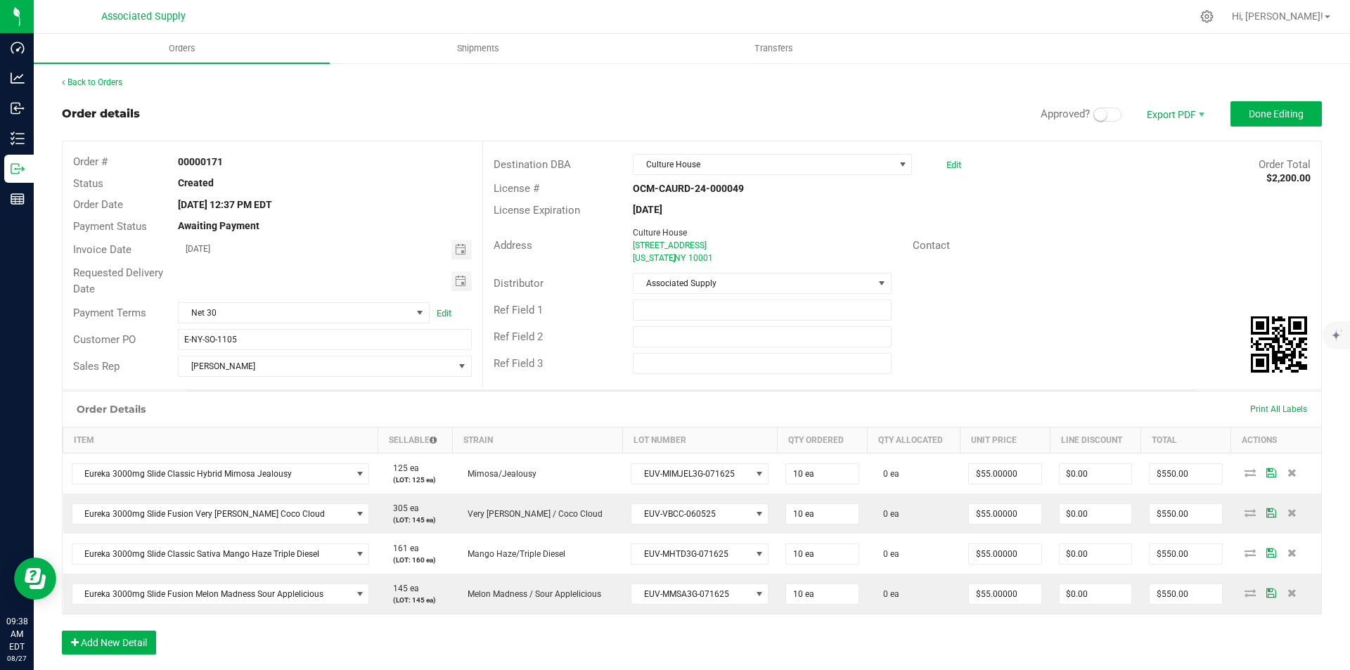
click at [1105, 112] on span at bounding box center [1107, 115] width 28 height 14
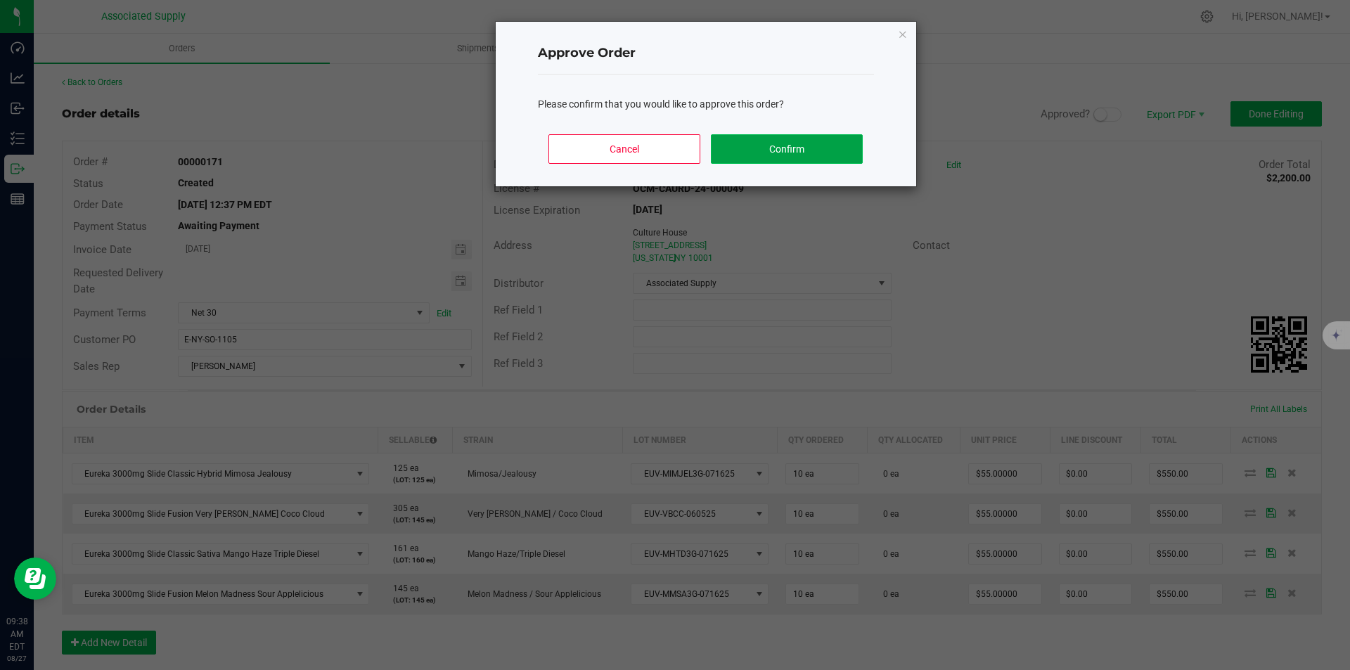
click at [792, 149] on button "Confirm" at bounding box center [786, 149] width 151 height 30
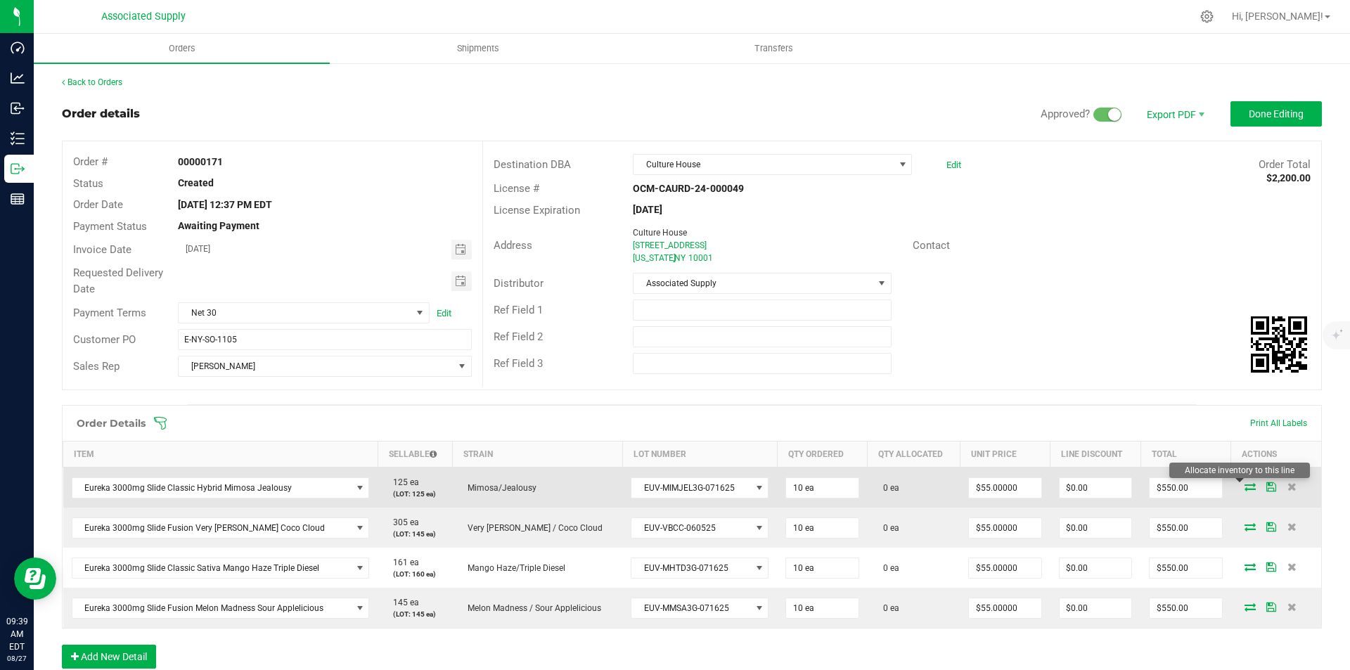
click at [1244, 486] on icon at bounding box center [1249, 486] width 11 height 8
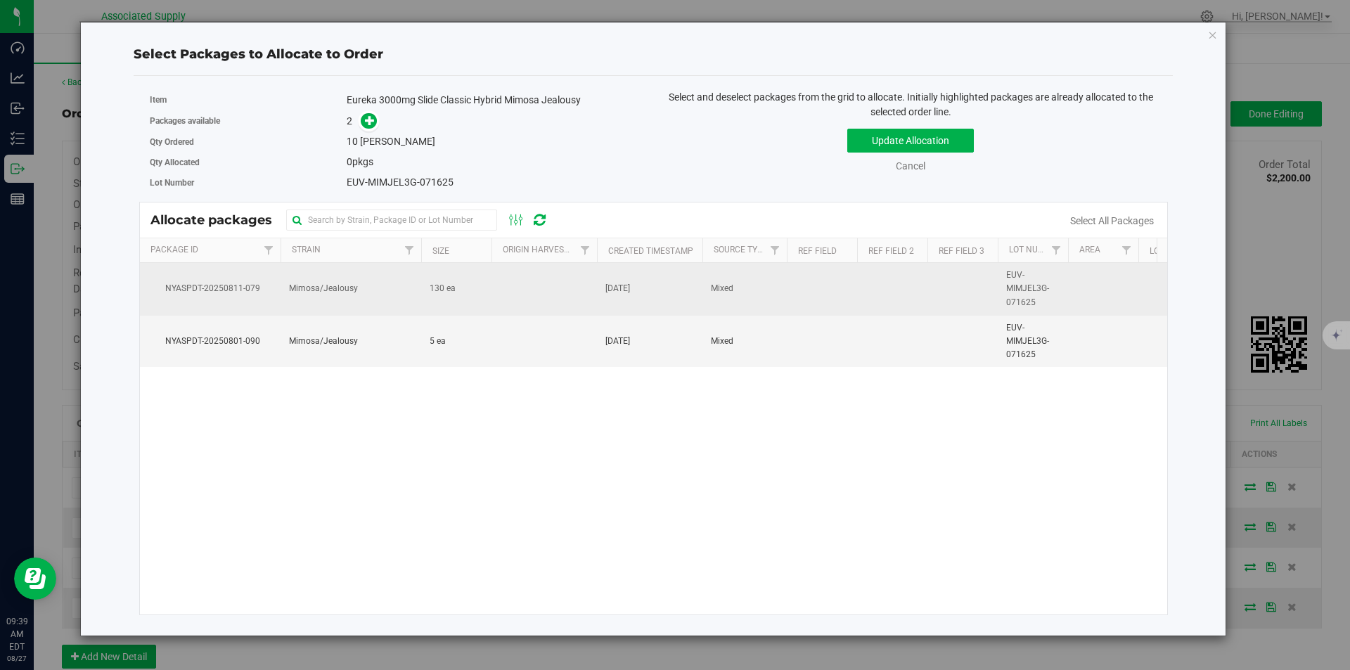
click at [319, 285] on span "Mimosa/Jealousy" at bounding box center [323, 288] width 69 height 13
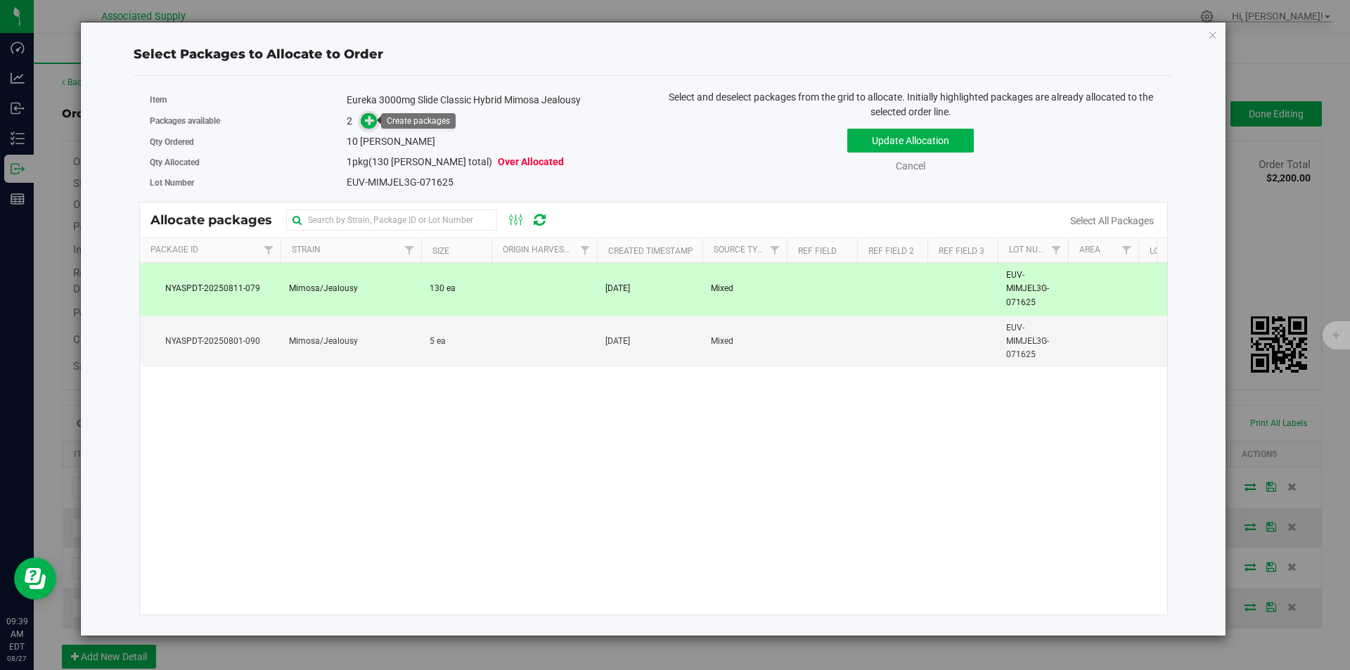
click at [373, 115] on icon at bounding box center [370, 120] width 10 height 10
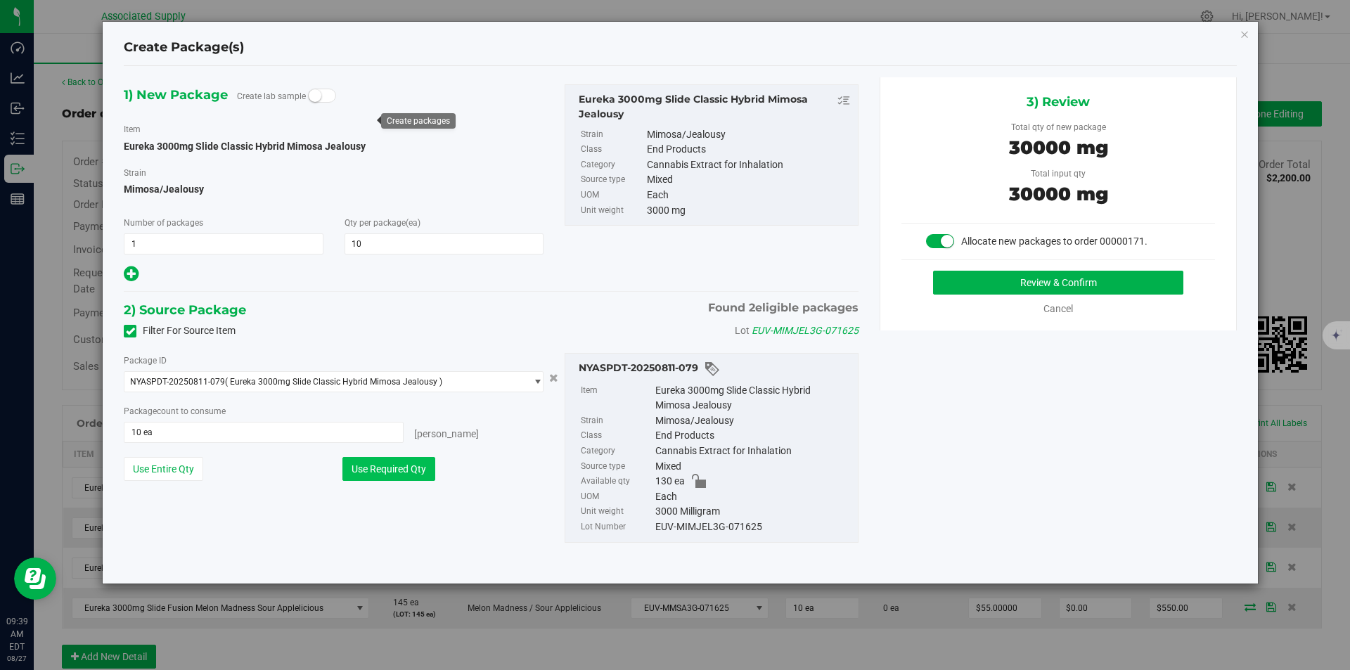
click at [381, 474] on button "Use Required Qty" at bounding box center [388, 469] width 93 height 24
click at [1035, 285] on button "Review & Confirm" at bounding box center [1058, 283] width 250 height 24
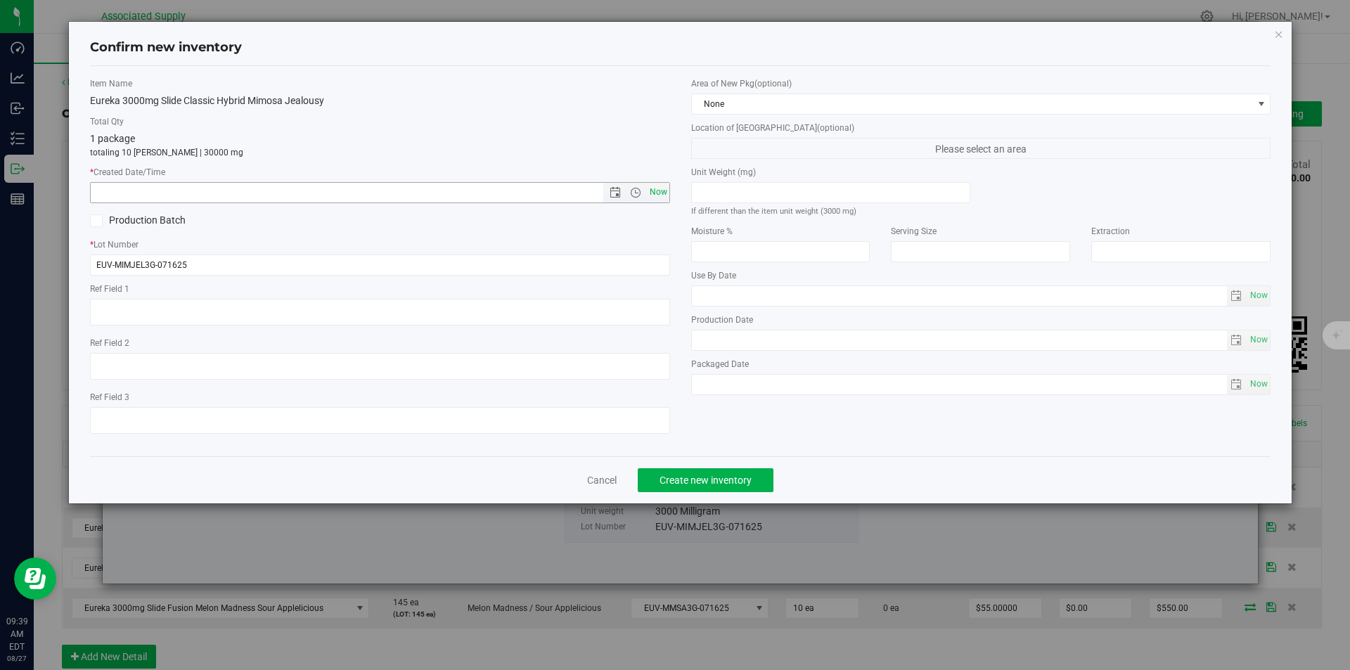
click at [666, 193] on span "Now" at bounding box center [658, 192] width 24 height 20
type input "8/27/2025 9:39 AM"
click at [695, 477] on span "Create new inventory" at bounding box center [705, 479] width 92 height 11
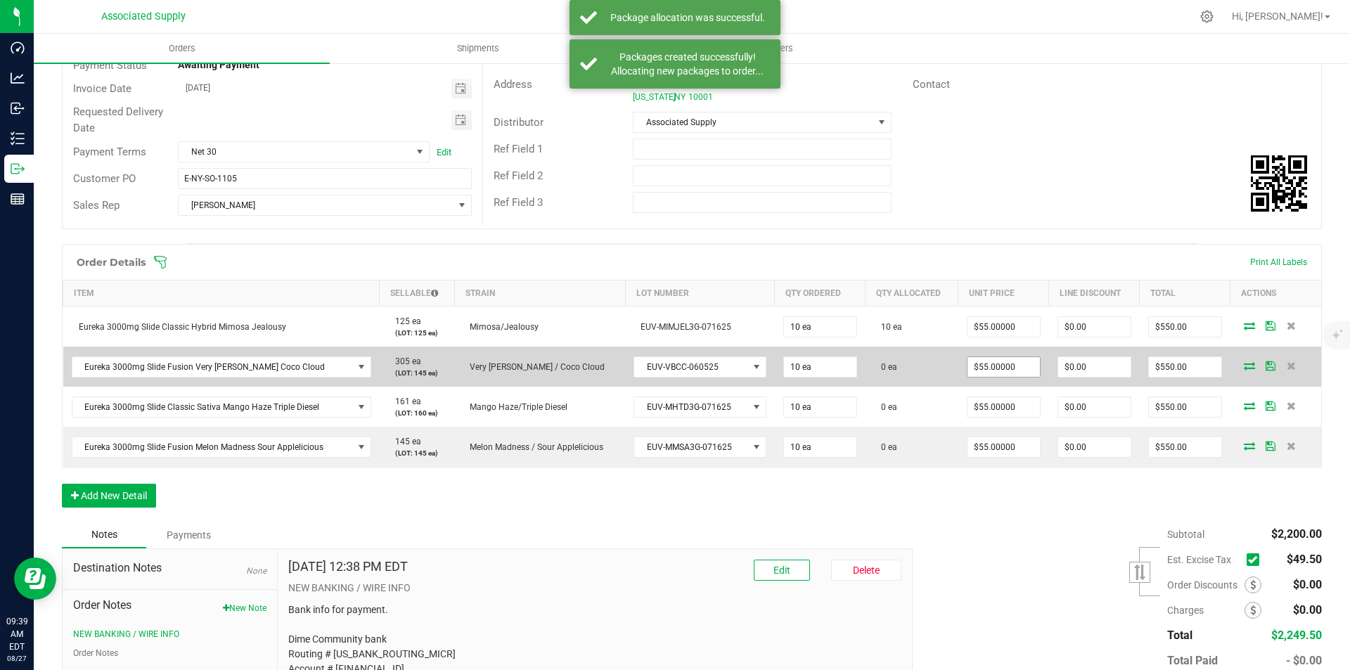
scroll to position [211, 0]
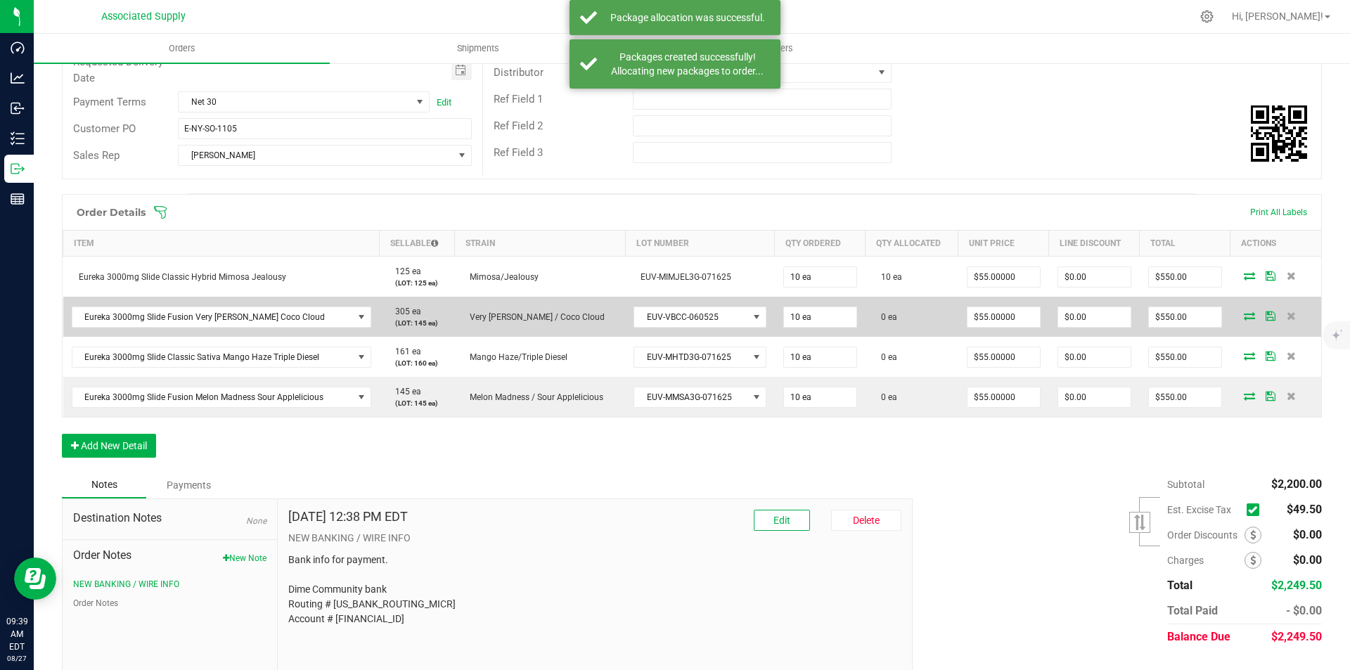
click at [1244, 315] on icon at bounding box center [1249, 315] width 11 height 8
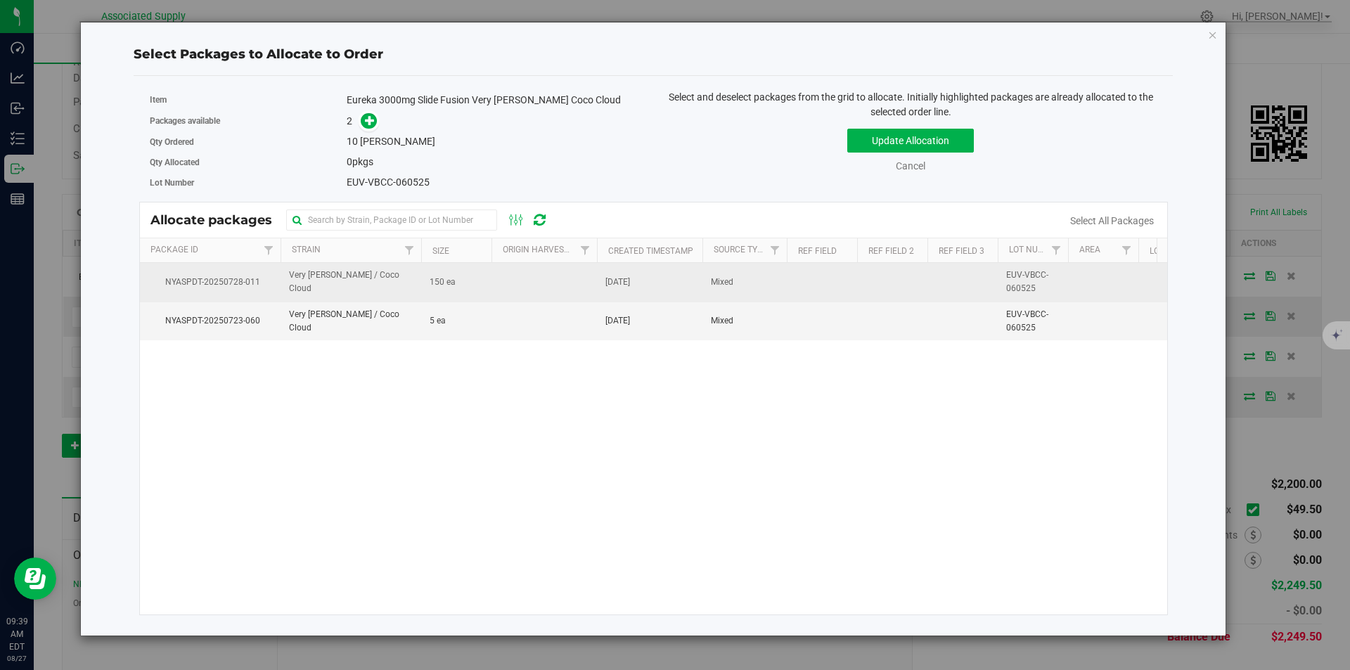
click at [326, 283] on span "Very Berry / Coco Cloud" at bounding box center [351, 282] width 124 height 27
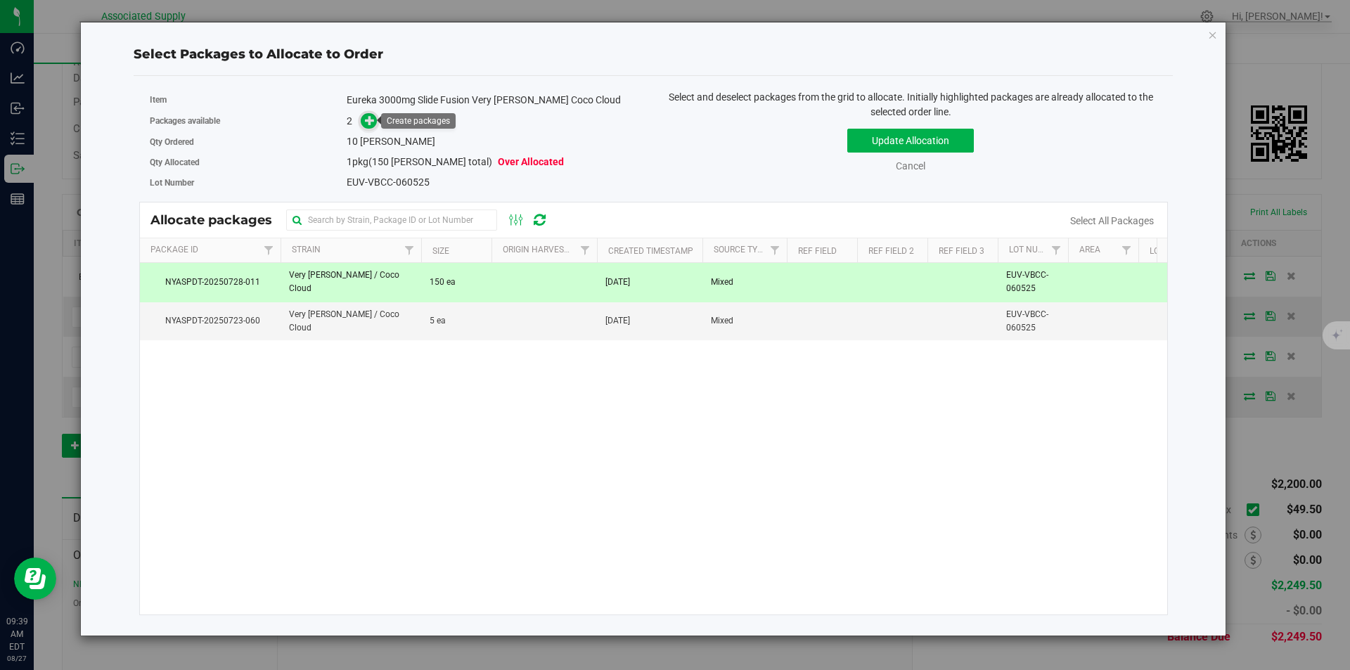
click at [367, 125] on icon at bounding box center [370, 120] width 10 height 10
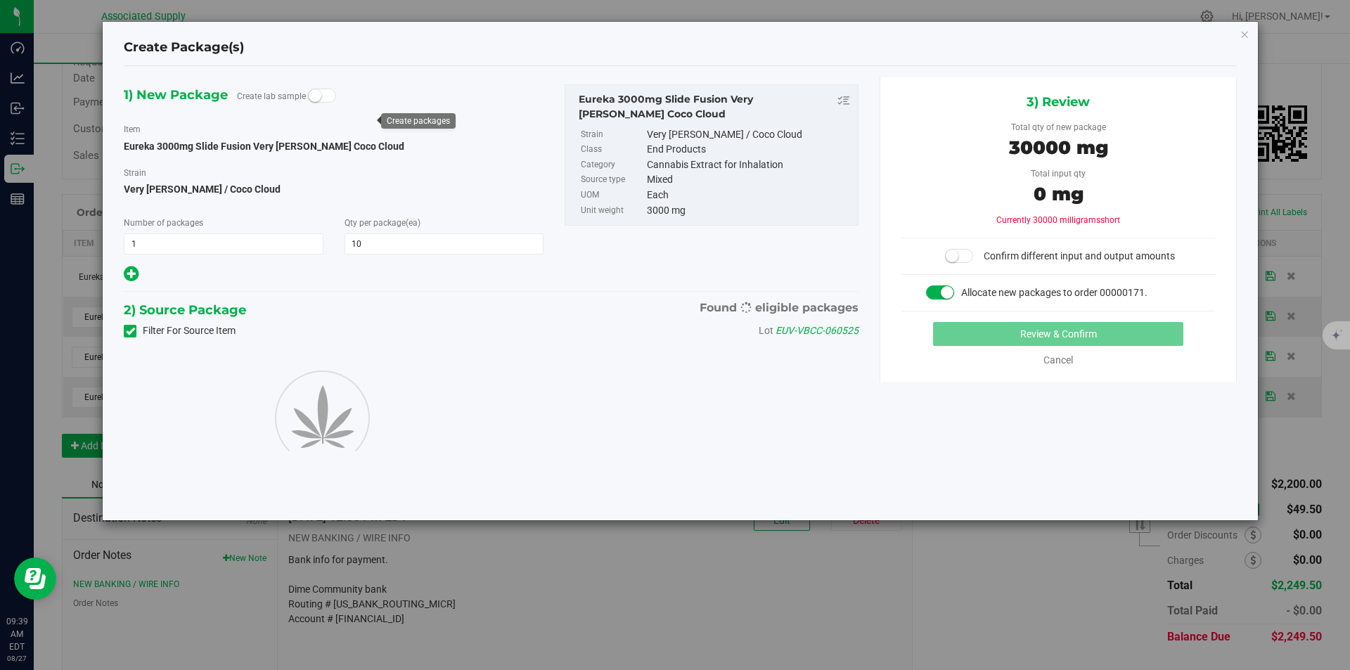
type input "10"
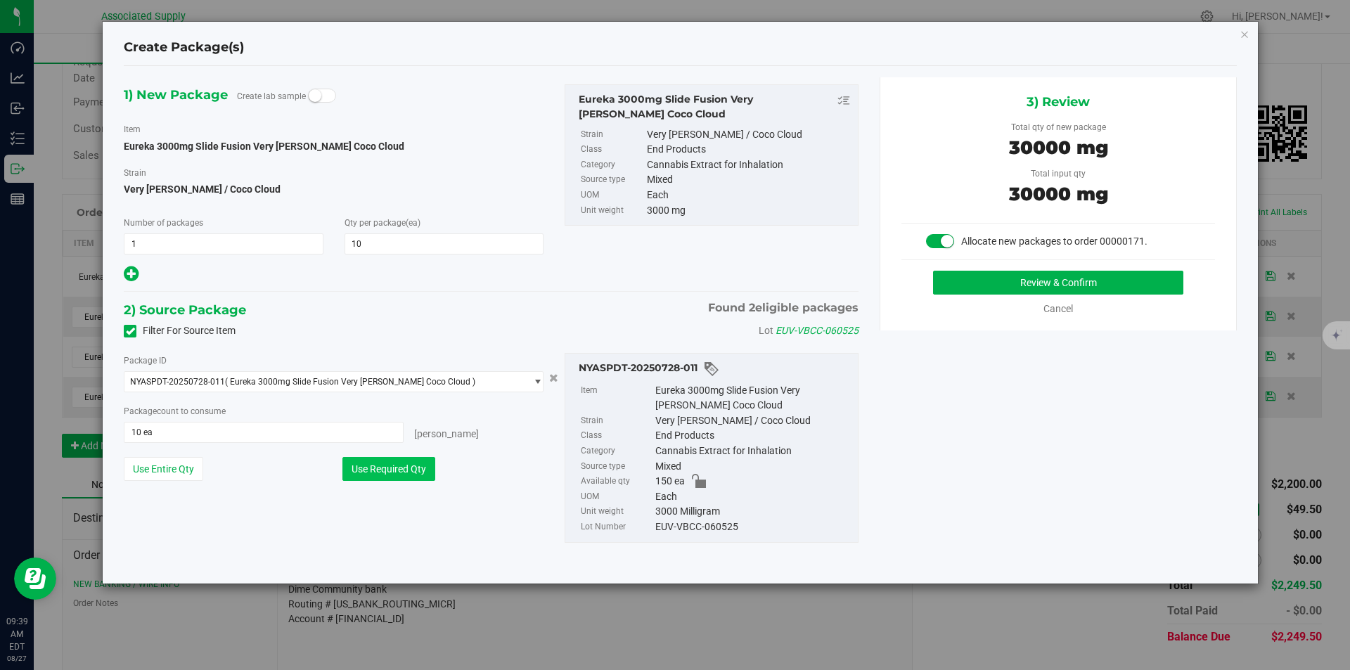
click at [387, 472] on button "Use Required Qty" at bounding box center [388, 469] width 93 height 24
click at [1051, 281] on button "Review & Confirm" at bounding box center [1058, 283] width 250 height 24
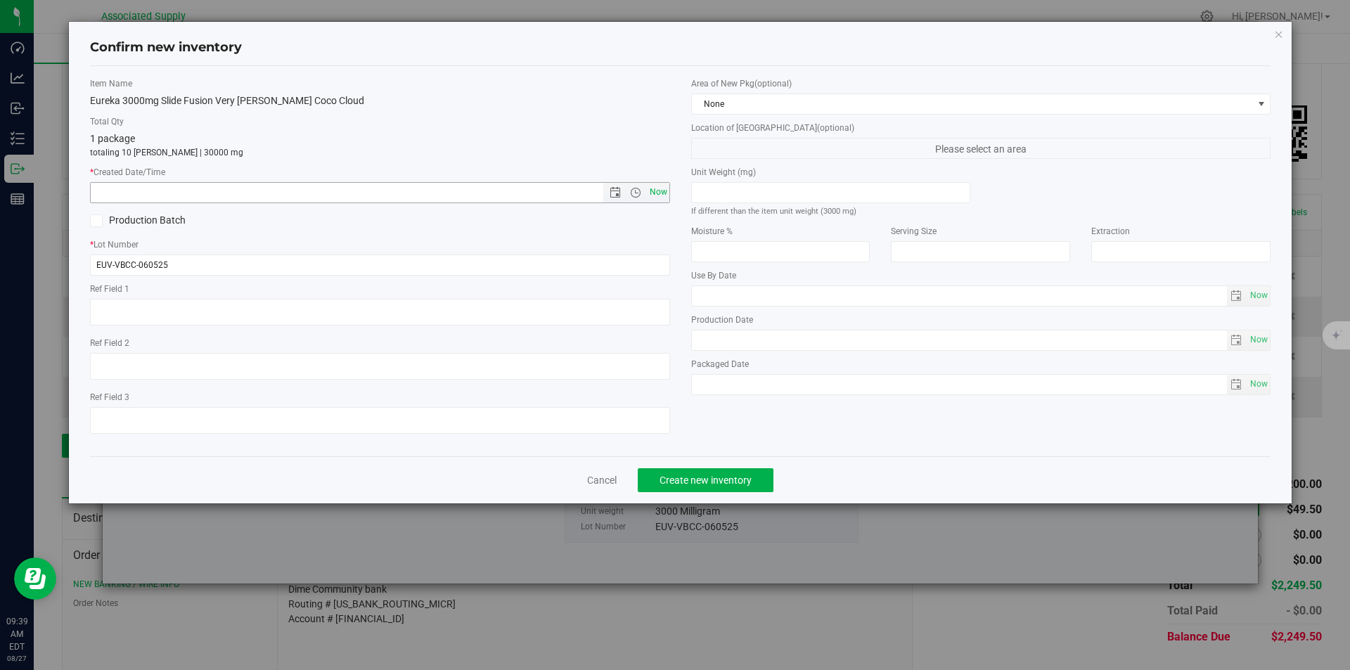
click at [659, 193] on span "Now" at bounding box center [658, 192] width 24 height 20
type input "8/27/2025 9:39 AM"
click at [702, 483] on span "Create new inventory" at bounding box center [705, 479] width 92 height 11
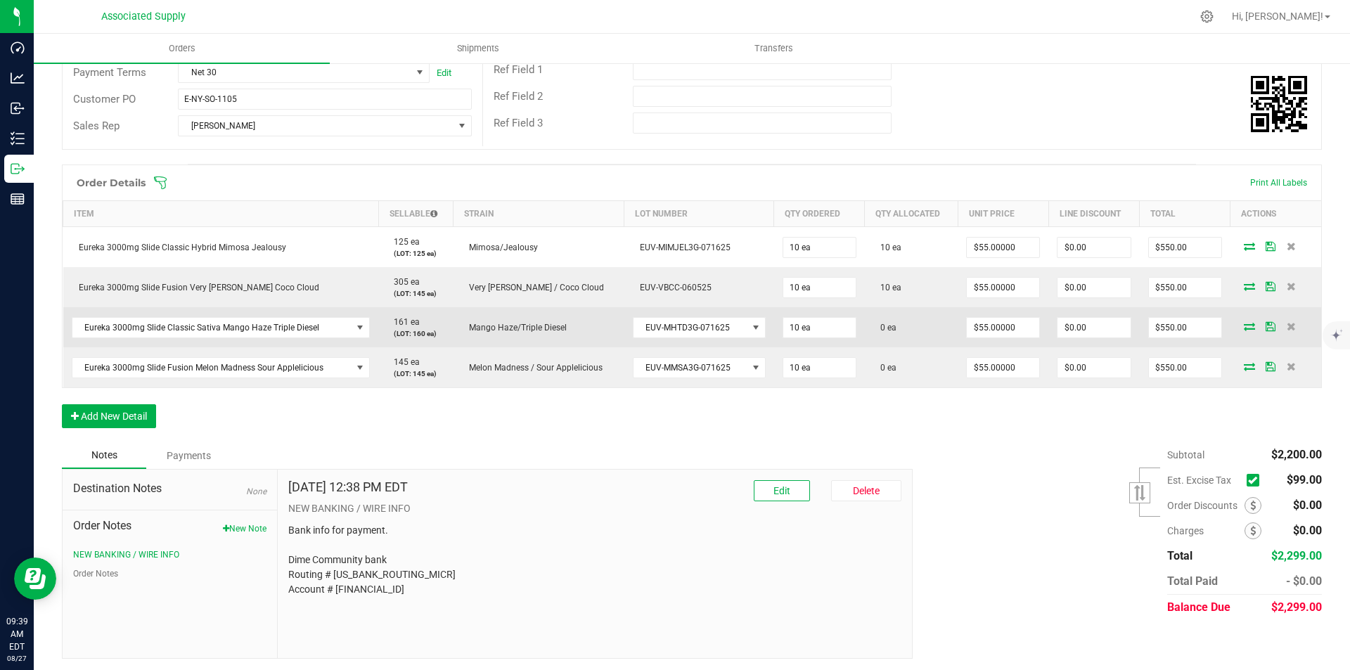
scroll to position [243, 0]
click at [1244, 322] on icon at bounding box center [1249, 323] width 11 height 8
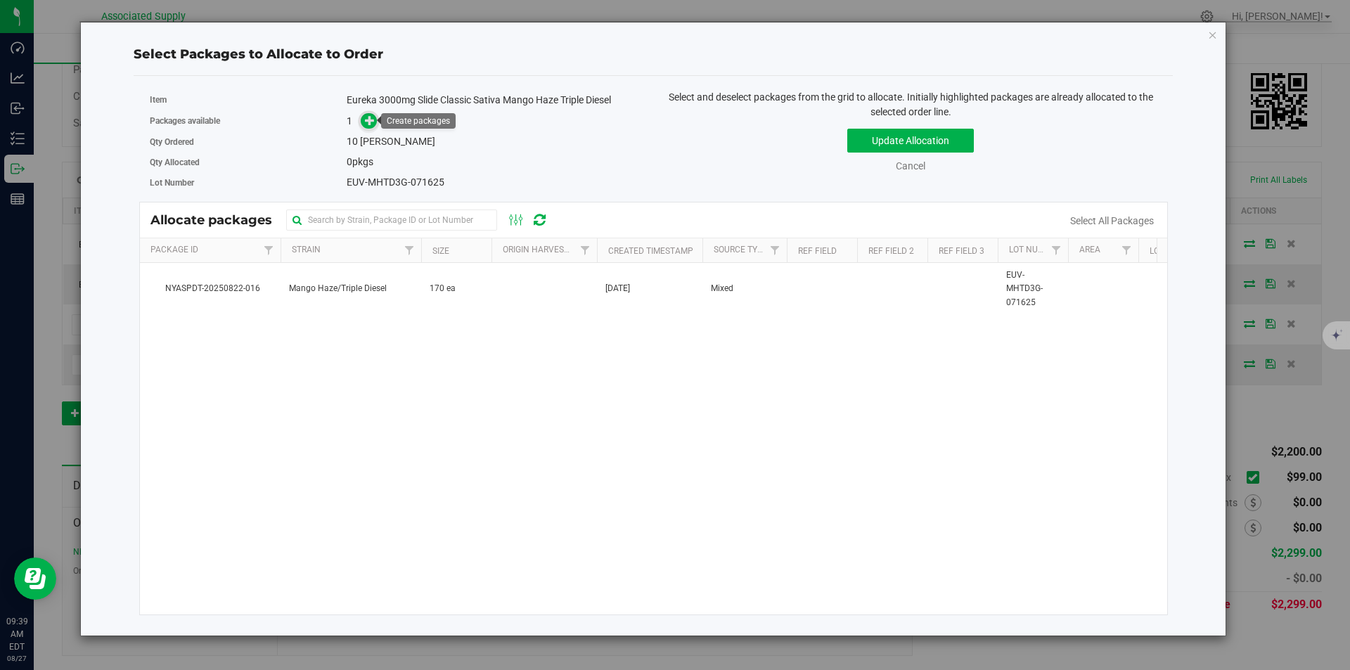
click at [368, 122] on icon at bounding box center [370, 120] width 10 height 10
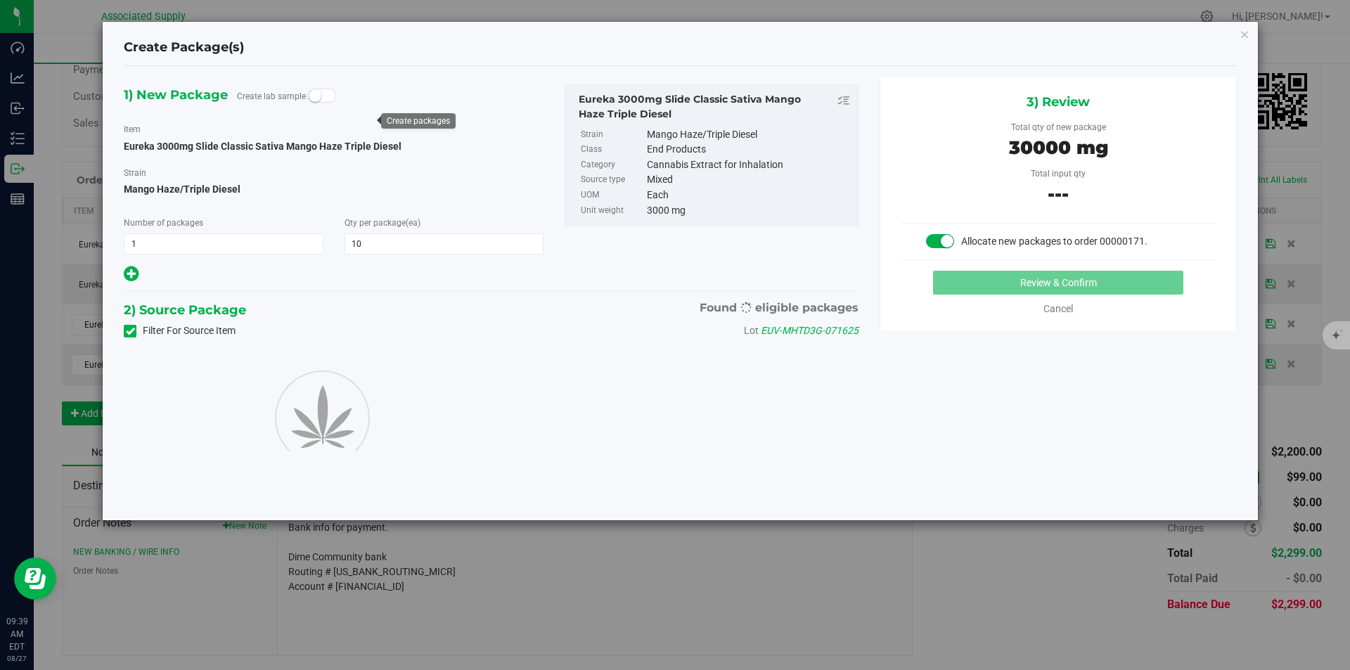
type input "10"
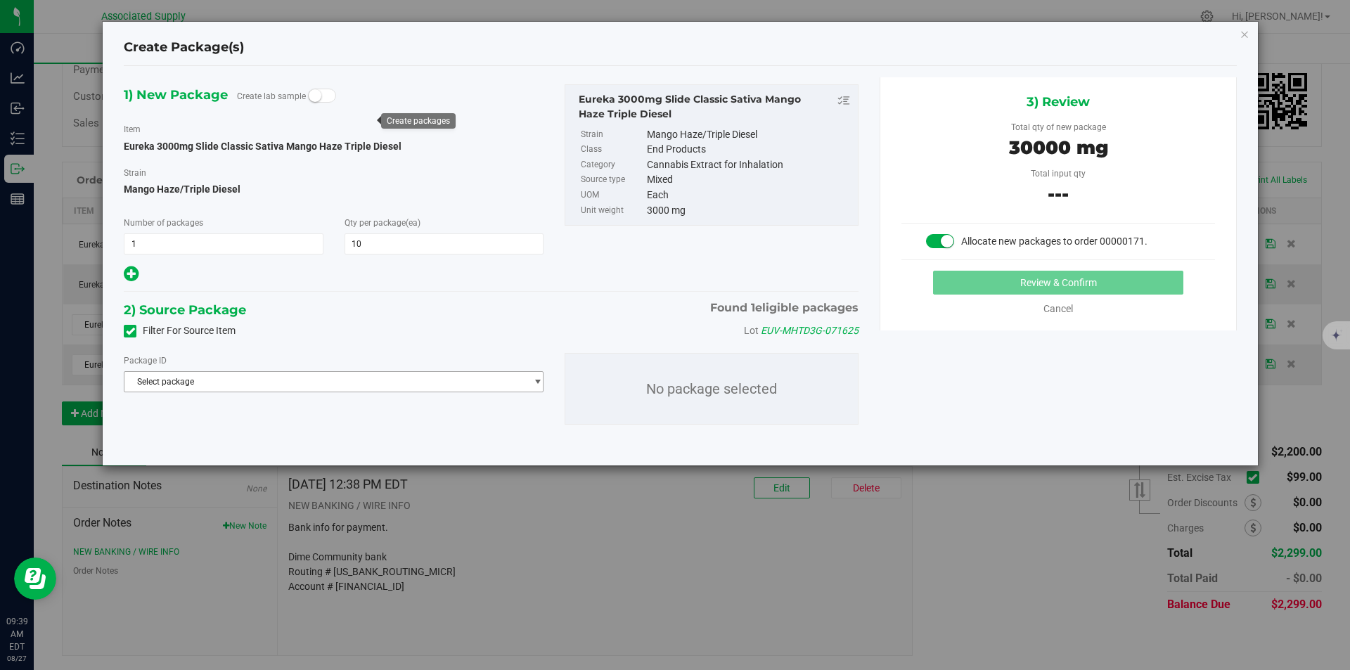
click at [349, 384] on span "Select package" at bounding box center [324, 382] width 401 height 20
click at [324, 441] on span "( Eureka 3000mg Slide Classic Sativa Mango Haze Triple Diesel )" at bounding box center [352, 439] width 245 height 10
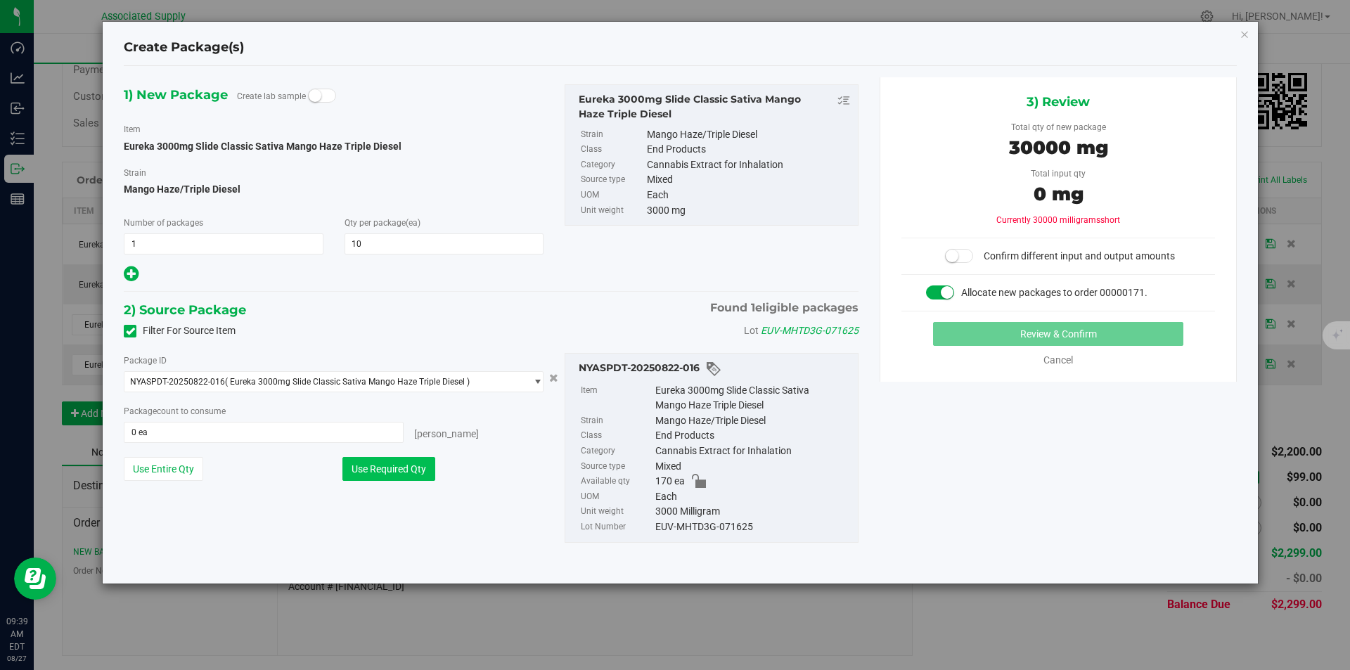
click at [398, 472] on button "Use Required Qty" at bounding box center [388, 469] width 93 height 24
type input "10 ea"
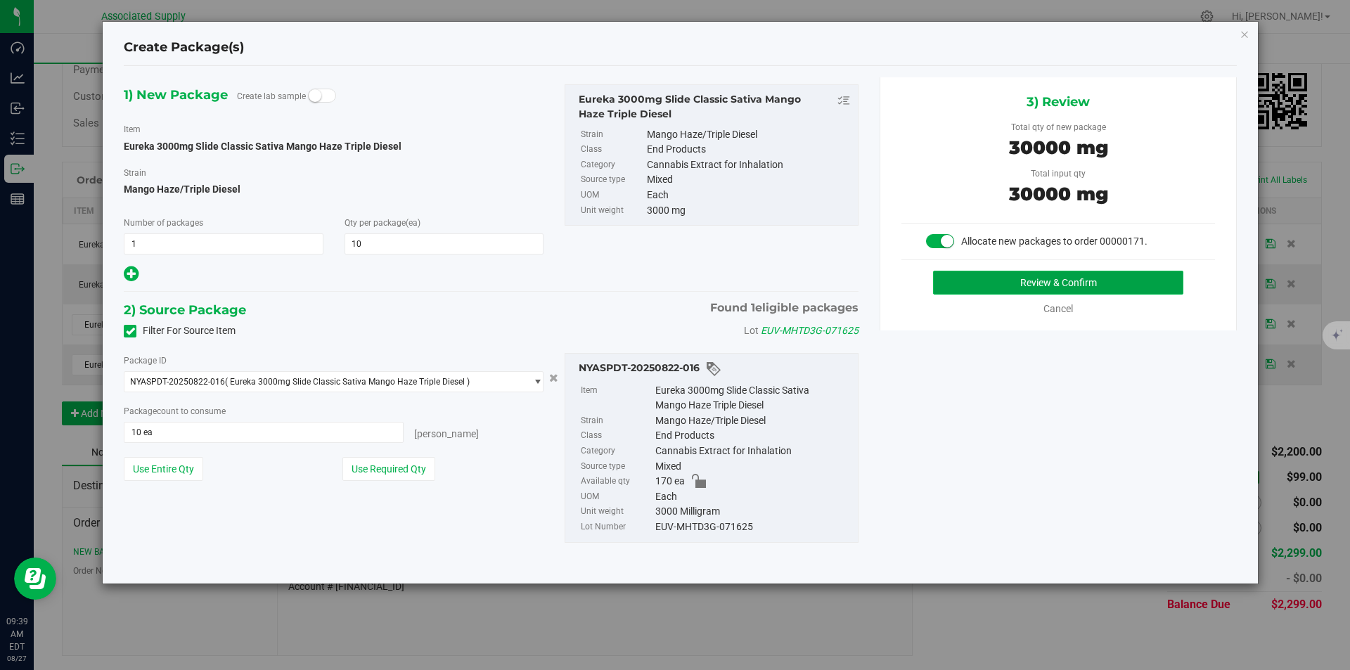
click at [1040, 278] on button "Review & Confirm" at bounding box center [1058, 283] width 250 height 24
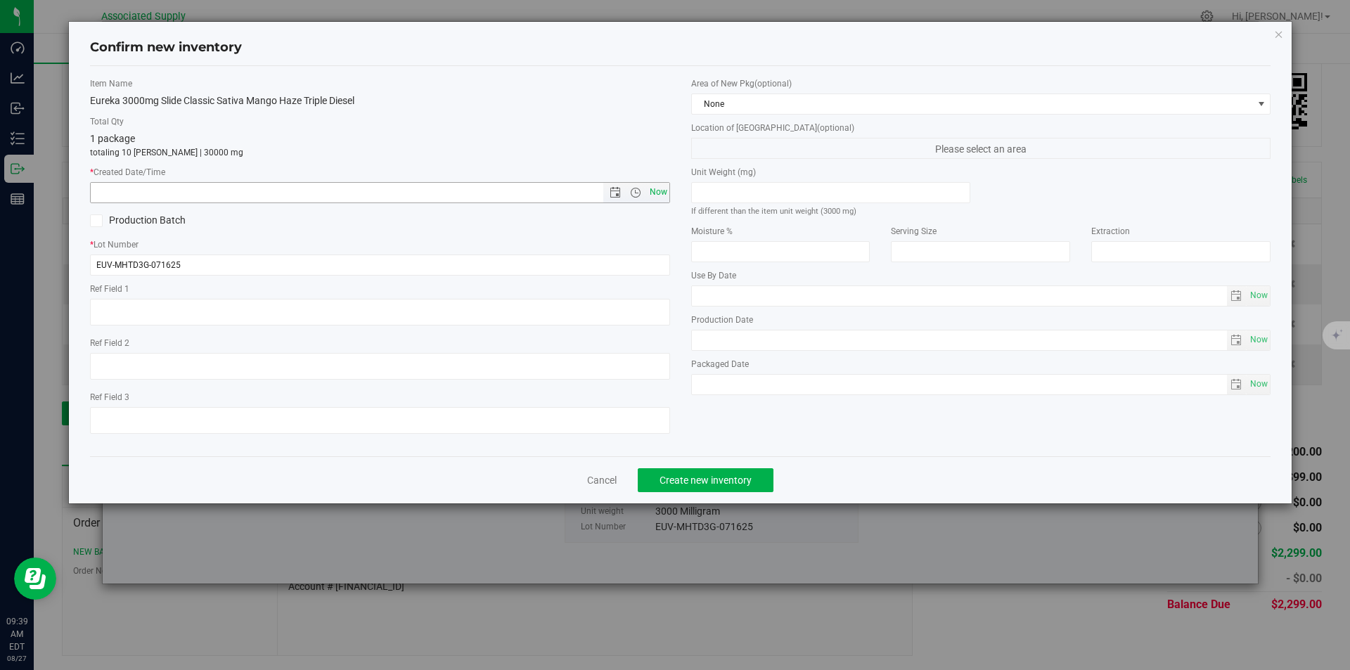
click at [659, 190] on span "Now" at bounding box center [658, 192] width 24 height 20
type input "8/27/2025 9:39 AM"
click at [711, 481] on span "Create new inventory" at bounding box center [705, 479] width 92 height 11
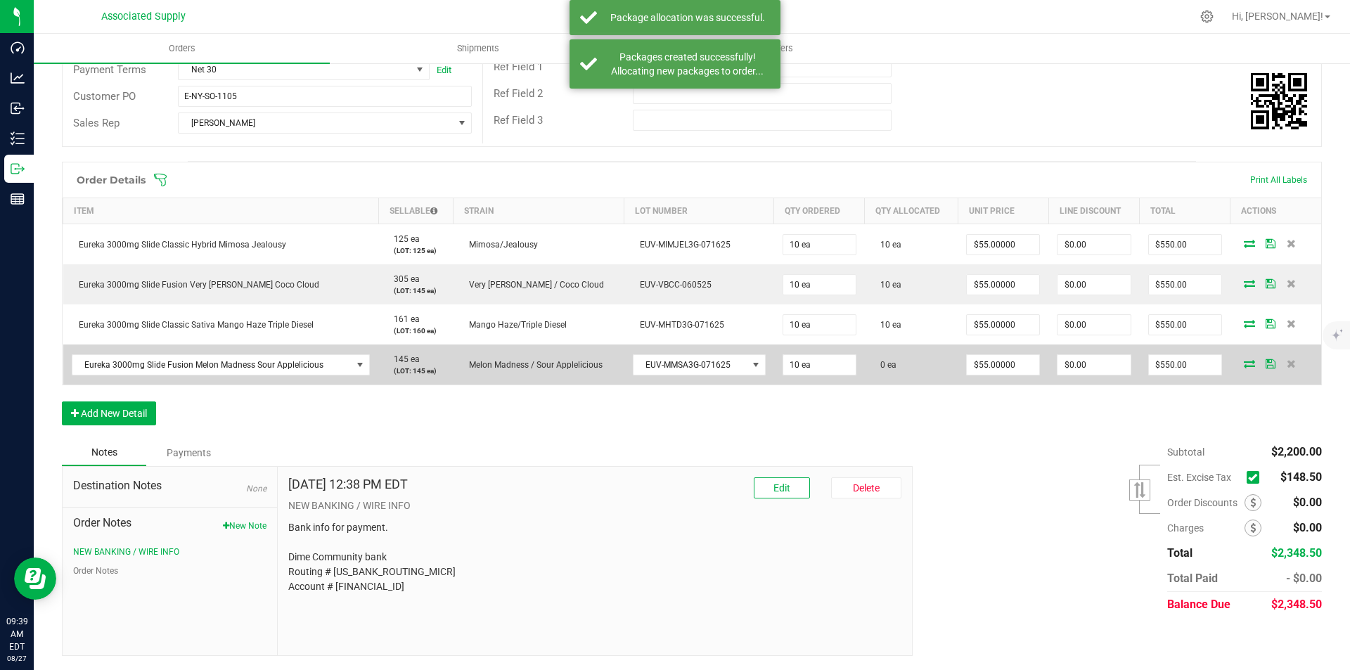
click at [1244, 359] on icon at bounding box center [1249, 363] width 11 height 8
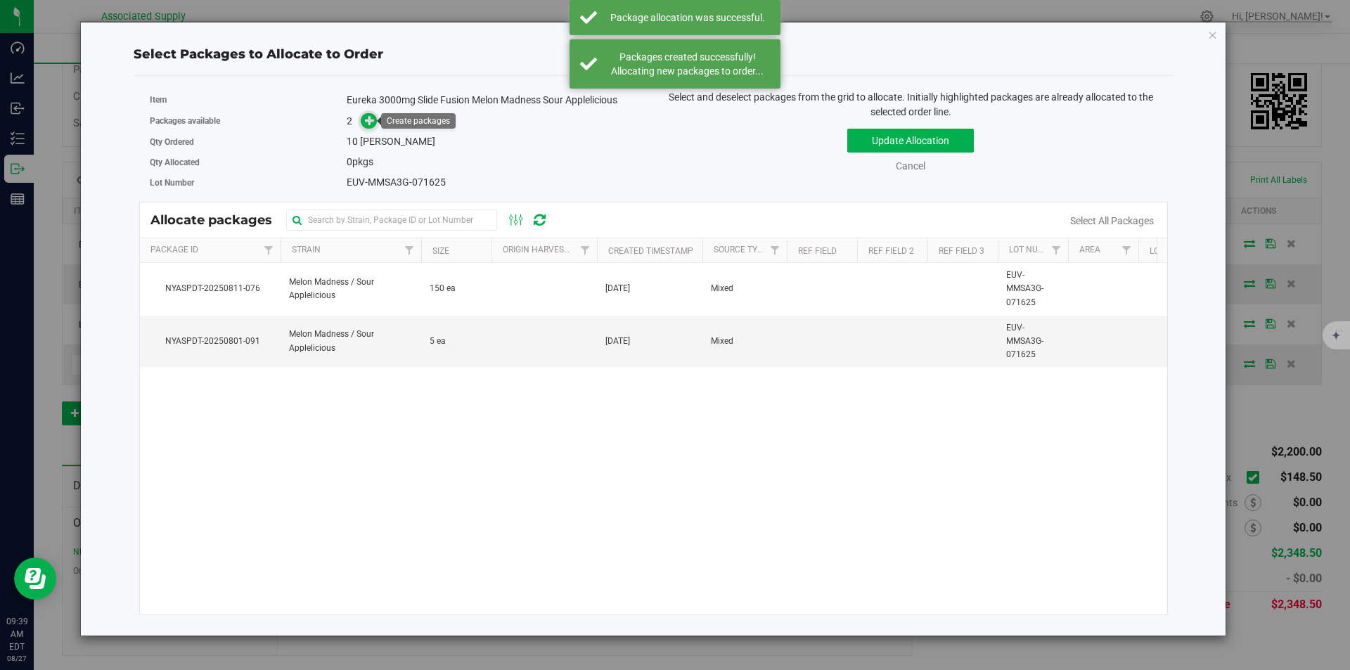
click at [373, 120] on icon at bounding box center [370, 120] width 10 height 10
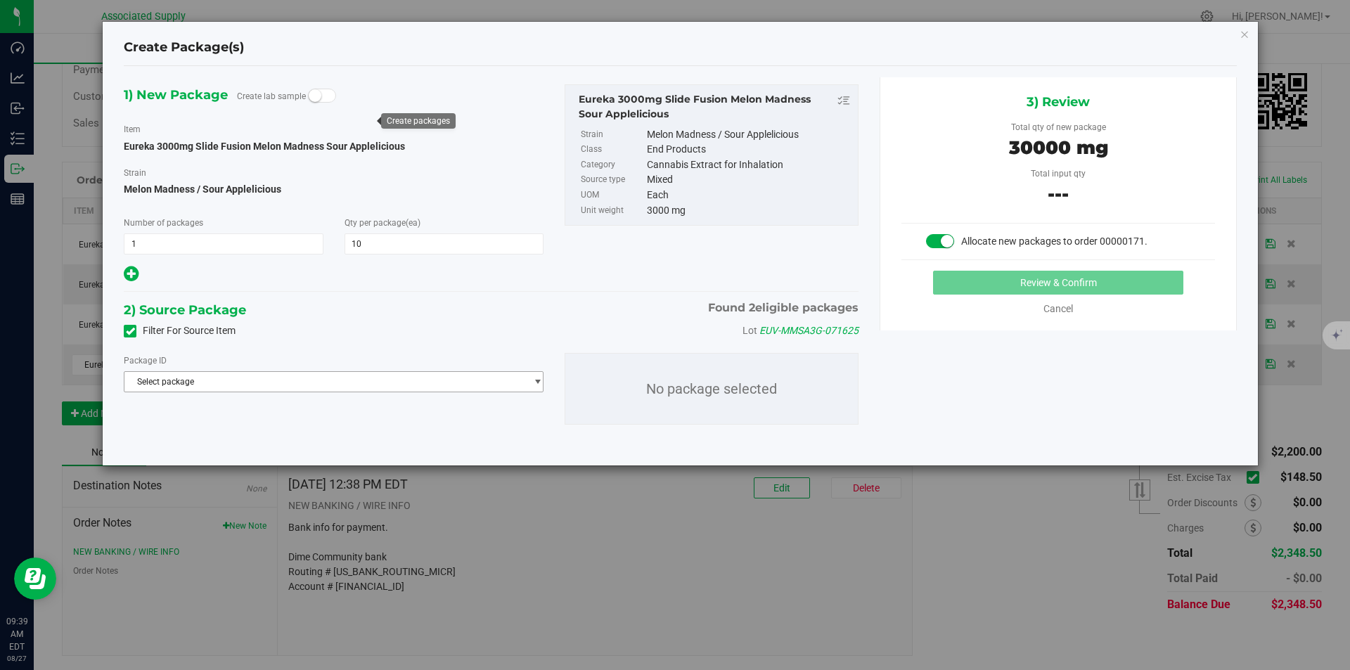
click at [326, 380] on span "Select package" at bounding box center [324, 382] width 401 height 20
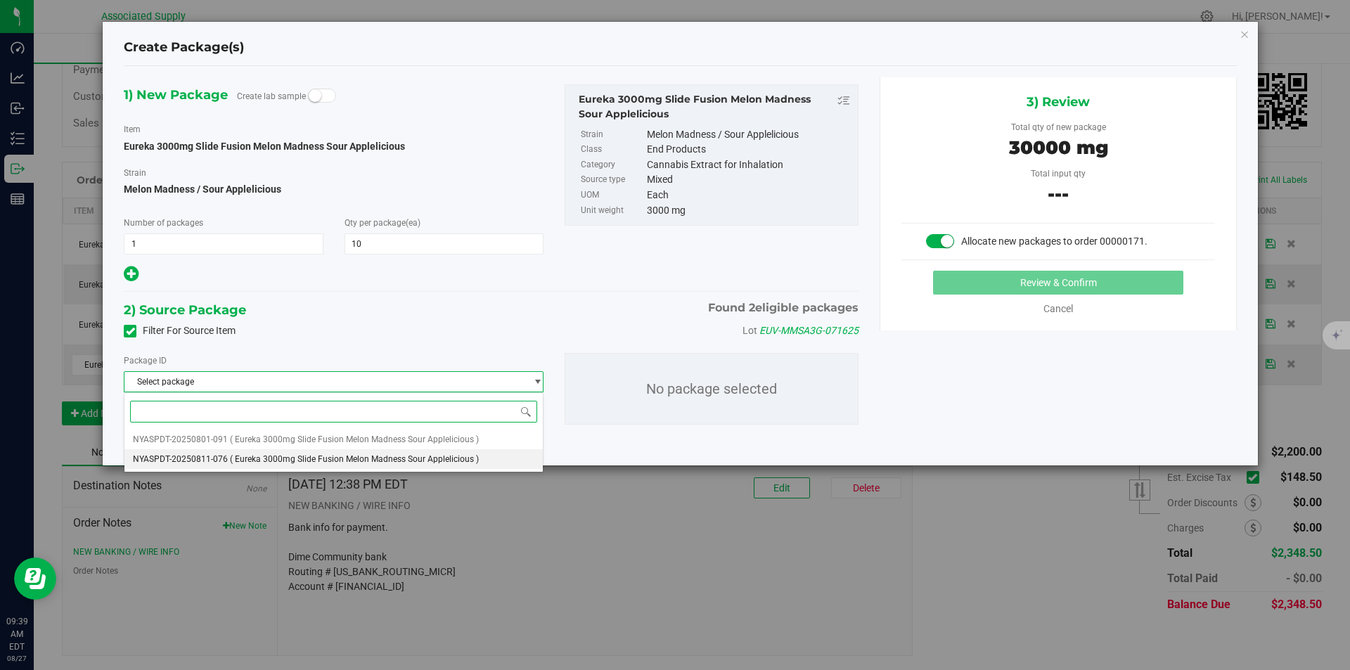
click at [312, 458] on span "( Eureka 3000mg Slide Fusion Melon Madness Sour Applelicious )" at bounding box center [354, 459] width 249 height 10
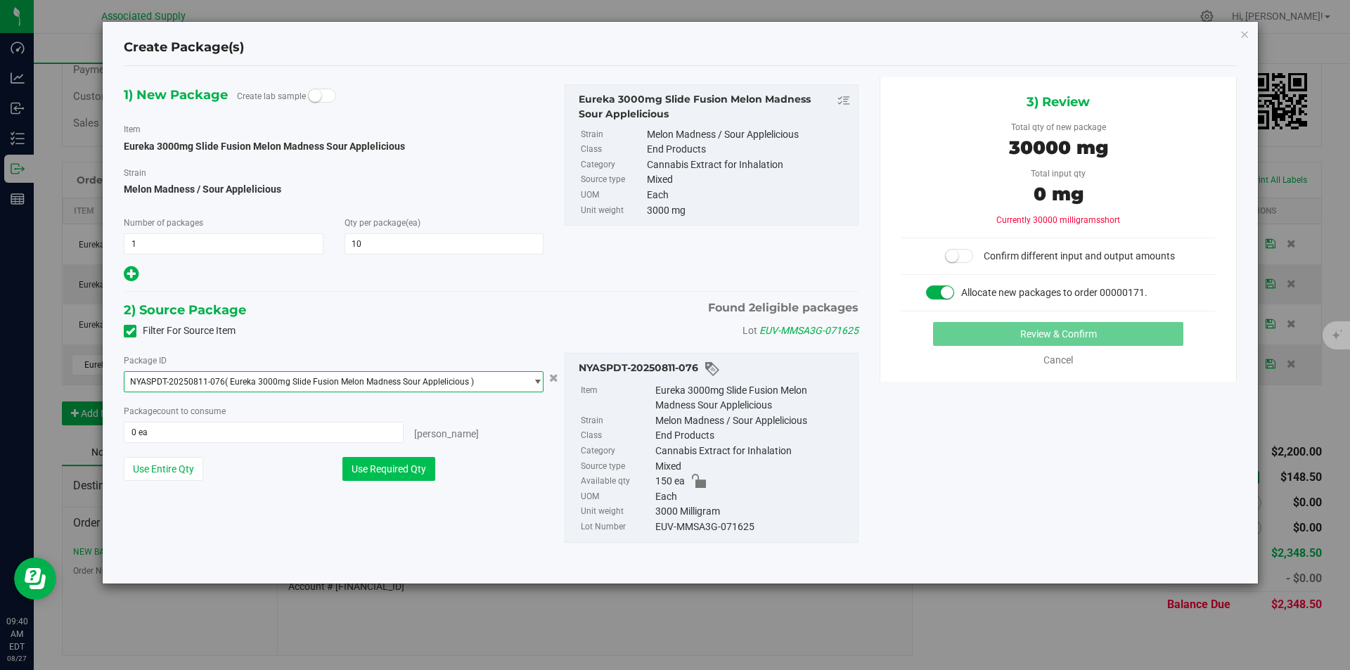
click at [370, 470] on button "Use Required Qty" at bounding box center [388, 469] width 93 height 24
type input "10 ea"
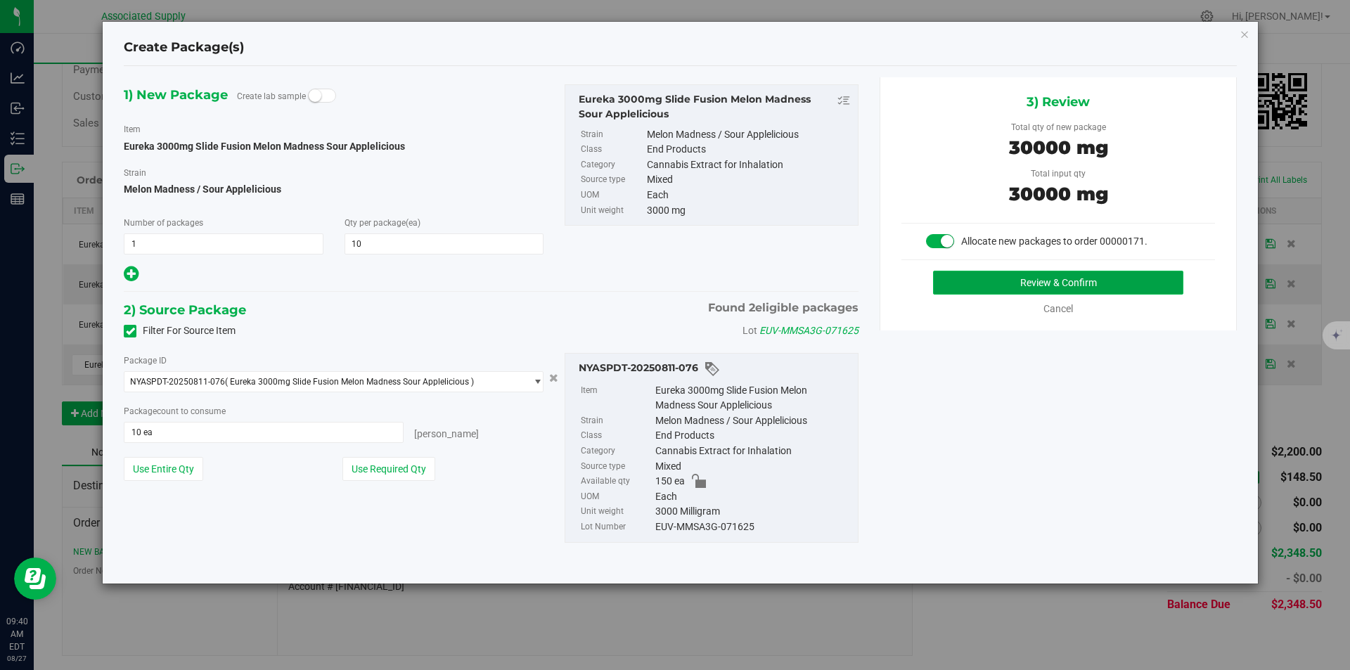
click at [1003, 280] on button "Review & Confirm" at bounding box center [1058, 283] width 250 height 24
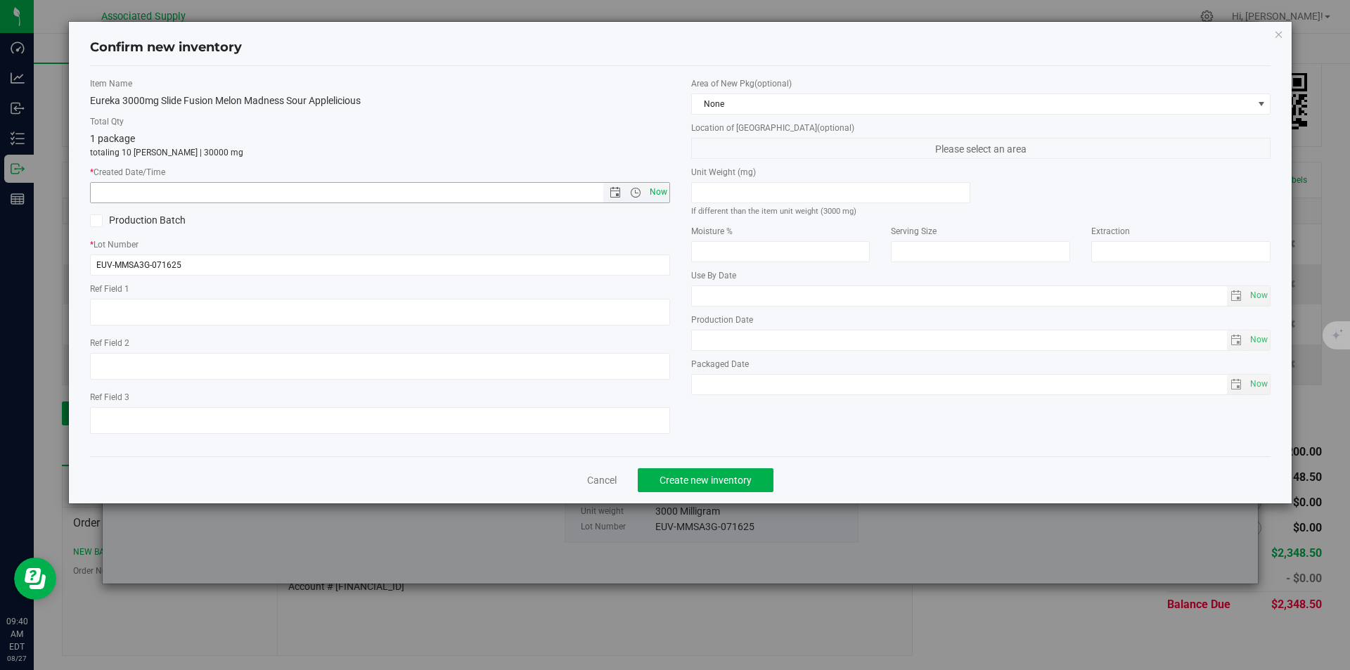
click at [663, 195] on span "Now" at bounding box center [658, 192] width 24 height 20
type input "8/27/2025 9:40 AM"
click at [716, 478] on span "Create new inventory" at bounding box center [705, 479] width 92 height 11
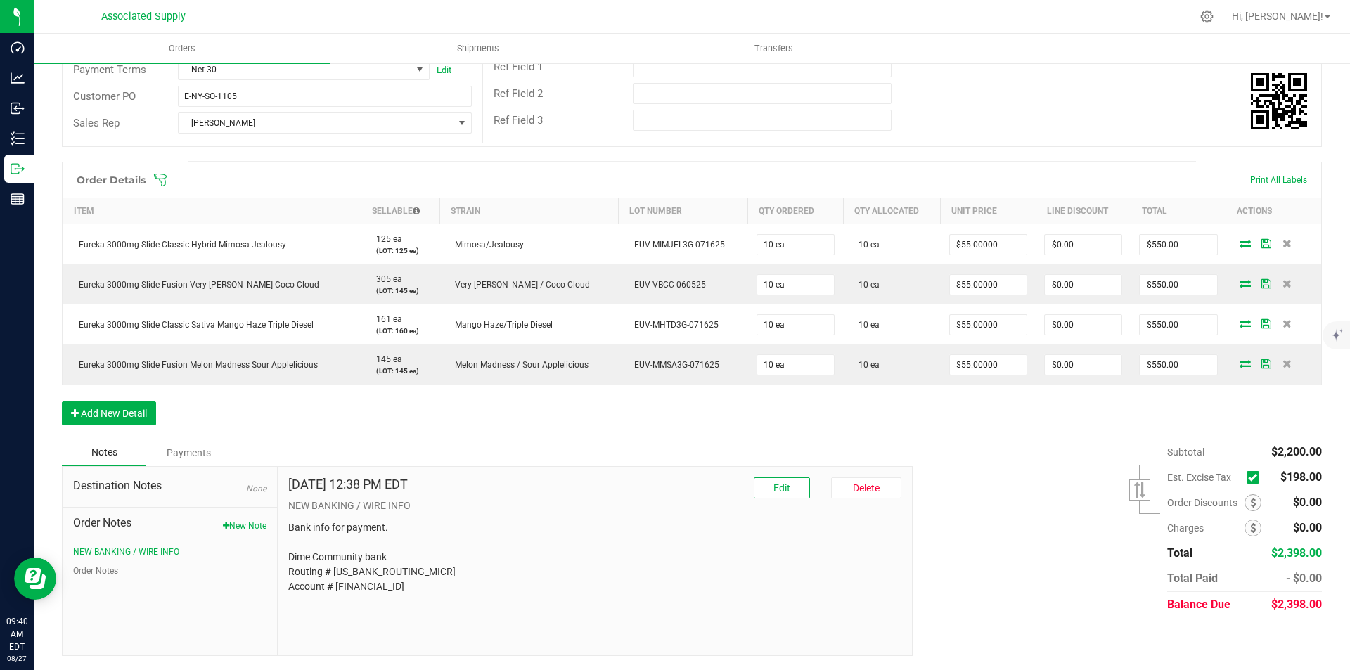
click at [1248, 477] on icon at bounding box center [1252, 477] width 9 height 0
click at [0, 0] on input "checkbox" at bounding box center [0, 0] width 0 height 0
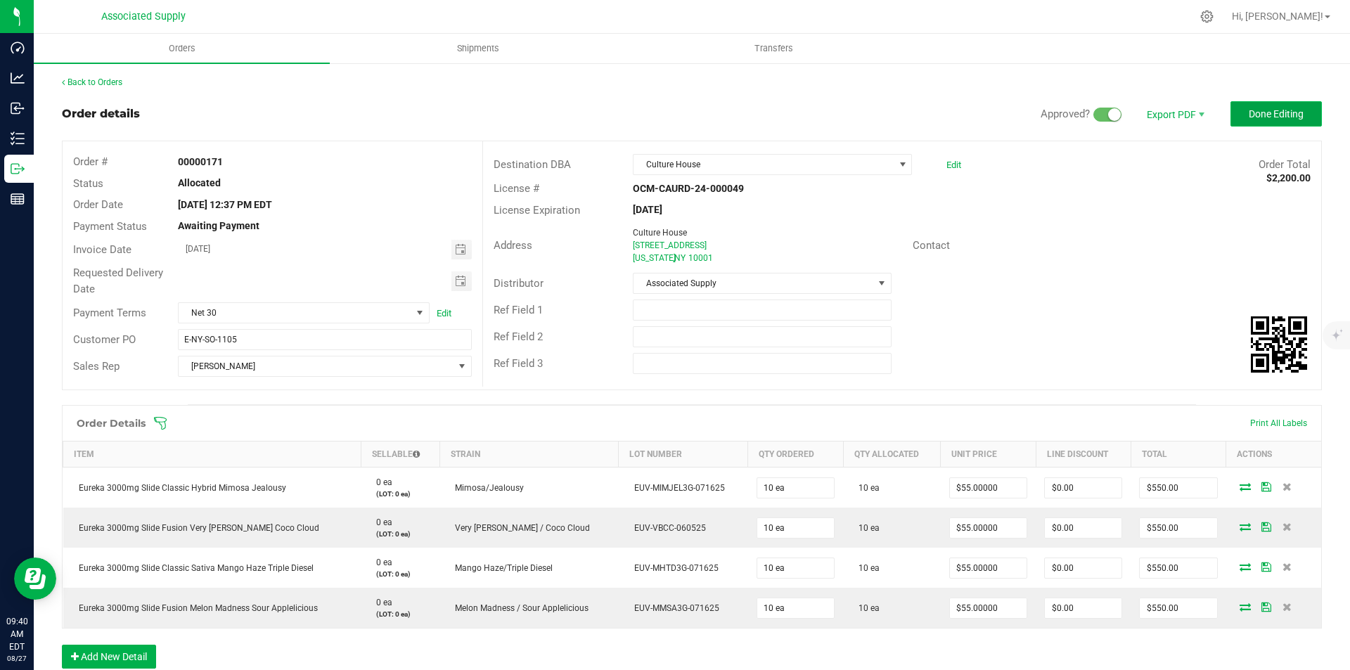
click at [1260, 112] on span "Done Editing" at bounding box center [1275, 113] width 55 height 11
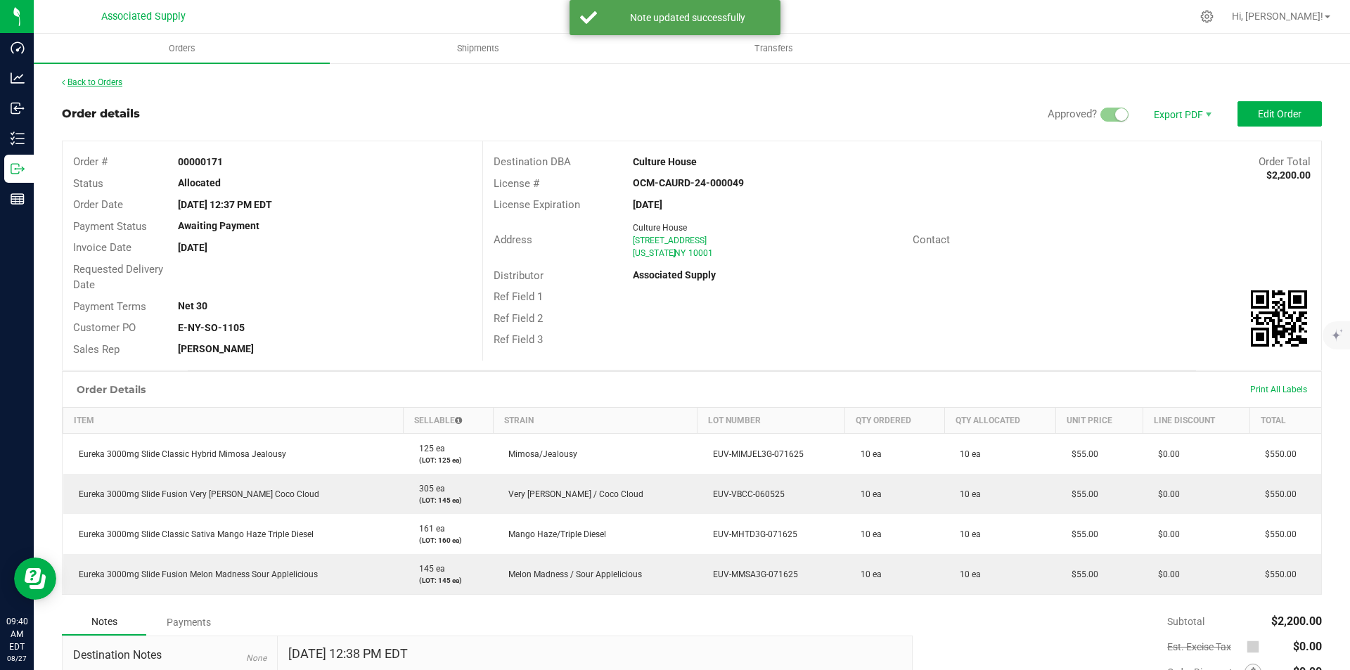
click at [75, 80] on link "Back to Orders" at bounding box center [92, 82] width 60 height 10
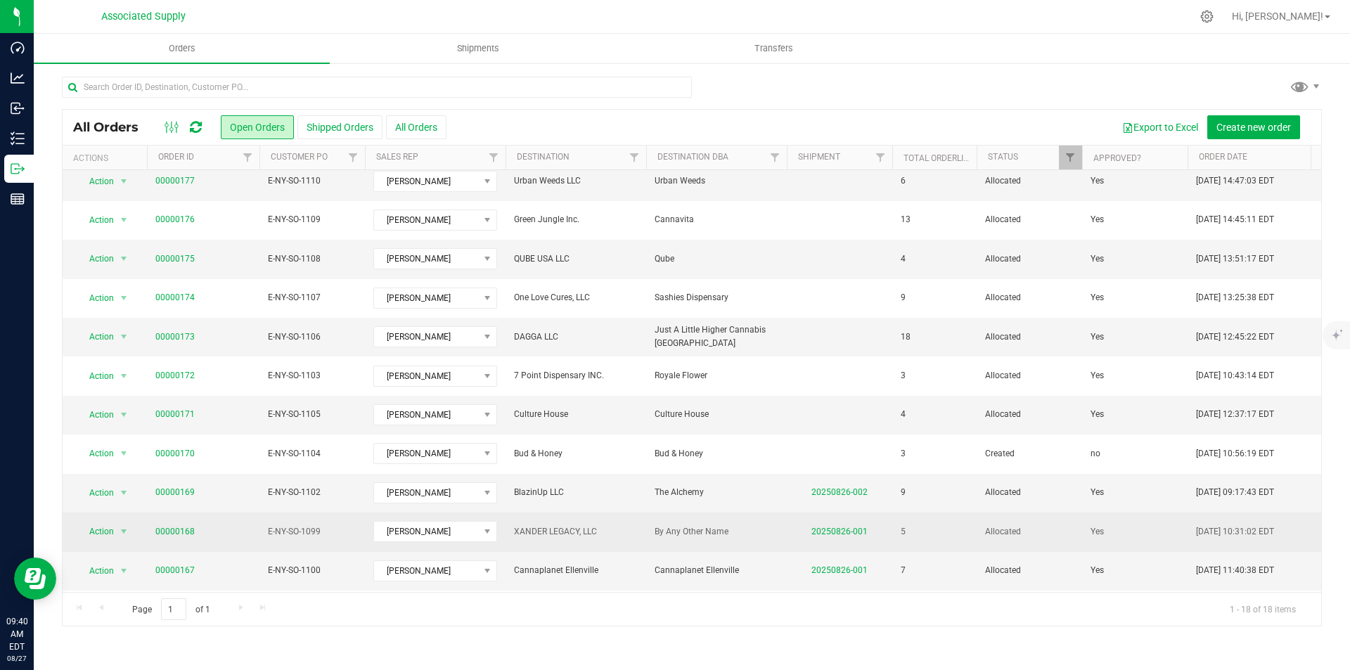
scroll to position [141, 0]
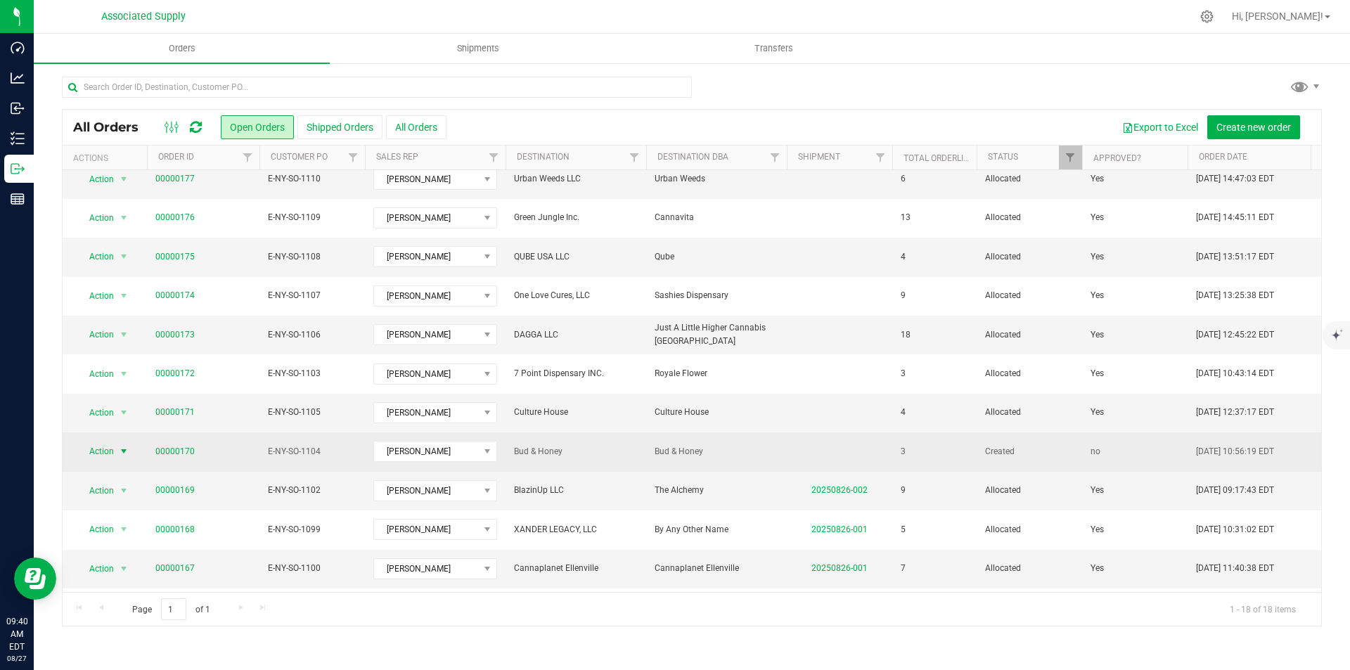
click at [125, 446] on span "select" at bounding box center [123, 451] width 11 height 11
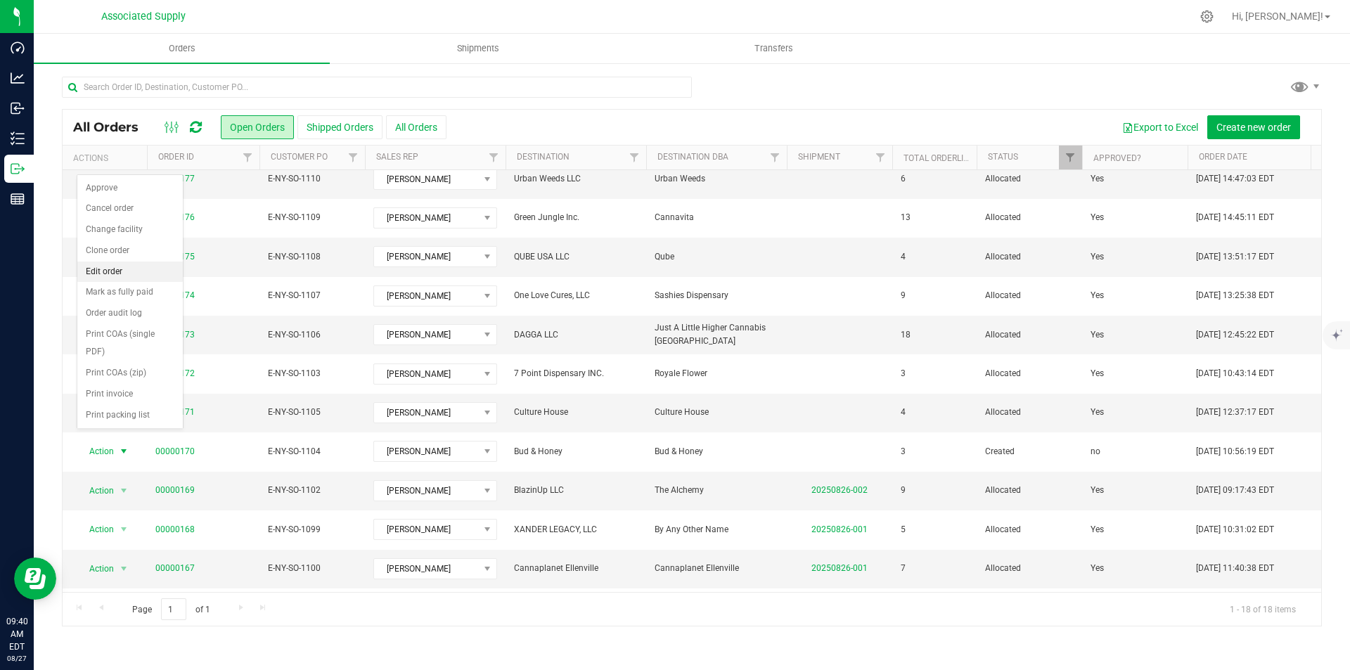
click at [114, 270] on li "Edit order" at bounding box center [129, 271] width 105 height 21
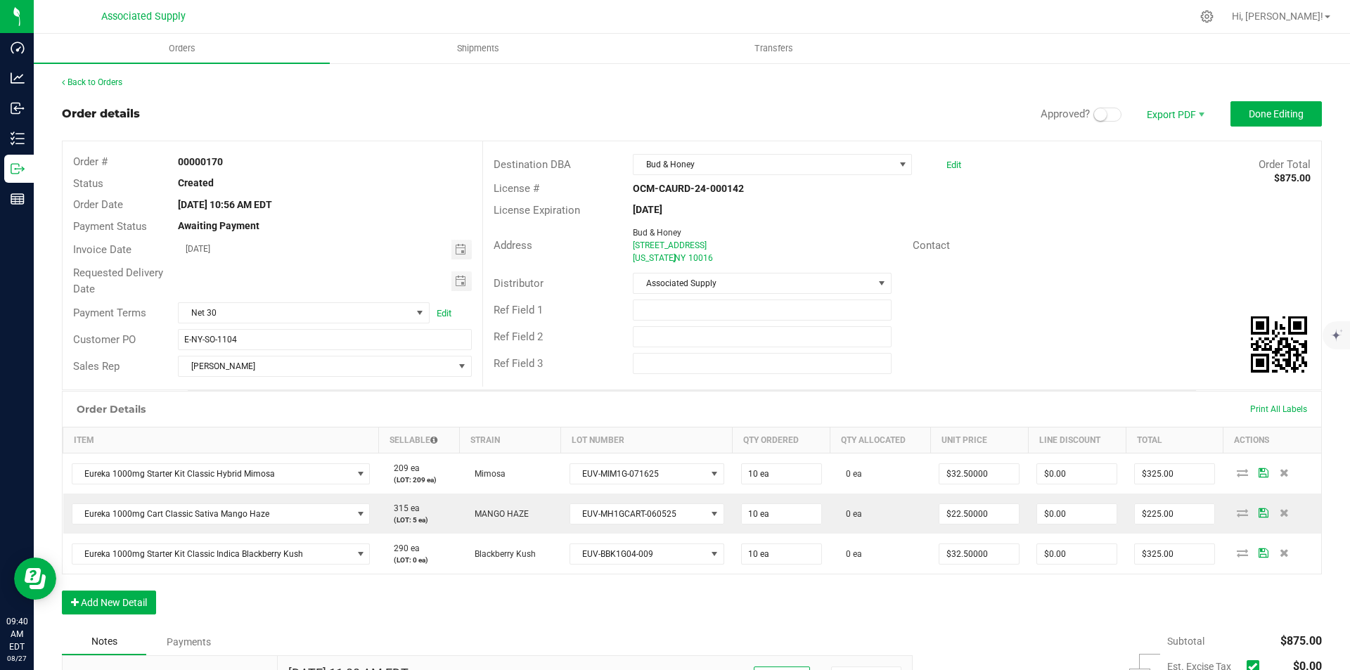
click at [1102, 112] on span at bounding box center [1107, 115] width 28 height 14
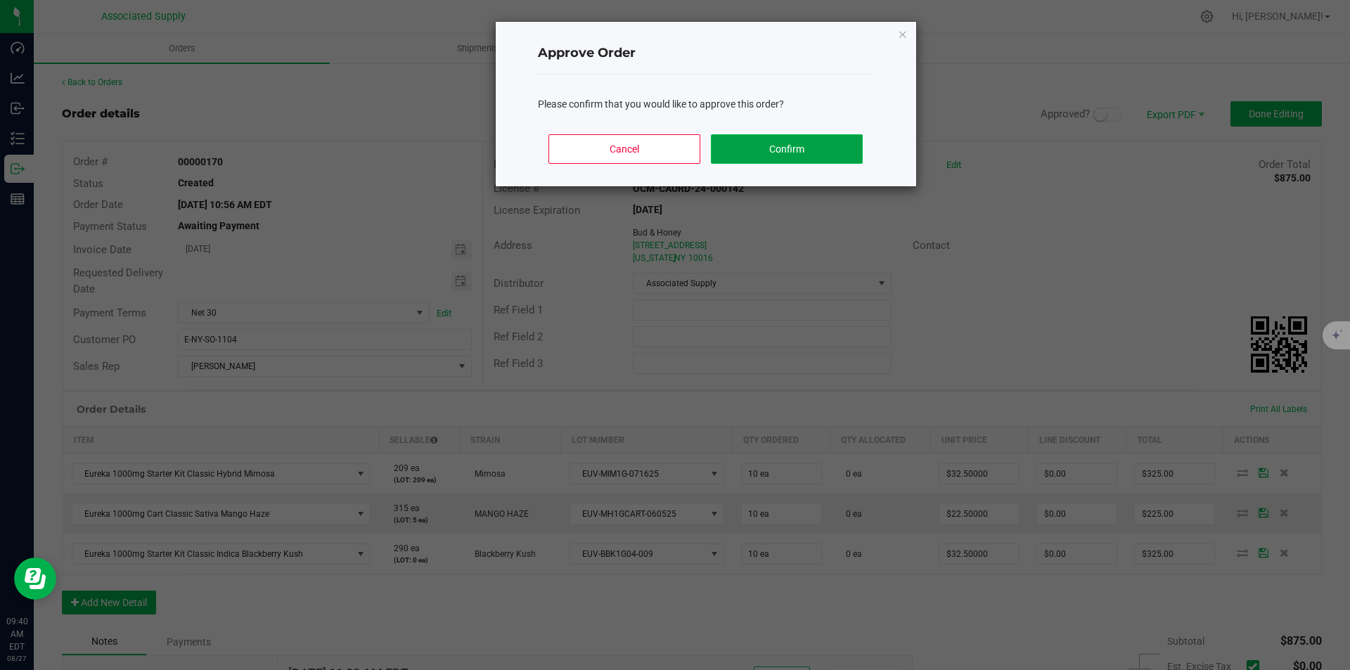
click at [807, 151] on button "Confirm" at bounding box center [786, 149] width 151 height 30
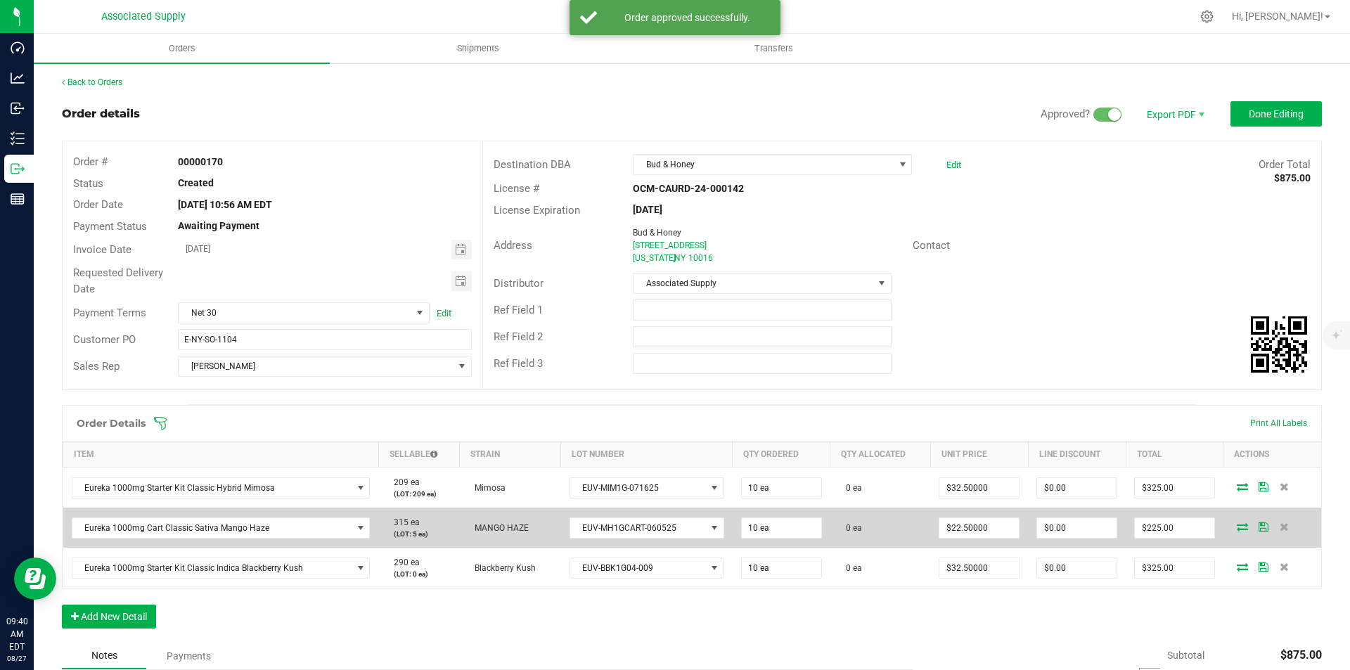
scroll to position [141, 0]
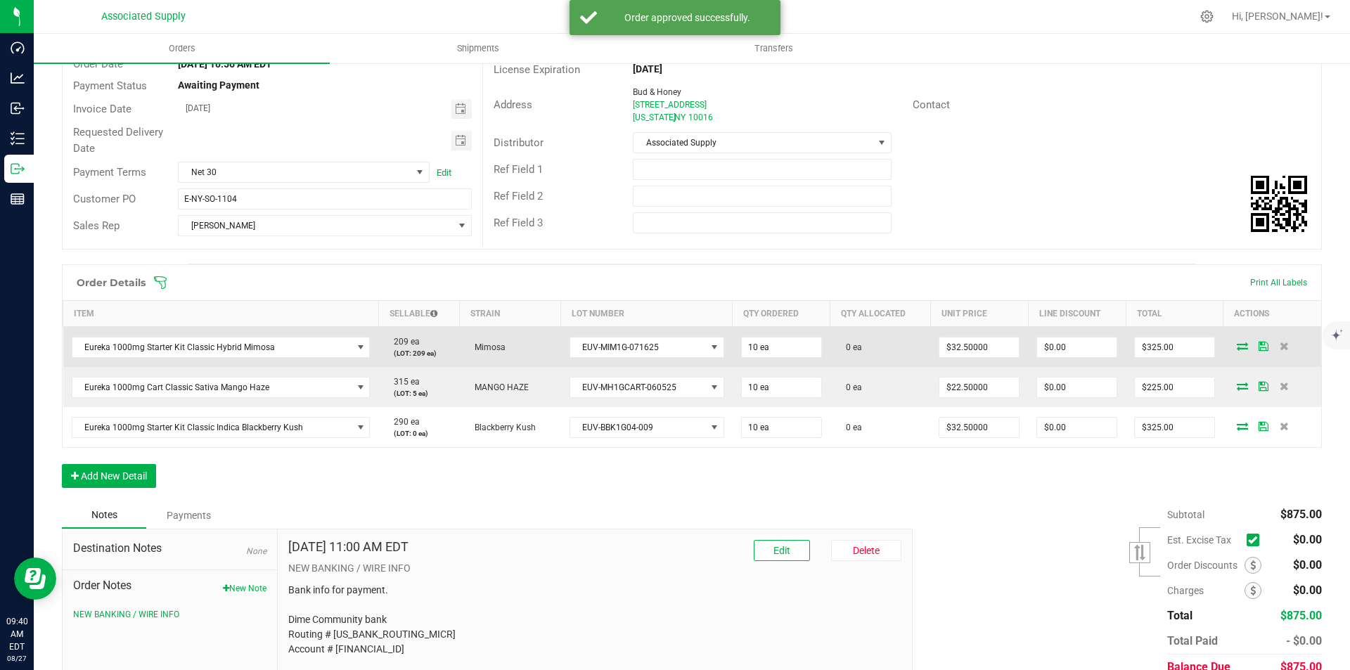
click at [1236, 344] on icon at bounding box center [1241, 346] width 11 height 8
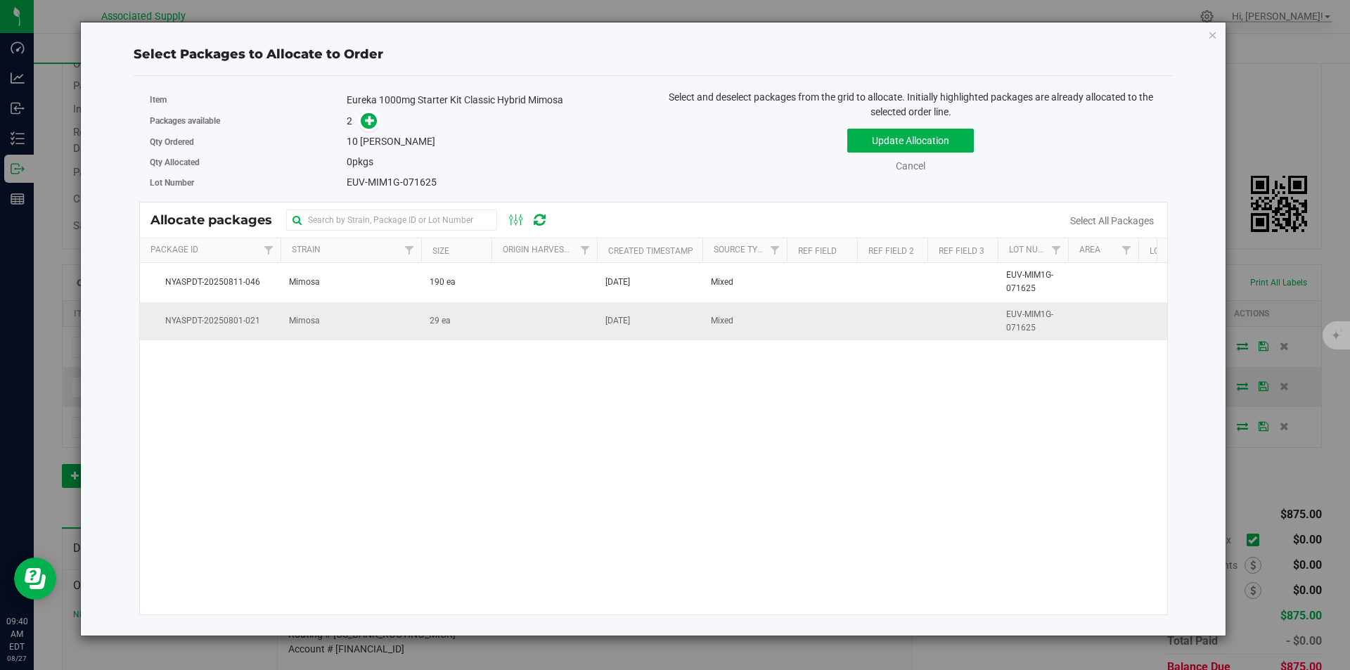
click at [371, 323] on td "Mimosa" at bounding box center [350, 321] width 141 height 38
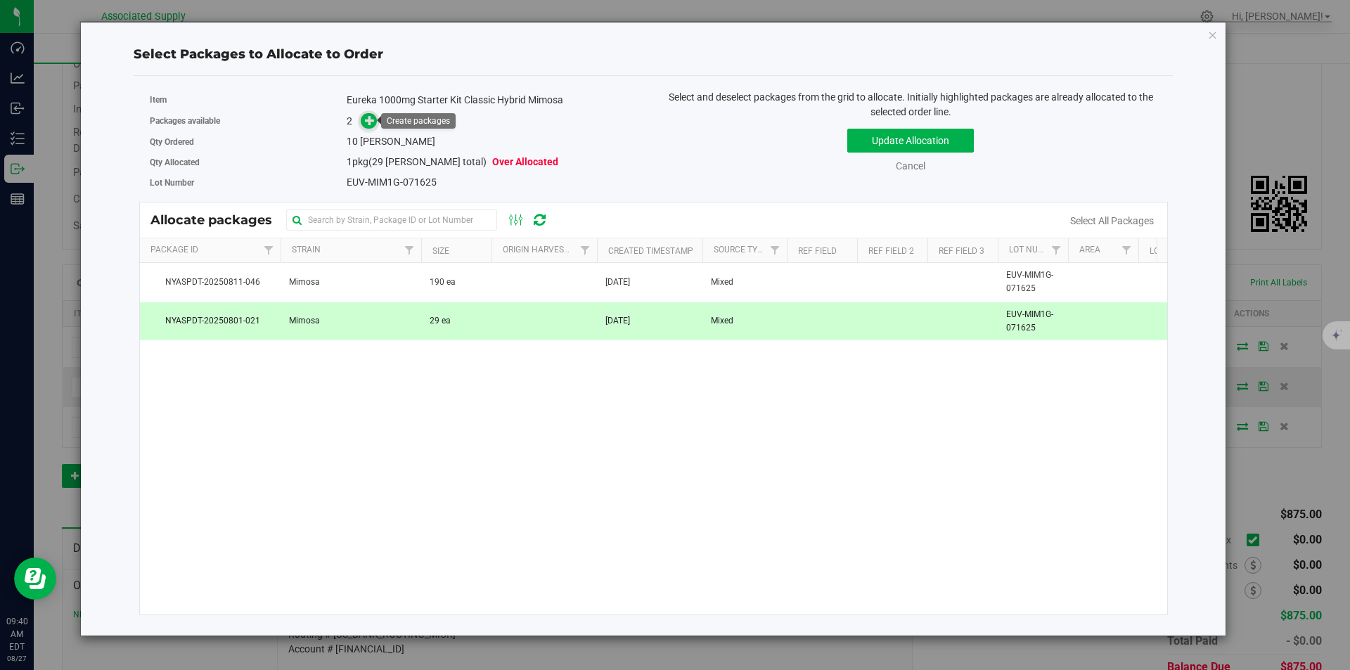
click at [375, 115] on icon at bounding box center [370, 120] width 10 height 10
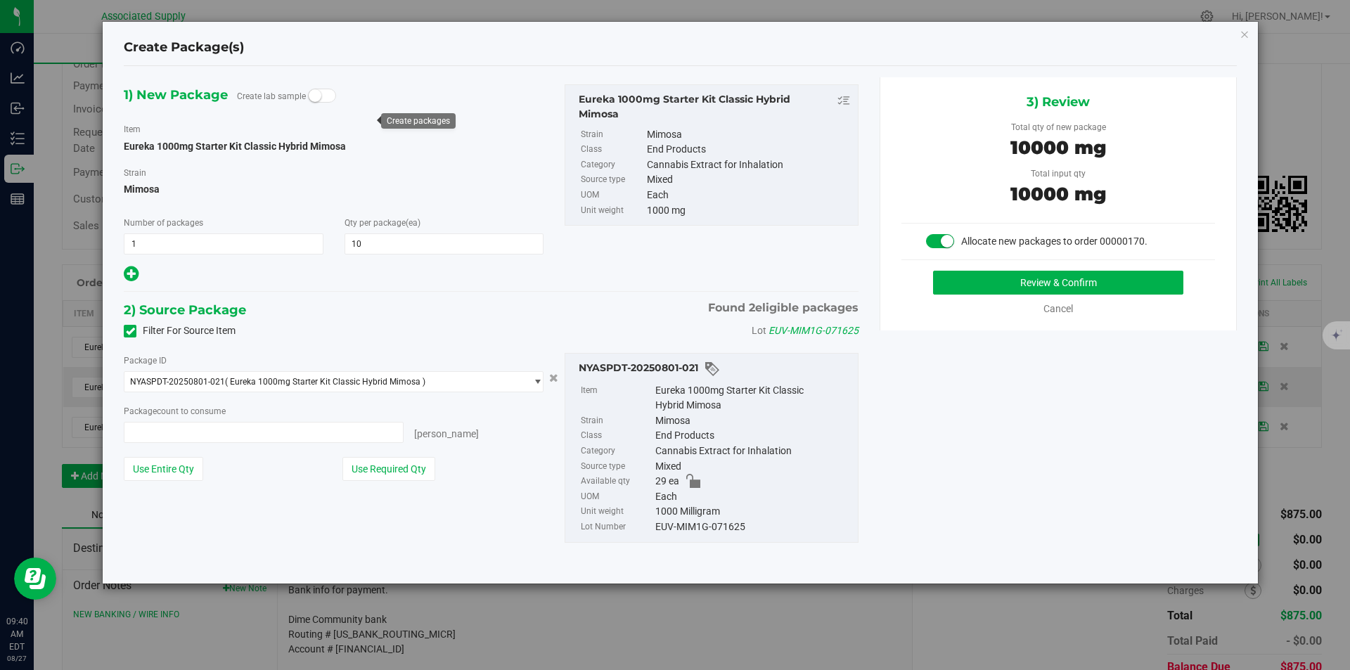
type input "10 ea"
click at [1054, 280] on button "Review & Confirm" at bounding box center [1058, 283] width 250 height 24
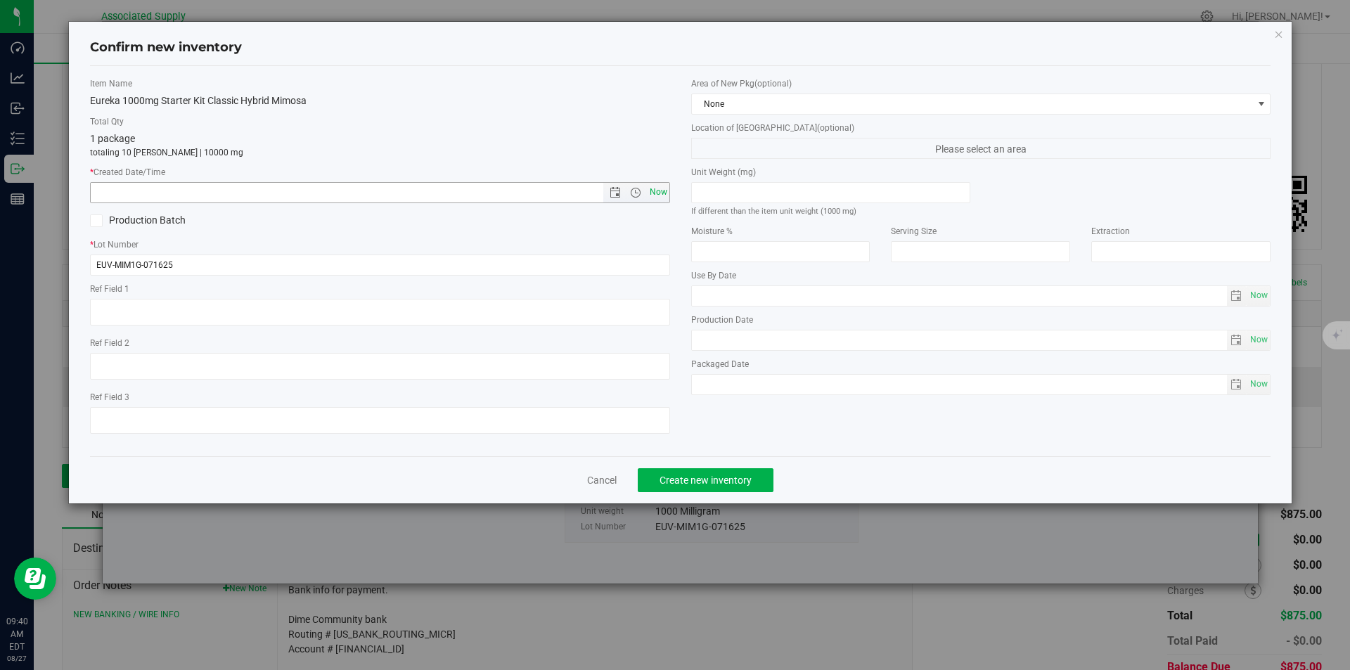
click at [660, 189] on span "Now" at bounding box center [658, 192] width 24 height 20
type input "8/27/2025 9:40 AM"
click at [705, 482] on span "Create new inventory" at bounding box center [705, 479] width 92 height 11
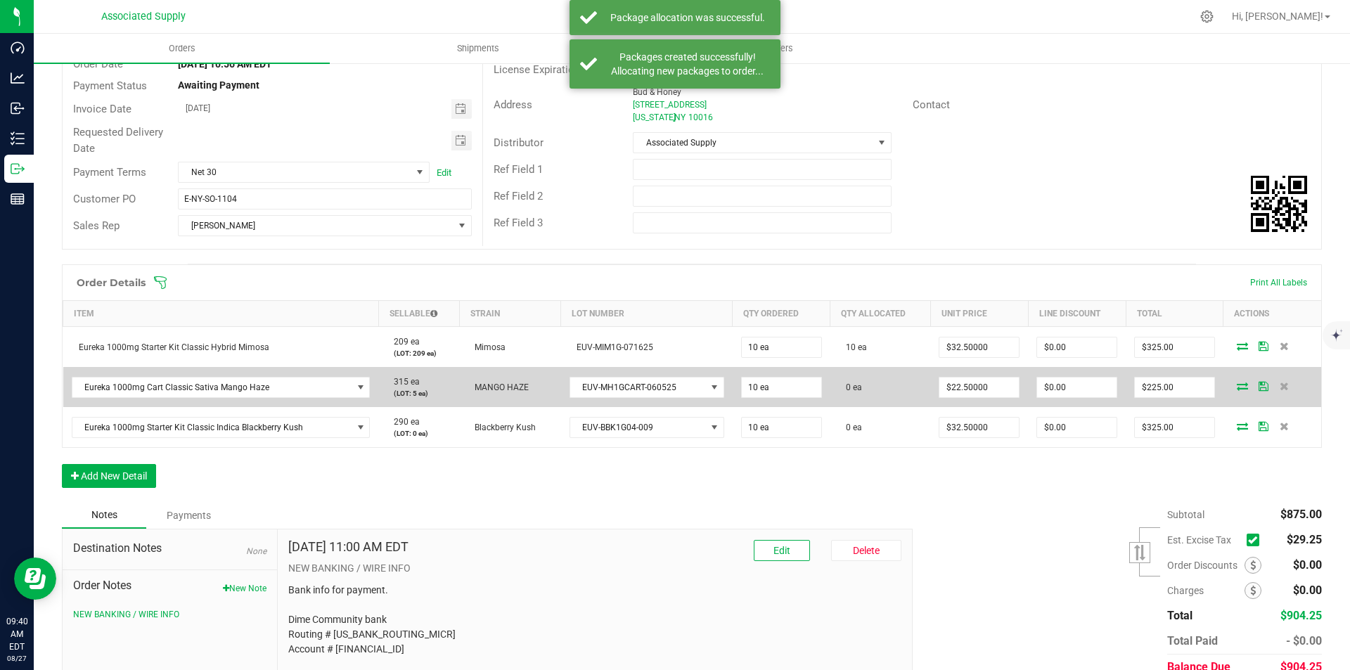
click at [1236, 385] on icon at bounding box center [1241, 386] width 11 height 8
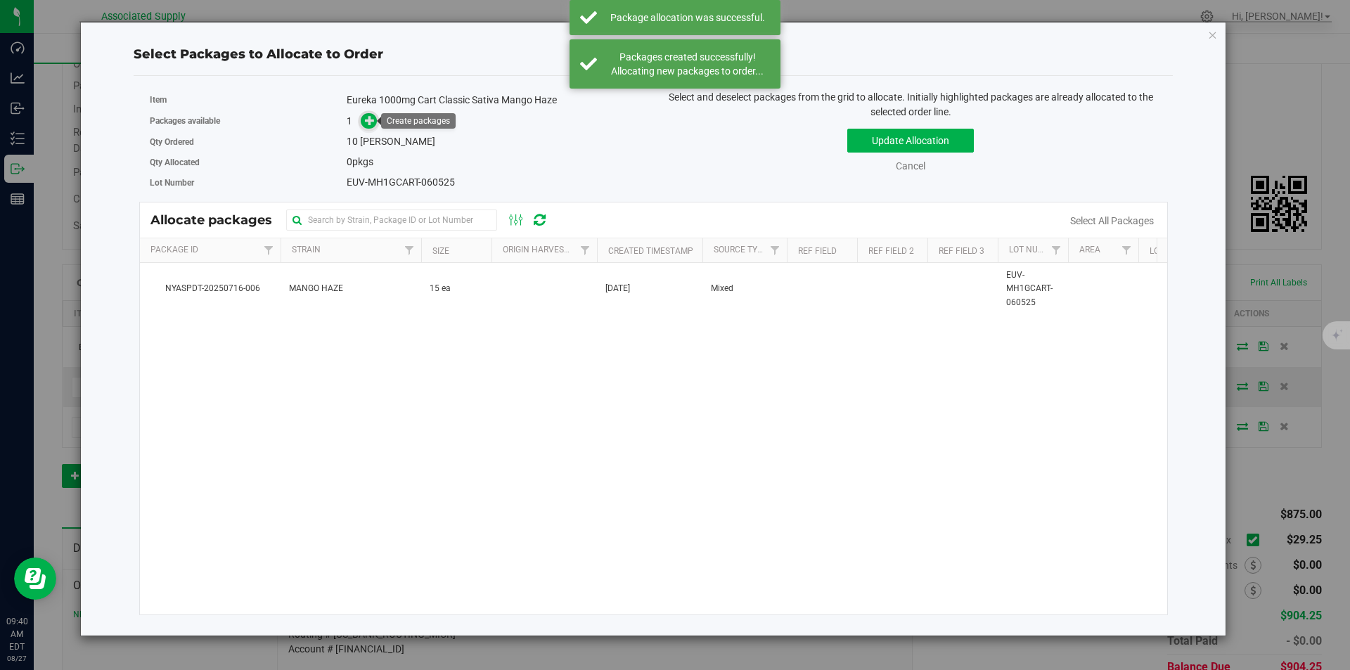
click at [368, 123] on icon at bounding box center [370, 120] width 10 height 10
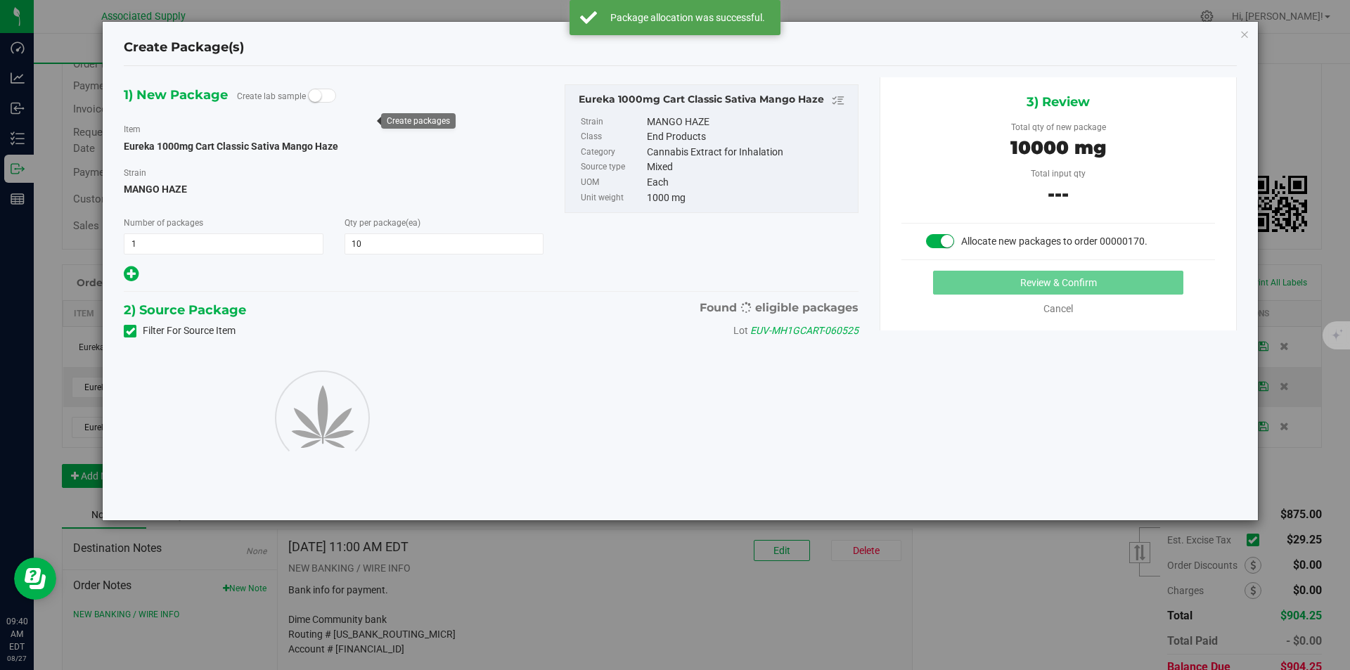
type input "10"
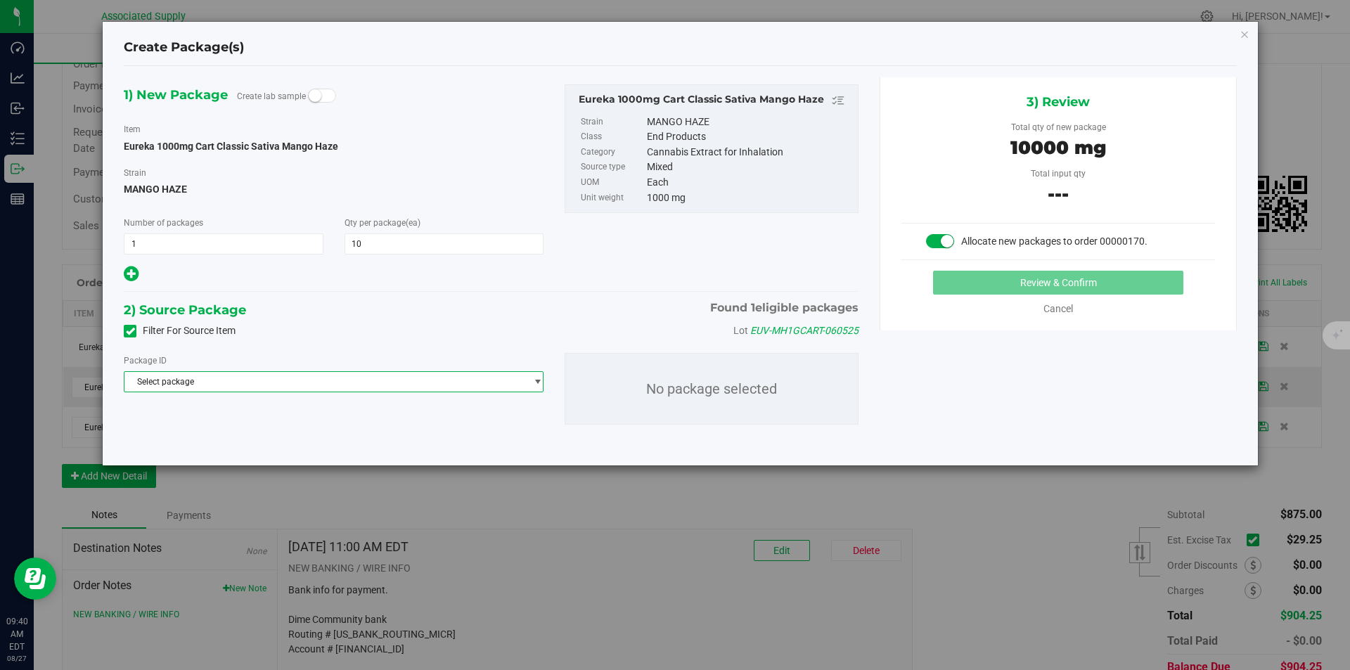
click at [318, 382] on span "Select package" at bounding box center [324, 382] width 401 height 20
click at [327, 441] on span "( Eureka 1000mg Cart Classic Sativa Mango Haze )" at bounding box center [327, 439] width 195 height 10
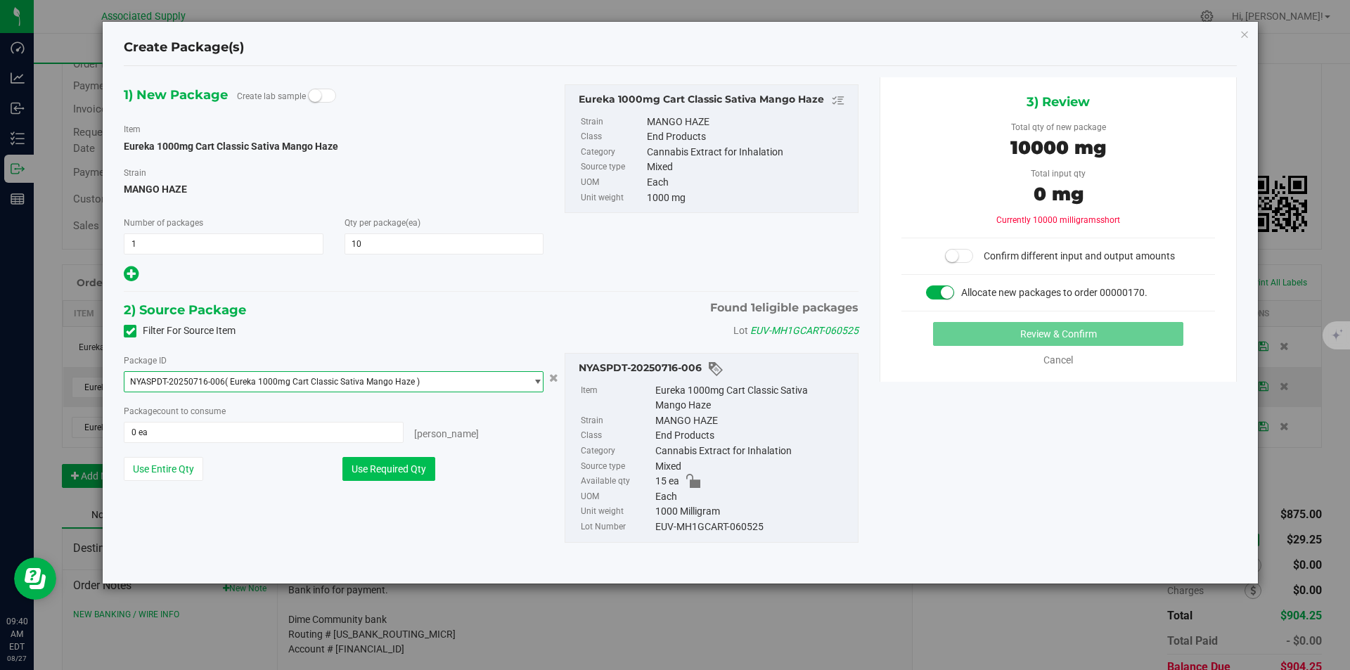
click at [406, 472] on button "Use Required Qty" at bounding box center [388, 469] width 93 height 24
type input "10 ea"
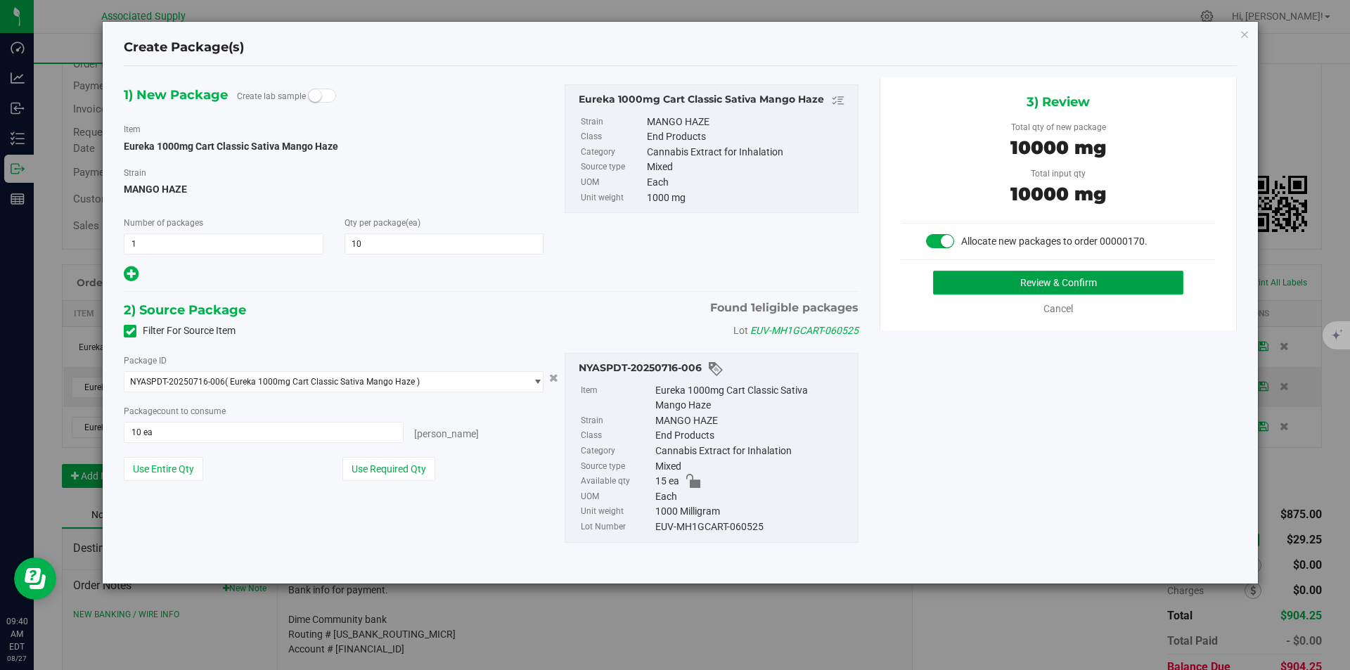
click at [1071, 286] on button "Review & Confirm" at bounding box center [1058, 283] width 250 height 24
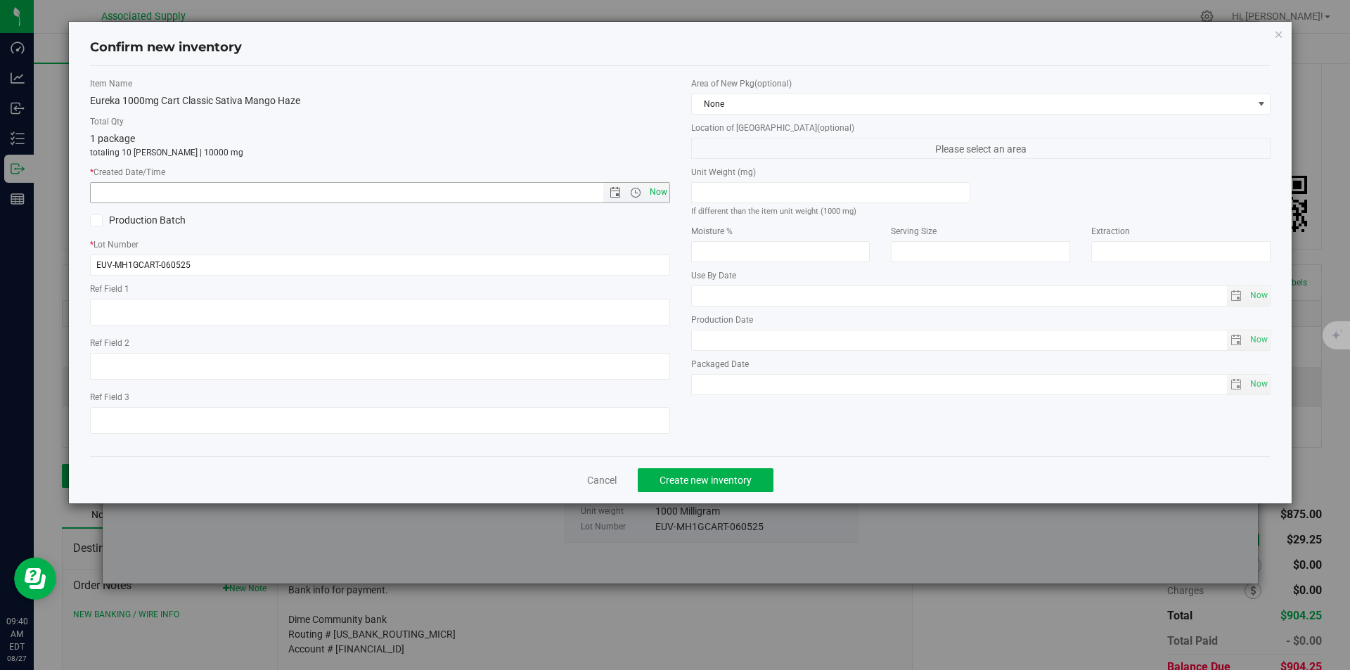
click at [657, 193] on span "Now" at bounding box center [658, 192] width 24 height 20
type input "8/27/2025 9:40 AM"
click at [680, 482] on span "Create new inventory" at bounding box center [705, 479] width 92 height 11
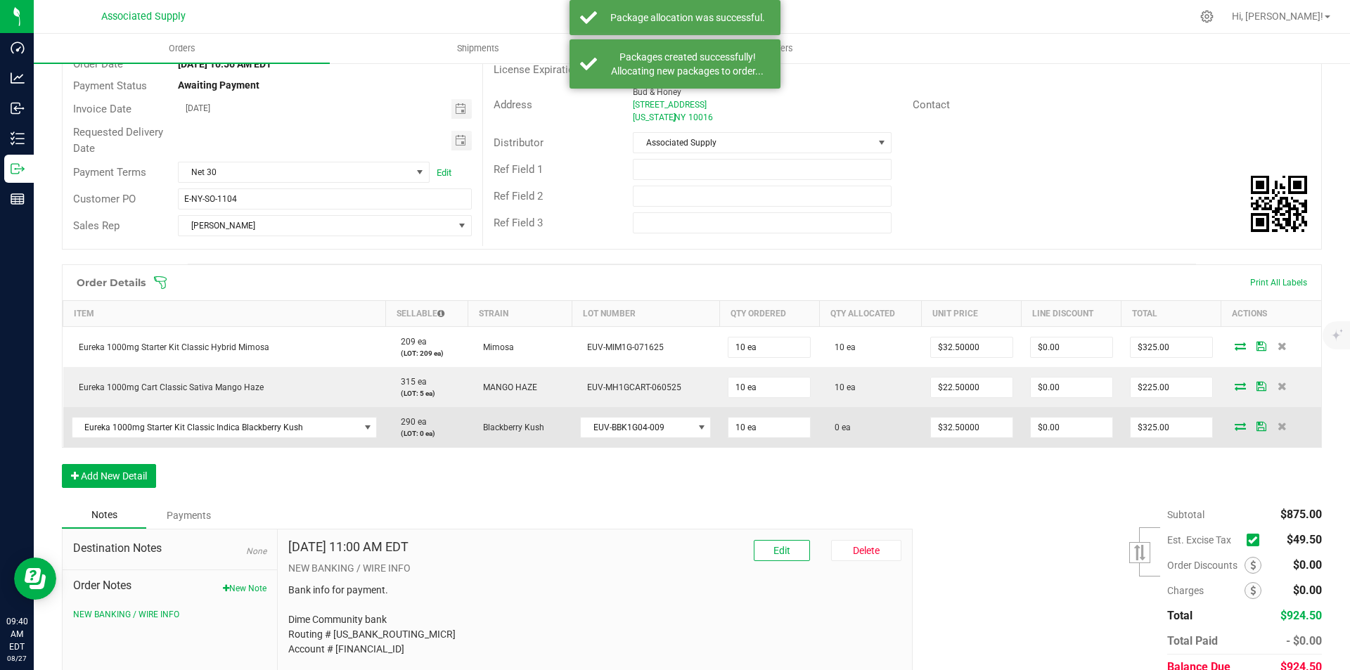
click at [1236, 428] on span at bounding box center [1239, 426] width 21 height 8
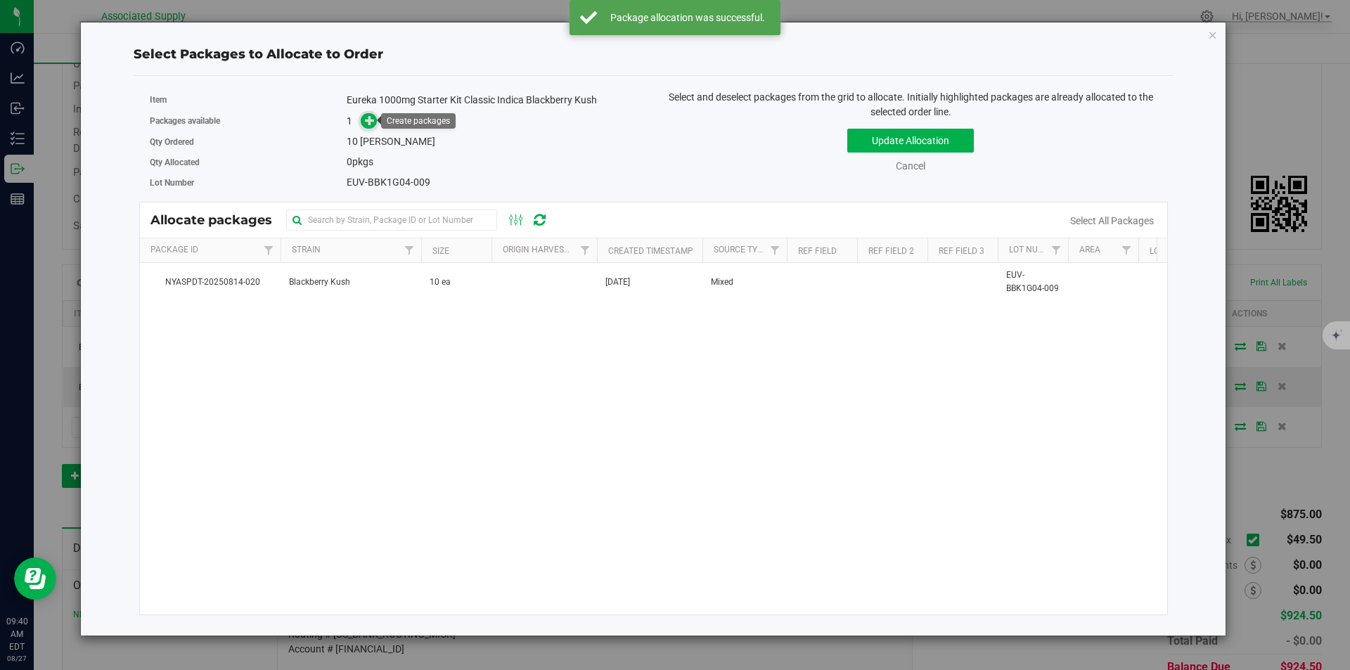
click at [372, 121] on icon at bounding box center [370, 120] width 10 height 10
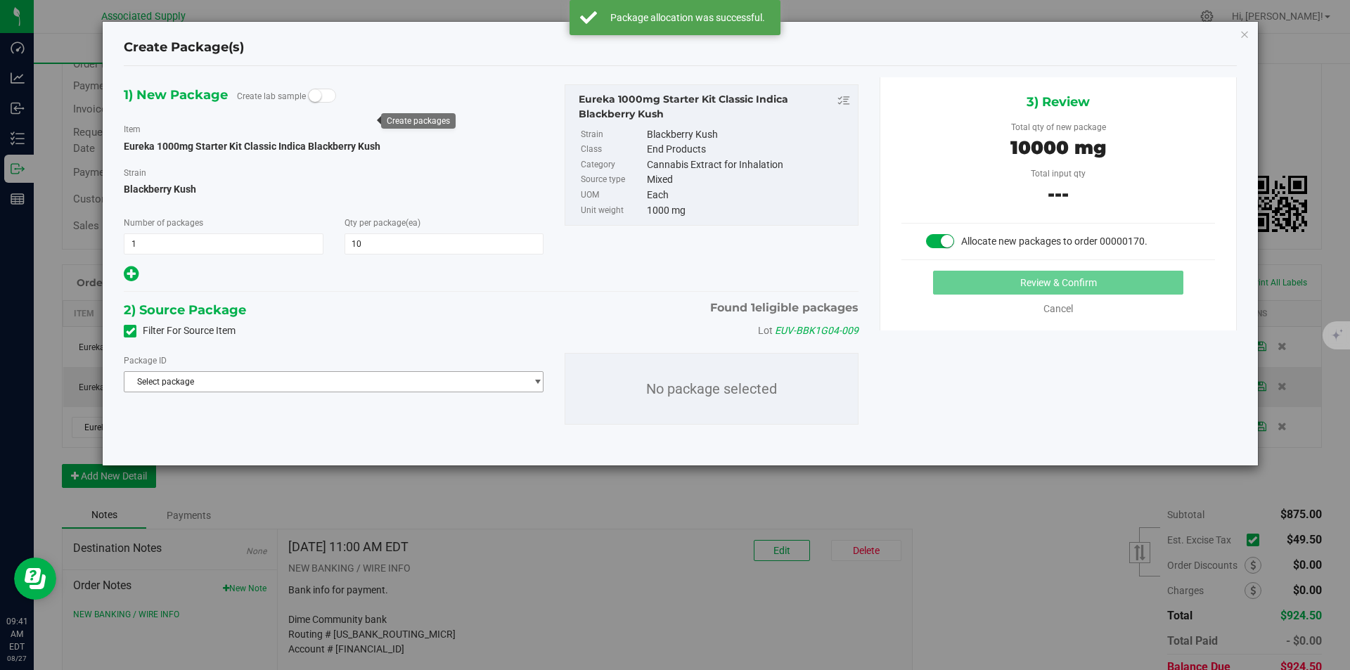
click at [383, 383] on span "Select package" at bounding box center [324, 382] width 401 height 20
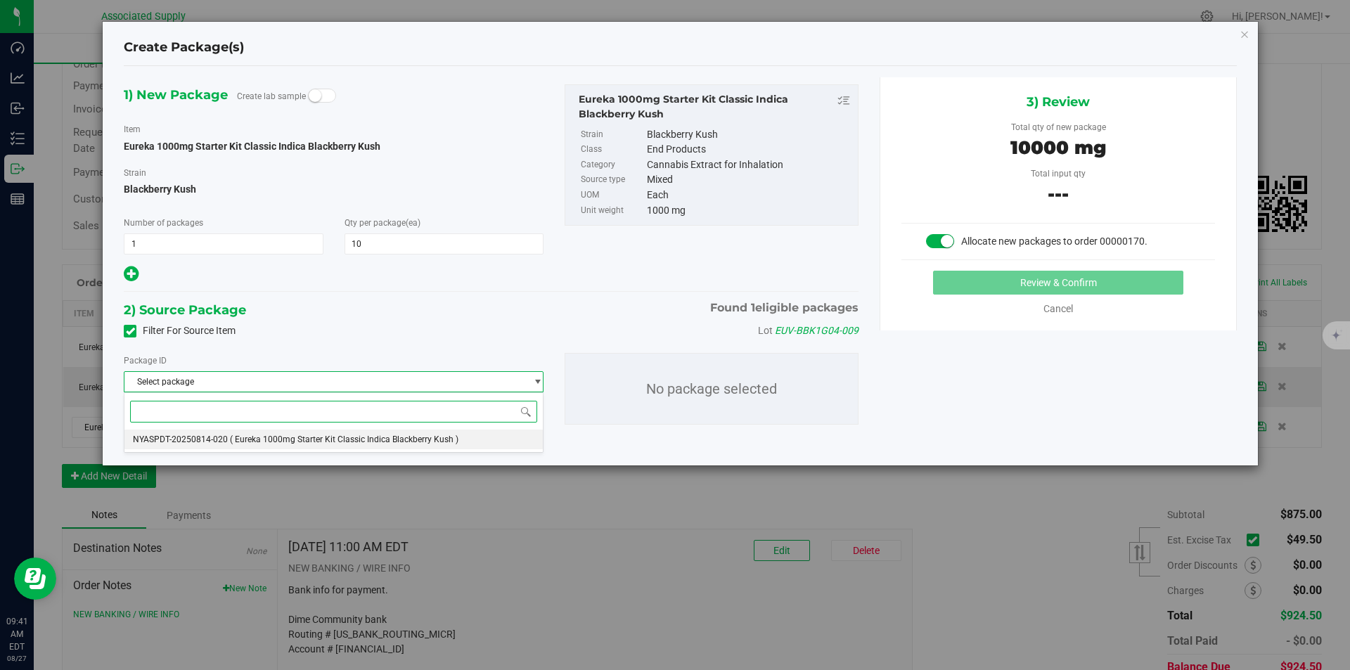
click at [411, 442] on span "( Eureka 1000mg Starter Kit Classic Indica Blackberry Kush )" at bounding box center [344, 439] width 228 height 10
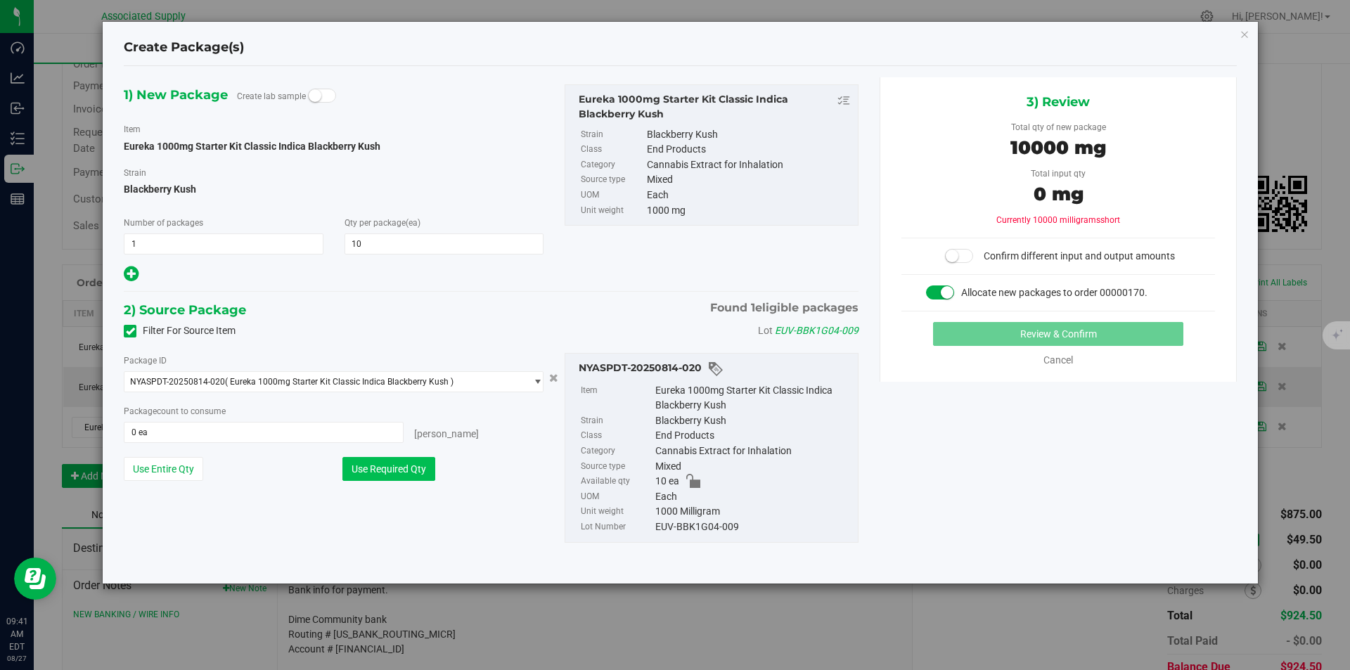
click at [396, 468] on button "Use Required Qty" at bounding box center [388, 469] width 93 height 24
type input "10 ea"
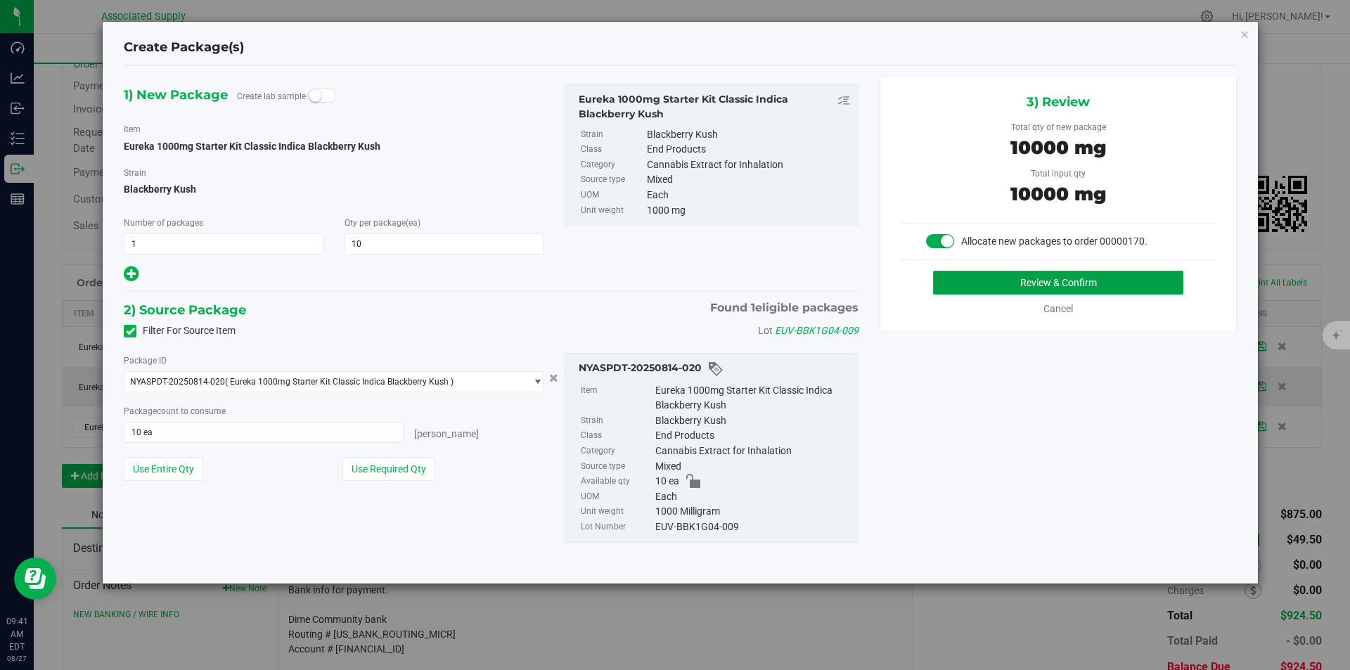
click at [1064, 272] on button "Review & Confirm" at bounding box center [1058, 283] width 250 height 24
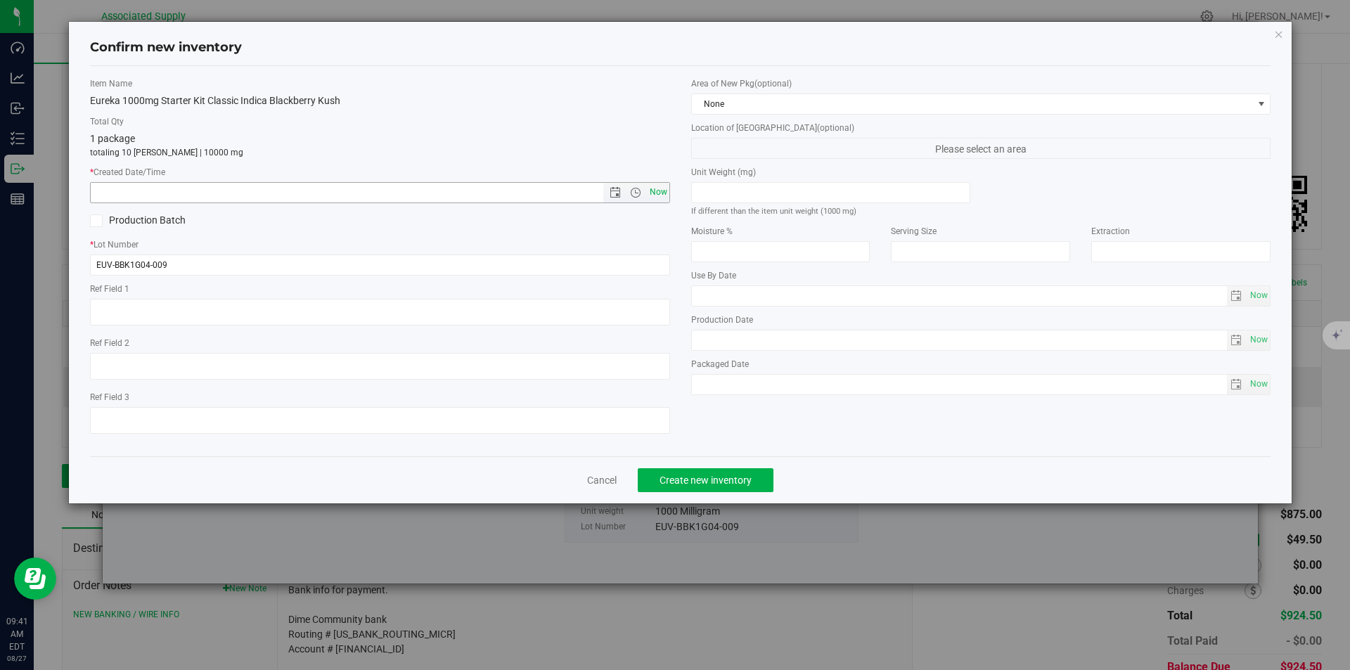
click at [657, 189] on span "Now" at bounding box center [658, 192] width 24 height 20
type input "8/27/2025 9:41 AM"
click at [719, 480] on span "Create new inventory" at bounding box center [705, 479] width 92 height 11
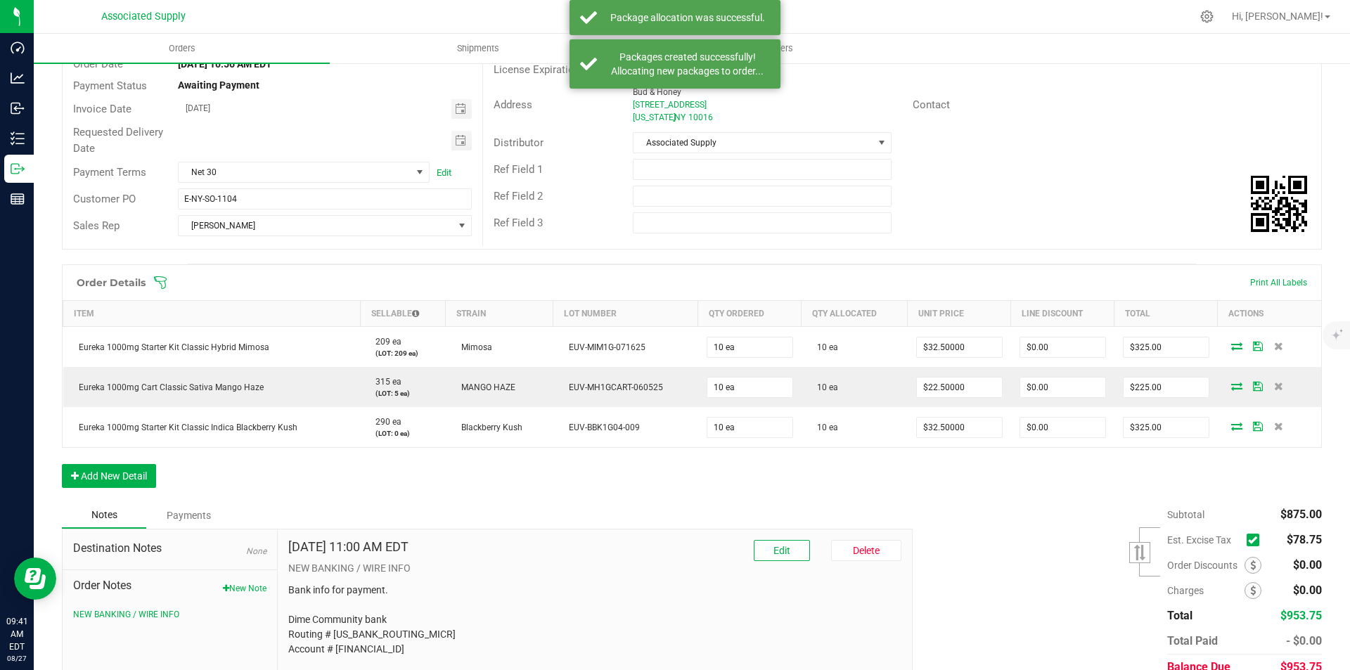
click at [1248, 540] on icon at bounding box center [1252, 540] width 9 height 0
click at [0, 0] on input "checkbox" at bounding box center [0, 0] width 0 height 0
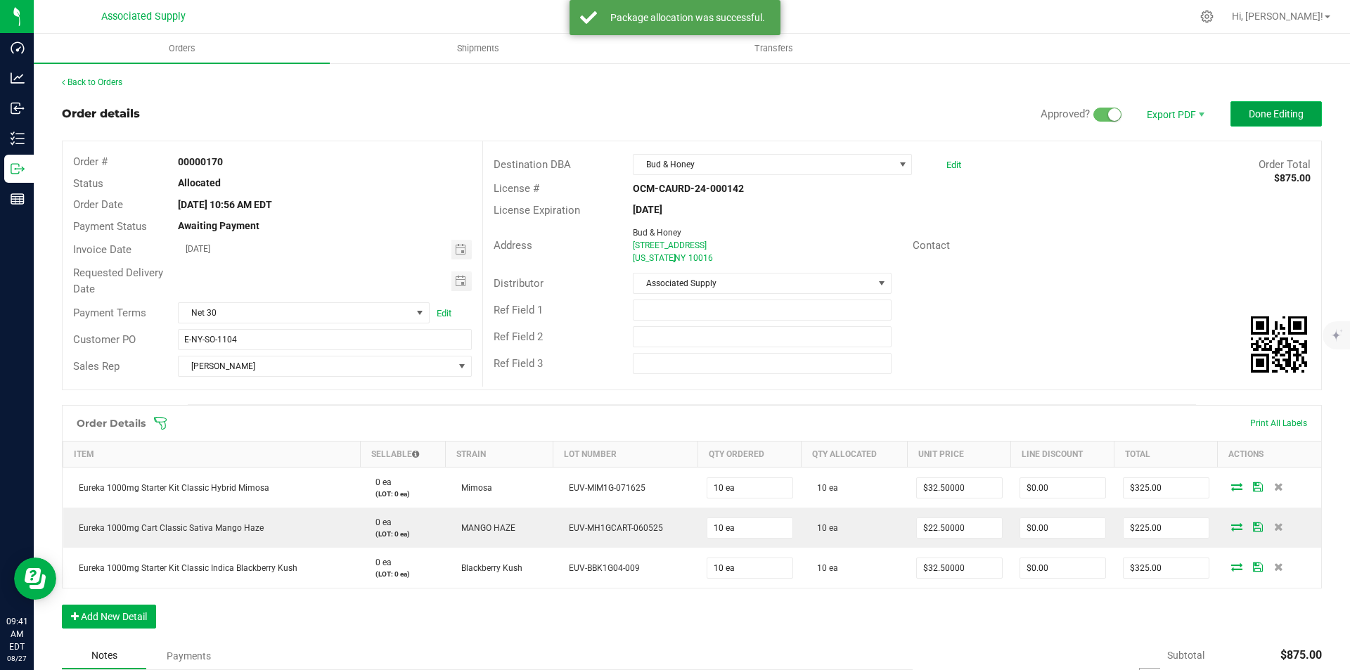
click at [1268, 116] on span "Done Editing" at bounding box center [1275, 113] width 55 height 11
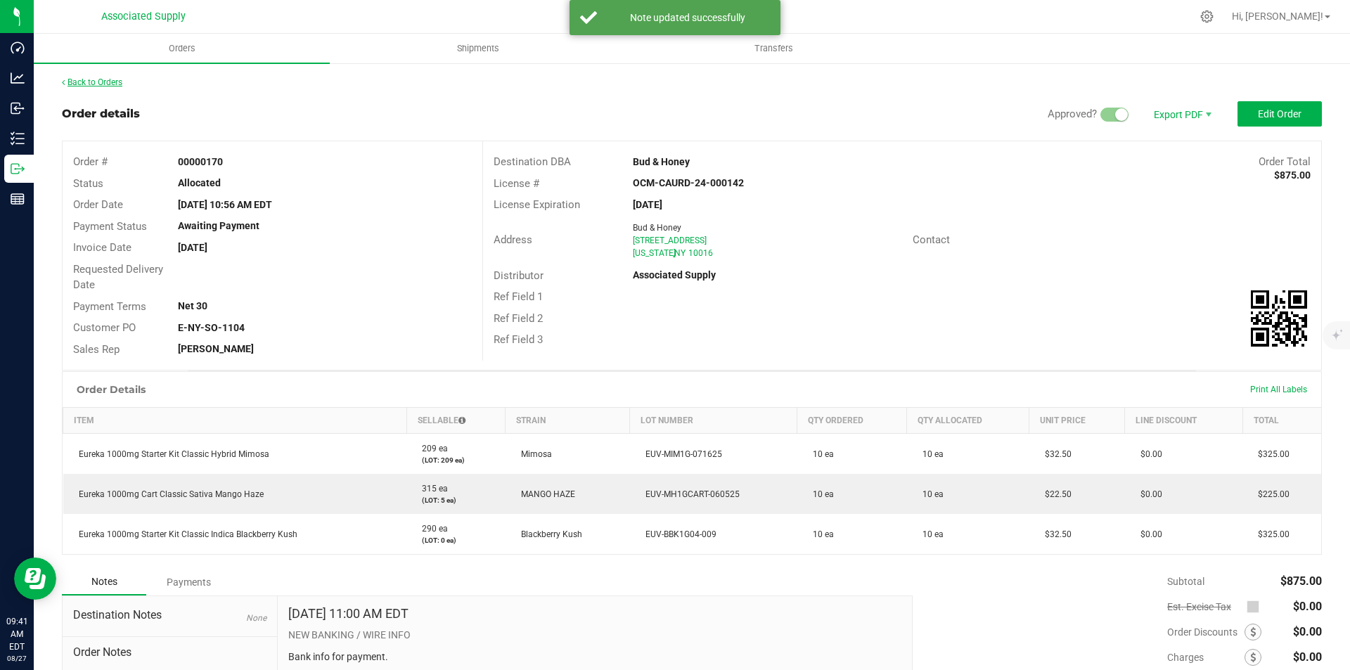
click at [77, 79] on link "Back to Orders" at bounding box center [92, 82] width 60 height 10
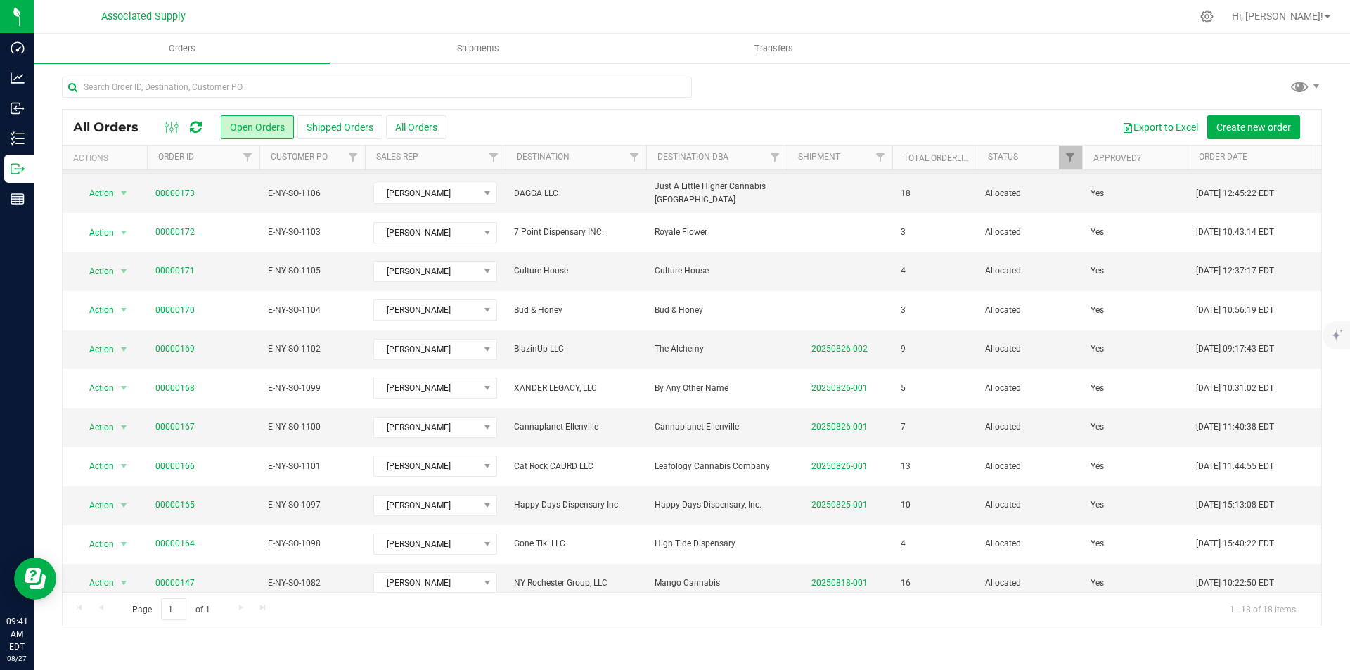
scroll to position [289, 0]
